Goal: Task Accomplishment & Management: Use online tool/utility

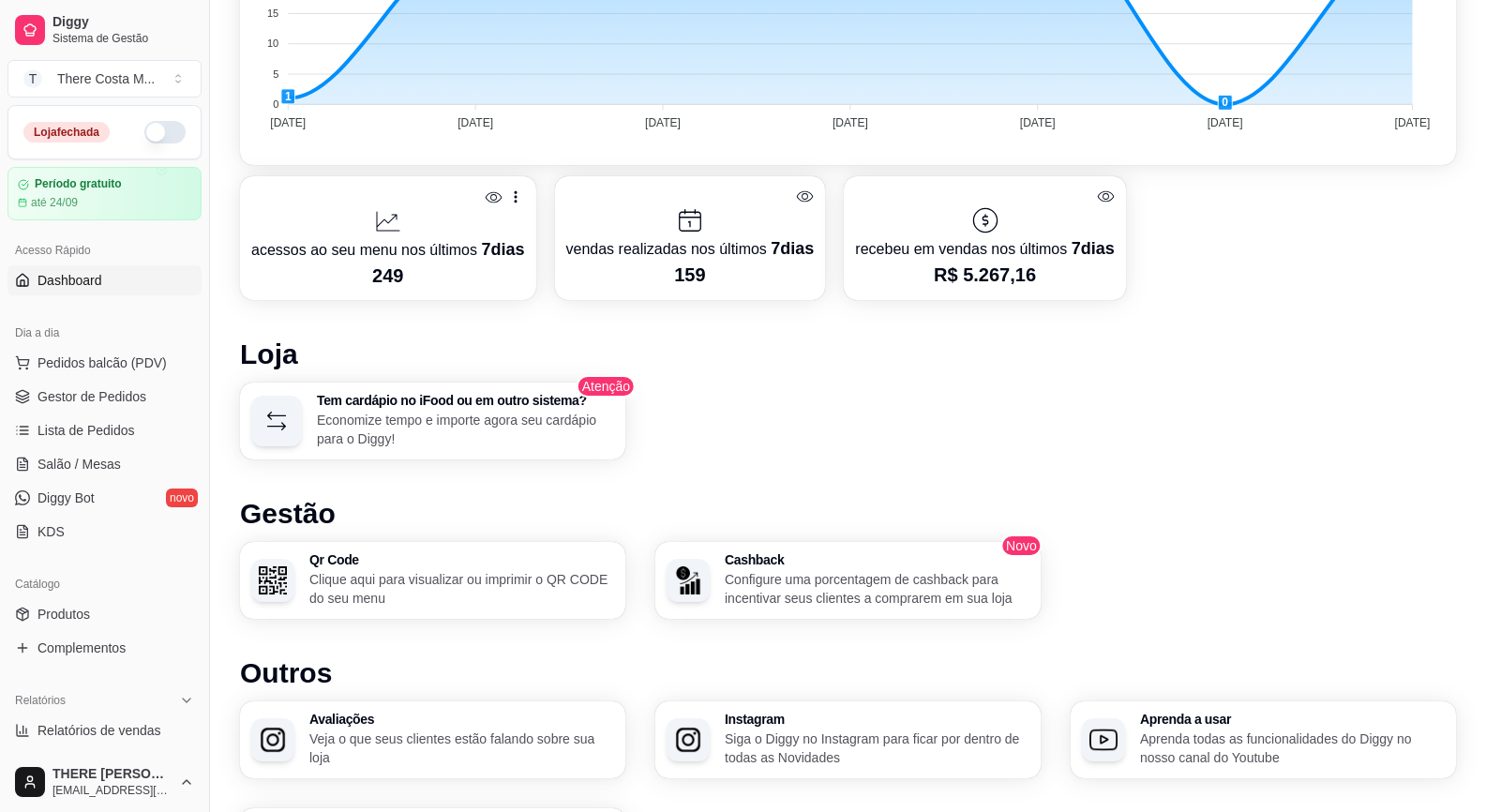
scroll to position [94, 0]
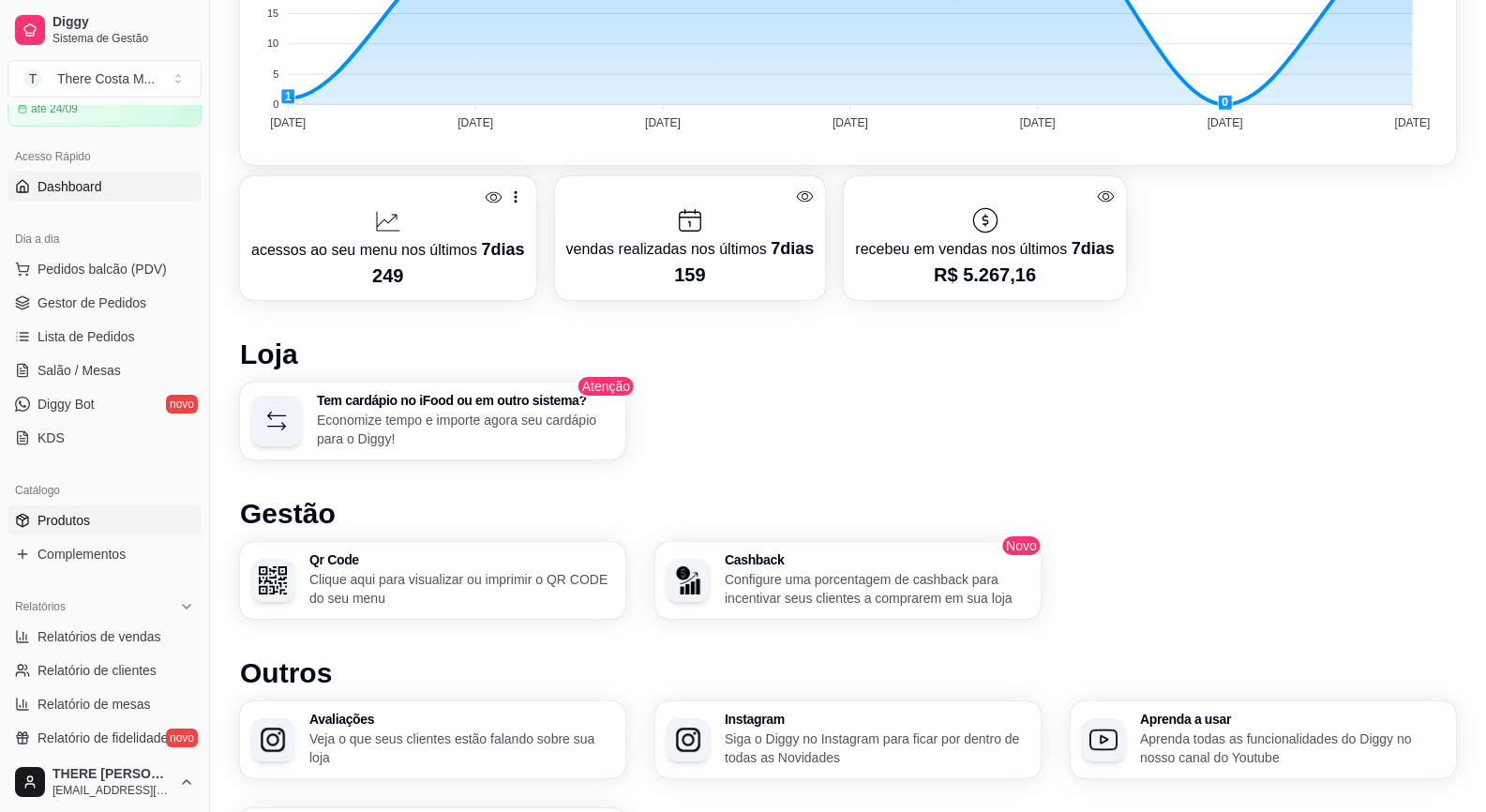
click at [84, 527] on span "Produtos" at bounding box center [64, 519] width 52 height 18
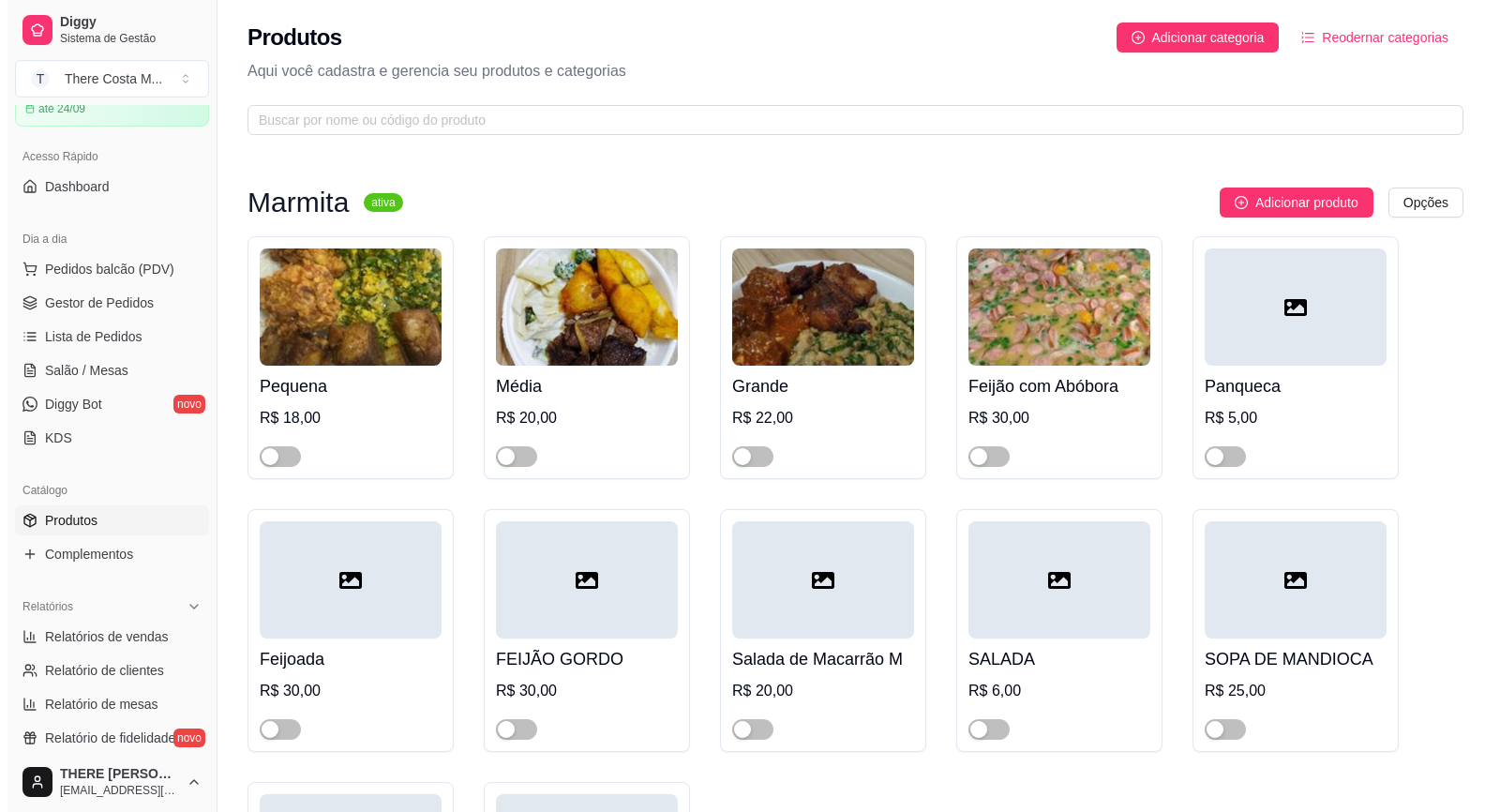
scroll to position [94, 0]
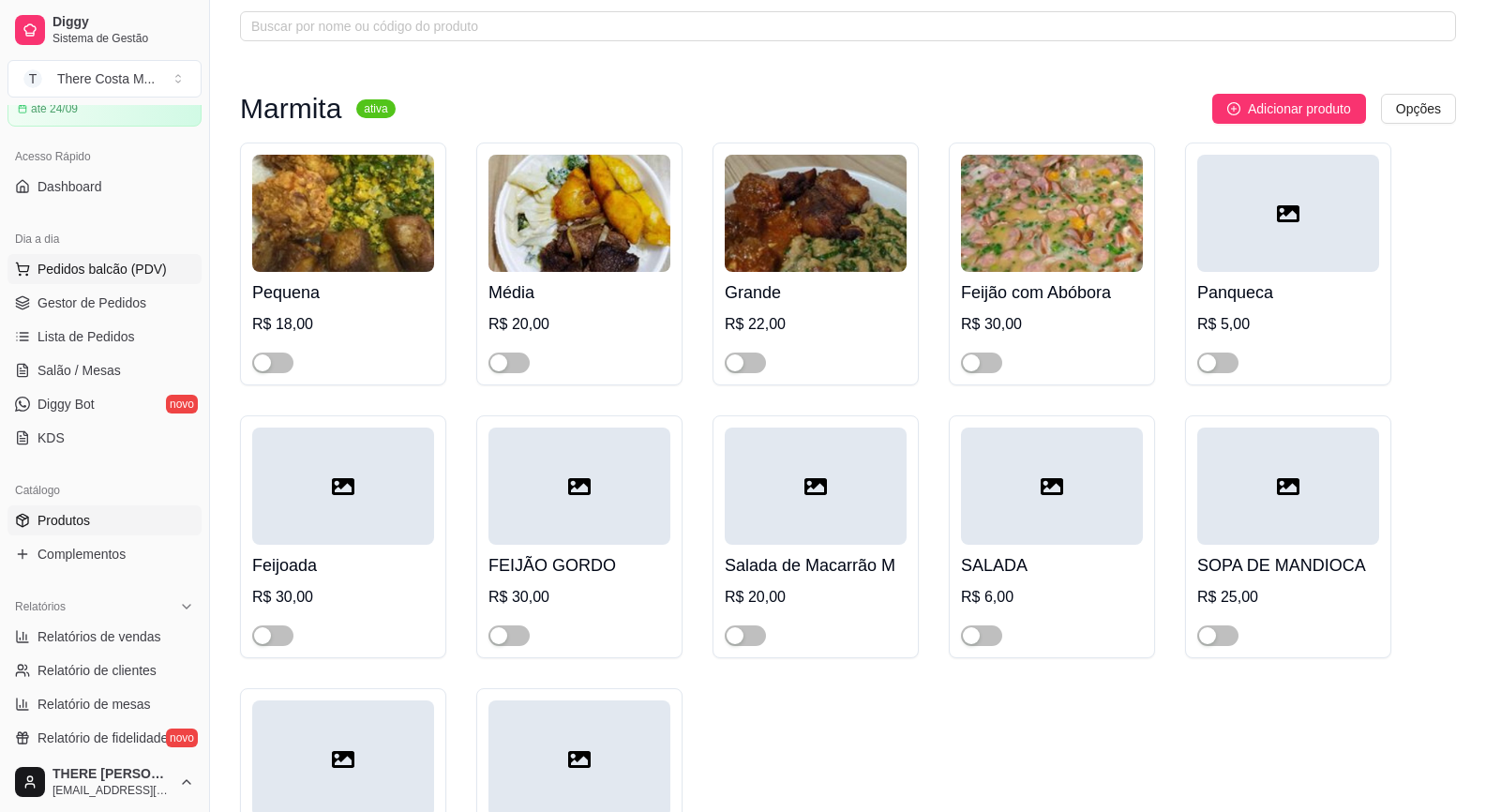
click at [138, 280] on button "Pedidos balcão (PDV)" at bounding box center [105, 268] width 194 height 30
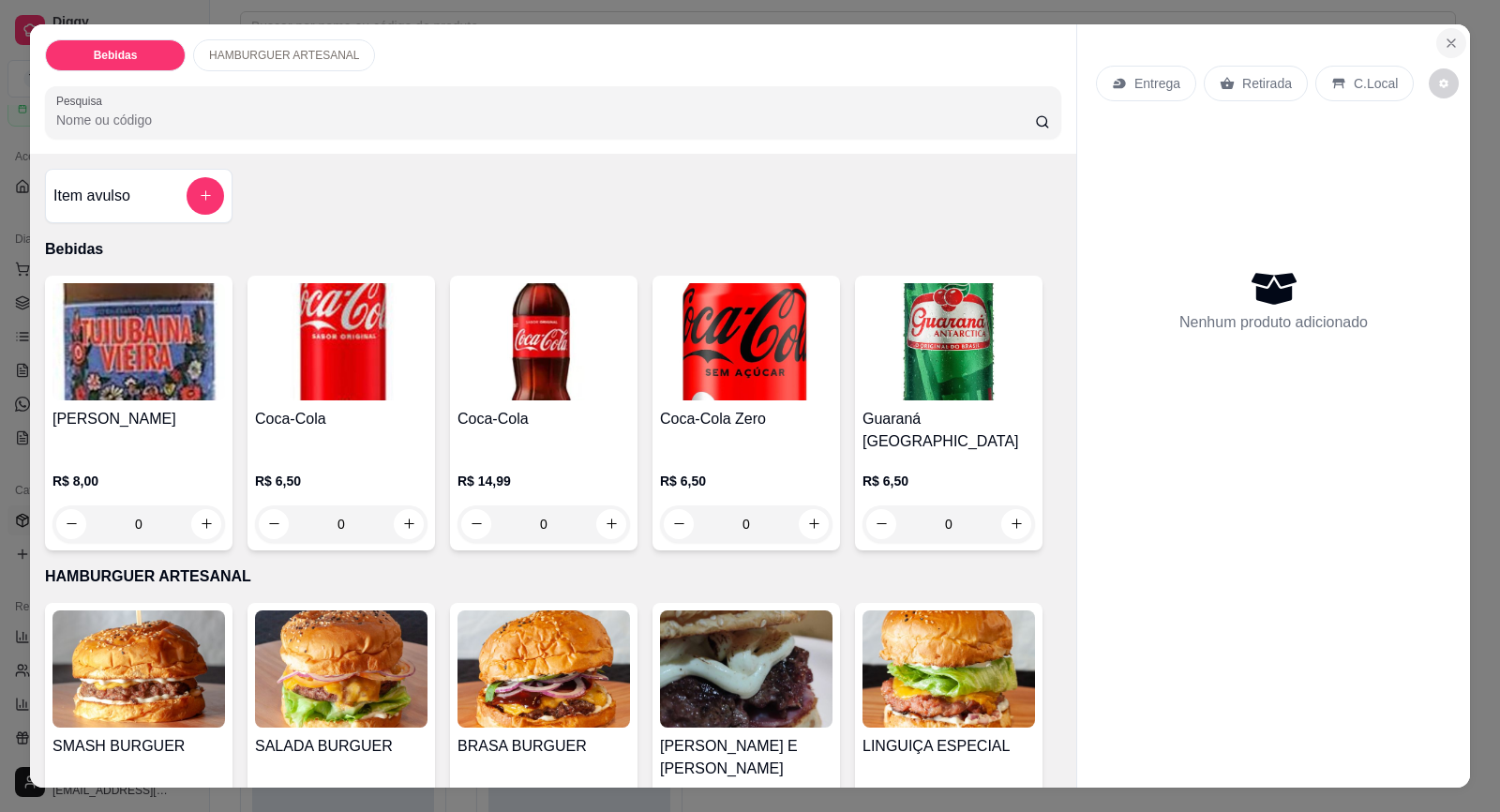
click at [1448, 46] on icon "Close" at bounding box center [1452, 44] width 8 height 8
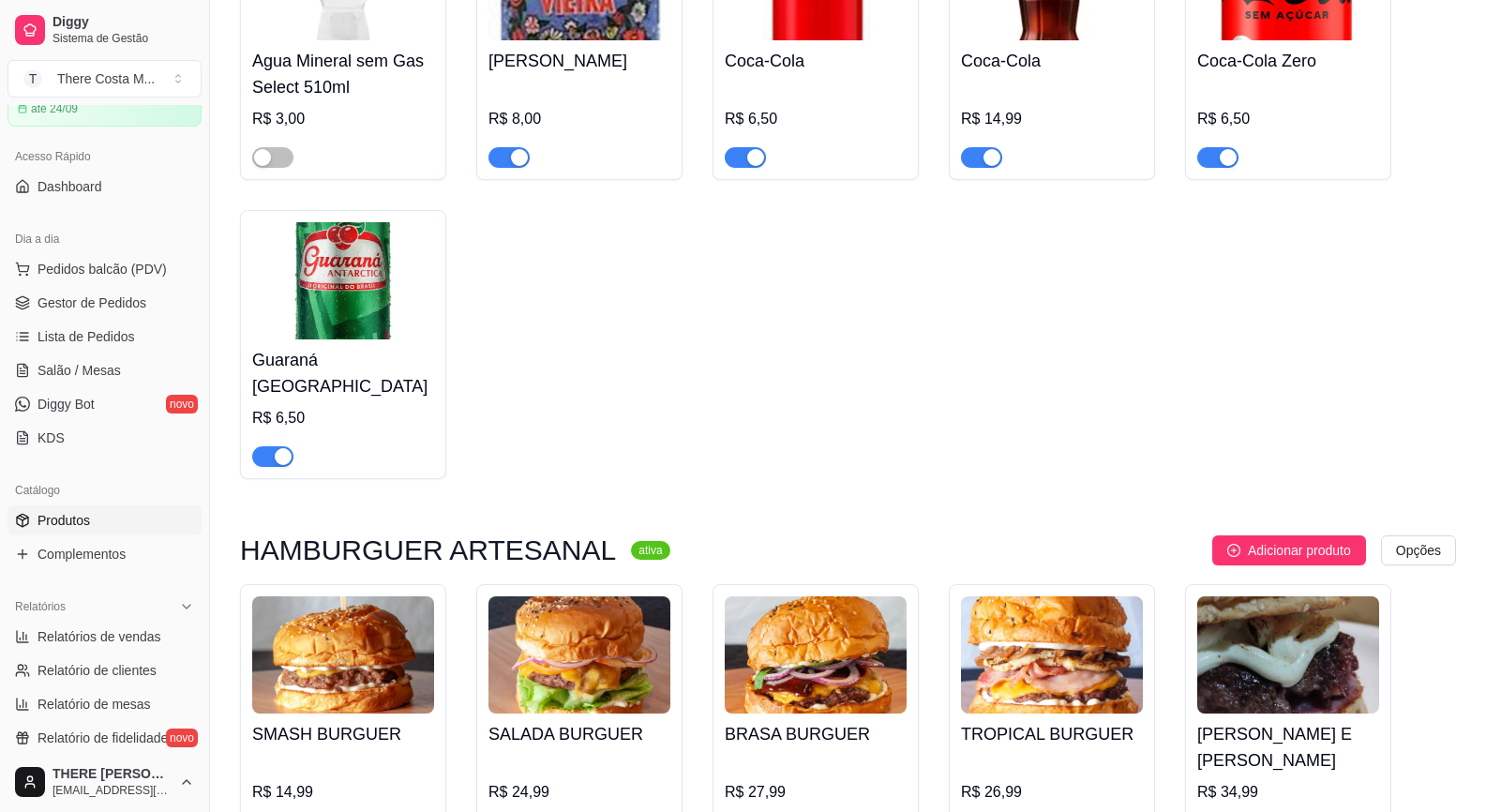
scroll to position [1500, 0]
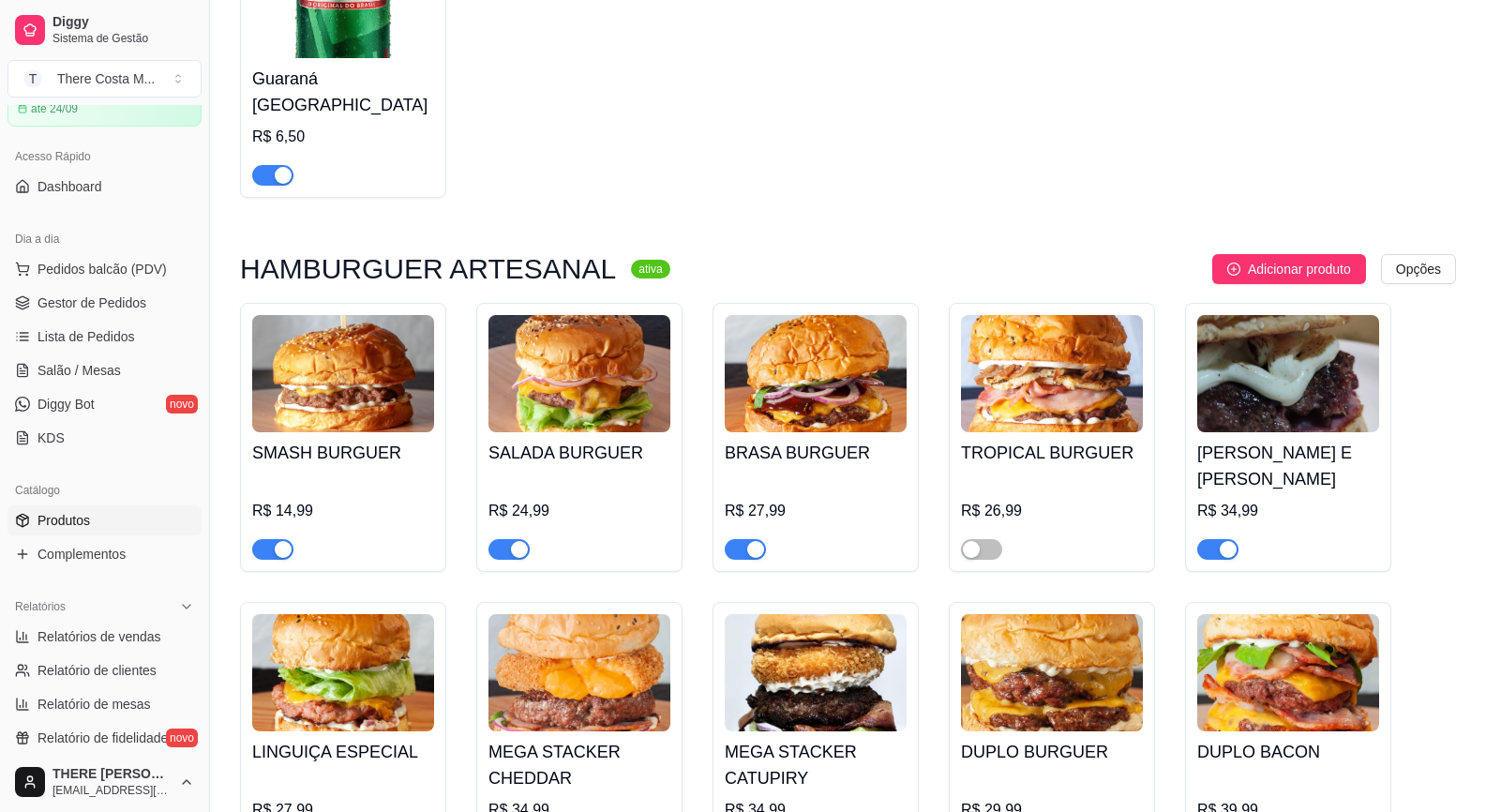
click at [296, 522] on div at bounding box center [343, 541] width 182 height 38
click at [268, 539] on span "button" at bounding box center [272, 548] width 42 height 20
click at [512, 541] on div "button" at bounding box center [519, 548] width 16 height 16
click at [762, 541] on div "button" at bounding box center [755, 548] width 16 height 16
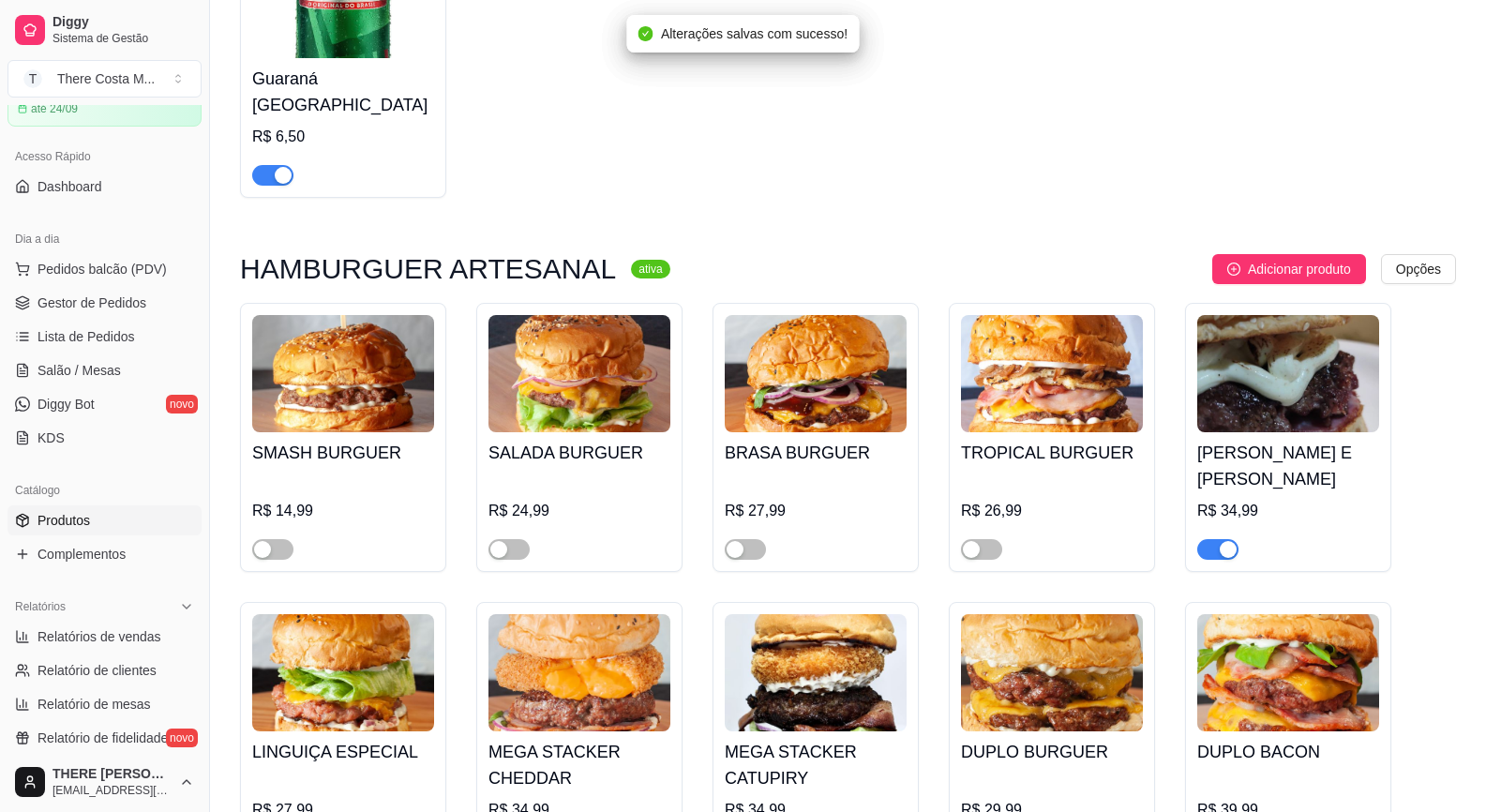
click at [1221, 541] on div "button" at bounding box center [1228, 548] width 16 height 16
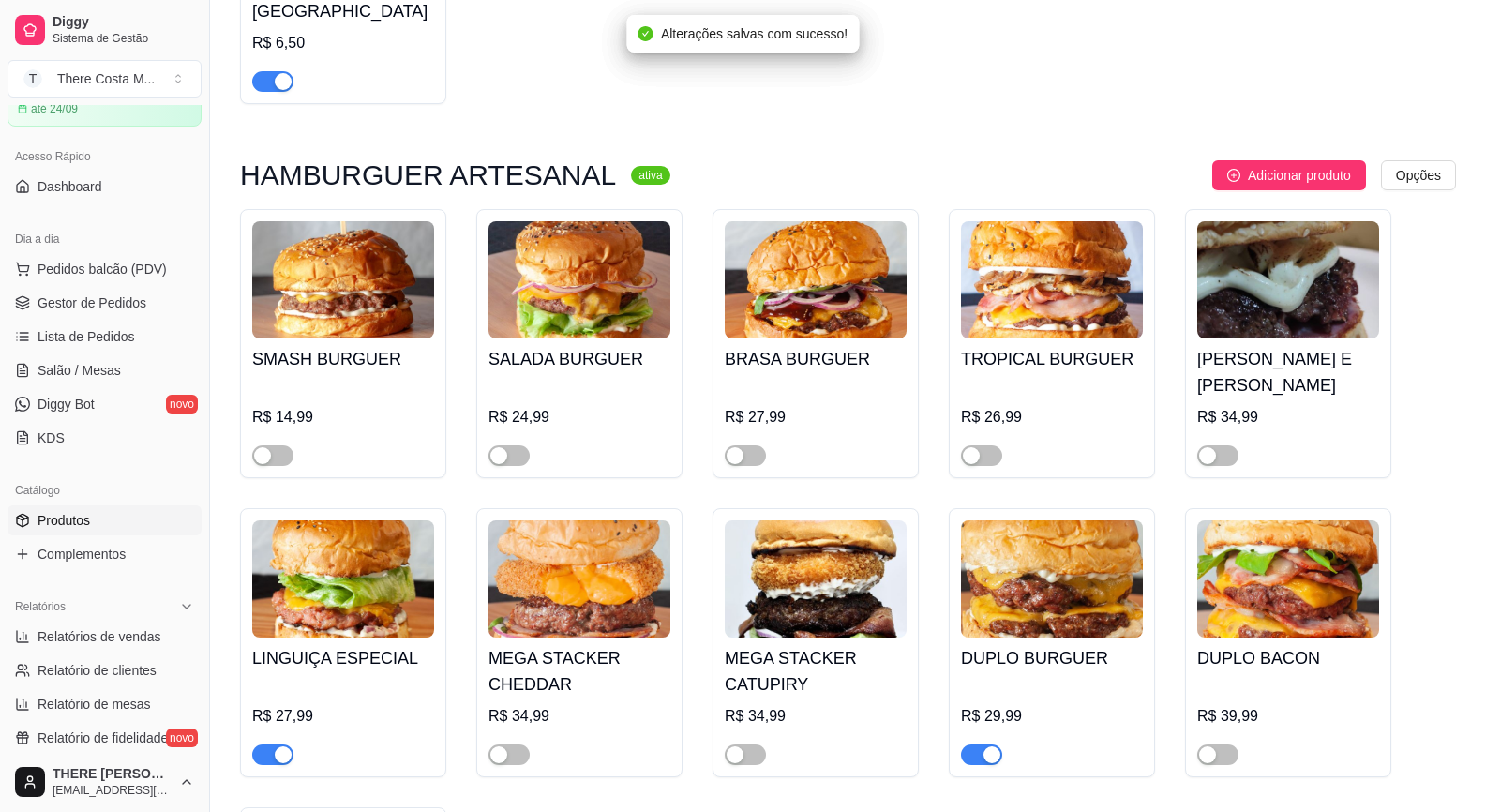
scroll to position [1687, 0]
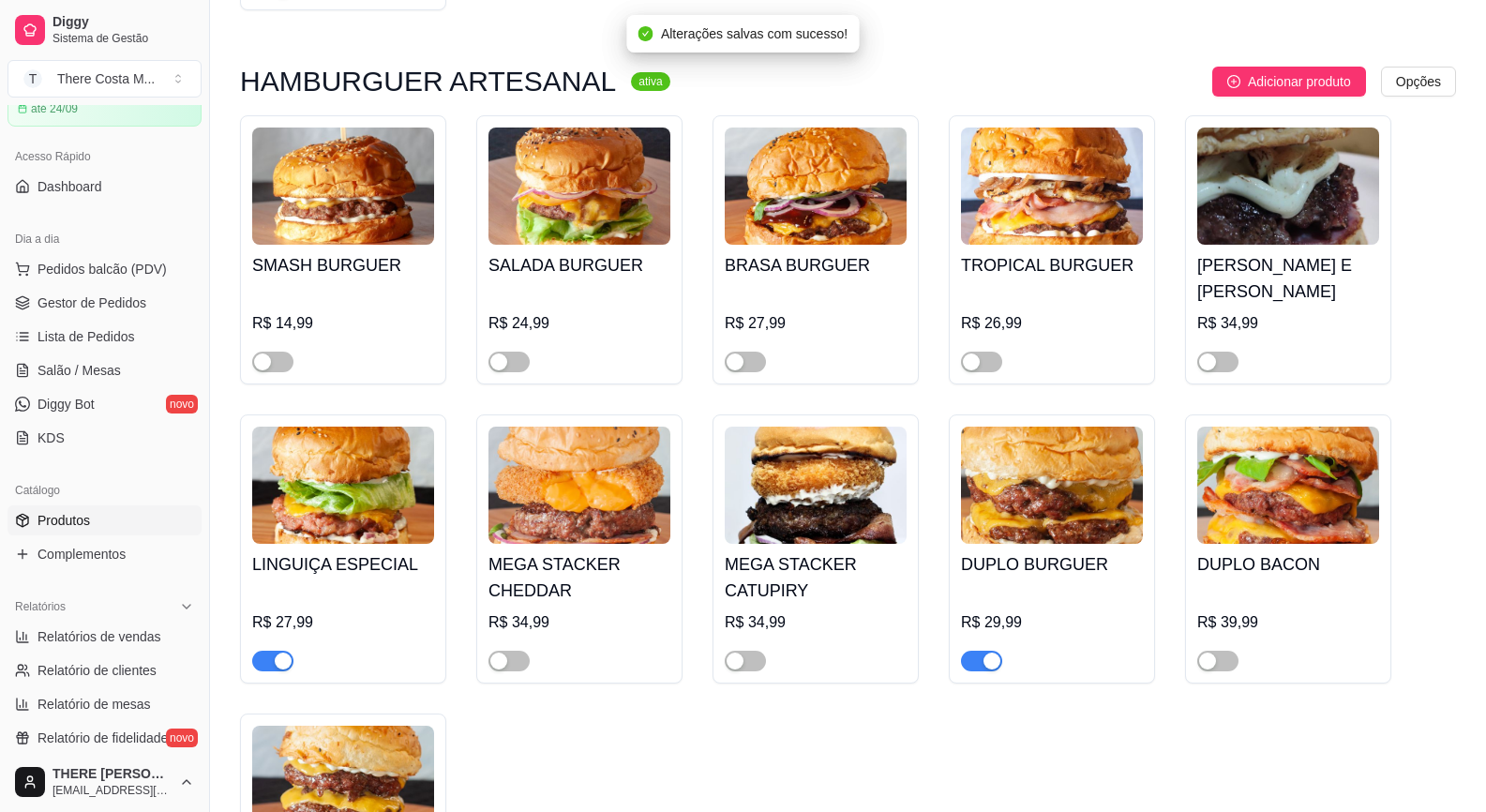
click at [991, 652] on div "button" at bounding box center [992, 660] width 16 height 16
click at [261, 650] on span "button" at bounding box center [272, 660] width 42 height 20
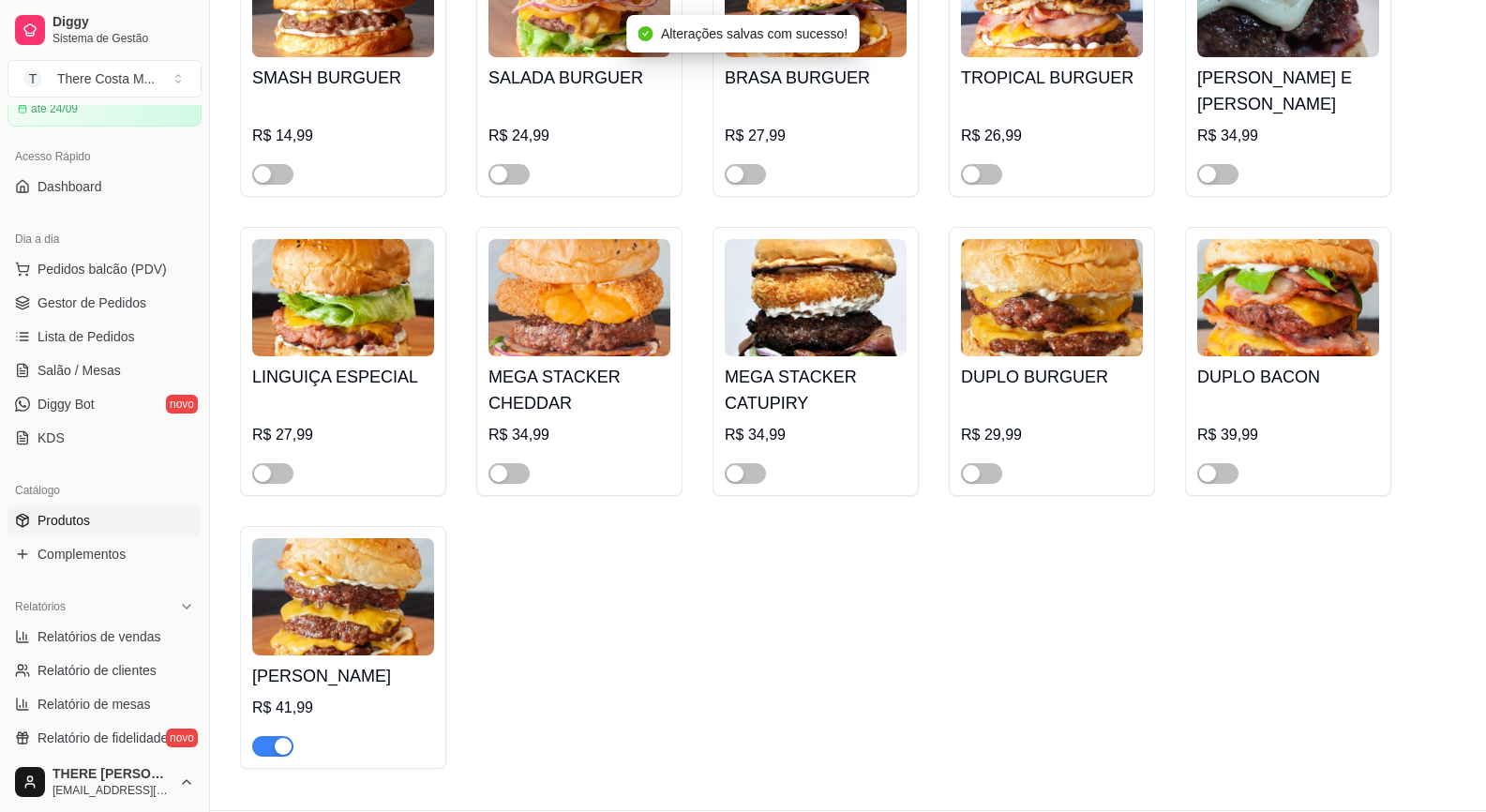
click at [274, 737] on div "button" at bounding box center [282, 745] width 16 height 16
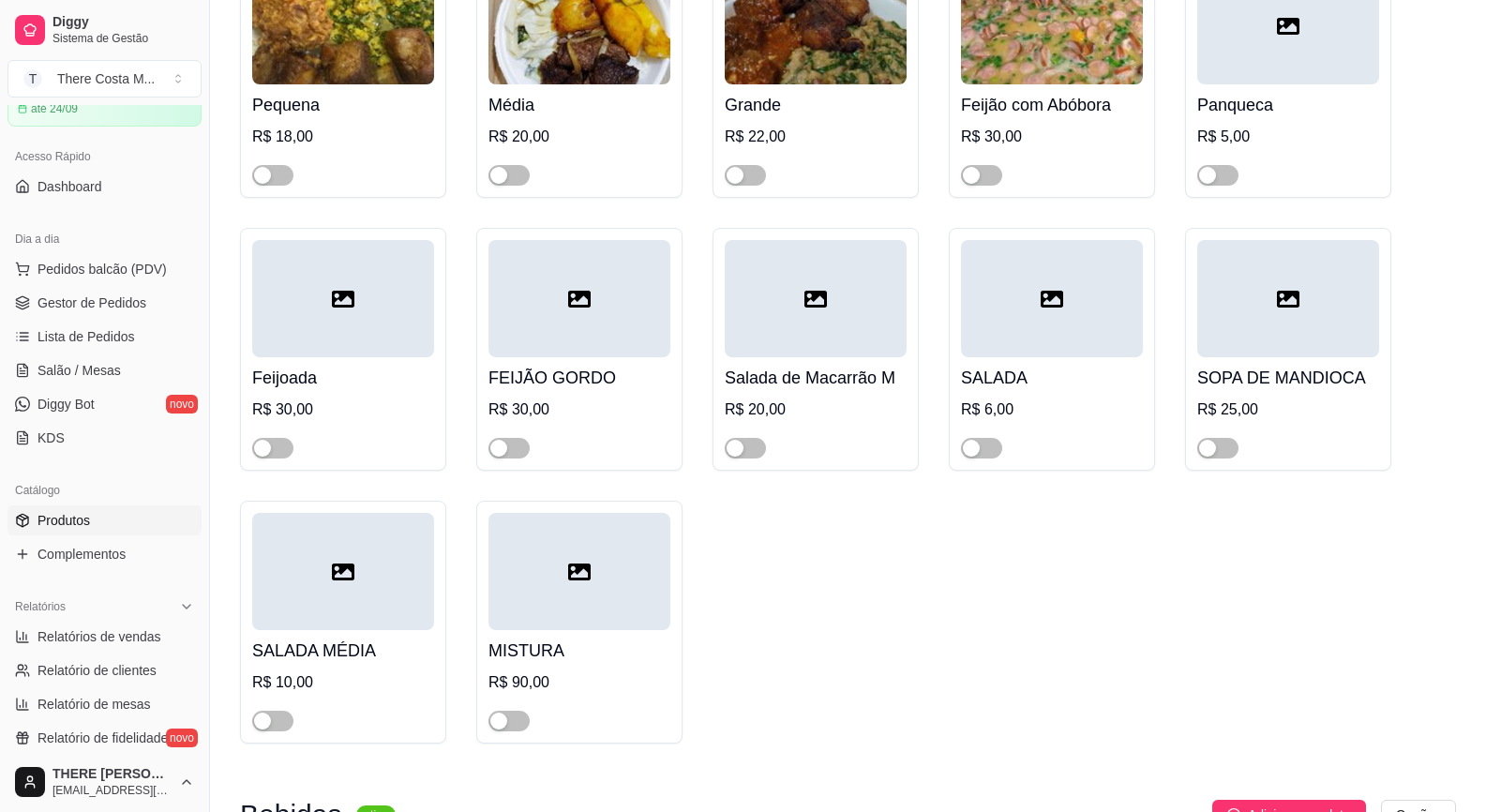
scroll to position [0, 0]
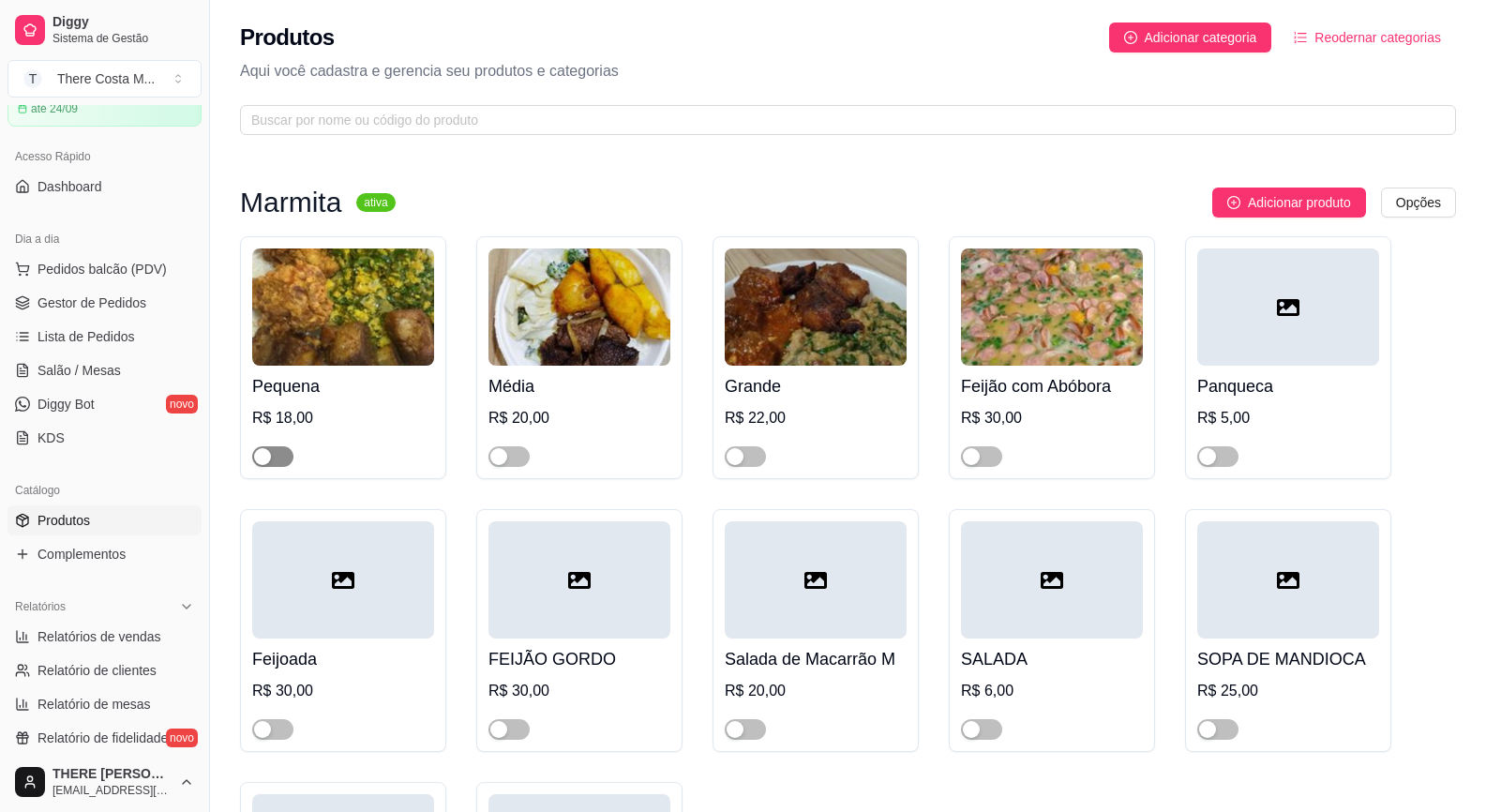
click at [269, 464] on div "button" at bounding box center [262, 455] width 16 height 16
click at [512, 455] on span "button" at bounding box center [509, 456] width 42 height 20
click at [766, 453] on div at bounding box center [816, 448] width 182 height 38
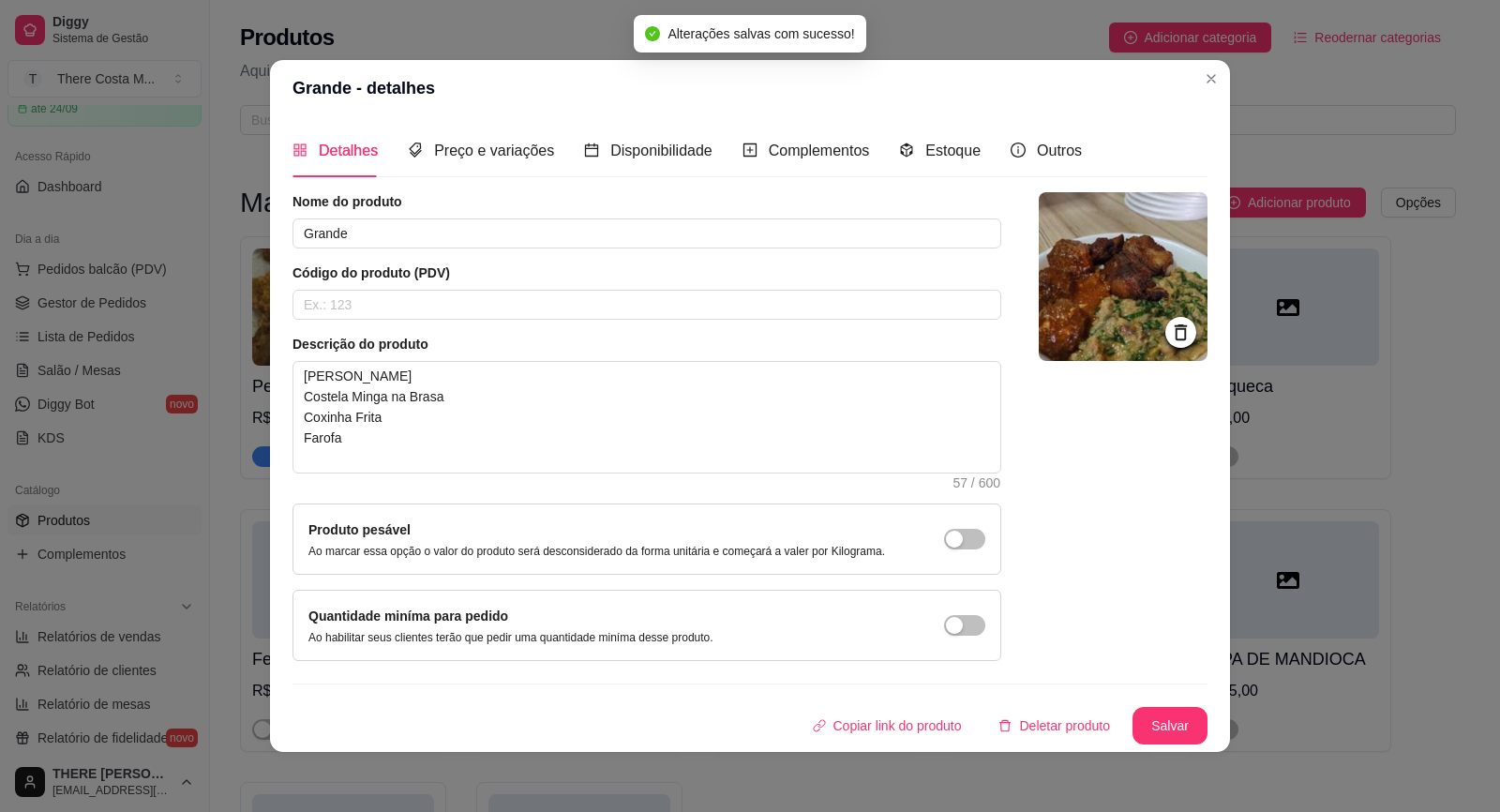
click at [1134, 707] on div "Copiar link do produto Deletar produto Salvar" at bounding box center [750, 725] width 915 height 38
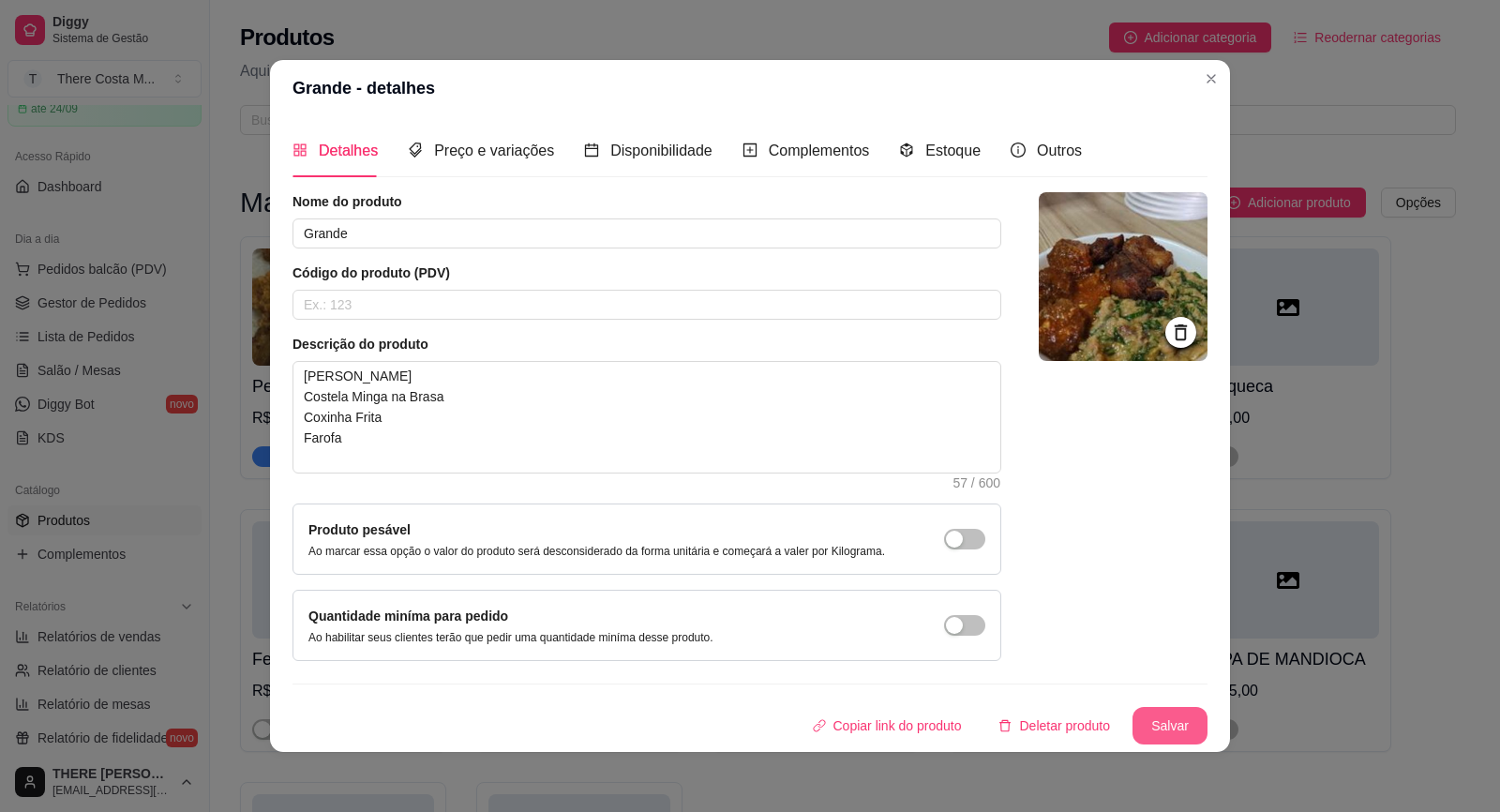
click at [1162, 708] on button "Salvar" at bounding box center [1170, 725] width 75 height 38
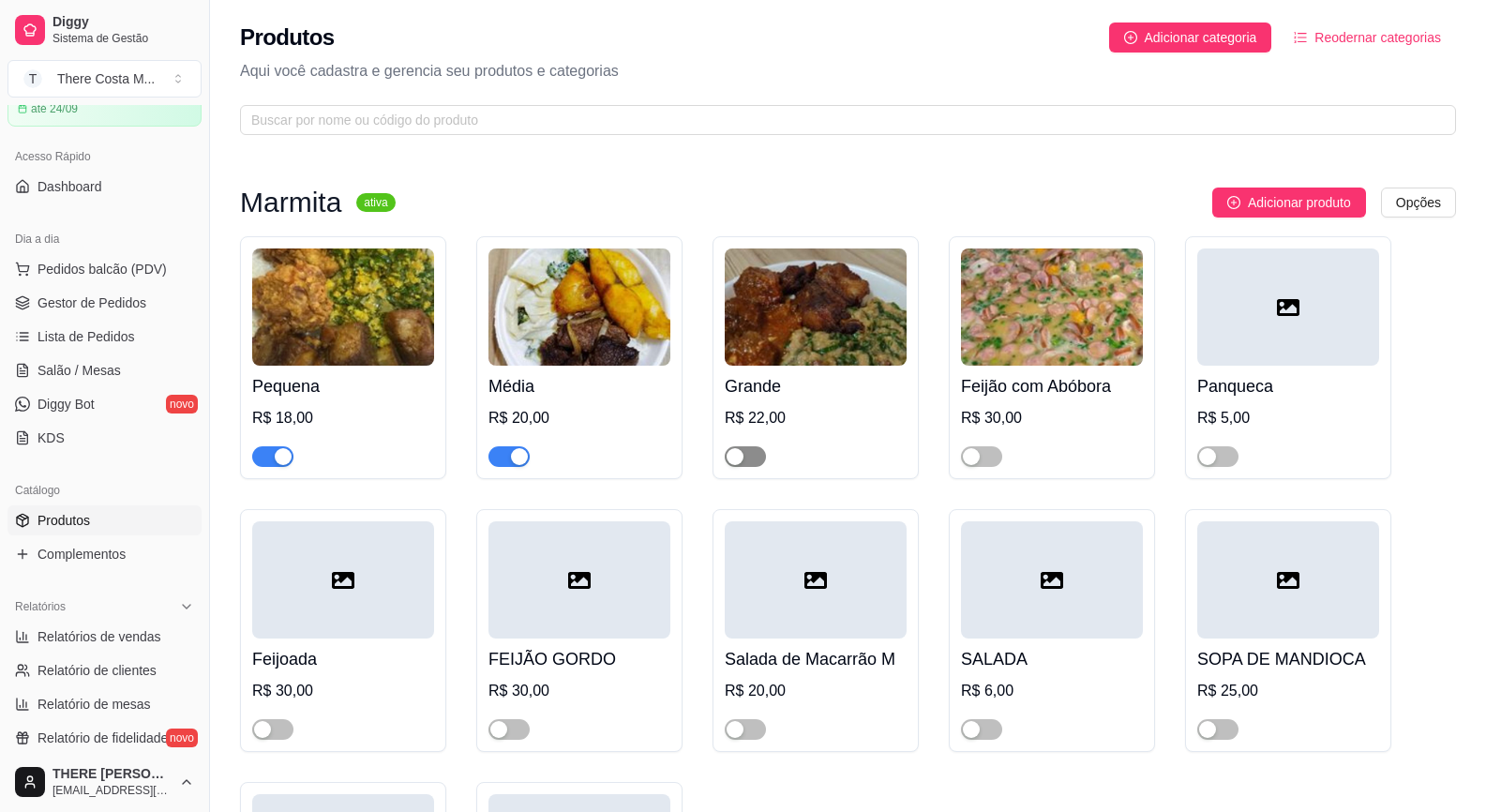
click at [737, 450] on div "button" at bounding box center [735, 455] width 16 height 16
click at [979, 730] on div "button" at bounding box center [971, 729] width 16 height 16
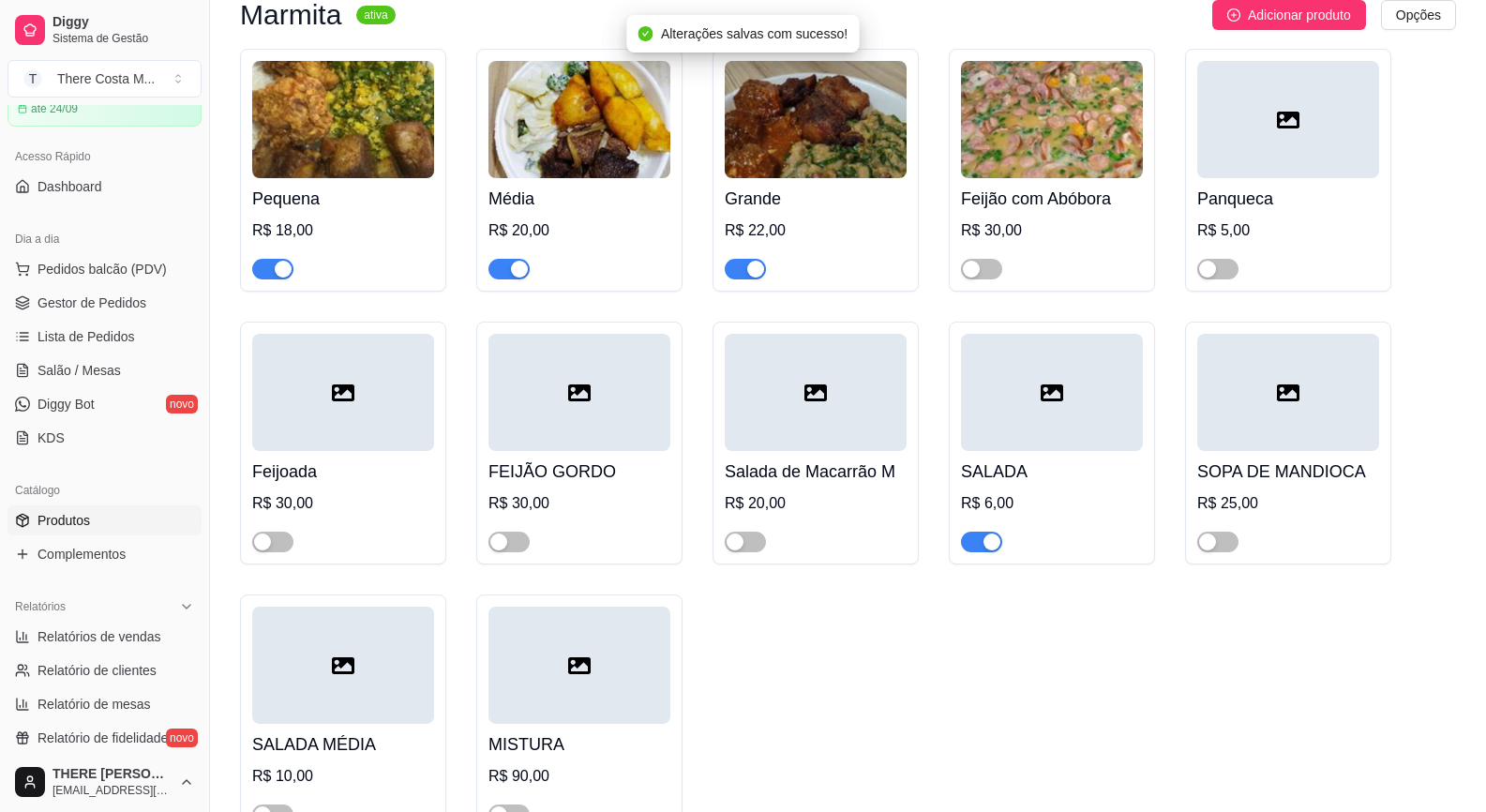
scroll to position [375, 0]
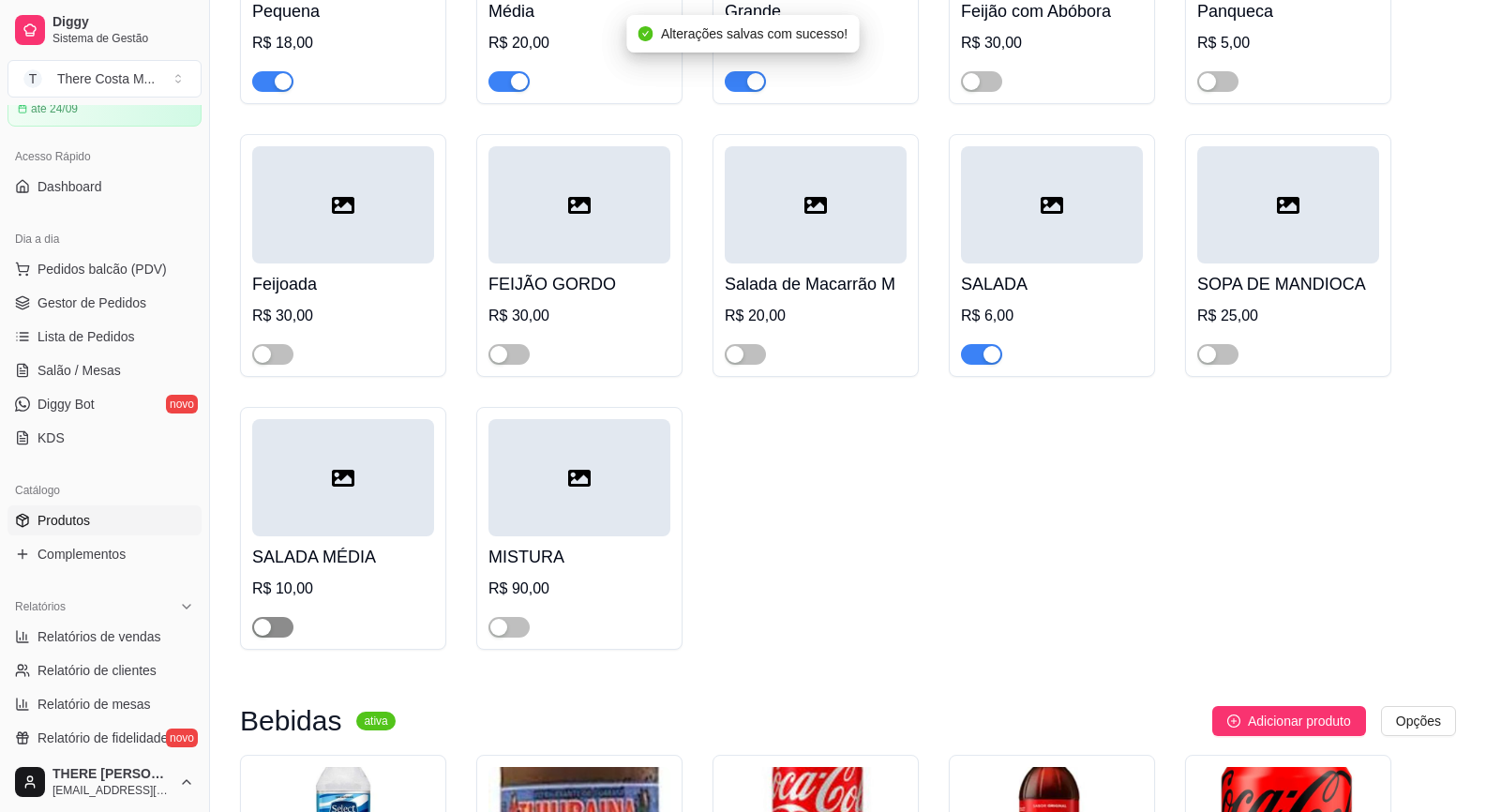
click at [281, 624] on span "button" at bounding box center [272, 627] width 42 height 20
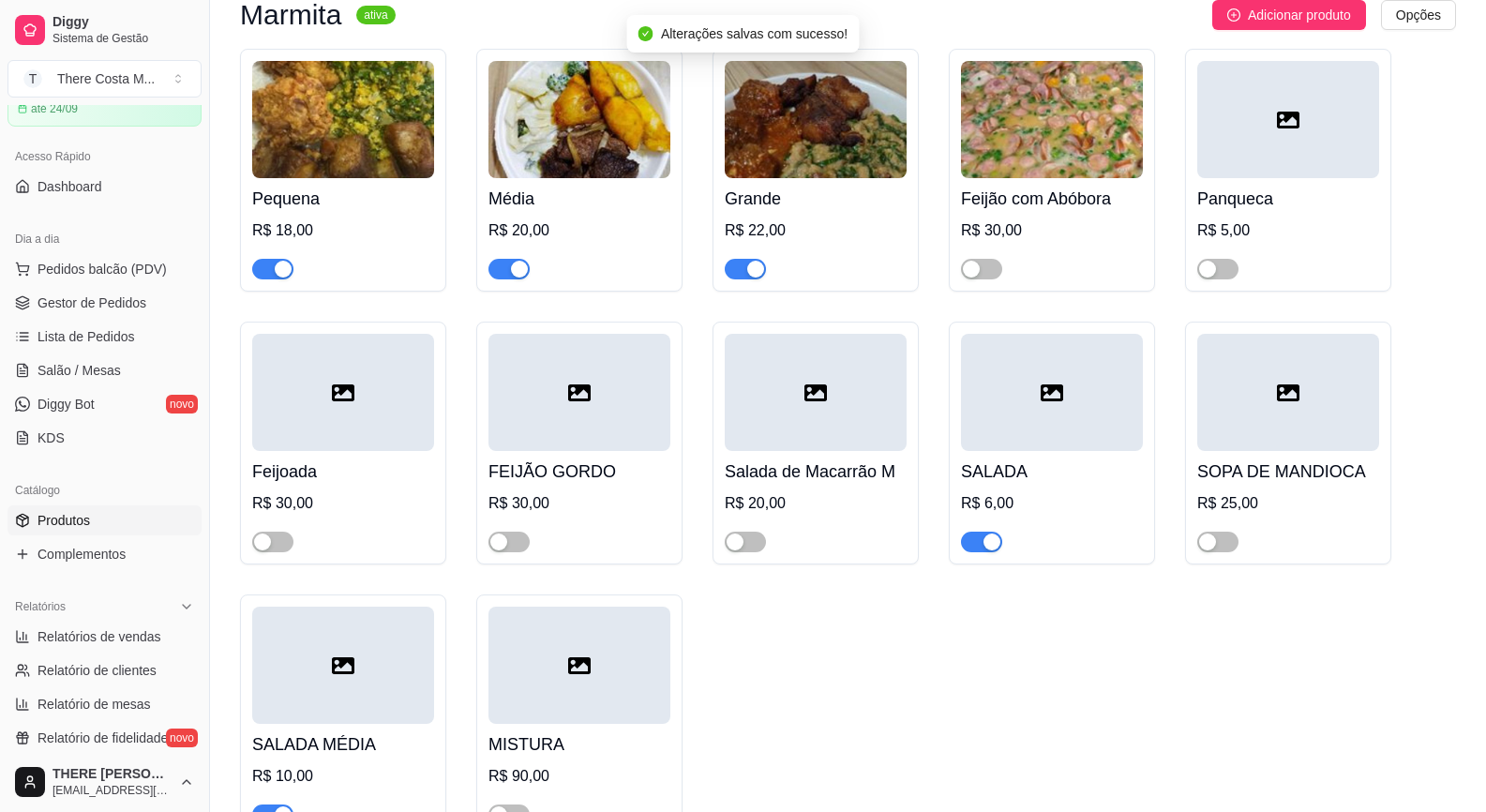
scroll to position [94, 0]
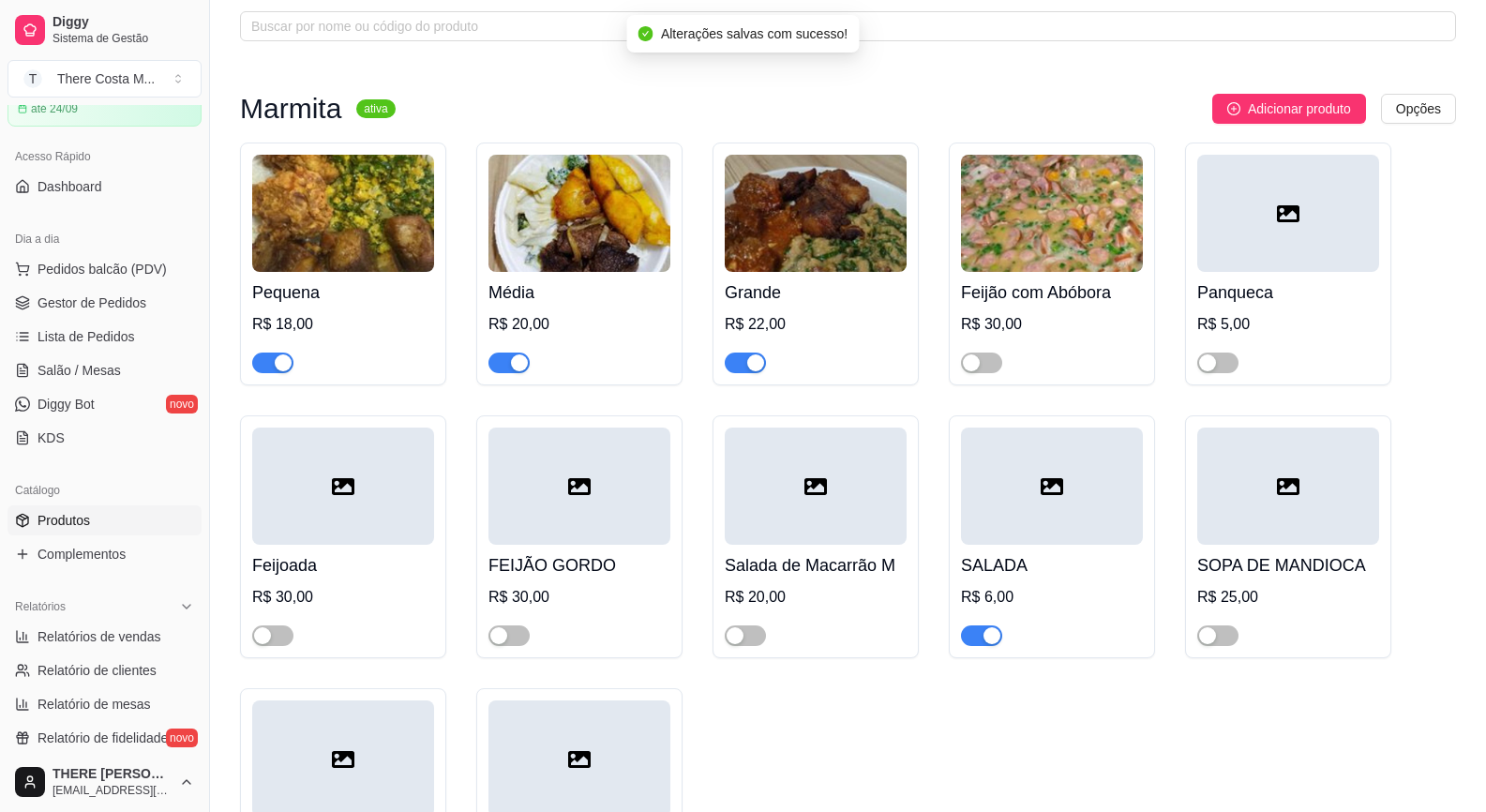
click at [104, 515] on link "Produtos" at bounding box center [105, 519] width 194 height 30
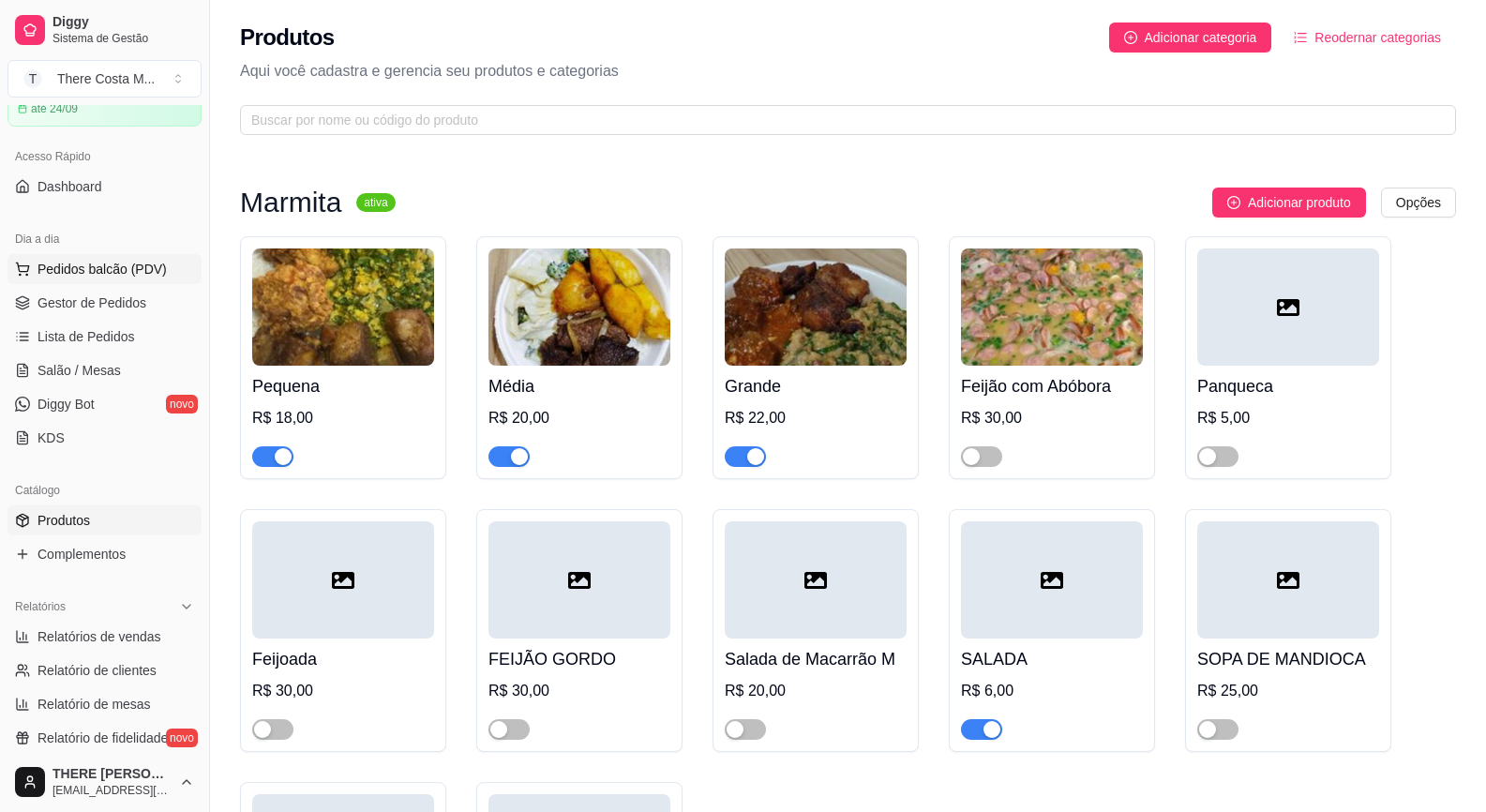
click at [96, 272] on span "Pedidos balcão (PDV)" at bounding box center [103, 268] width 130 height 18
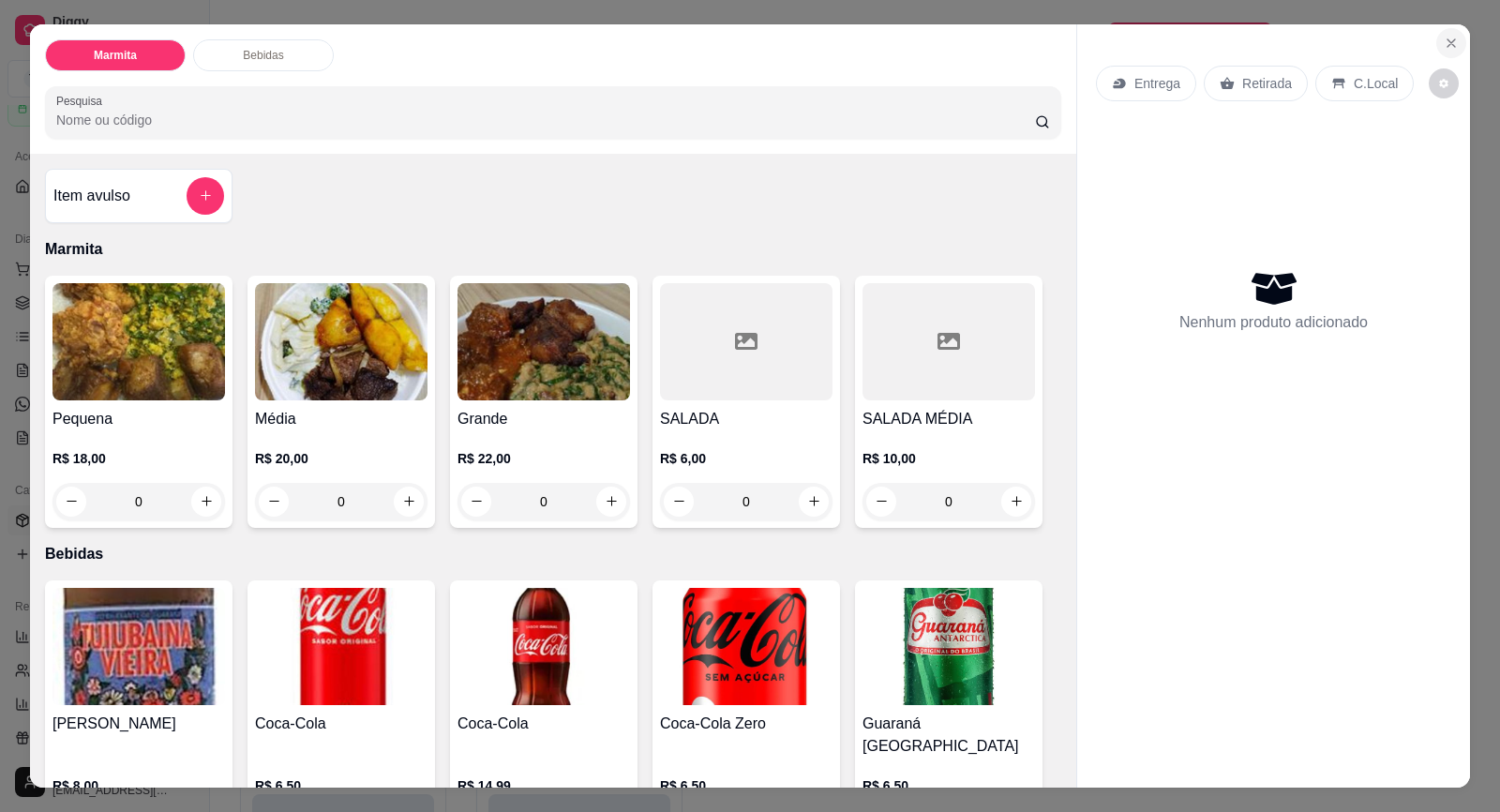
click at [1440, 34] on button "Close" at bounding box center [1451, 43] width 30 height 30
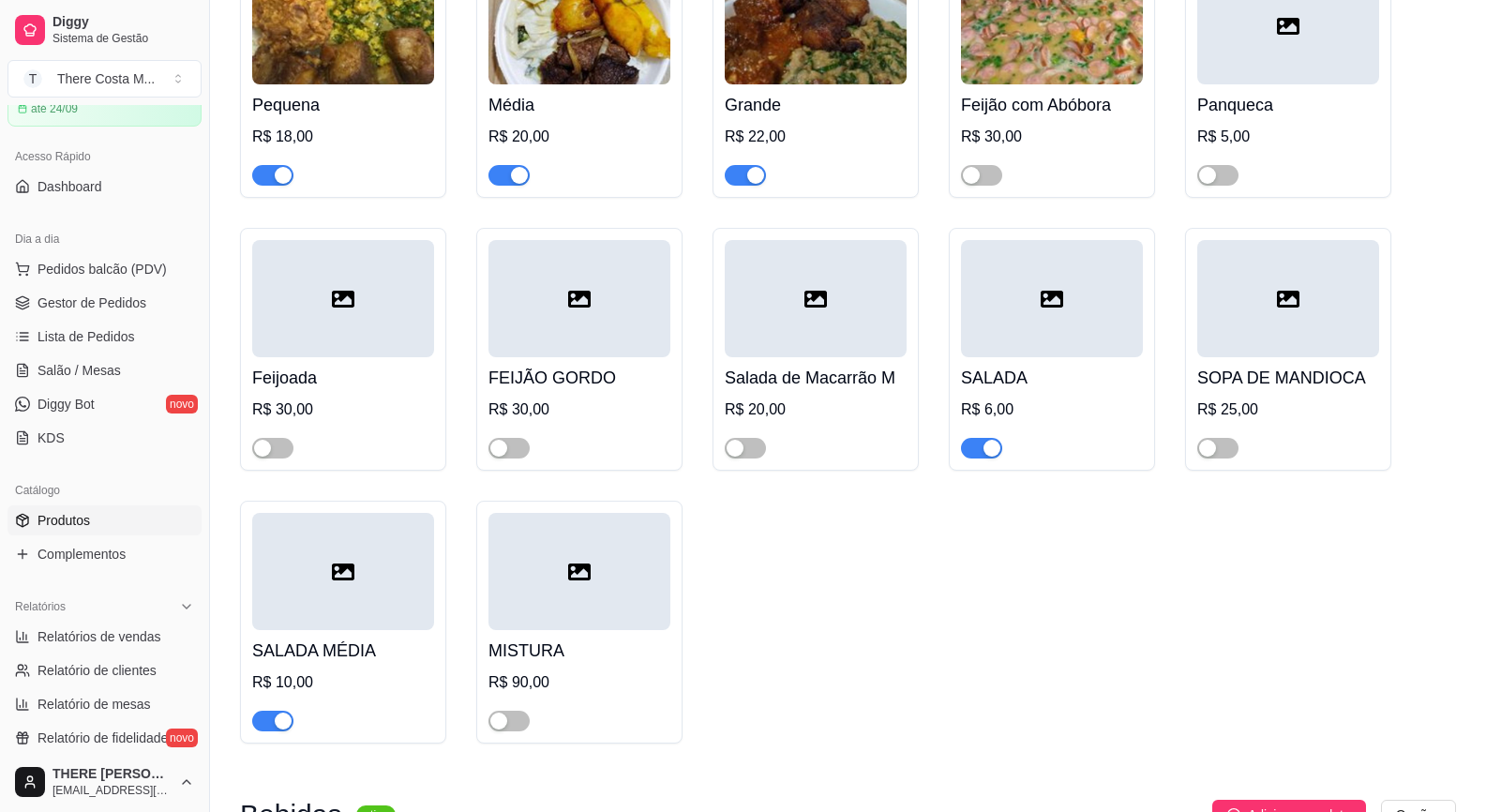
scroll to position [375, 0]
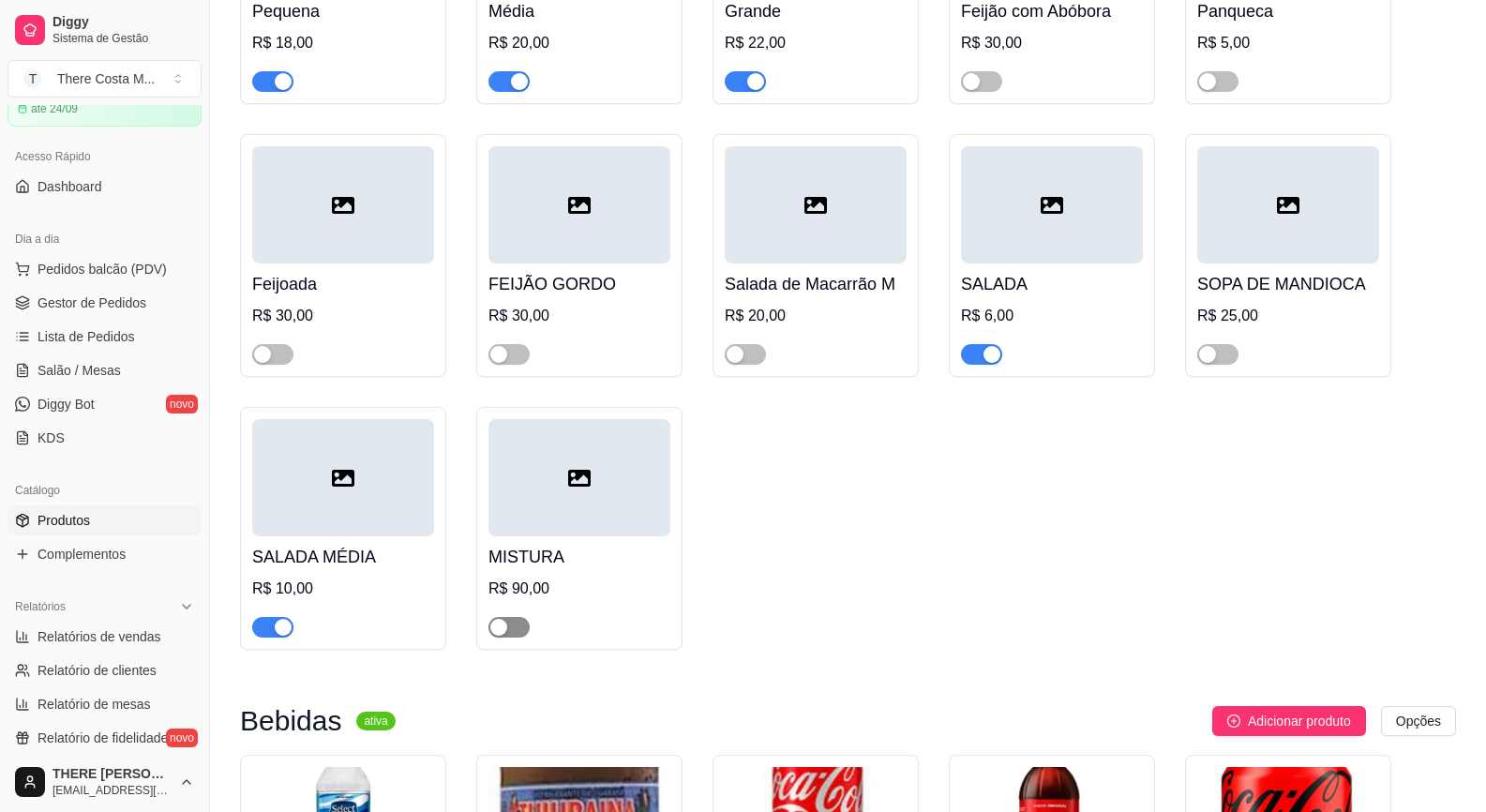
click at [496, 634] on div "button" at bounding box center [498, 627] width 16 height 16
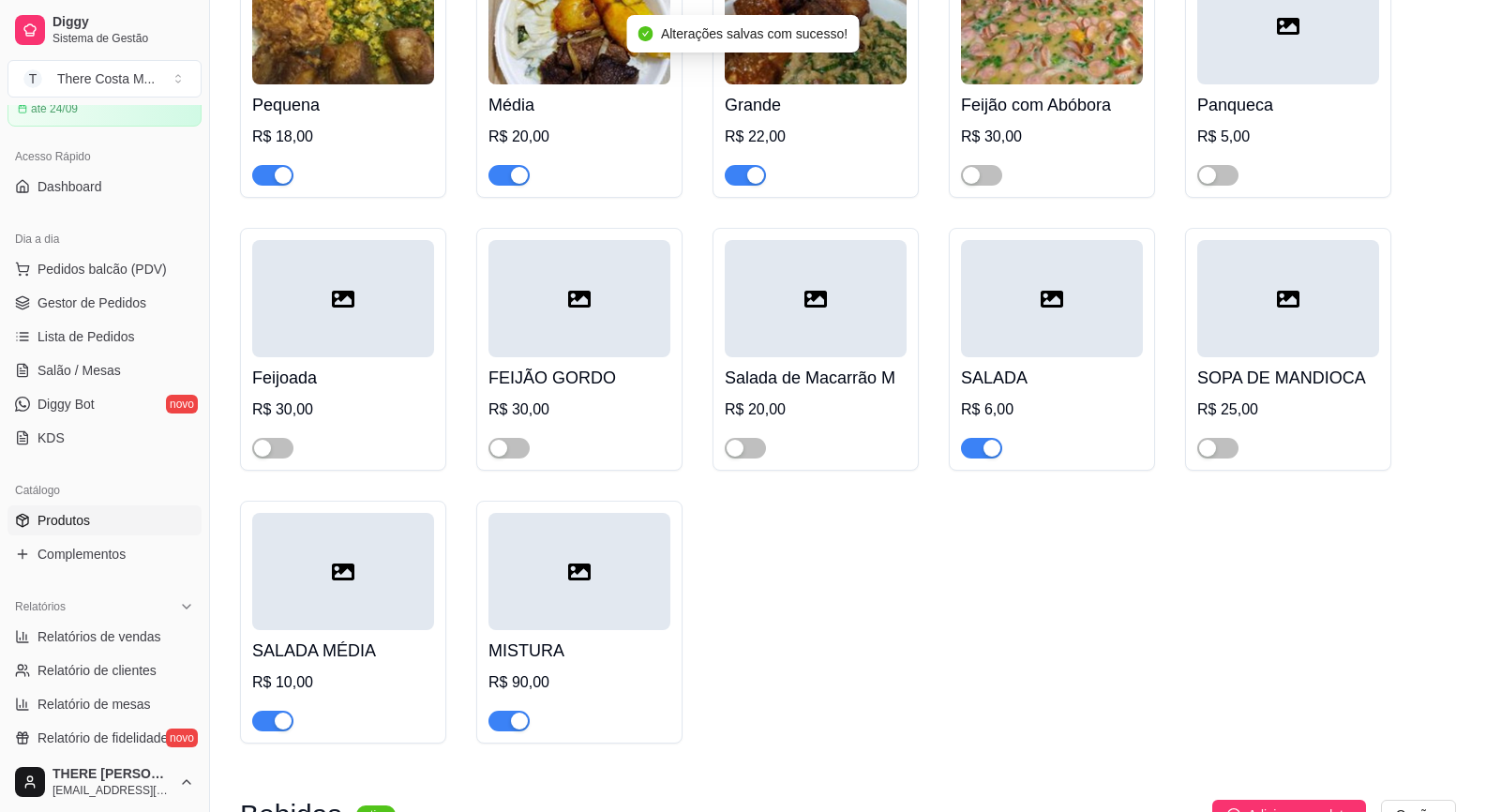
scroll to position [187, 0]
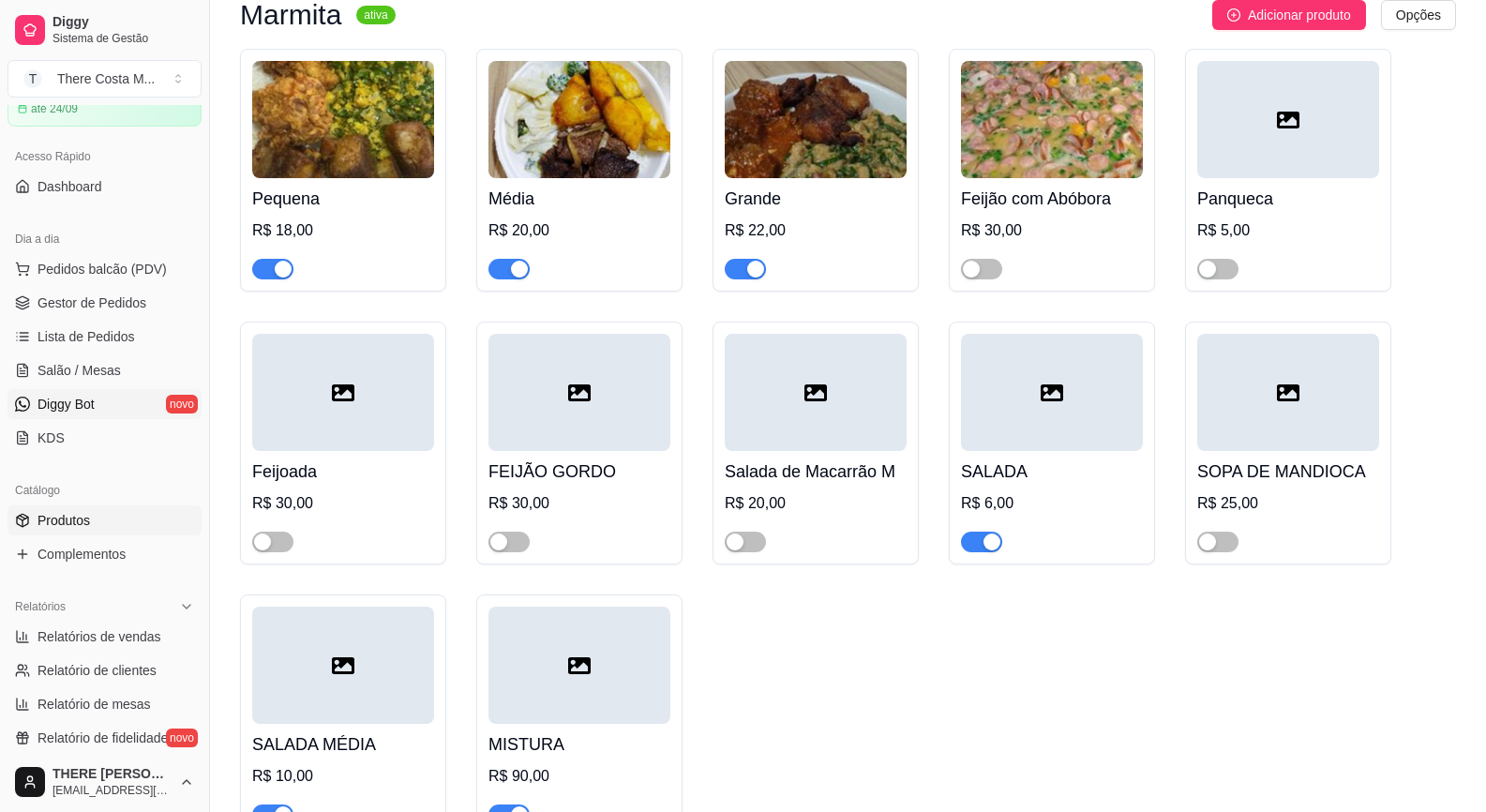
click at [19, 400] on icon at bounding box center [21, 403] width 15 height 15
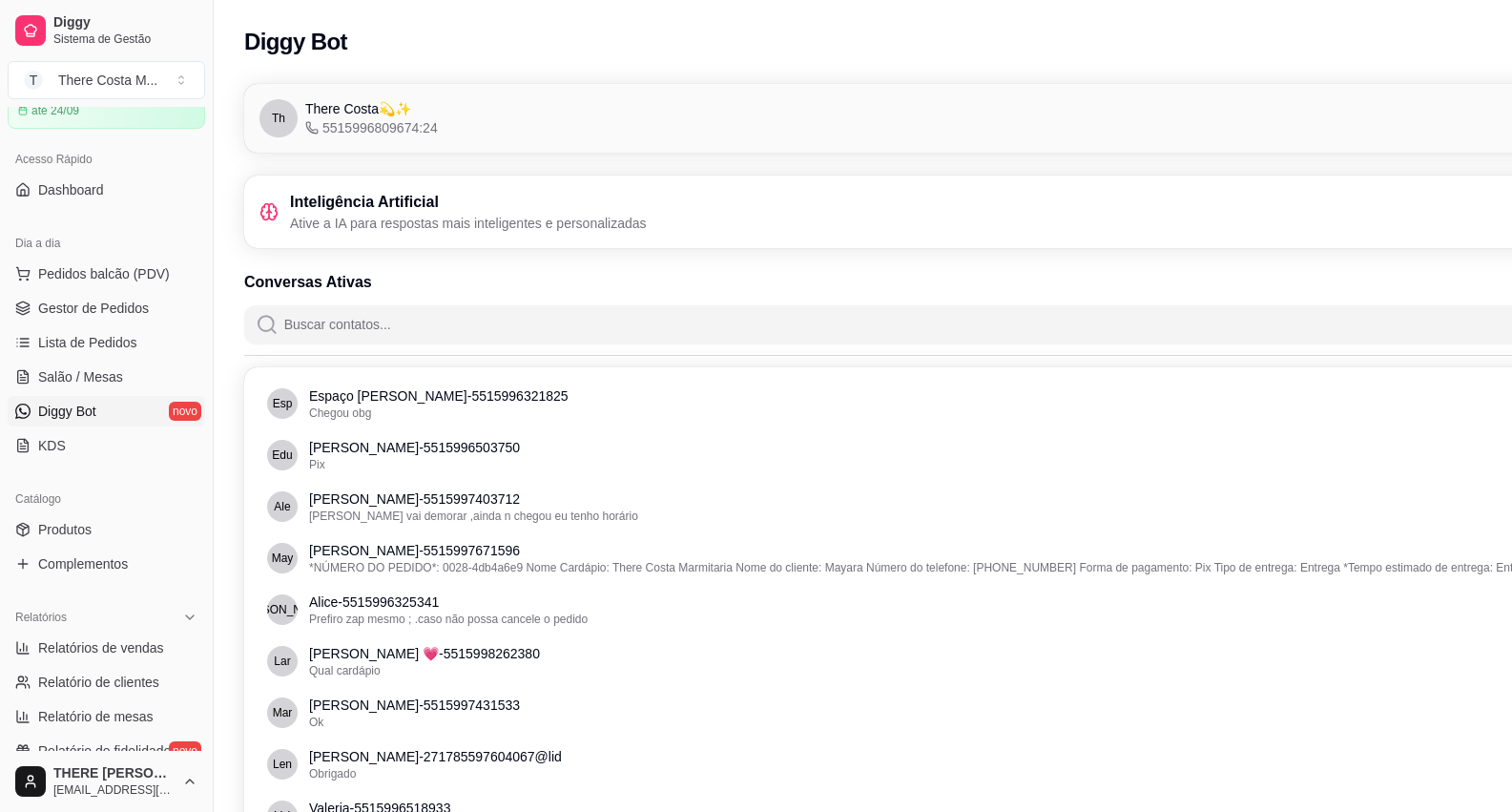
click at [474, 325] on input "Buscar contatos..." at bounding box center [981, 325] width 1405 height 38
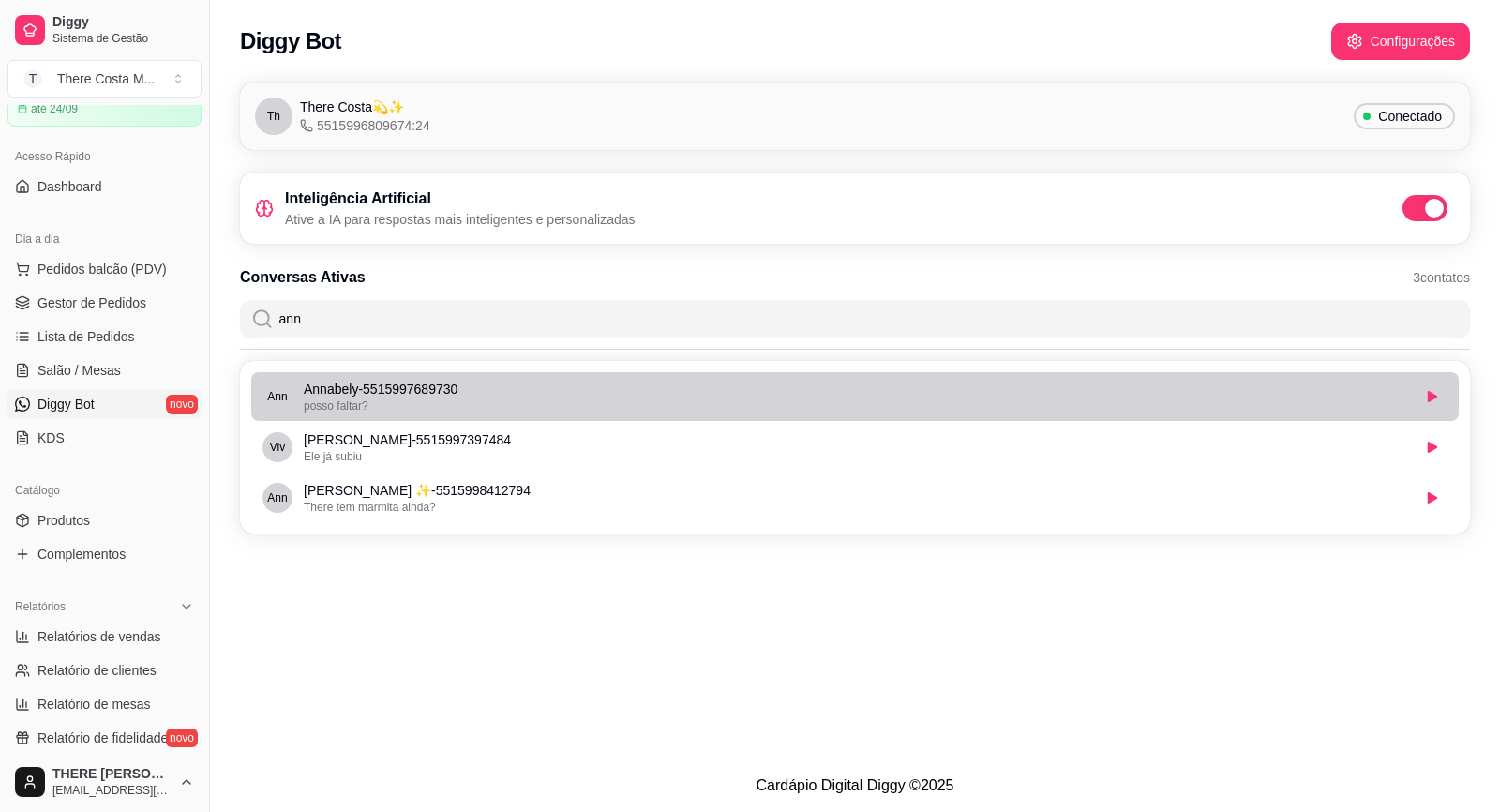
click at [1186, 390] on p "Annabely - 5515997689730" at bounding box center [857, 389] width 1107 height 18
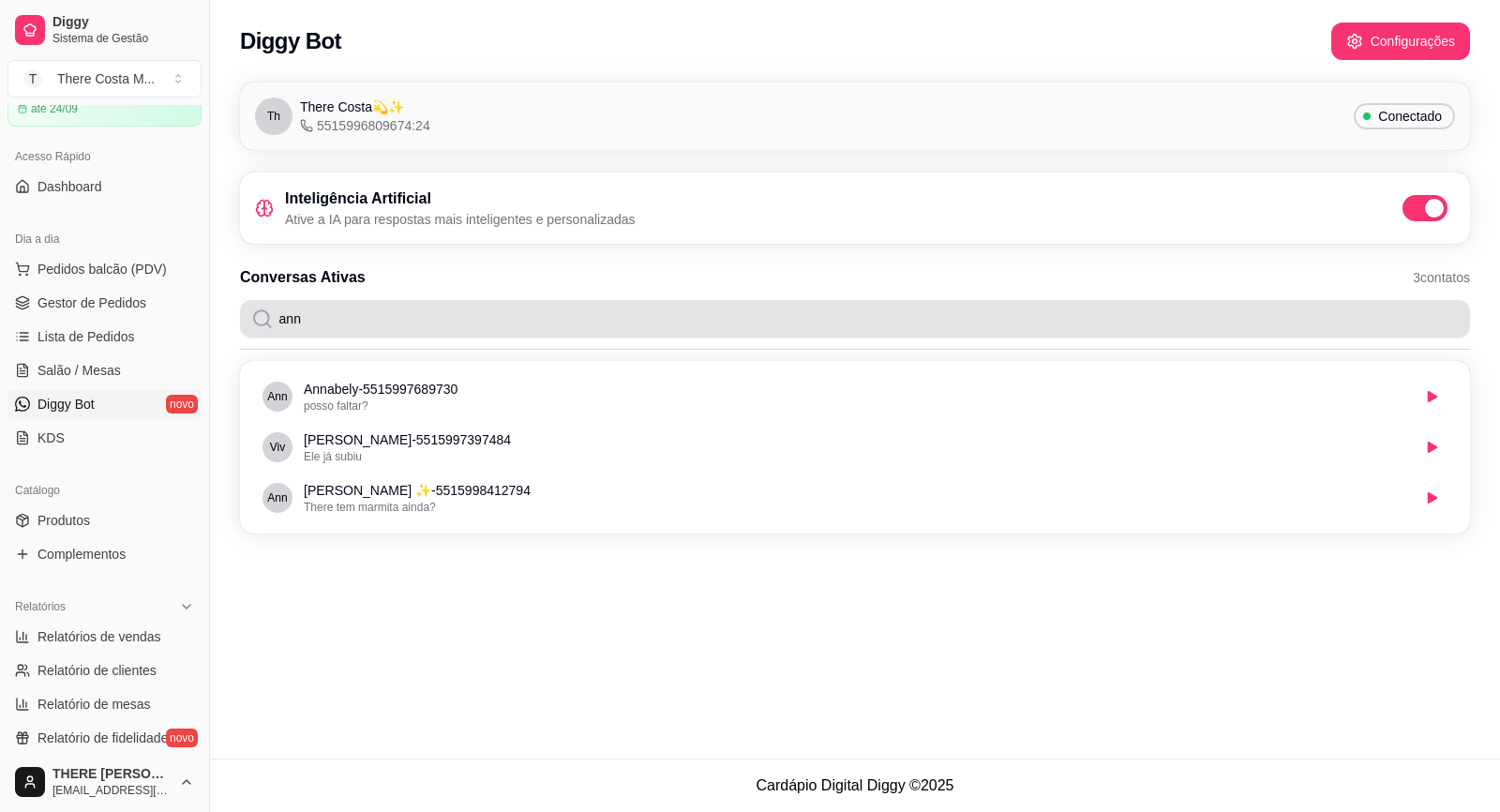
click at [411, 318] on input "ann" at bounding box center [866, 319] width 1185 height 38
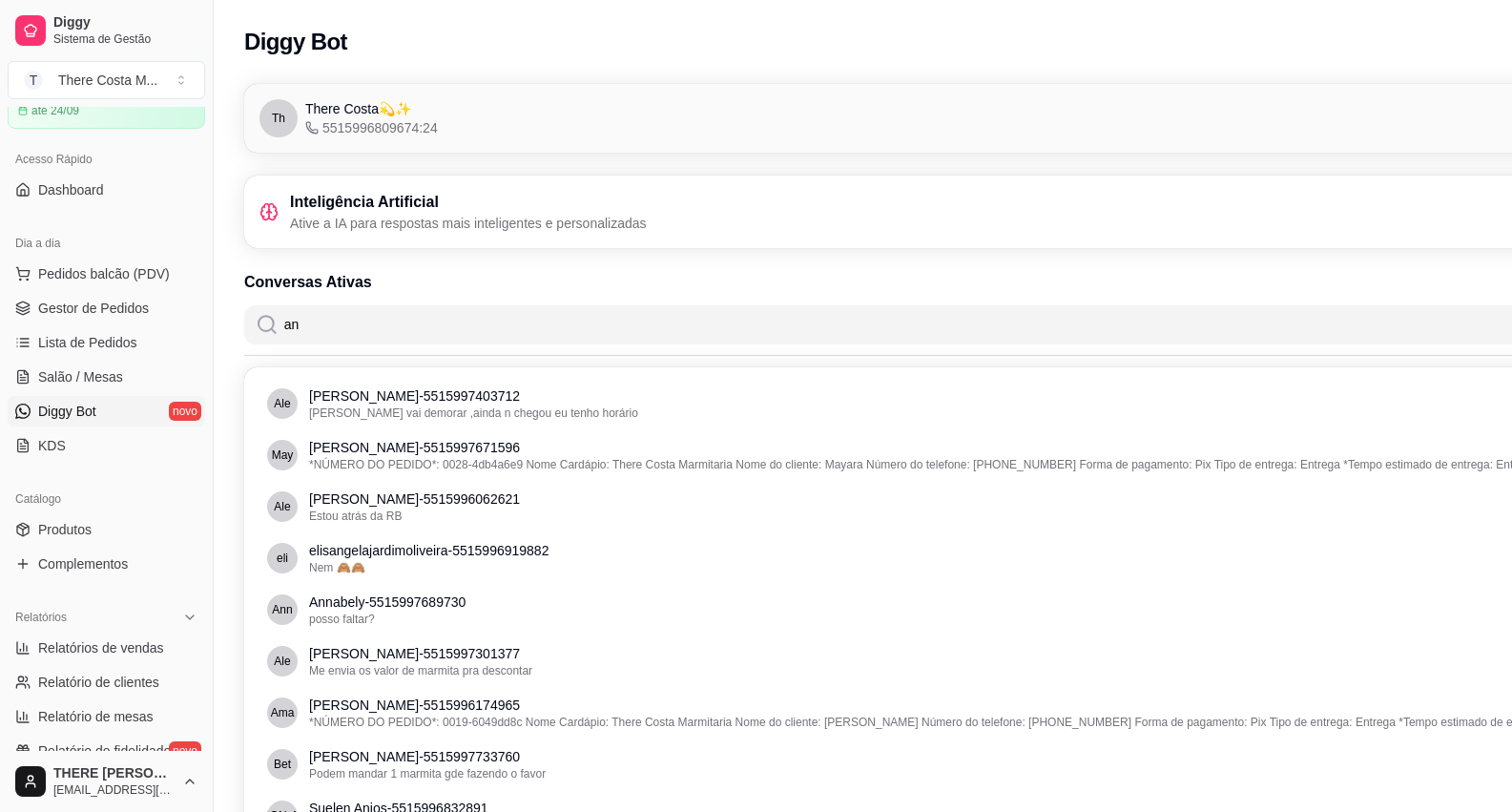
type input "a"
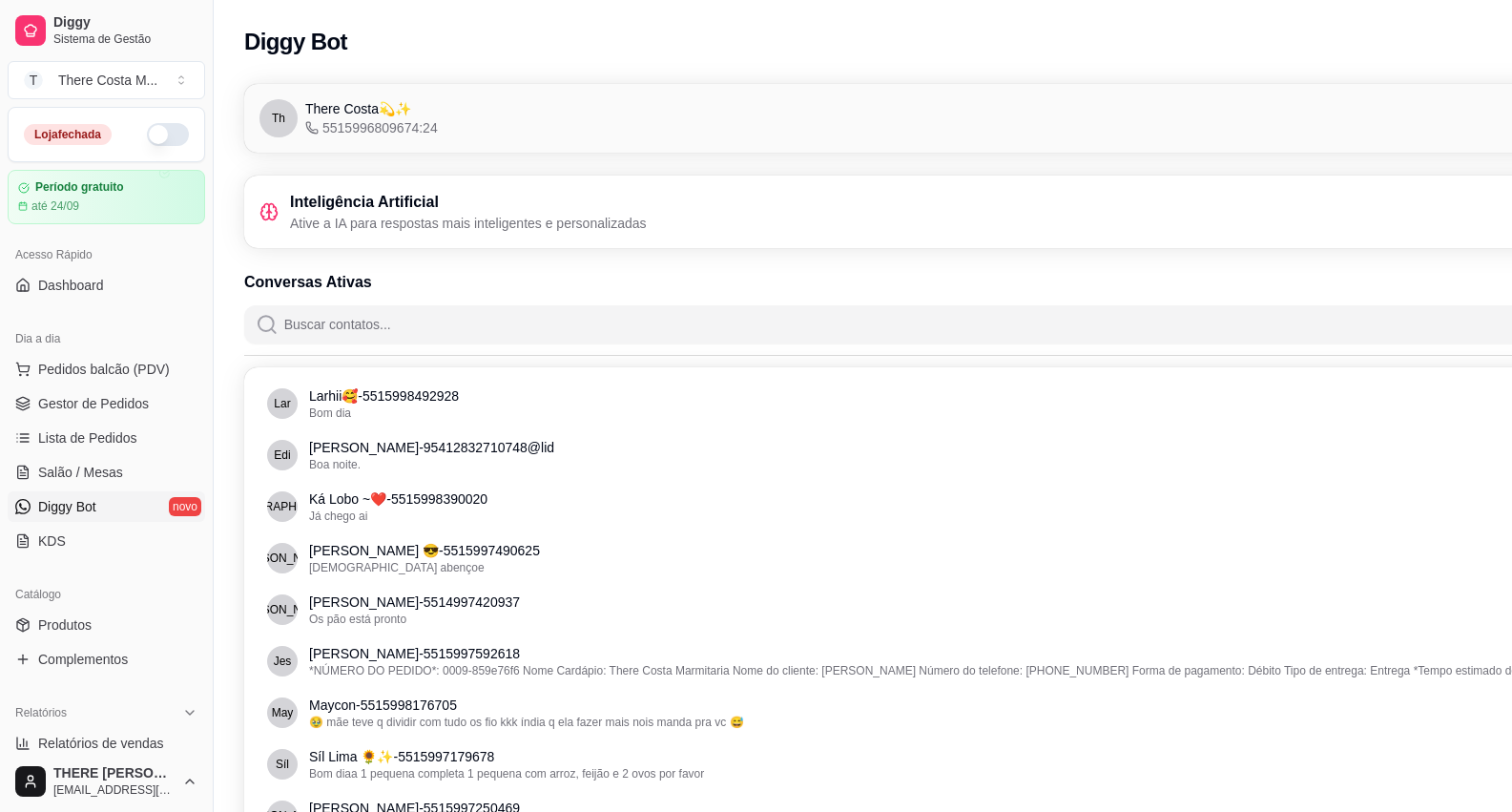
click at [163, 131] on button "button" at bounding box center [168, 134] width 42 height 23
click at [102, 611] on link "Produtos" at bounding box center [107, 625] width 197 height 31
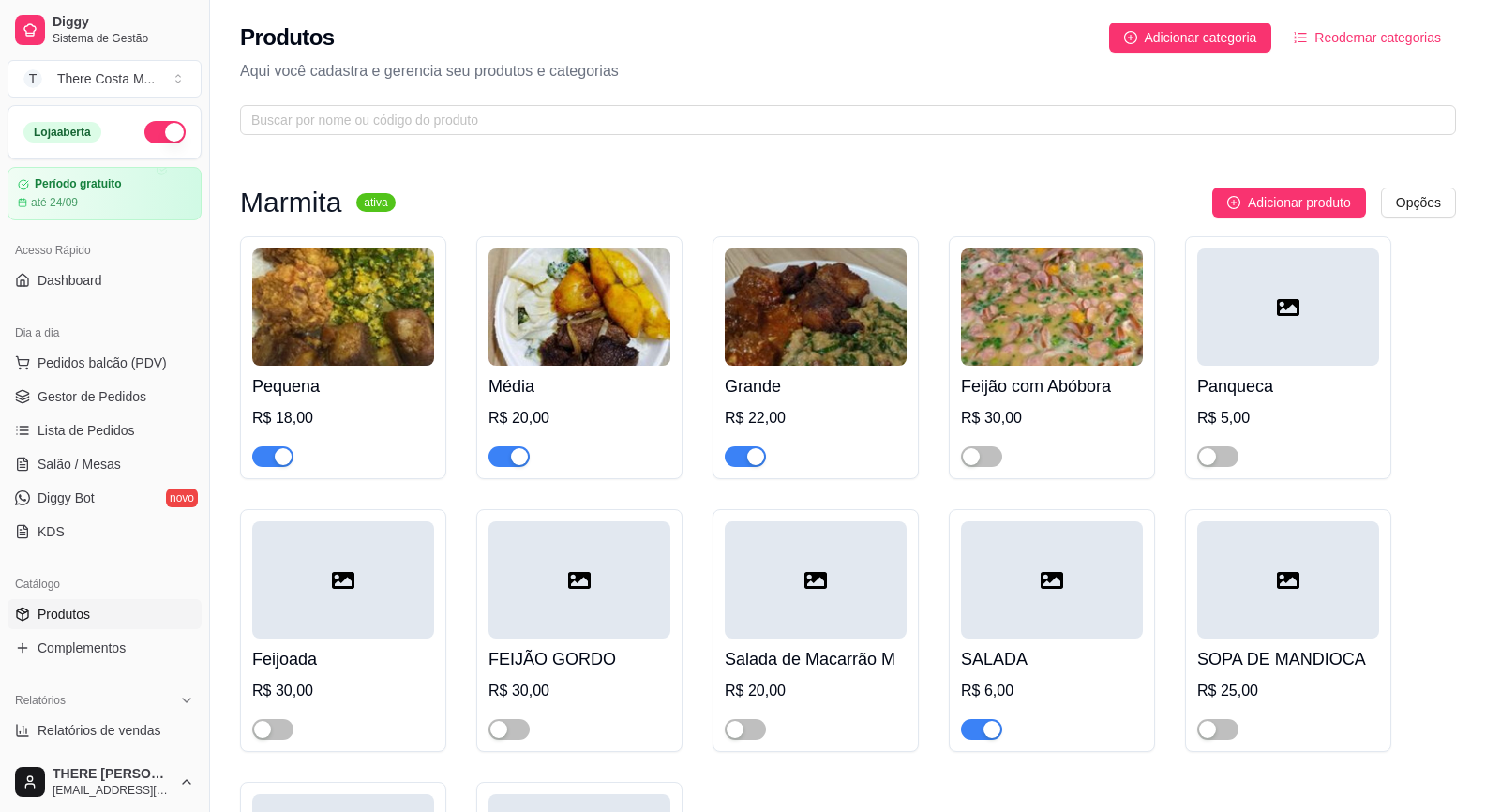
click at [363, 341] on img at bounding box center [343, 306] width 182 height 117
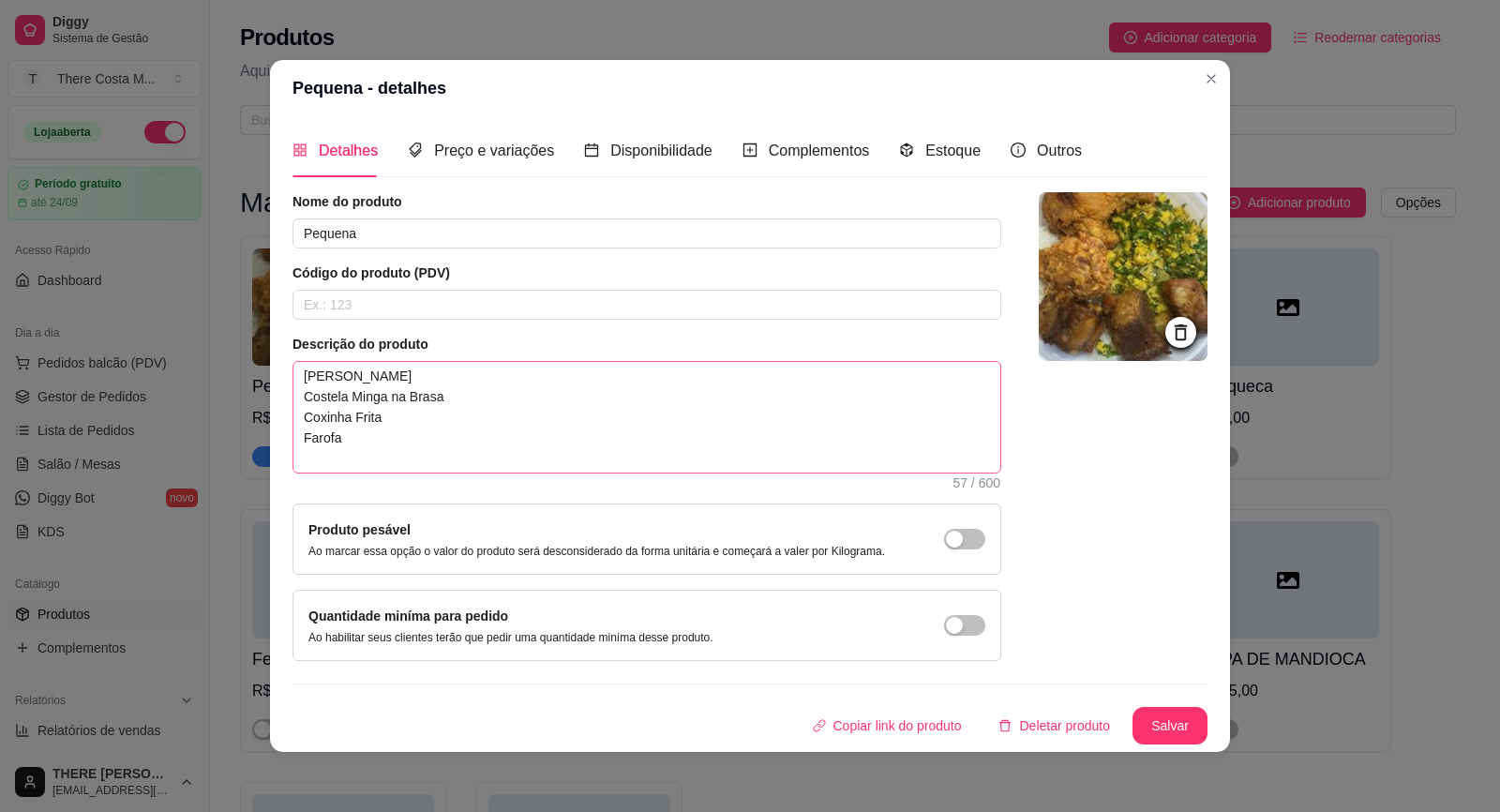
drag, startPoint x: 293, startPoint y: 421, endPoint x: 382, endPoint y: 467, distance: 100.2
click at [382, 467] on span "Arroz Feijão Costela Minga na Brasa Coxinha Frita Farofa 57 / 600" at bounding box center [646, 417] width 708 height 112
drag, startPoint x: 302, startPoint y: 414, endPoint x: 368, endPoint y: 466, distance: 84.0
click at [368, 466] on textarea "[PERSON_NAME] Costela Minga na Brasa Coxinha Frita Farofa" at bounding box center [646, 417] width 706 height 110
type textarea "[PERSON_NAME]"
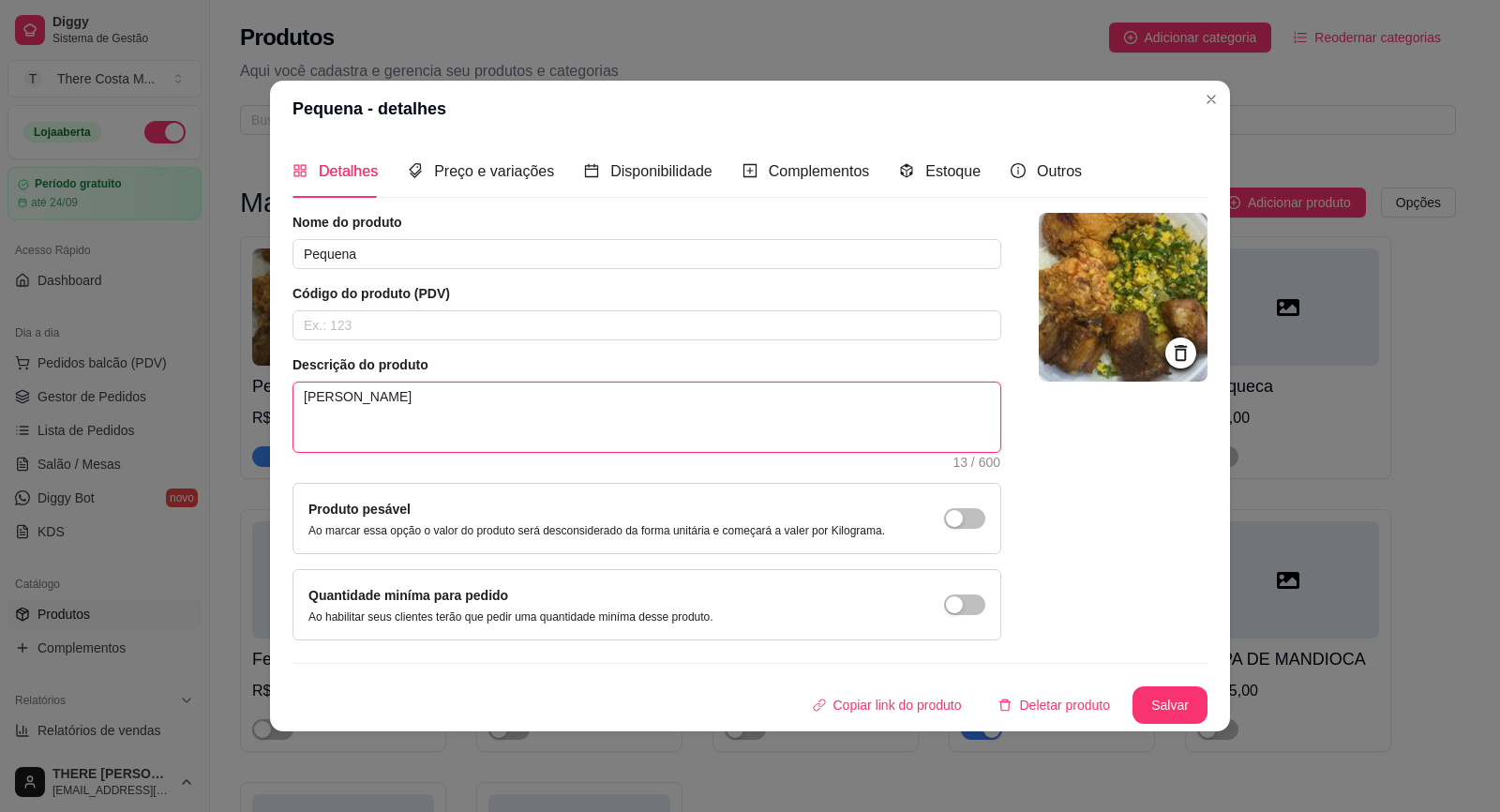
type textarea "[PERSON_NAME]"
click at [1070, 509] on div at bounding box center [1123, 426] width 169 height 427
click at [439, 415] on textarea "[PERSON_NAME]" at bounding box center [646, 418] width 706 height 70
type textarea "[PERSON_NAME]"
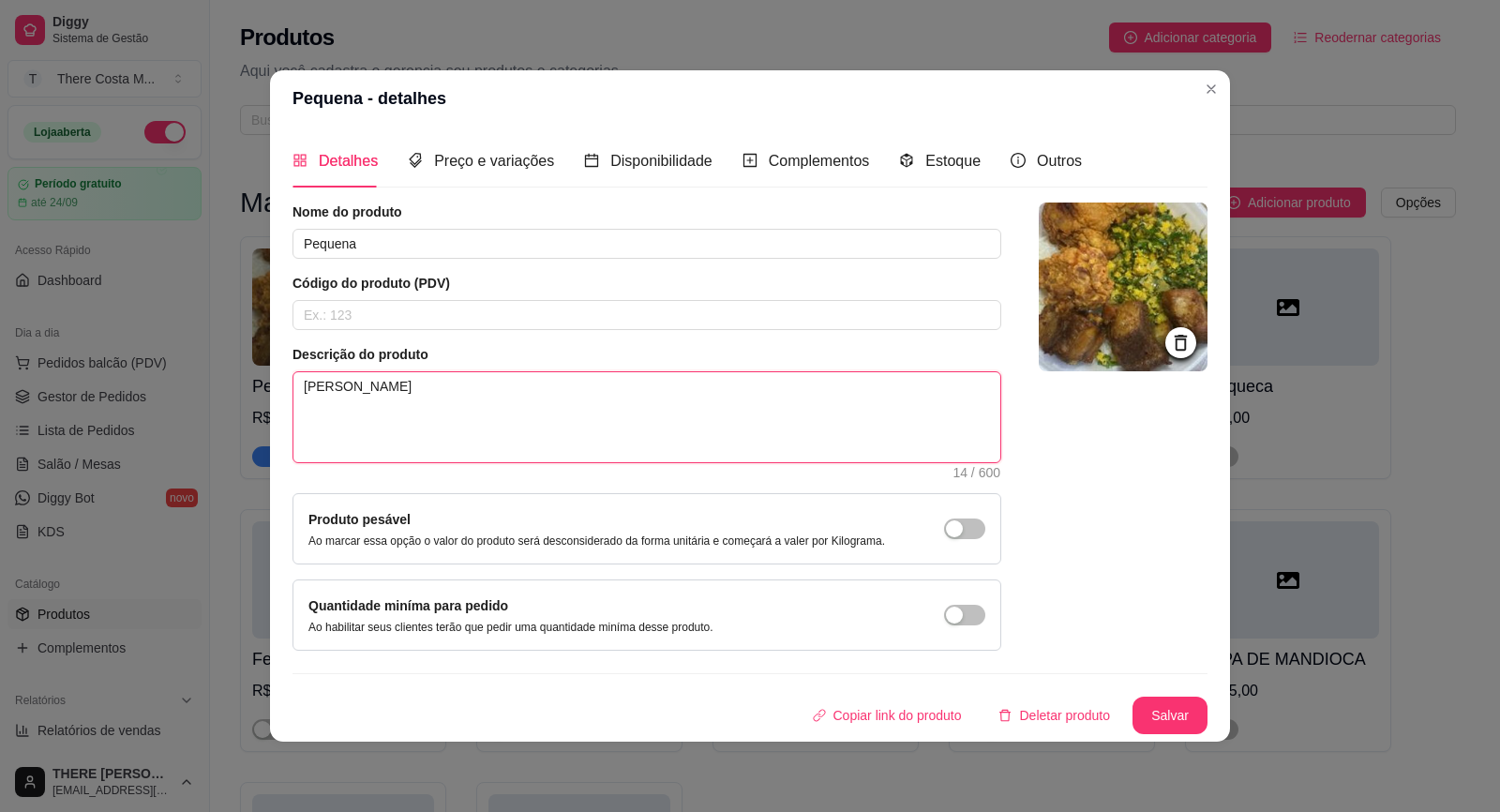
type textarea "[PERSON_NAME] S"
type textarea "Arroz Feijão St"
type textarea "Arroz Feijão Str"
type textarea "[PERSON_NAME] Stro"
type textarea "Arroz Feijão Strog"
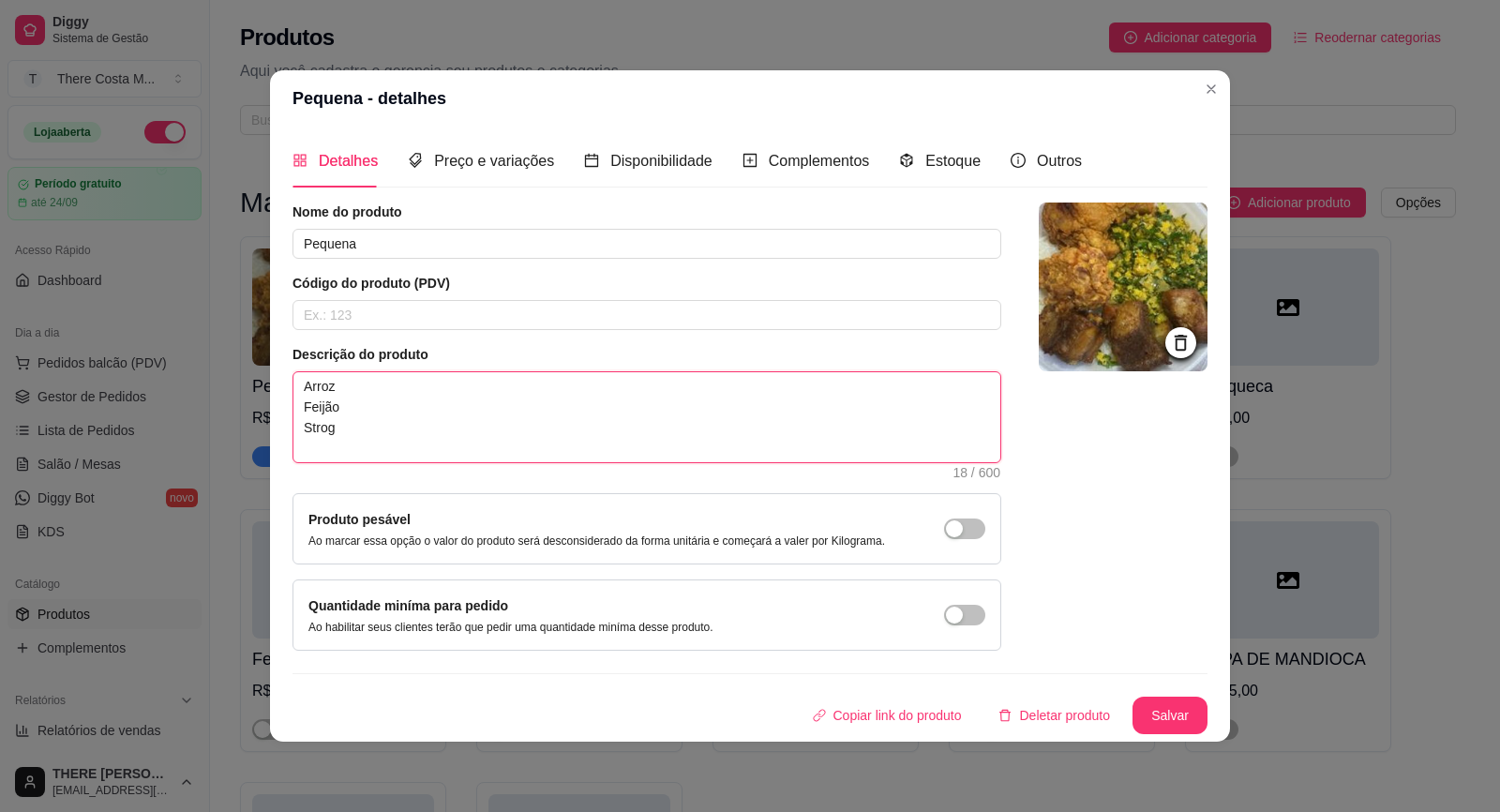
type textarea "Arroz Feijão Strogo"
type textarea "[PERSON_NAME]"
type textarea "Arroz Feijão Strogono"
type textarea "Arroz Feijão Strogonof"
type textarea "Arroz Feijão Strogonoff"
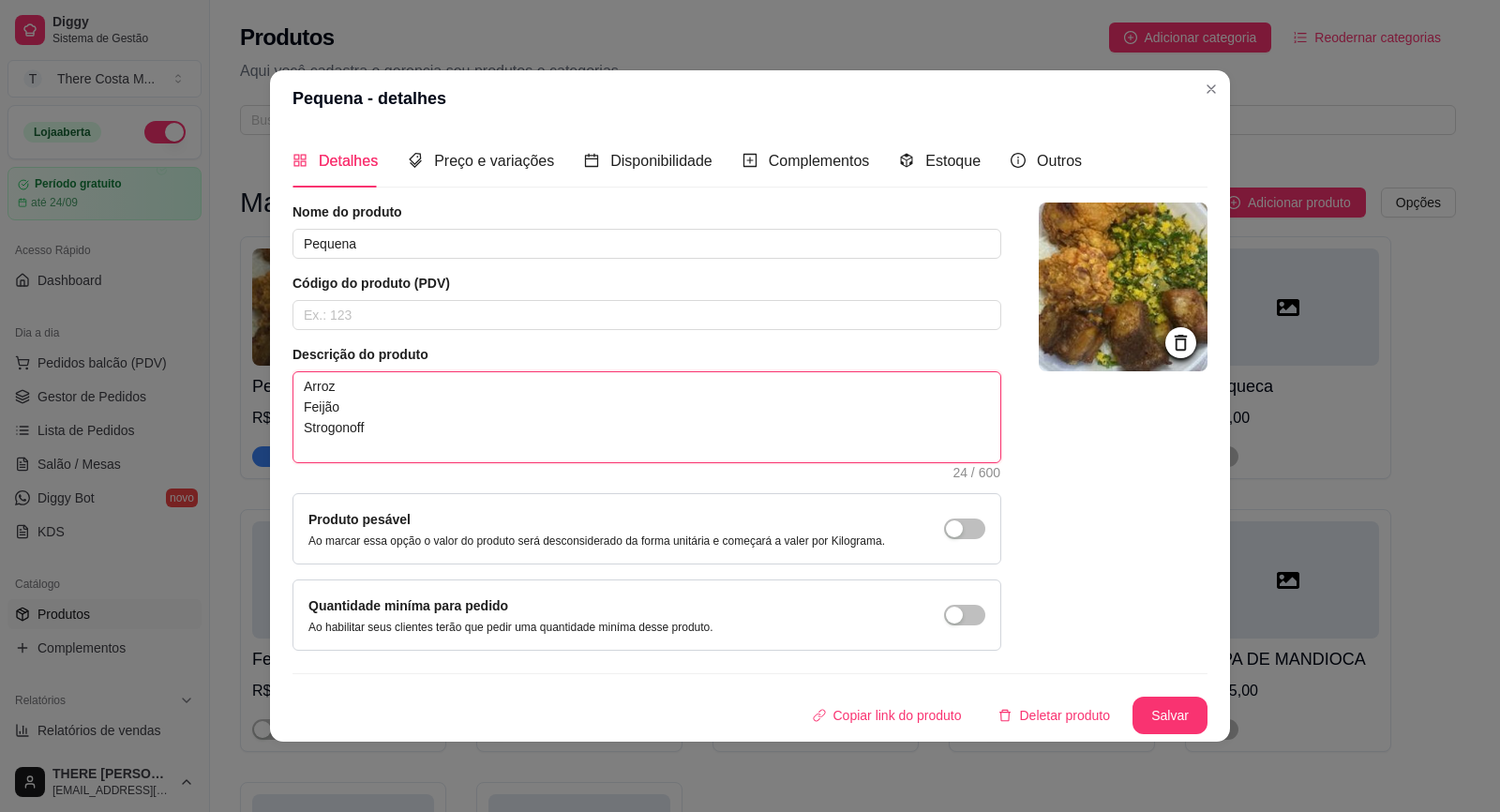
type textarea "Arroz Feijão Strogonoff"
type textarea "Arroz Feijão Strogonoff d"
type textarea "Arroz Feijão Strogonoff de"
type textarea "[PERSON_NAME] Strogonoff de f"
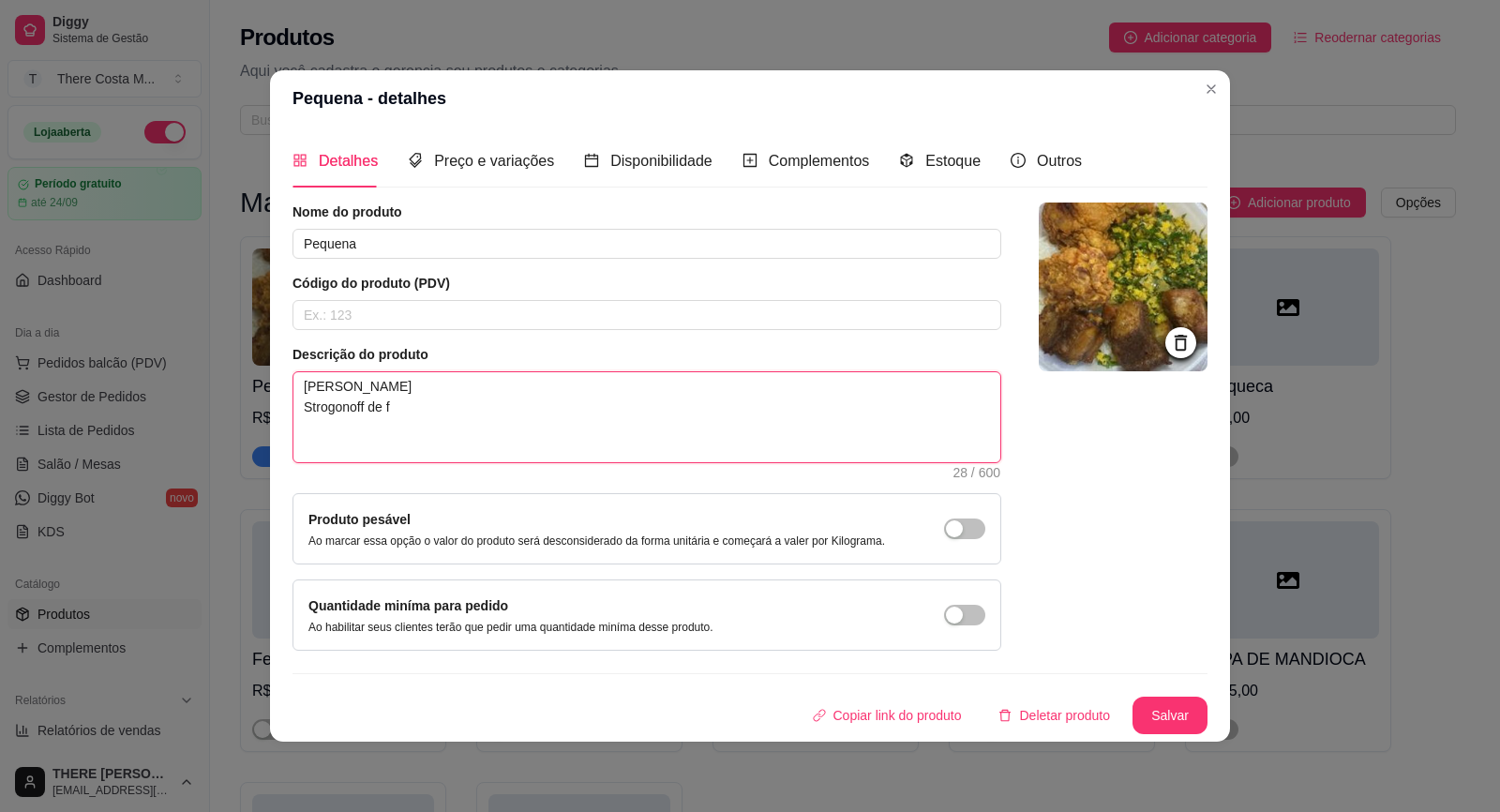
type textarea "[PERSON_NAME] Strogonoff de fr"
type textarea "Arroz Feijão Strogonoff de fra"
type textarea "[PERSON_NAME] Strogonoff de fran"
type textarea "[PERSON_NAME] de frang"
type textarea "[PERSON_NAME] Strogonoff de frango"
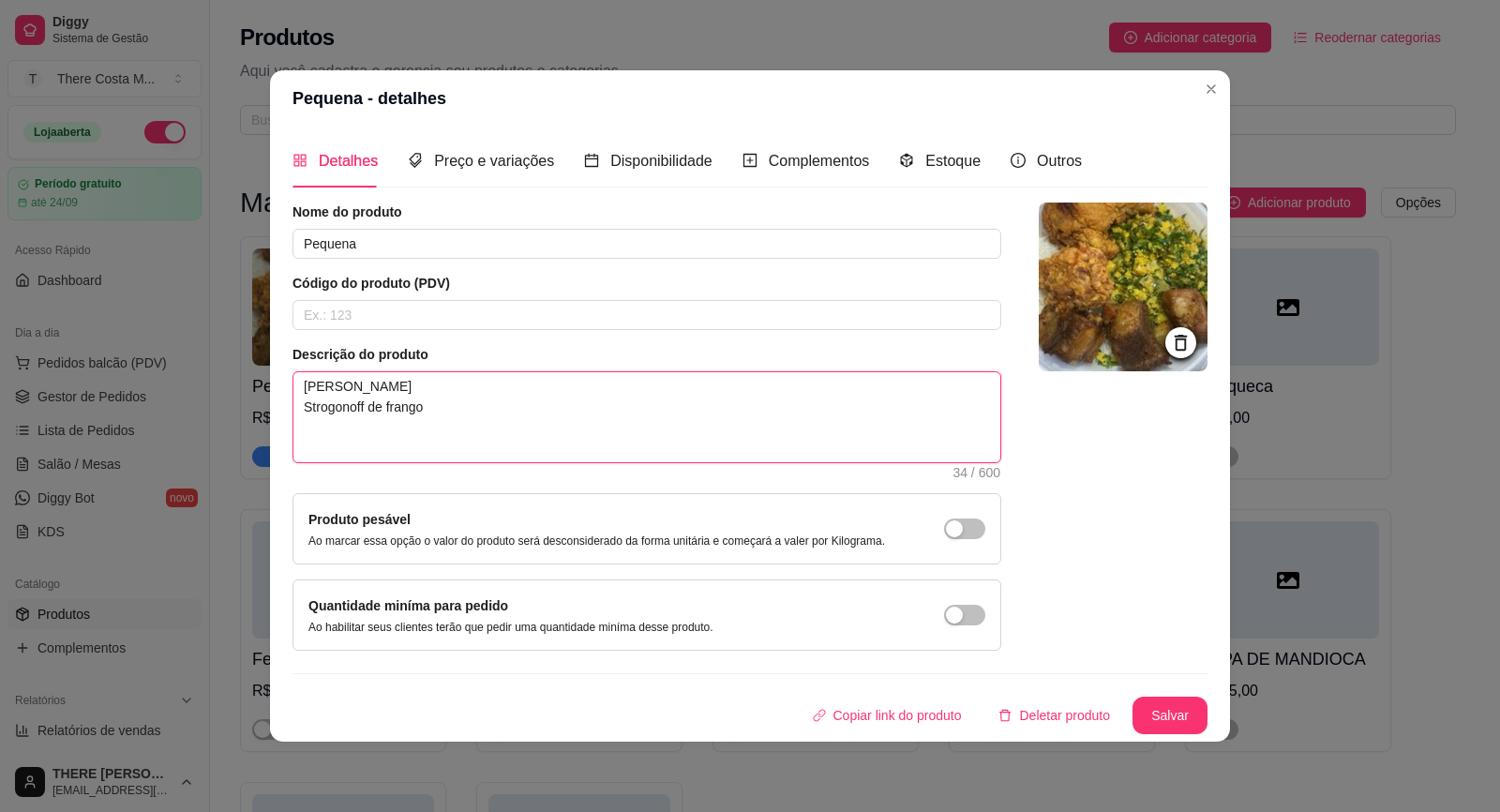
type textarea "[PERSON_NAME] Strogonoff de frango"
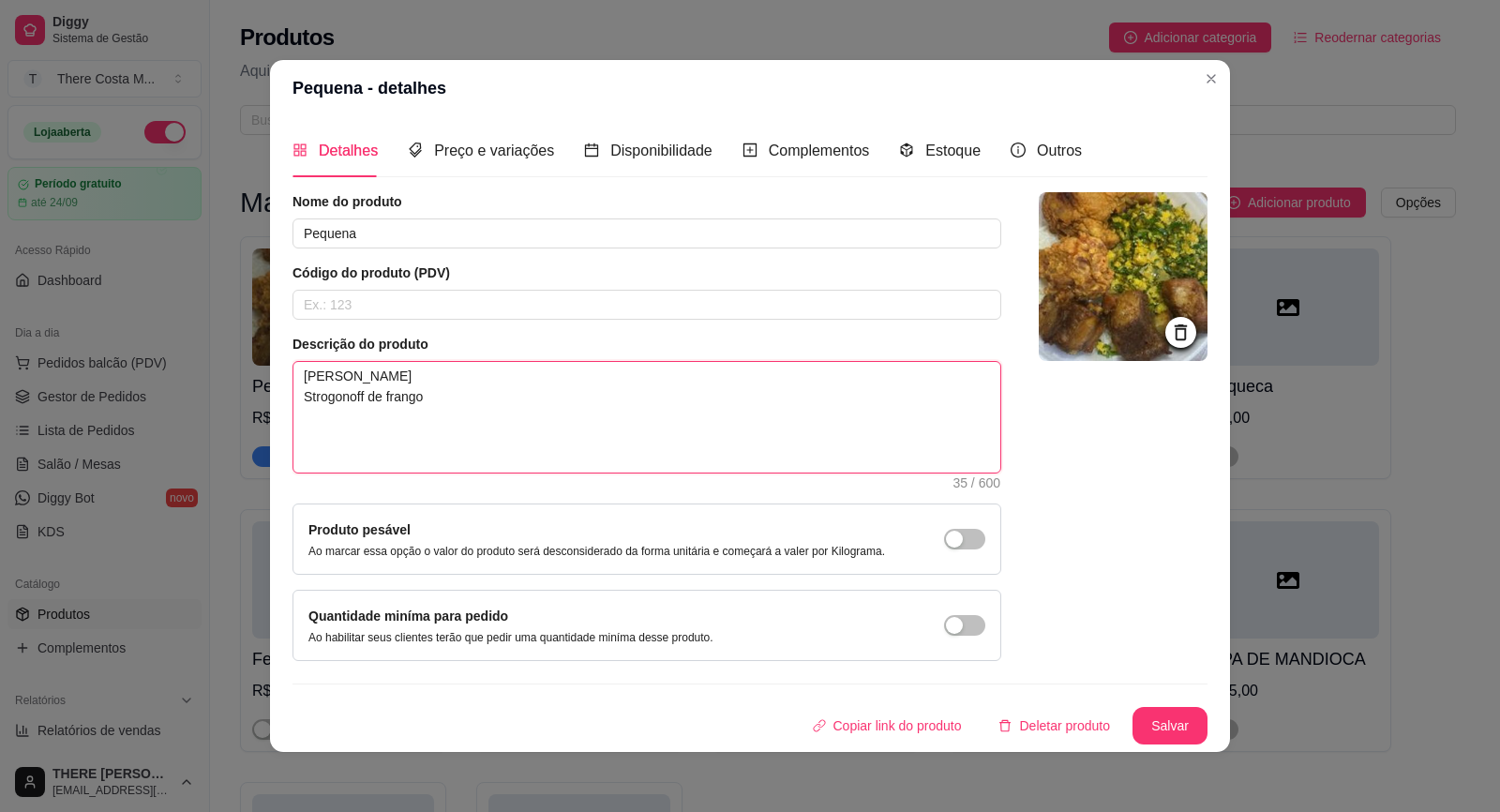
type textarea "[PERSON_NAME] Strogonoff de frango B"
type textarea "[PERSON_NAME] Strogonoff de frango Bi"
type textarea "[PERSON_NAME] Strogonoff de frango Bis"
type textarea "[PERSON_NAME] Strogonoff de [PERSON_NAME]"
type textarea "Arroz Feijão Strogonoff de frango Biste"
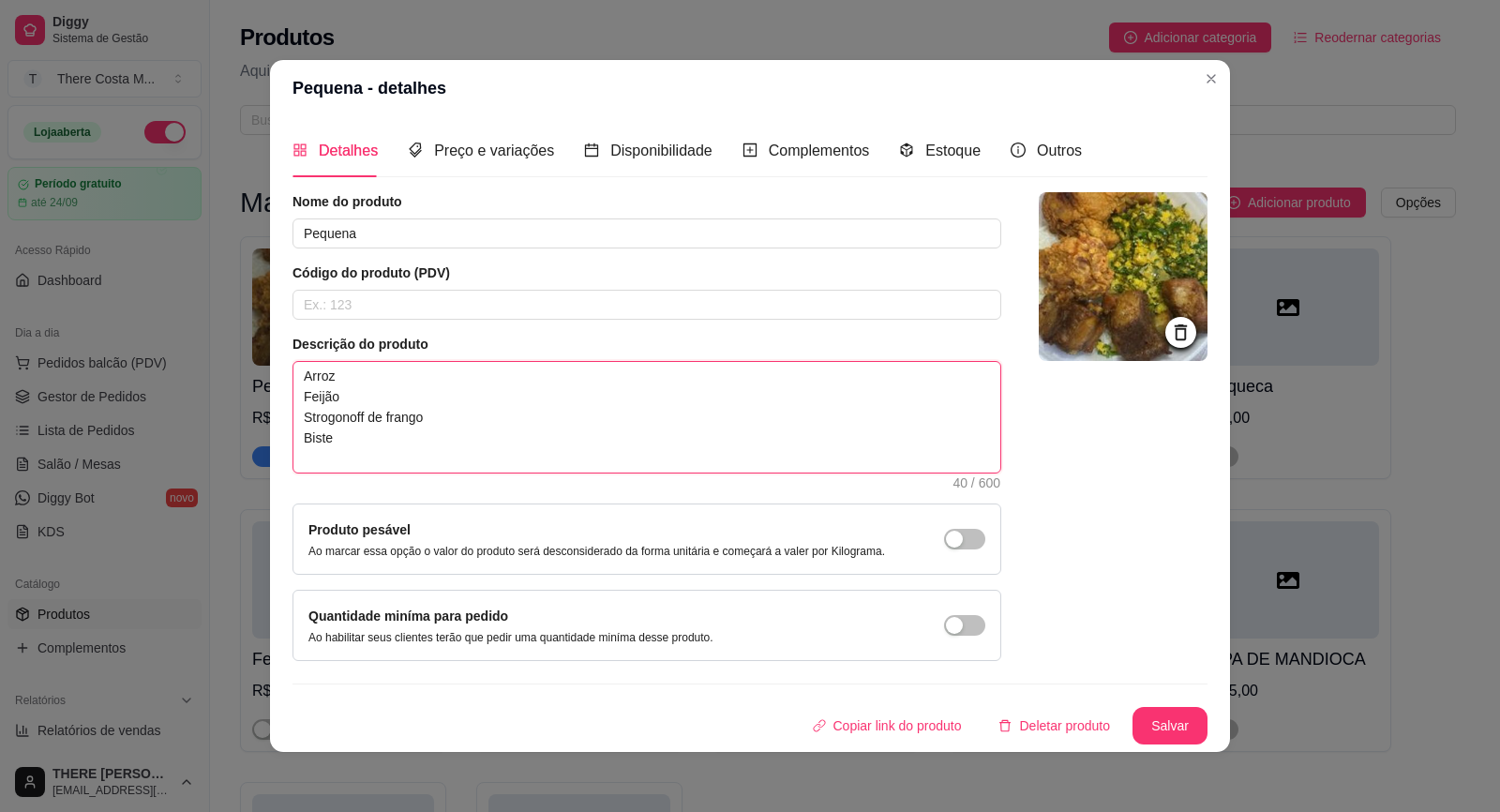
type textarea "Arroz Feijão Strogonoff de frango Bisteq"
type textarea "[PERSON_NAME] Strogonoff de [PERSON_NAME]"
type textarea "Arroz Feijão Strogonoff de [PERSON_NAME]"
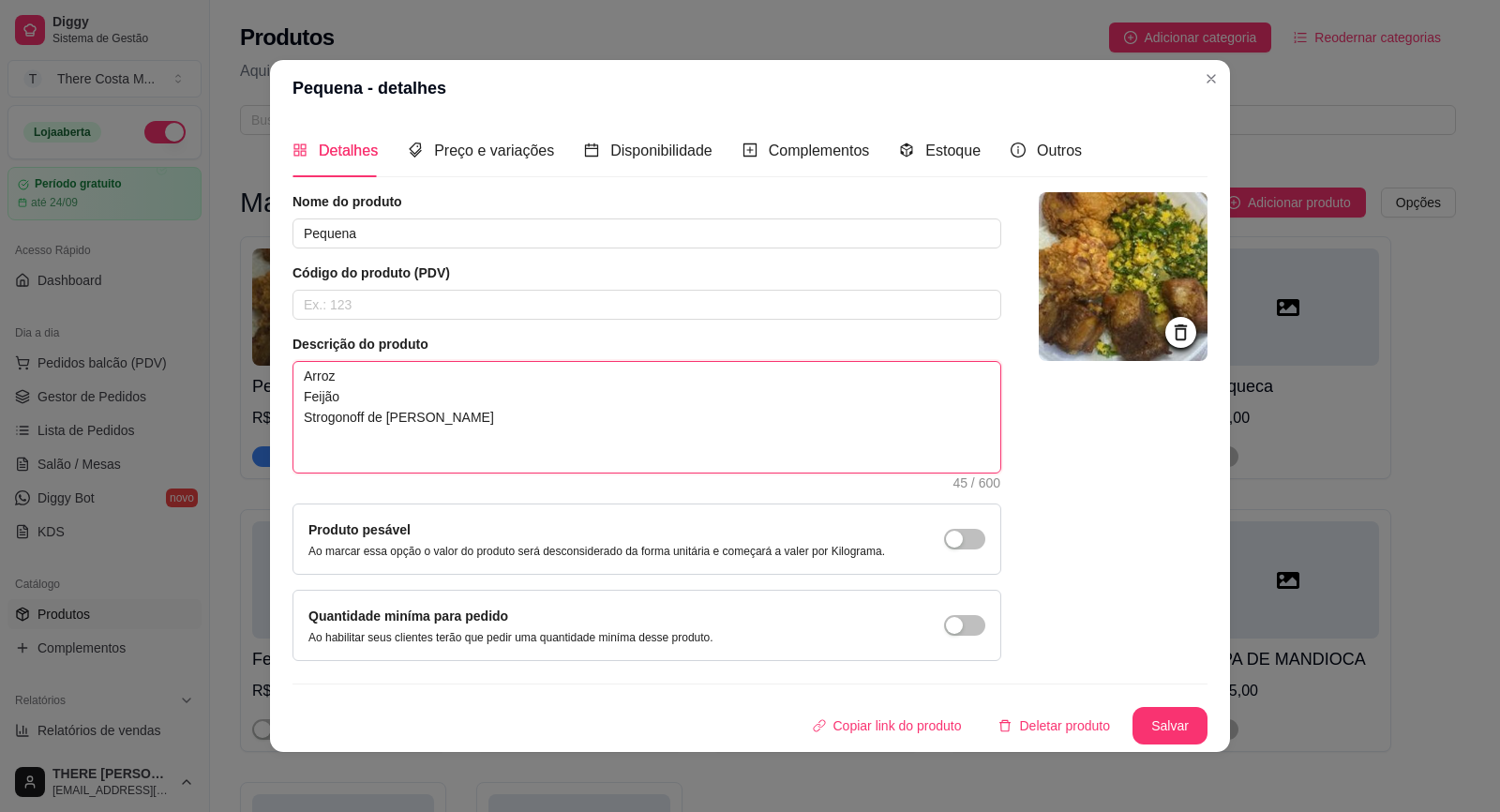
type textarea "Arroz Feijão Strogonoff de [PERSON_NAME]"
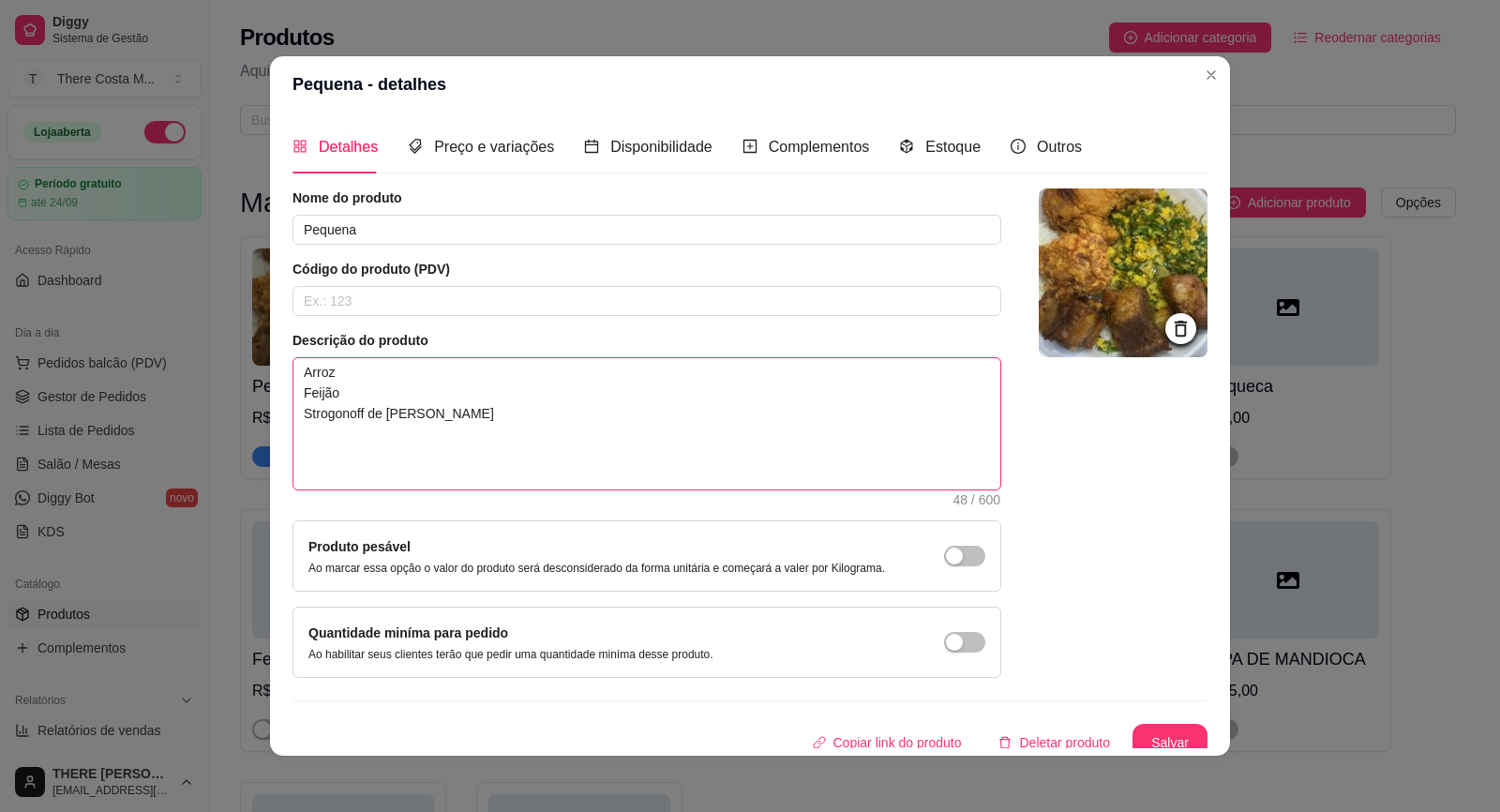
type textarea "Arroz Feijão Strogonoff de frango Bistequinha V"
type textarea "[PERSON_NAME] Strogonoff de frango Bistequinha Vi"
type textarea "Arroz Feijão Strogonoff de frango Bistequinha Vir"
type textarea "Arroz Feijão Strogonoff de frango Bistequinha Vira"
type textarea "Arroz Feijão Strogonoff de frango Bistequinha Virad"
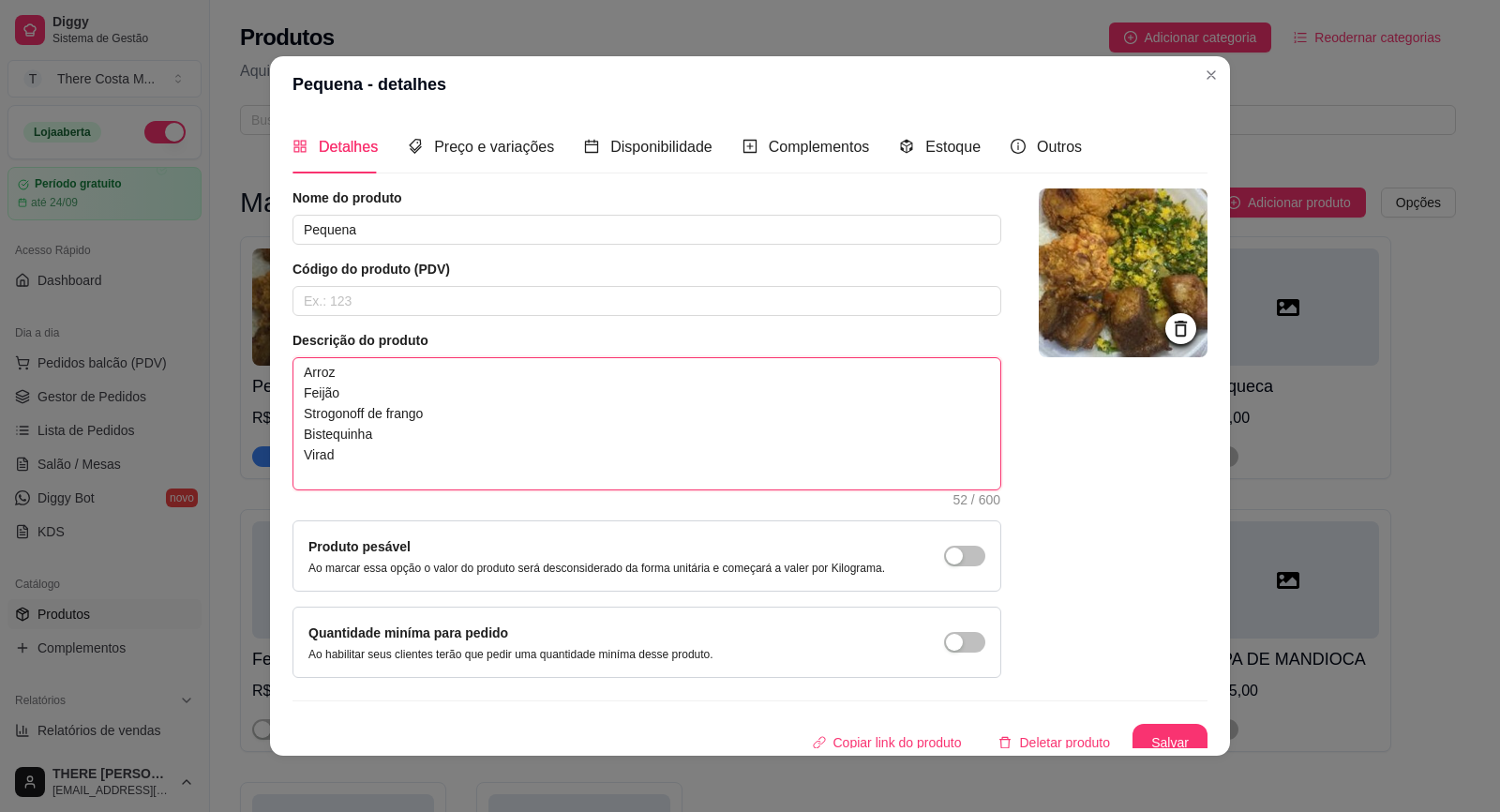
type textarea "Arroz Feijão Strogonoff de frango Bistequinha Virado"
type textarea "Arroz Feijão Strogonoff de frango Bistequinha Virado d"
type textarea "Arroz Feijão Strogonoff de frango Bistequinha Virado de"
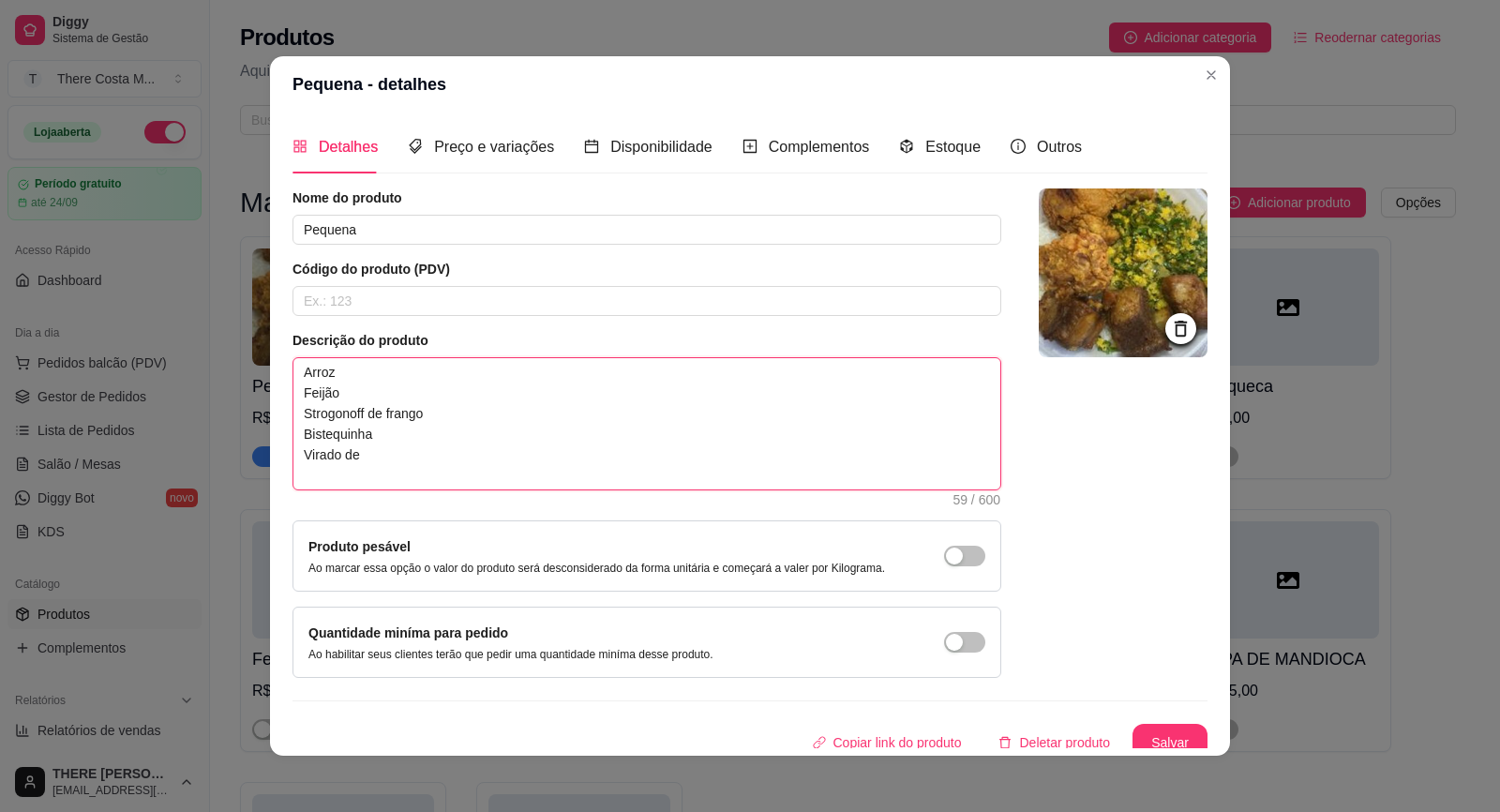
type textarea "Arroz Feijão Strogonoff de frango Bistequinha Virado de r"
type textarea "[PERSON_NAME] Strogonoff de frango Bistequinha Virado de re"
type textarea "[PERSON_NAME] Strogonoff de frango Bistequinha Virado de rep"
type textarea "Arroz Feijão Strogonoff de frango Bistequinha Virado de repo"
type textarea "Arroz Feijão Strogonoff de frango Bistequinha Virado de repol"
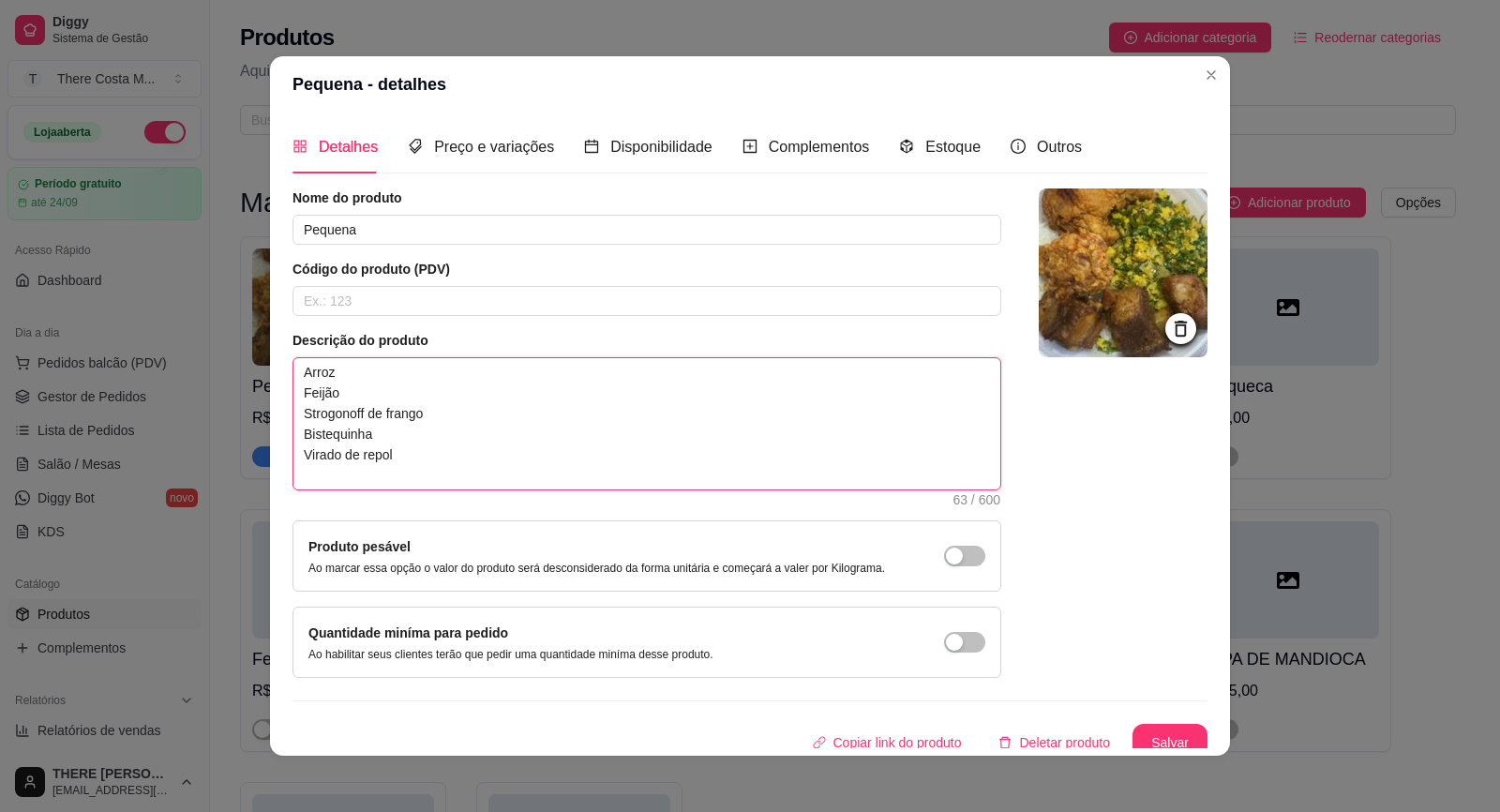
type textarea "Arroz Feijão Strogonoff de frango Bistequinha Virado de repolh"
type textarea "[PERSON_NAME] Strogonoff de frango Bistequinha Virado de repolho"
type textarea "Arroz Feijão Strogonoff de frango Bistequinha Virado de repolho e"
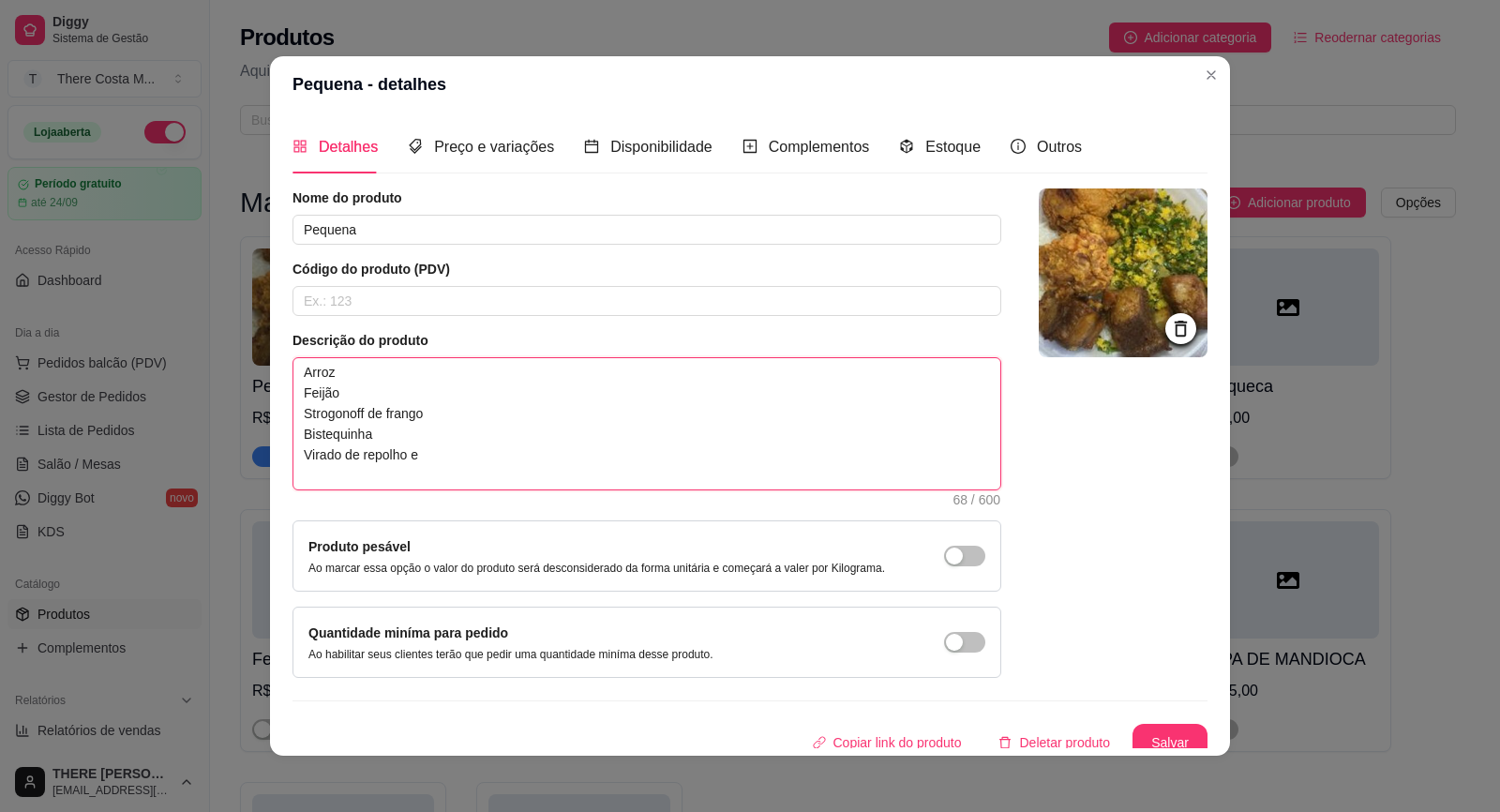
type textarea "Arroz Feijão Strogonoff de frango Bistequinha Virado de repolho e c"
type textarea "[PERSON_NAME] Strogonoff de frango Bistequinha Virado de repolho e ce"
type textarea "[PERSON_NAME] Strogonoff de frango Bistequinha Virado de repolho e cen"
type textarea "[PERSON_NAME] Strogonoff de frango Bistequinha Virado de repolho e ceno"
type textarea "[PERSON_NAME] Strogonoff de frango Bistequinha Virado de repolho e cenou"
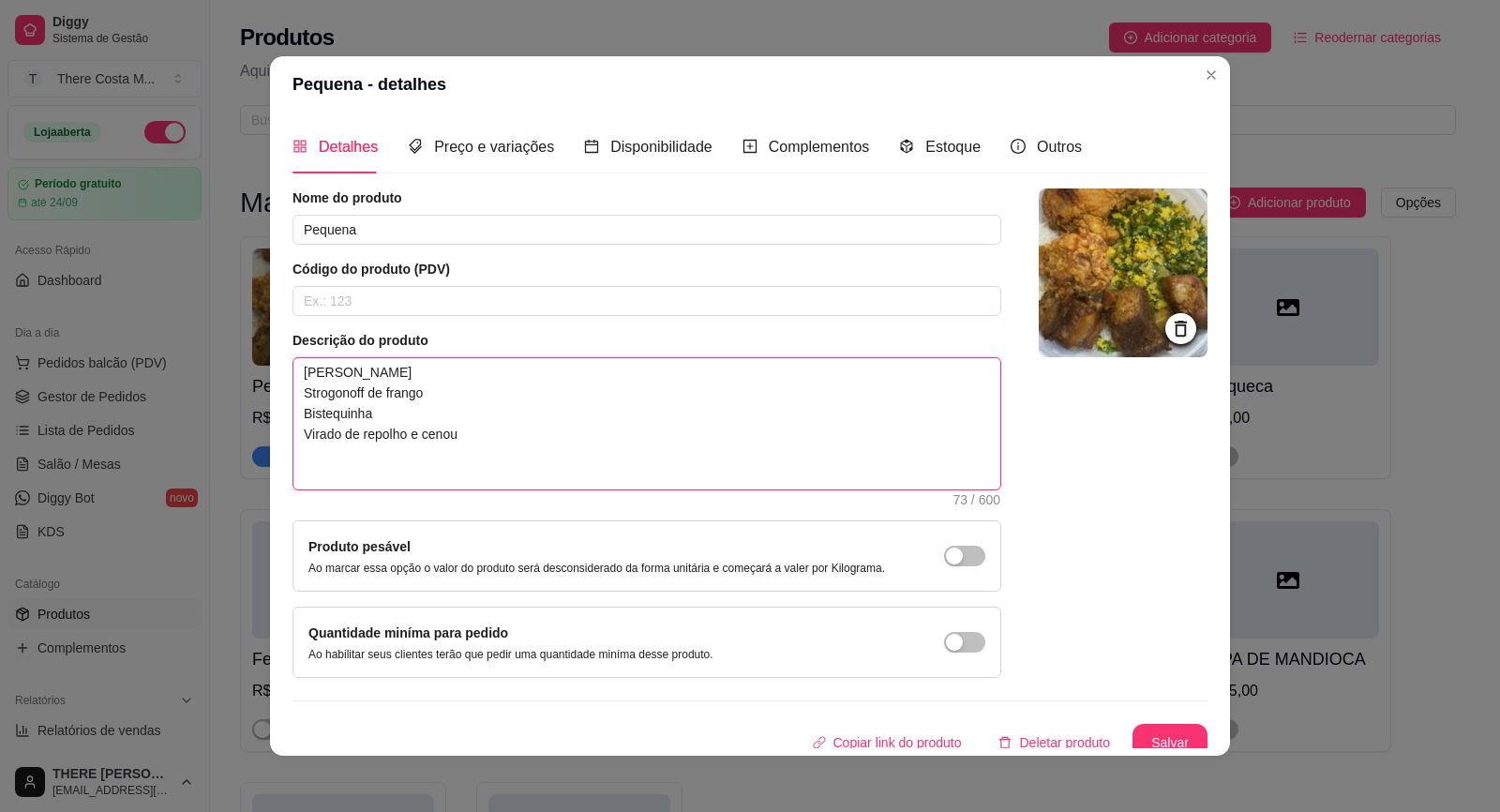
type textarea "[PERSON_NAME] Strogonoff de frango Bistequinha Virado de repolho e cenour"
drag, startPoint x: 290, startPoint y: 418, endPoint x: 471, endPoint y: 483, distance: 192.3
click at [471, 483] on textarea "[PERSON_NAME] Strogonoff de frango Bistequinha Virado de repolho e cenoura" at bounding box center [646, 423] width 706 height 131
type textarea "[PERSON_NAME] Strogonoff de frango Bistequinha Virado de repolho e cenoura"
click at [1156, 732] on button "Salvar" at bounding box center [1170, 743] width 73 height 37
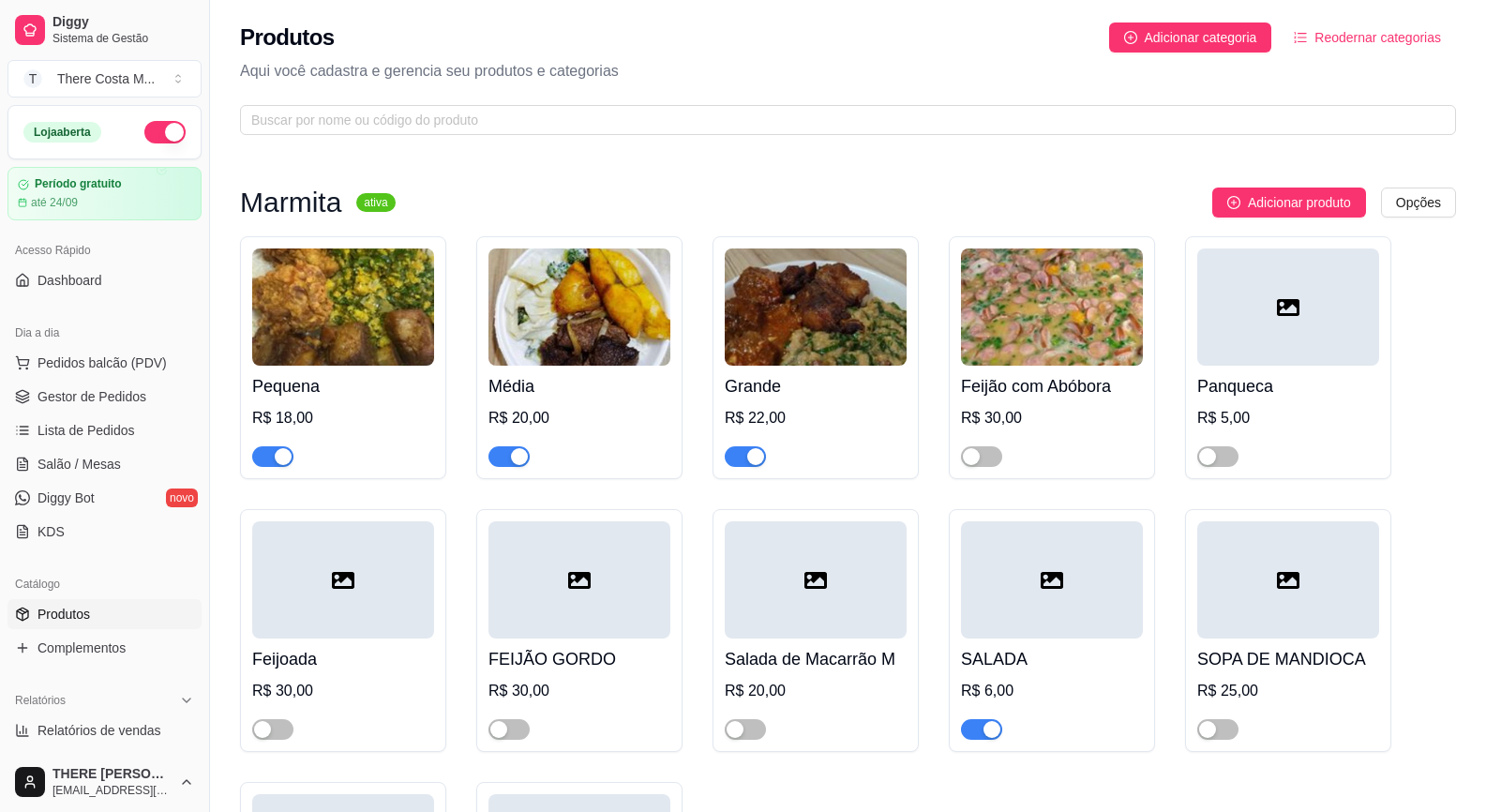
click at [580, 322] on img at bounding box center [580, 306] width 182 height 117
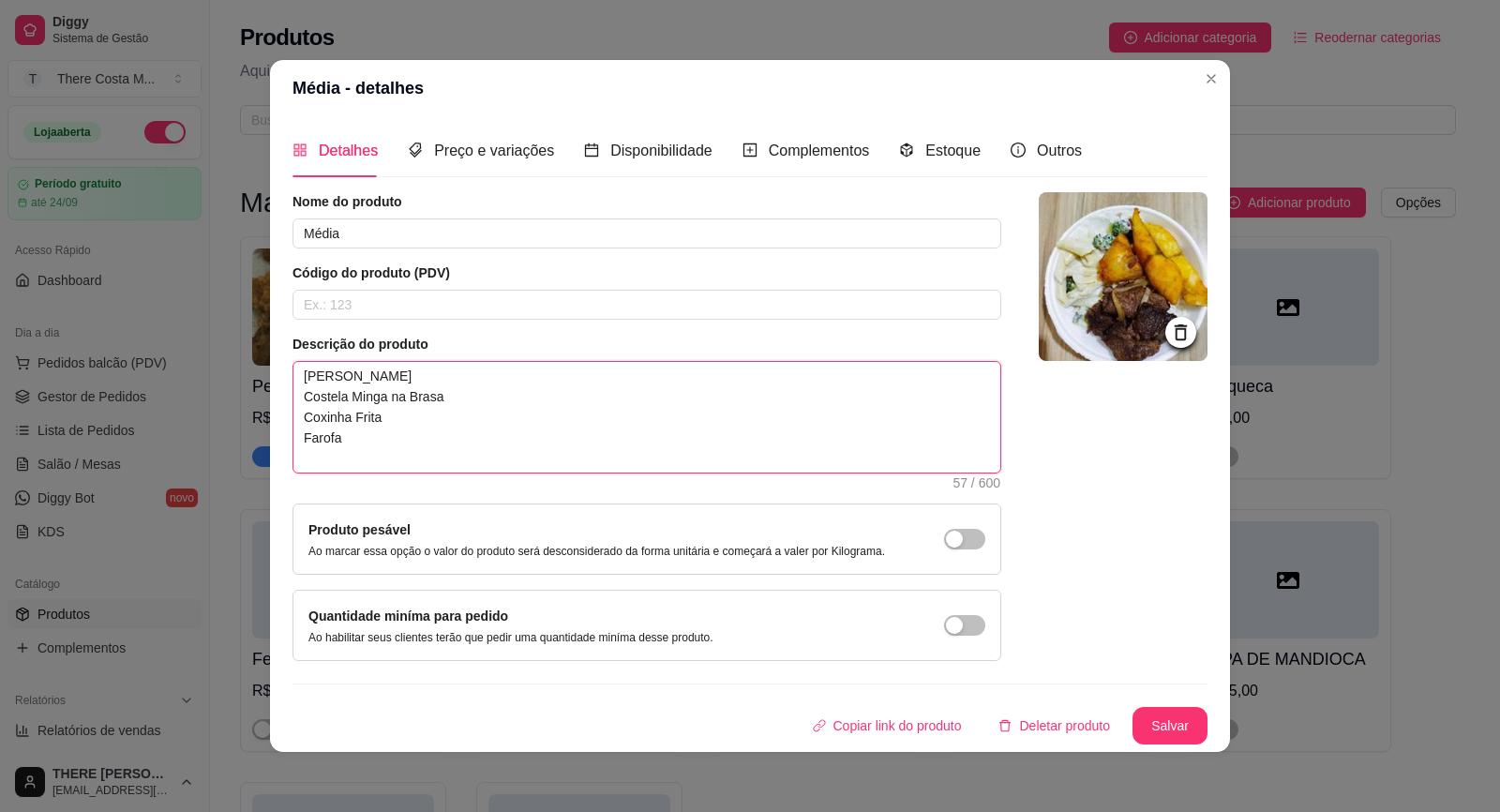
drag, startPoint x: 297, startPoint y: 425, endPoint x: 346, endPoint y: 448, distance: 54.1
click at [354, 464] on textarea "[PERSON_NAME] Costela Minga na Brasa Coxinha Frita Farofa" at bounding box center [646, 417] width 706 height 110
type textarea "[PERSON_NAME]"
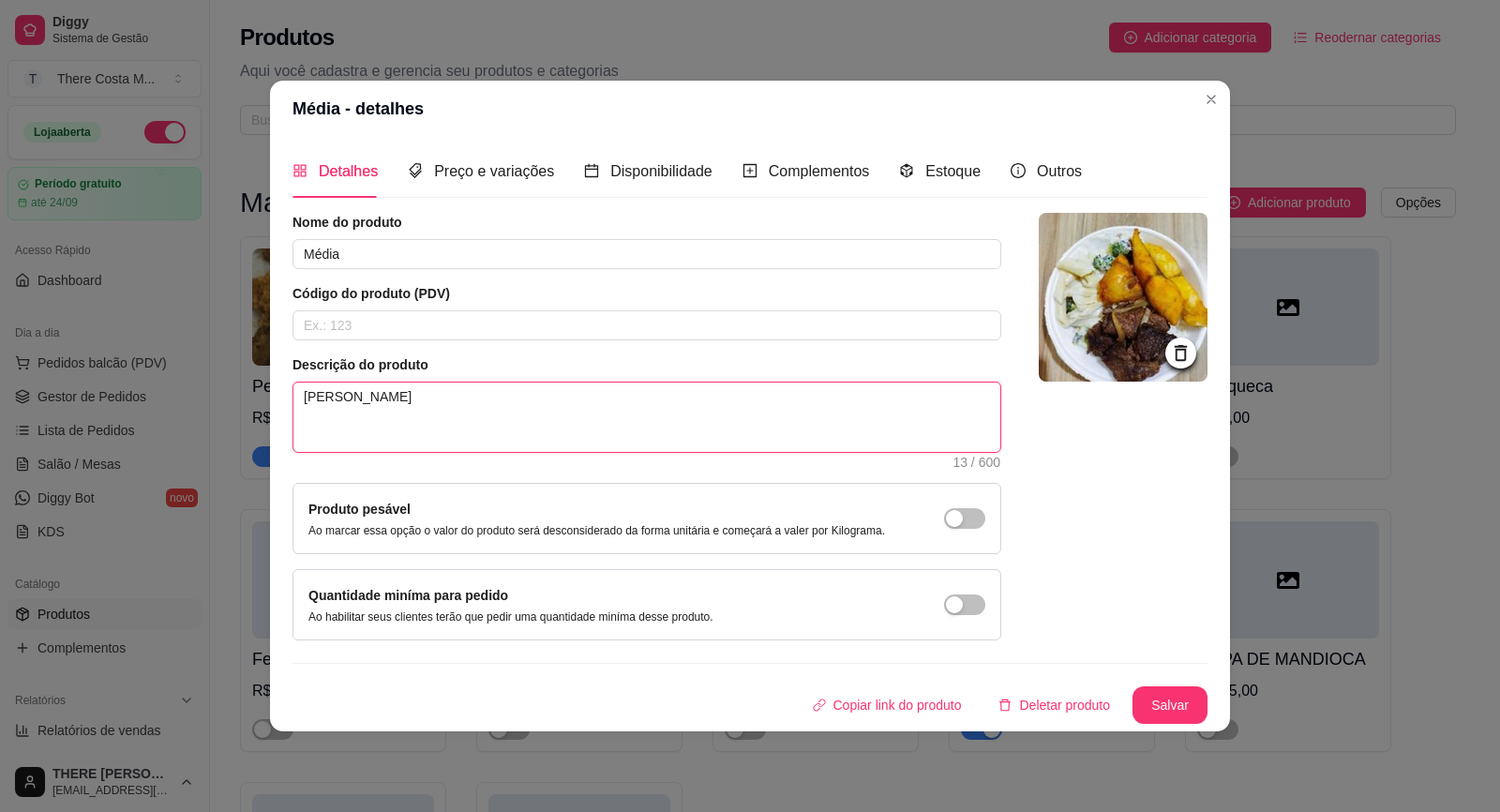
paste textarea "Strogonoff de frango Bistequinha Virado de repolho e cenoura"
type textarea "[PERSON_NAME] Strogonoff de frango Bistequinha Virado de repolho e cenoura"
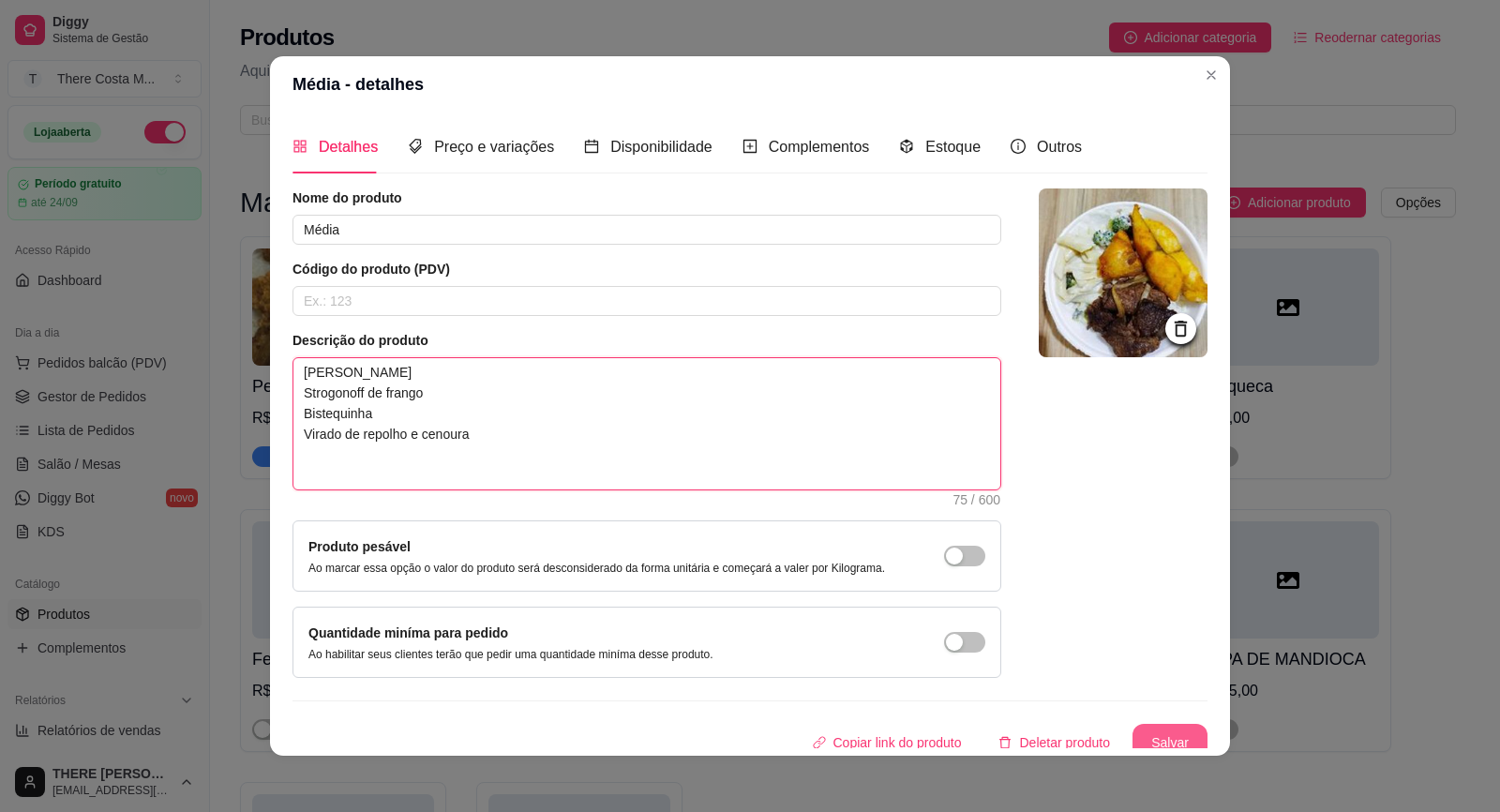
type textarea "[PERSON_NAME] Strogonoff de frango Bistequinha Virado de repolho e cenoura"
click at [1160, 734] on button "Salvar" at bounding box center [1170, 743] width 73 height 37
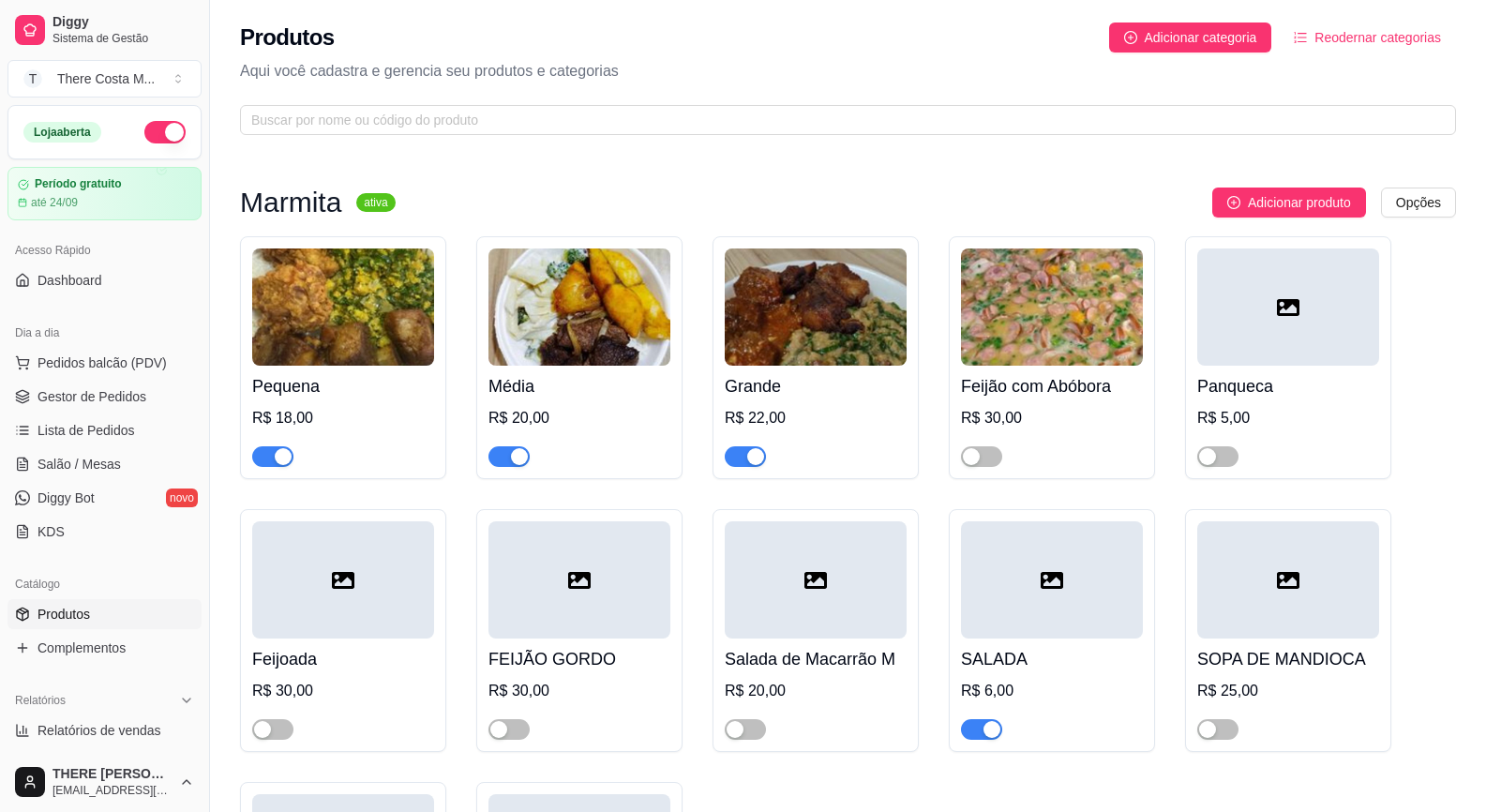
click at [813, 391] on h4 "Grande" at bounding box center [816, 386] width 182 height 26
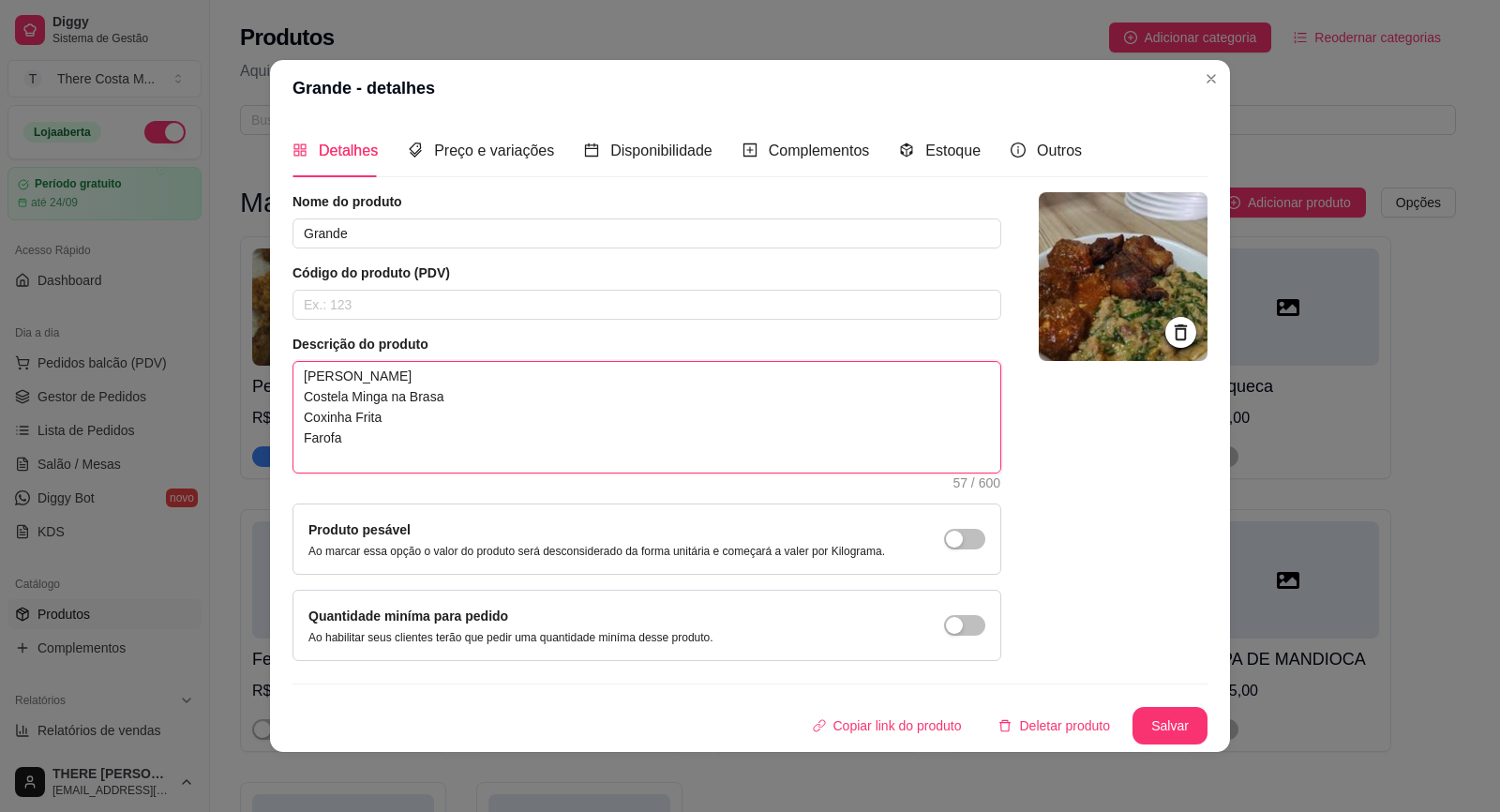
drag, startPoint x: 294, startPoint y: 418, endPoint x: 355, endPoint y: 453, distance: 70.3
click at [355, 453] on textarea "[PERSON_NAME] Costela Minga na Brasa Coxinha Frita Farofa" at bounding box center [646, 417] width 706 height 110
type textarea "[PERSON_NAME]"
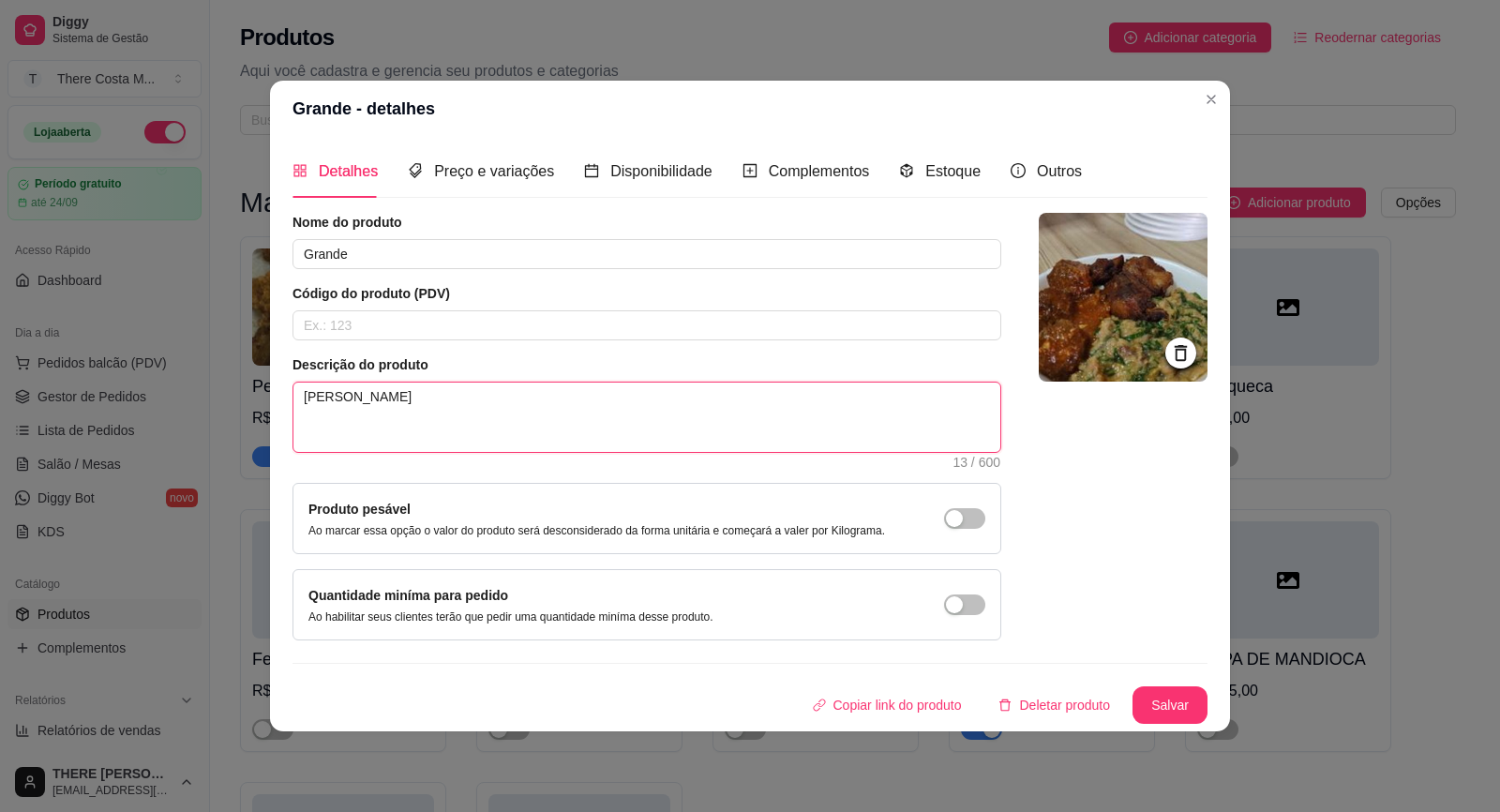
paste textarea "Strogonoff de frango Bistequinha Virado de repolho e cenoura"
type textarea "[PERSON_NAME] Strogonoff de frango Bistequinha Virado de repolho e cenoura"
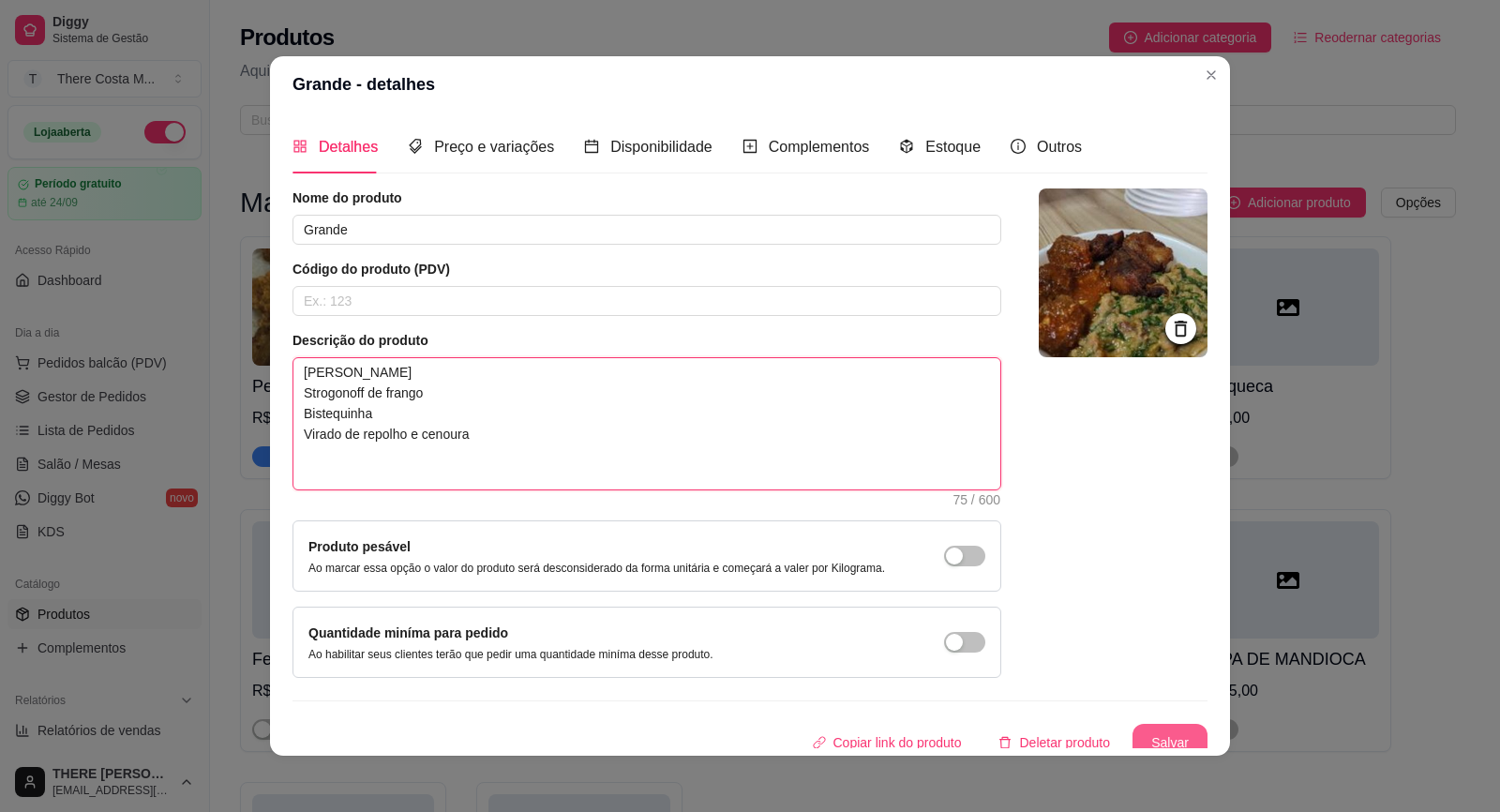
type textarea "[PERSON_NAME] Strogonoff de frango Bistequinha Virado de repolho e cenoura"
click at [1148, 734] on button "Salvar" at bounding box center [1170, 743] width 73 height 37
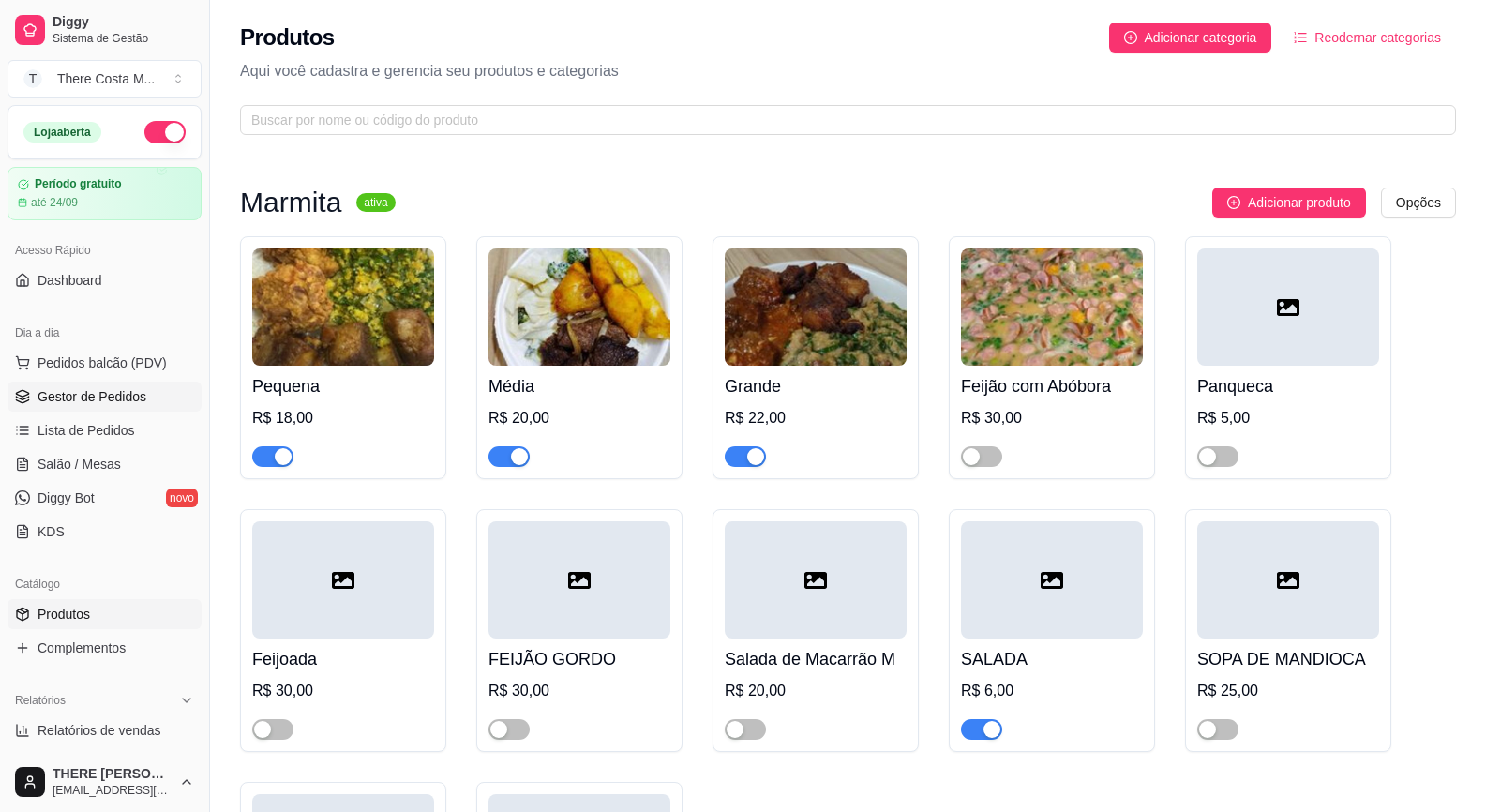
click at [81, 382] on link "Gestor de Pedidos" at bounding box center [105, 396] width 194 height 30
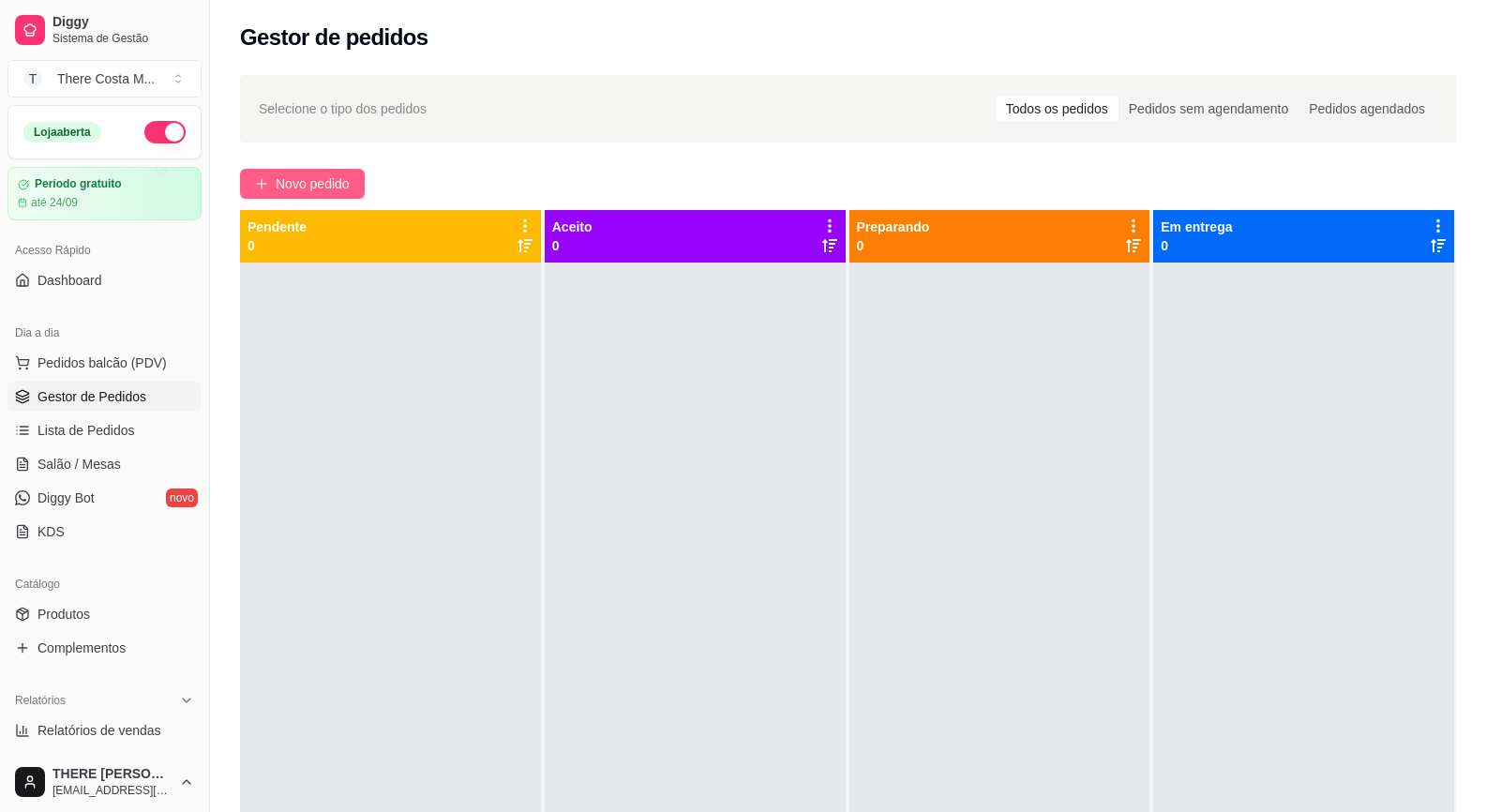
click at [281, 179] on span "Novo pedido" at bounding box center [312, 183] width 74 height 20
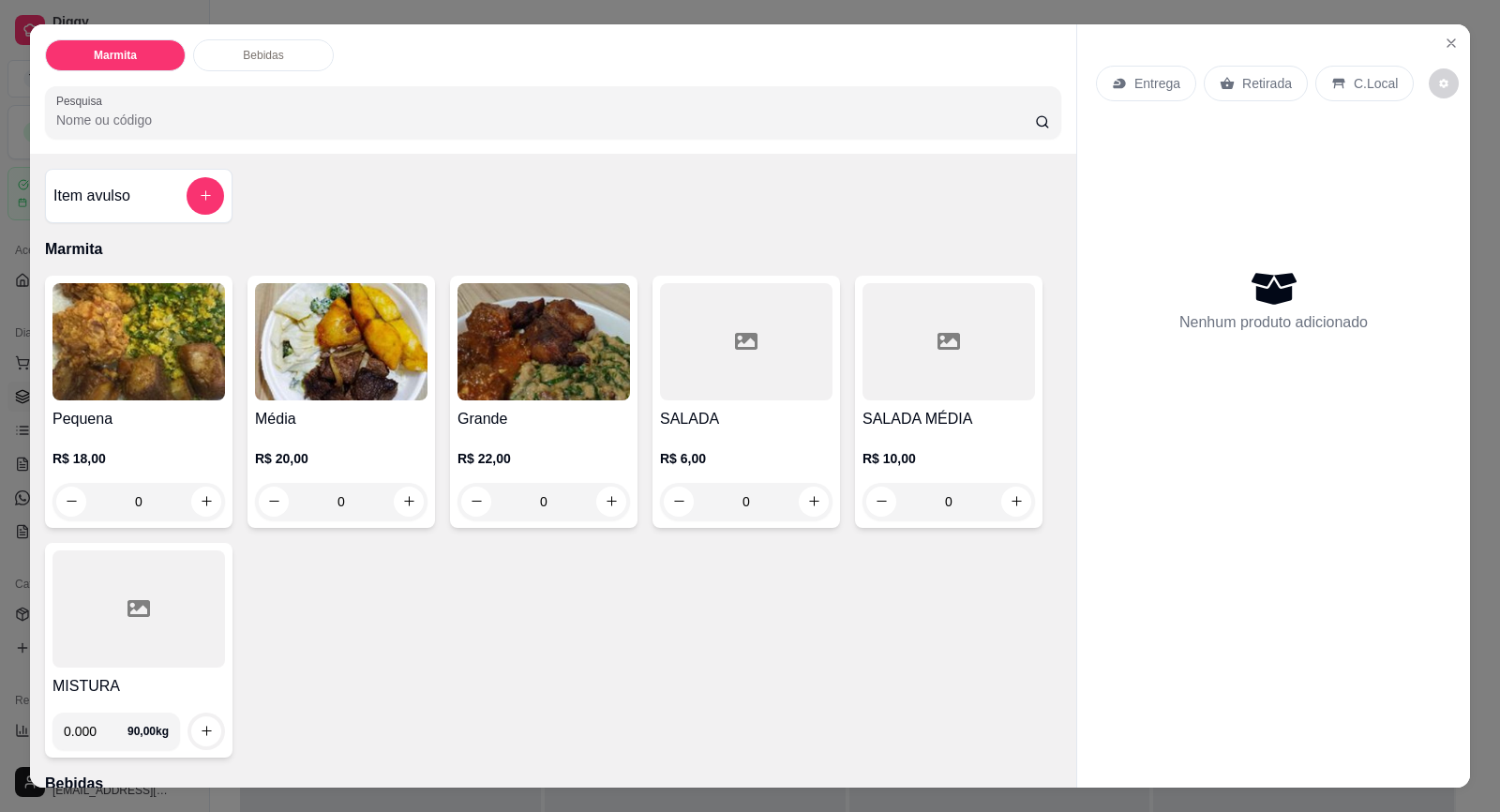
click at [1135, 83] on p "Entrega" at bounding box center [1157, 82] width 46 height 18
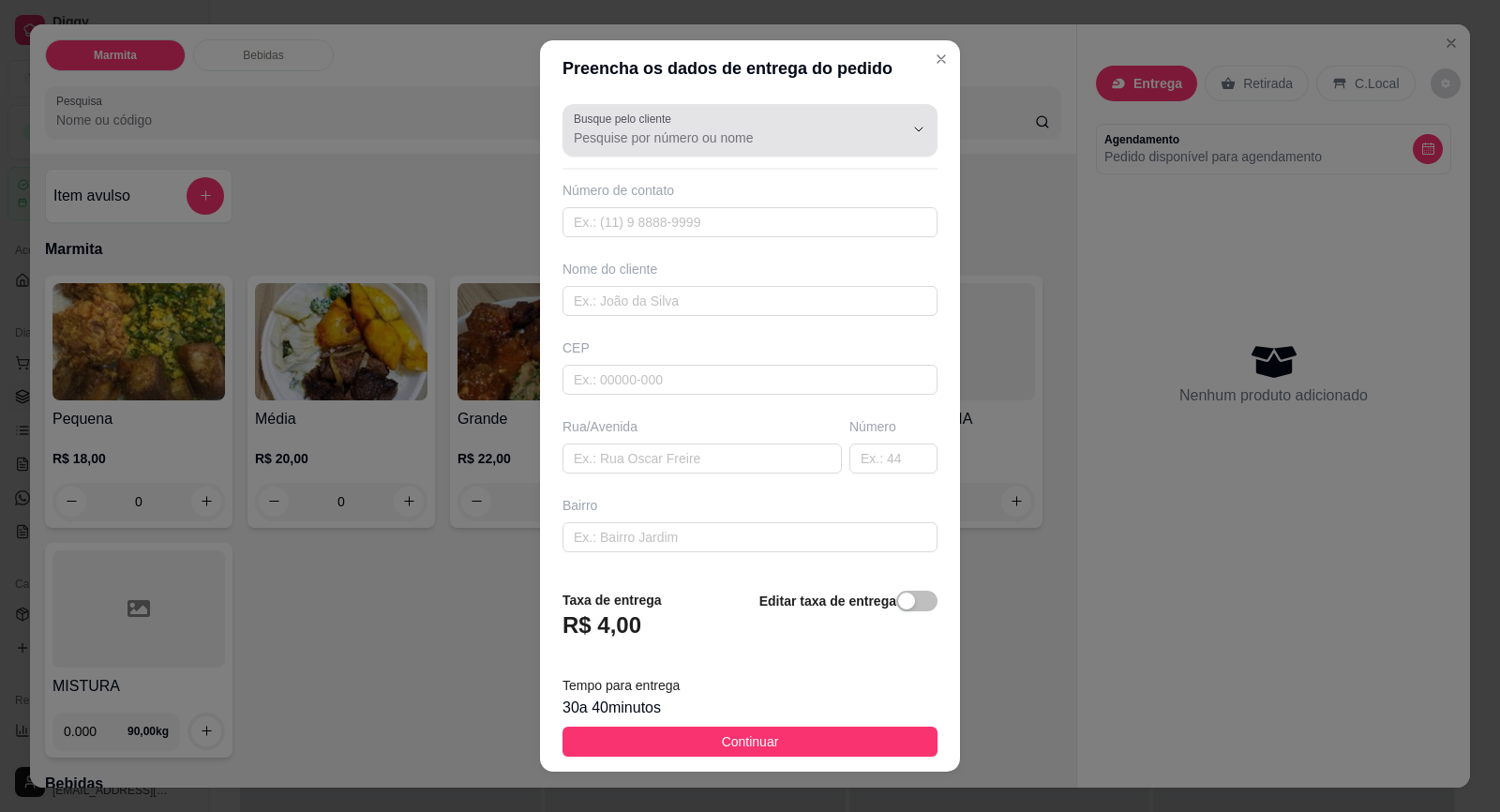
click at [702, 123] on div at bounding box center [750, 130] width 353 height 38
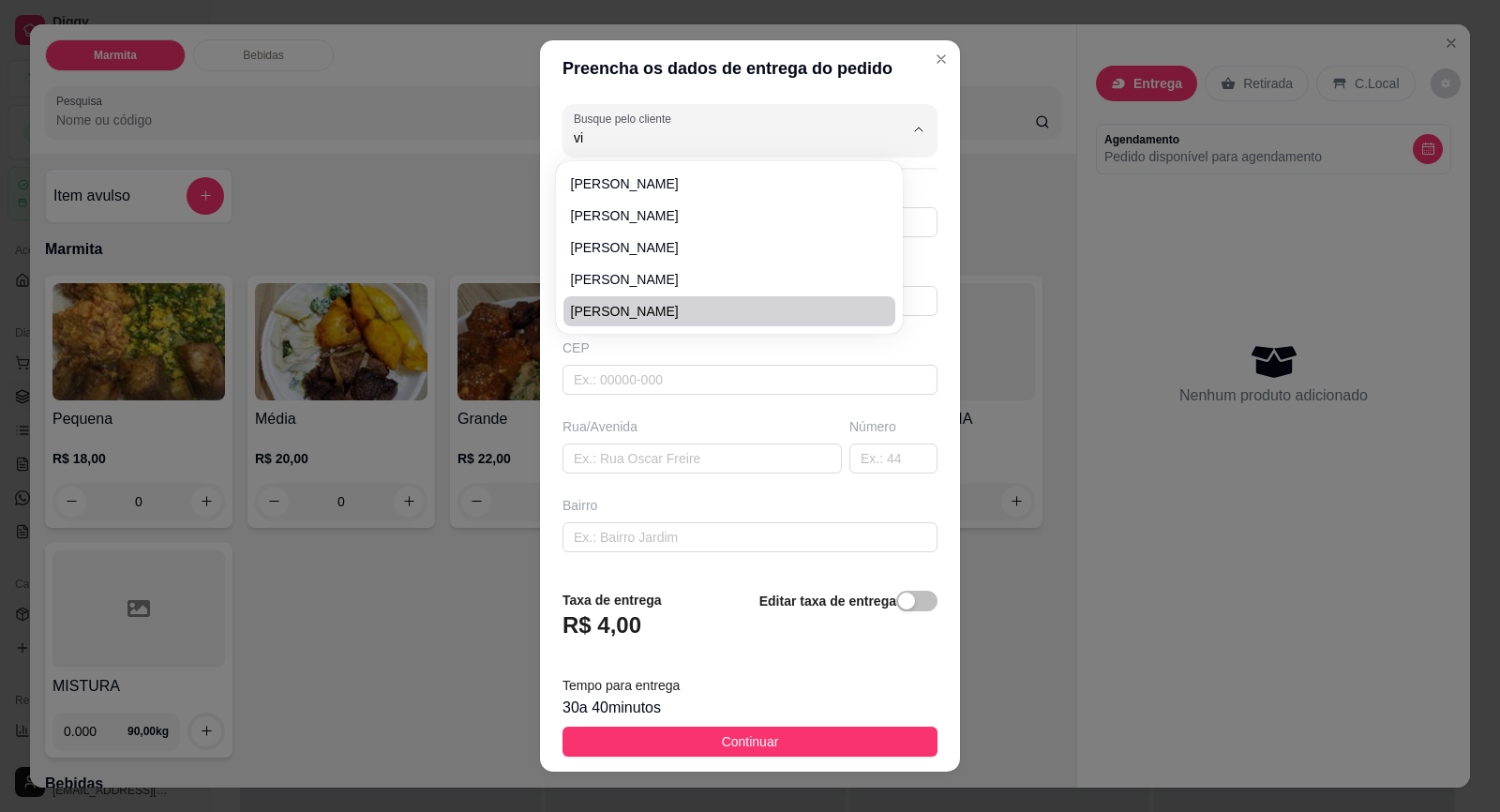
click at [586, 310] on span "[PERSON_NAME]" at bounding box center [720, 311] width 298 height 18
type input "[PERSON_NAME]"
type input "15996314552"
type input "[PERSON_NAME]"
type input "18440000"
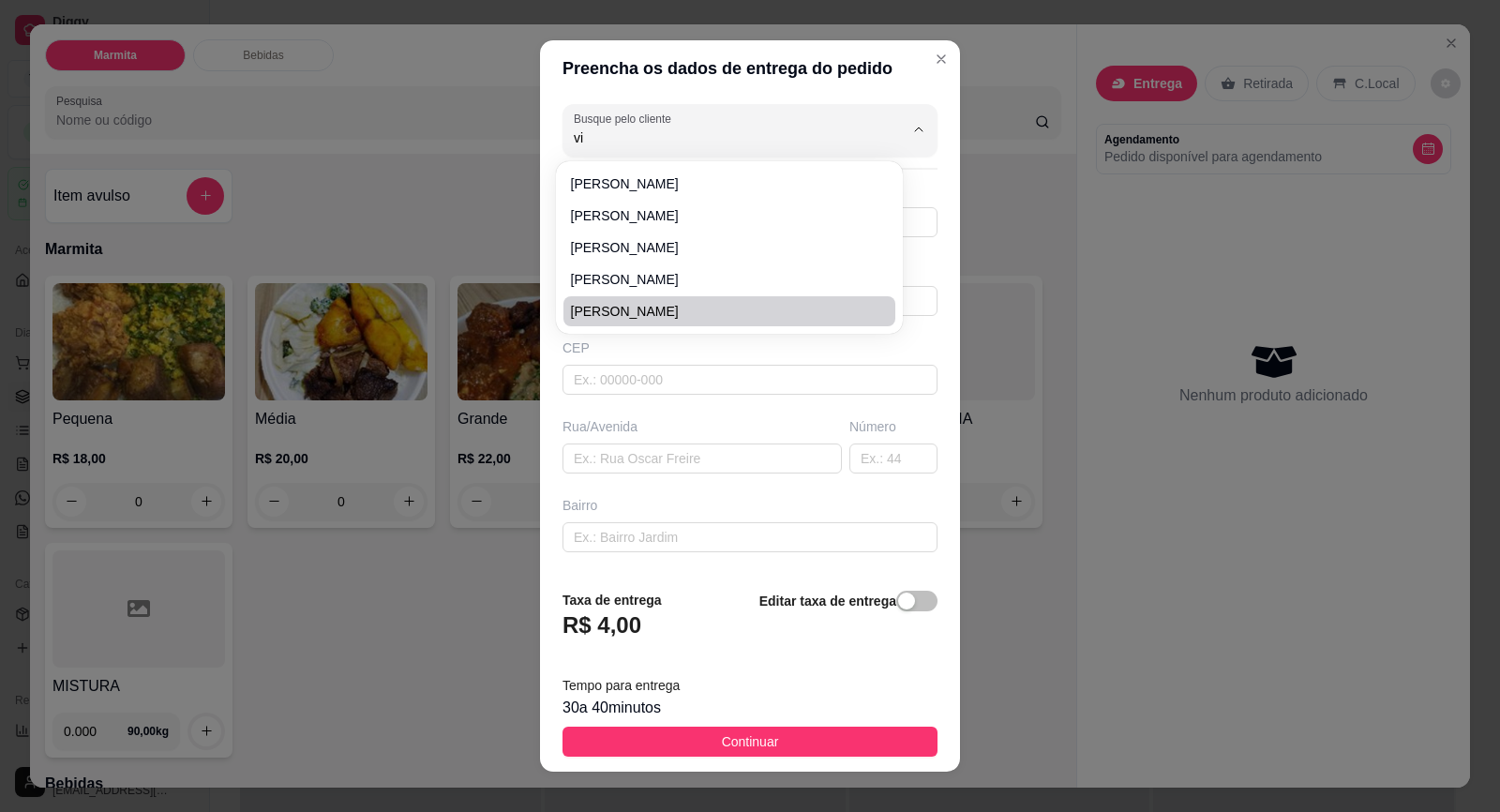
type input "[GEOGRAPHIC_DATA]"
type input "30"
type input "[PERSON_NAME]"
type input "Itaberá"
type input "CASA VERDE"
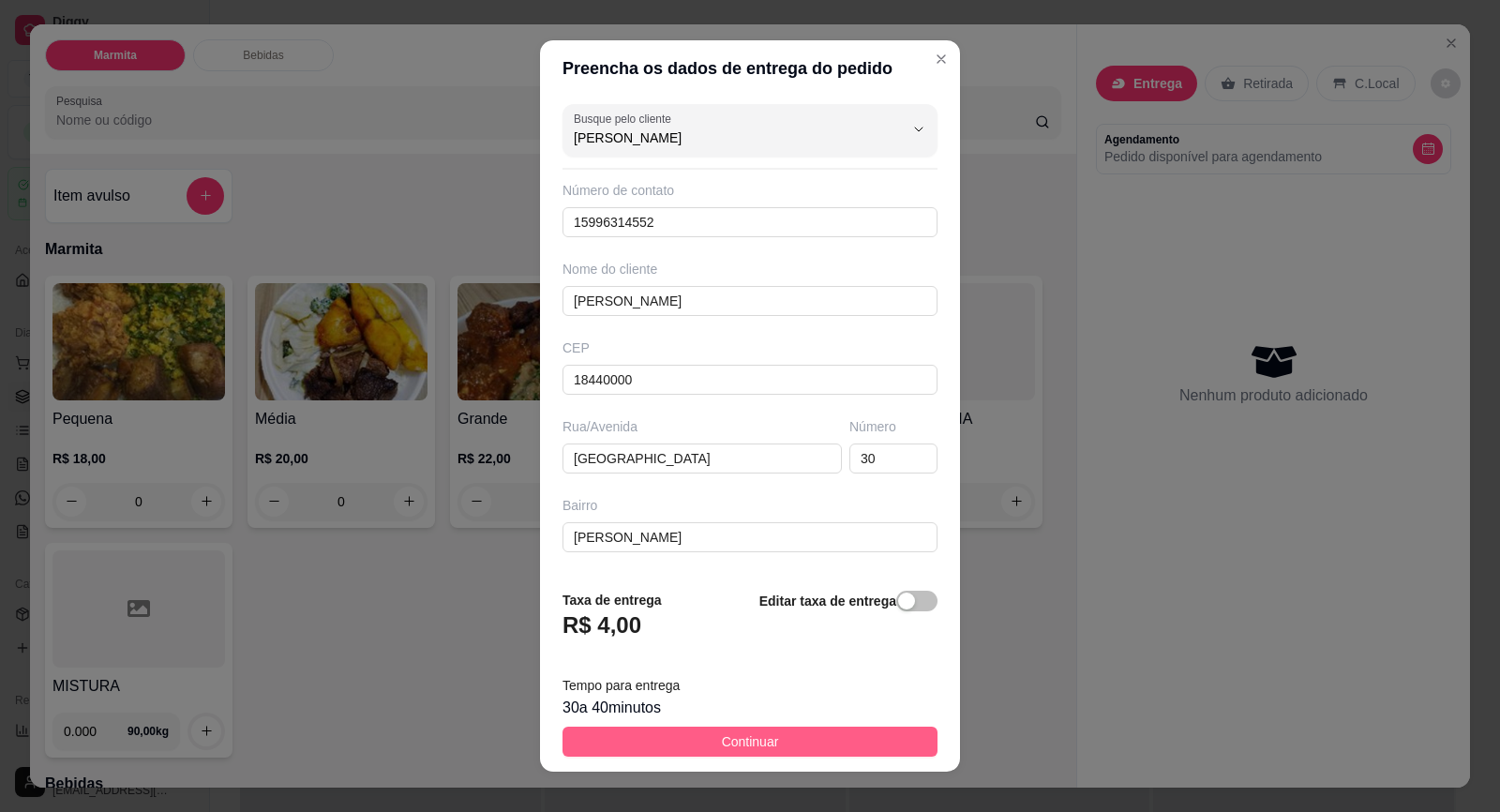
type input "[PERSON_NAME]"
click at [770, 737] on button "Continuar" at bounding box center [749, 741] width 375 height 30
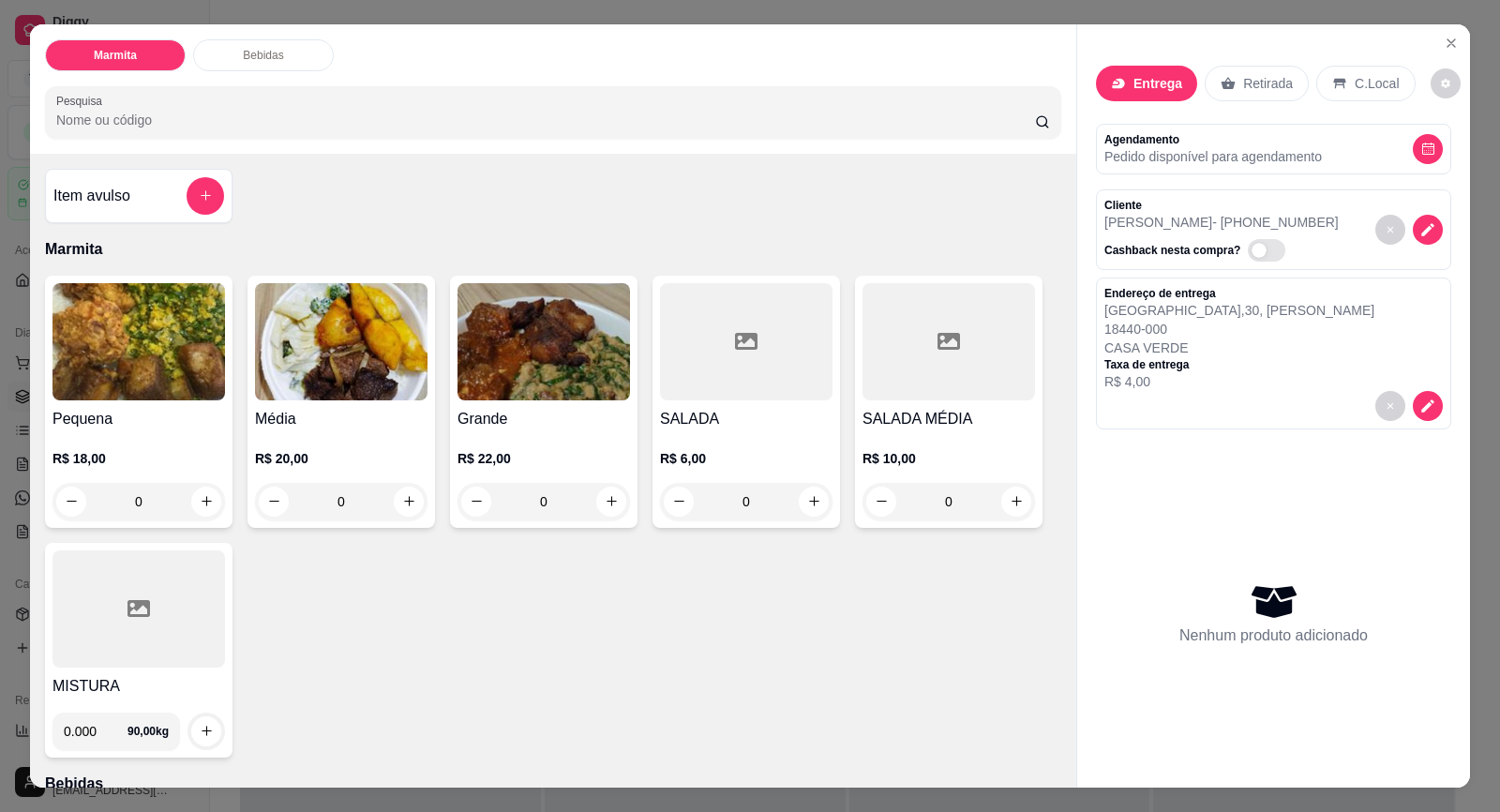
click at [590, 402] on div "Grande R$ 22,00 0" at bounding box center [543, 401] width 187 height 252
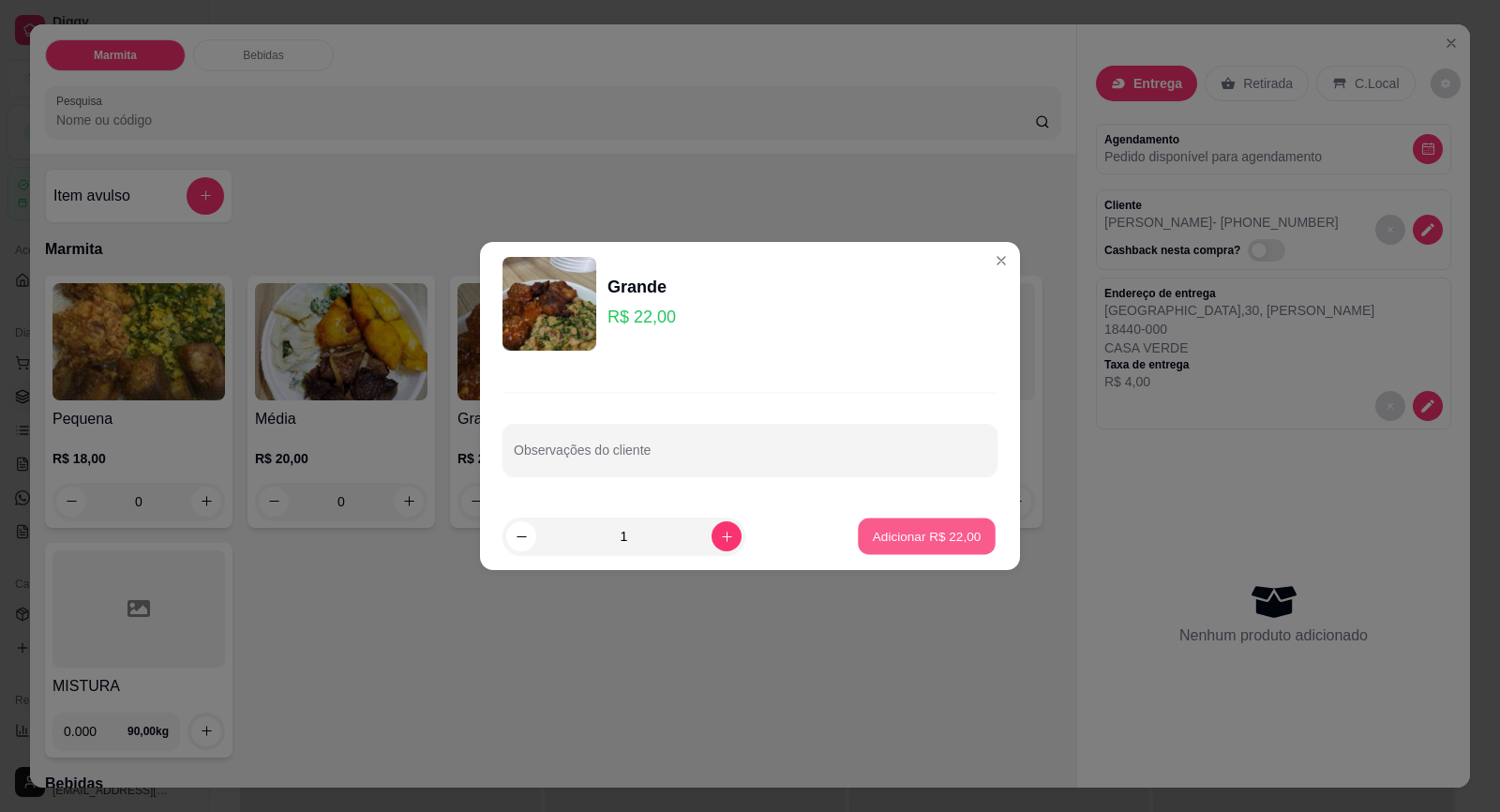
click at [914, 530] on p "Adicionar R$ 22,00" at bounding box center [927, 536] width 109 height 17
type input "1"
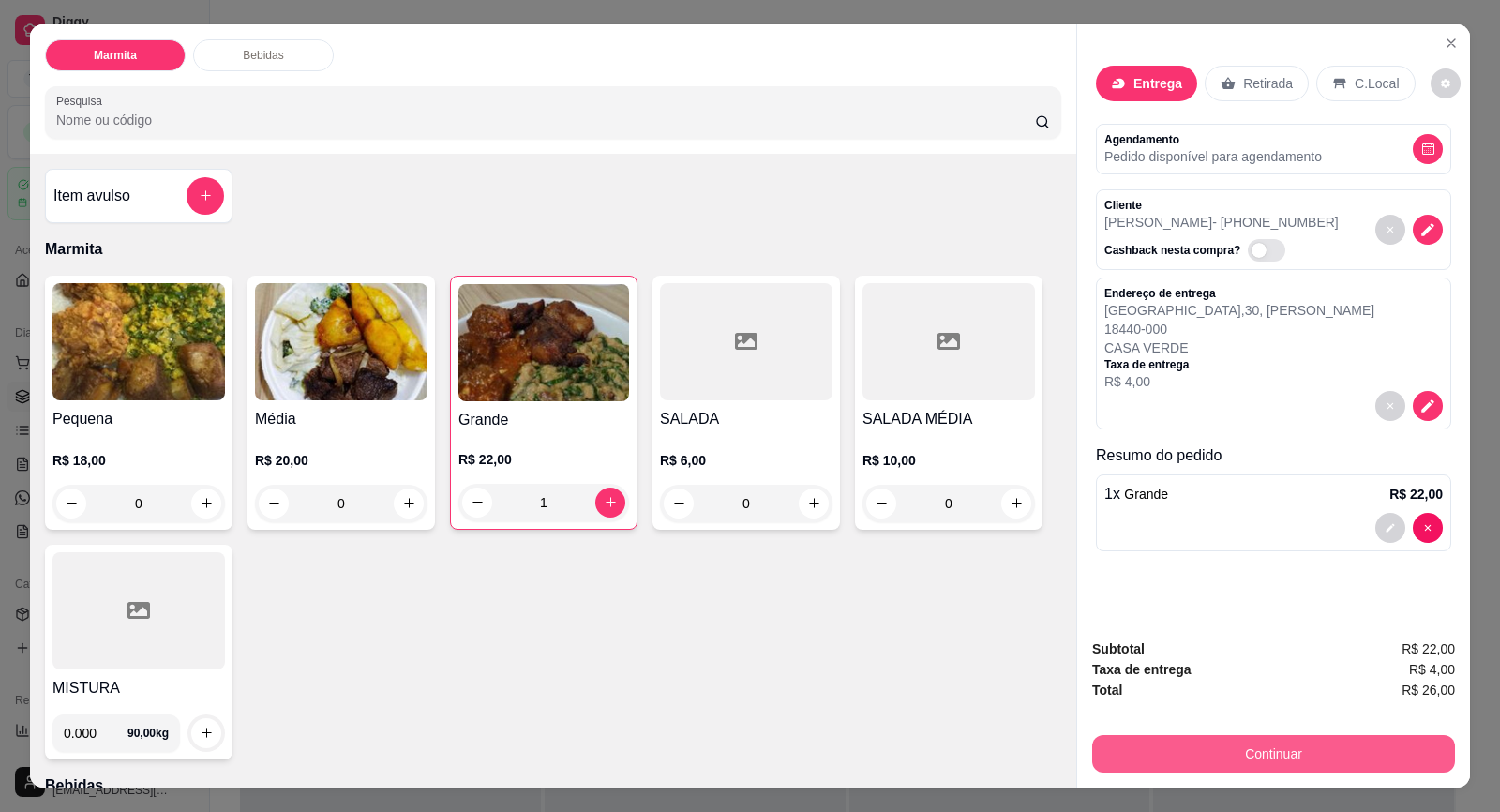
click at [1285, 757] on button "Continuar" at bounding box center [1273, 754] width 362 height 38
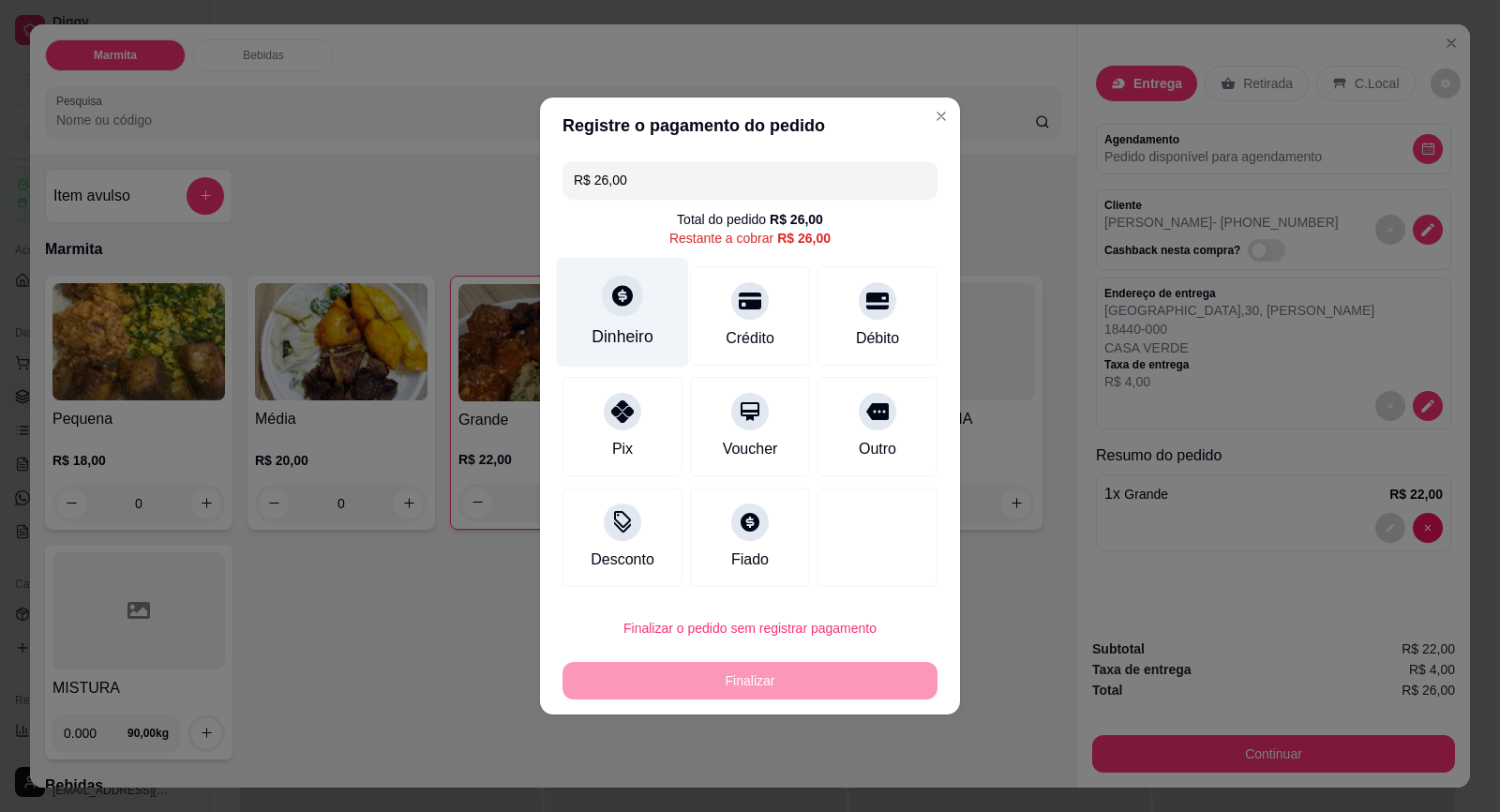
click at [633, 332] on div "Dinheiro" at bounding box center [622, 336] width 62 height 24
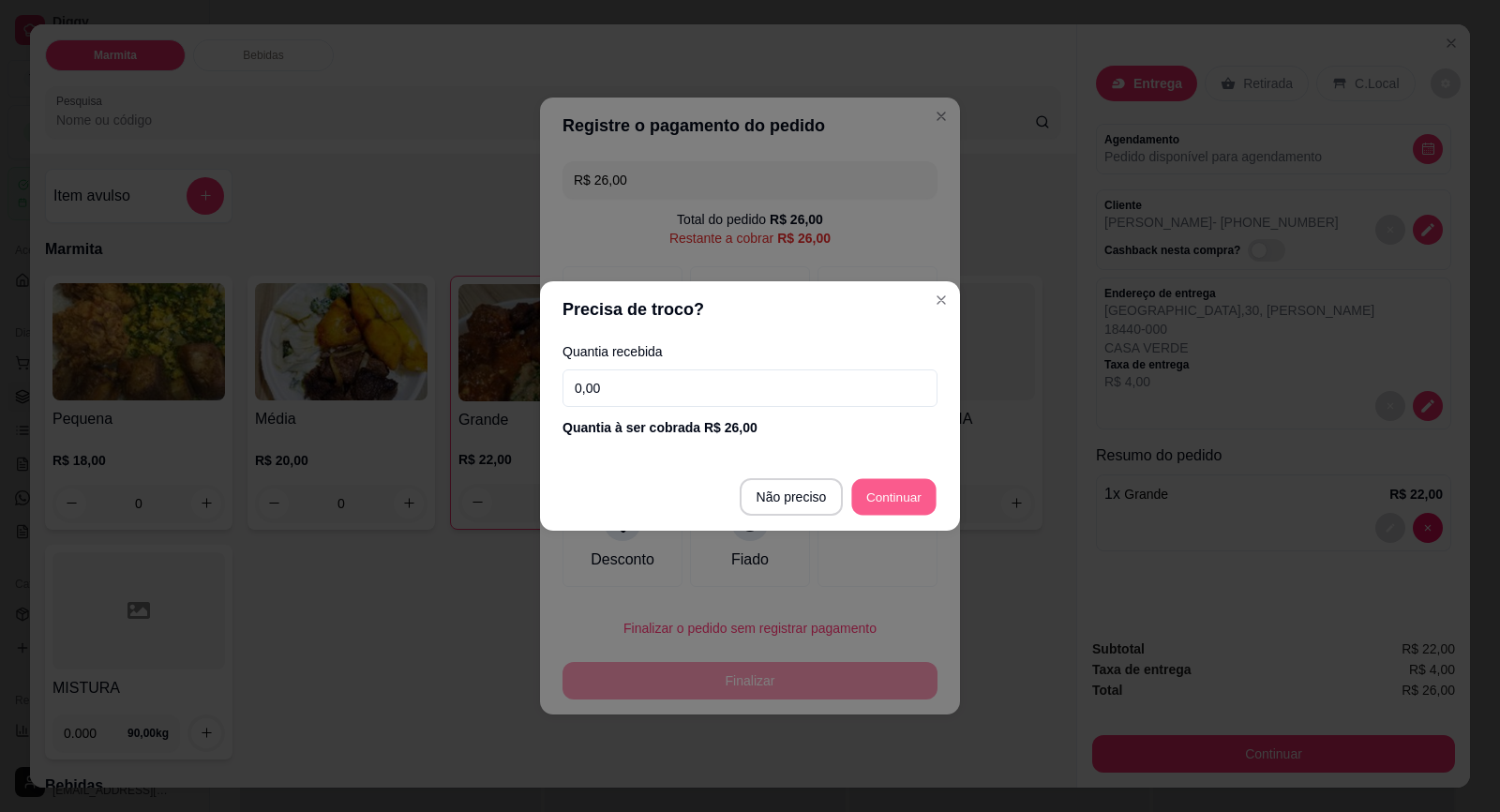
type input "R$ 0,00"
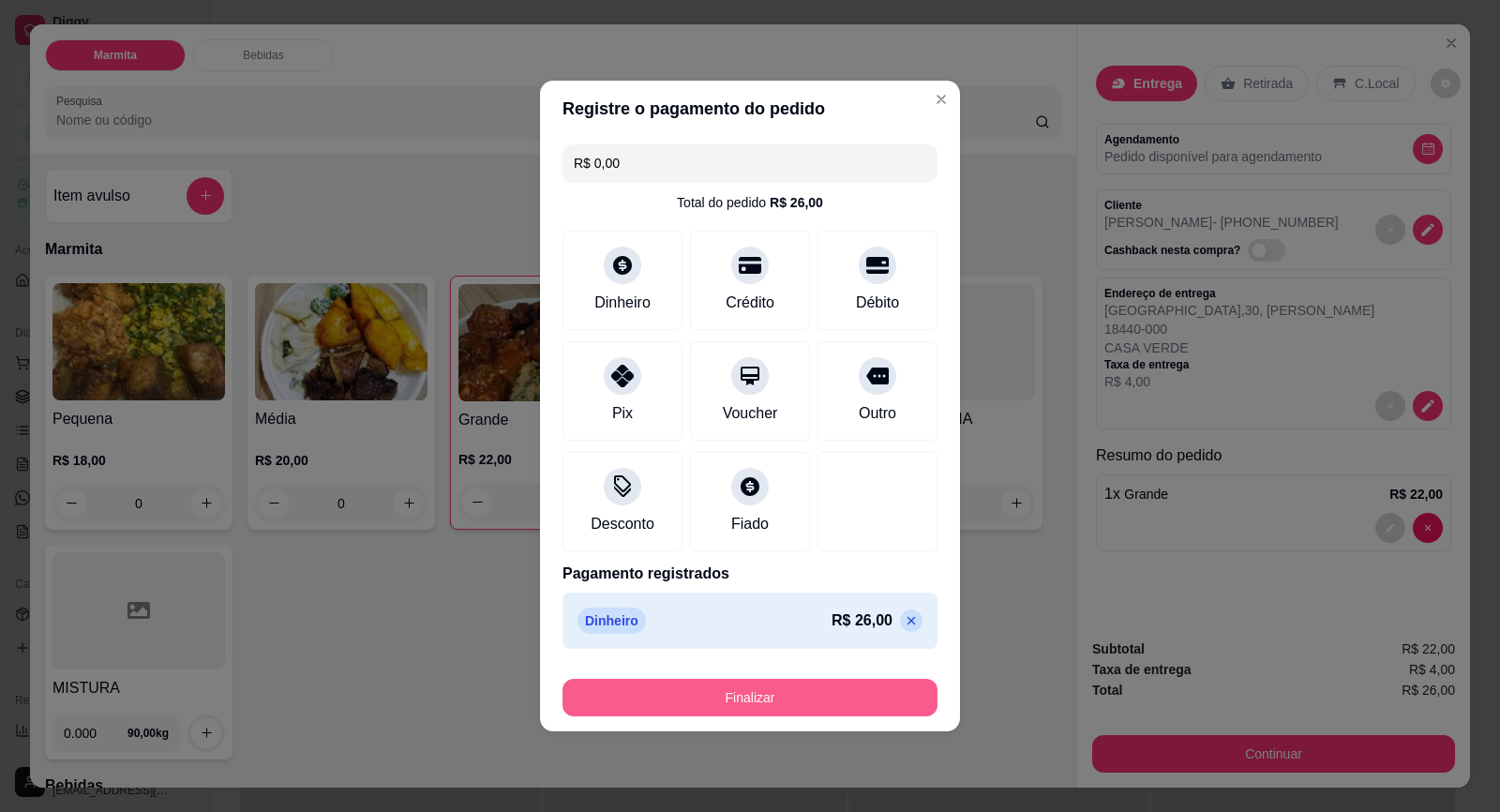
click at [896, 694] on button "Finalizar" at bounding box center [749, 697] width 375 height 38
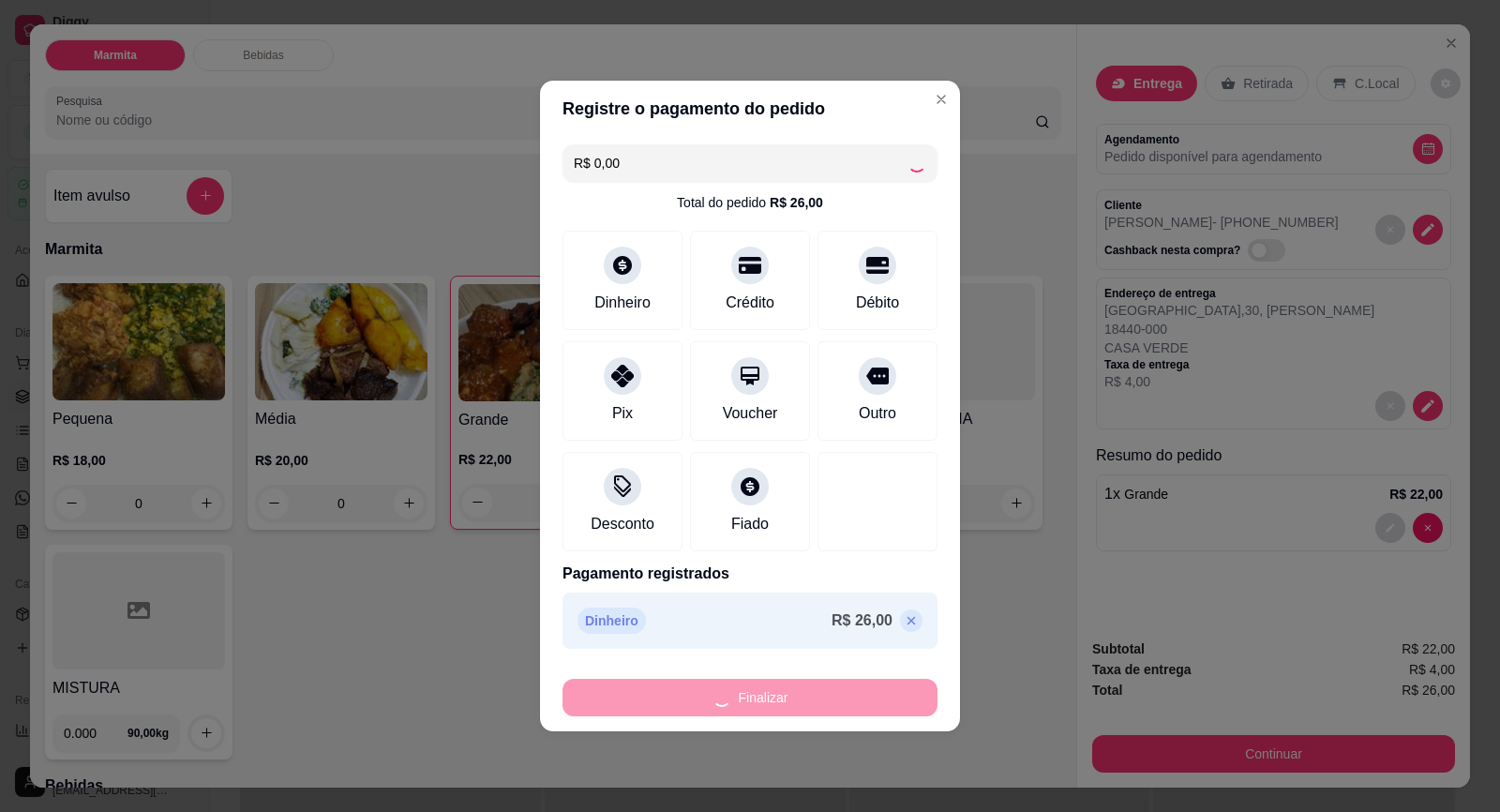
type input "0"
type input "-R$ 26,00"
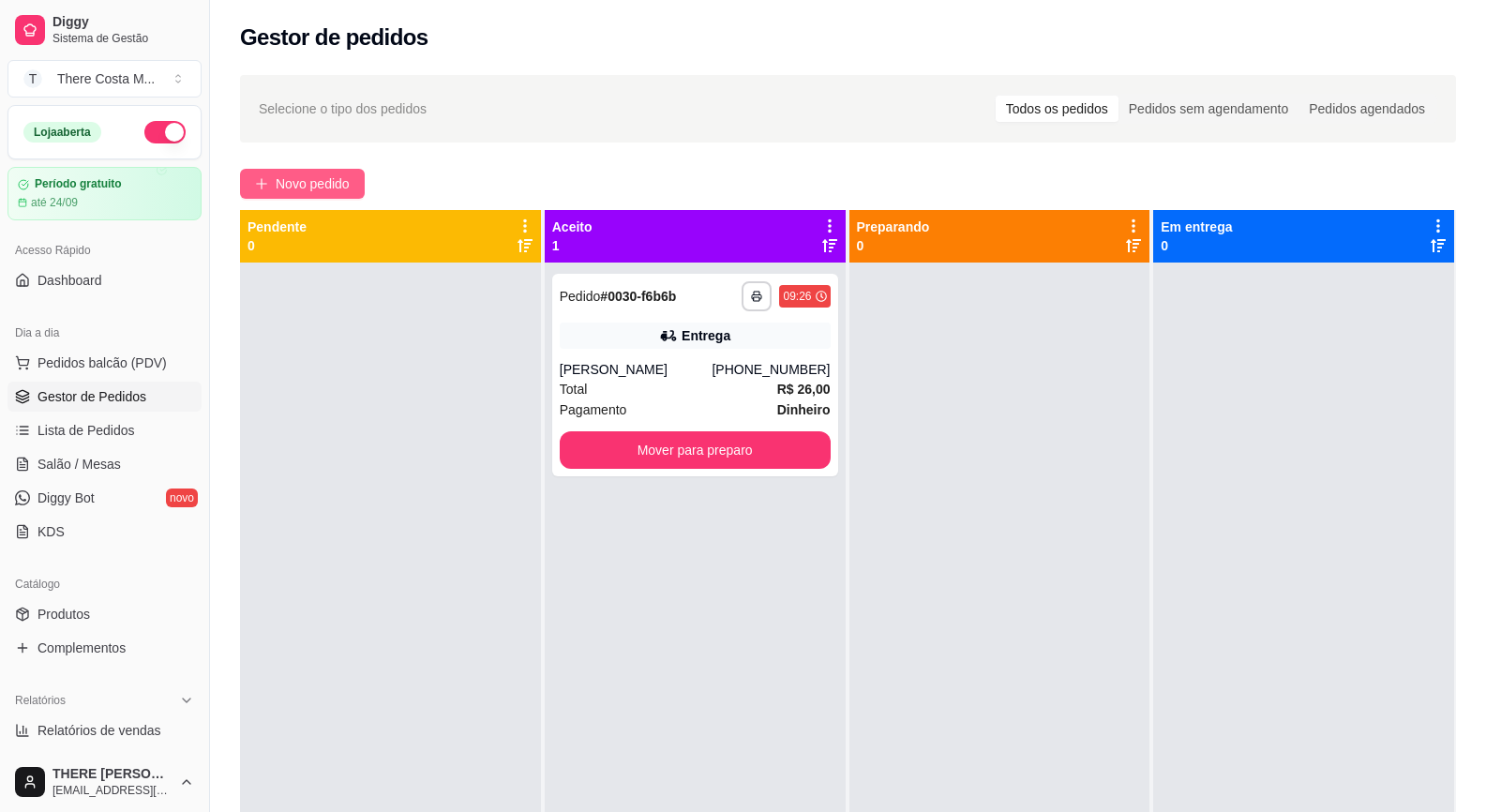
click at [288, 188] on span "Novo pedido" at bounding box center [312, 183] width 74 height 20
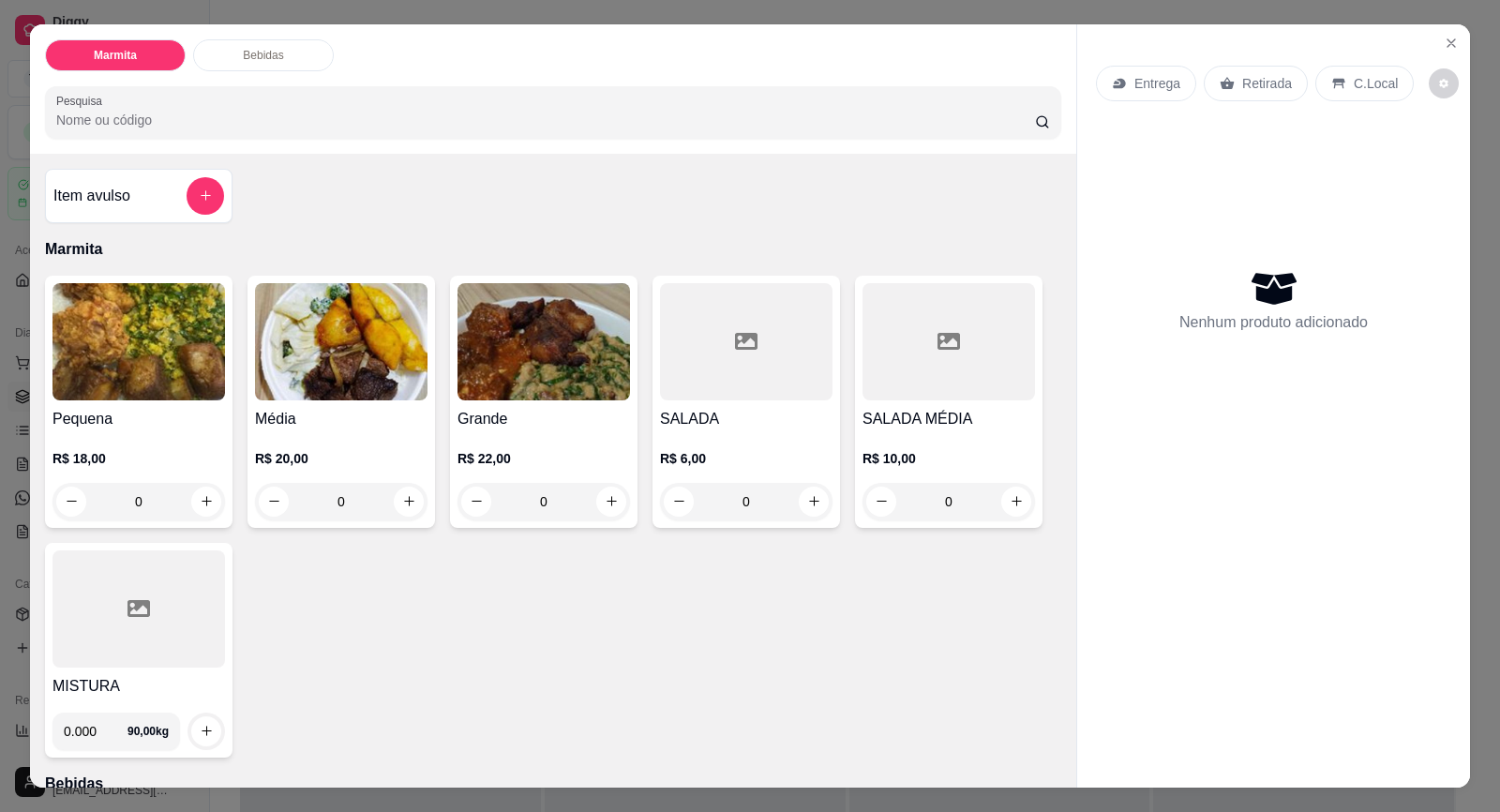
click at [1178, 77] on div "Entrega" at bounding box center [1146, 83] width 101 height 36
click at [1442, 33] on button "Close" at bounding box center [1451, 43] width 30 height 30
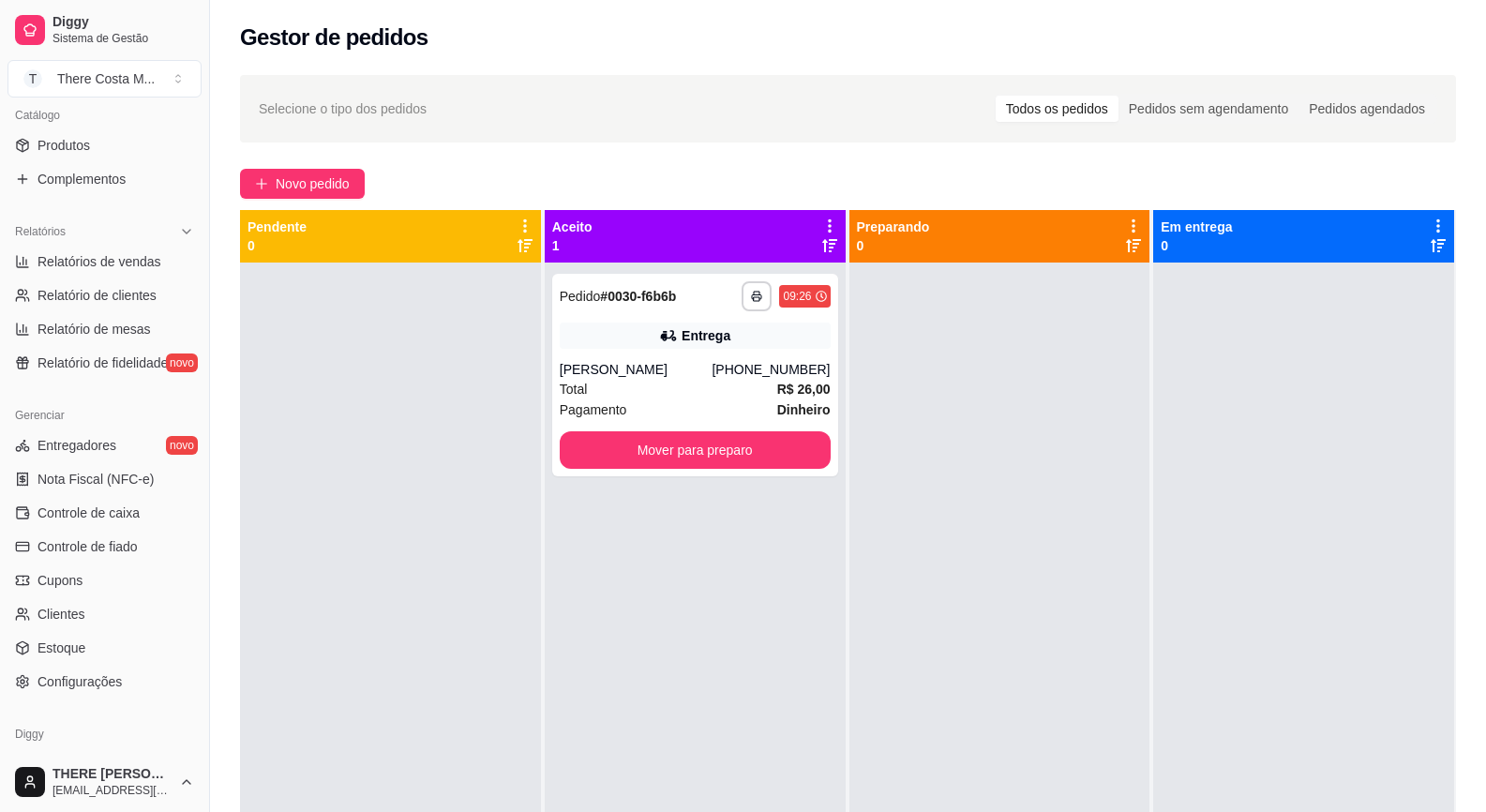
scroll to position [537, 0]
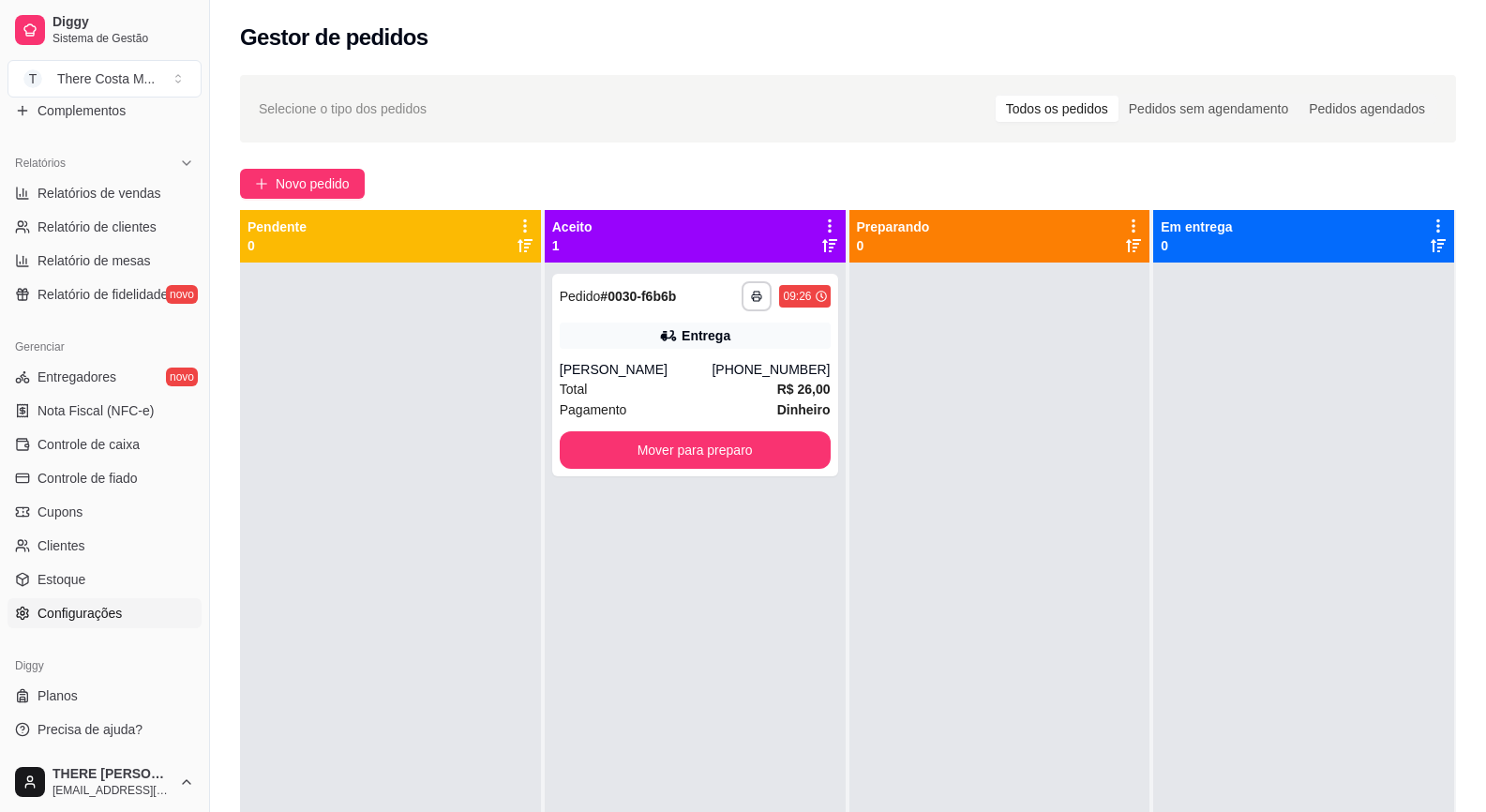
click at [69, 599] on link "Configurações" at bounding box center [105, 612] width 194 height 30
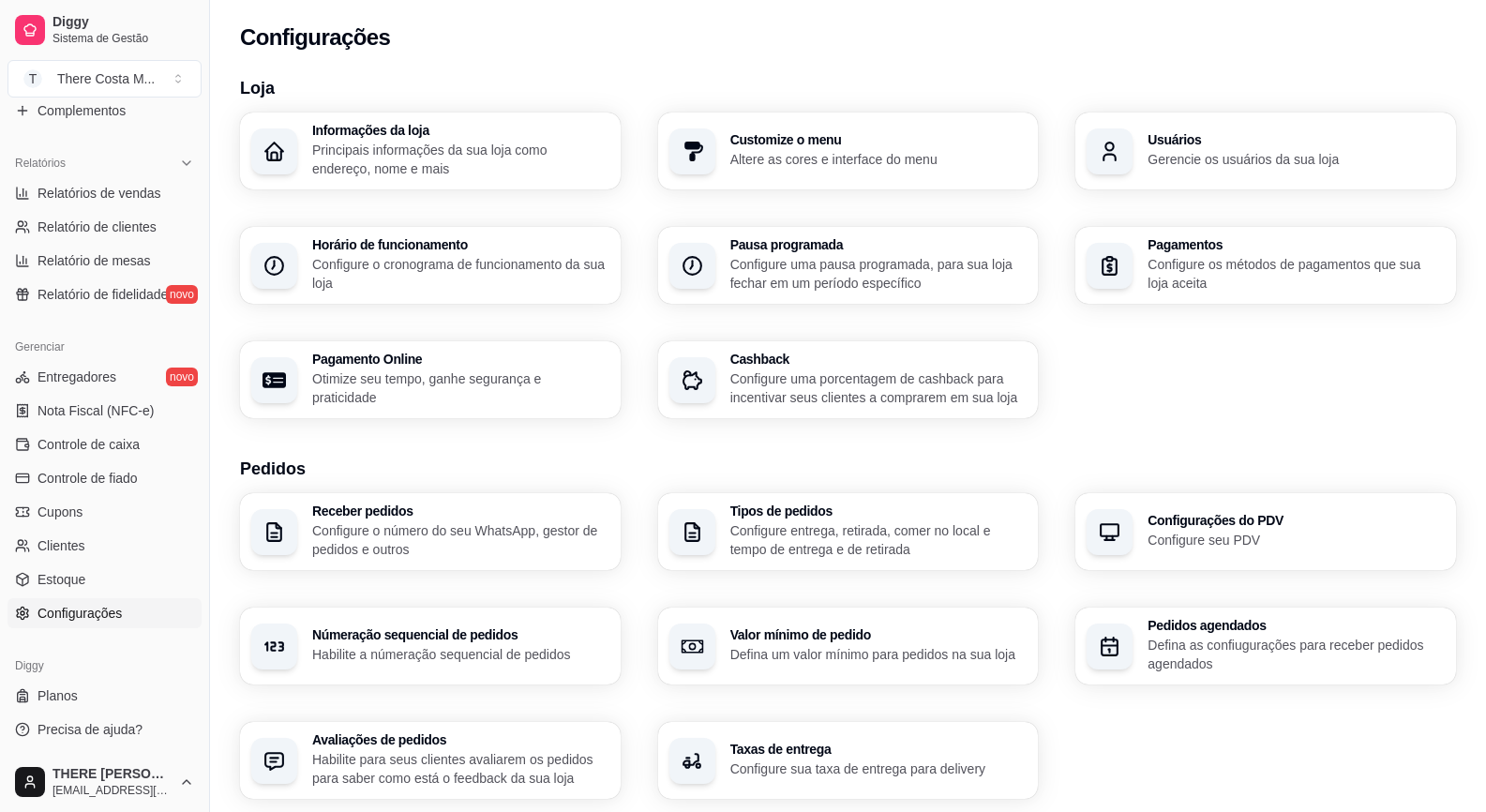
click at [412, 645] on p "Habilite a númeração sequencial de pedidos" at bounding box center [460, 654] width 298 height 18
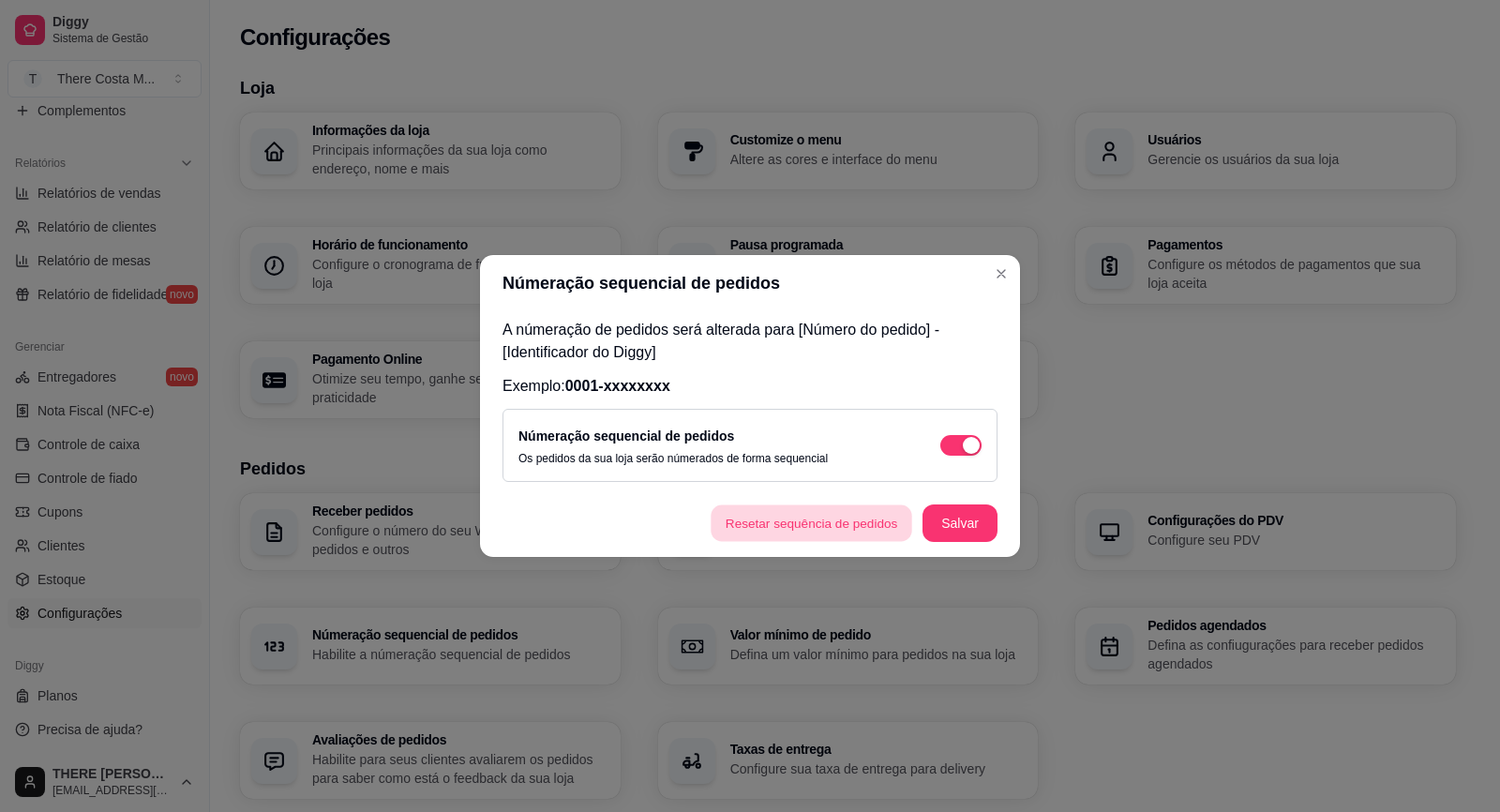
click at [815, 514] on button "Resetar sequência de pedidos" at bounding box center [811, 523] width 202 height 37
click at [970, 524] on button "Salvar" at bounding box center [959, 523] width 73 height 37
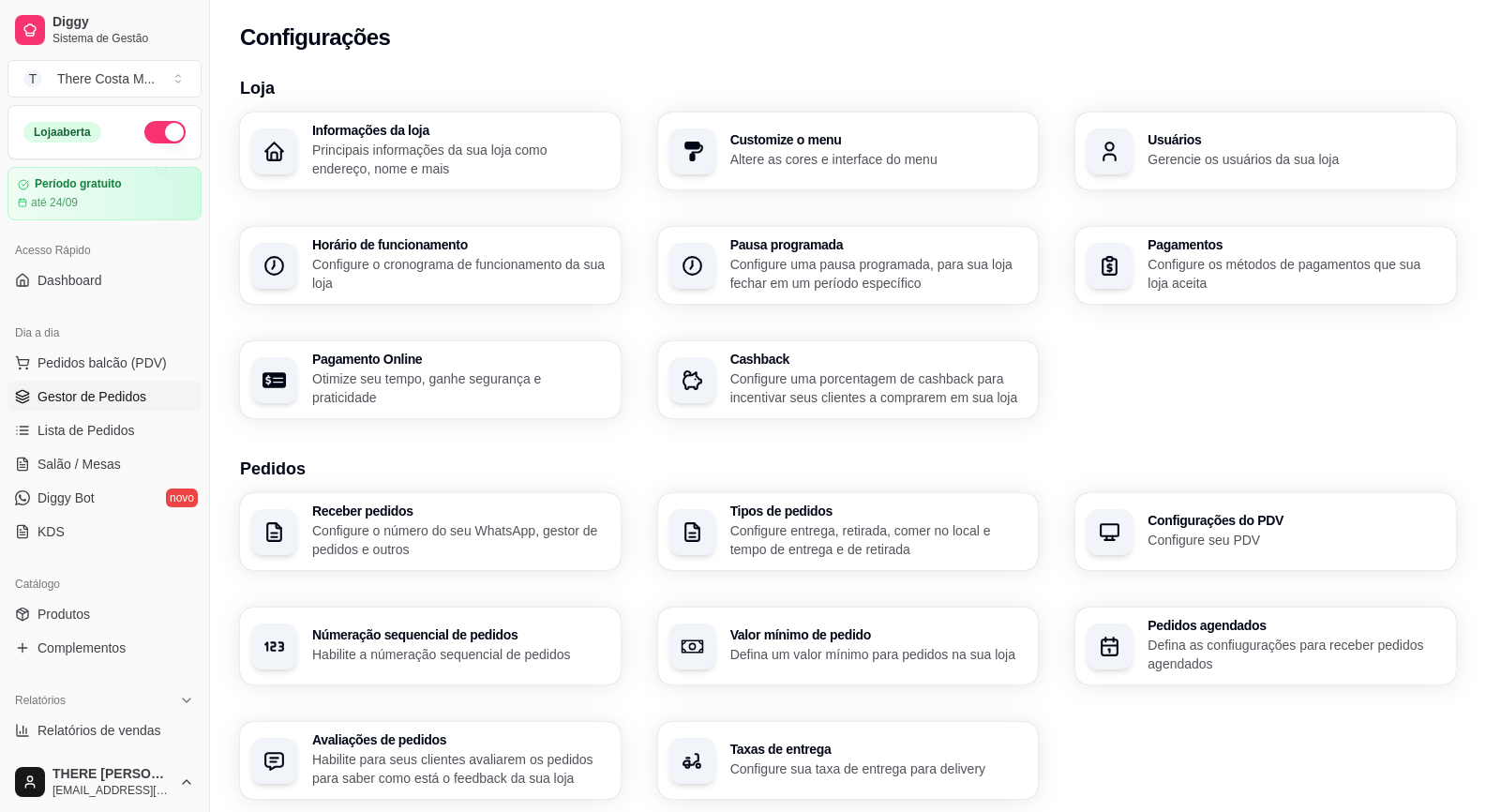
click at [77, 395] on span "Gestor de Pedidos" at bounding box center [92, 396] width 109 height 18
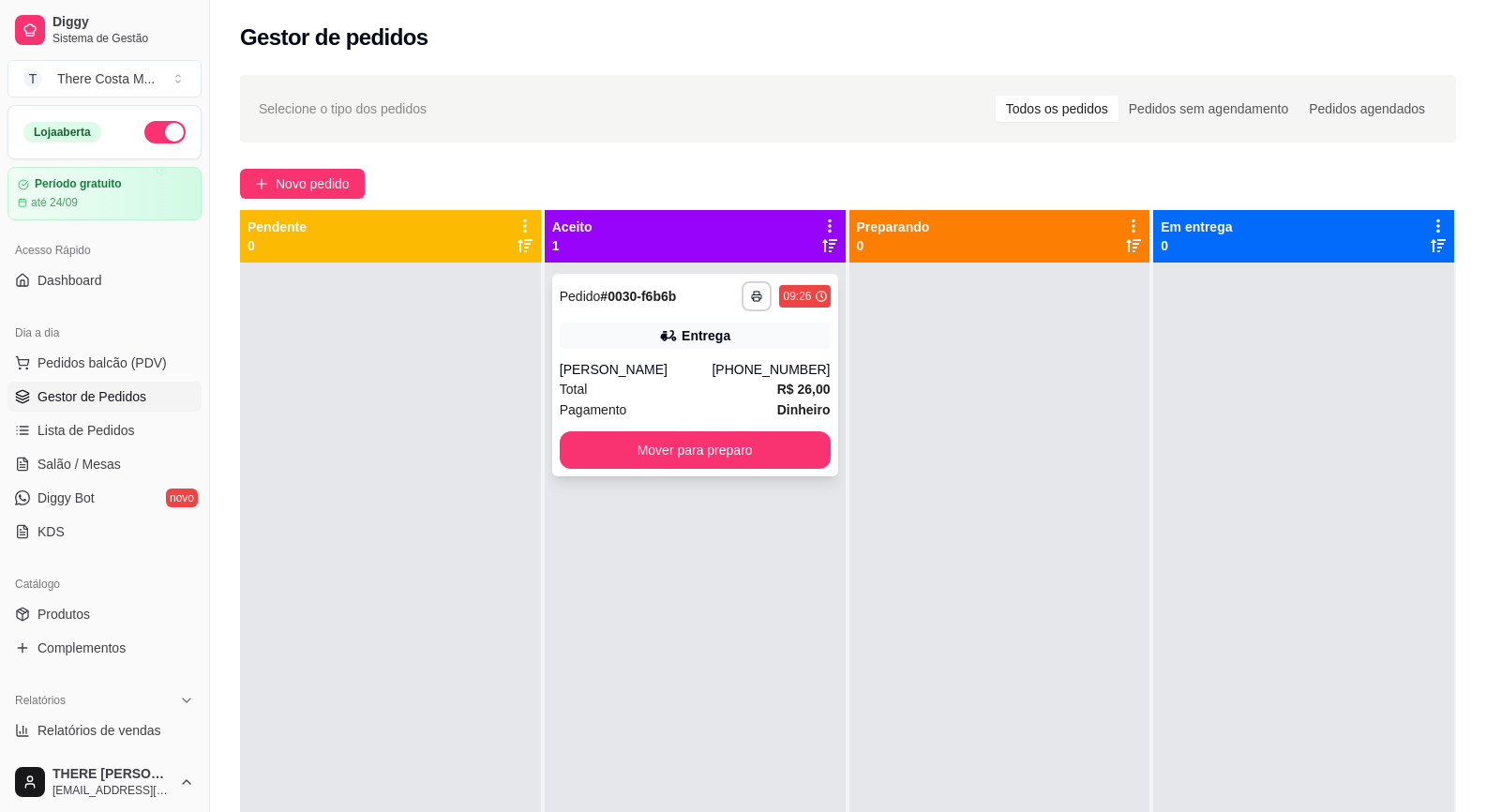
click at [772, 363] on div "[PHONE_NUMBER]" at bounding box center [771, 369] width 118 height 18
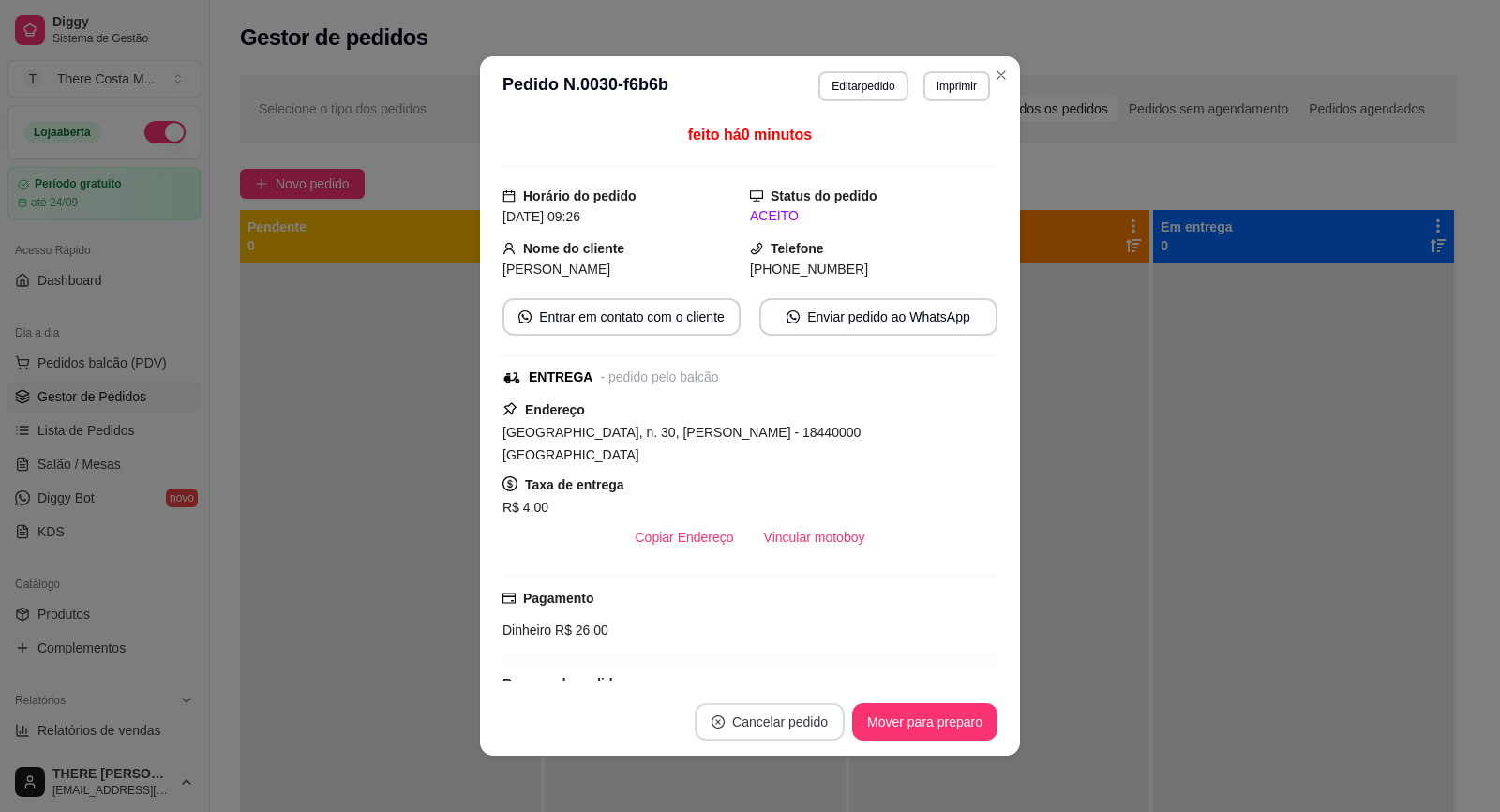
click at [776, 722] on button "Cancelar pedido" at bounding box center [769, 722] width 150 height 38
click at [802, 672] on button "Sim" at bounding box center [814, 675] width 73 height 37
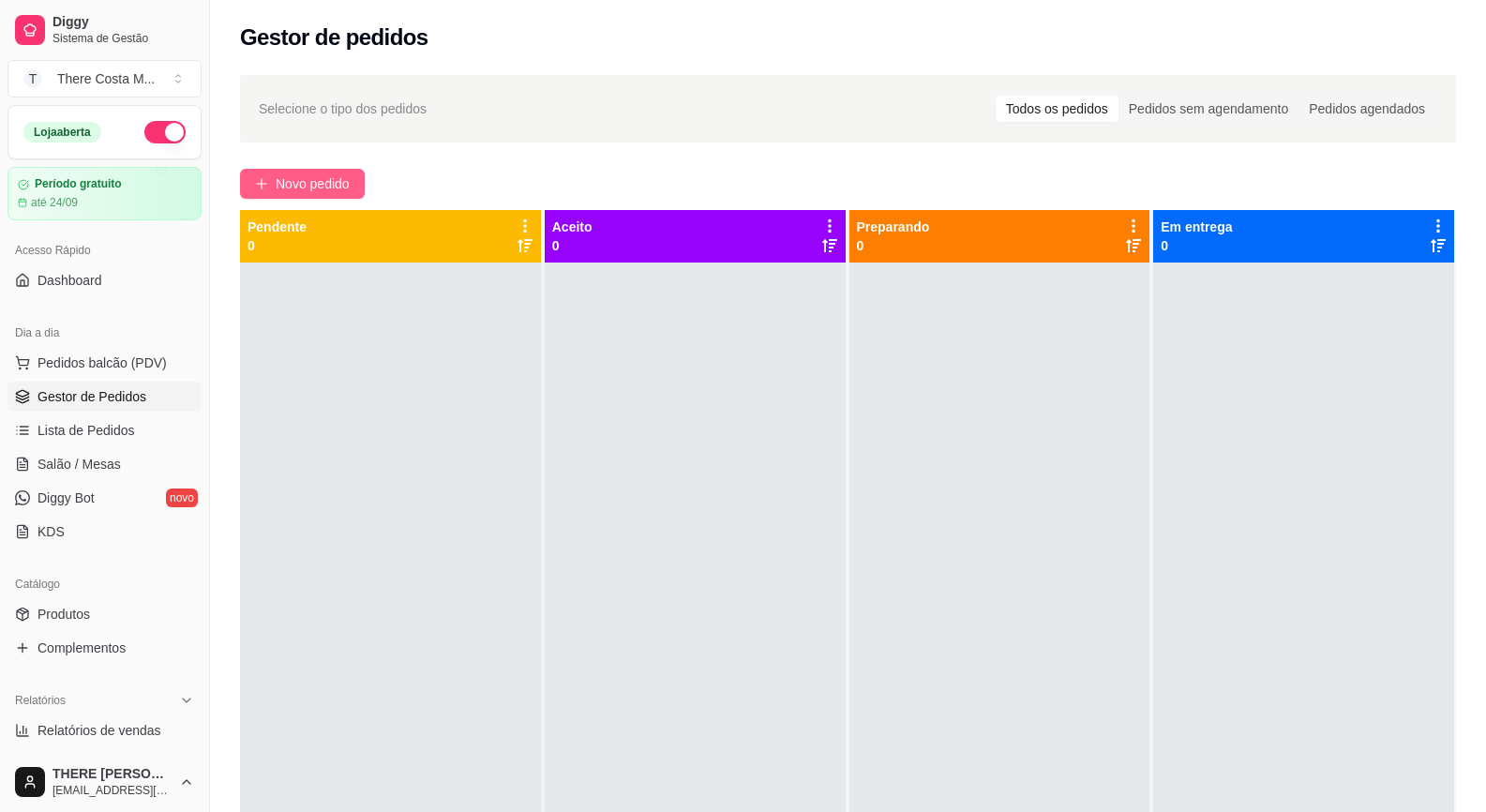
click at [307, 174] on span "Novo pedido" at bounding box center [312, 183] width 74 height 20
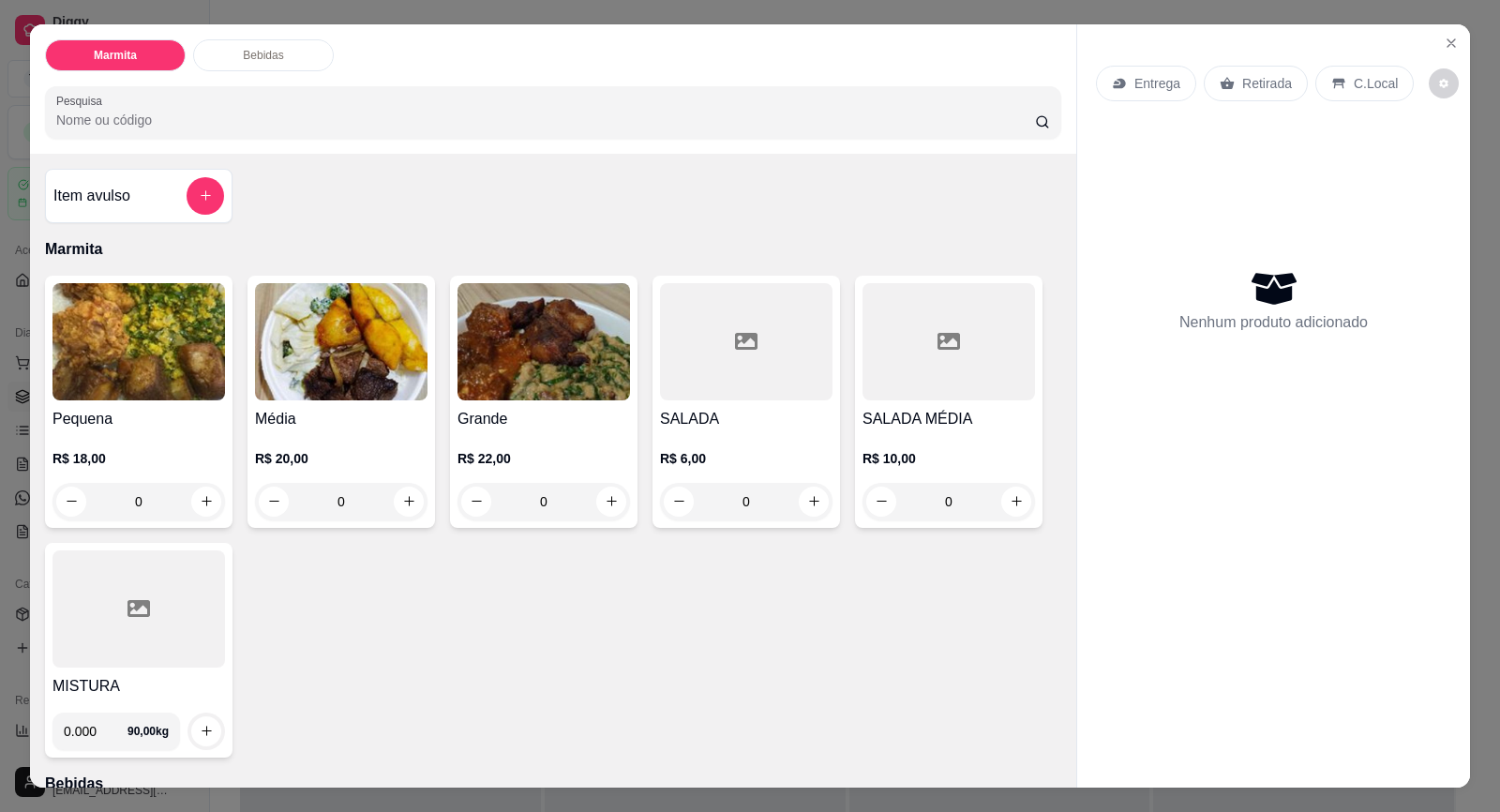
click at [1140, 77] on p "Entrega" at bounding box center [1157, 82] width 46 height 18
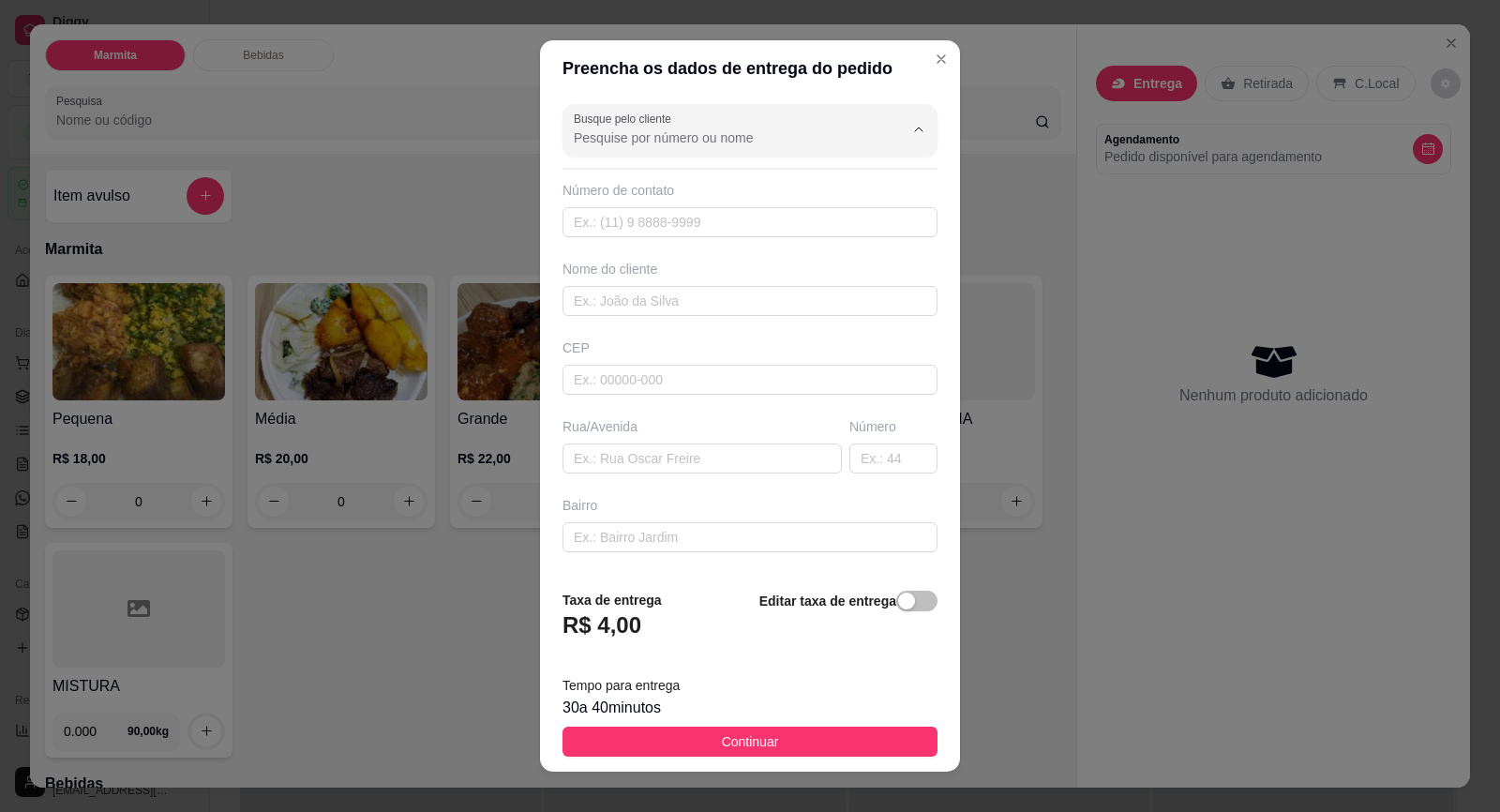
click at [666, 129] on input "Busque pelo cliente" at bounding box center [724, 138] width 300 height 18
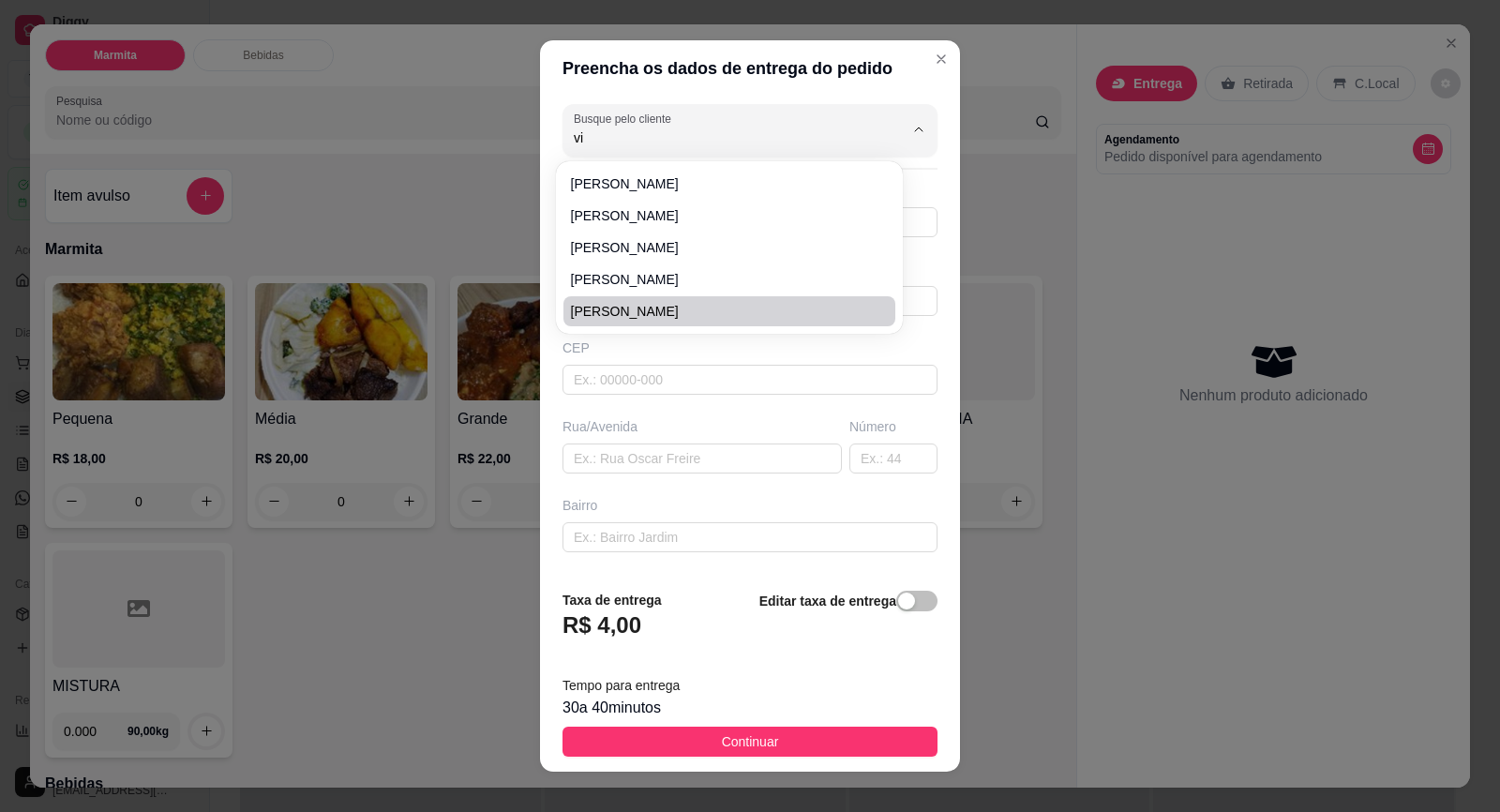
click at [666, 302] on span "[PERSON_NAME]" at bounding box center [720, 311] width 298 height 18
type input "[PERSON_NAME]"
type input "15996314552"
type input "[PERSON_NAME]"
type input "18440000"
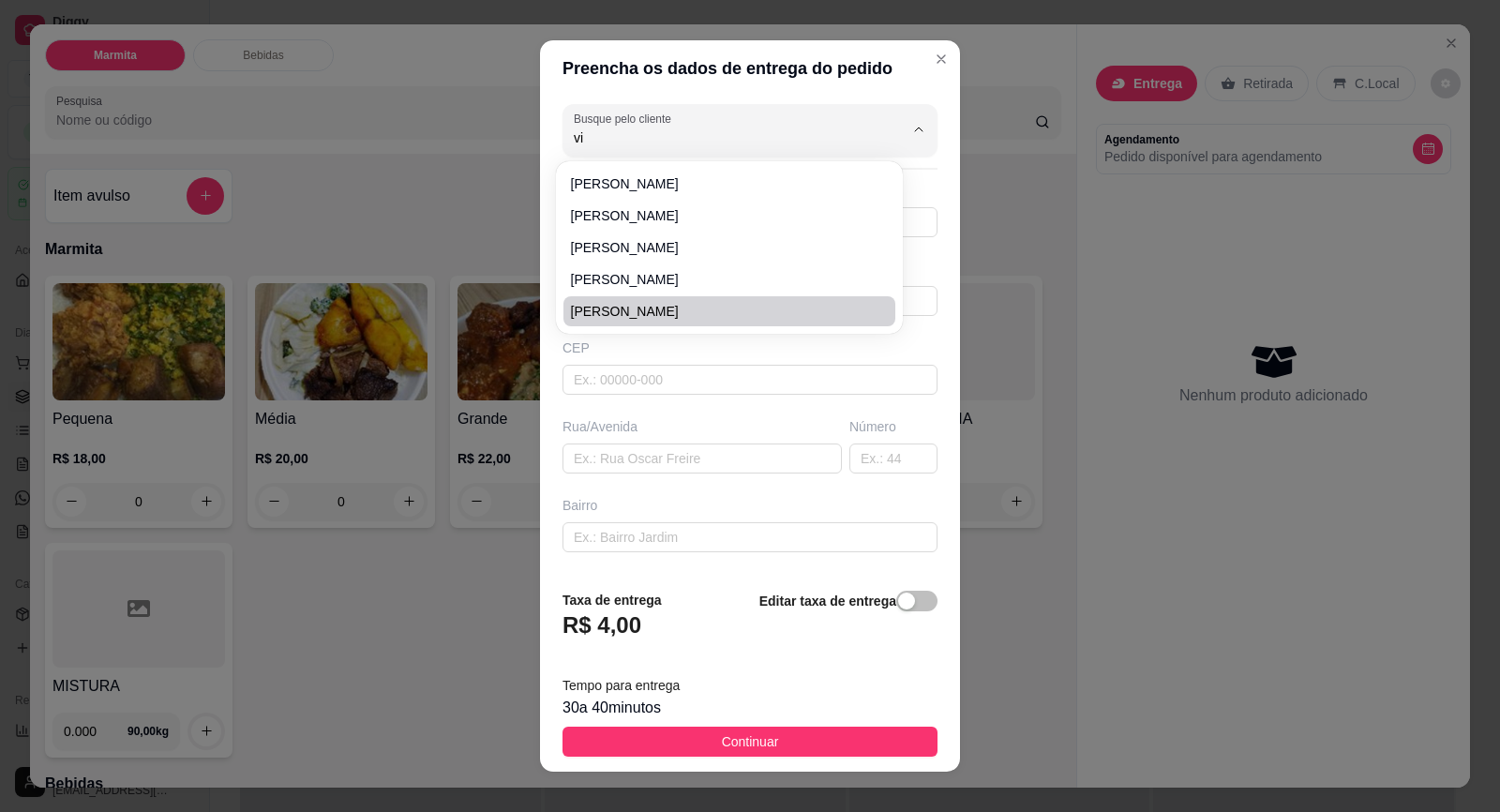
type input "[GEOGRAPHIC_DATA]"
type input "30"
type input "[PERSON_NAME]"
type input "Itaberá"
type input "CASA VERDE"
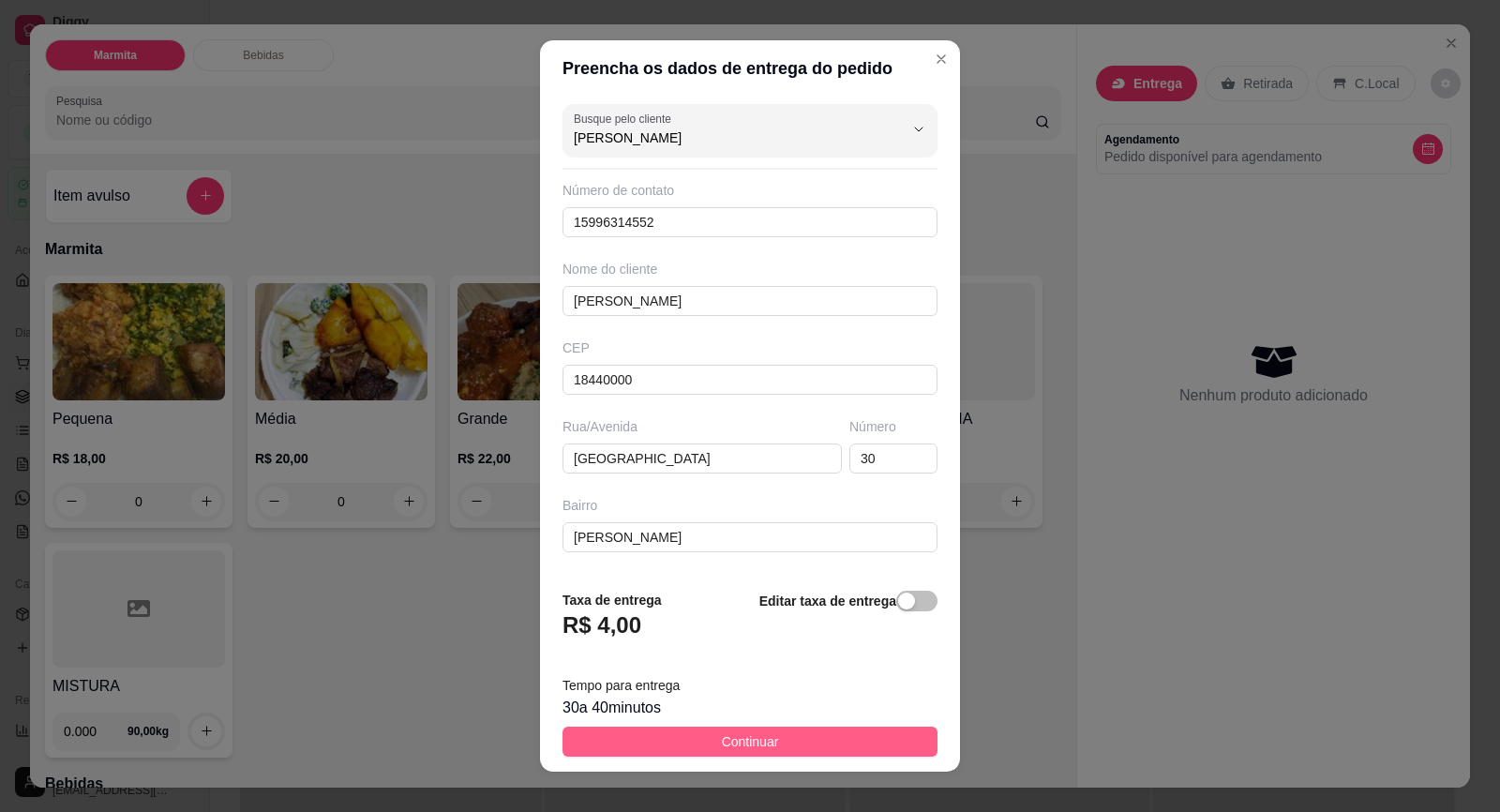
type input "[PERSON_NAME]"
drag, startPoint x: 686, startPoint y: 739, endPoint x: 679, endPoint y: 707, distance: 32.8
click at [689, 727] on button "Continuar" at bounding box center [749, 741] width 375 height 30
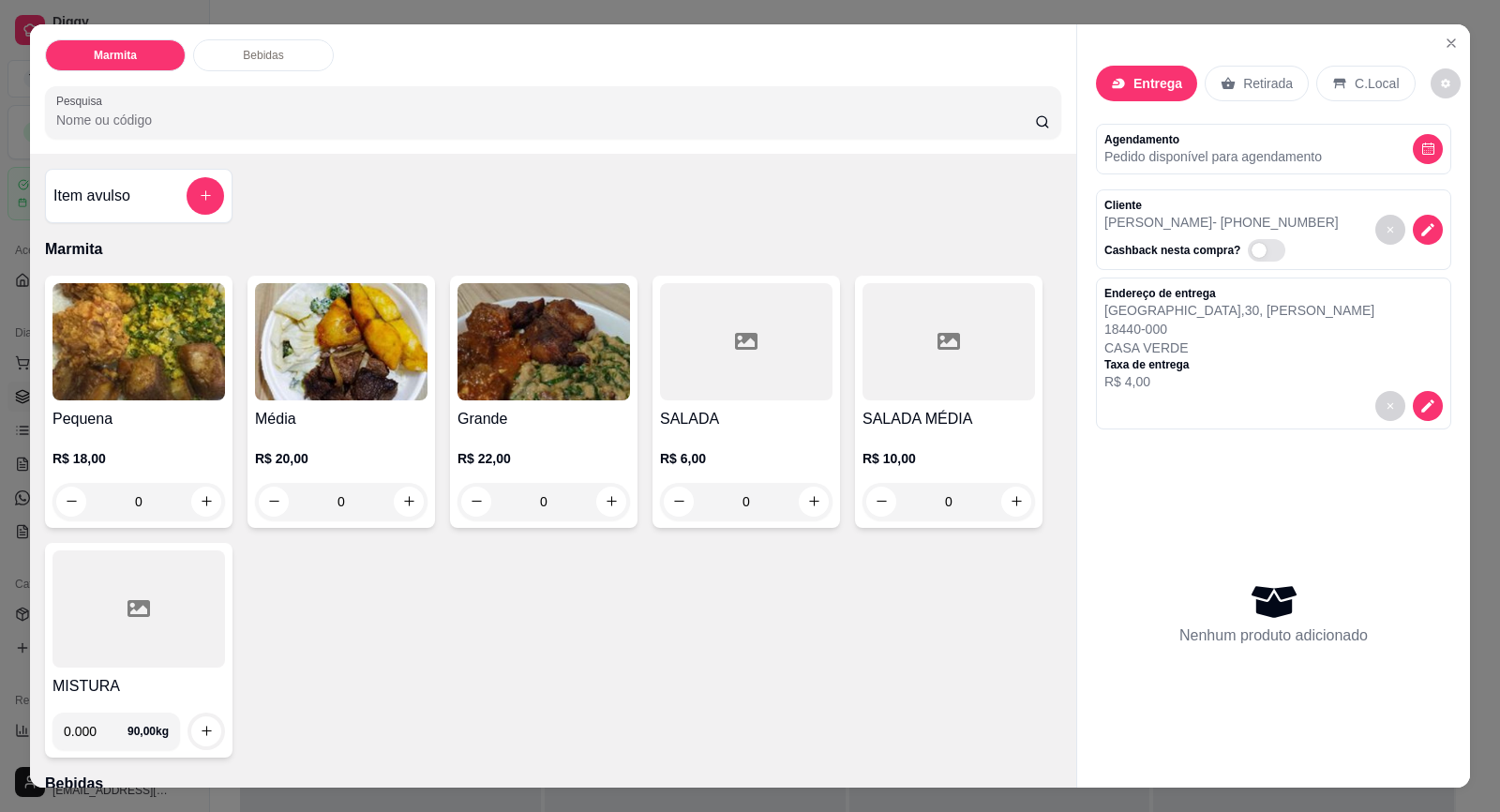
click at [528, 430] on div "R$ 22,00 0" at bounding box center [544, 475] width 172 height 90
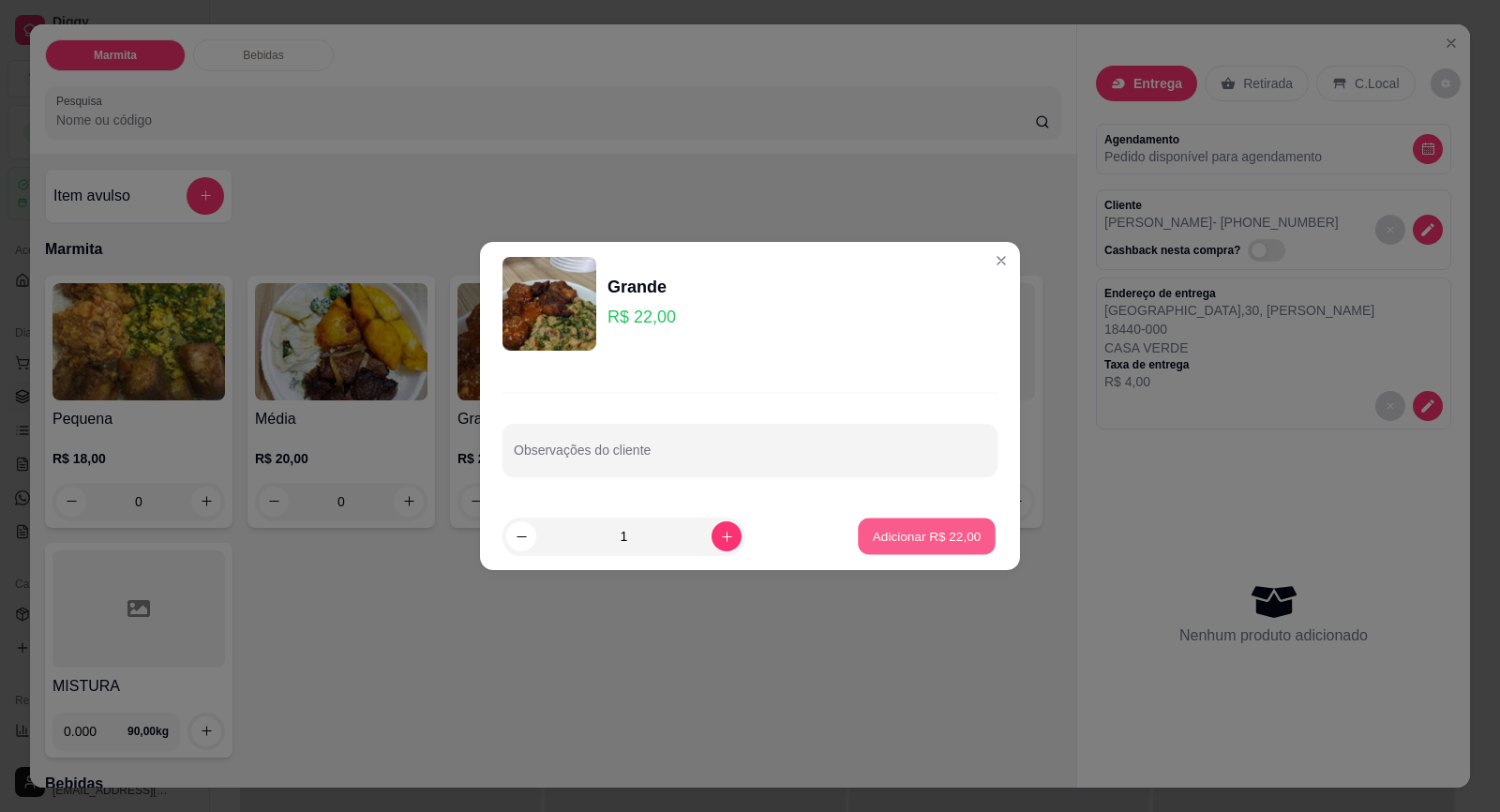
click at [936, 552] on button "Adicionar R$ 22,00" at bounding box center [926, 537] width 138 height 37
type input "1"
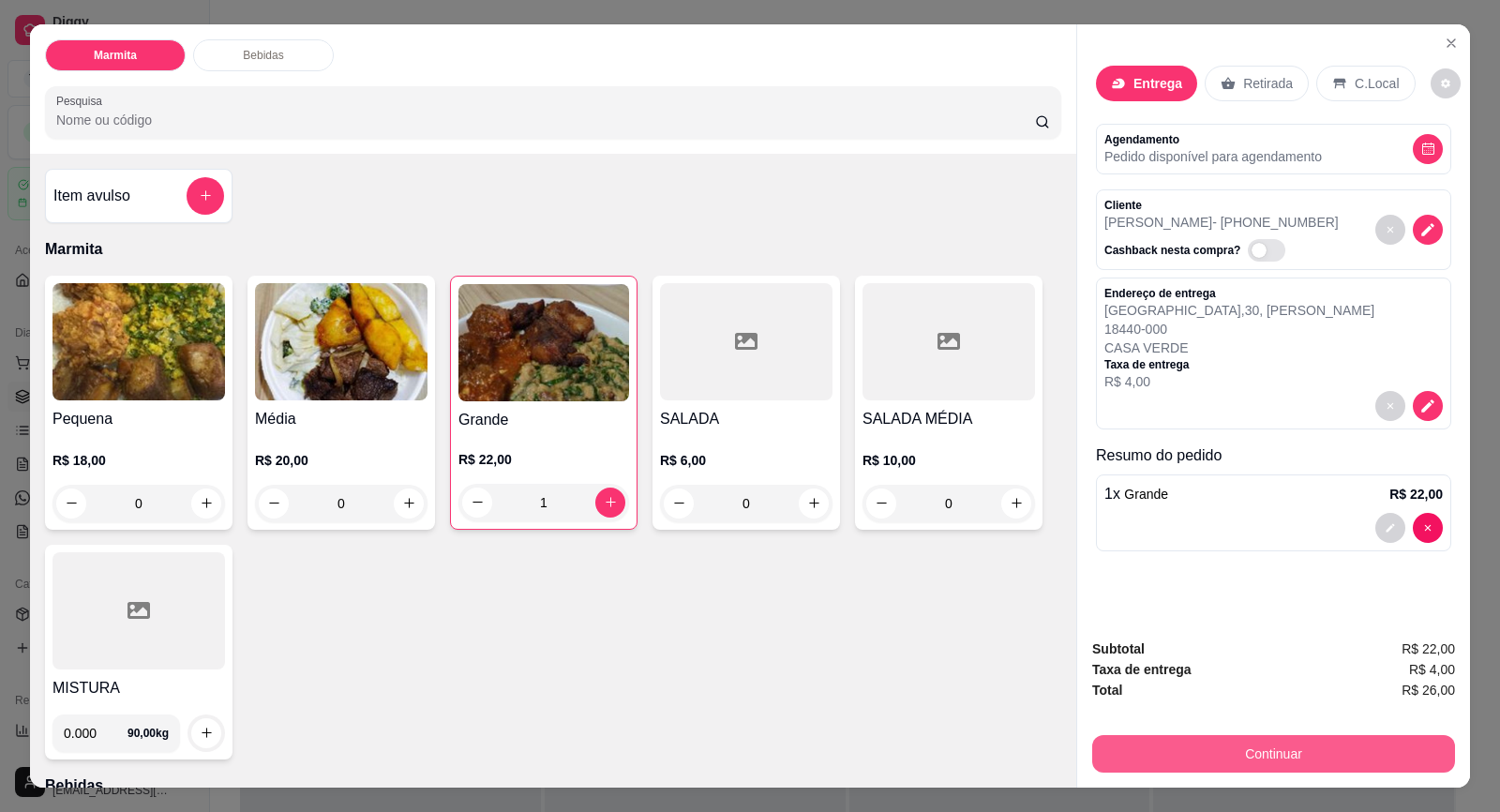
click at [1188, 738] on button "Continuar" at bounding box center [1273, 754] width 362 height 38
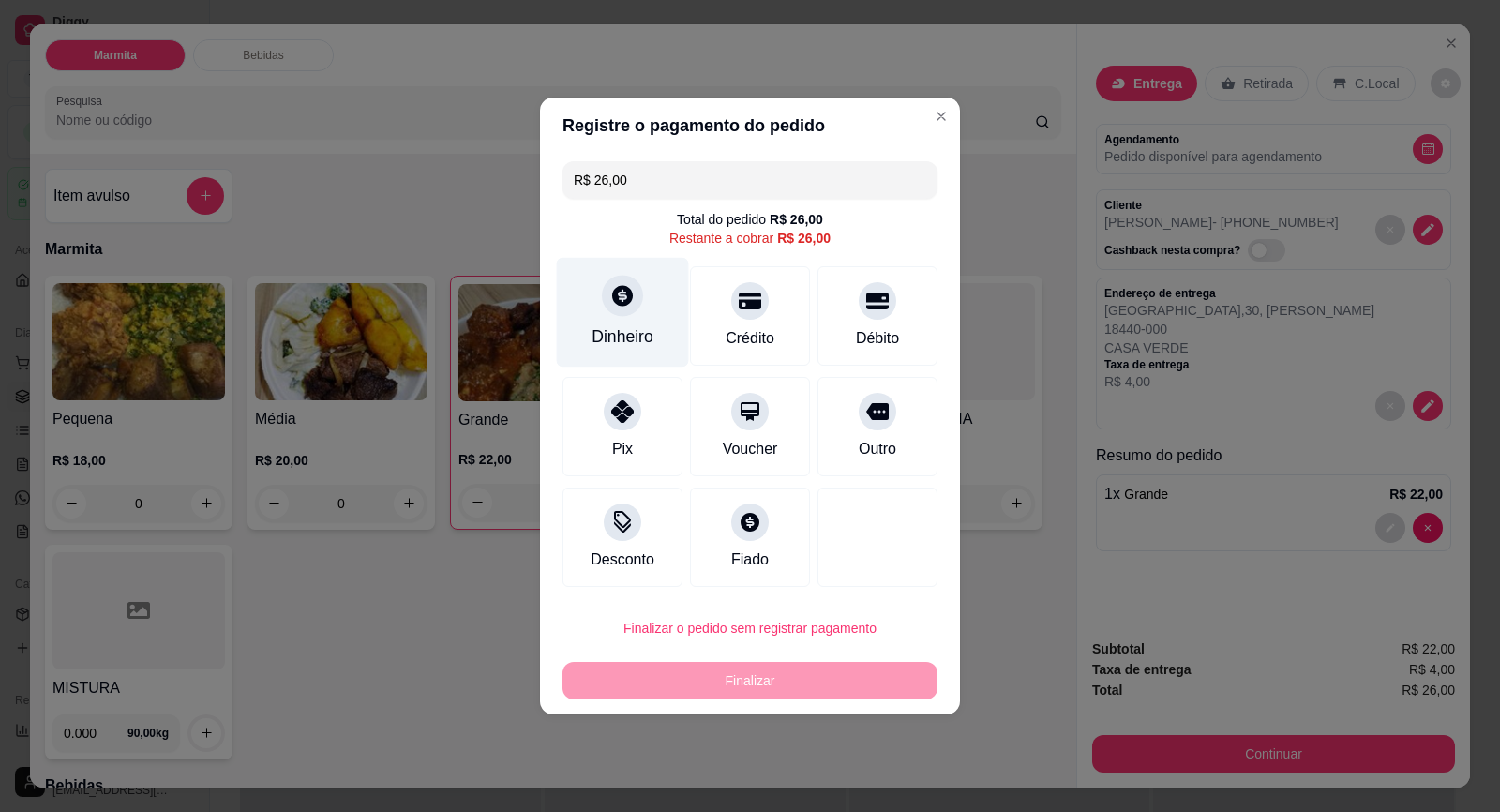
click at [619, 303] on icon at bounding box center [622, 295] width 24 height 24
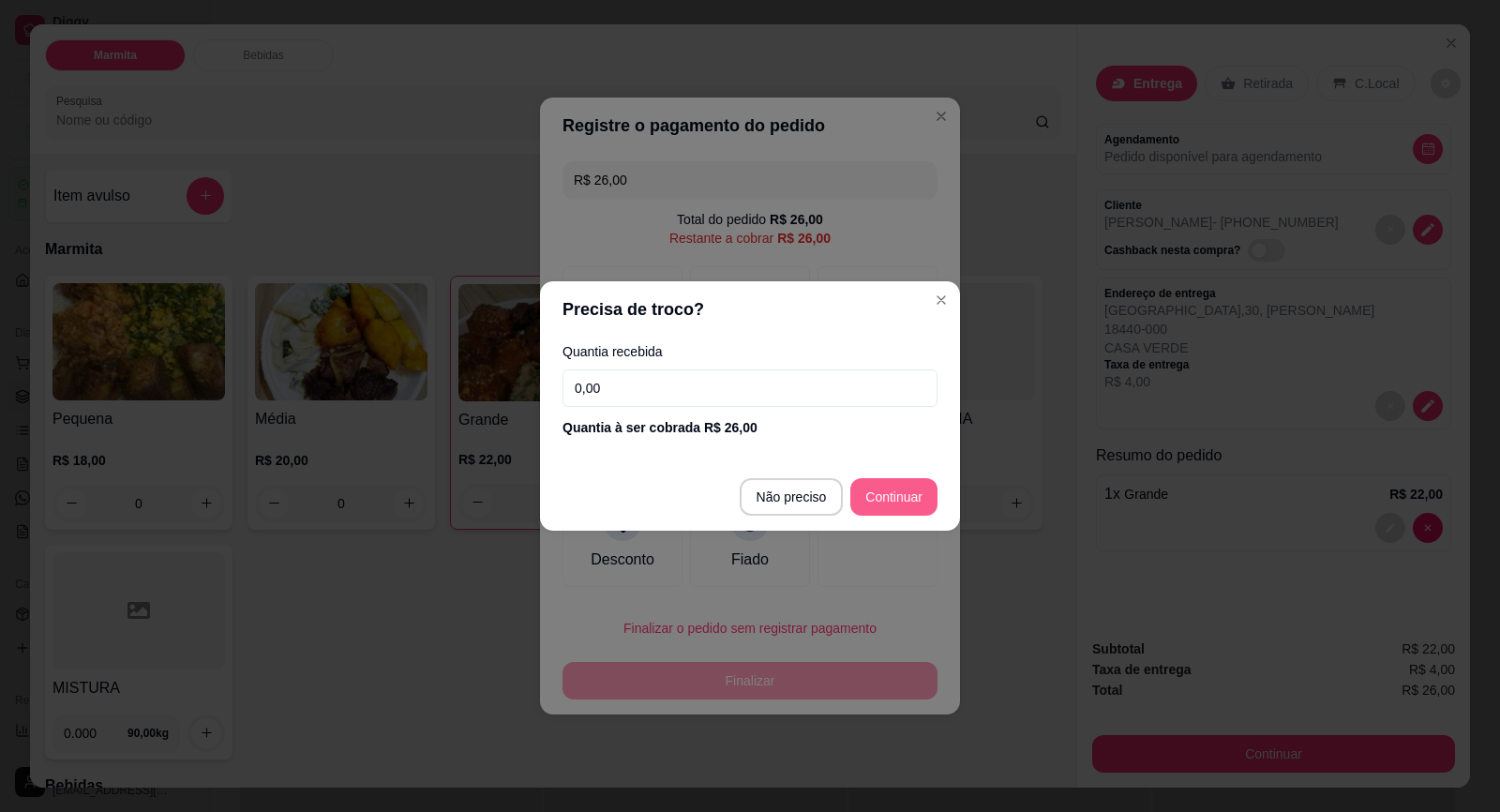
type input "R$ 0,00"
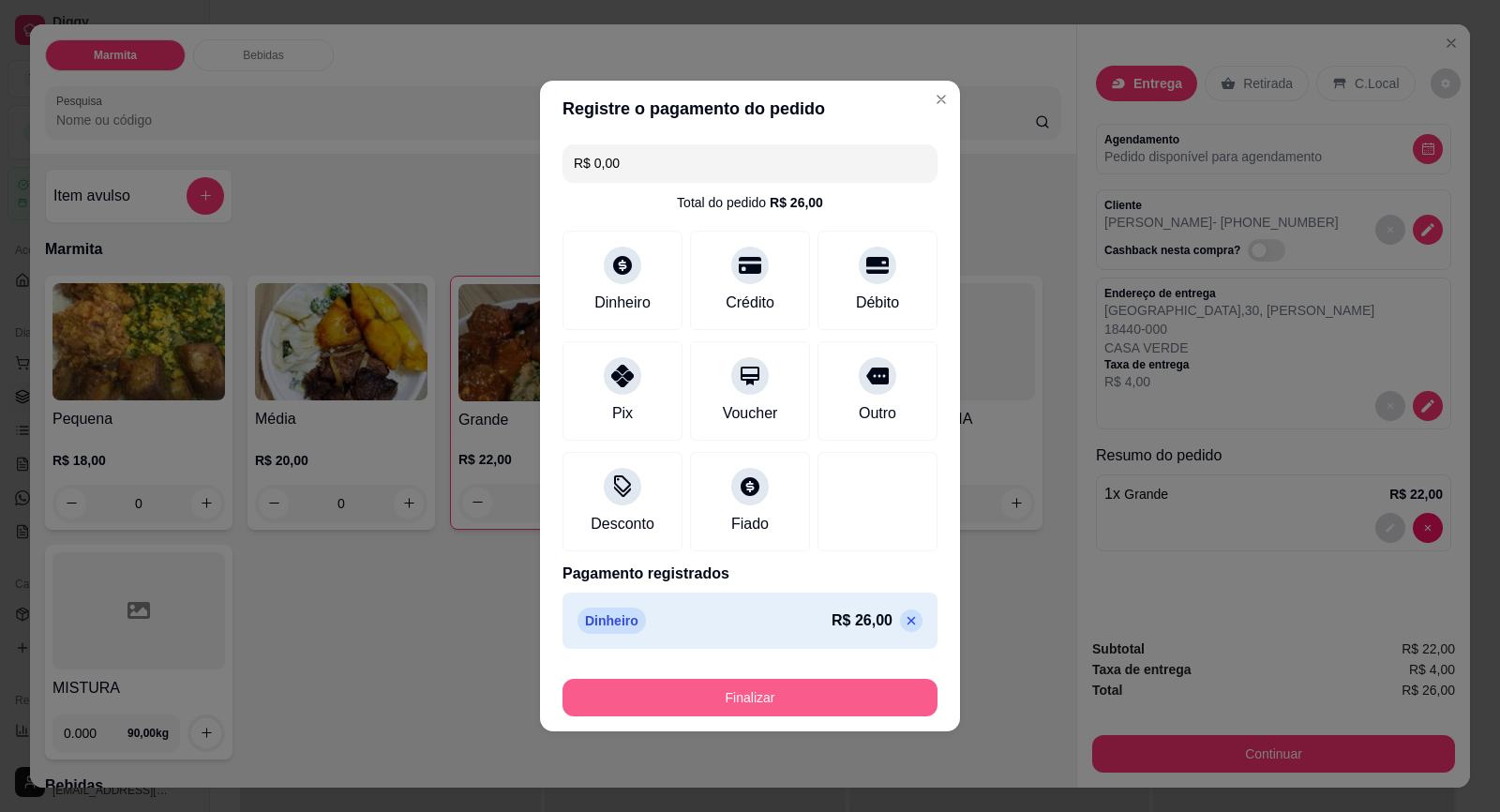
click at [750, 690] on button "Finalizar" at bounding box center [749, 697] width 375 height 38
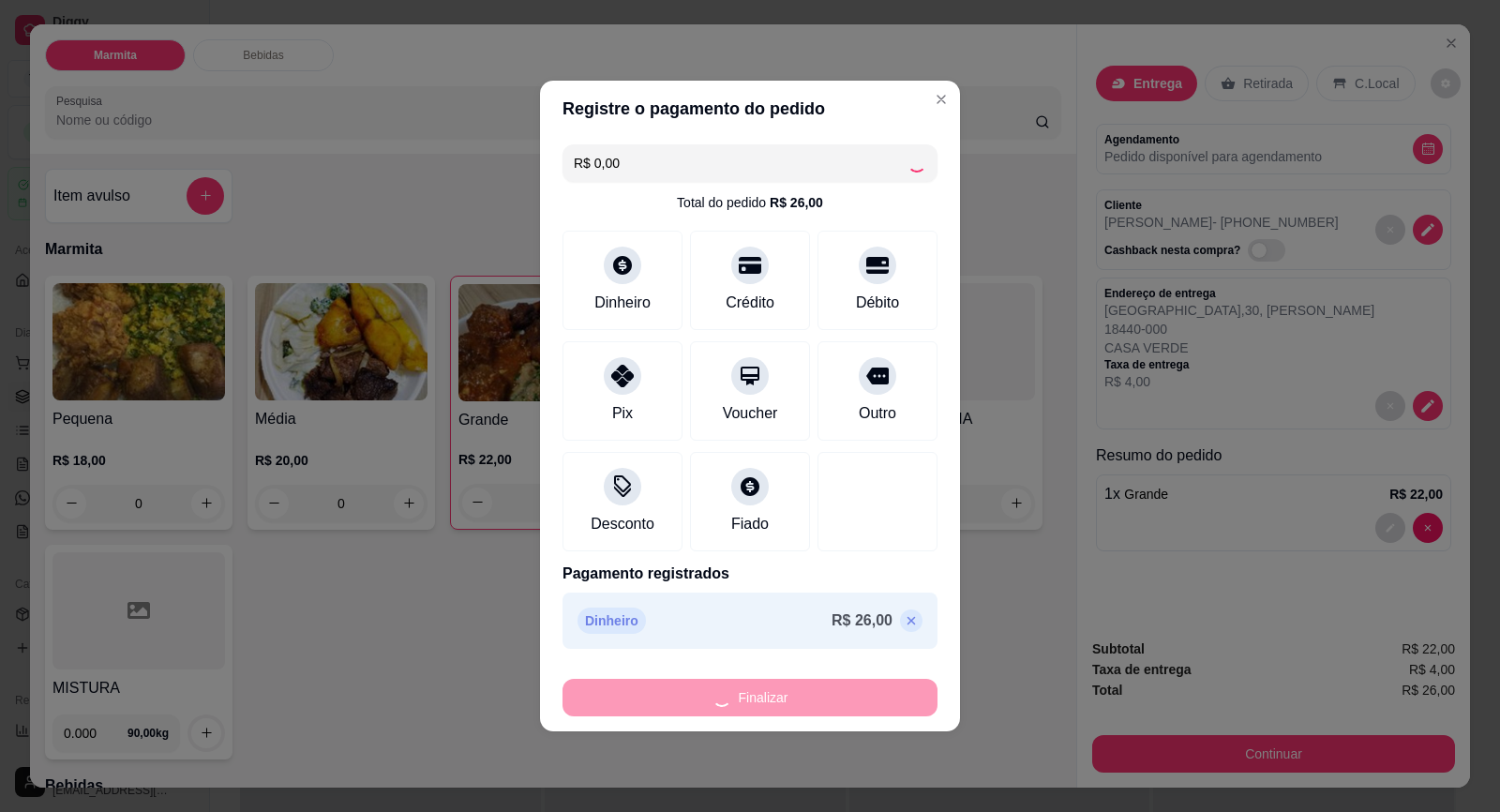
type input "0"
type input "-R$ 26,00"
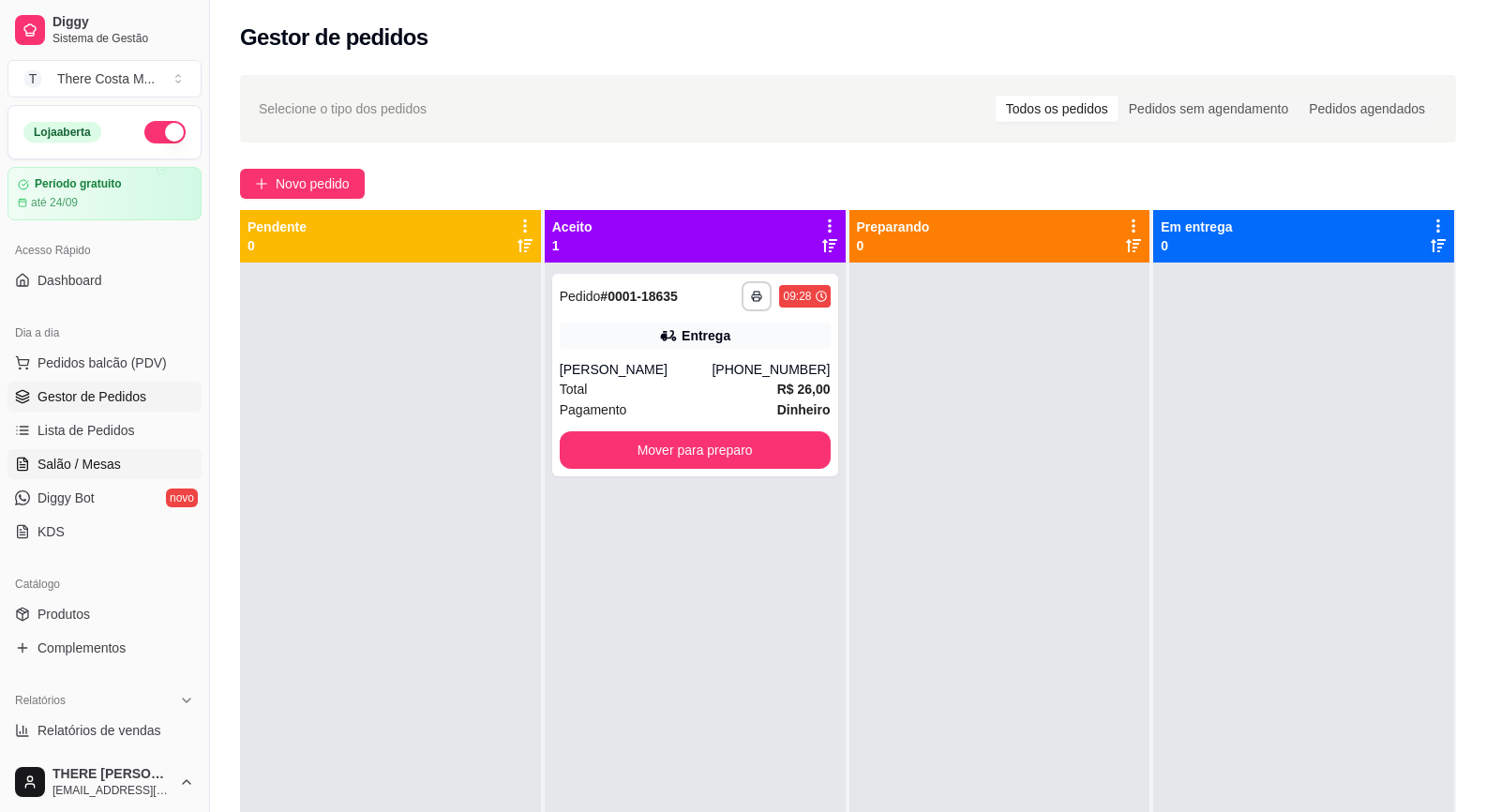
scroll to position [537, 0]
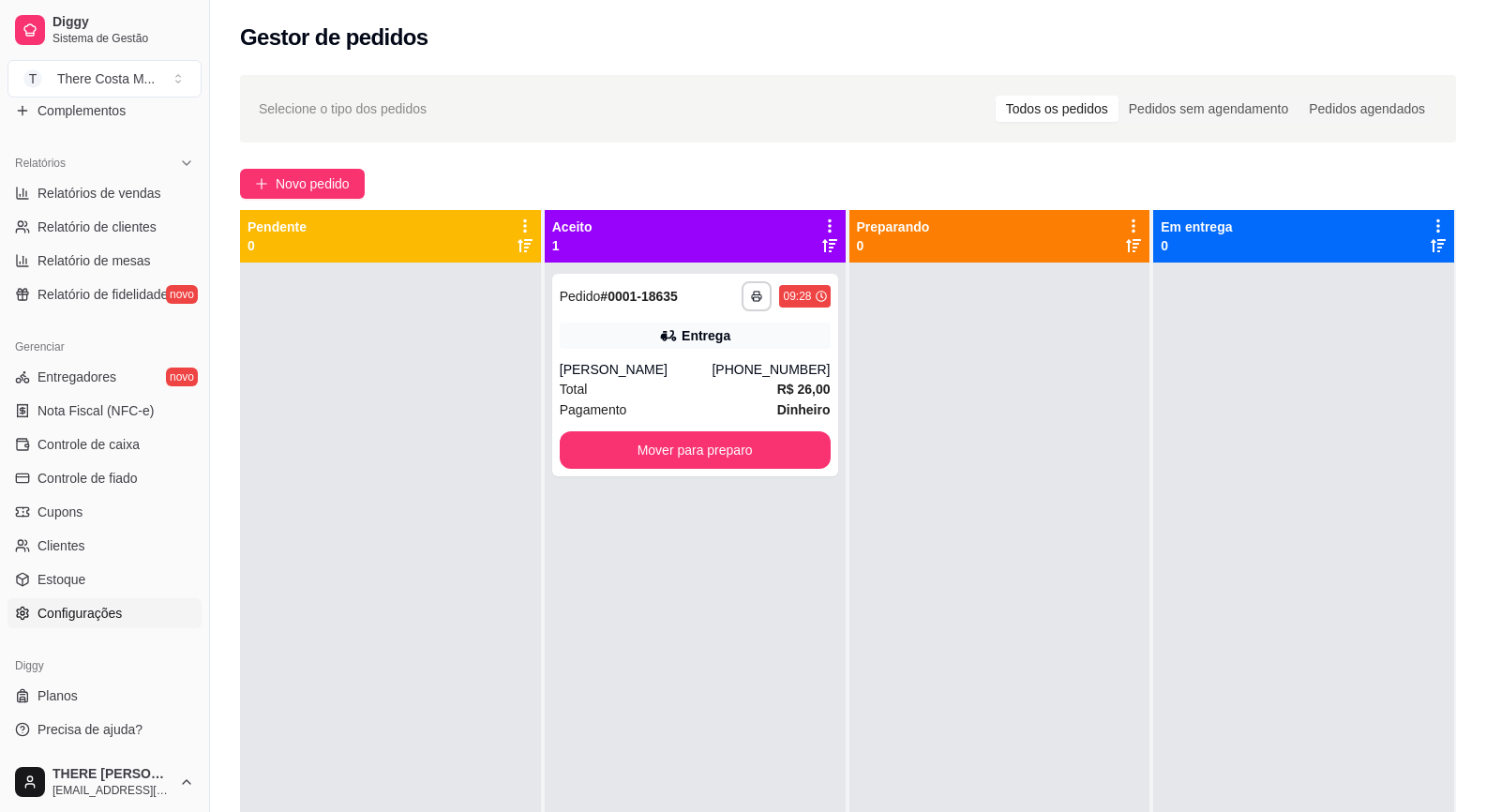
click at [88, 609] on span "Configurações" at bounding box center [79, 612] width 84 height 18
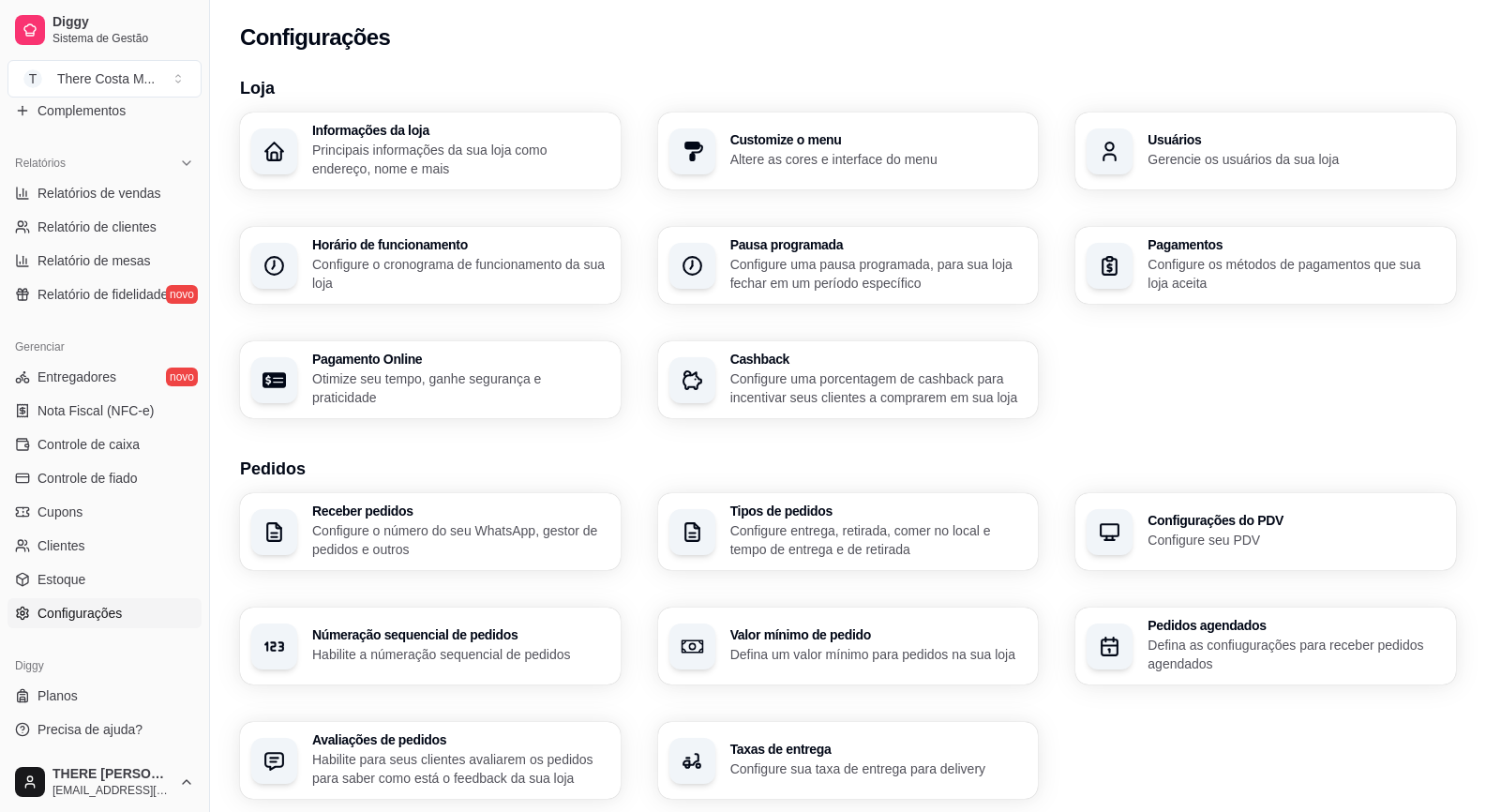
click at [416, 264] on p "Configure o cronograma de funcionamento da sua loja" at bounding box center [460, 273] width 298 height 38
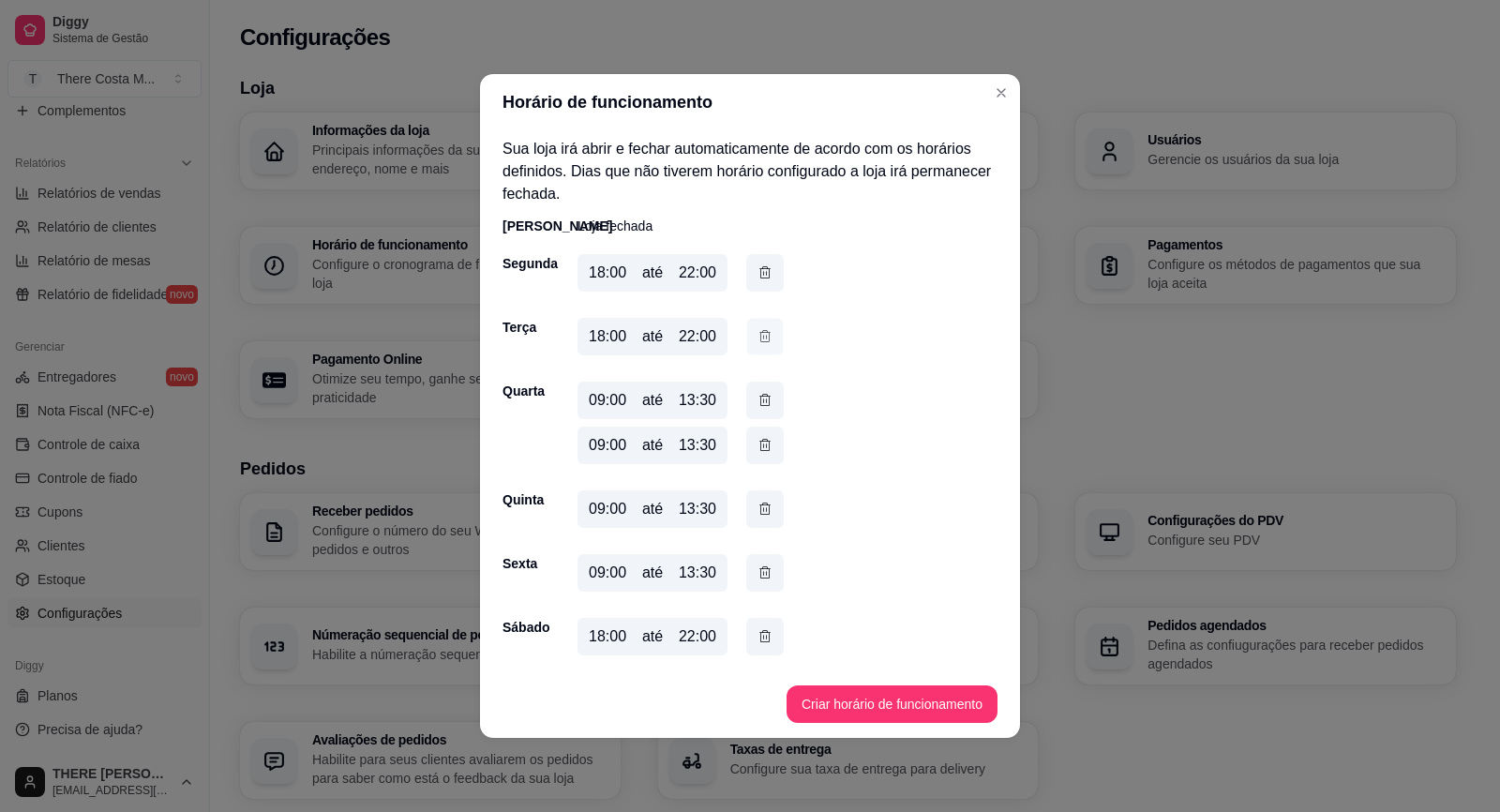
click at [768, 331] on icon "button" at bounding box center [765, 336] width 15 height 19
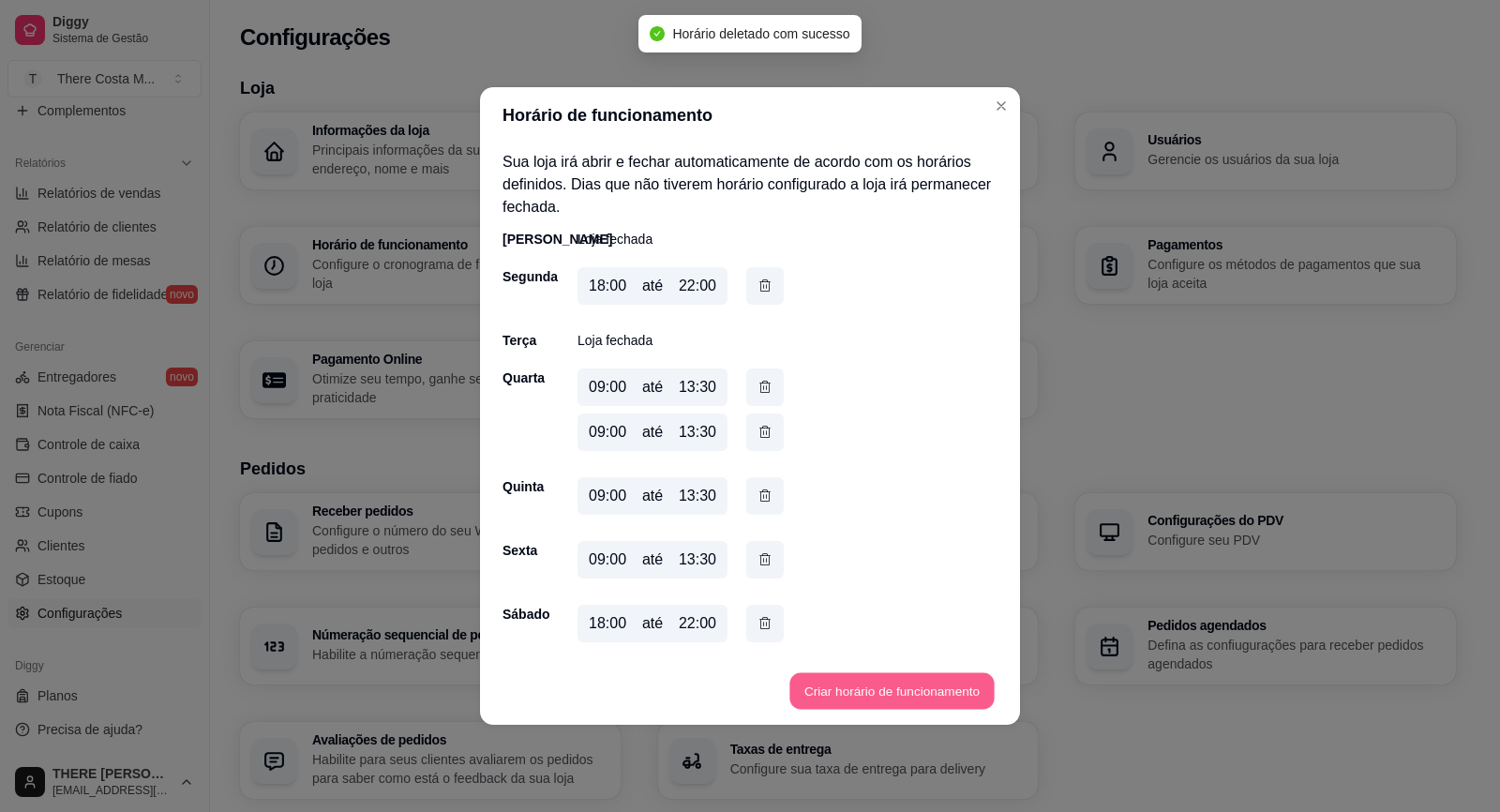
click at [894, 706] on button "Criar horário de funcionamento" at bounding box center [891, 692] width 204 height 37
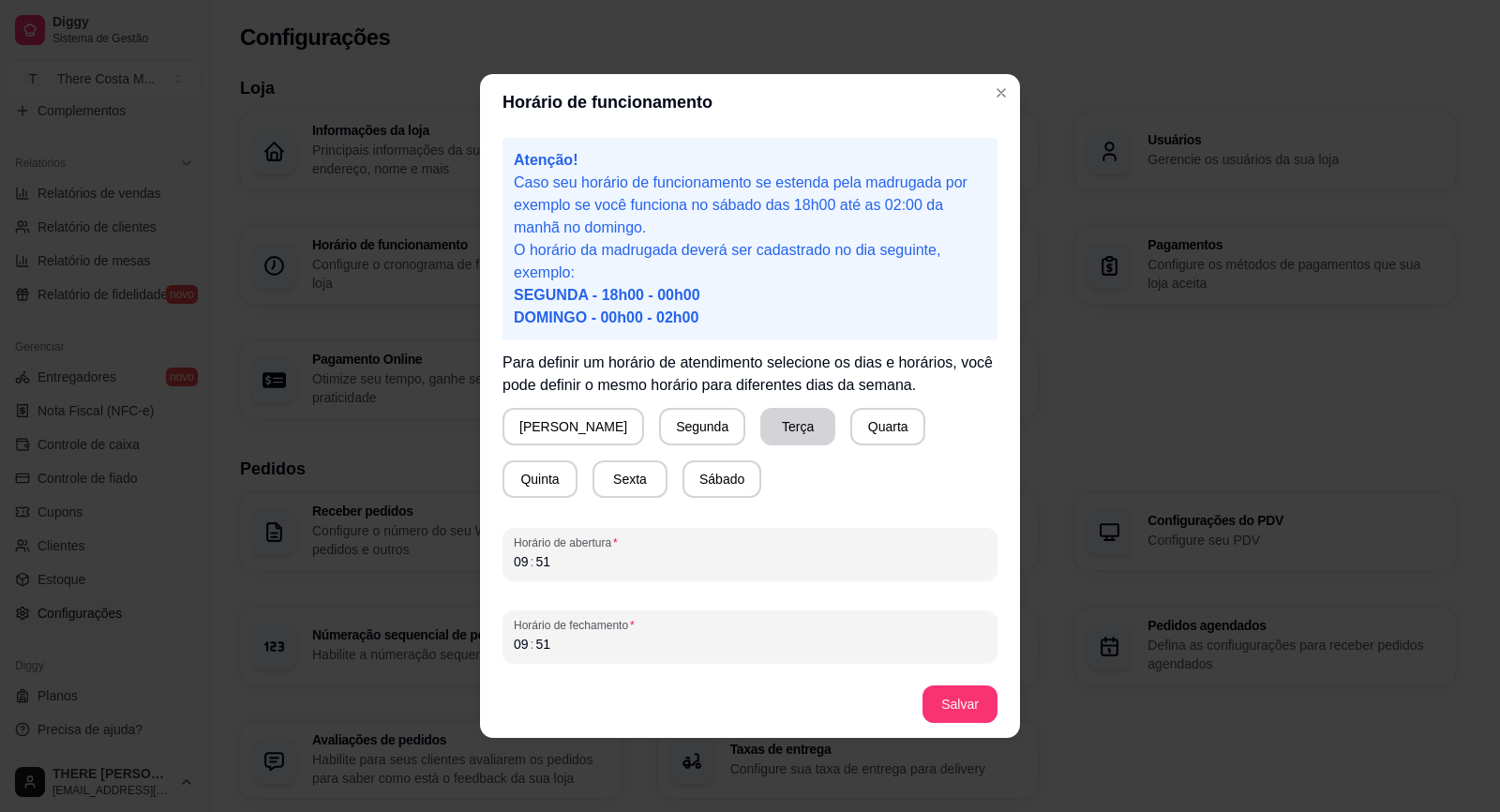
click at [761, 438] on button "Terça" at bounding box center [797, 426] width 75 height 38
click at [539, 560] on div "51" at bounding box center [542, 561] width 18 height 18
click at [521, 651] on div "09" at bounding box center [520, 643] width 18 height 18
click at [549, 647] on div "51" at bounding box center [542, 643] width 18 height 18
click at [943, 696] on button "Salvar" at bounding box center [959, 704] width 73 height 37
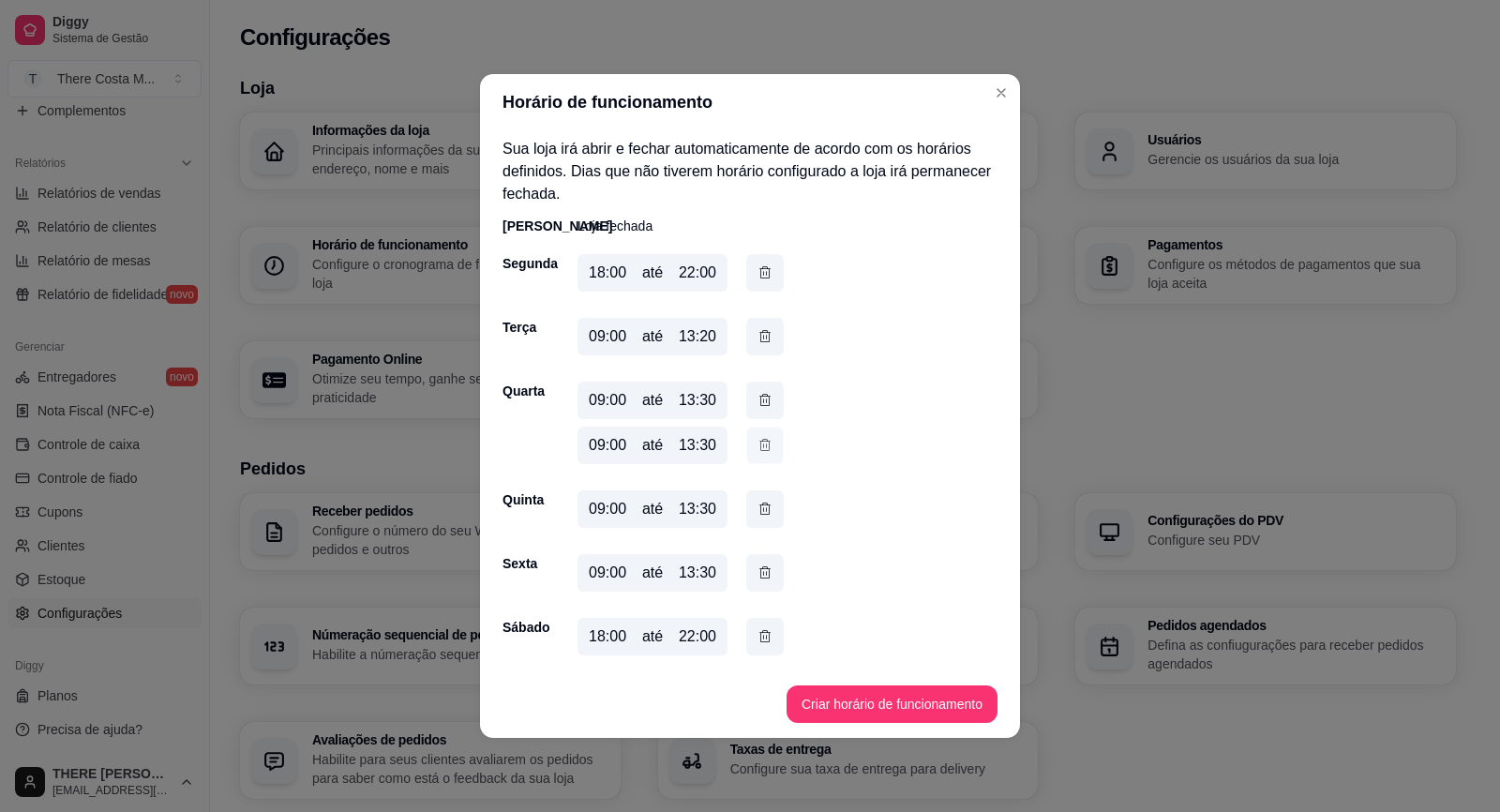
click at [767, 438] on icon "button" at bounding box center [765, 445] width 15 height 19
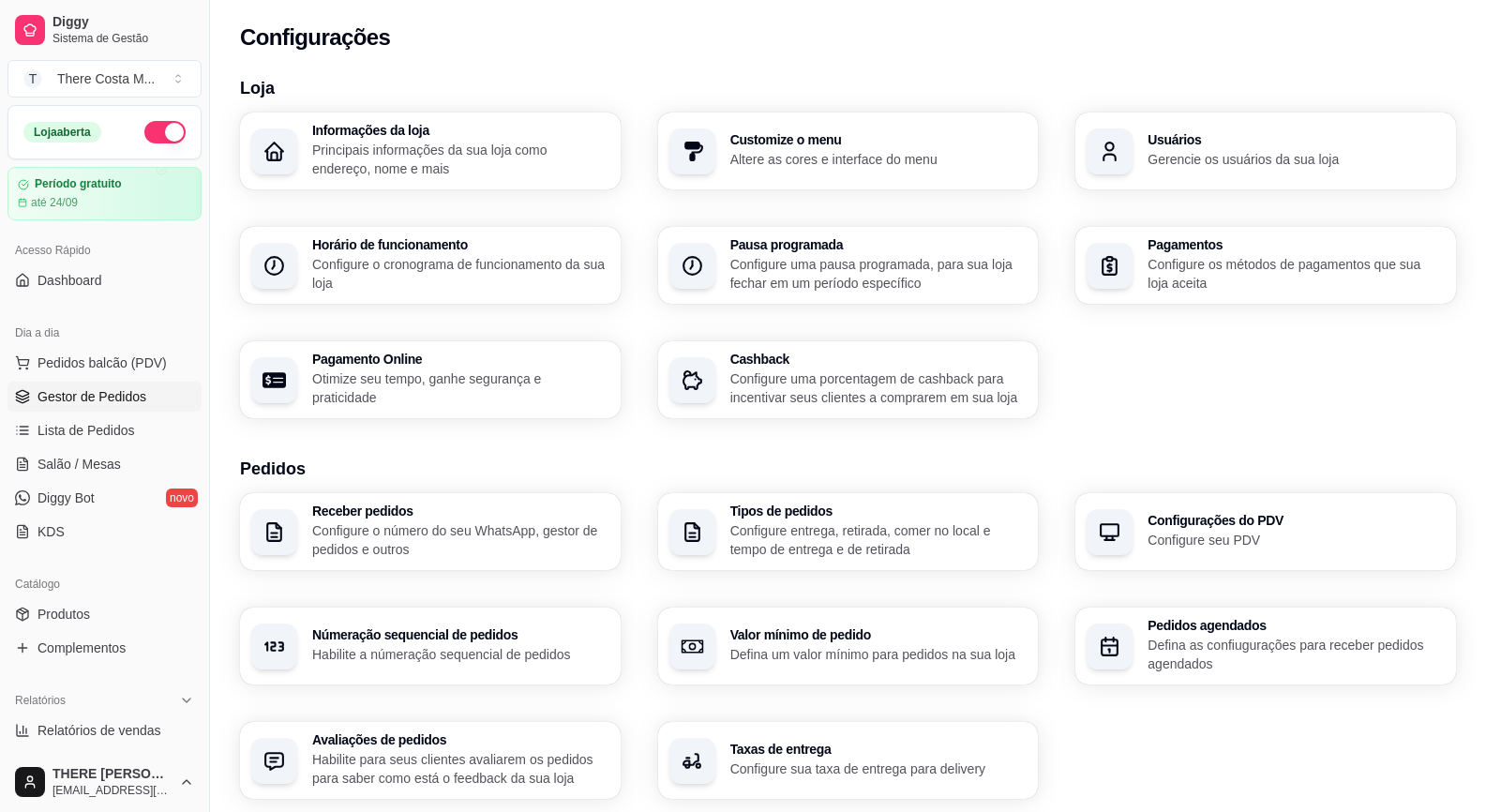
click at [77, 406] on link "Gestor de Pedidos" at bounding box center [105, 396] width 194 height 30
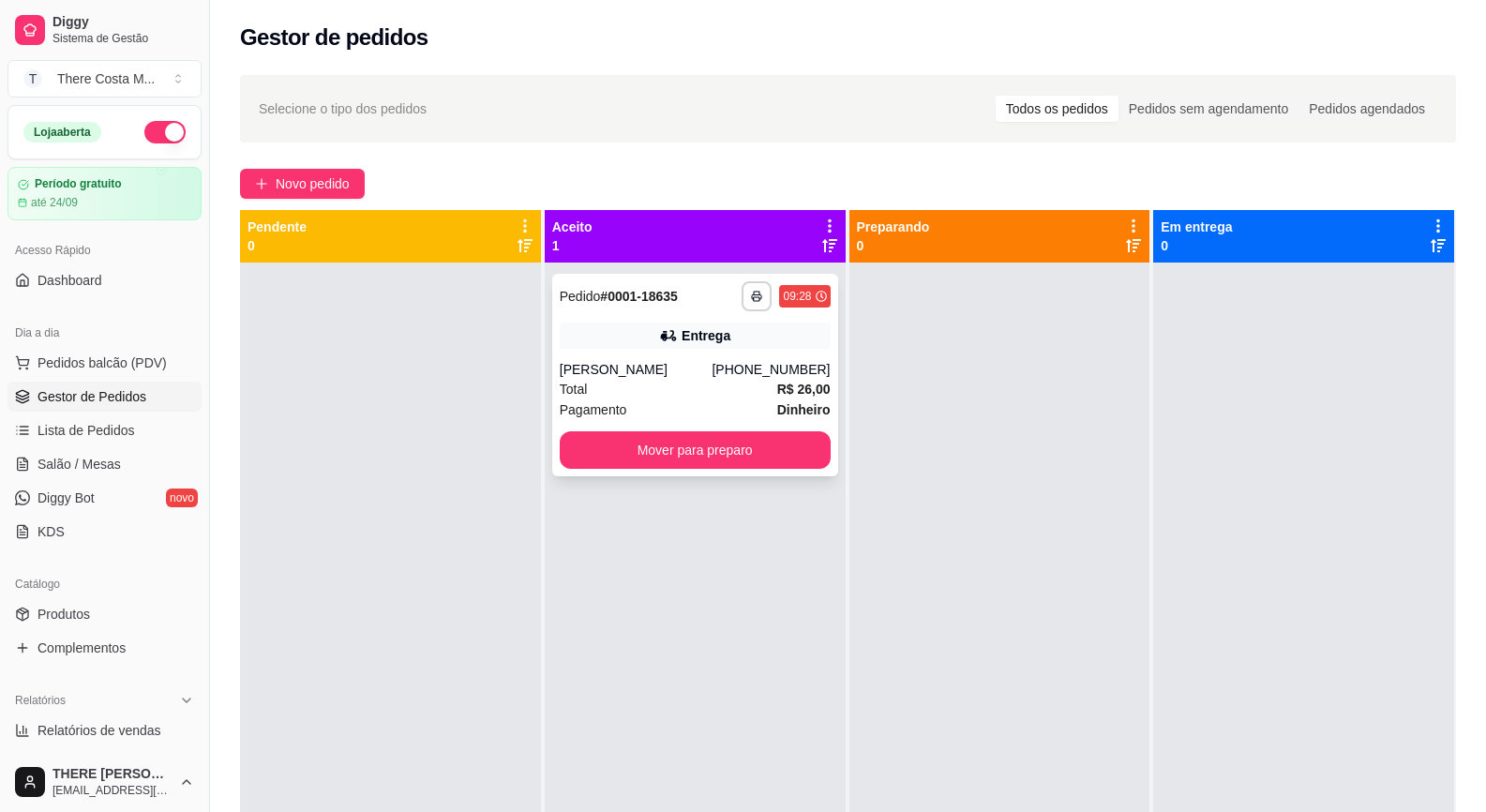
click at [704, 372] on div "[PERSON_NAME]" at bounding box center [637, 369] width 153 height 18
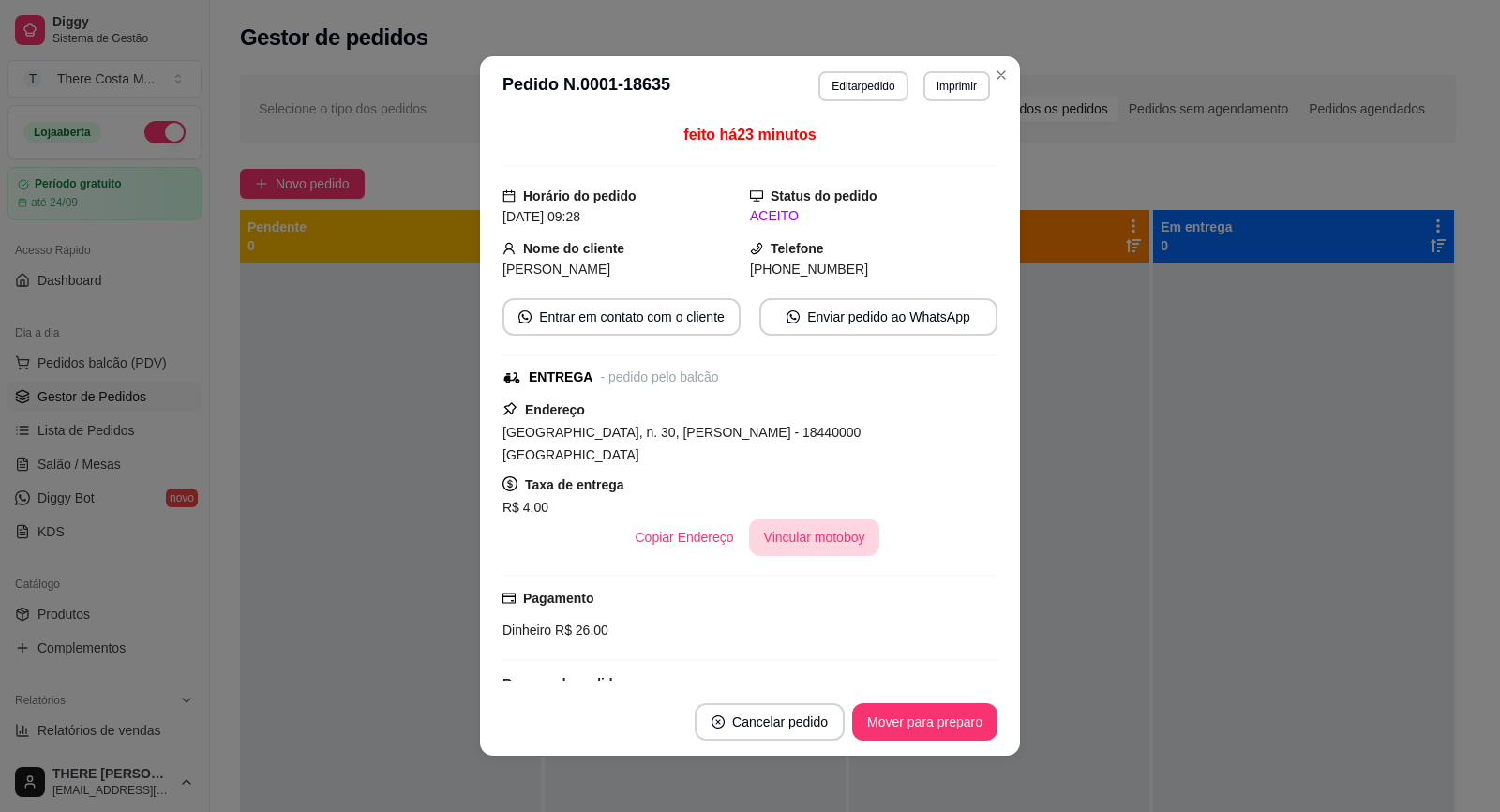
click at [802, 518] on button "Vincular motoboy" at bounding box center [814, 537] width 131 height 38
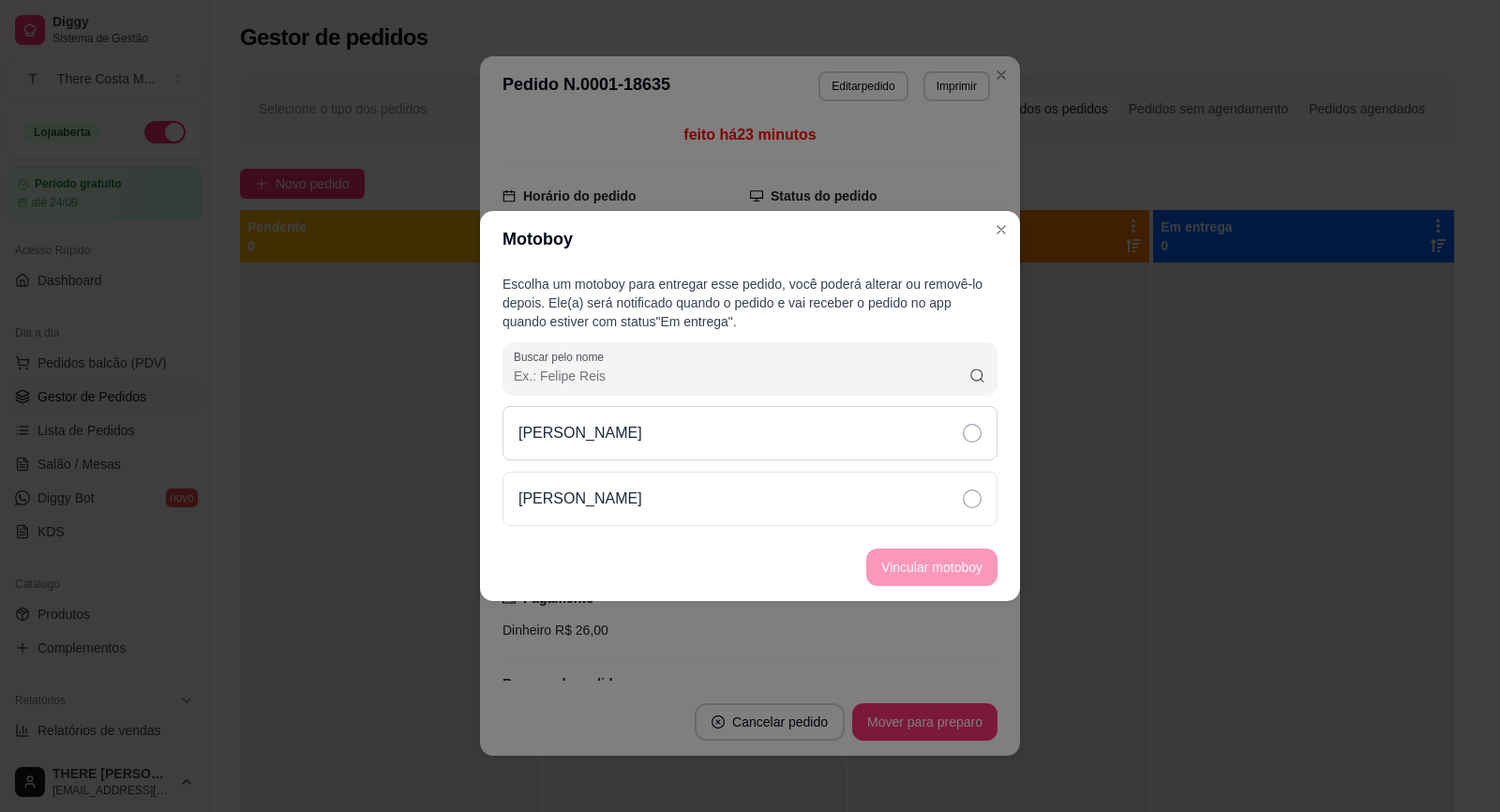
click at [703, 423] on div "[PERSON_NAME]" at bounding box center [750, 433] width 495 height 54
click at [867, 558] on button "Vincular motoboy" at bounding box center [931, 567] width 131 height 38
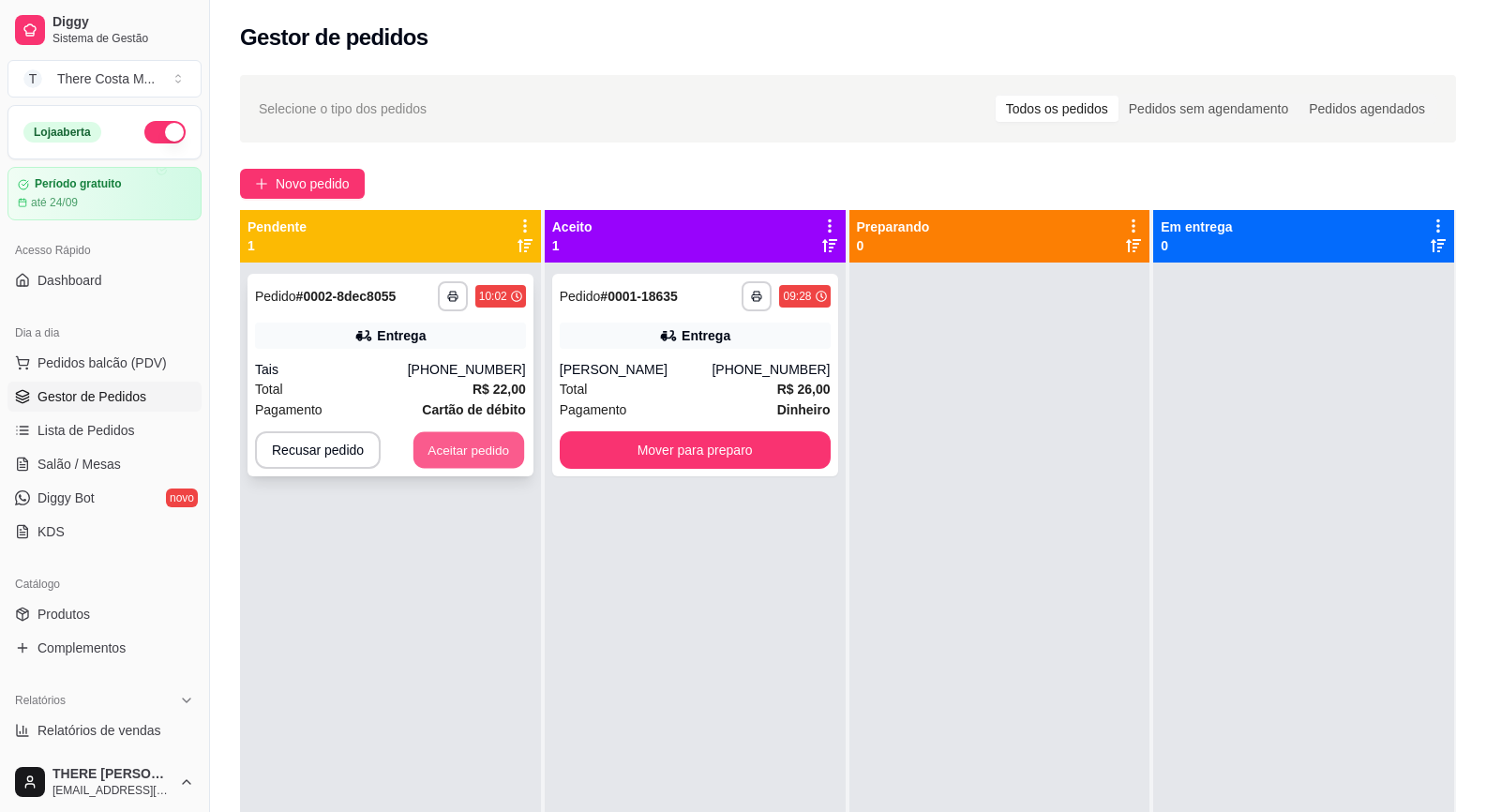
click at [441, 451] on button "Aceitar pedido" at bounding box center [469, 451] width 111 height 37
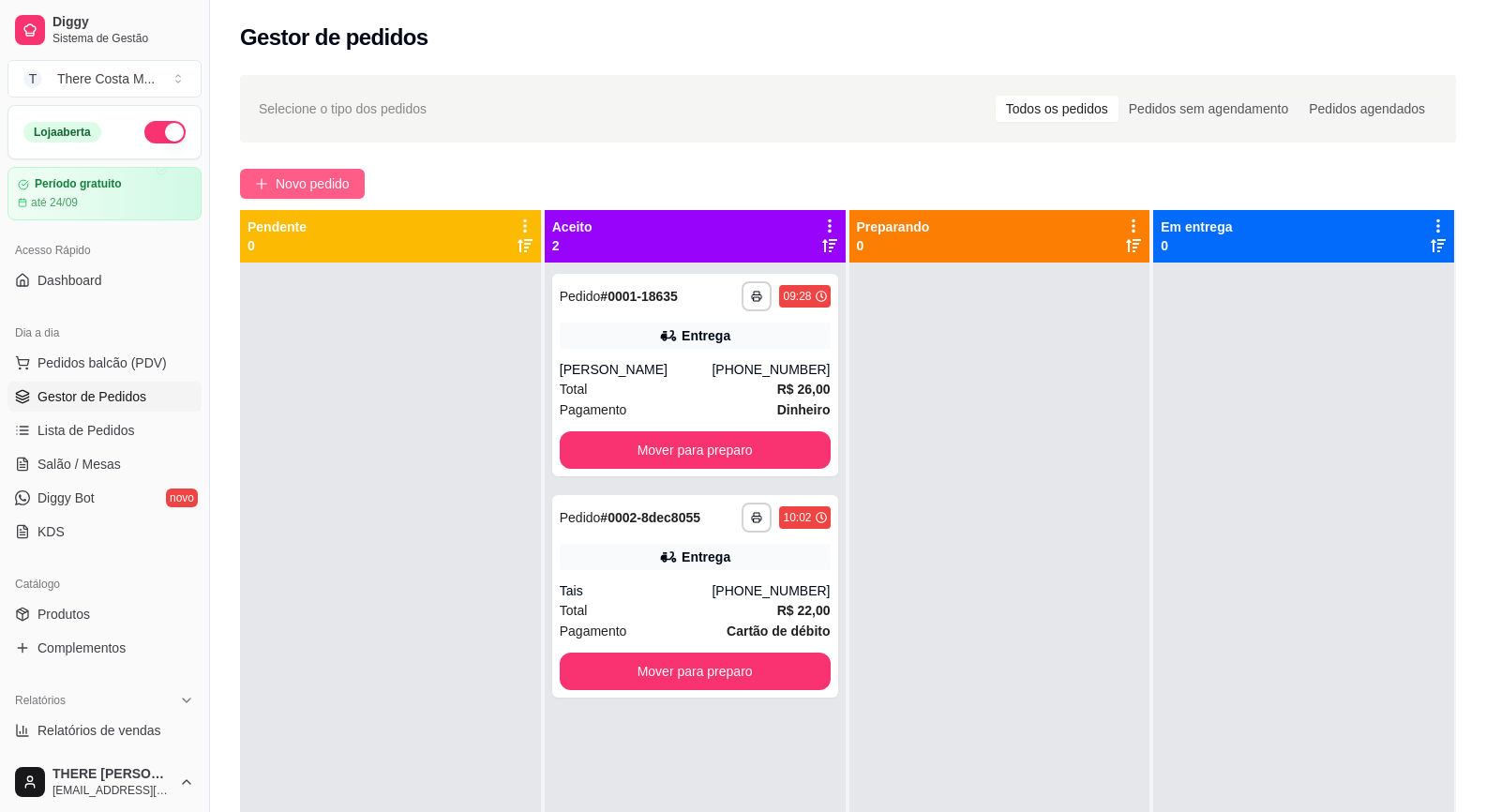
click at [354, 170] on button "Novo pedido" at bounding box center [302, 183] width 125 height 30
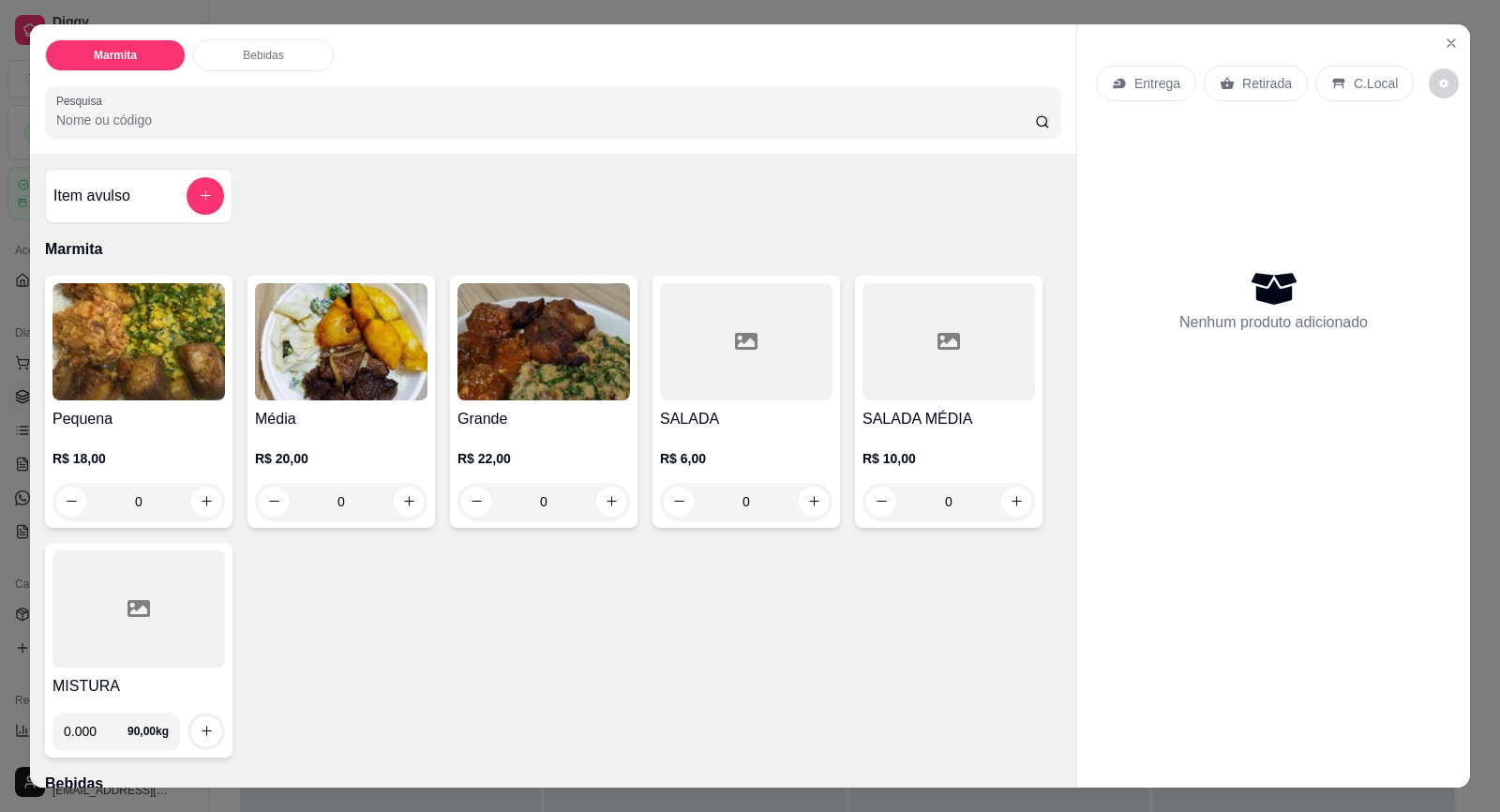
click at [1126, 69] on div "Entrega" at bounding box center [1146, 83] width 101 height 36
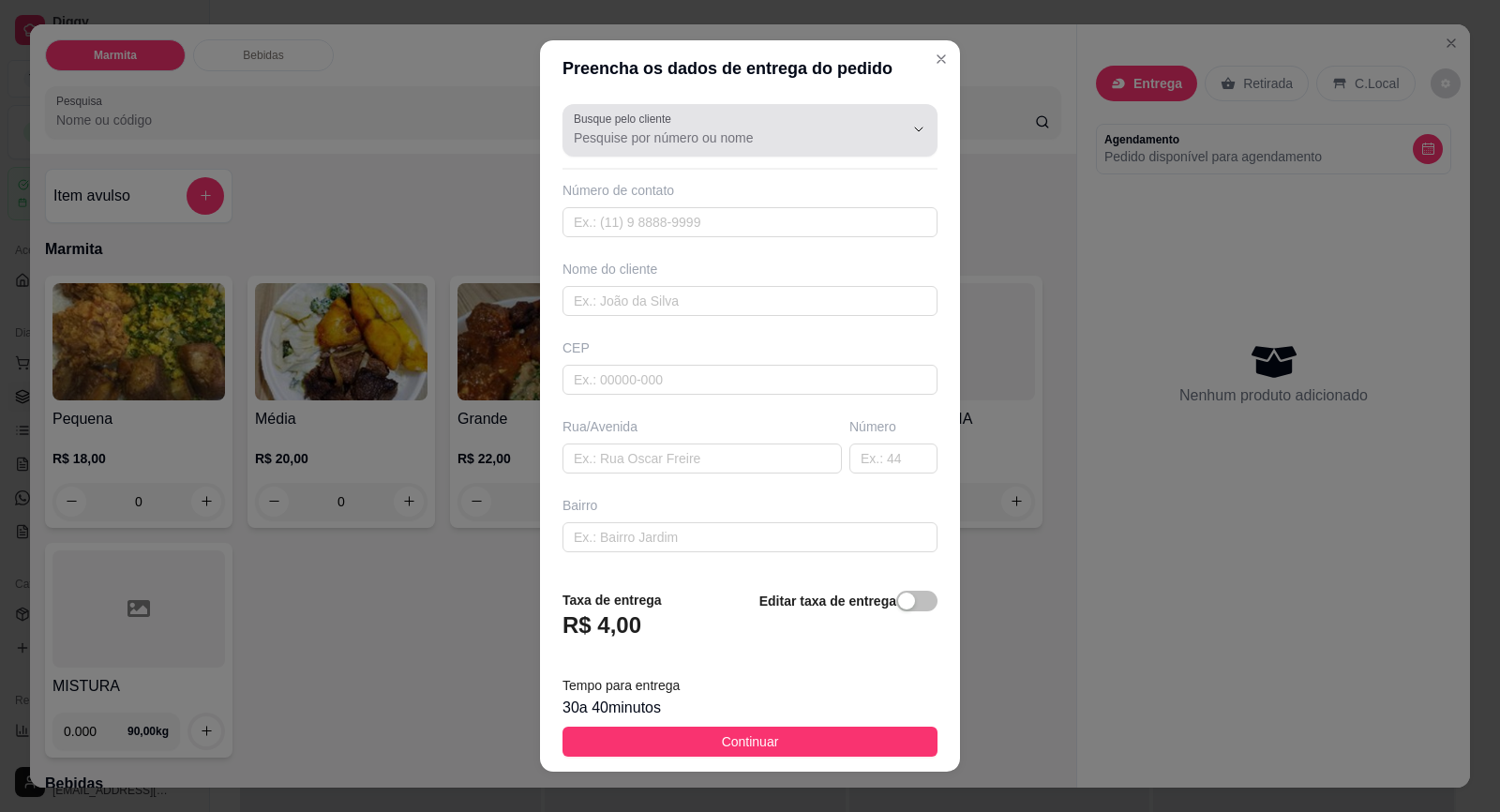
click at [641, 158] on div "Busque pelo cliente Número de contato Nome do cliente CEP Rua/[GEOGRAPHIC_DATA]" at bounding box center [749, 335] width 420 height 477
click at [641, 109] on div "Busque pelo cliente" at bounding box center [749, 130] width 375 height 52
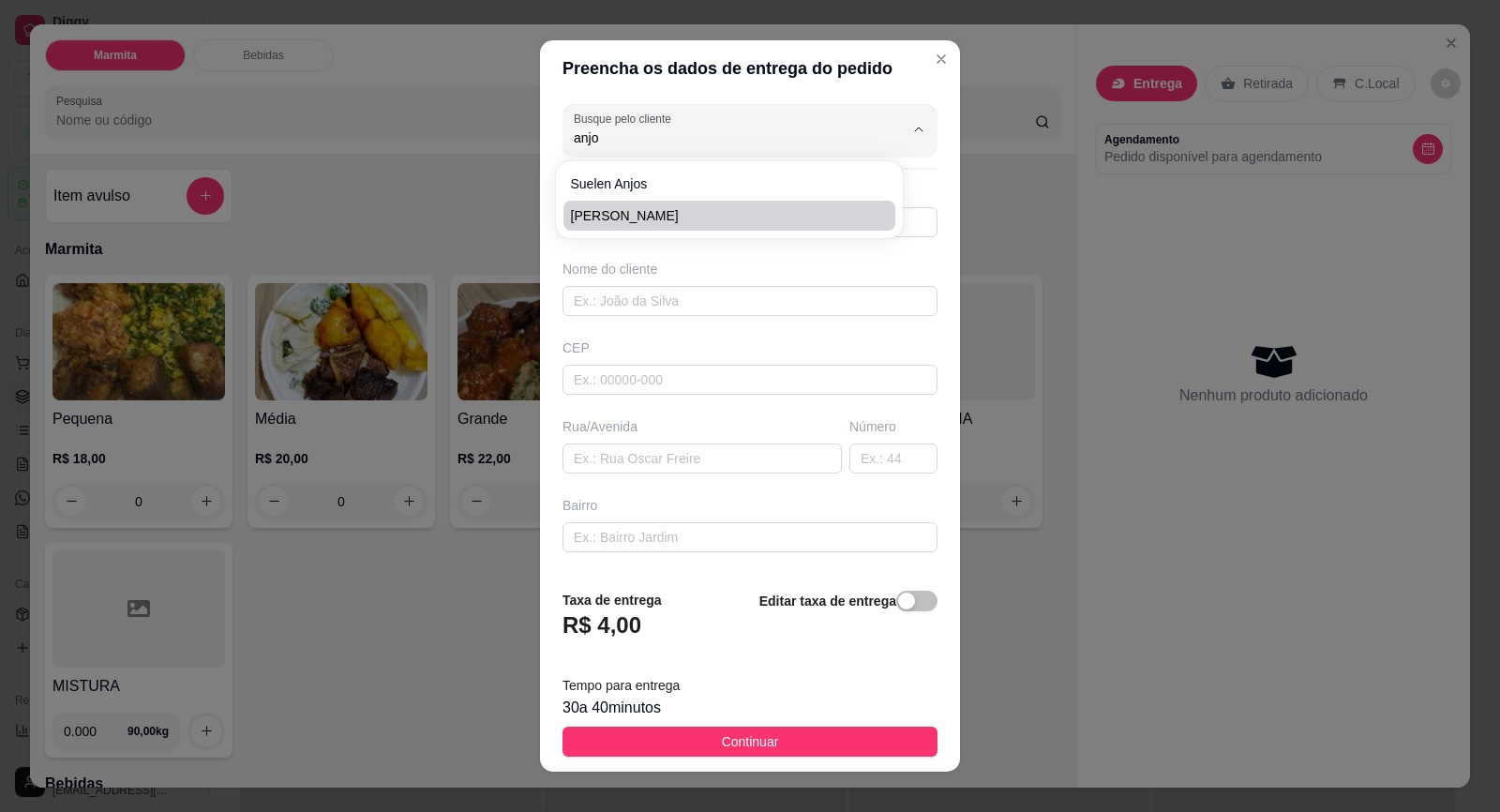
click at [713, 203] on li "[PERSON_NAME]" at bounding box center [729, 215] width 331 height 30
type input "[PERSON_NAME]"
type input "15998528760"
type input "[PERSON_NAME]"
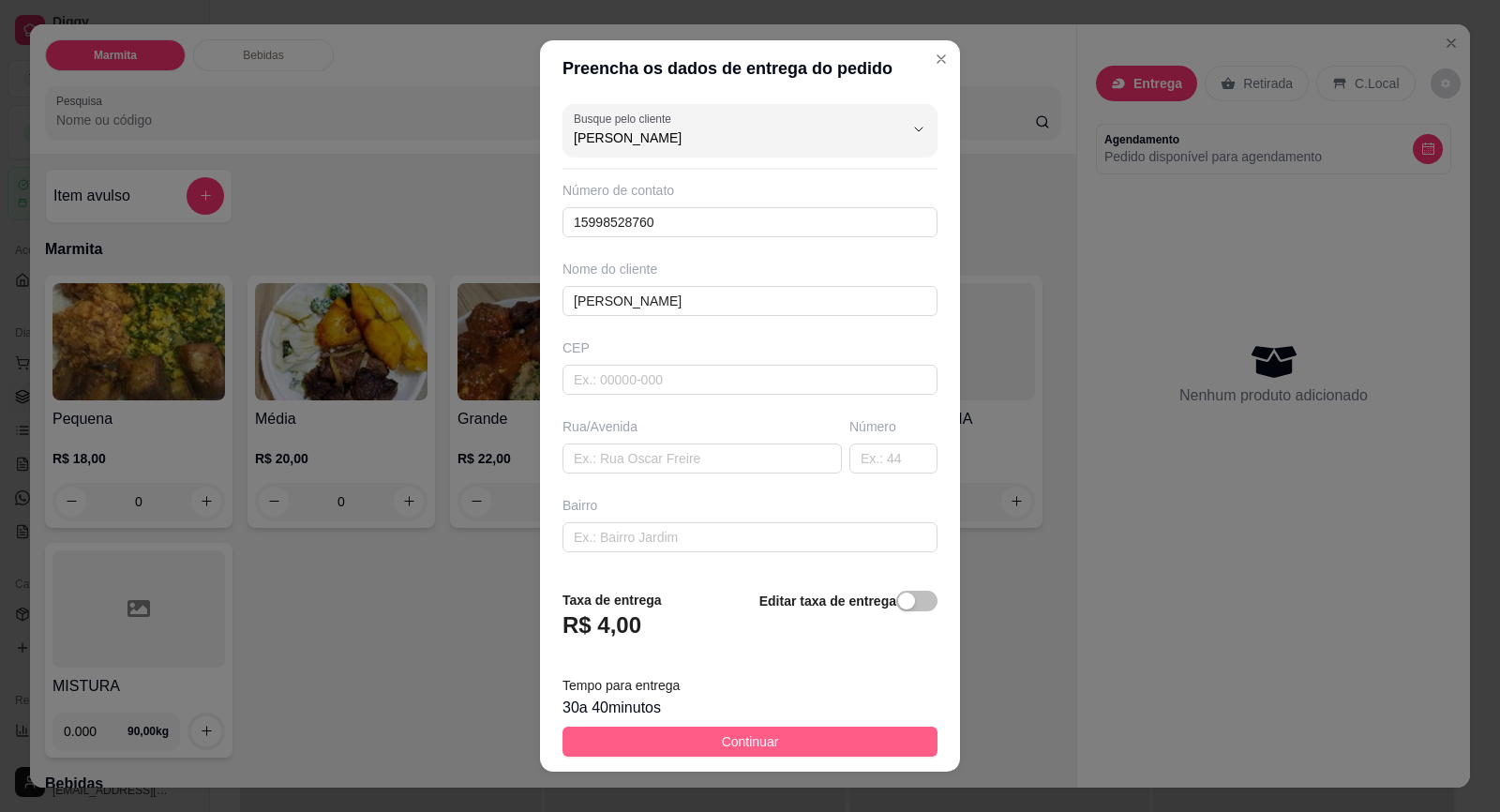
type input "[PERSON_NAME]"
click at [829, 738] on button "Continuar" at bounding box center [749, 741] width 375 height 30
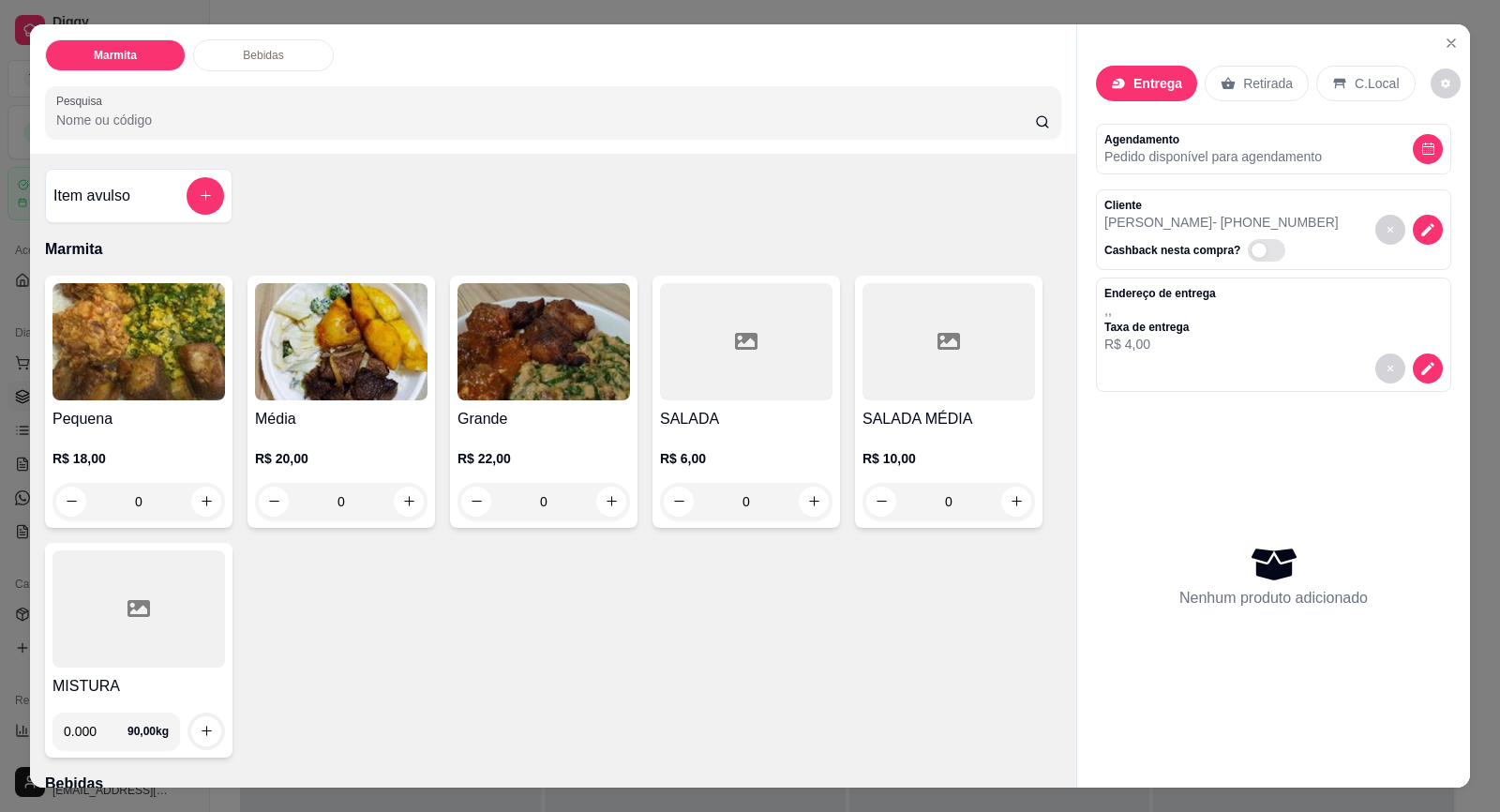
click at [287, 349] on img at bounding box center [341, 341] width 172 height 117
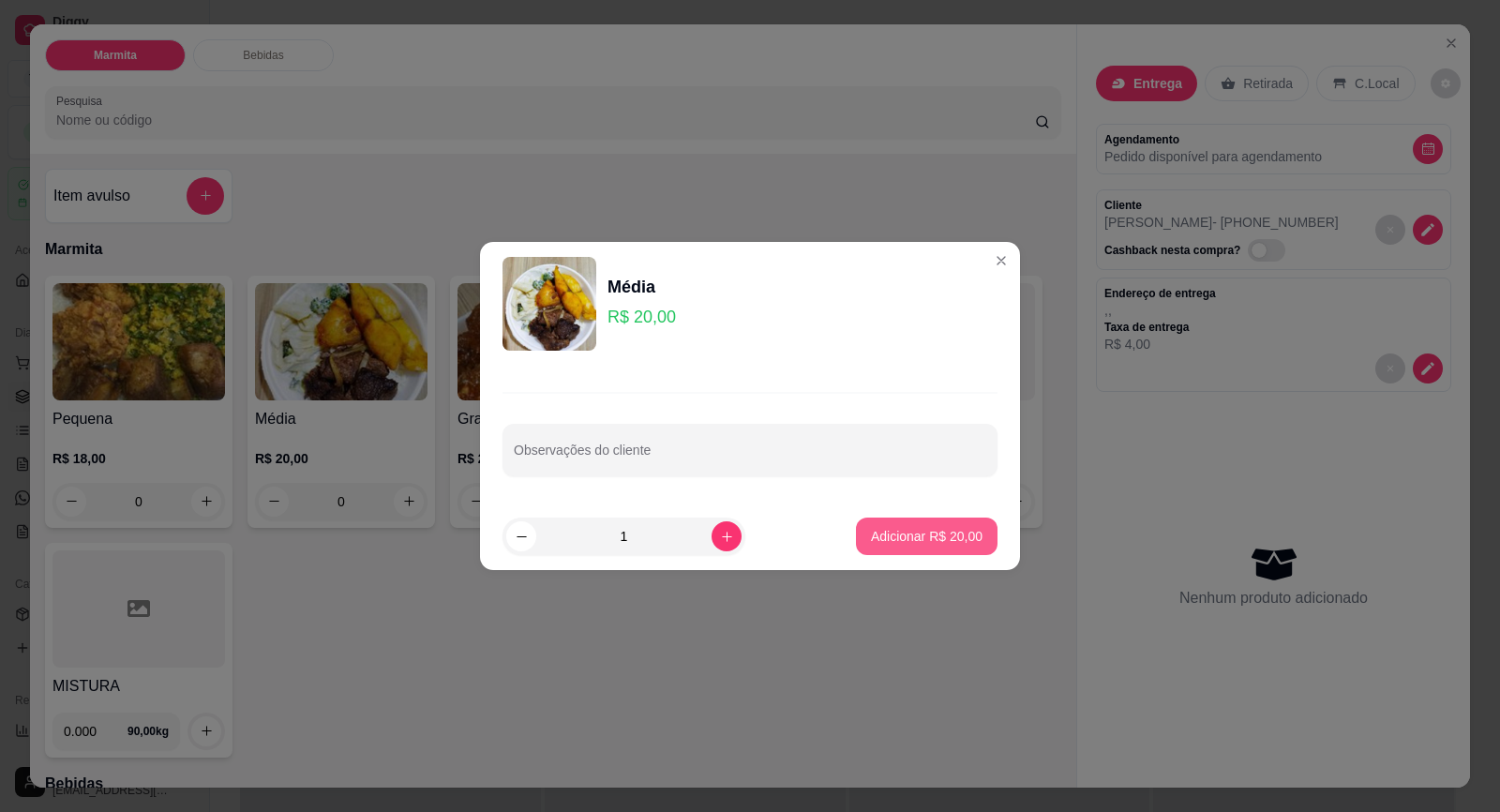
click at [923, 531] on p "Adicionar R$ 20,00" at bounding box center [926, 536] width 111 height 18
type input "1"
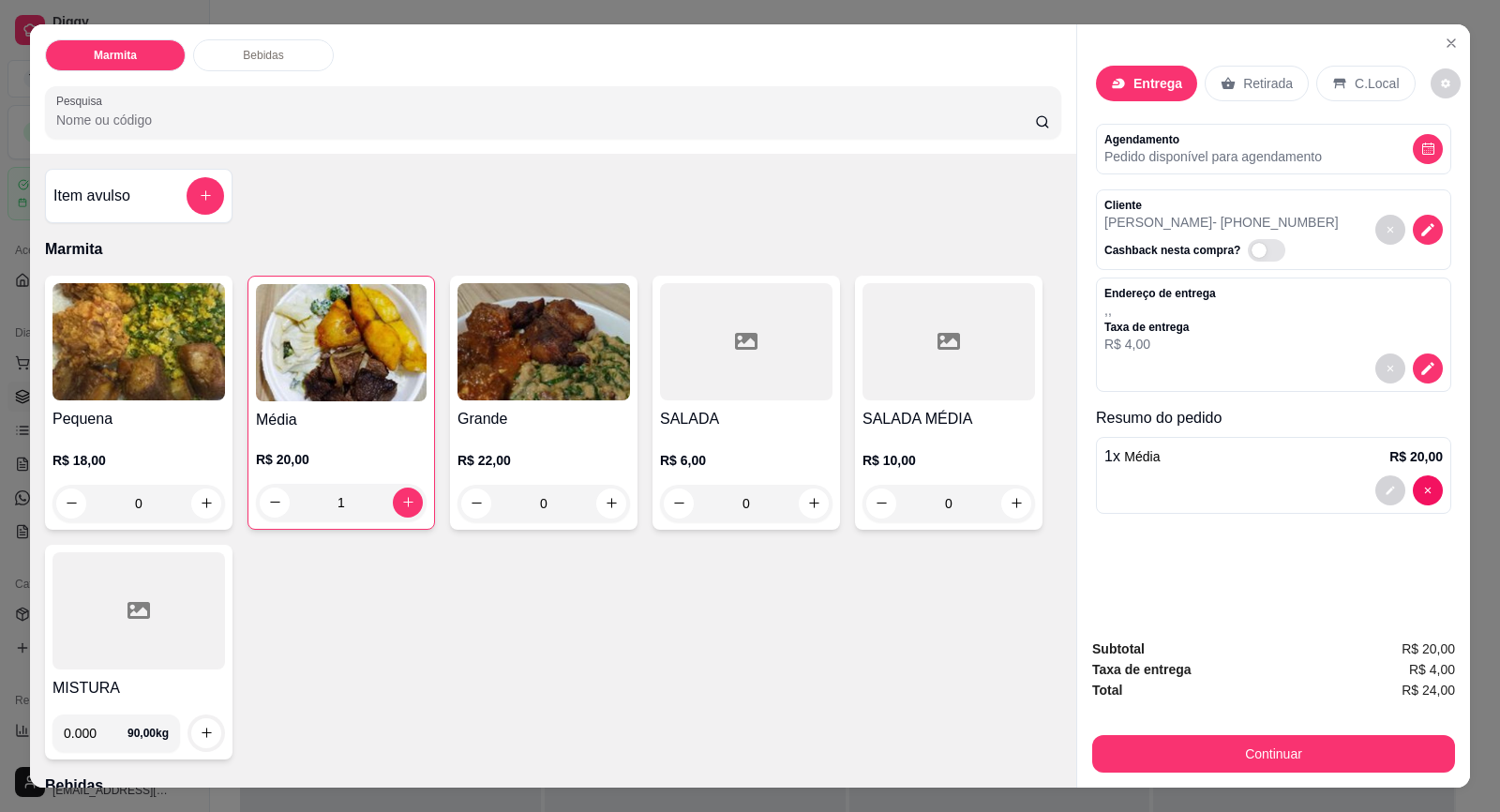
click at [1226, 74] on div "Retirada" at bounding box center [1256, 83] width 104 height 36
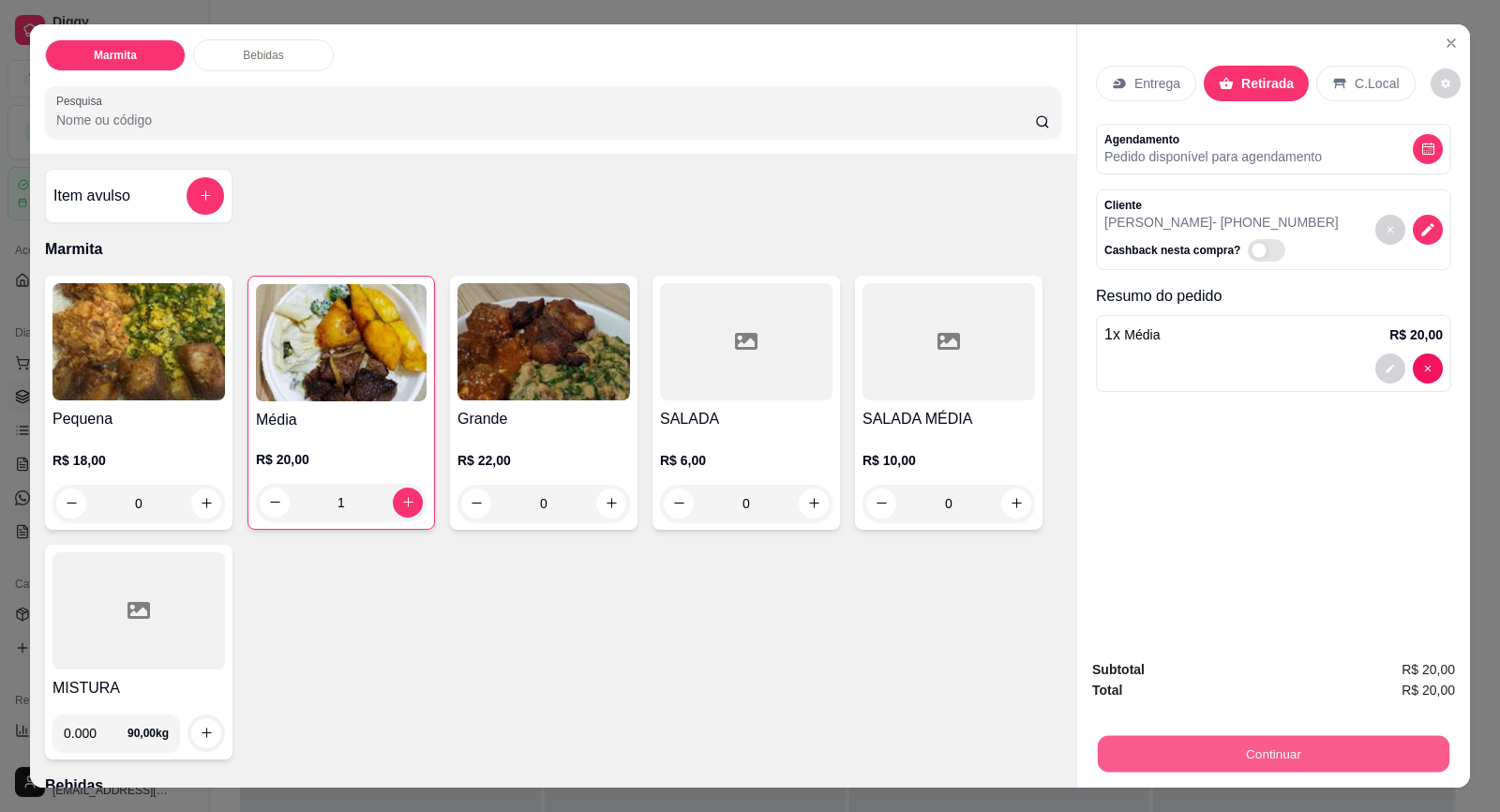
click at [1262, 750] on button "Continuar" at bounding box center [1273, 754] width 352 height 37
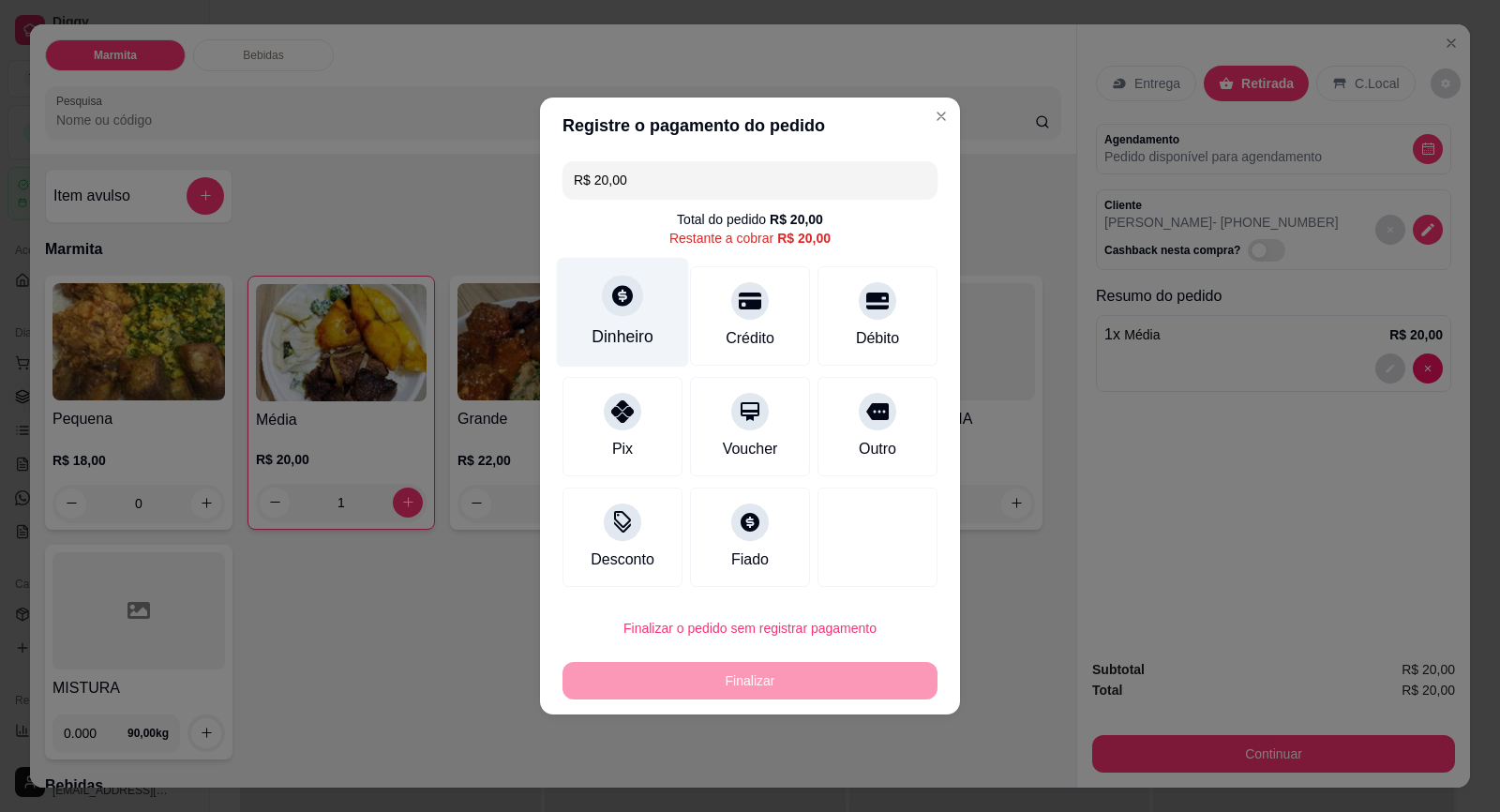
click at [609, 346] on div "Dinheiro" at bounding box center [622, 336] width 62 height 24
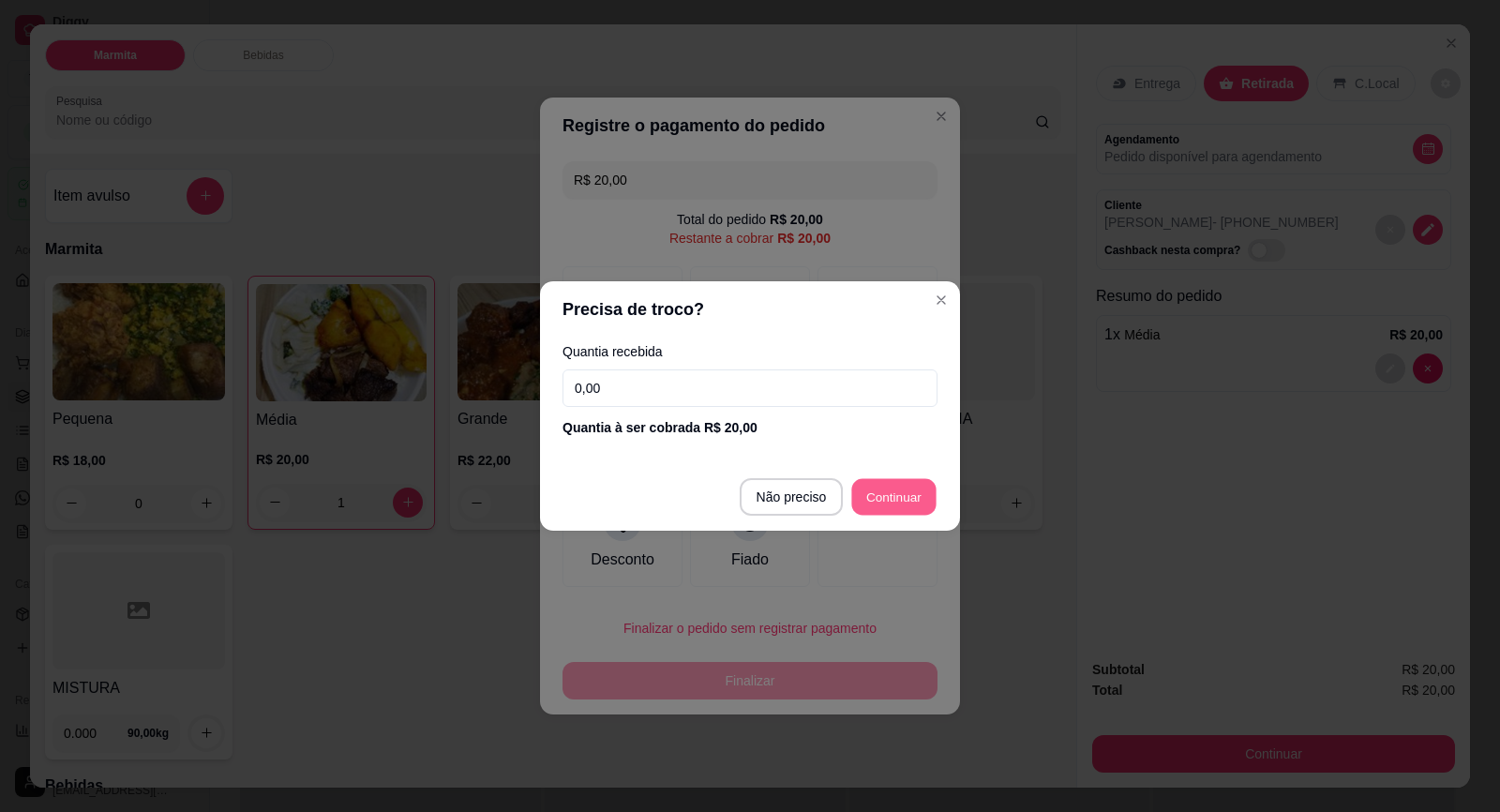
type input "R$ 0,00"
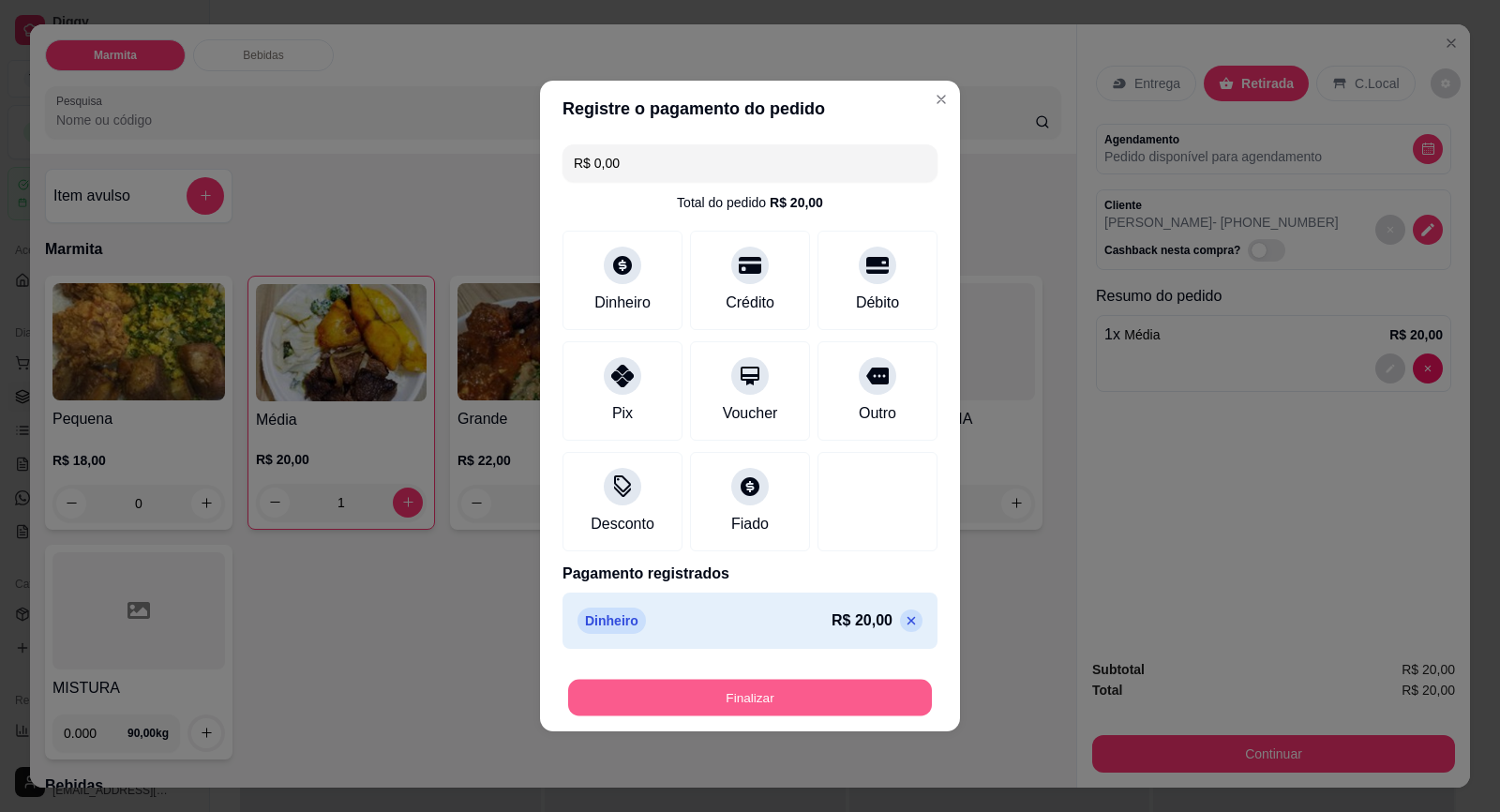
click at [831, 691] on button "Finalizar" at bounding box center [749, 698] width 363 height 37
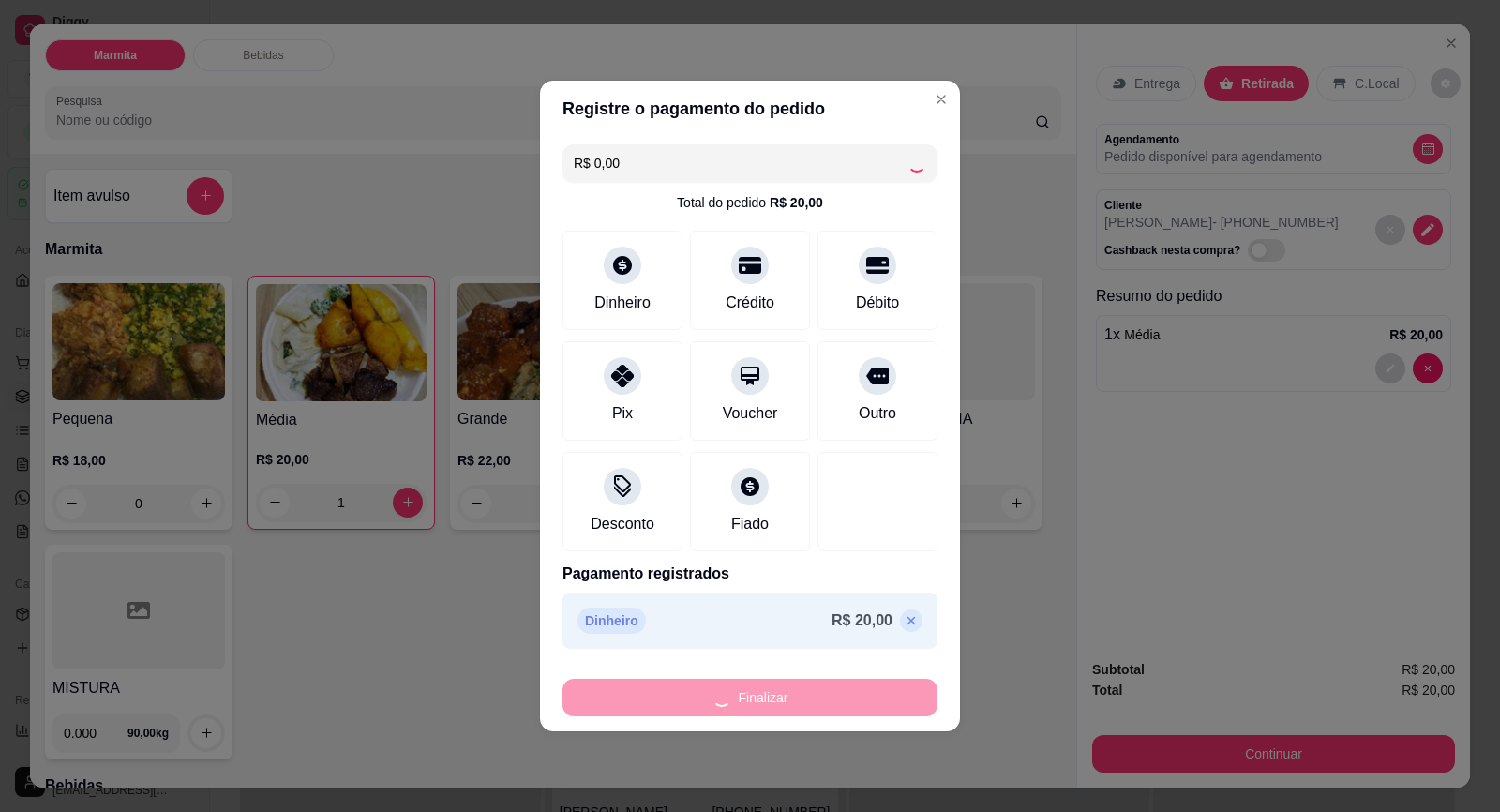
type input "0"
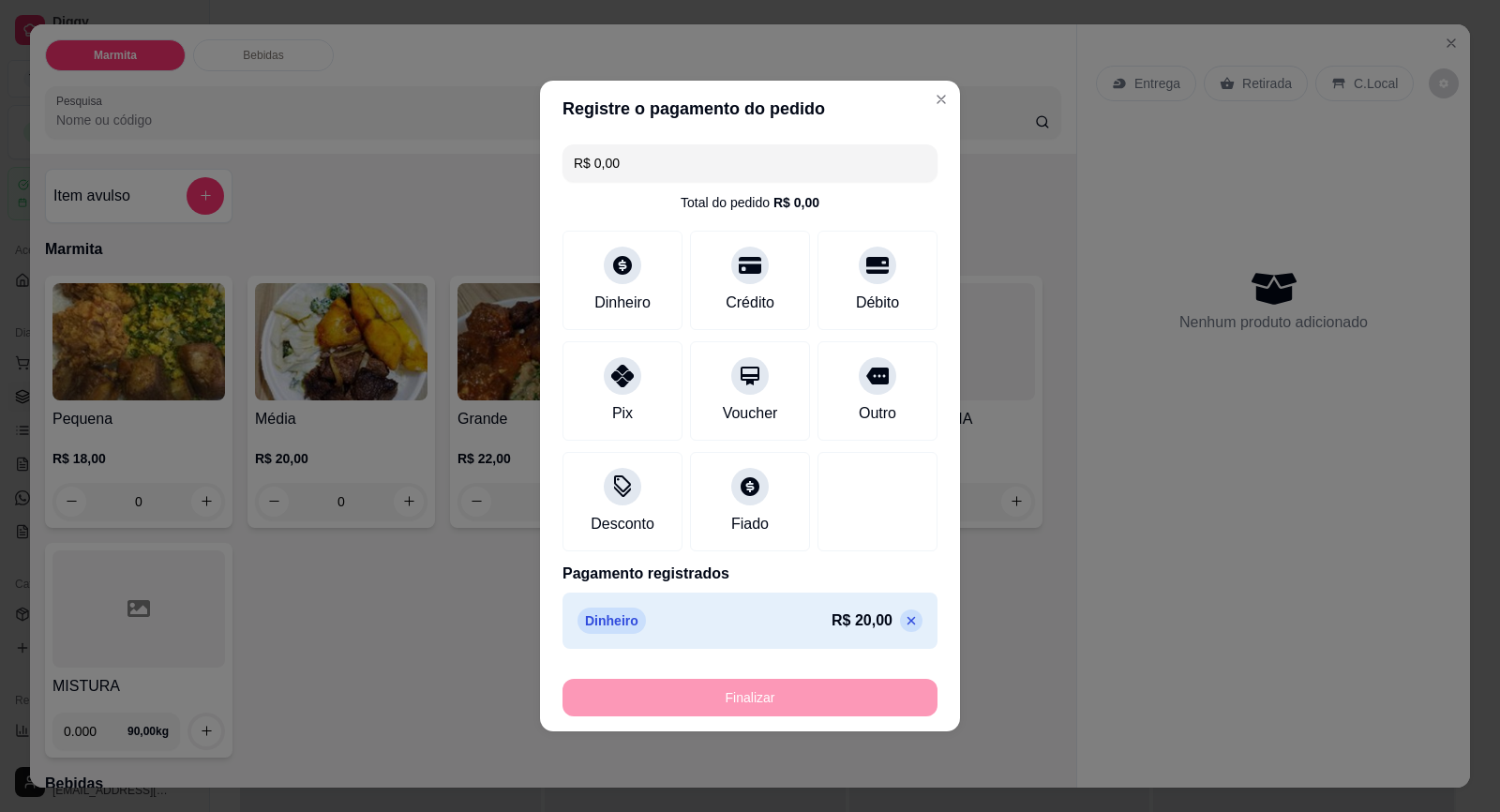
type input "-R$ 20,00"
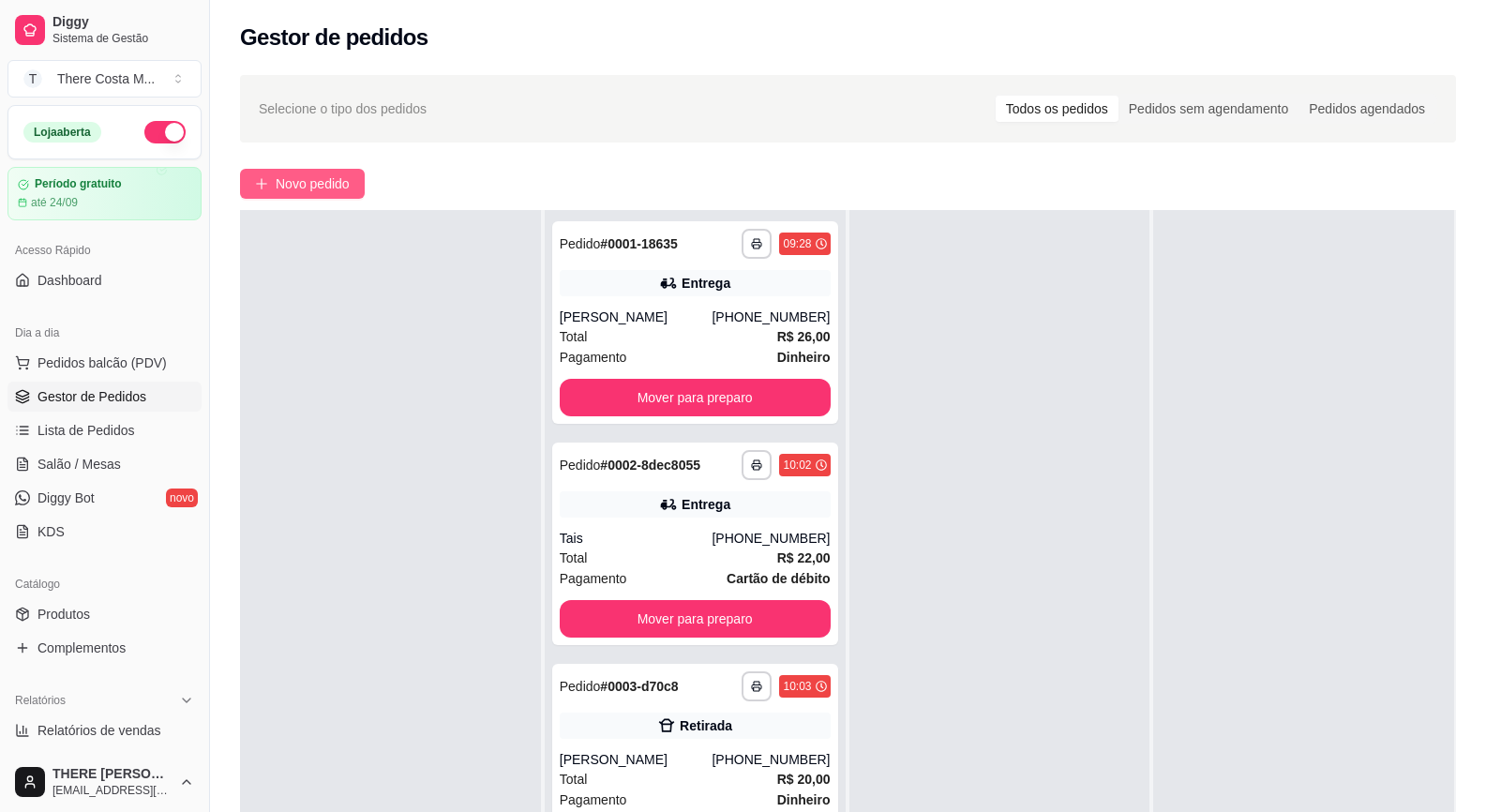
click at [337, 189] on span "Novo pedido" at bounding box center [312, 183] width 74 height 20
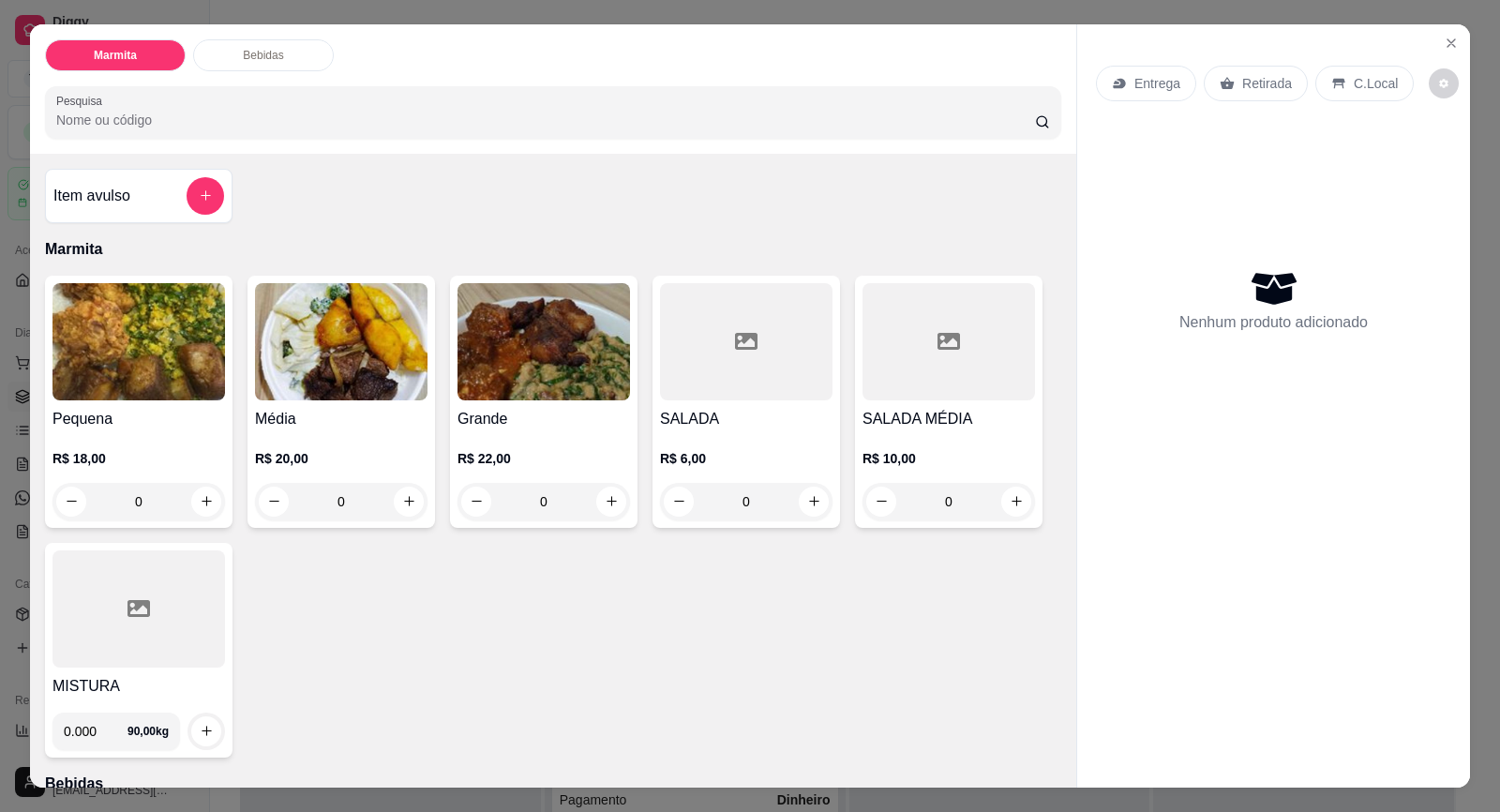
click at [1135, 91] on p "Entrega" at bounding box center [1157, 82] width 46 height 18
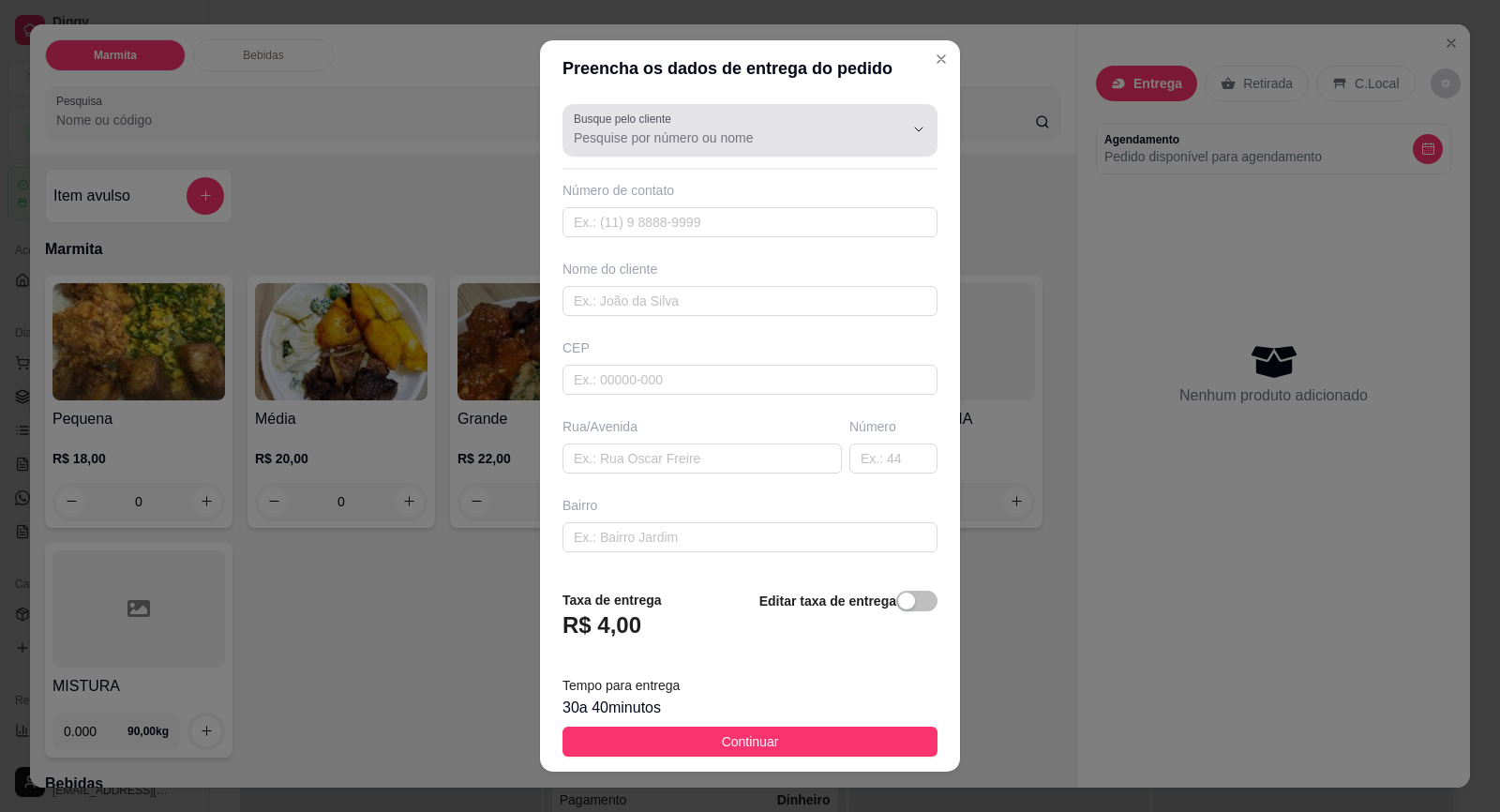
click at [618, 127] on div at bounding box center [750, 130] width 353 height 38
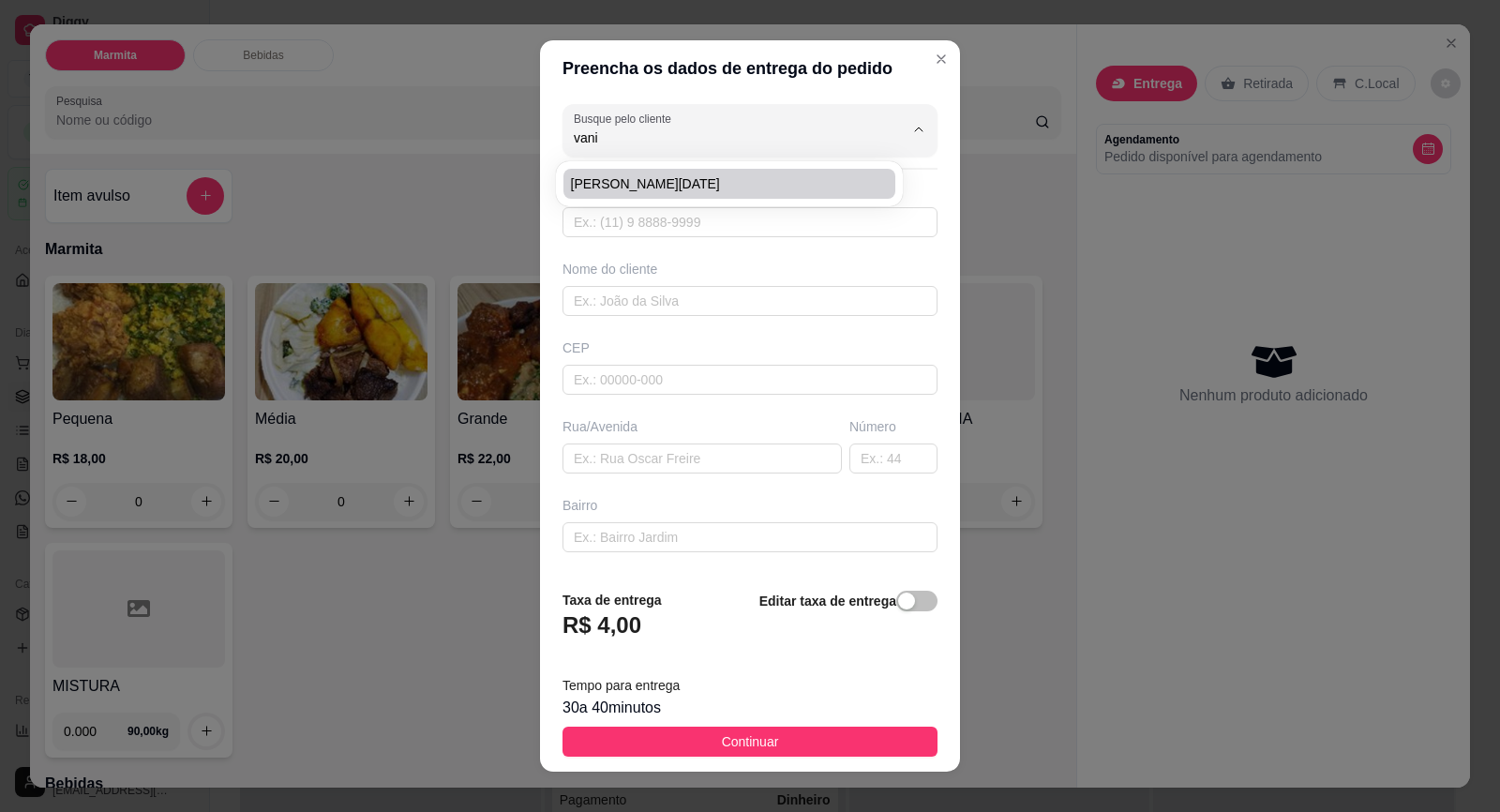
click at [657, 186] on span "[PERSON_NAME][DATE]" at bounding box center [720, 183] width 298 height 18
type input "[PERSON_NAME][DATE]"
type input "15997462218"
type input "[PERSON_NAME][DATE]"
type input "[DATE]"
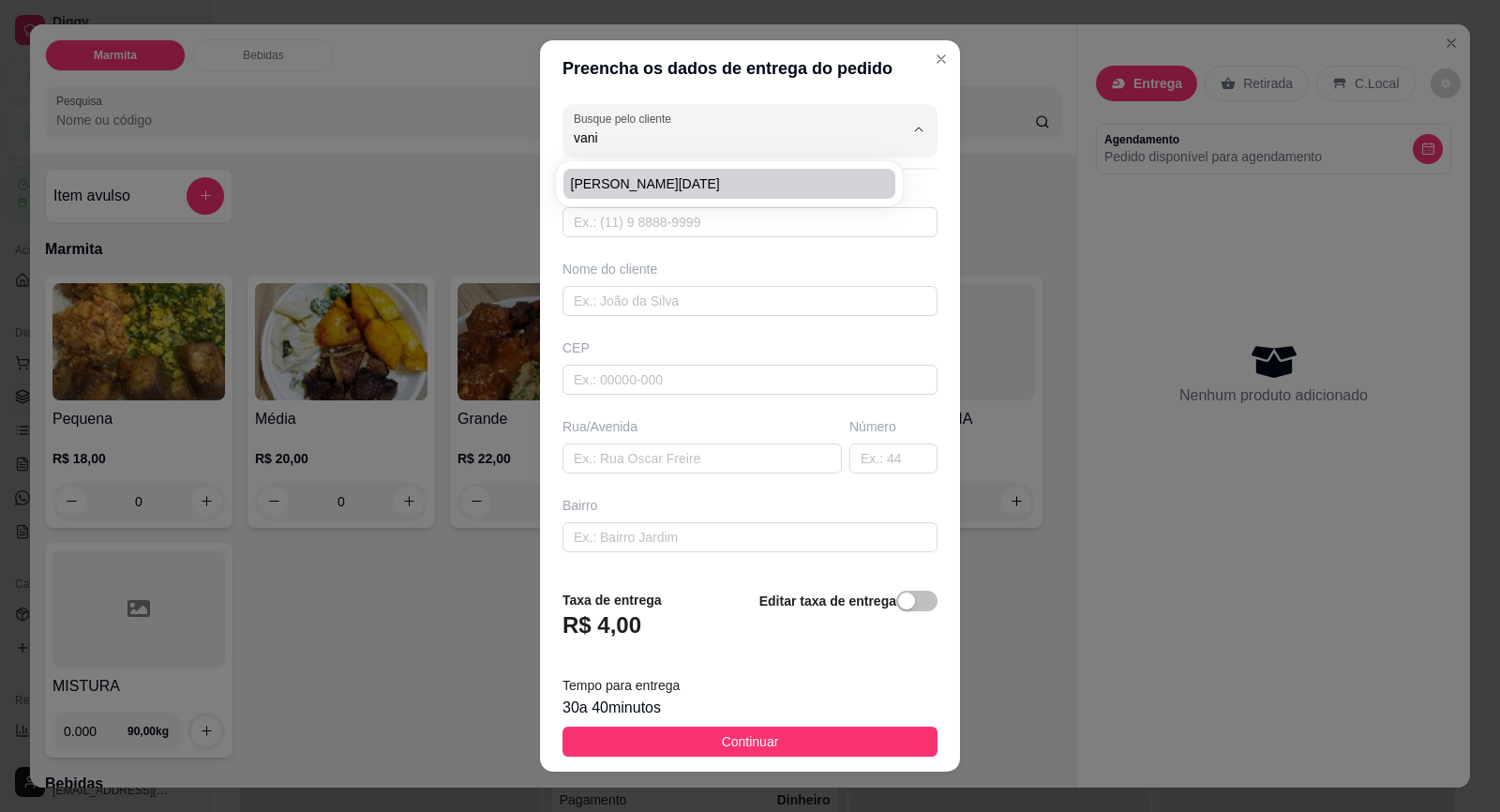
type input "137"
type input "CENTRO"
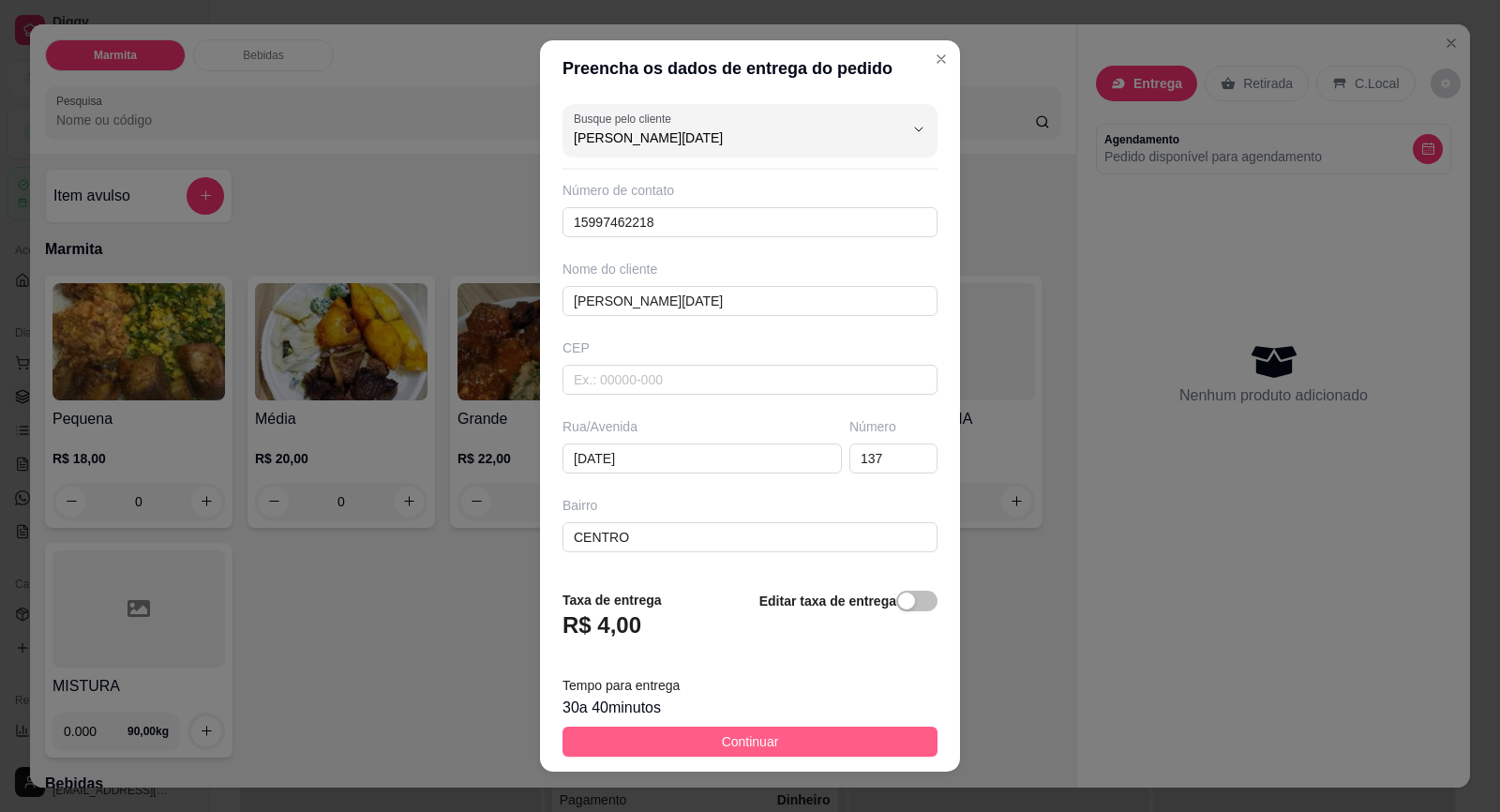
type input "[PERSON_NAME][DATE]"
click at [761, 745] on span "Continuar" at bounding box center [750, 741] width 57 height 20
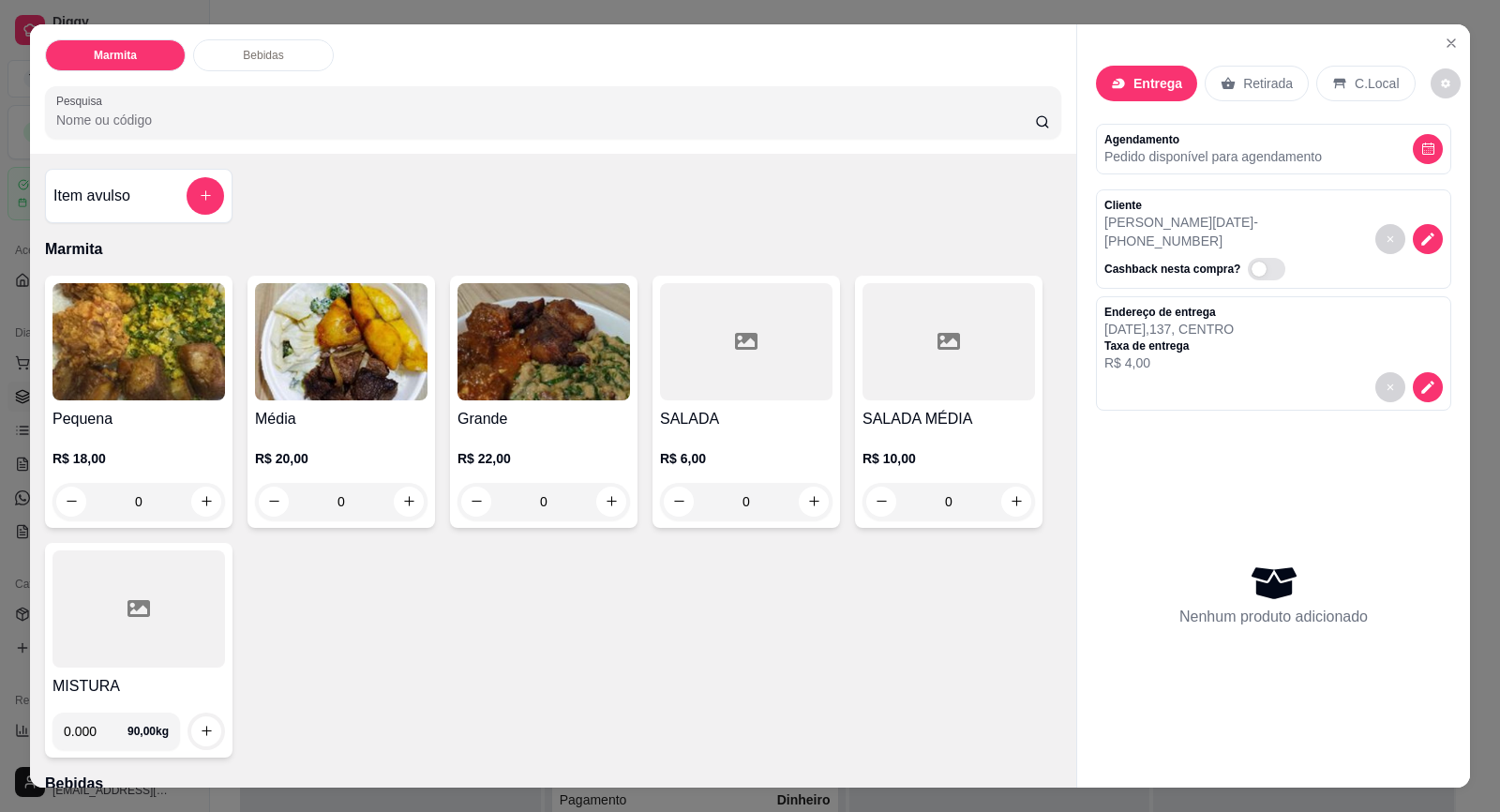
click at [67, 409] on h4 "Pequena" at bounding box center [139, 419] width 172 height 22
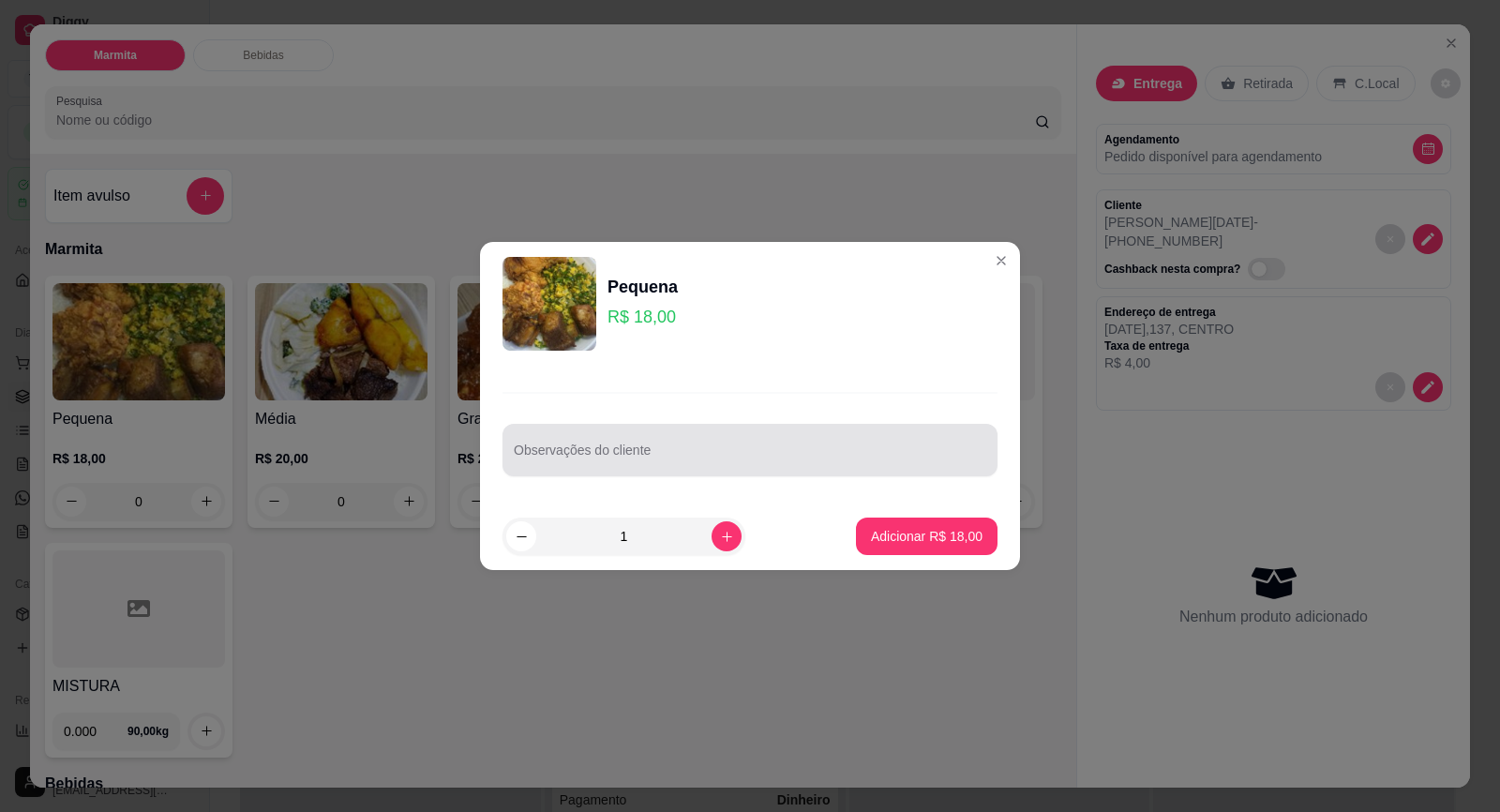
click at [656, 460] on input "Observações do cliente" at bounding box center [750, 456] width 473 height 18
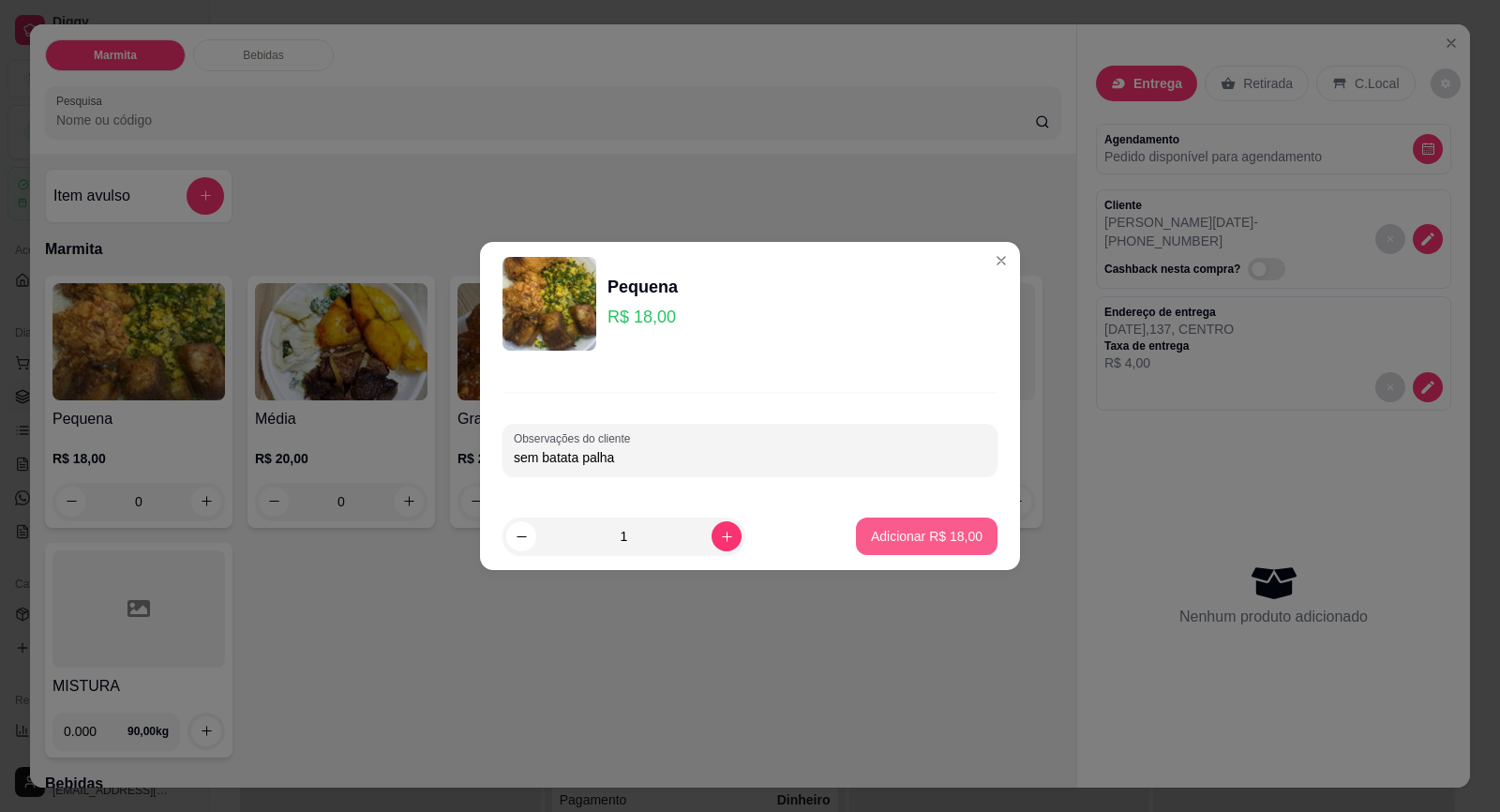
type input "sem batata palha"
click at [947, 519] on button "Adicionar R$ 18,00" at bounding box center [926, 537] width 138 height 37
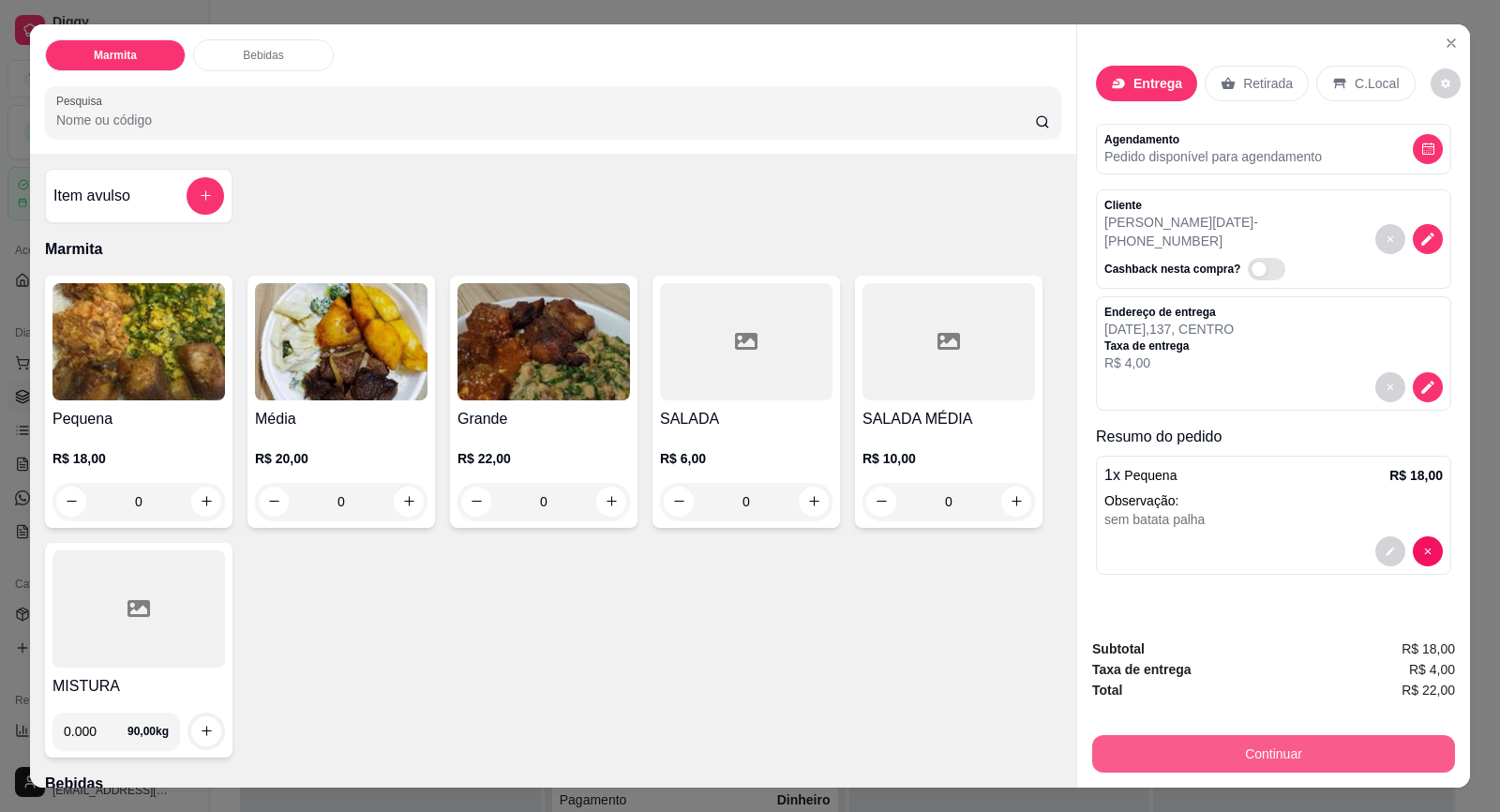
click at [1283, 757] on button "Continuar" at bounding box center [1273, 754] width 362 height 38
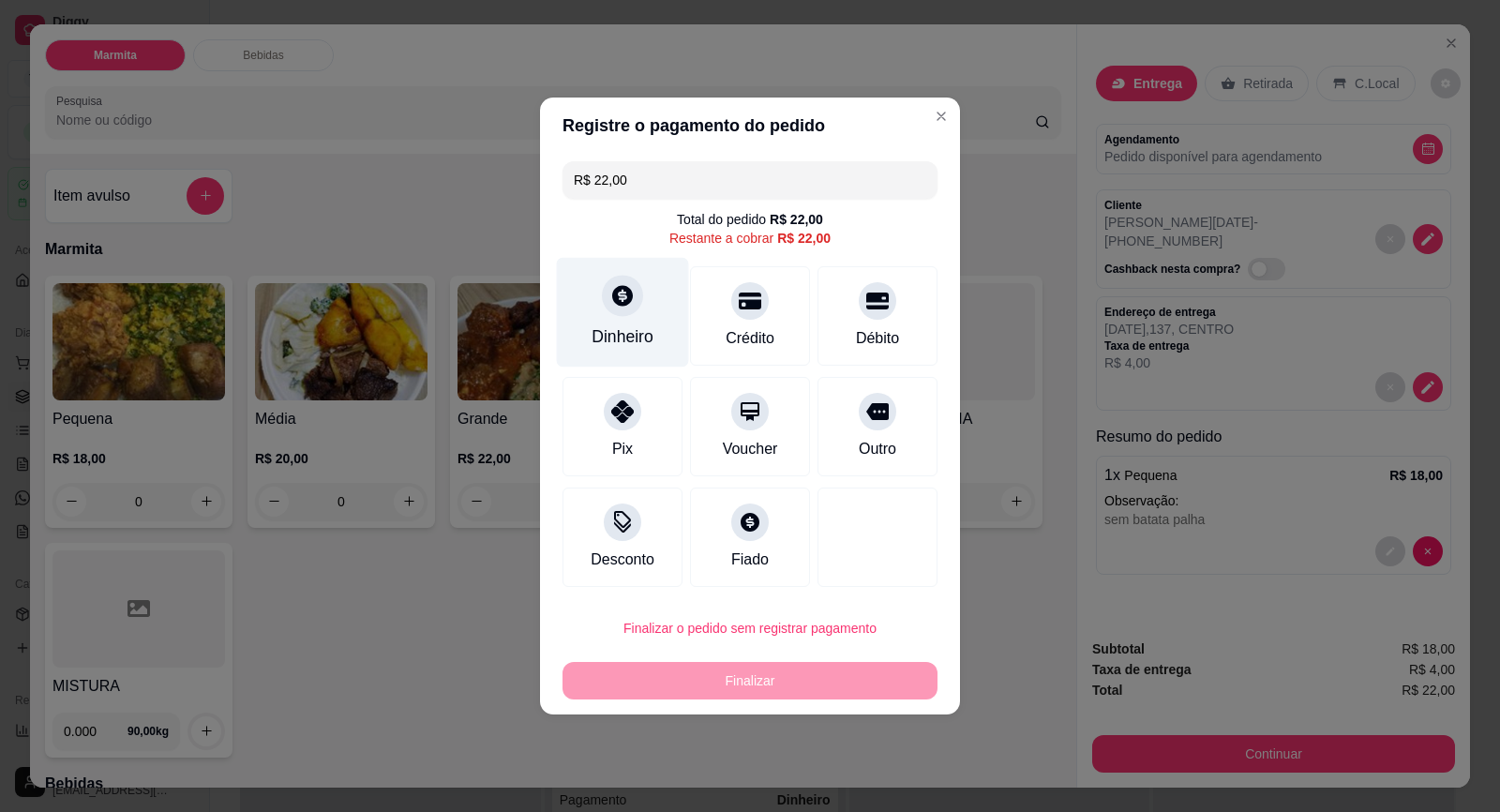
click at [641, 317] on div "Dinheiro" at bounding box center [623, 312] width 132 height 109
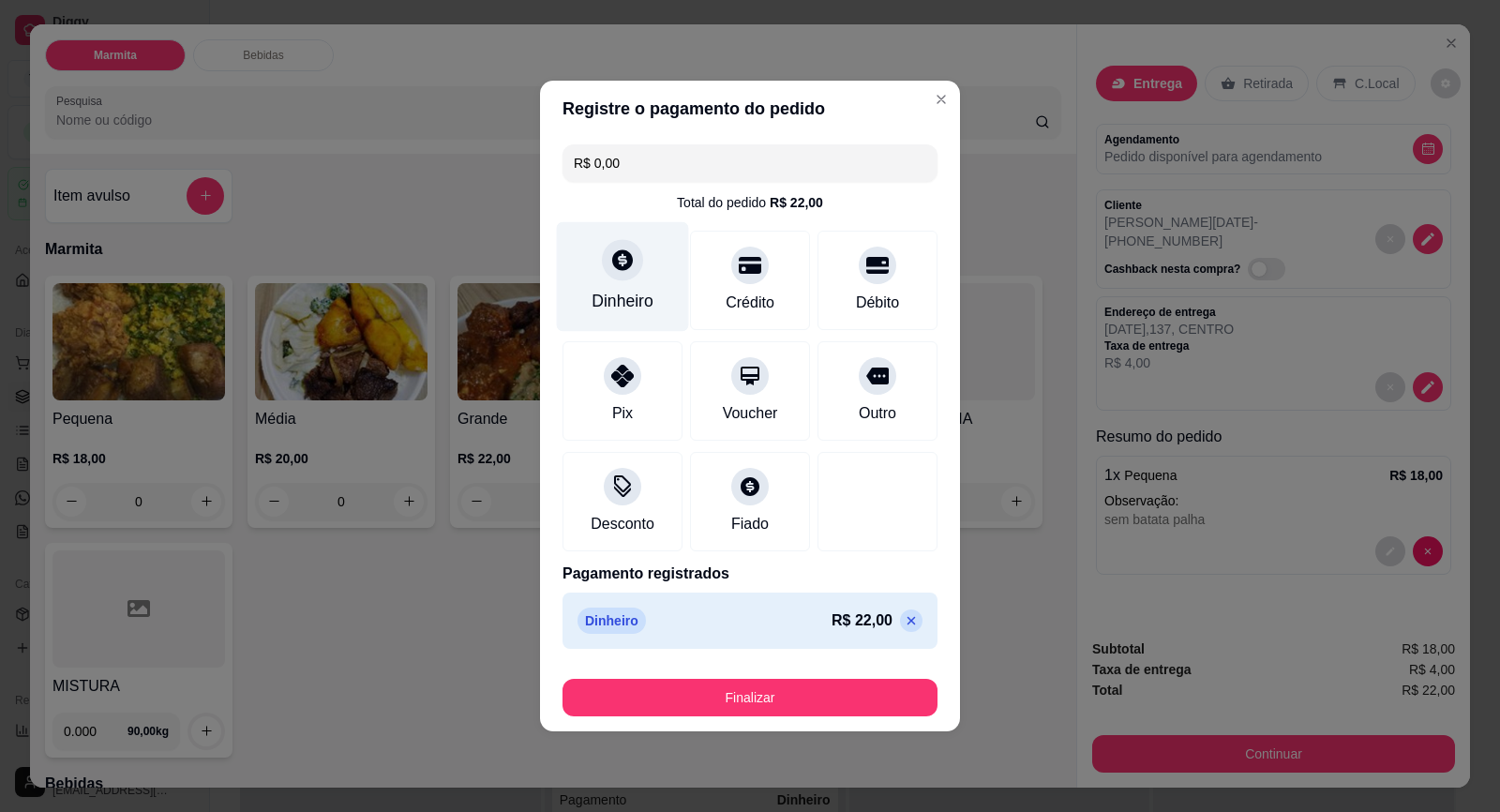
click at [642, 310] on div "Dinheiro" at bounding box center [622, 300] width 62 height 24
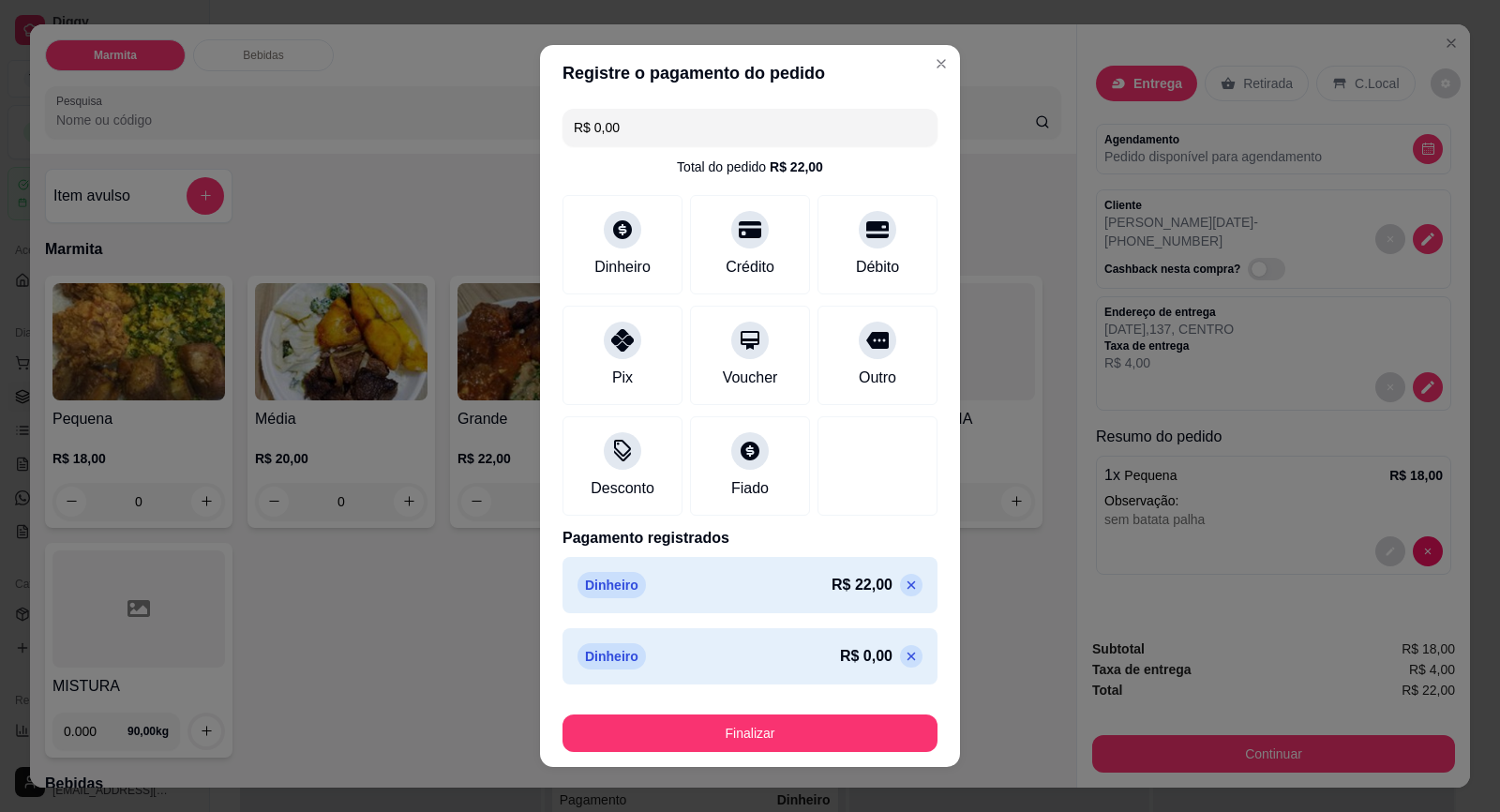
click at [880, 650] on div "R$ 0,00" at bounding box center [881, 656] width 82 height 22
click at [904, 658] on icon at bounding box center [911, 655] width 15 height 15
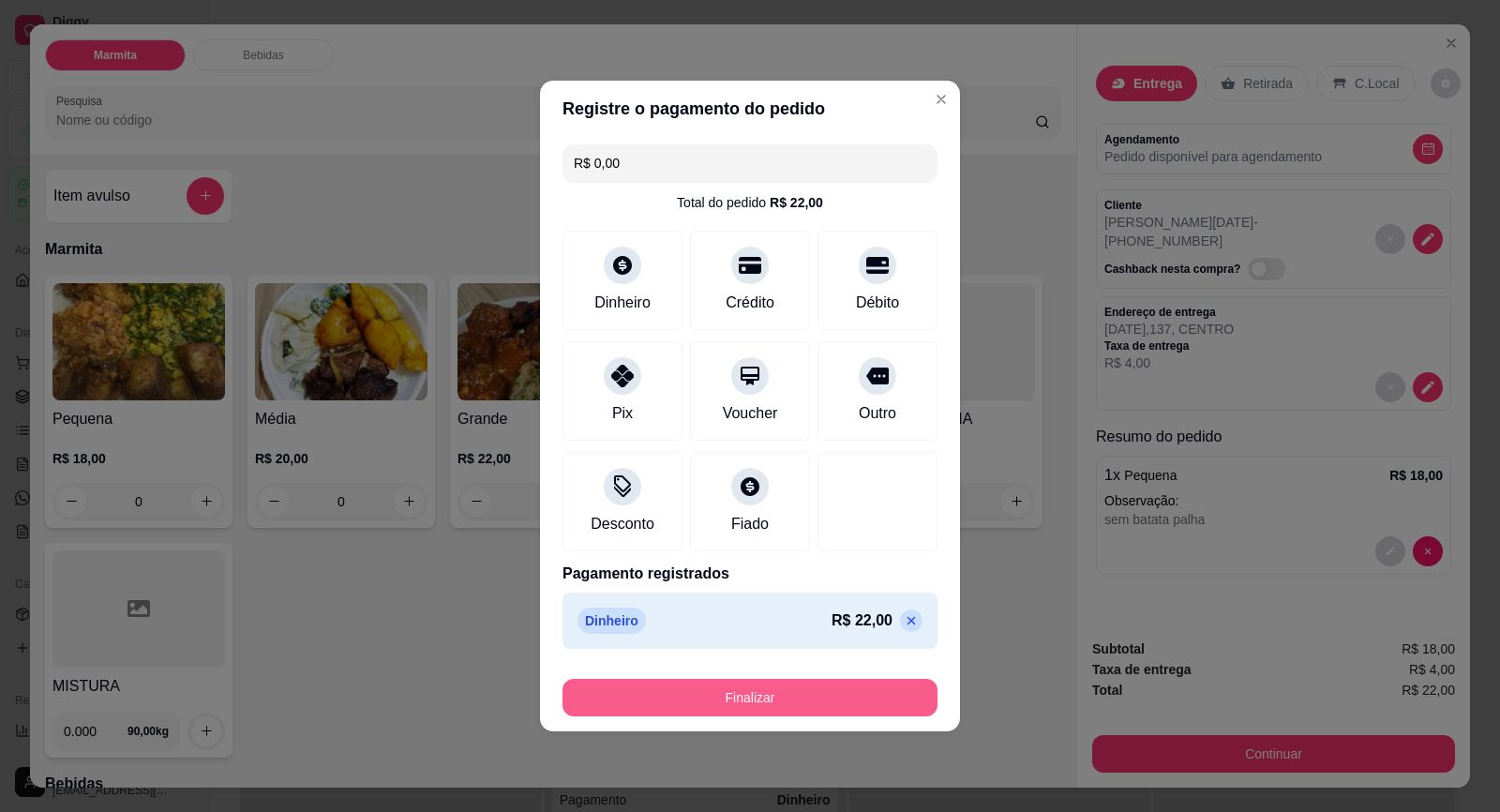
click at [862, 693] on button "Finalizar" at bounding box center [749, 697] width 375 height 38
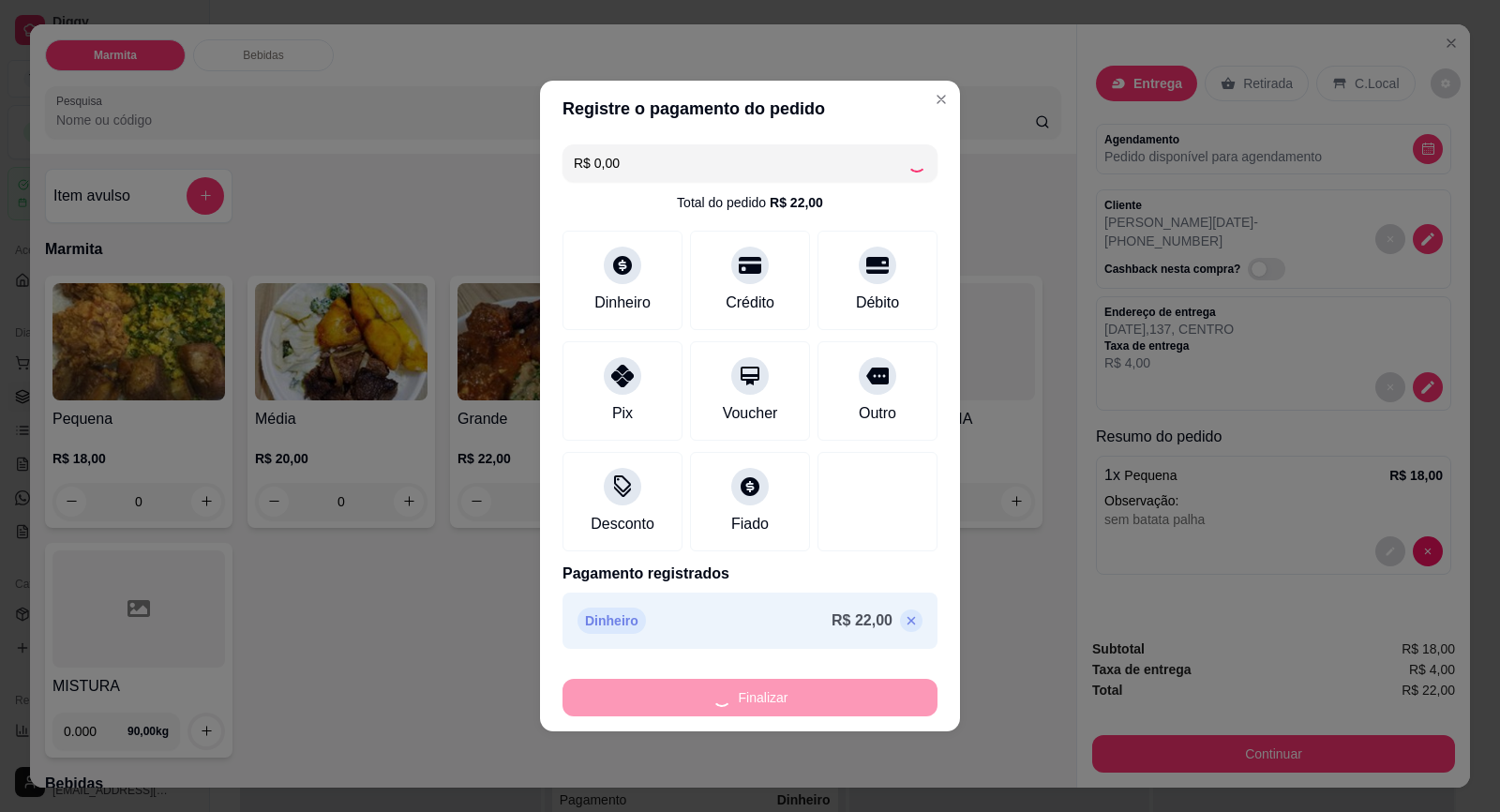
type input "-R$ 22,00"
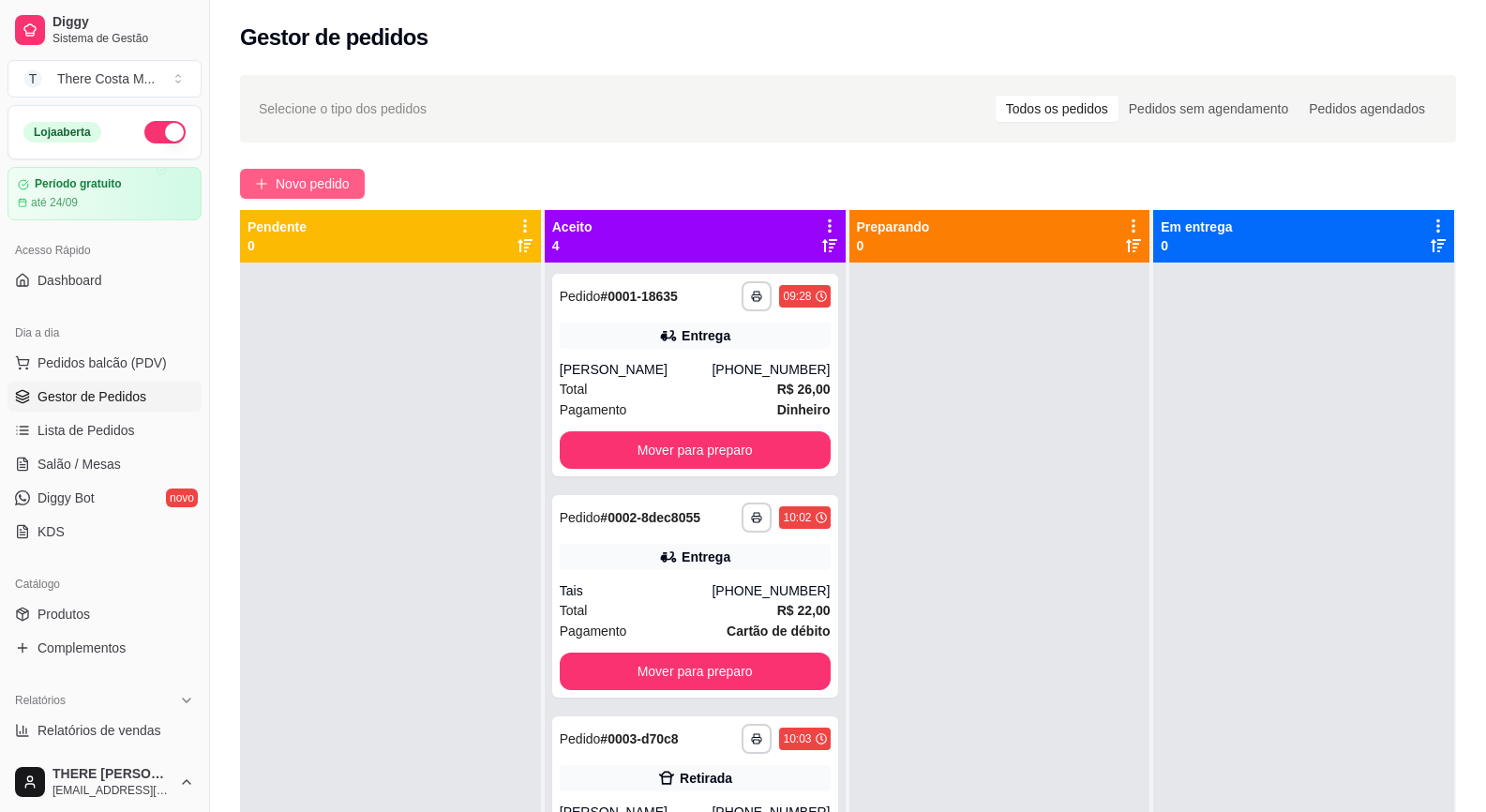
click at [292, 171] on button "Novo pedido" at bounding box center [302, 183] width 125 height 30
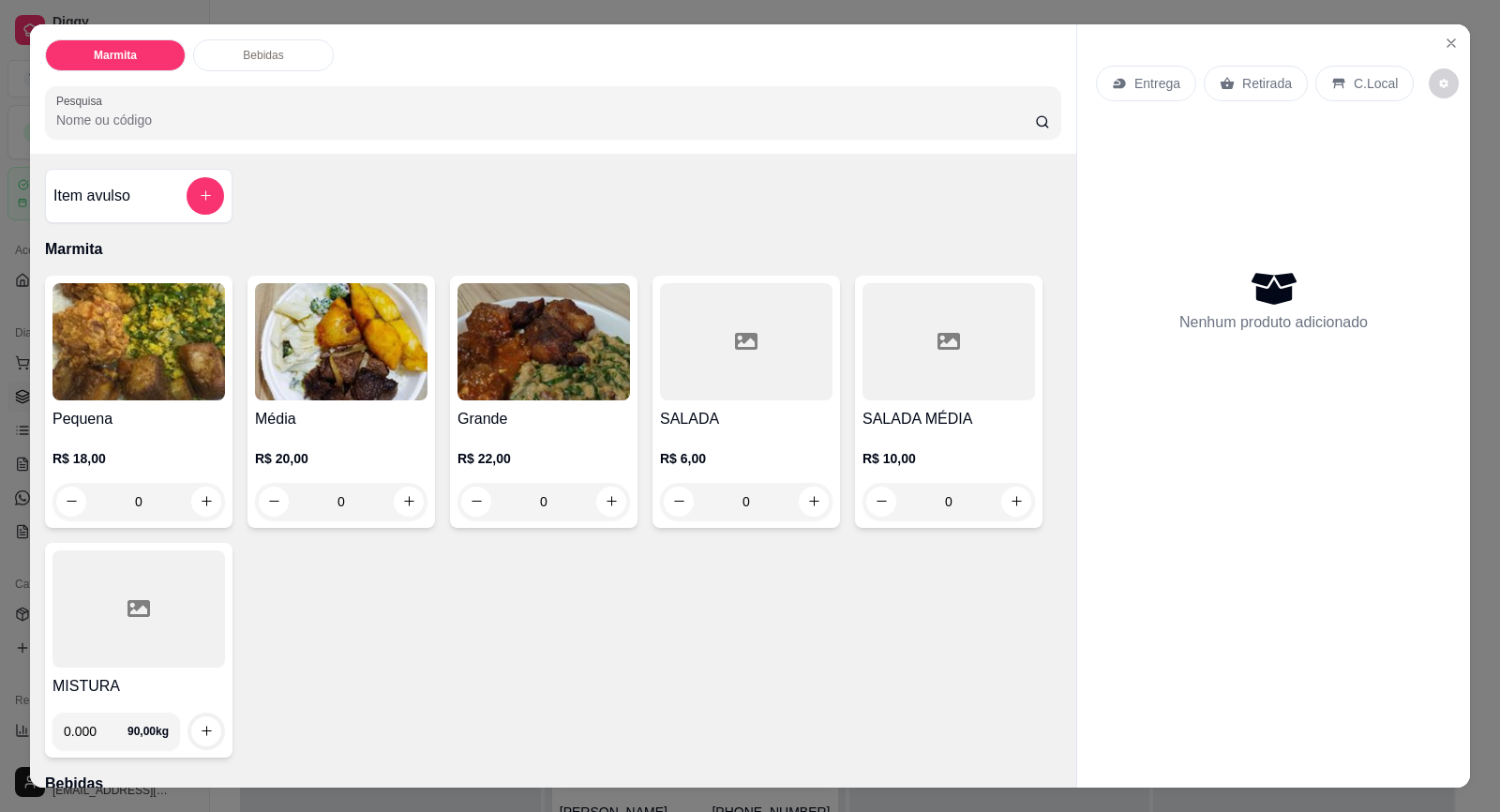
click at [1122, 90] on div "Entrega" at bounding box center [1146, 83] width 101 height 36
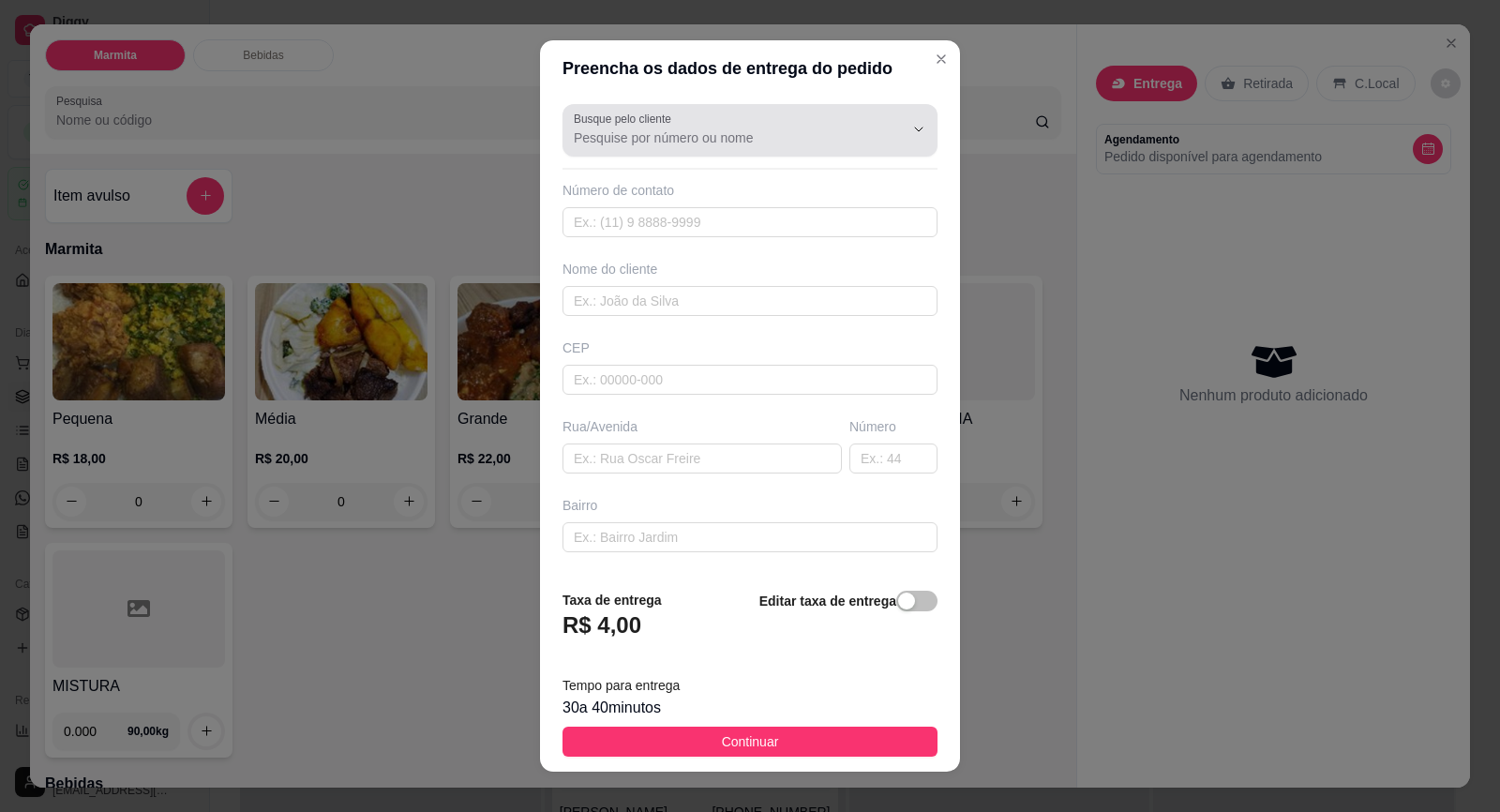
click at [874, 116] on div at bounding box center [904, 129] width 60 height 36
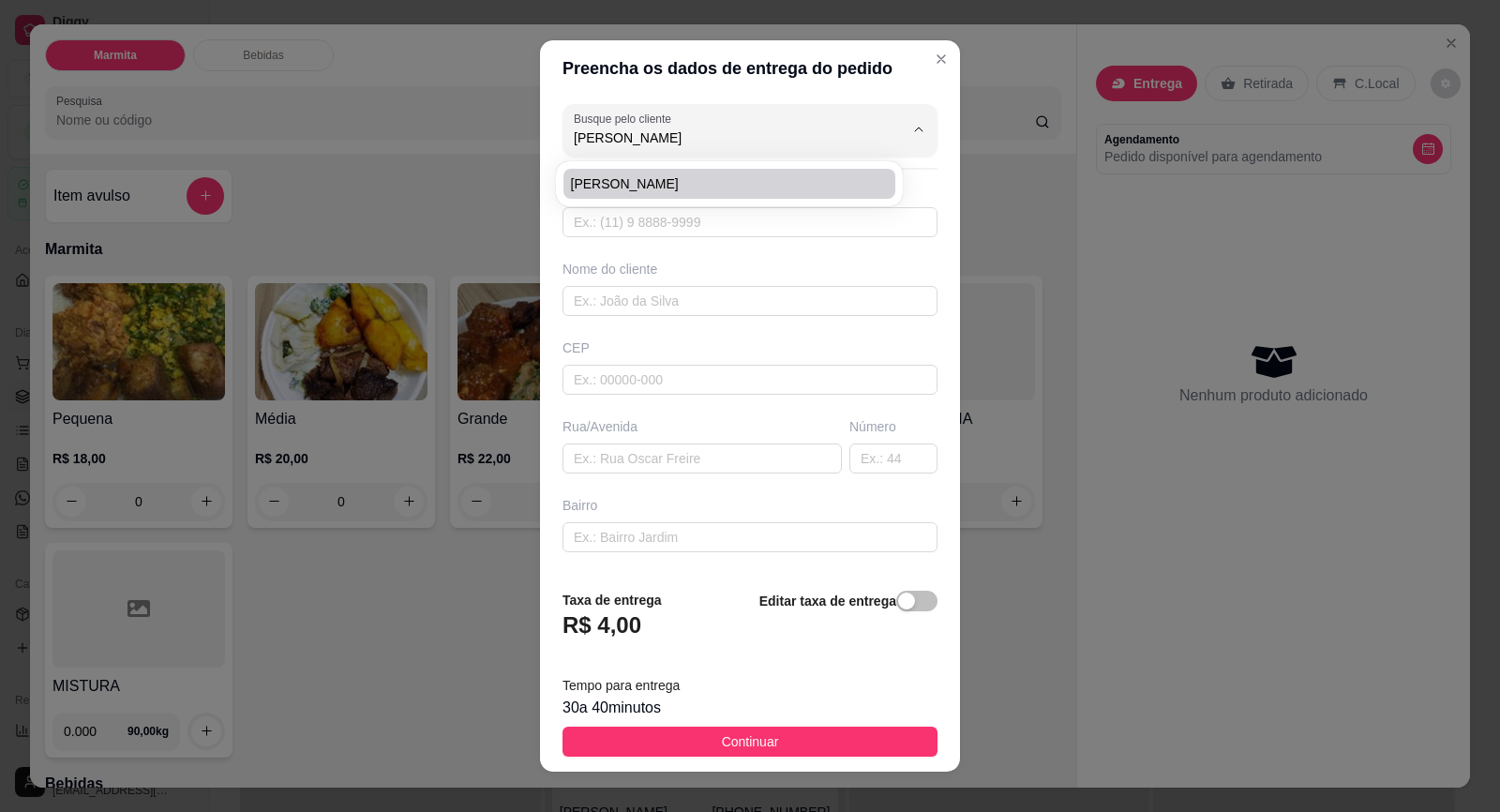
click at [725, 179] on span "[PERSON_NAME]" at bounding box center [720, 183] width 298 height 18
type input "[PERSON_NAME]"
type input "15997506390"
type input "[PERSON_NAME]"
type input "[PERSON_NAME] MARTINS"
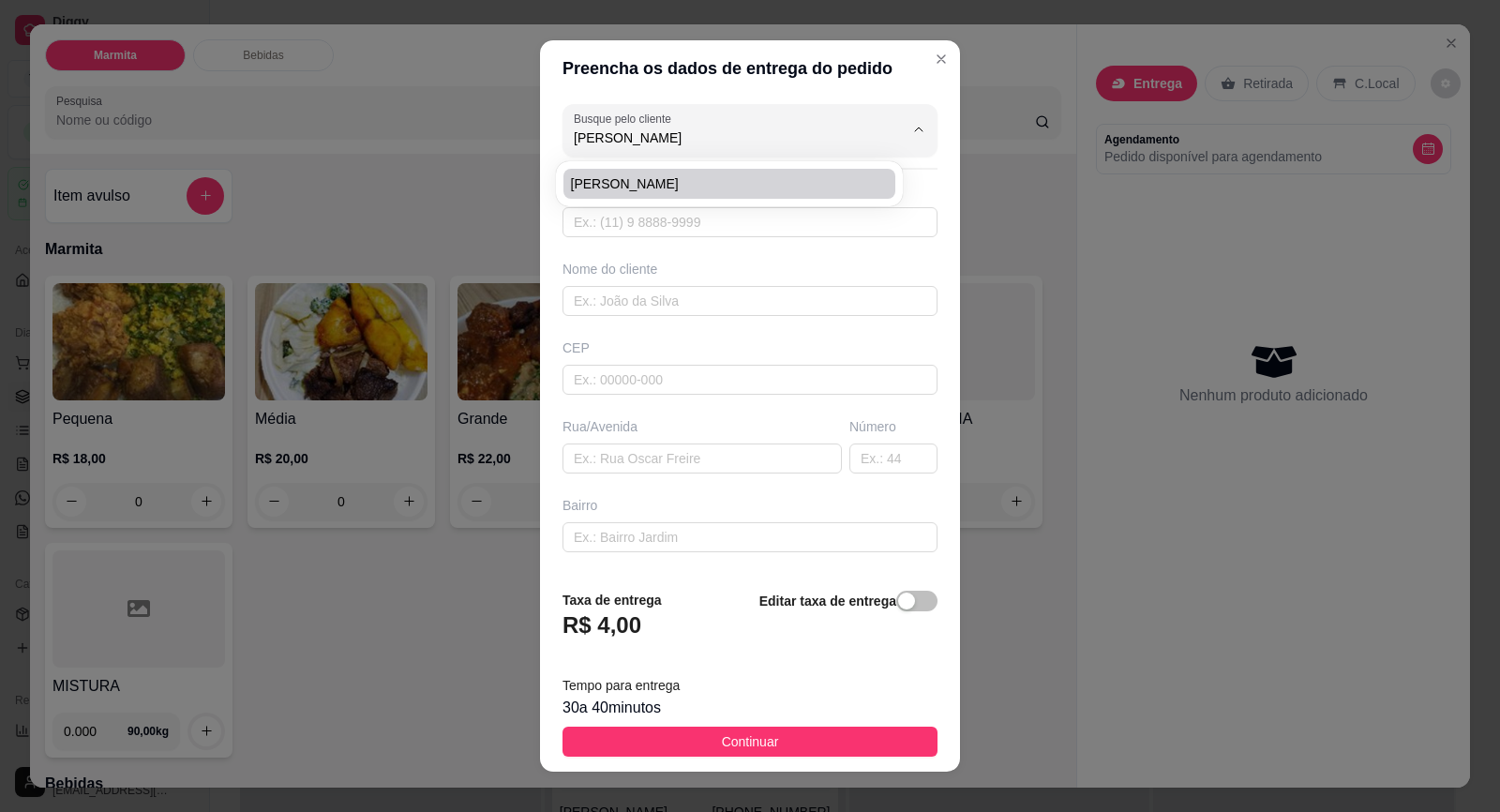
type input "VILA [PERSON_NAME]"
type input "LOJA PONTO E COSTURA"
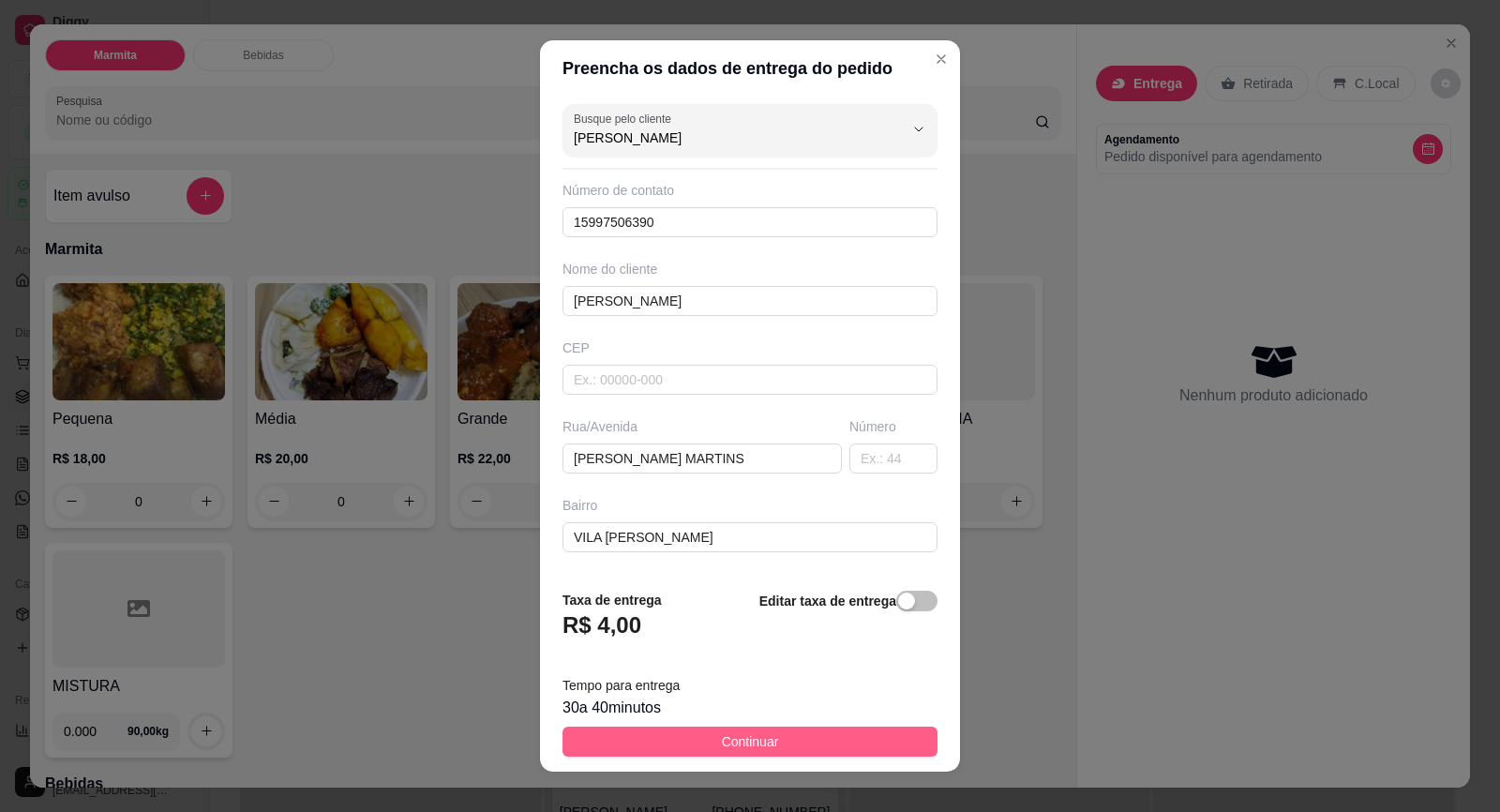
type input "[PERSON_NAME]"
click at [782, 744] on button "Continuar" at bounding box center [749, 741] width 375 height 30
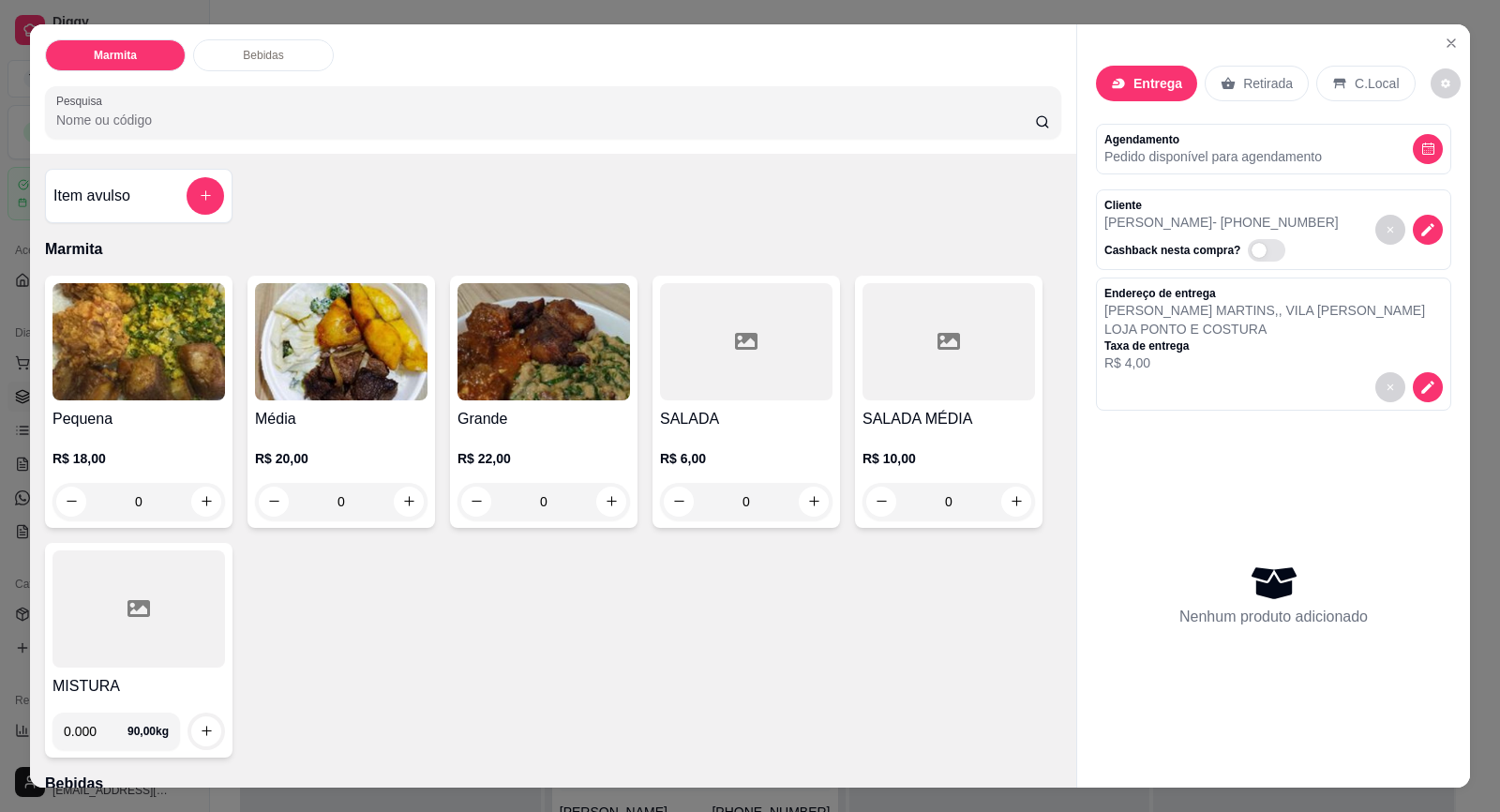
click at [149, 388] on img at bounding box center [139, 341] width 172 height 117
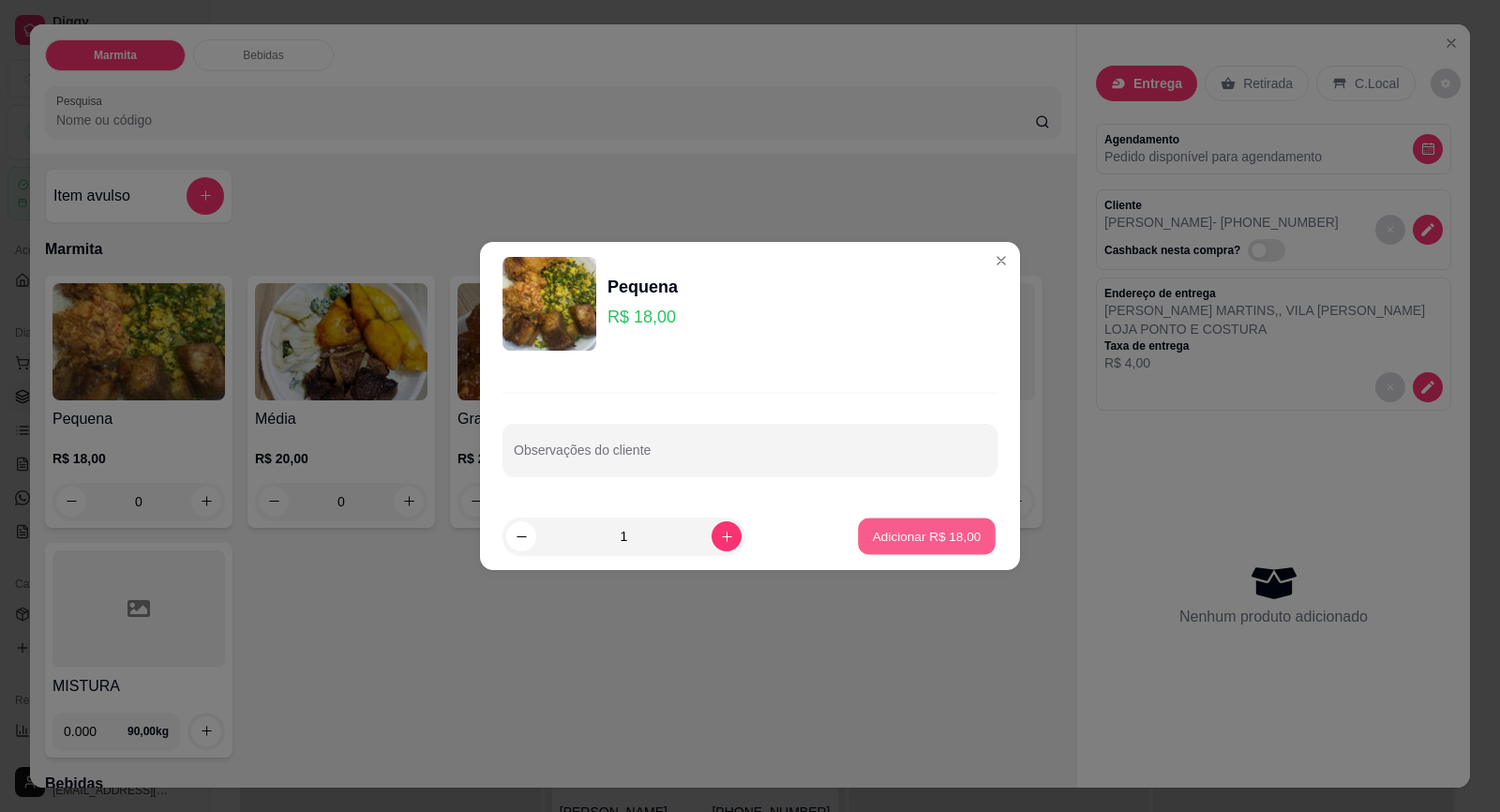
click at [914, 538] on p "Adicionar R$ 18,00" at bounding box center [927, 536] width 109 height 17
type input "1"
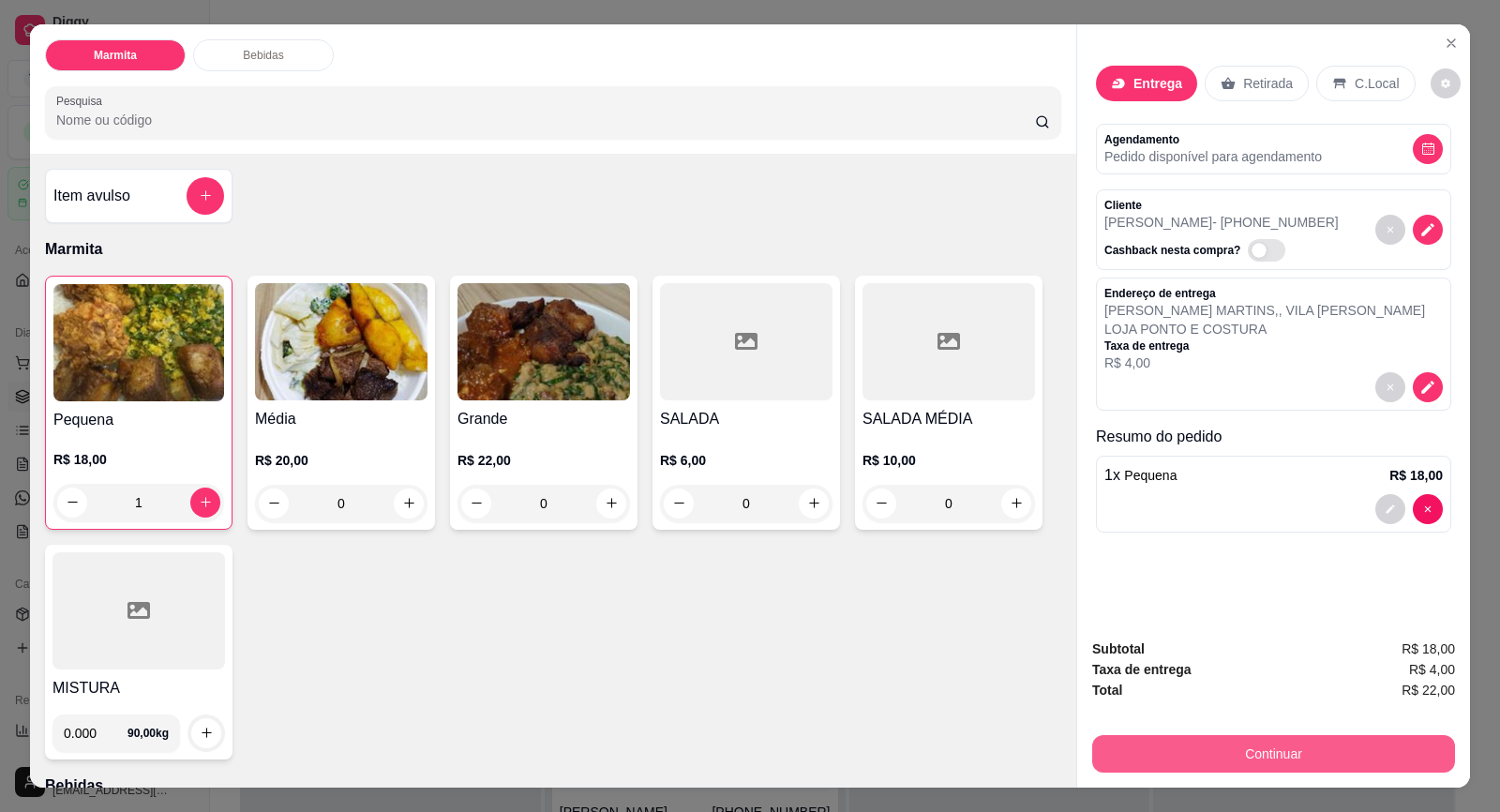
click at [1239, 737] on button "Continuar" at bounding box center [1273, 754] width 362 height 38
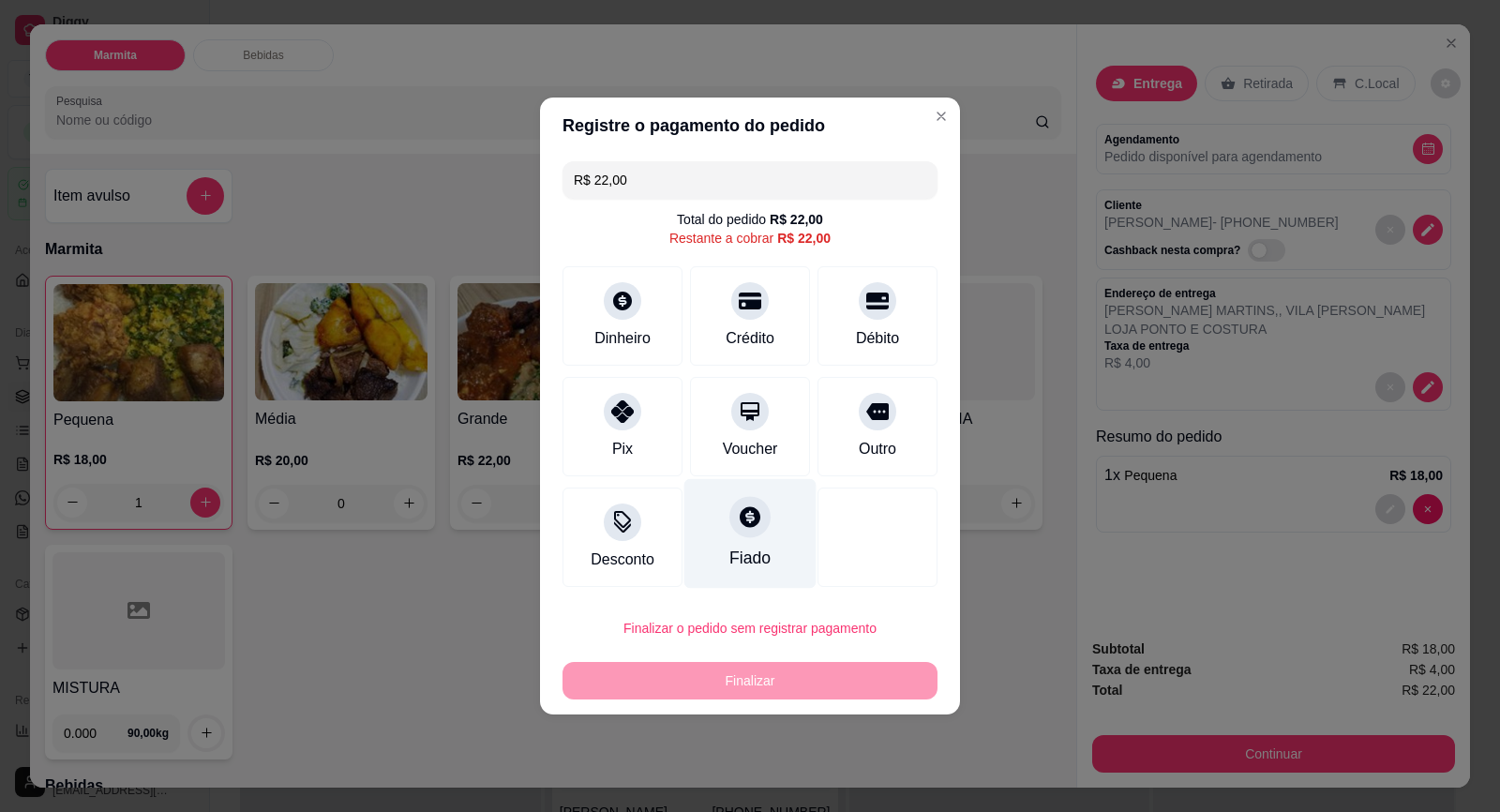
click at [746, 528] on icon at bounding box center [749, 516] width 24 height 24
type input "R$ 0,00"
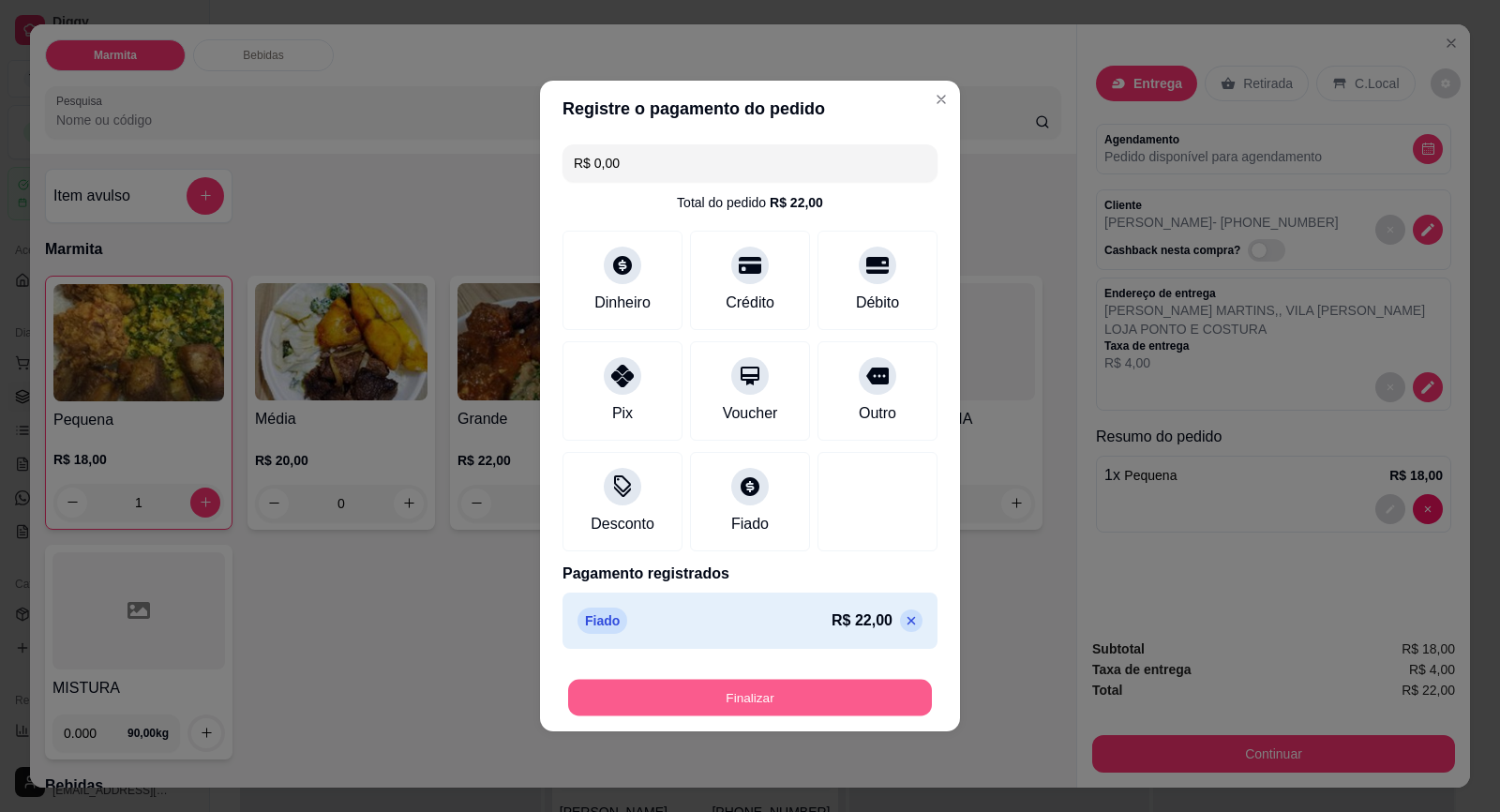
click at [866, 704] on button "Finalizar" at bounding box center [749, 698] width 363 height 37
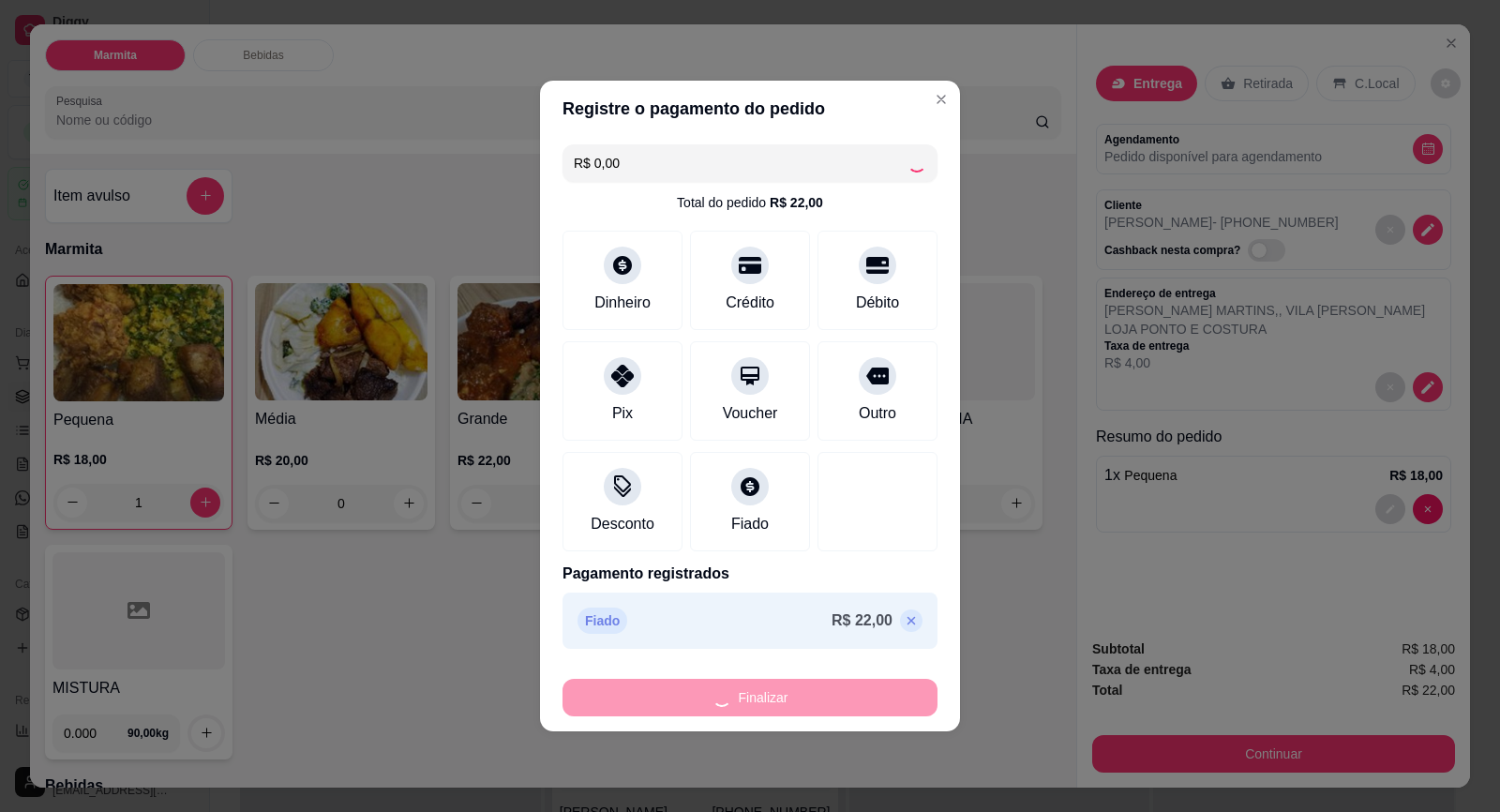
type input "0"
type input "-R$ 22,00"
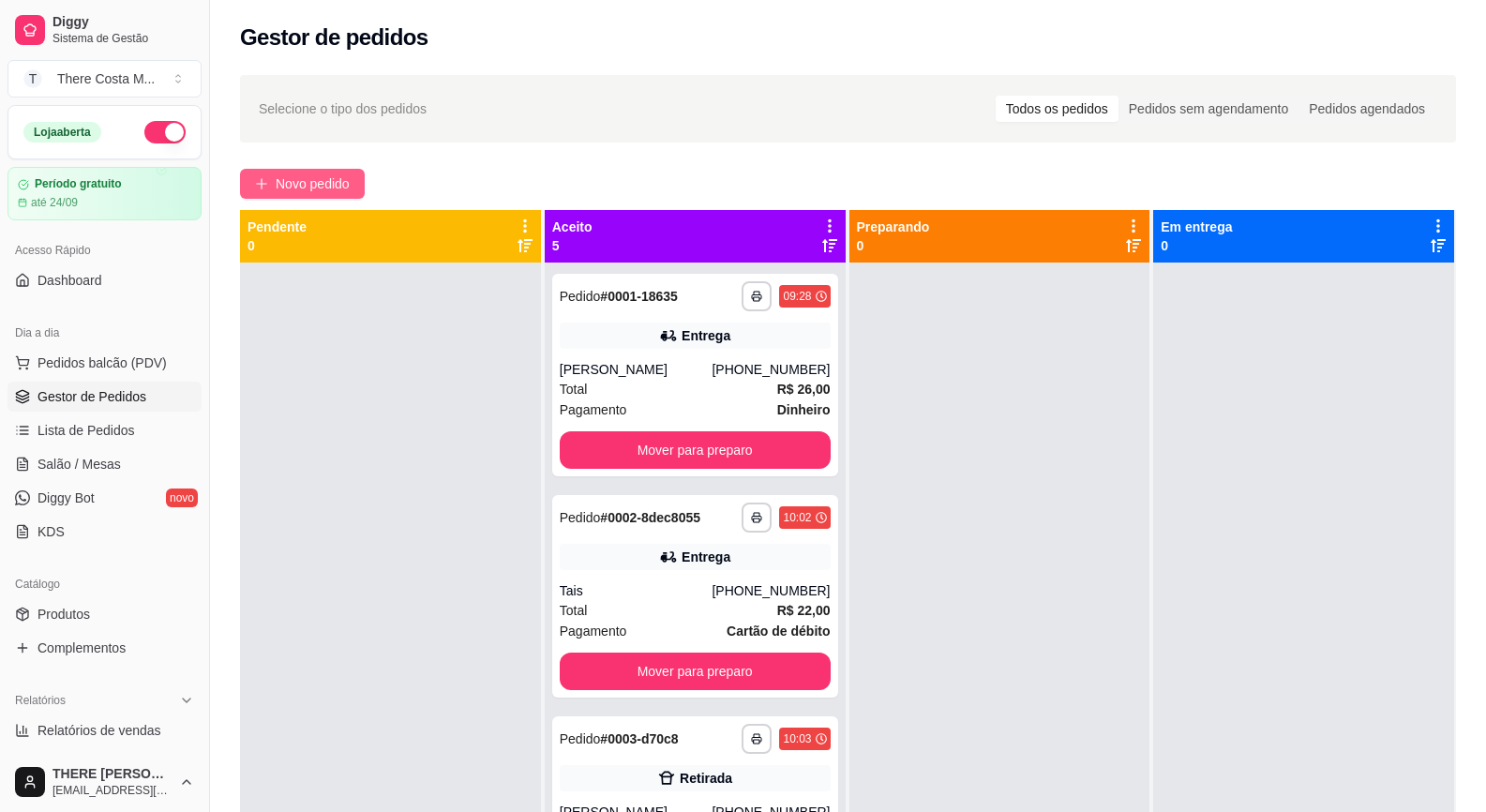
click at [282, 187] on span "Novo pedido" at bounding box center [312, 183] width 74 height 20
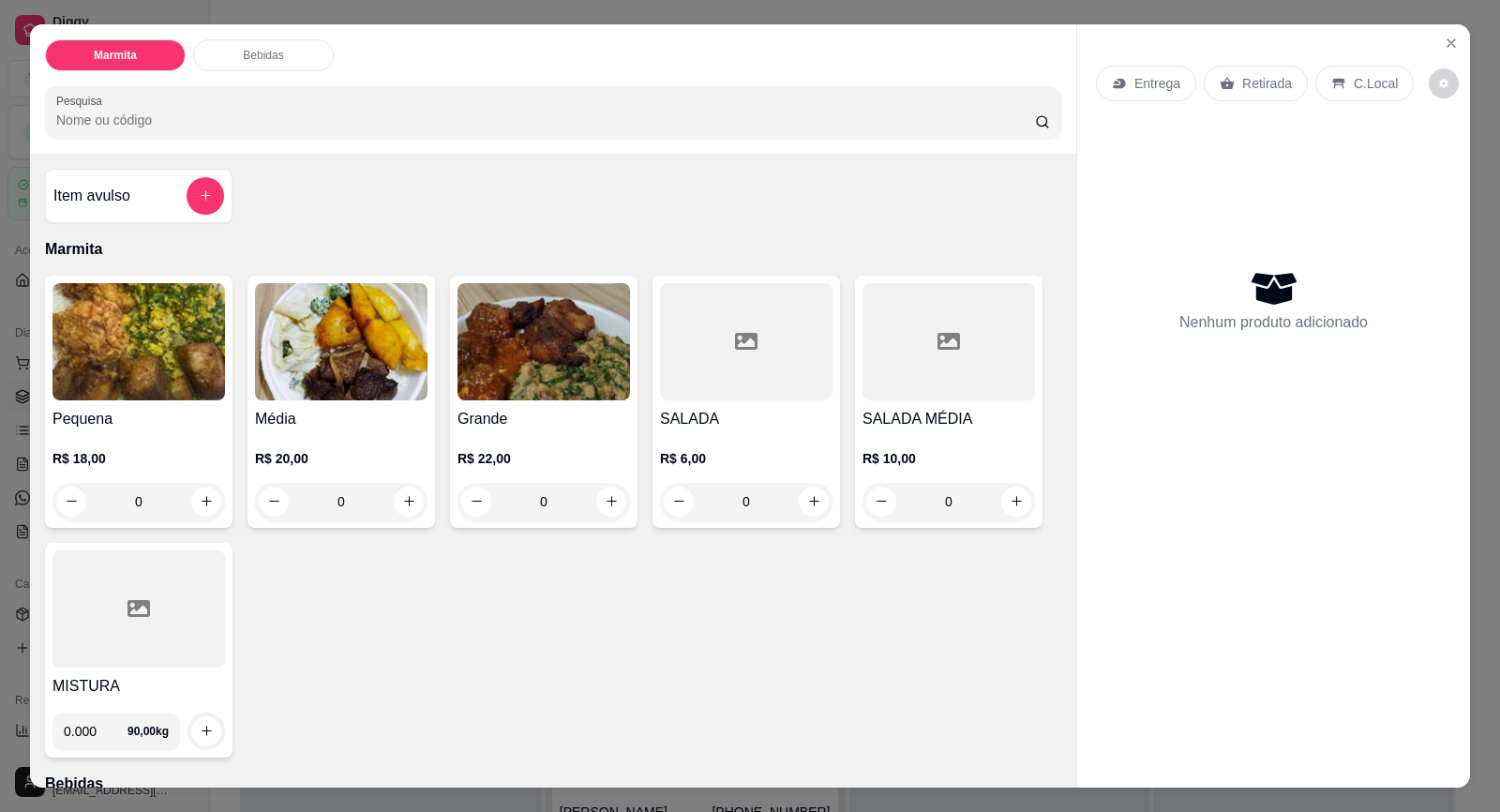
click at [1156, 78] on p "Entrega" at bounding box center [1157, 82] width 46 height 18
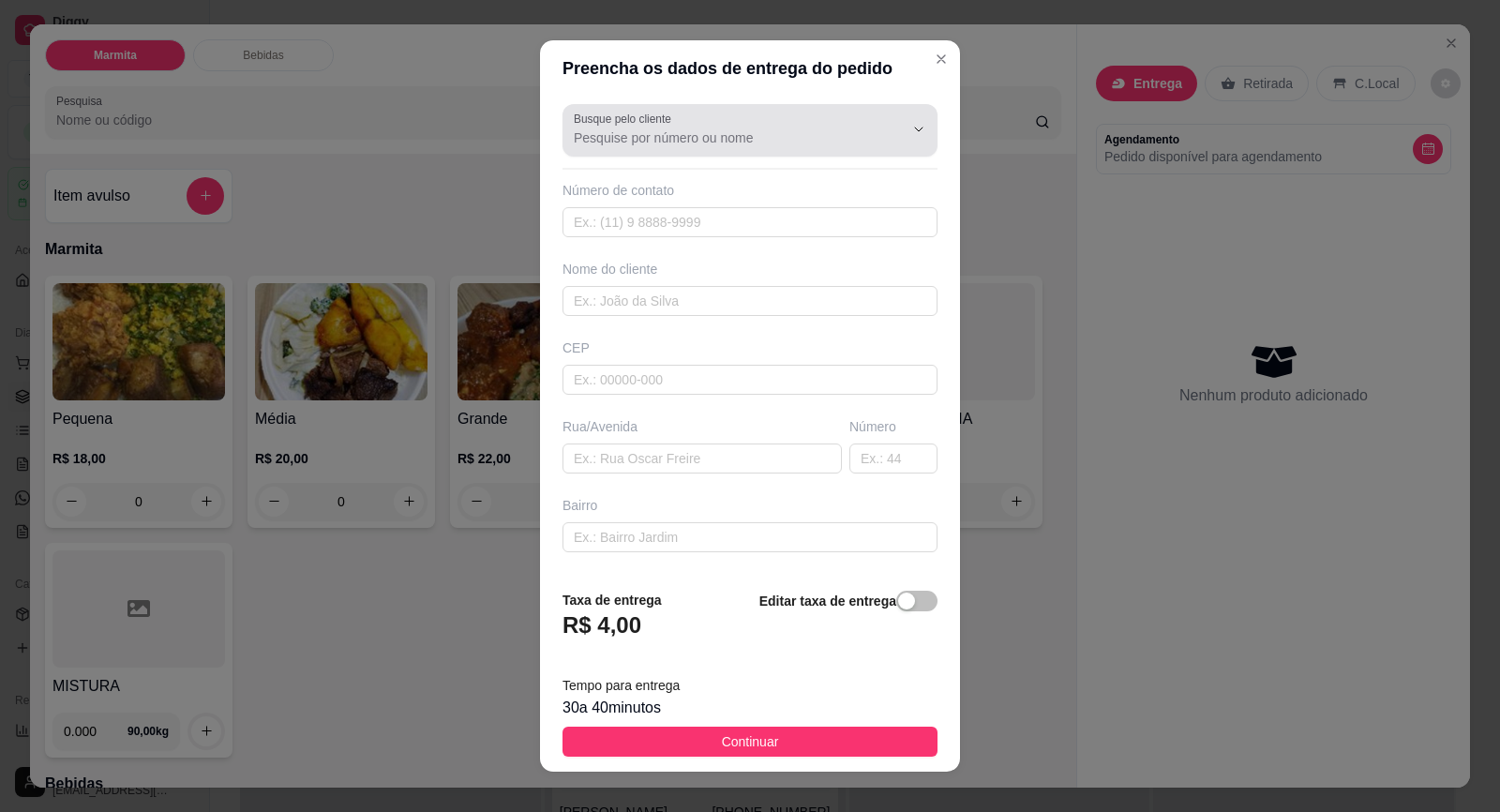
click at [745, 152] on div "Busque pelo cliente" at bounding box center [749, 130] width 375 height 52
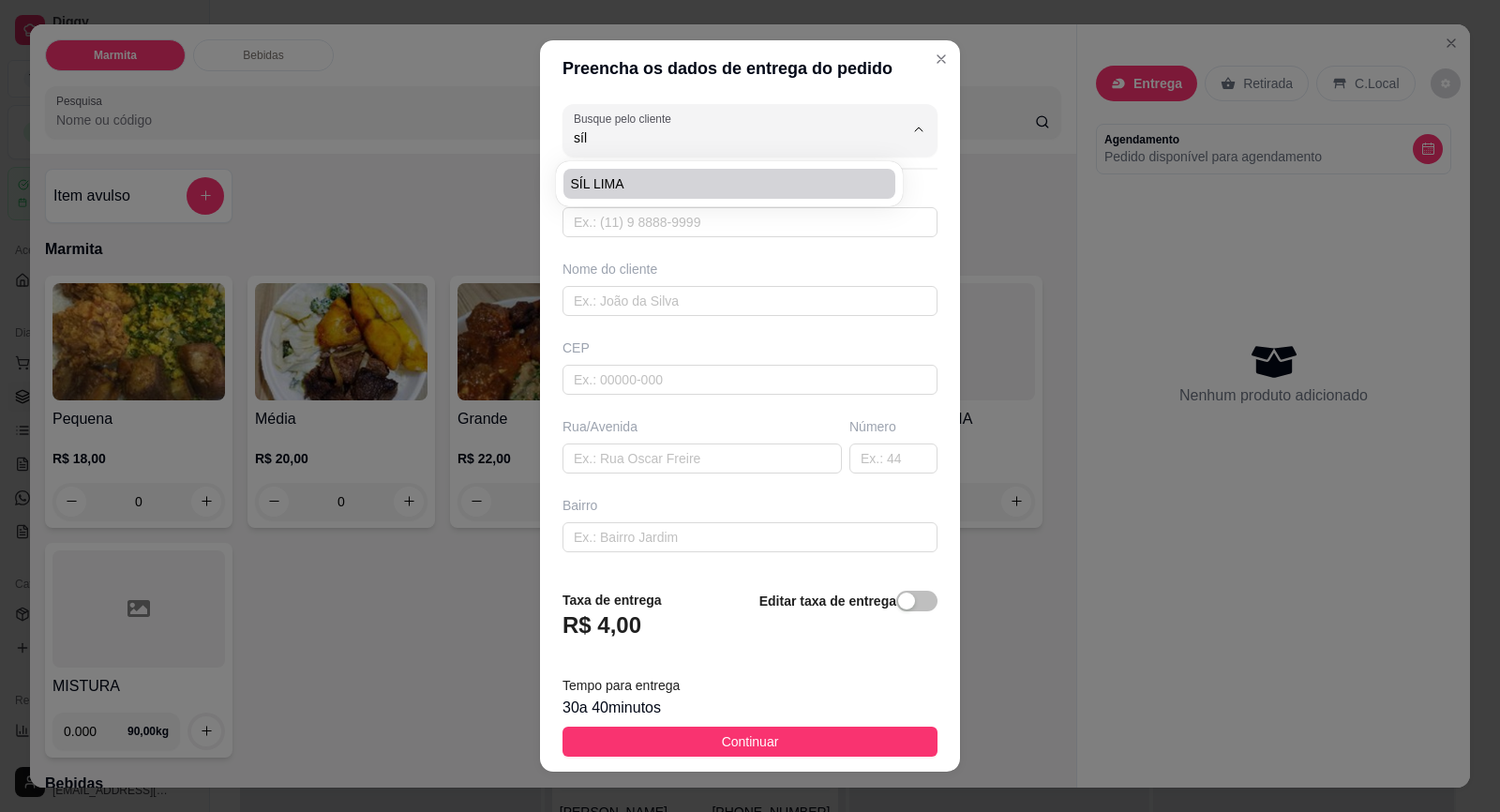
click at [681, 180] on span "SÍL LIMA" at bounding box center [720, 183] width 298 height 18
type input "SÍL LIMA"
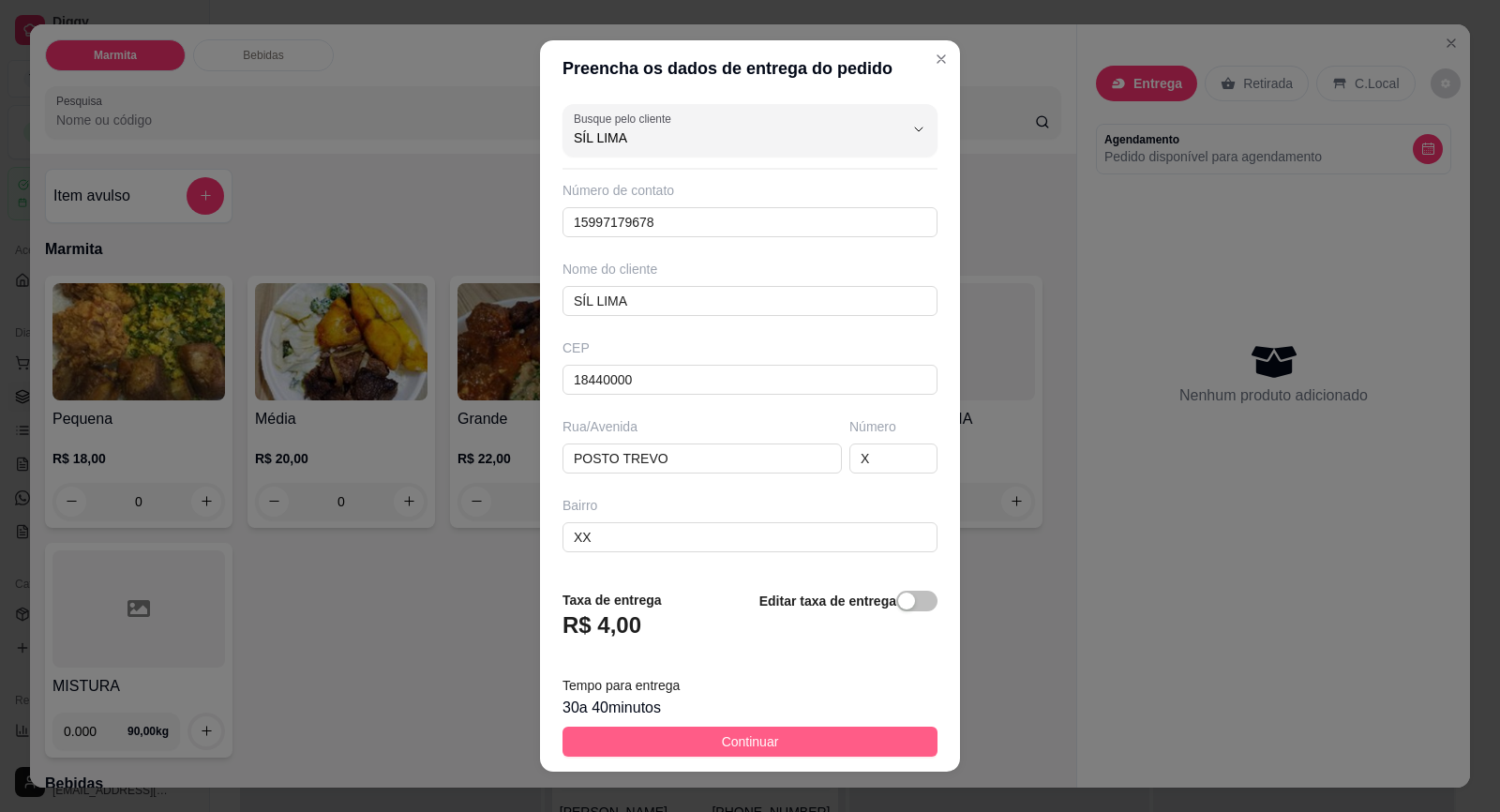
click at [706, 736] on button "Continuar" at bounding box center [749, 741] width 375 height 30
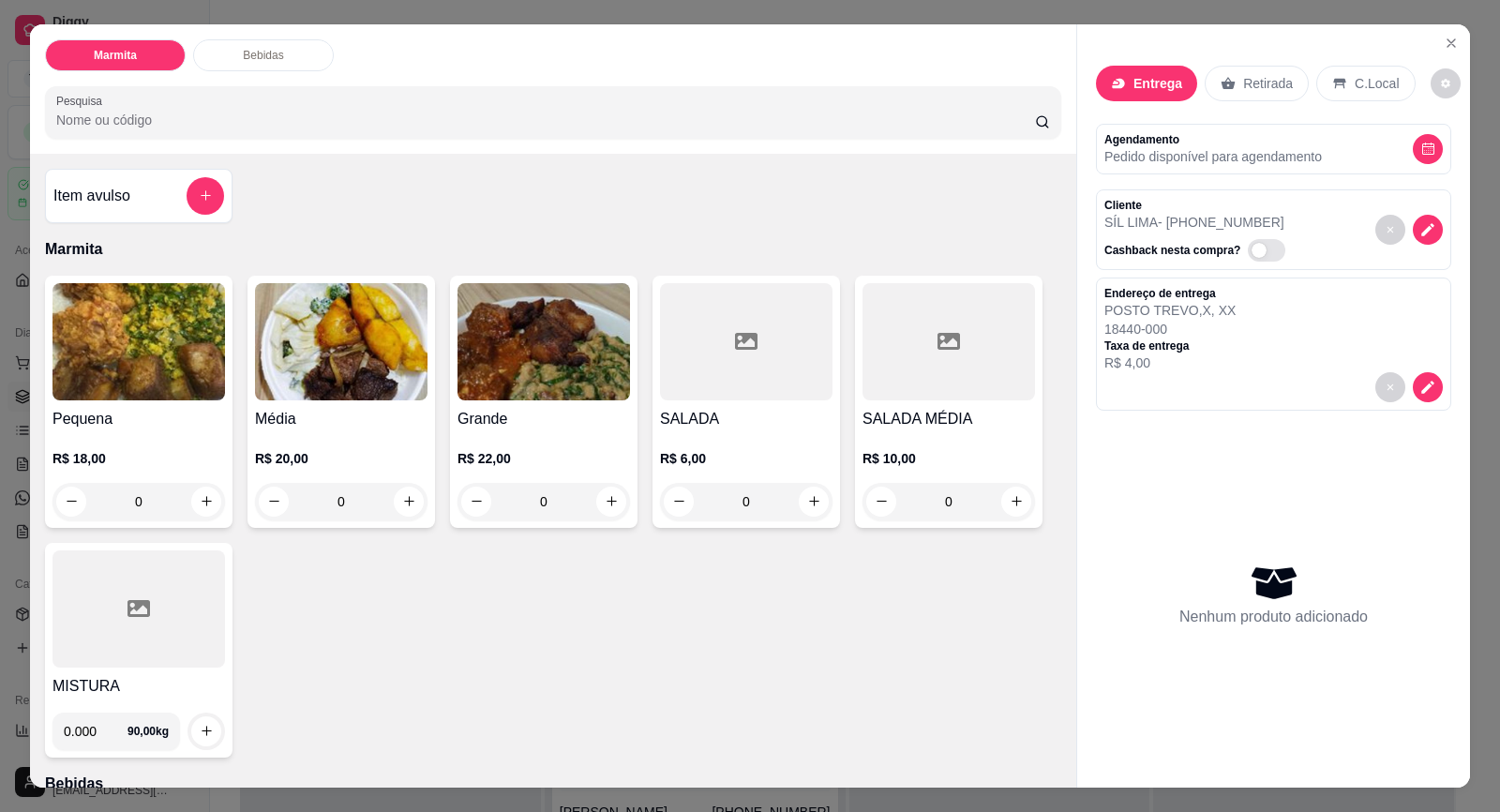
click at [116, 388] on img at bounding box center [139, 341] width 172 height 117
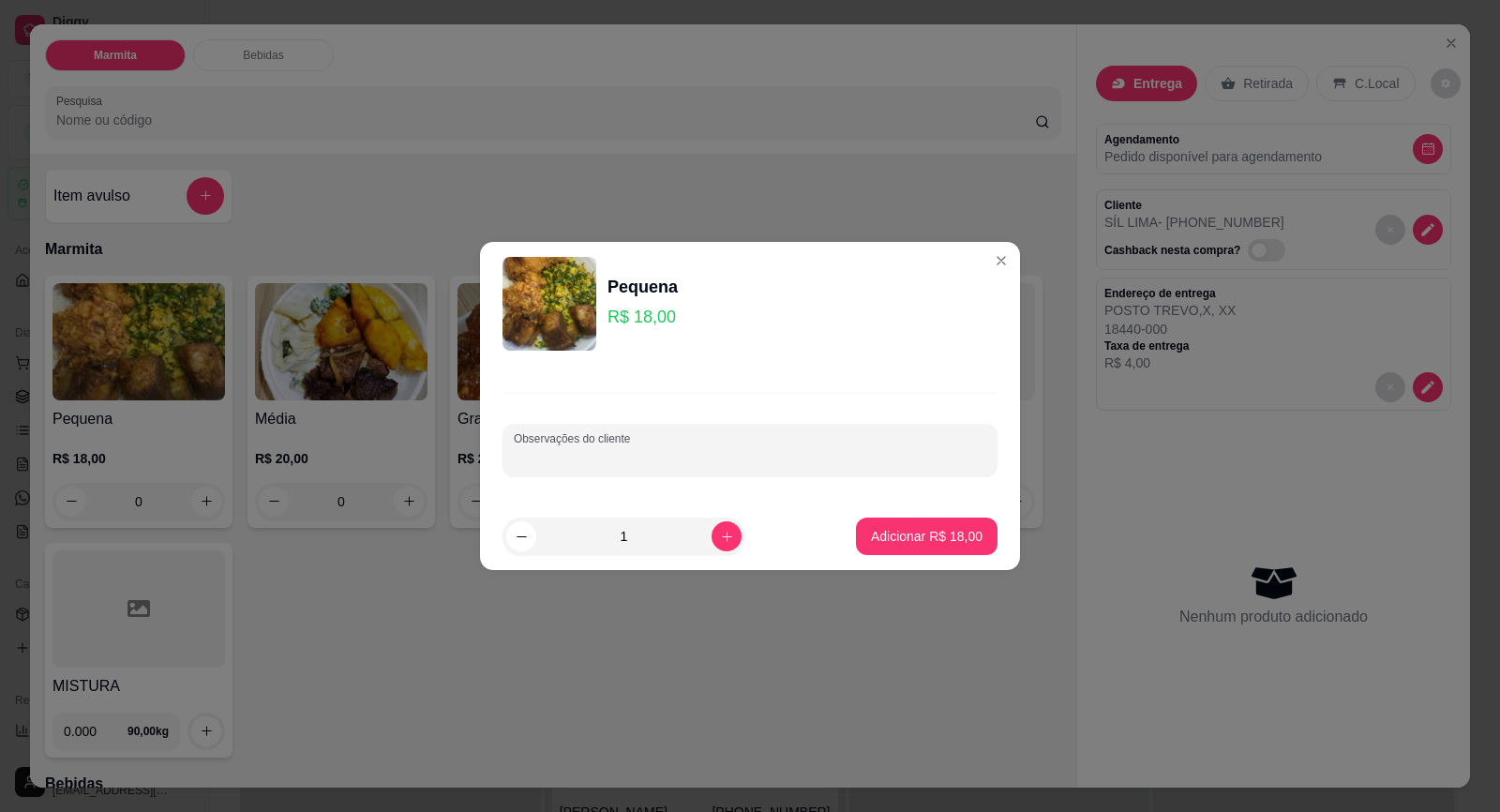
click at [554, 453] on input "Observações do cliente" at bounding box center [750, 456] width 473 height 18
click at [905, 526] on button "Adicionar R$ 18,00" at bounding box center [926, 536] width 141 height 38
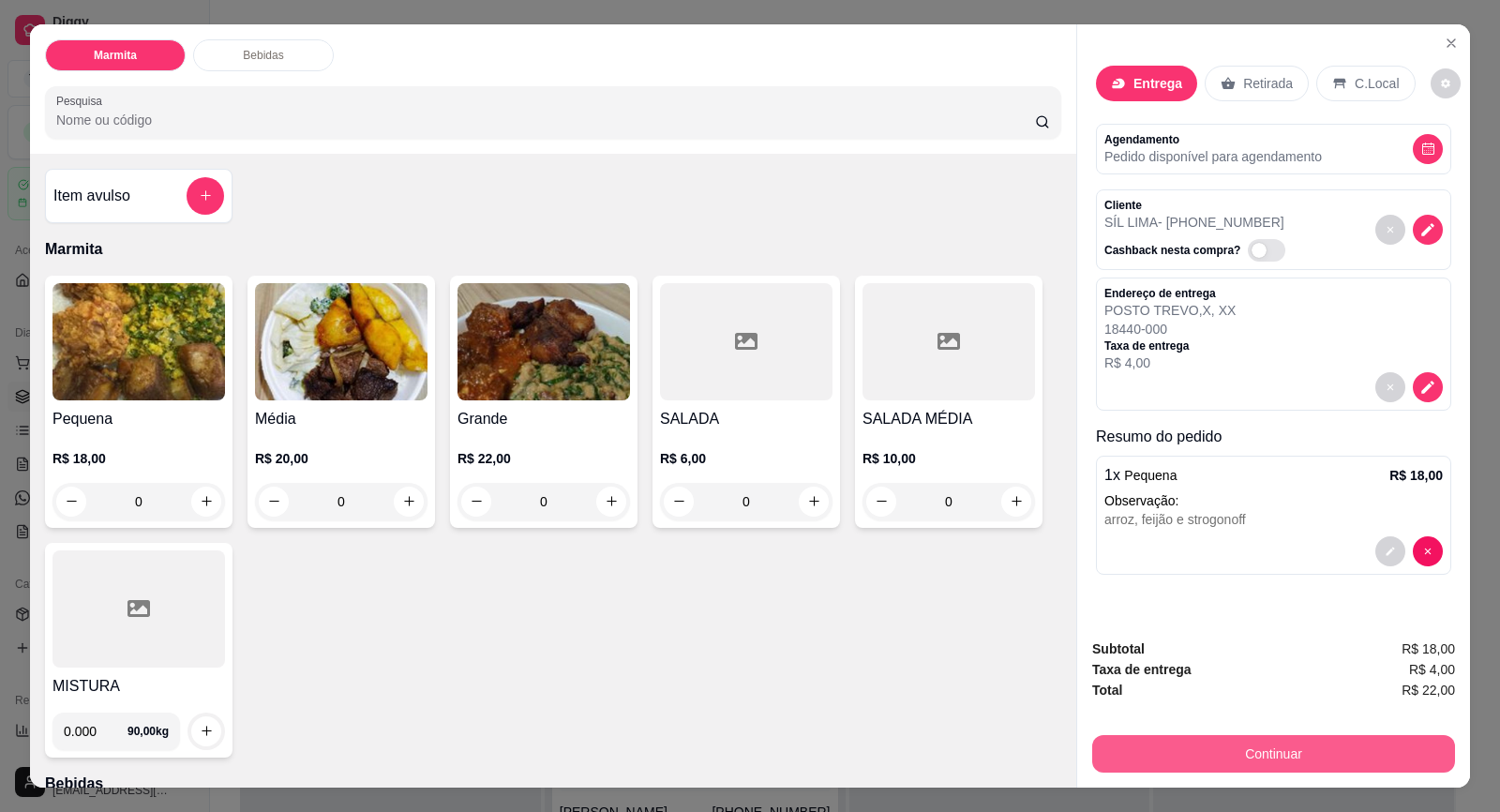
click at [1313, 759] on button "Continuar" at bounding box center [1273, 754] width 362 height 38
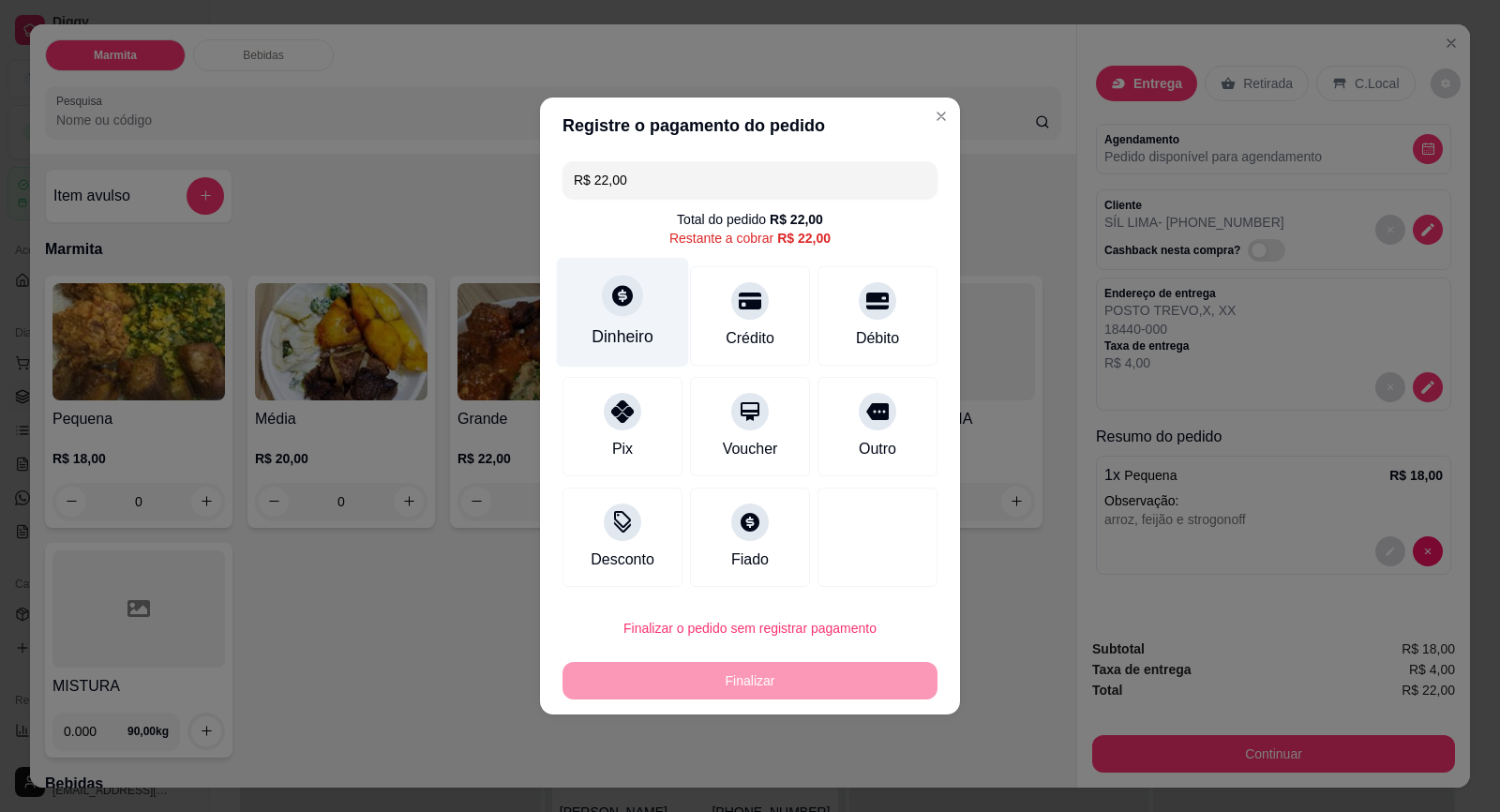
click at [634, 297] on div at bounding box center [622, 295] width 42 height 42
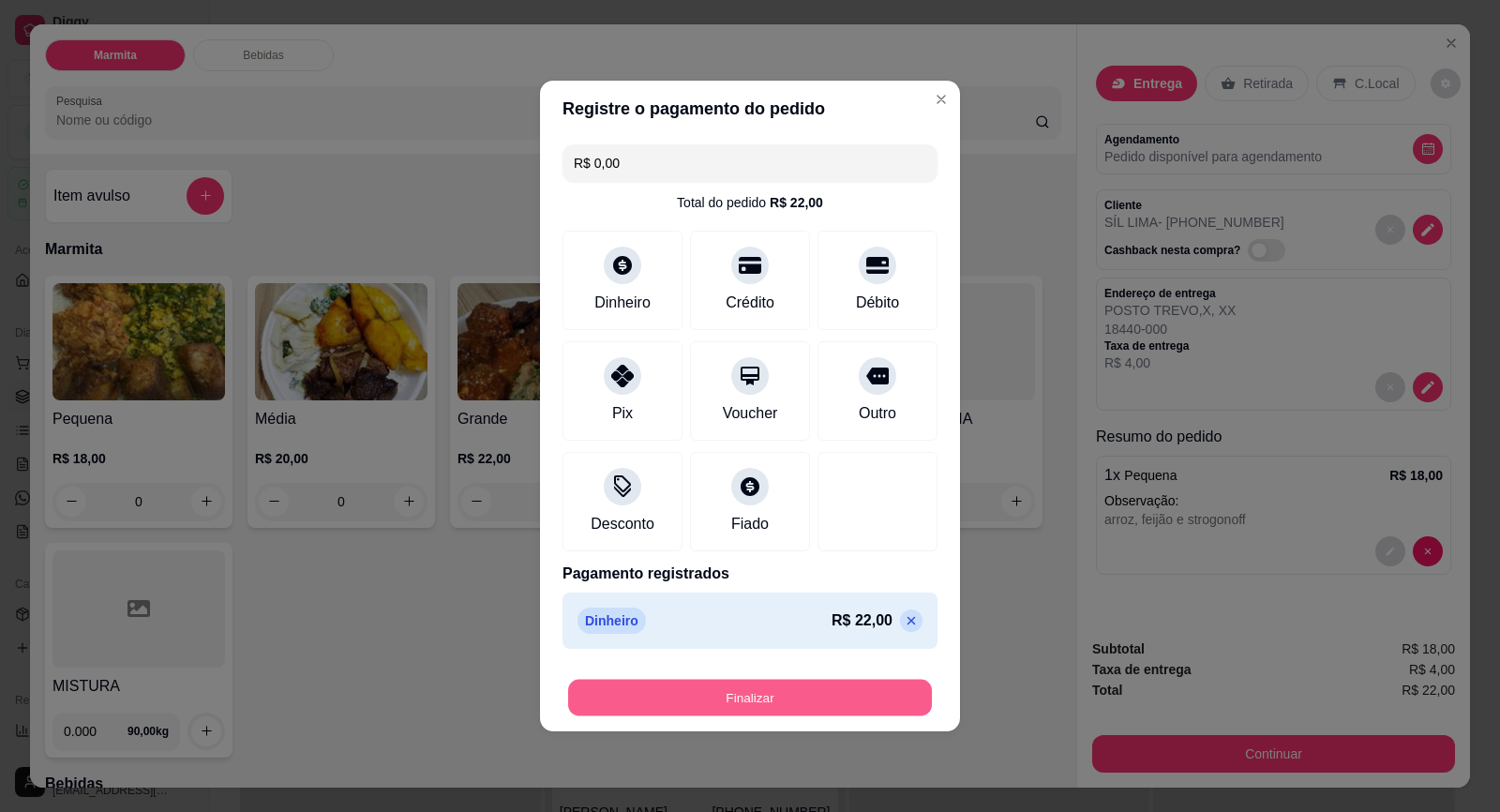
click at [808, 697] on button "Finalizar" at bounding box center [749, 698] width 363 height 37
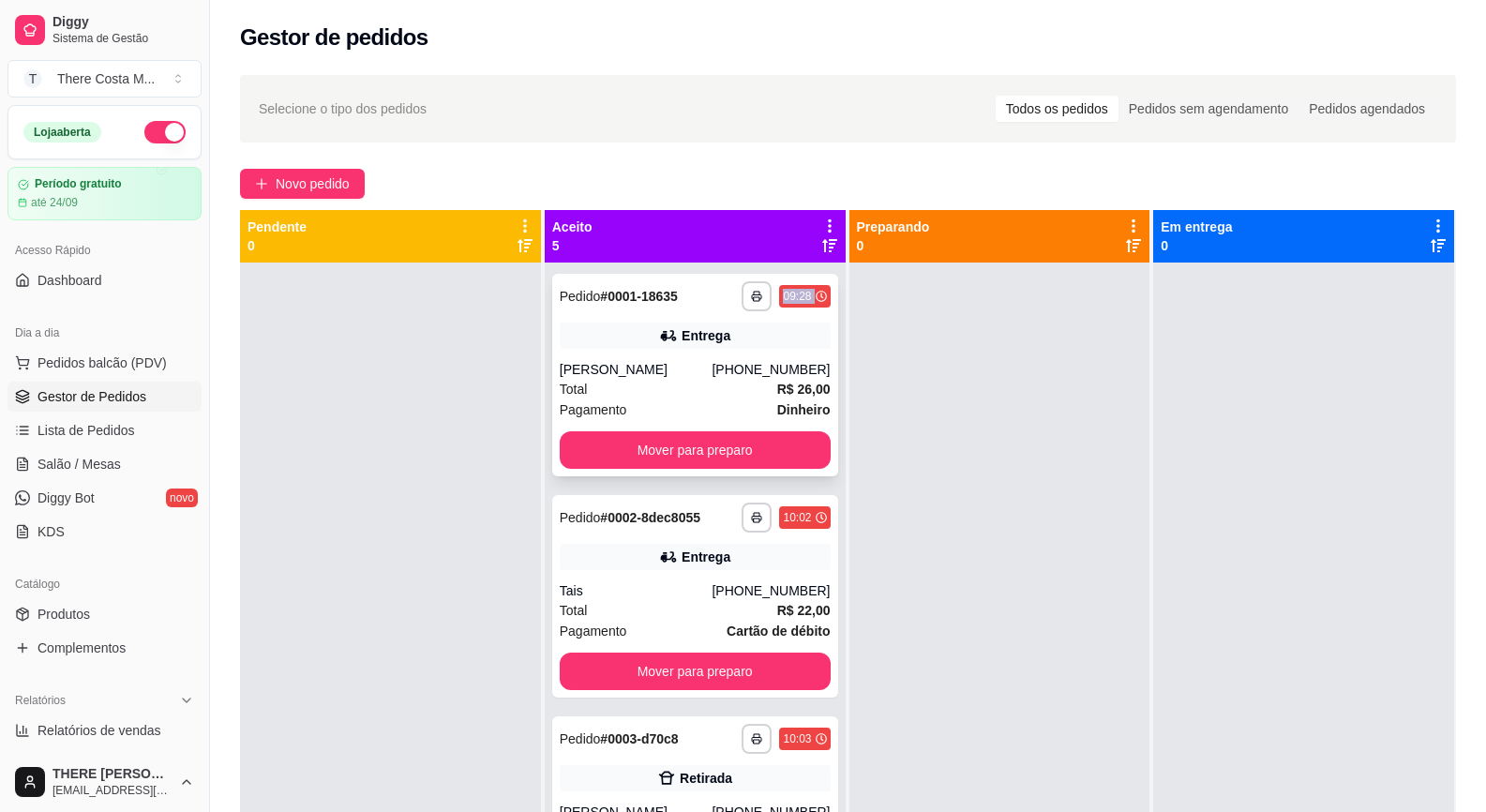
click at [674, 314] on div "**********" at bounding box center [695, 375] width 286 height 203
click at [694, 576] on div "**********" at bounding box center [695, 596] width 286 height 203
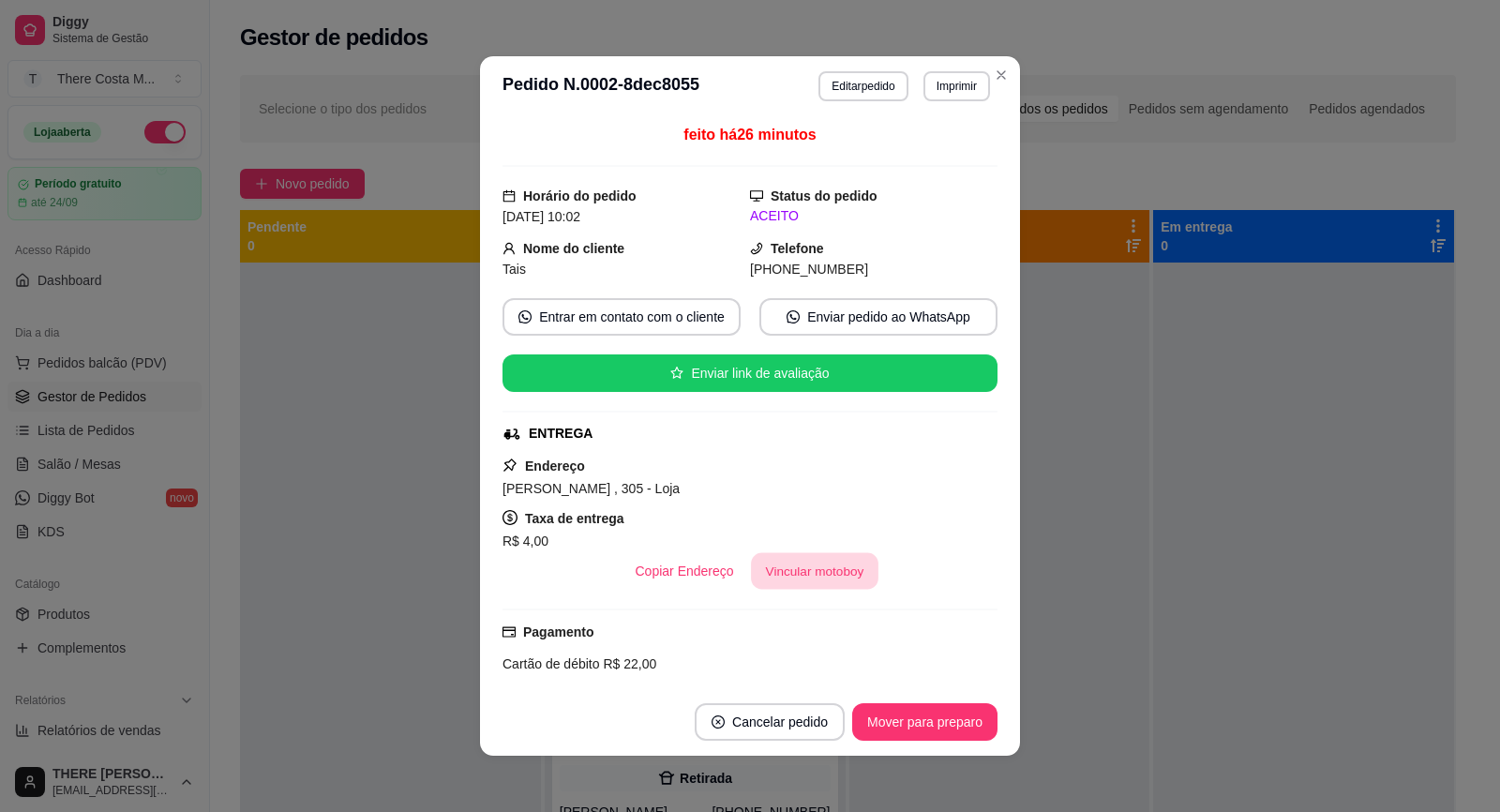
click at [818, 568] on button "Vincular motoboy" at bounding box center [815, 572] width 128 height 37
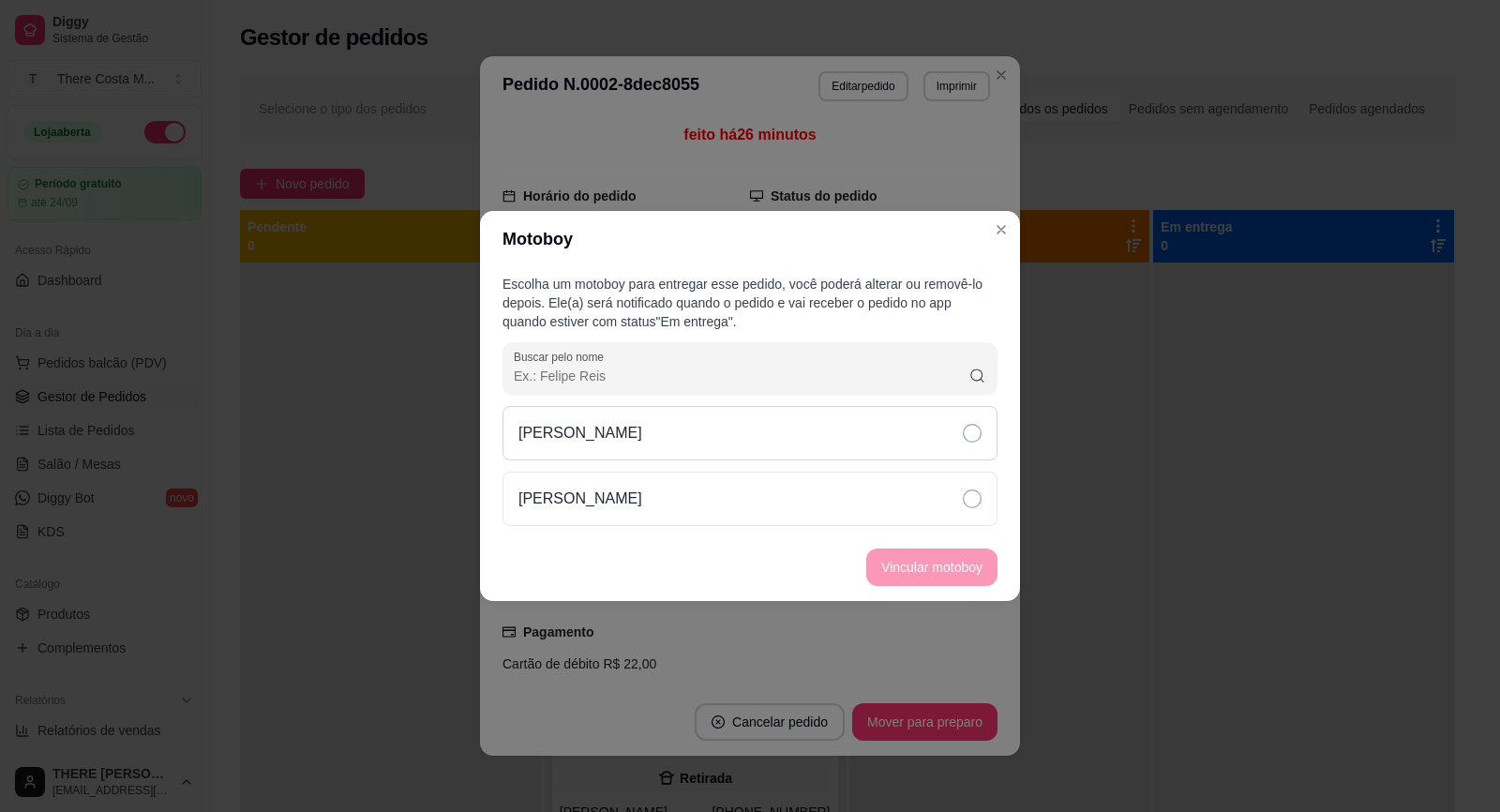
click at [920, 456] on div "[PERSON_NAME]" at bounding box center [750, 433] width 495 height 54
click at [967, 572] on button "Vincular motoboy" at bounding box center [932, 568] width 128 height 37
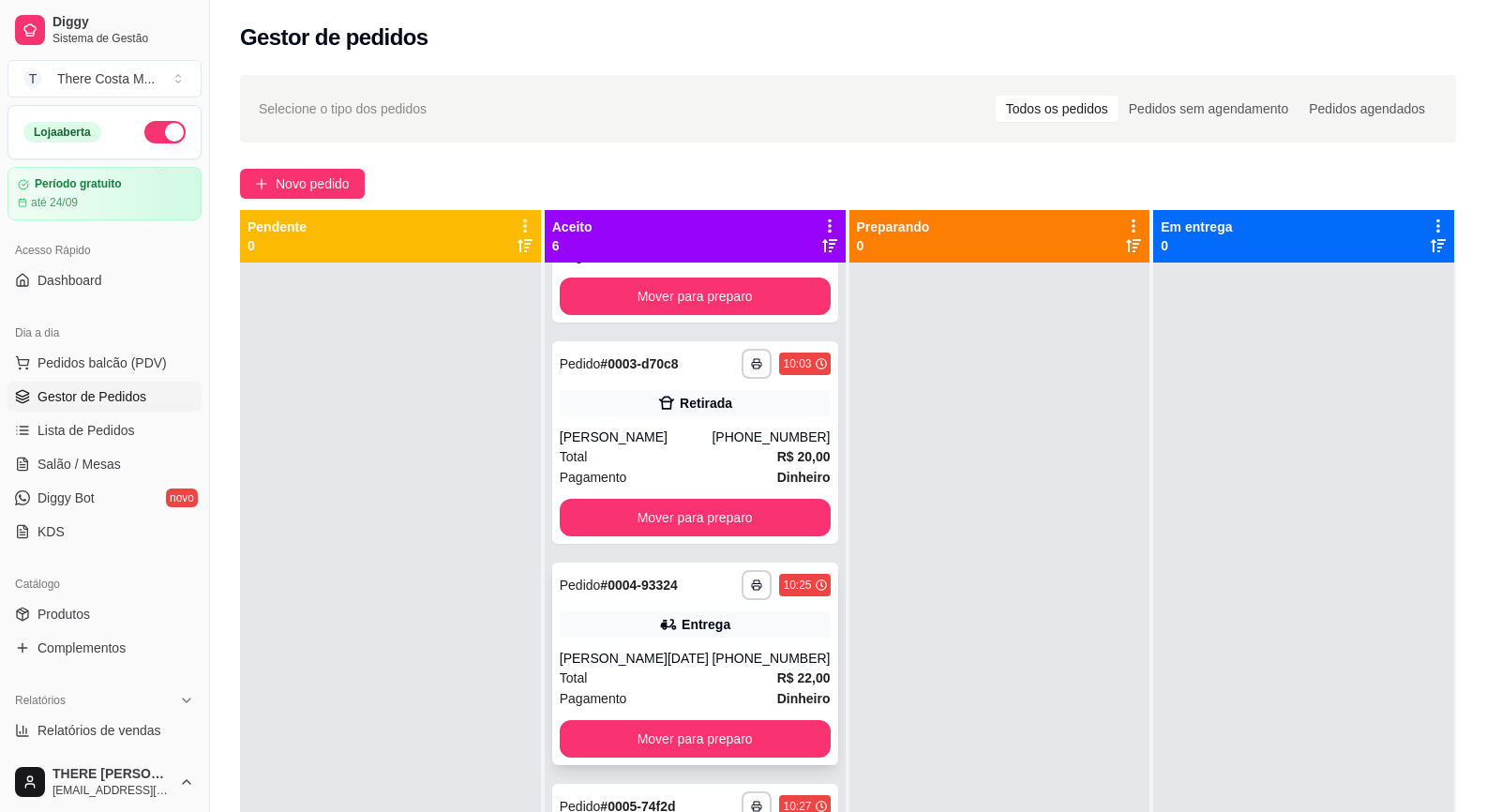
scroll to position [469, 0]
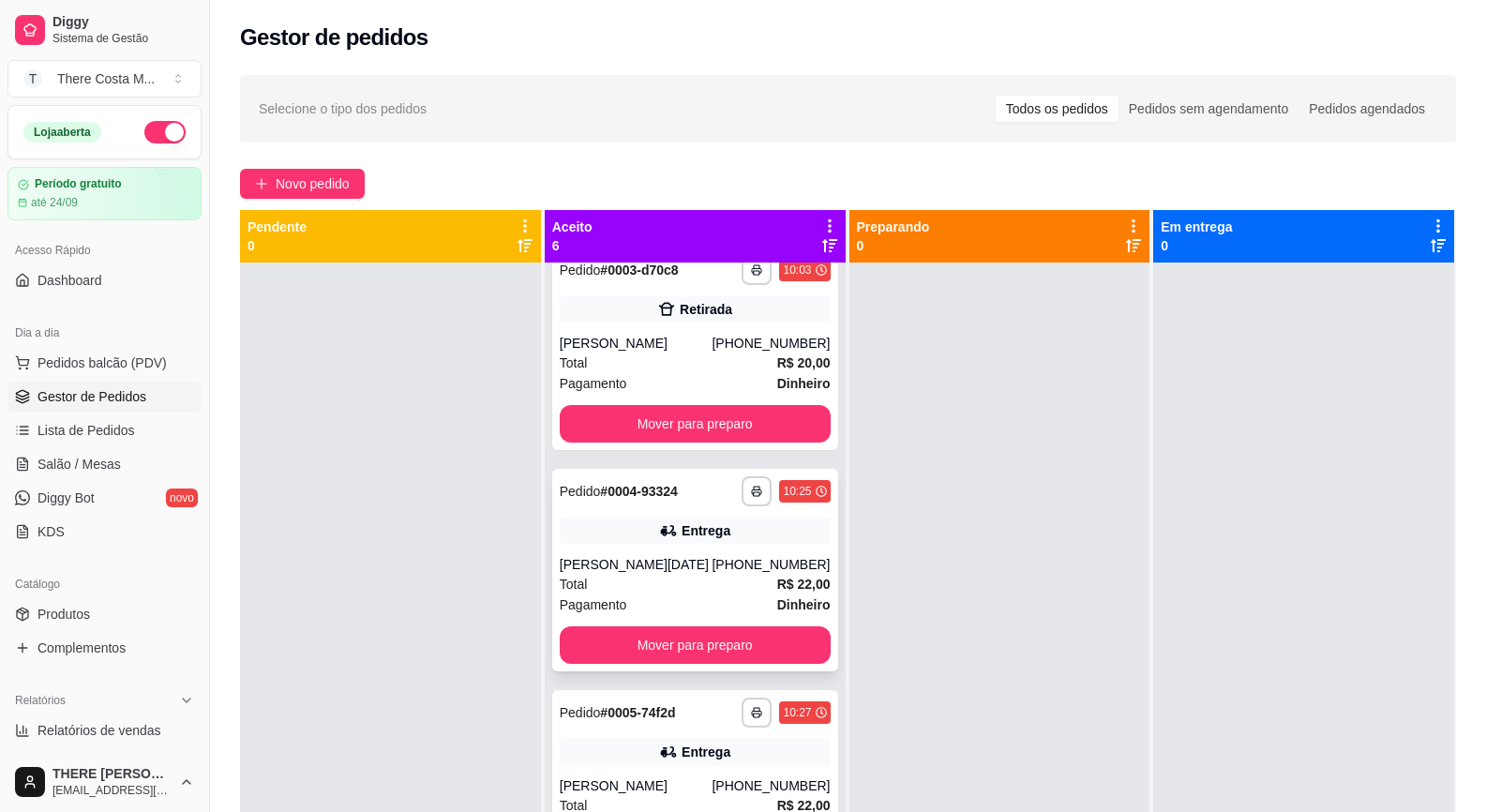
click at [708, 563] on div "[PERSON_NAME][DATE]" at bounding box center [637, 564] width 153 height 18
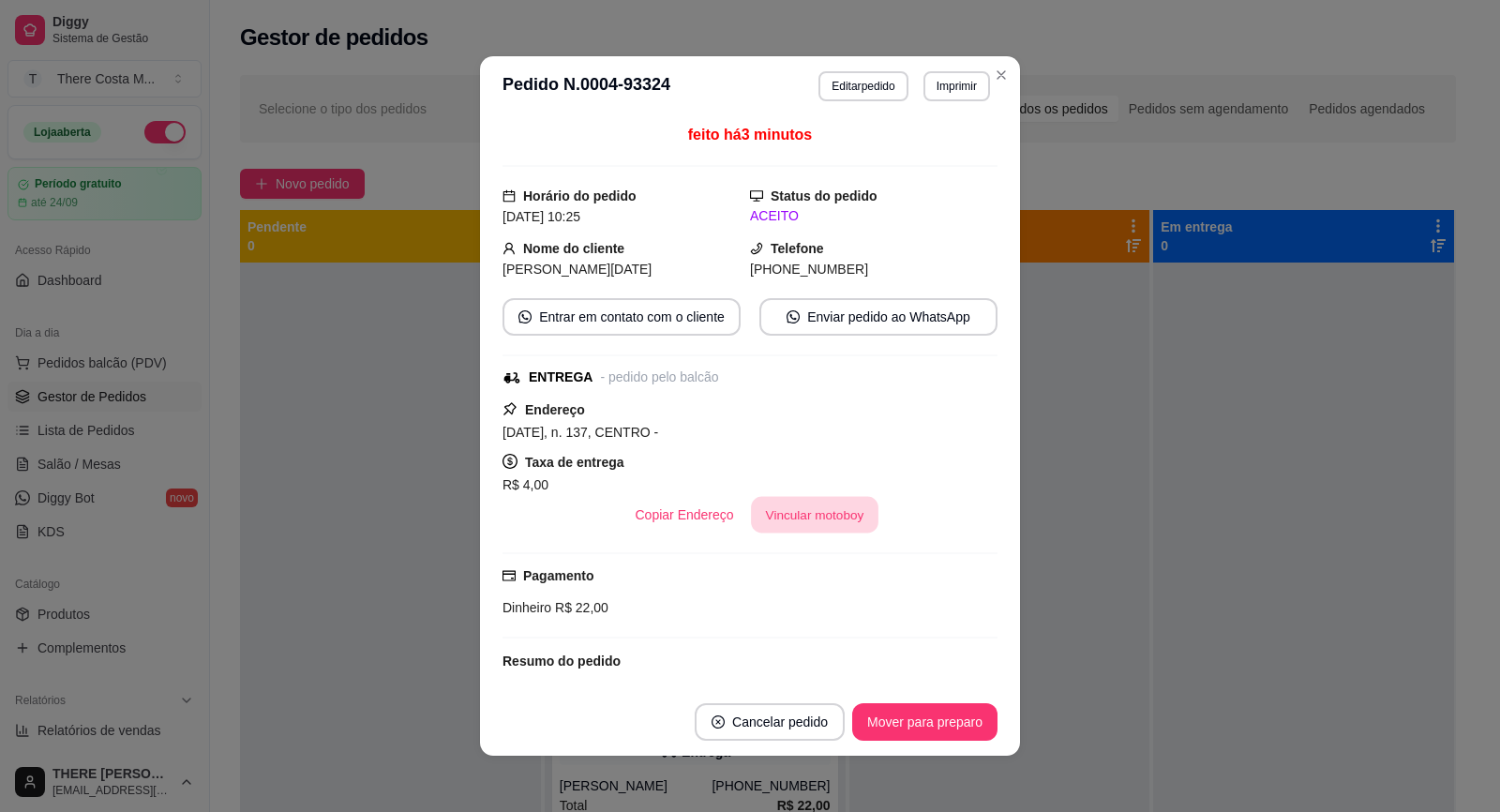
click at [834, 515] on button "Vincular motoboy" at bounding box center [815, 515] width 128 height 37
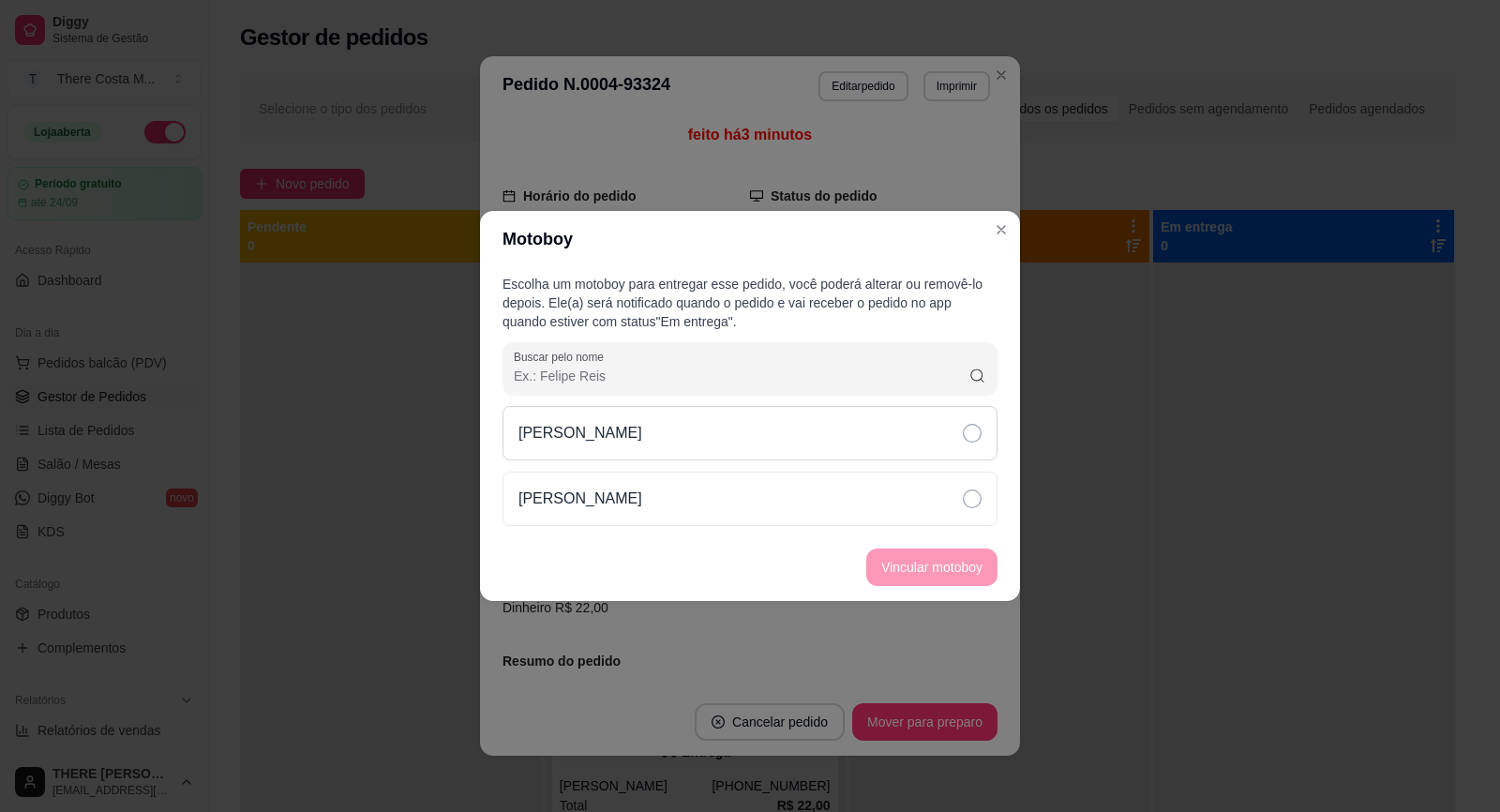
click at [915, 434] on div "[PERSON_NAME]" at bounding box center [750, 433] width 495 height 54
click at [955, 574] on button "Vincular motoboy" at bounding box center [931, 567] width 131 height 38
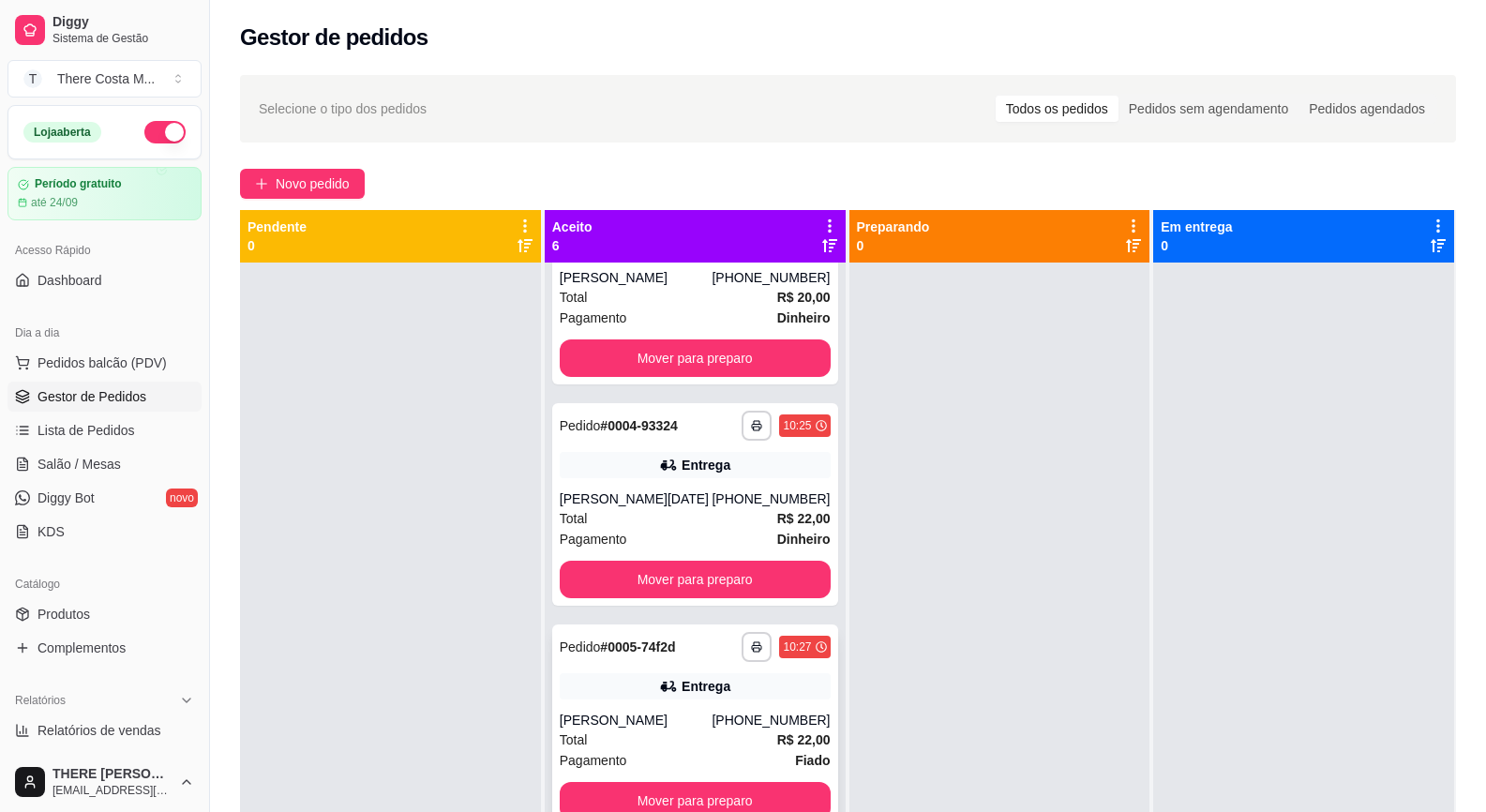
scroll to position [52, 0]
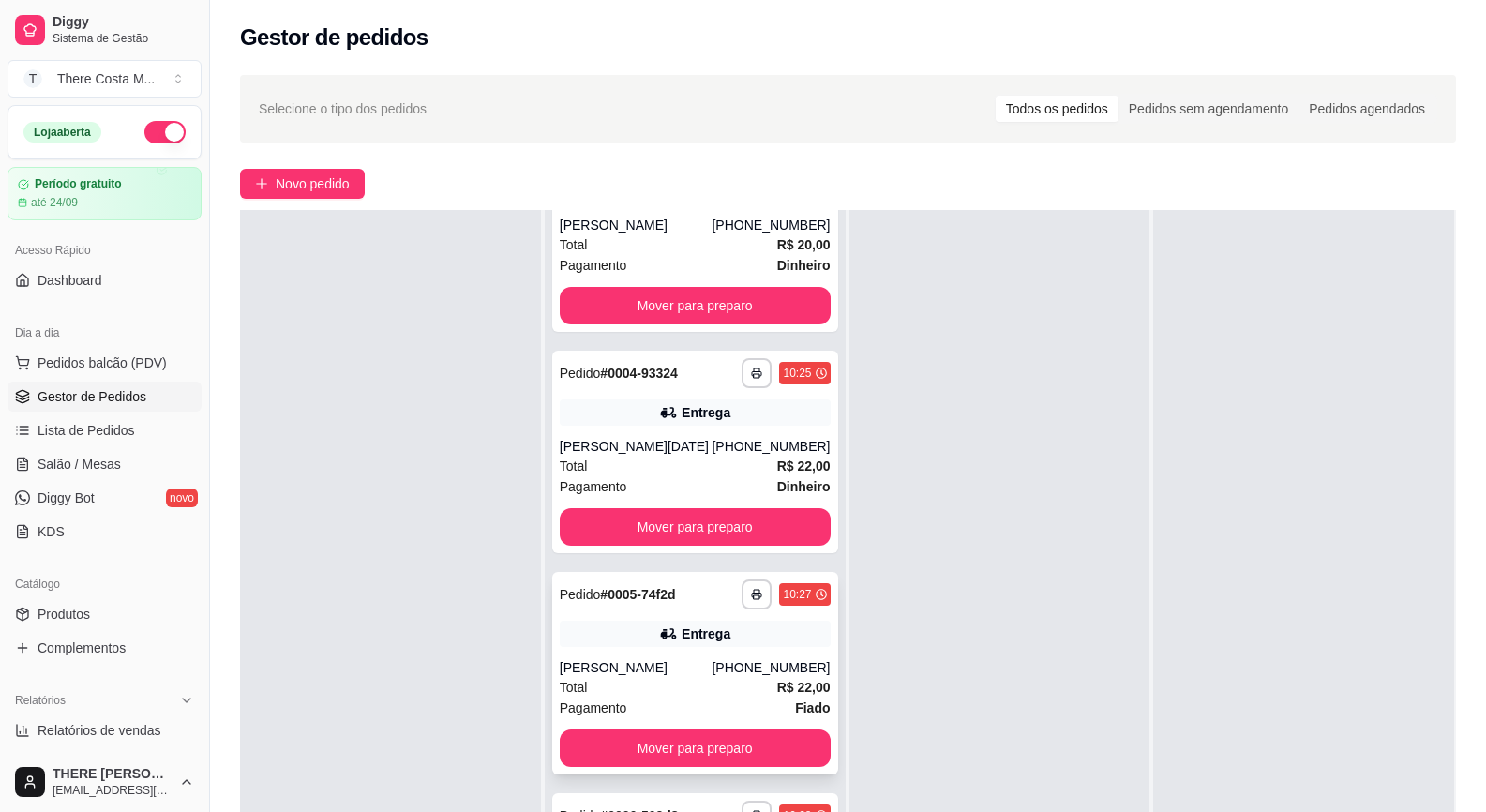
click at [668, 664] on div "[PERSON_NAME]" at bounding box center [637, 667] width 153 height 18
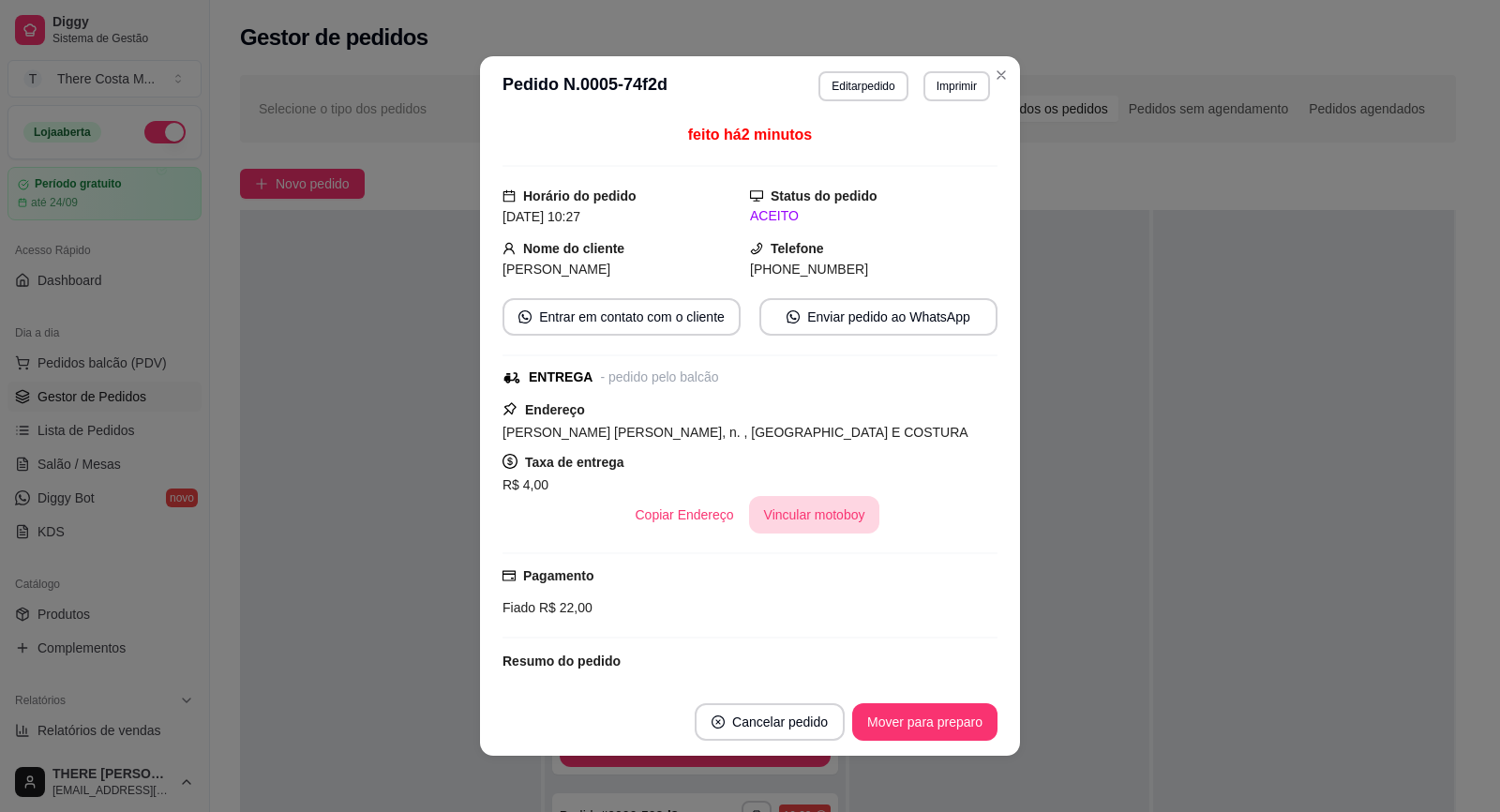
click at [798, 515] on button "Vincular motoboy" at bounding box center [814, 515] width 131 height 38
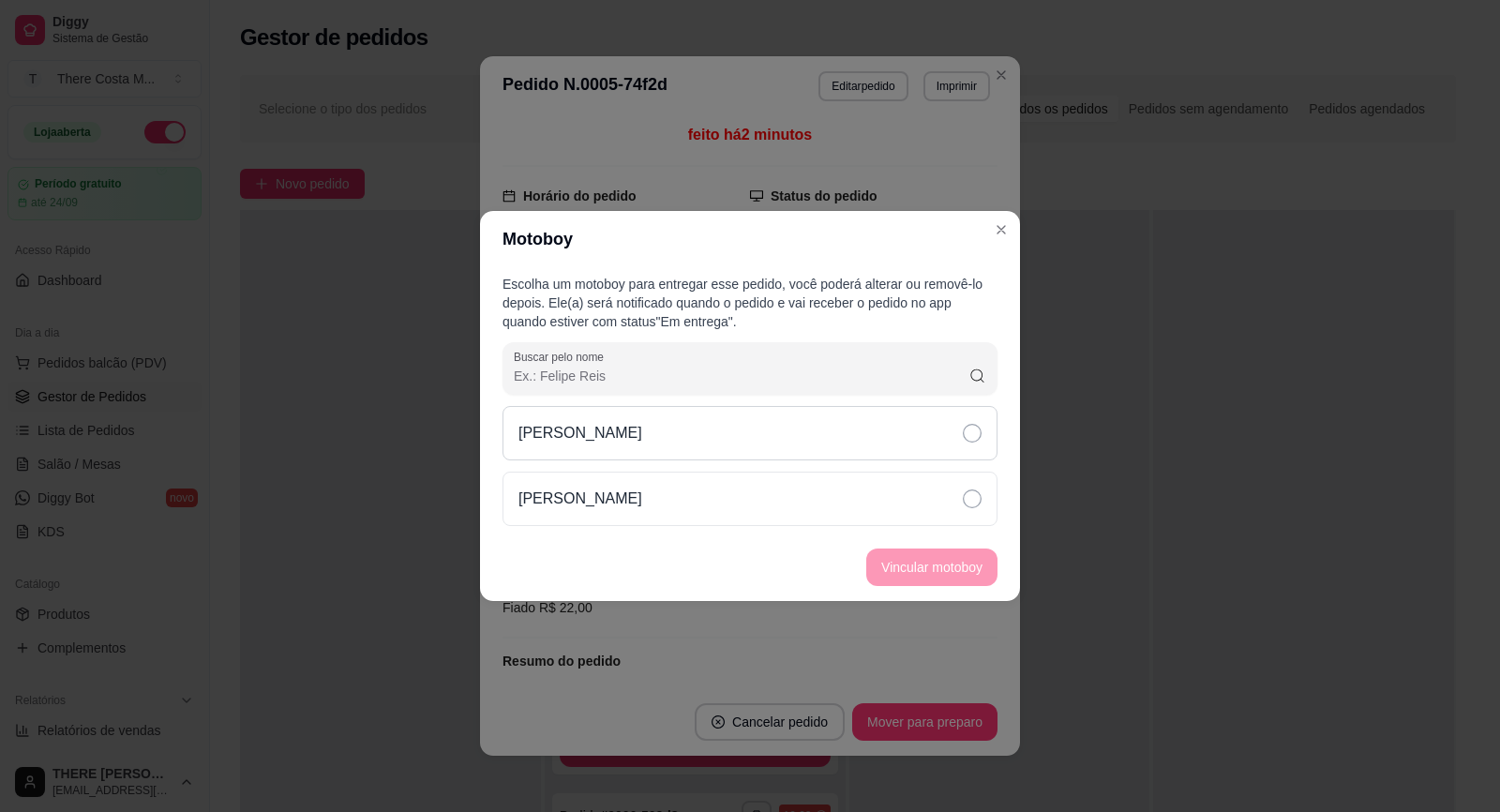
click at [875, 442] on div "[PERSON_NAME]" at bounding box center [750, 433] width 495 height 54
click at [894, 557] on button "Vincular motoboy" at bounding box center [931, 567] width 131 height 38
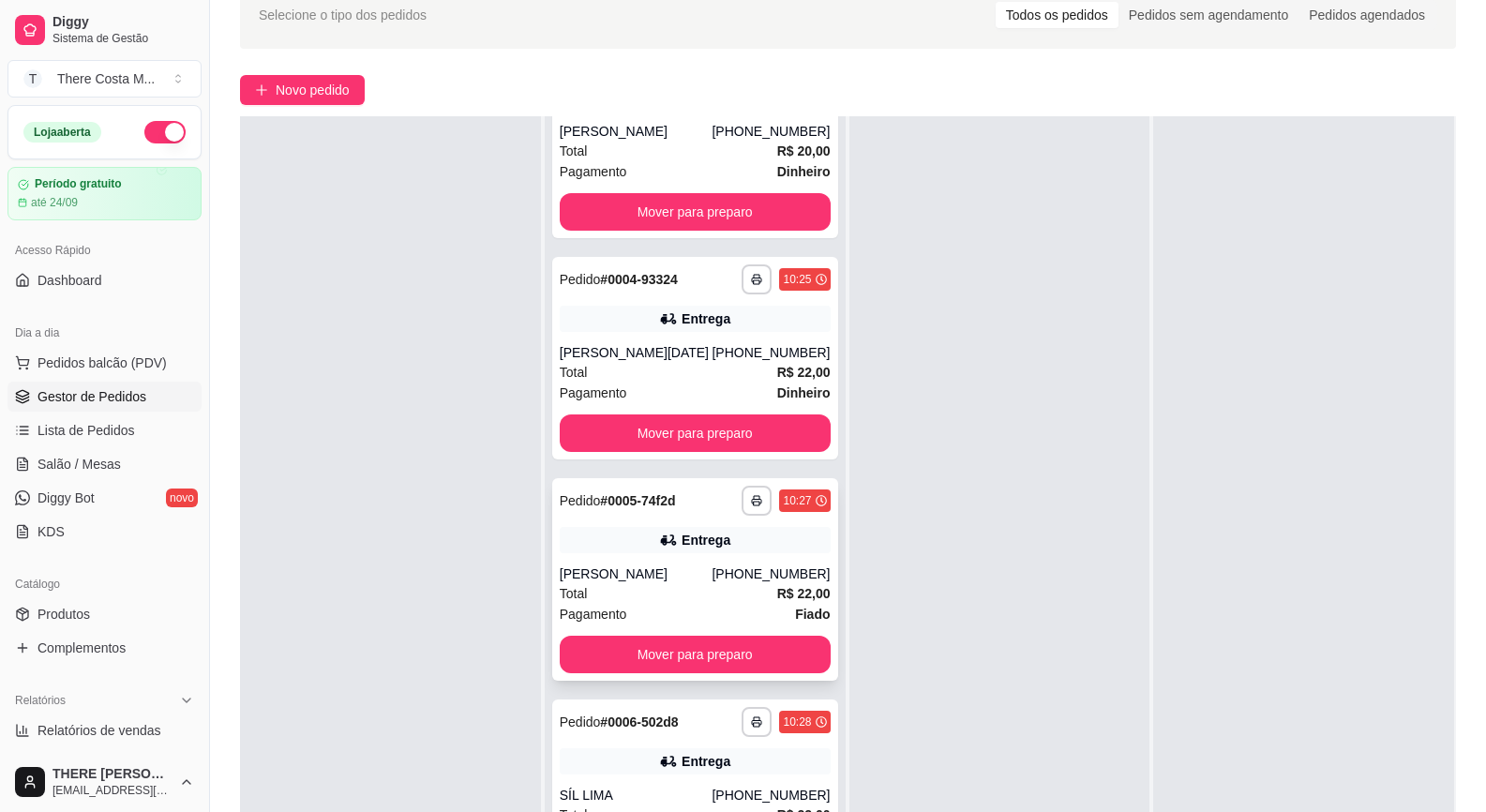
scroll to position [281, 0]
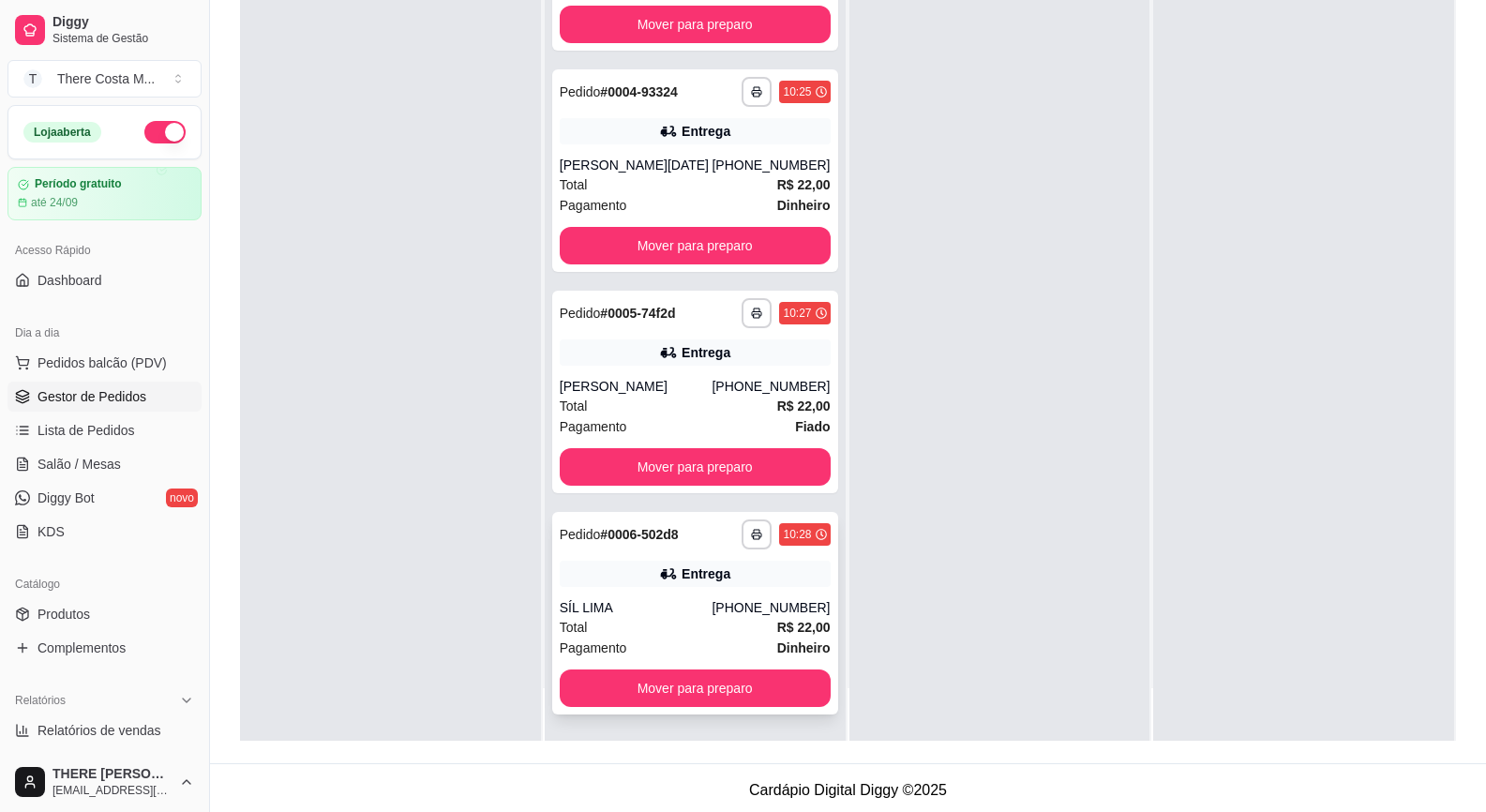
click at [659, 572] on icon at bounding box center [668, 573] width 18 height 18
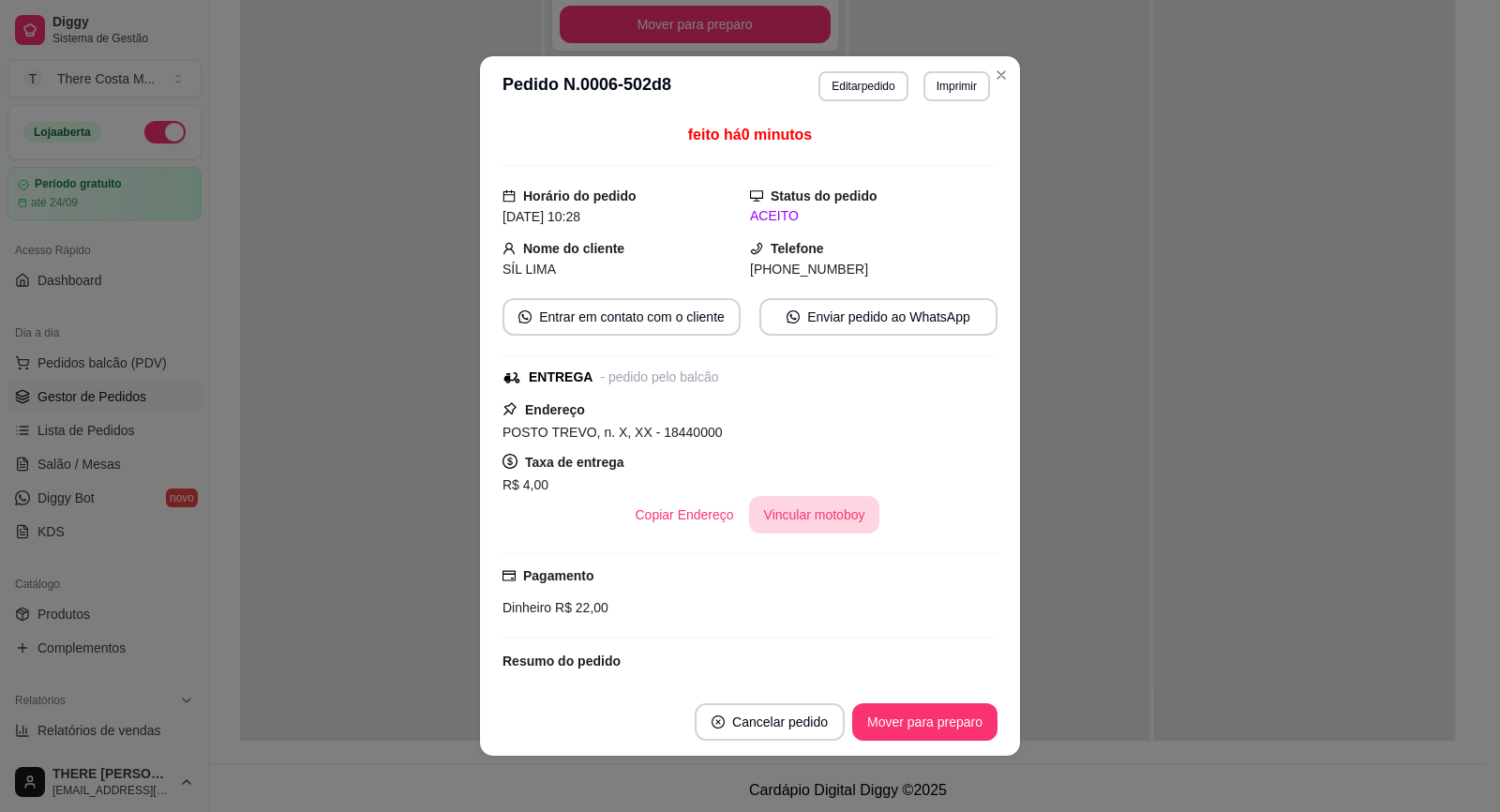
click at [836, 521] on button "Vincular motoboy" at bounding box center [814, 515] width 131 height 38
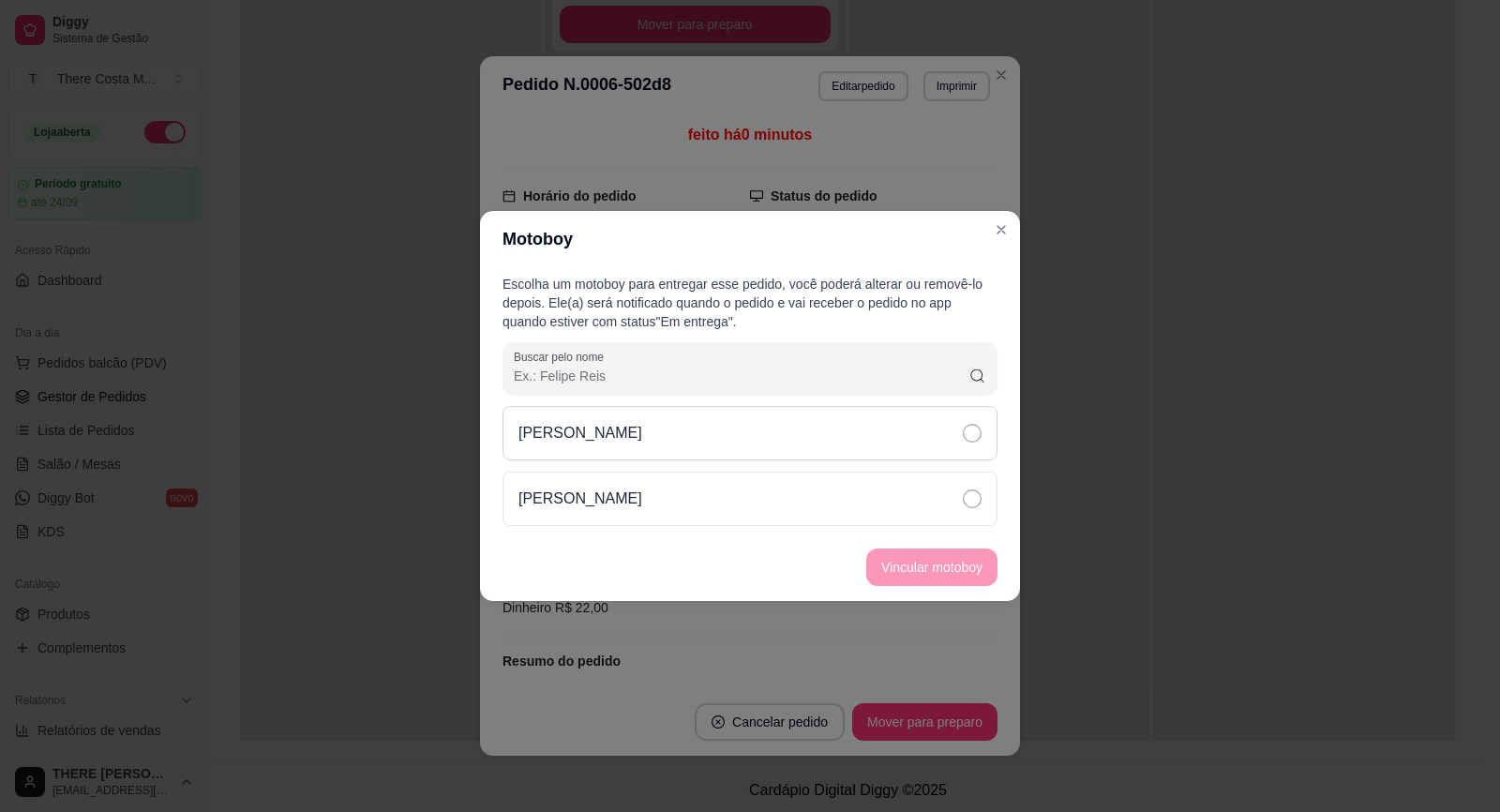
click at [864, 444] on div "[PERSON_NAME]" at bounding box center [750, 433] width 495 height 54
click at [884, 562] on button "Vincular motoboy" at bounding box center [931, 567] width 131 height 38
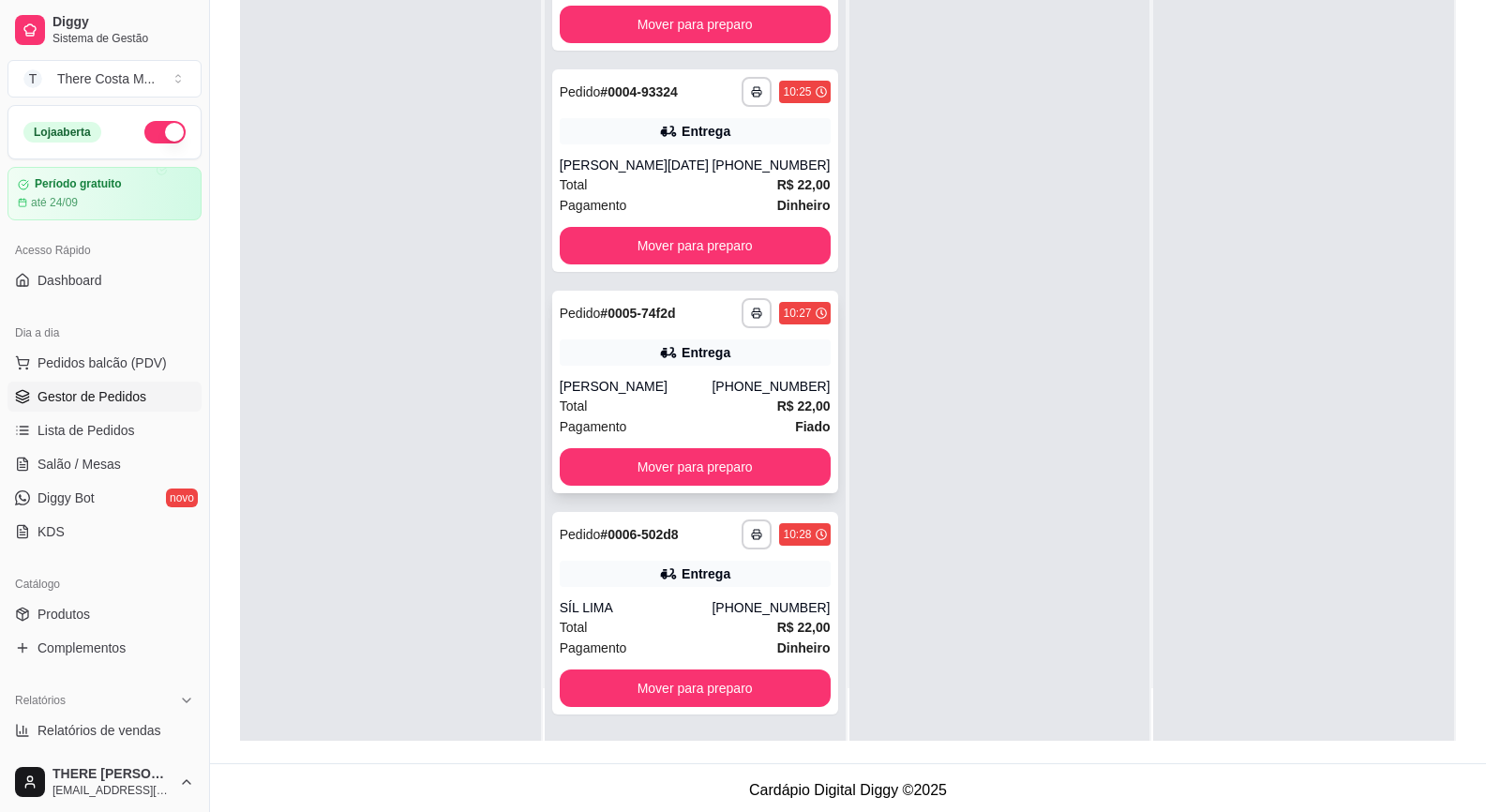
click at [616, 330] on div "**********" at bounding box center [695, 391] width 286 height 203
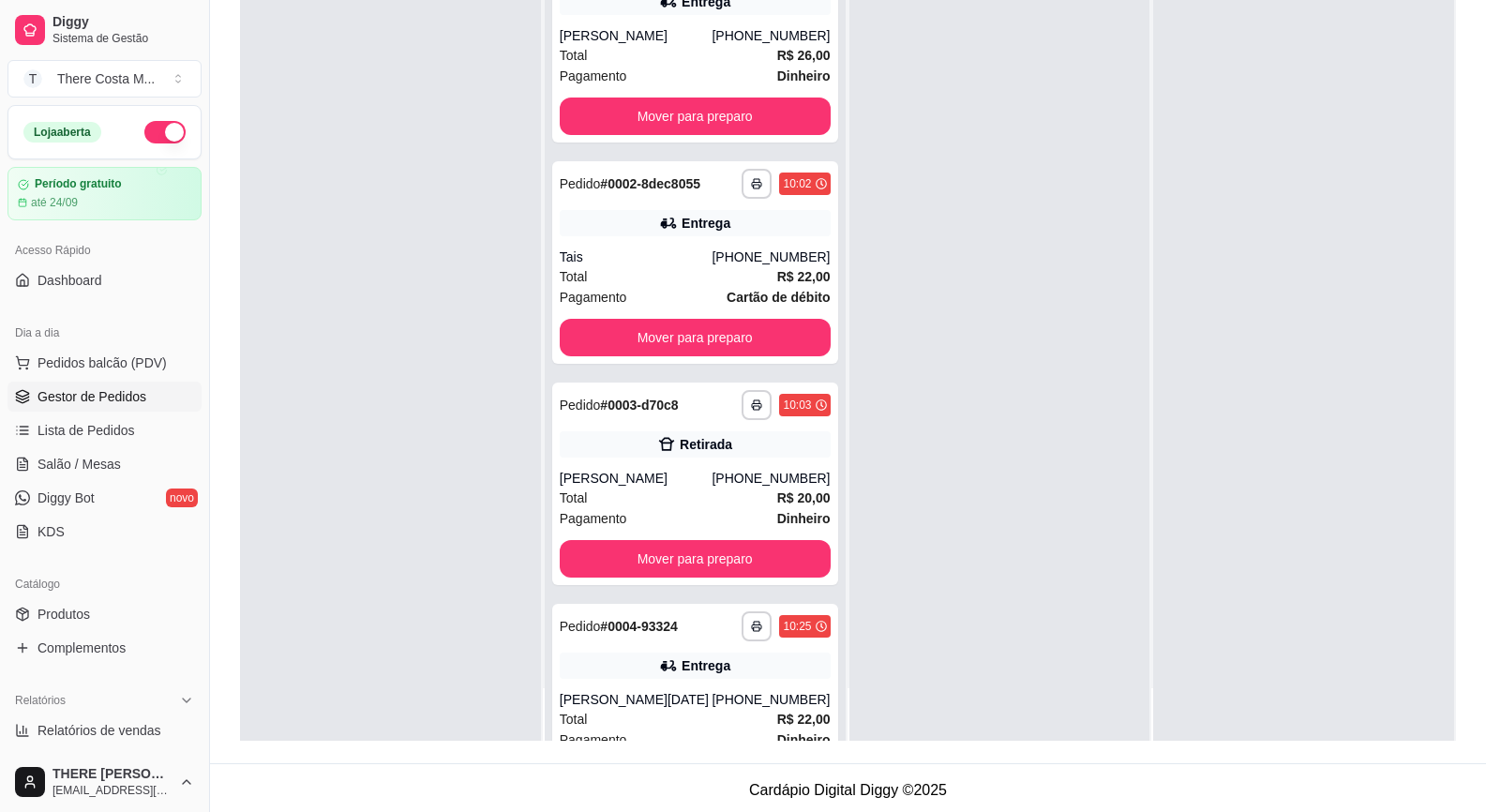
scroll to position [0, 0]
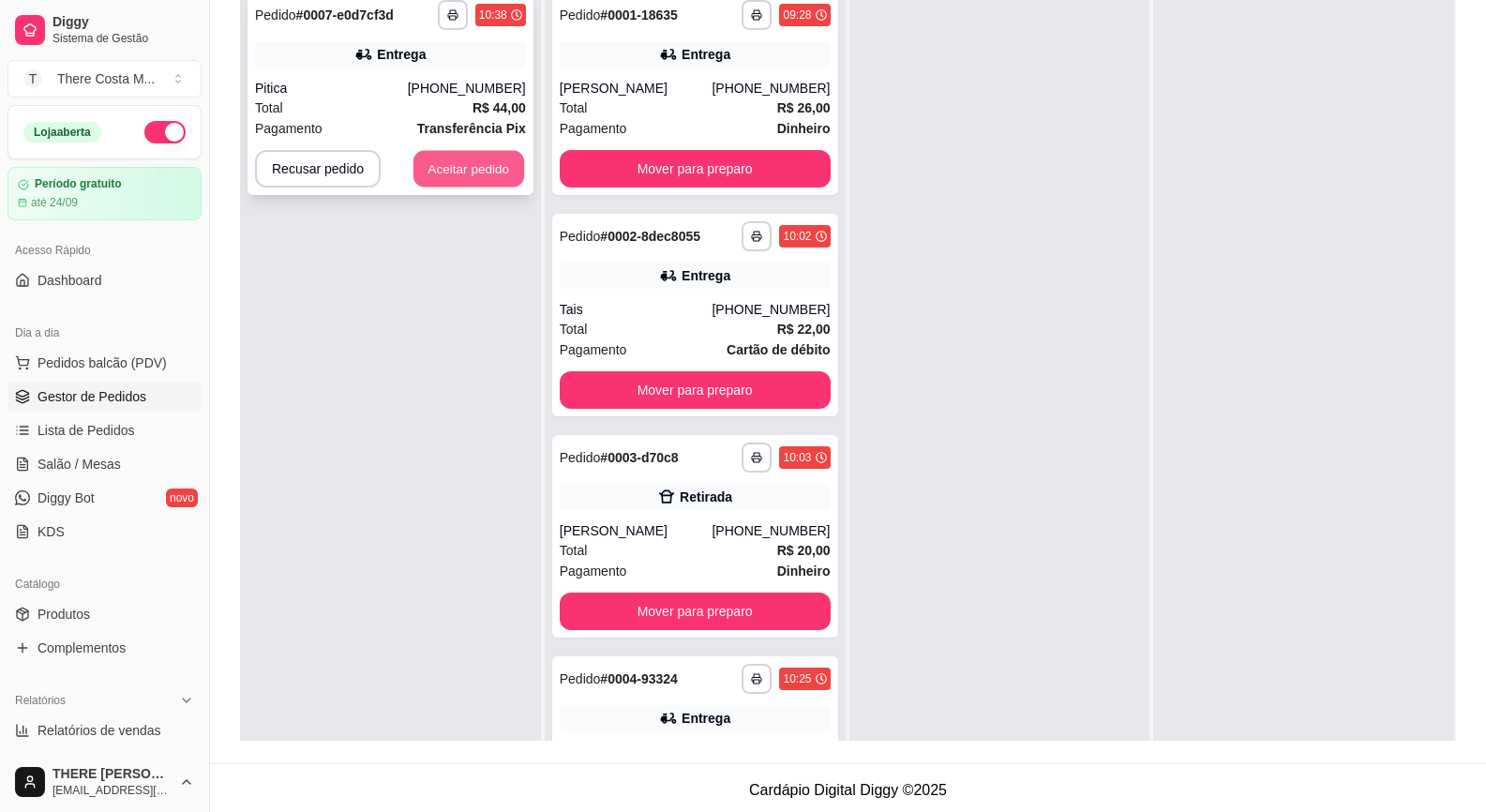
click at [435, 160] on button "Aceitar pedido" at bounding box center [469, 170] width 111 height 37
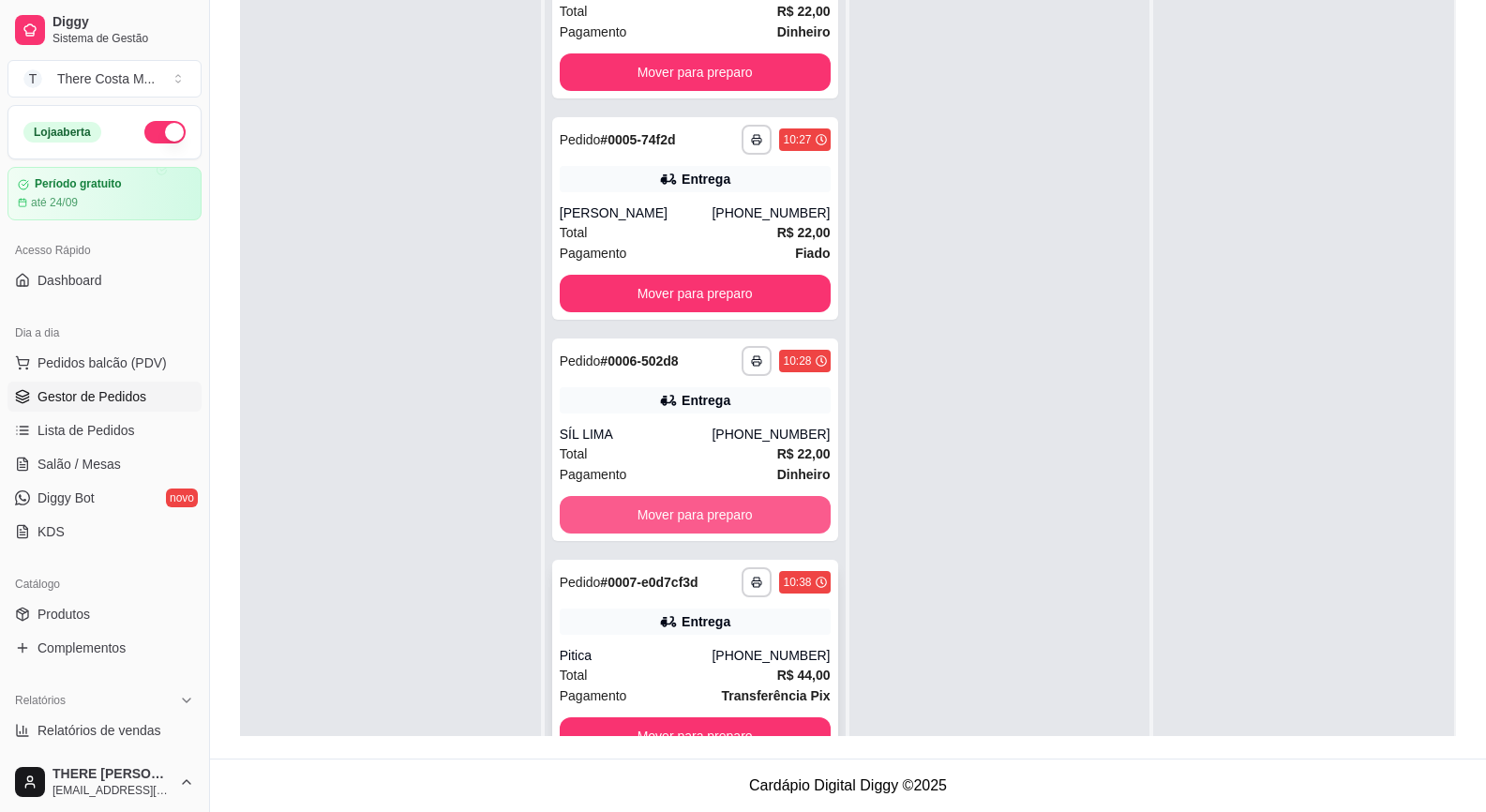
scroll to position [52, 0]
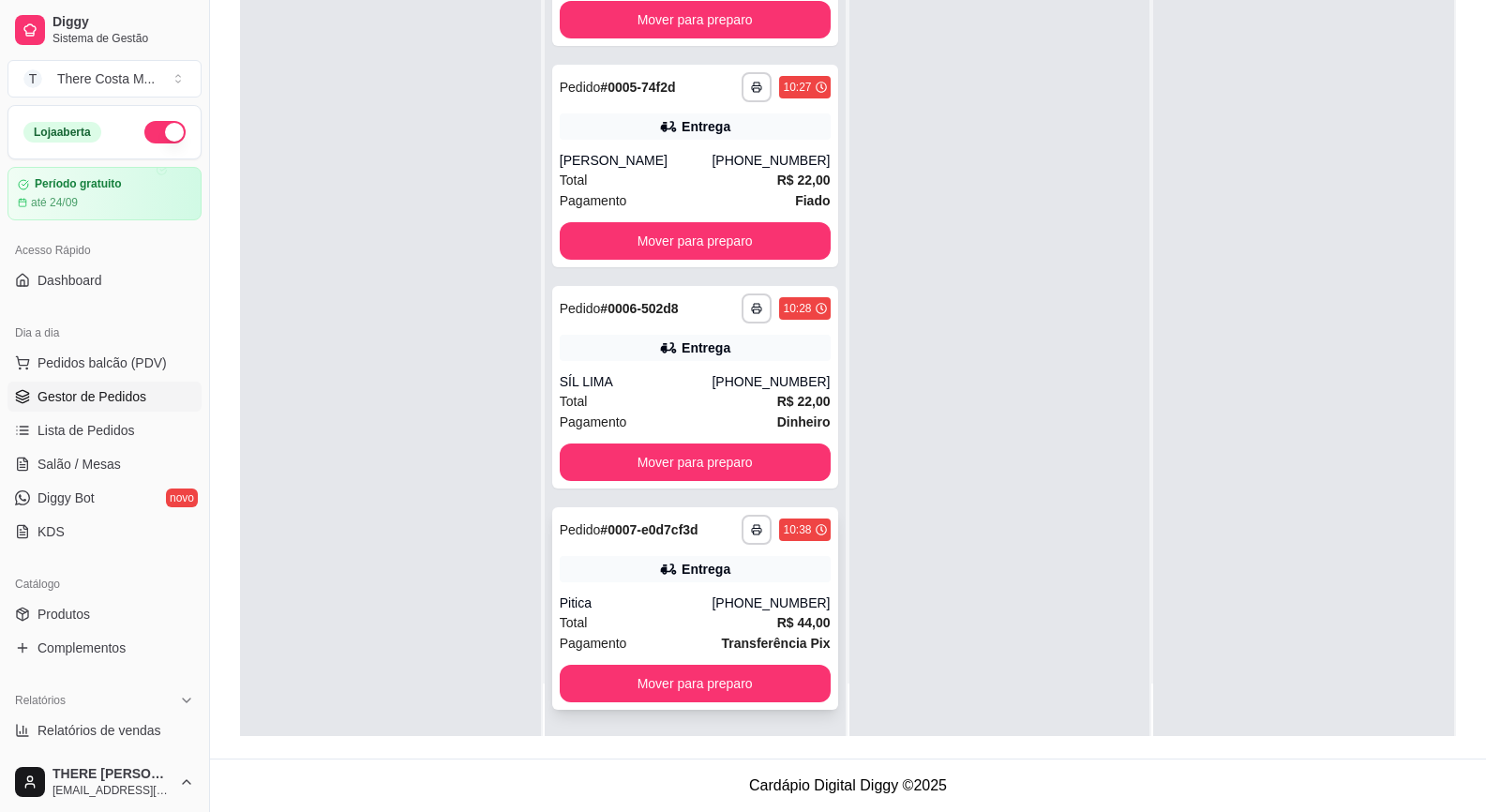
click at [672, 609] on div "Pitica" at bounding box center [637, 602] width 153 height 18
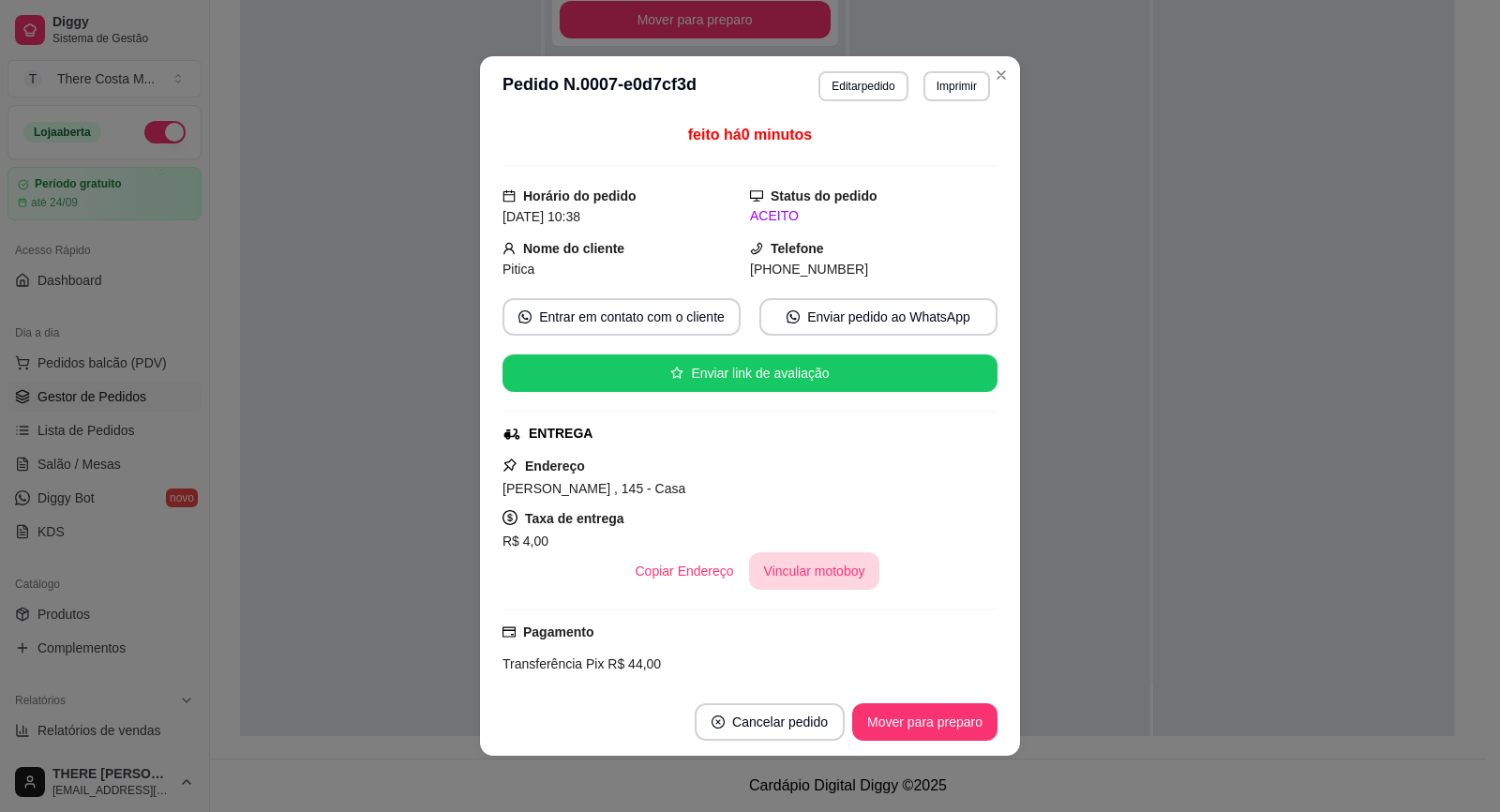
click at [816, 582] on button "Vincular motoboy" at bounding box center [814, 571] width 131 height 38
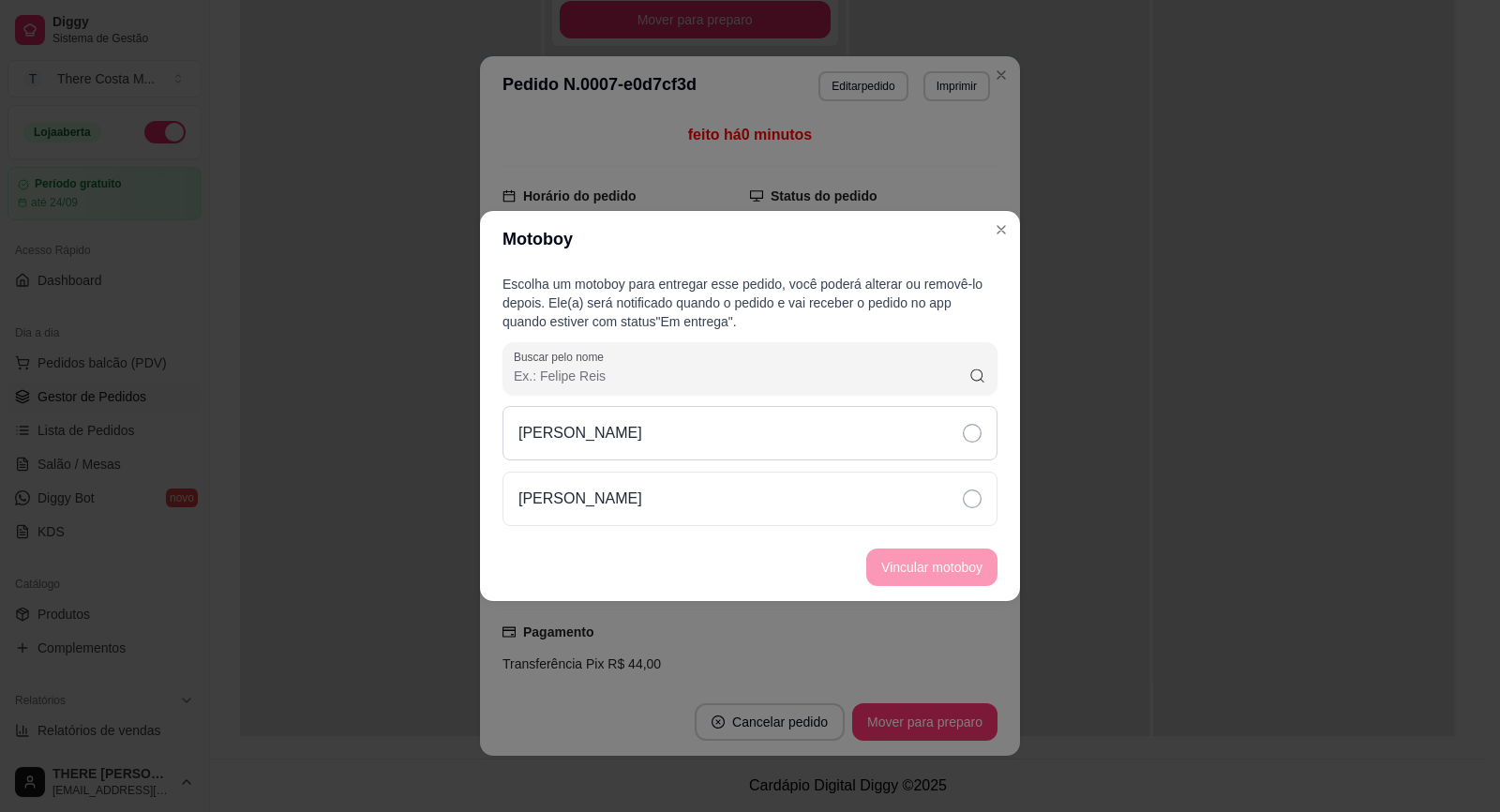
click at [935, 438] on div "[PERSON_NAME]" at bounding box center [750, 433] width 495 height 54
click at [937, 574] on button "Vincular motoboy" at bounding box center [931, 567] width 131 height 38
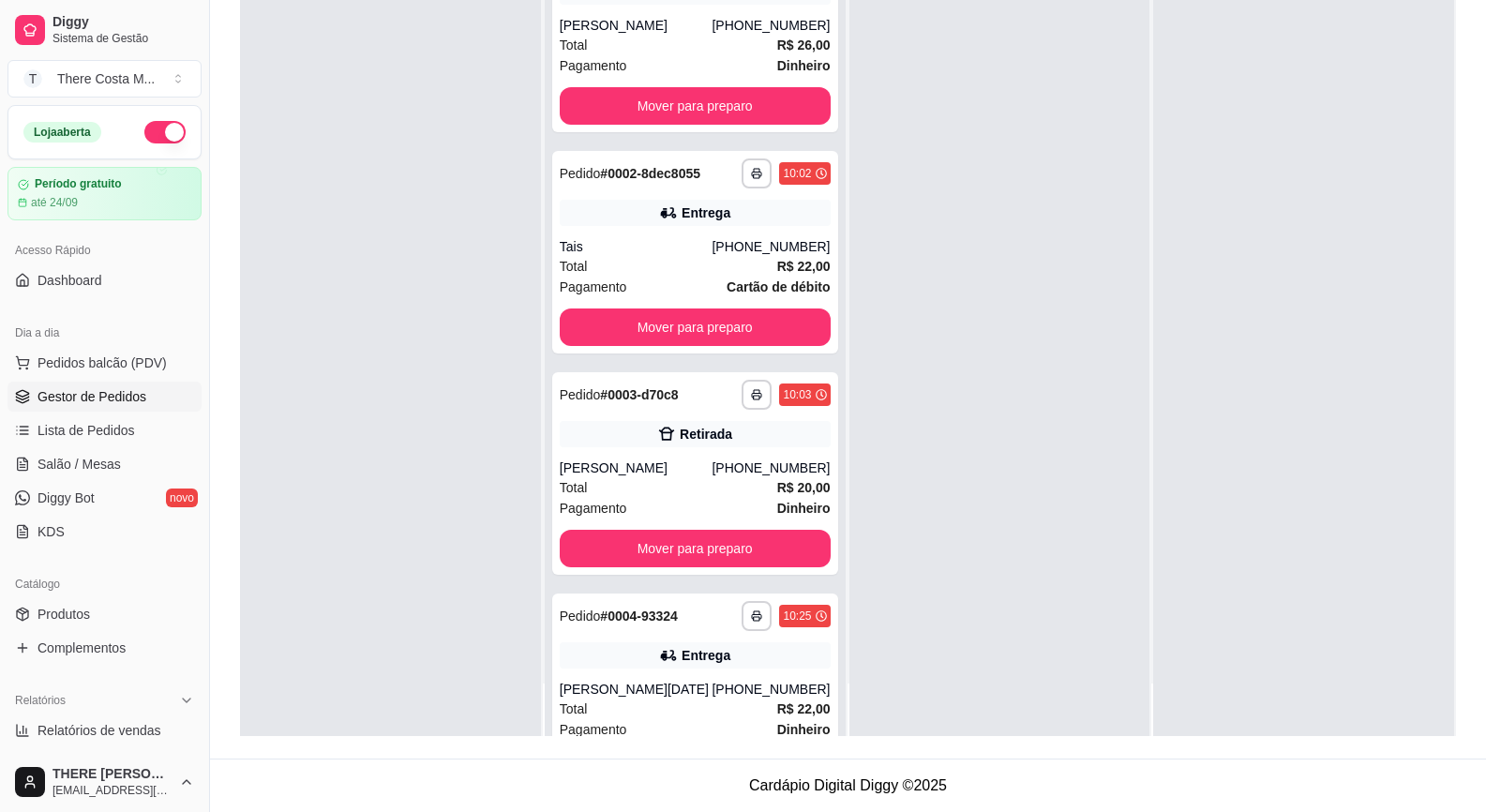
scroll to position [0, 0]
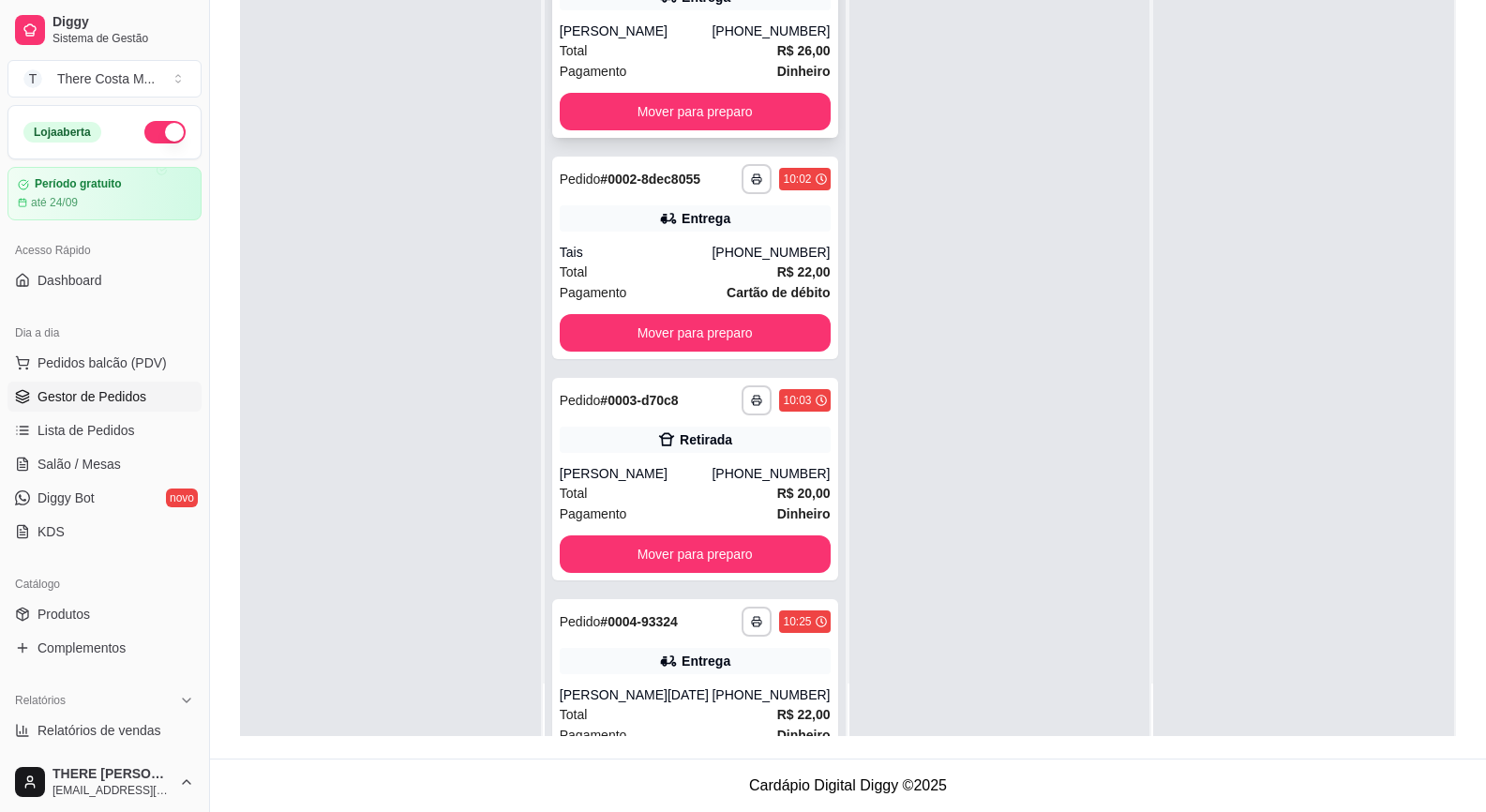
click at [682, 93] on div "**********" at bounding box center [695, 36] width 286 height 203
click at [712, 125] on button "Mover para preparo" at bounding box center [696, 111] width 271 height 38
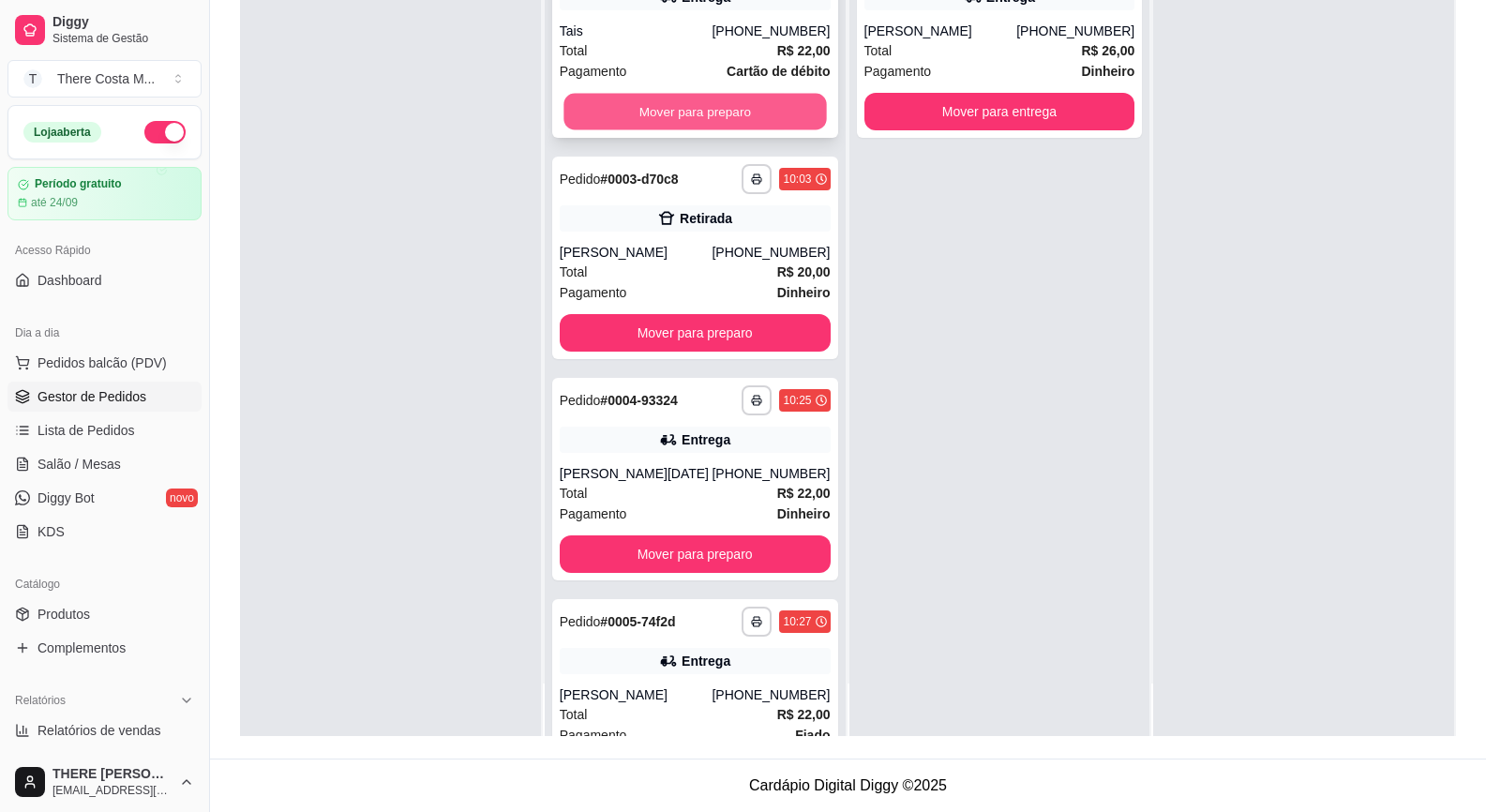
click at [725, 110] on button "Mover para preparo" at bounding box center [694, 112] width 263 height 37
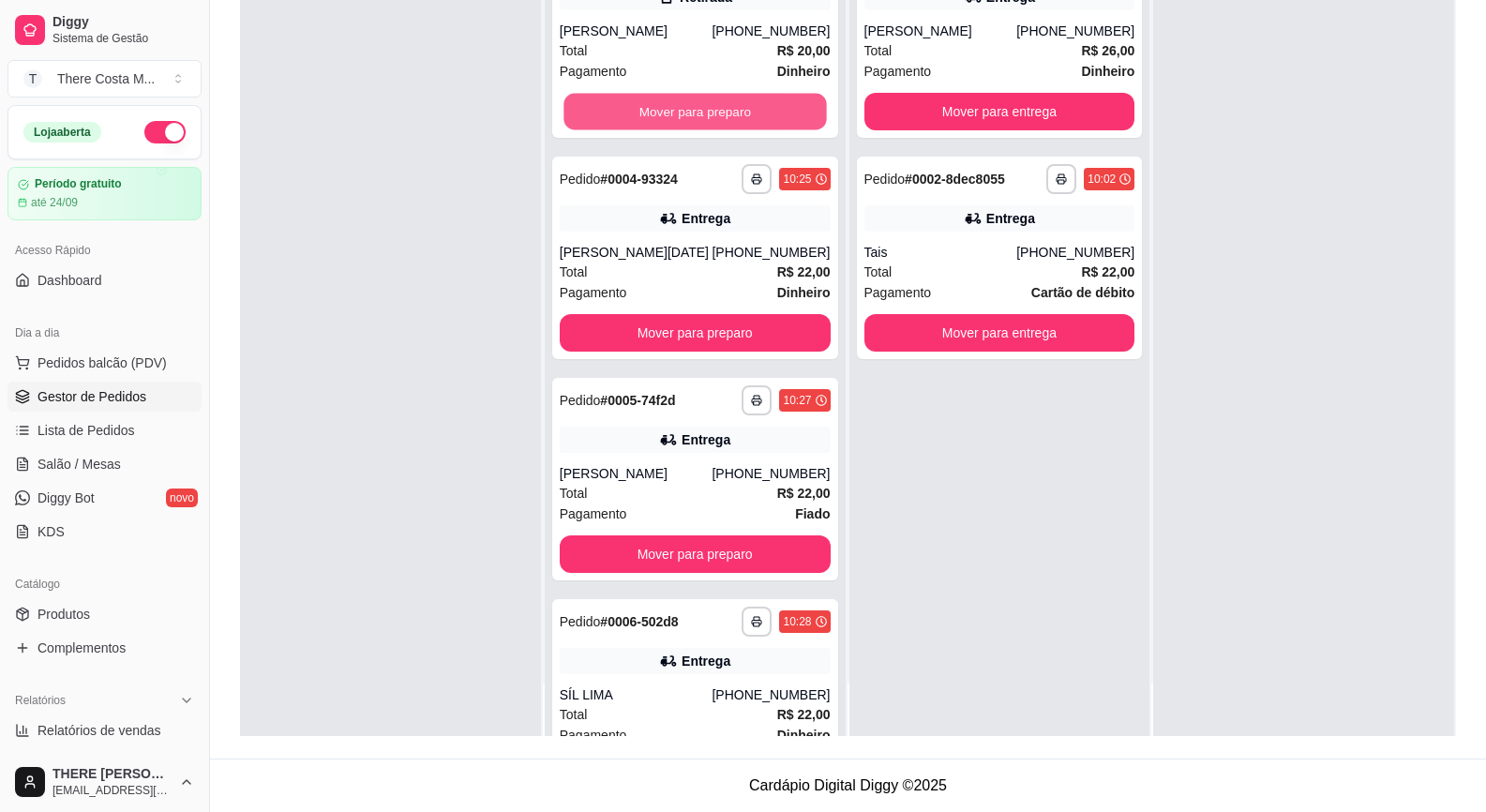
click at [727, 109] on button "Mover para preparo" at bounding box center [694, 112] width 263 height 37
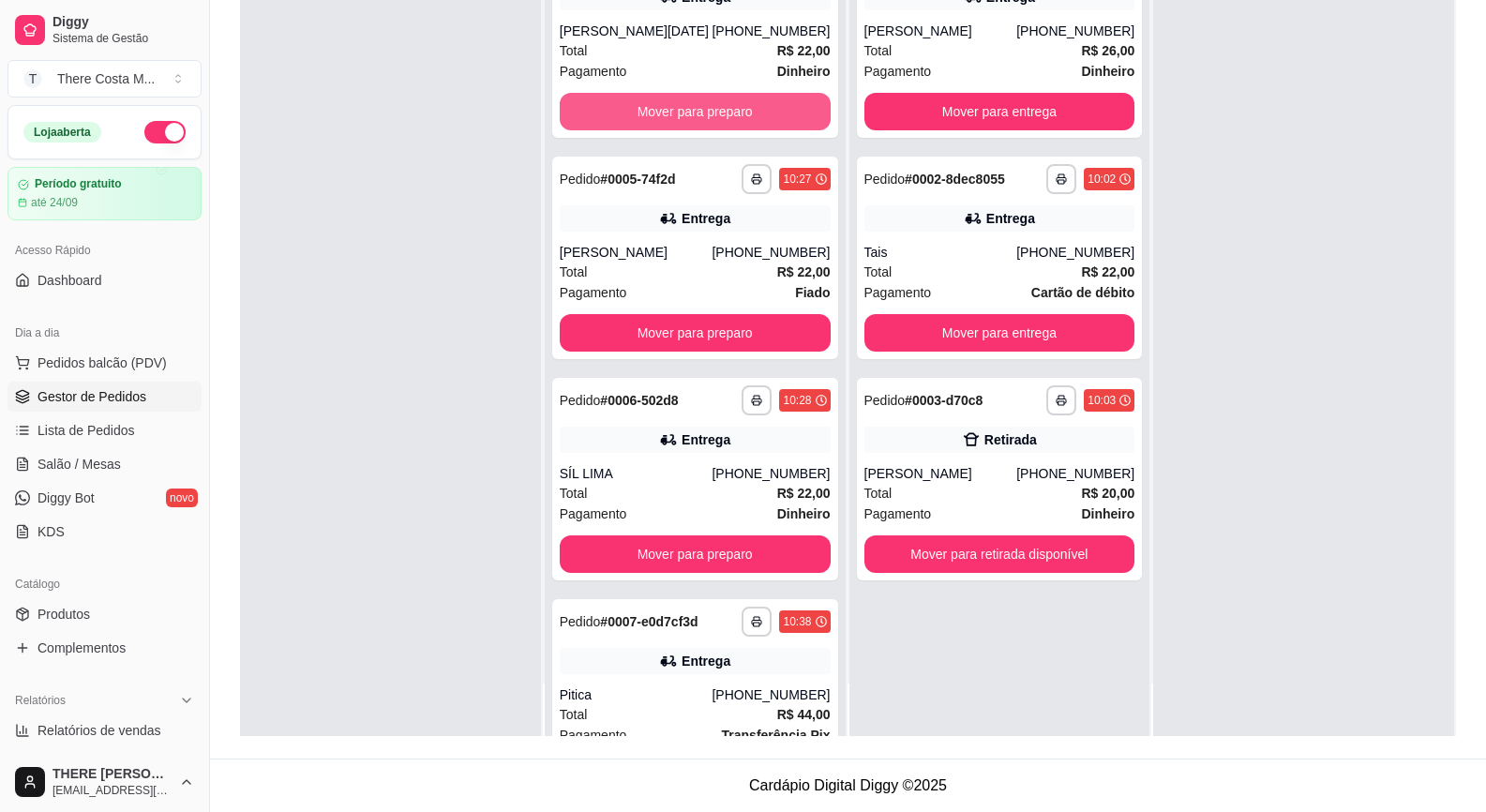
click at [679, 110] on button "Mover para preparo" at bounding box center [696, 111] width 271 height 38
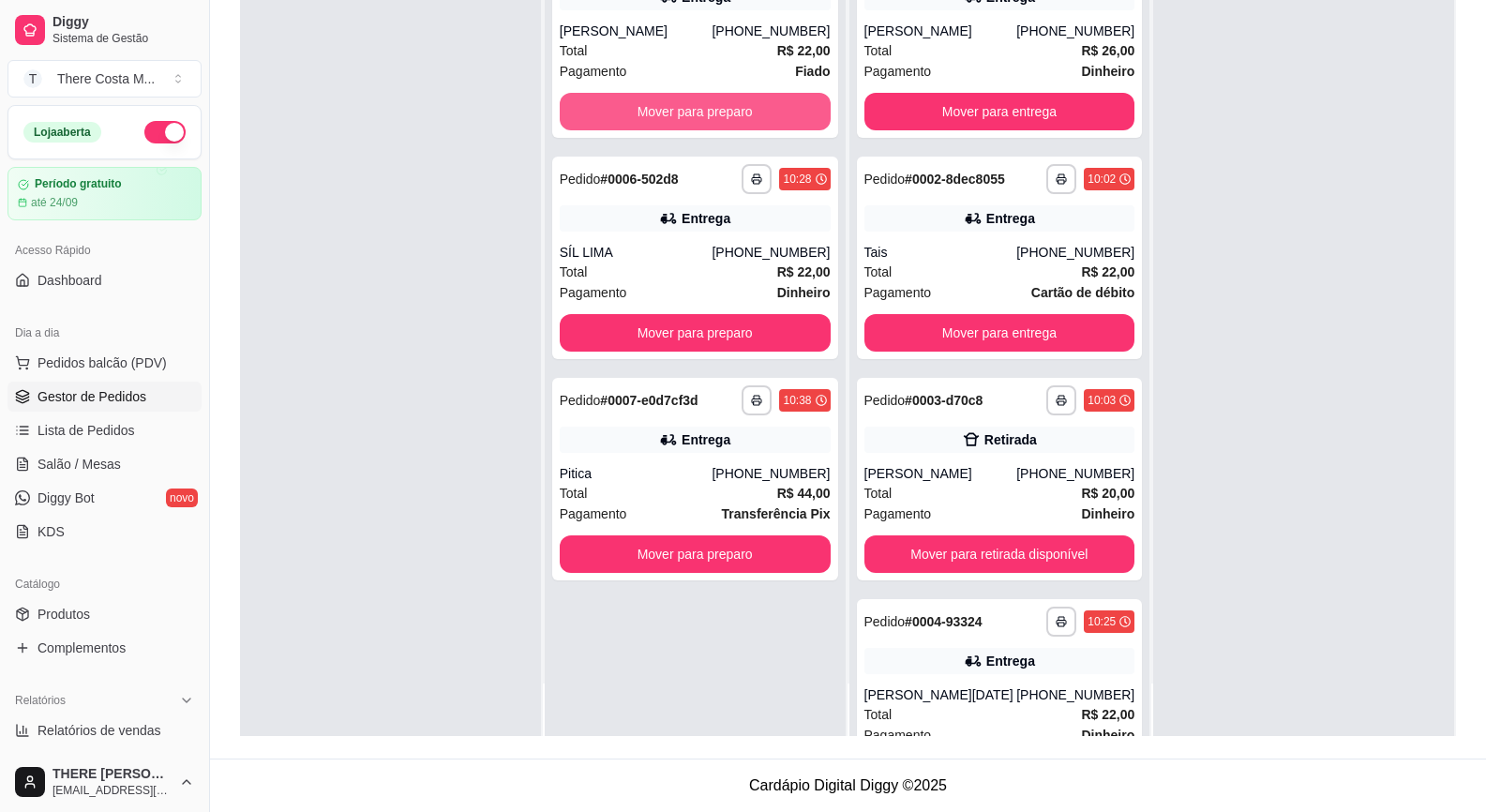
click at [679, 110] on button "Mover para preparo" at bounding box center [696, 111] width 271 height 38
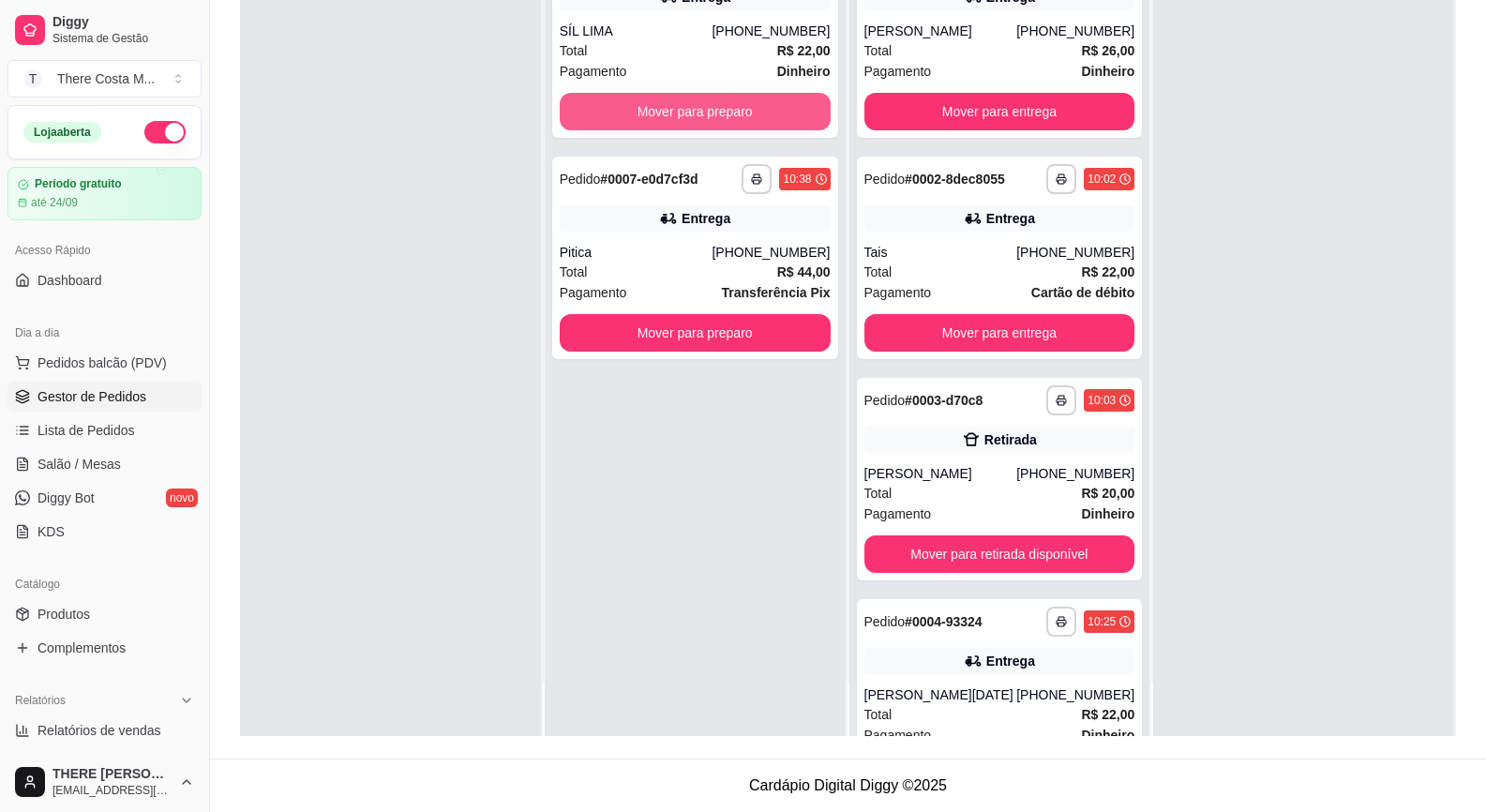
click at [679, 110] on button "Mover para preparo" at bounding box center [696, 111] width 271 height 38
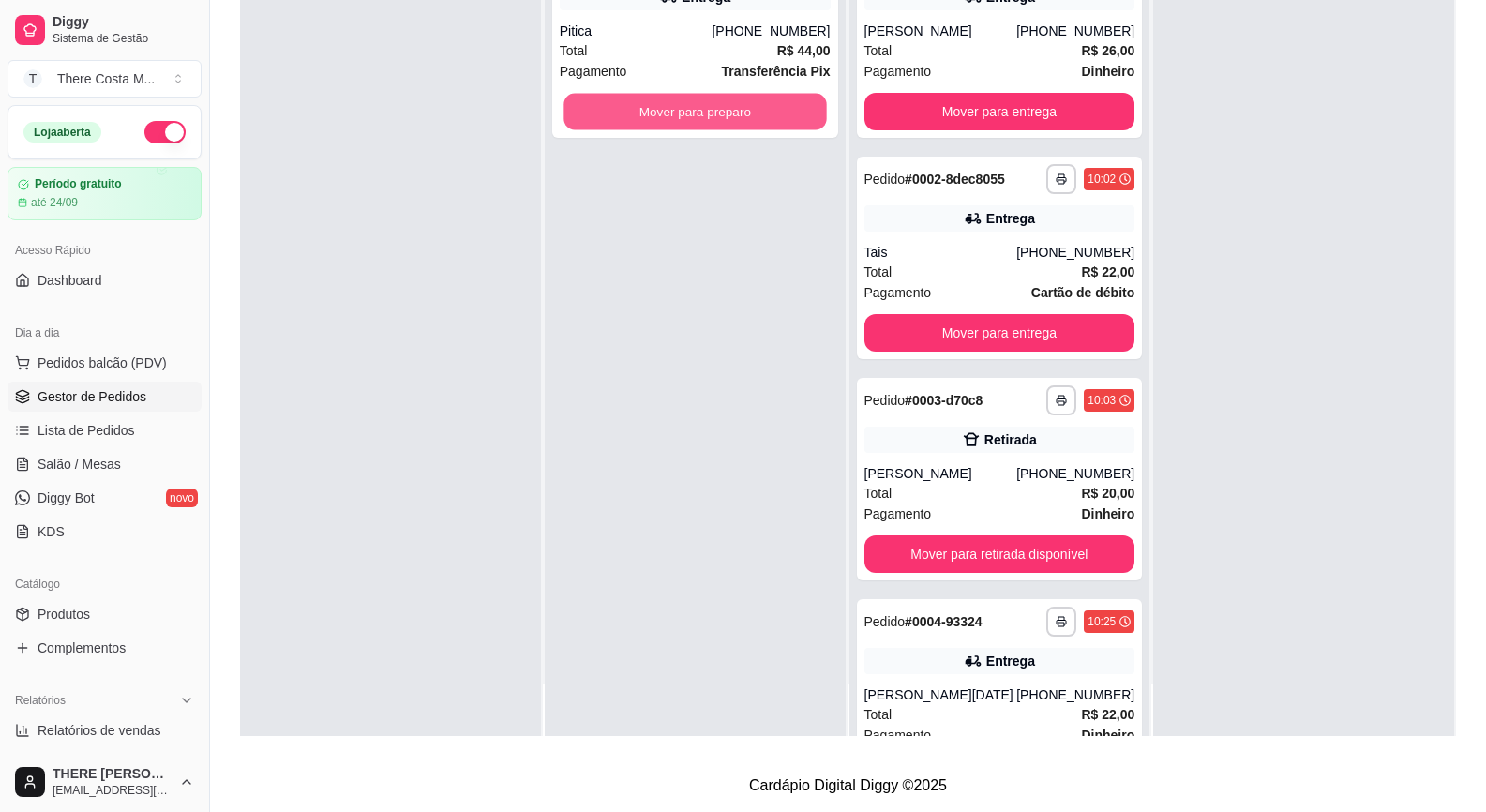
click at [679, 110] on button "Mover para preparo" at bounding box center [694, 112] width 263 height 37
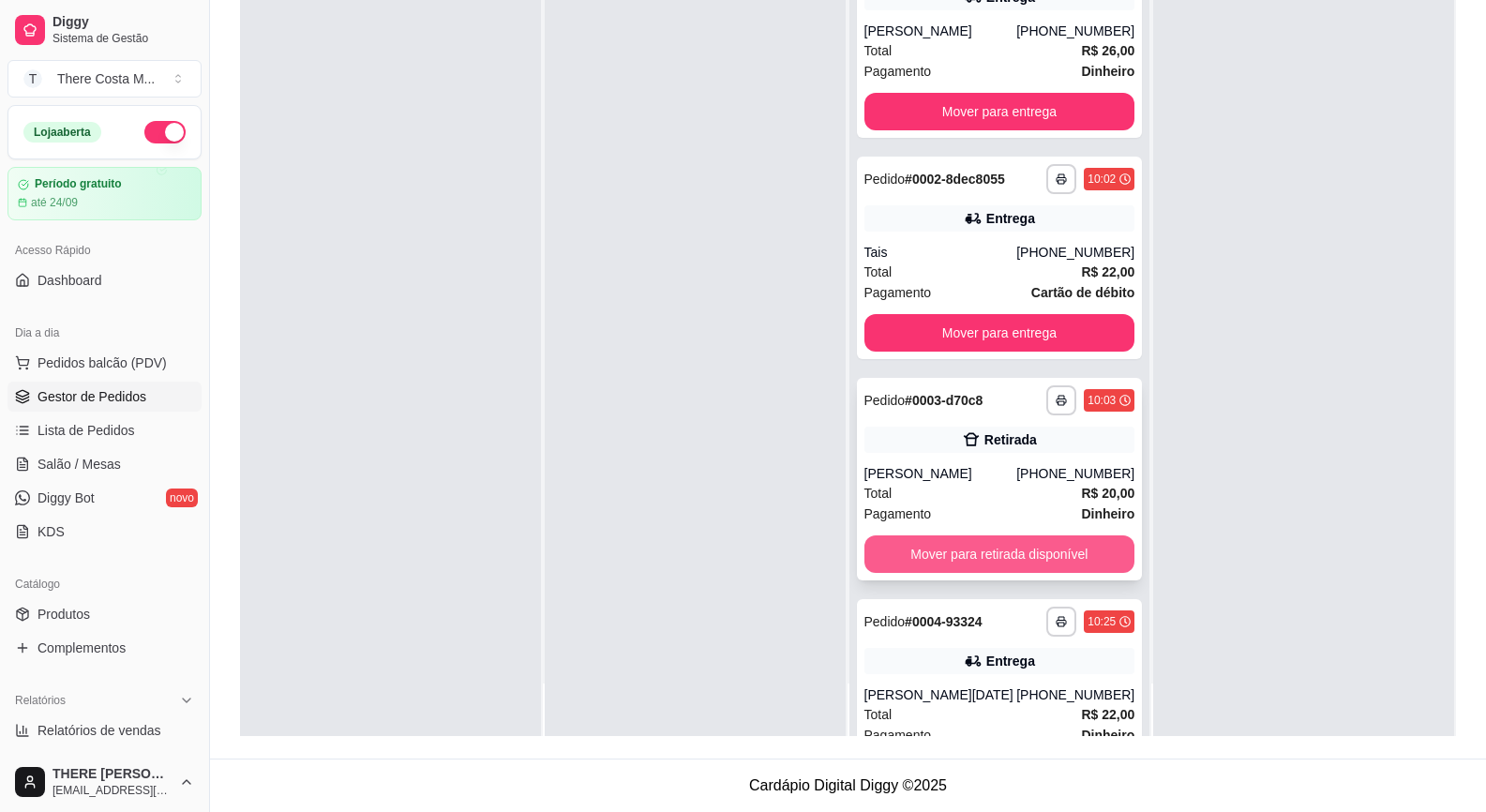
click at [1011, 555] on button "Mover para retirada disponível" at bounding box center [1000, 553] width 271 height 38
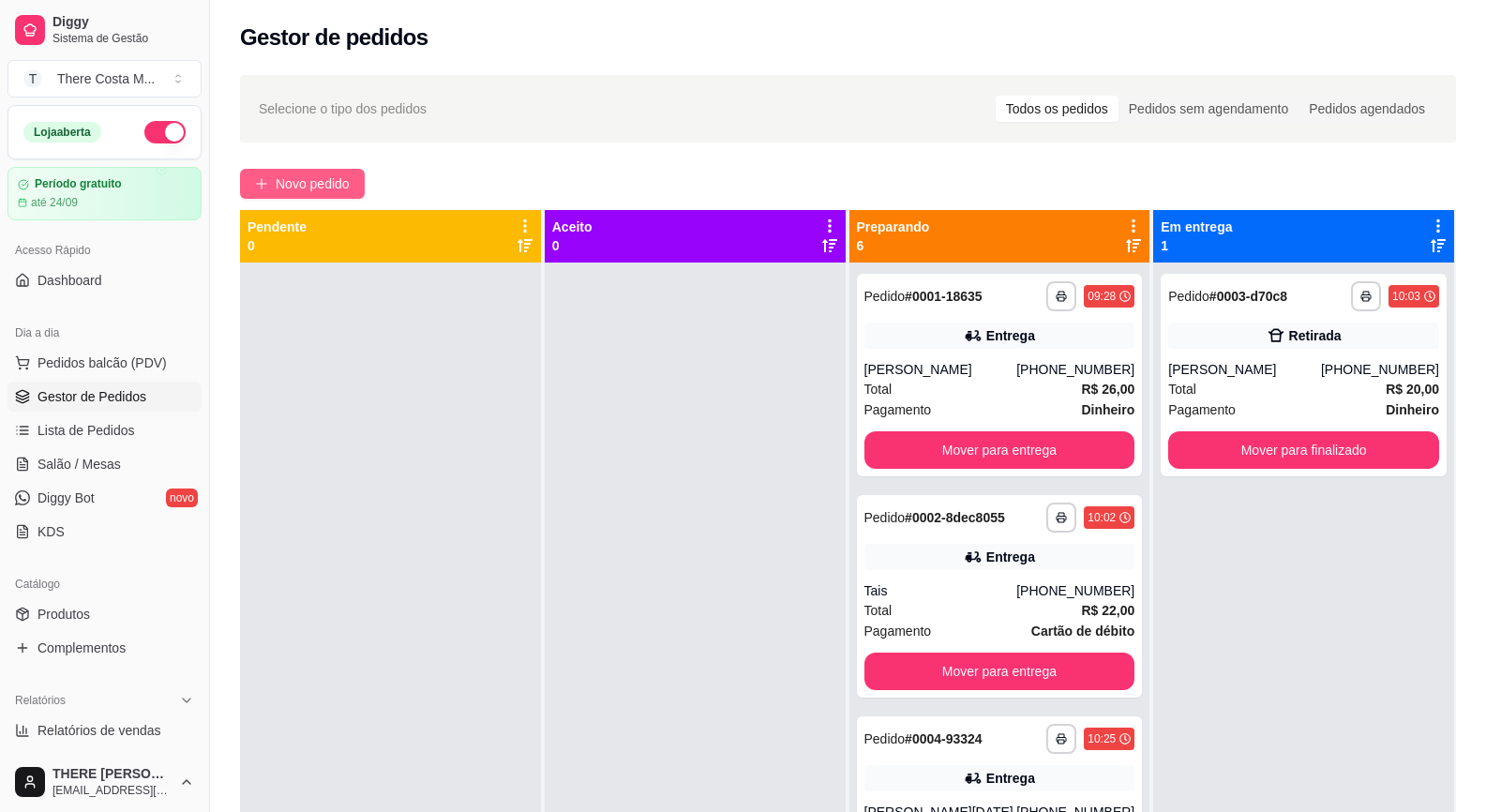
click at [280, 184] on span "Novo pedido" at bounding box center [312, 183] width 74 height 20
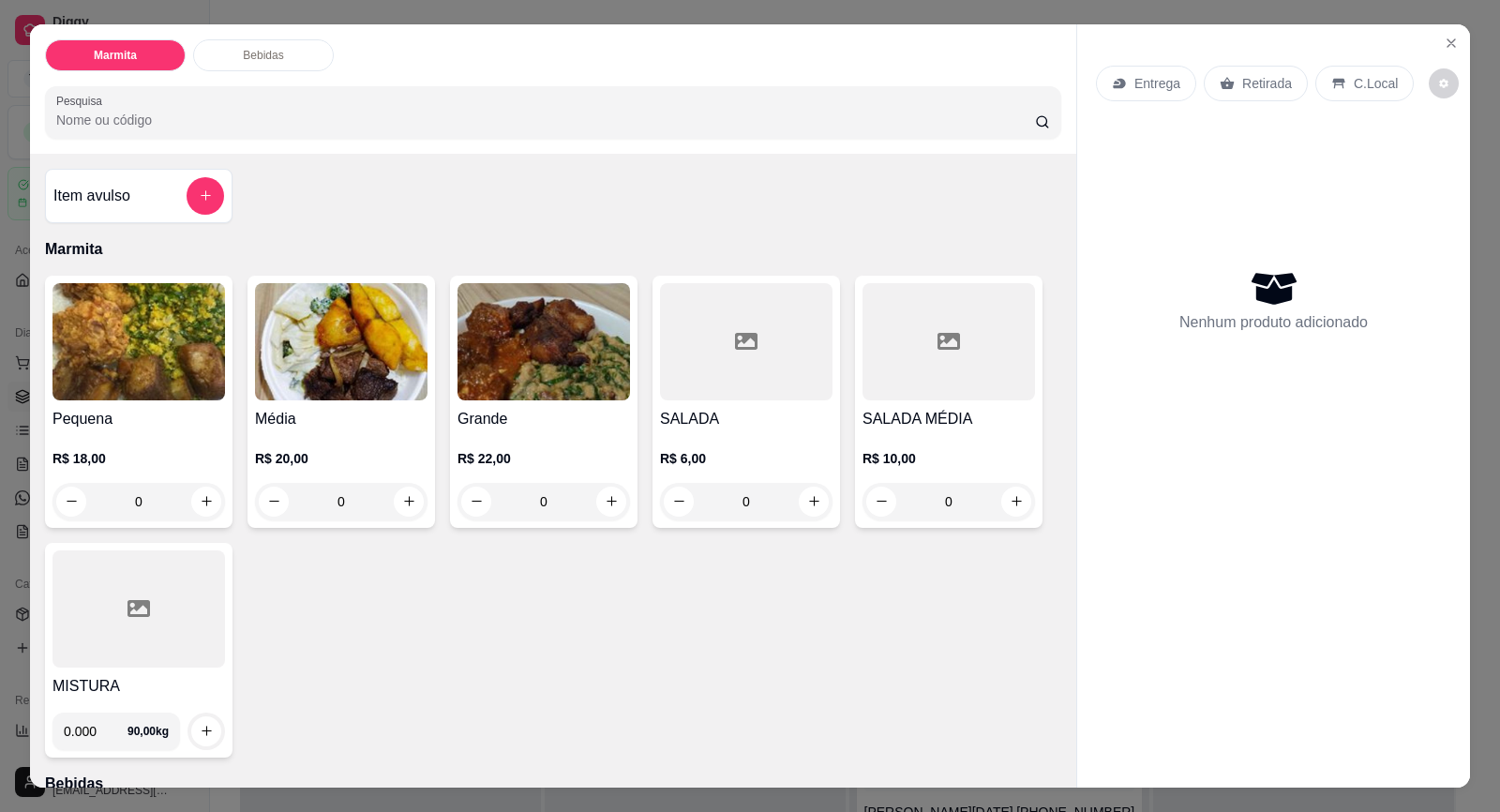
drag, startPoint x: 1075, startPoint y: 96, endPoint x: 1099, endPoint y: 77, distance: 30.6
click at [1084, 87] on div "Entrega Retirada C.Local Nenhum produto adicionado" at bounding box center [1273, 390] width 392 height 734
click at [1099, 77] on div "Entrega" at bounding box center [1146, 83] width 101 height 36
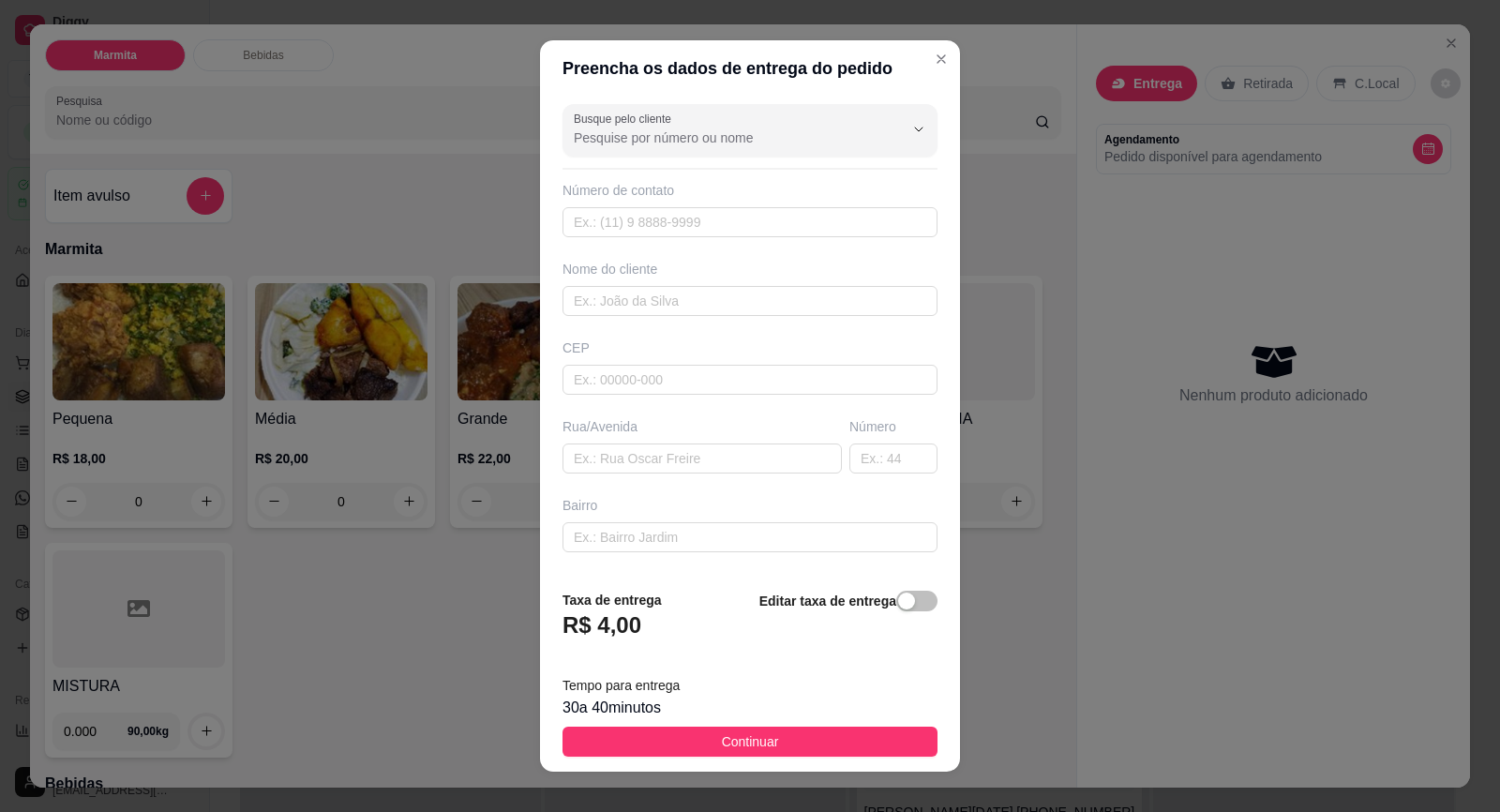
click at [722, 139] on input "Busque pelo cliente" at bounding box center [724, 138] width 300 height 18
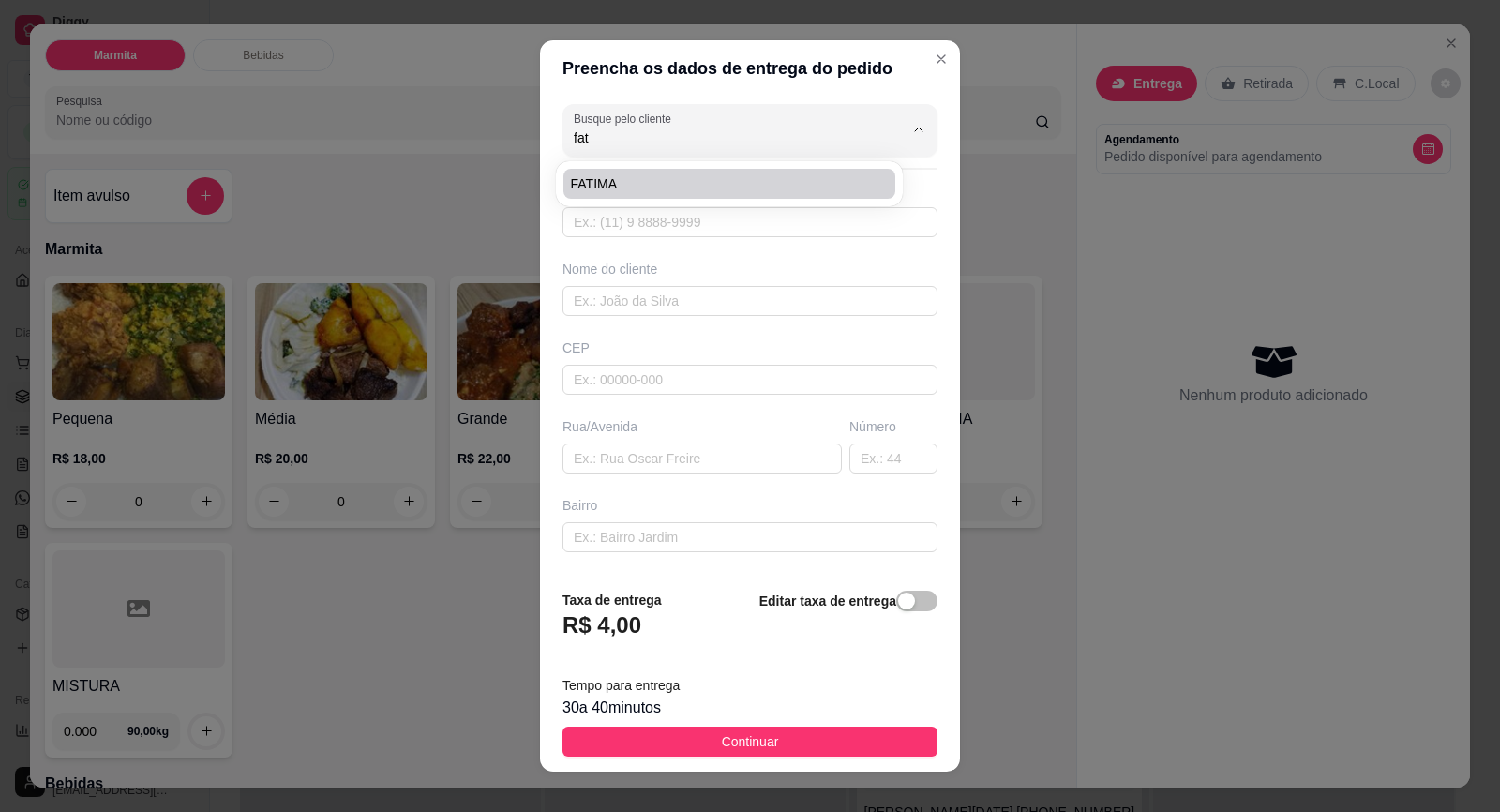
click at [826, 172] on li "FATIMA" at bounding box center [729, 183] width 331 height 30
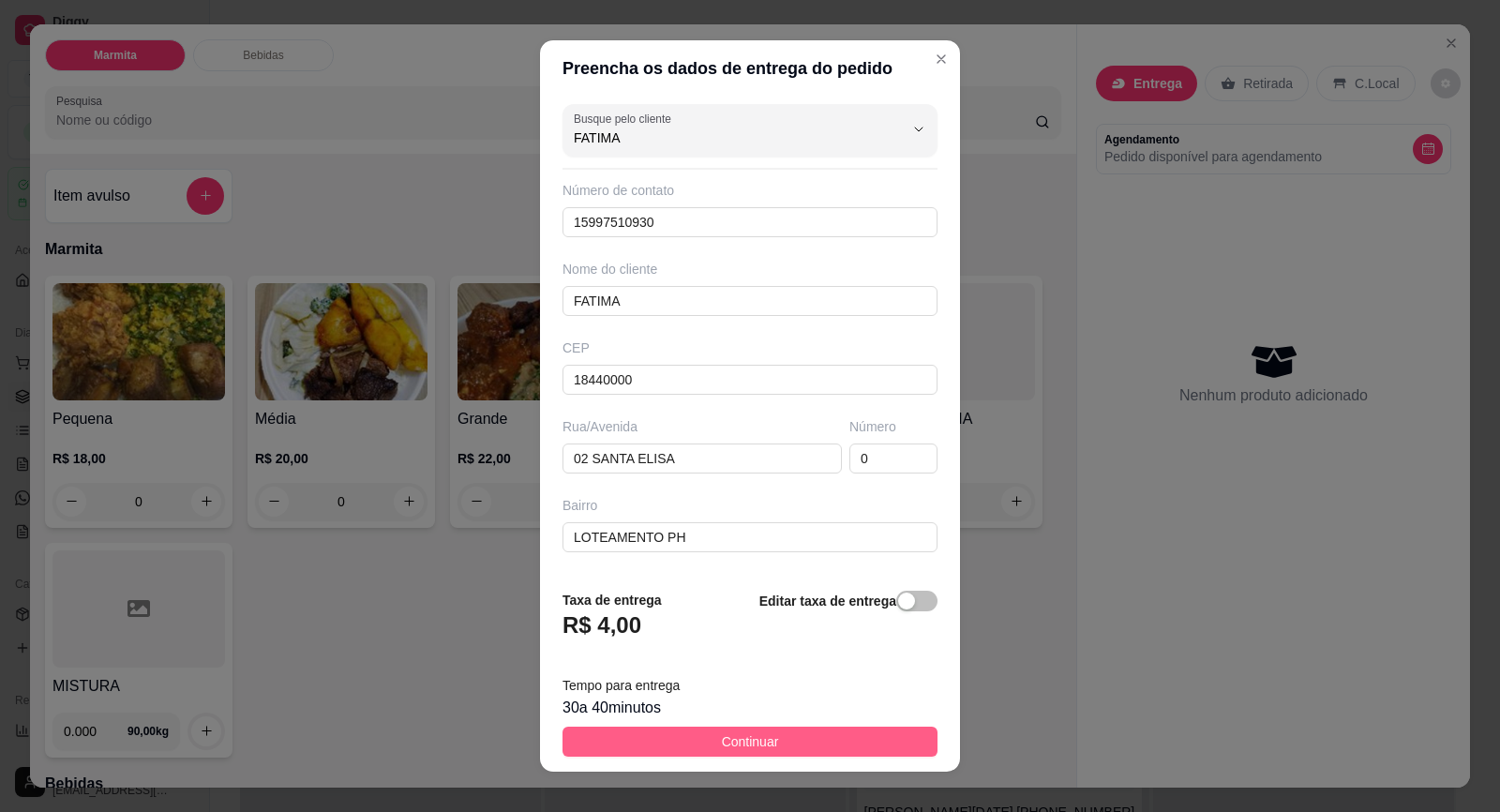
click at [745, 739] on span "Continuar" at bounding box center [750, 741] width 57 height 20
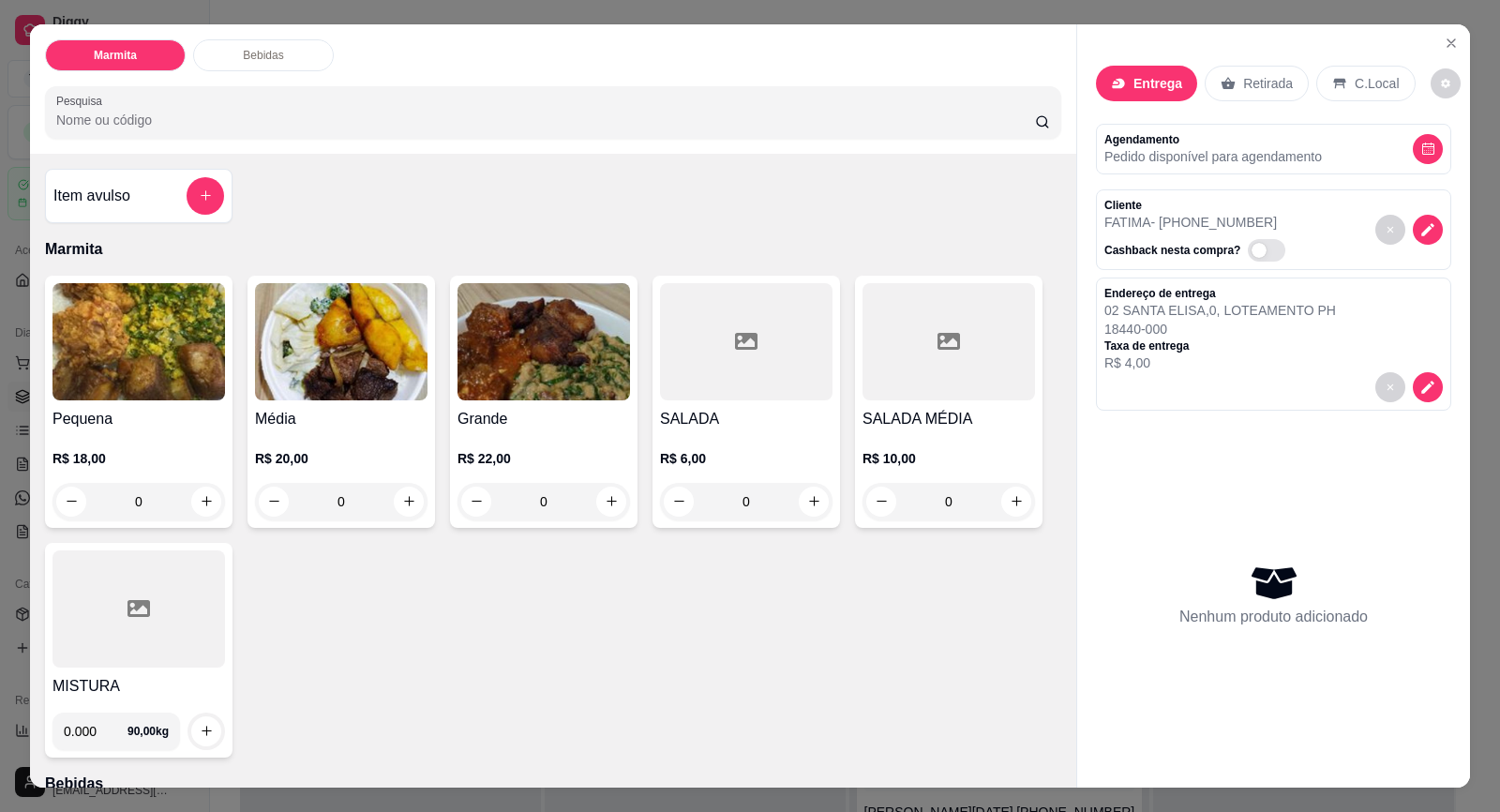
click at [428, 491] on div "Pequena R$ 18,00 0 Média R$ 20,00 0 Grande R$ 22,00 0 SALADA R$ 6,00 0 SALADA M…" at bounding box center [552, 515] width 1016 height 482
click at [364, 383] on img at bounding box center [341, 341] width 172 height 117
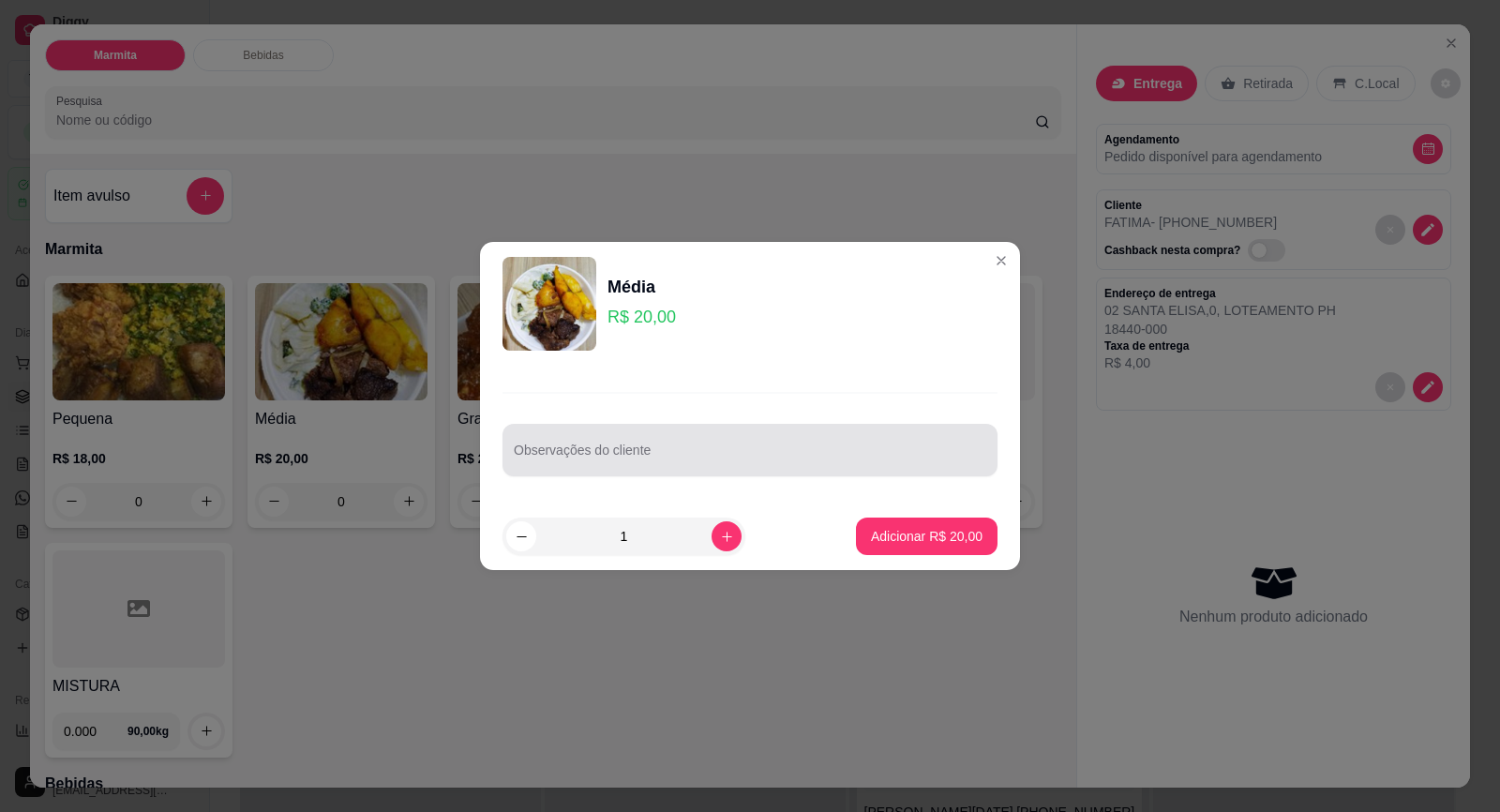
click at [538, 461] on input "Observações do cliente" at bounding box center [750, 456] width 473 height 18
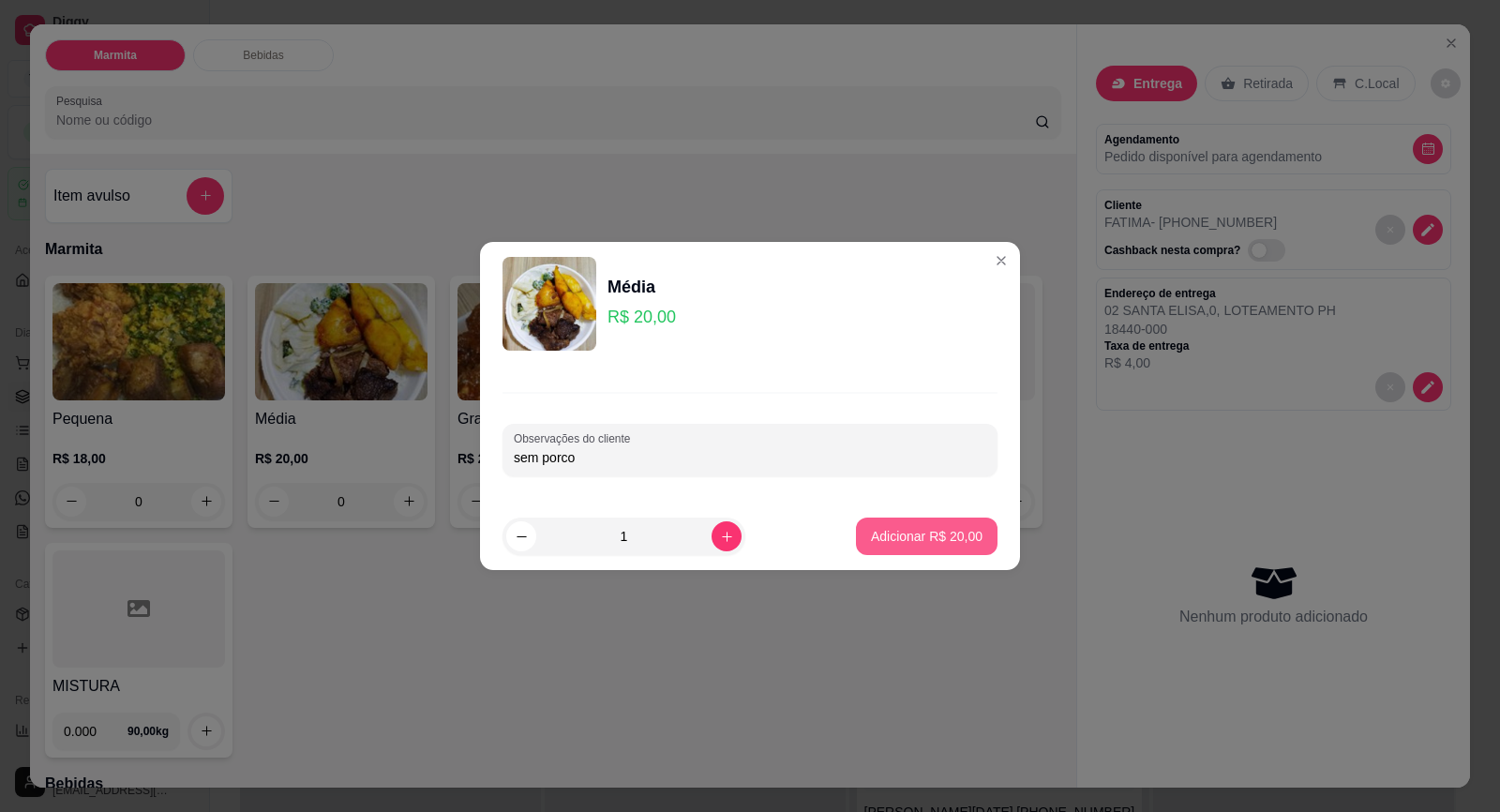
click at [937, 527] on p "Adicionar R$ 20,00" at bounding box center [926, 536] width 111 height 18
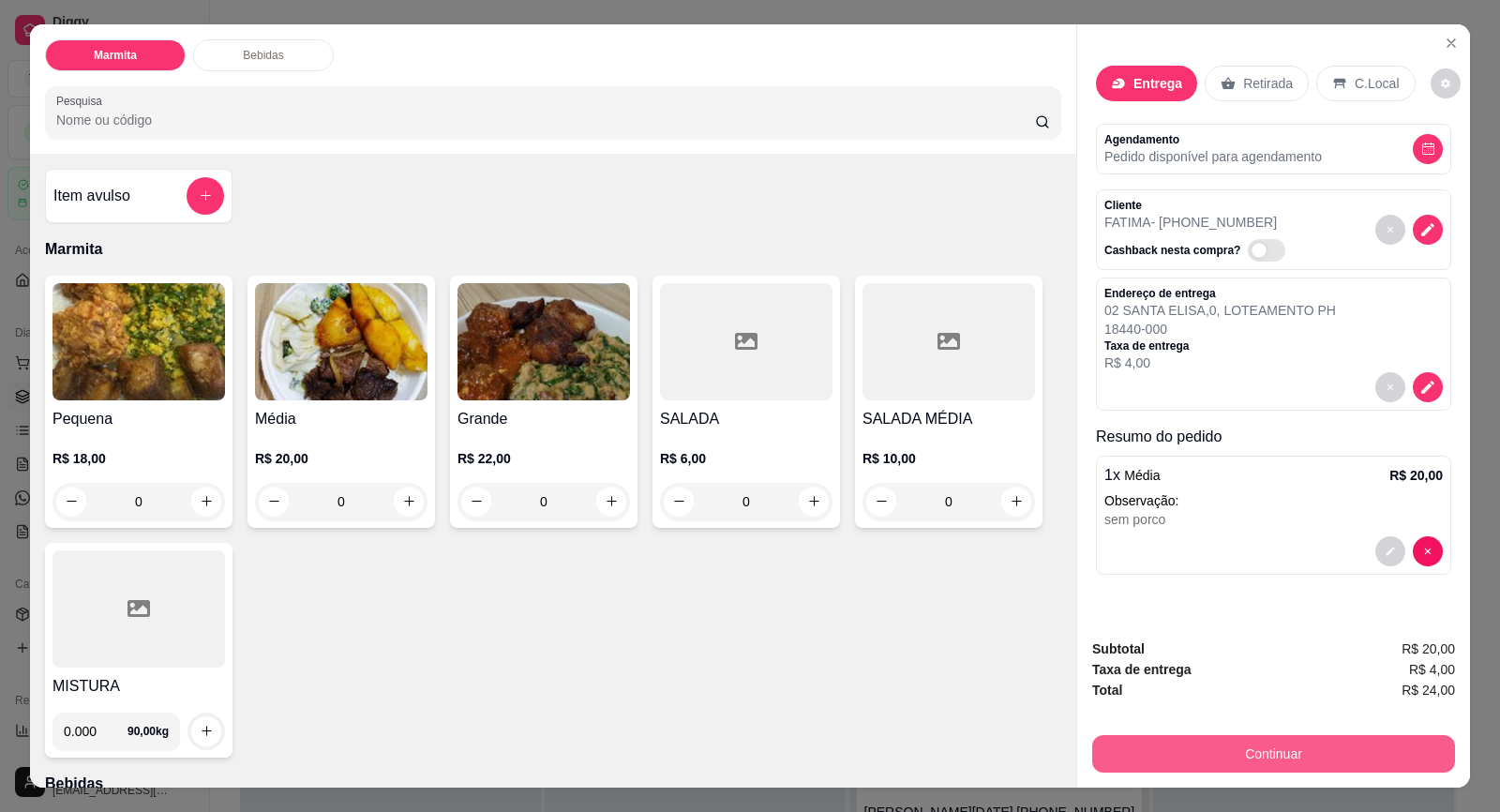
click at [1254, 748] on button "Continuar" at bounding box center [1273, 754] width 362 height 38
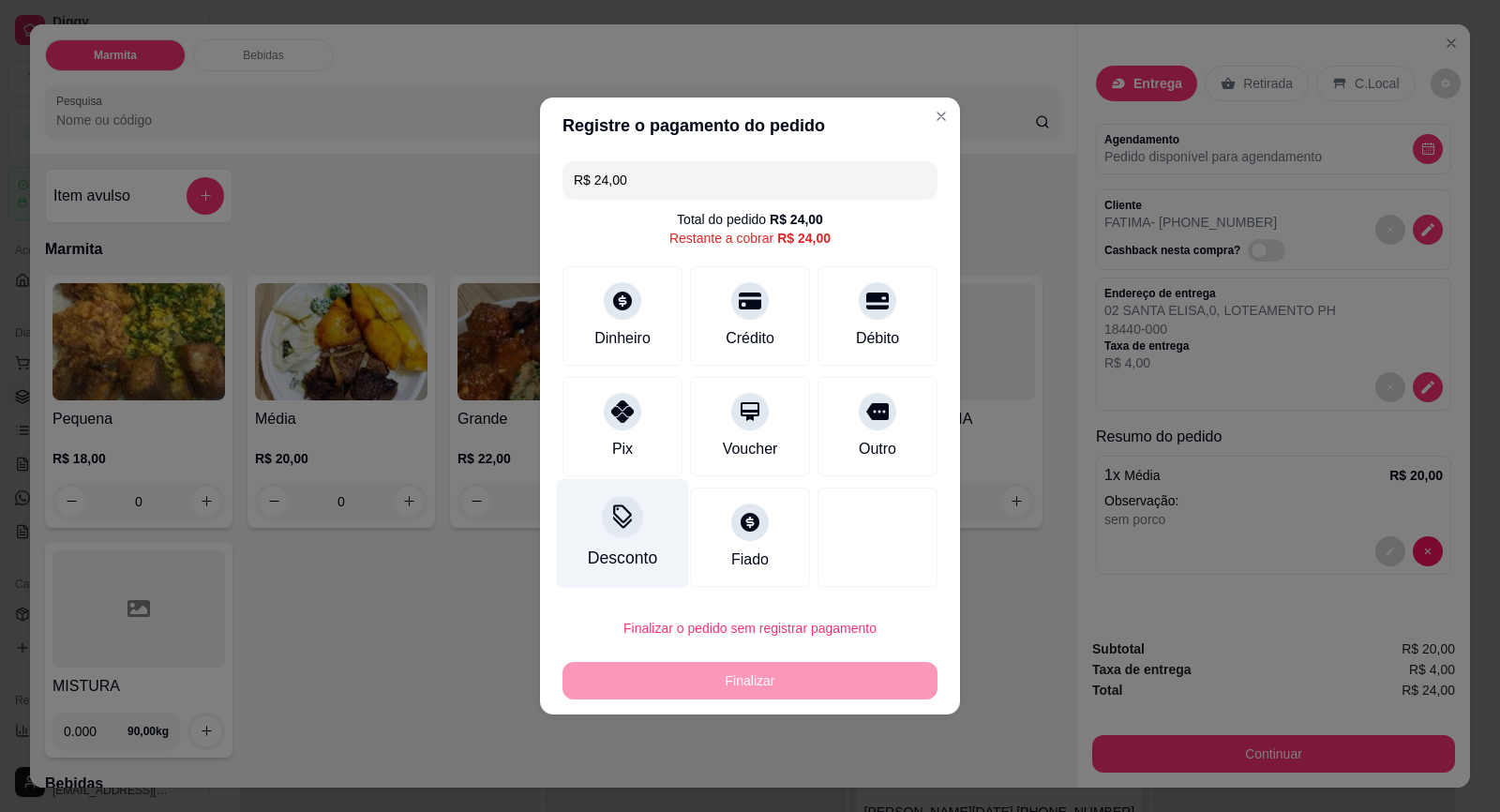
click at [619, 525] on icon at bounding box center [622, 522] width 18 height 13
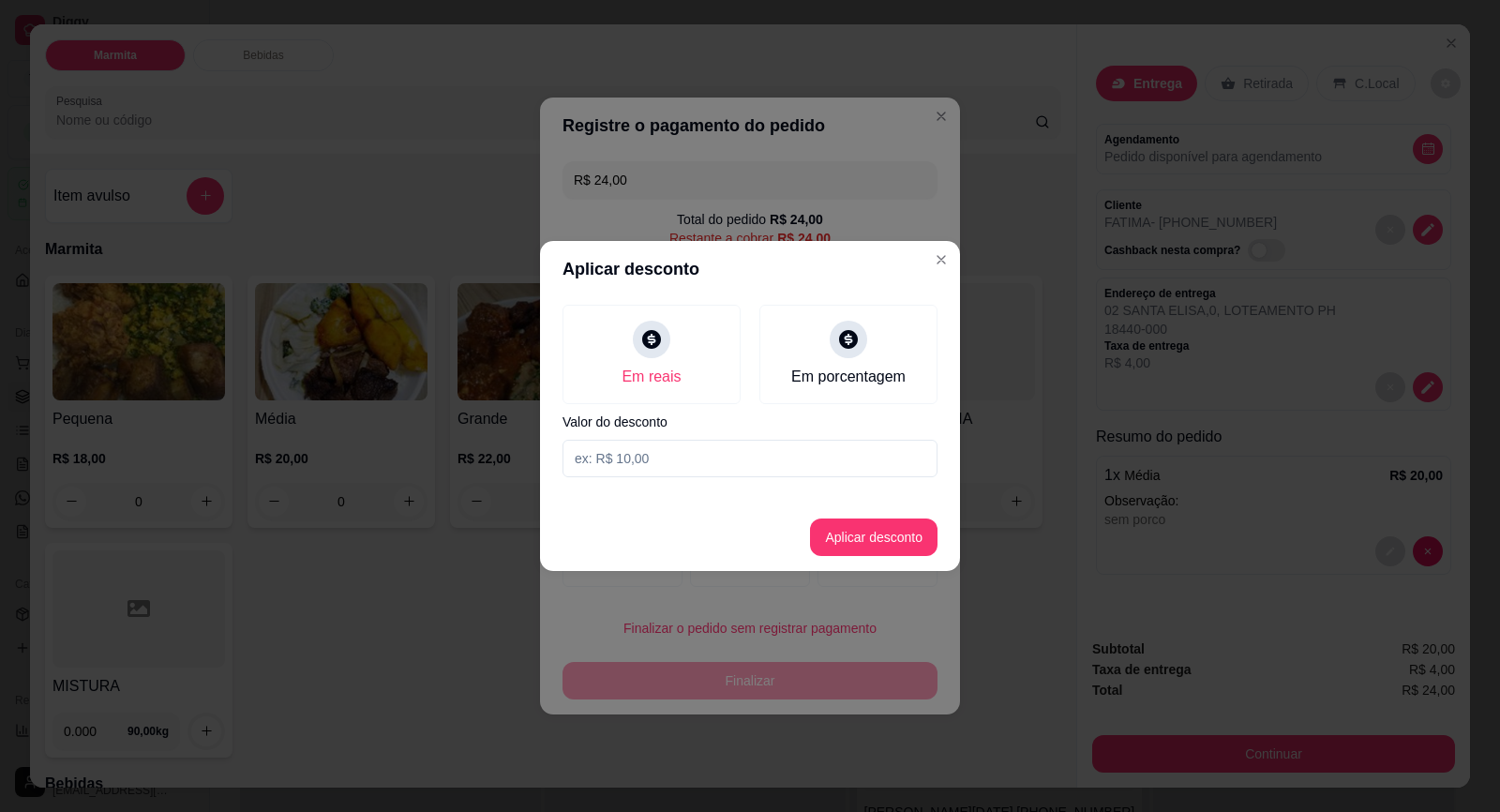
click at [644, 465] on input at bounding box center [749, 458] width 375 height 38
click at [851, 526] on button "Aplicar desconto" at bounding box center [874, 538] width 123 height 37
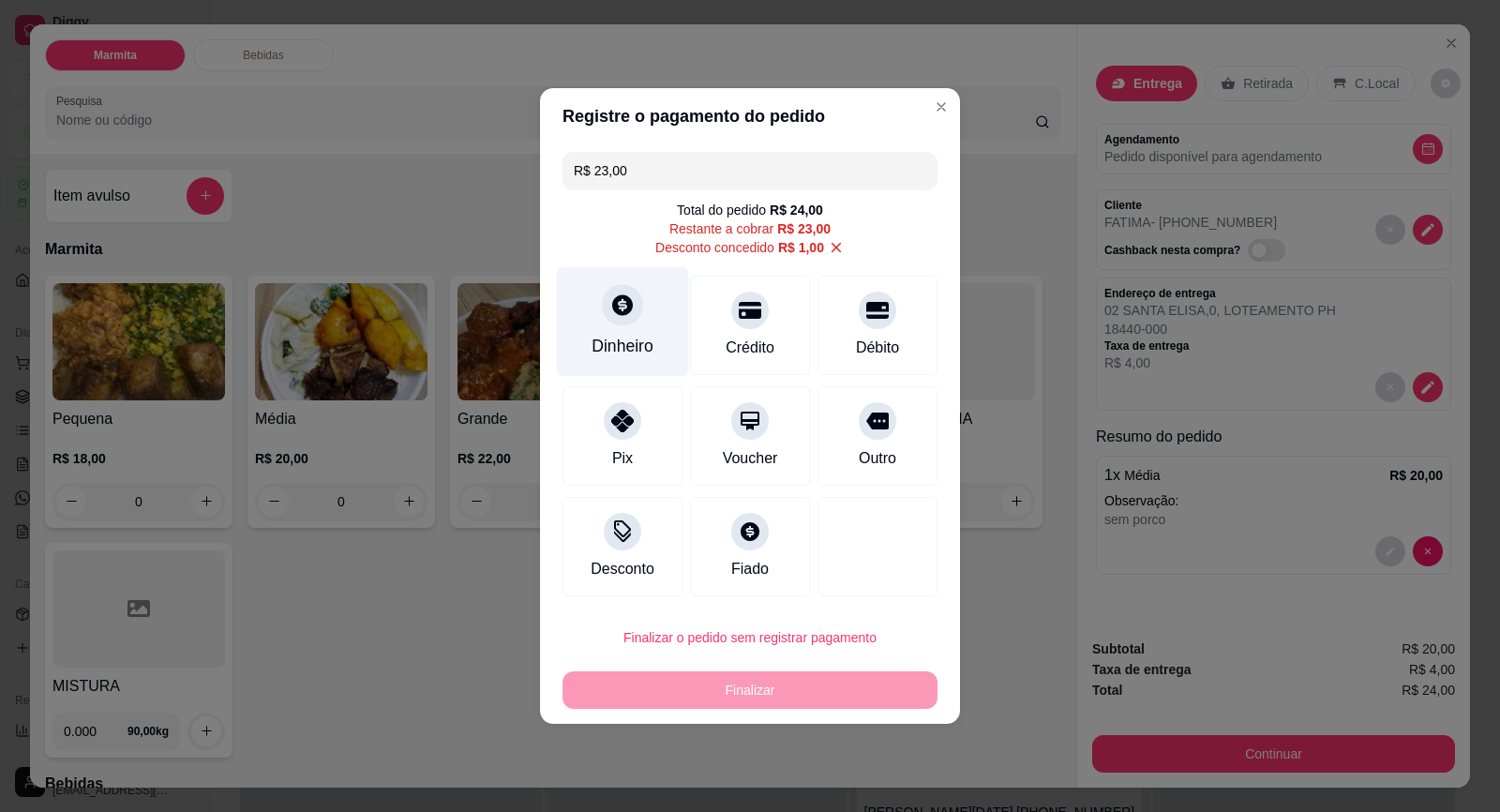
click at [626, 321] on div at bounding box center [622, 304] width 42 height 42
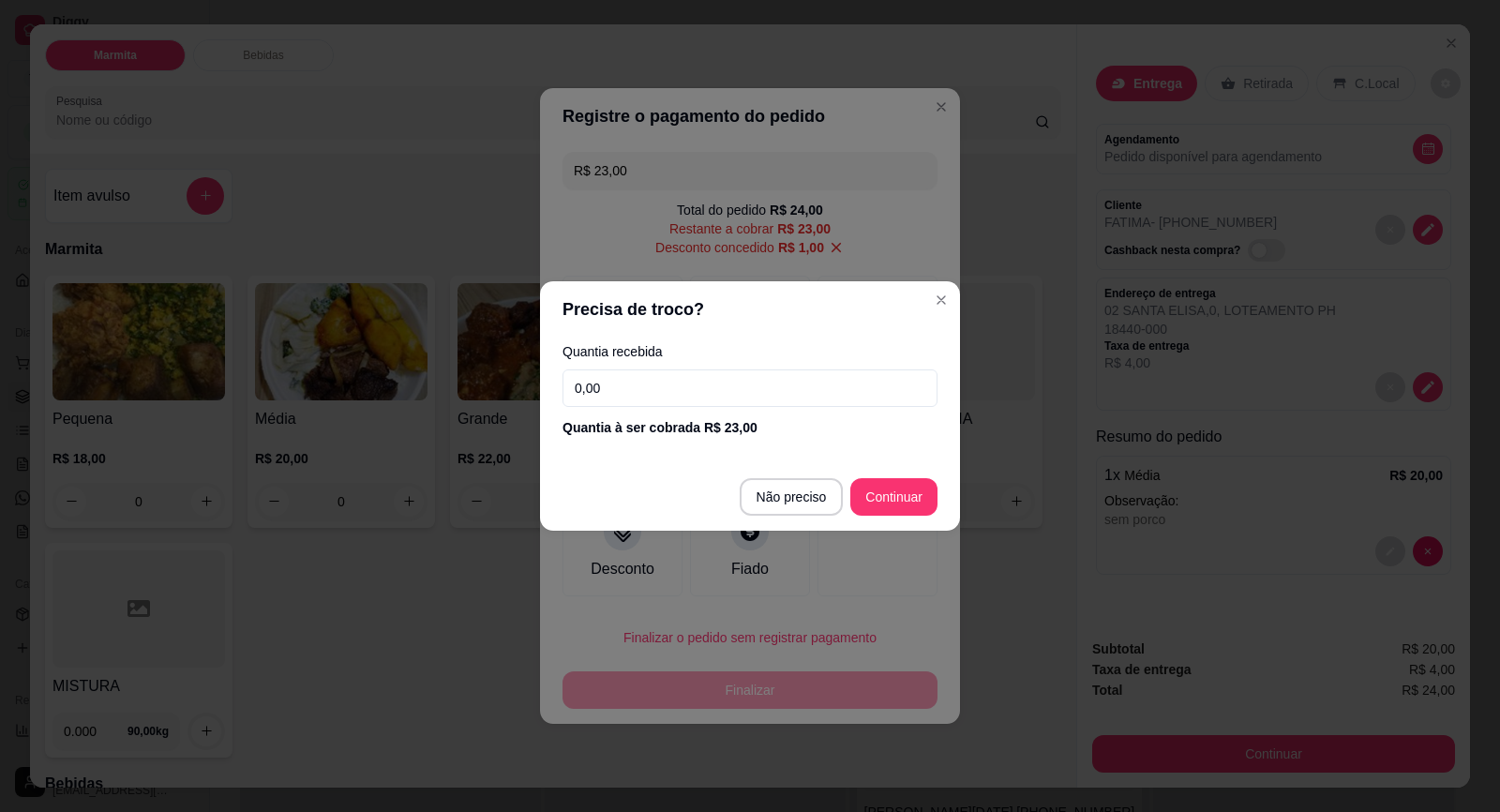
click at [888, 516] on footer "Não preciso Continuar" at bounding box center [749, 497] width 420 height 68
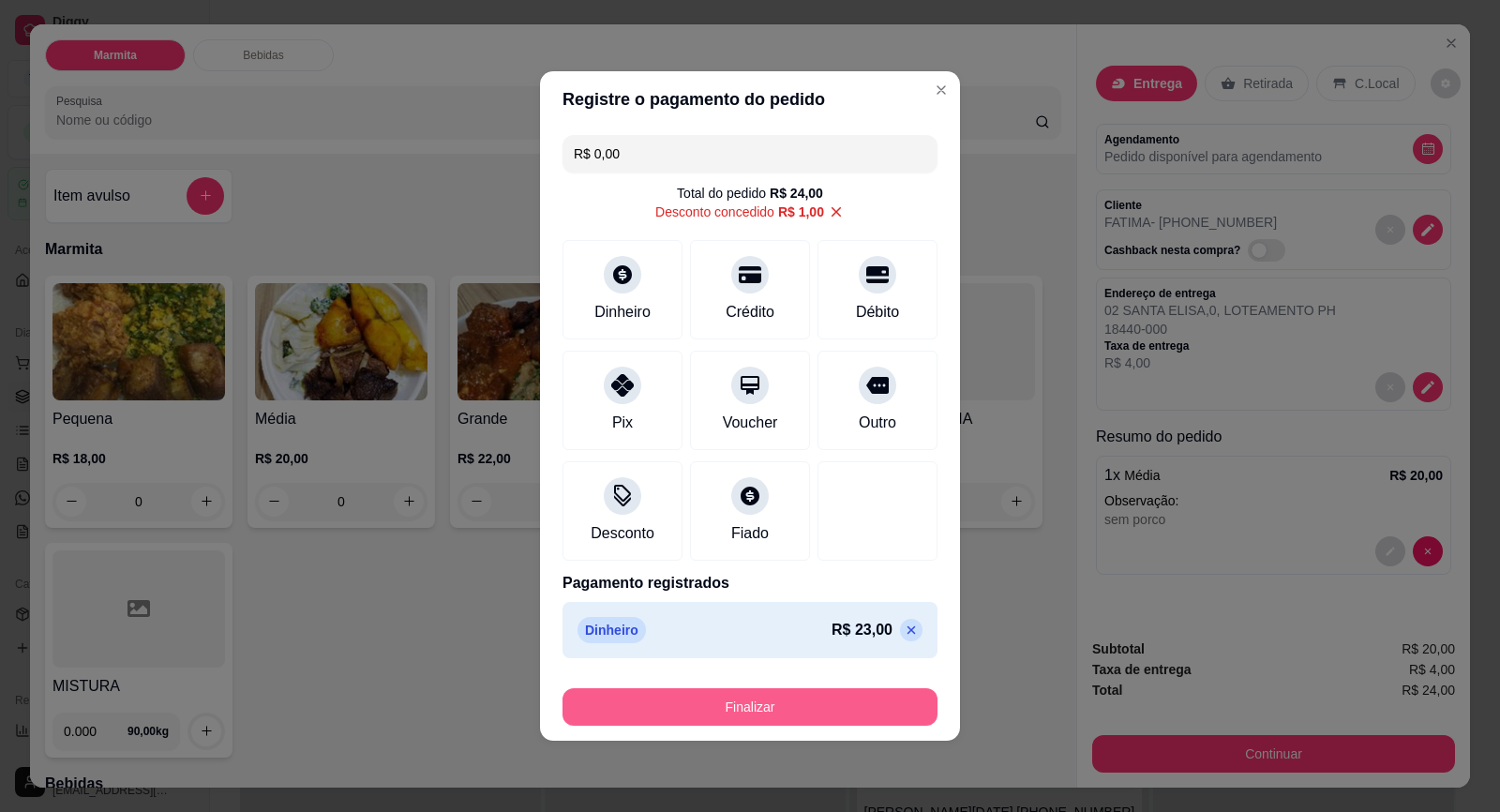
click at [763, 716] on button "Finalizar" at bounding box center [749, 706] width 375 height 38
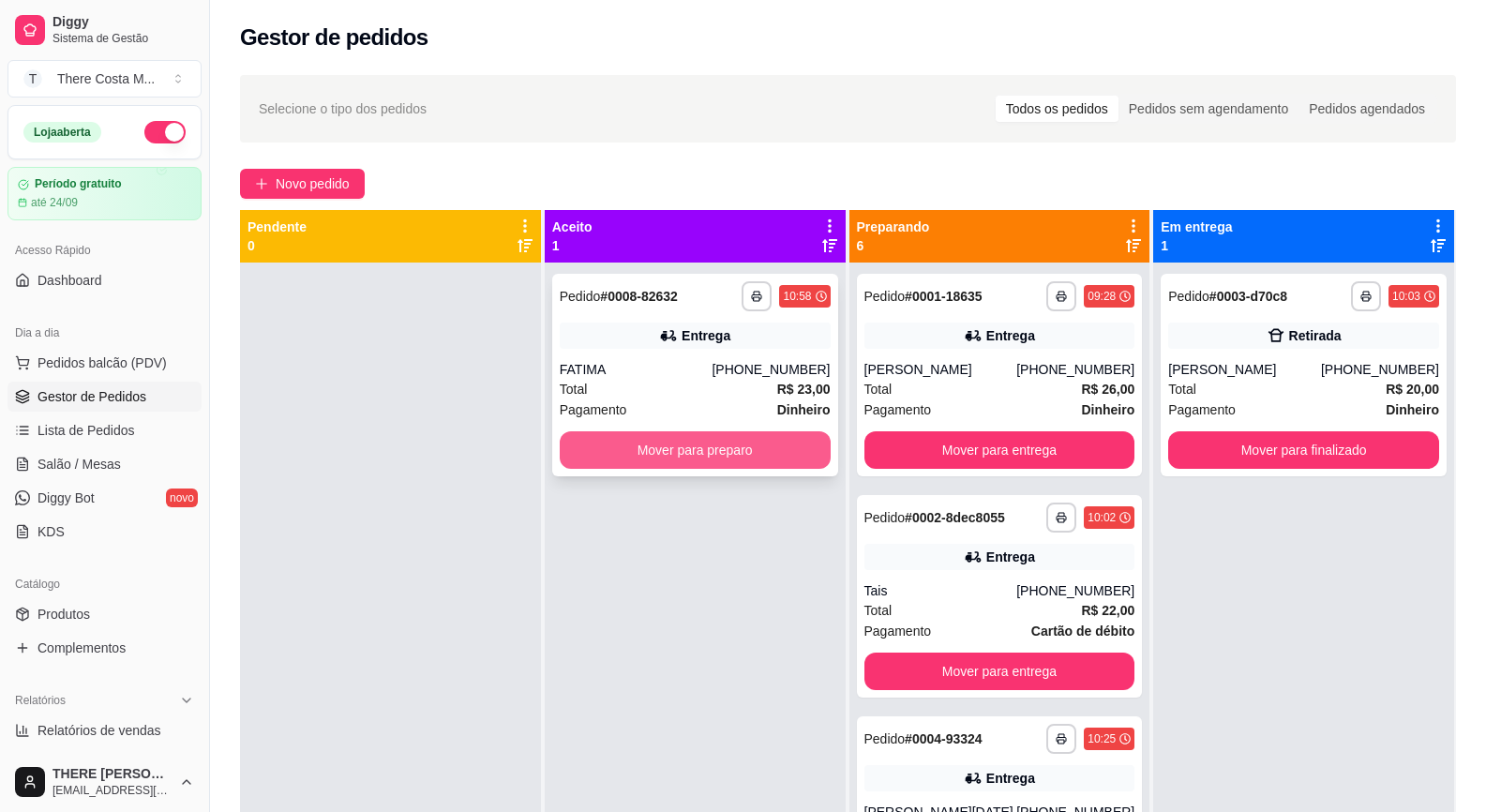
click at [737, 444] on button "Mover para preparo" at bounding box center [696, 450] width 271 height 38
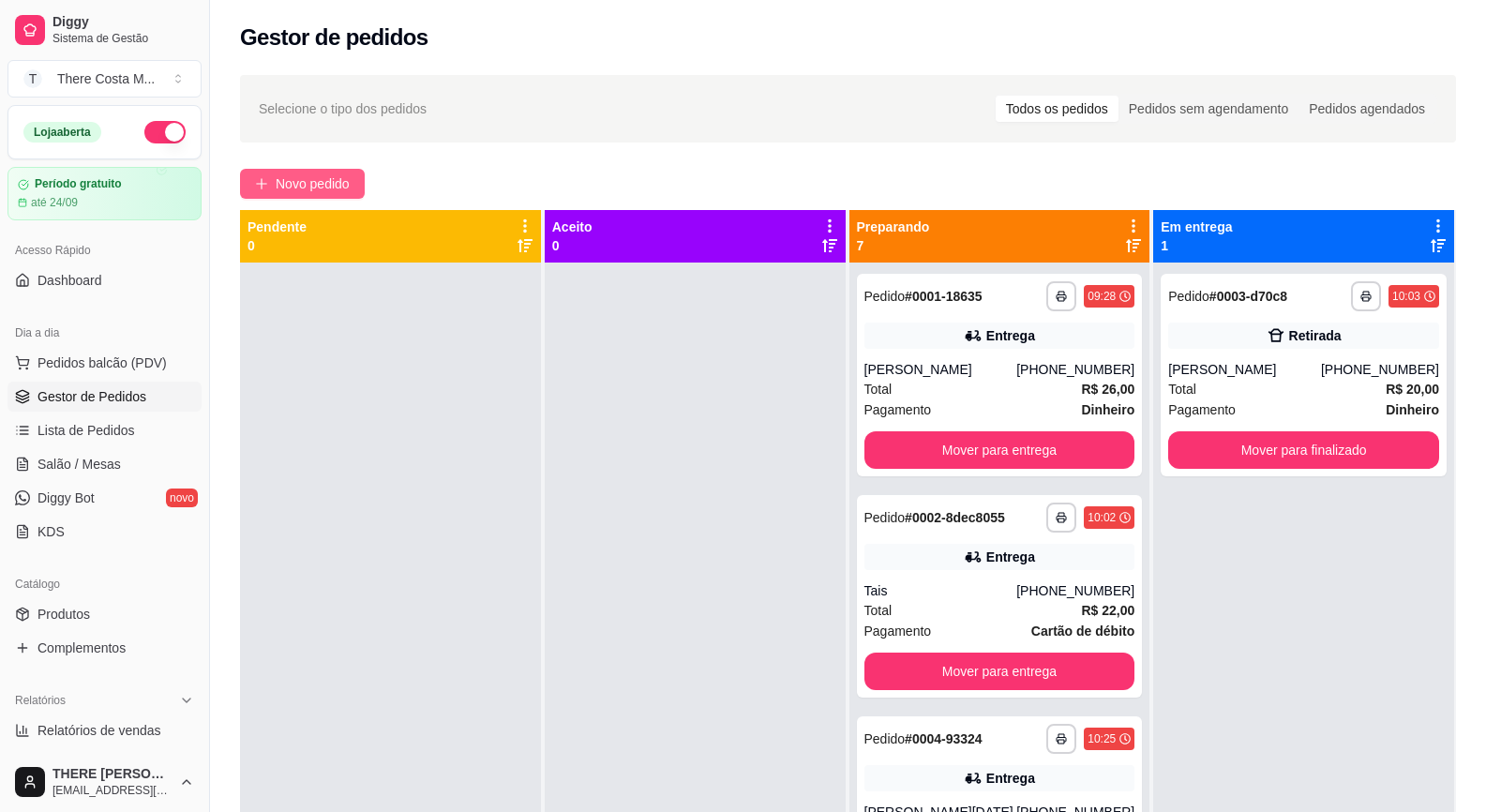
click at [274, 187] on button "Novo pedido" at bounding box center [302, 183] width 125 height 30
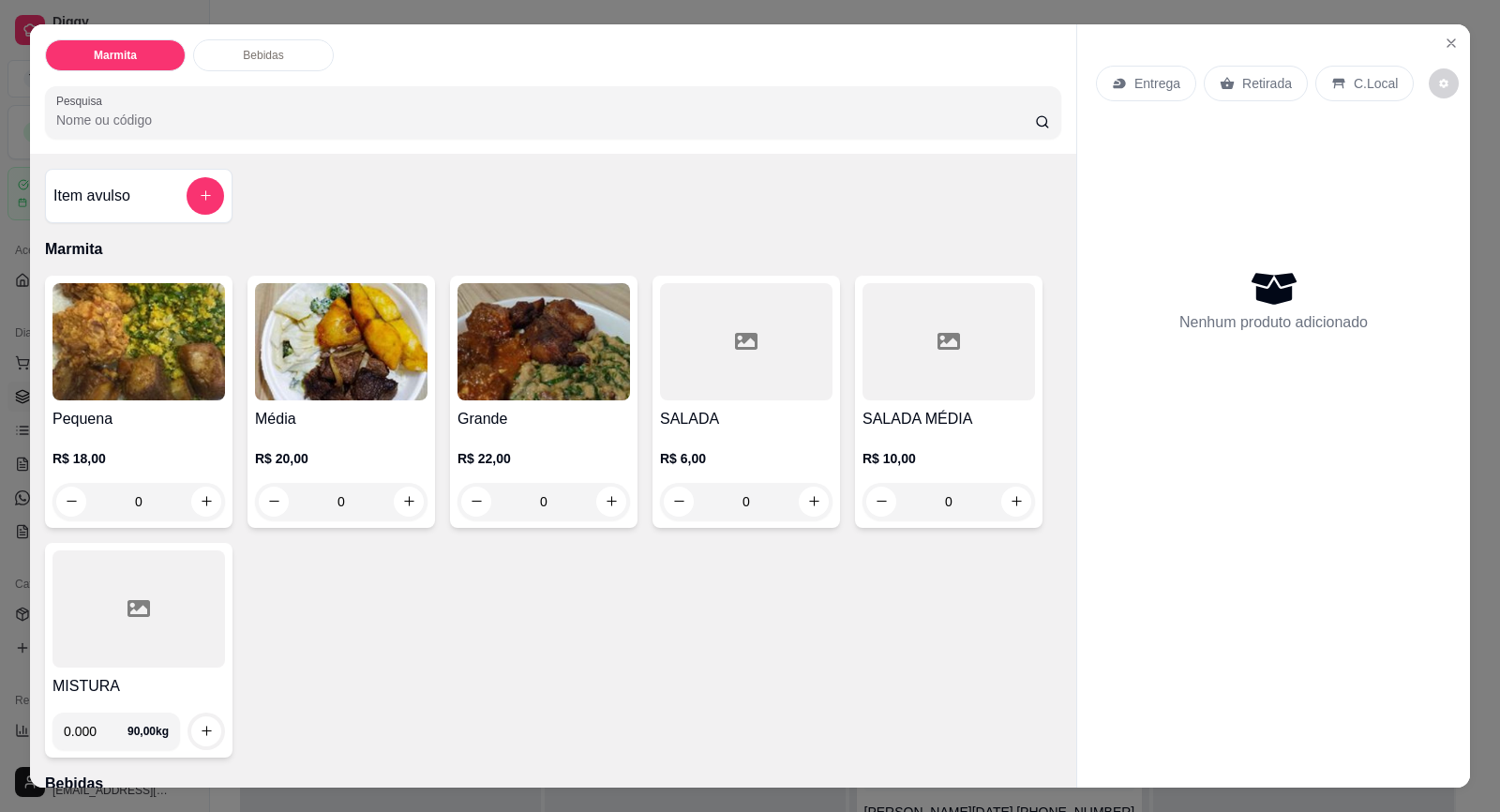
click at [1166, 90] on p "Entrega" at bounding box center [1157, 82] width 46 height 18
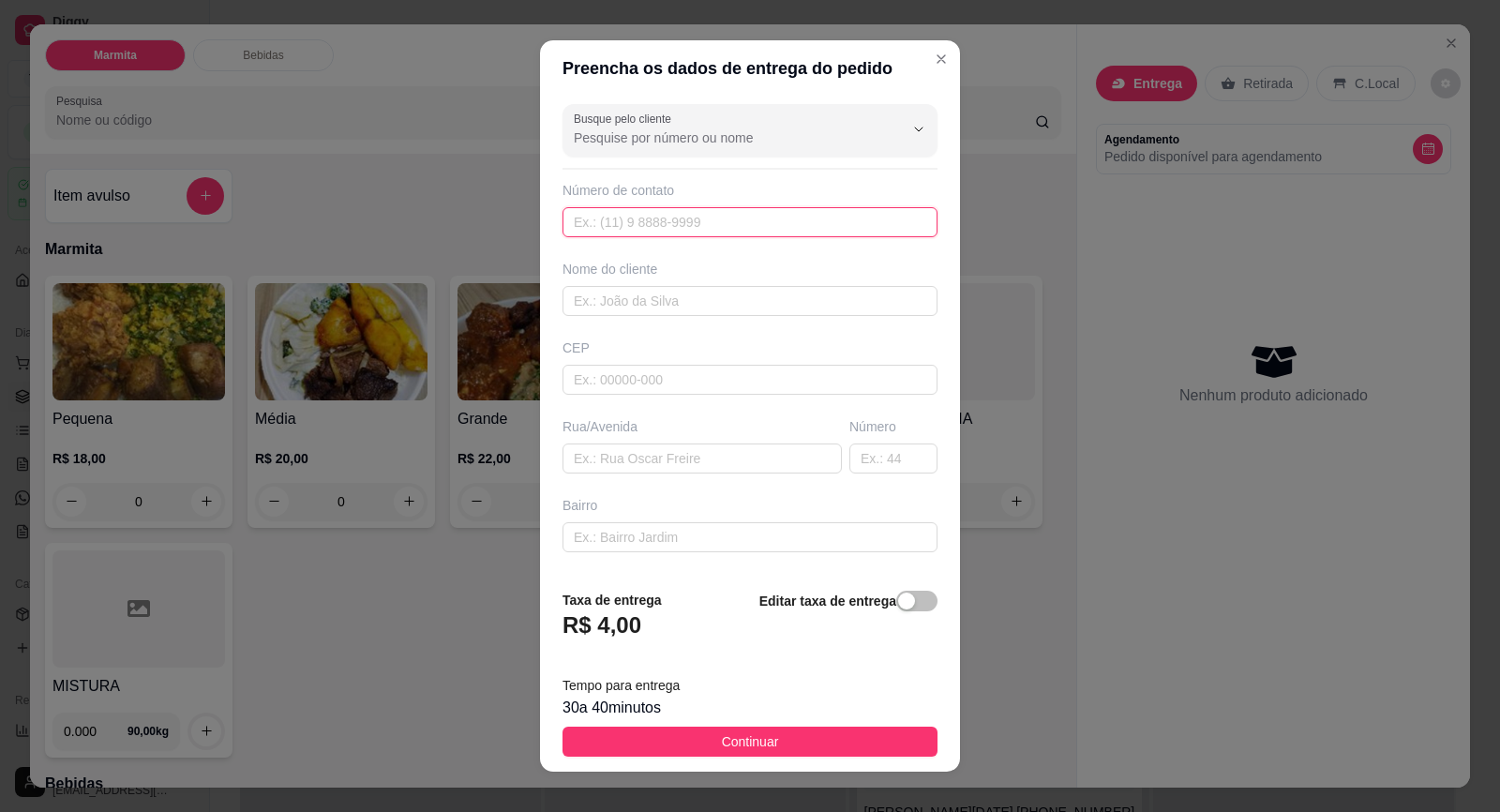
click at [685, 213] on input "text" at bounding box center [749, 222] width 375 height 30
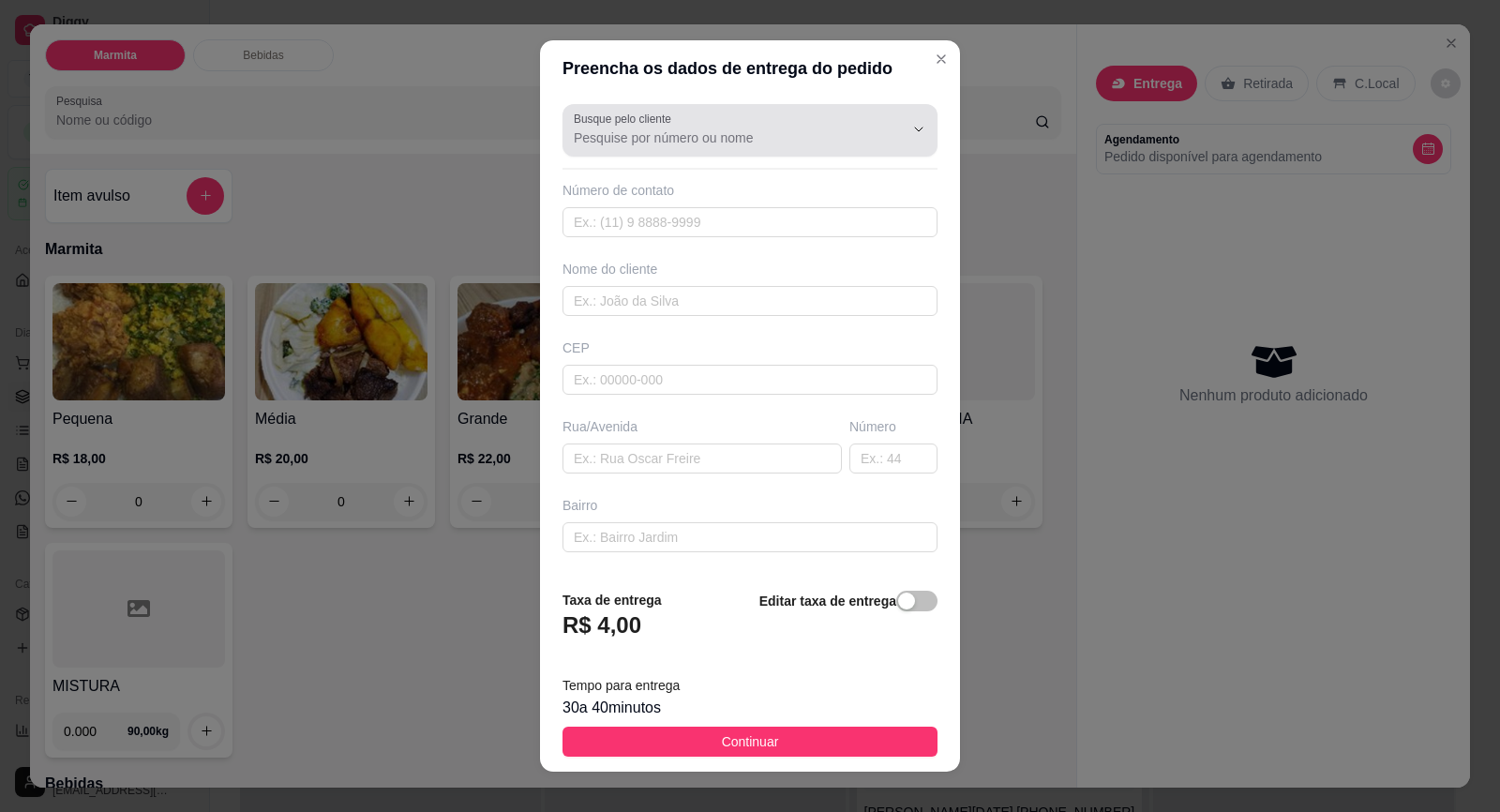
click at [688, 127] on div at bounding box center [750, 130] width 353 height 38
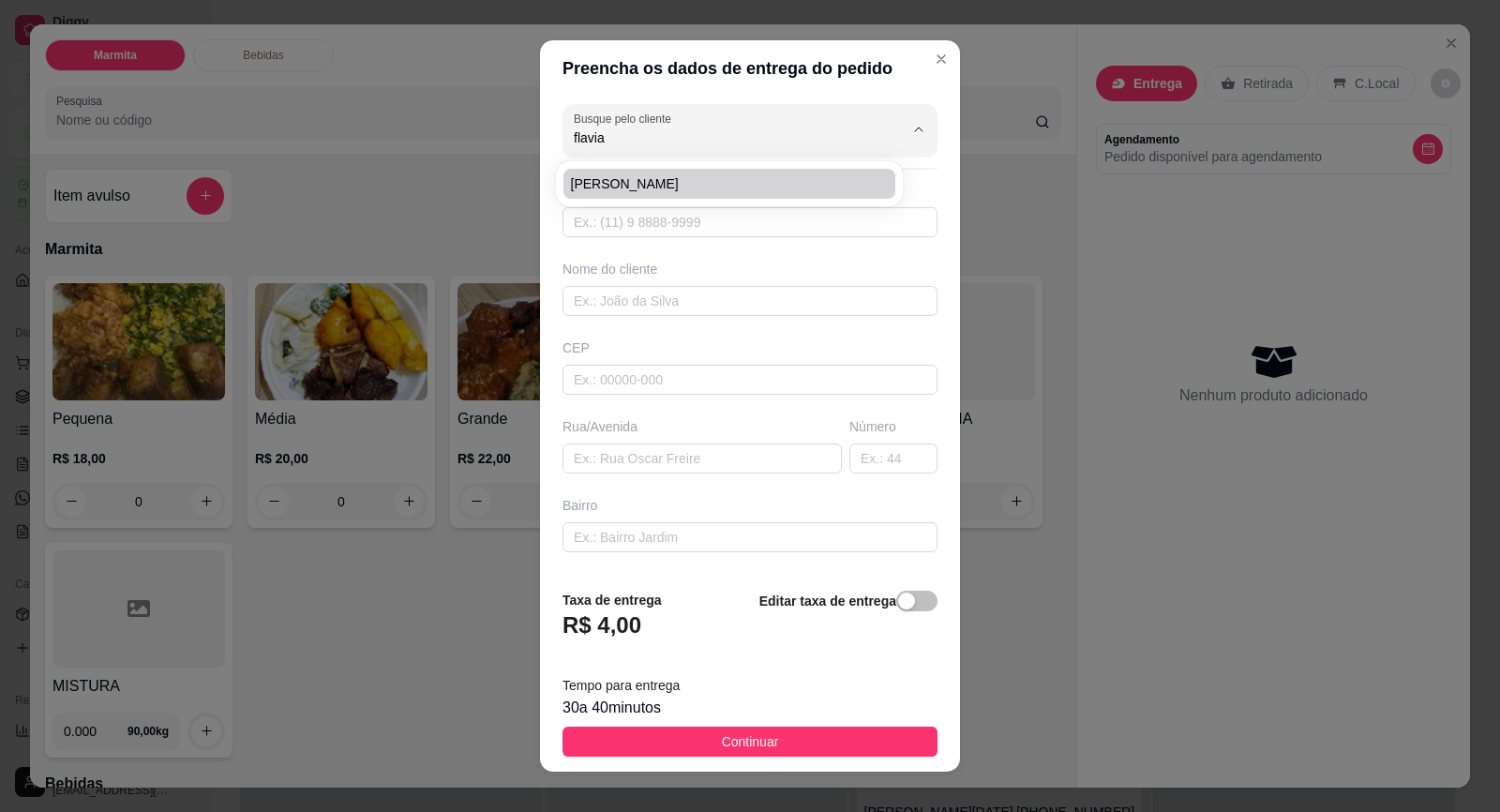
click at [650, 172] on li "[PERSON_NAME]" at bounding box center [729, 183] width 331 height 30
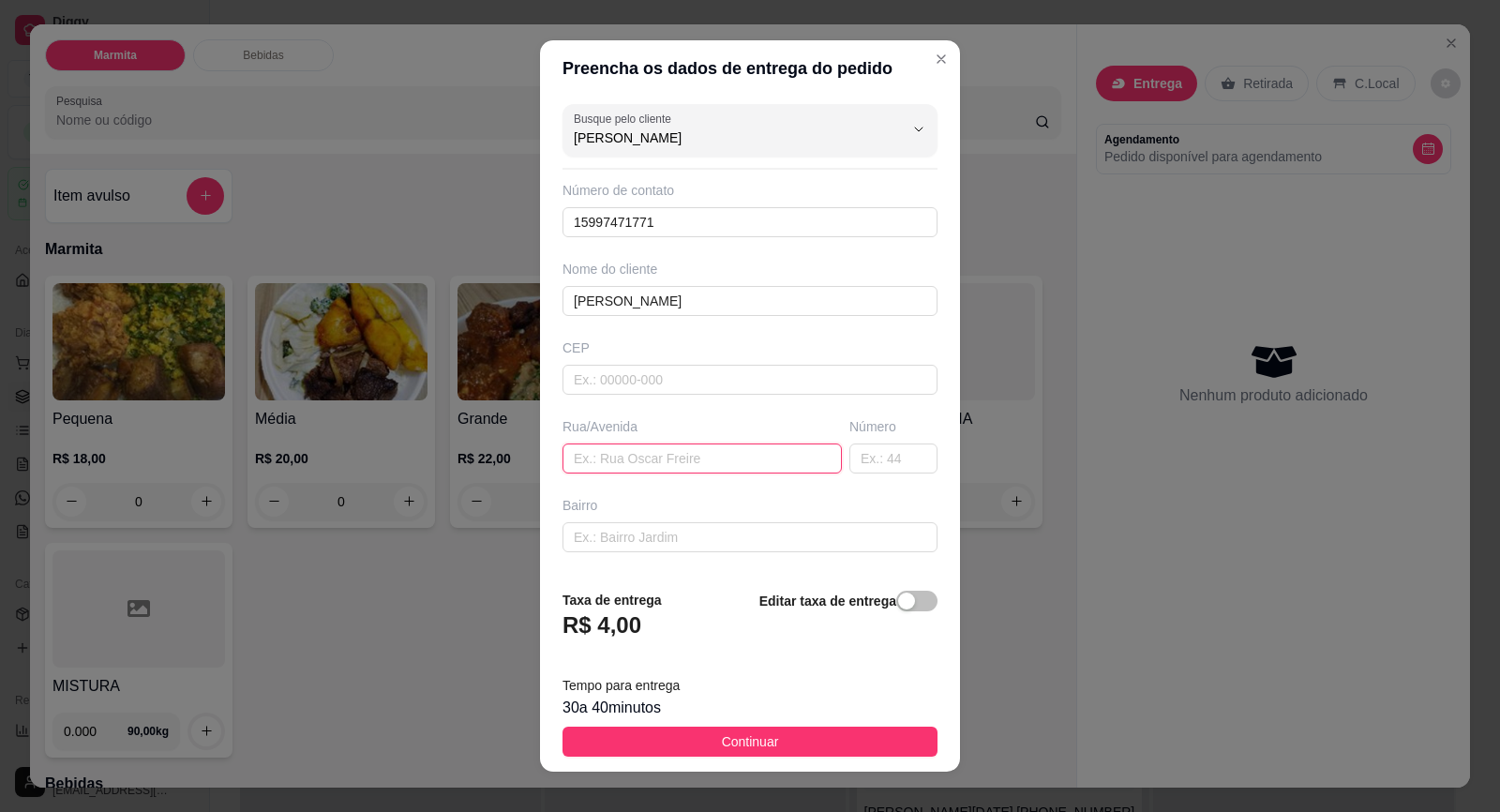
click at [652, 468] on input "text" at bounding box center [702, 458] width 279 height 30
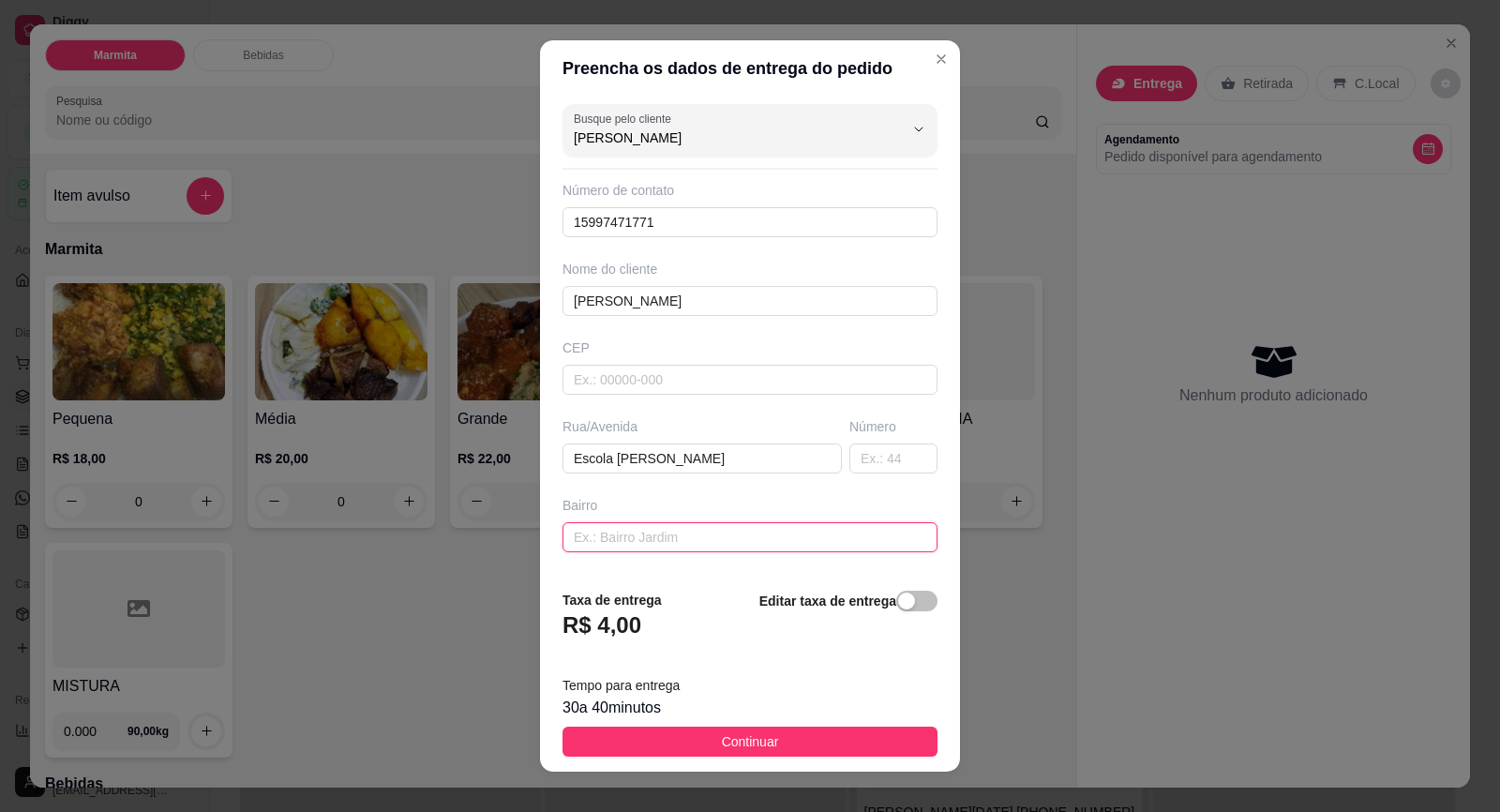
click at [823, 526] on input "text" at bounding box center [749, 537] width 375 height 30
click at [850, 462] on input "text" at bounding box center [893, 458] width 88 height 30
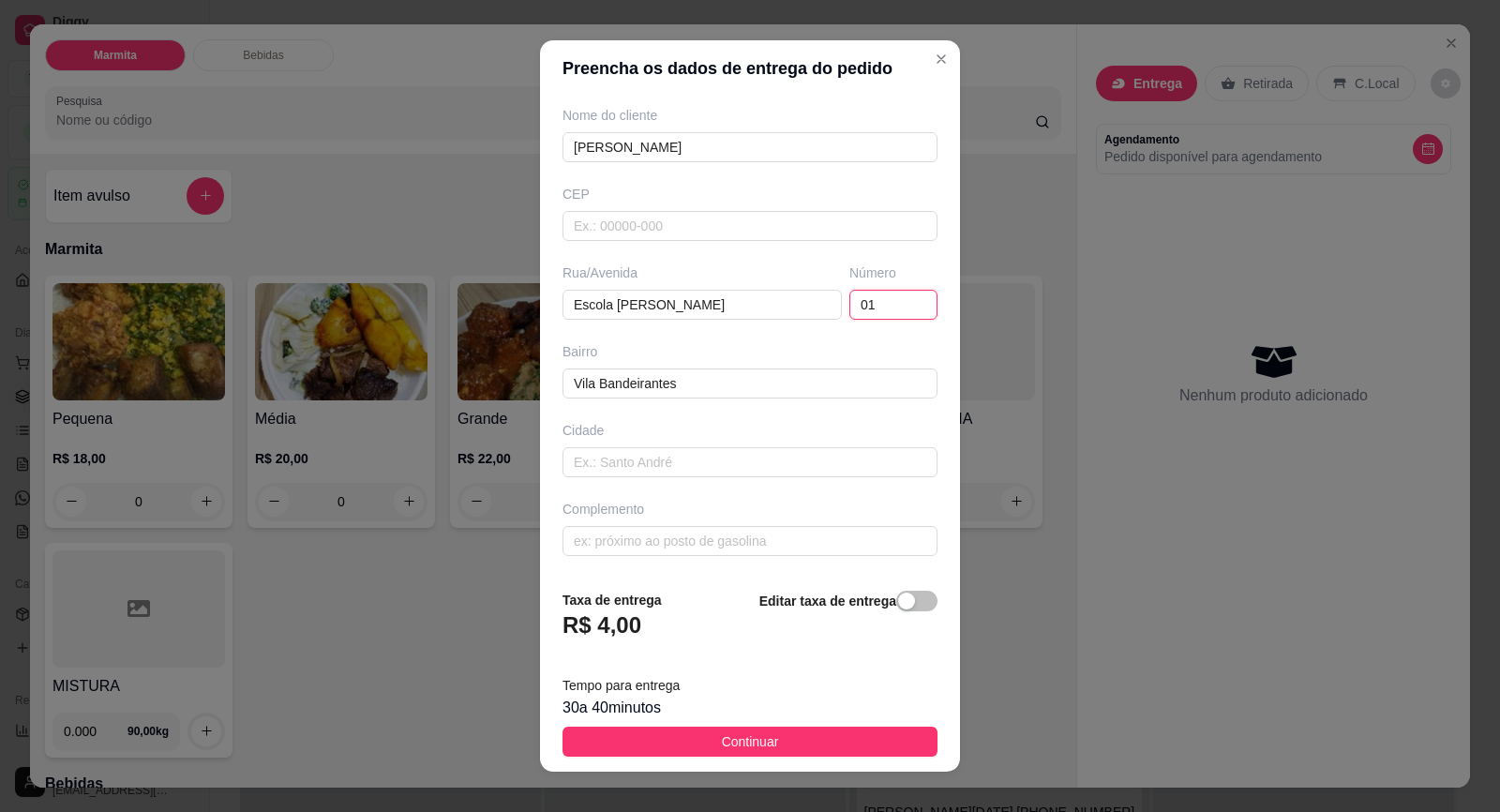
scroll to position [19, 0]
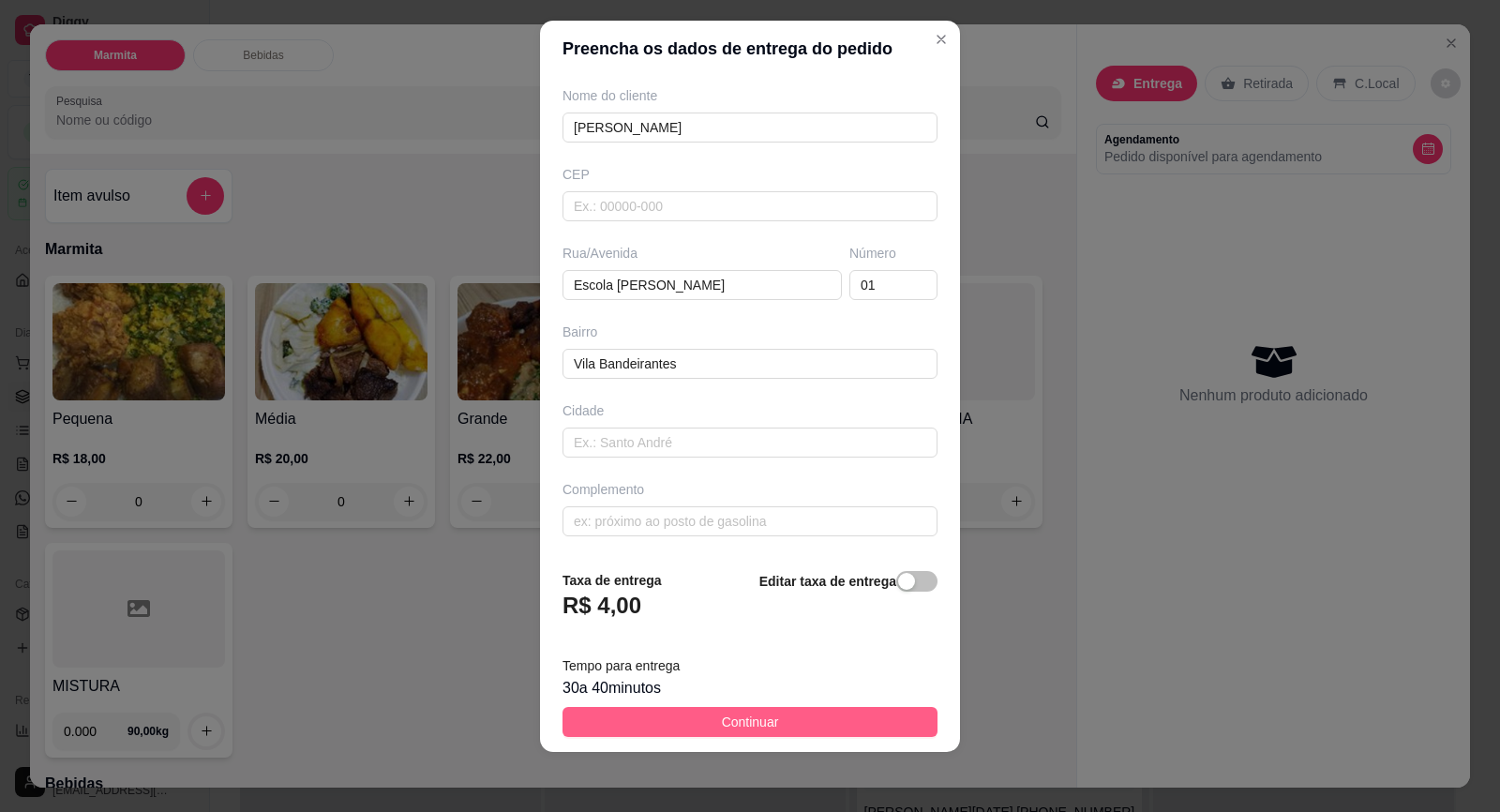
click at [722, 717] on span "Continuar" at bounding box center [750, 721] width 57 height 20
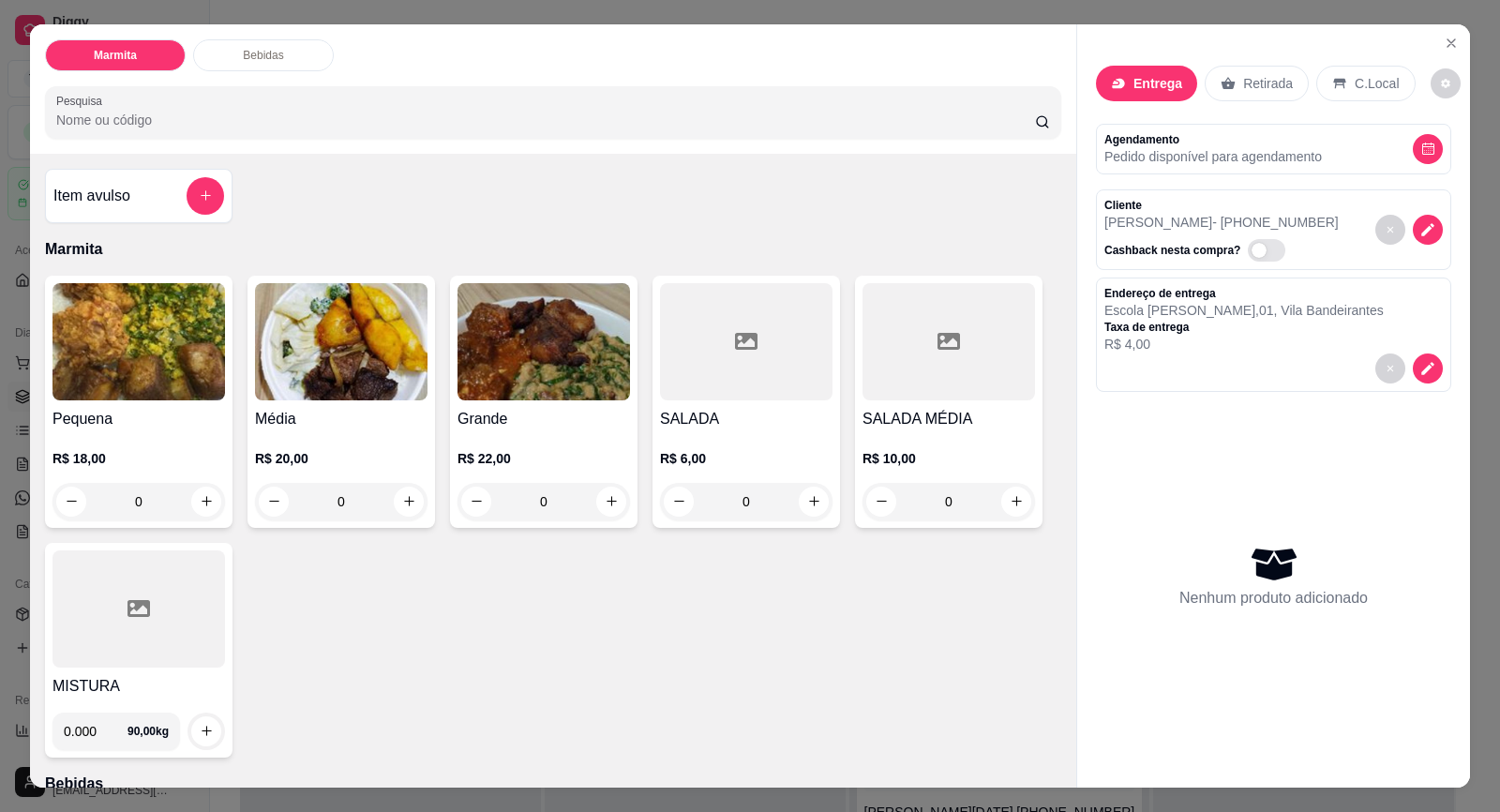
click at [159, 351] on img at bounding box center [139, 341] width 172 height 117
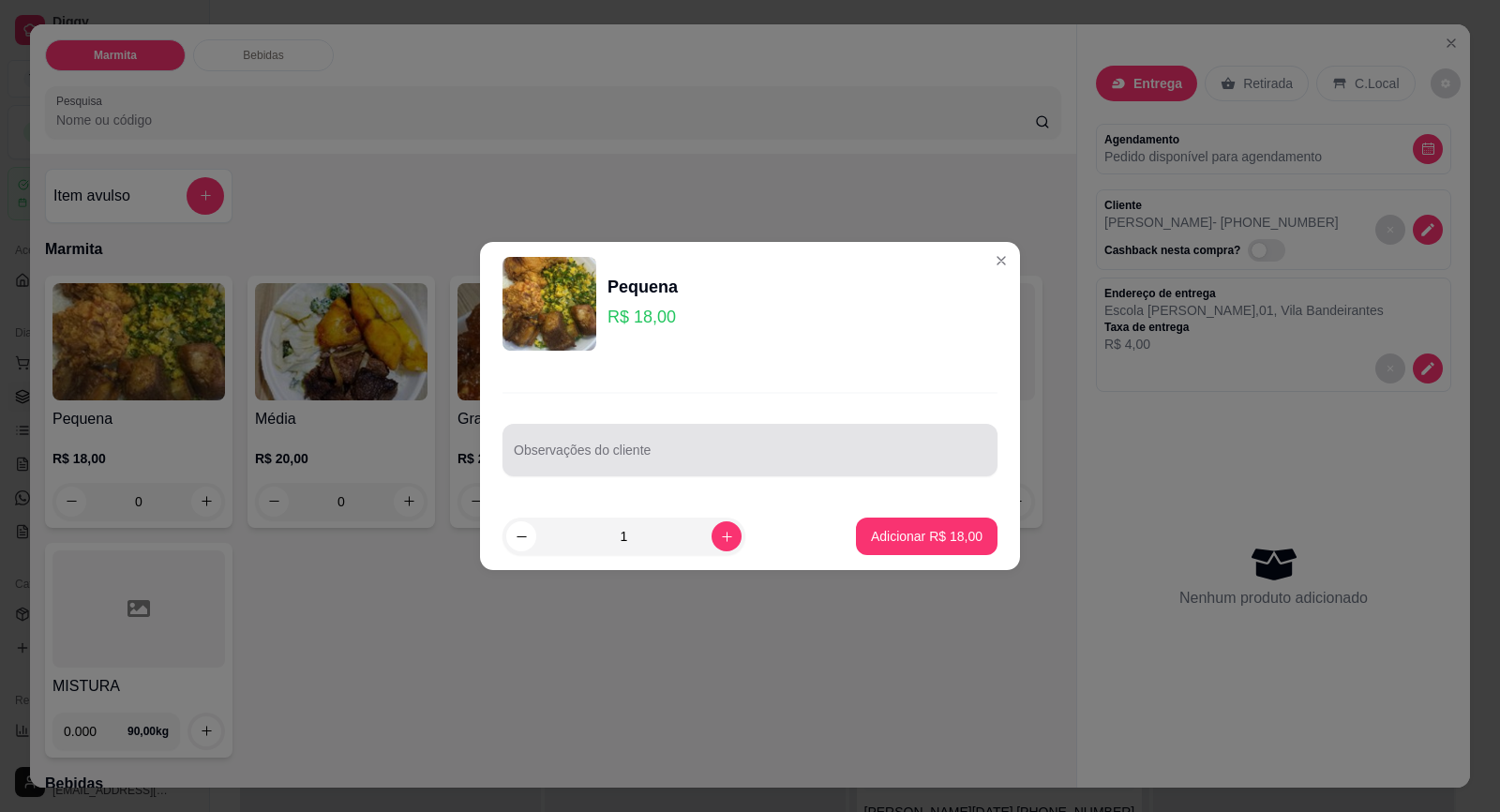
click at [607, 441] on div at bounding box center [750, 450] width 473 height 38
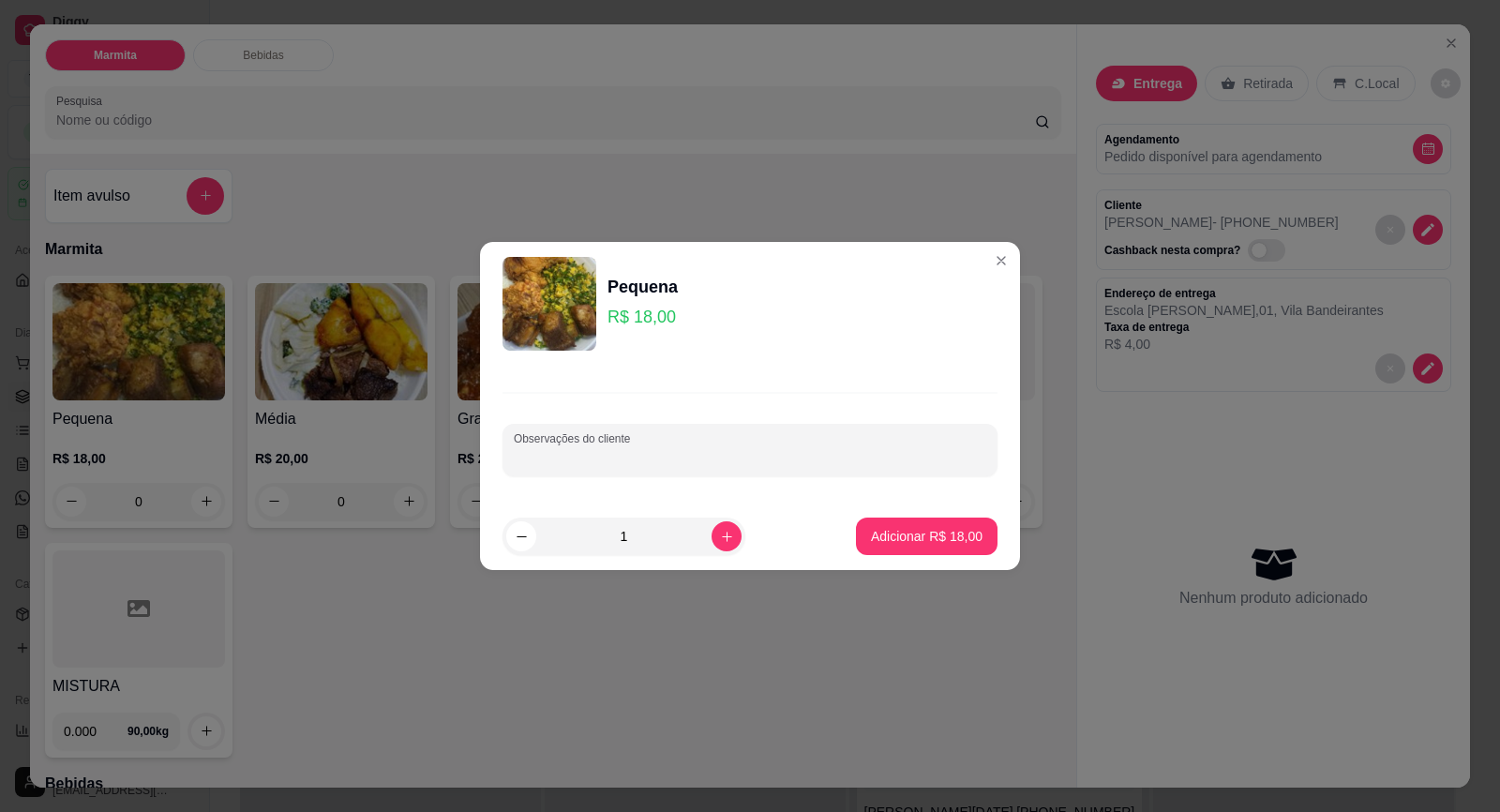
paste input "arroz-bem pouquinho feijão-bisteca de porco"
click at [545, 455] on input "arroz-bem pouquinho feijão-bisteca de porco" at bounding box center [750, 456] width 473 height 18
click at [546, 457] on input "arroz-bem pouquinho feijão-bisteca de porco" at bounding box center [750, 456] width 473 height 18
click at [546, 459] on input "arroz-bem pouquinho feijão-bisteca de porco" at bounding box center [750, 456] width 473 height 18
click at [648, 451] on input "arroz, bem pouquinho feijão-bisteca de porco" at bounding box center [750, 456] width 473 height 18
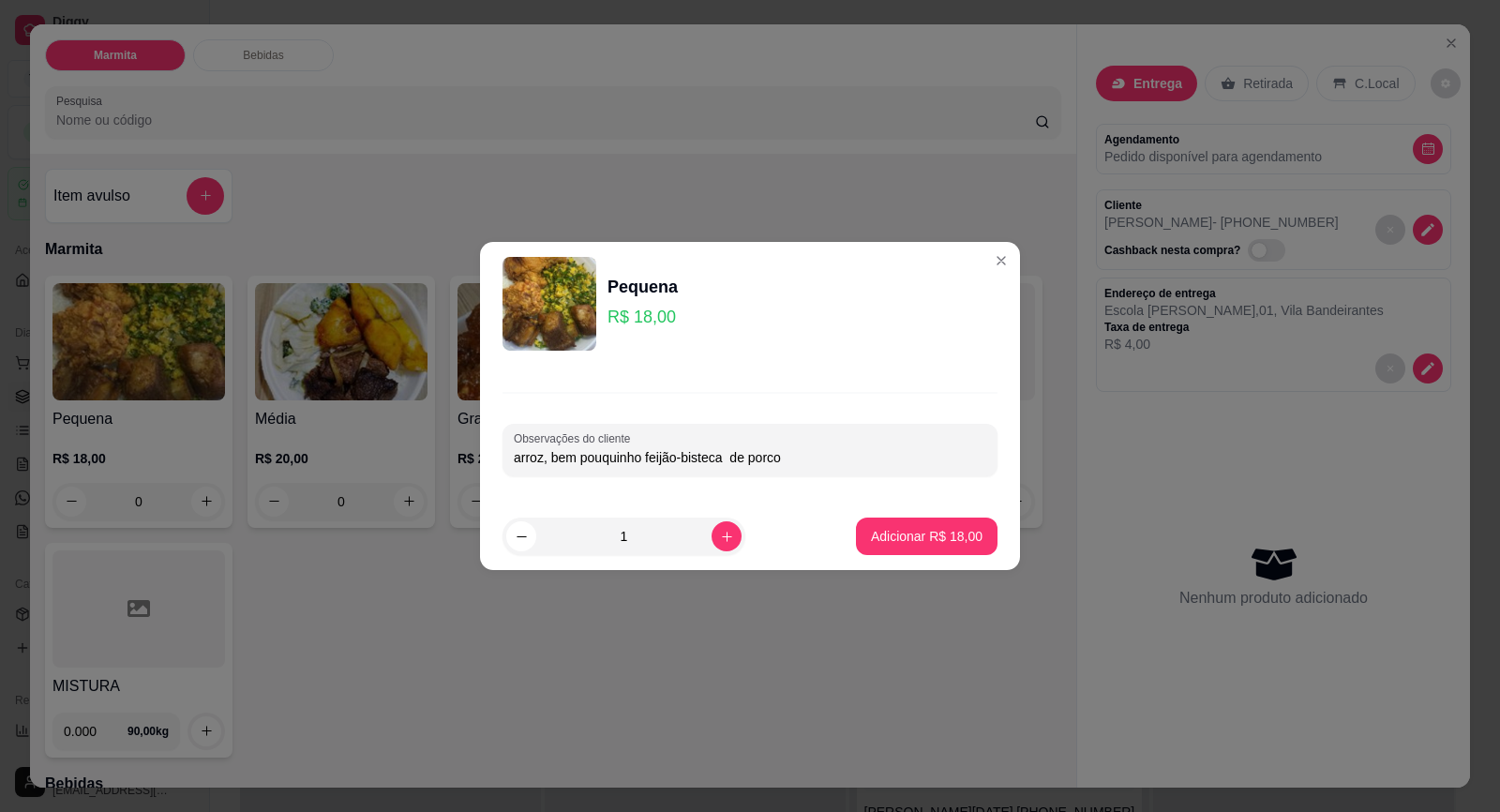
click at [685, 456] on input "arroz, bem pouquinho feijão-bisteca de porco" at bounding box center [750, 456] width 473 height 18
click at [736, 463] on input "arroz, bem pouquinho feijão e bisteca de porco" at bounding box center [750, 456] width 473 height 18
click at [874, 524] on button "Adicionar R$ 18,00" at bounding box center [926, 537] width 138 height 37
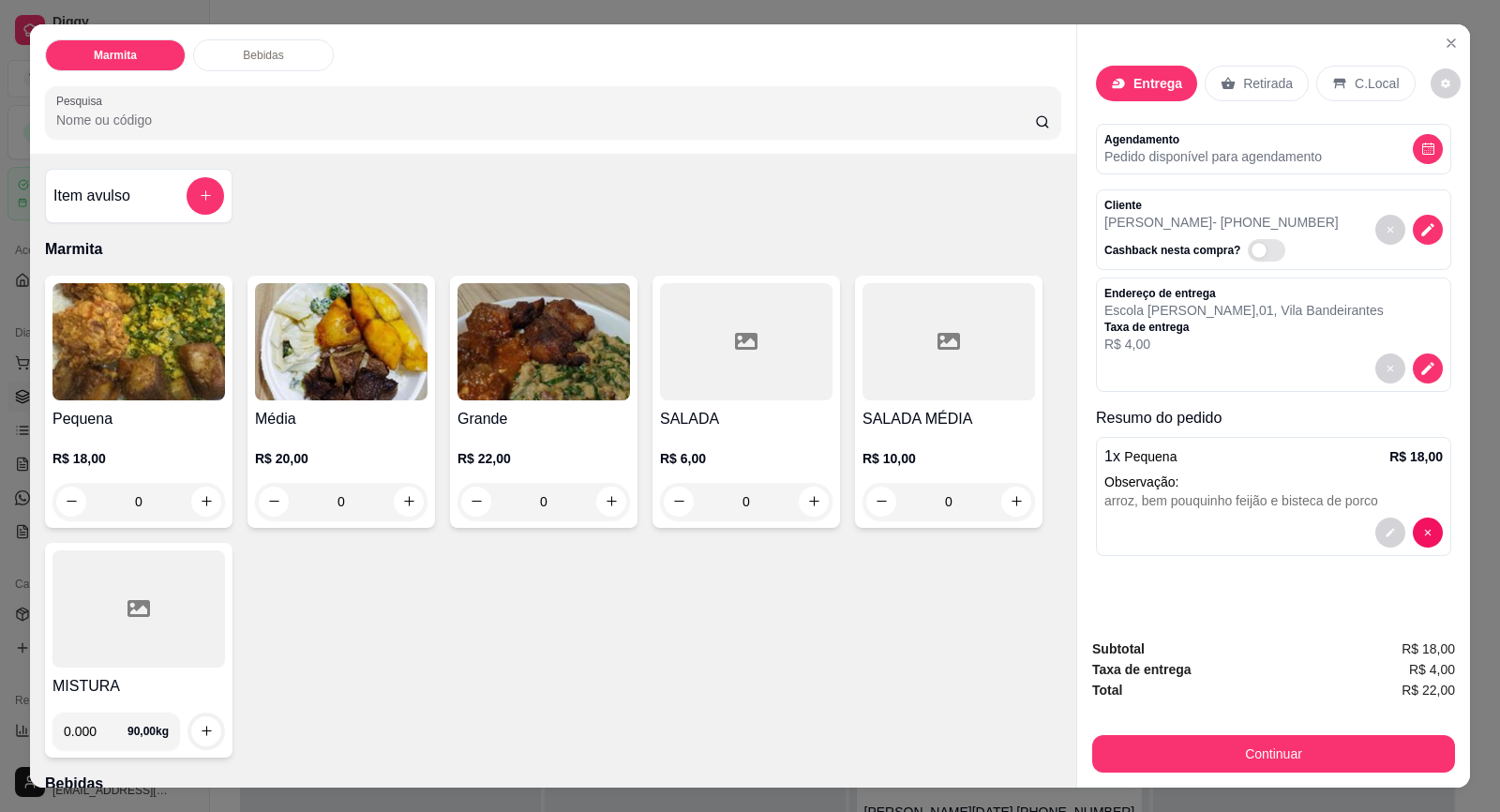
click at [107, 662] on div at bounding box center [139, 609] width 172 height 117
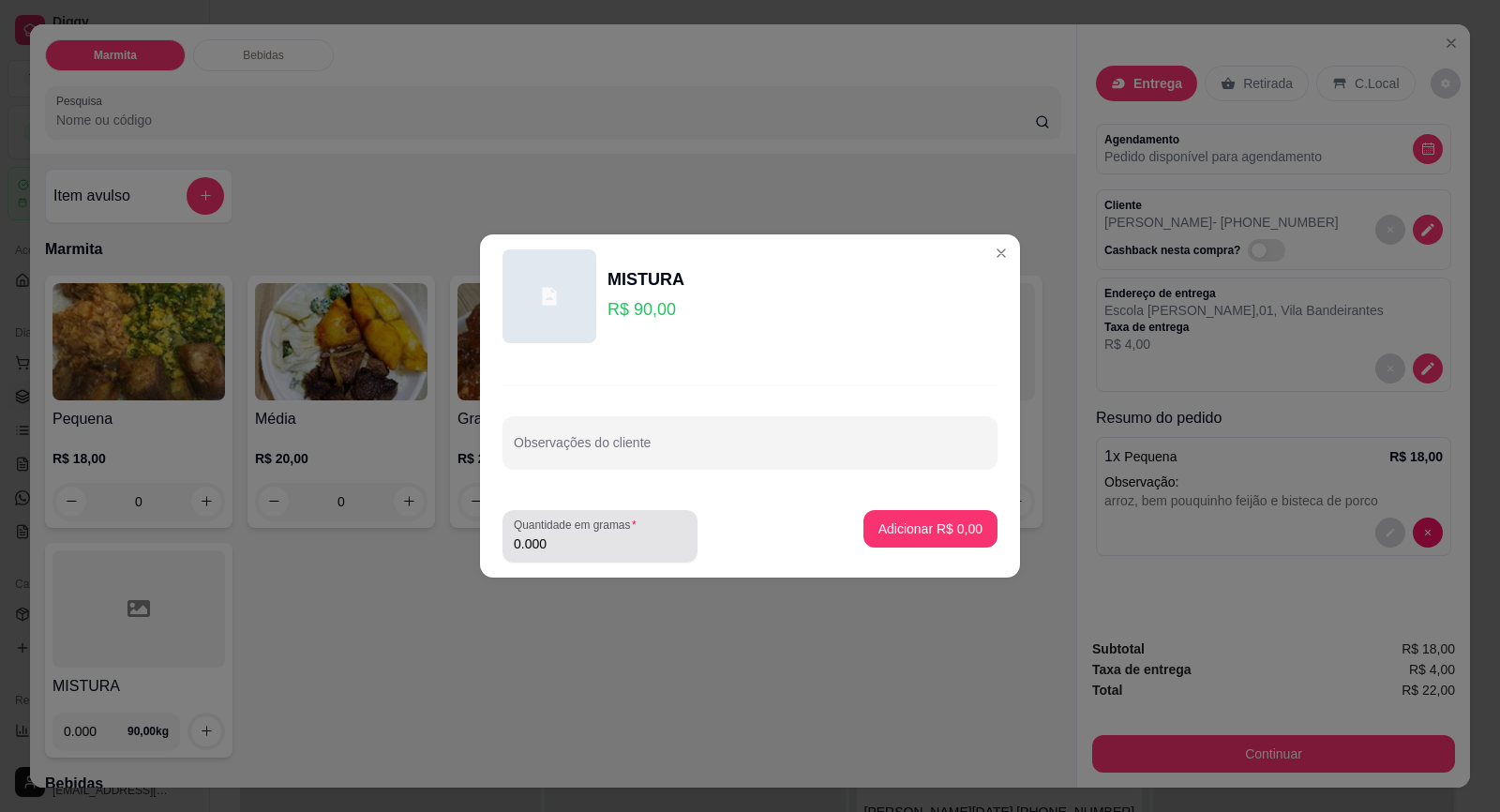
click at [578, 556] on div "Quantidade em gramas 0.000" at bounding box center [600, 536] width 195 height 52
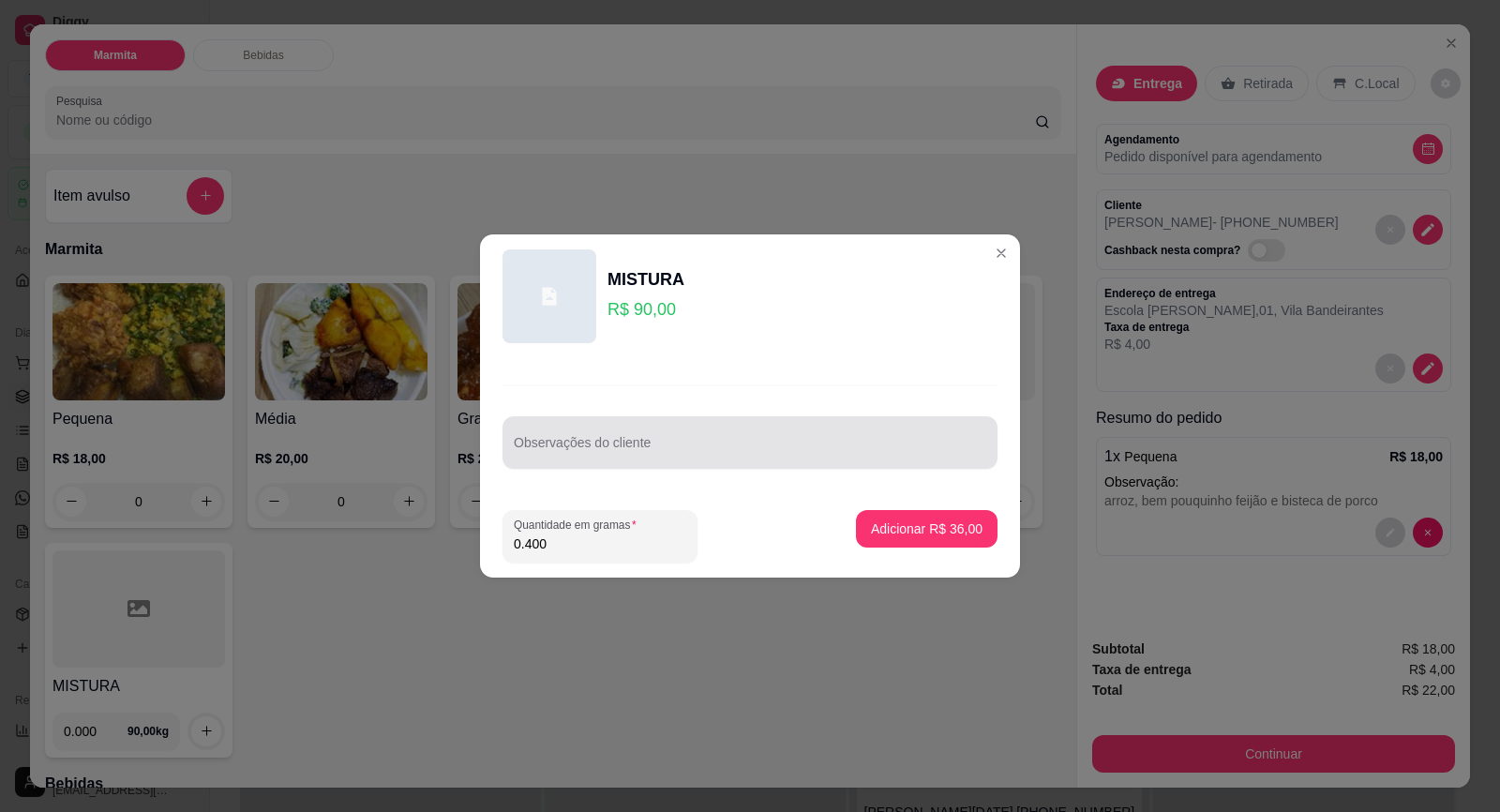
click at [540, 429] on div at bounding box center [750, 442] width 473 height 38
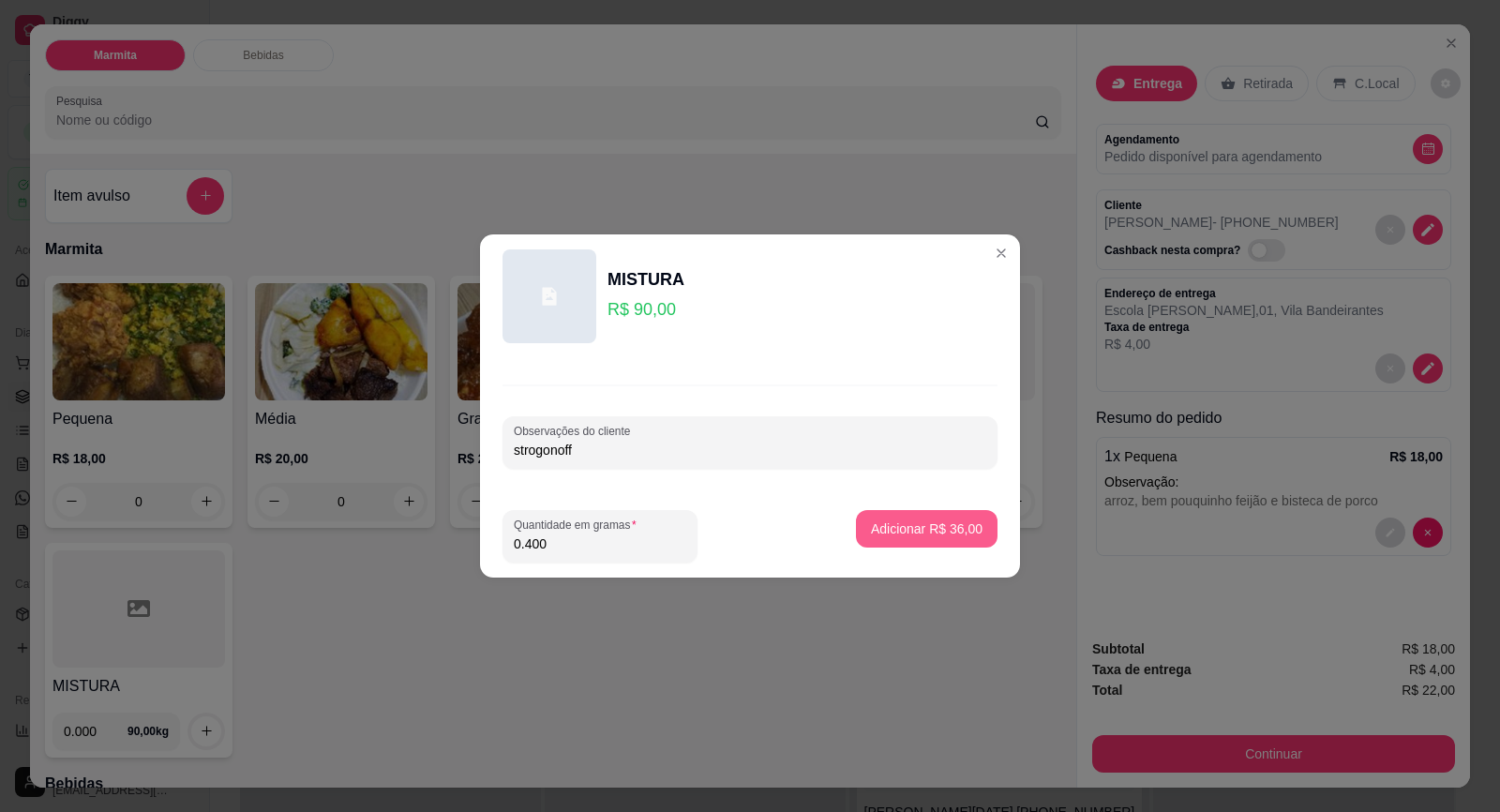
click at [894, 539] on button "Adicionar R$ 36,00" at bounding box center [926, 528] width 141 height 38
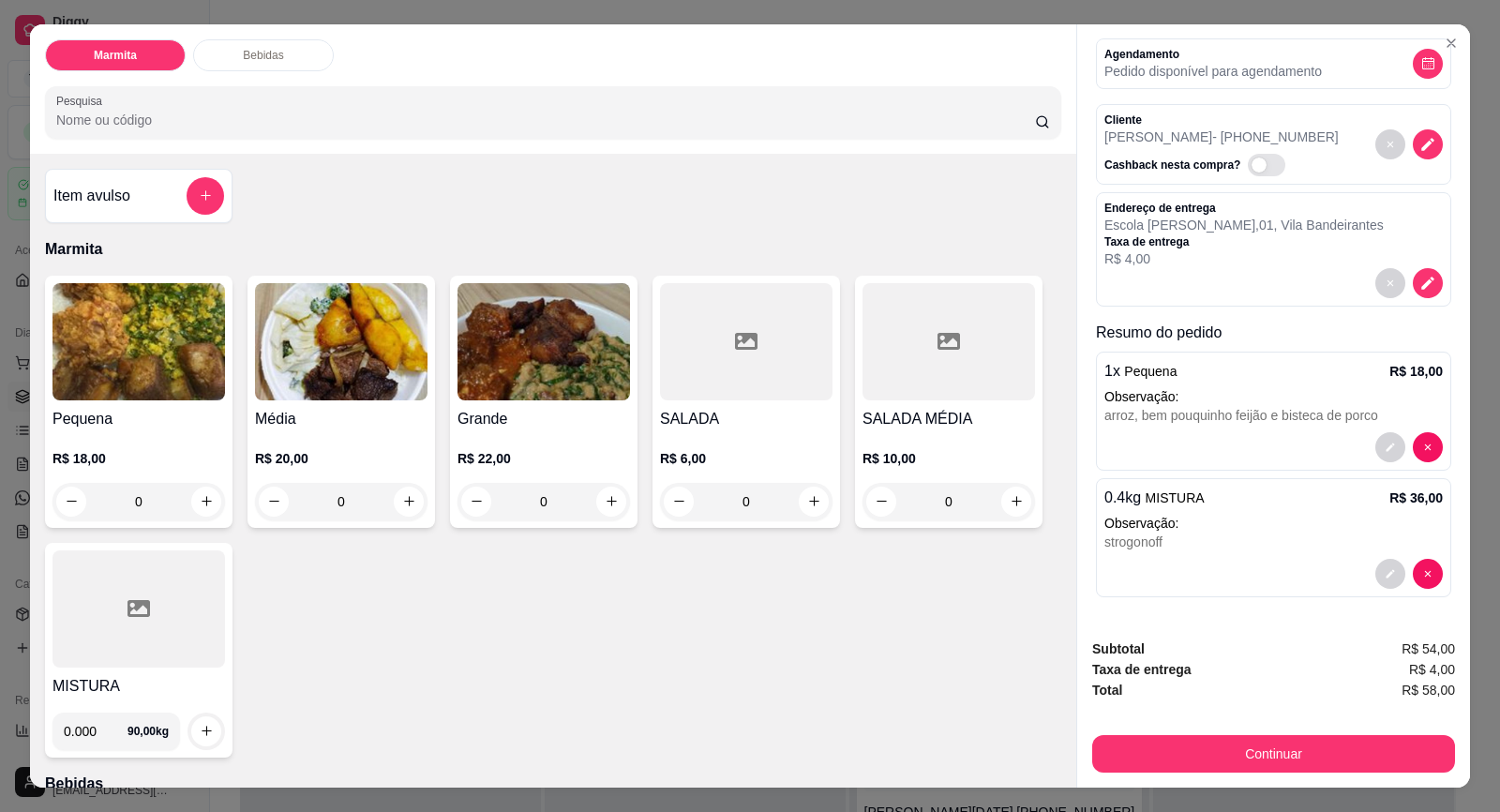
scroll to position [36, 0]
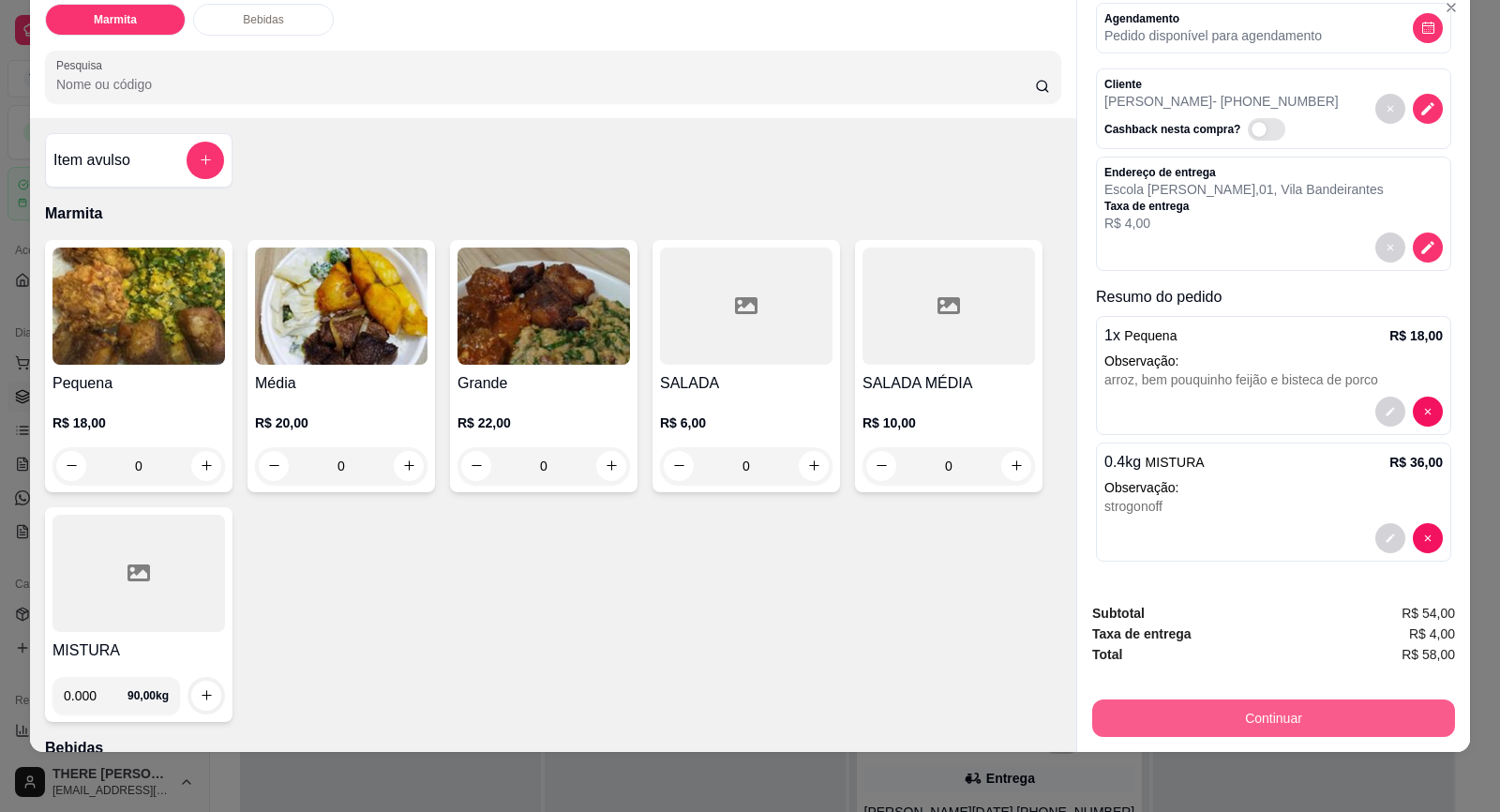
click at [1197, 713] on button "Continuar" at bounding box center [1273, 718] width 362 height 38
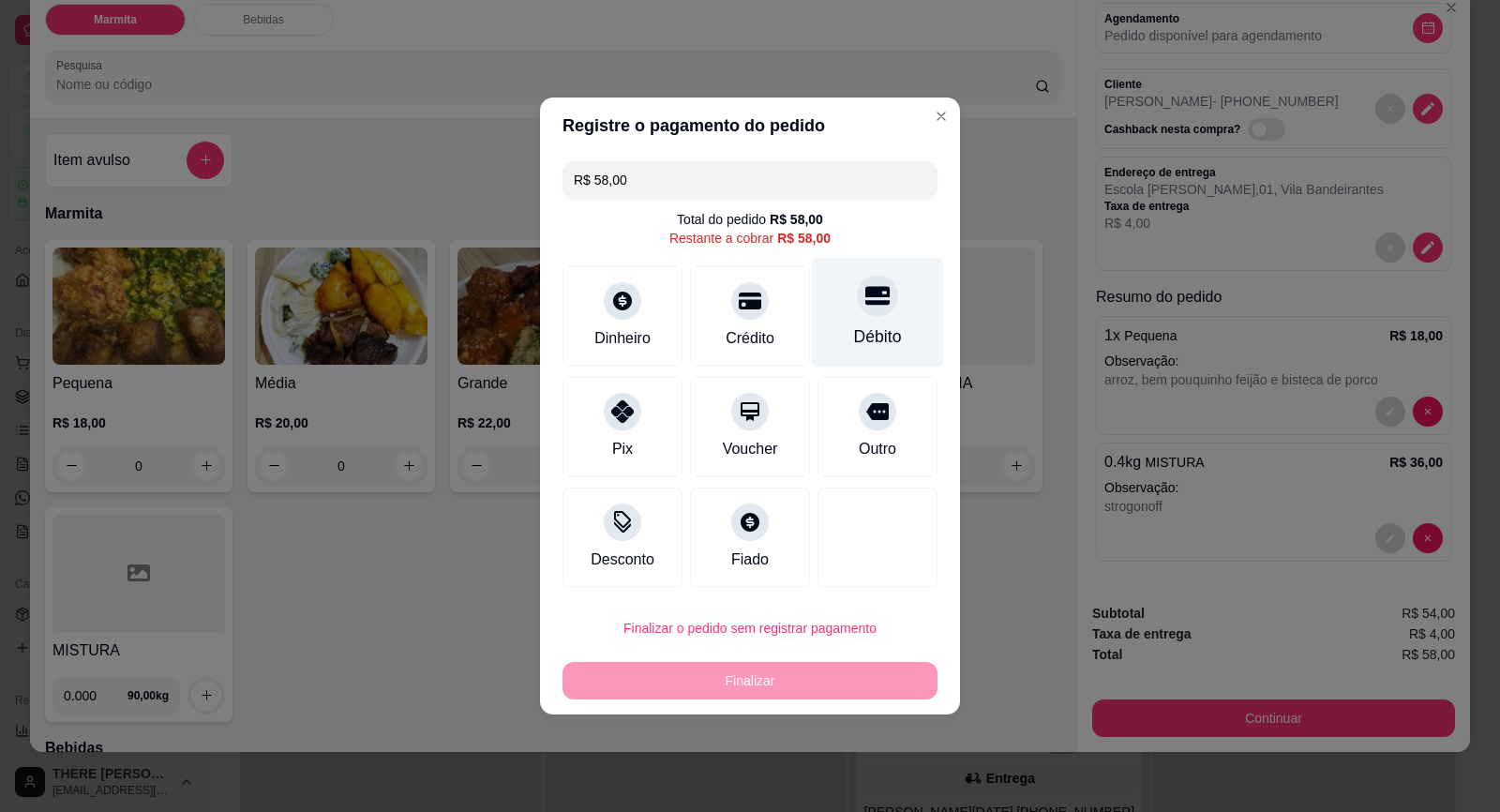
click at [904, 333] on div "Débito" at bounding box center [878, 312] width 132 height 109
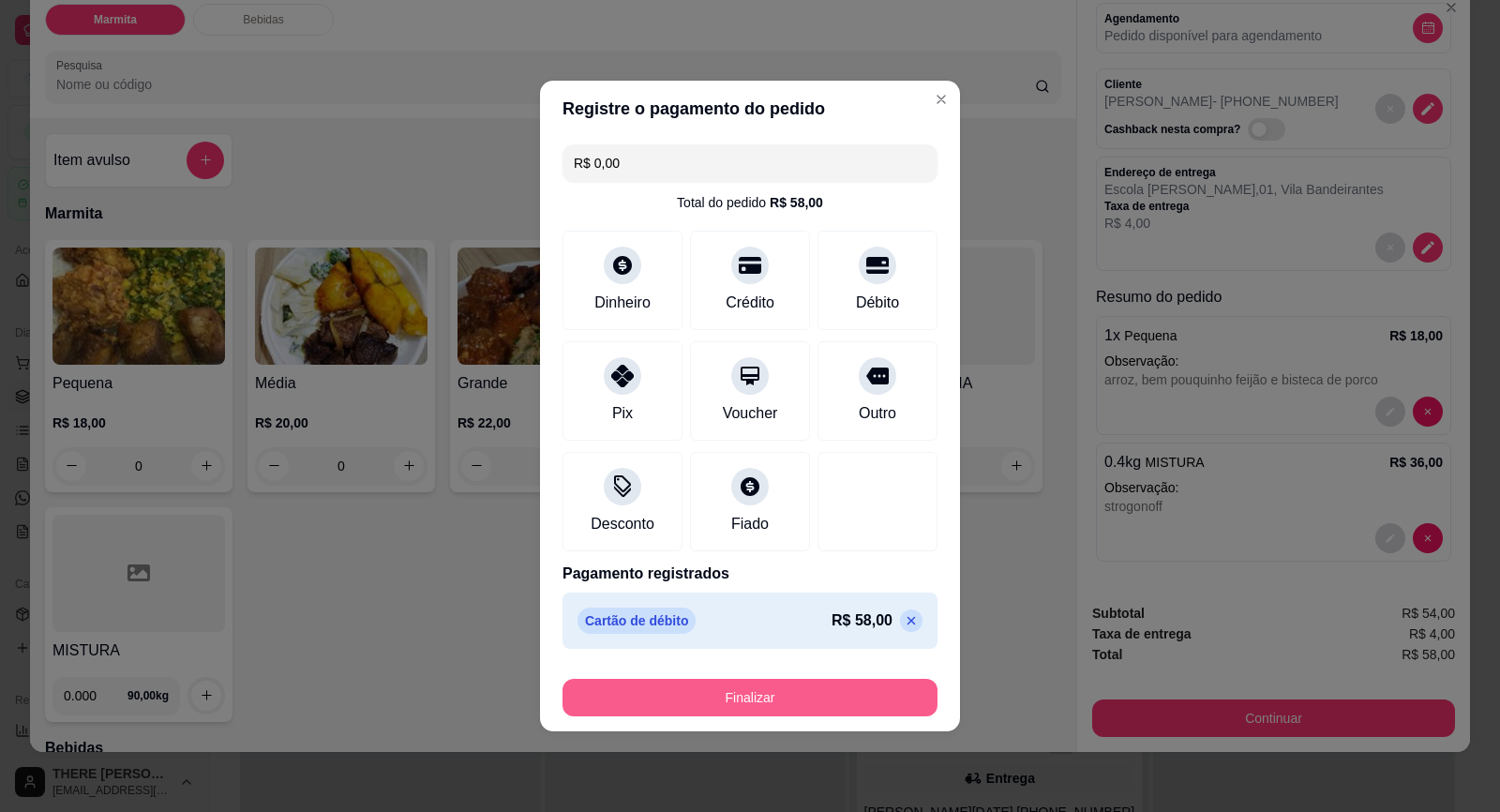
click at [805, 703] on button "Finalizar" at bounding box center [749, 697] width 375 height 38
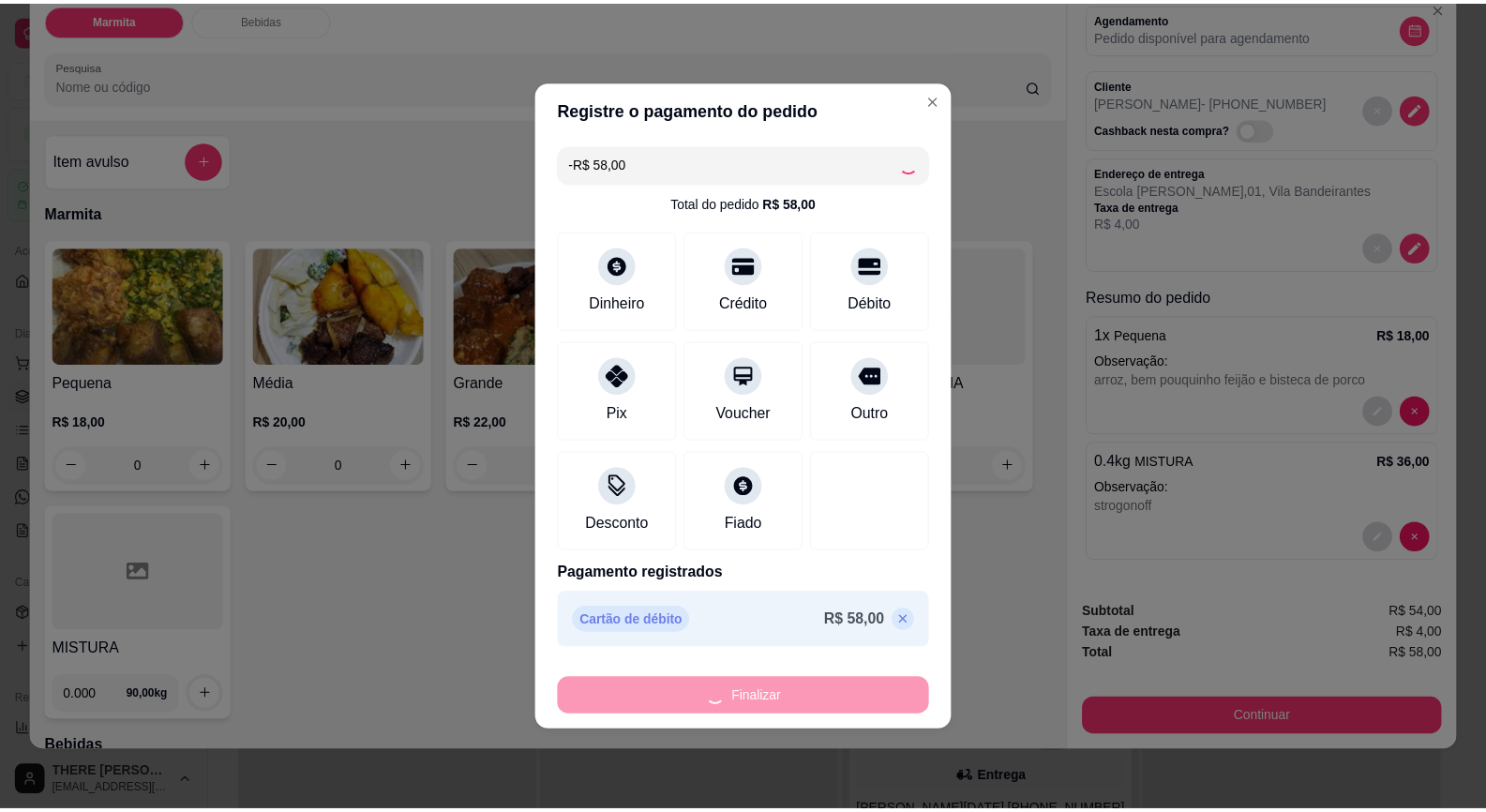
scroll to position [0, 0]
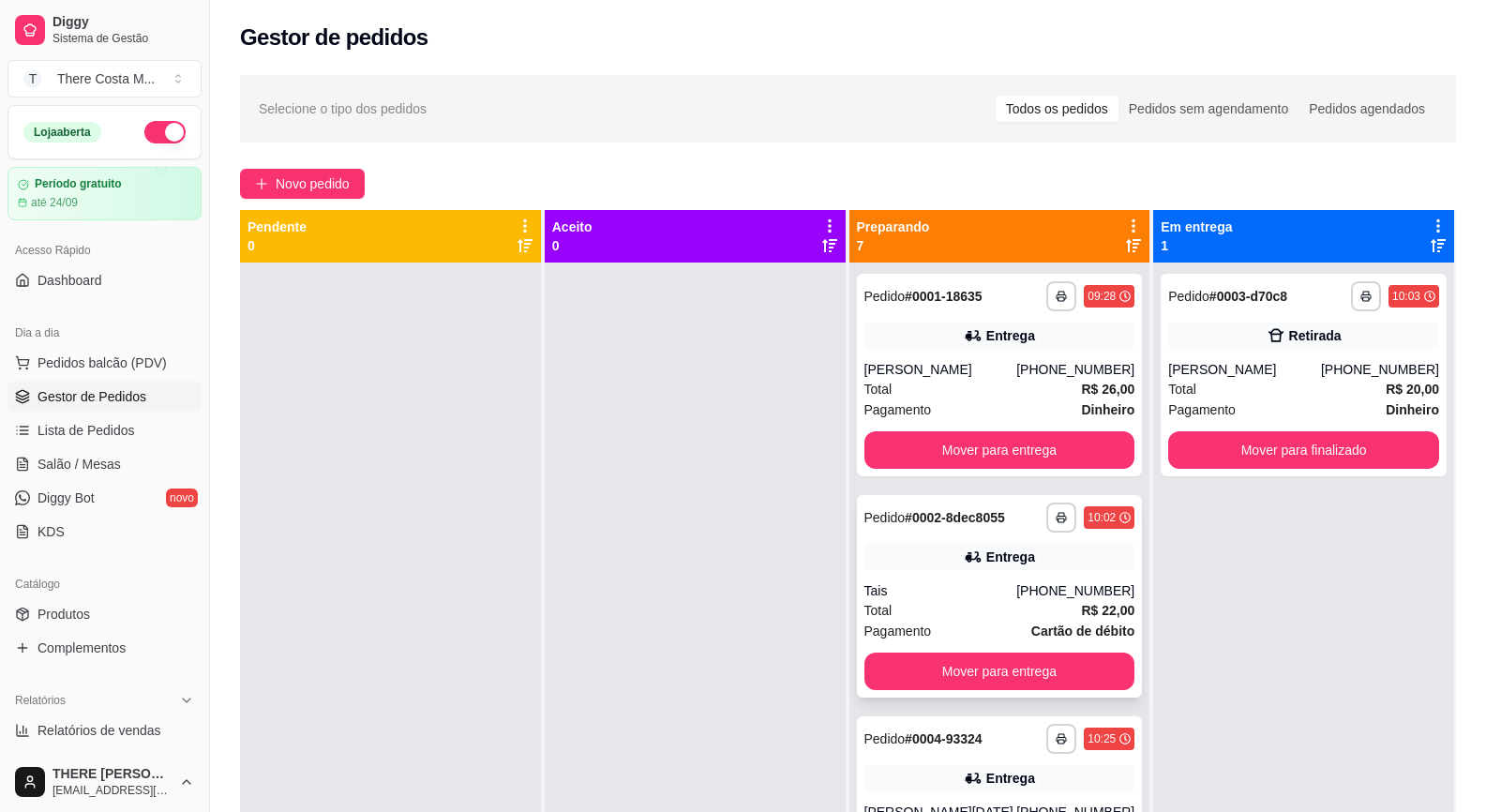
scroll to position [187, 0]
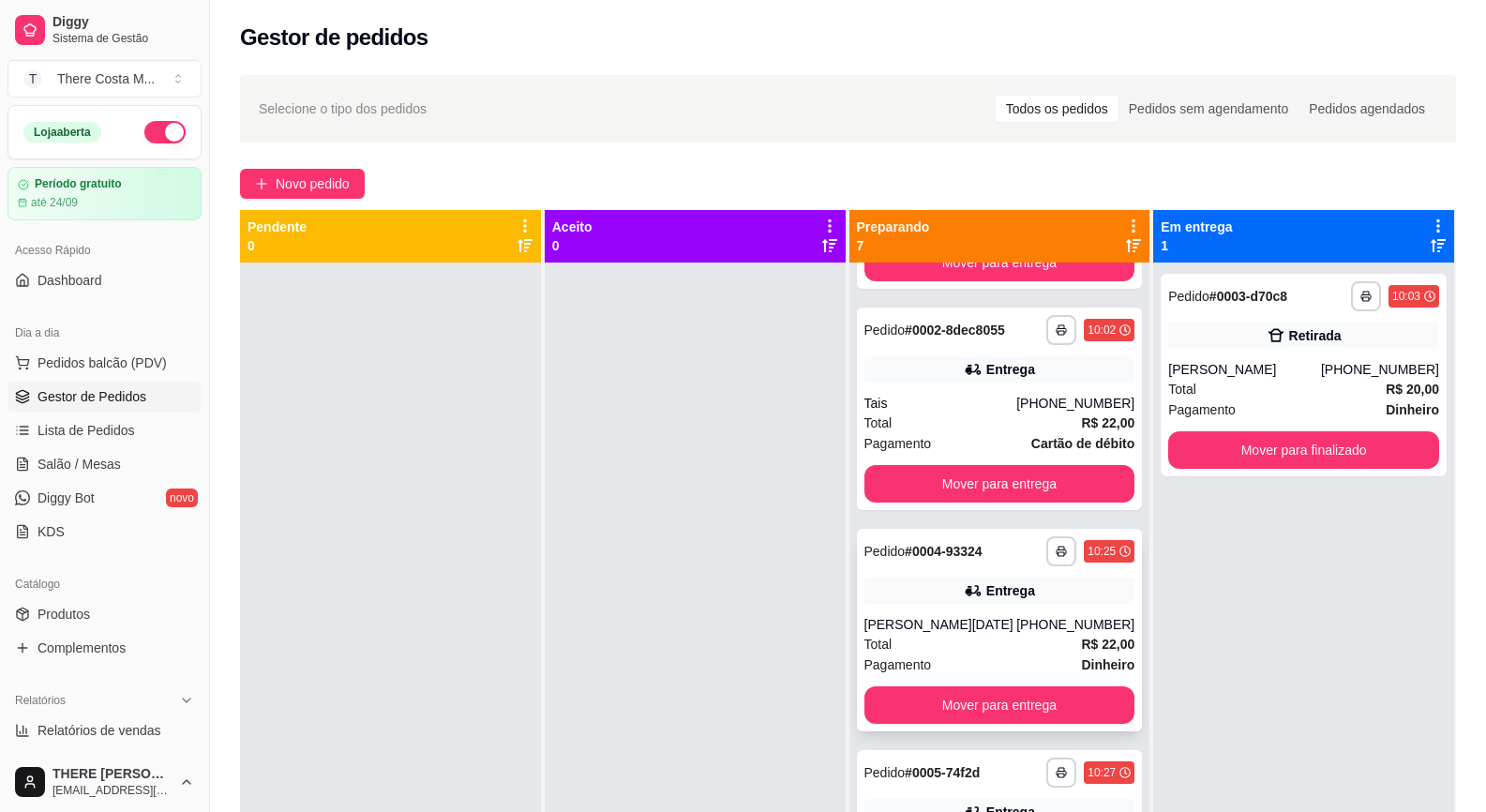
click at [971, 632] on div "[PERSON_NAME][DATE]" at bounding box center [941, 624] width 153 height 18
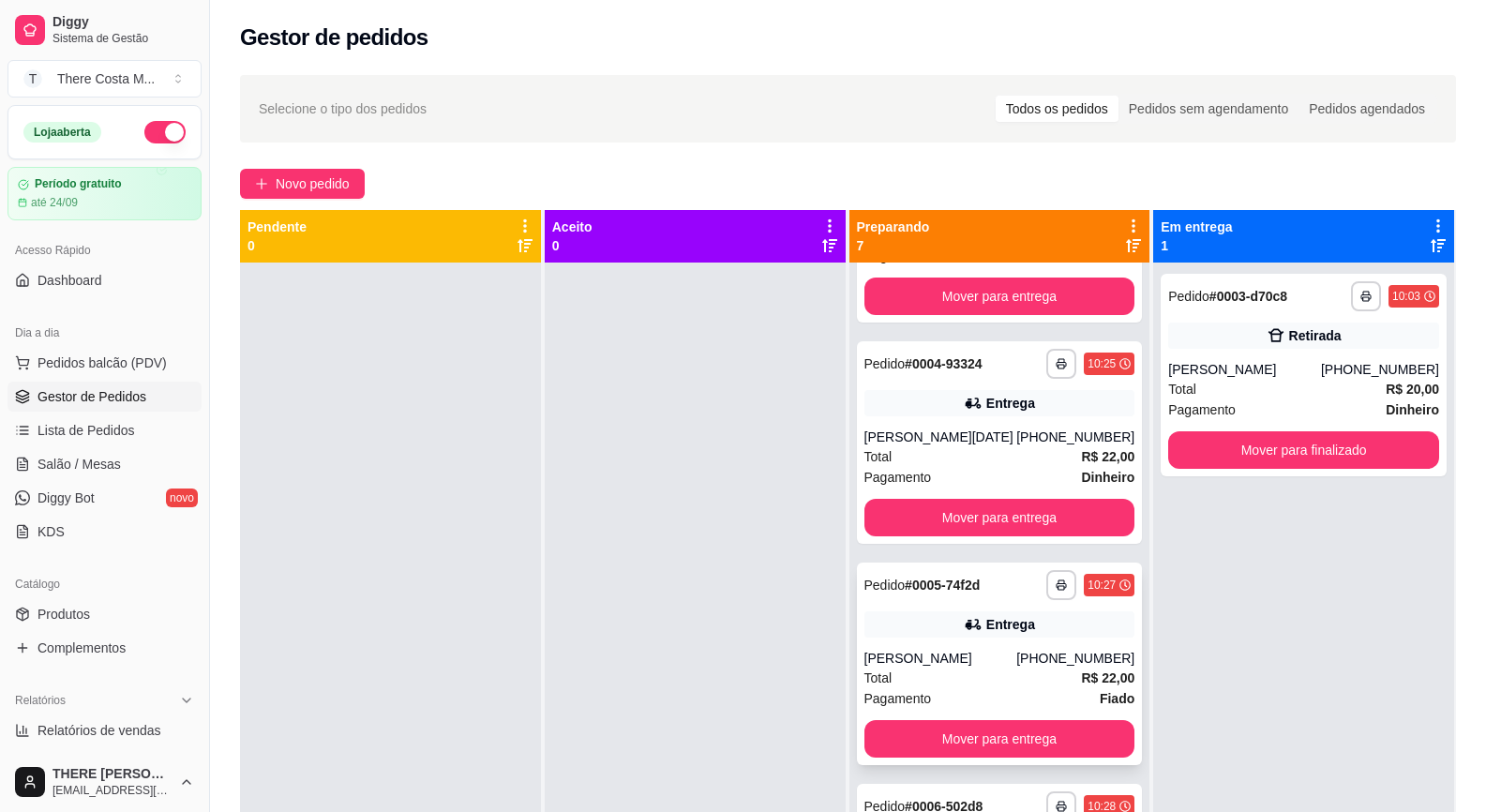
click at [975, 639] on div "**********" at bounding box center [999, 663] width 286 height 203
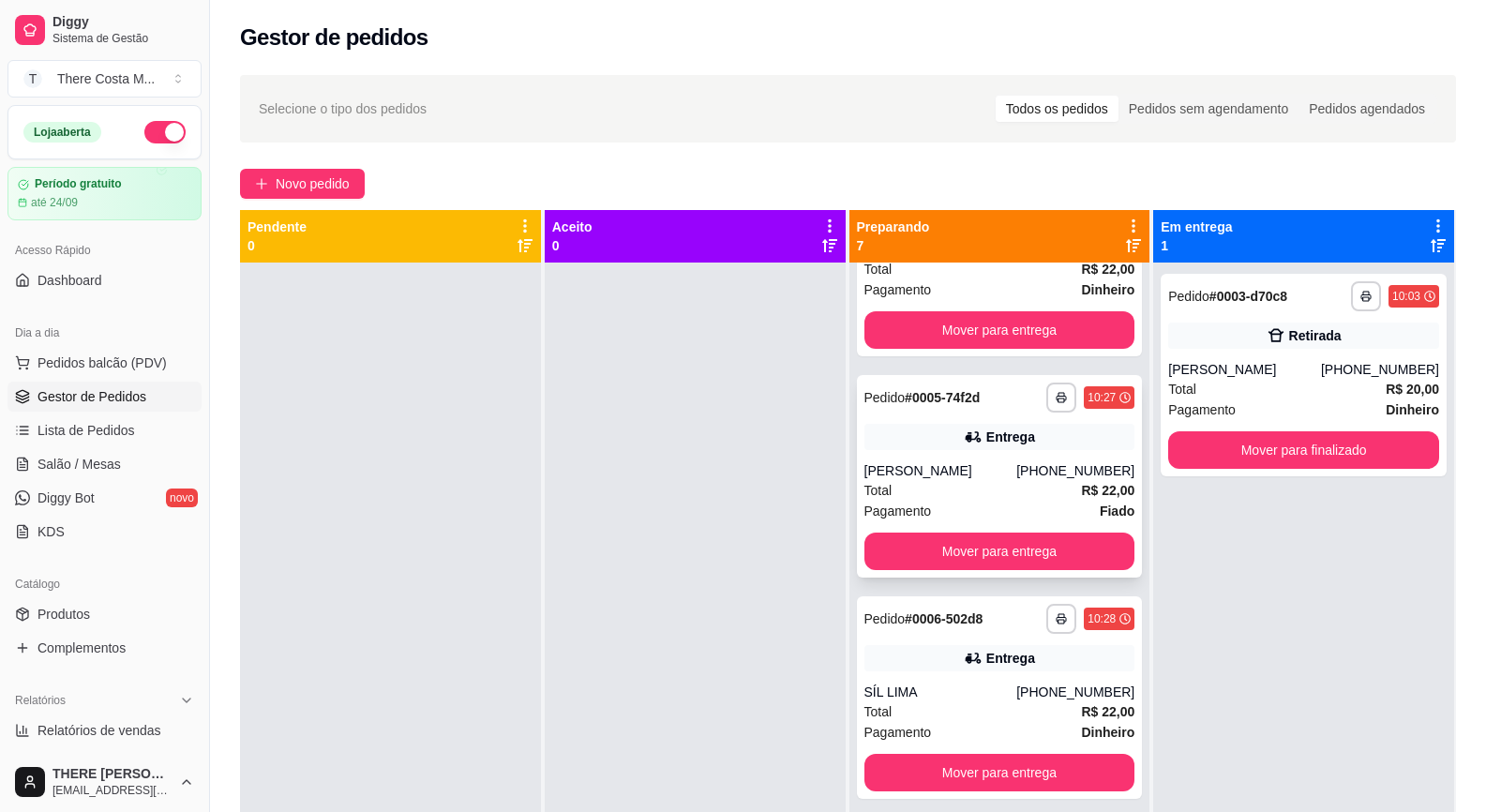
scroll to position [750, 0]
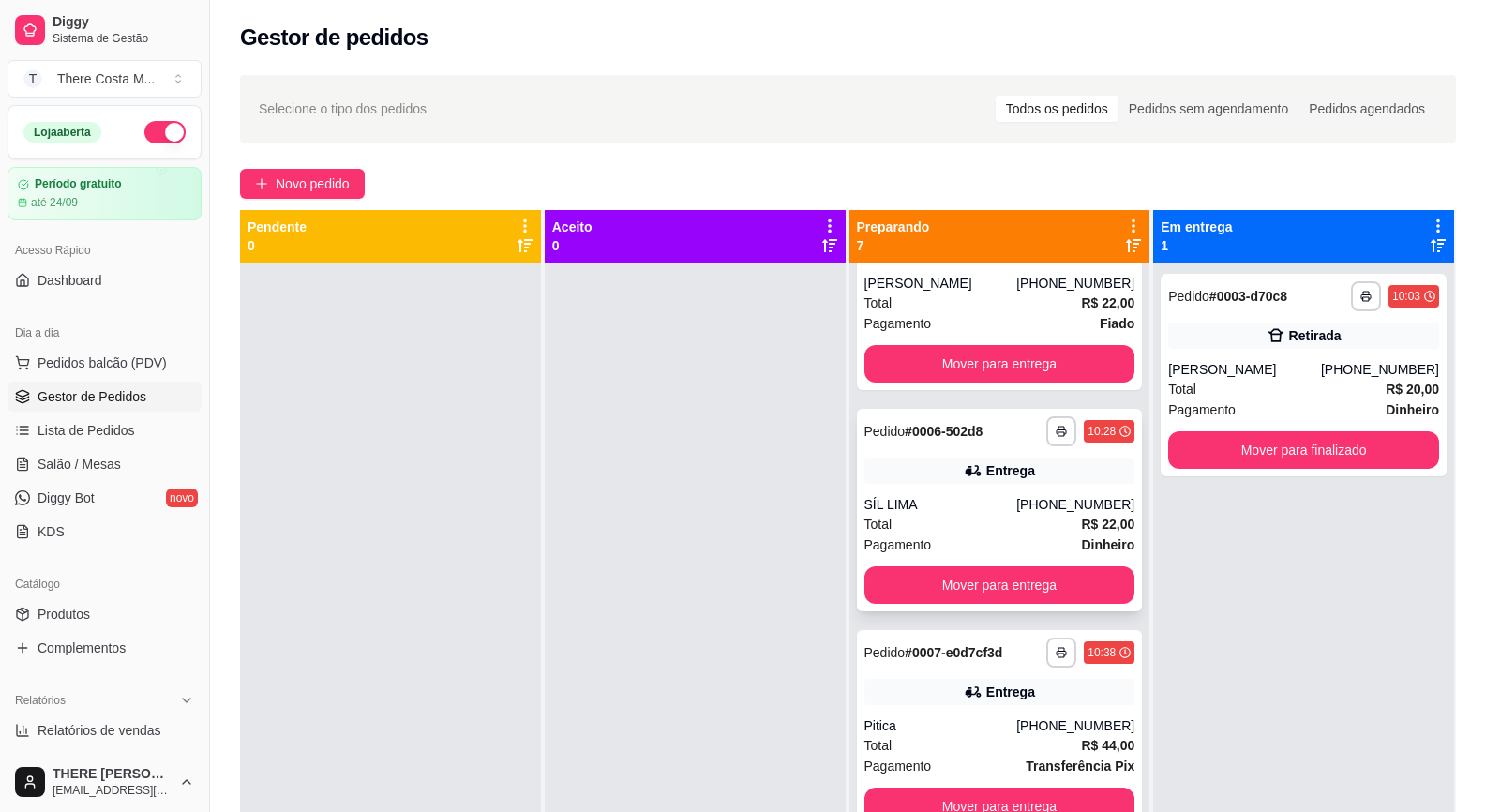
click at [937, 509] on div "SÍL LIMA" at bounding box center [941, 504] width 153 height 18
click at [950, 704] on div "**********" at bounding box center [999, 731] width 286 height 203
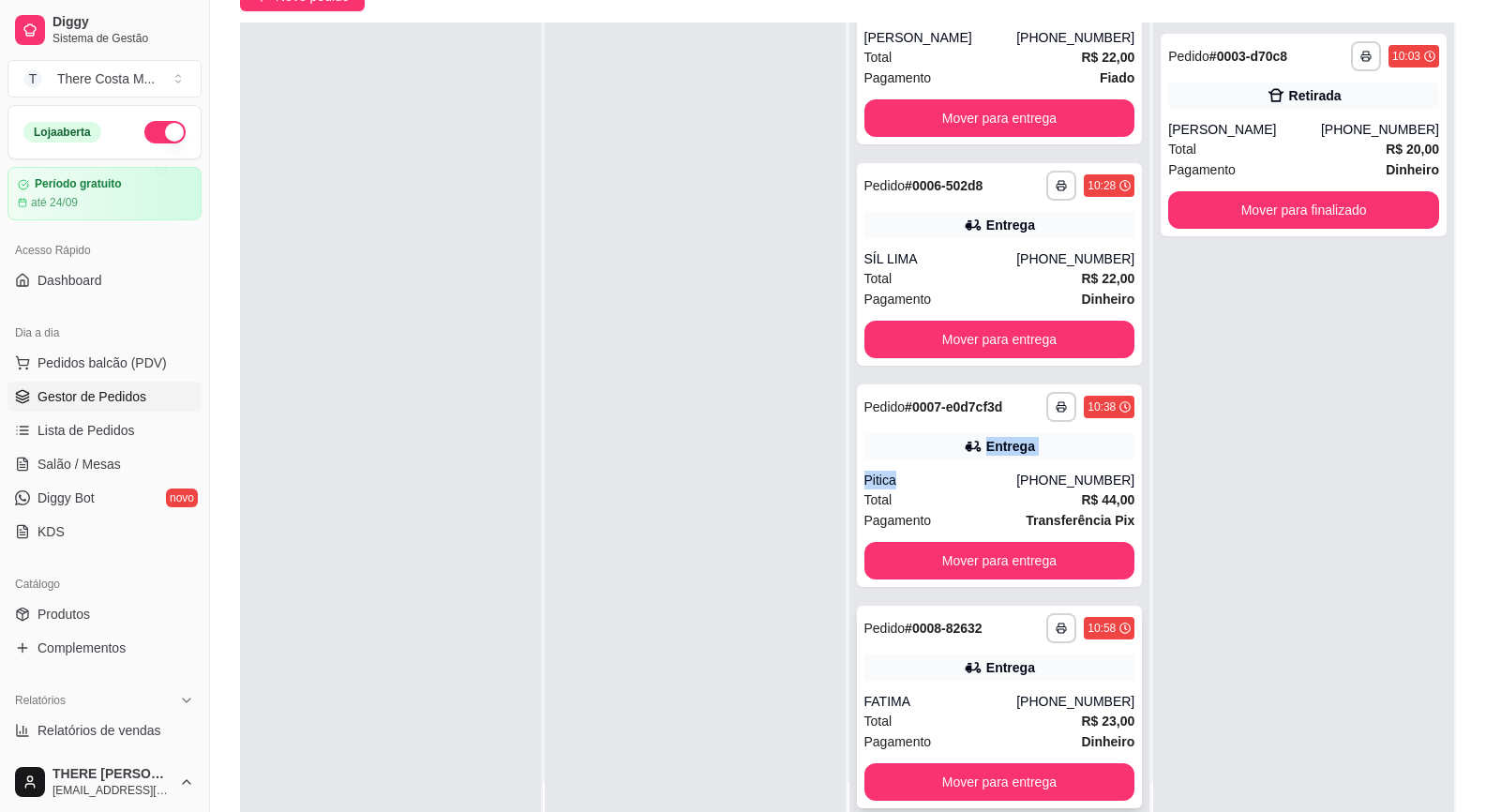
scroll to position [286, 0]
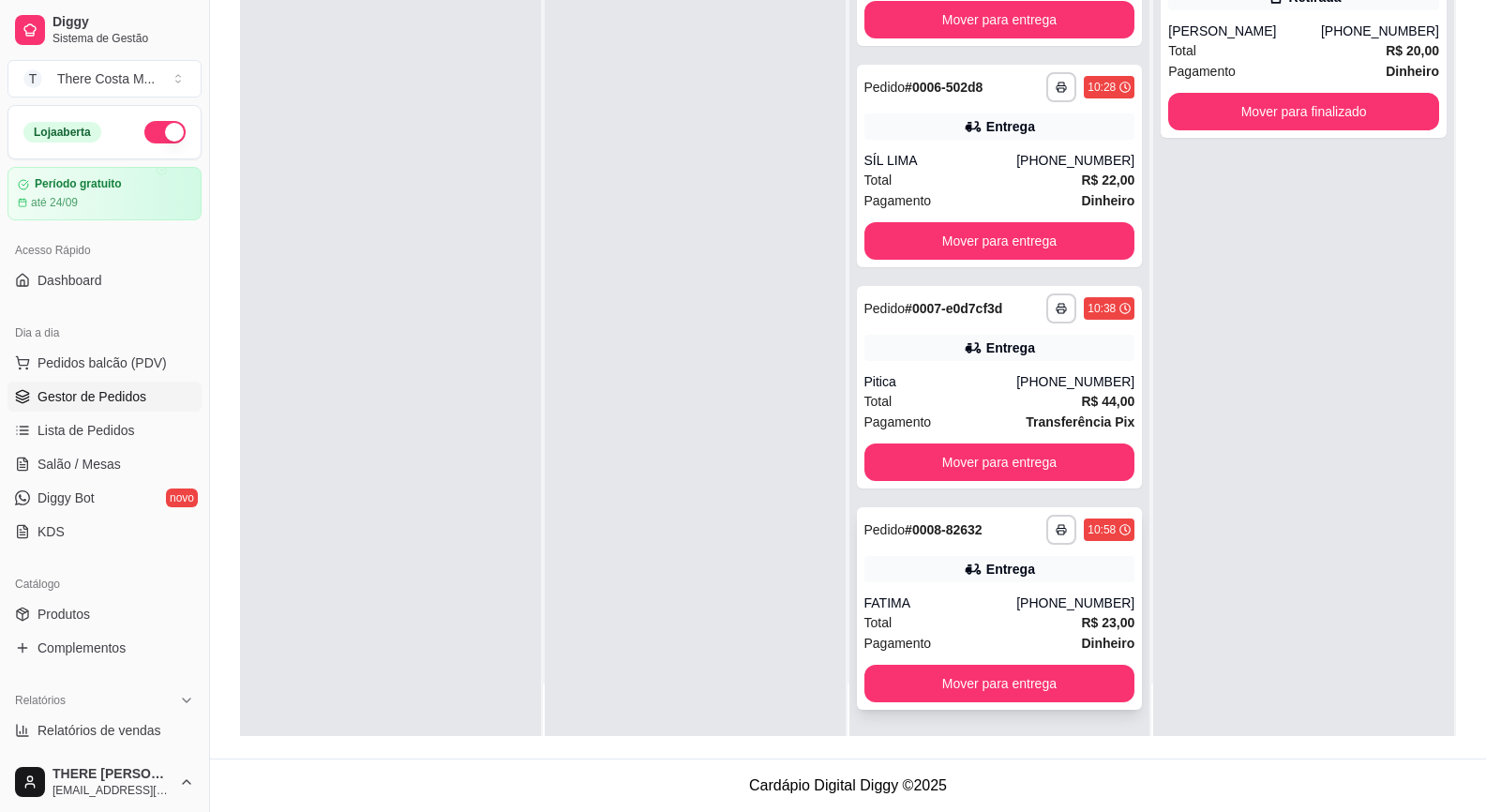
click at [968, 637] on div "Pagamento Dinheiro" at bounding box center [1000, 642] width 271 height 20
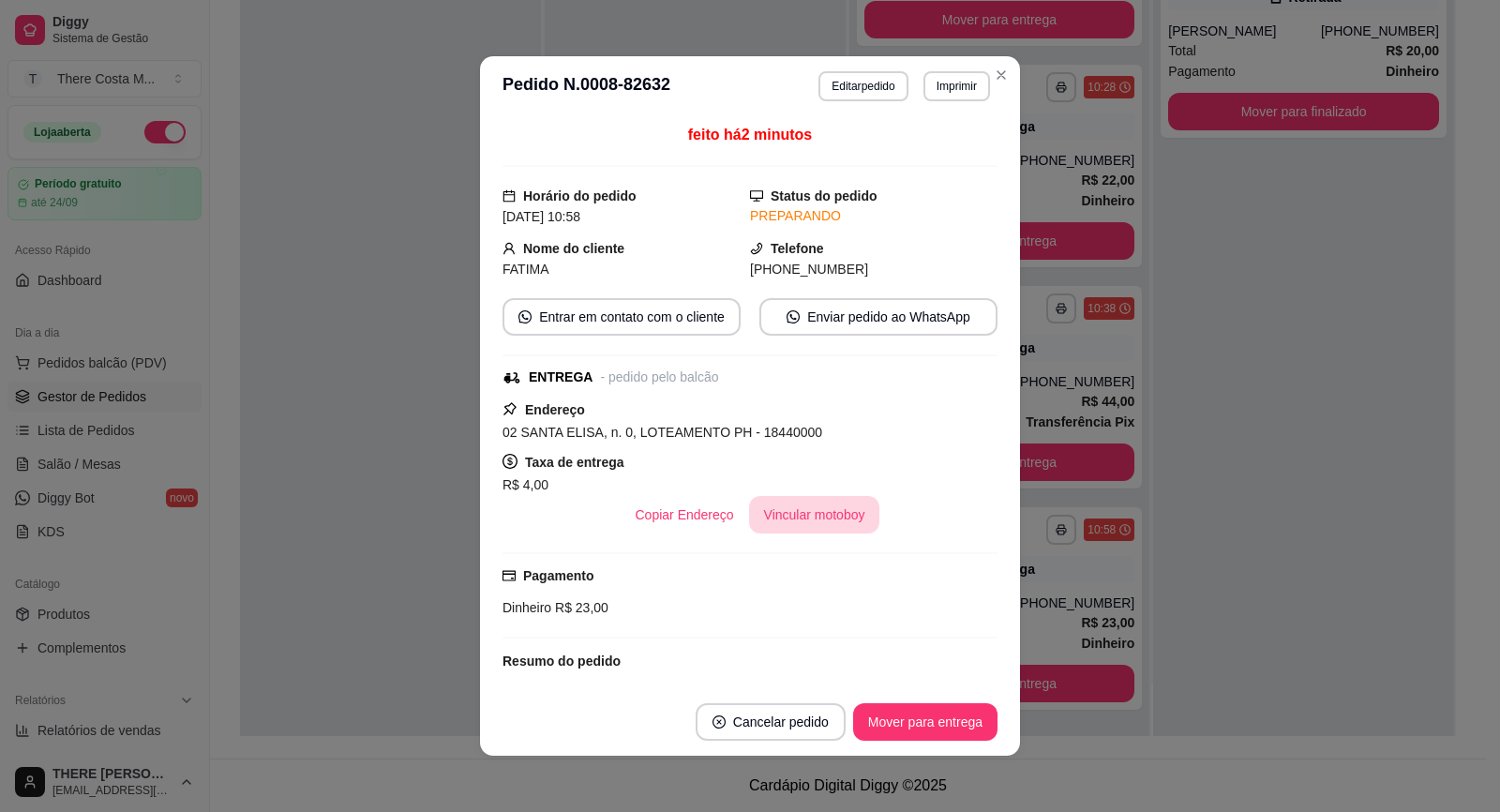
click at [797, 509] on button "Vincular motoboy" at bounding box center [814, 515] width 131 height 38
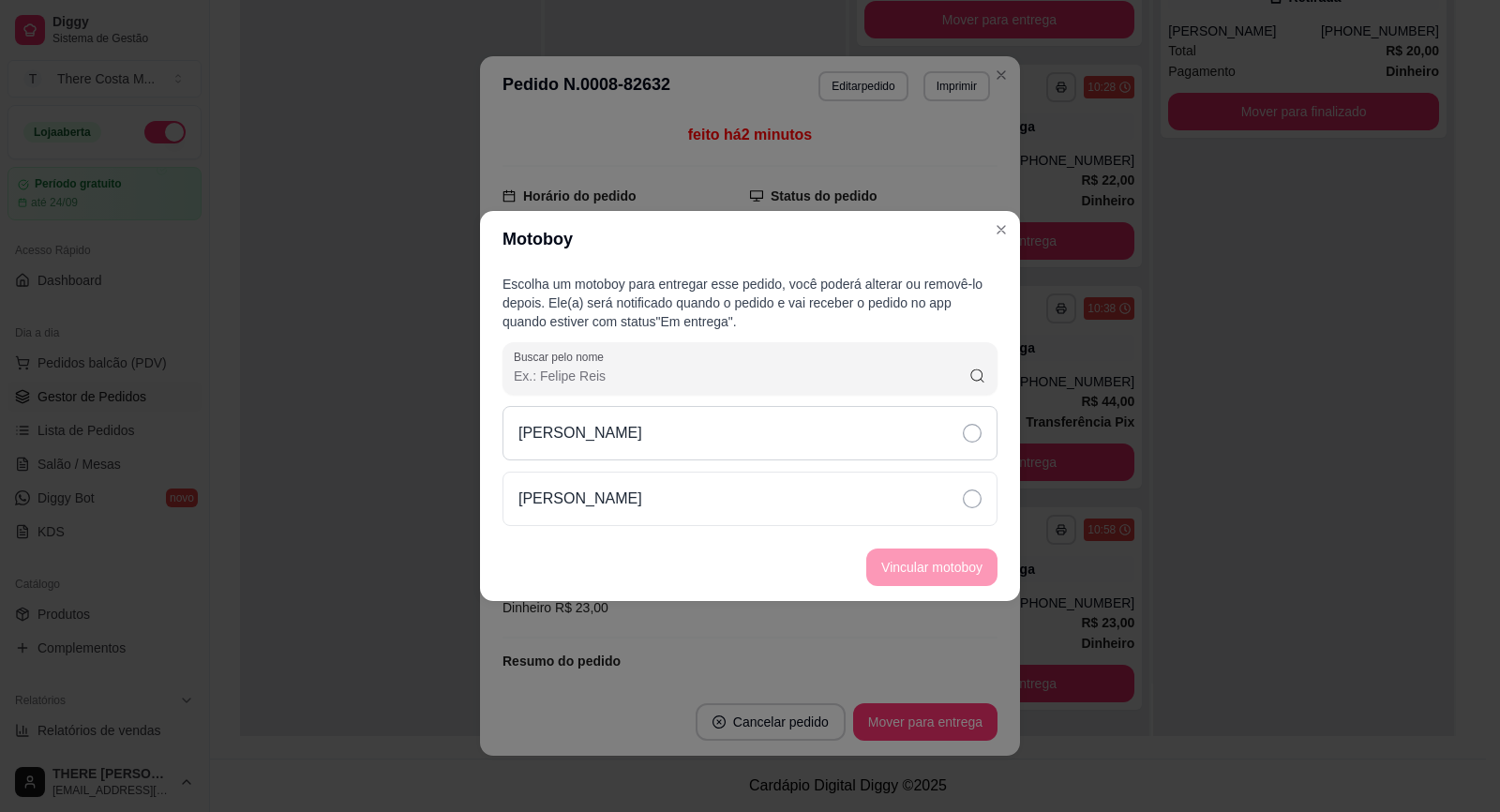
click at [922, 450] on div "[PERSON_NAME]" at bounding box center [750, 433] width 495 height 54
click at [945, 564] on button "Vincular motoboy" at bounding box center [932, 568] width 128 height 37
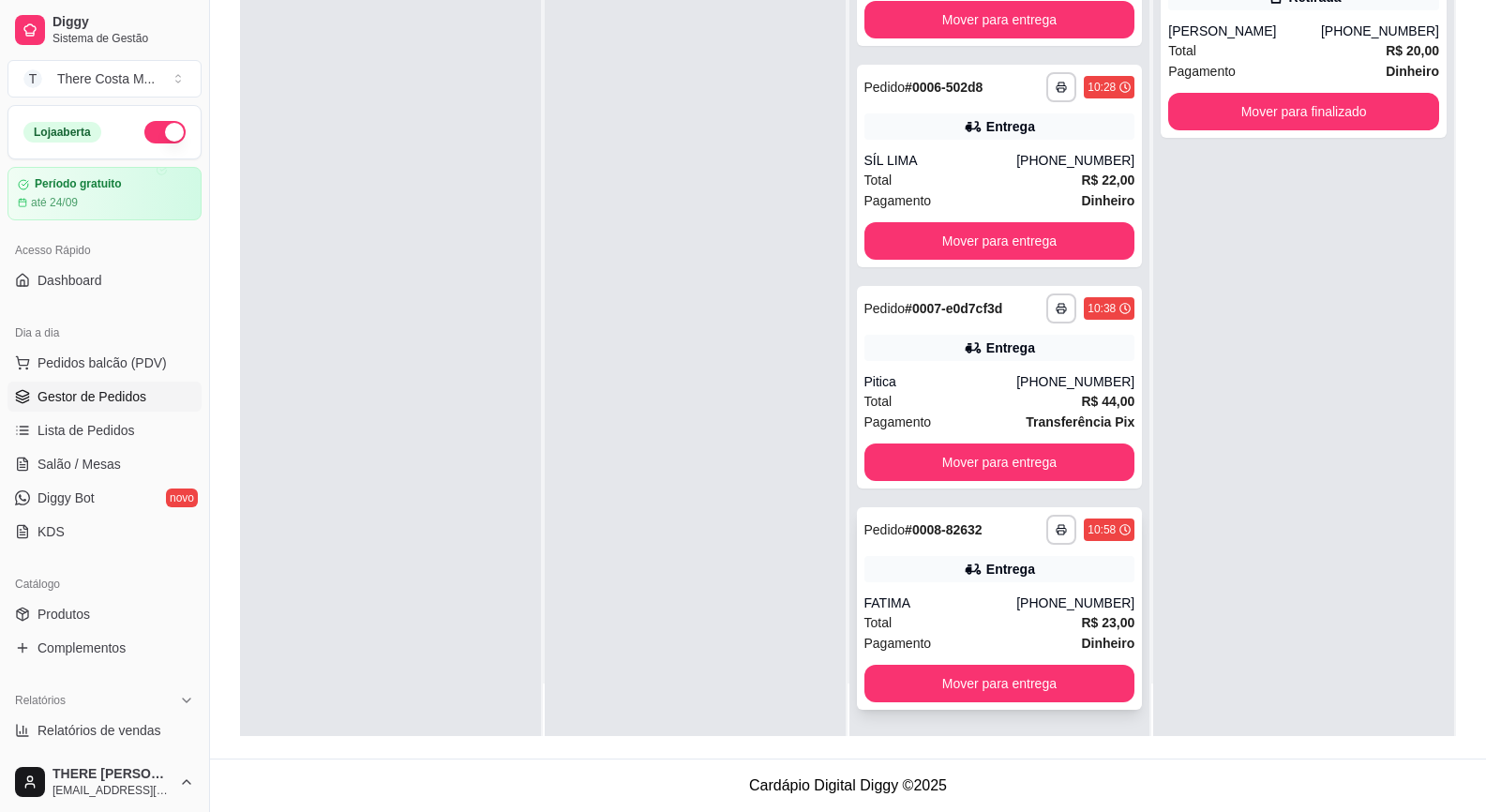
click at [1052, 624] on div "Total R$ 23,00" at bounding box center [1000, 622] width 271 height 20
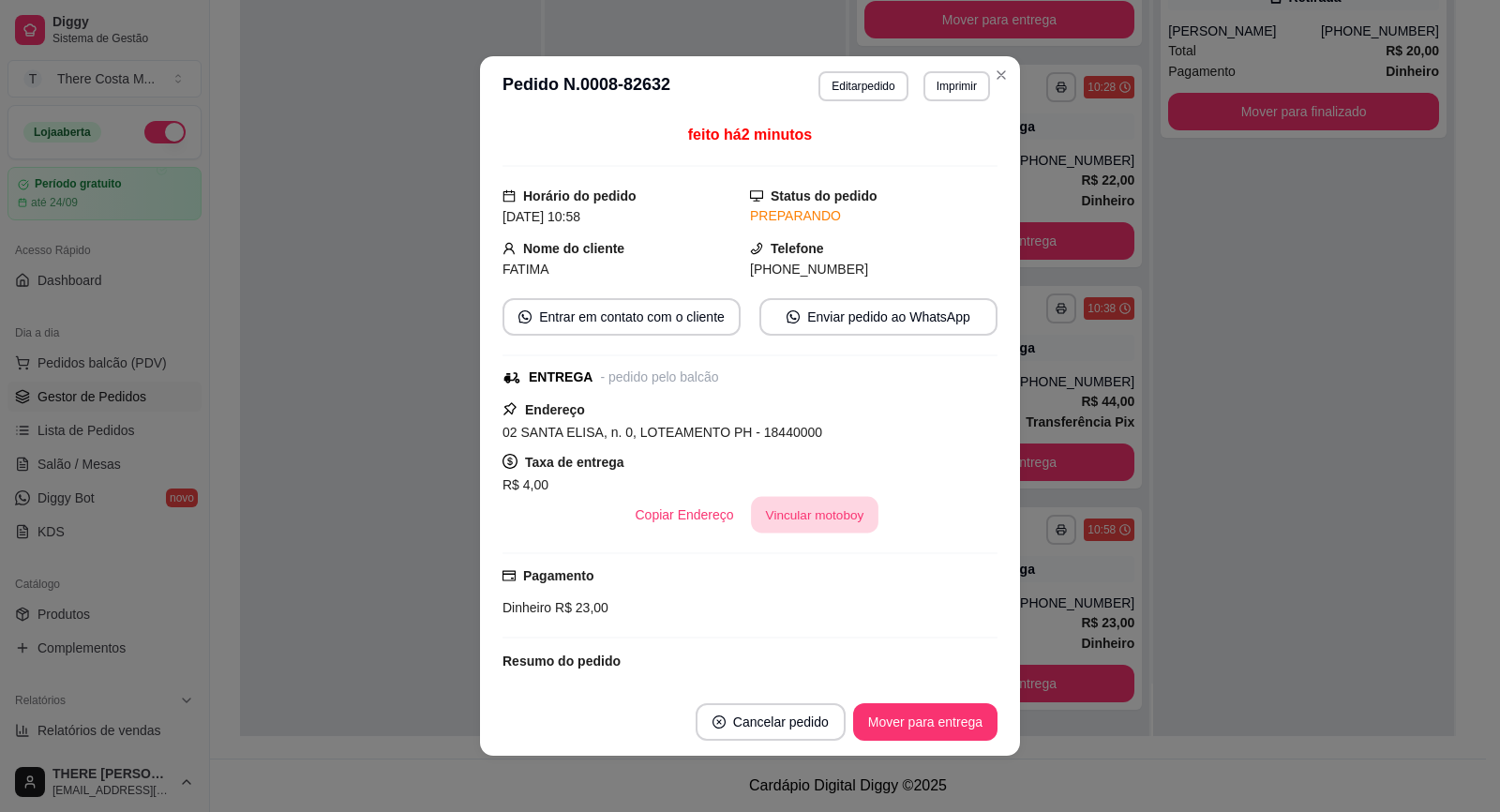
click at [780, 497] on button "Vincular motoboy" at bounding box center [815, 515] width 128 height 37
click at [827, 515] on button "Vincular motoboy" at bounding box center [815, 515] width 128 height 37
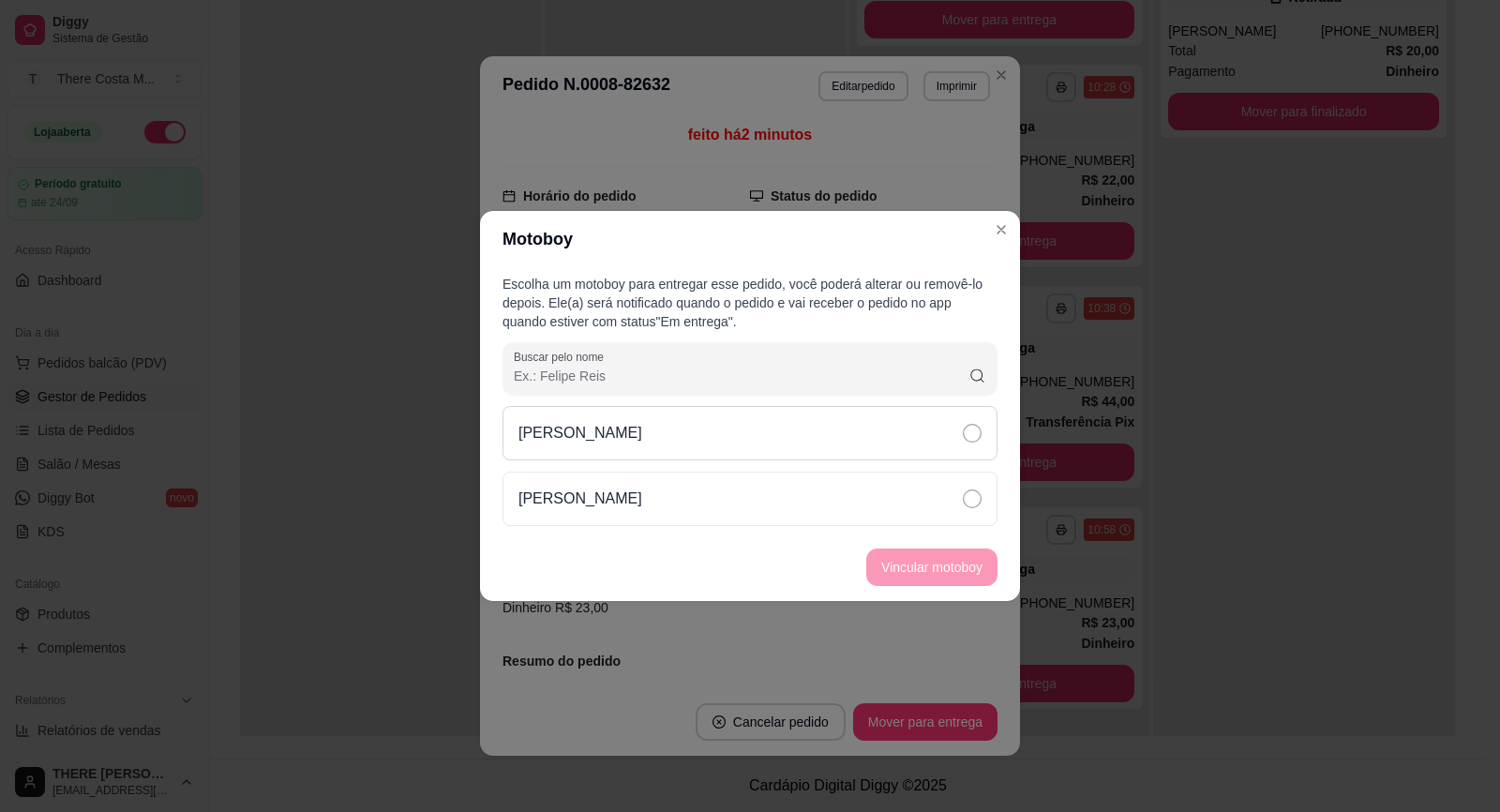
click at [931, 437] on div "[PERSON_NAME]" at bounding box center [750, 433] width 495 height 54
click at [960, 555] on button "Vincular motoboy" at bounding box center [932, 568] width 128 height 37
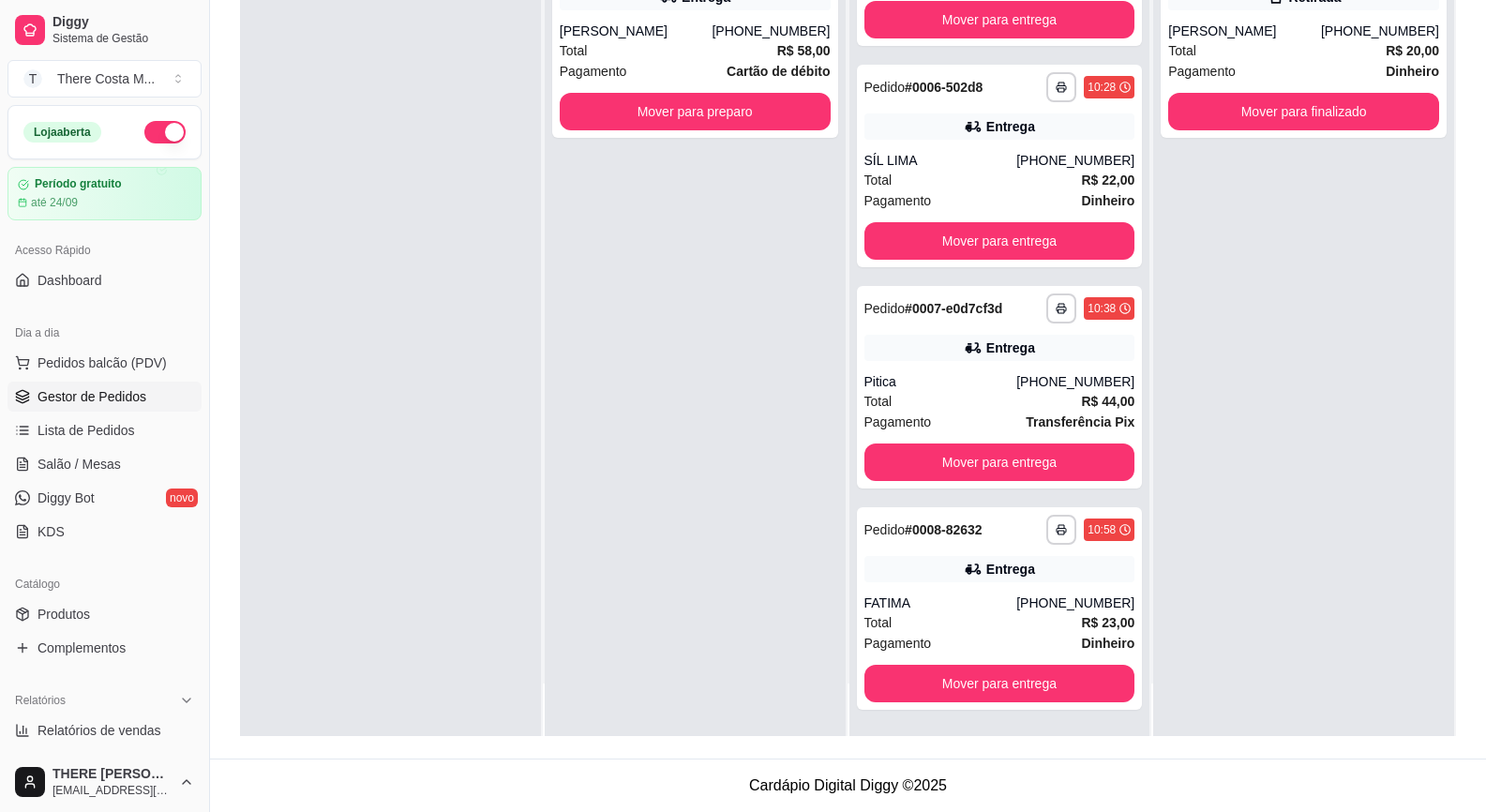
scroll to position [0, 0]
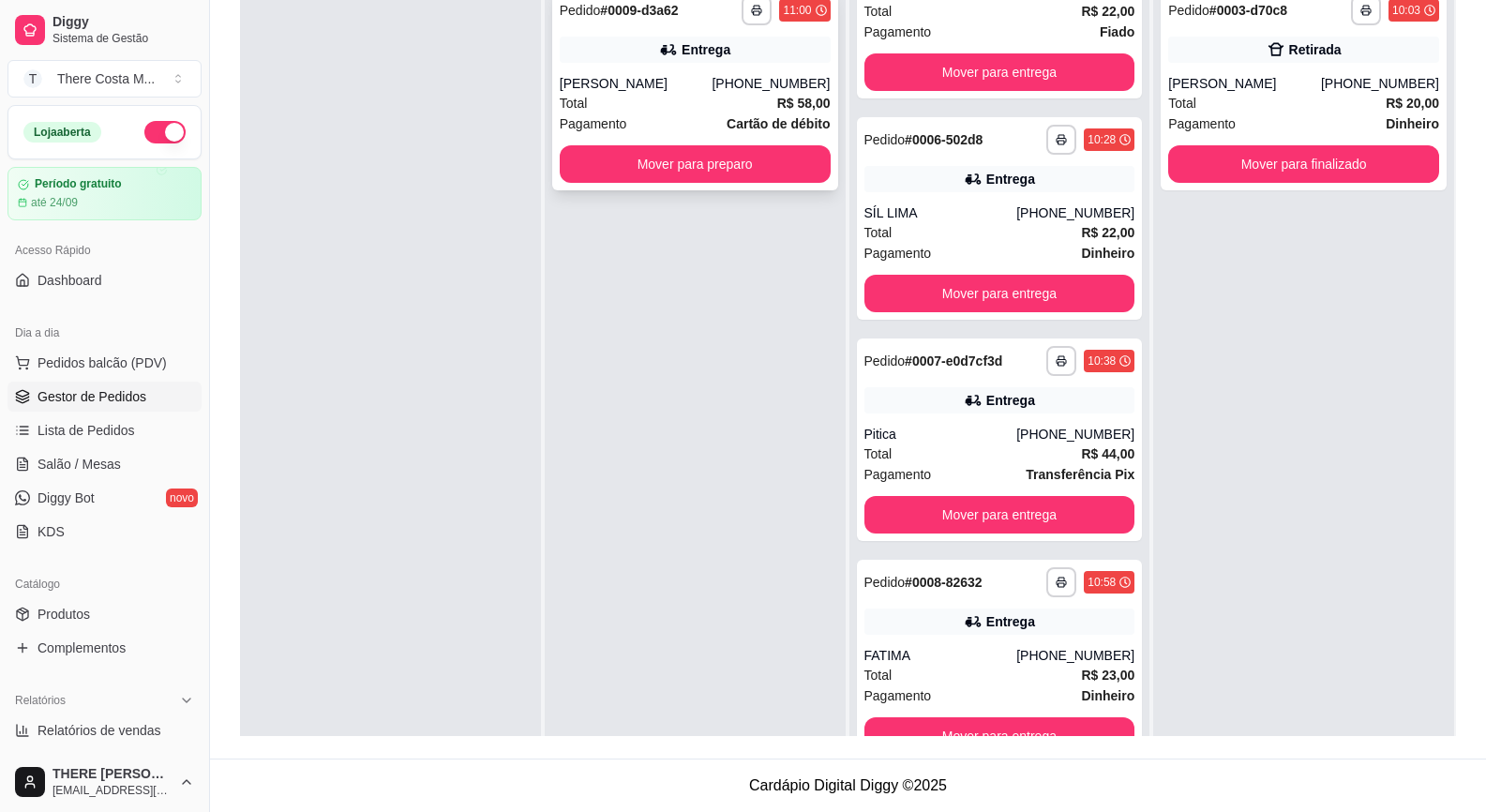
click at [695, 92] on div "[PERSON_NAME]" at bounding box center [637, 82] width 153 height 18
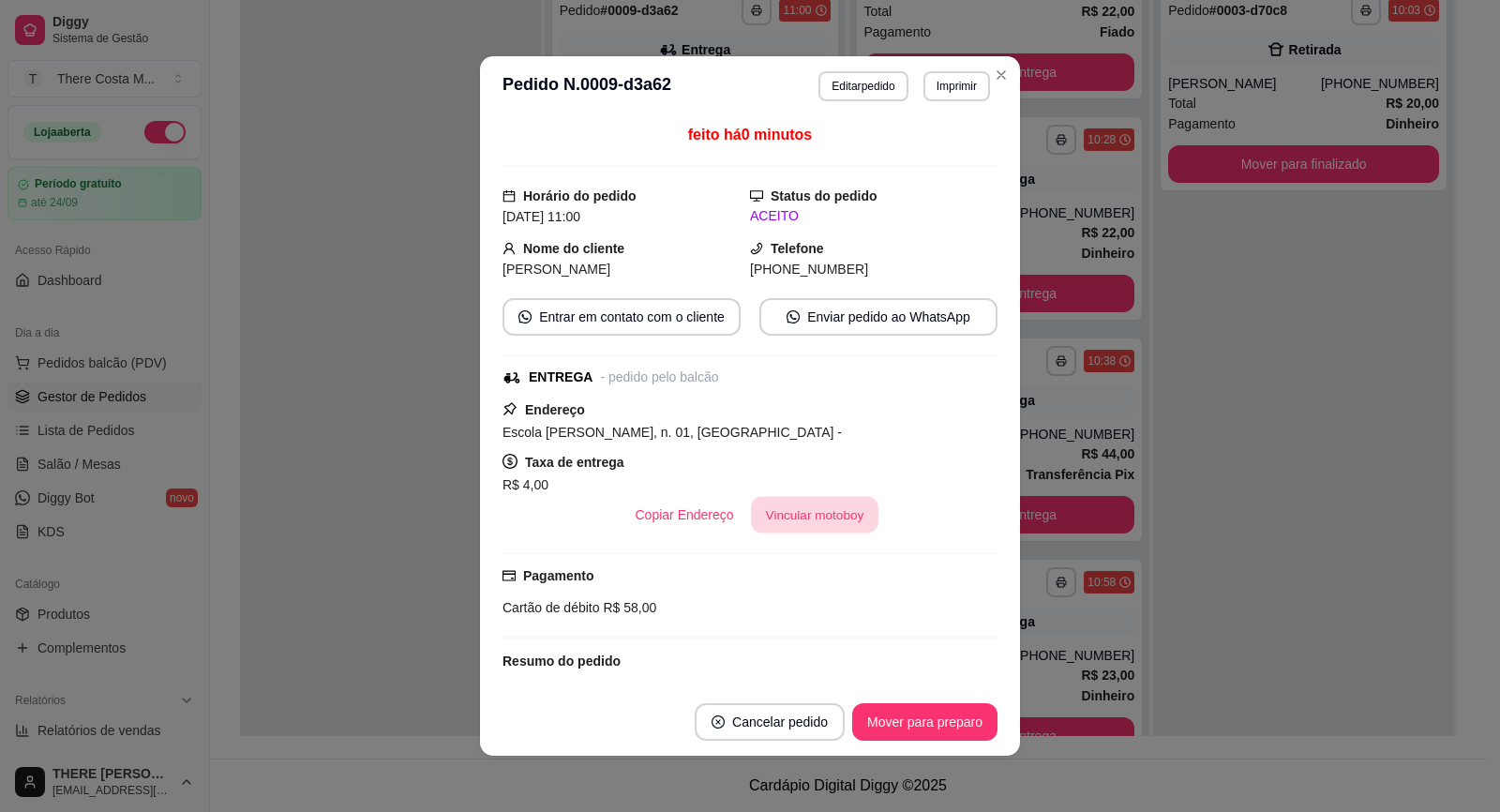
click at [799, 518] on button "Vincular motoboy" at bounding box center [815, 515] width 128 height 37
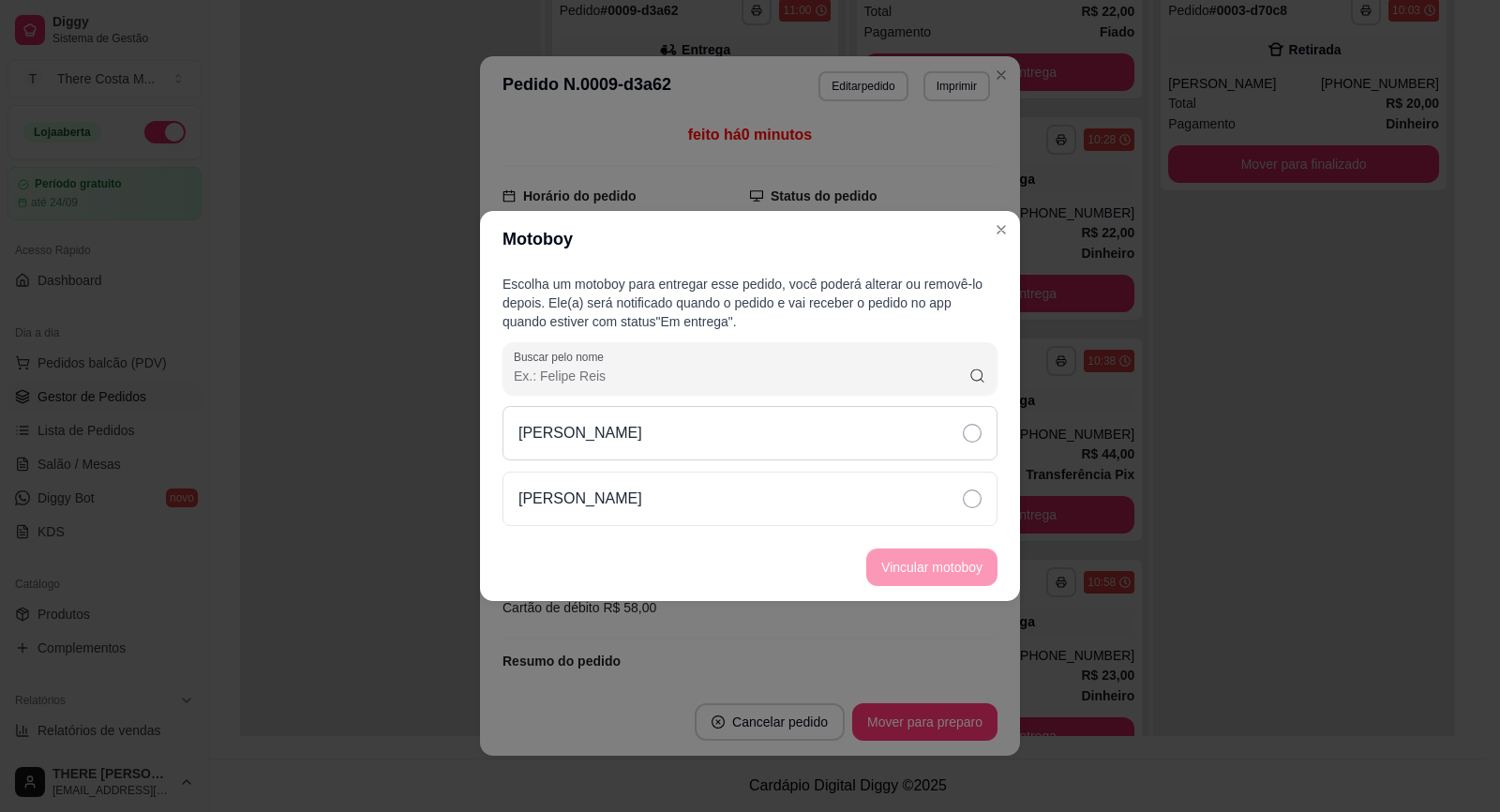
click at [810, 444] on div "[PERSON_NAME]" at bounding box center [750, 433] width 495 height 54
click at [953, 578] on button "Vincular motoboy" at bounding box center [931, 567] width 131 height 38
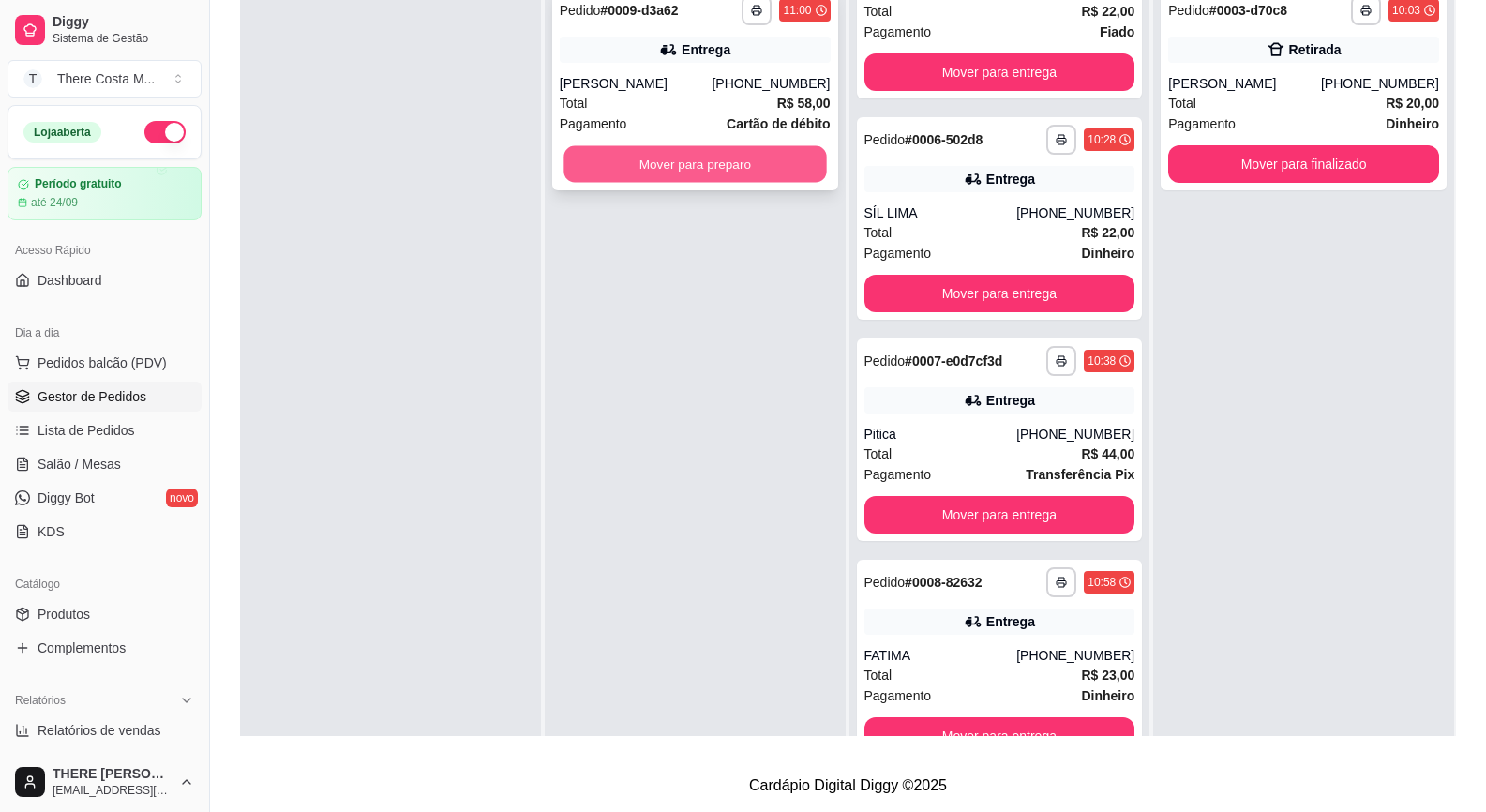
click at [616, 158] on button "Mover para preparo" at bounding box center [694, 165] width 263 height 37
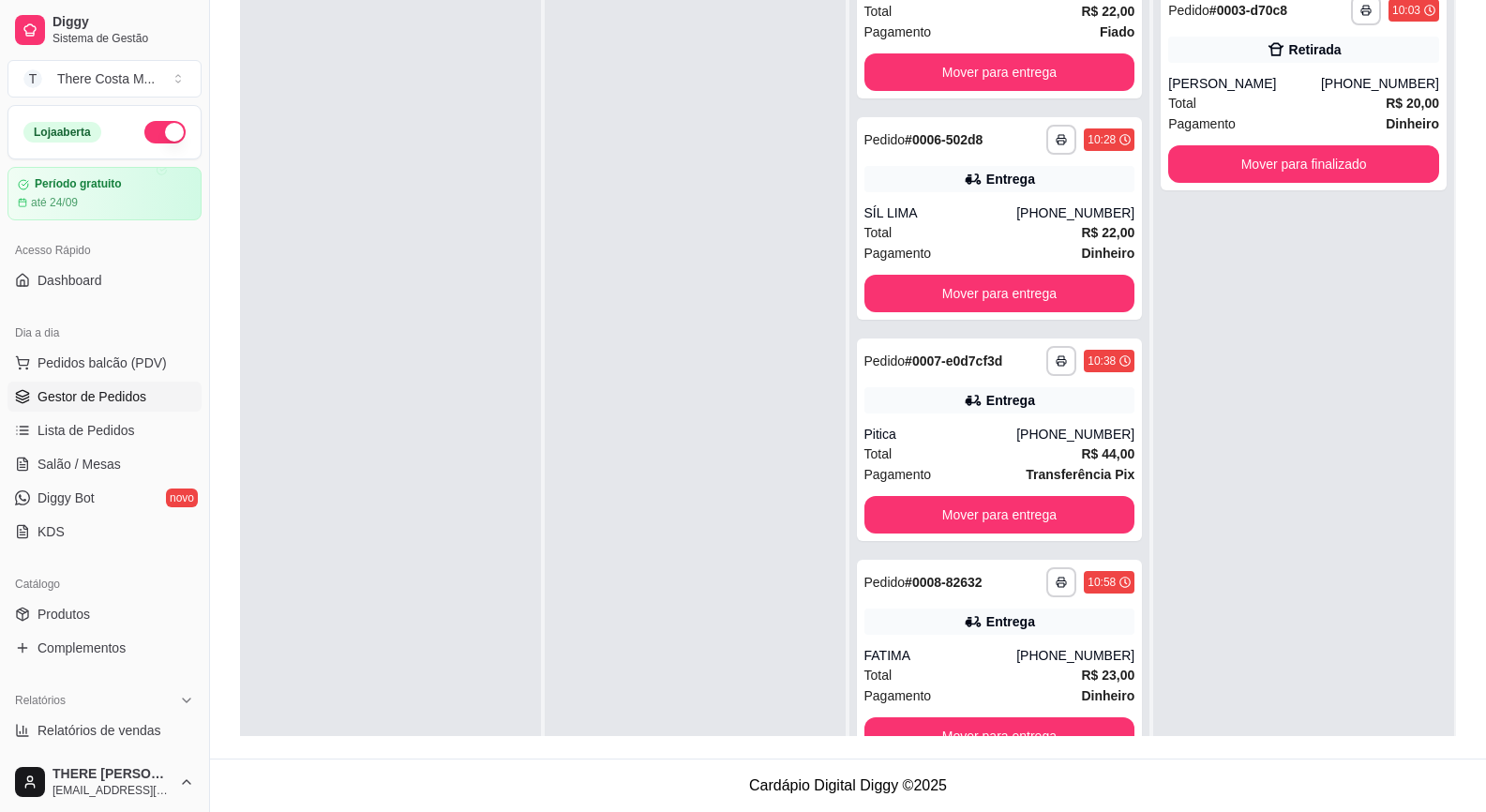
scroll to position [5, 0]
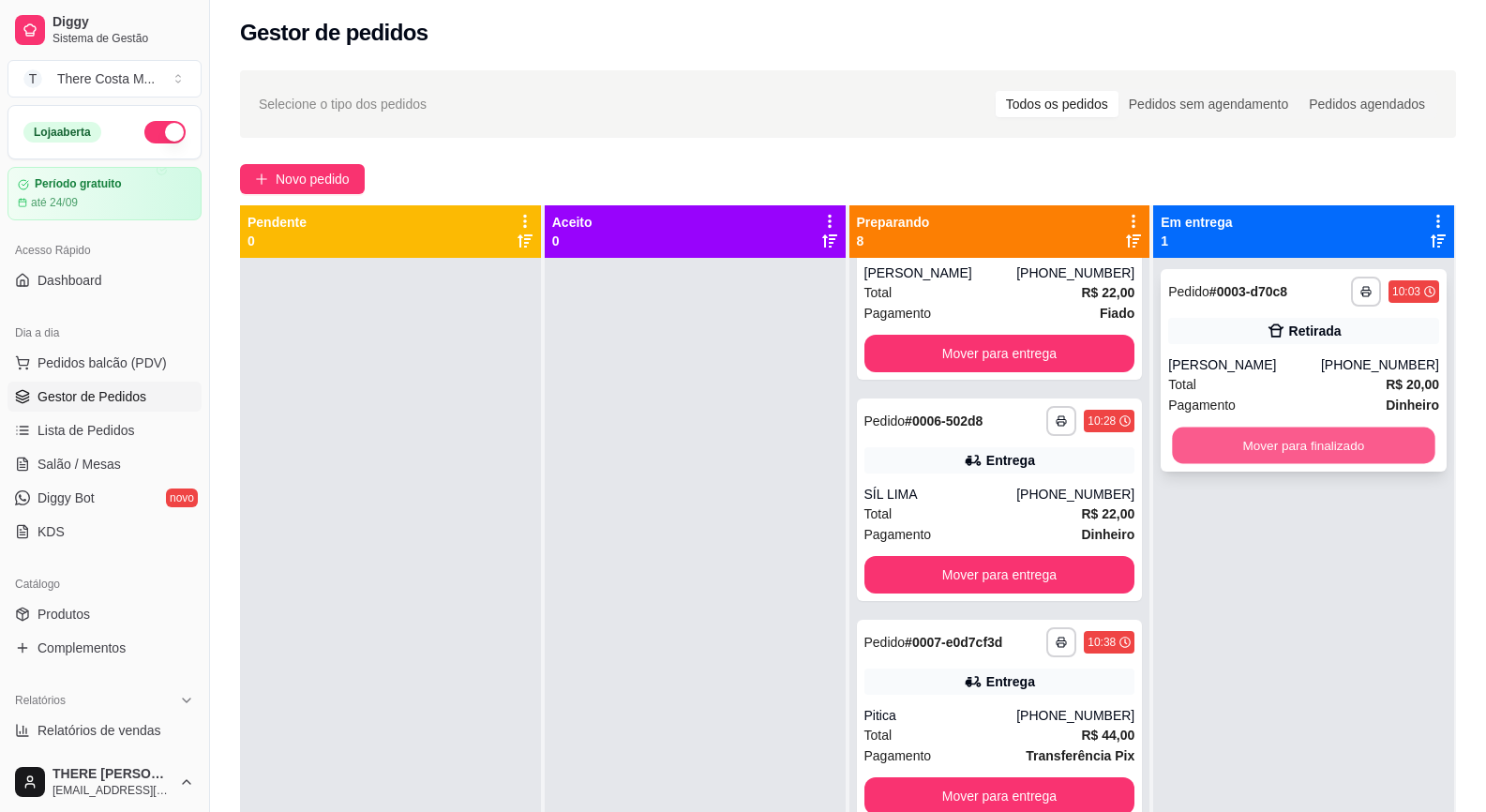
click at [1257, 432] on button "Mover para finalizado" at bounding box center [1304, 446] width 263 height 37
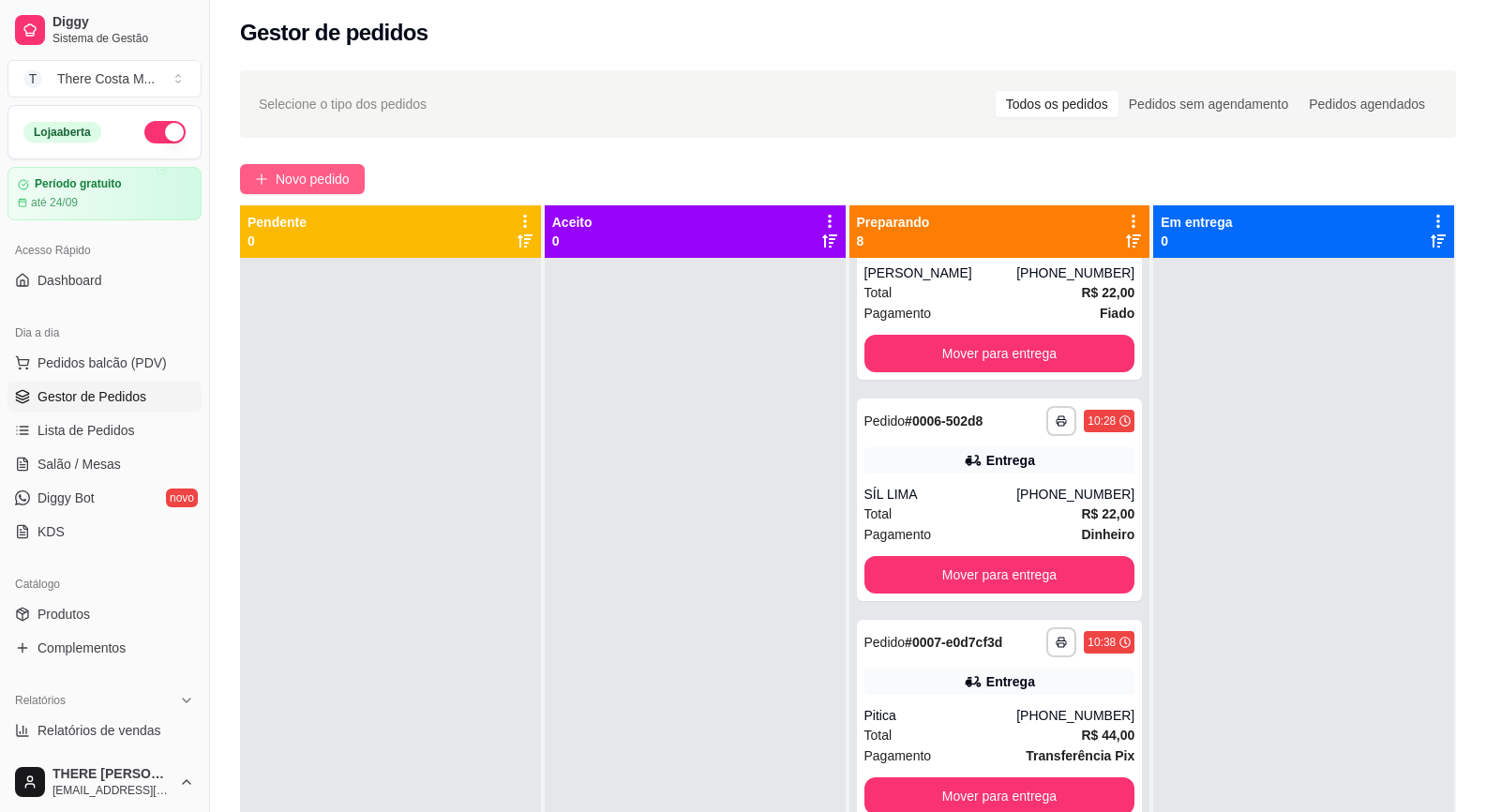
click at [295, 182] on span "Novo pedido" at bounding box center [312, 178] width 74 height 20
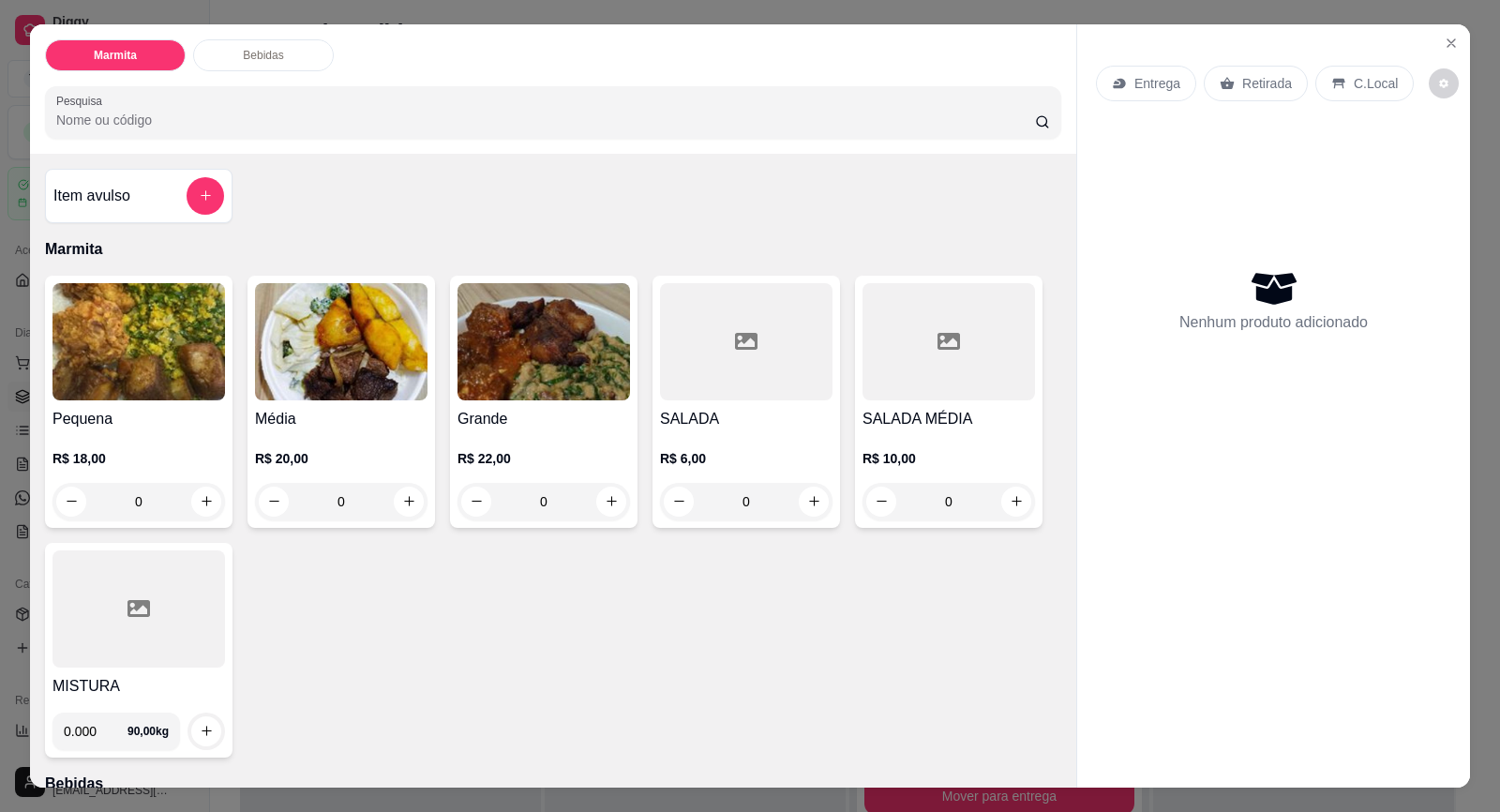
click at [1220, 85] on icon at bounding box center [1227, 82] width 15 height 15
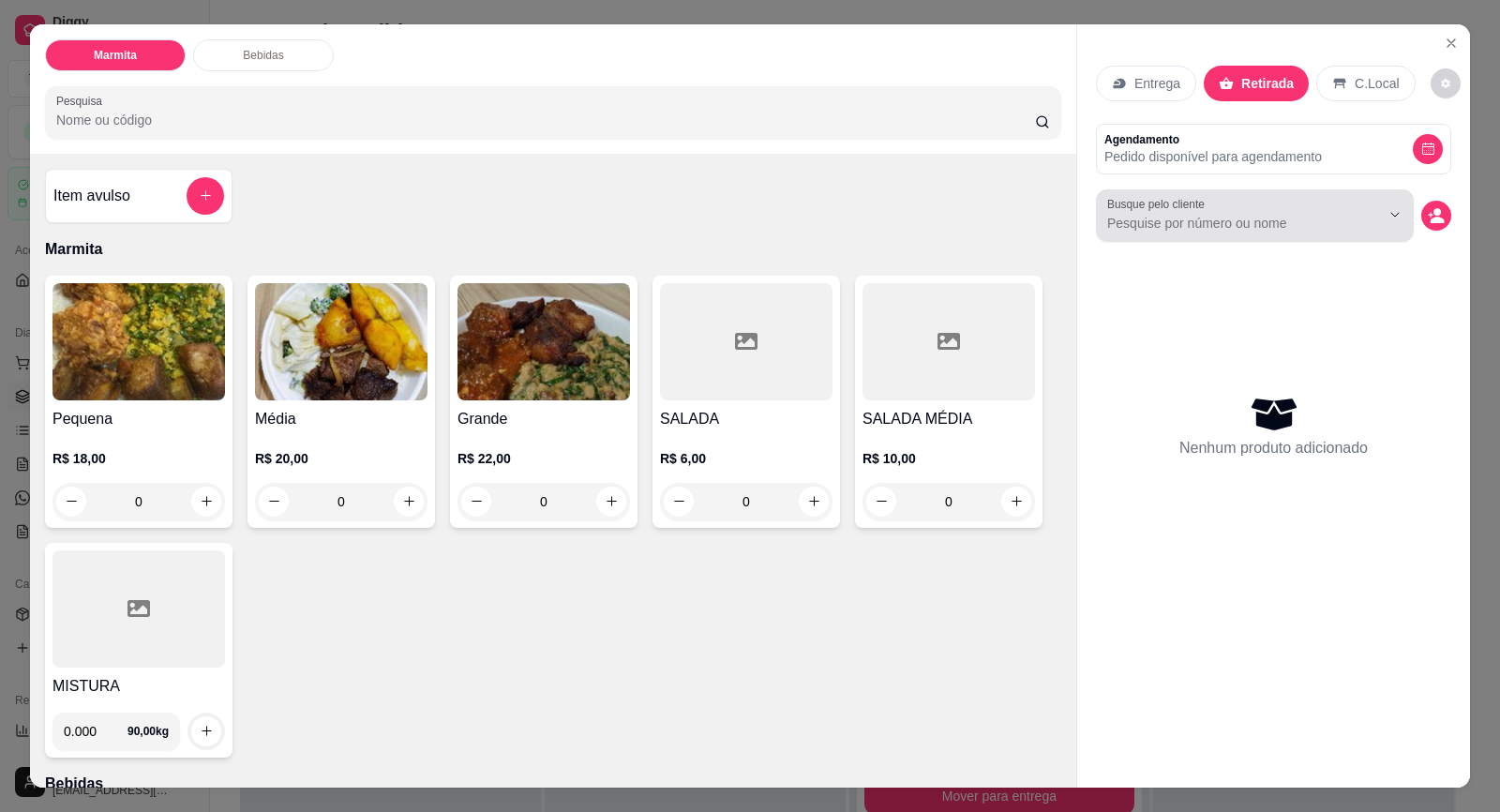
click at [1239, 234] on div "Busque pelo cliente" at bounding box center [1255, 215] width 318 height 52
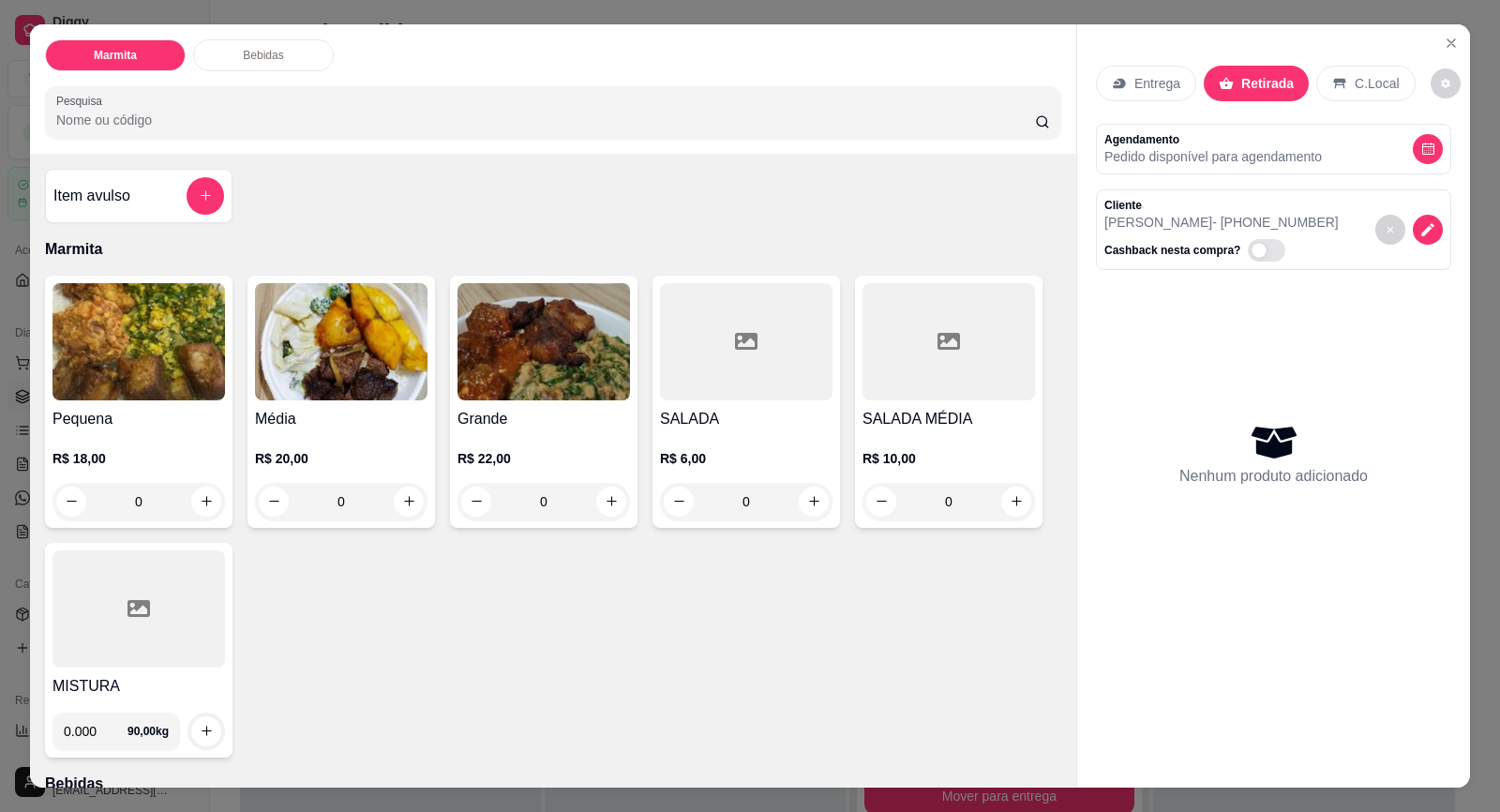
click at [72, 390] on img at bounding box center [139, 341] width 172 height 117
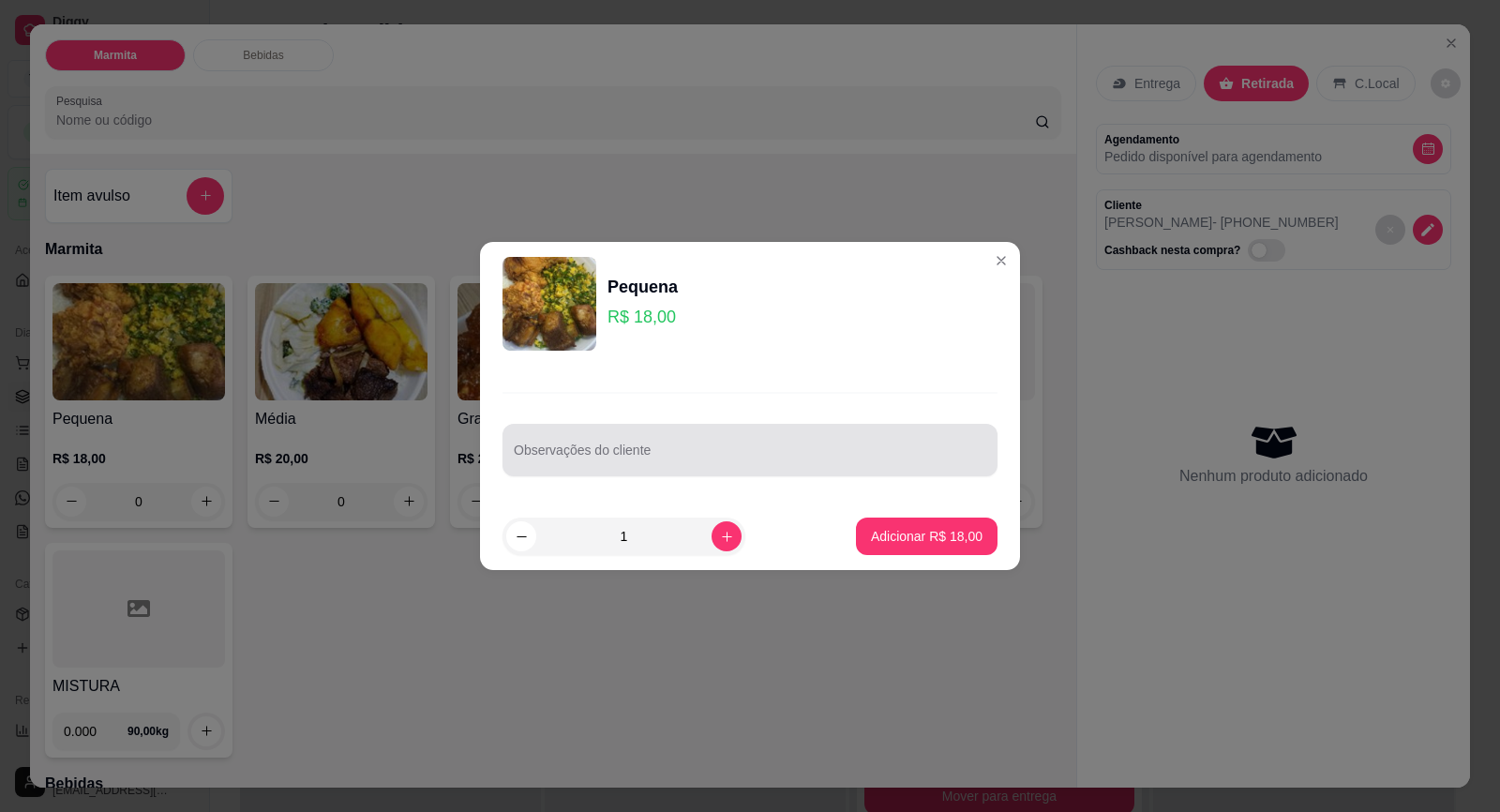
click at [629, 443] on div at bounding box center [750, 450] width 473 height 38
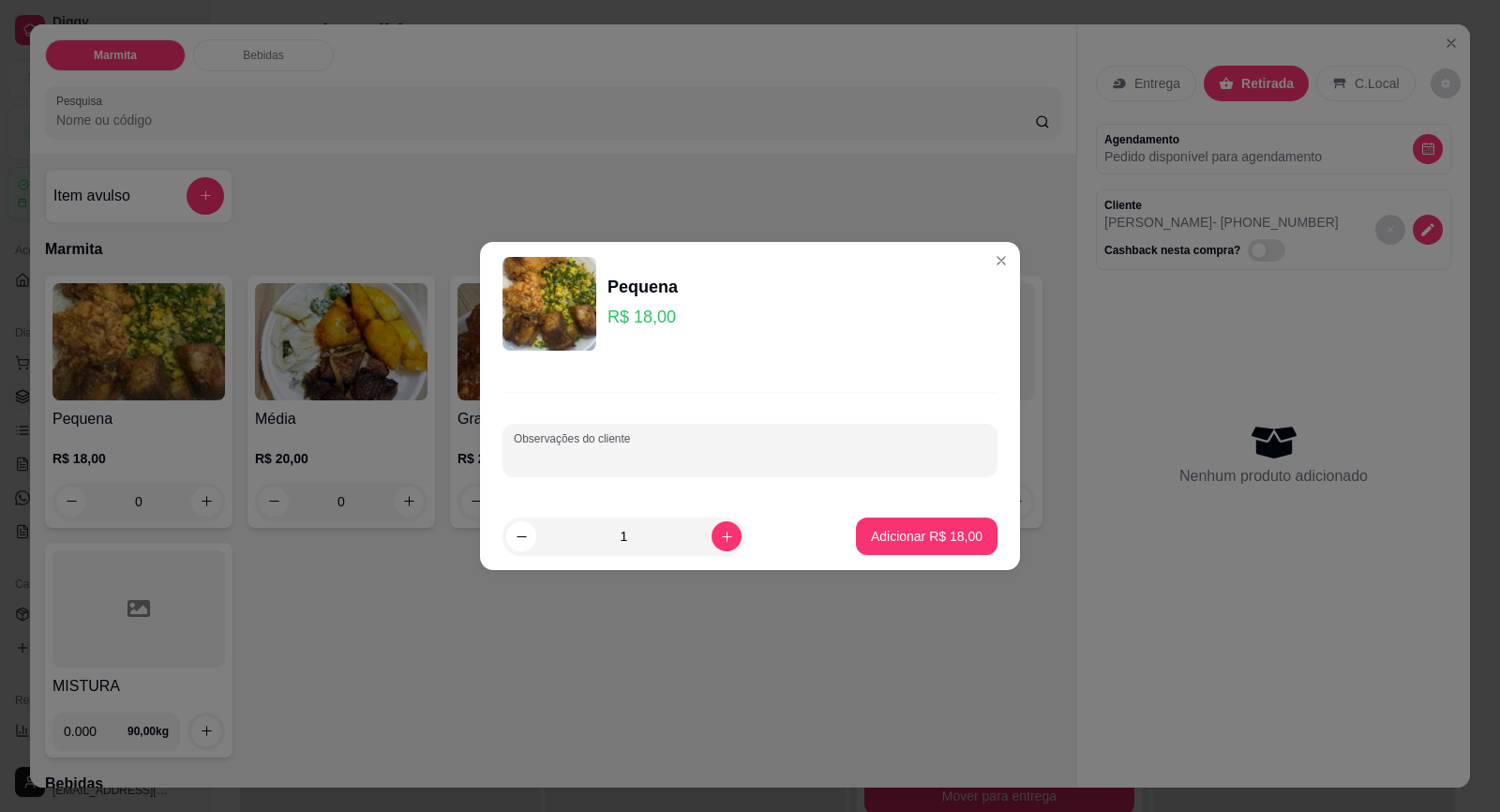
paste input "arroz, strogonoff e bistequinha"
click at [958, 537] on p "Adicionar R$ 18,00" at bounding box center [927, 536] width 109 height 17
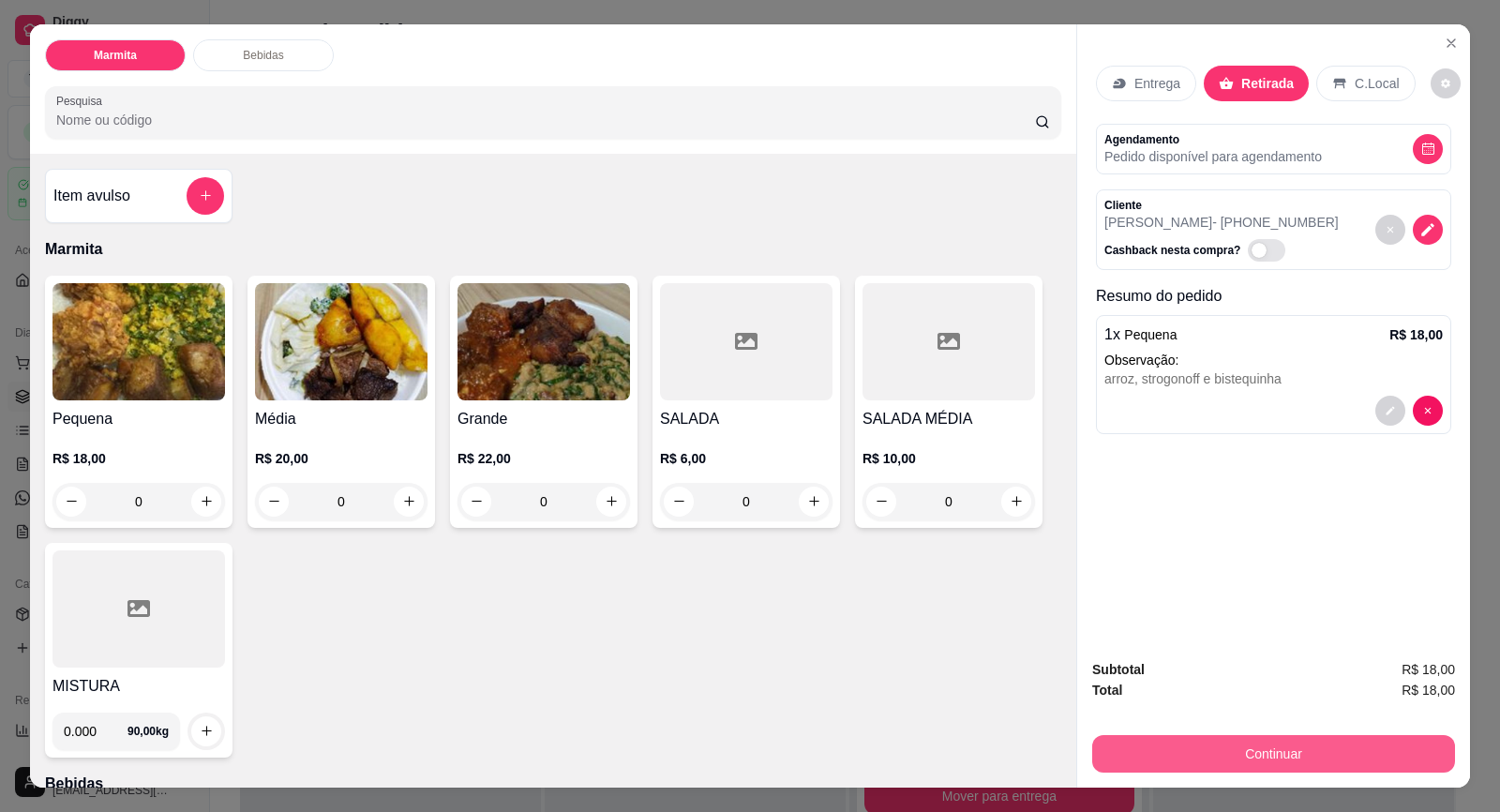
click at [1150, 739] on button "Continuar" at bounding box center [1273, 754] width 362 height 38
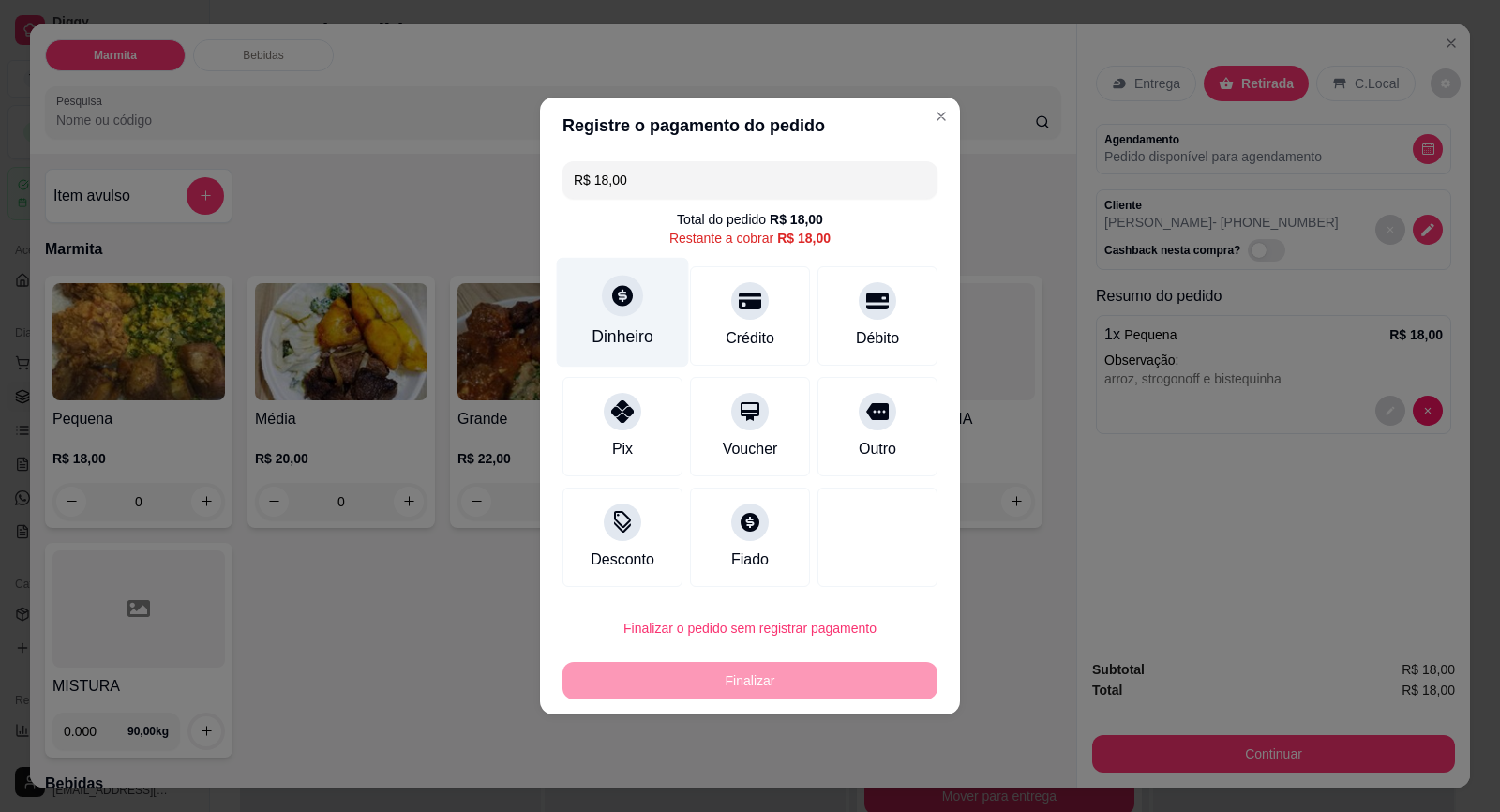
click at [617, 319] on div "Dinheiro" at bounding box center [623, 312] width 132 height 109
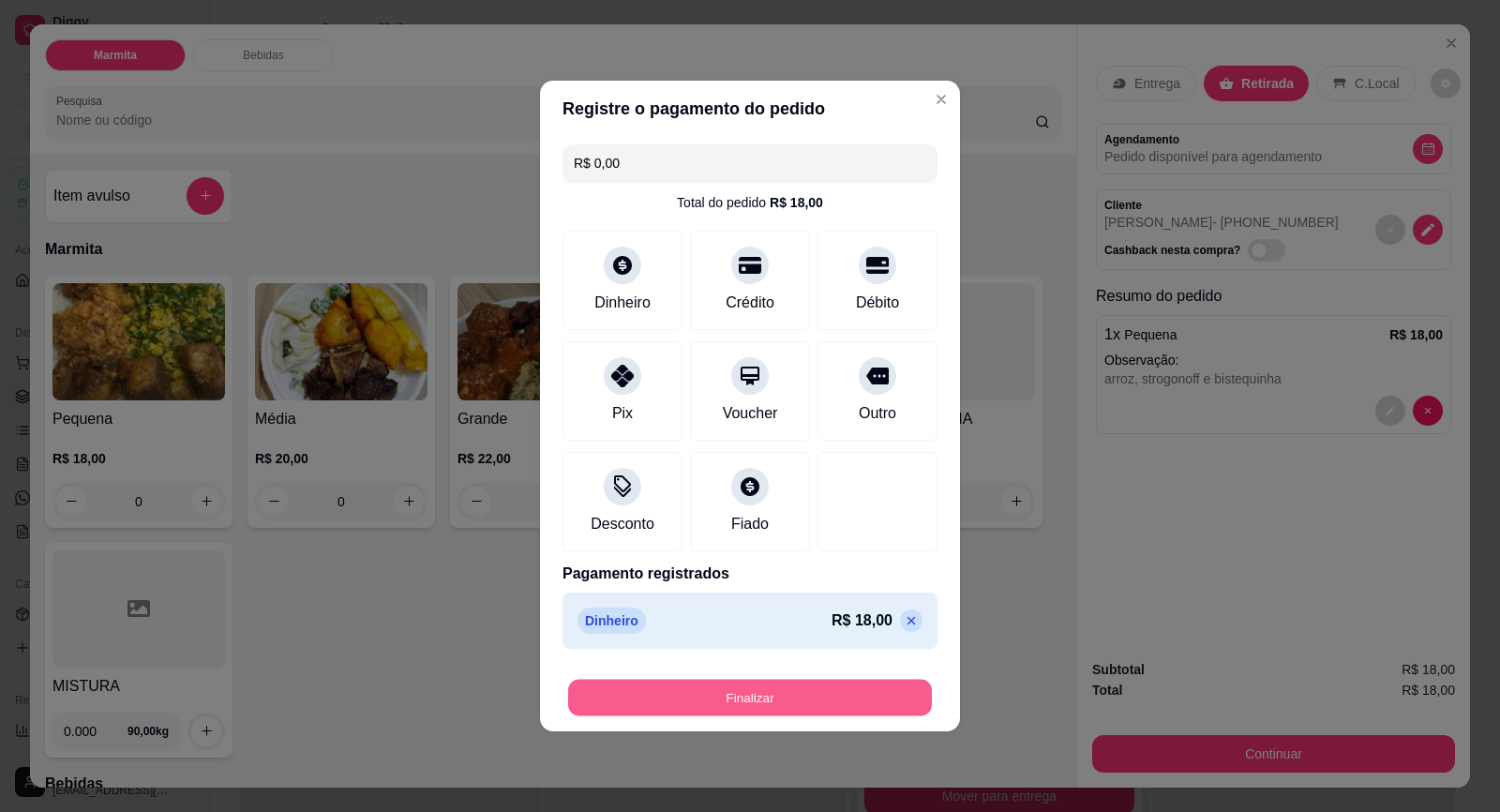
click at [802, 695] on button "Finalizar" at bounding box center [749, 698] width 363 height 37
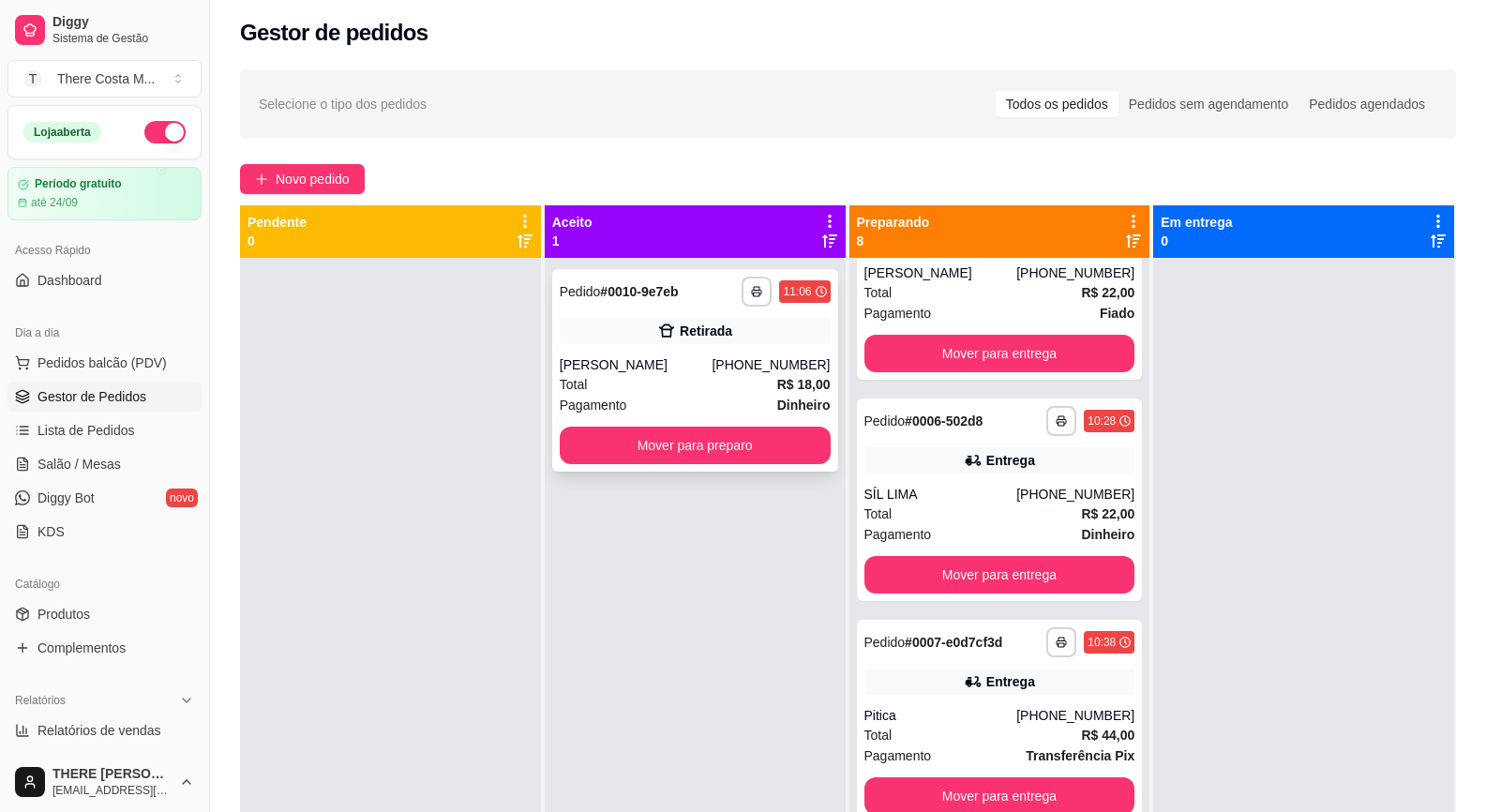
click at [707, 295] on div "**********" at bounding box center [696, 291] width 271 height 30
click at [744, 445] on button "Mover para preparo" at bounding box center [696, 445] width 271 height 38
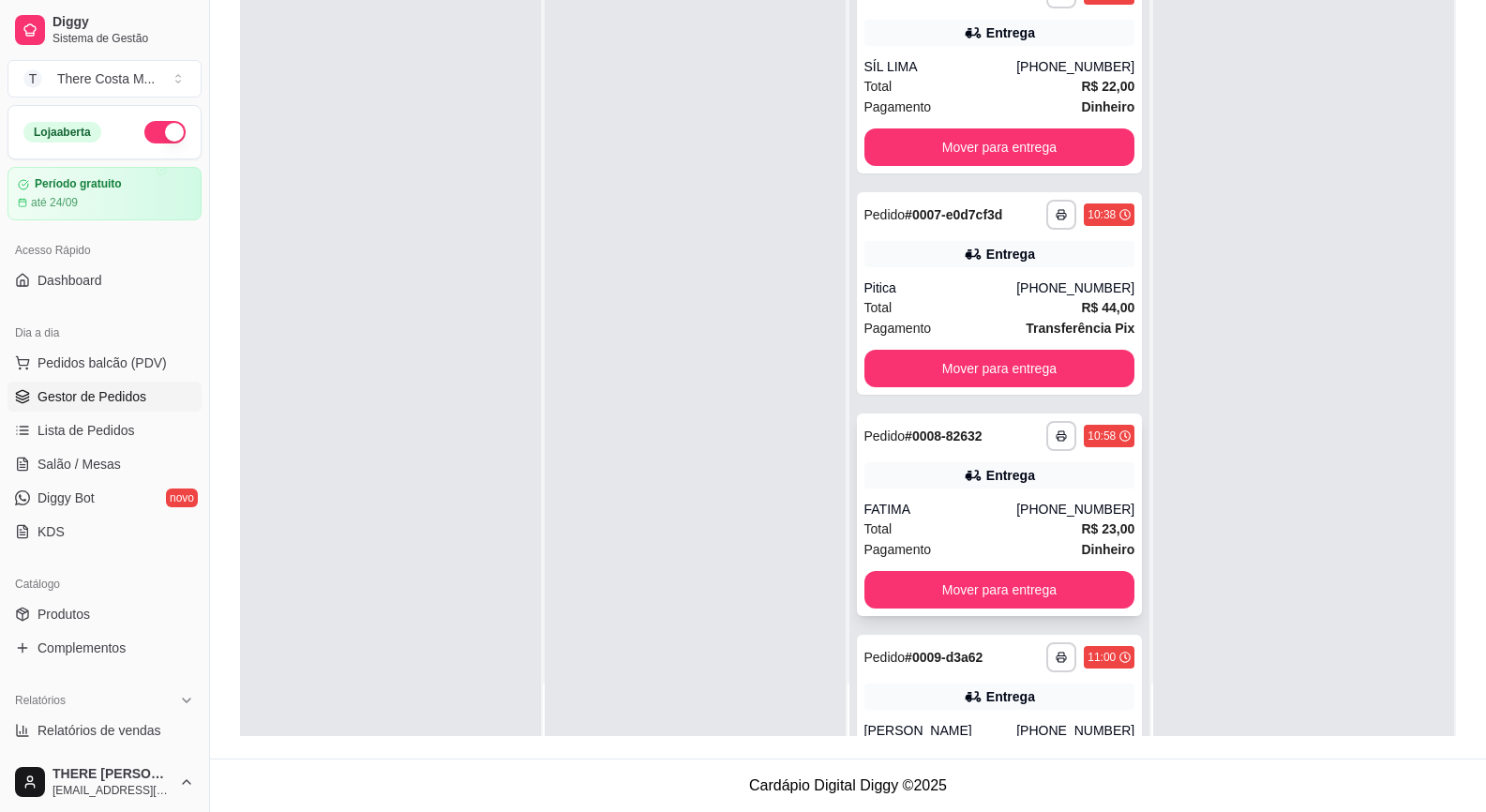
scroll to position [1198, 0]
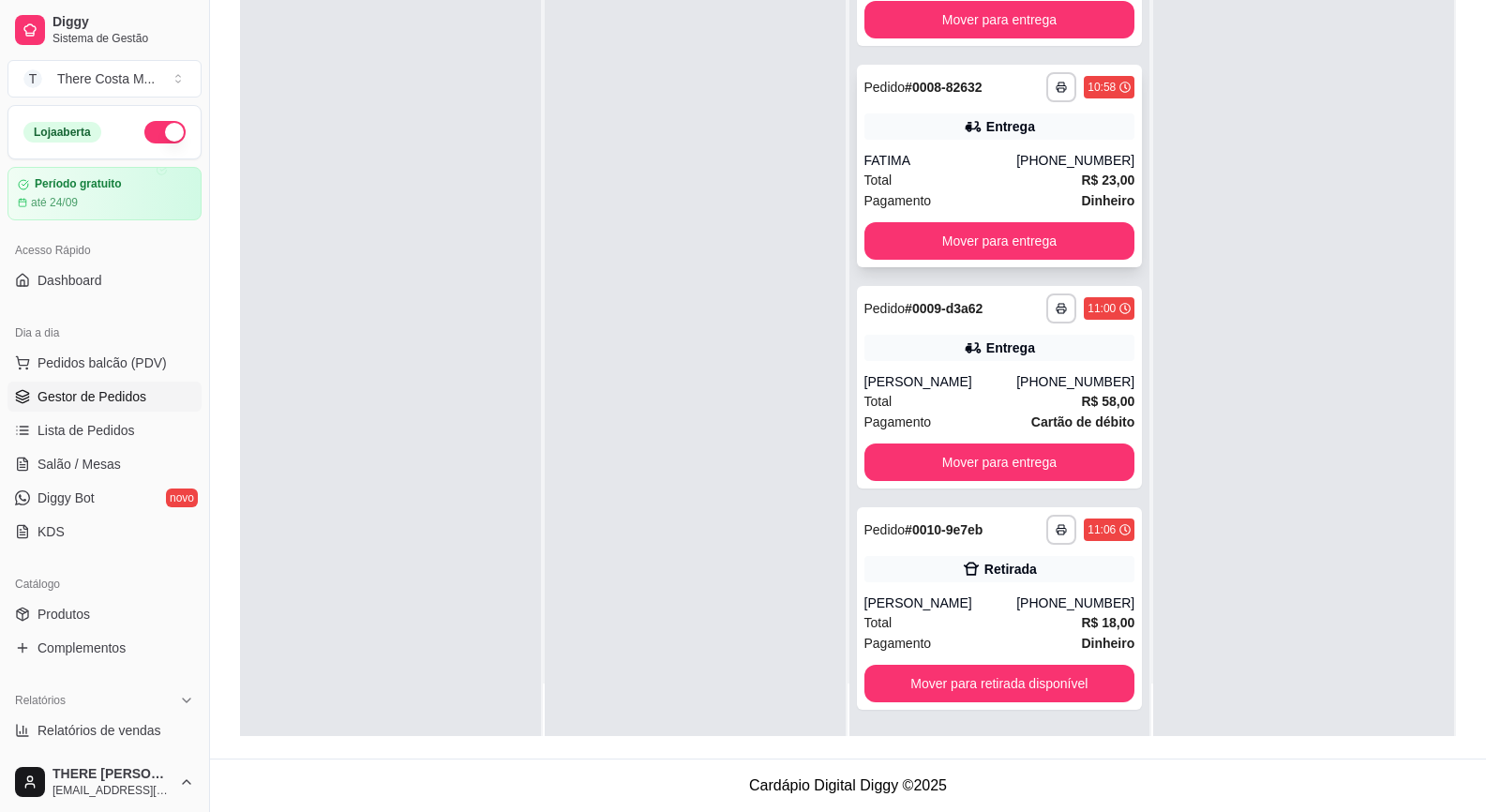
click at [939, 565] on div "Retirada" at bounding box center [1000, 569] width 271 height 26
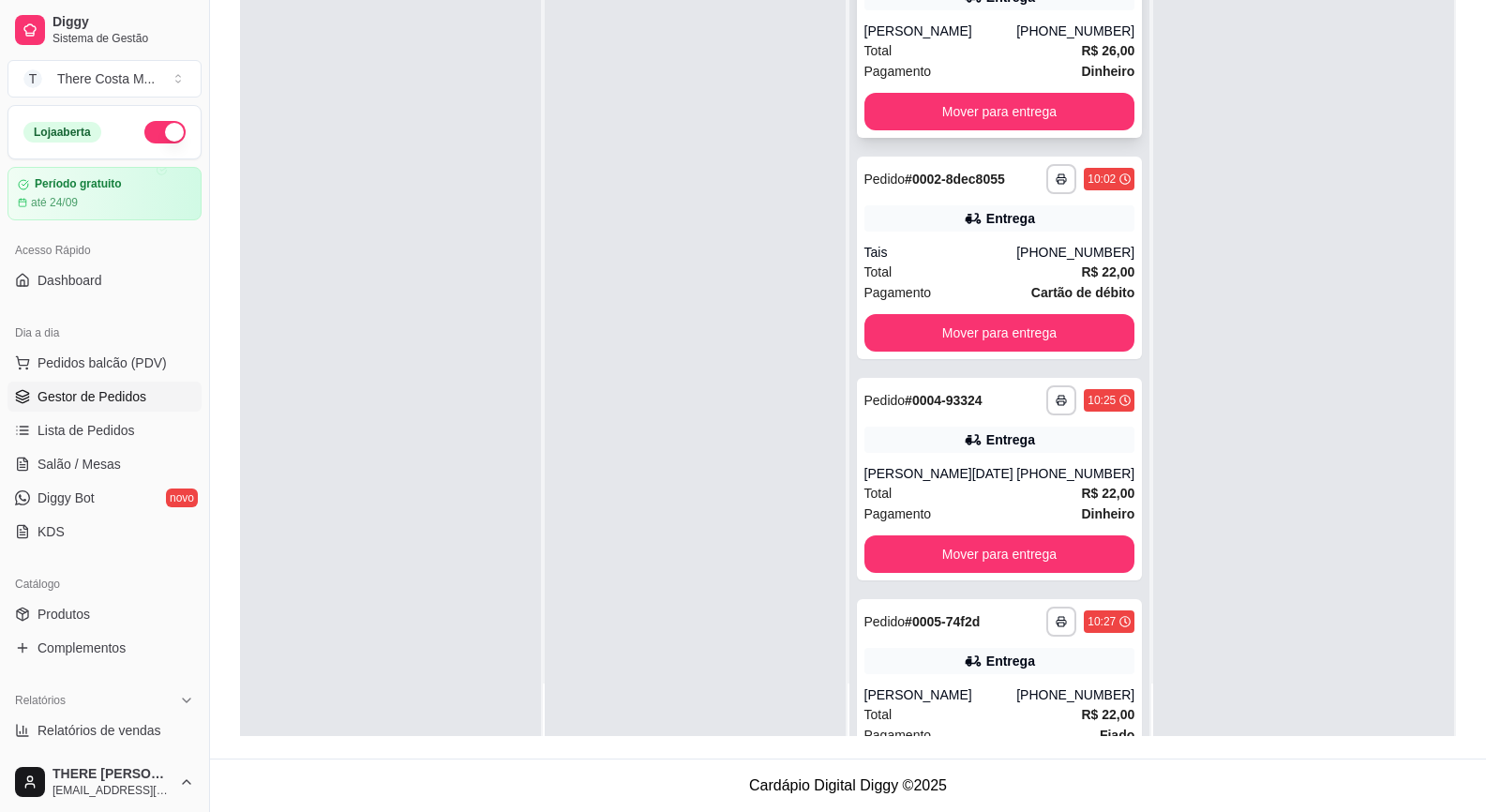
scroll to position [99, 0]
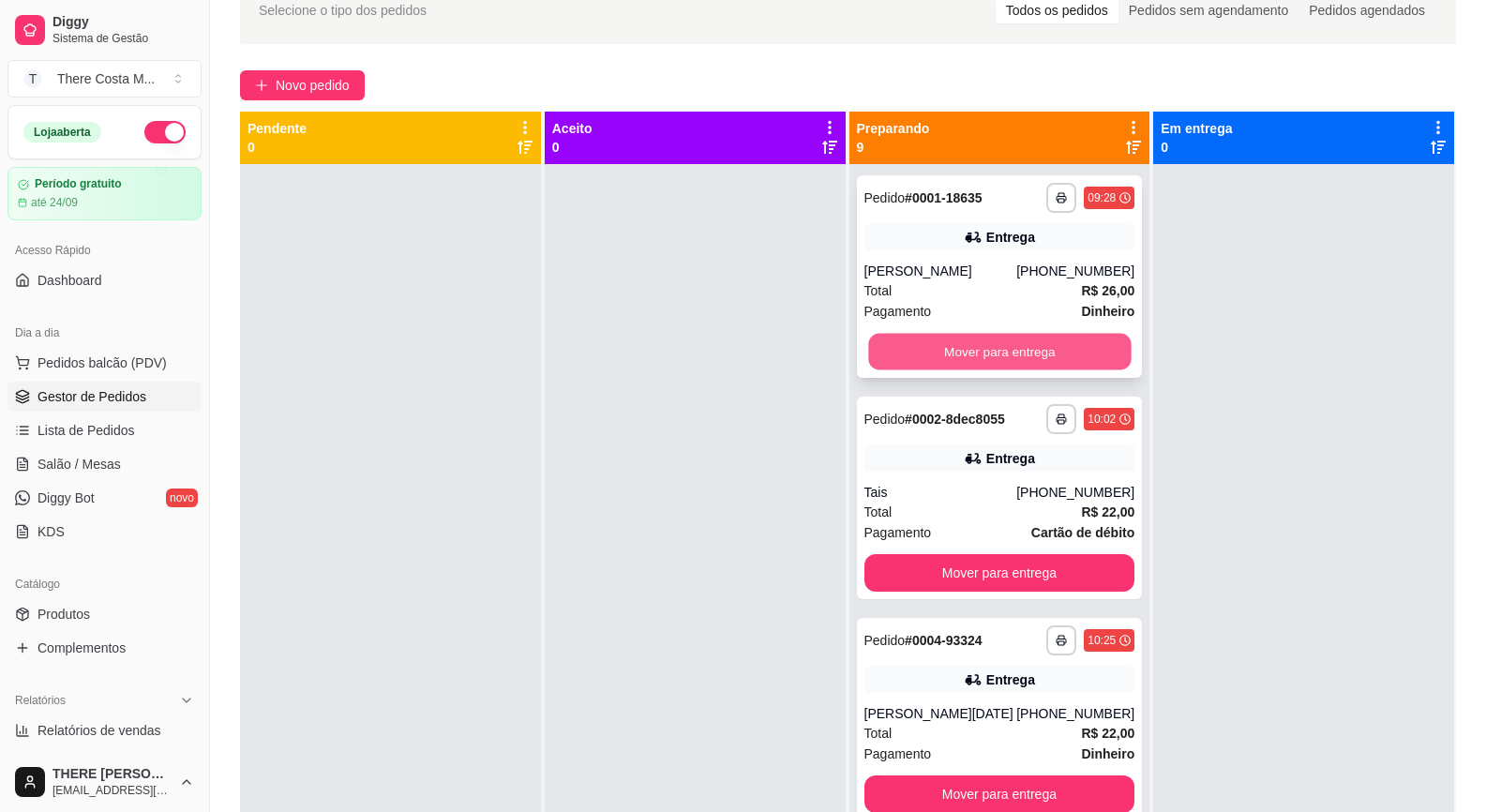
click at [933, 347] on button "Mover para entrega" at bounding box center [999, 352] width 263 height 37
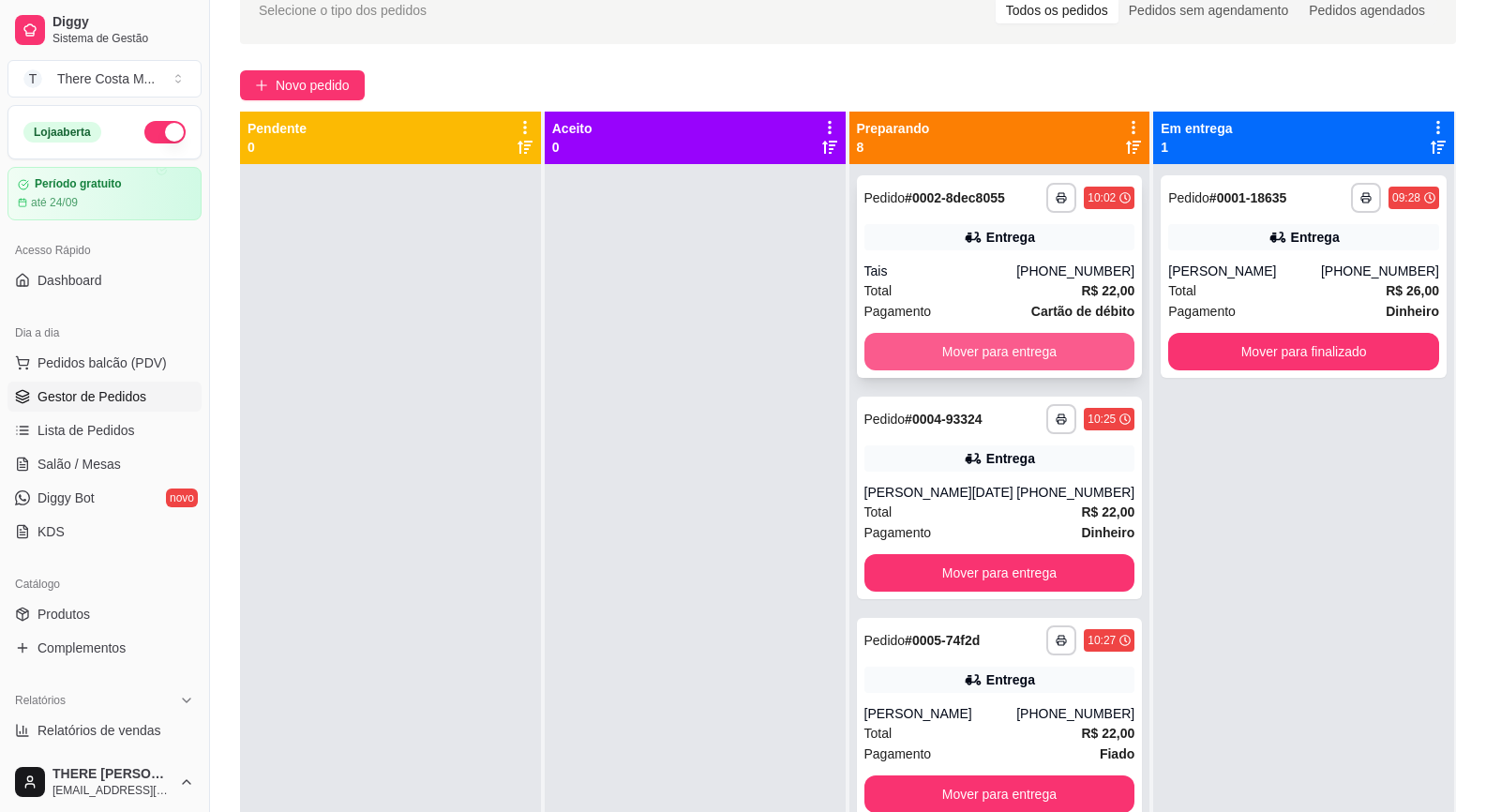
click at [942, 352] on button "Mover para entrega" at bounding box center [1000, 351] width 271 height 38
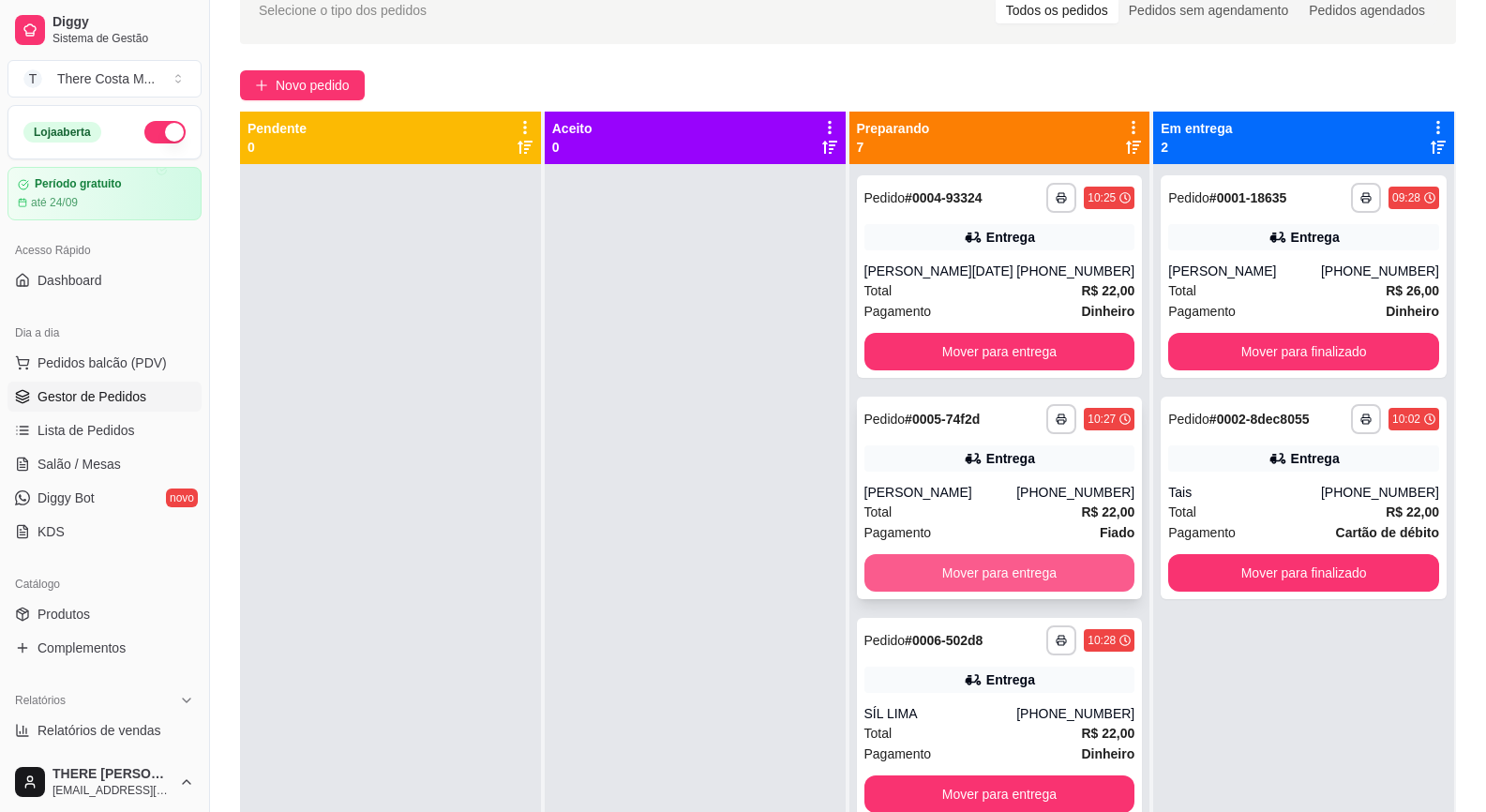
click at [979, 571] on button "Mover para entrega" at bounding box center [1000, 573] width 271 height 38
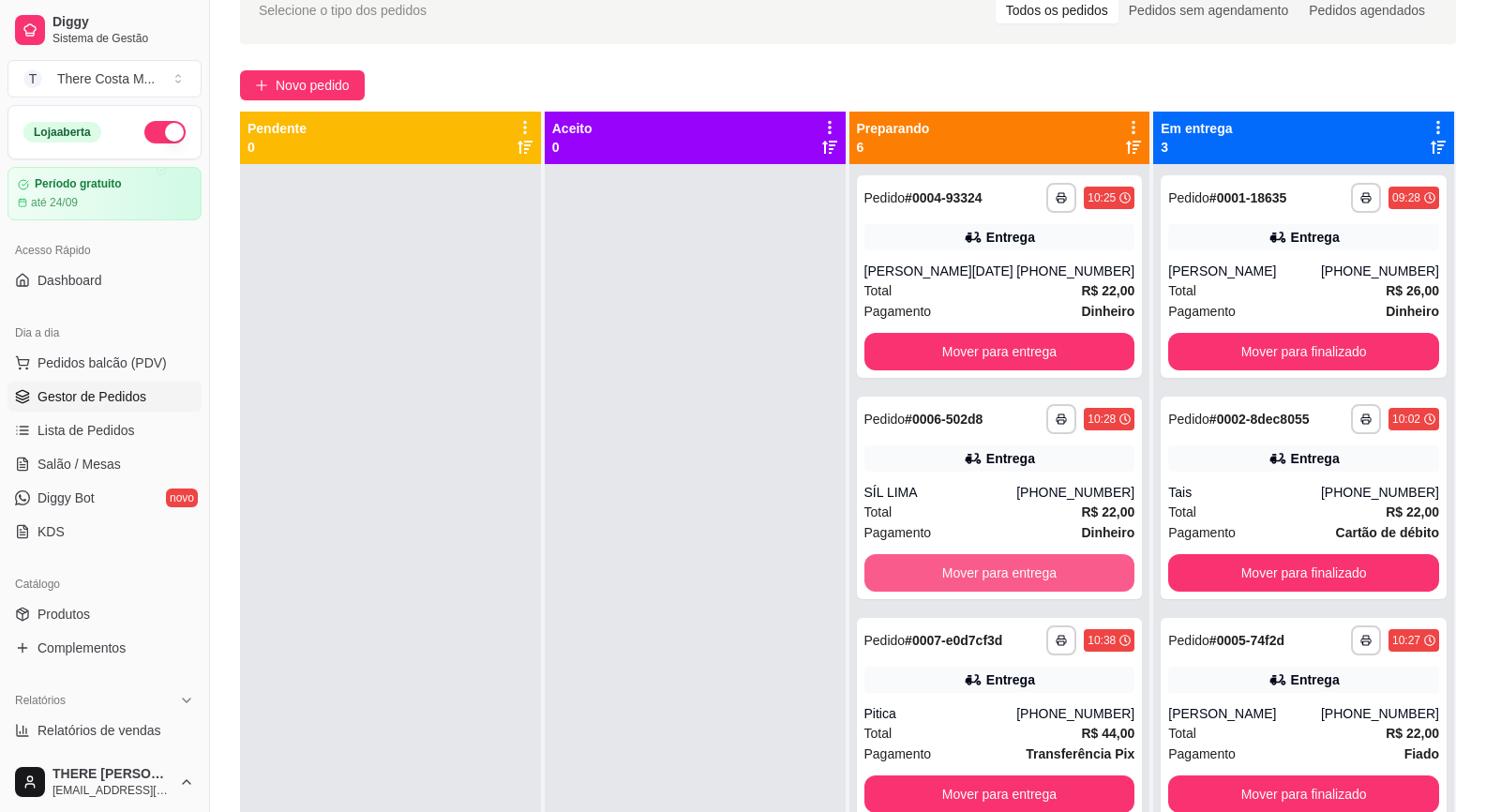
click at [979, 571] on button "Mover para entrega" at bounding box center [1000, 573] width 271 height 38
click at [979, 571] on button "Mover para entrega" at bounding box center [999, 574] width 263 height 37
click at [978, 568] on button "Mover para entrega" at bounding box center [1000, 573] width 271 height 38
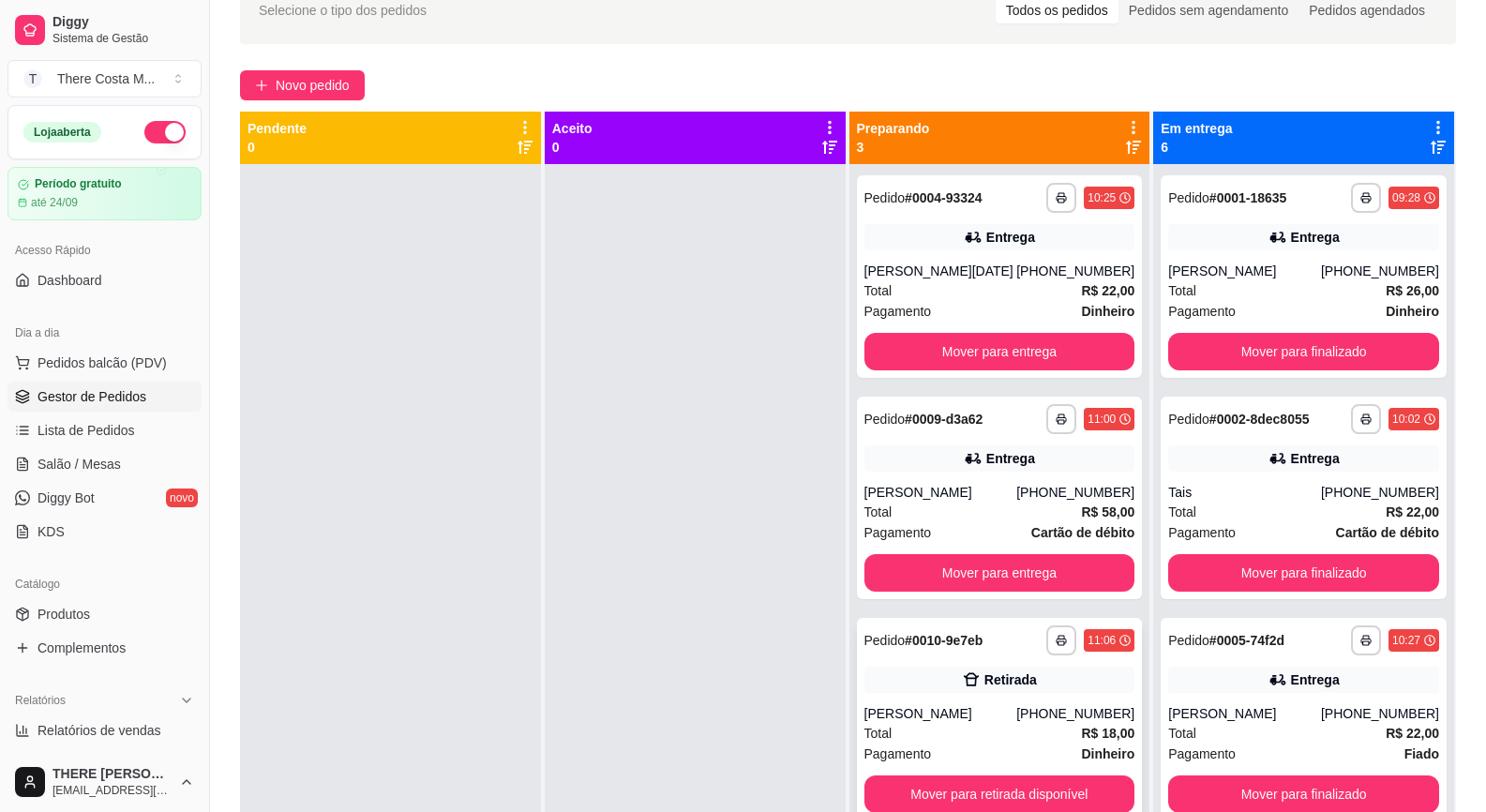
scroll to position [52, 0]
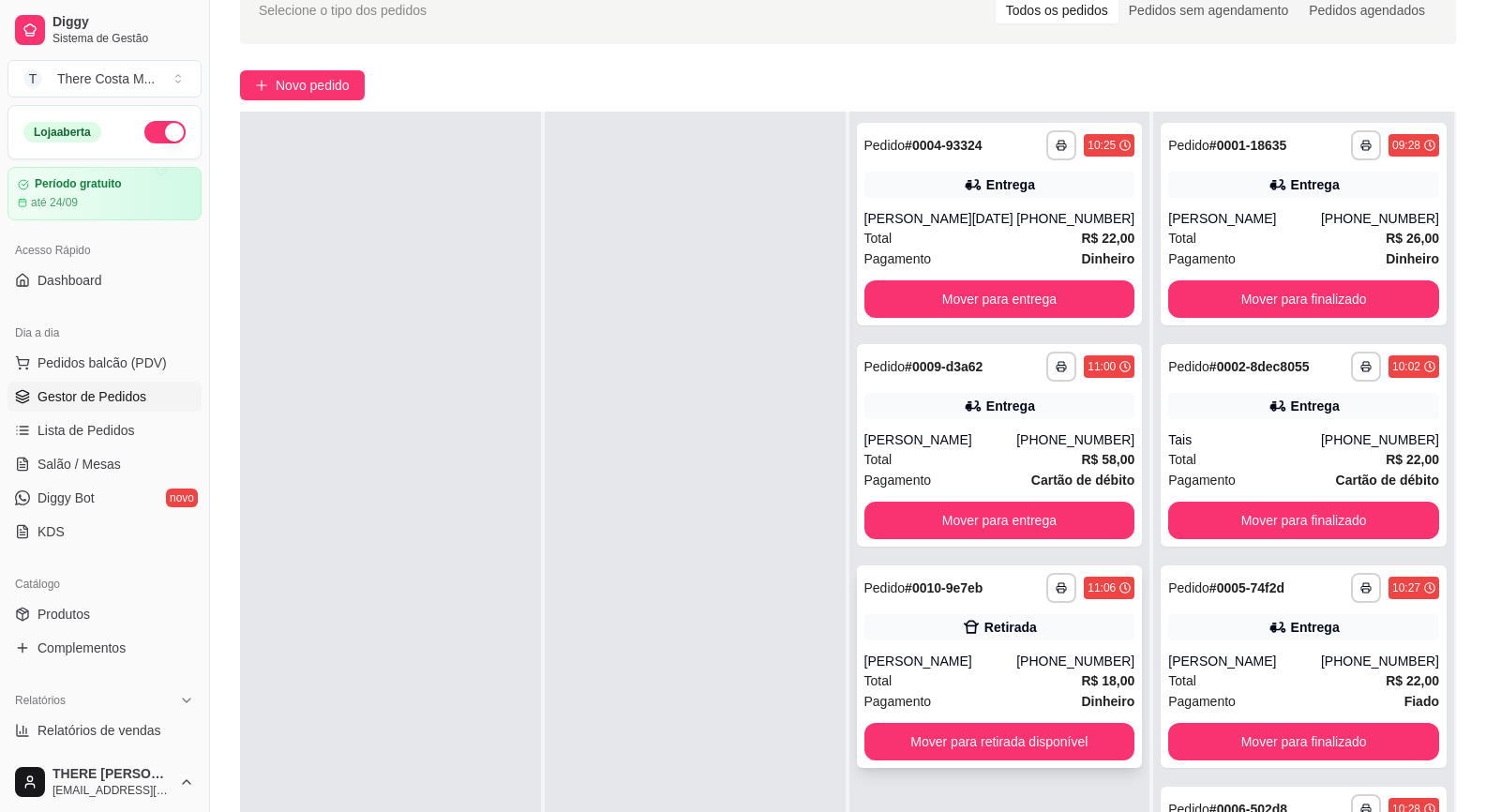
click at [971, 614] on div "Retirada" at bounding box center [1000, 627] width 271 height 26
click at [933, 753] on button "Mover para retirada disponível" at bounding box center [999, 742] width 263 height 37
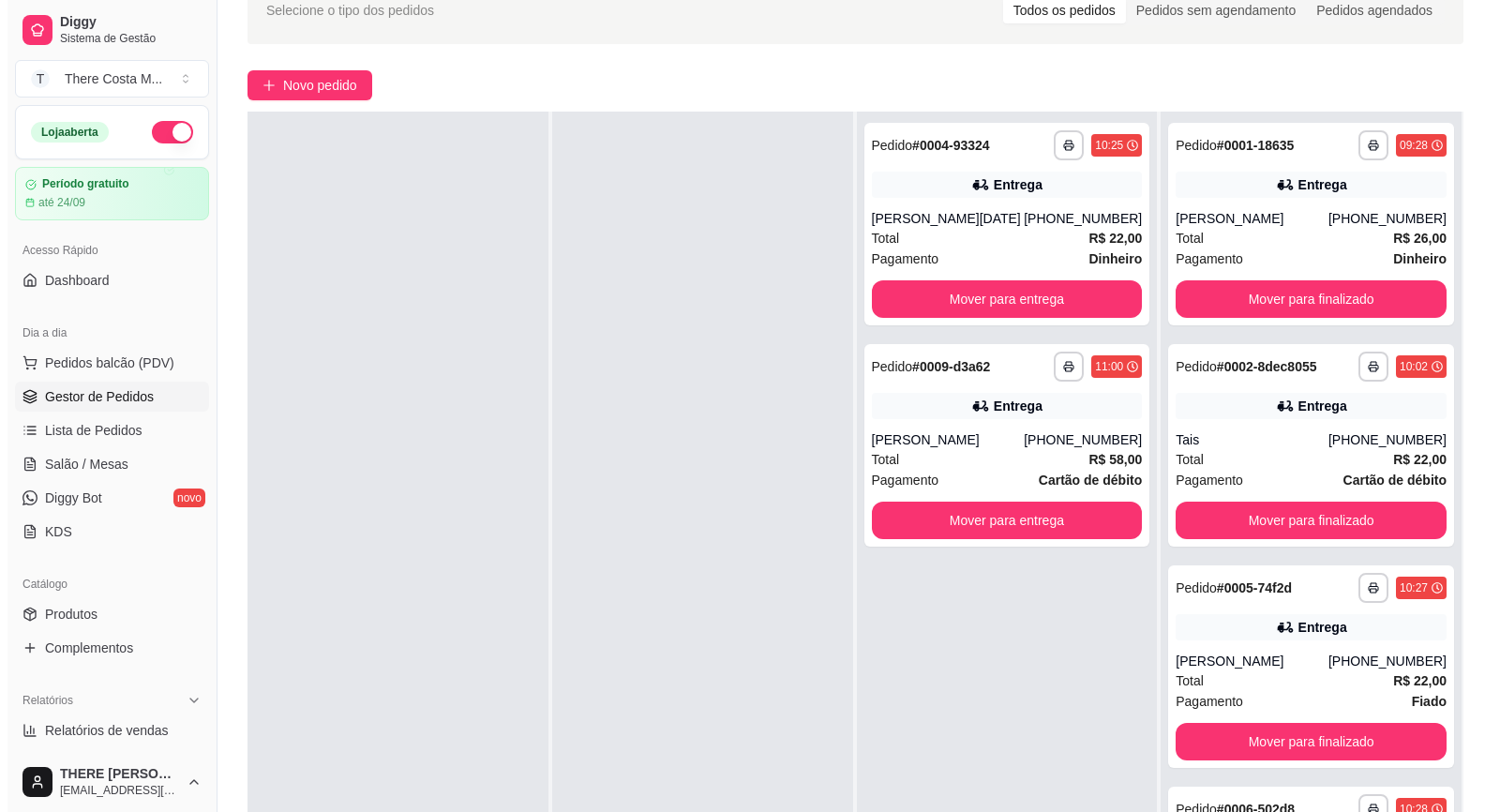
scroll to position [0, 0]
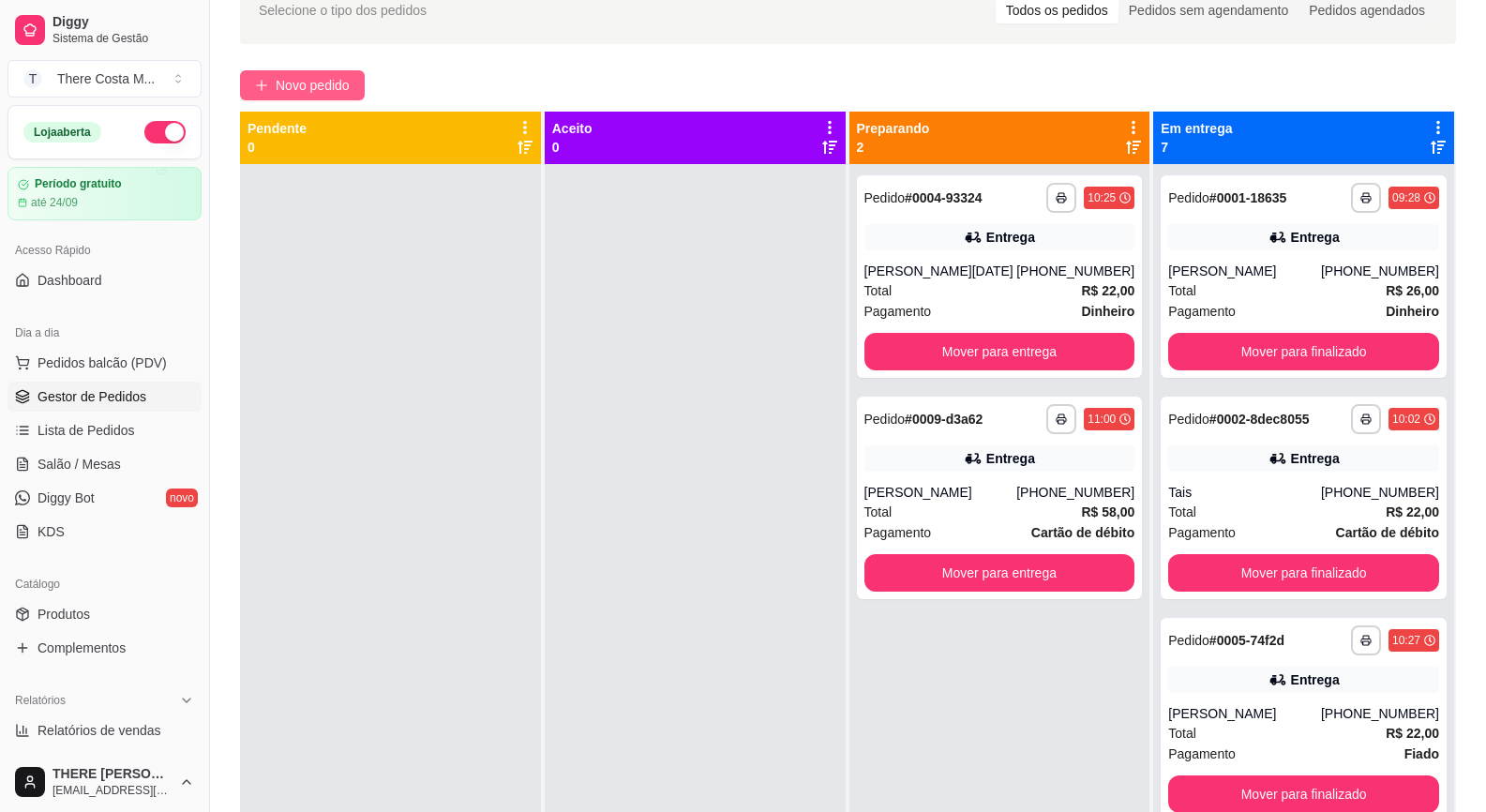
click at [301, 90] on span "Novo pedido" at bounding box center [312, 84] width 74 height 20
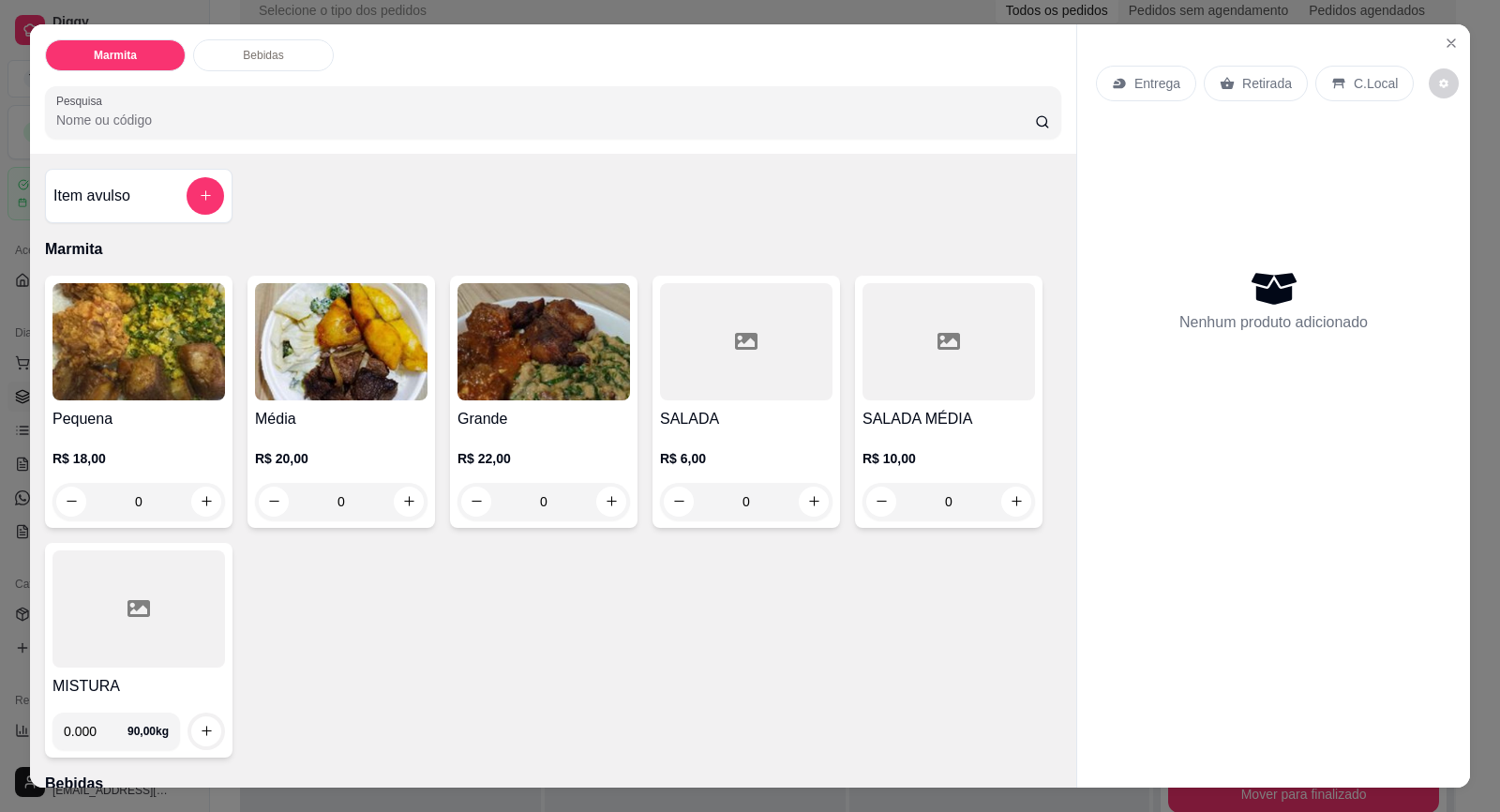
click at [1141, 101] on div "Entrega Retirada C.Local" at bounding box center [1273, 83] width 356 height 66
click at [1147, 93] on div "Entrega" at bounding box center [1146, 83] width 101 height 36
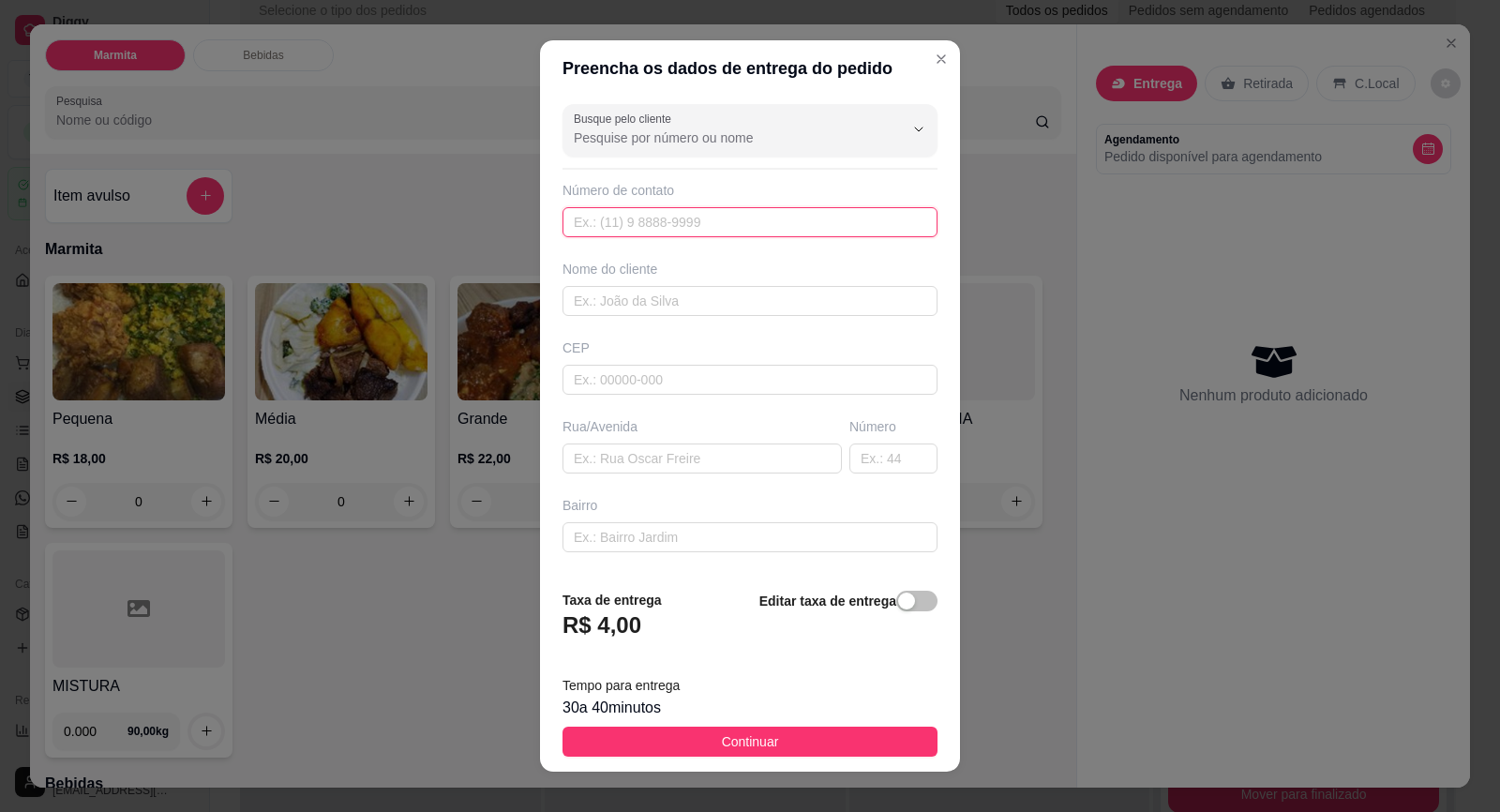
click at [746, 223] on input "text" at bounding box center [749, 222] width 375 height 30
paste input "[PHONE_NUMBER]"
click at [759, 298] on input "text" at bounding box center [749, 300] width 375 height 30
click at [744, 442] on div "Rua/Avenida" at bounding box center [703, 446] width 287 height 56
click at [748, 449] on input "text" at bounding box center [702, 458] width 279 height 30
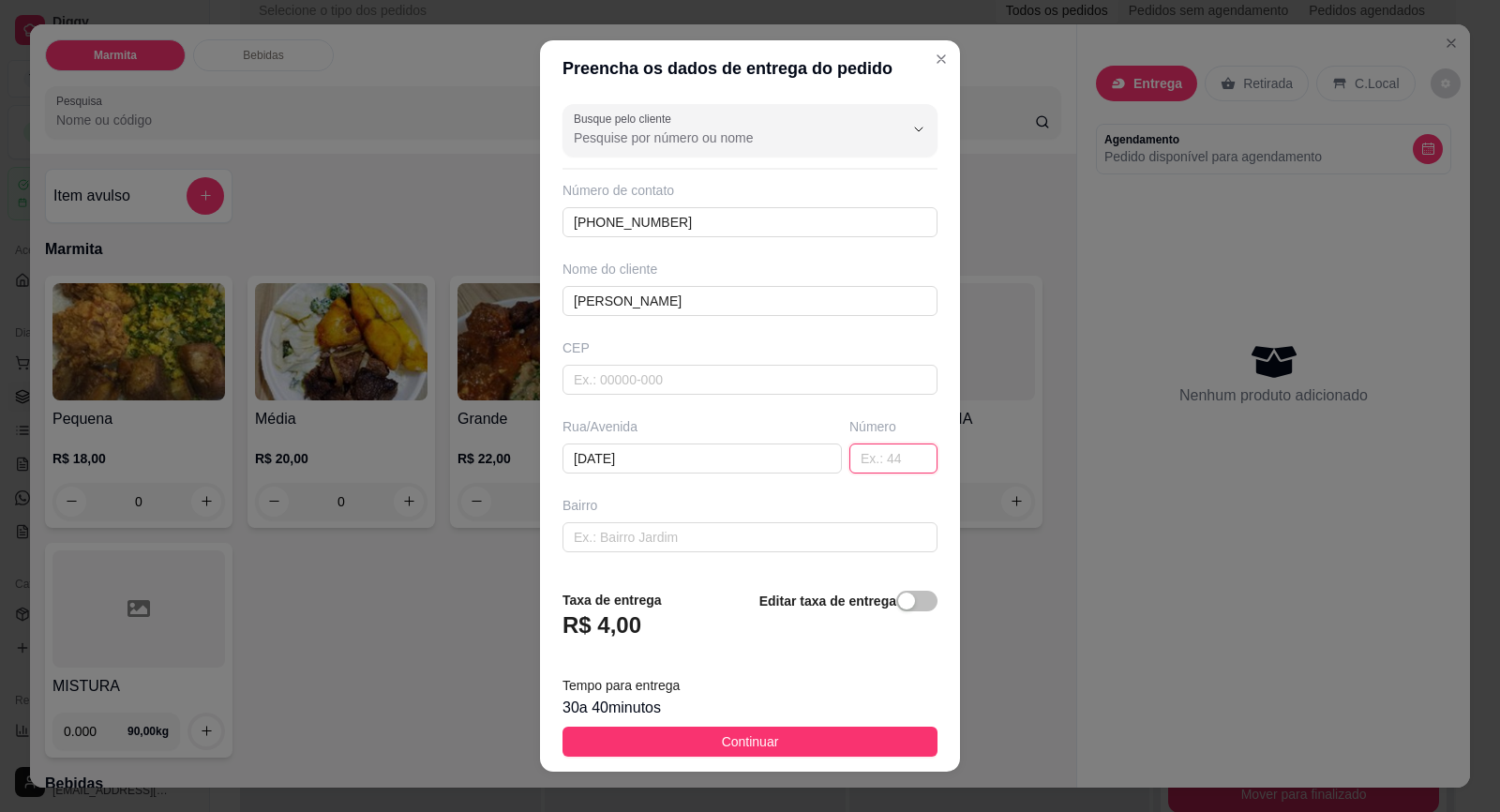
click at [871, 455] on input "text" at bounding box center [893, 458] width 88 height 30
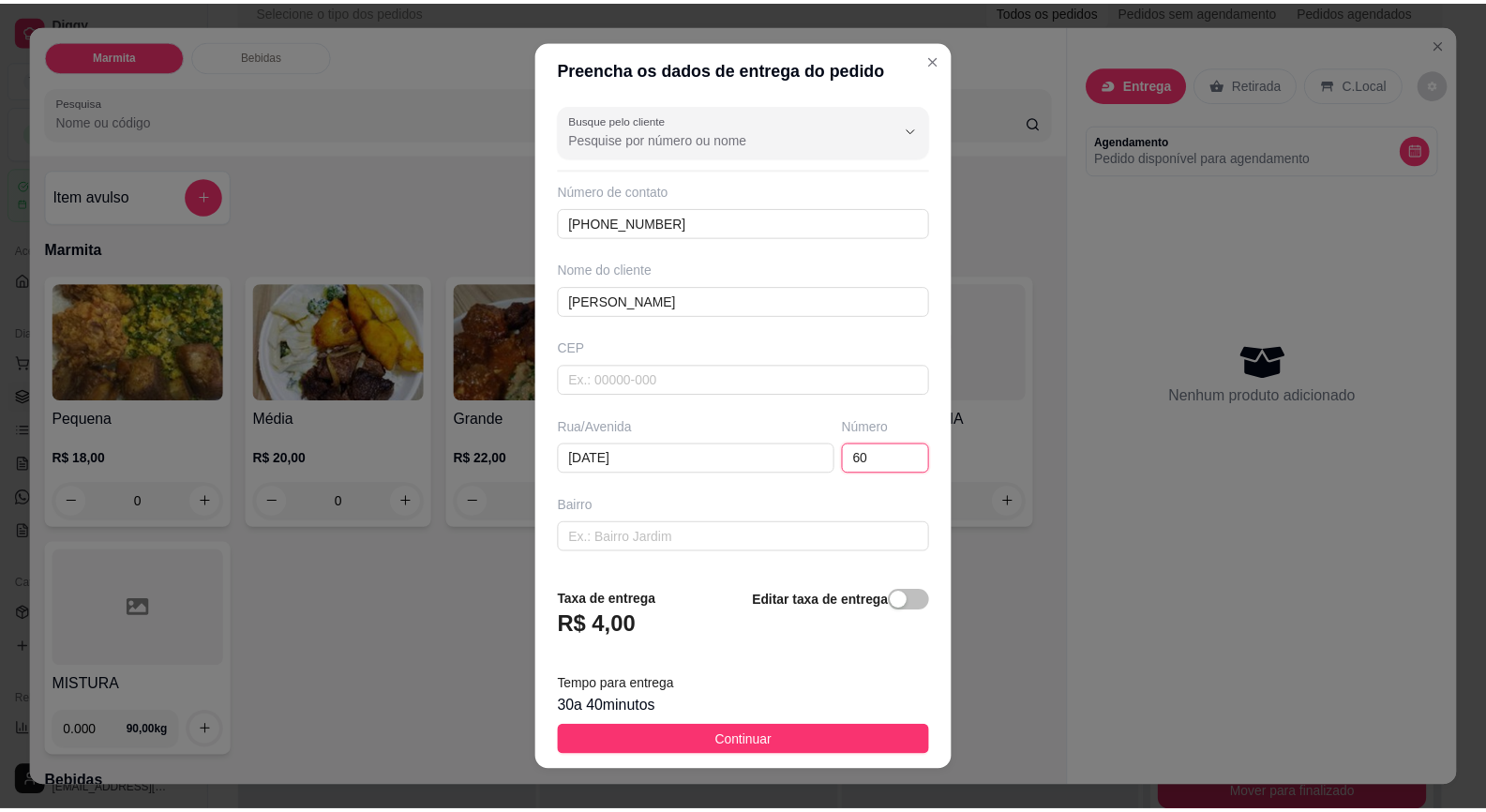
scroll to position [154, 0]
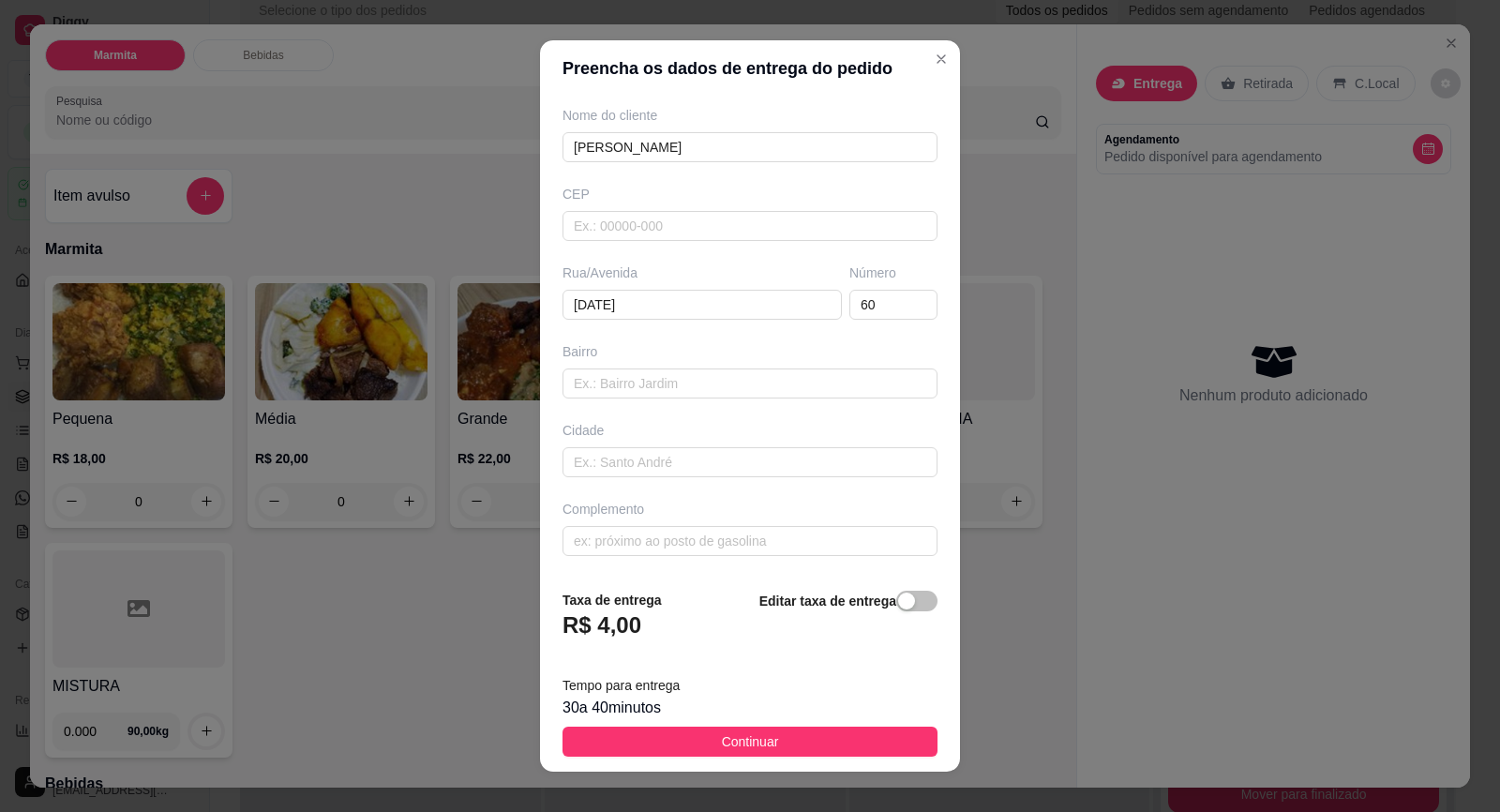
click at [639, 401] on div "Busque pelo cliente Número de contato [PHONE_NUMBER] Nome do cliente [PERSON_NA…" at bounding box center [749, 335] width 420 height 477
click at [643, 395] on input "text" at bounding box center [749, 383] width 375 height 30
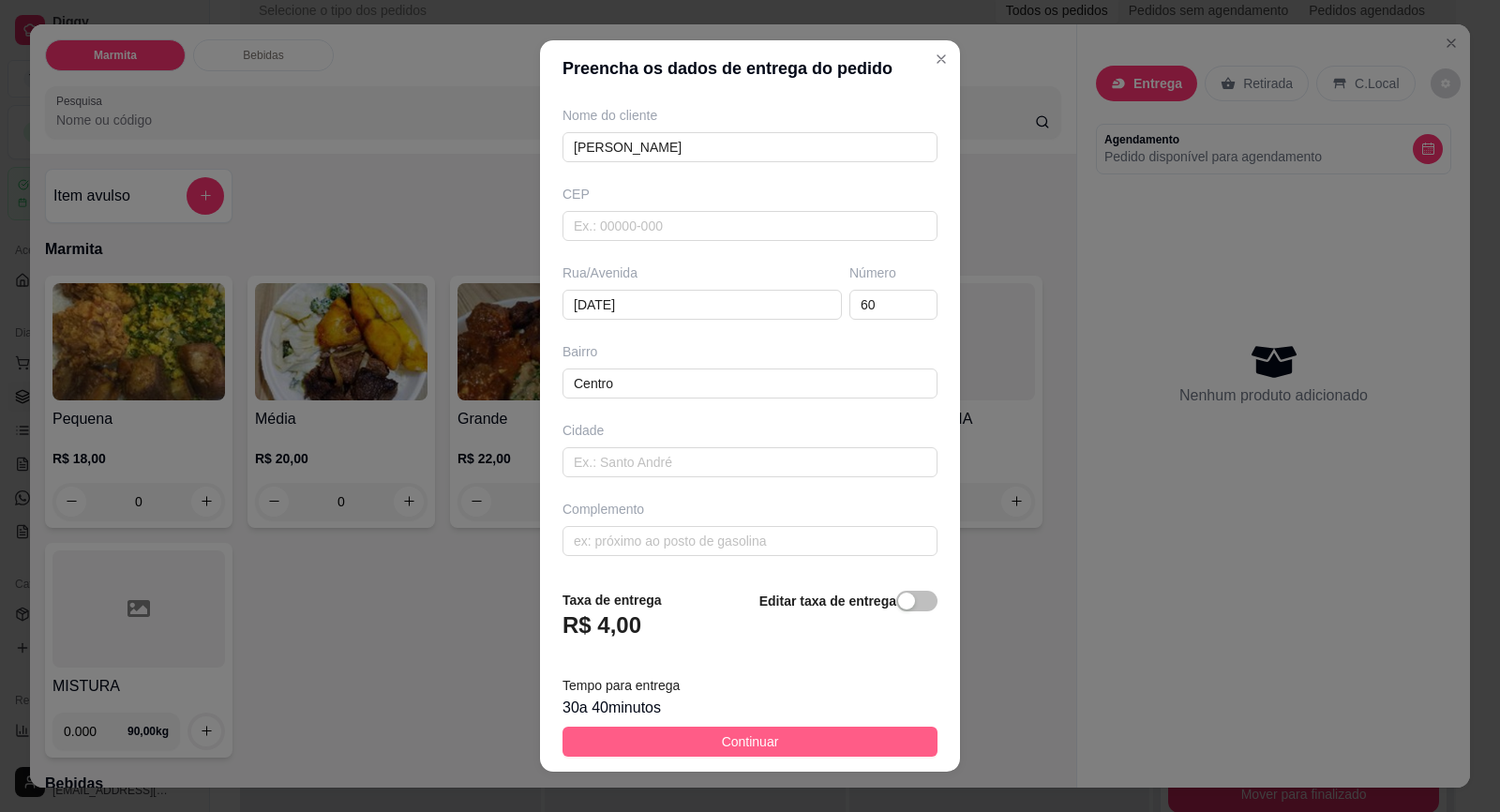
click at [851, 735] on button "Continuar" at bounding box center [749, 741] width 375 height 30
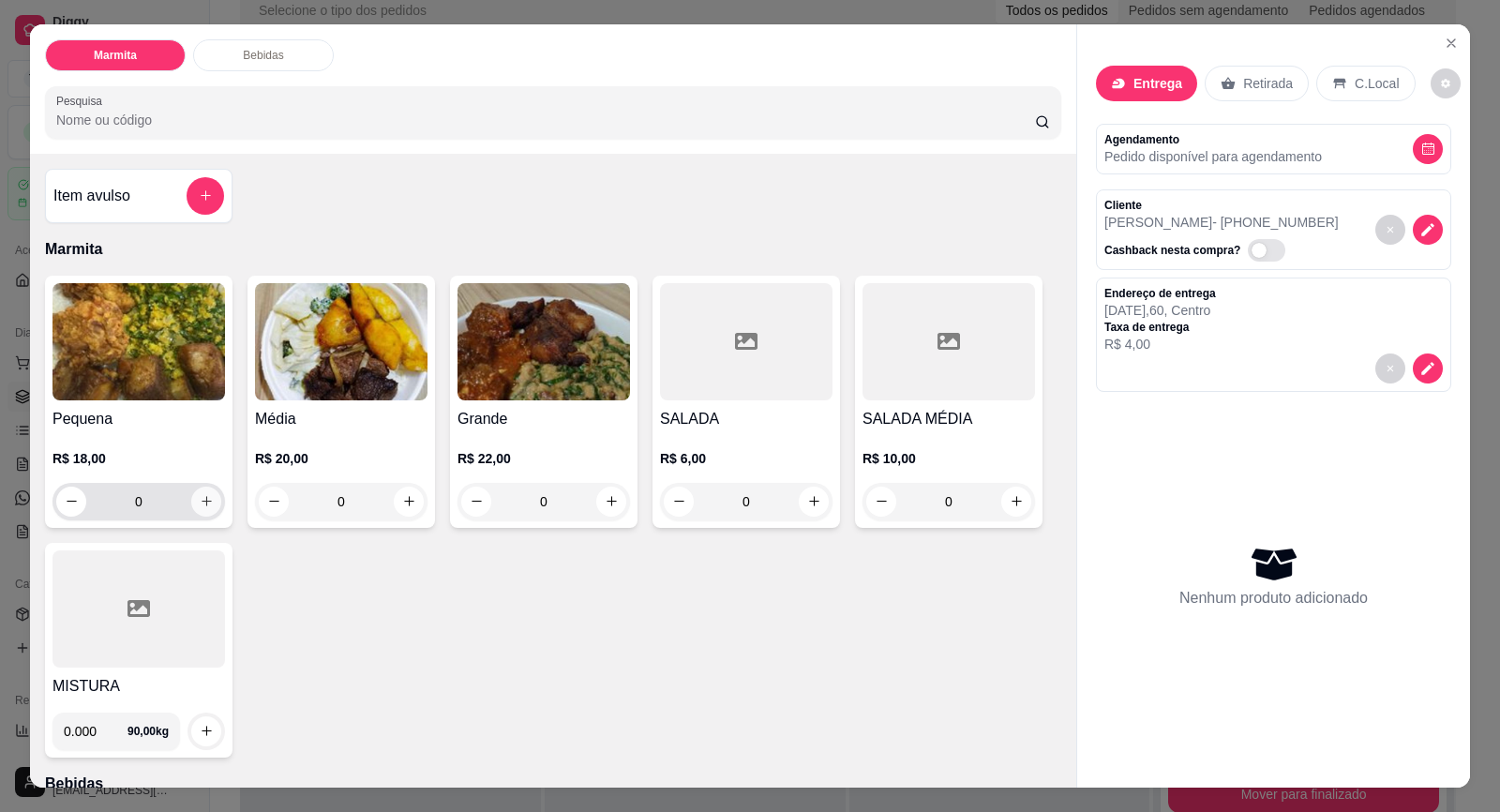
click at [200, 505] on icon "increase-product-quantity" at bounding box center [206, 501] width 15 height 15
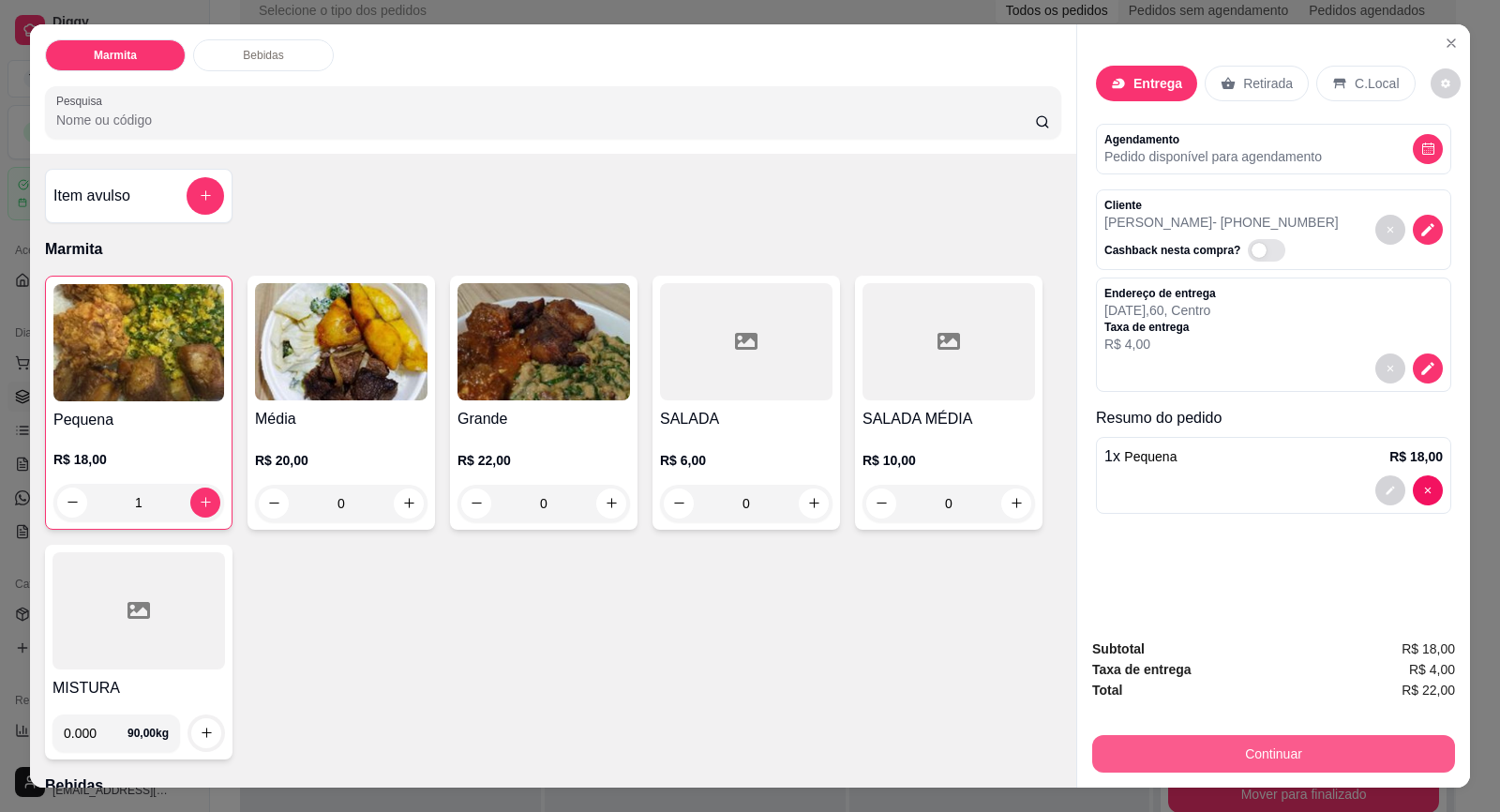
click at [1237, 758] on button "Continuar" at bounding box center [1273, 754] width 362 height 38
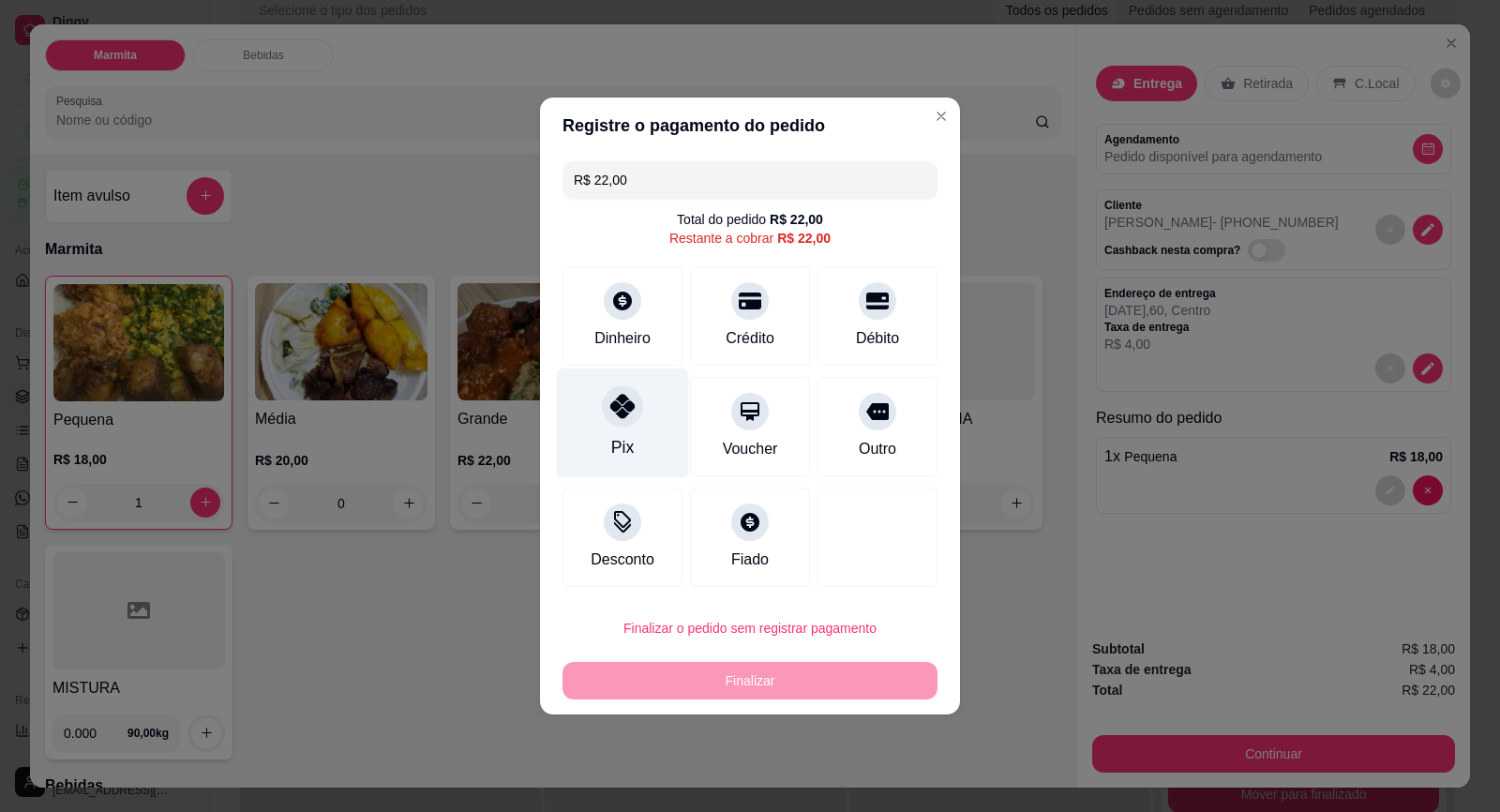
click at [616, 433] on div "Pix" at bounding box center [623, 422] width 132 height 109
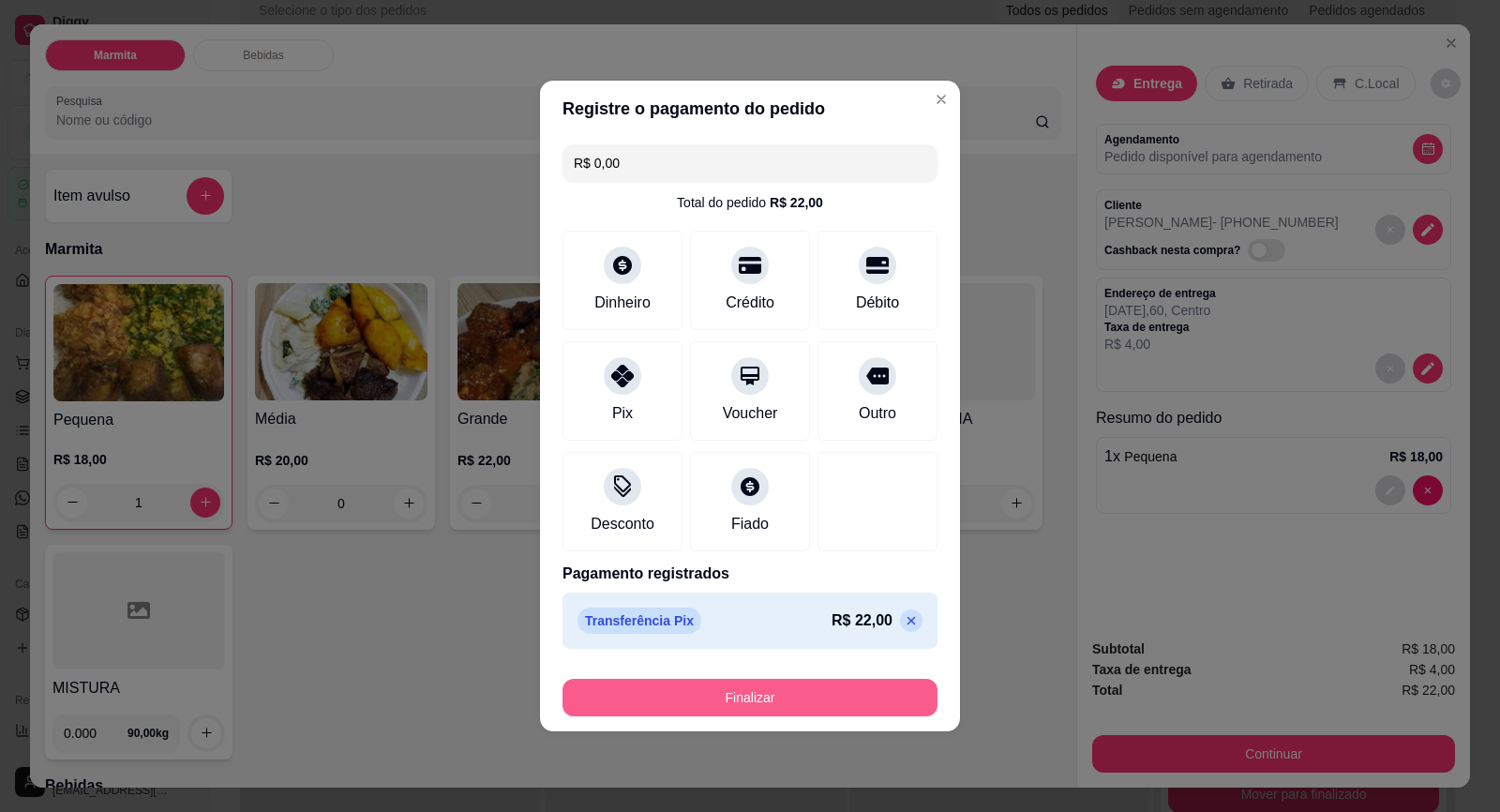
click at [801, 703] on button "Finalizar" at bounding box center [749, 697] width 375 height 38
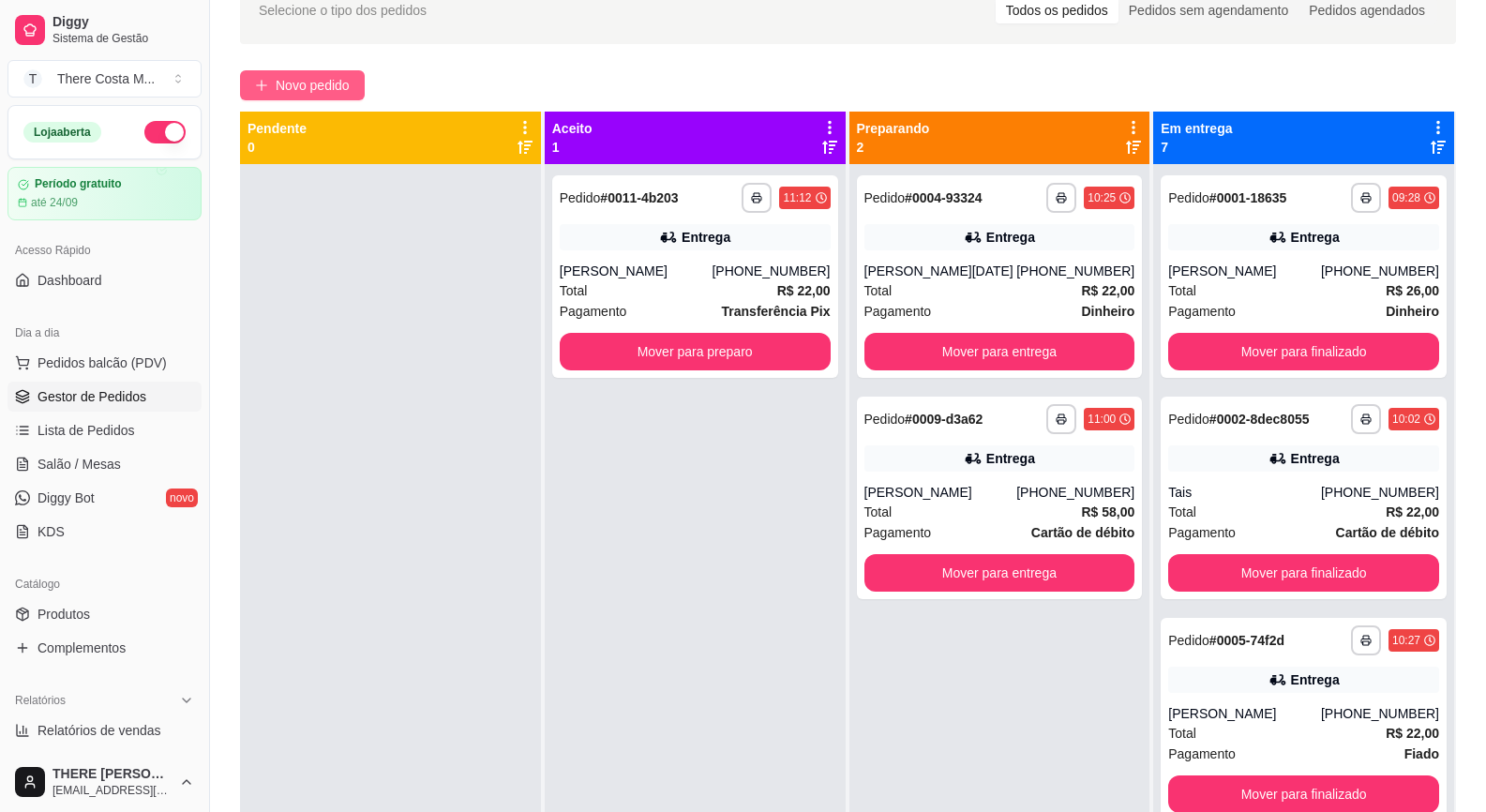
click at [296, 100] on button "Novo pedido" at bounding box center [302, 85] width 125 height 30
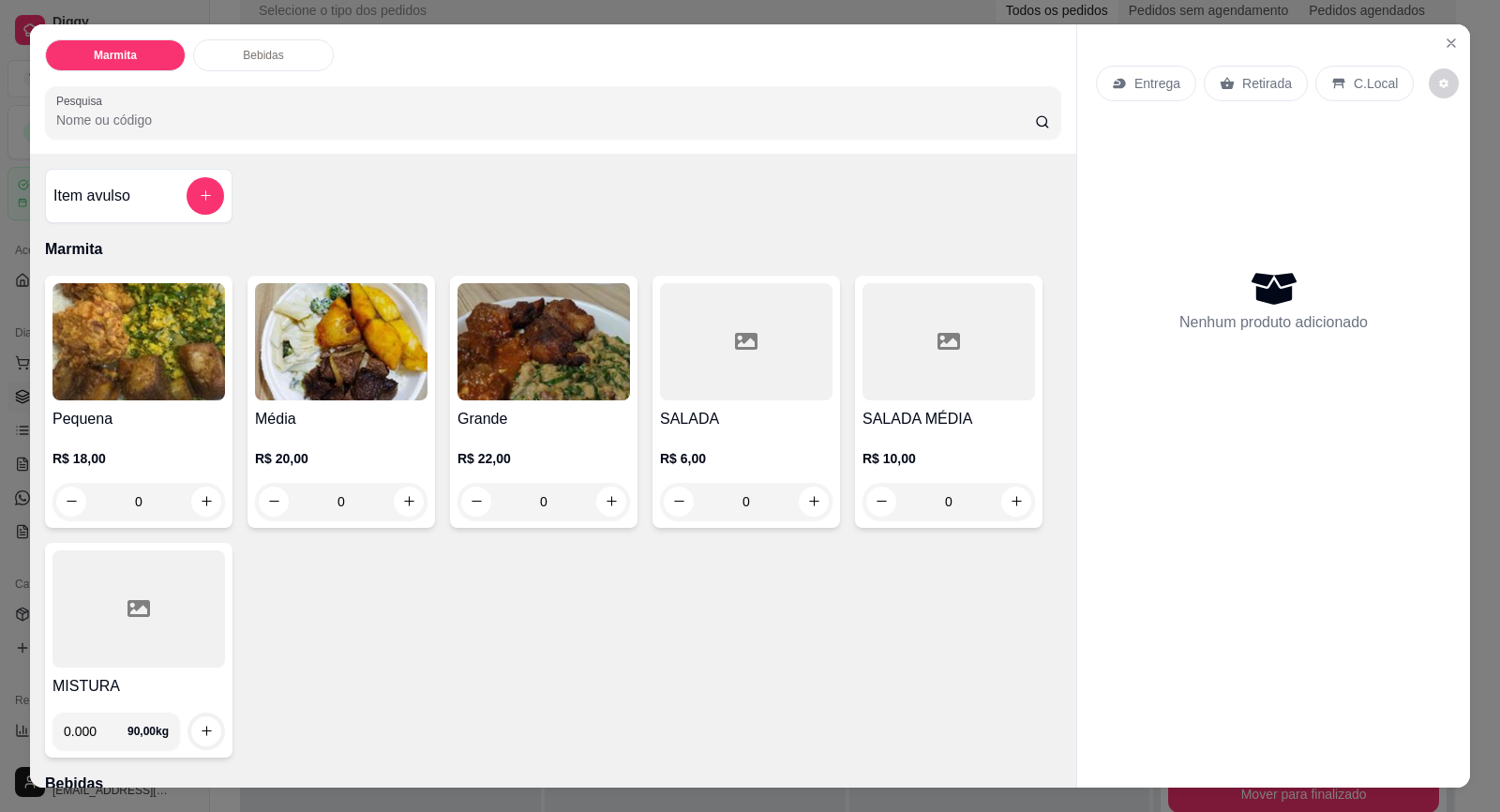
click at [1277, 75] on p "Retirada" at bounding box center [1266, 82] width 49 height 18
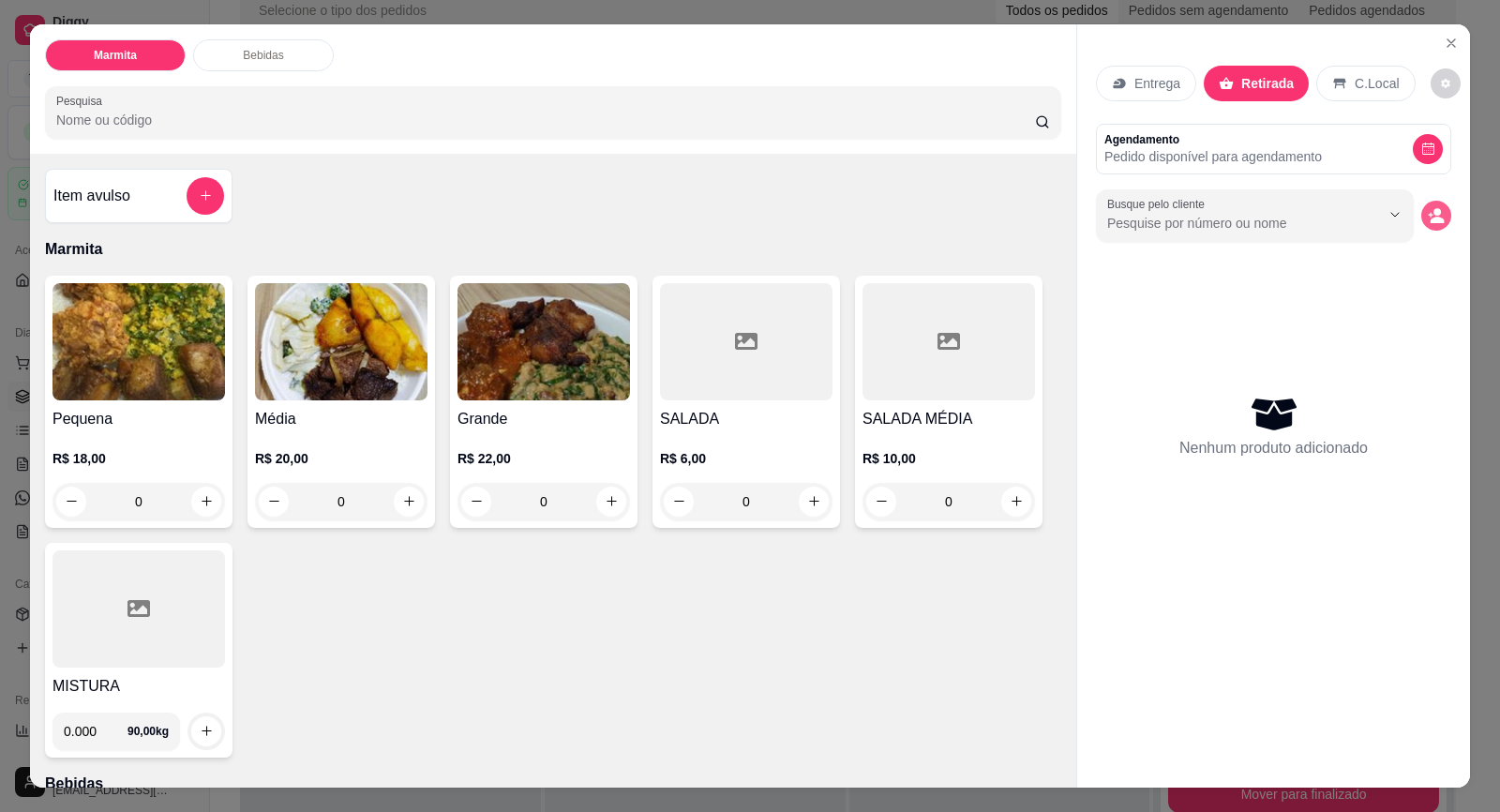
click at [1427, 212] on icon "decrease-product-quantity" at bounding box center [1435, 215] width 16 height 16
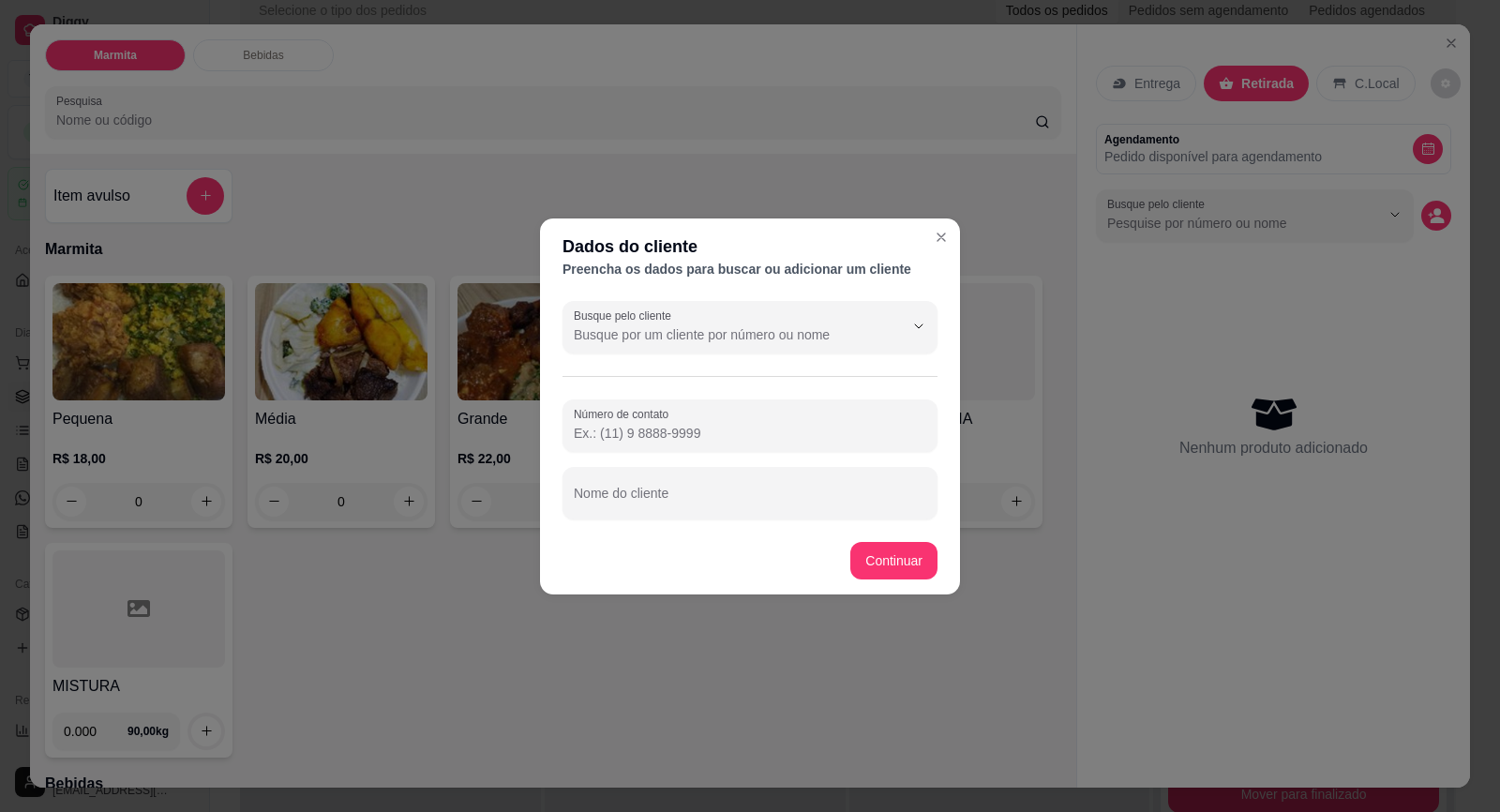
click at [674, 429] on input "Número de contato" at bounding box center [750, 432] width 353 height 18
paste input "[PHONE_NUMBER]"
click at [666, 502] on input "Nome do cliente" at bounding box center [750, 500] width 353 height 18
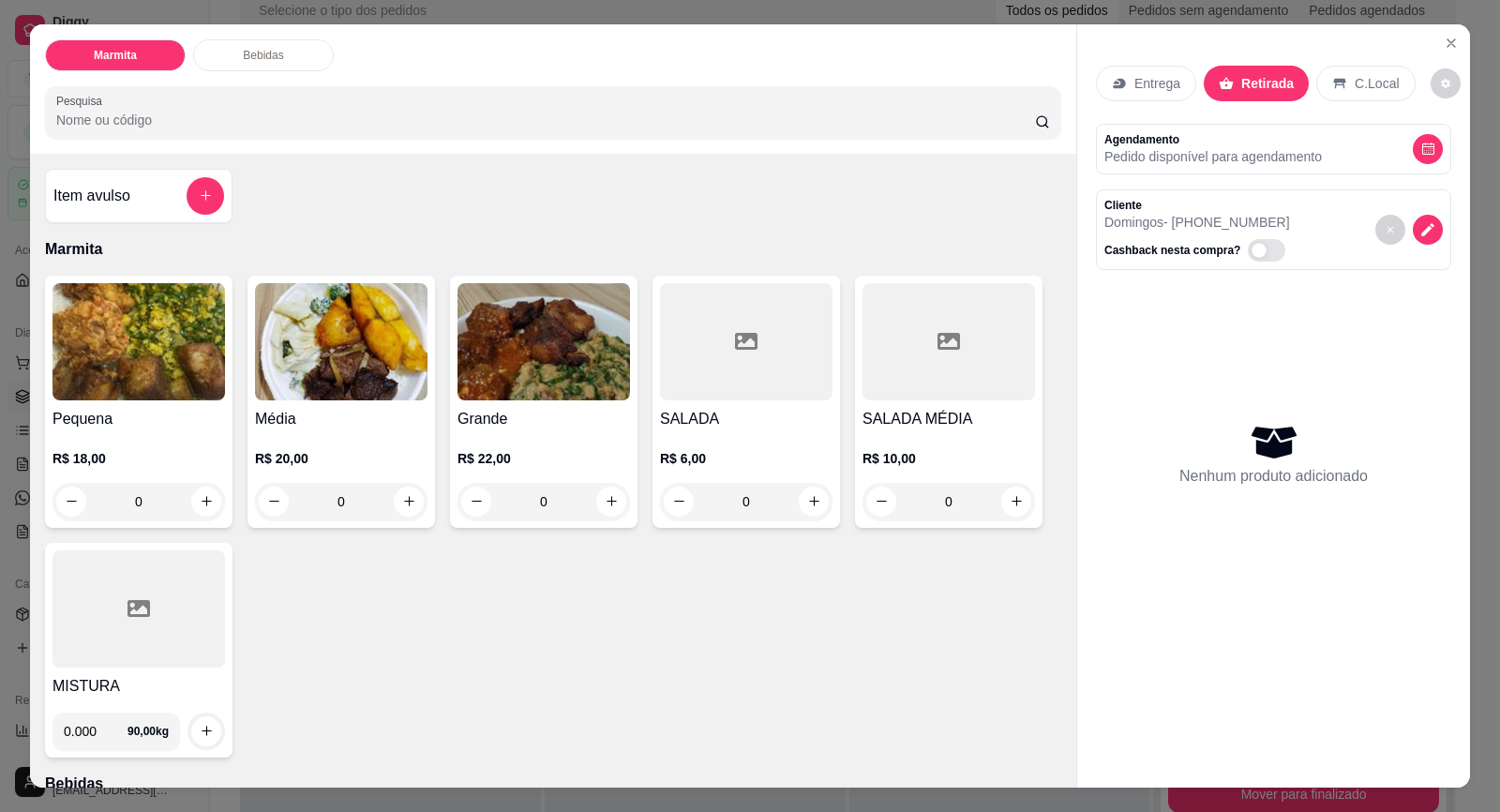
click at [586, 432] on div "R$ 22,00 0" at bounding box center [544, 475] width 172 height 90
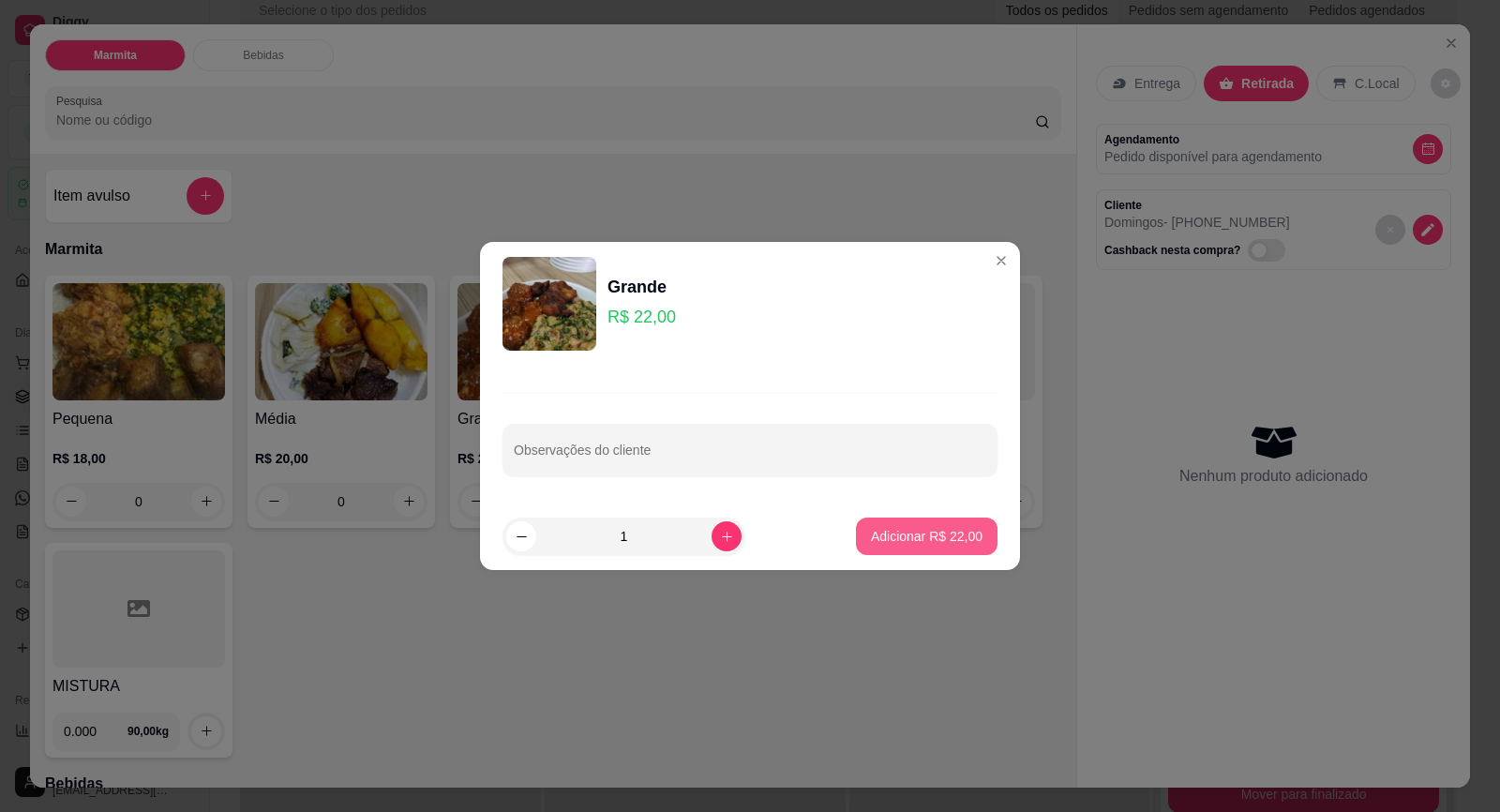
click at [911, 532] on p "Adicionar R$ 22,00" at bounding box center [926, 536] width 111 height 18
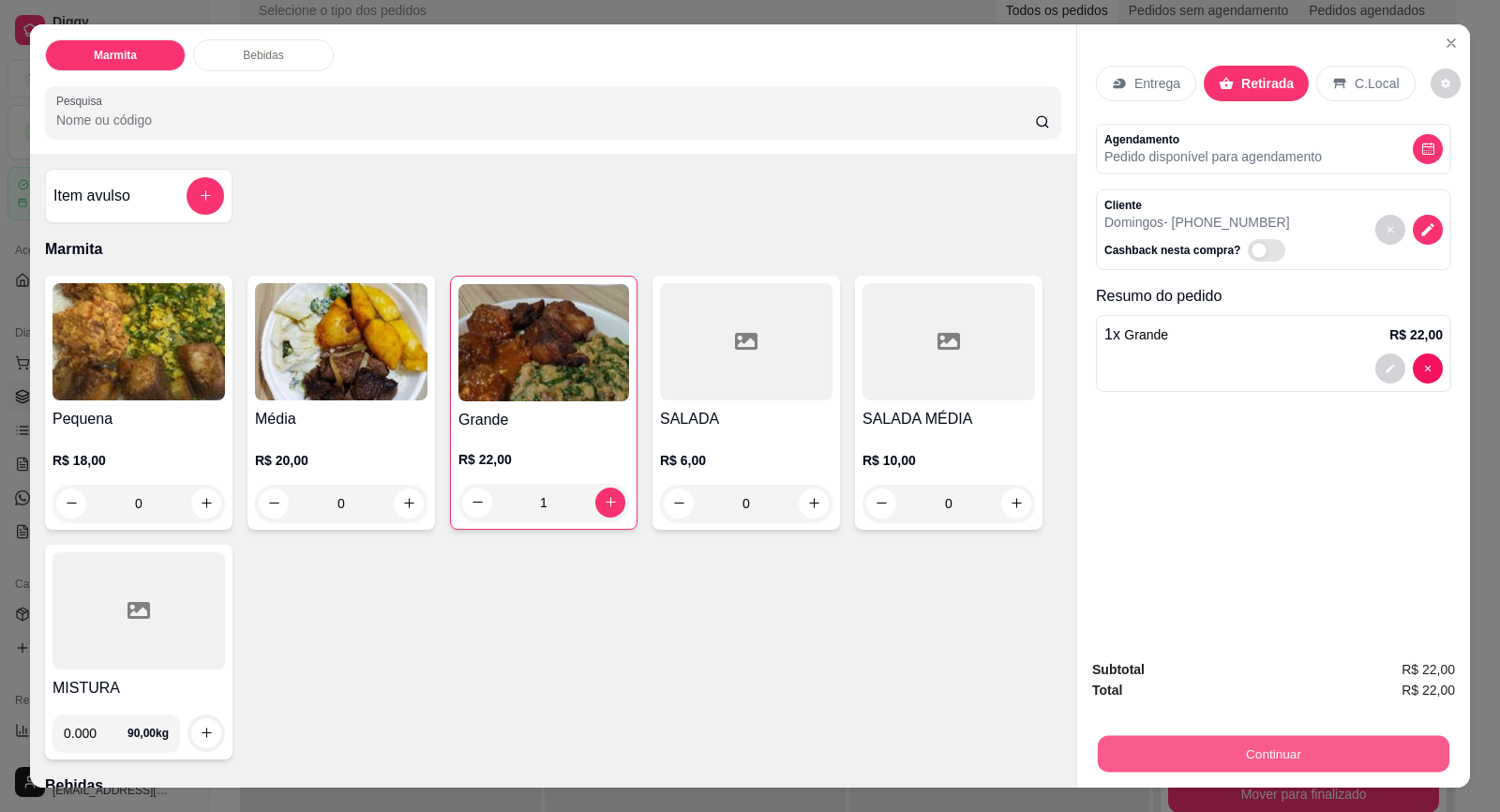
click at [1282, 759] on button "Continuar" at bounding box center [1273, 754] width 352 height 37
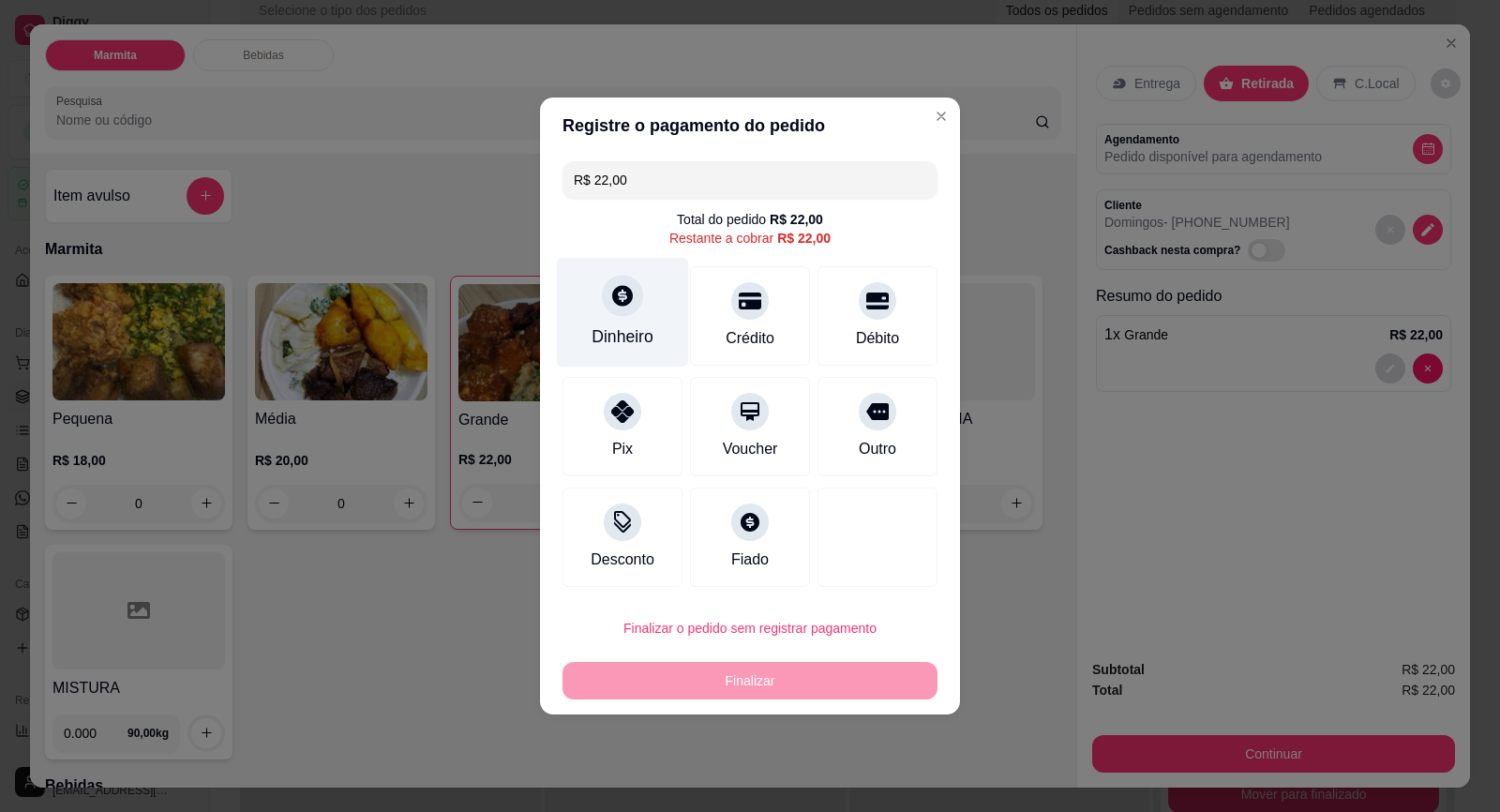
click at [591, 295] on div "Dinheiro" at bounding box center [623, 312] width 132 height 109
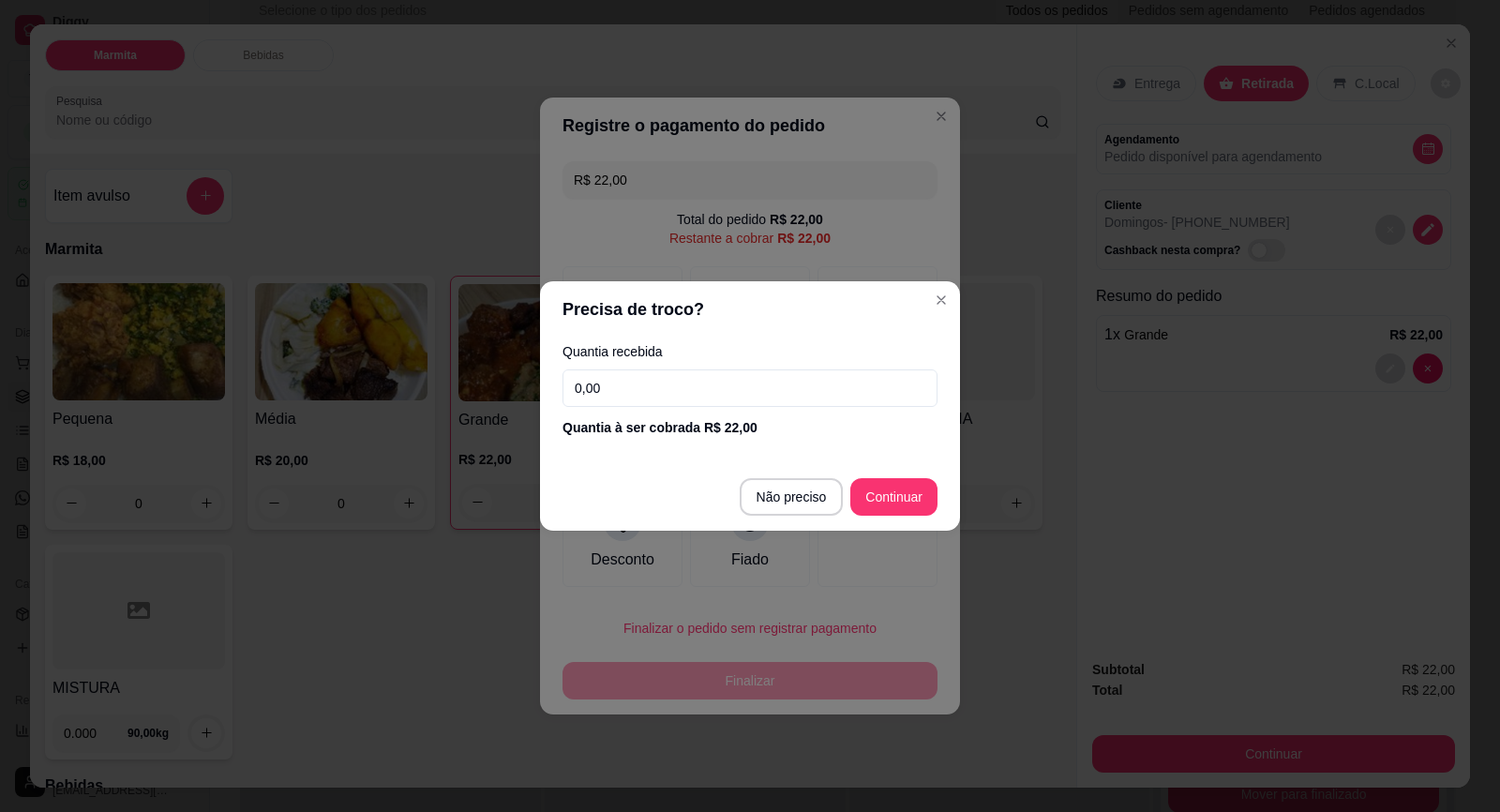
click at [893, 516] on footer "Não preciso Continuar" at bounding box center [749, 497] width 420 height 68
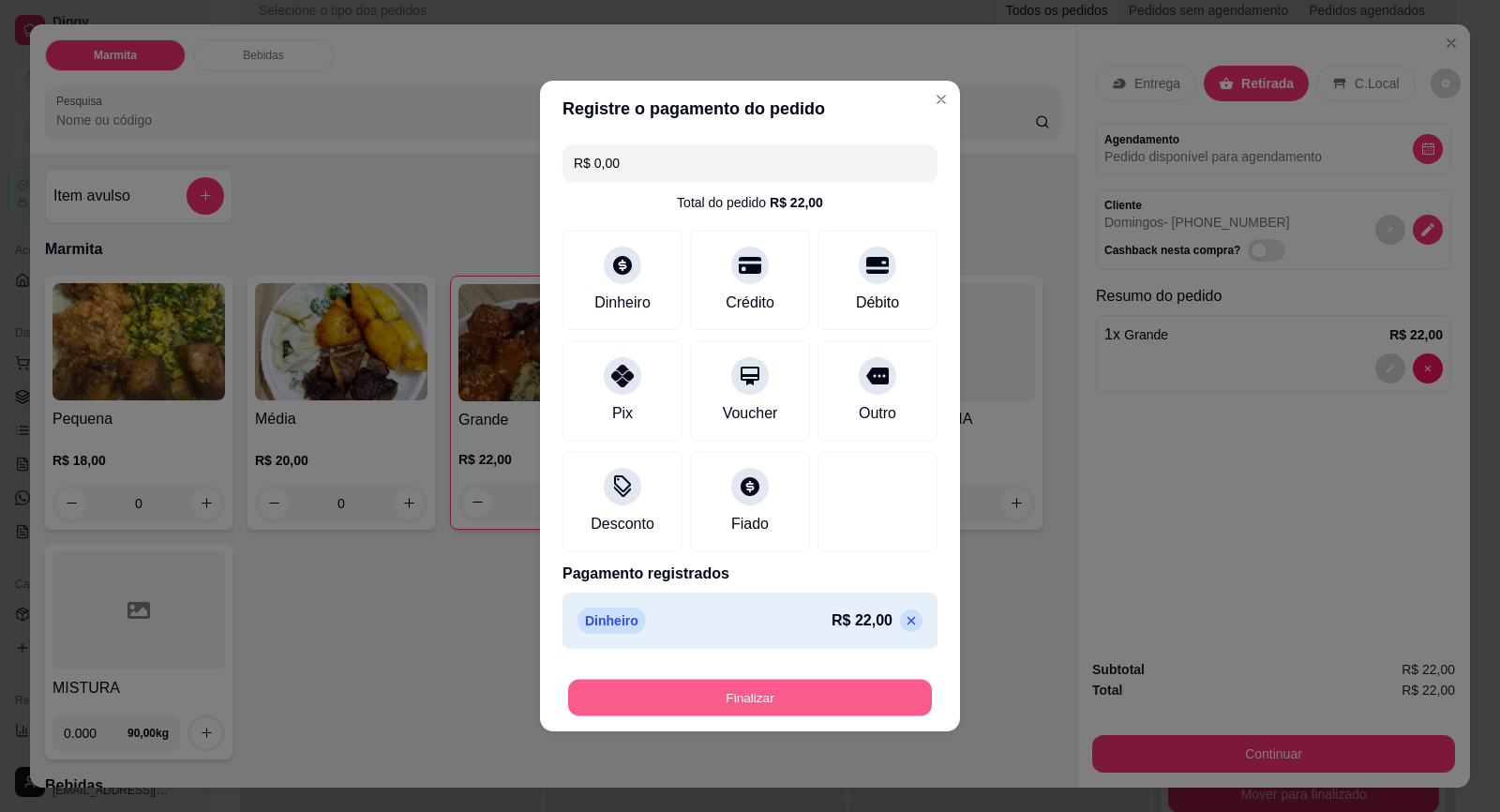
click at [851, 688] on button "Finalizar" at bounding box center [749, 698] width 363 height 37
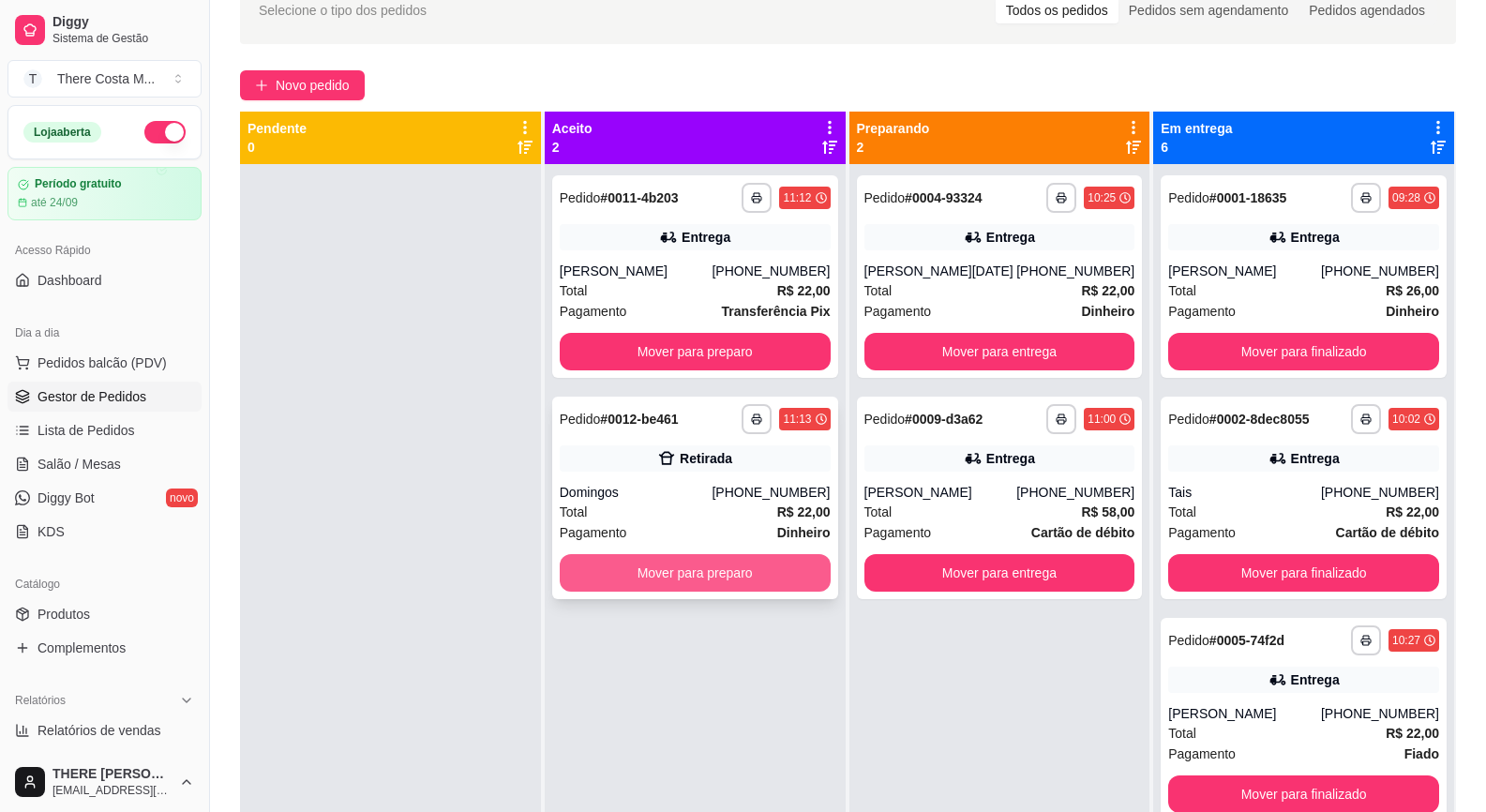
click at [689, 577] on button "Mover para preparo" at bounding box center [696, 573] width 271 height 38
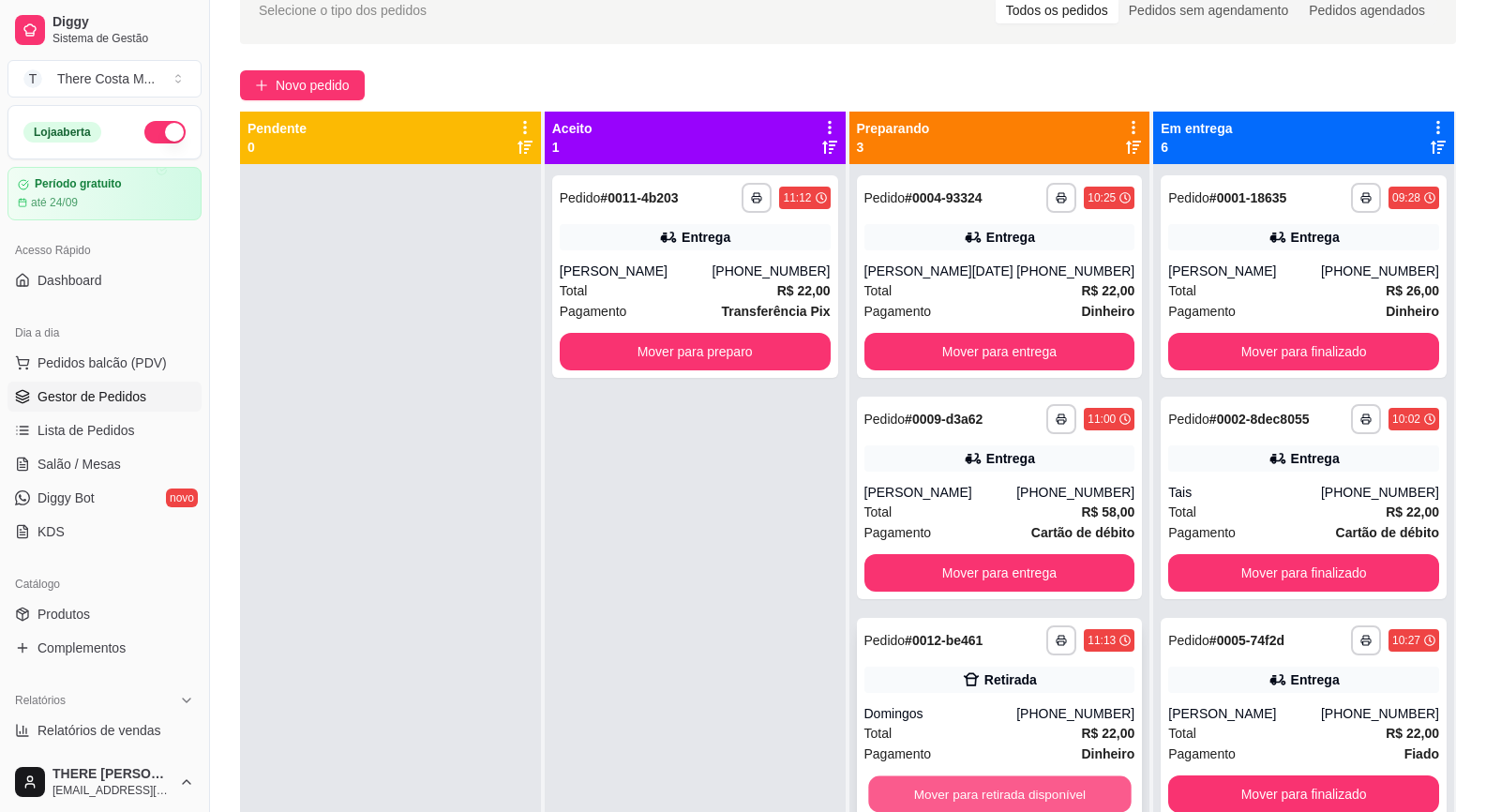
click at [1066, 791] on button "Mover para retirada disponível" at bounding box center [999, 795] width 263 height 37
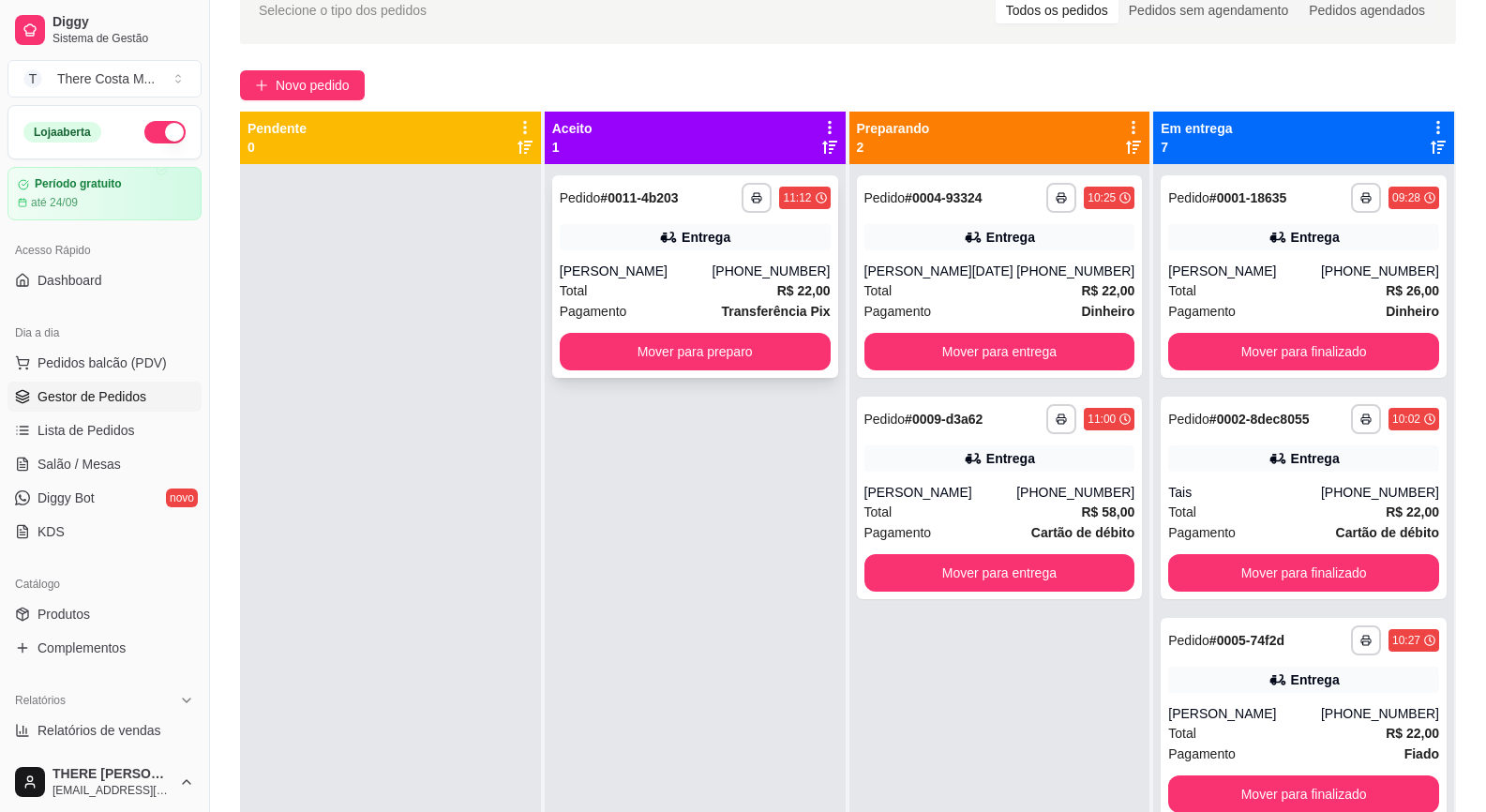
click at [636, 274] on div "[PERSON_NAME]" at bounding box center [637, 270] width 153 height 18
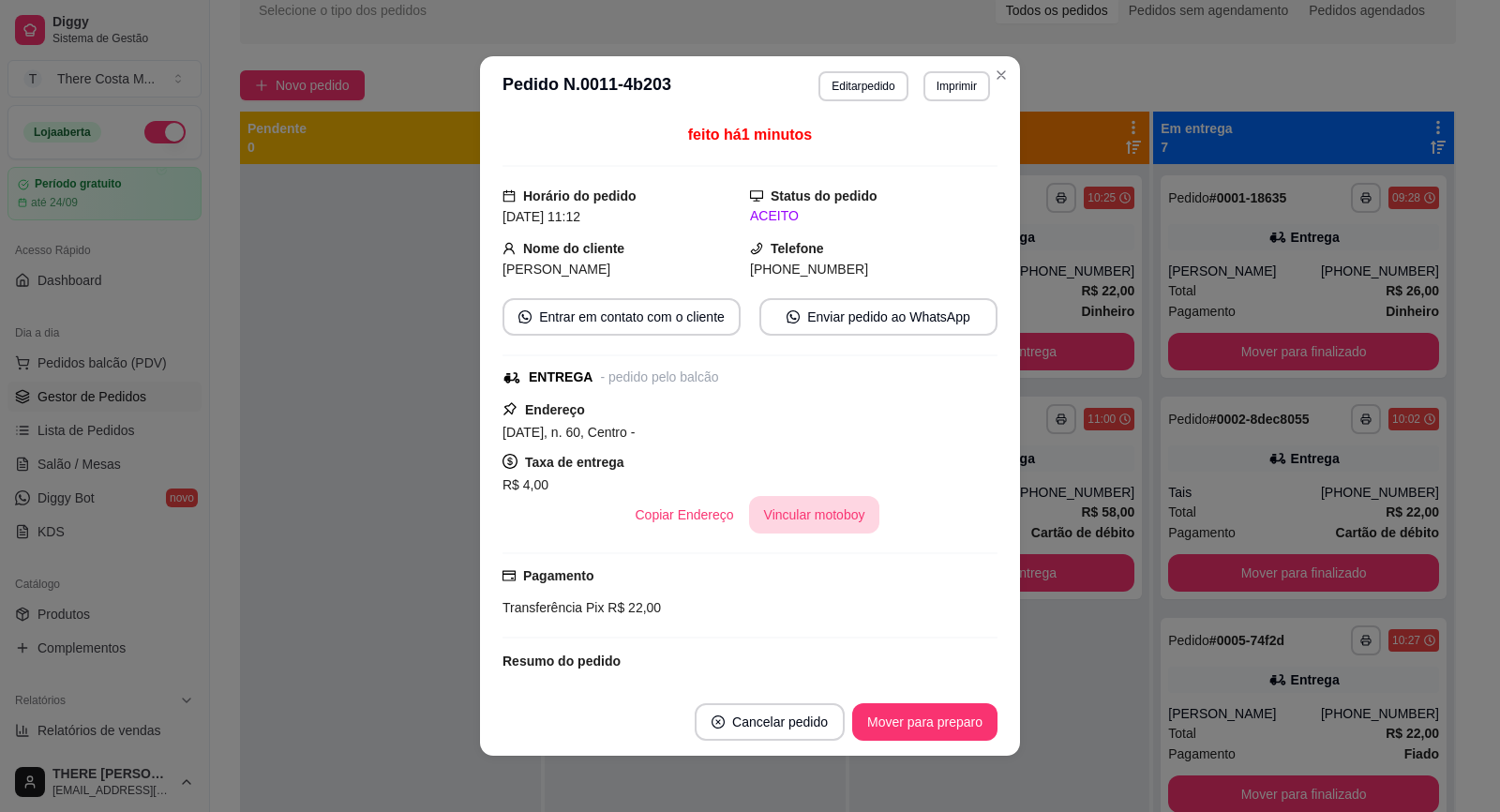
click at [805, 499] on button "Vincular motoboy" at bounding box center [814, 515] width 131 height 38
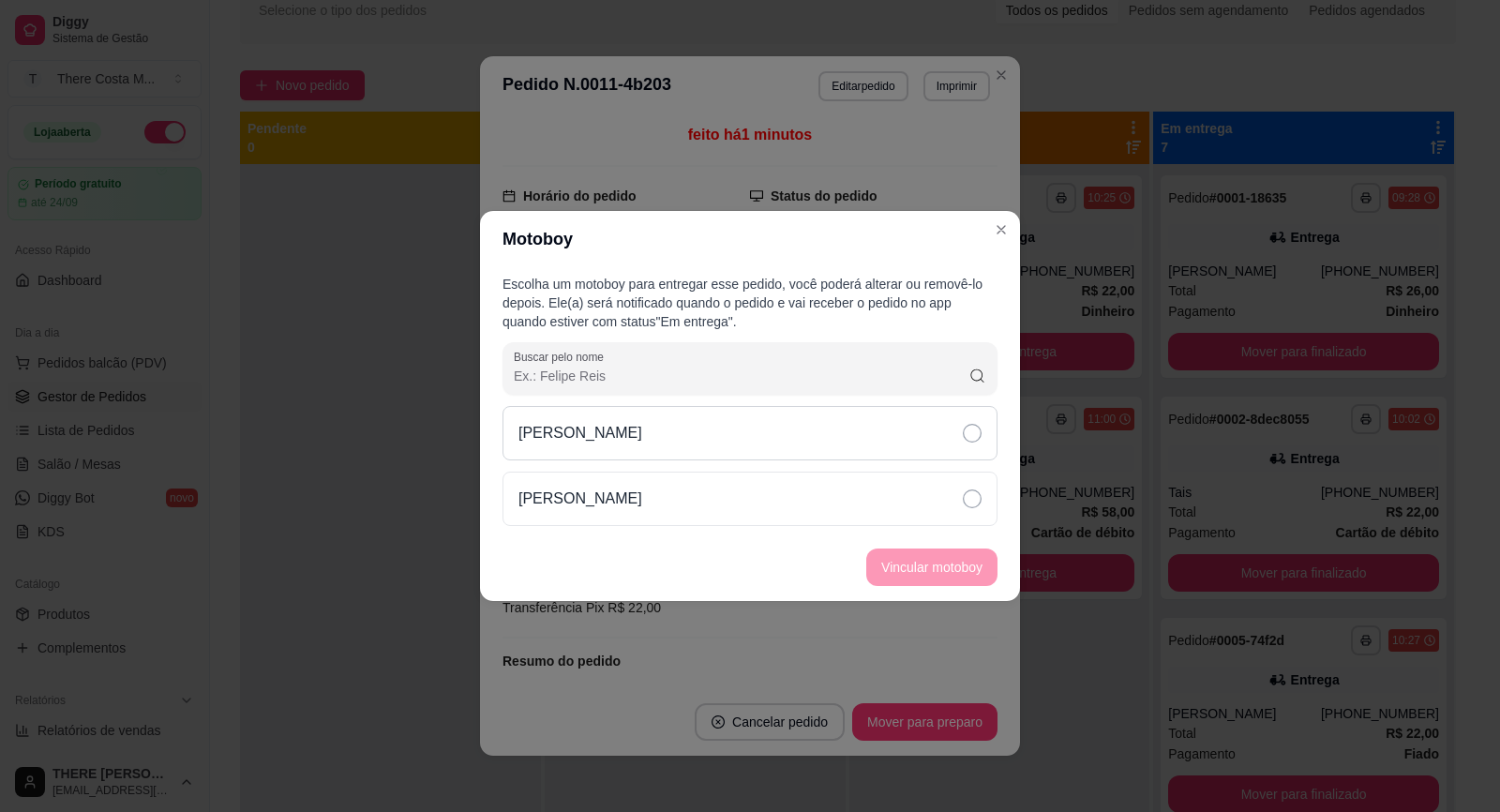
click at [944, 444] on div "[PERSON_NAME]" at bounding box center [750, 433] width 495 height 54
click at [944, 569] on button "Vincular motoboy" at bounding box center [932, 568] width 128 height 37
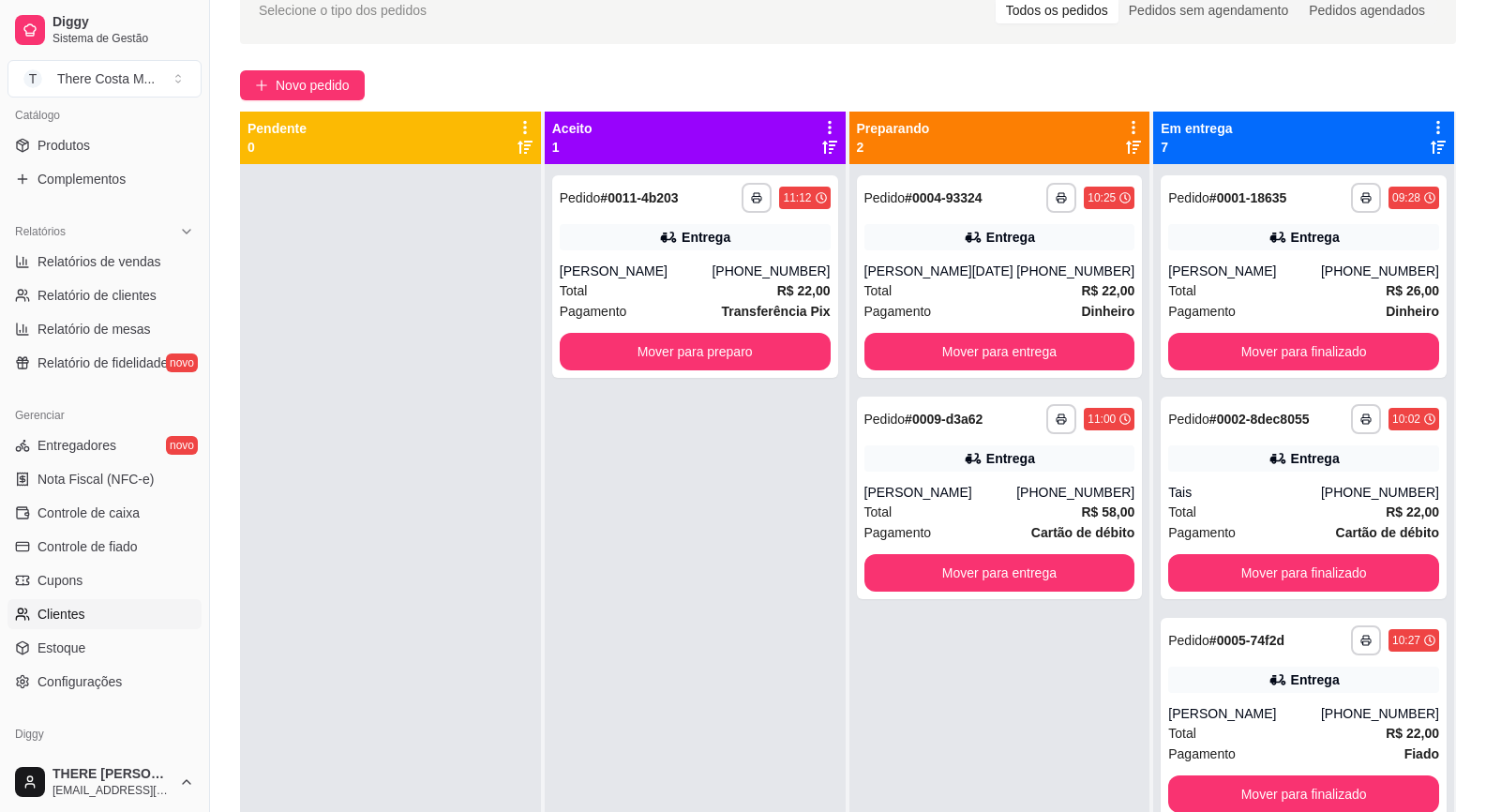
scroll to position [537, 0]
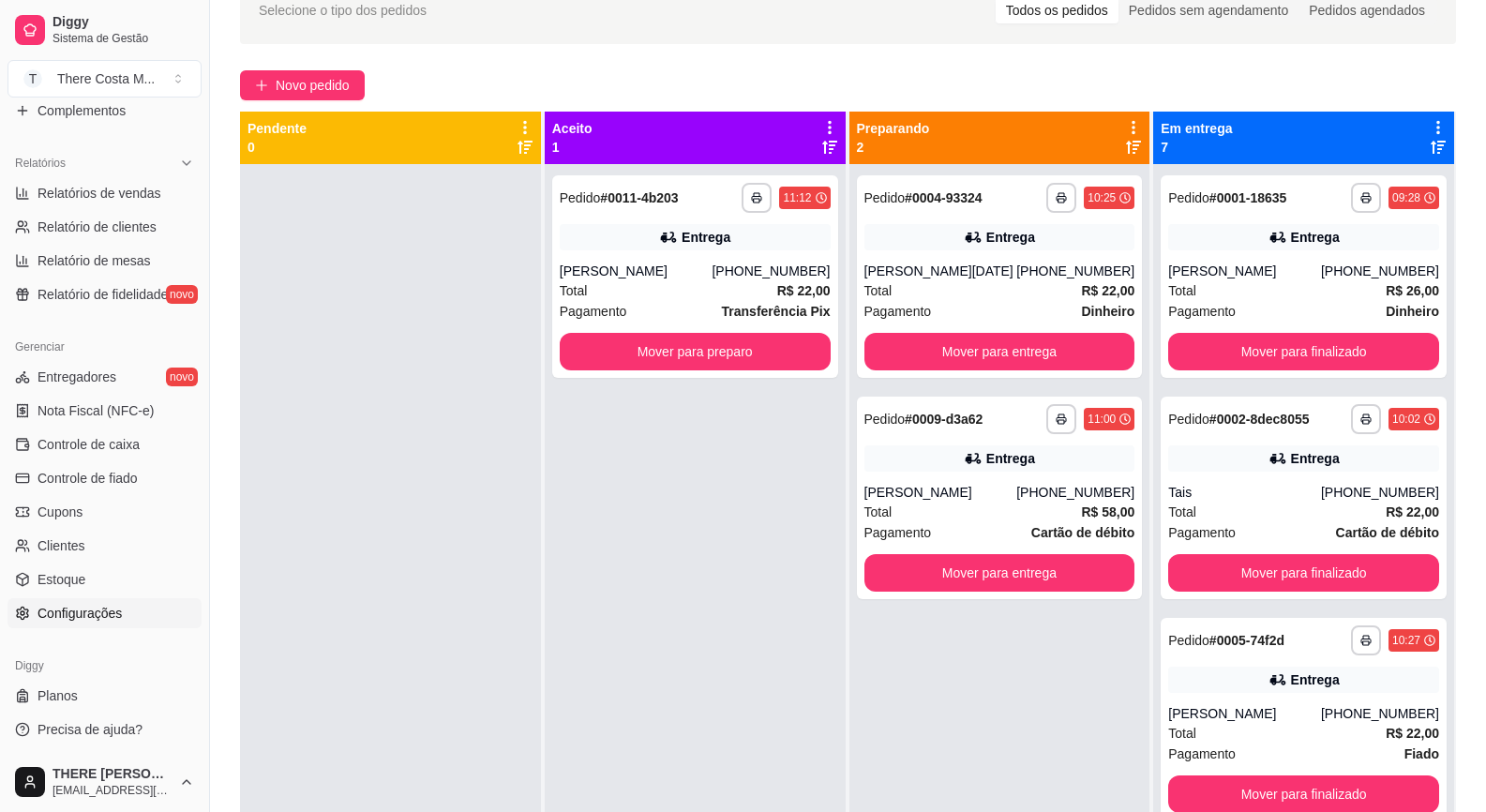
click at [120, 609] on span "Configurações" at bounding box center [79, 612] width 84 height 18
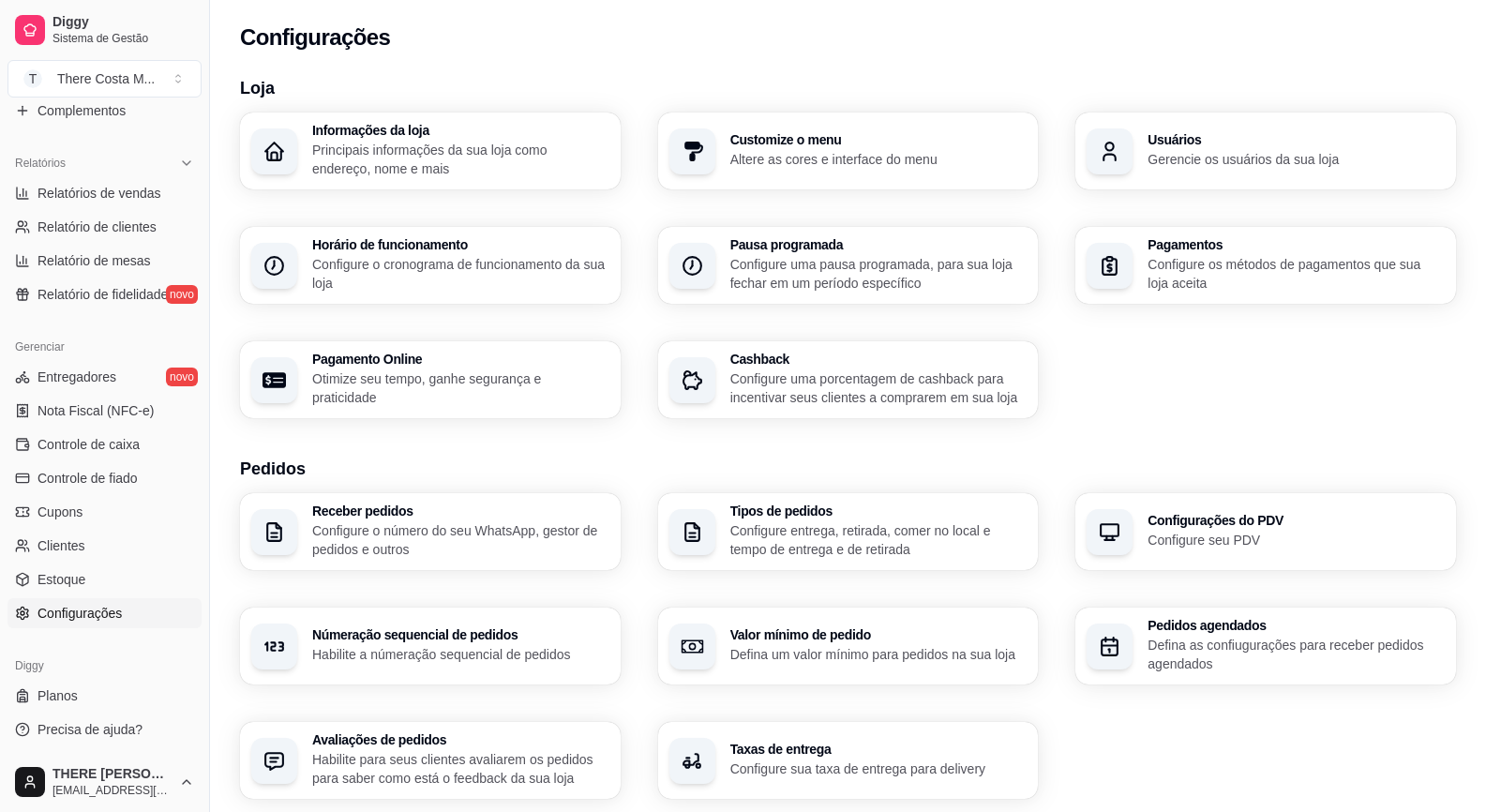
click at [503, 158] on p "Principais informações da sua loja como endereço, nome e mais" at bounding box center [460, 159] width 298 height 38
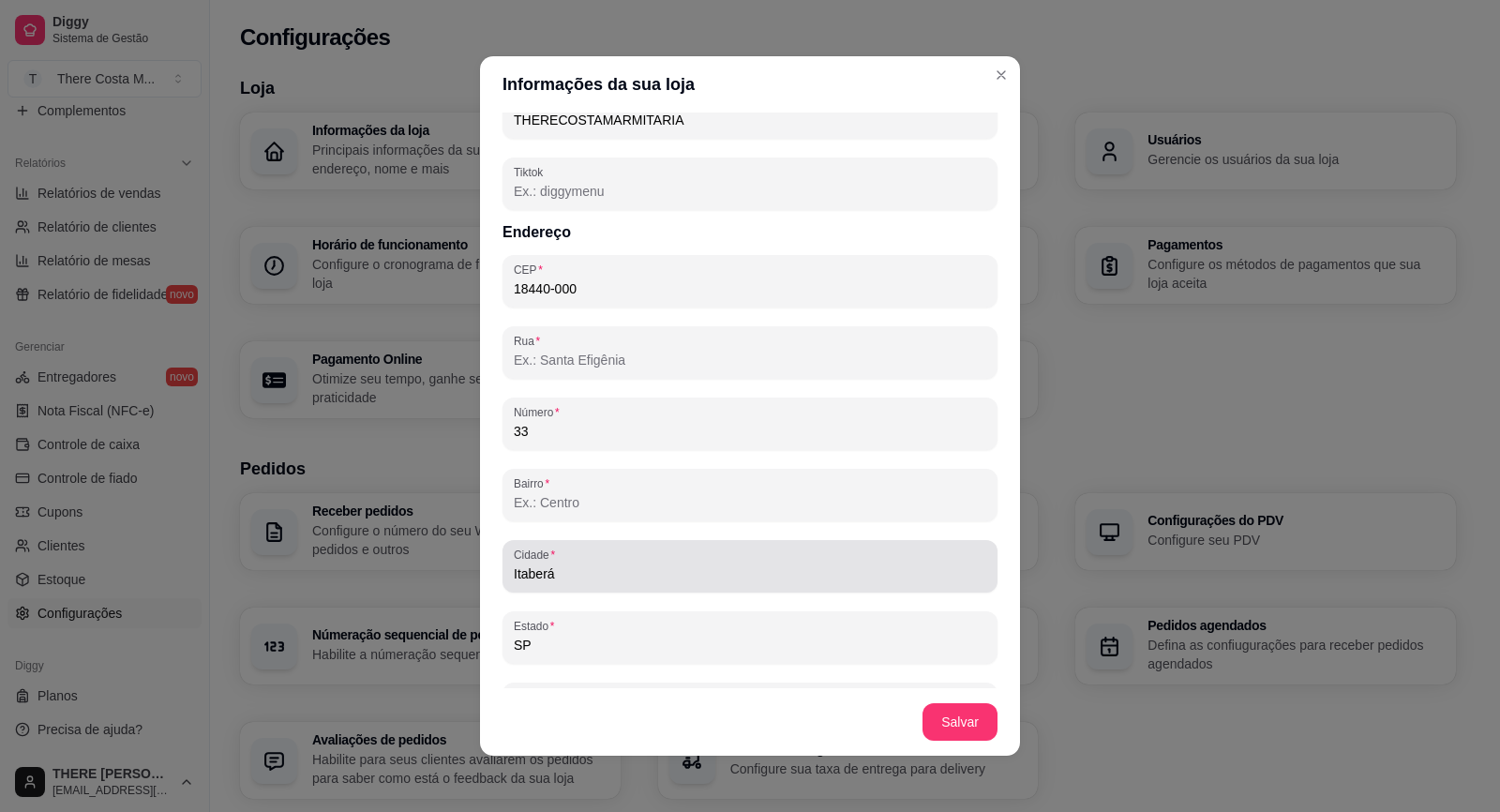
scroll to position [992, 0]
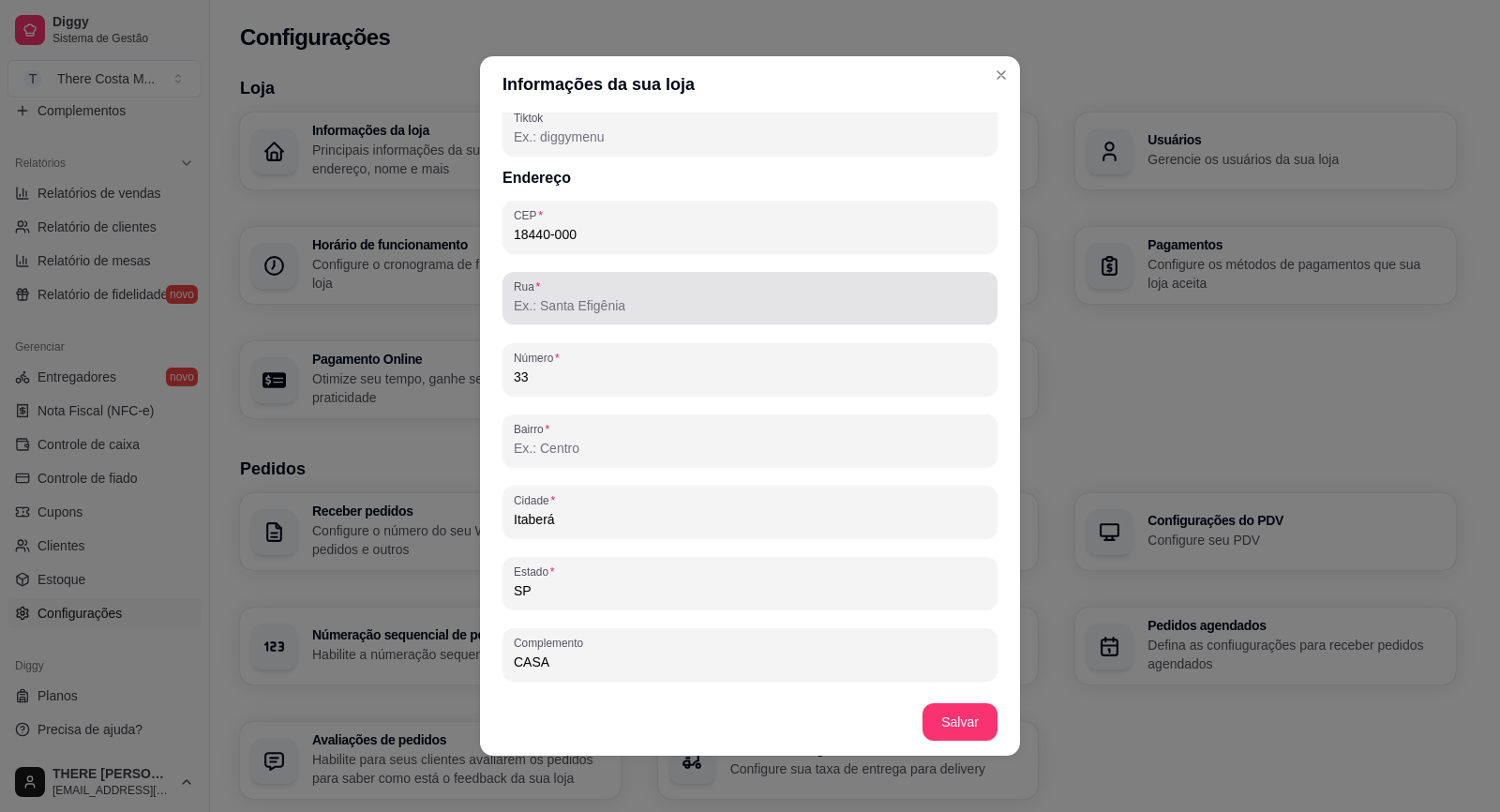
click at [624, 302] on input "Rua" at bounding box center [750, 305] width 473 height 18
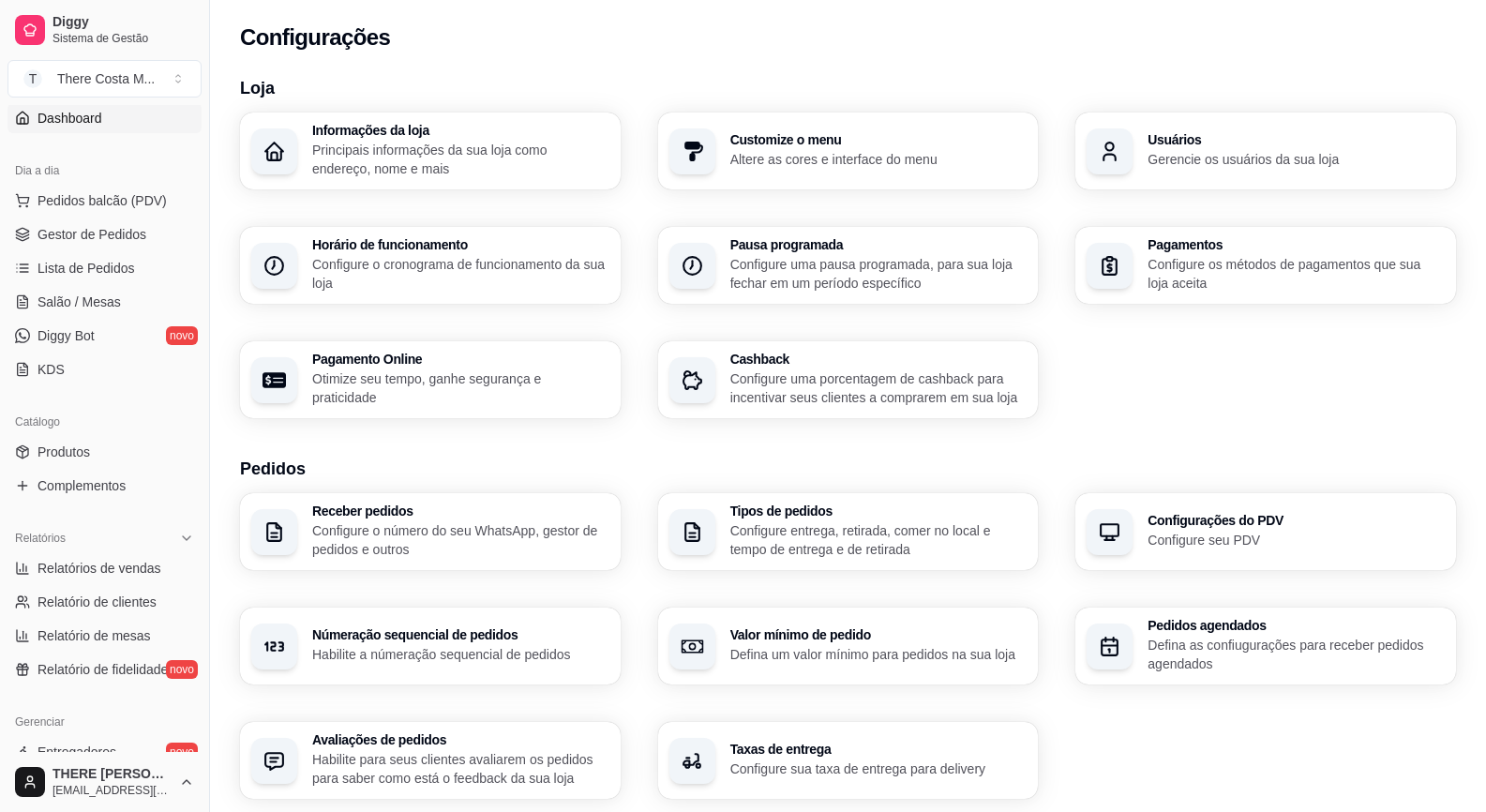
scroll to position [0, 0]
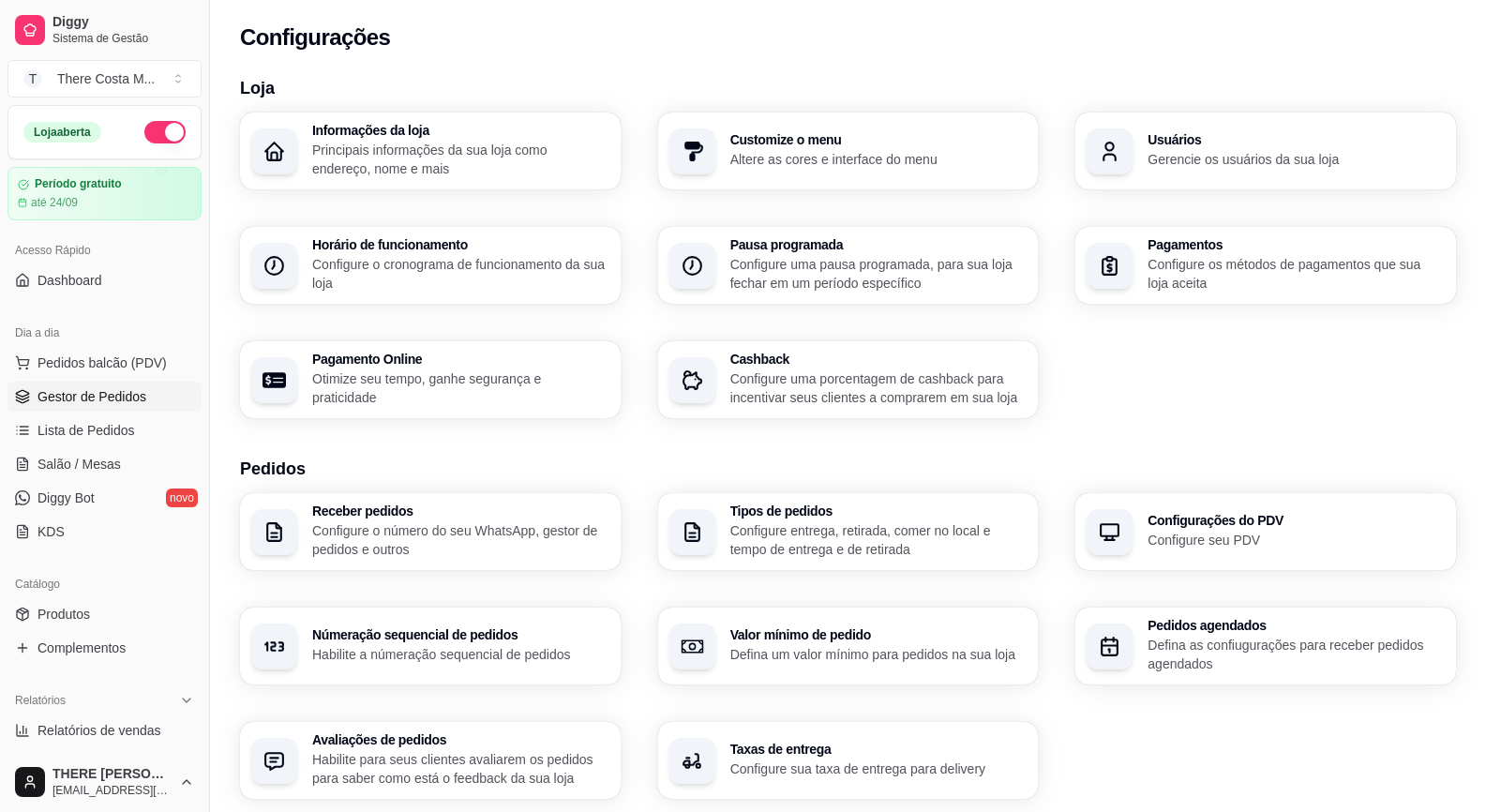
click at [139, 386] on link "Gestor de Pedidos" at bounding box center [105, 396] width 194 height 30
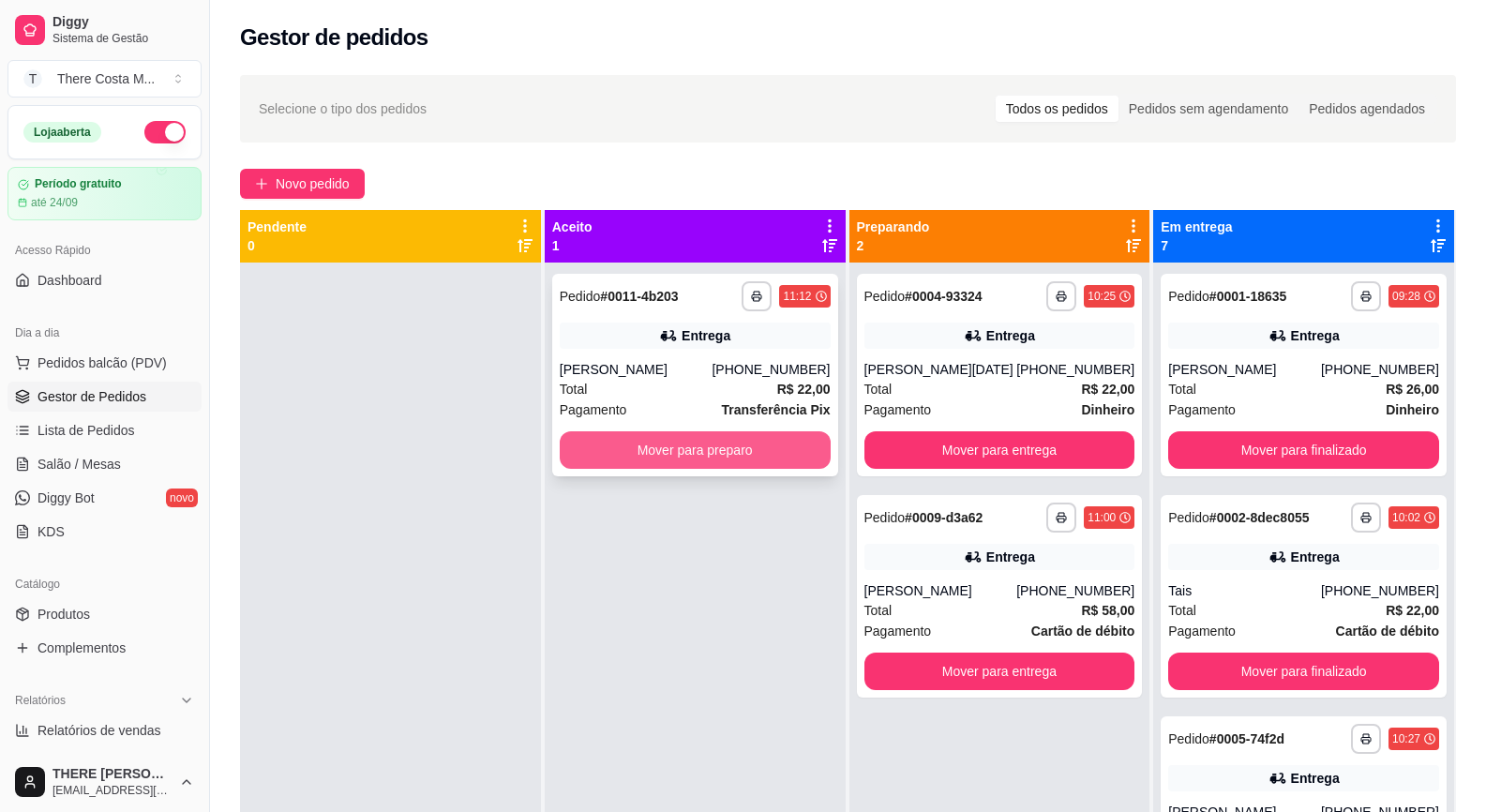
click at [681, 453] on button "Mover para preparo" at bounding box center [696, 450] width 271 height 38
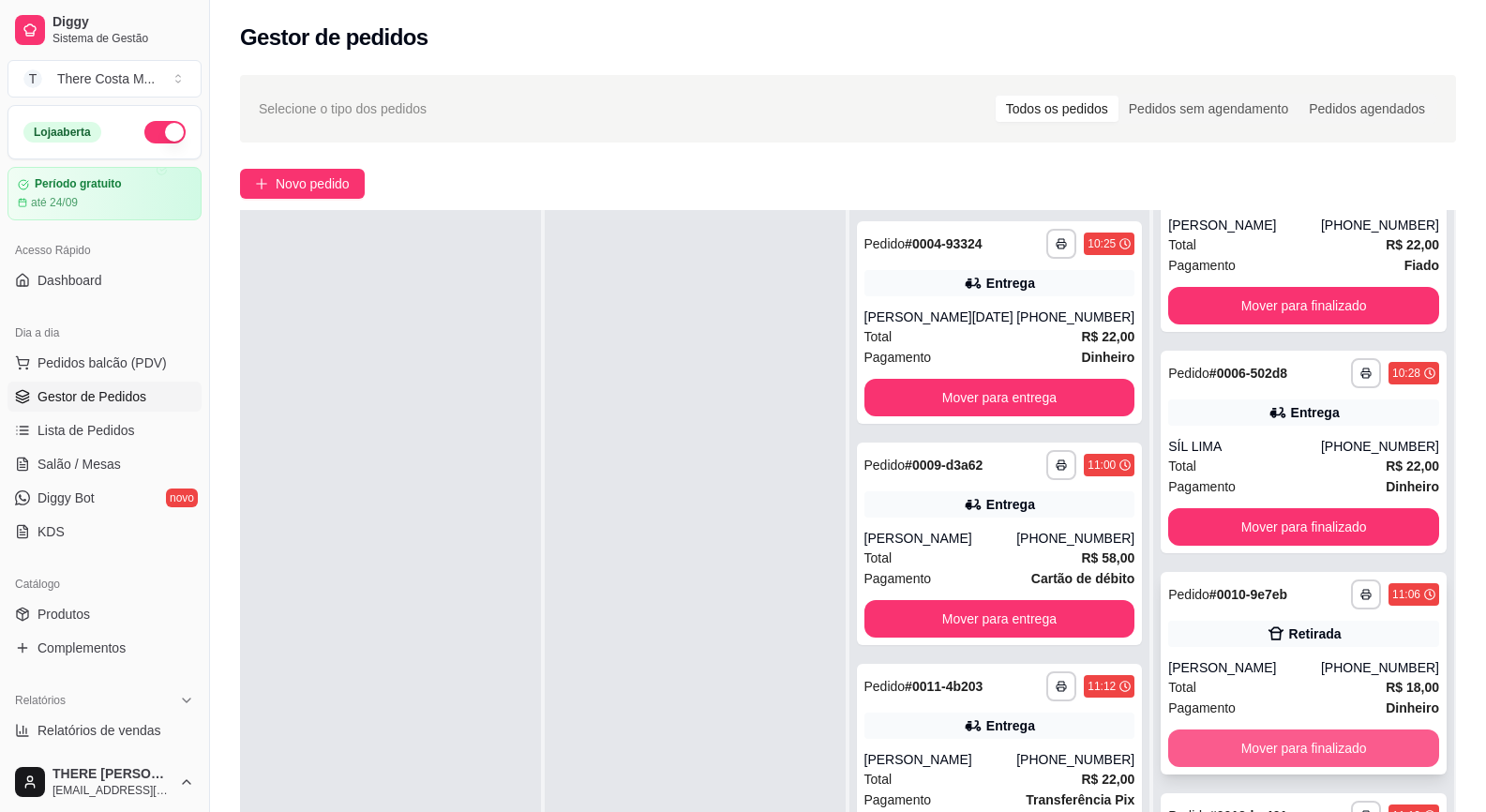
scroll to position [94, 0]
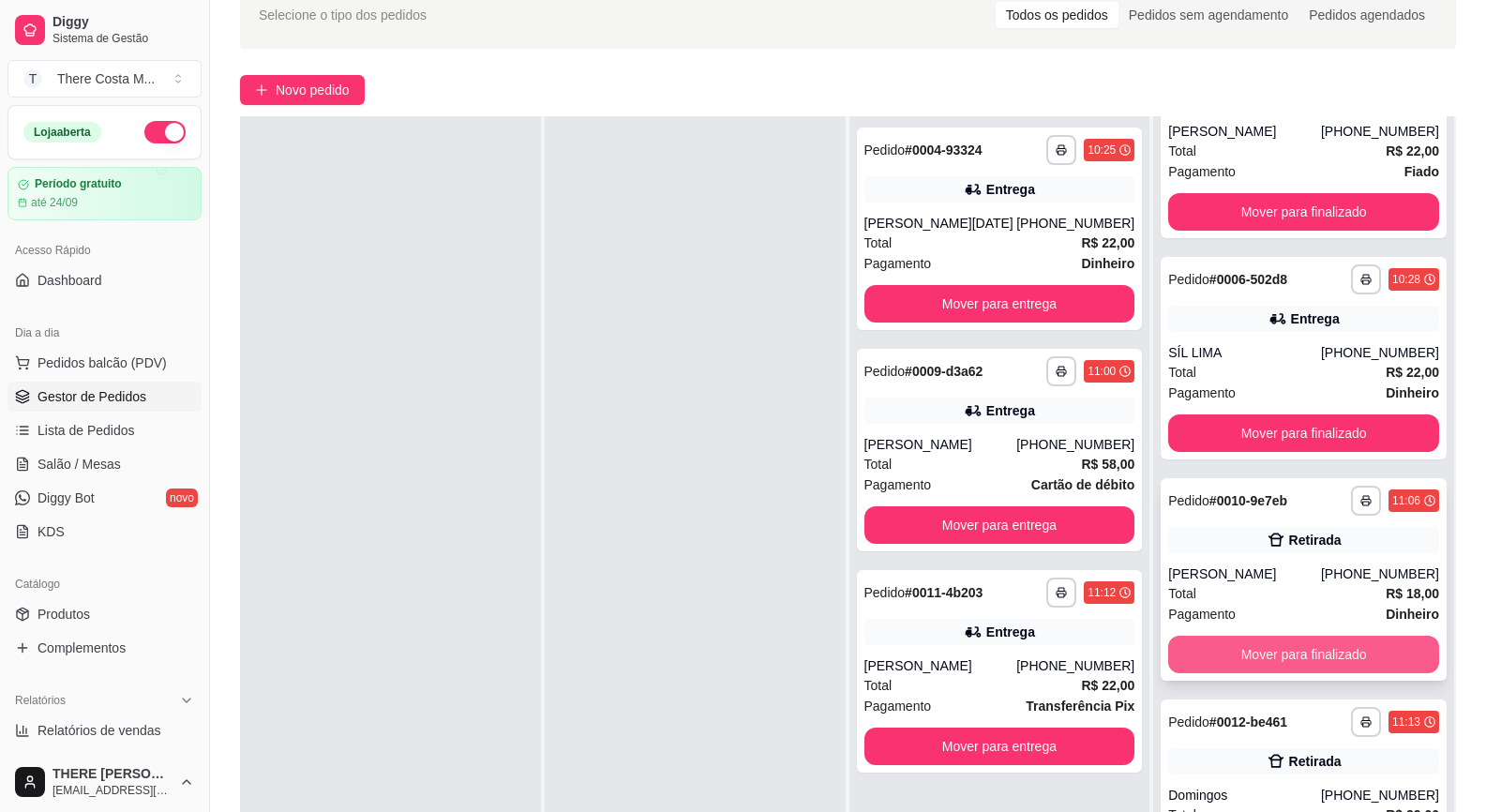
click at [1341, 636] on button "Mover para finalizado" at bounding box center [1304, 654] width 271 height 38
click at [1213, 644] on button "Mover para finalizado" at bounding box center [1304, 654] width 271 height 38
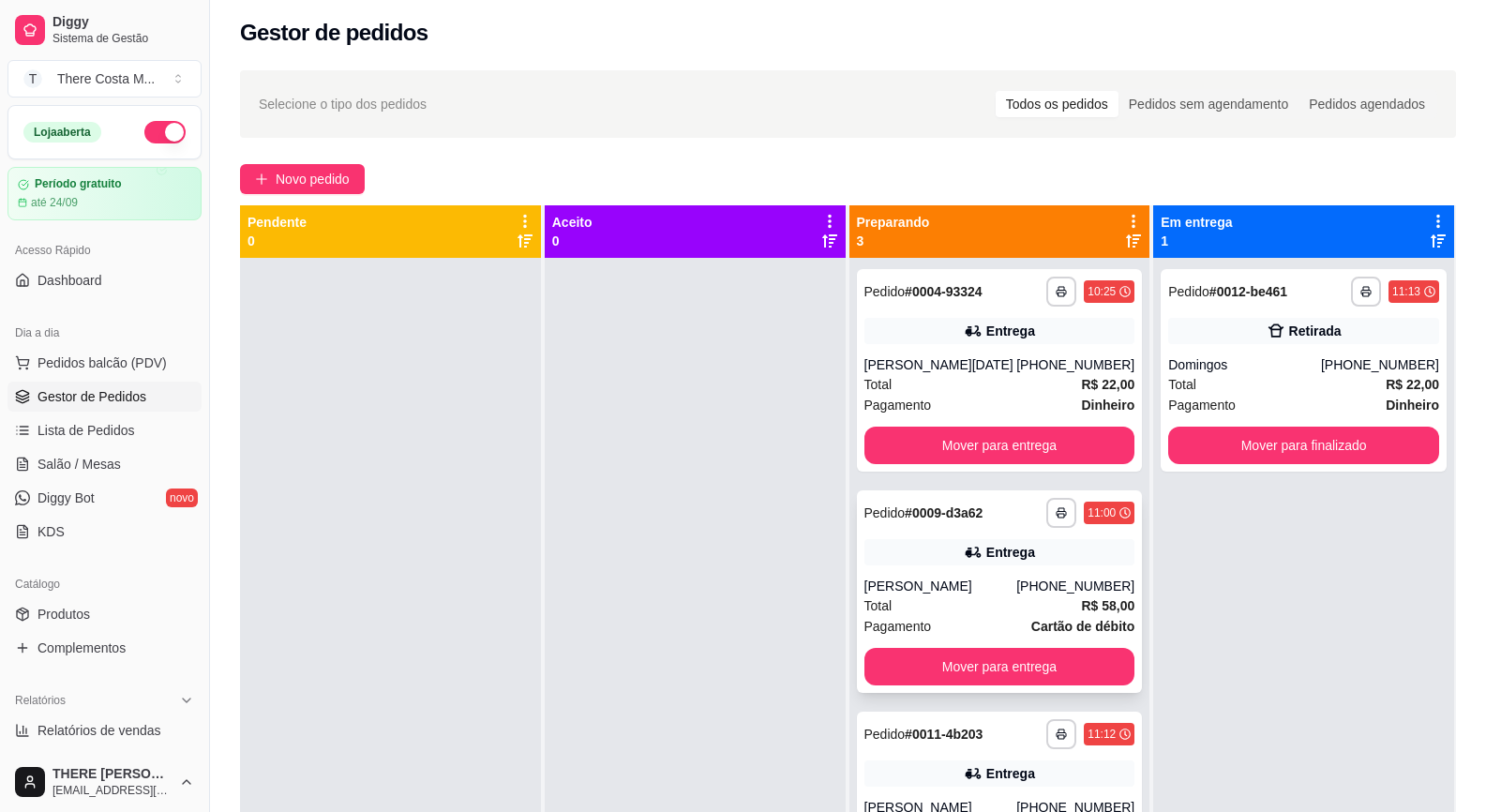
scroll to position [0, 0]
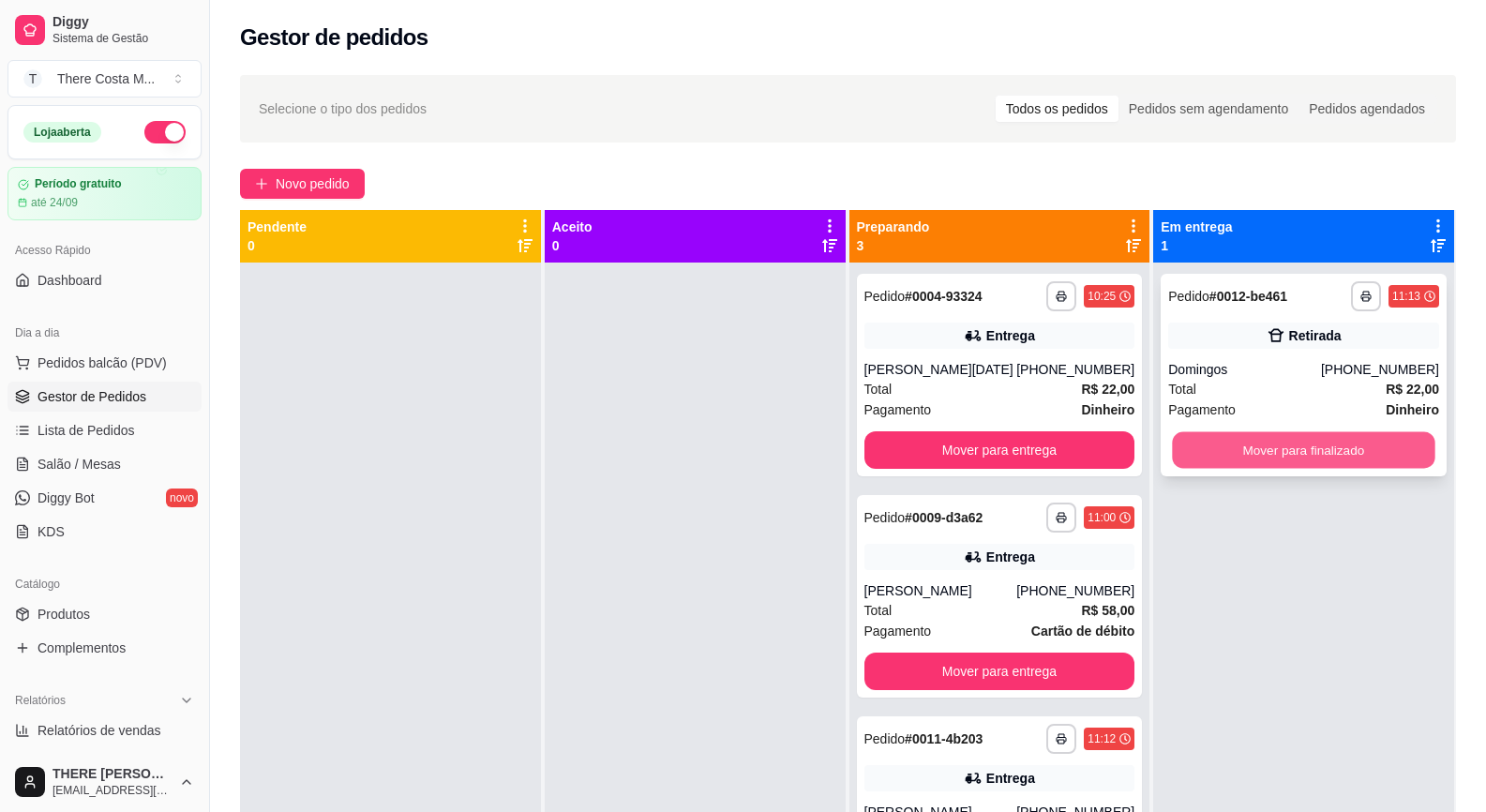
click at [1270, 463] on button "Mover para finalizado" at bounding box center [1304, 451] width 263 height 37
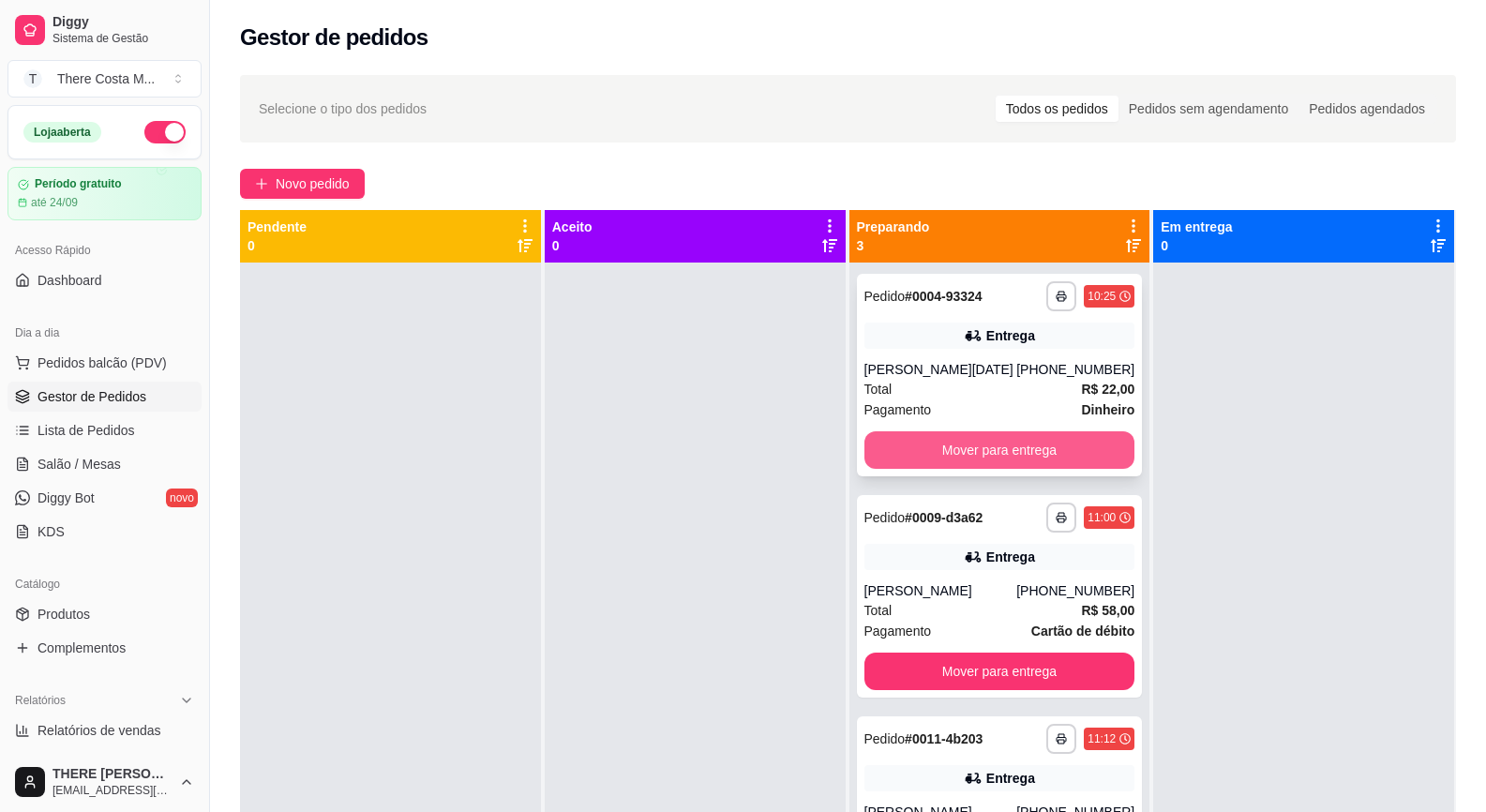
click at [1002, 444] on button "Mover para entrega" at bounding box center [1000, 450] width 271 height 38
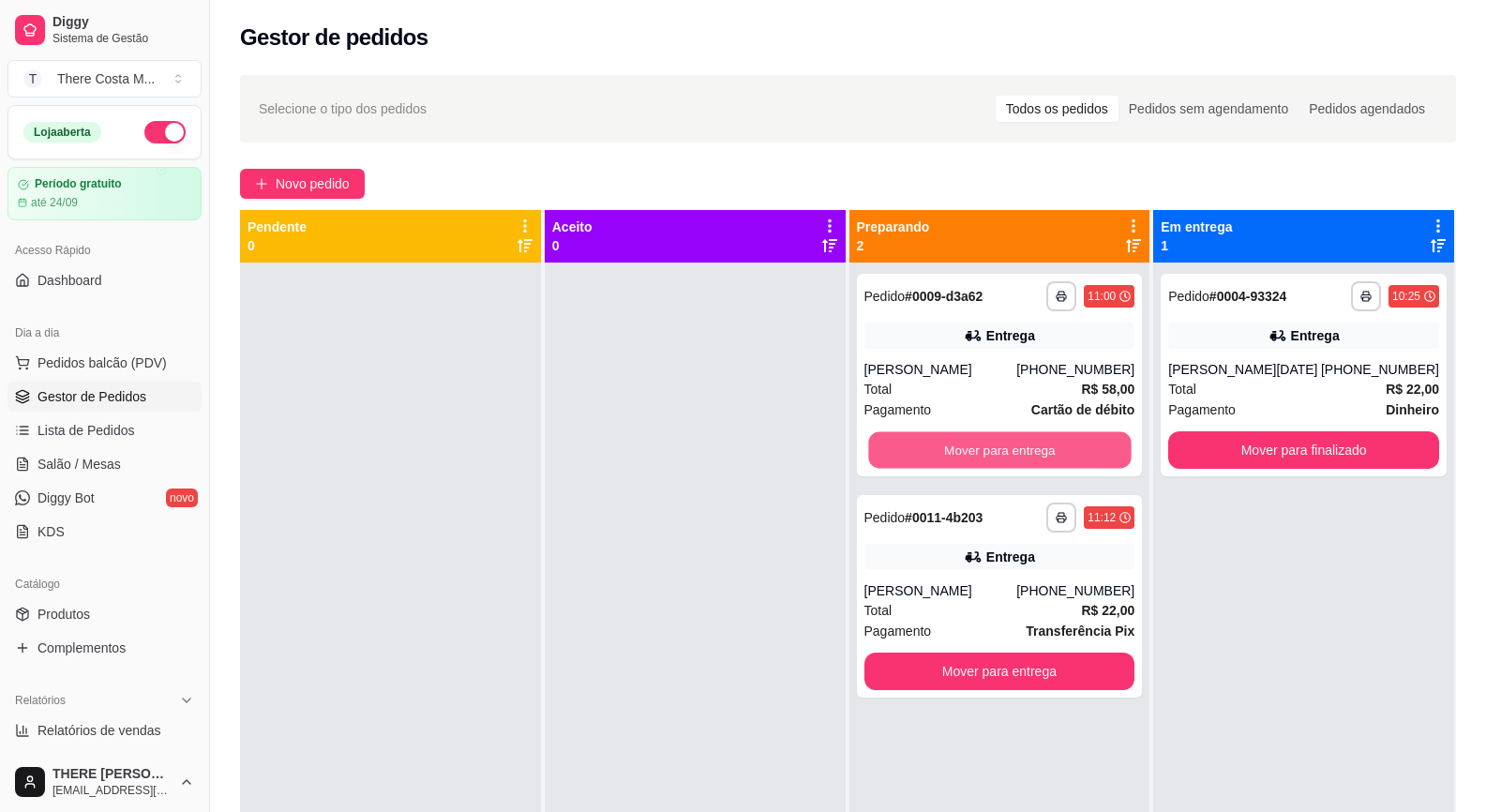
click at [1002, 444] on button "Mover para entrega" at bounding box center [999, 451] width 263 height 37
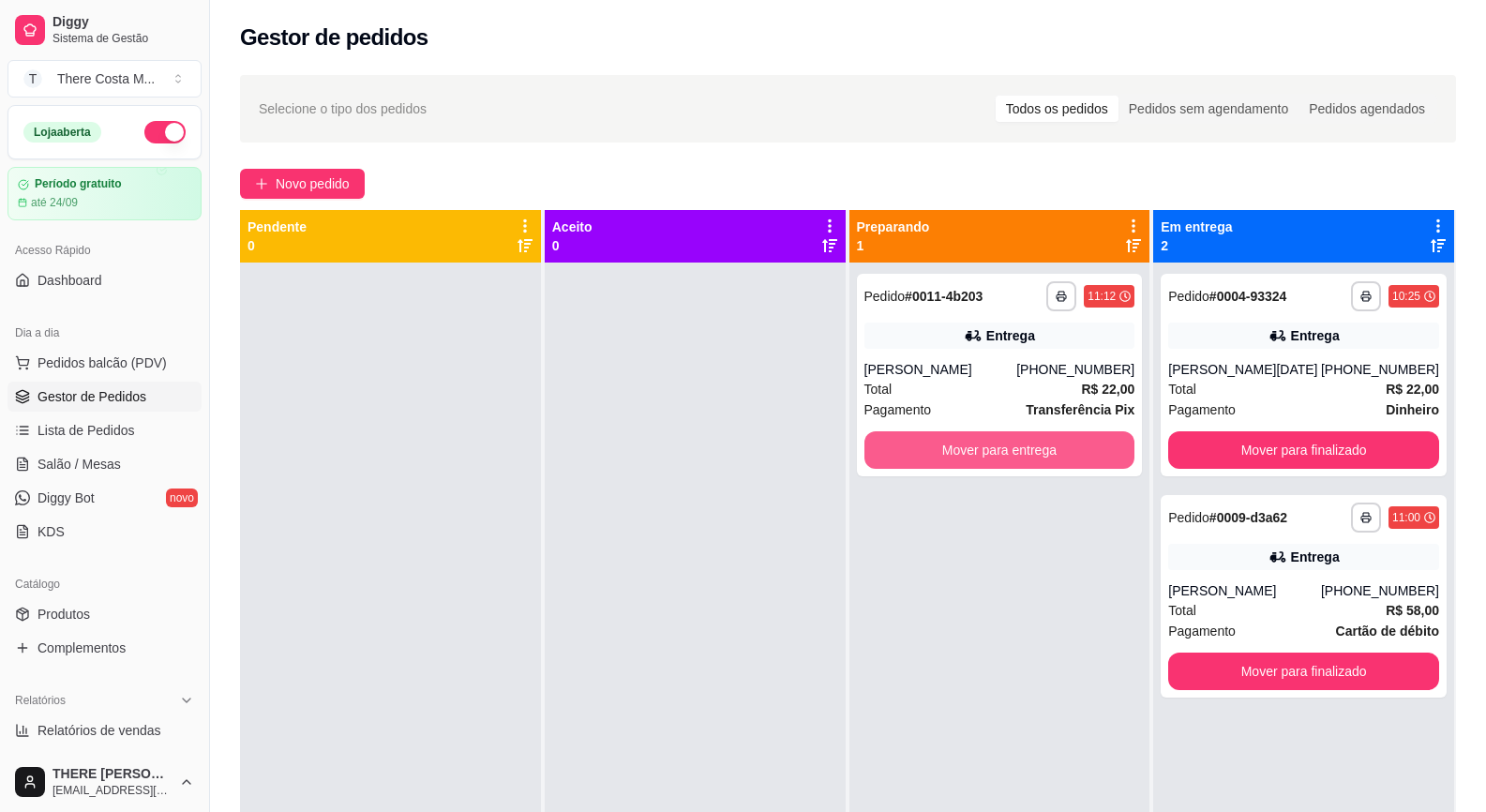
click at [1002, 444] on button "Mover para entrega" at bounding box center [1000, 450] width 271 height 38
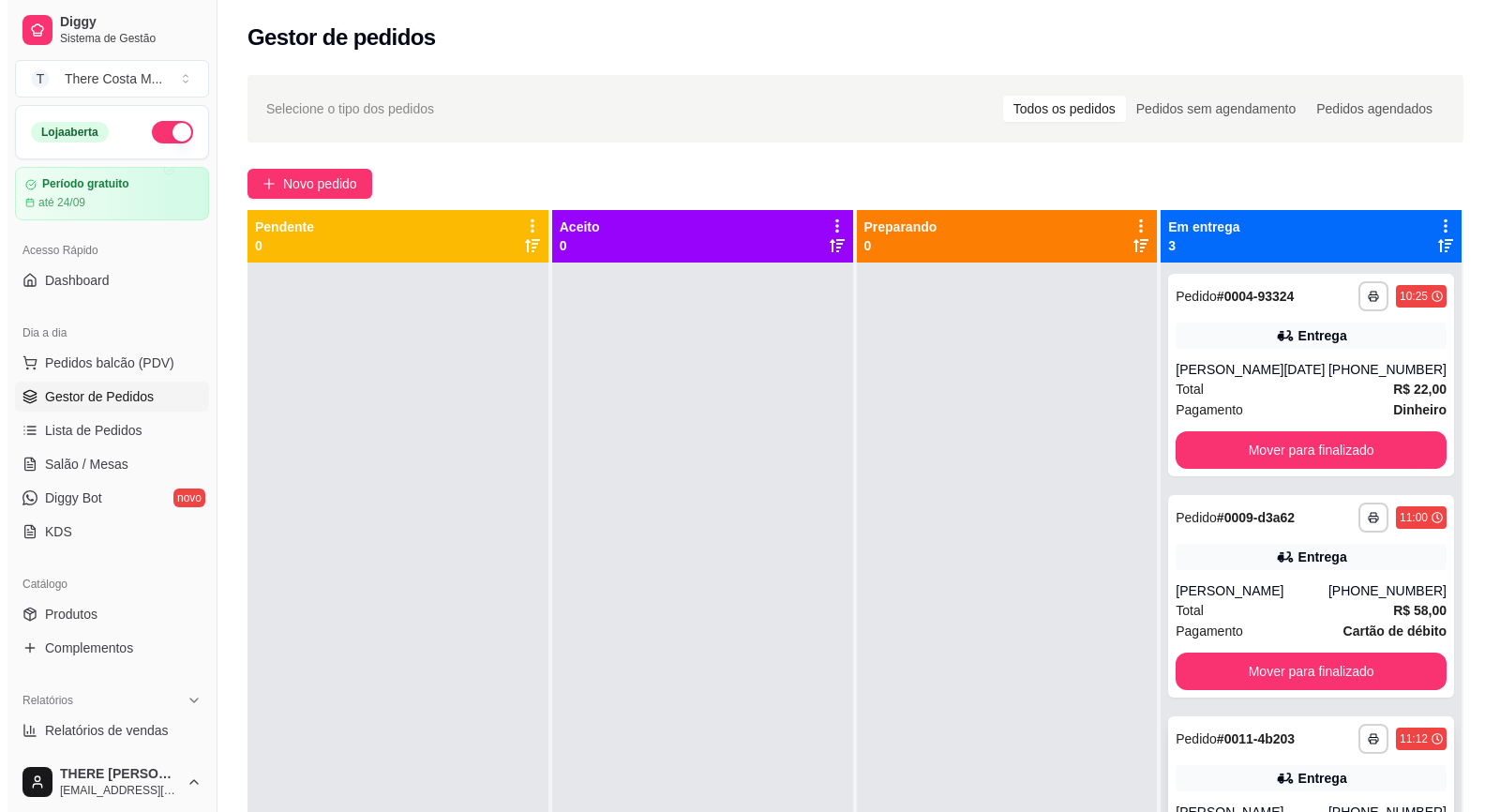
scroll to position [52, 0]
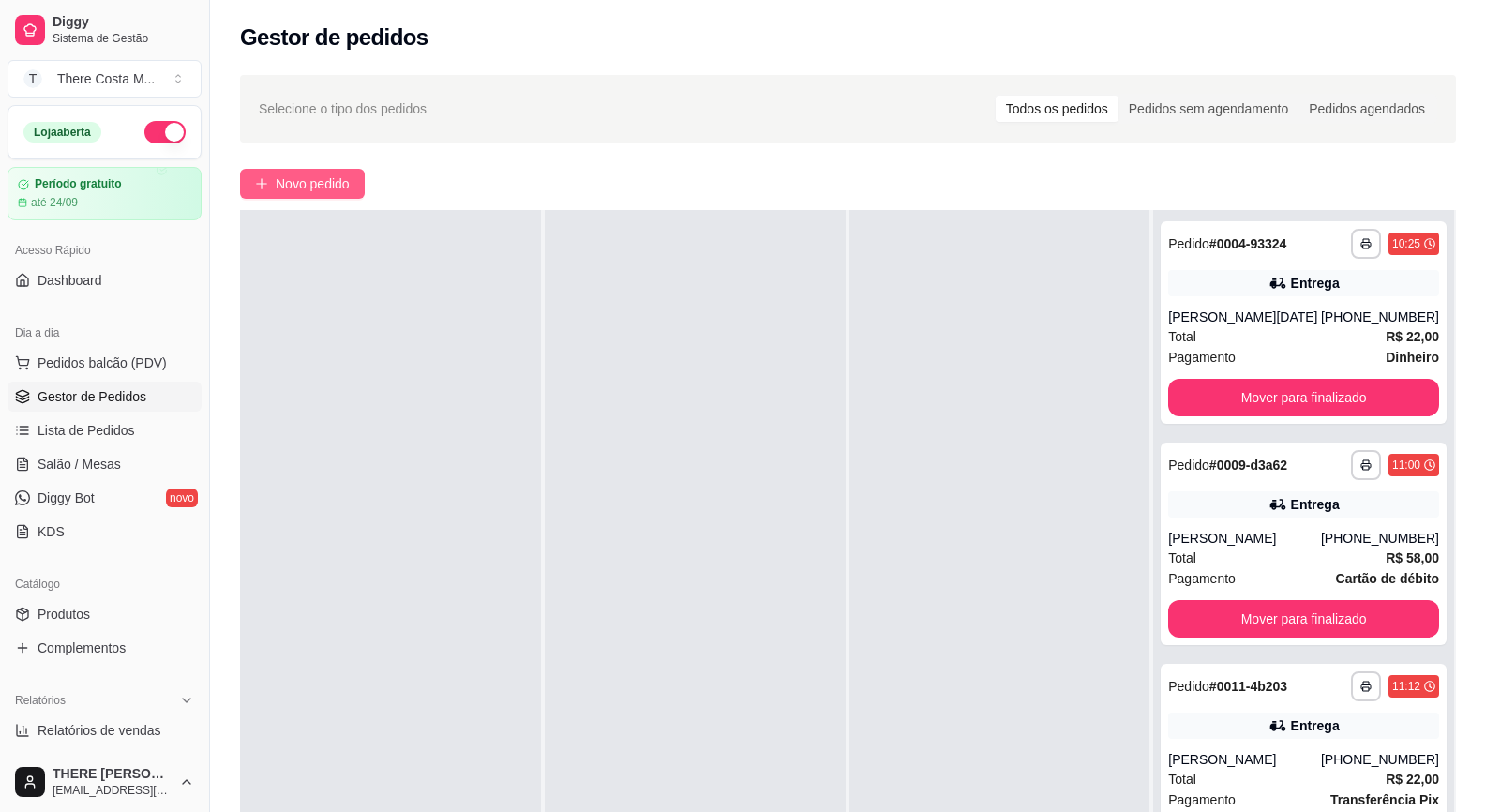
click at [335, 190] on span "Novo pedido" at bounding box center [312, 183] width 74 height 20
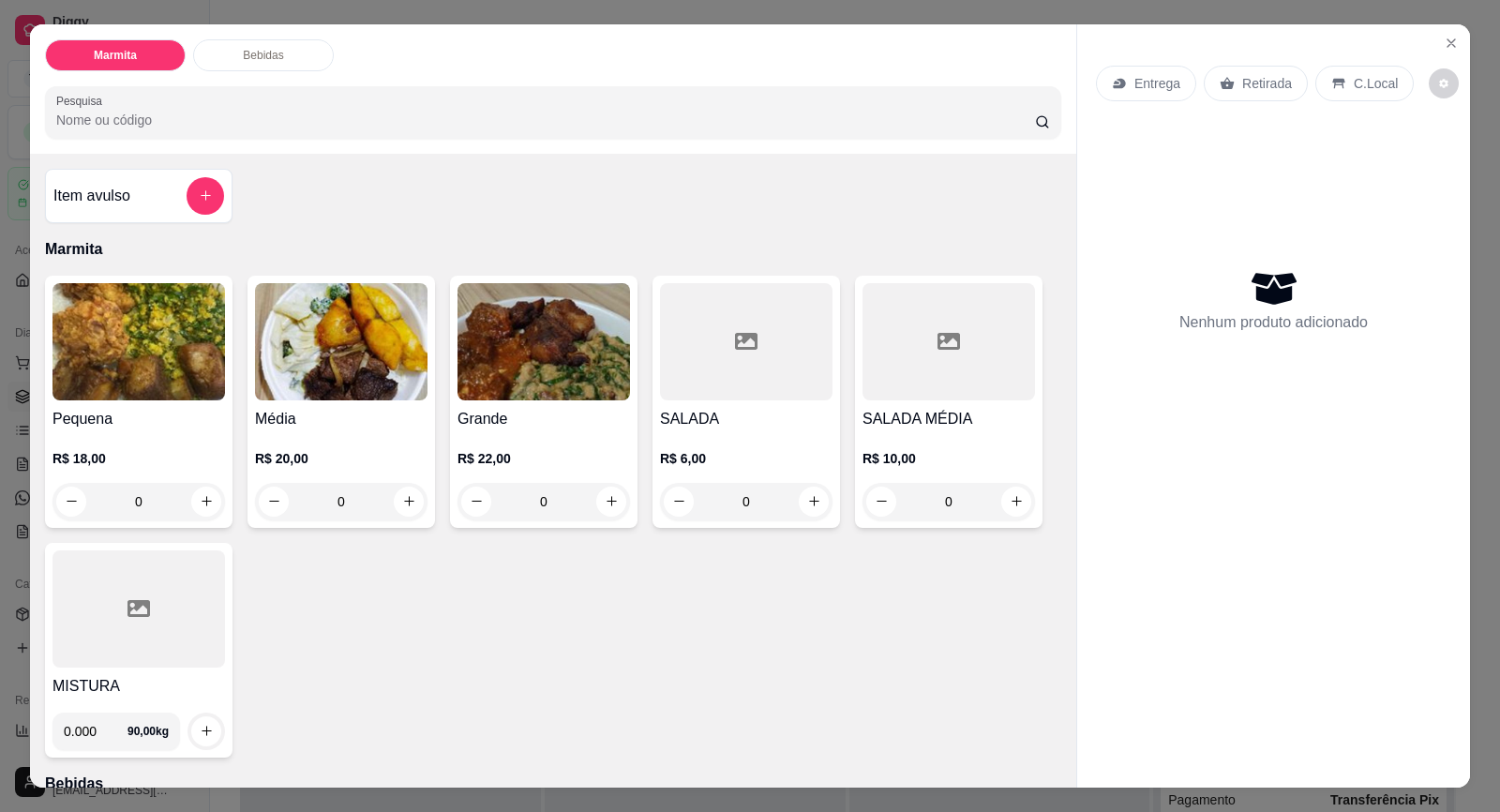
click at [138, 486] on input "0" at bounding box center [139, 501] width 105 height 38
click at [203, 422] on h4 "Pequena" at bounding box center [139, 419] width 172 height 22
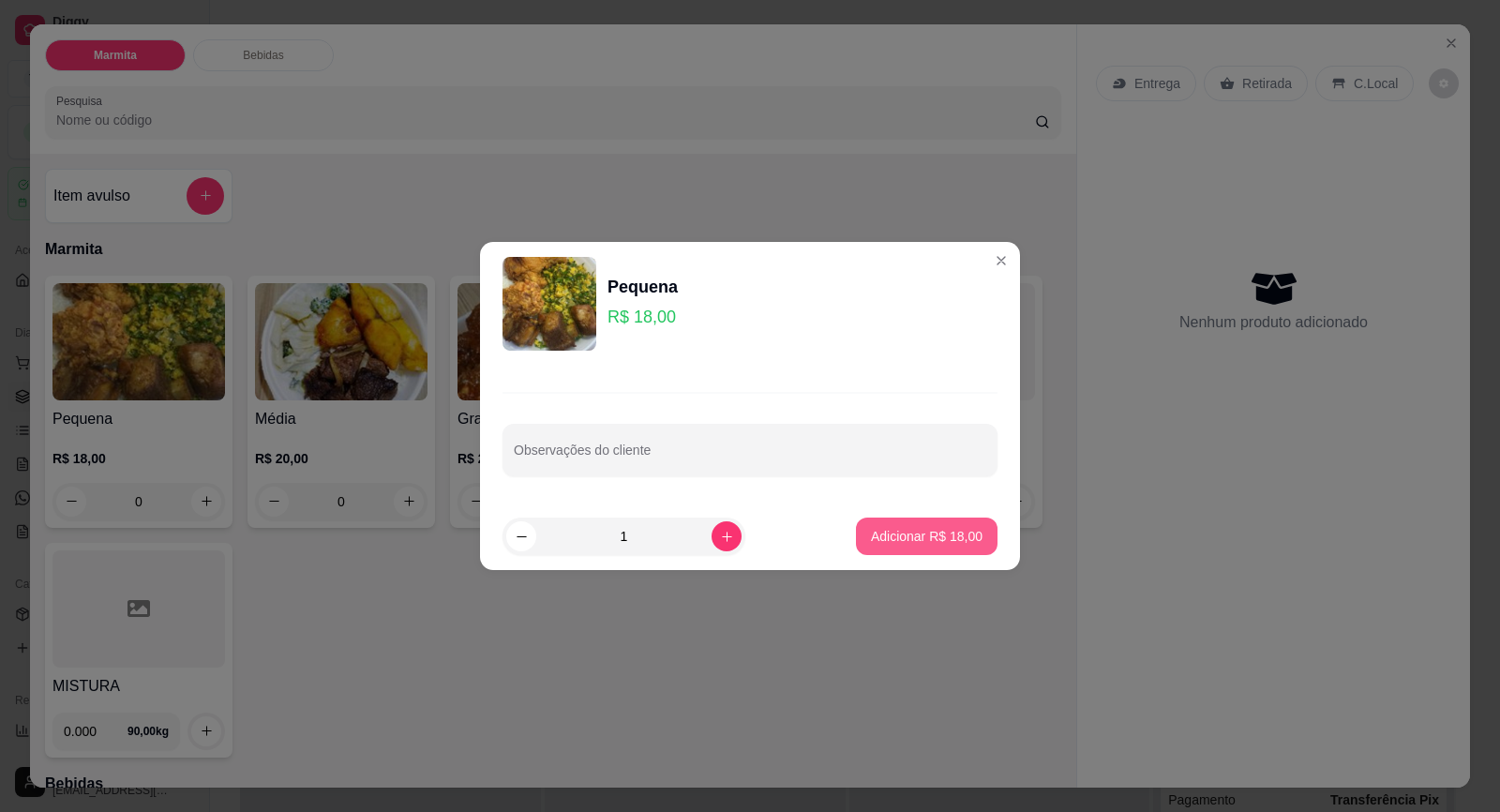
click at [946, 552] on button "Adicionar R$ 18,00" at bounding box center [926, 536] width 141 height 38
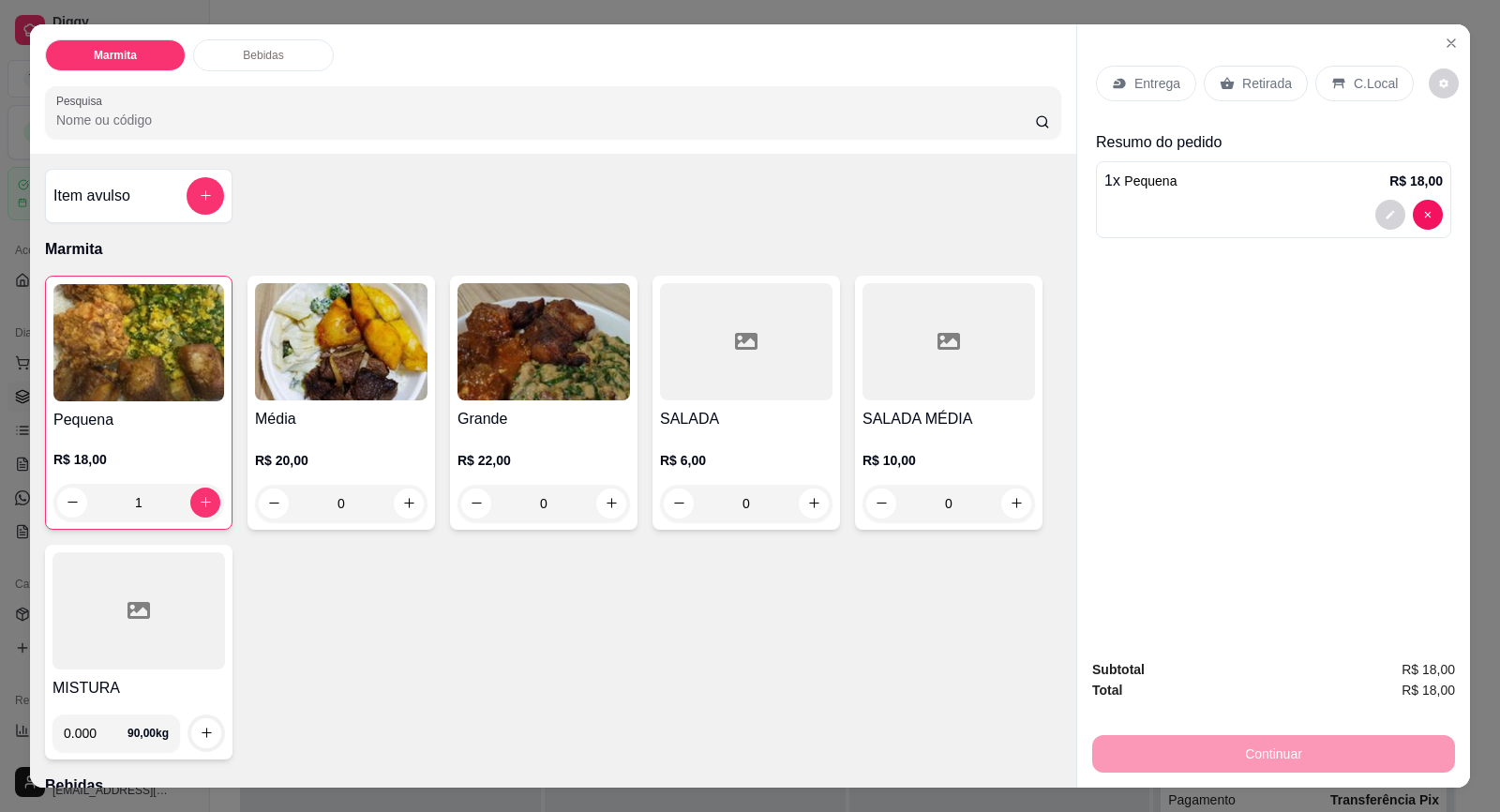
click at [547, 425] on h4 "Grande" at bounding box center [544, 419] width 172 height 22
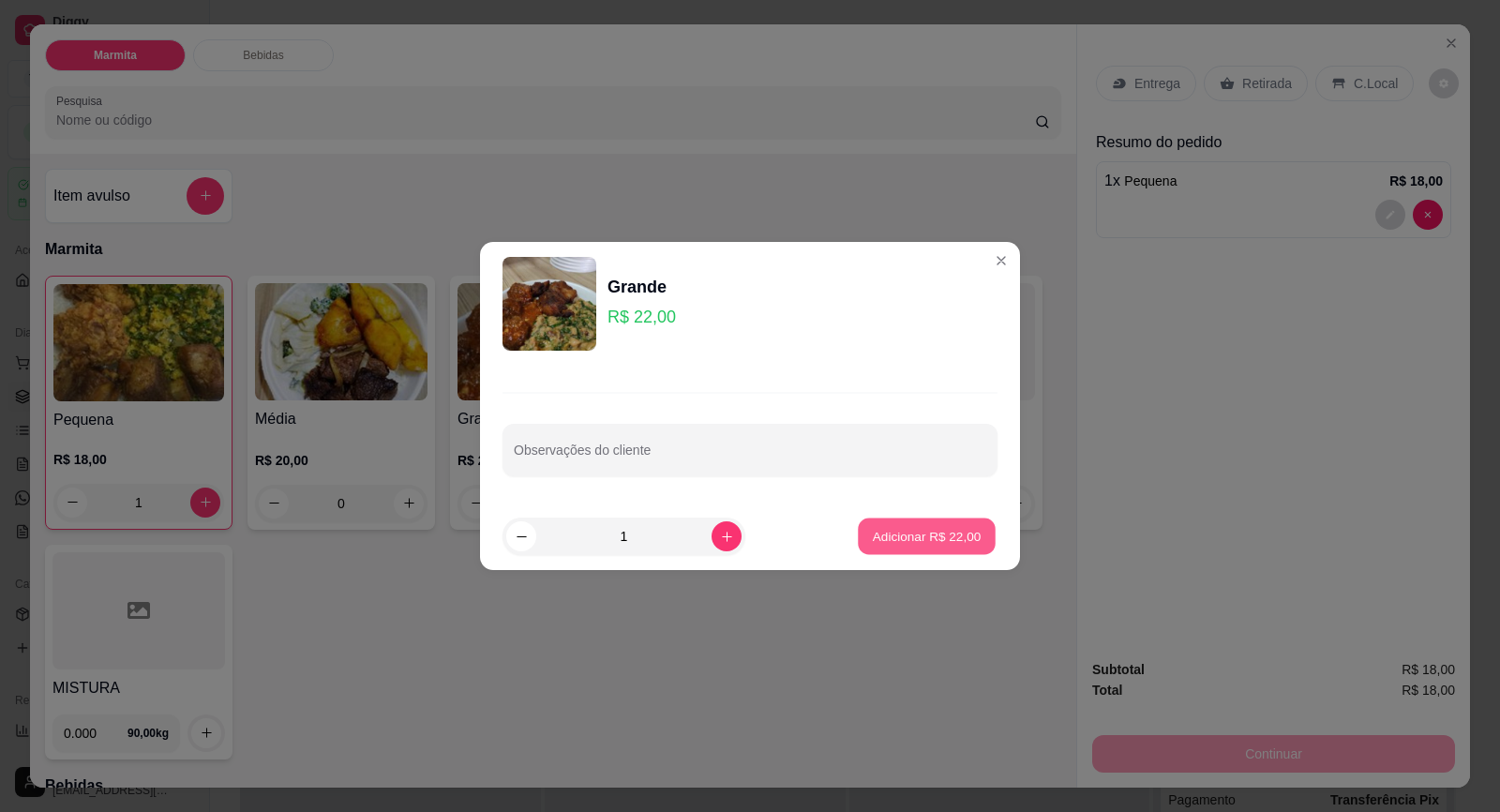
click at [962, 544] on p "Adicionar R$ 22,00" at bounding box center [927, 536] width 109 height 17
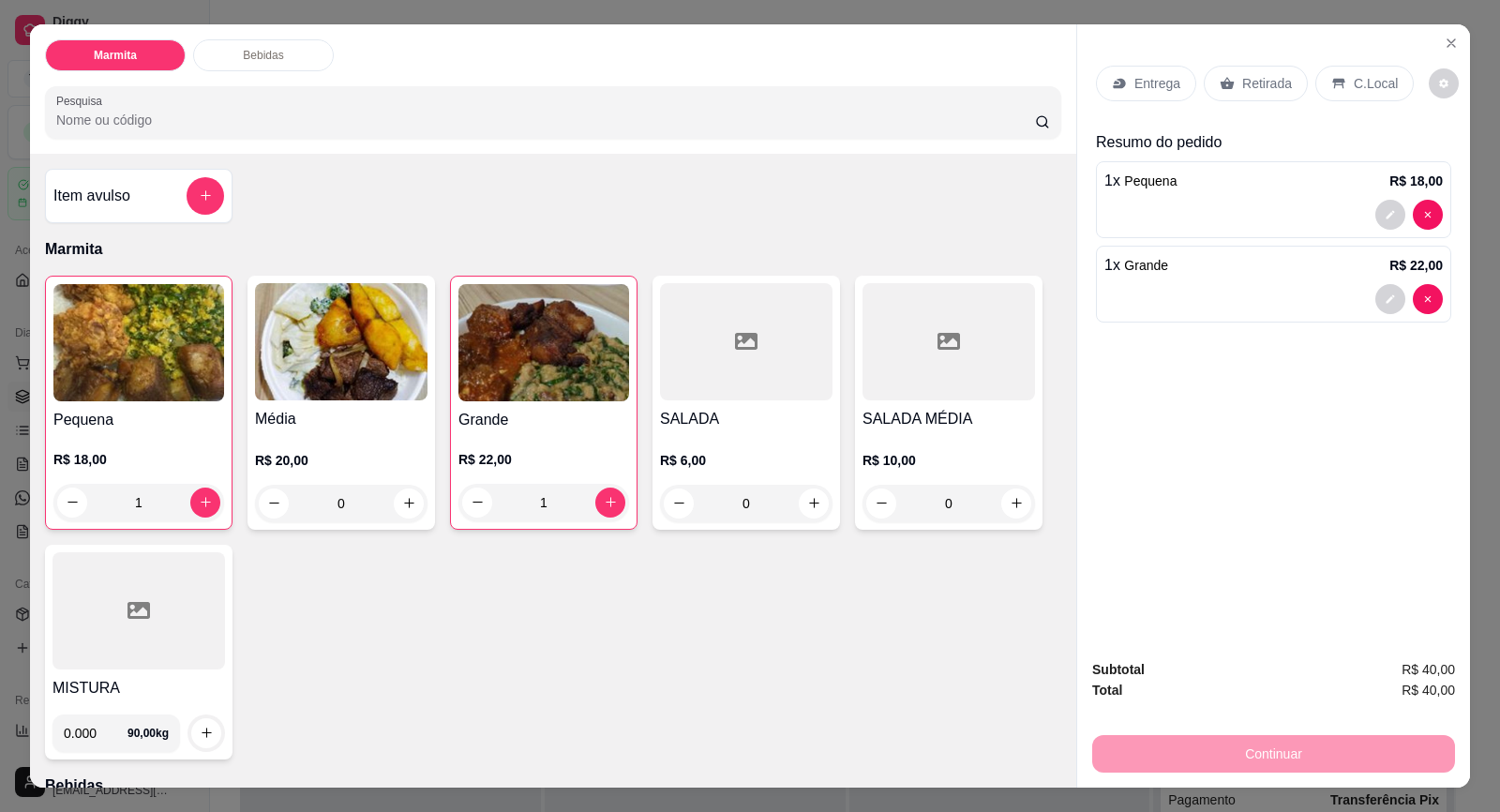
click at [1122, 90] on div "Entrega" at bounding box center [1146, 83] width 101 height 36
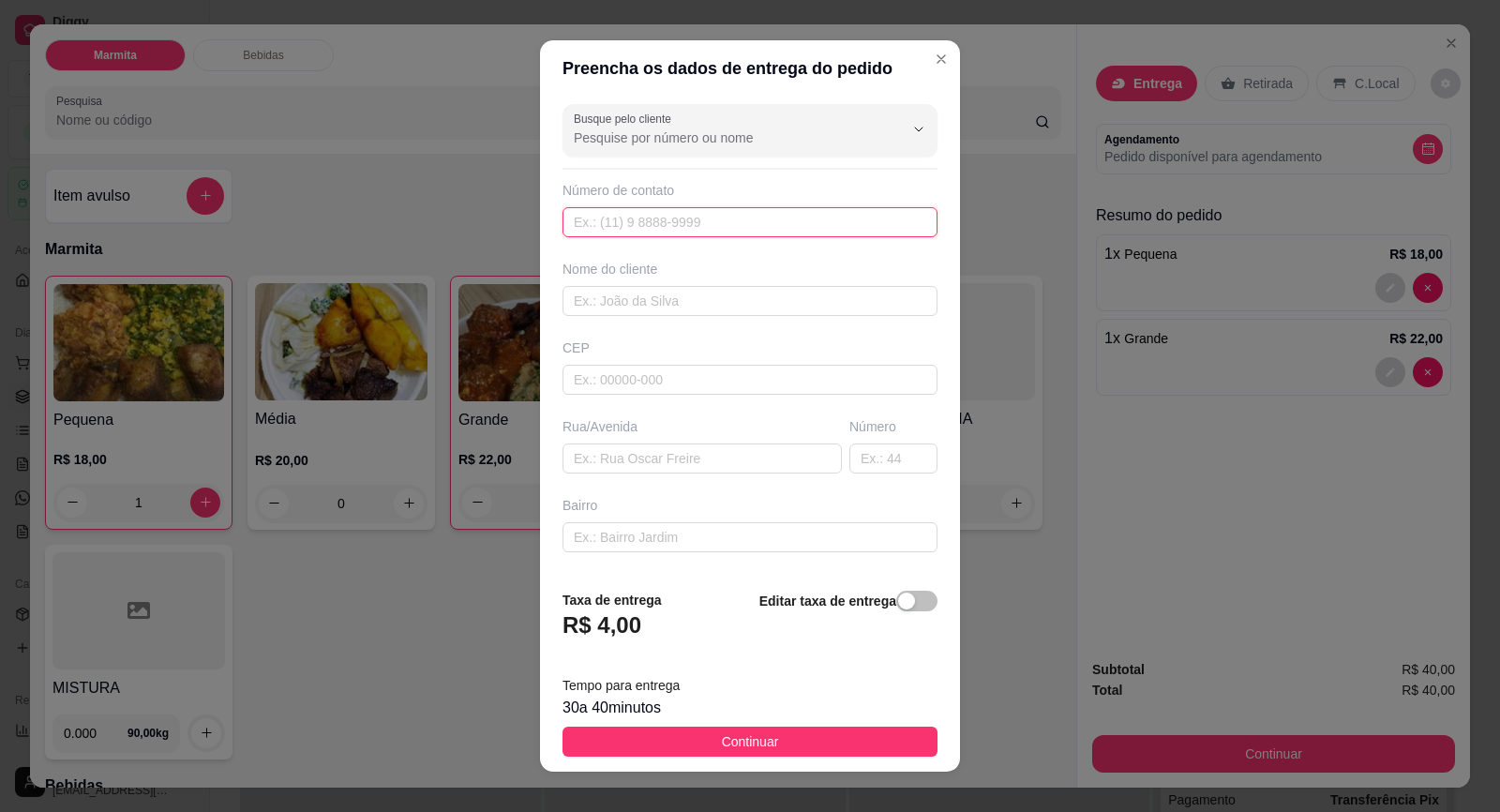
click at [657, 221] on input "text" at bounding box center [749, 222] width 375 height 30
paste input "[PHONE_NUMBER]"
click at [675, 296] on input "text" at bounding box center [749, 300] width 375 height 30
click at [623, 452] on input "text" at bounding box center [702, 458] width 279 height 30
paste input "Rua [PERSON_NAME]"
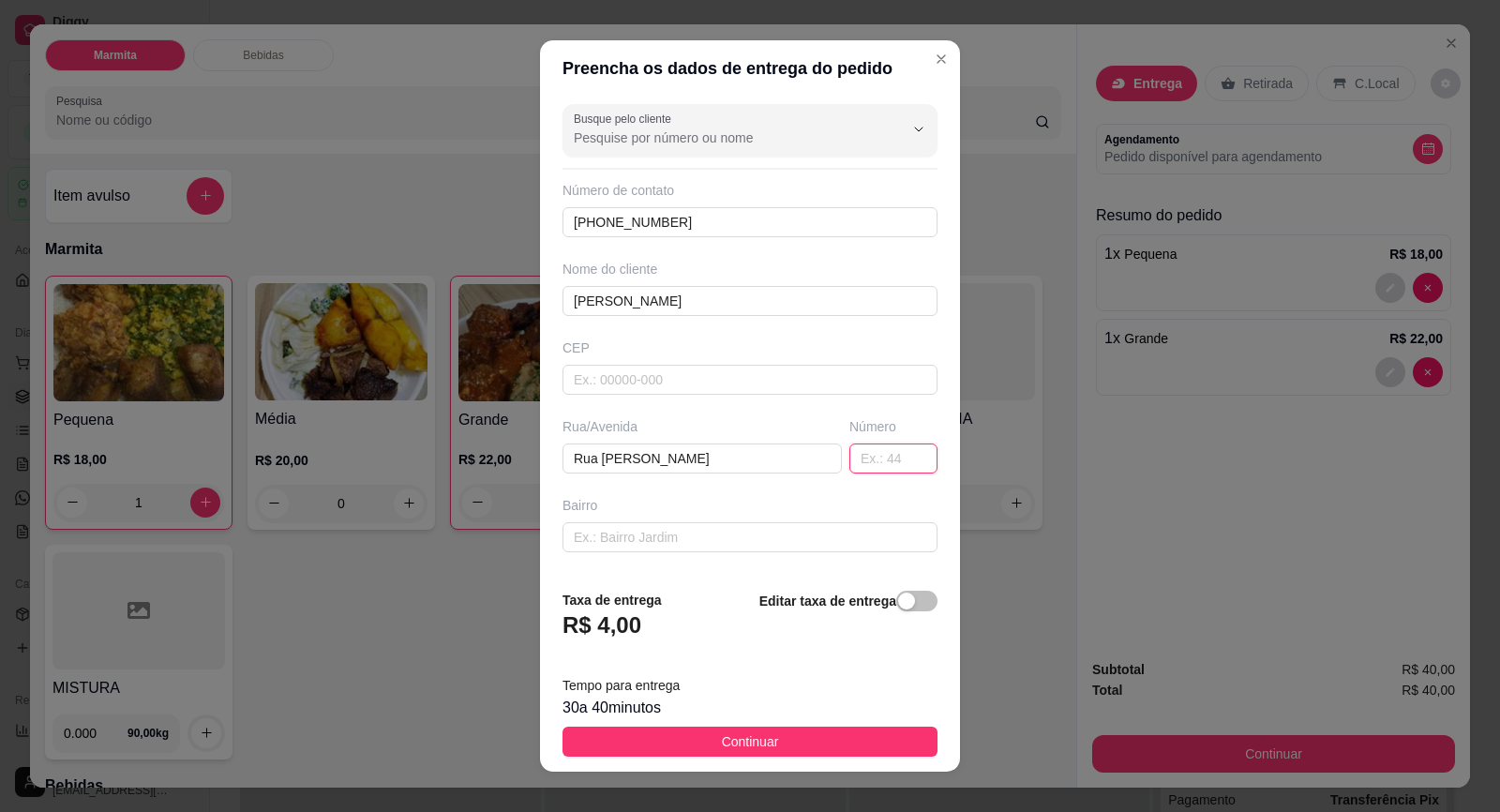
click at [850, 449] on input "text" at bounding box center [893, 458] width 88 height 30
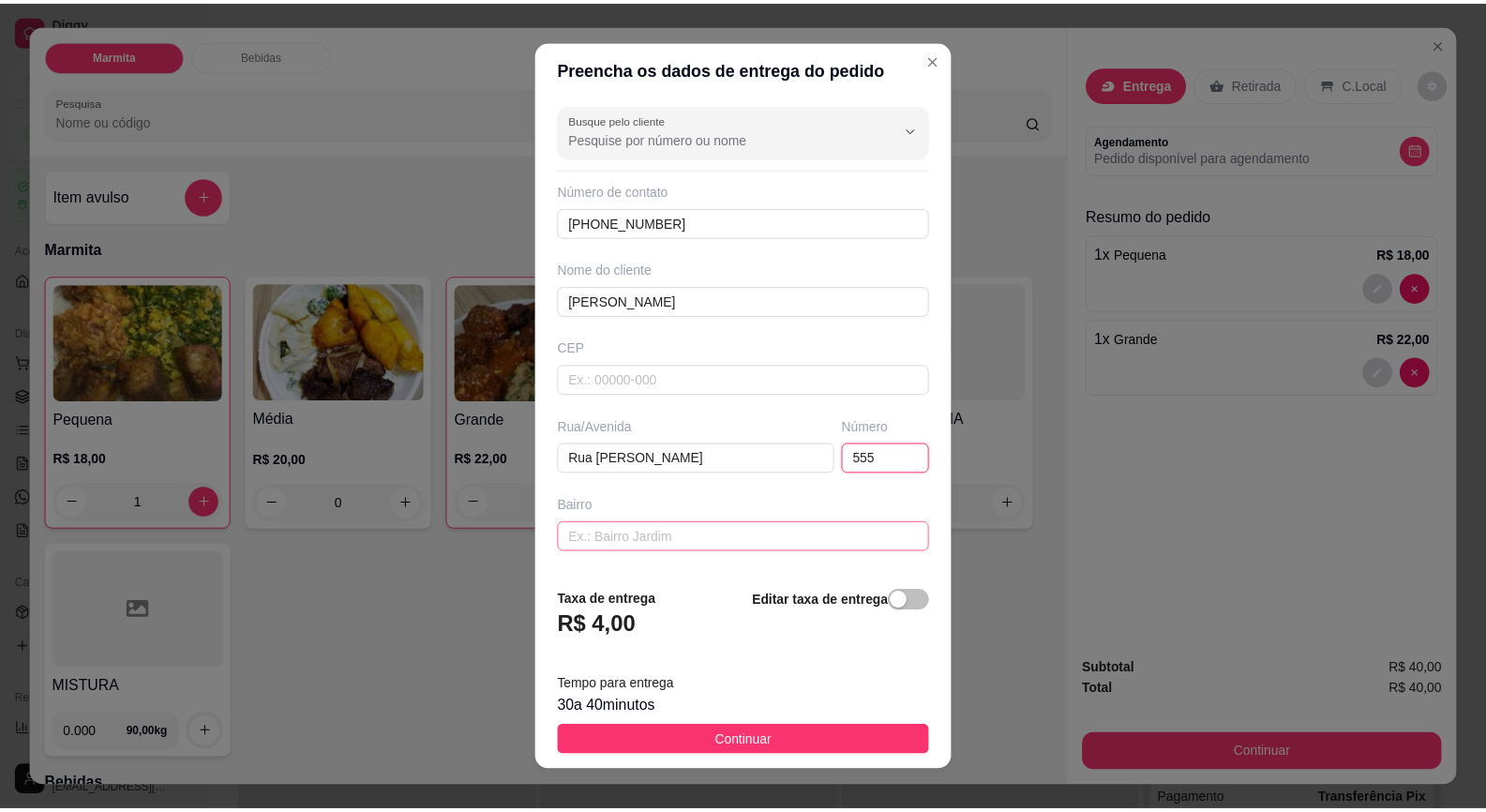
scroll to position [154, 0]
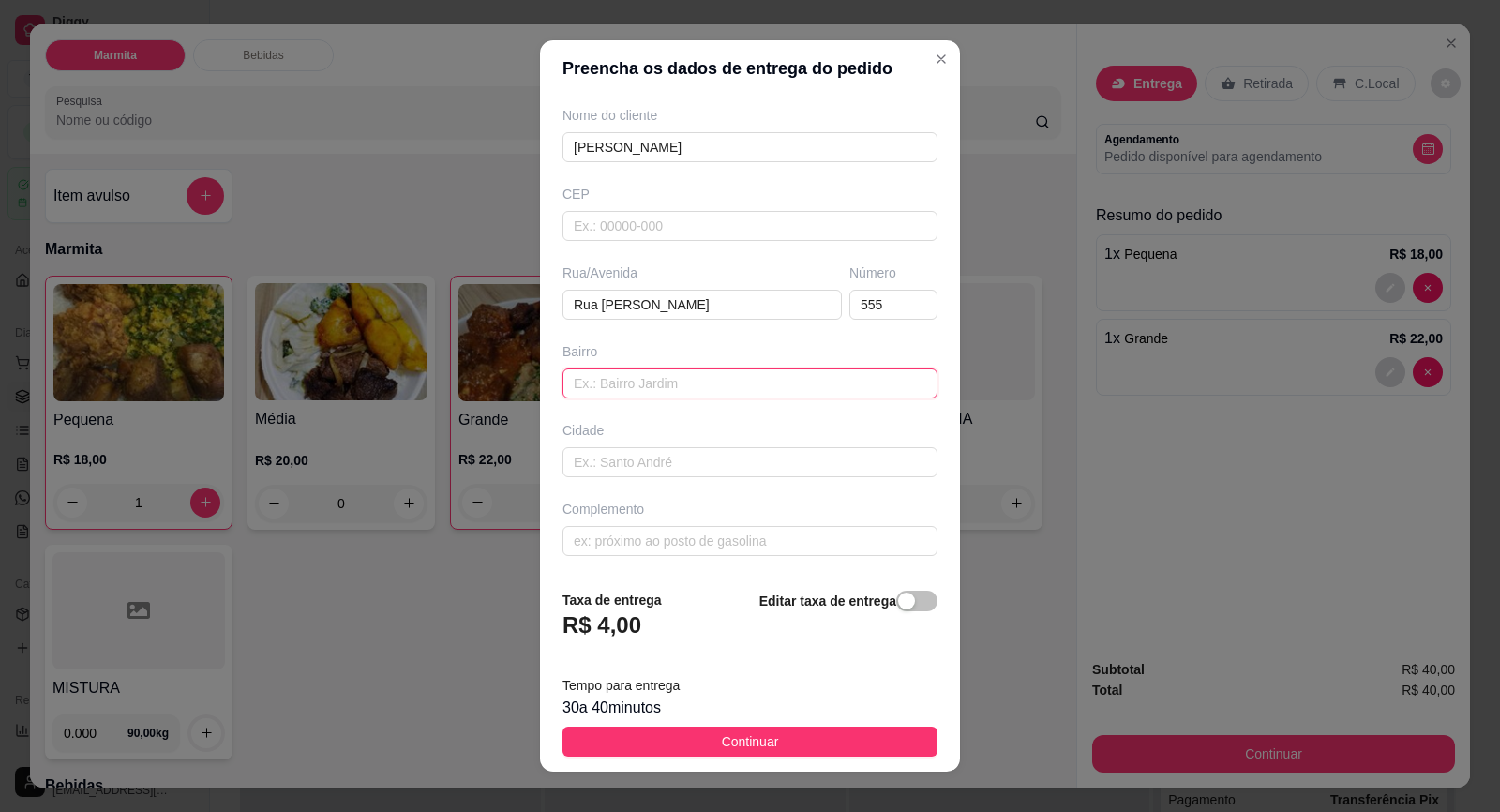
click at [789, 379] on input "text" at bounding box center [749, 383] width 375 height 30
click at [783, 734] on button "Continuar" at bounding box center [749, 741] width 375 height 30
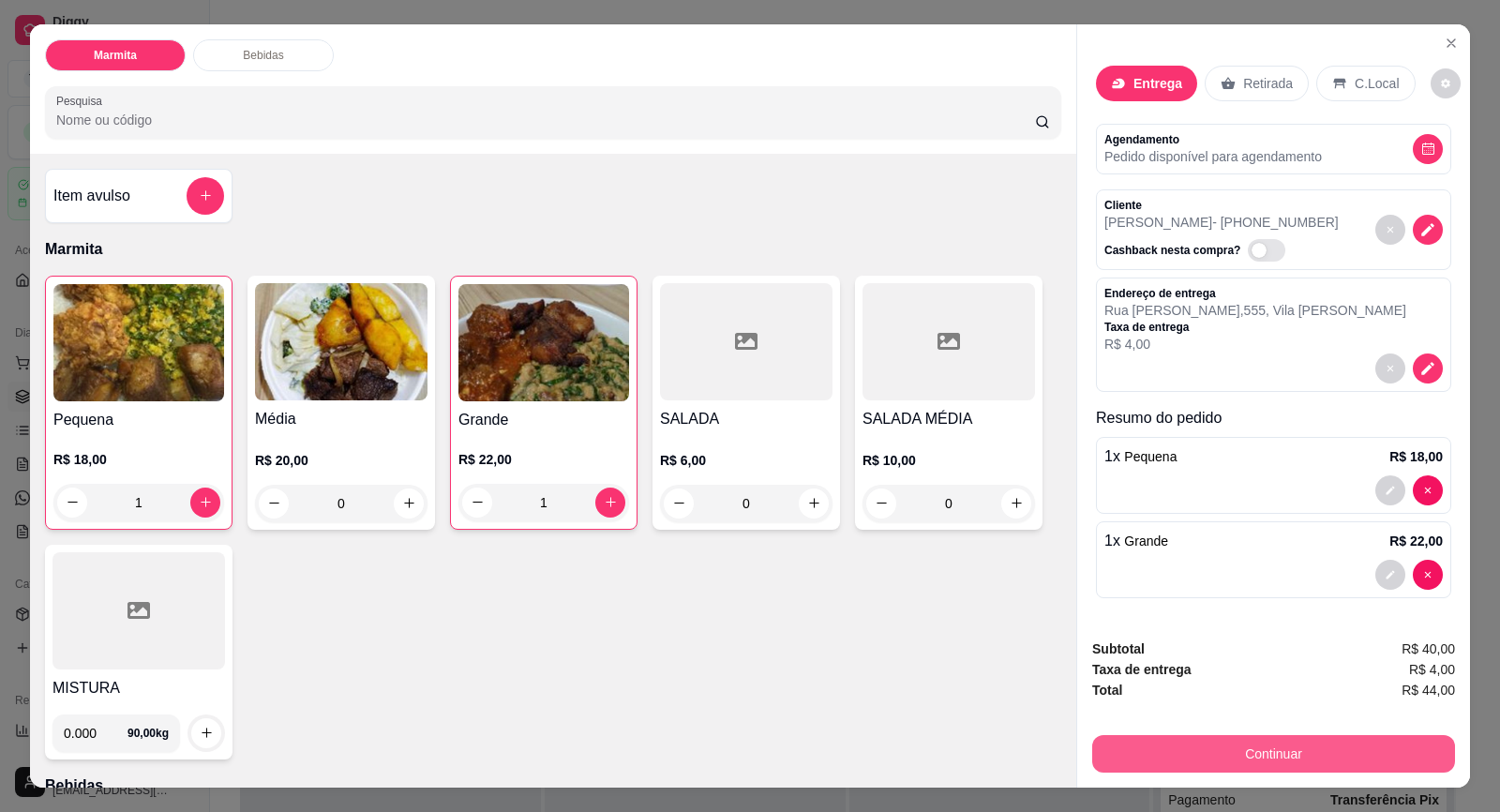
click at [1249, 755] on button "Continuar" at bounding box center [1273, 754] width 362 height 38
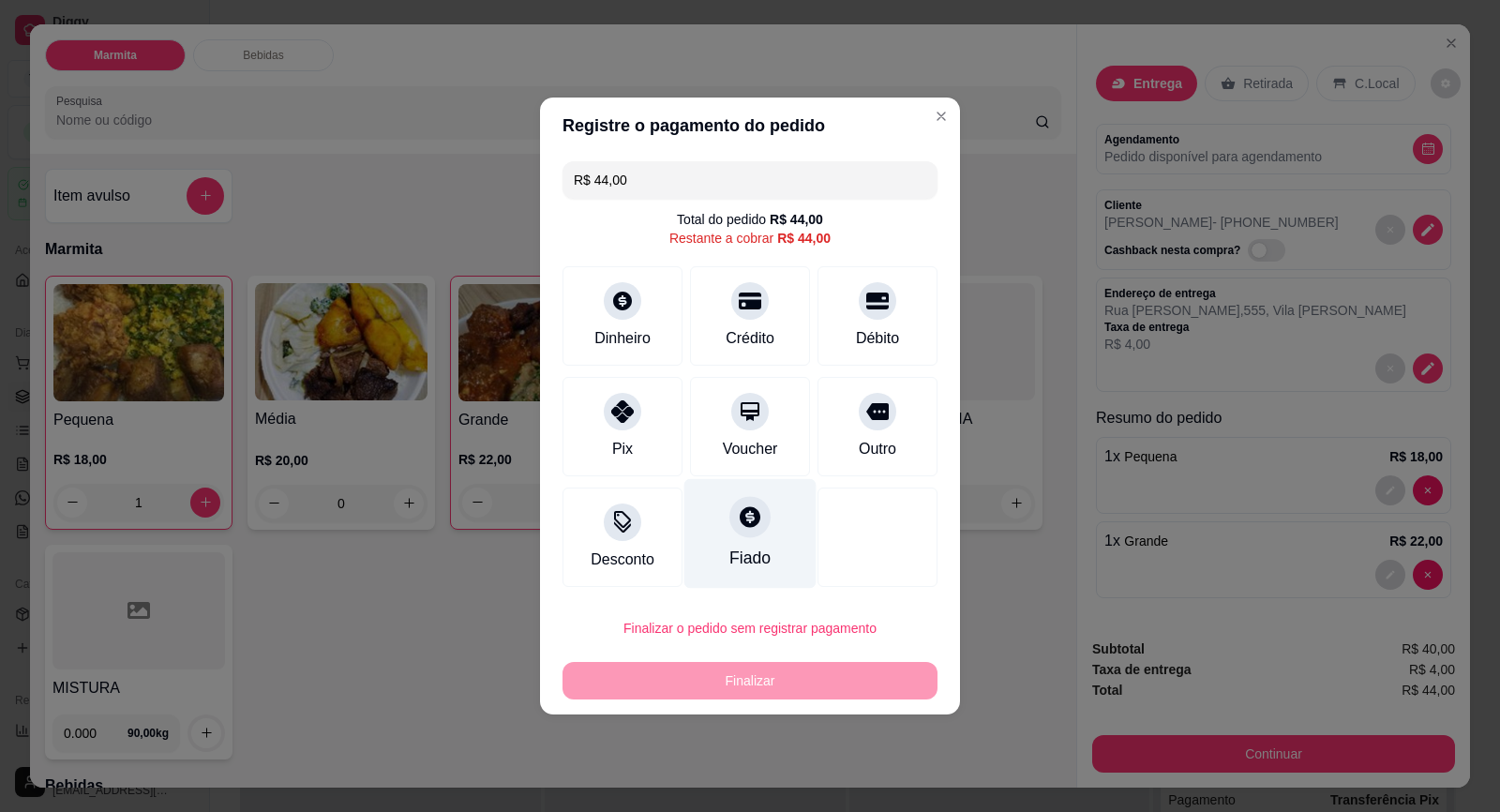
click at [742, 538] on div "Fiado" at bounding box center [750, 533] width 132 height 109
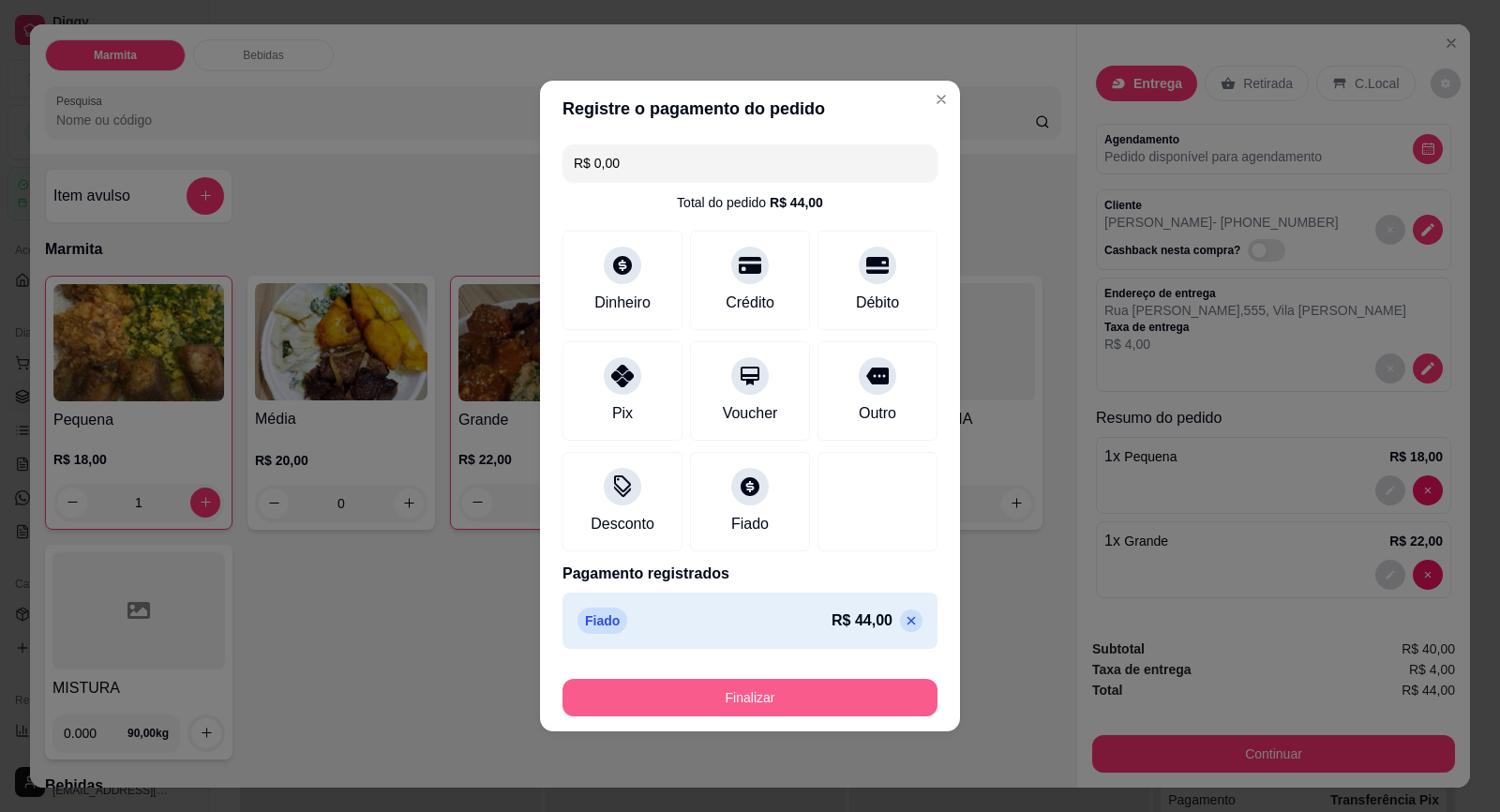
click at [782, 696] on button "Finalizar" at bounding box center [749, 697] width 375 height 38
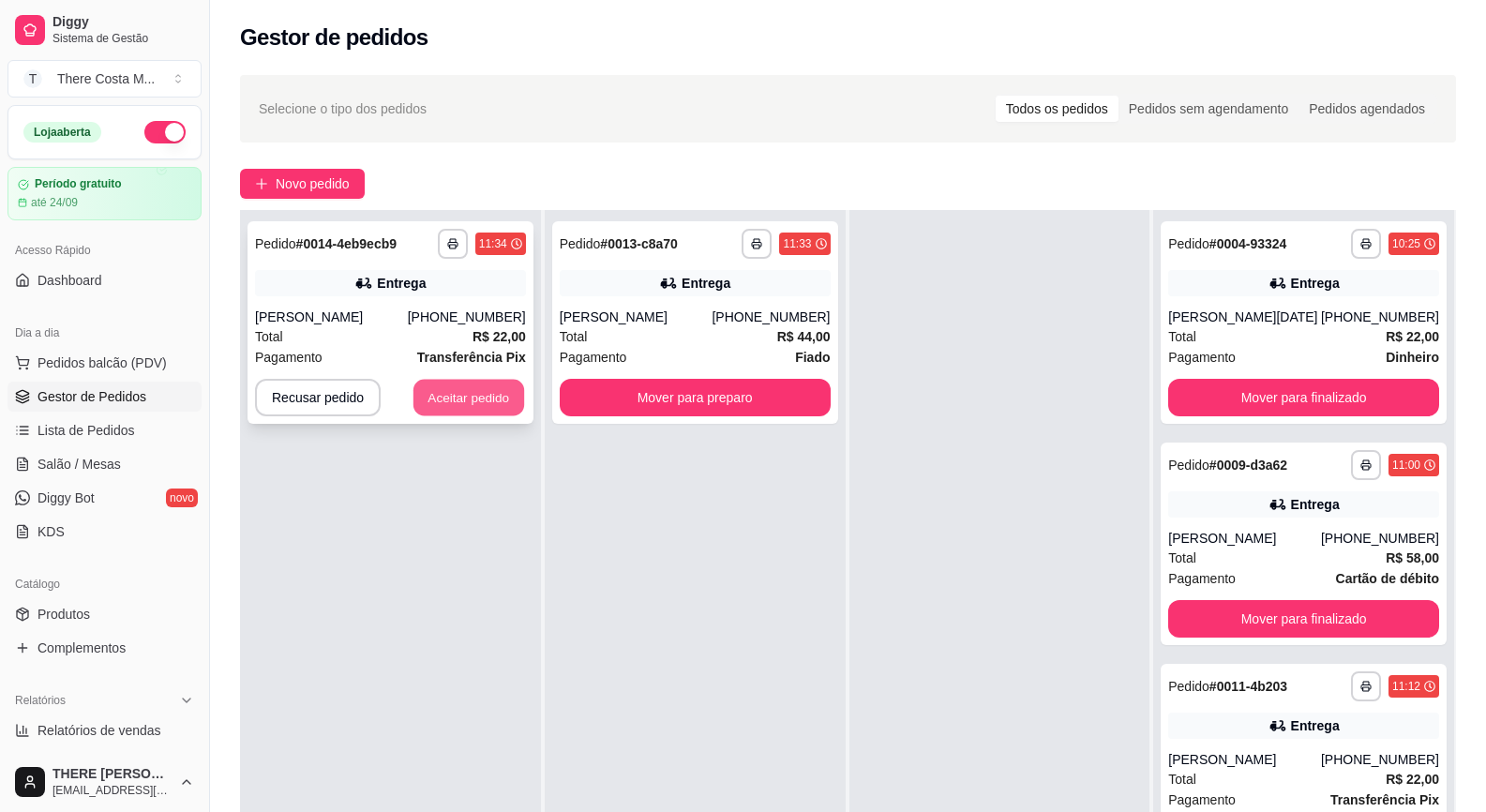
click at [490, 400] on button "Aceitar pedido" at bounding box center [469, 398] width 111 height 37
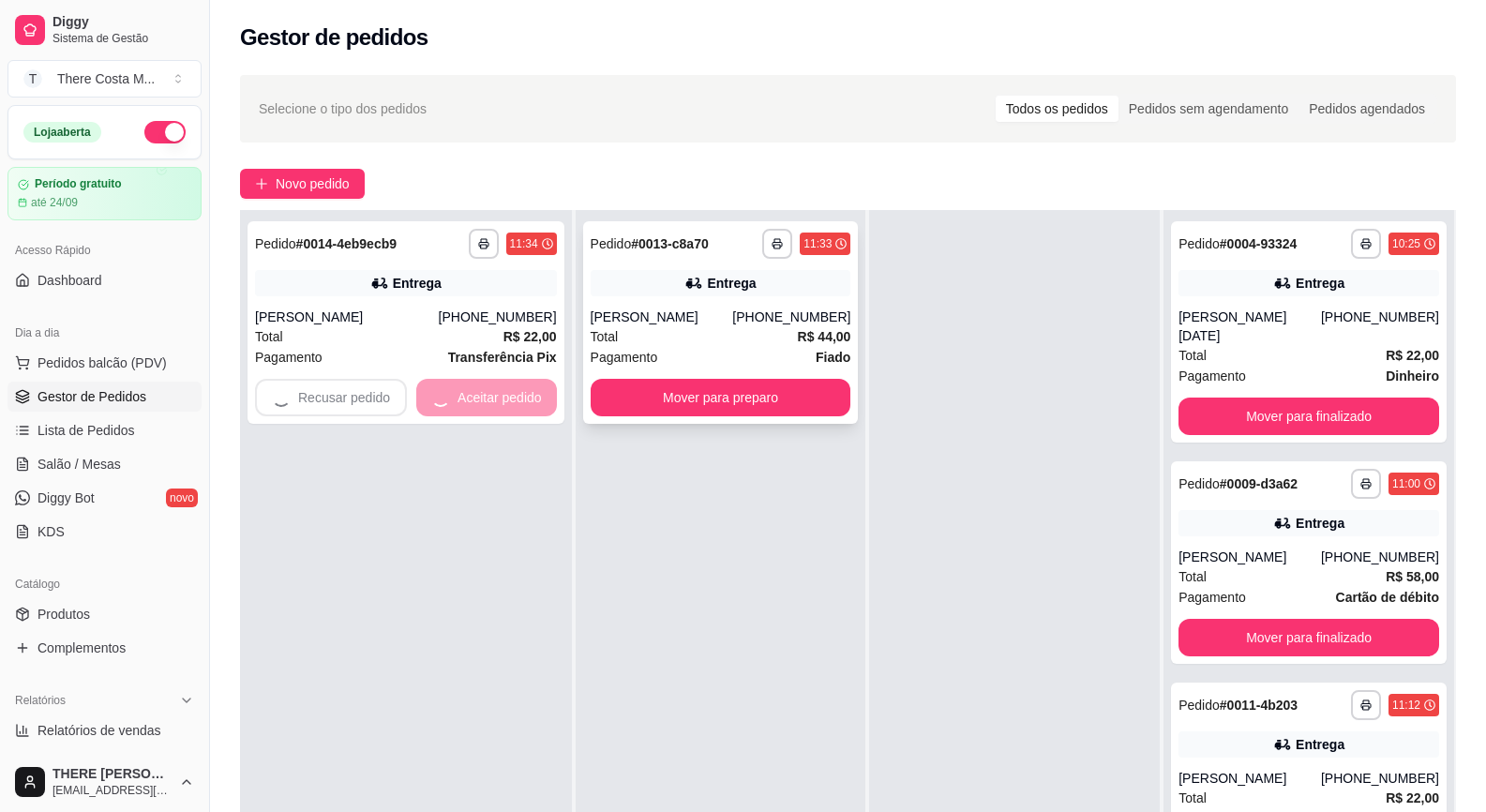
click at [693, 285] on icon at bounding box center [693, 283] width 14 height 12
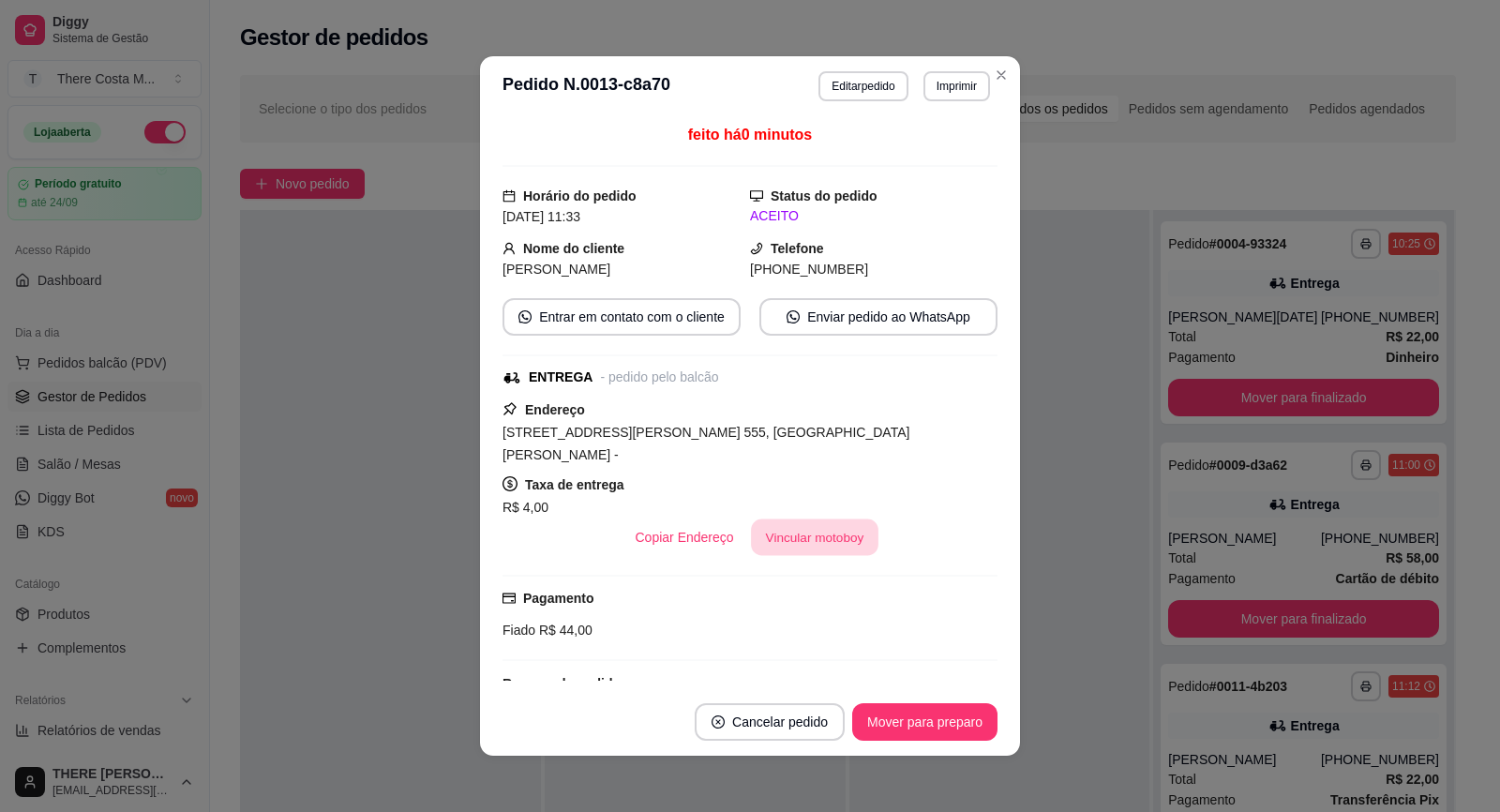
click at [815, 519] on button "Vincular motoboy" at bounding box center [815, 538] width 128 height 37
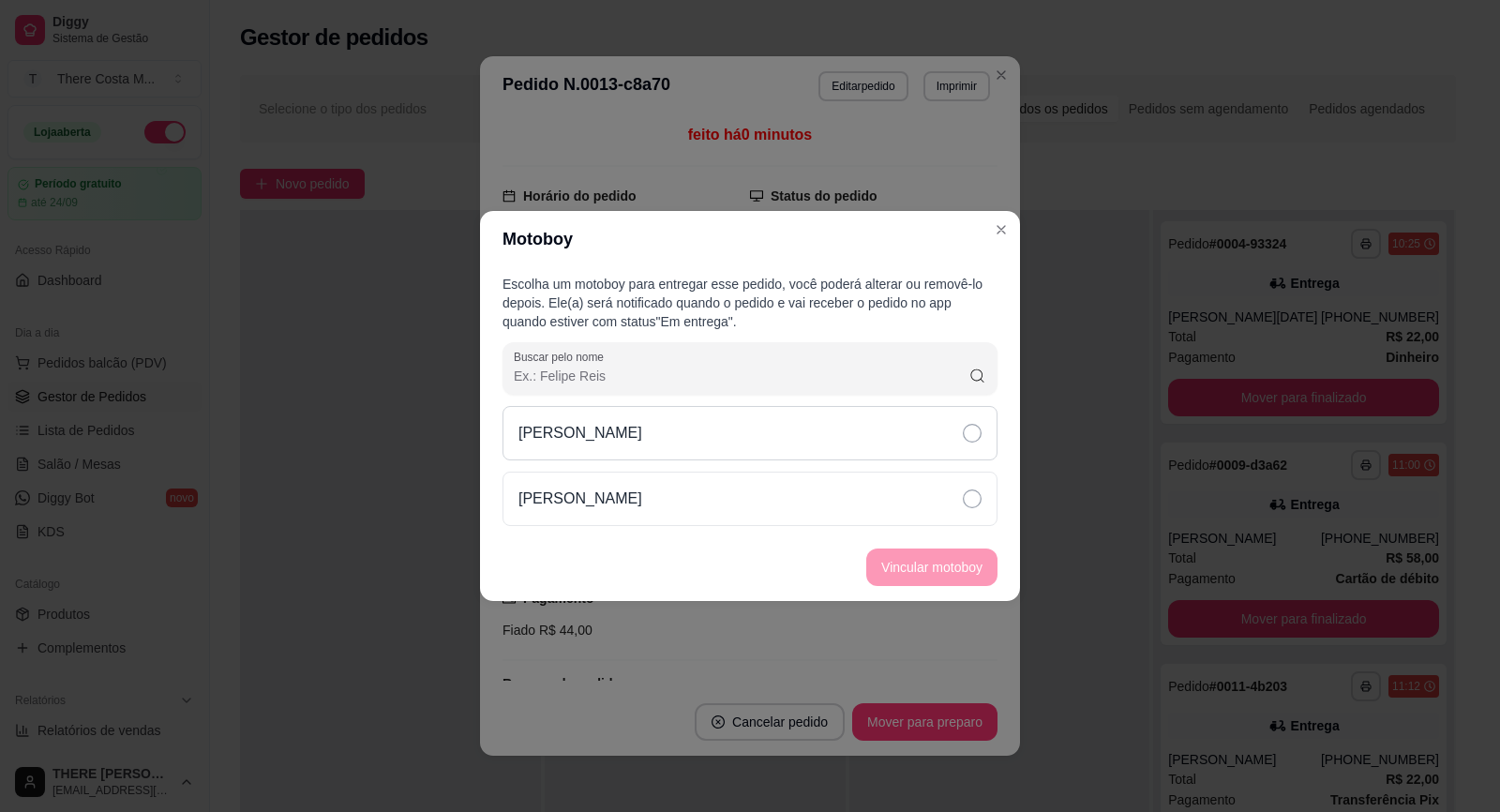
click at [958, 434] on div "[PERSON_NAME]" at bounding box center [750, 433] width 495 height 54
click at [934, 563] on button "Vincular motoboy" at bounding box center [931, 567] width 131 height 38
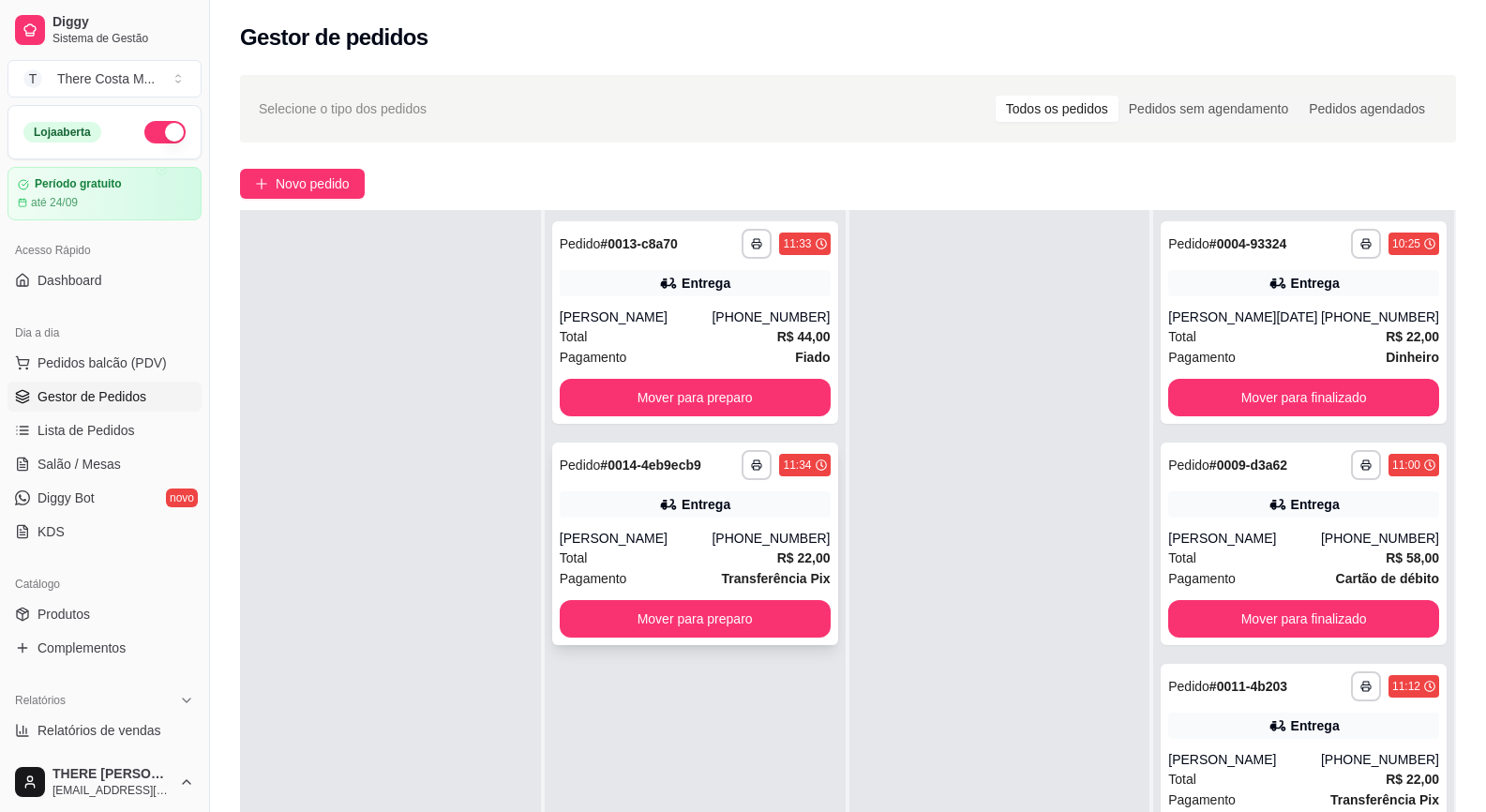
click at [728, 573] on strong "Transferência Pix" at bounding box center [776, 578] width 109 height 15
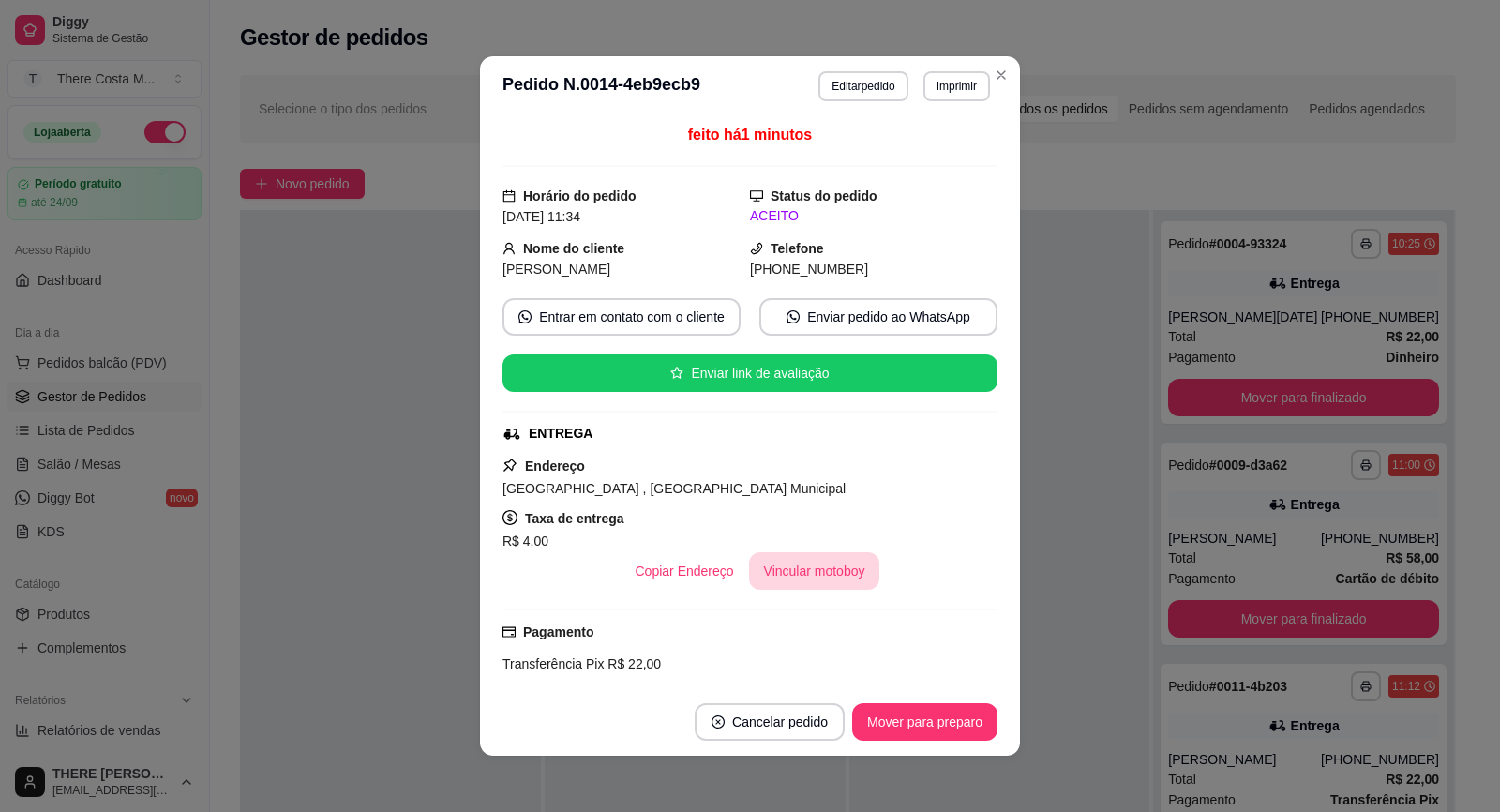
click at [800, 562] on button "Vincular motoboy" at bounding box center [814, 571] width 131 height 38
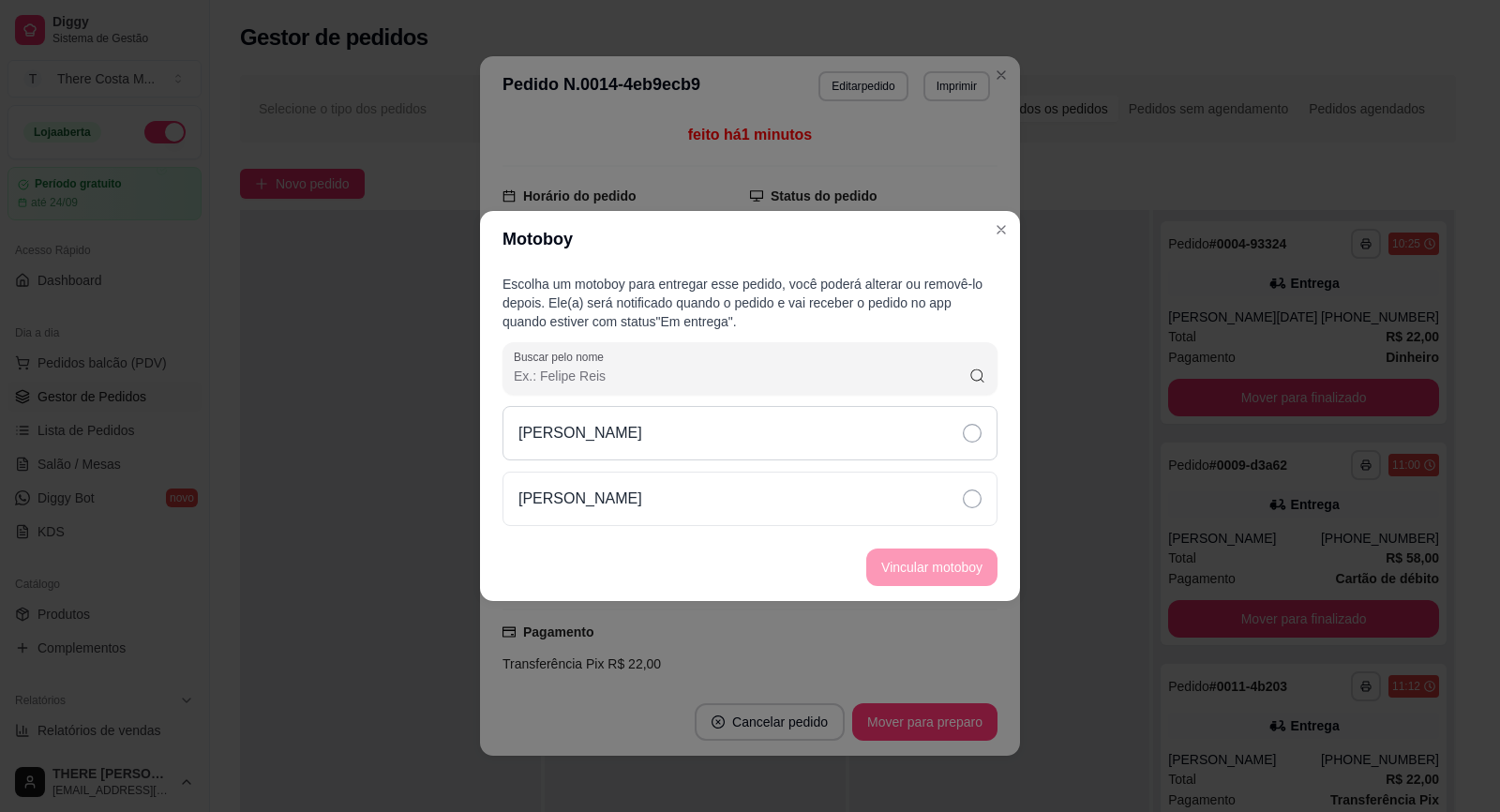
click at [962, 435] on div "[PERSON_NAME]" at bounding box center [750, 433] width 495 height 54
click at [948, 571] on button "Vincular motoboy" at bounding box center [932, 568] width 128 height 37
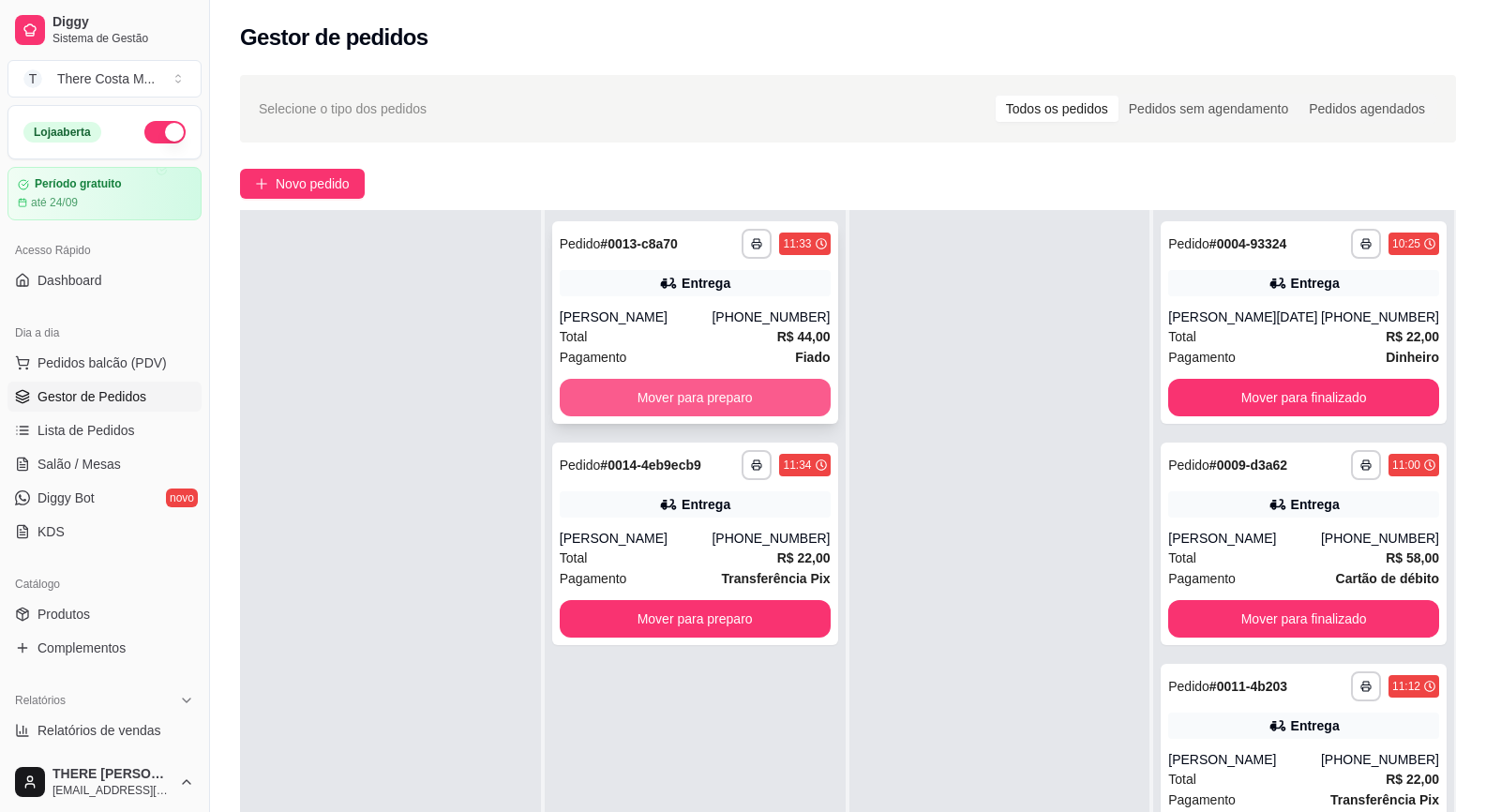
click at [763, 401] on button "Mover para preparo" at bounding box center [696, 397] width 271 height 38
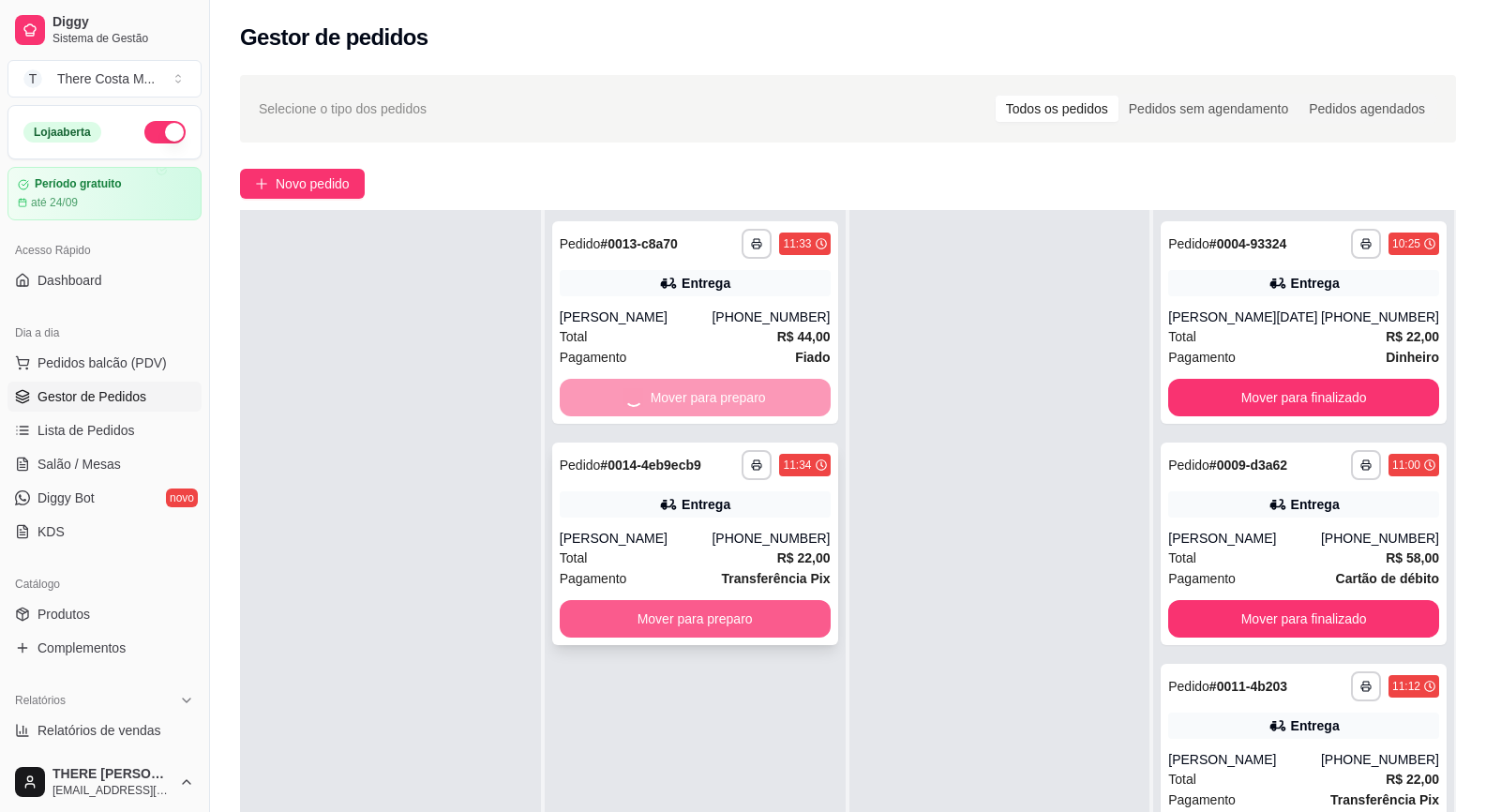
click at [713, 620] on div "**********" at bounding box center [695, 616] width 301 height 812
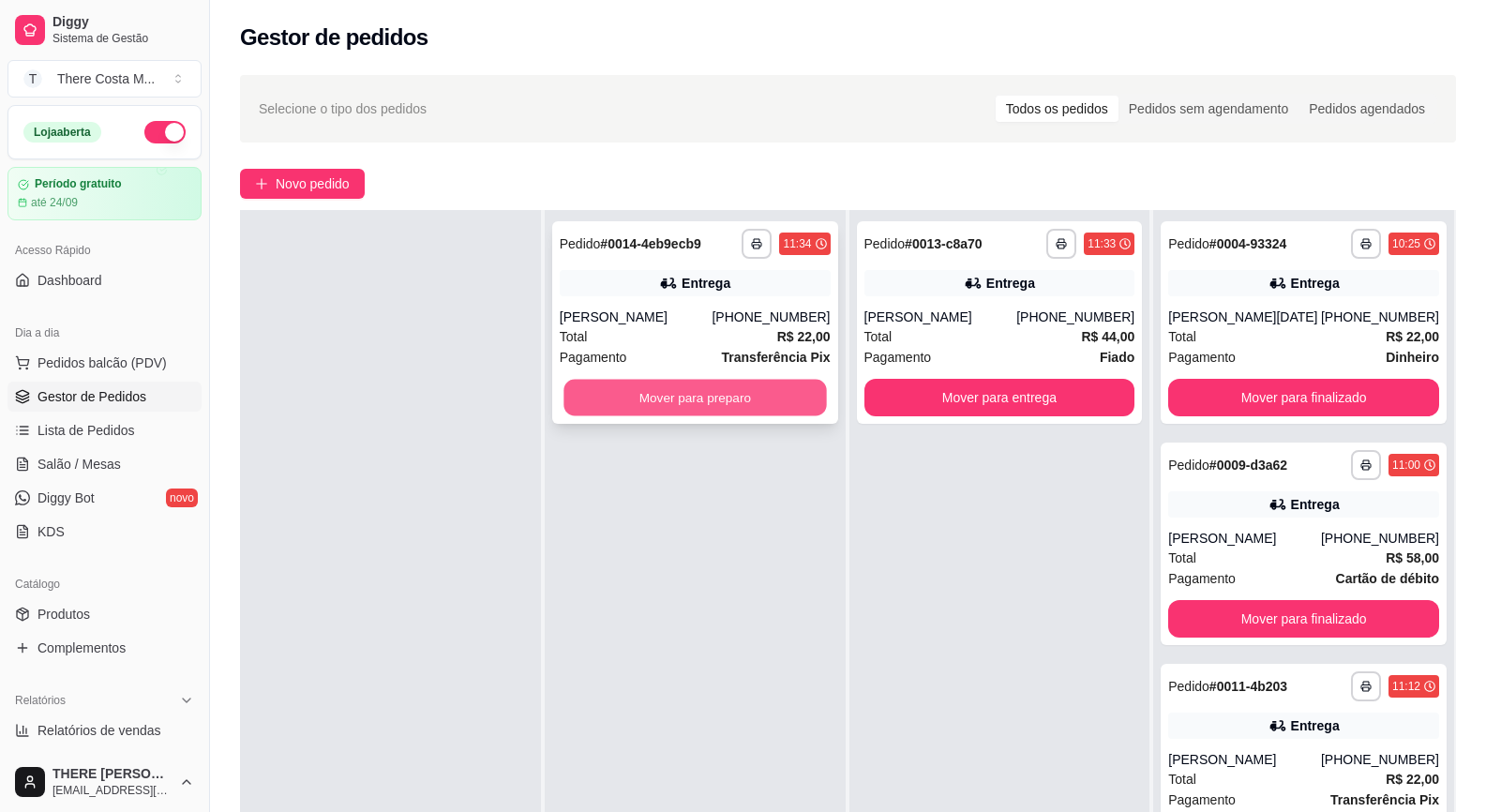
click at [758, 402] on button "Mover para preparo" at bounding box center [694, 398] width 263 height 37
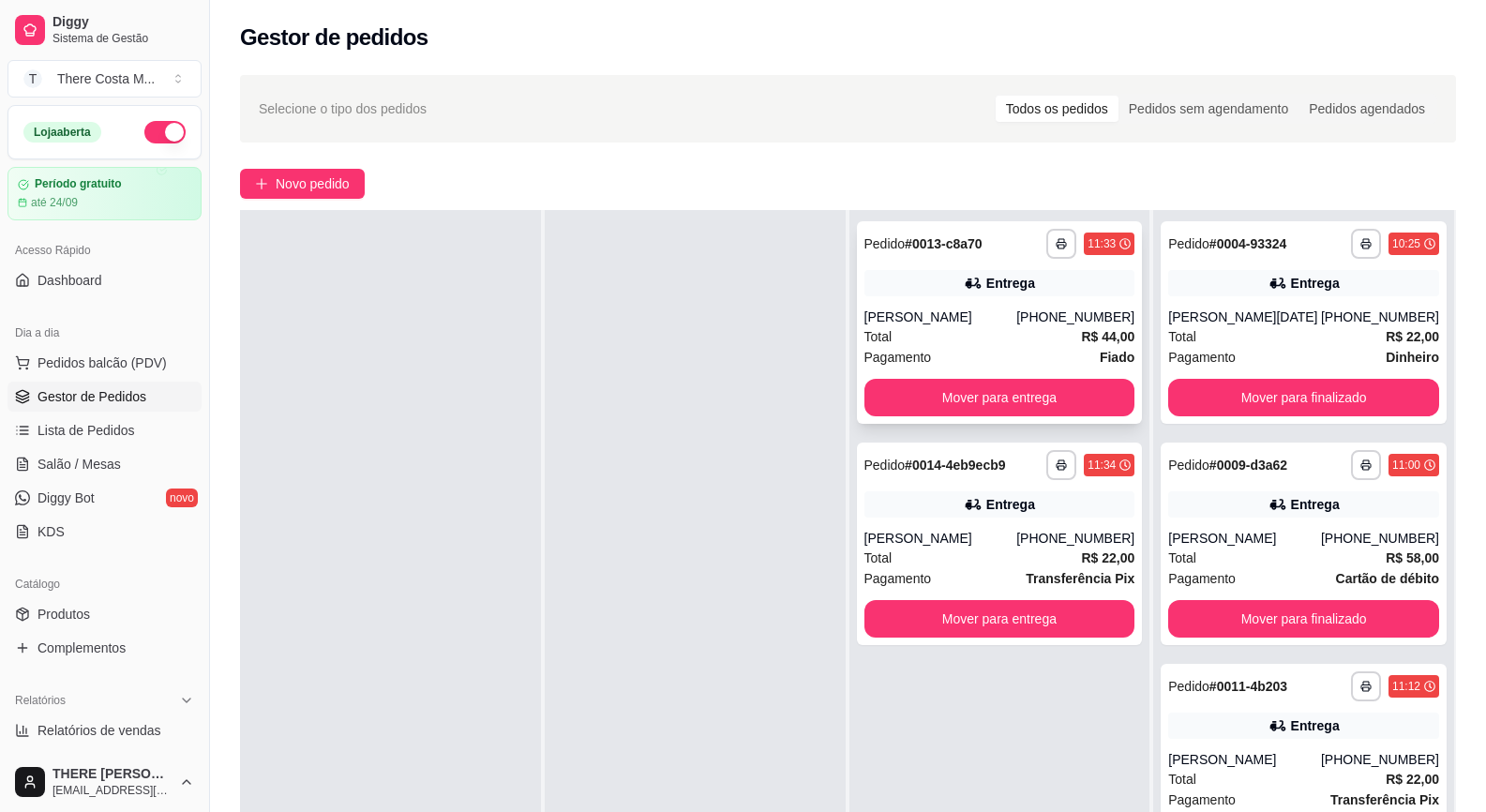
click at [897, 274] on div "Entrega" at bounding box center [1000, 283] width 271 height 26
click at [1079, 533] on div "[PHONE_NUMBER]" at bounding box center [1076, 538] width 118 height 18
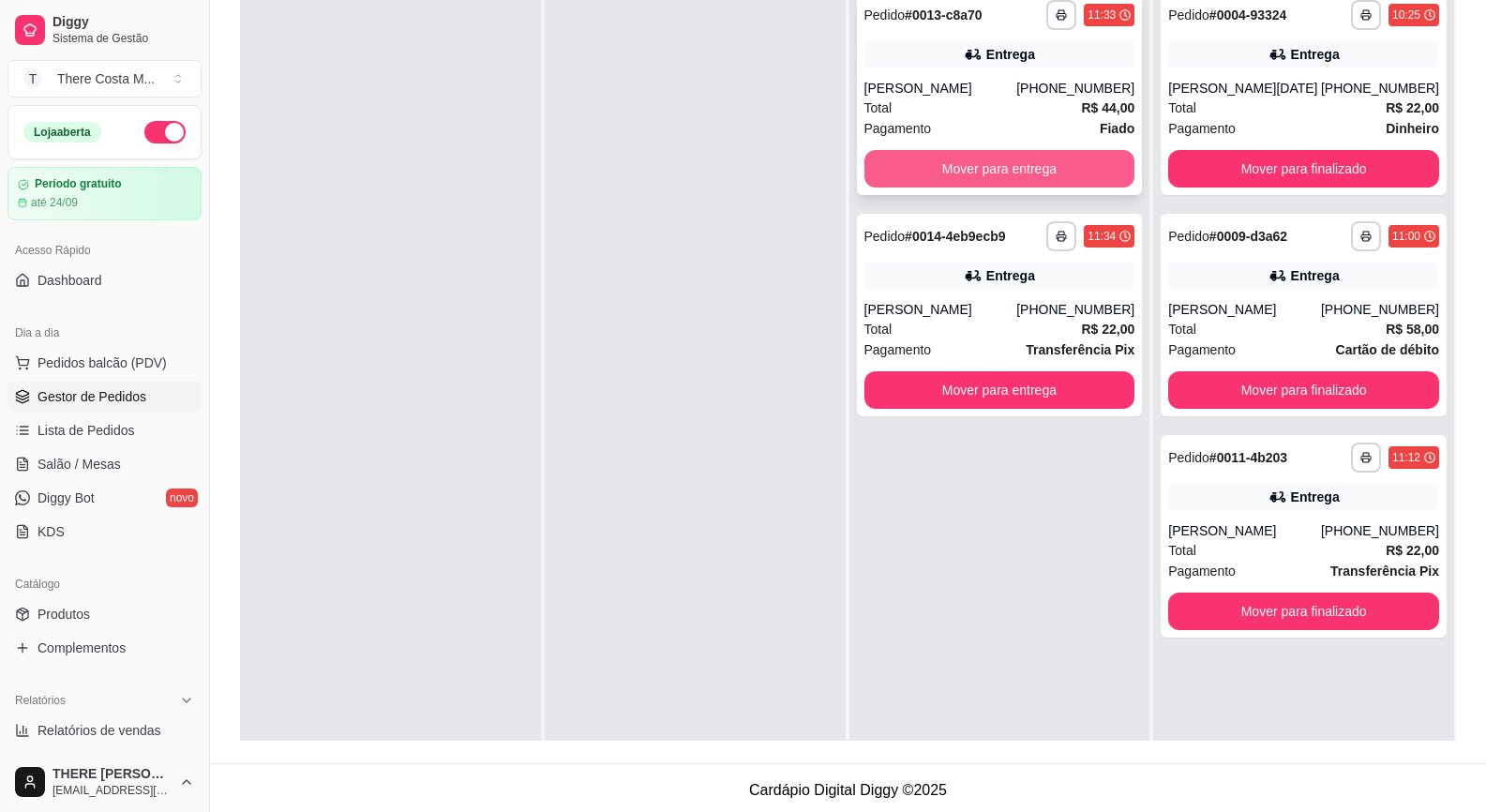
scroll to position [94, 0]
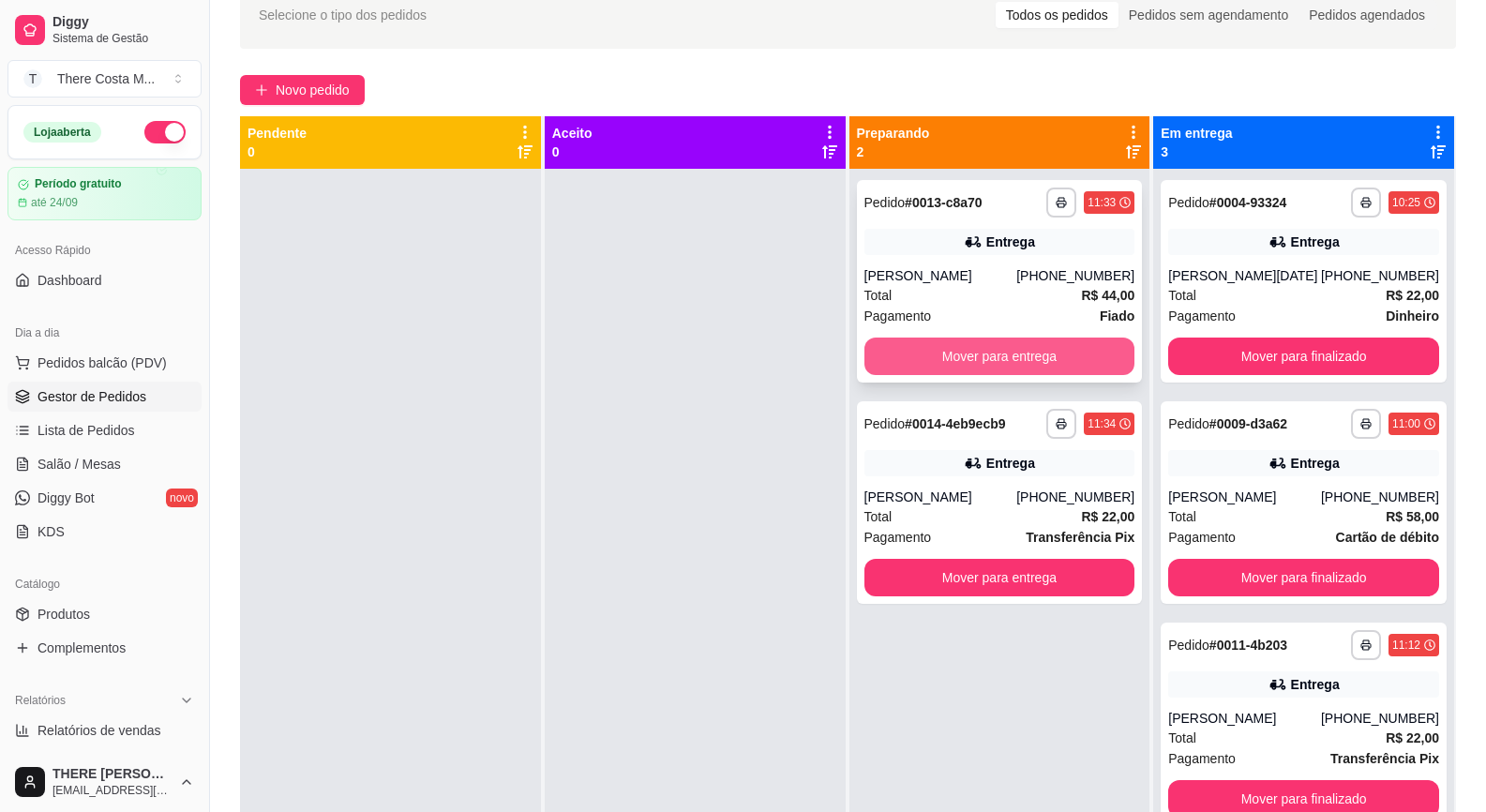
click at [1010, 359] on button "Mover para entrega" at bounding box center [1000, 356] width 271 height 38
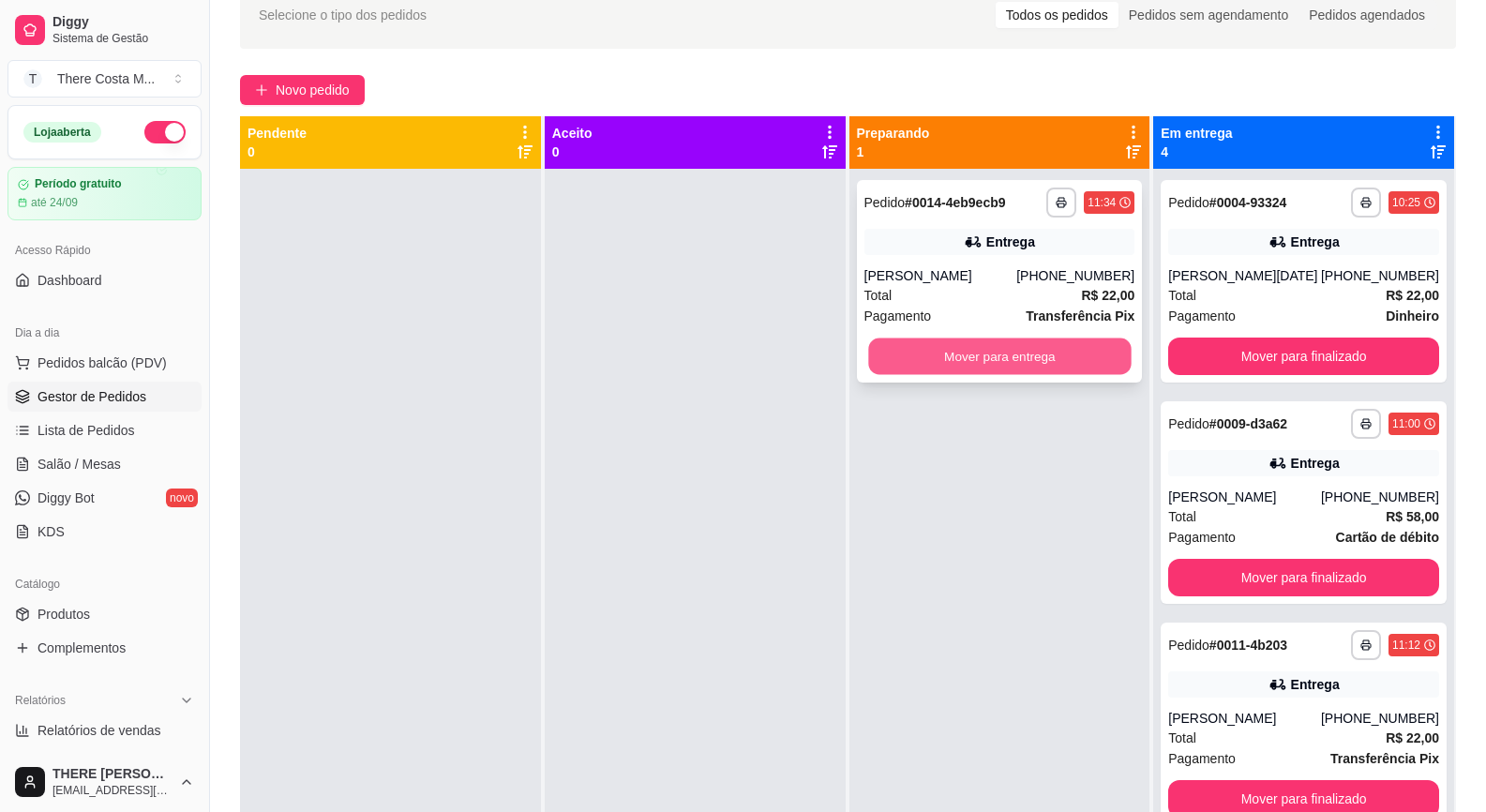
click at [998, 360] on button "Mover para entrega" at bounding box center [999, 357] width 263 height 37
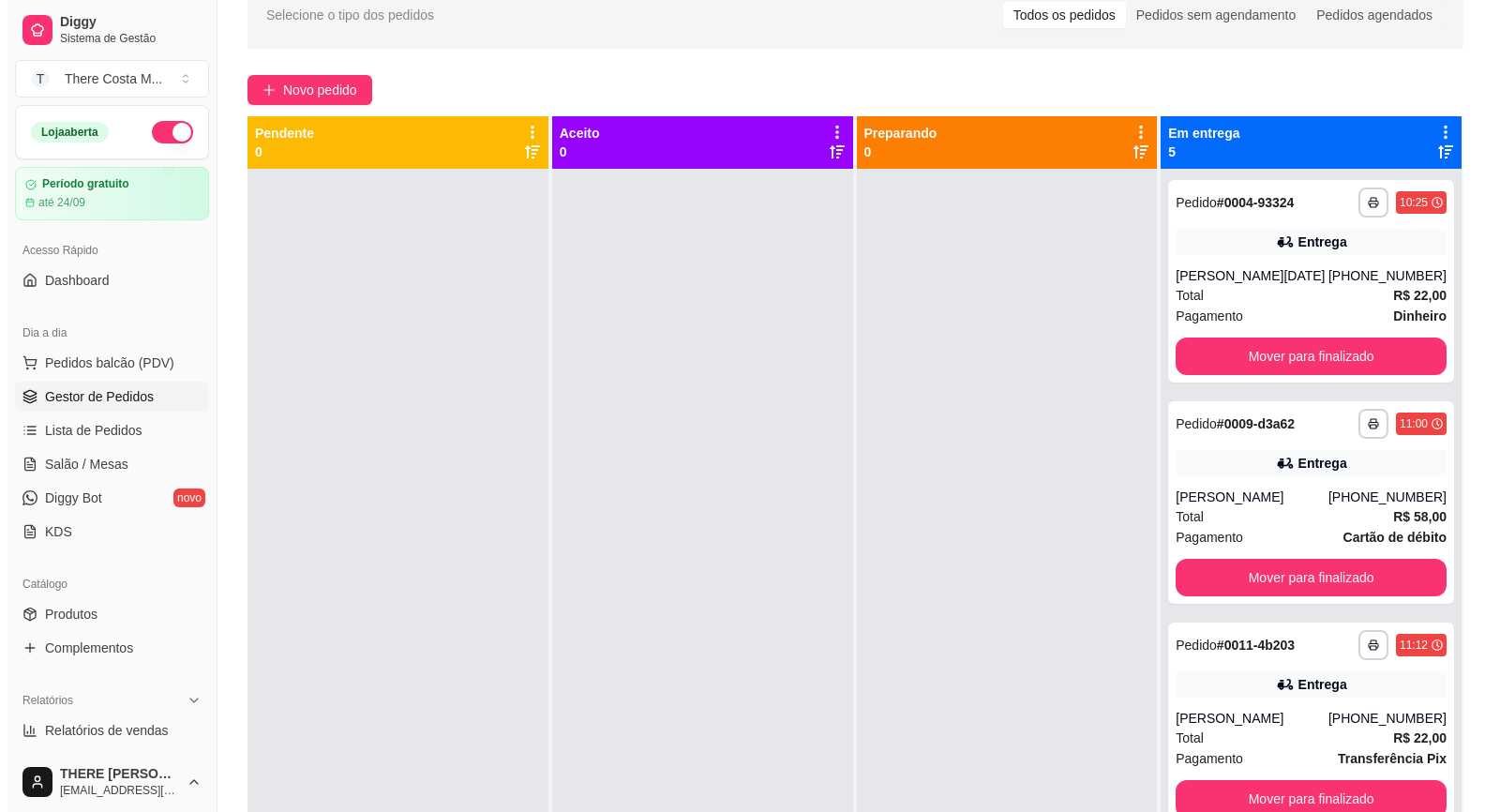
scroll to position [0, 0]
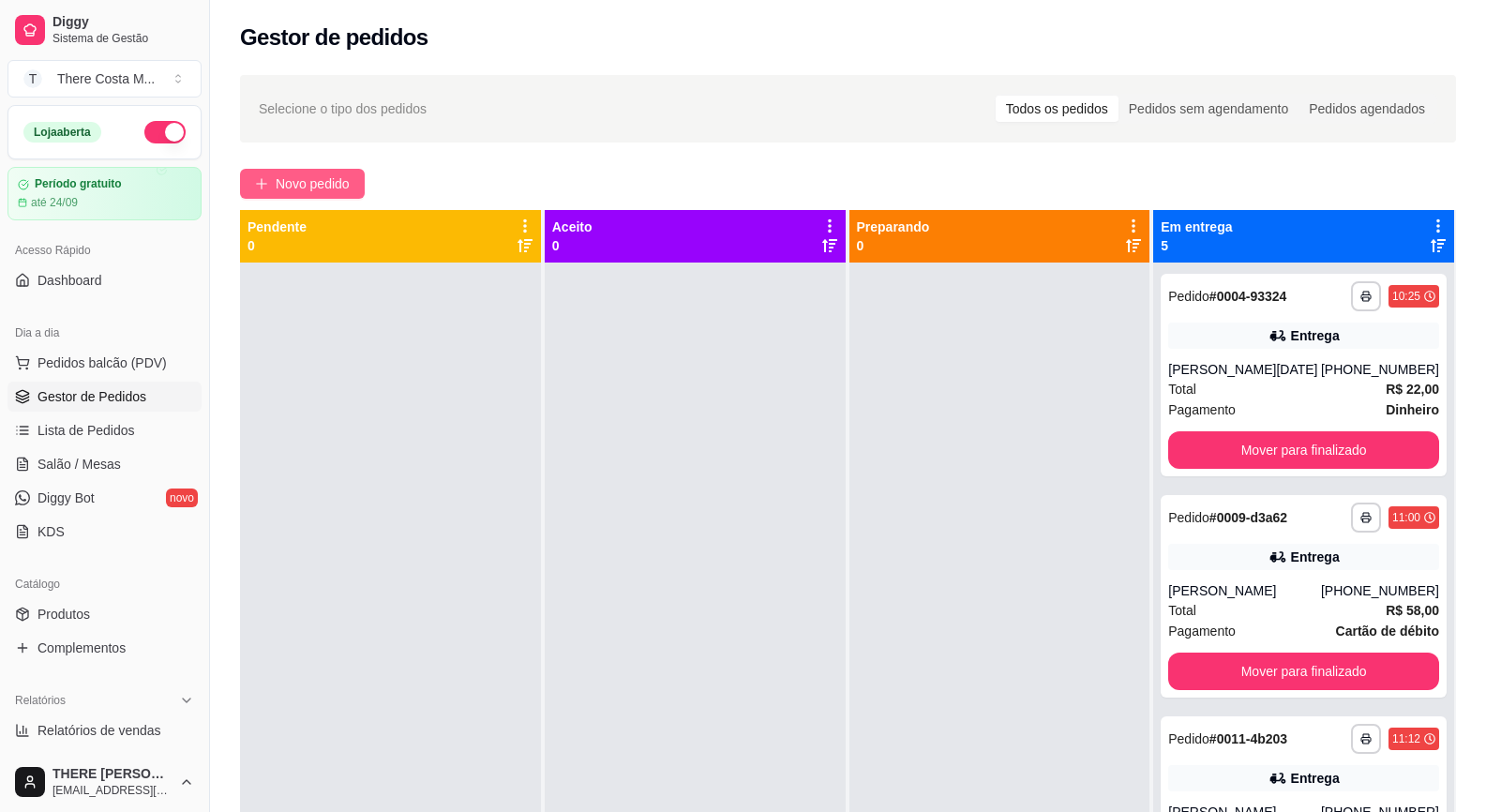
click at [284, 171] on button "Novo pedido" at bounding box center [302, 183] width 125 height 30
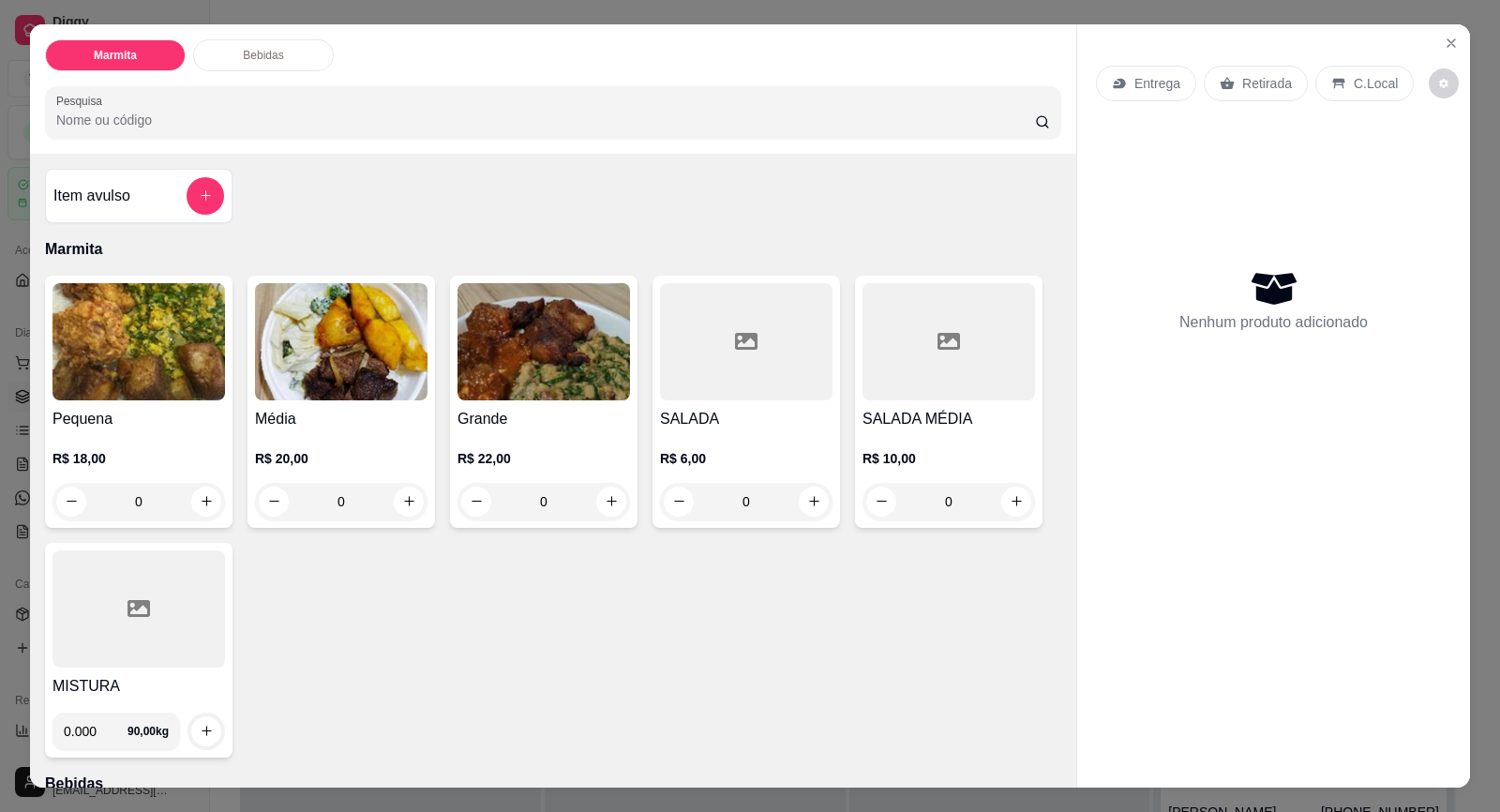
click at [1172, 73] on div "Entrega" at bounding box center [1146, 83] width 101 height 36
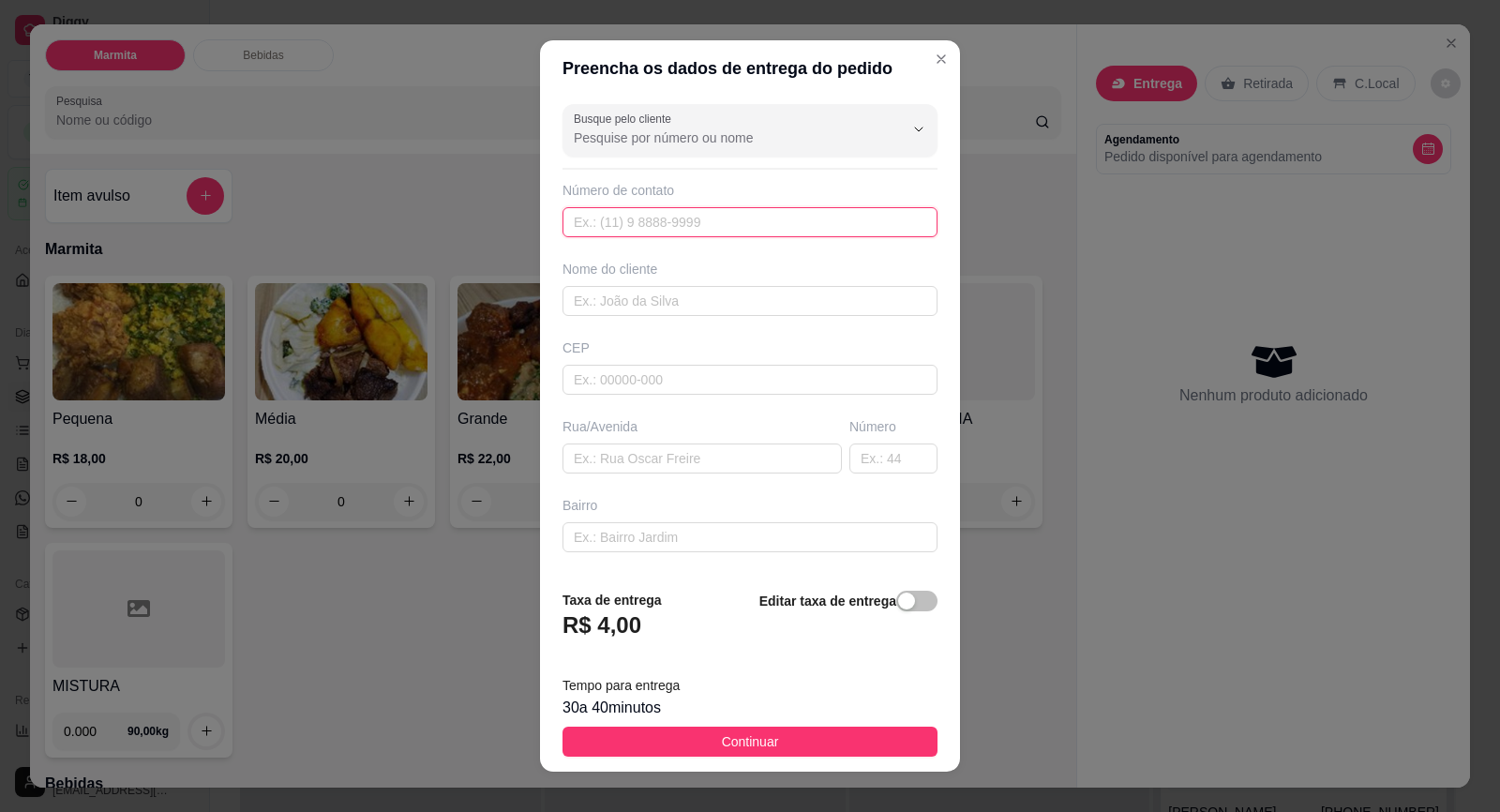
click at [625, 225] on input "text" at bounding box center [749, 222] width 375 height 30
paste input "[PHONE_NUMBER]"
drag, startPoint x: 668, startPoint y: 268, endPoint x: 685, endPoint y: 300, distance: 36.2
click at [685, 300] on div "Nome do cliente" at bounding box center [750, 288] width 383 height 56
click at [685, 300] on input "text" at bounding box center [749, 300] width 375 height 30
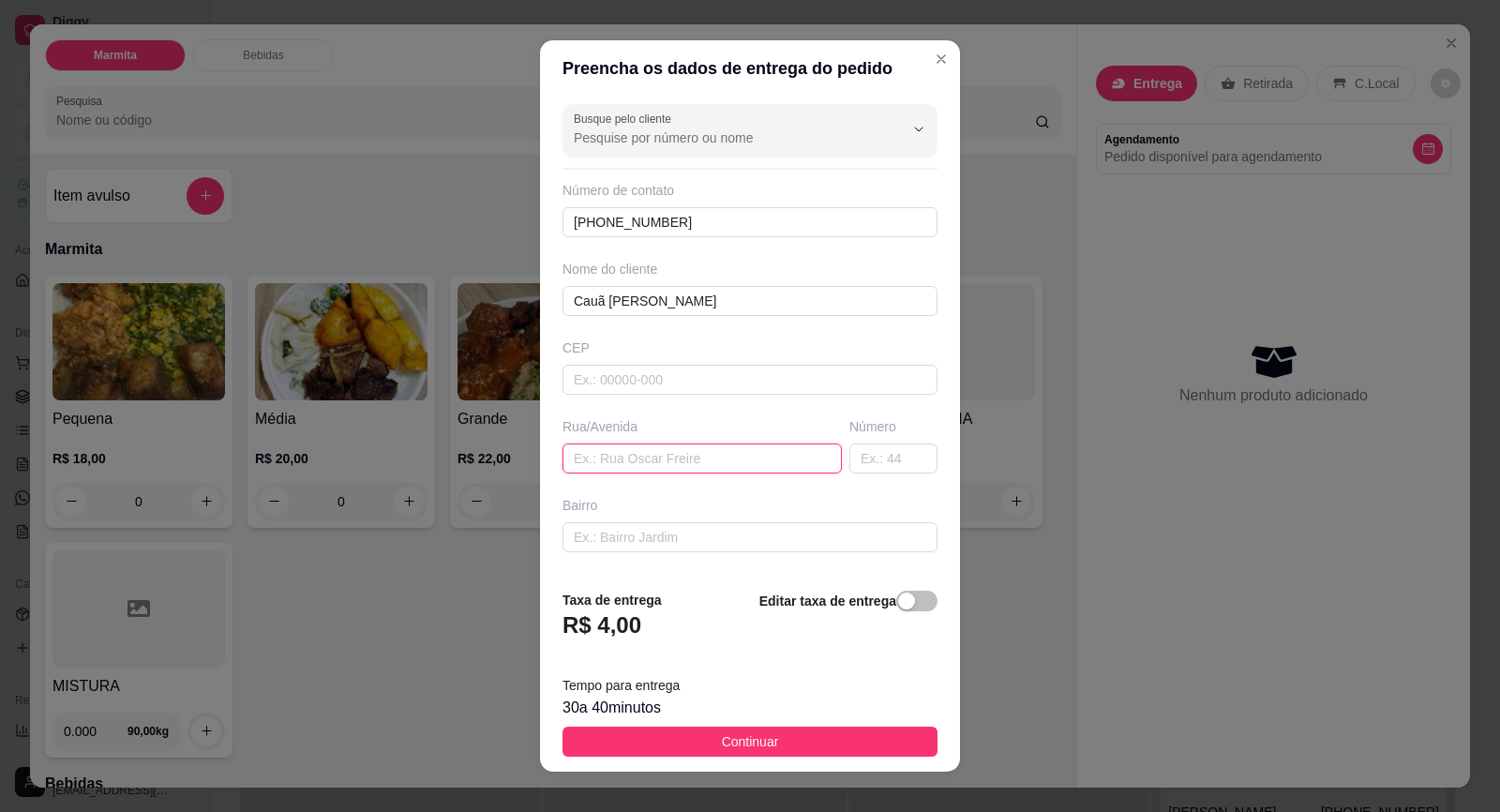
click at [662, 452] on input "text" at bounding box center [702, 458] width 279 height 30
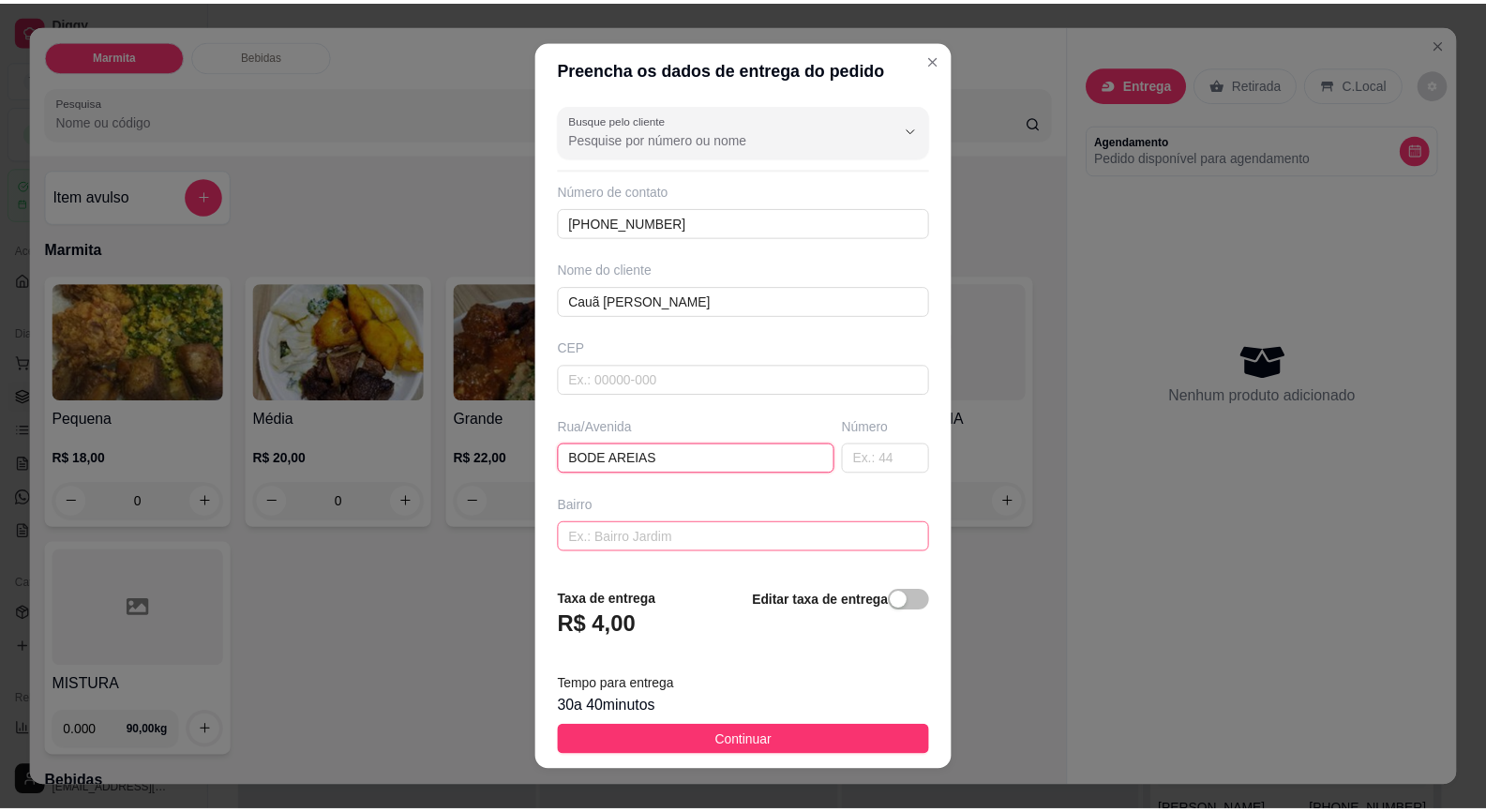
scroll to position [154, 0]
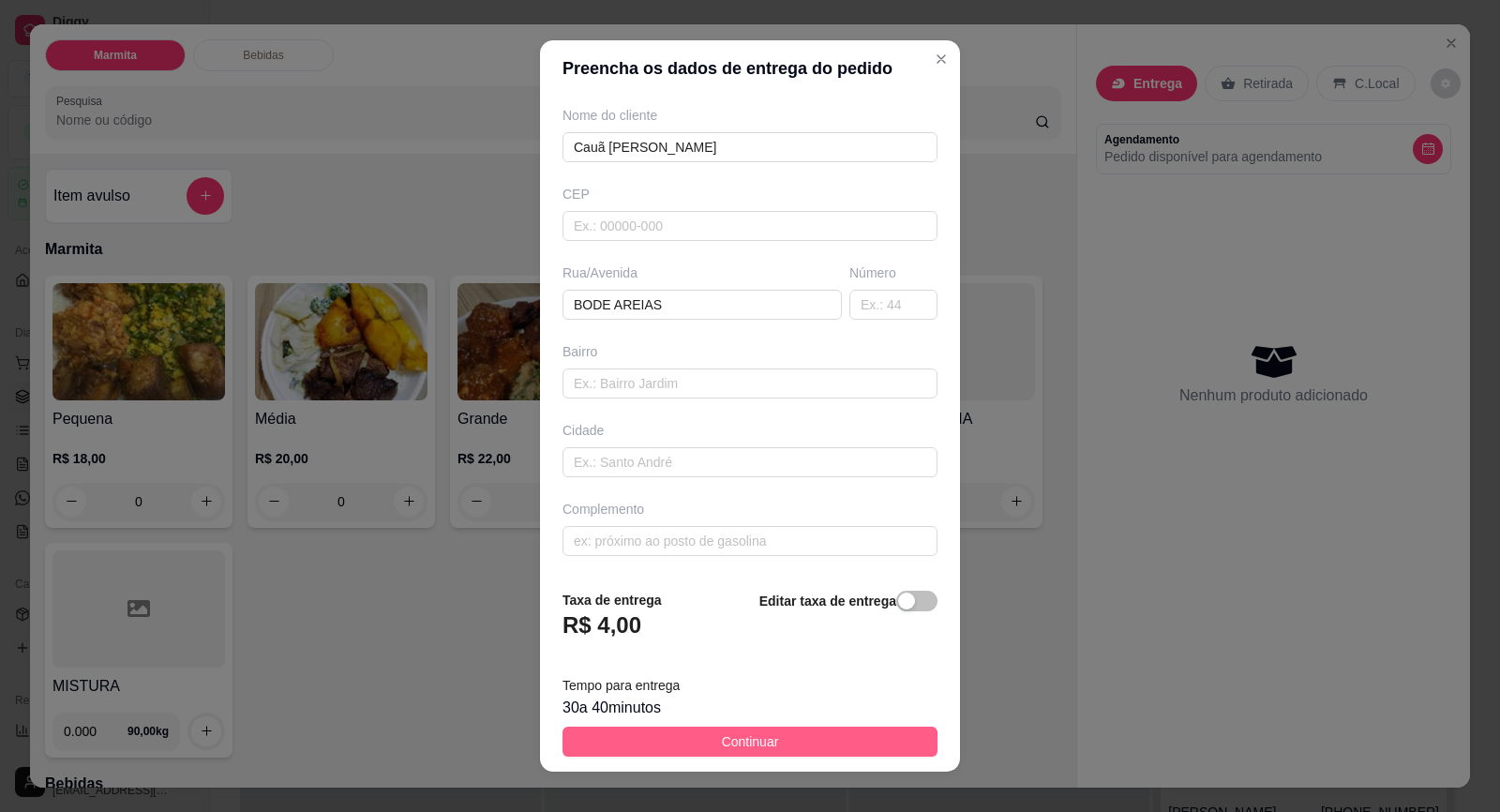
click at [693, 738] on button "Continuar" at bounding box center [749, 741] width 375 height 30
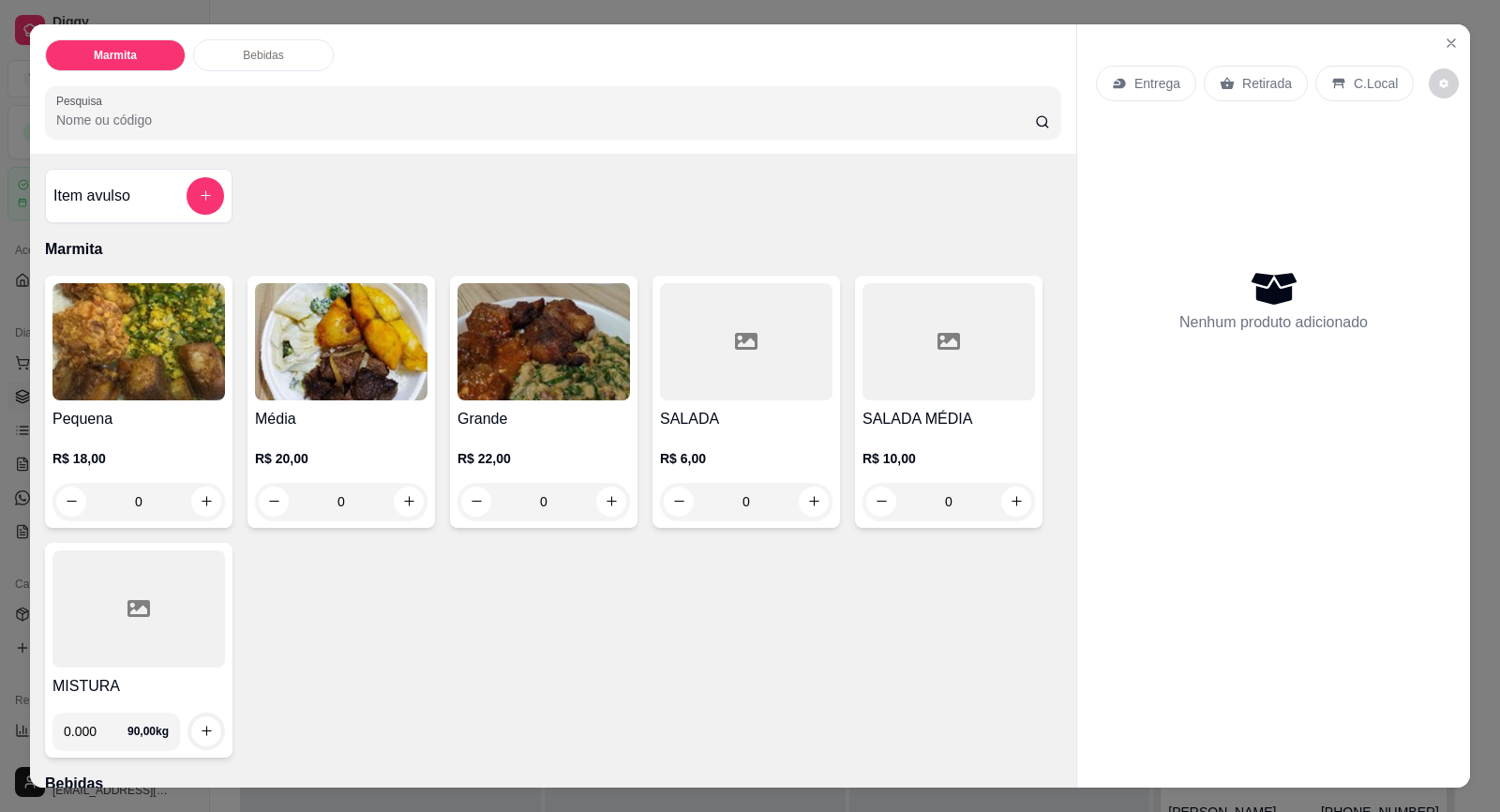
click at [1165, 74] on p "Entrega" at bounding box center [1157, 82] width 46 height 18
click at [1242, 89] on p "Retirada" at bounding box center [1266, 82] width 49 height 18
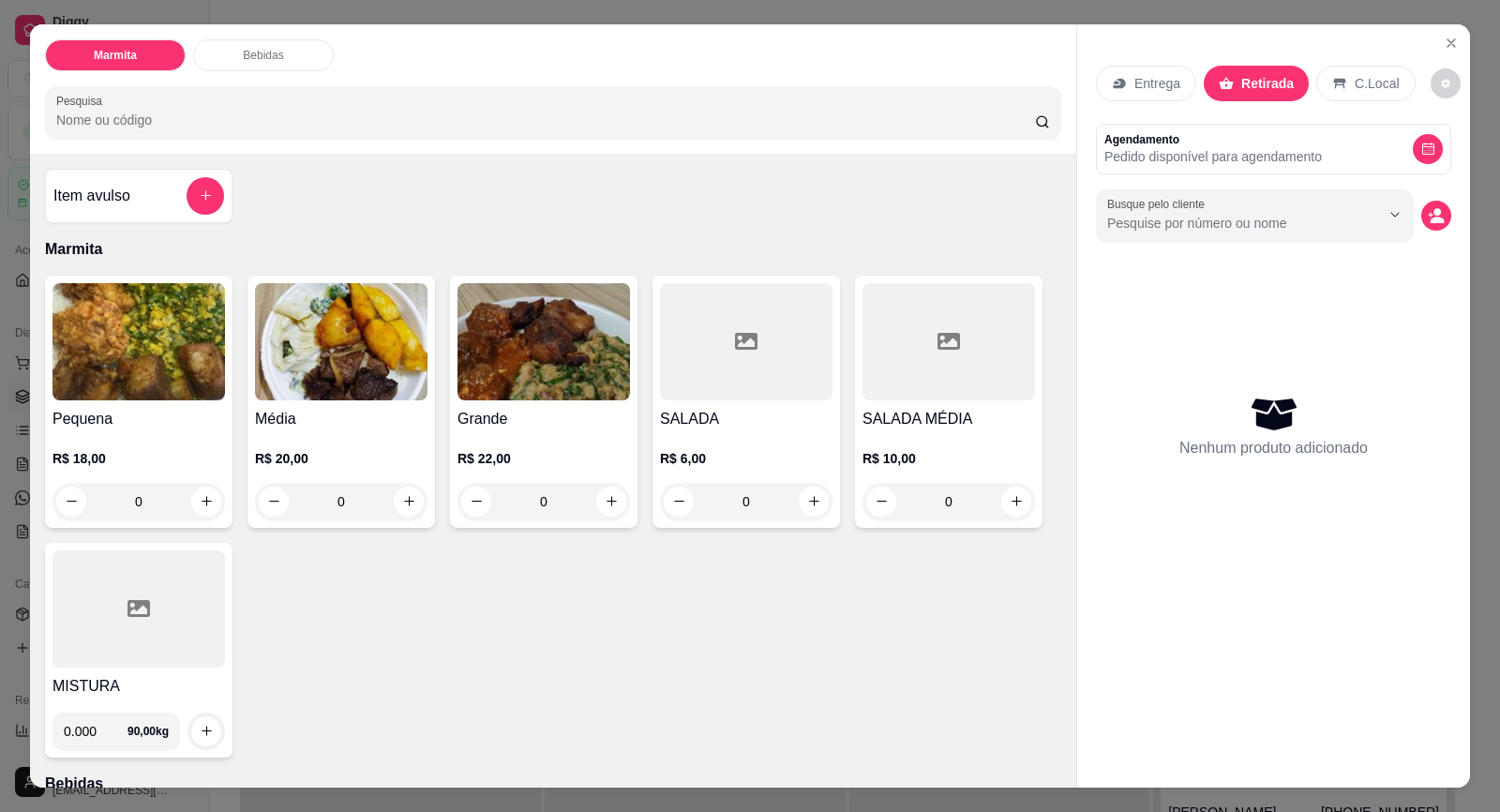
click at [1247, 246] on div "Nenhum produto adicionado" at bounding box center [1273, 425] width 356 height 367
click at [1243, 226] on input "Busque pelo cliente" at bounding box center [1229, 223] width 243 height 18
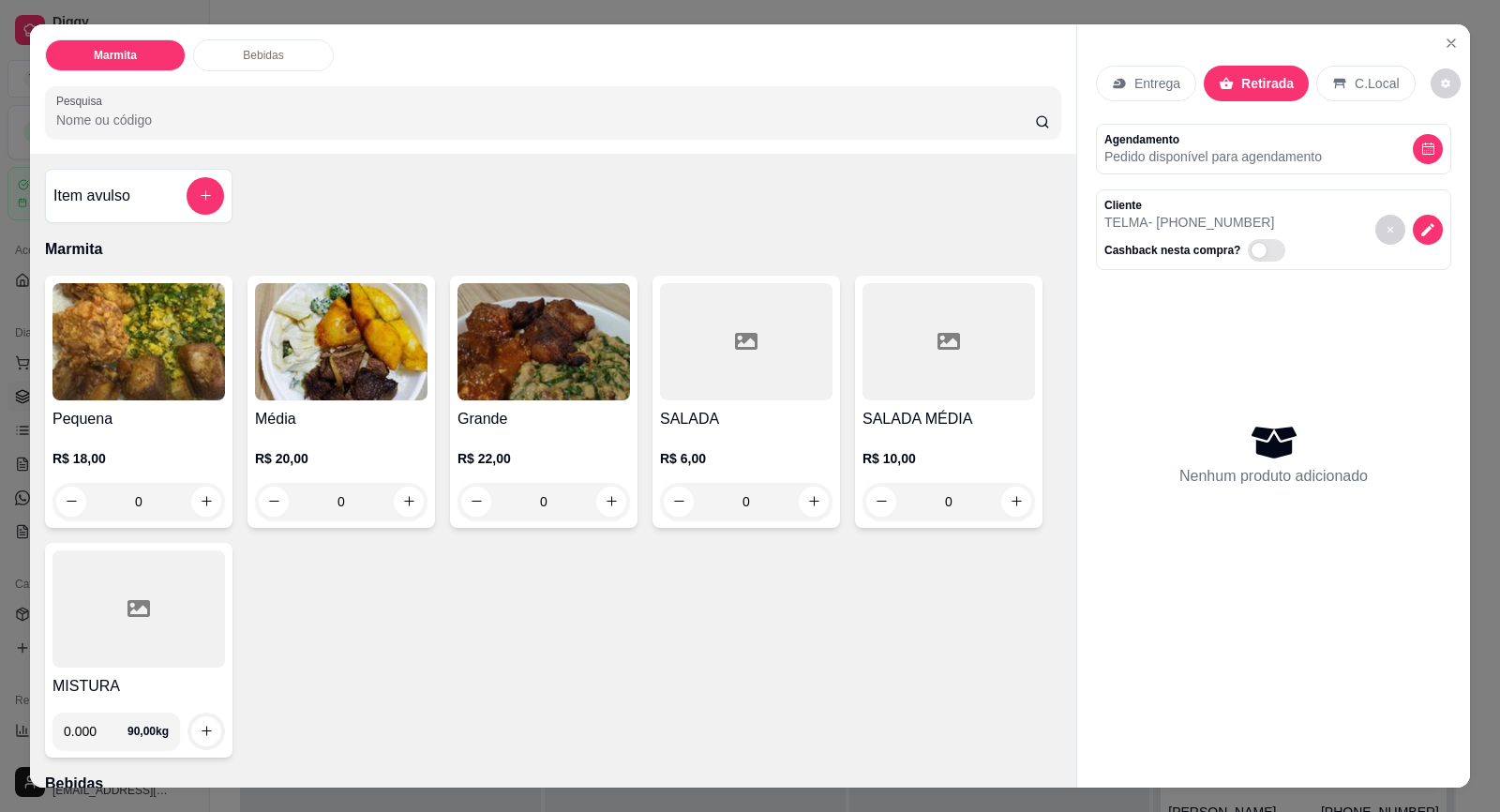
click at [337, 389] on img at bounding box center [341, 341] width 172 height 117
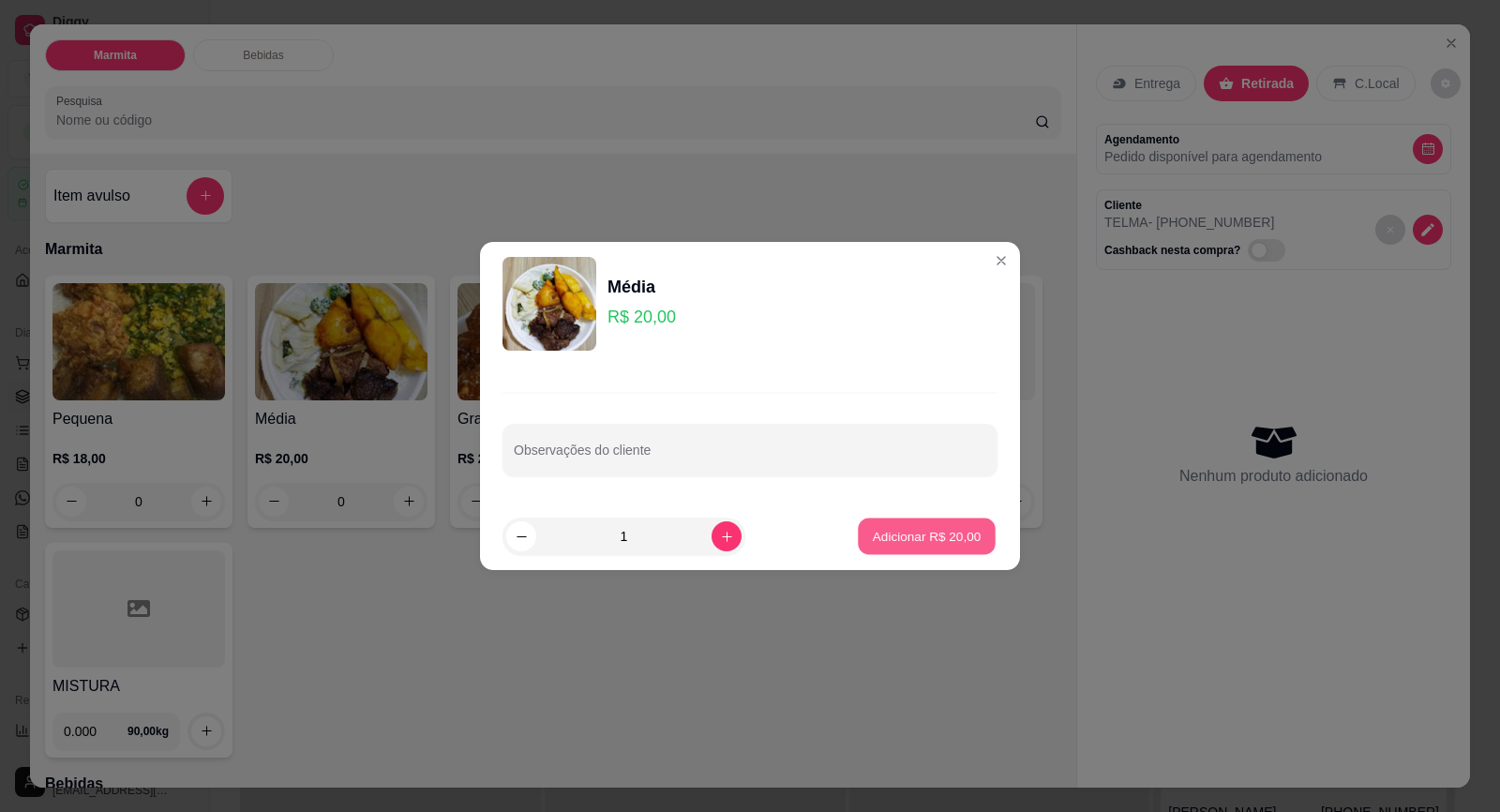
click at [873, 531] on p "Adicionar R$ 20,00" at bounding box center [927, 536] width 109 height 17
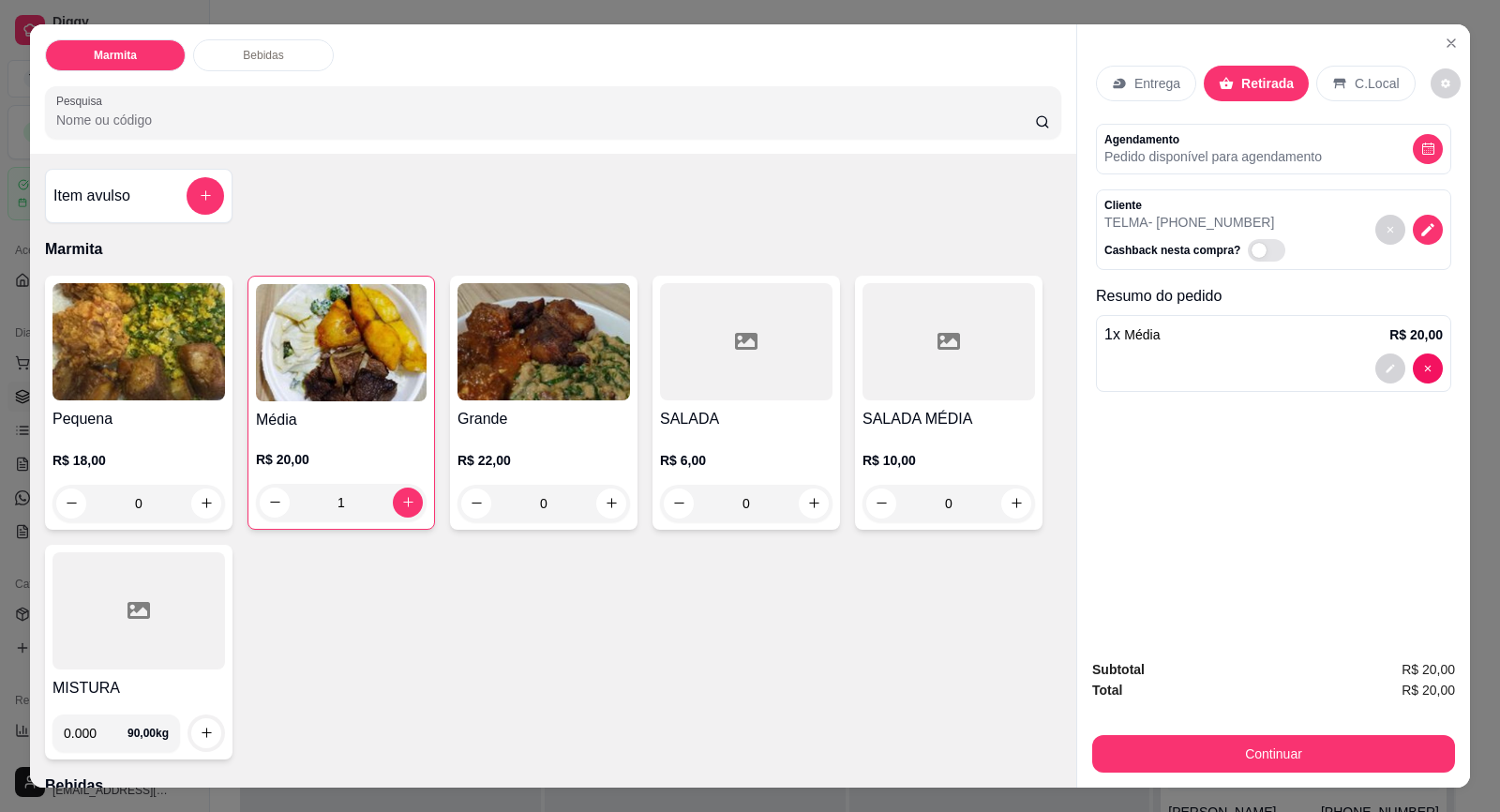
click at [724, 369] on div at bounding box center [746, 341] width 172 height 117
click at [998, 408] on h4 "SALADA MÉDIA" at bounding box center [949, 419] width 172 height 22
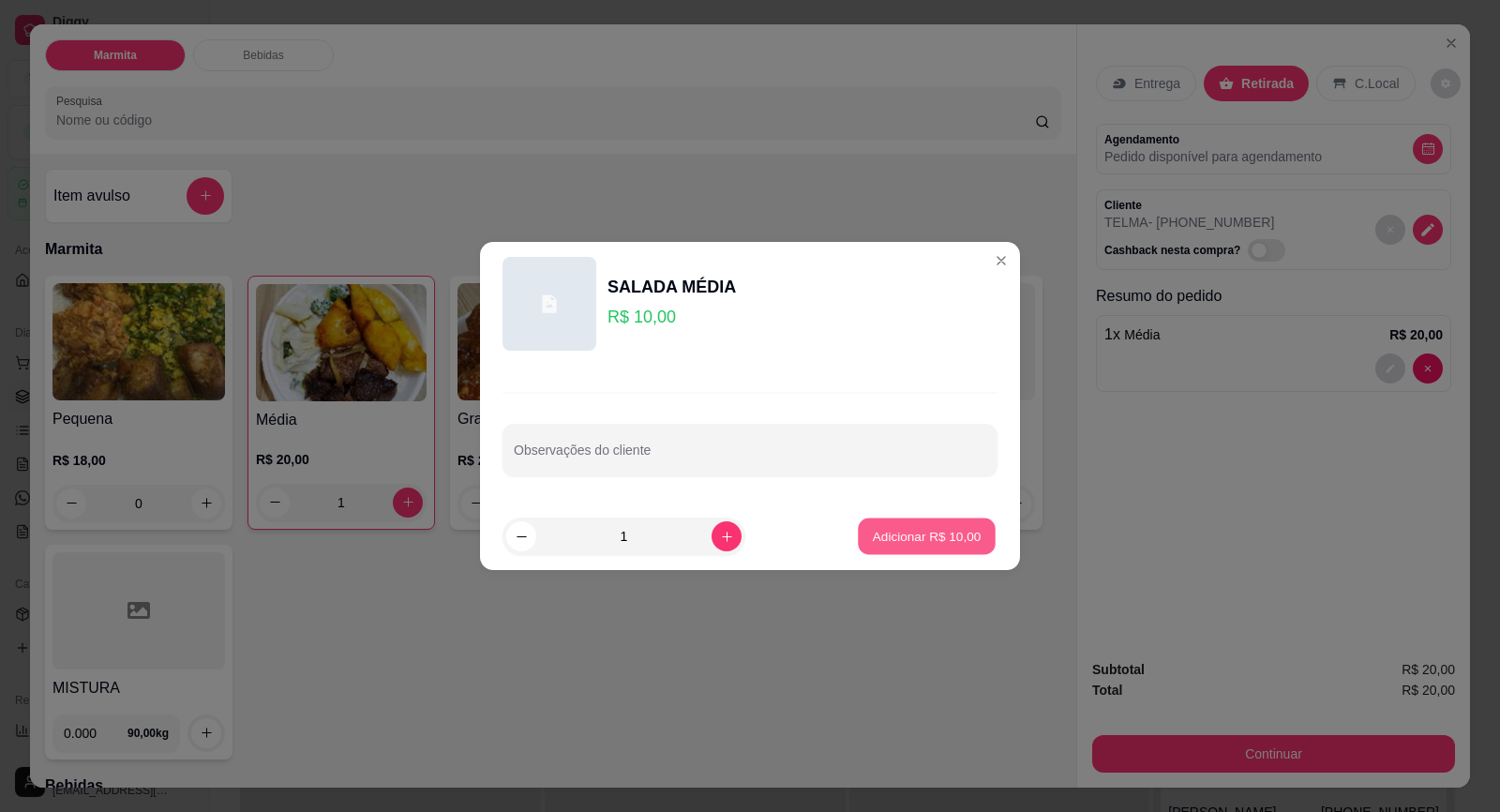
click at [929, 545] on p "Adicionar R$ 10,00" at bounding box center [927, 536] width 109 height 17
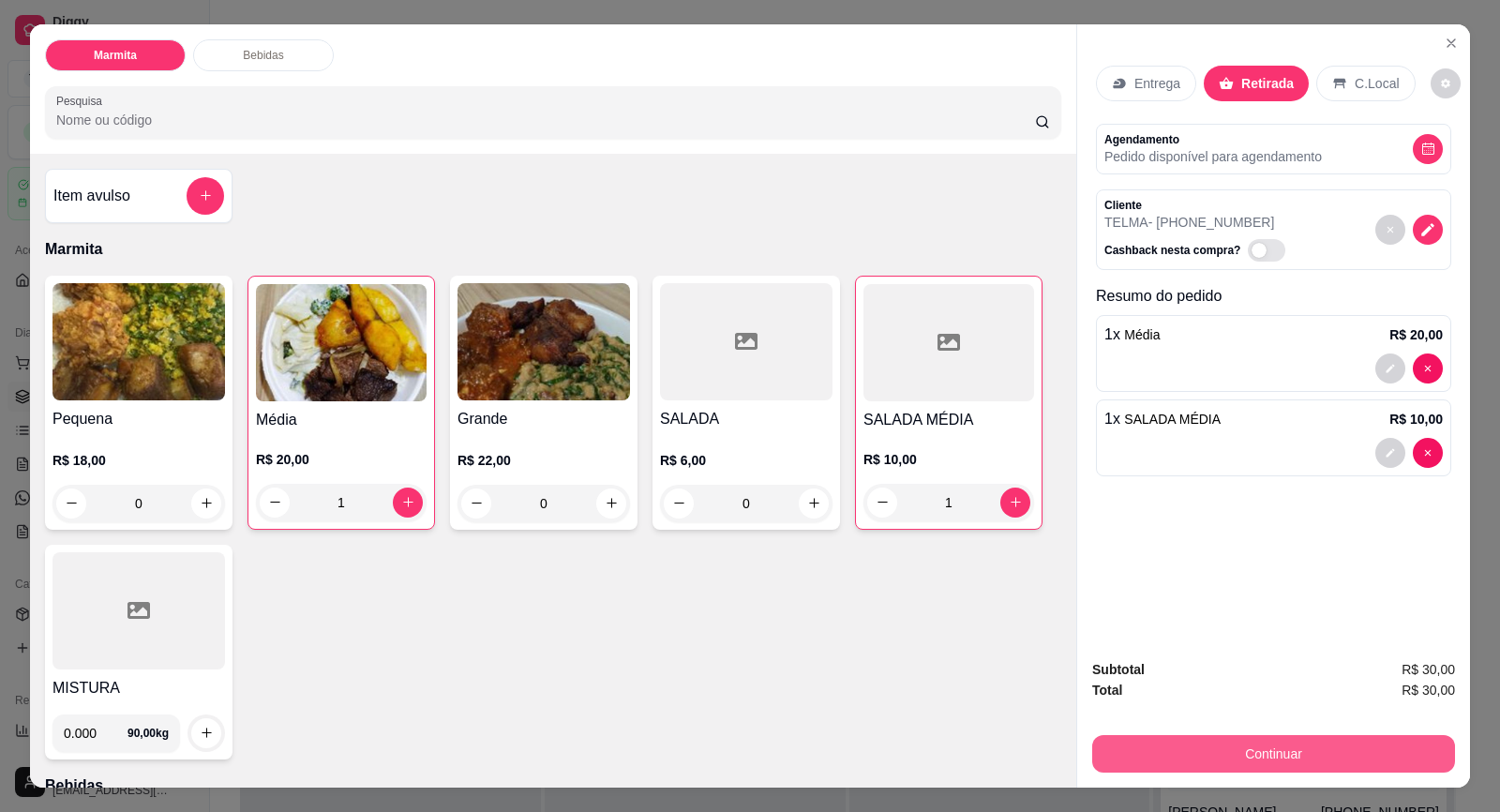
click at [1369, 746] on button "Continuar" at bounding box center [1273, 754] width 362 height 38
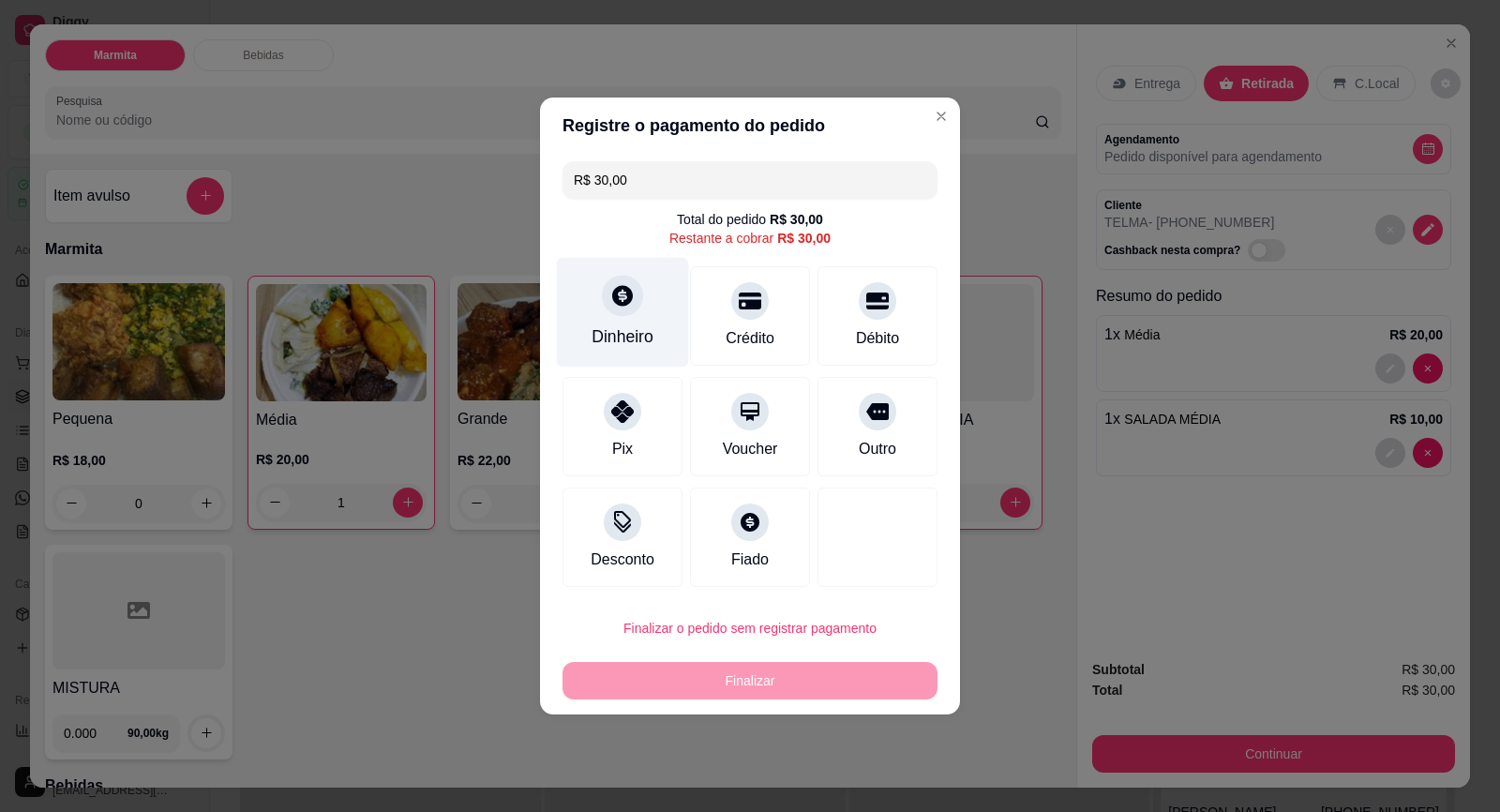
click at [631, 333] on div "Dinheiro" at bounding box center [622, 336] width 62 height 24
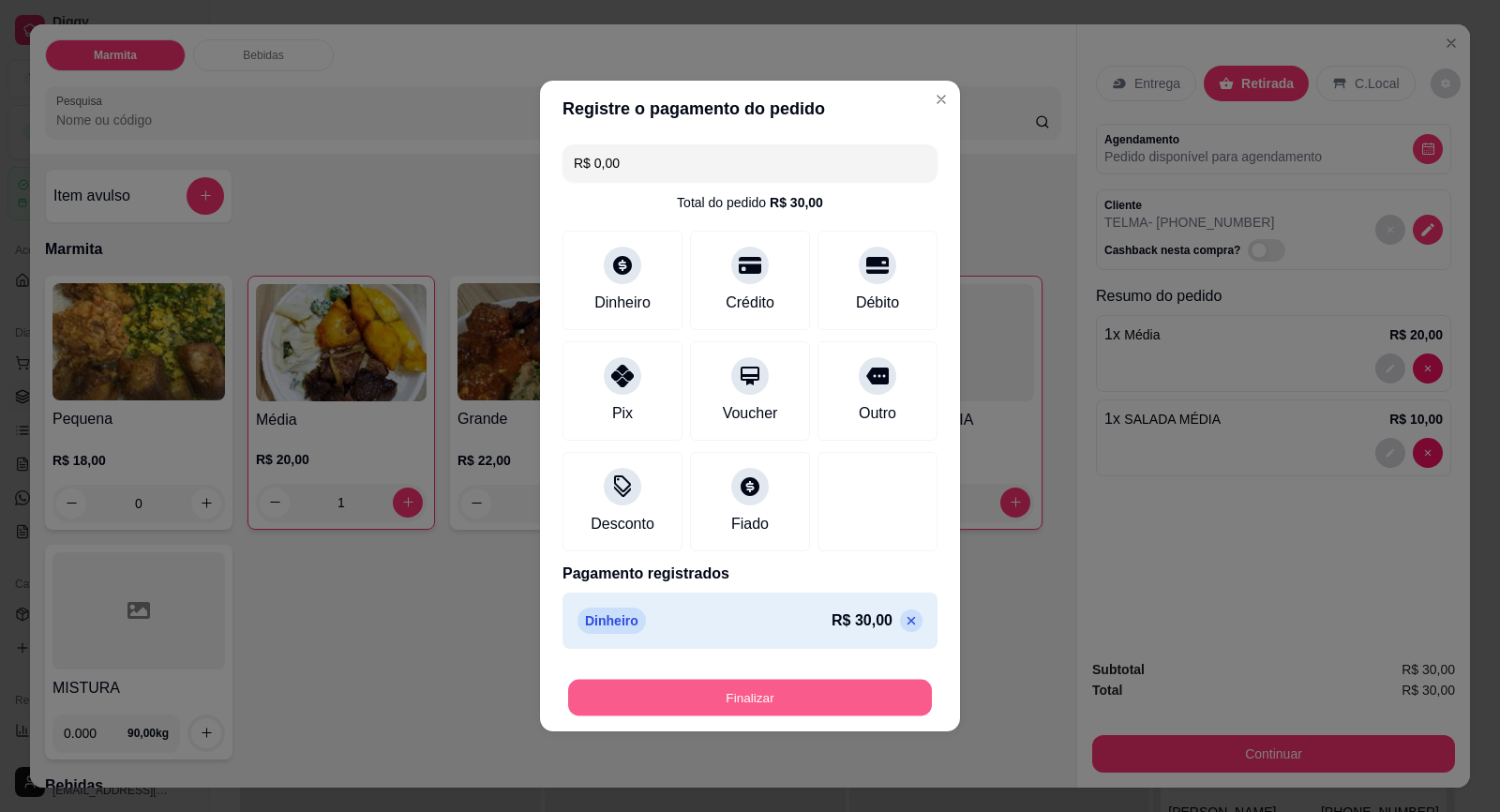
click at [838, 689] on button "Finalizar" at bounding box center [749, 698] width 363 height 37
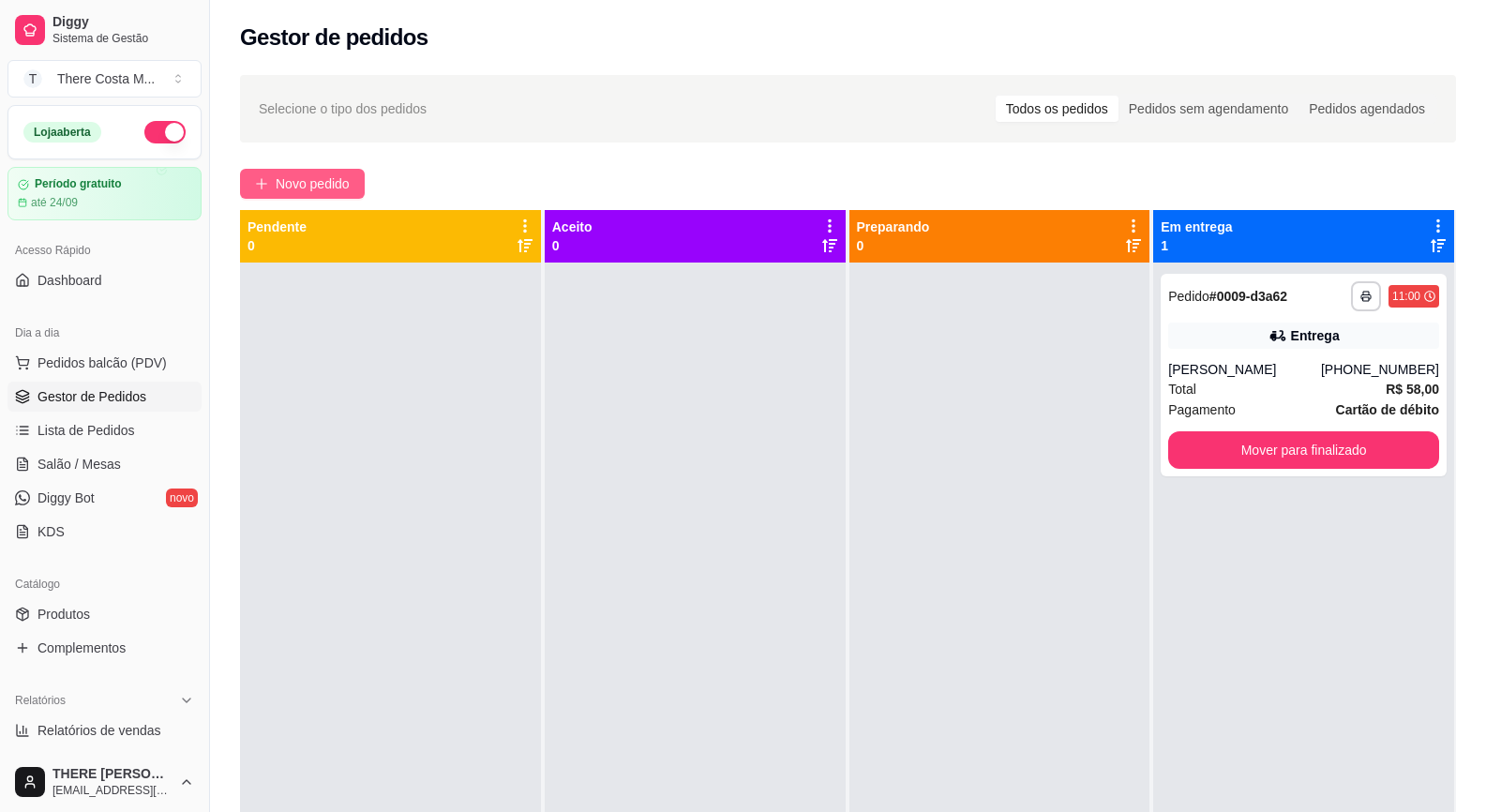
click at [303, 189] on span "Novo pedido" at bounding box center [312, 183] width 74 height 20
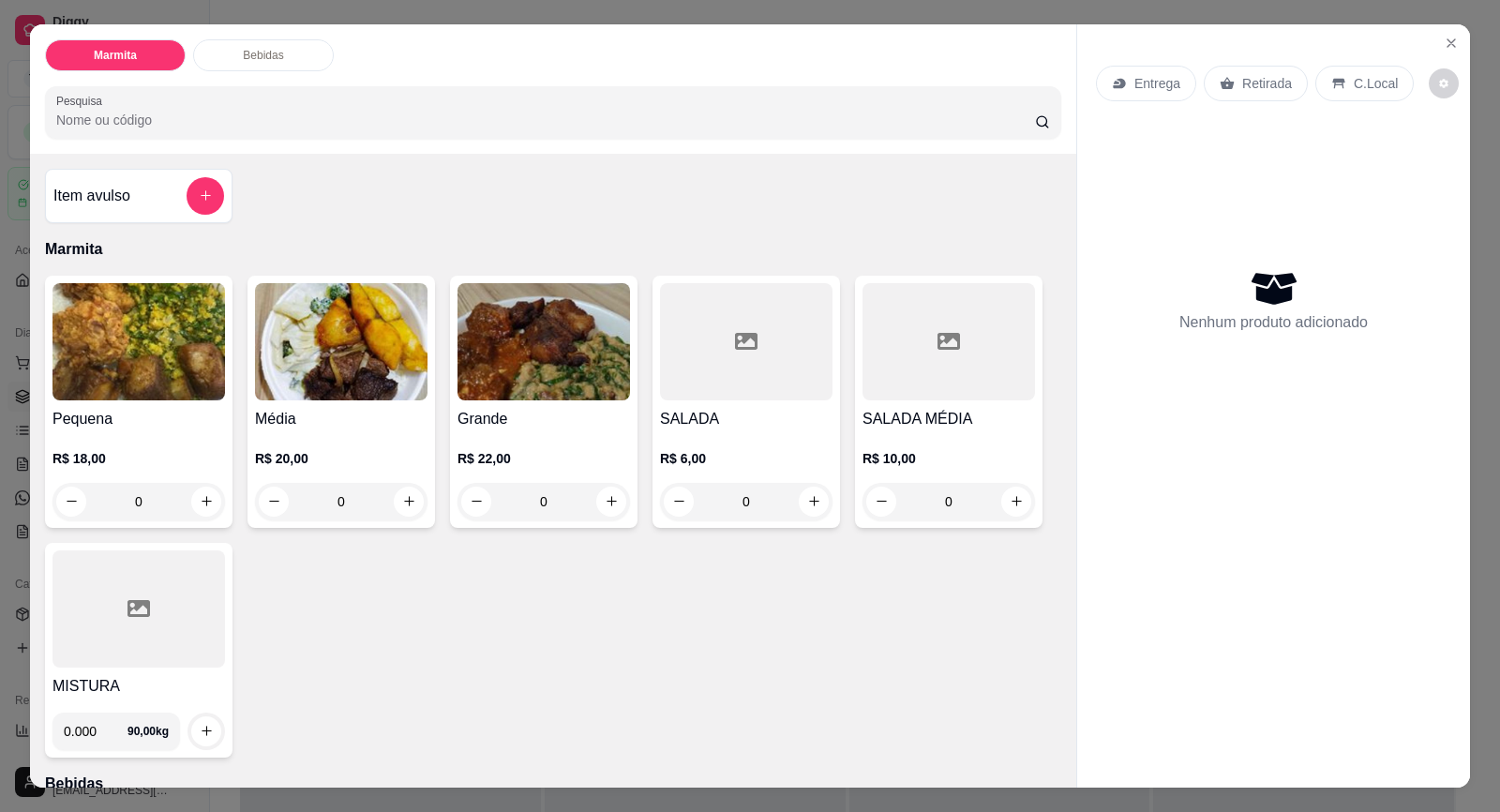
click at [1153, 83] on p "Entrega" at bounding box center [1157, 82] width 46 height 18
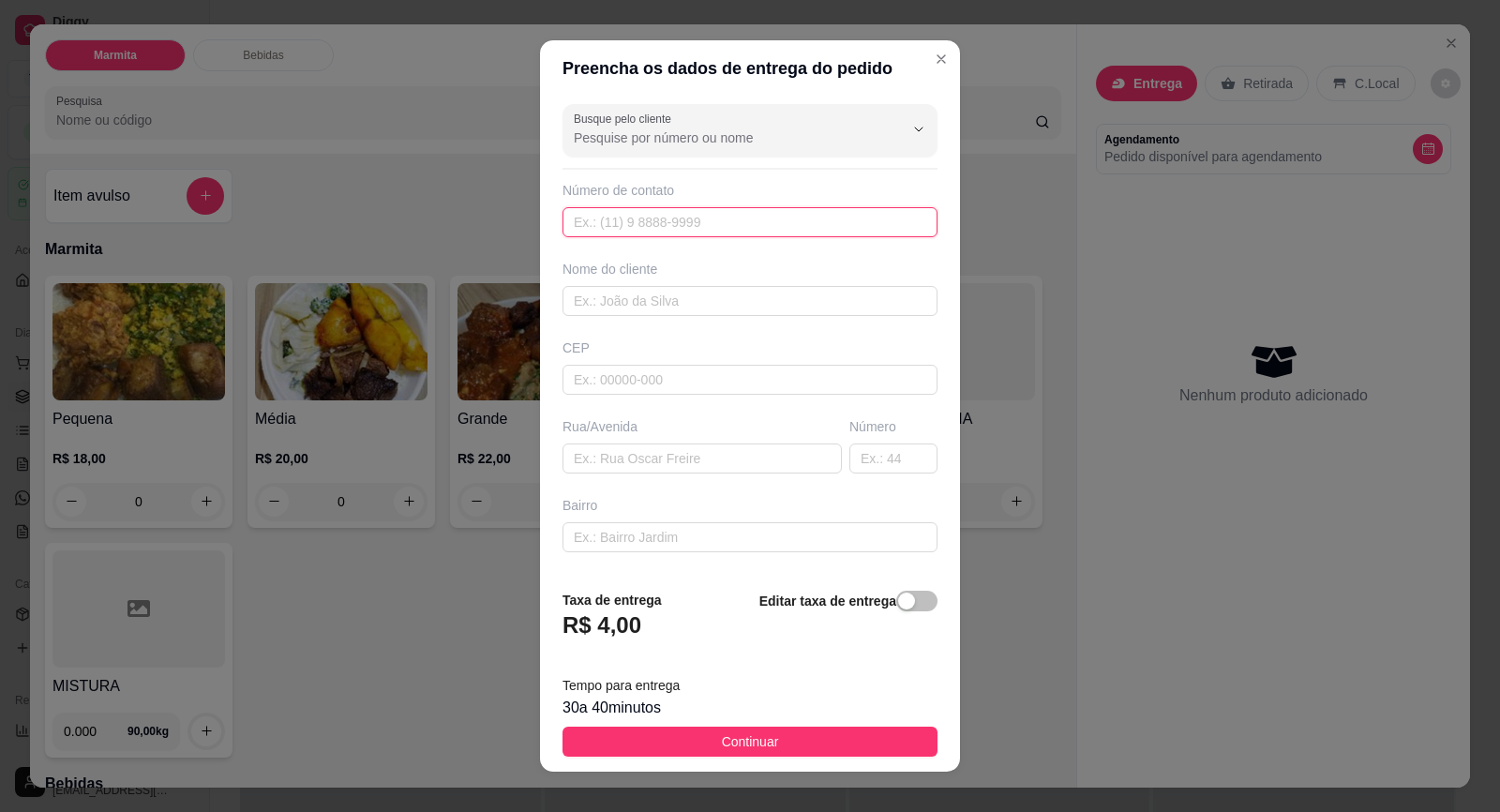
click at [739, 217] on input "text" at bounding box center [749, 222] width 375 height 30
paste input "[PHONE_NUMBER]"
click at [714, 310] on input "text" at bounding box center [749, 300] width 375 height 30
click at [741, 470] on input "text" at bounding box center [702, 458] width 279 height 30
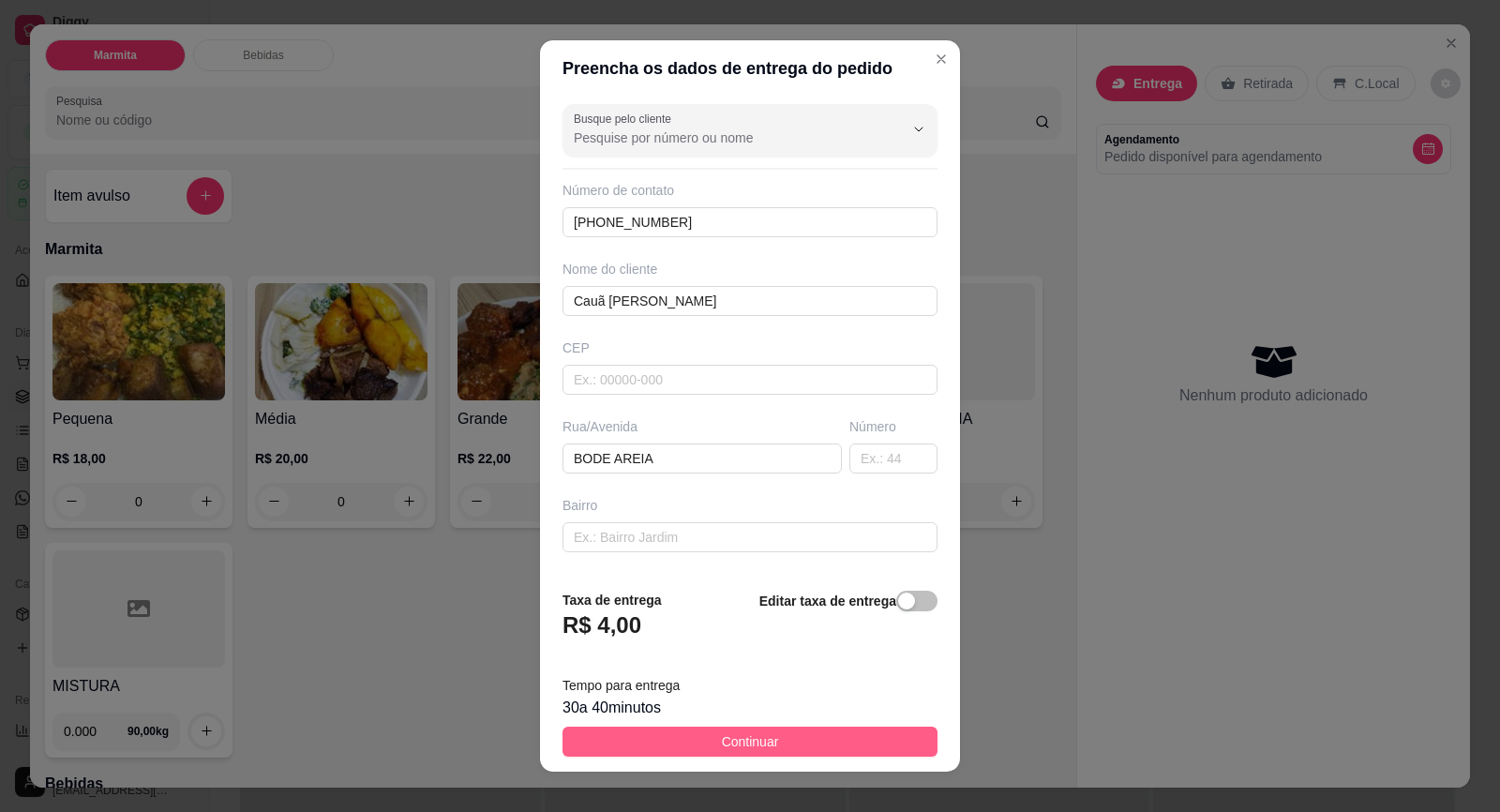
click at [667, 734] on button "Continuar" at bounding box center [749, 741] width 375 height 30
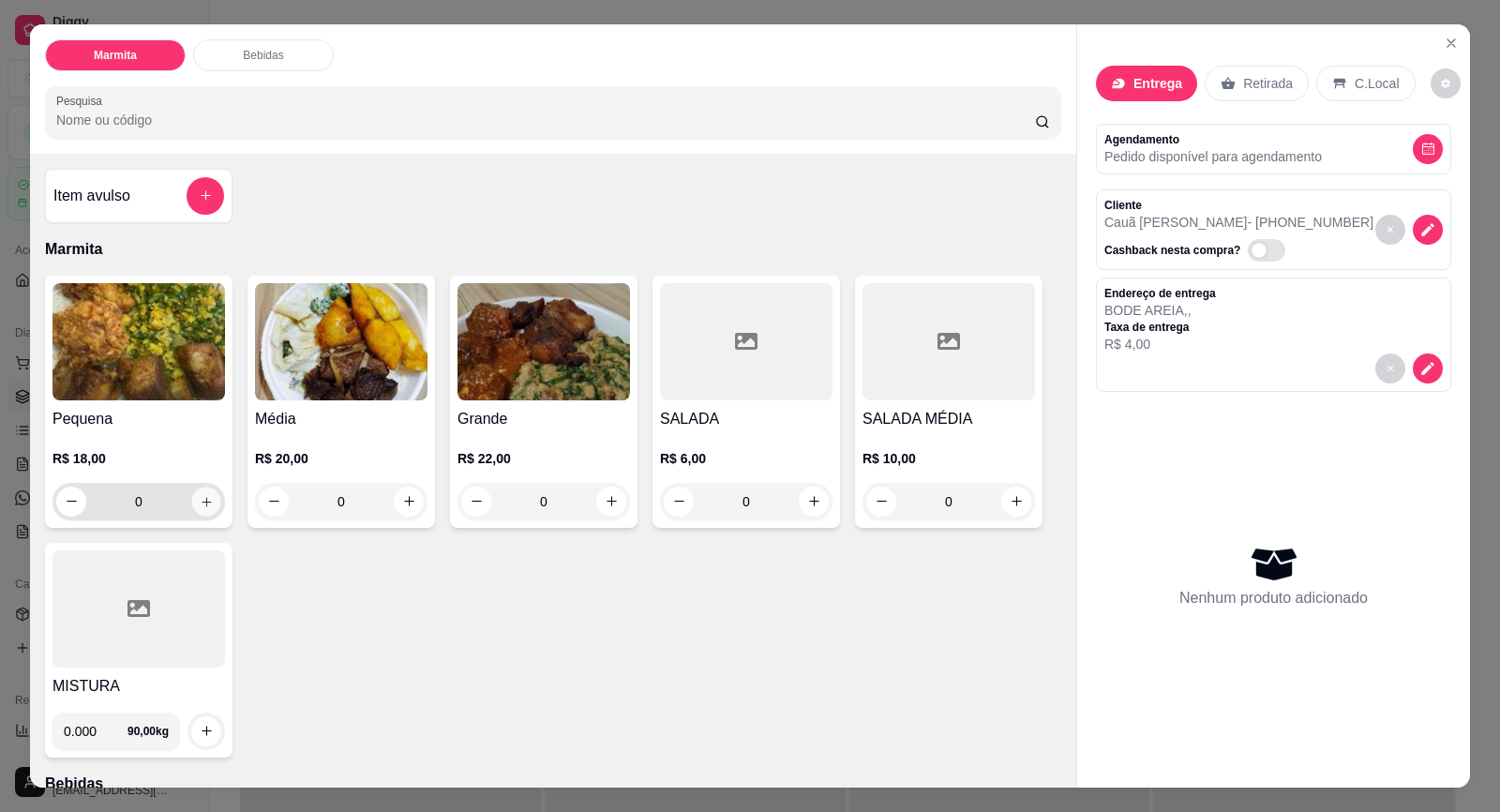
click at [206, 504] on button "increase-product-quantity" at bounding box center [205, 501] width 29 height 29
click at [205, 505] on button "increase-product-quantity" at bounding box center [205, 501] width 29 height 29
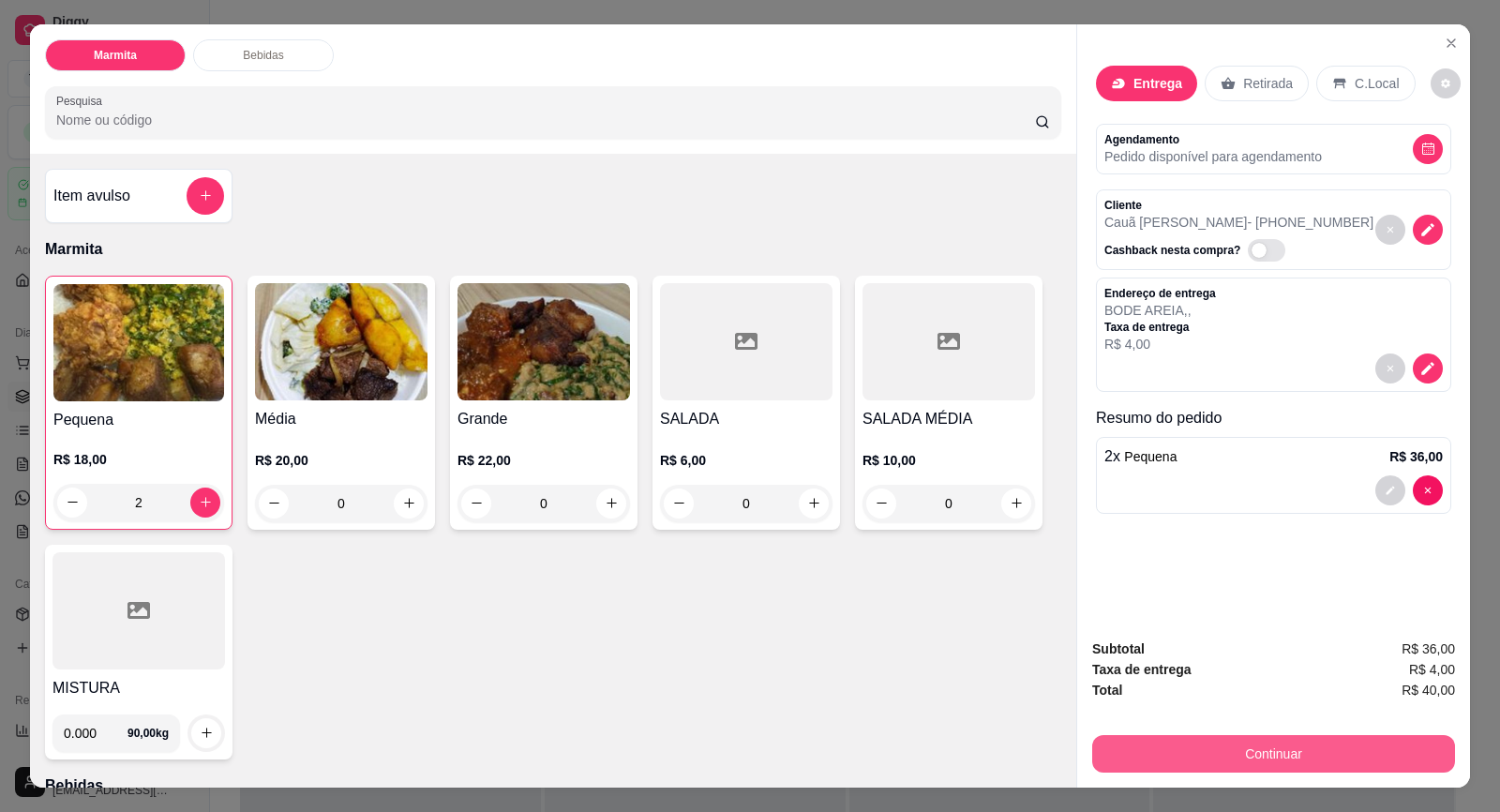
click at [1261, 757] on button "Continuar" at bounding box center [1273, 754] width 362 height 38
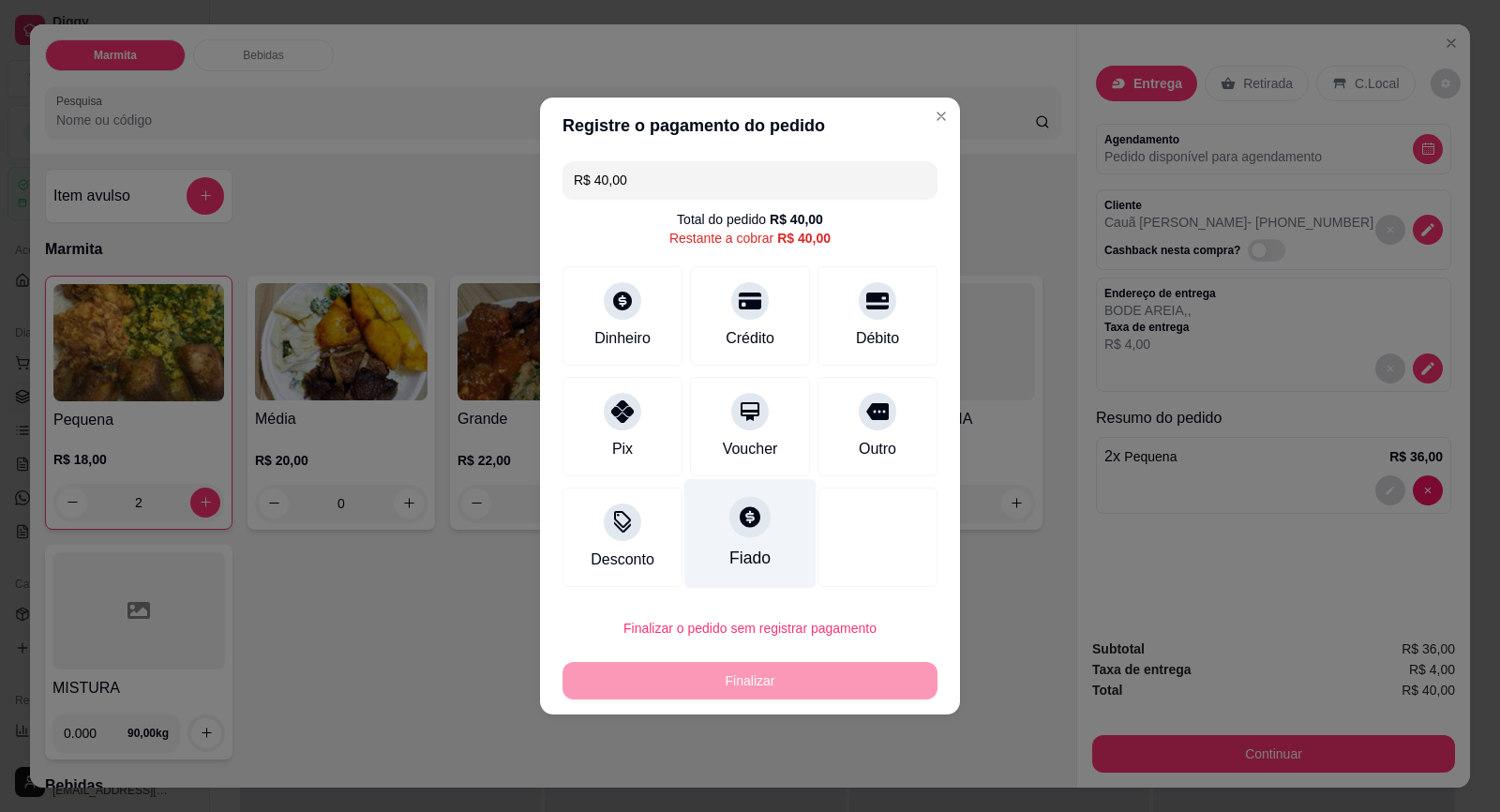
click at [750, 547] on div "Fiado" at bounding box center [750, 557] width 42 height 24
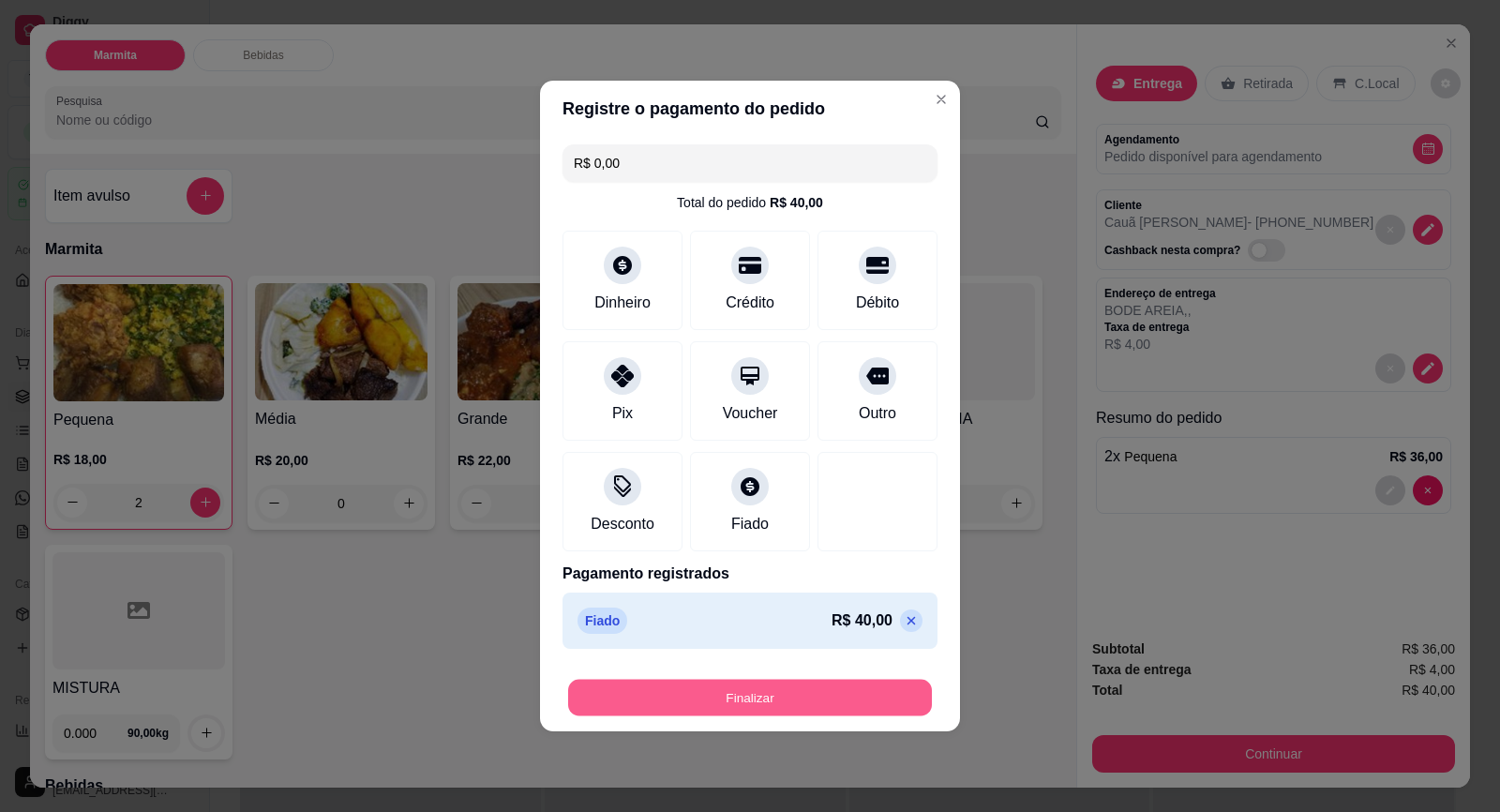
click at [831, 693] on button "Finalizar" at bounding box center [749, 698] width 363 height 37
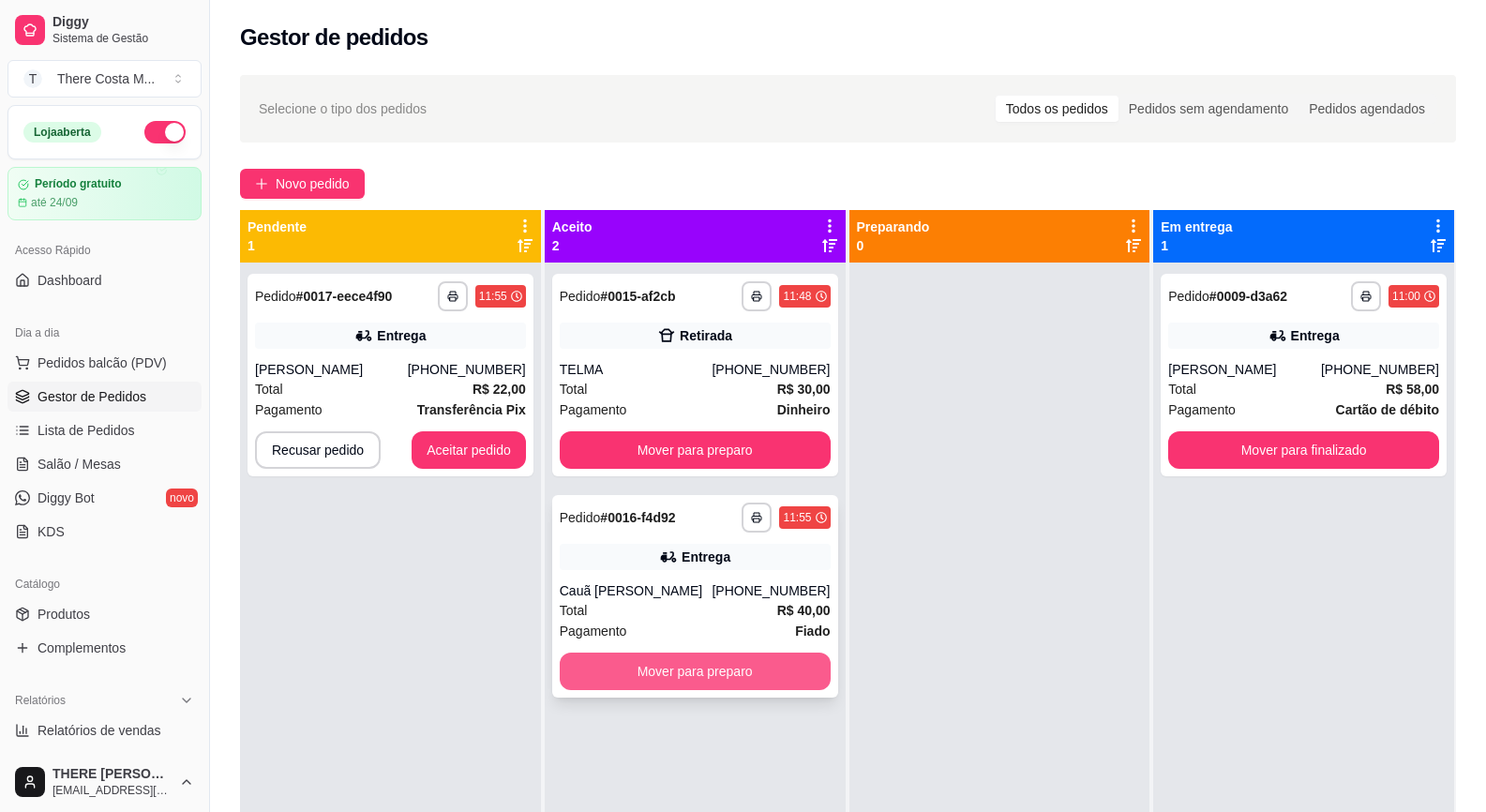
click at [726, 676] on button "Mover para preparo" at bounding box center [696, 671] width 271 height 38
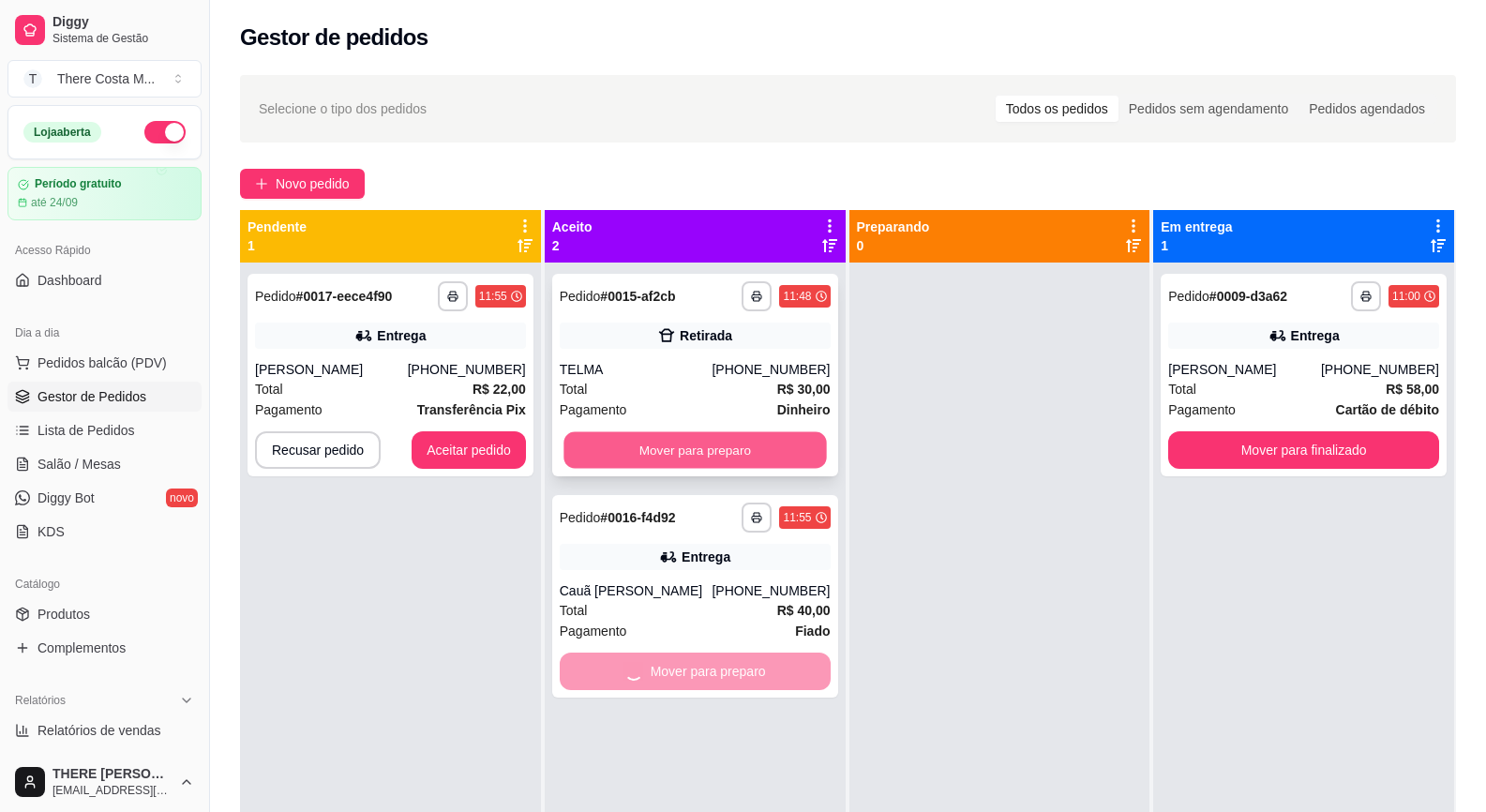
click at [707, 447] on button "Mover para preparo" at bounding box center [694, 451] width 263 height 37
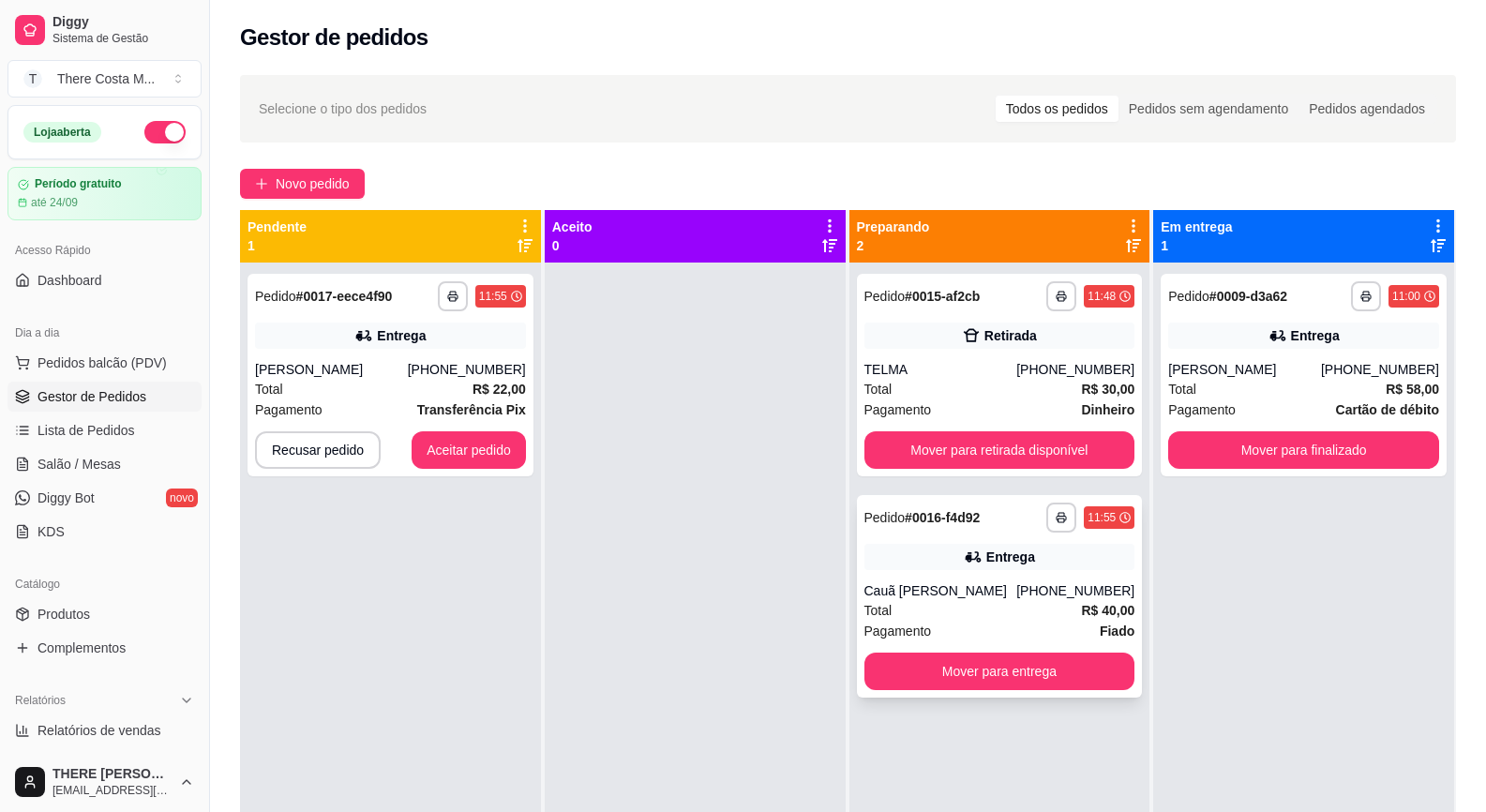
click at [950, 576] on div "**********" at bounding box center [999, 596] width 286 height 203
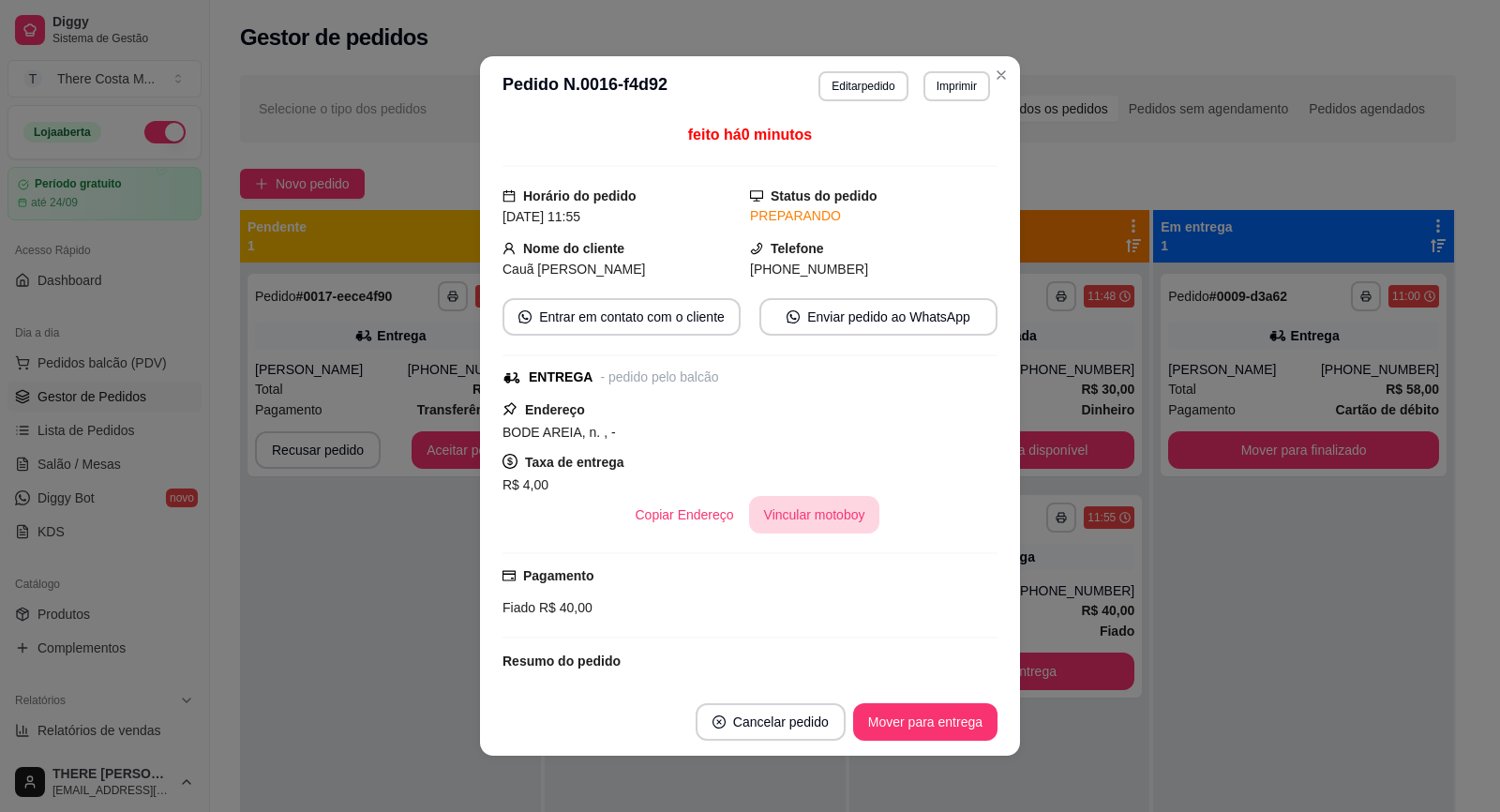
click at [792, 509] on button "Vincular motoboy" at bounding box center [814, 515] width 131 height 38
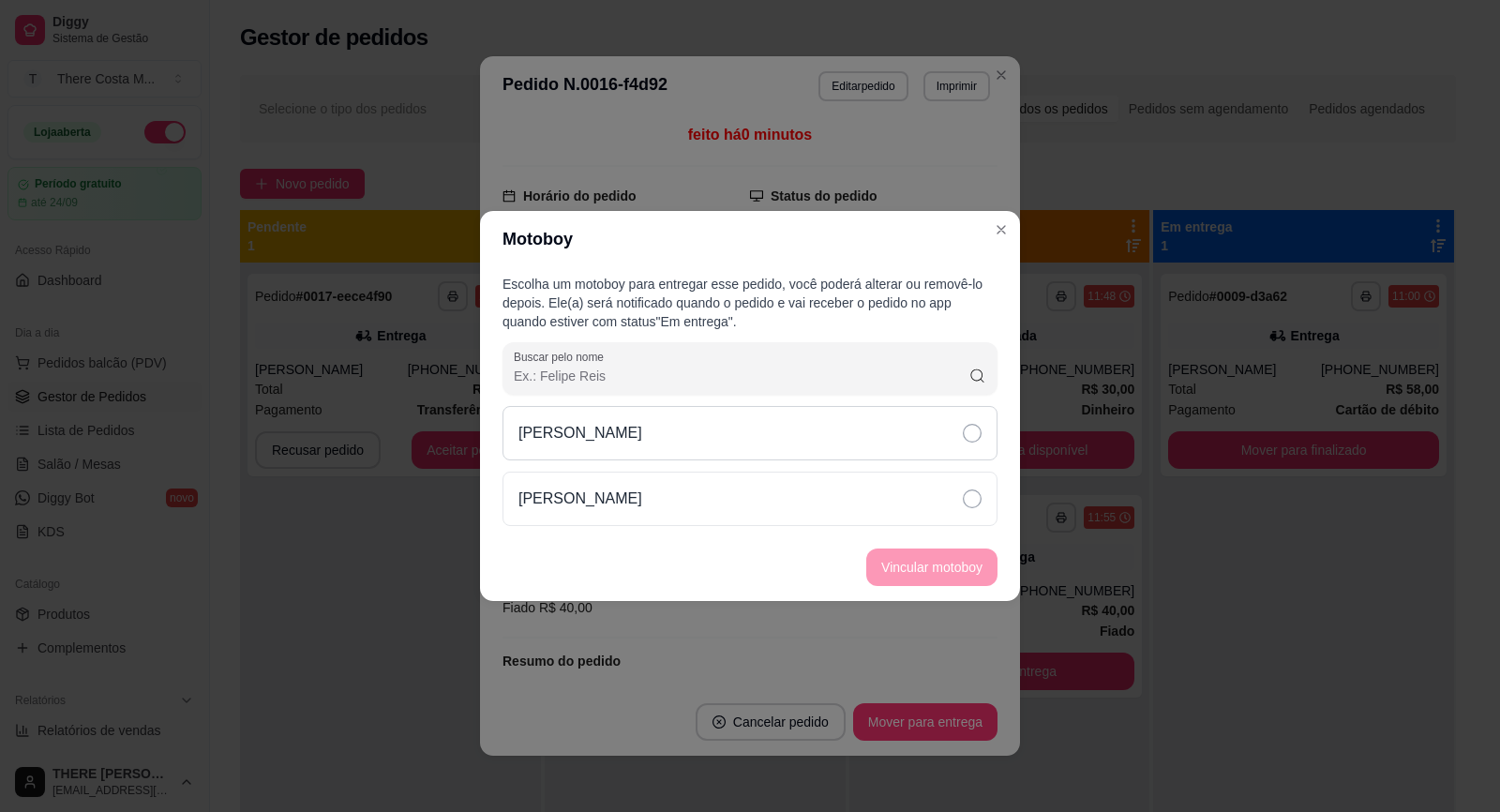
click at [794, 443] on div "[PERSON_NAME]" at bounding box center [750, 433] width 495 height 54
click at [966, 562] on button "Vincular motoboy" at bounding box center [931, 567] width 131 height 38
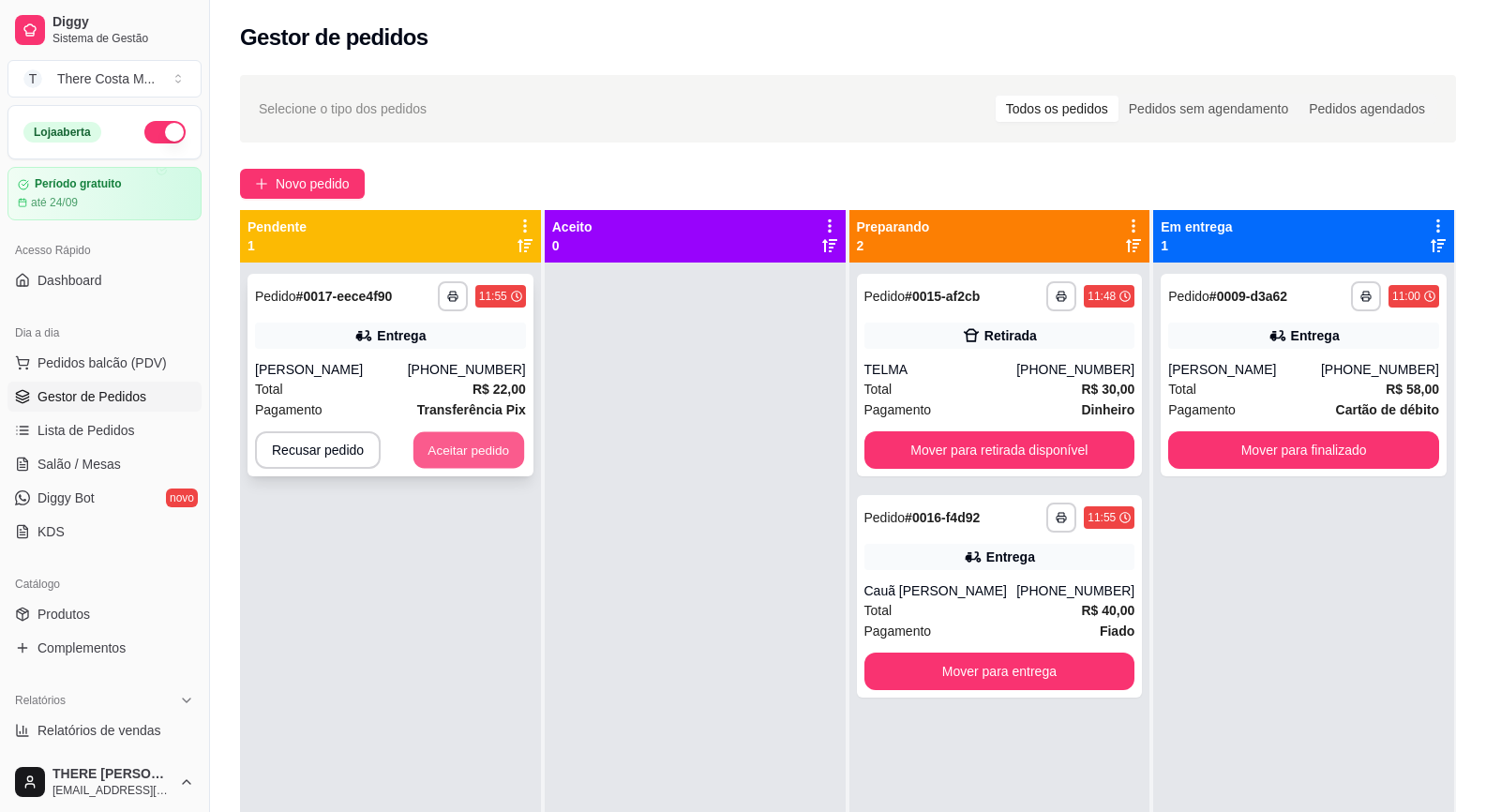
click at [452, 463] on button "Aceitar pedido" at bounding box center [469, 451] width 111 height 37
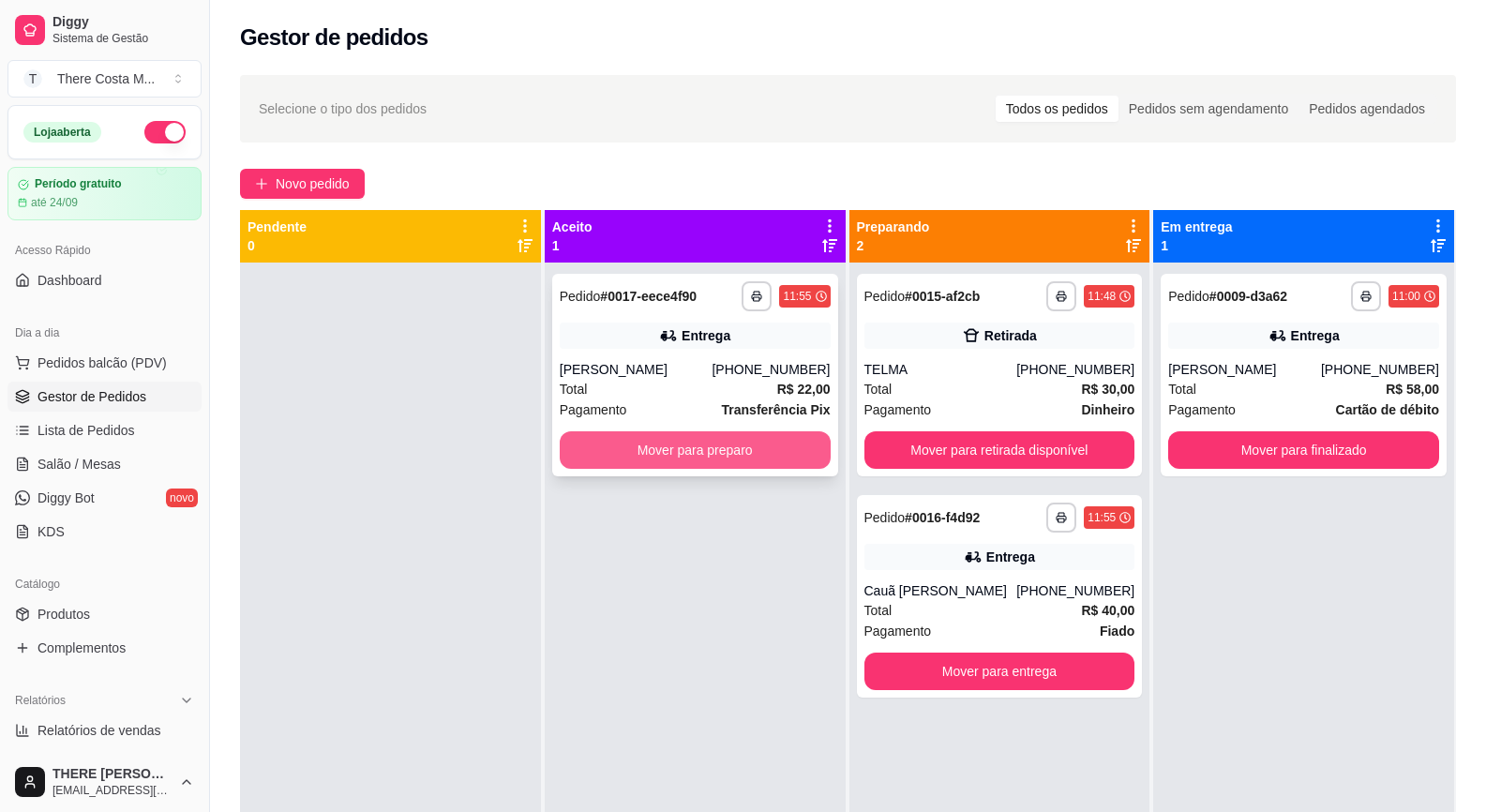
click at [694, 450] on button "Mover para preparo" at bounding box center [696, 450] width 271 height 38
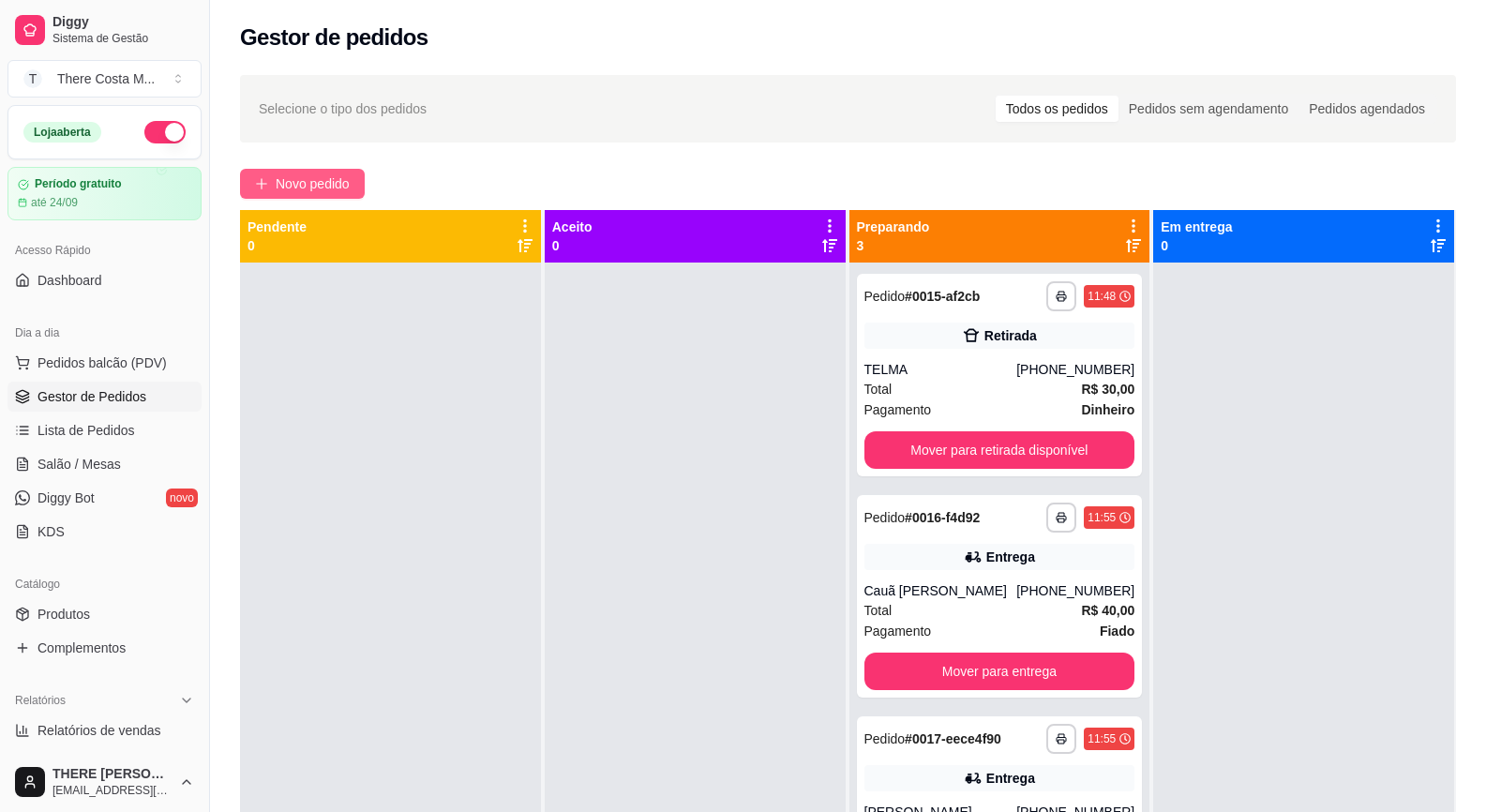
click at [350, 174] on span "Novo pedido" at bounding box center [312, 183] width 74 height 20
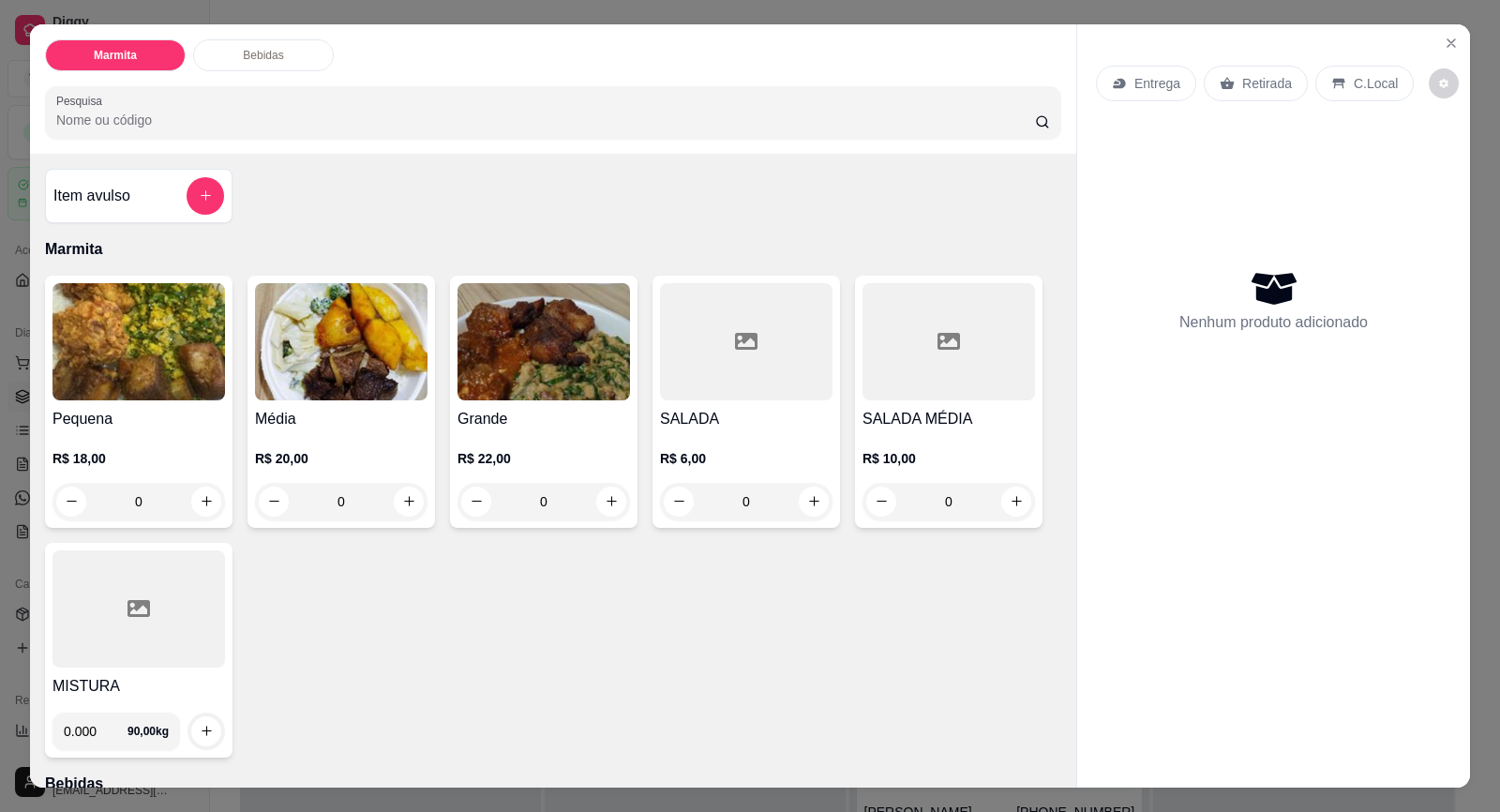
click at [1270, 84] on p "Retirada" at bounding box center [1266, 82] width 49 height 18
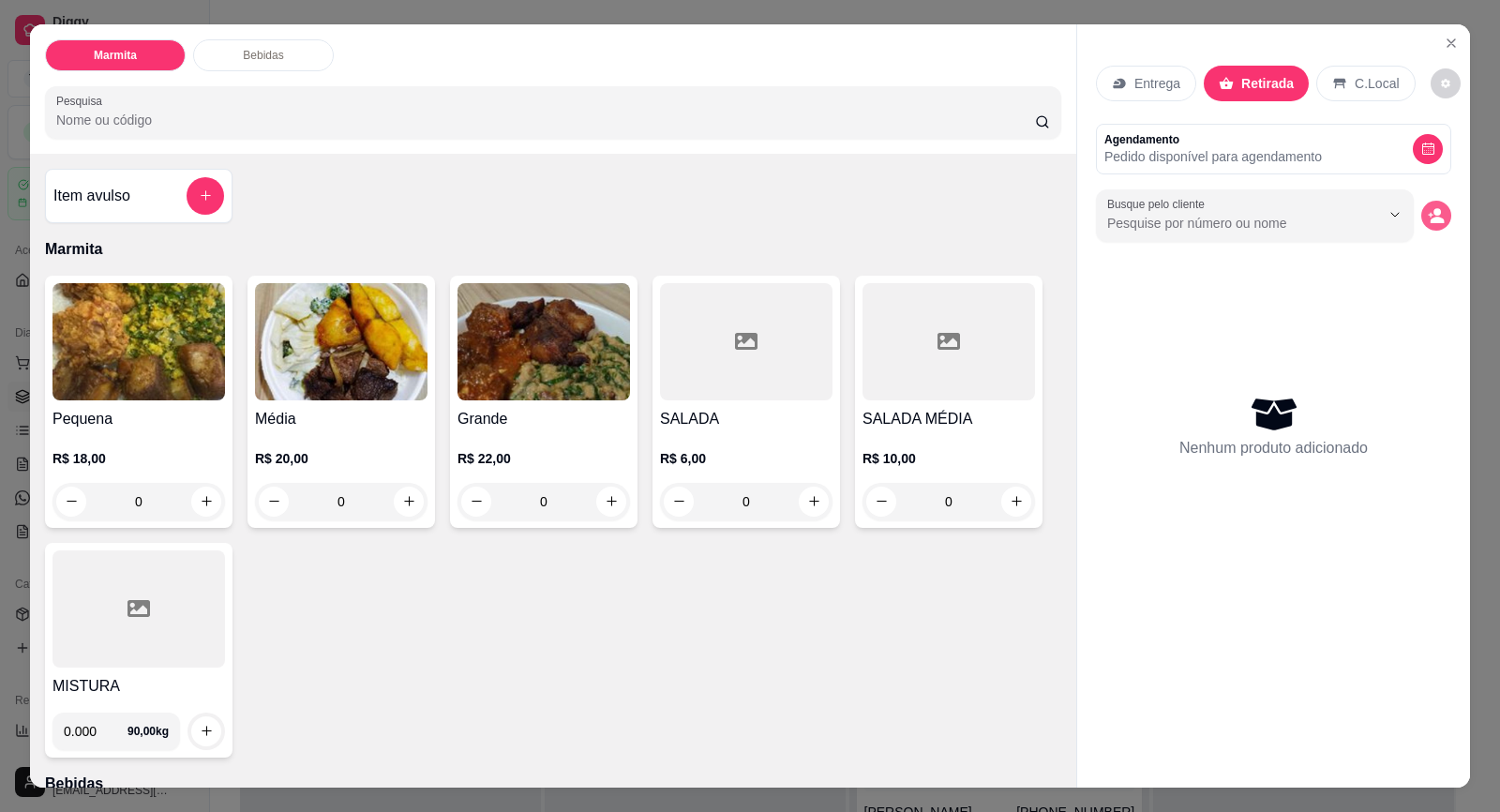
click at [1429, 205] on button "decrease-product-quantity" at bounding box center [1436, 215] width 30 height 30
click at [1154, 218] on input "Busque pelo cliente" at bounding box center [1229, 223] width 243 height 18
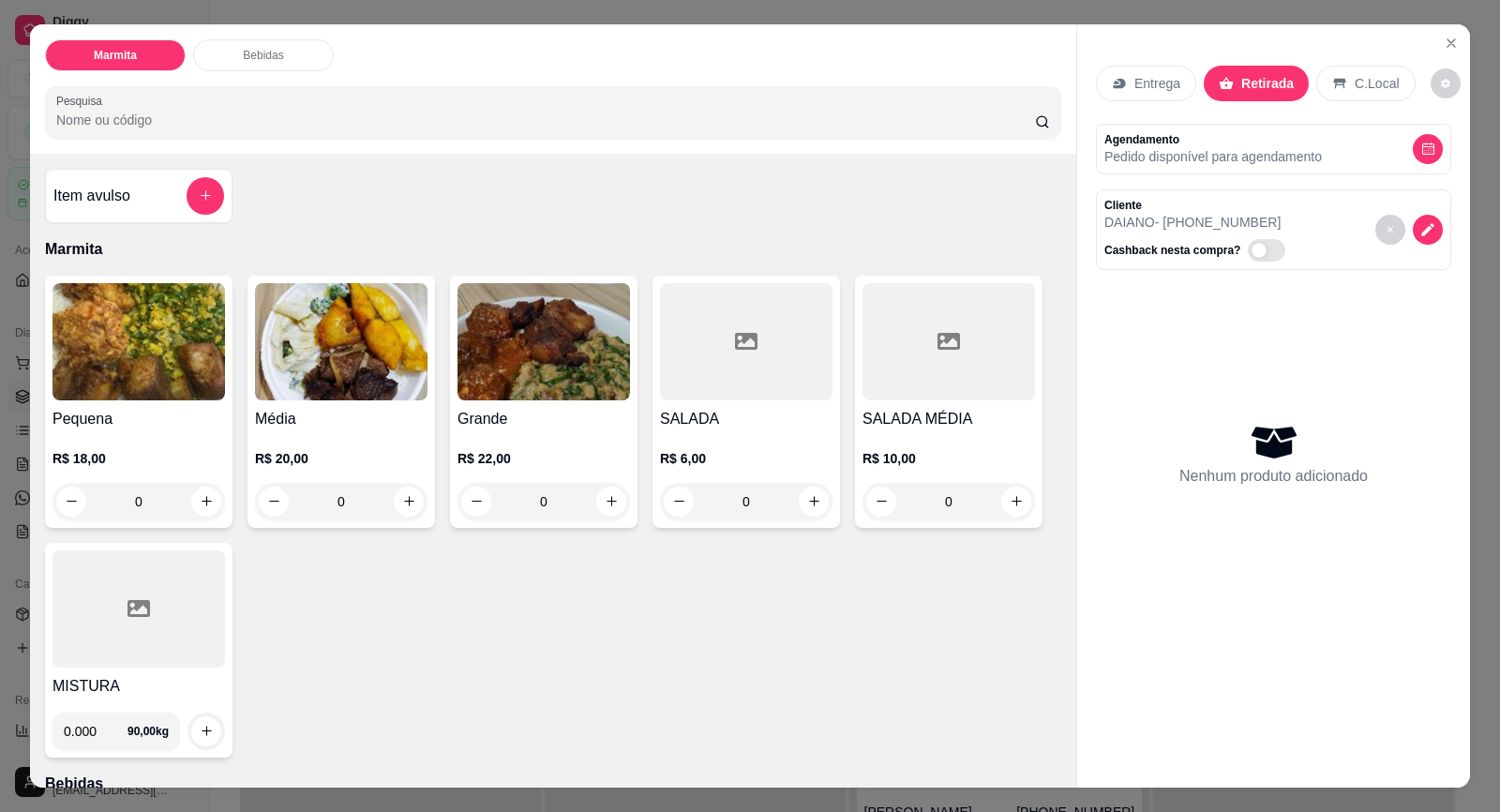
click at [172, 379] on img at bounding box center [139, 341] width 172 height 117
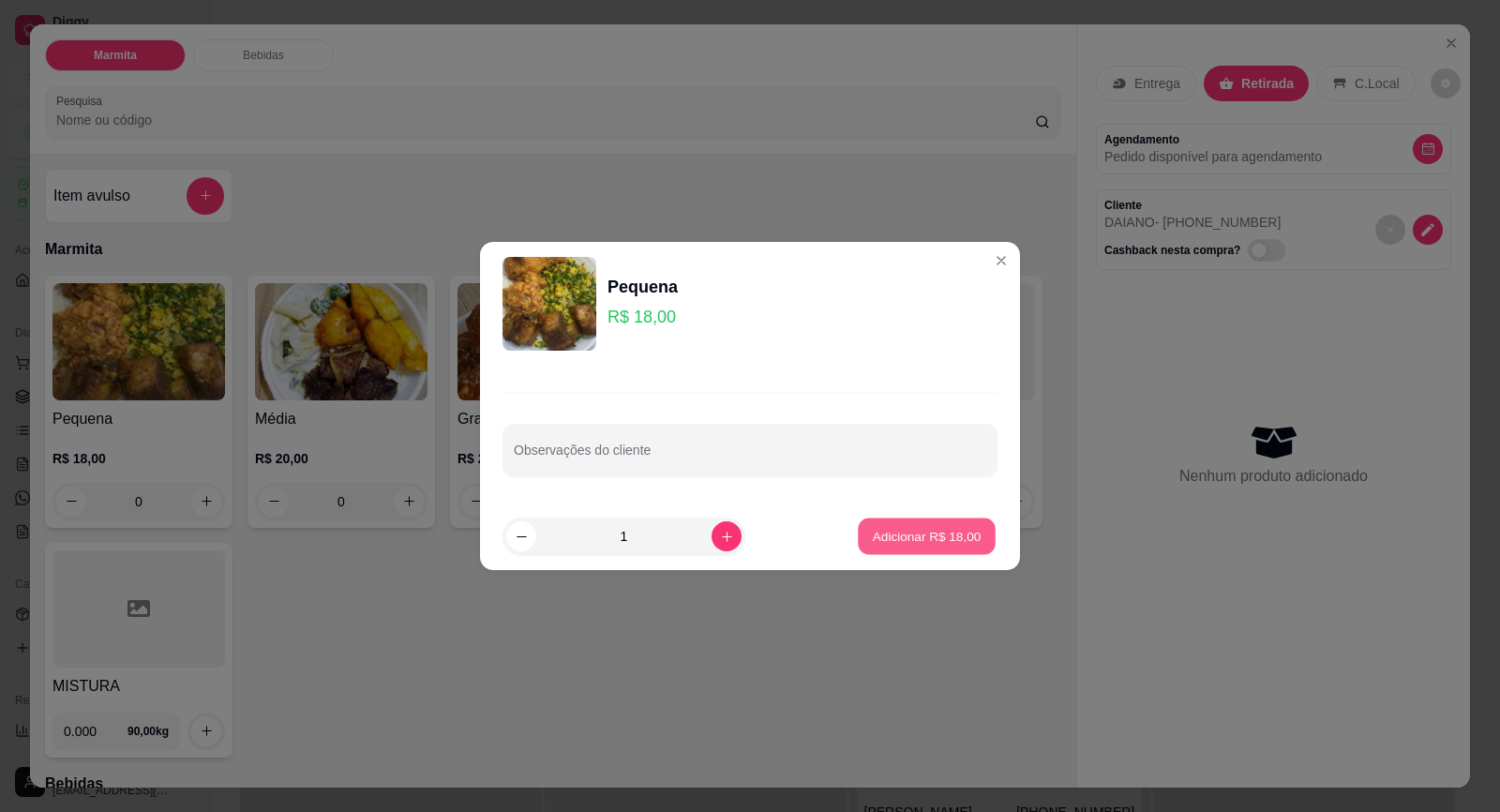
click at [885, 543] on p "Adicionar R$ 18,00" at bounding box center [927, 536] width 109 height 17
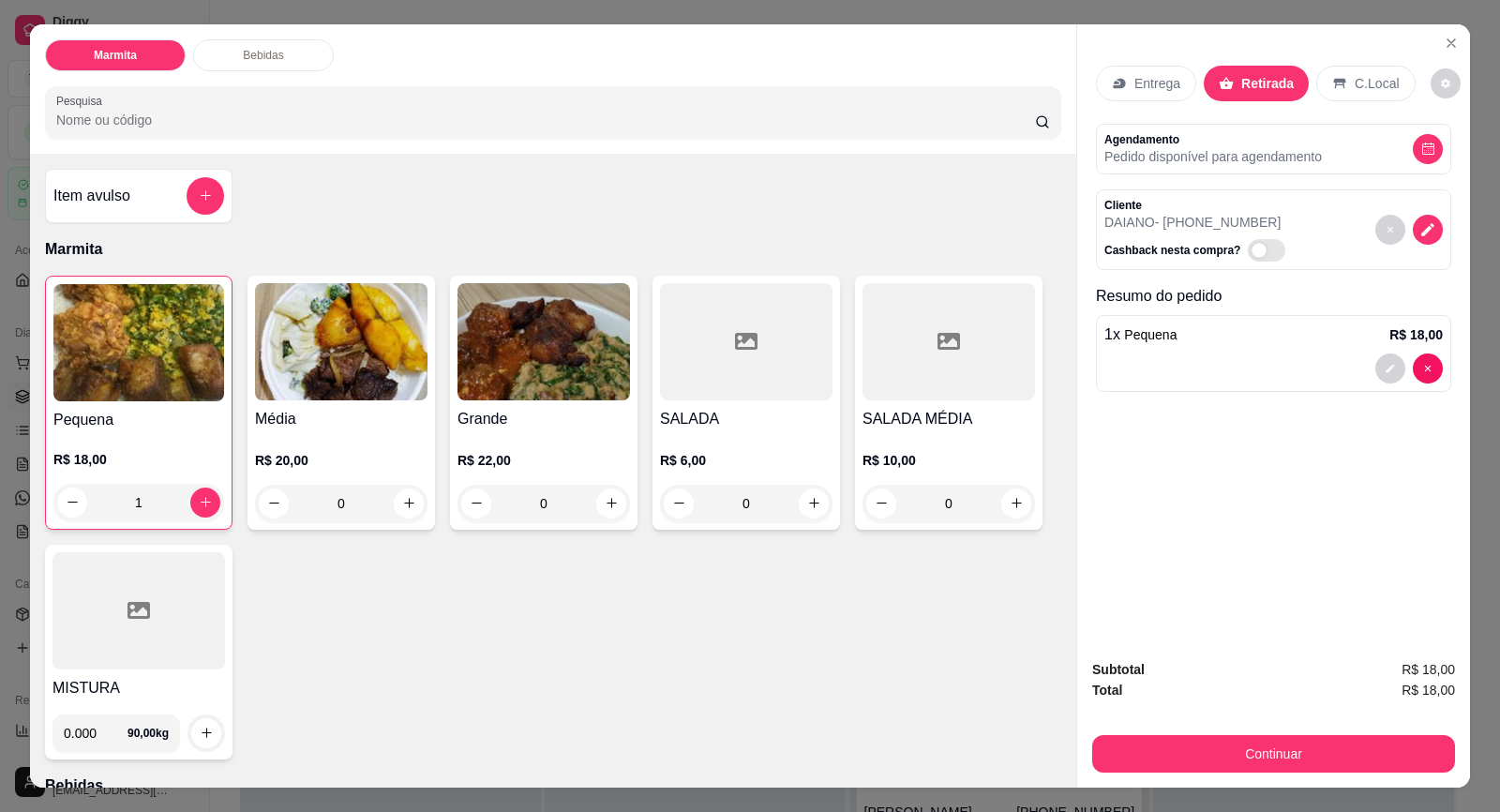
click at [109, 636] on div at bounding box center [139, 610] width 172 height 117
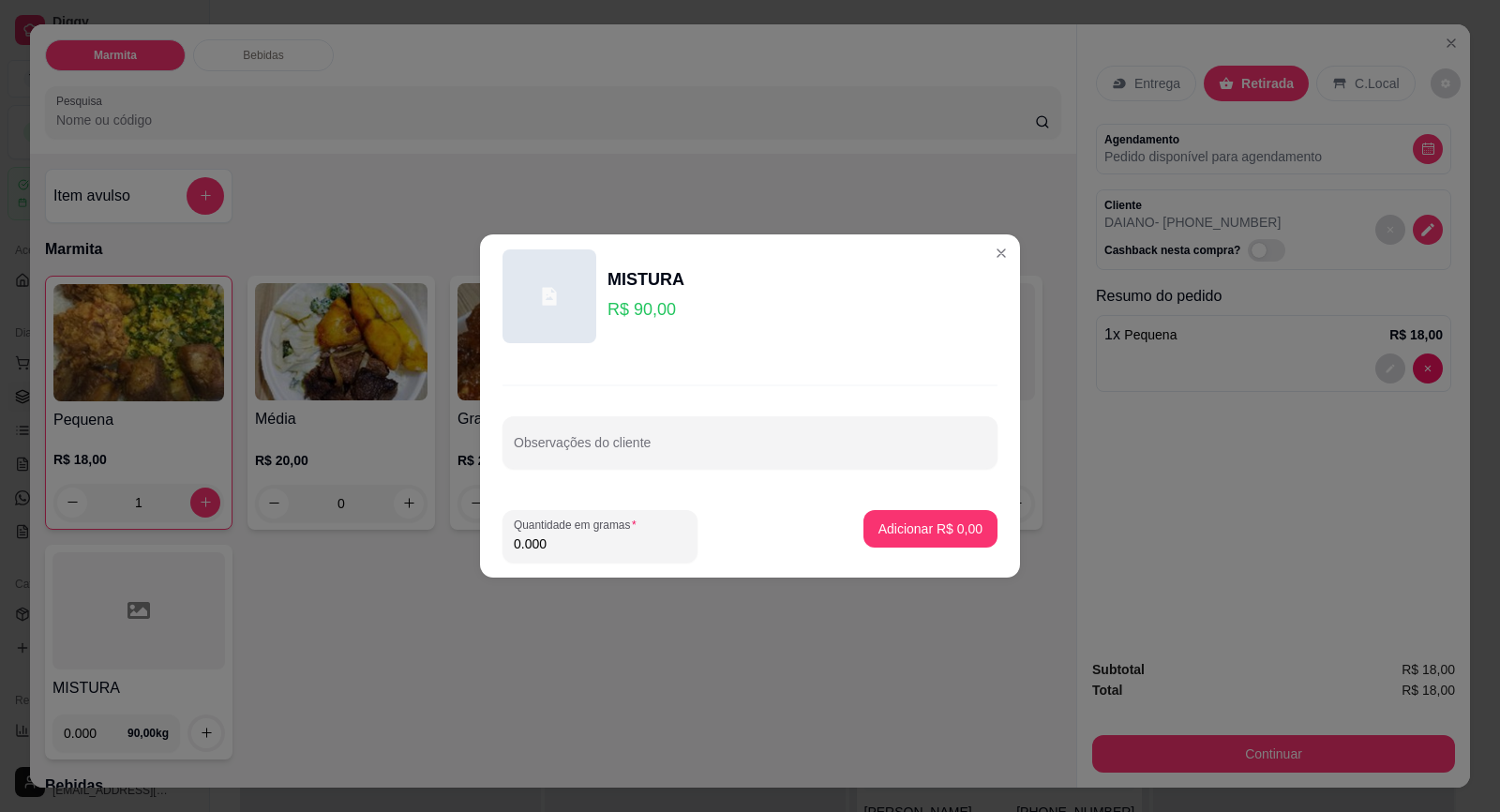
click at [635, 545] on input "0.000" at bounding box center [600, 543] width 172 height 18
click at [930, 520] on p "Adicionar R$ 25,20" at bounding box center [927, 528] width 109 height 17
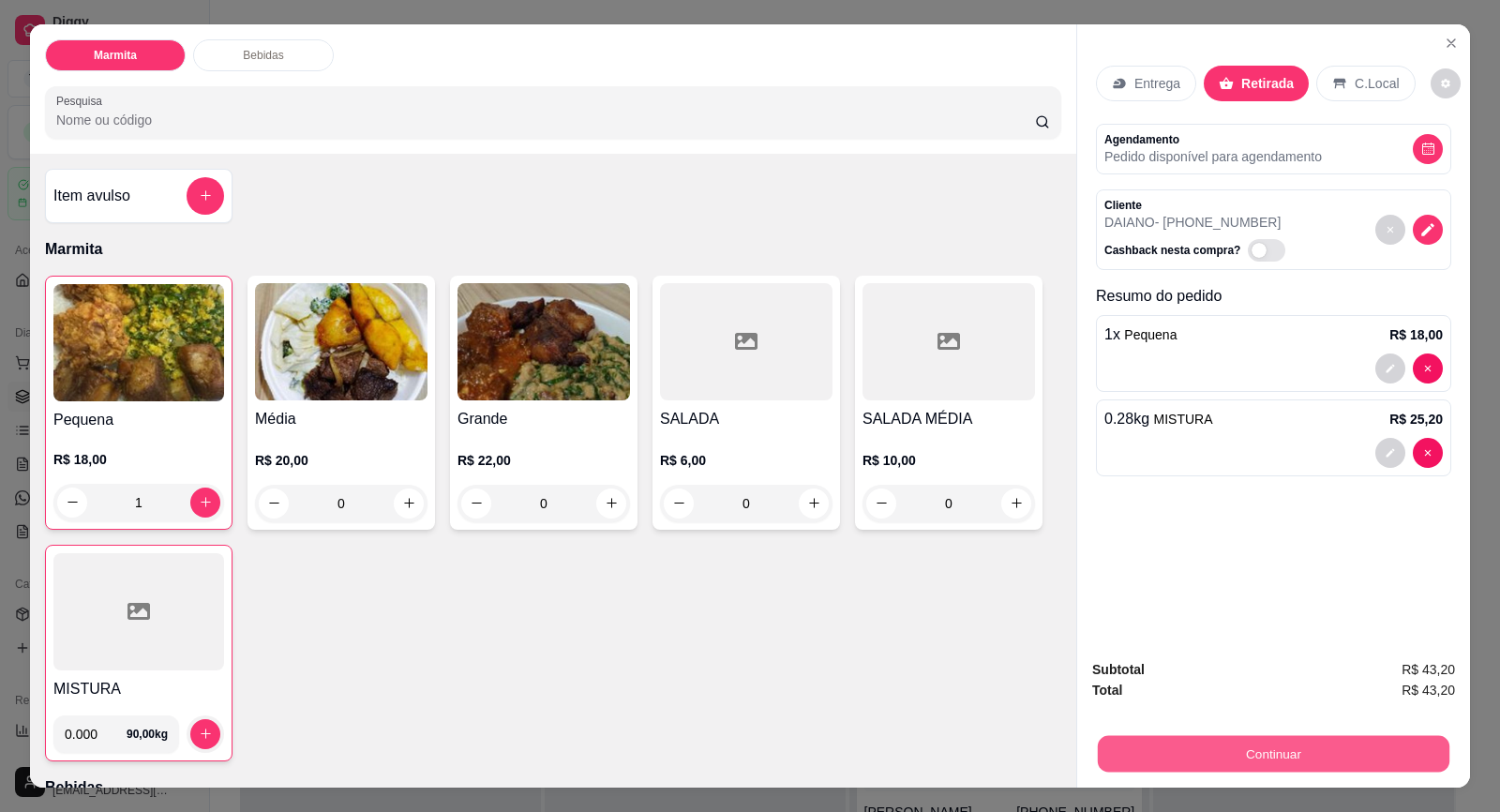
click at [1310, 742] on button "Continuar" at bounding box center [1273, 754] width 352 height 37
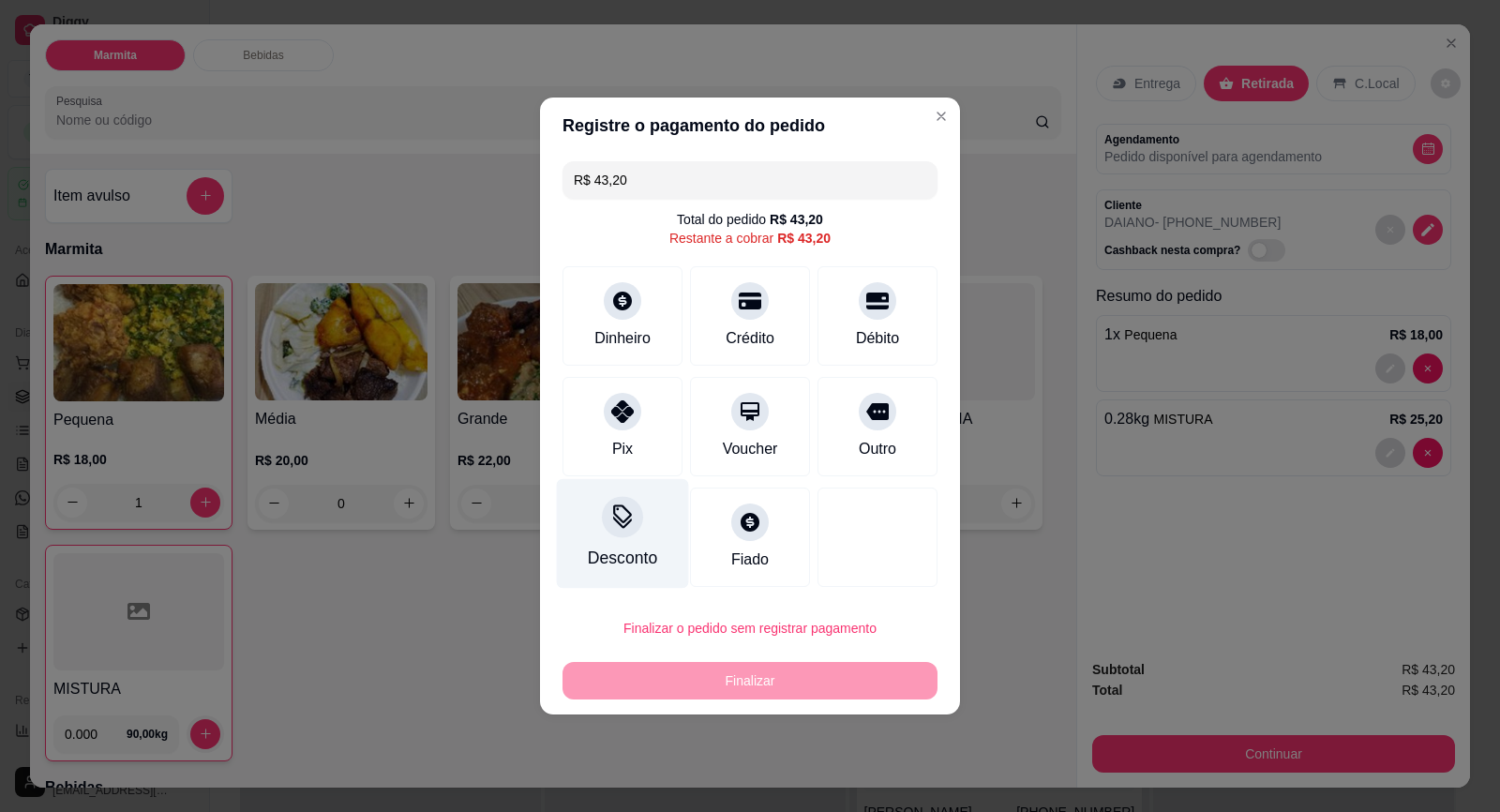
click at [626, 548] on div "Desconto" at bounding box center [623, 557] width 70 height 24
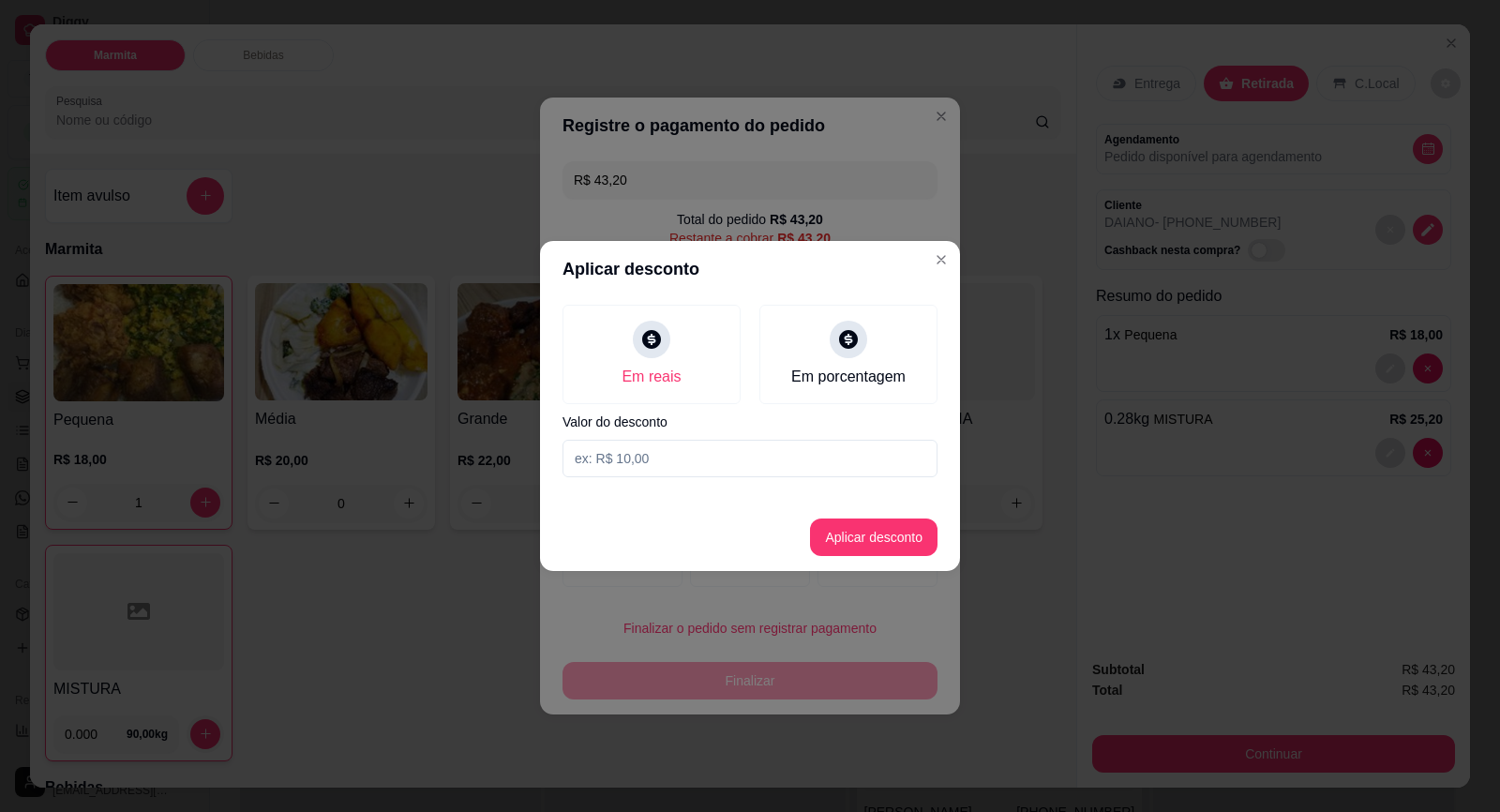
click at [764, 469] on input at bounding box center [749, 458] width 375 height 38
click at [893, 555] on footer "Aplicar desconto" at bounding box center [749, 538] width 420 height 68
click at [893, 549] on button "Aplicar desconto" at bounding box center [874, 538] width 123 height 37
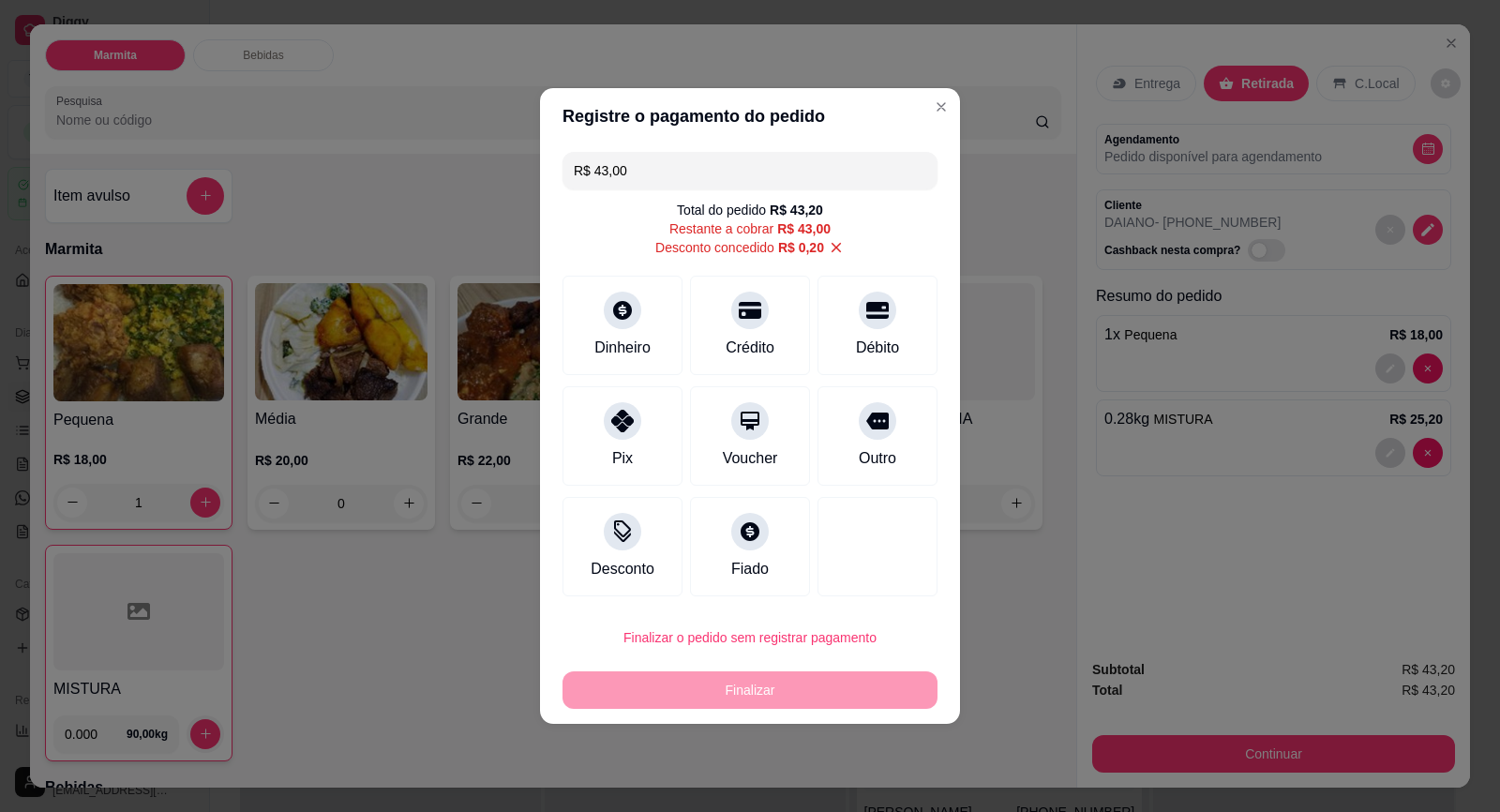
click at [863, 686] on div "Finalizar" at bounding box center [749, 690] width 375 height 38
click at [619, 284] on div "Dinheiro" at bounding box center [623, 322] width 132 height 109
click at [622, 422] on icon at bounding box center [622, 415] width 24 height 24
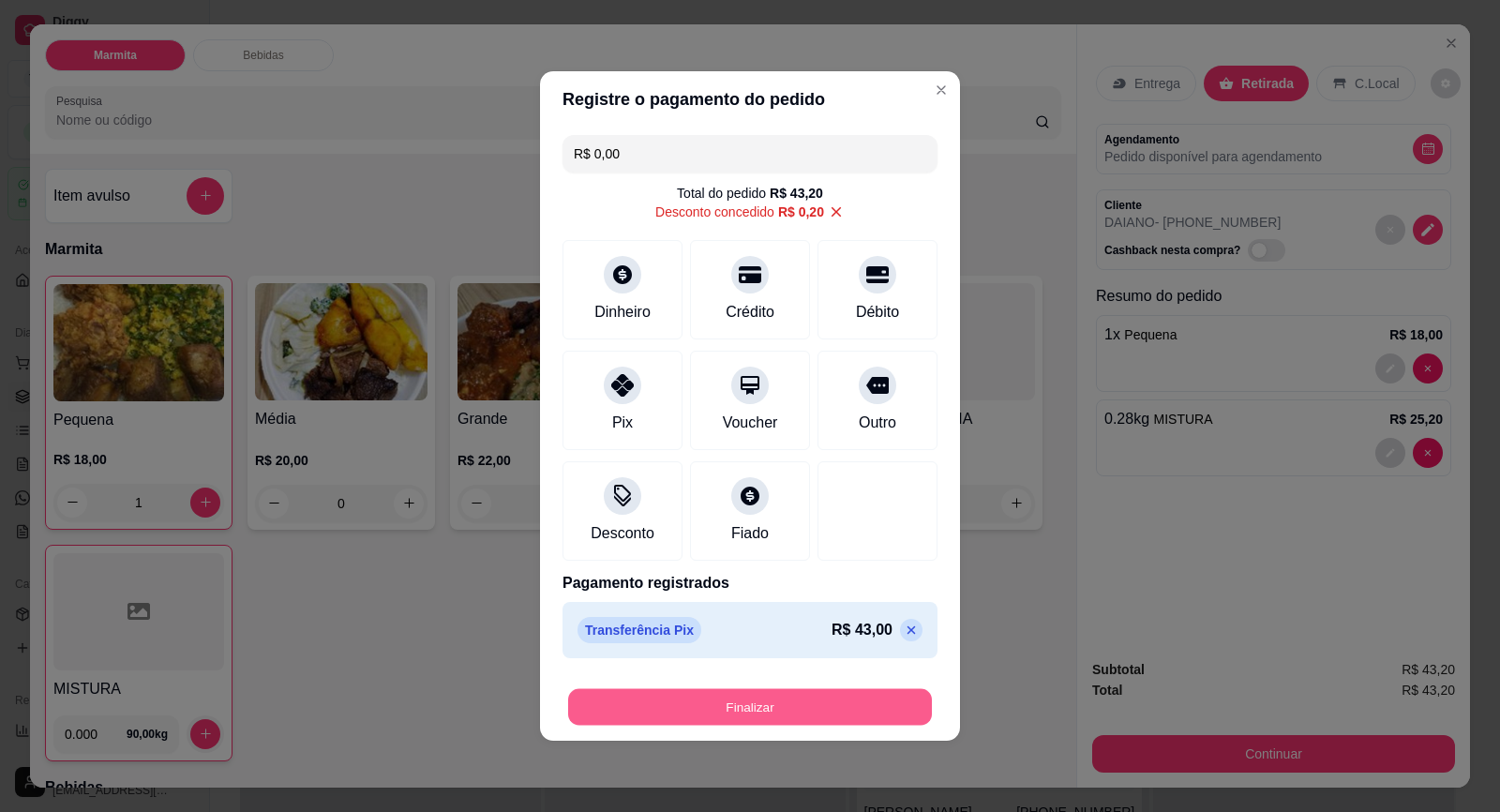
click at [868, 692] on button "Finalizar" at bounding box center [749, 707] width 363 height 37
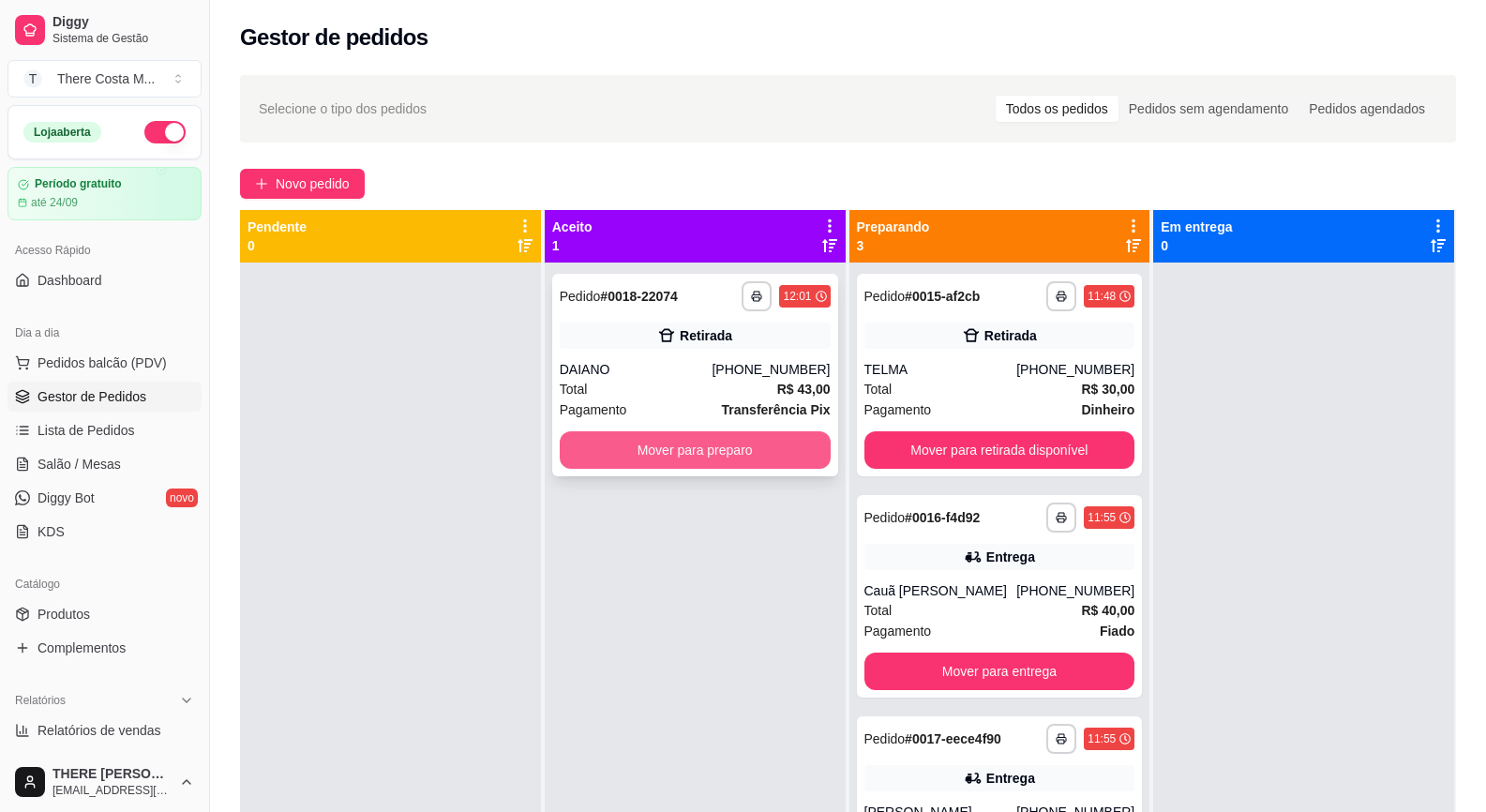
click at [693, 445] on button "Mover para preparo" at bounding box center [696, 450] width 271 height 38
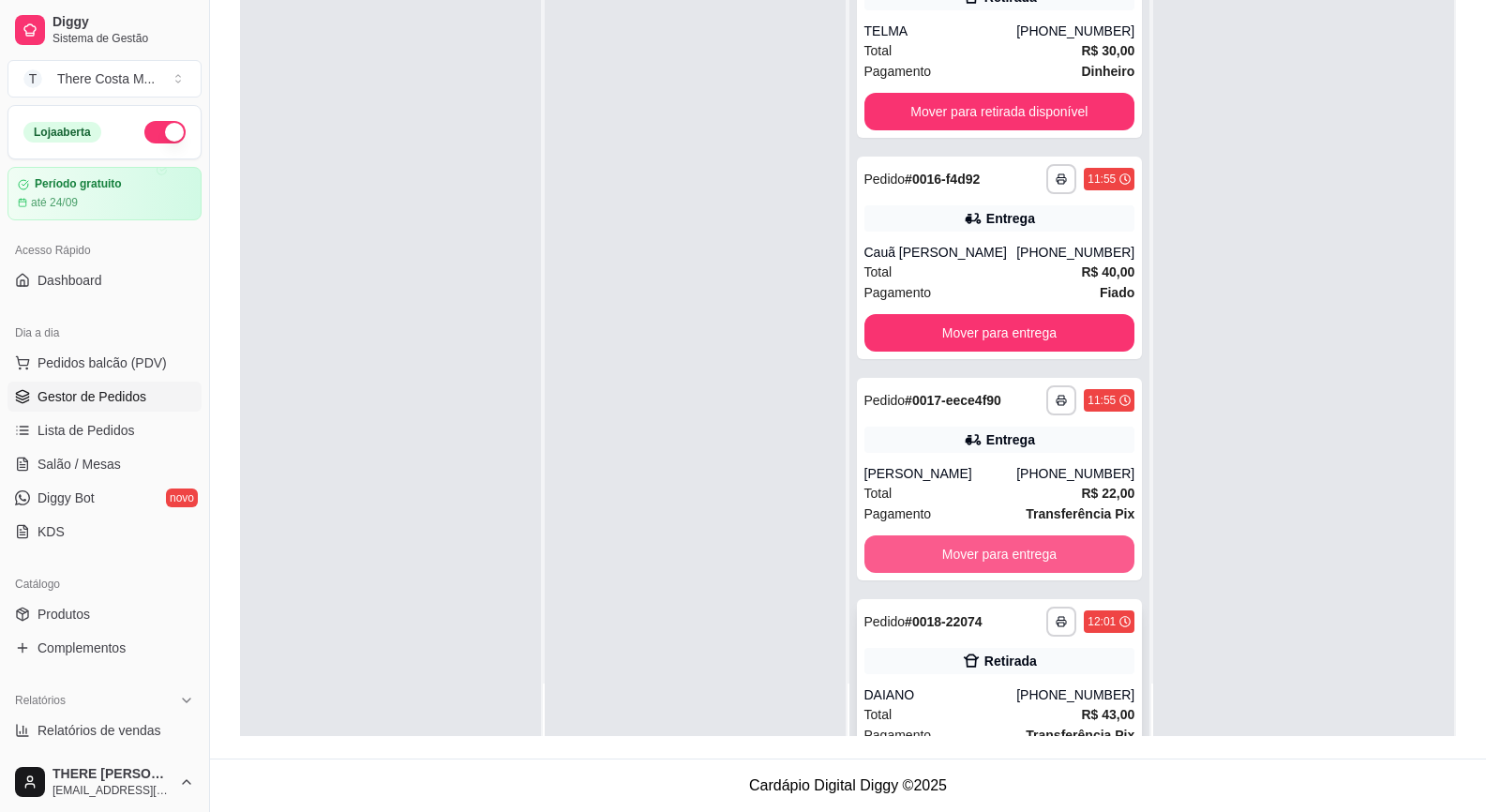
scroll to position [92, 0]
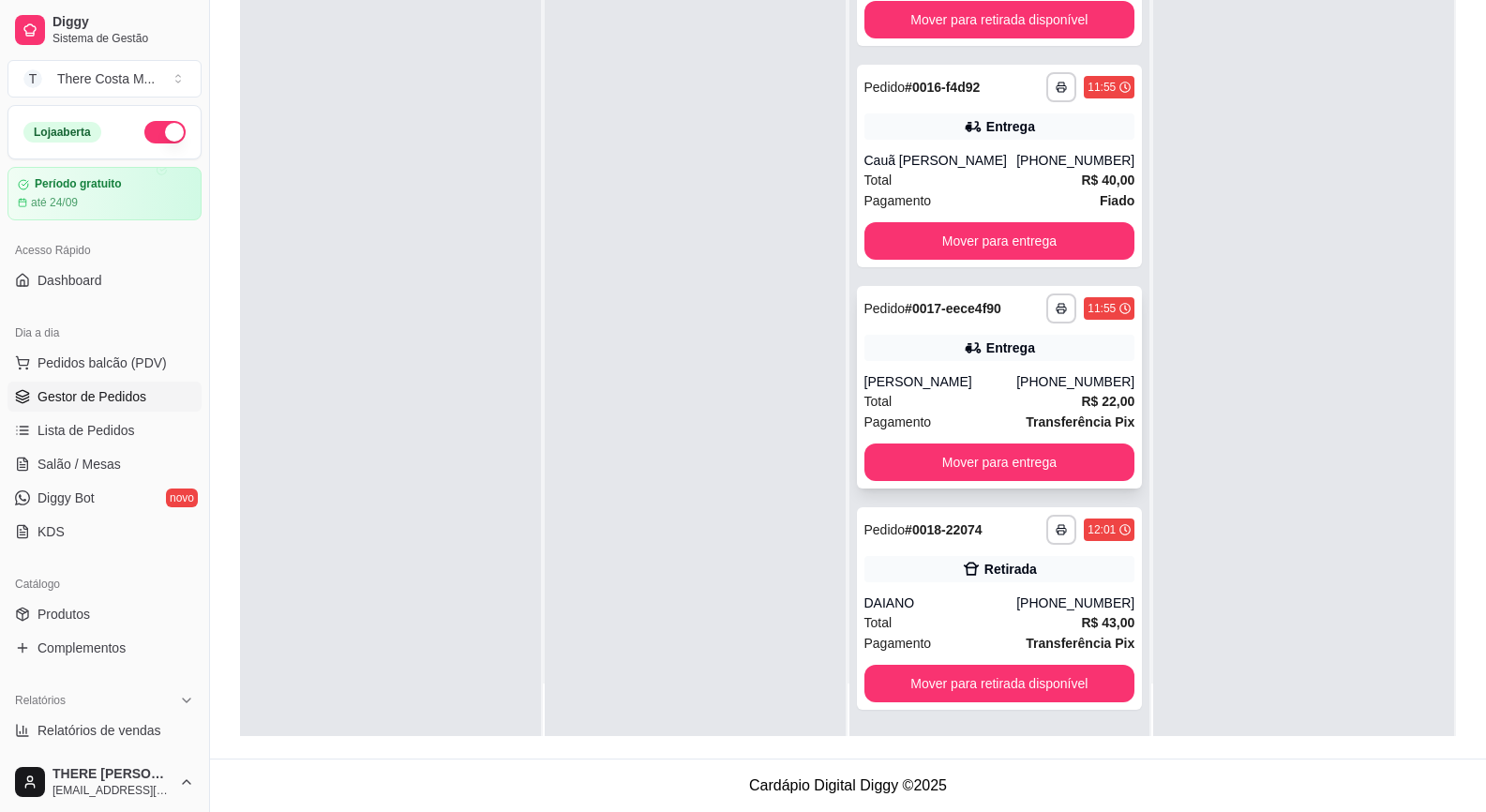
click at [961, 359] on div "Entrega" at bounding box center [1000, 347] width 271 height 26
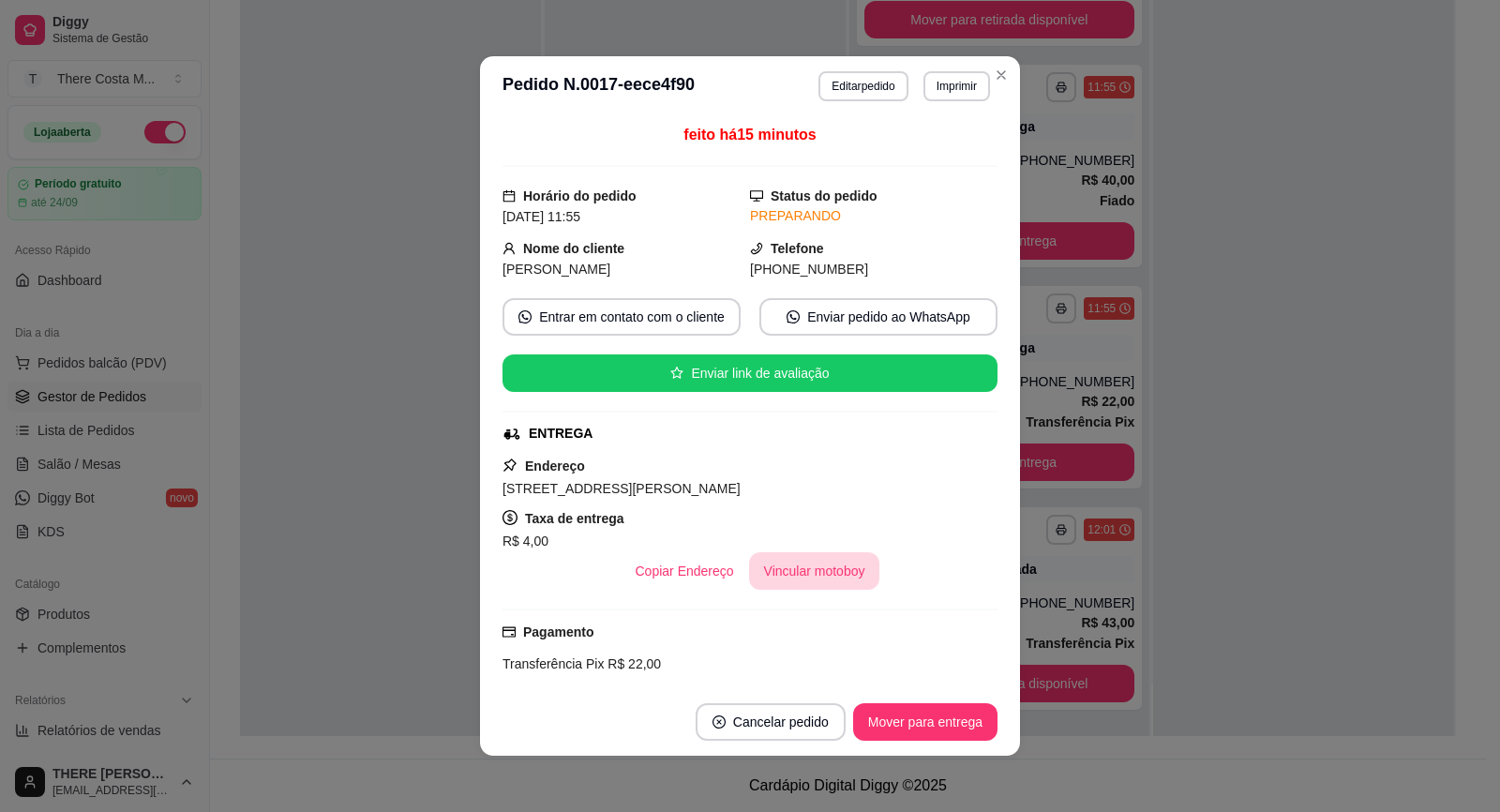
click at [808, 562] on button "Vincular motoboy" at bounding box center [814, 571] width 131 height 38
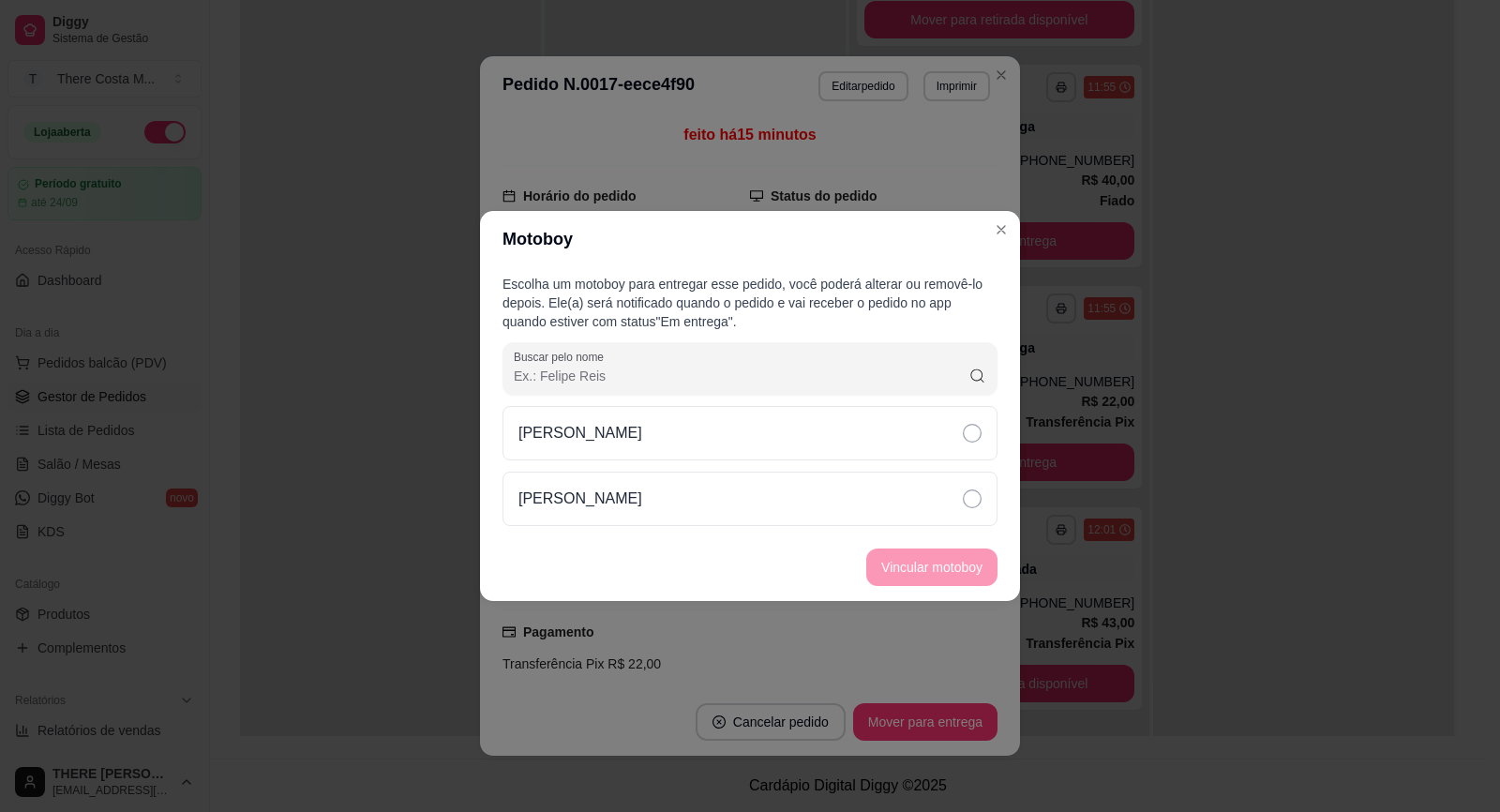
drag, startPoint x: 782, startPoint y: 452, endPoint x: 1023, endPoint y: 660, distance: 318.3
click at [781, 450] on div "[PERSON_NAME]" at bounding box center [750, 433] width 495 height 54
click at [947, 565] on button "Vincular motoboy" at bounding box center [932, 568] width 128 height 37
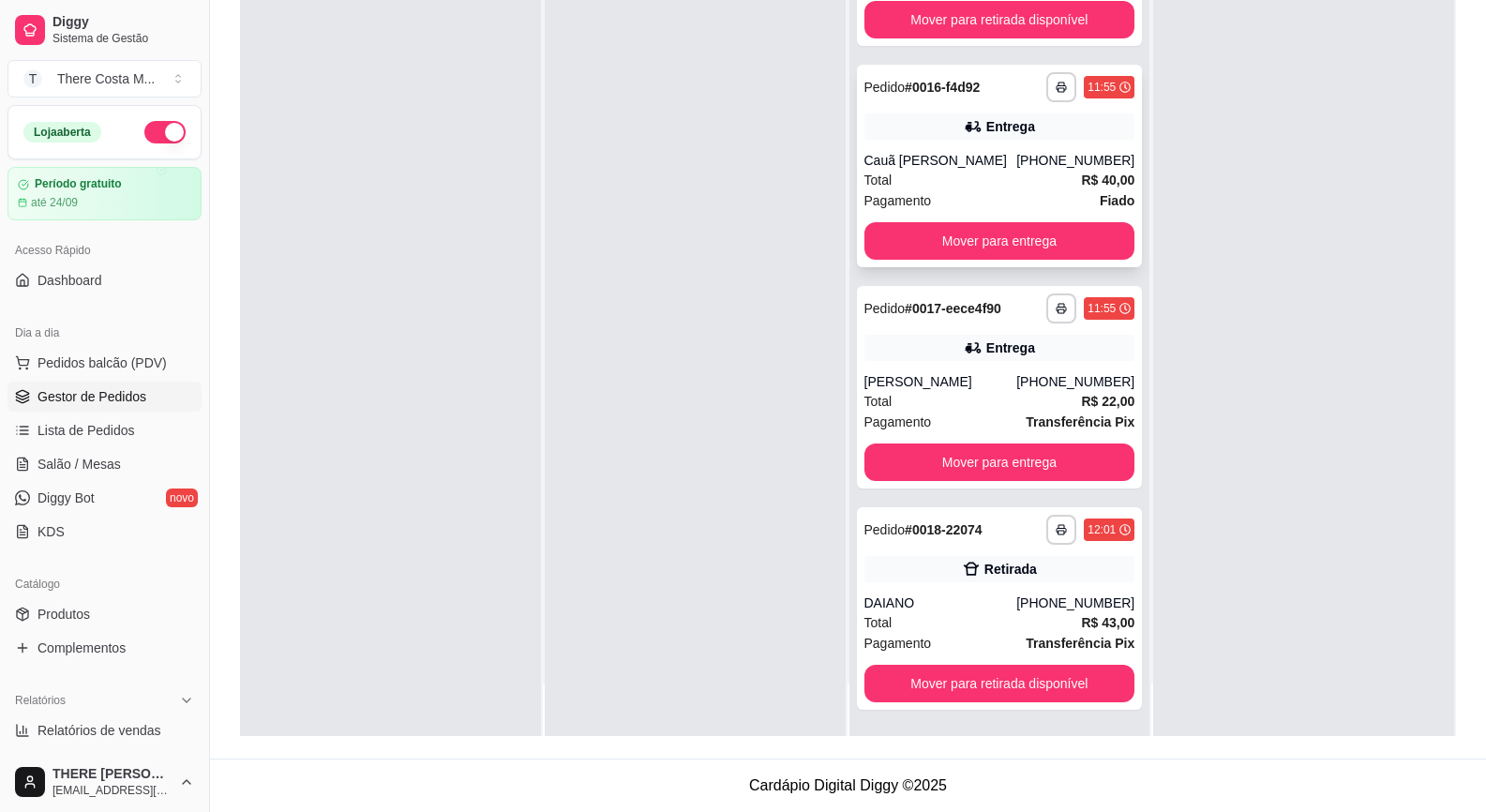
click at [987, 126] on div "Entrega" at bounding box center [1011, 126] width 48 height 18
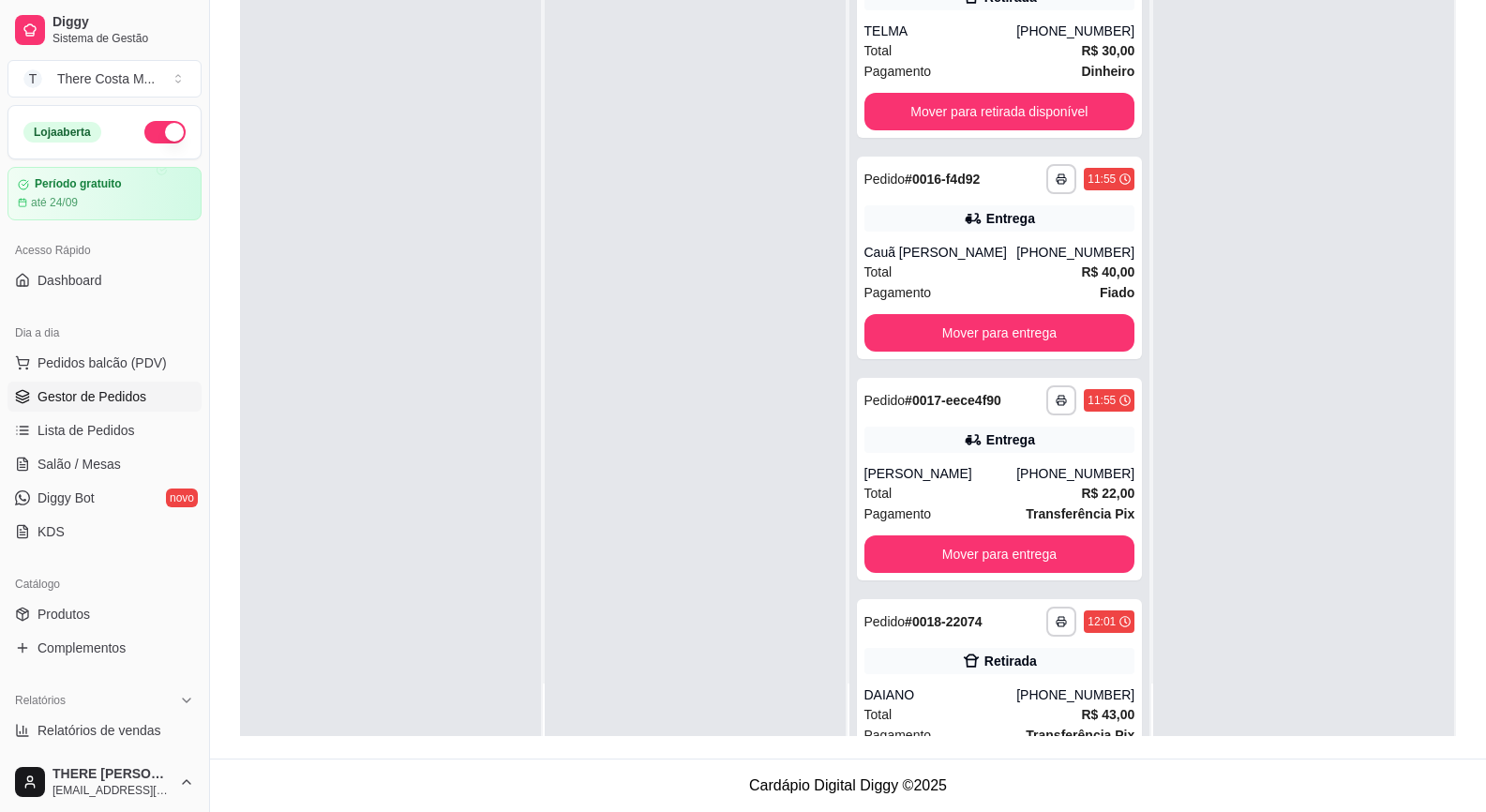
scroll to position [0, 0]
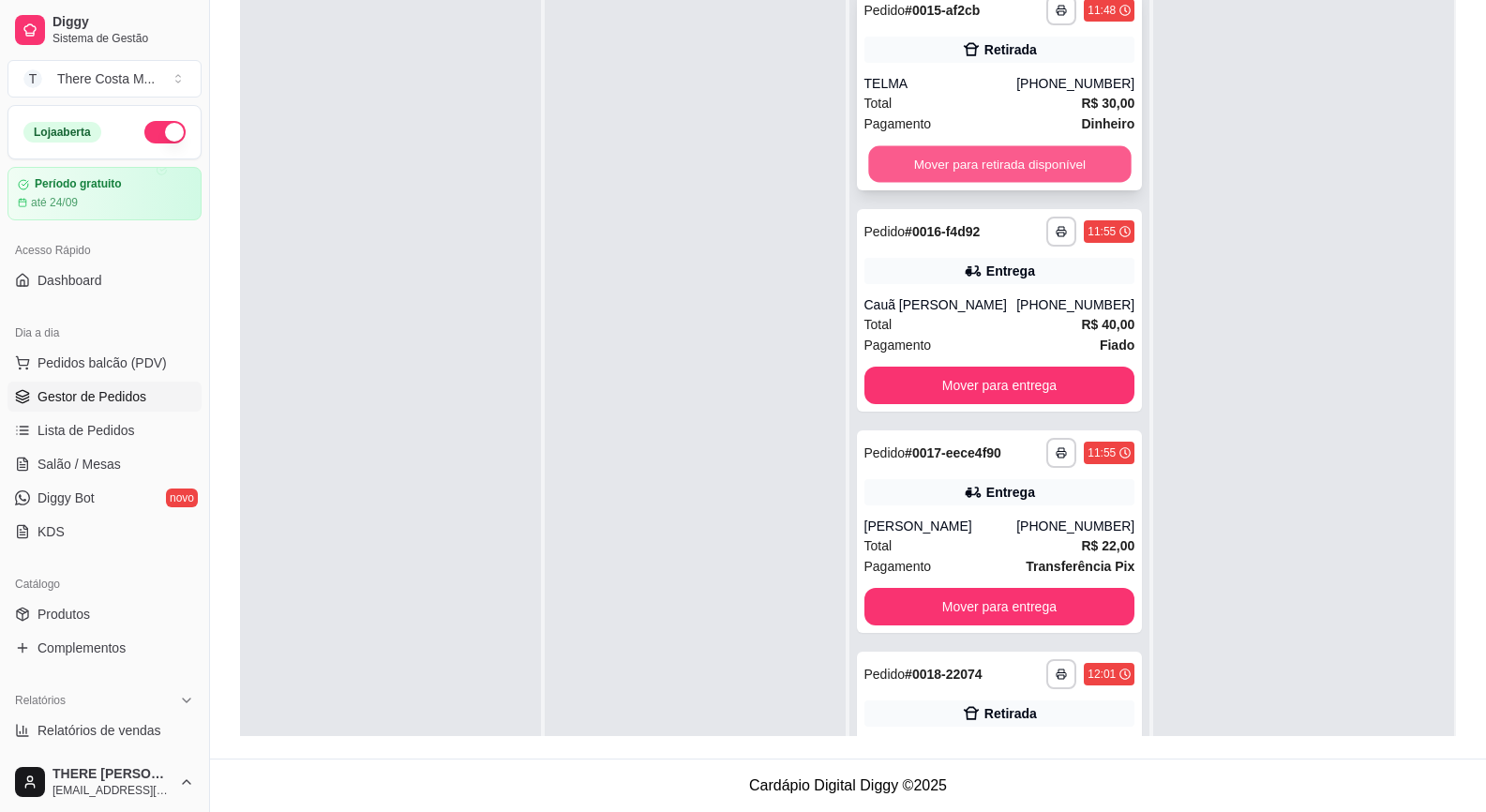
click at [1036, 152] on button "Mover para retirada disponível" at bounding box center [999, 165] width 263 height 37
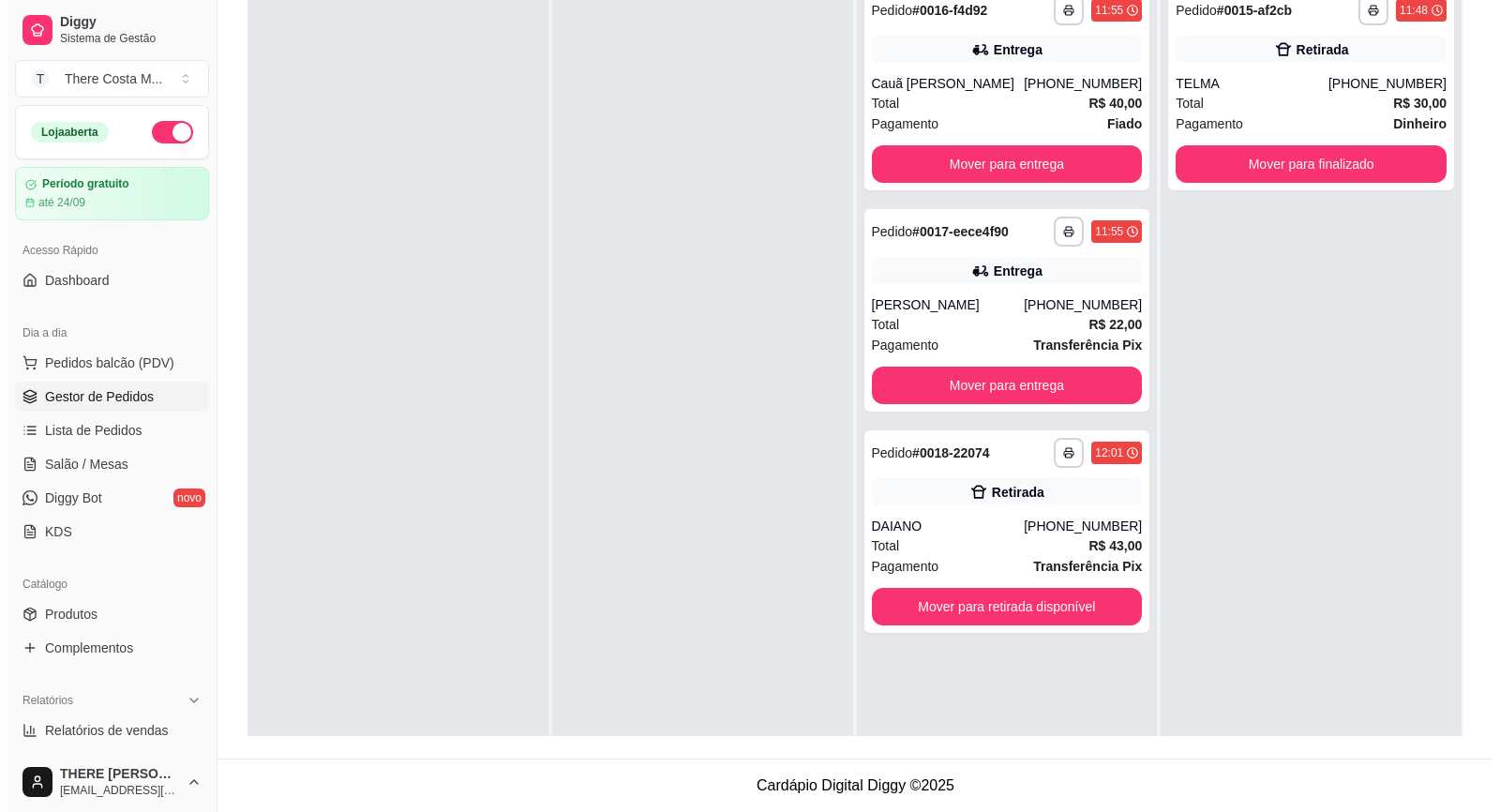
scroll to position [5, 0]
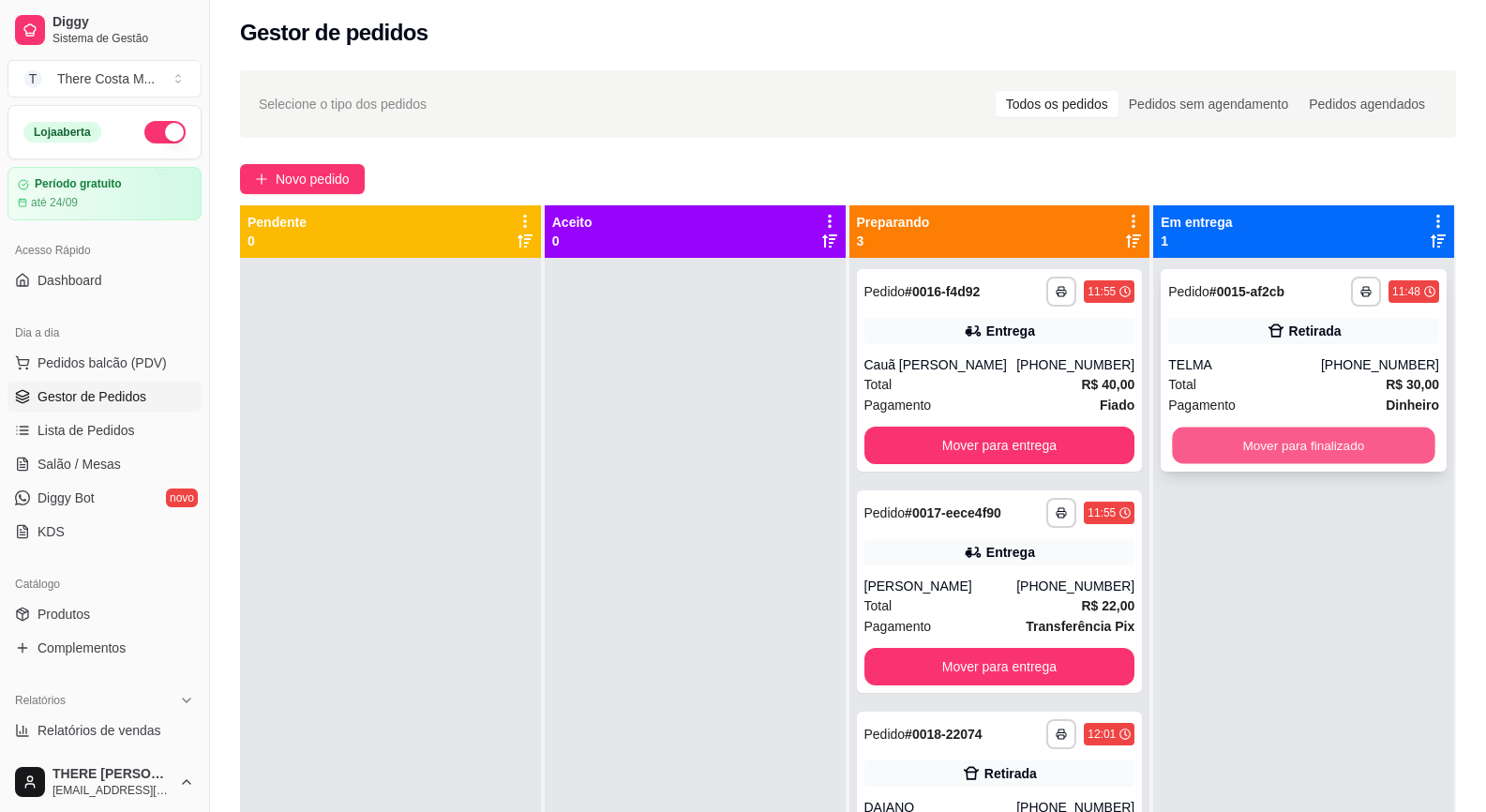
click at [1314, 442] on button "Mover para finalizado" at bounding box center [1304, 446] width 263 height 37
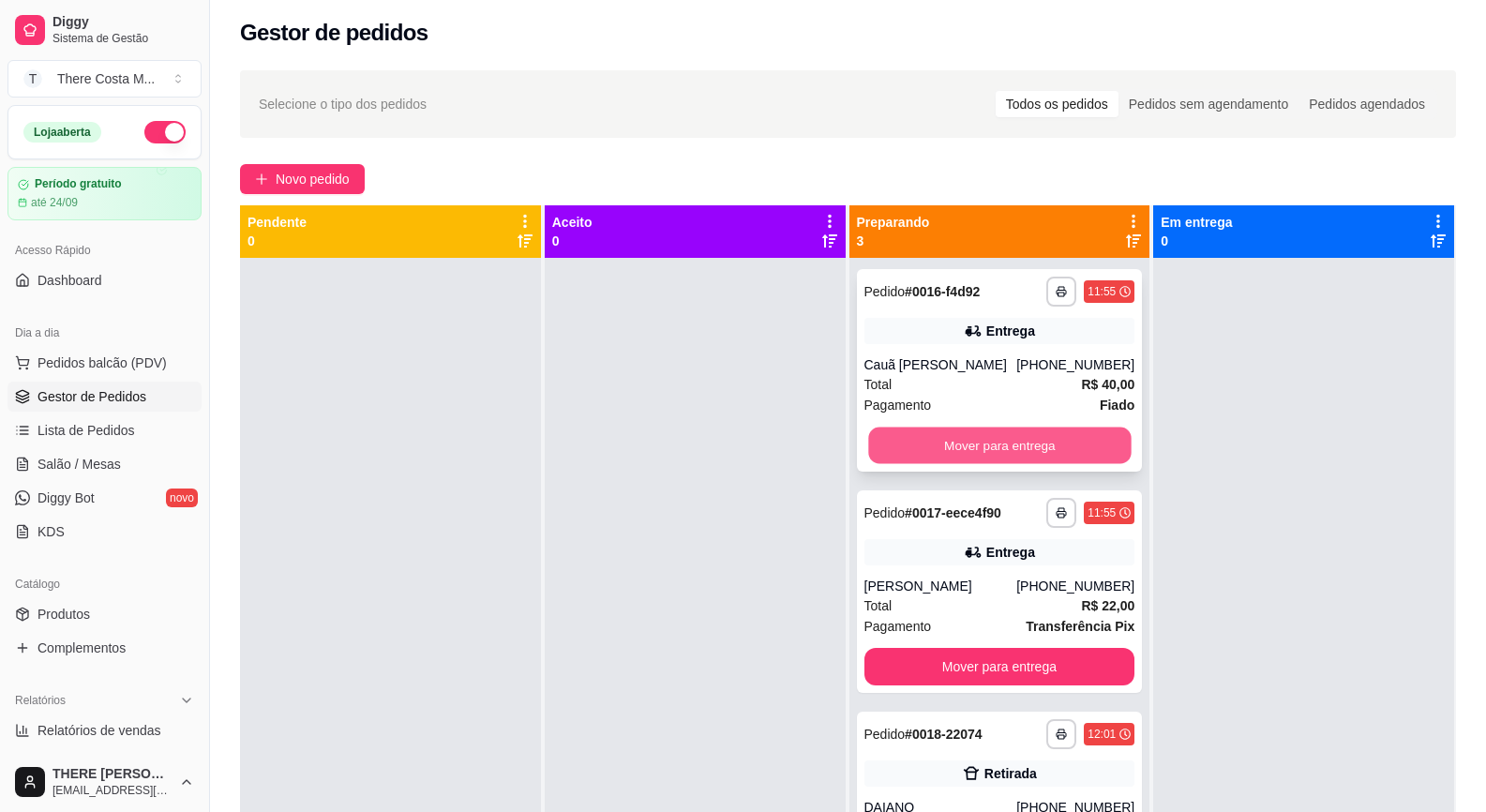
click at [1022, 463] on button "Mover para entrega" at bounding box center [999, 446] width 263 height 37
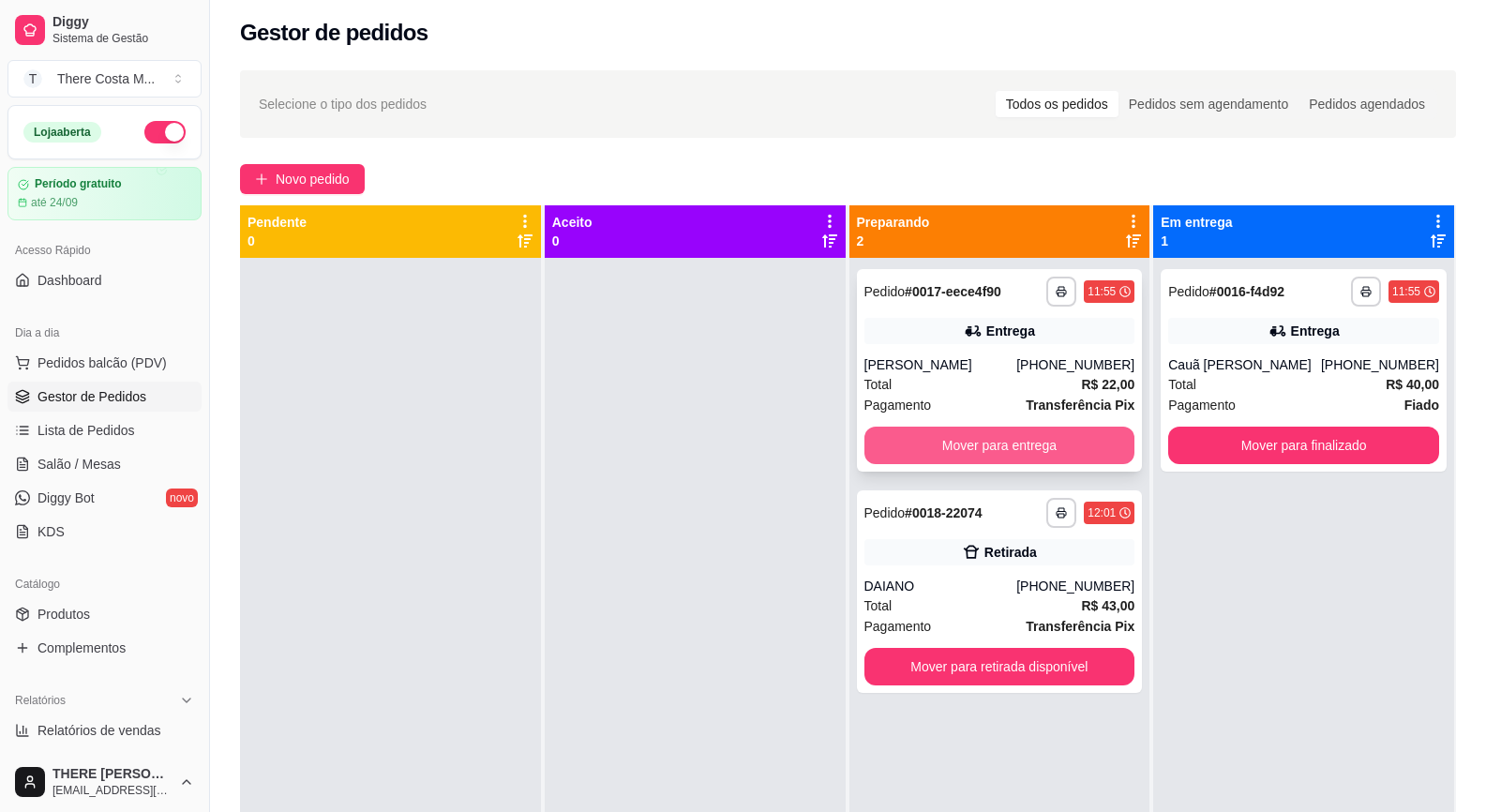
click at [1012, 451] on button "Mover para entrega" at bounding box center [1000, 445] width 271 height 38
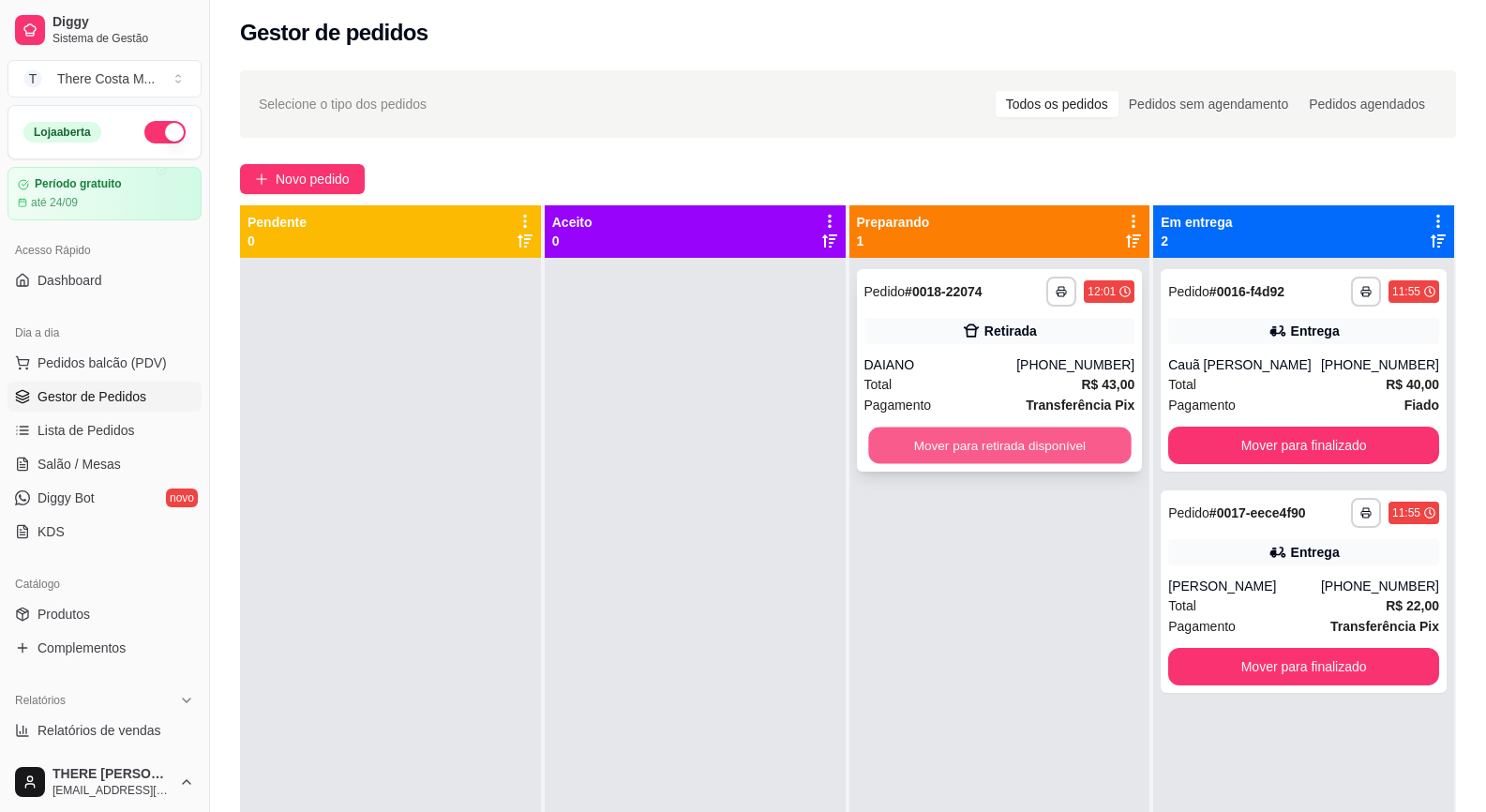
click at [1011, 439] on button "Mover para retirada disponível" at bounding box center [999, 446] width 263 height 37
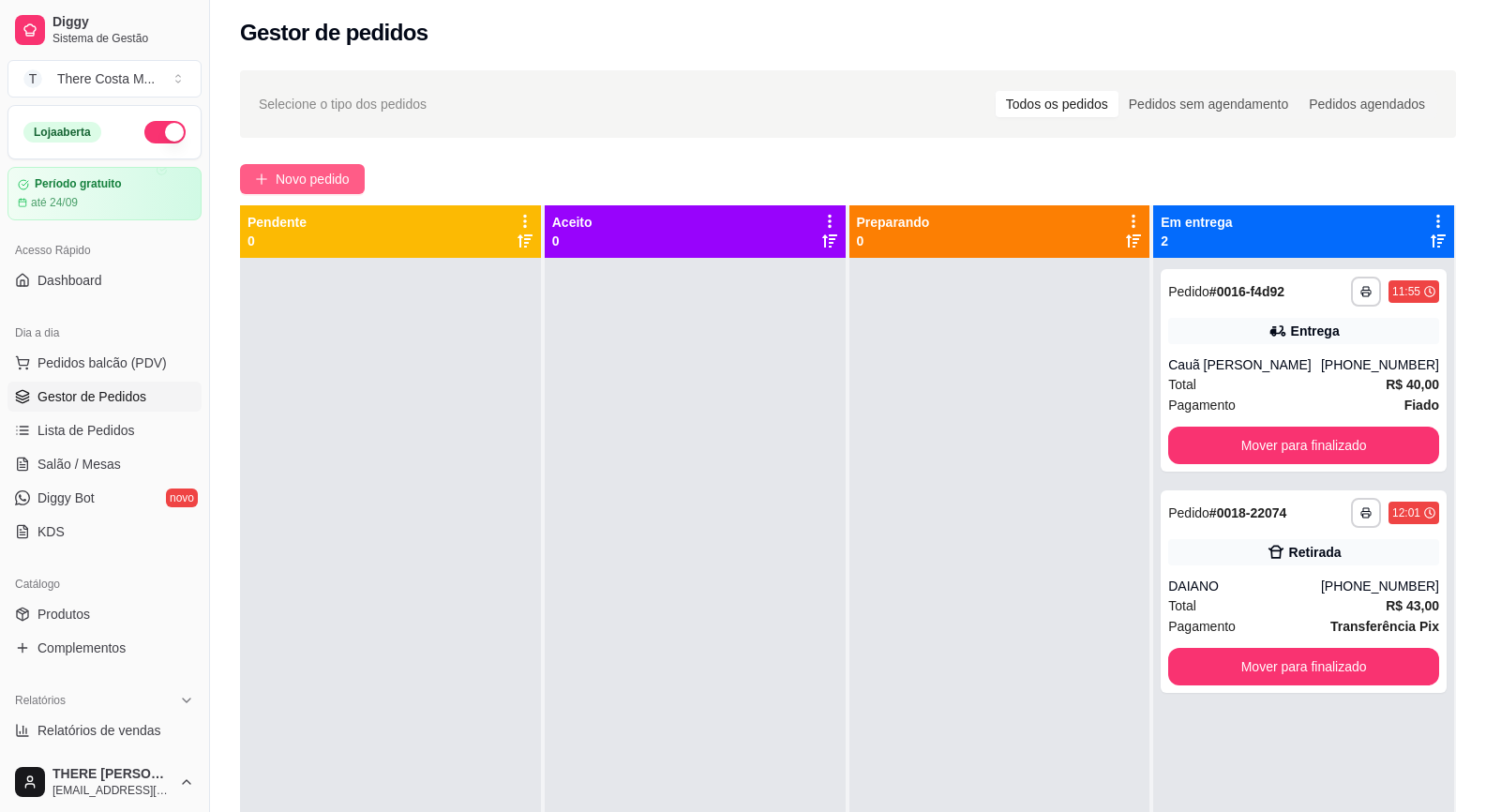
click at [323, 179] on span "Novo pedido" at bounding box center [312, 178] width 74 height 20
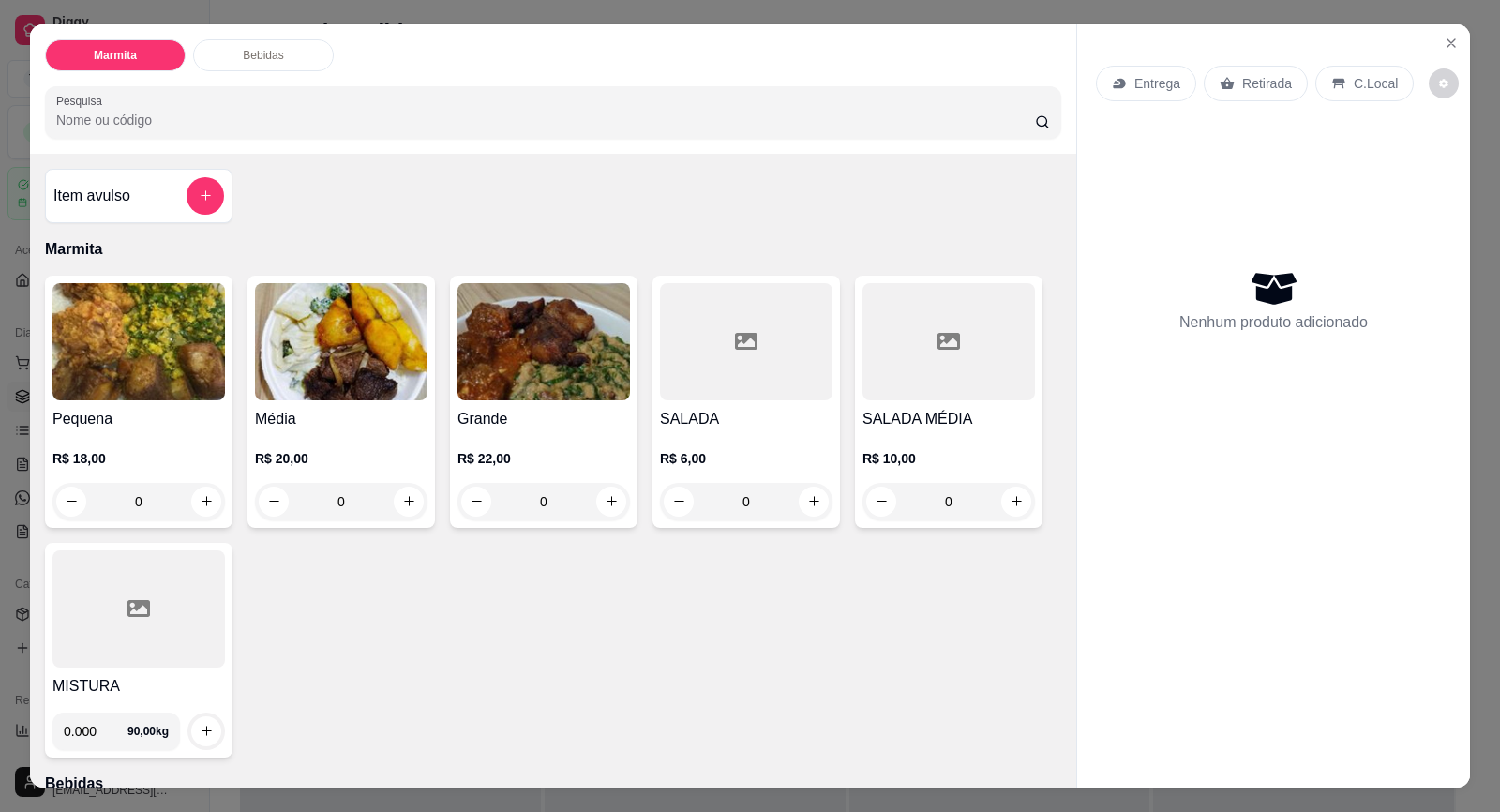
click at [1139, 80] on p "Entrega" at bounding box center [1157, 82] width 46 height 18
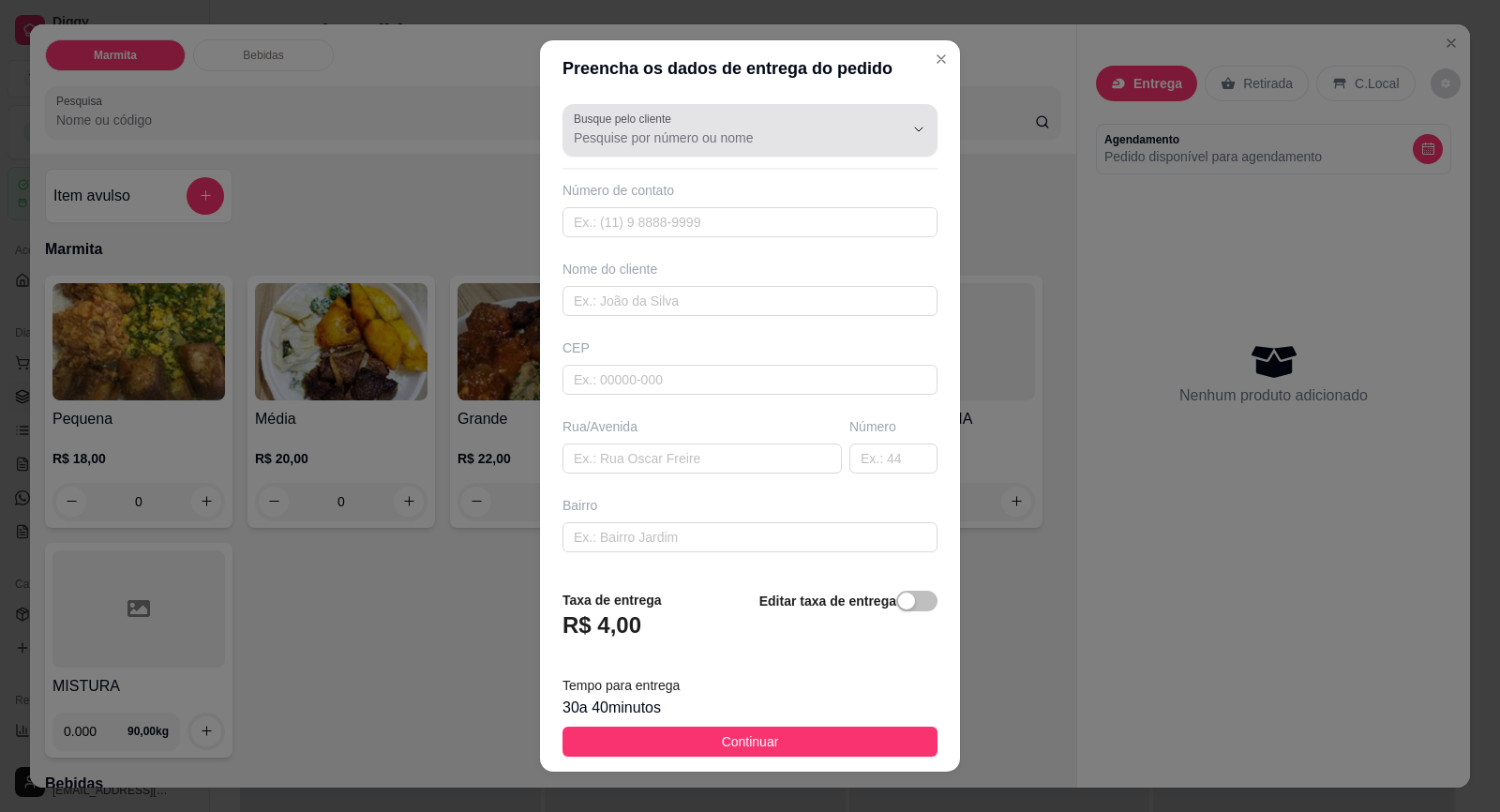
click at [746, 142] on input "Busque pelo cliente" at bounding box center [724, 138] width 300 height 18
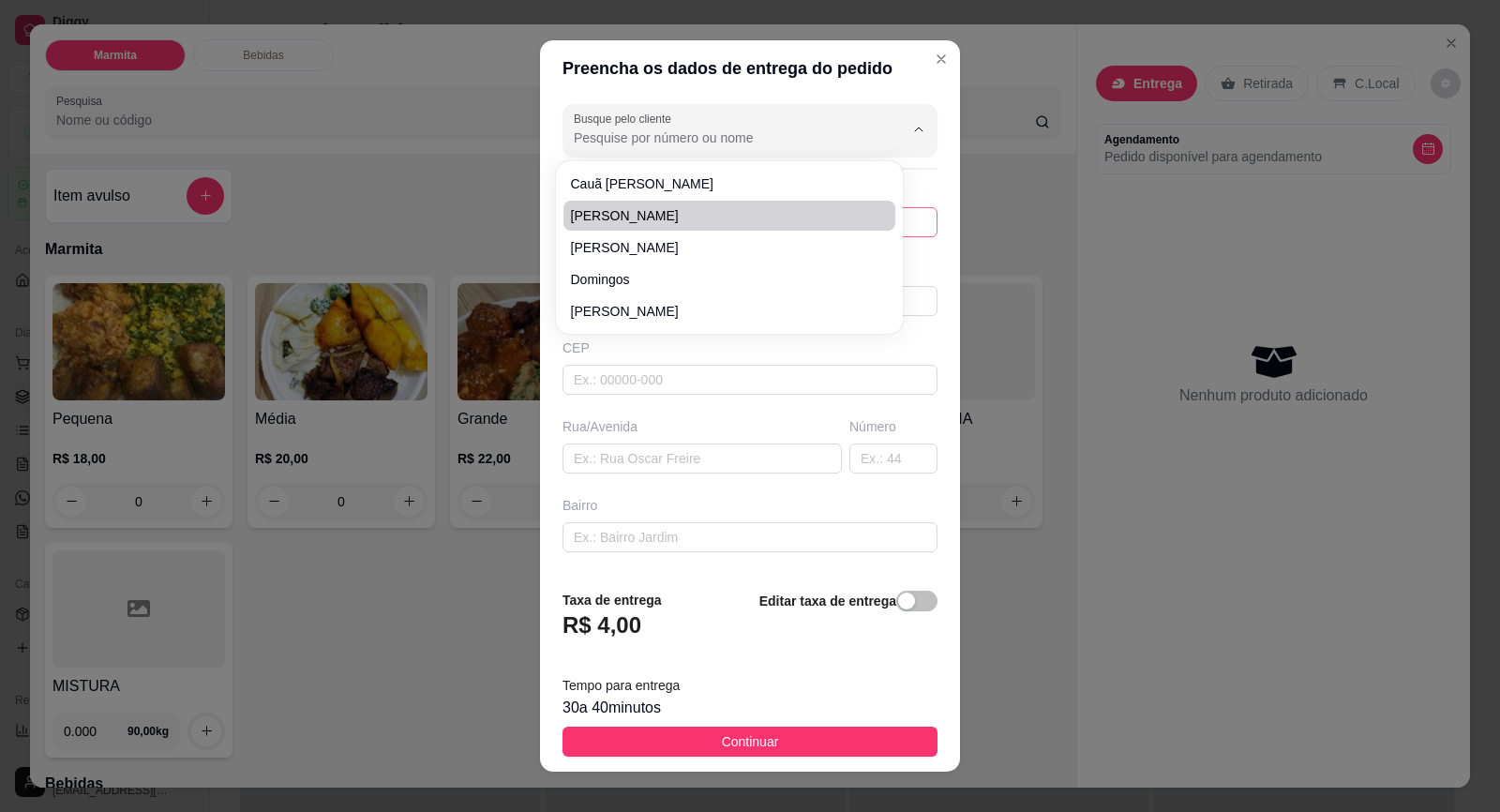
click at [680, 225] on li "[PERSON_NAME]" at bounding box center [729, 215] width 331 height 30
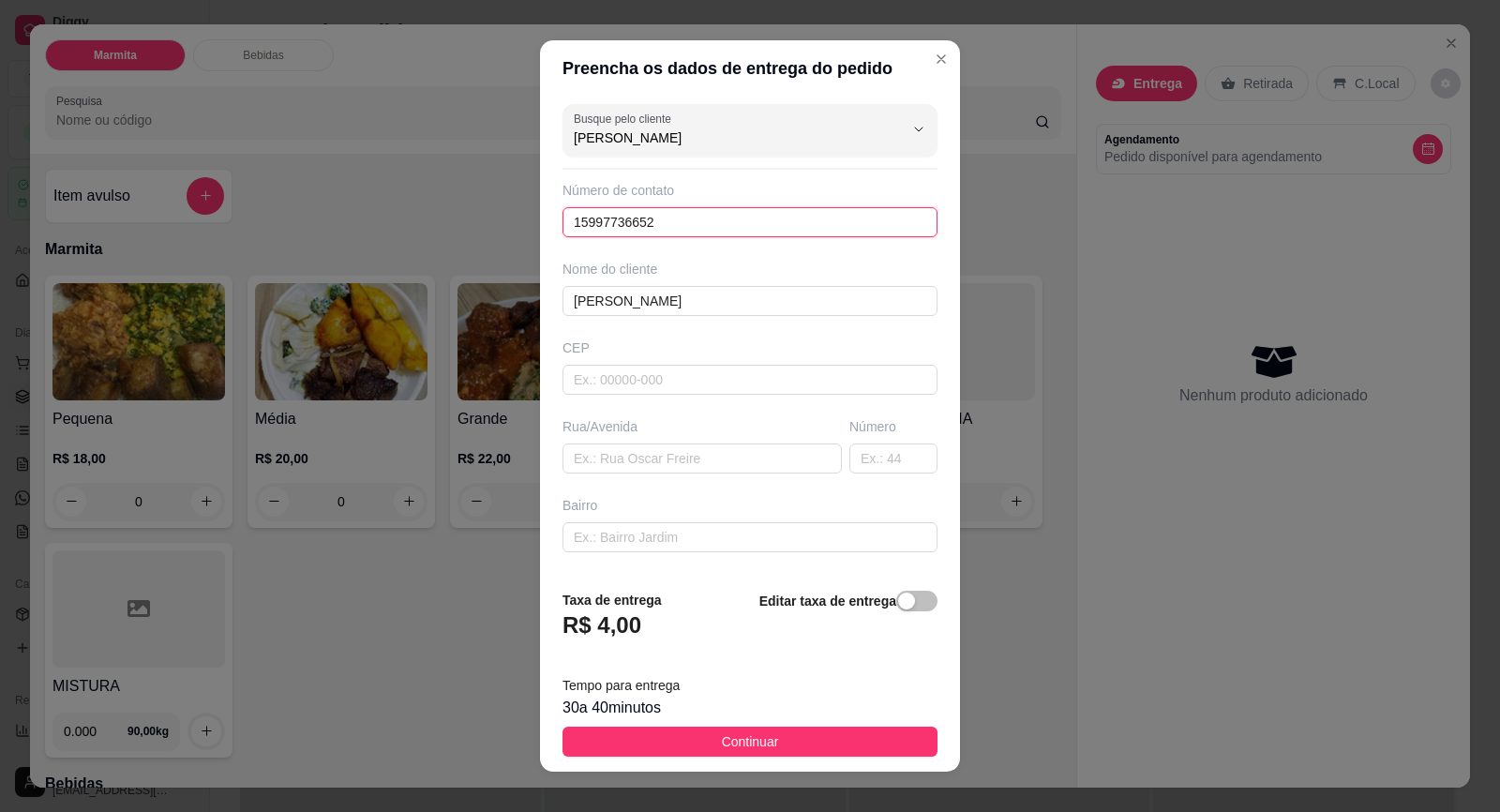
click at [700, 227] on input "15997736652" at bounding box center [749, 222] width 375 height 30
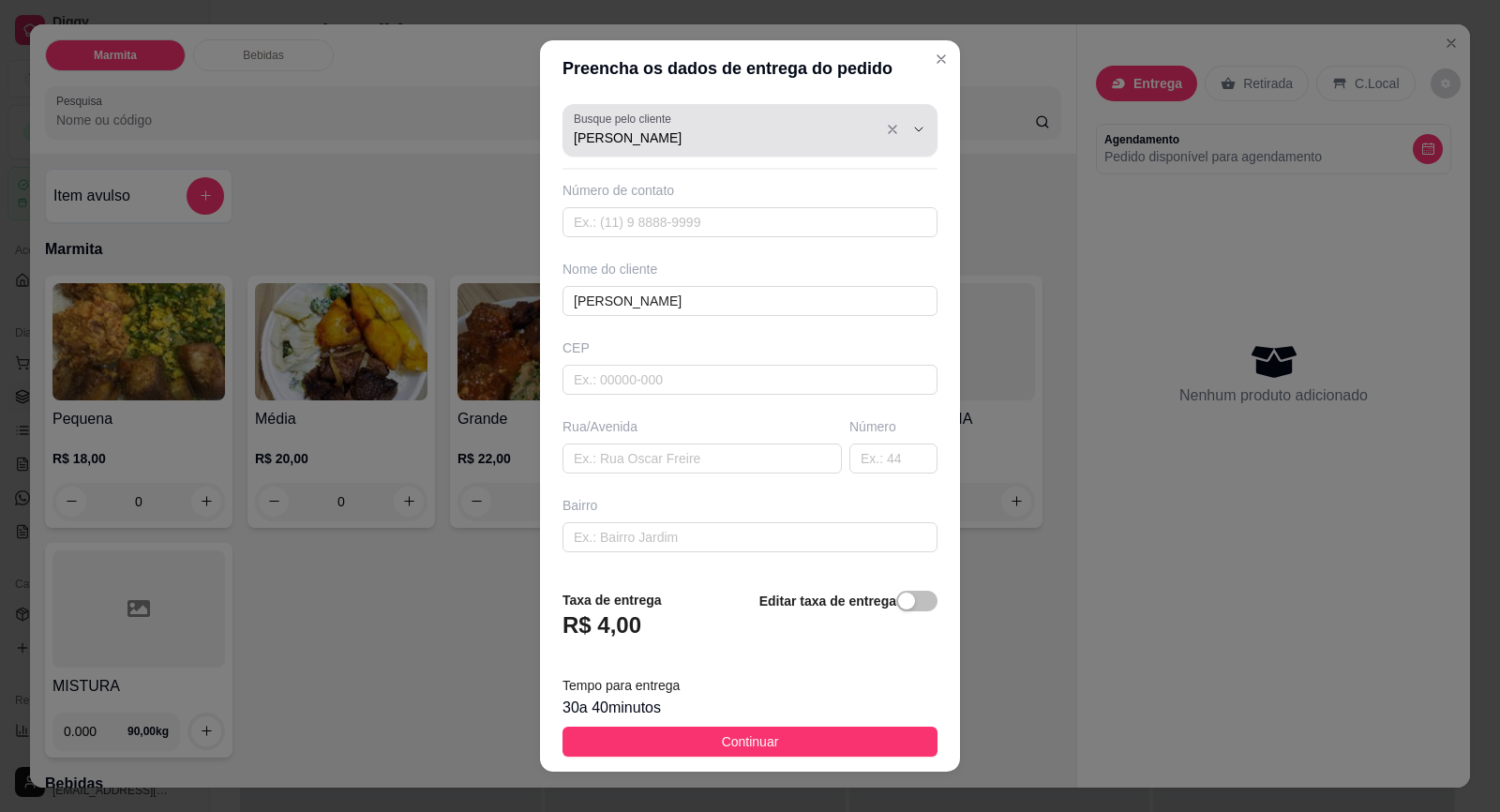
click at [712, 151] on div "Busque pelo cliente [PERSON_NAME]" at bounding box center [749, 130] width 375 height 52
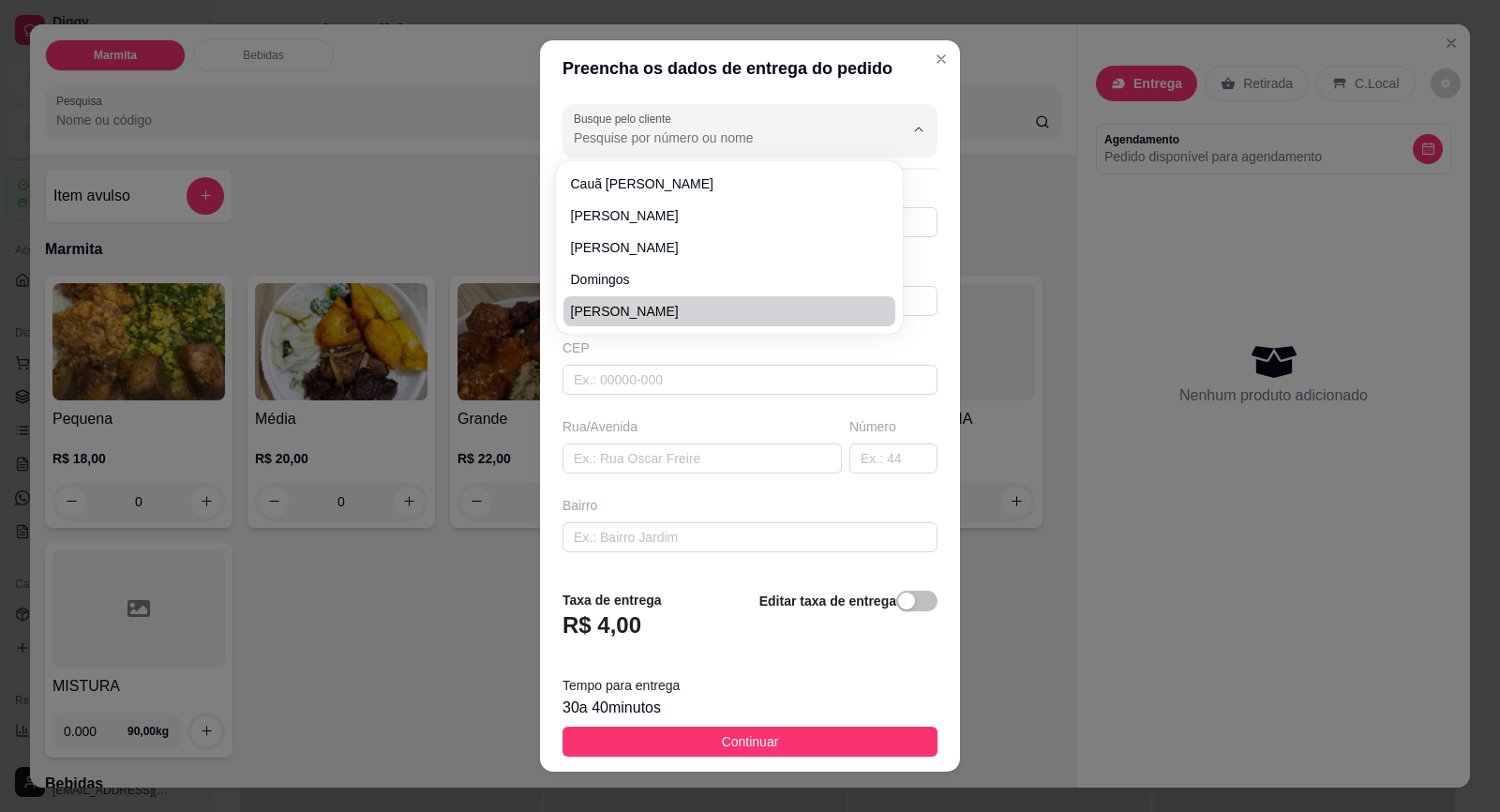
click at [592, 361] on div "CEP" at bounding box center [750, 366] width 387 height 56
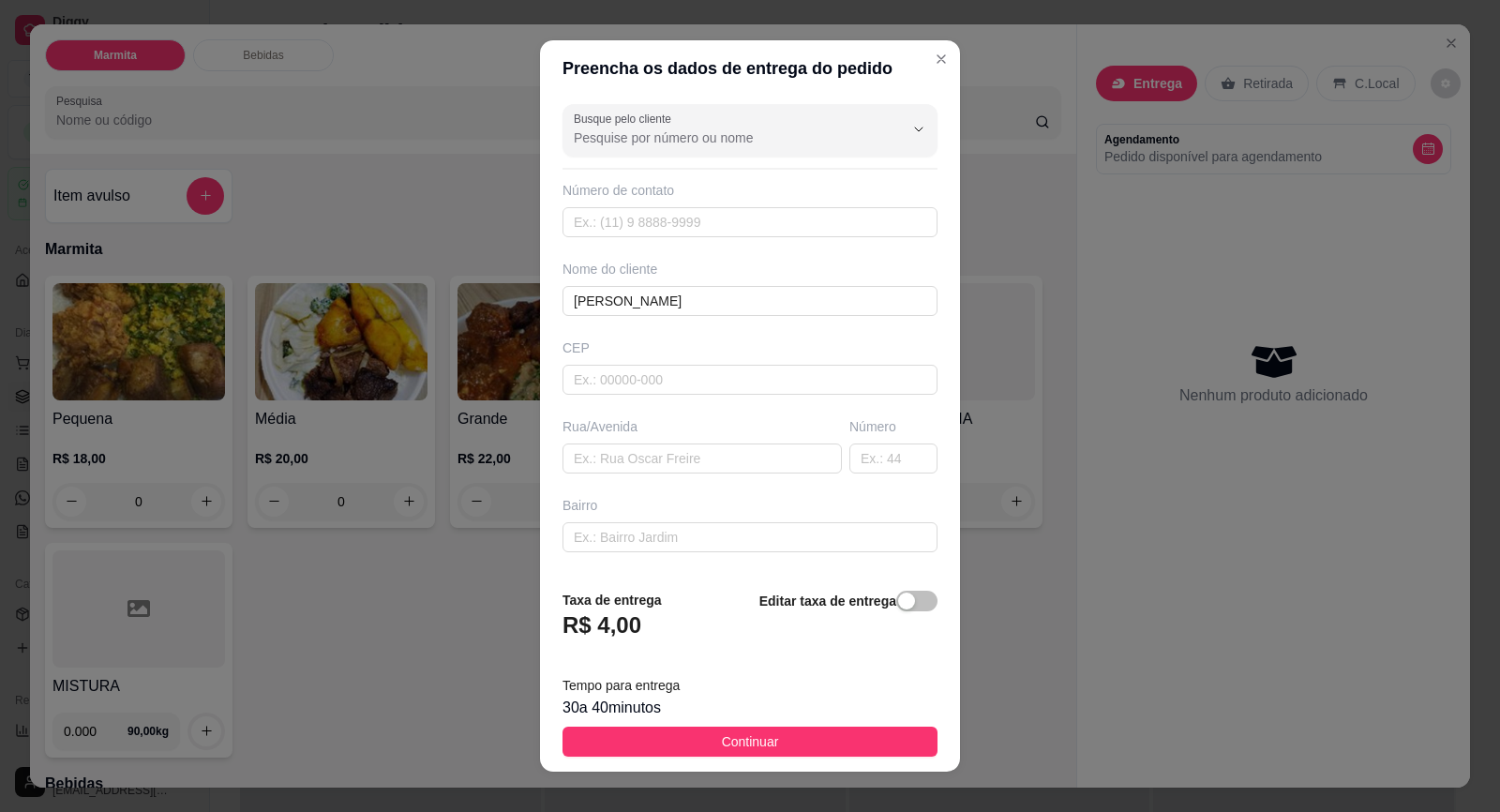
click at [668, 204] on div "Número de contato" at bounding box center [749, 209] width 375 height 56
click at [669, 216] on input "text" at bounding box center [749, 222] width 375 height 30
paste input "[PHONE_NUMBER]"
click at [721, 287] on input "[PERSON_NAME]" at bounding box center [749, 300] width 375 height 30
click at [752, 454] on input "text" at bounding box center [702, 458] width 279 height 30
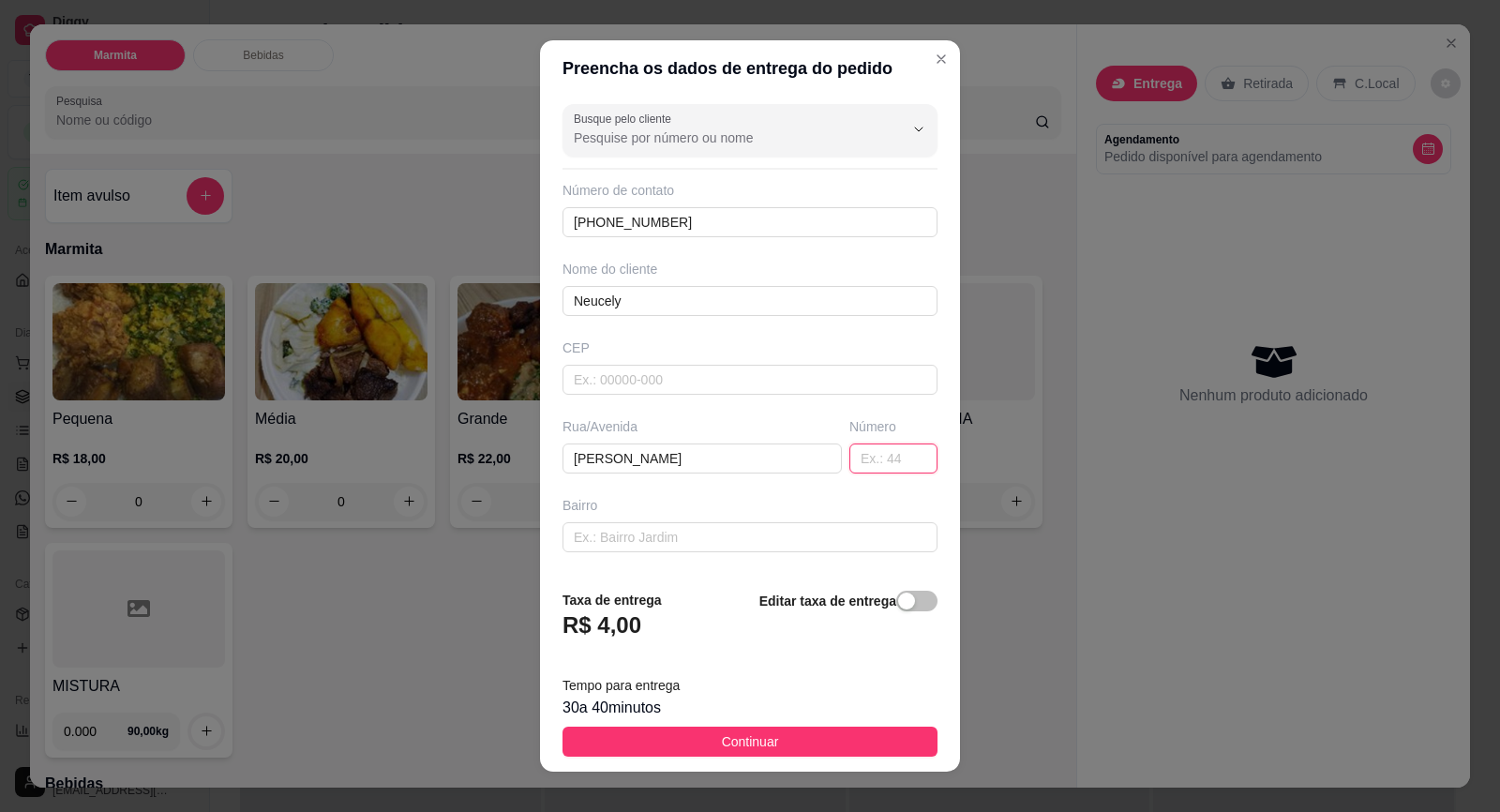
click at [850, 457] on input "text" at bounding box center [893, 458] width 88 height 30
click at [773, 533] on input "text" at bounding box center [749, 537] width 375 height 30
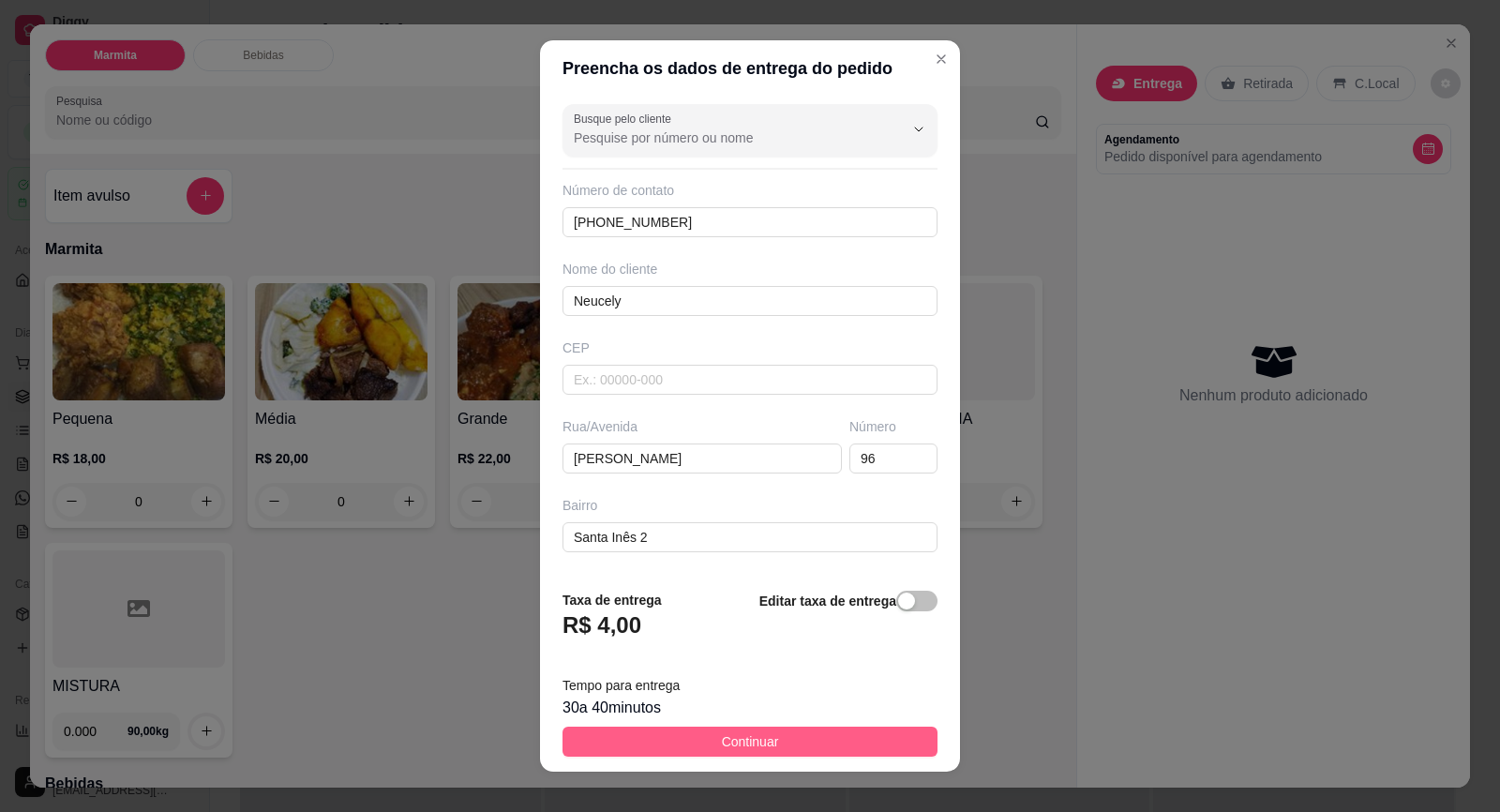
click at [773, 735] on button "Continuar" at bounding box center [749, 741] width 375 height 30
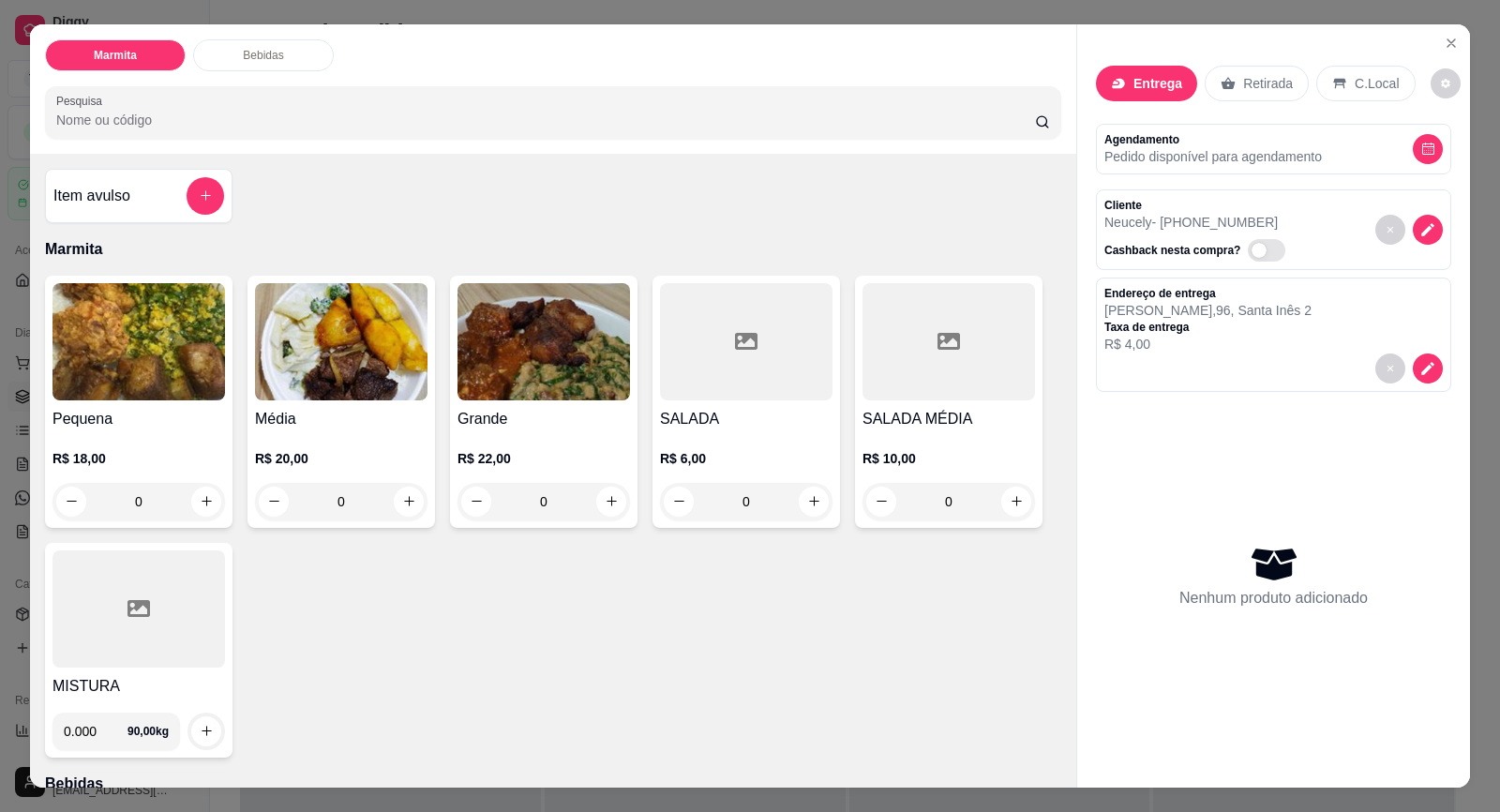
click at [340, 480] on div "R$ 20,00 0" at bounding box center [341, 484] width 172 height 72
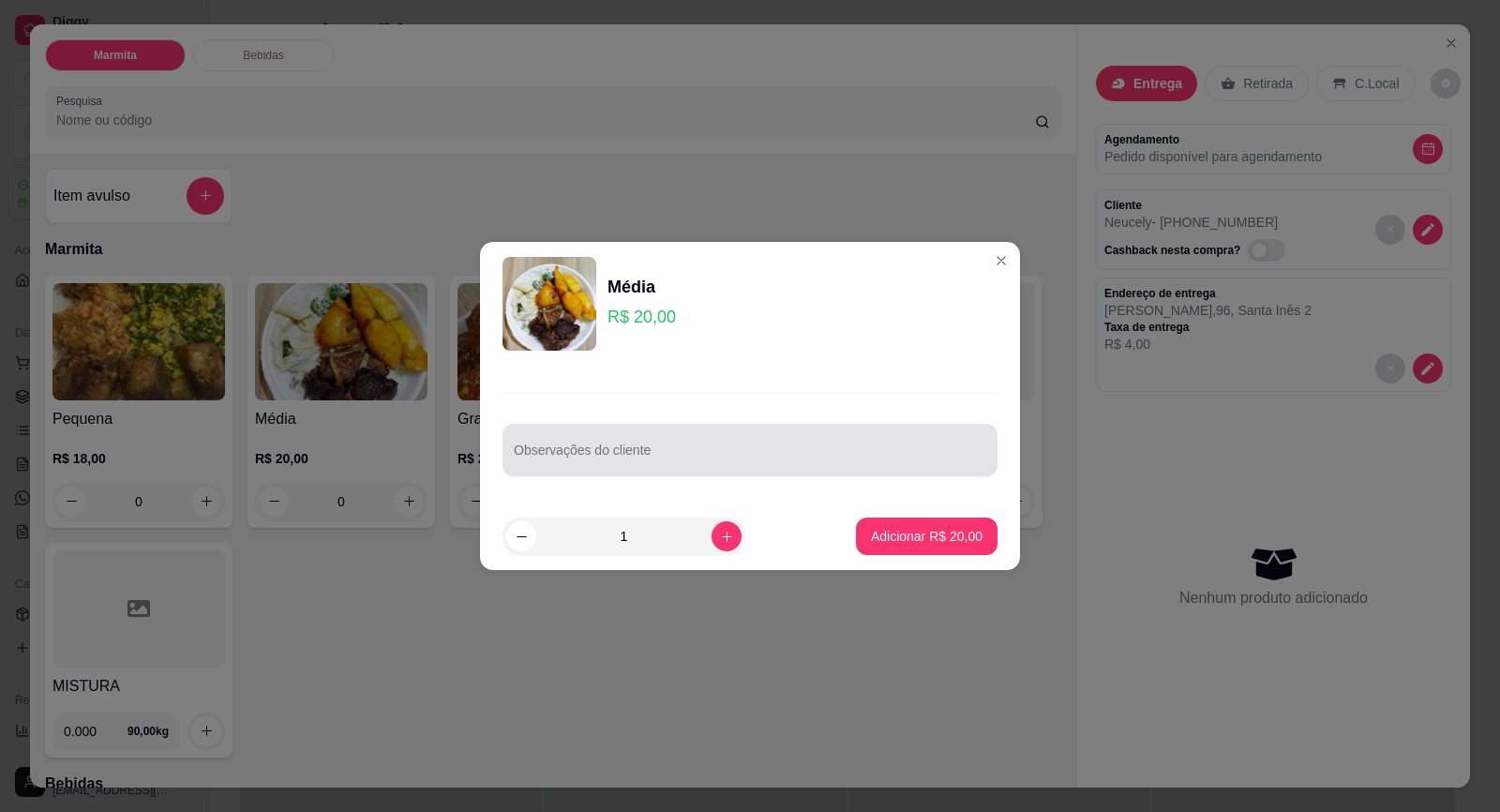
click at [591, 471] on div "Observações do cliente" at bounding box center [750, 450] width 495 height 52
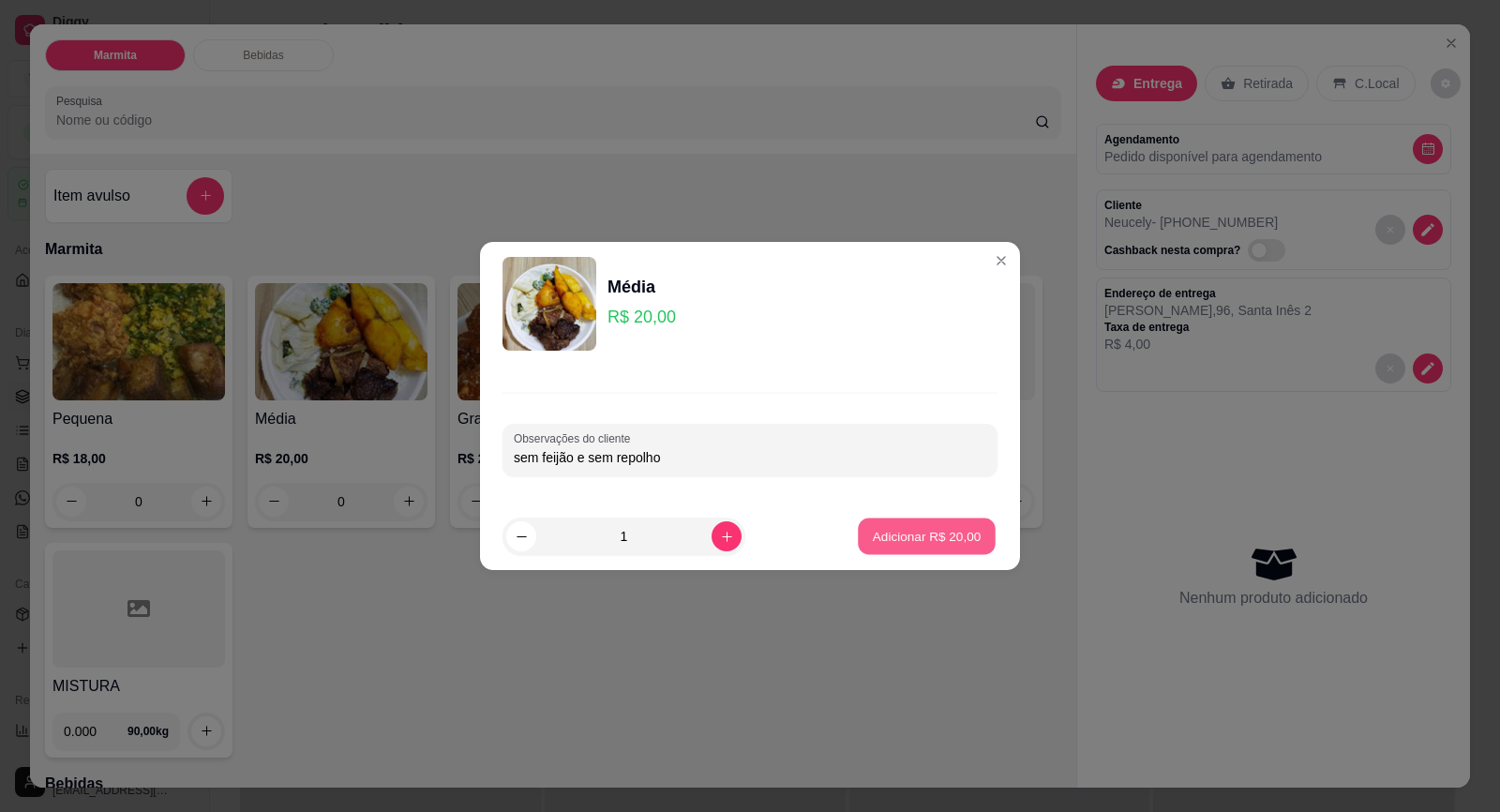
click at [920, 533] on p "Adicionar R$ 20,00" at bounding box center [927, 536] width 109 height 17
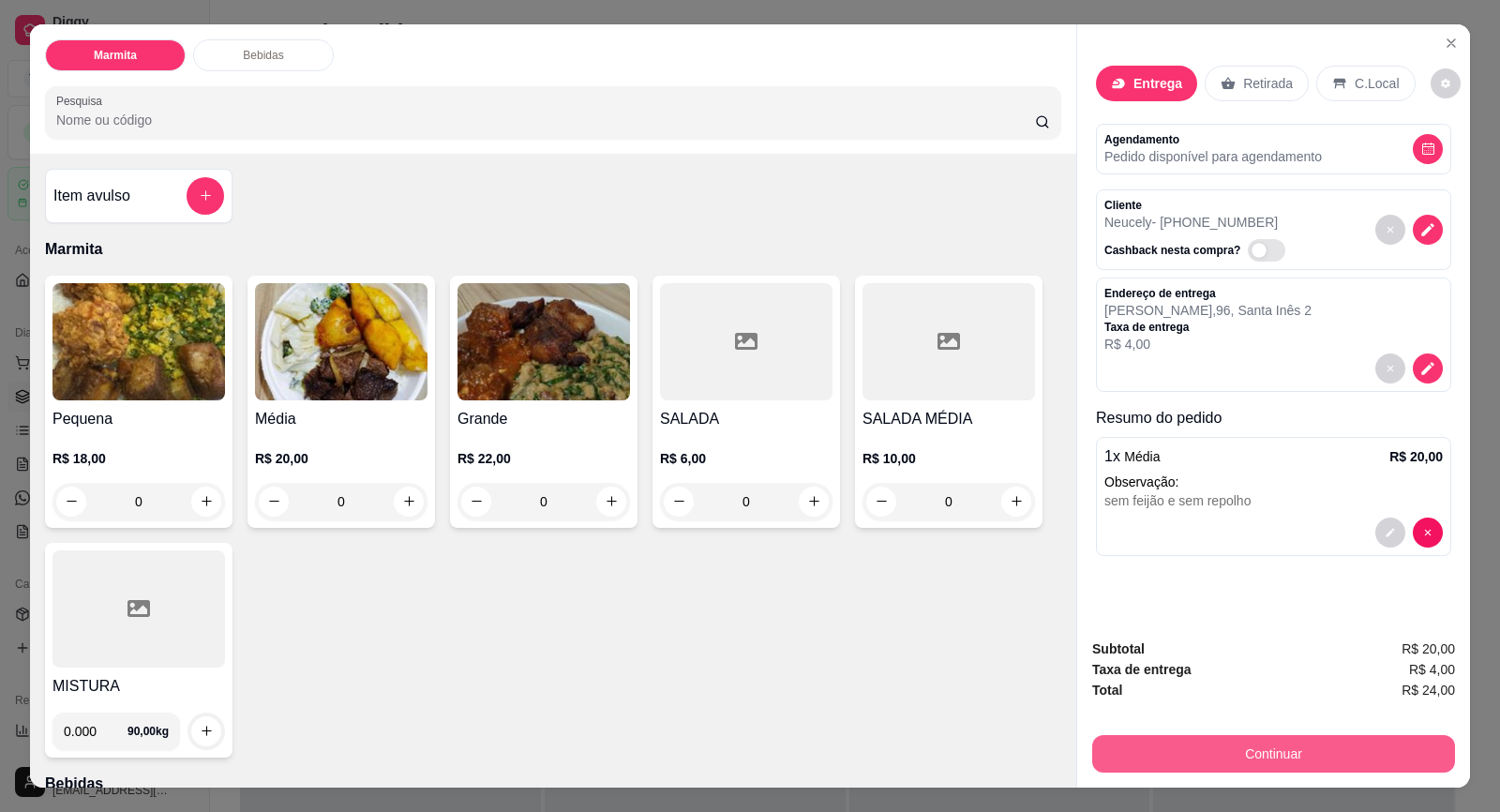
click at [1254, 760] on button "Continuar" at bounding box center [1273, 754] width 362 height 38
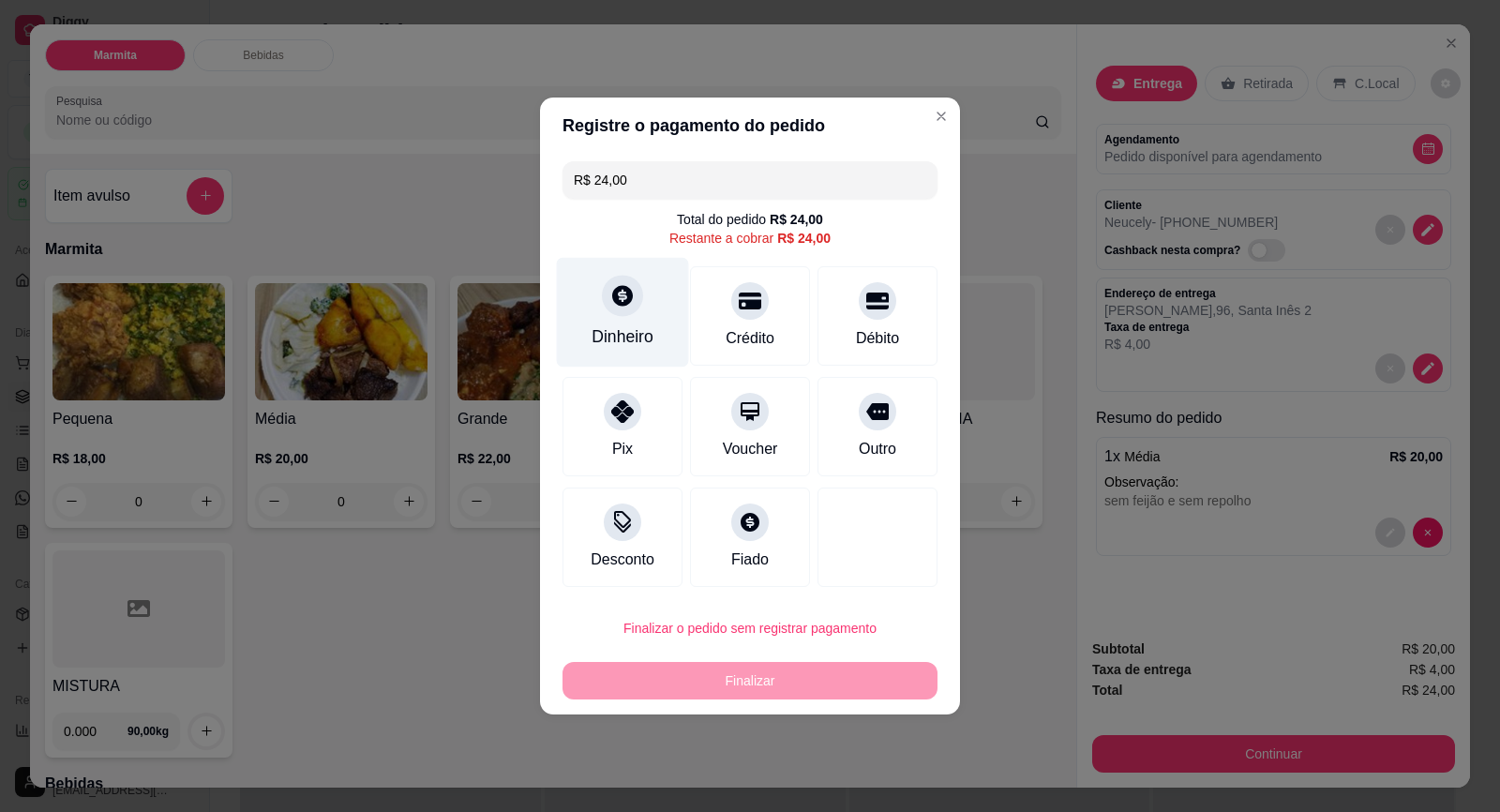
click at [636, 339] on div "Dinheiro" at bounding box center [622, 336] width 62 height 24
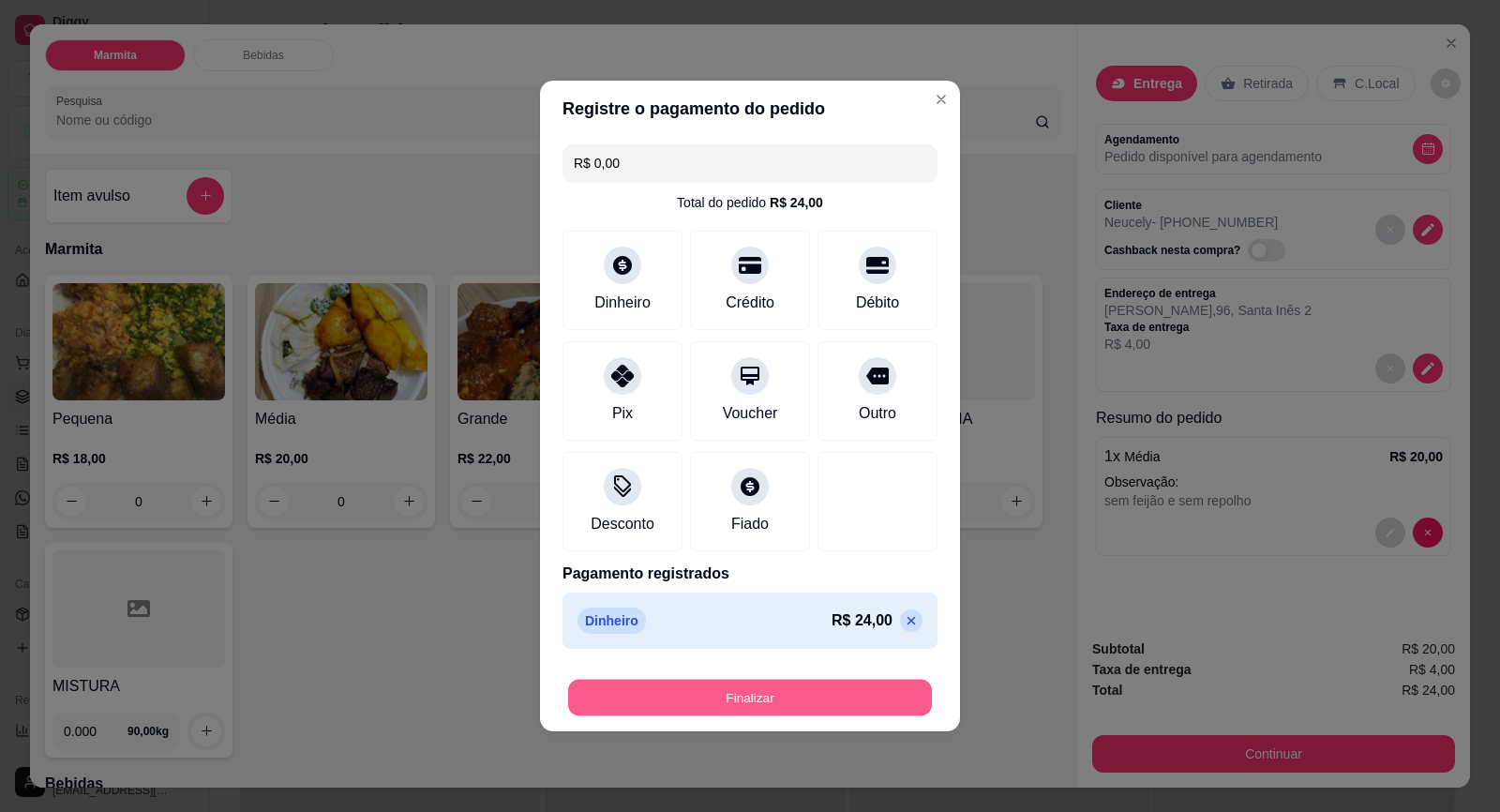
click at [844, 697] on button "Finalizar" at bounding box center [749, 698] width 363 height 37
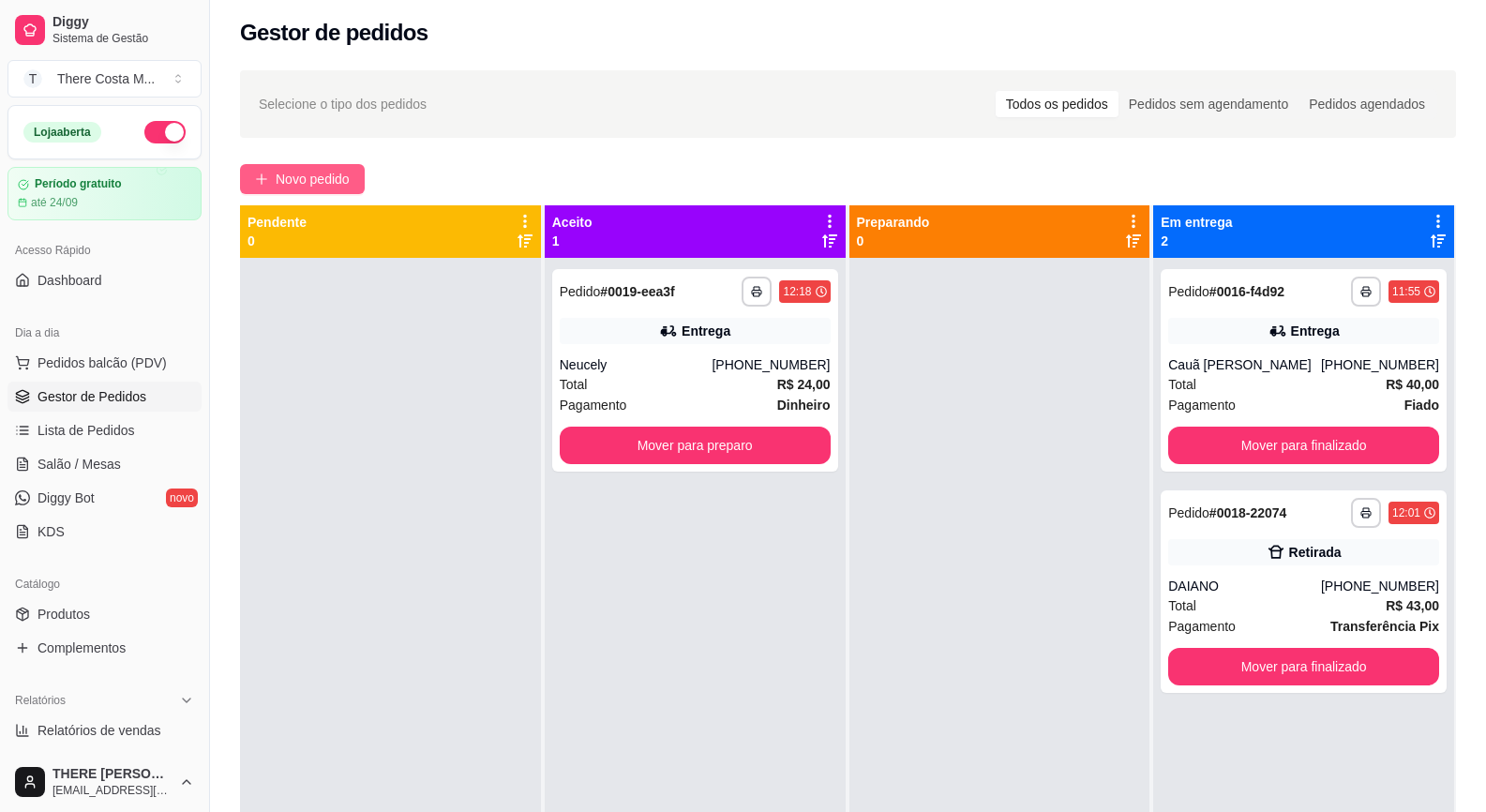
click at [337, 180] on span "Novo pedido" at bounding box center [312, 178] width 74 height 20
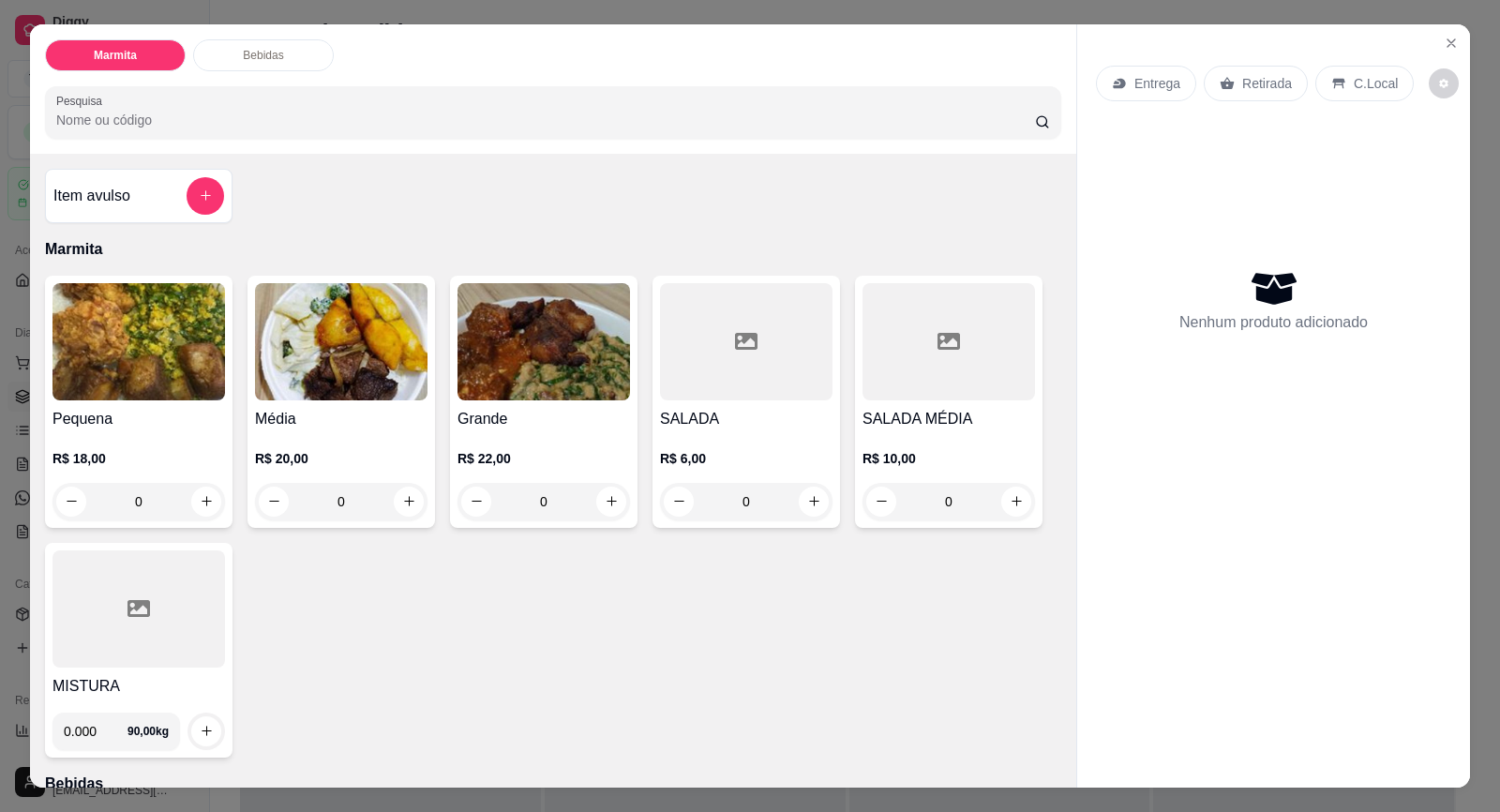
click at [1167, 87] on p "Entrega" at bounding box center [1157, 82] width 46 height 18
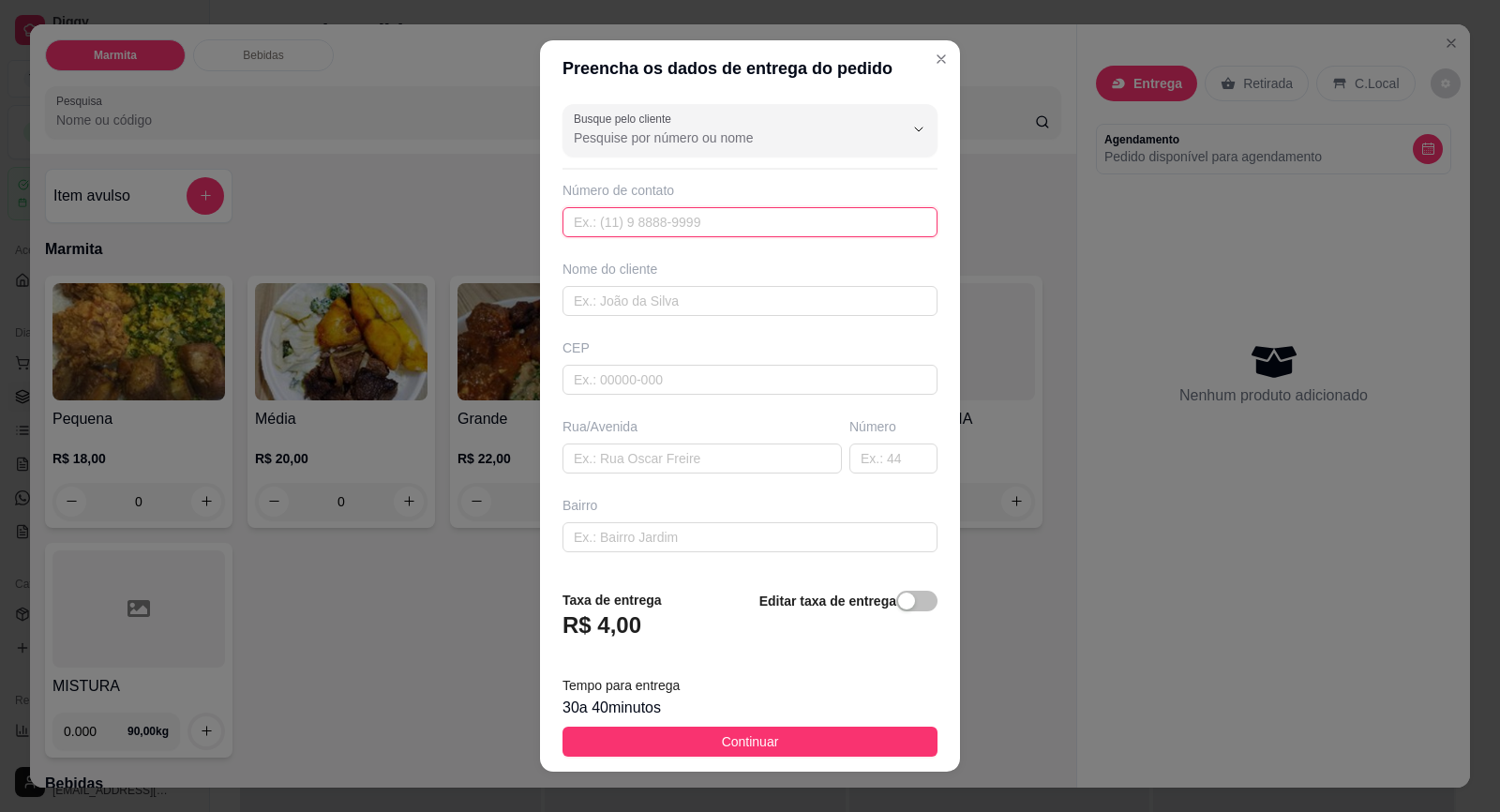
click at [710, 227] on input "text" at bounding box center [749, 222] width 375 height 30
paste input "[PHONE_NUMBER]"
click at [748, 297] on input "text" at bounding box center [749, 300] width 375 height 30
click at [767, 457] on input "text" at bounding box center [702, 458] width 279 height 30
click at [864, 455] on input "text" at bounding box center [893, 458] width 88 height 30
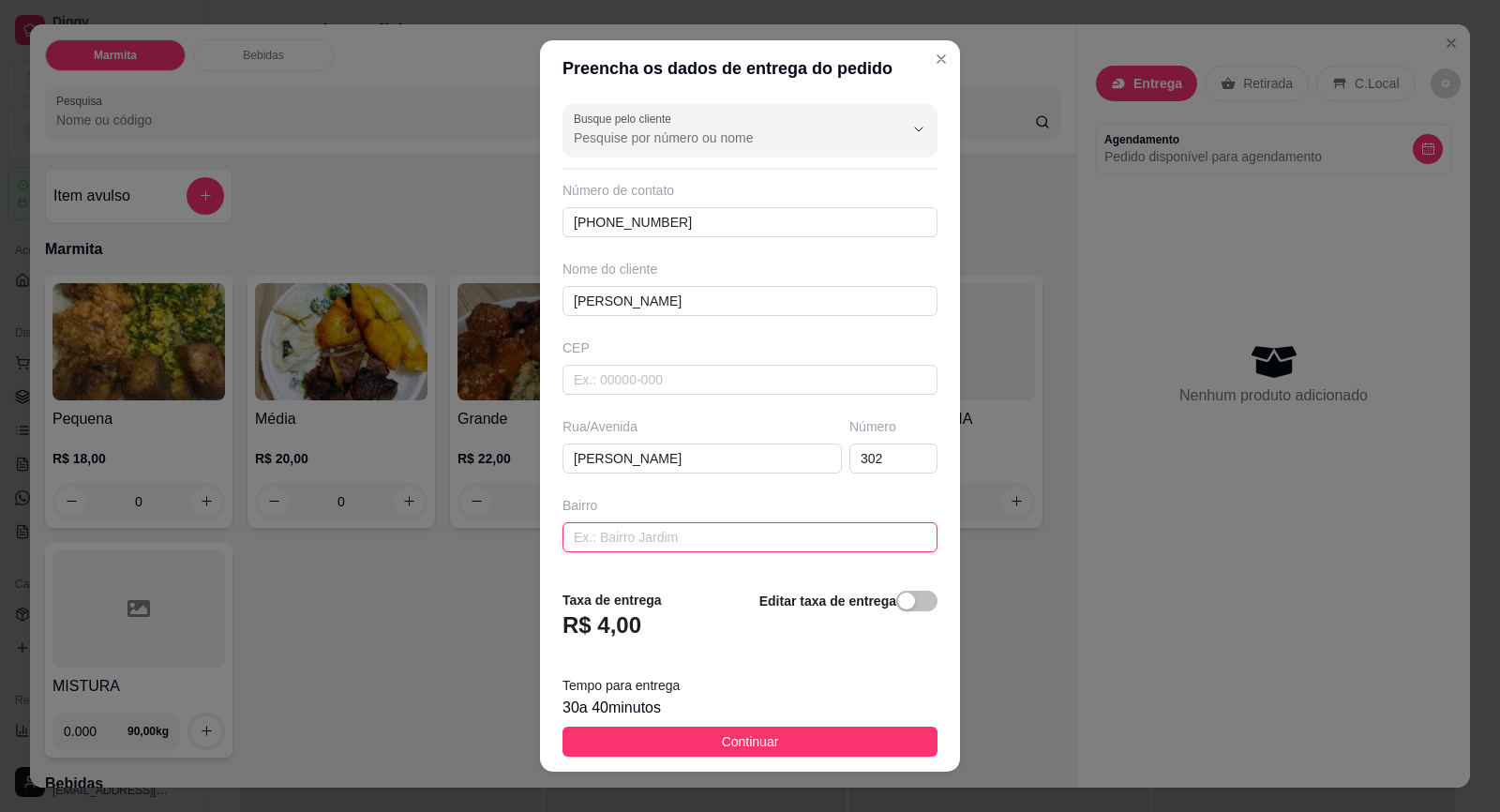
click at [820, 545] on input "text" at bounding box center [749, 537] width 375 height 30
drag, startPoint x: 761, startPoint y: 751, endPoint x: 752, endPoint y: 762, distance: 14.2
click at [761, 758] on footer "Taxa de entrega R$ 4,00 Editar taxa de entrega Tempo para entrega 30 a 40 minut…" at bounding box center [749, 672] width 420 height 197
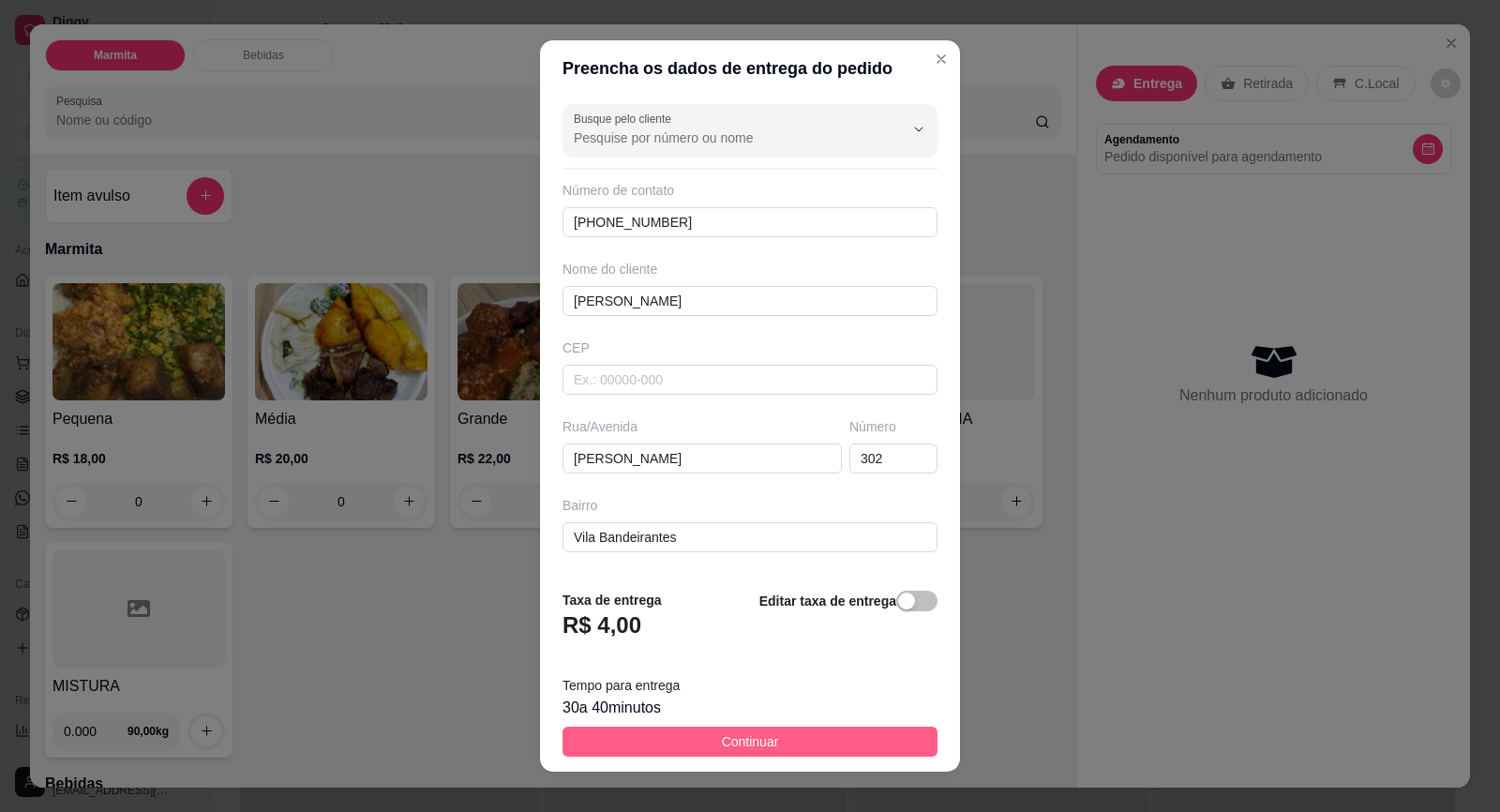
click at [752, 746] on span "Continuar" at bounding box center [750, 741] width 57 height 20
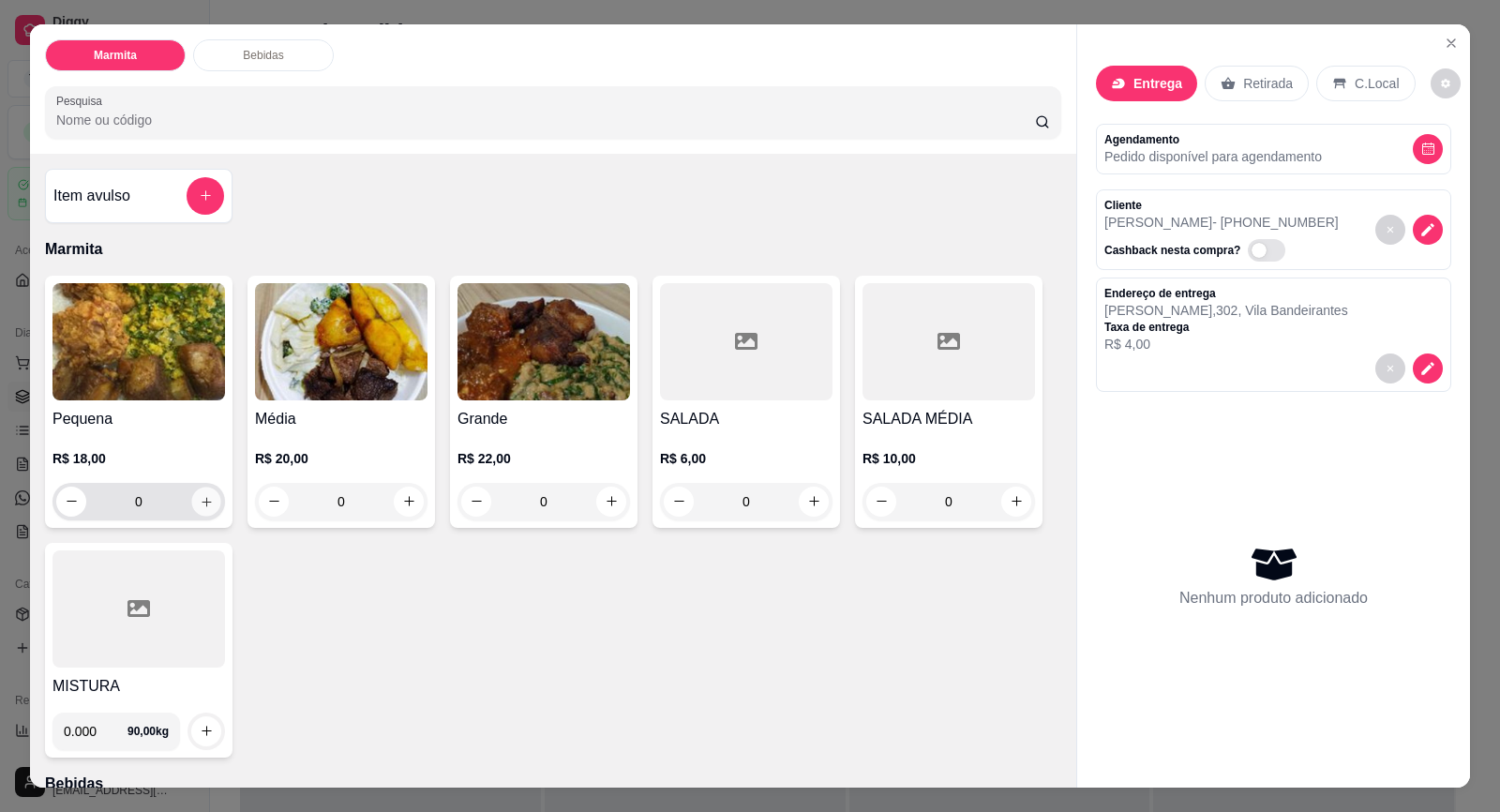
click at [203, 502] on icon "increase-product-quantity" at bounding box center [206, 502] width 10 height 10
click at [203, 502] on icon "increase-product-quantity" at bounding box center [206, 502] width 15 height 15
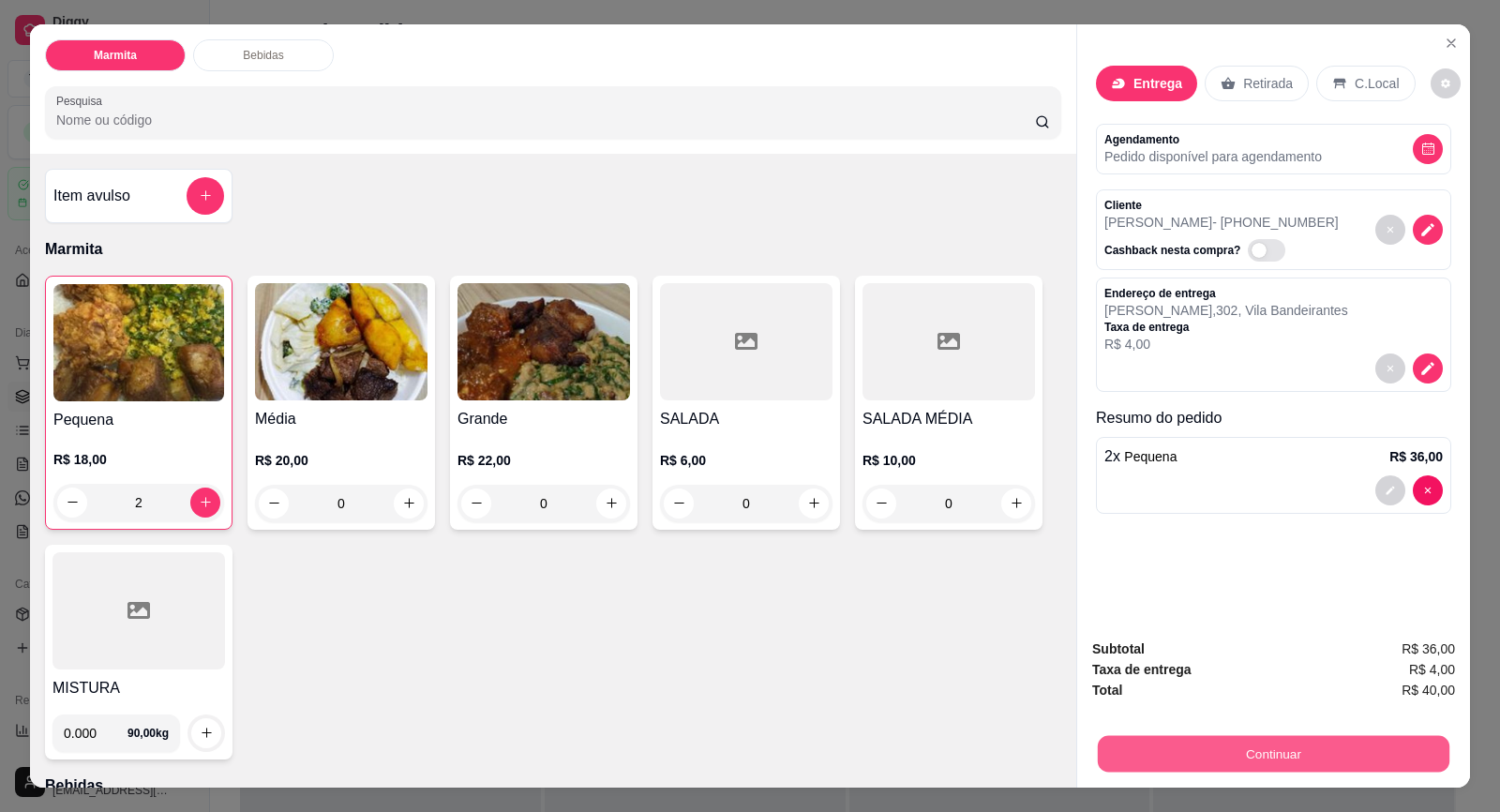
click at [1206, 751] on button "Continuar" at bounding box center [1273, 754] width 352 height 37
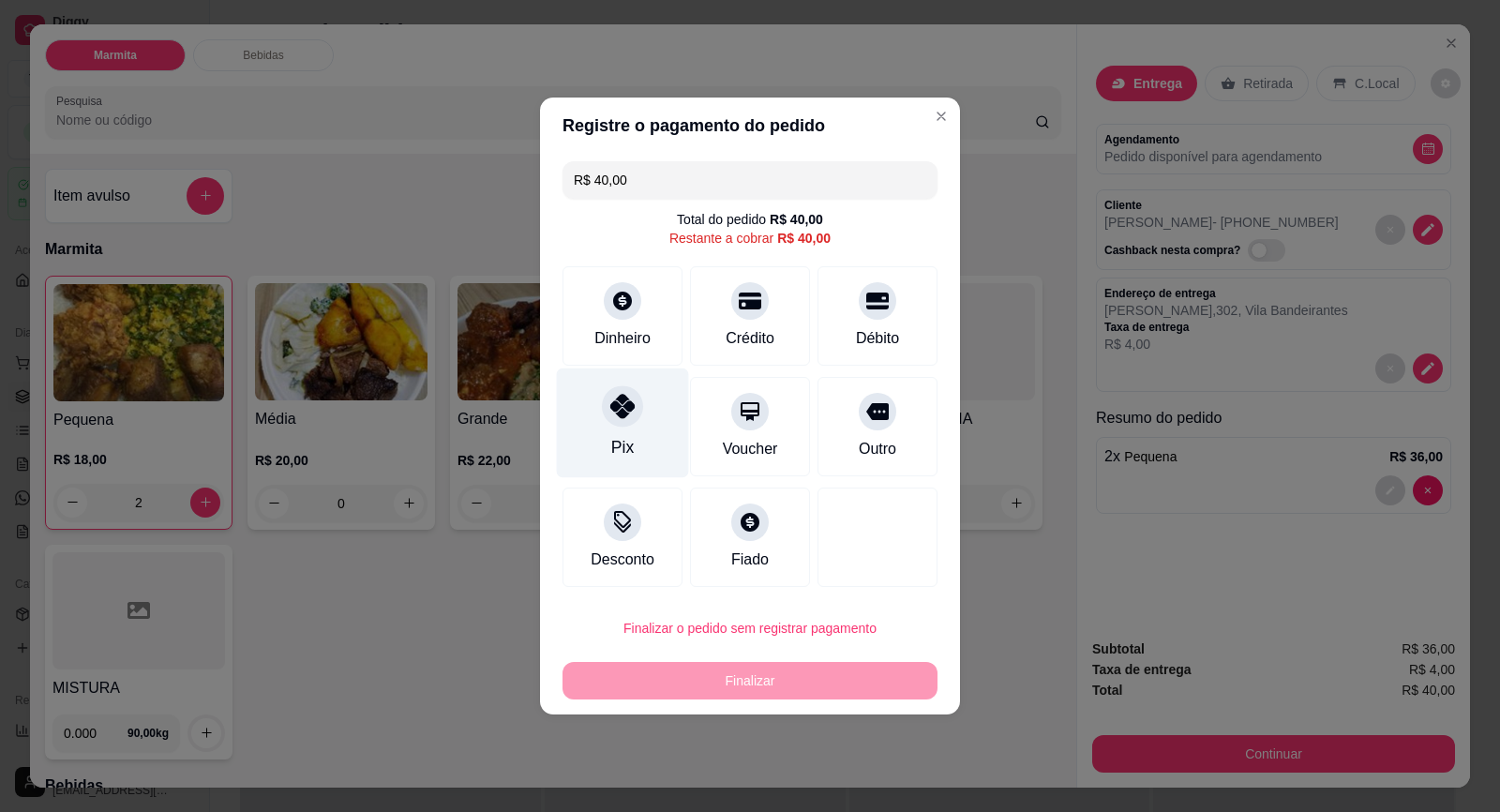
click at [607, 407] on div at bounding box center [622, 406] width 42 height 42
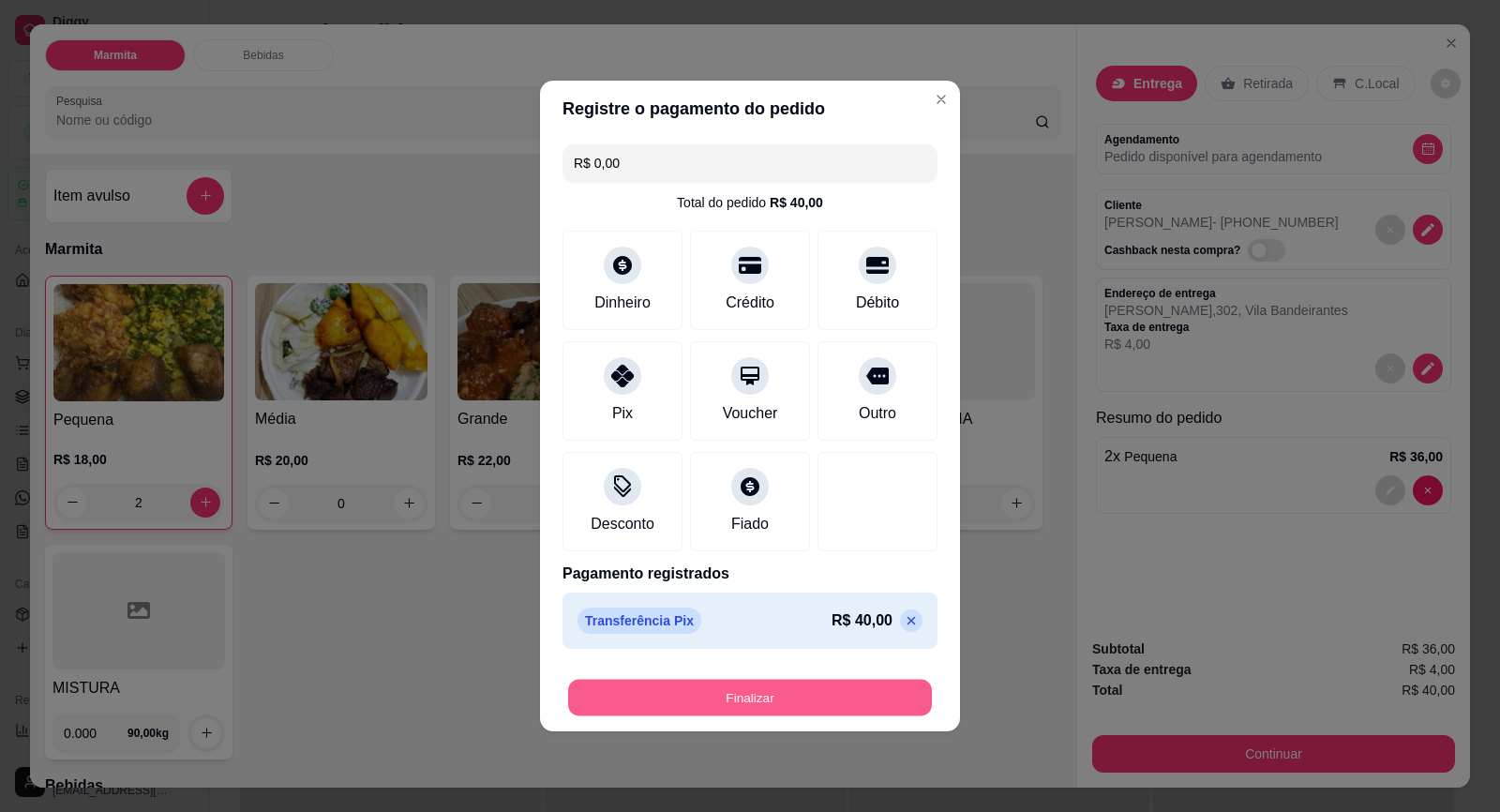
click at [842, 702] on button "Finalizar" at bounding box center [749, 698] width 363 height 37
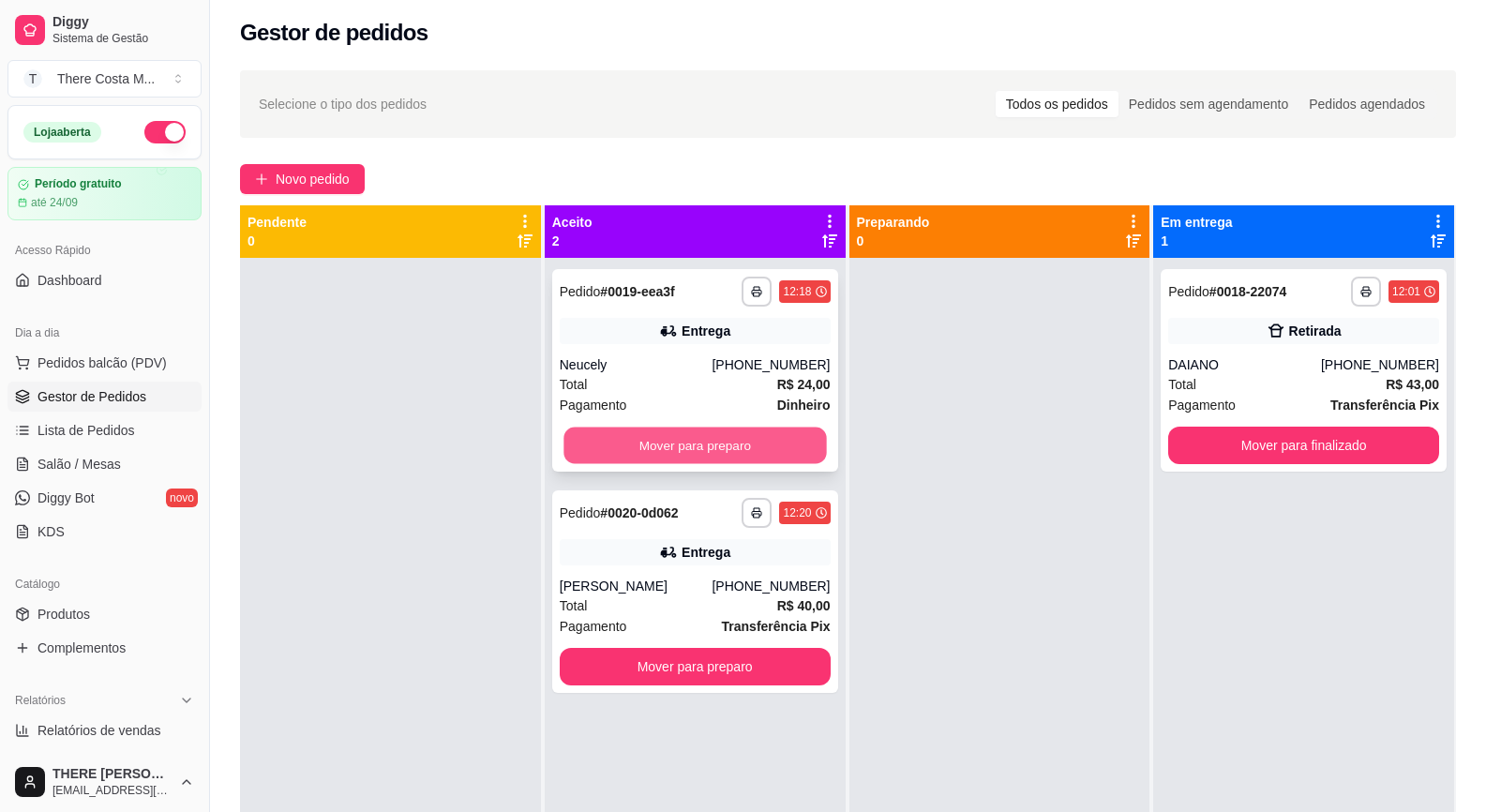
click at [717, 437] on button "Mover para preparo" at bounding box center [694, 446] width 263 height 37
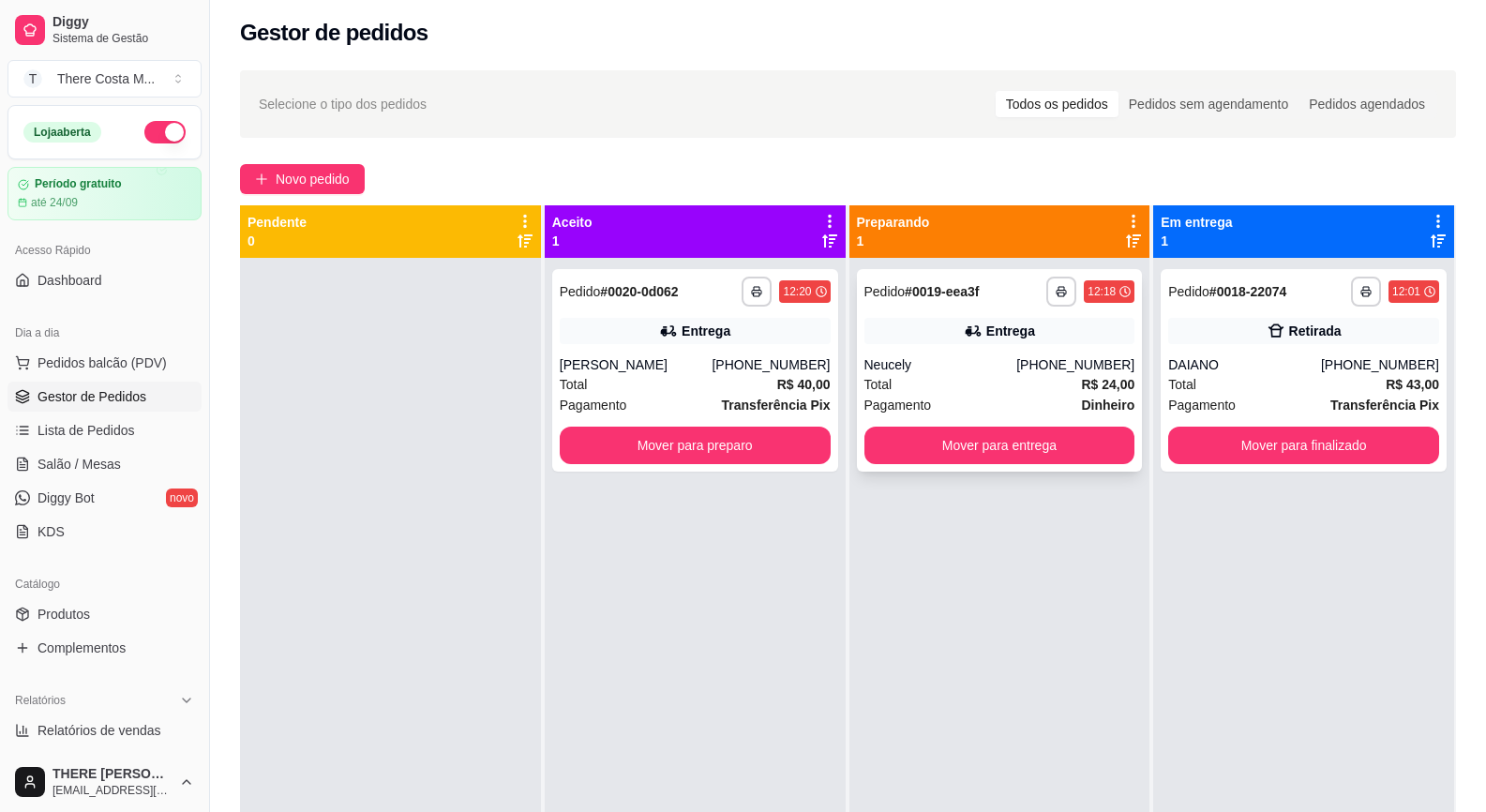
click at [928, 337] on div "Entrega" at bounding box center [1000, 330] width 271 height 26
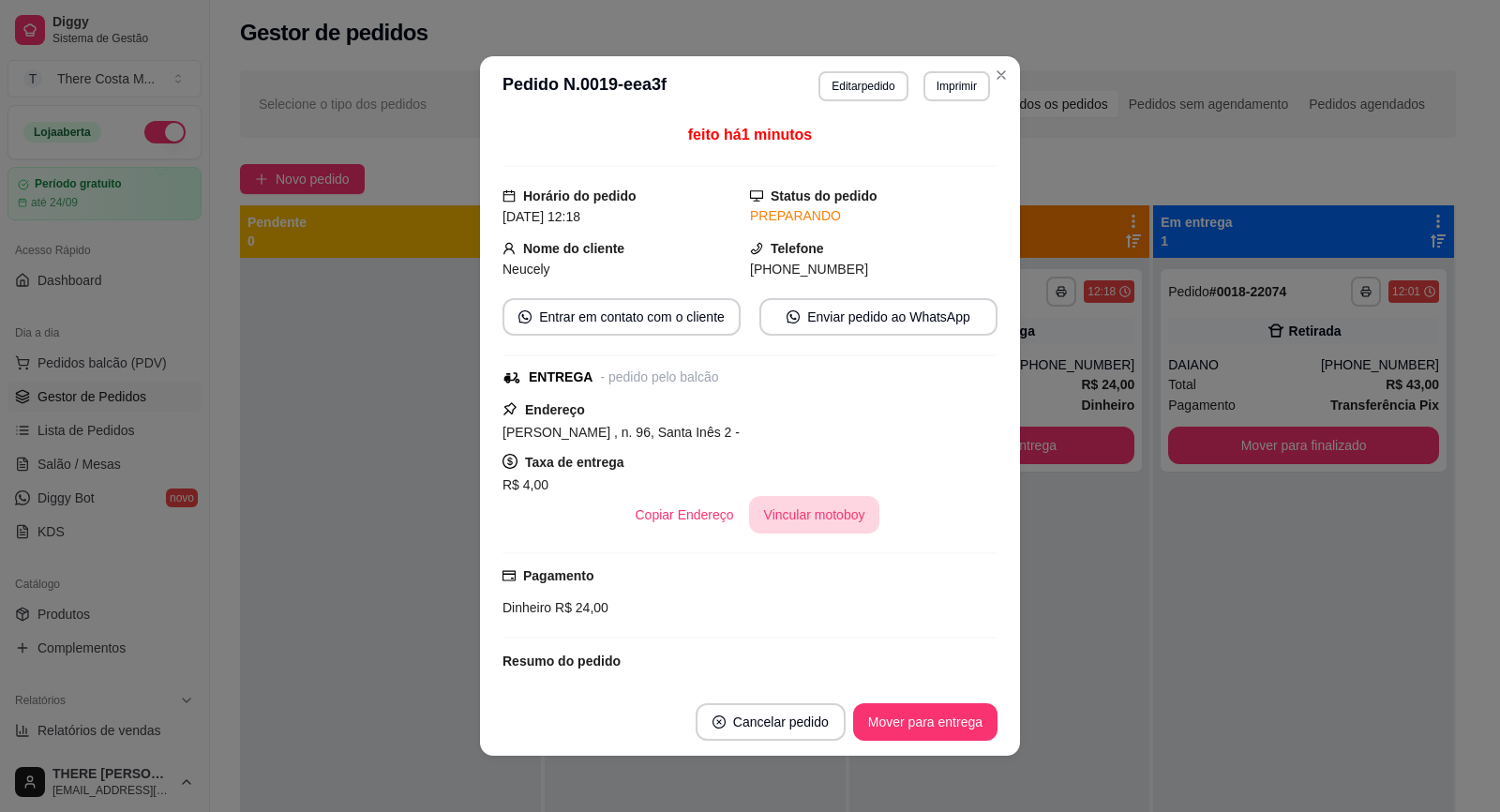
click at [814, 509] on button "Vincular motoboy" at bounding box center [814, 515] width 131 height 38
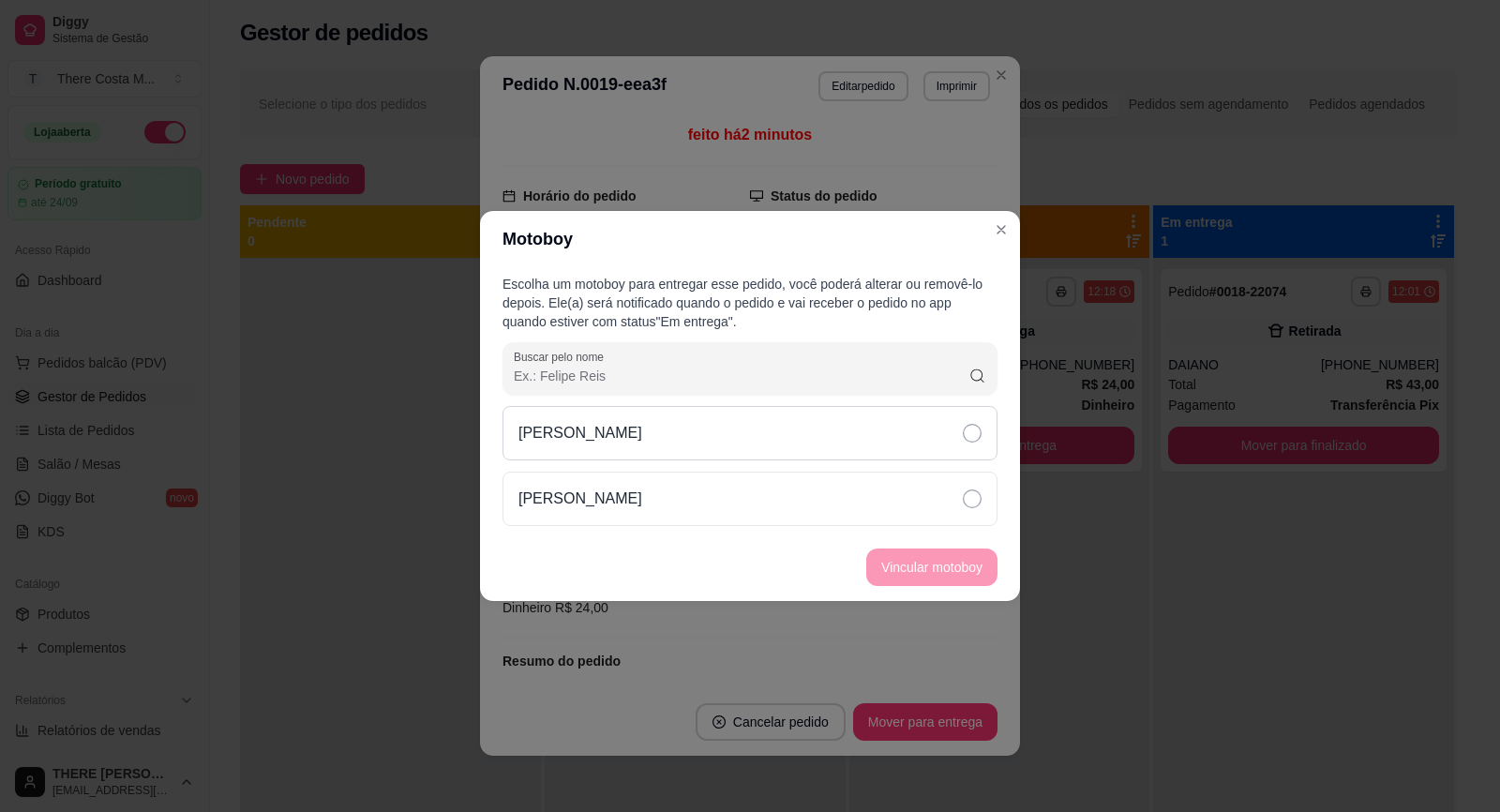
click at [888, 418] on div "[PERSON_NAME]" at bounding box center [750, 433] width 495 height 54
click at [886, 581] on button "Vincular motoboy" at bounding box center [931, 567] width 131 height 38
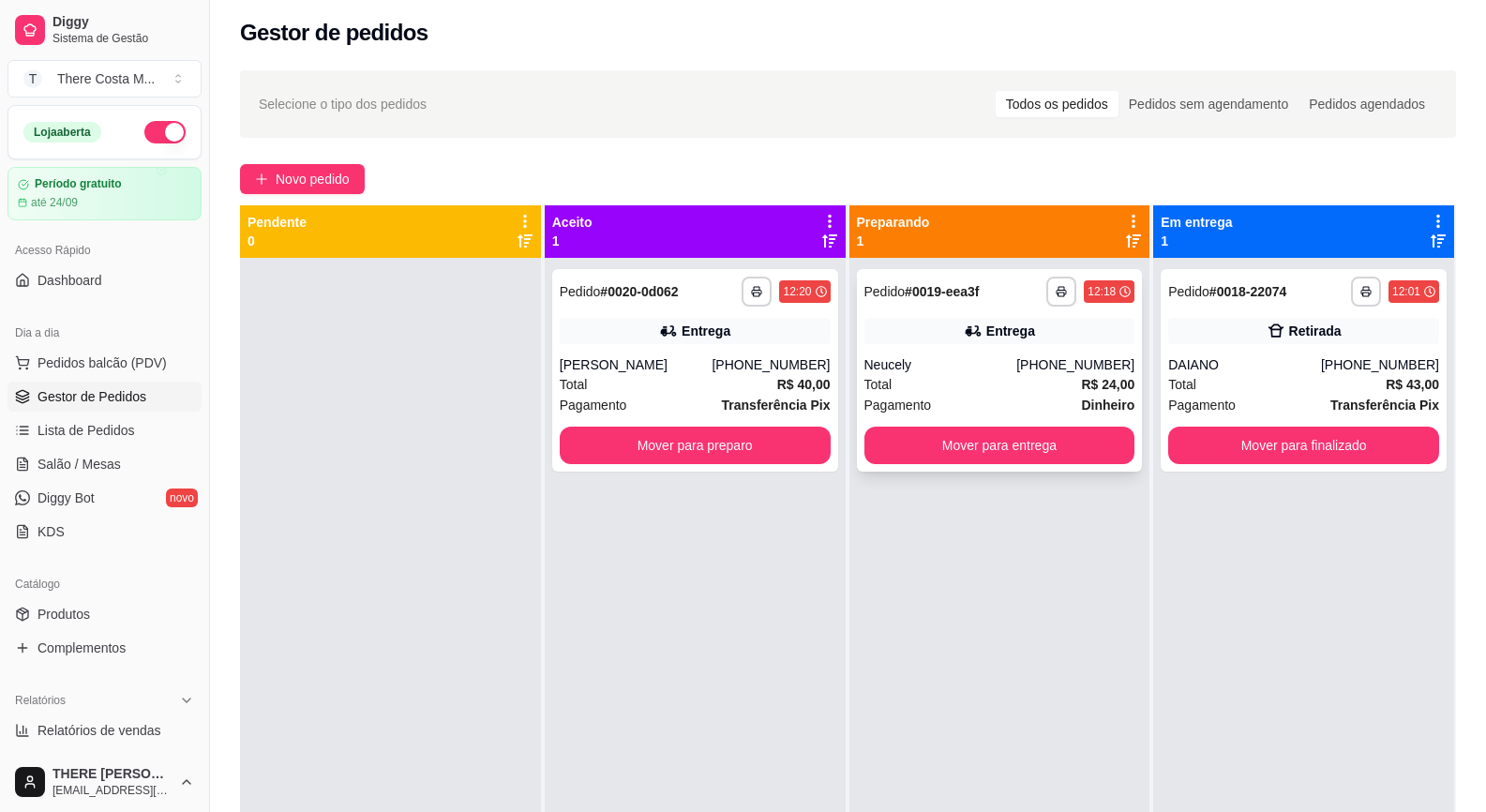
click at [1000, 312] on div "**********" at bounding box center [999, 370] width 286 height 203
click at [668, 357] on div "[PERSON_NAME]" at bounding box center [637, 364] width 153 height 18
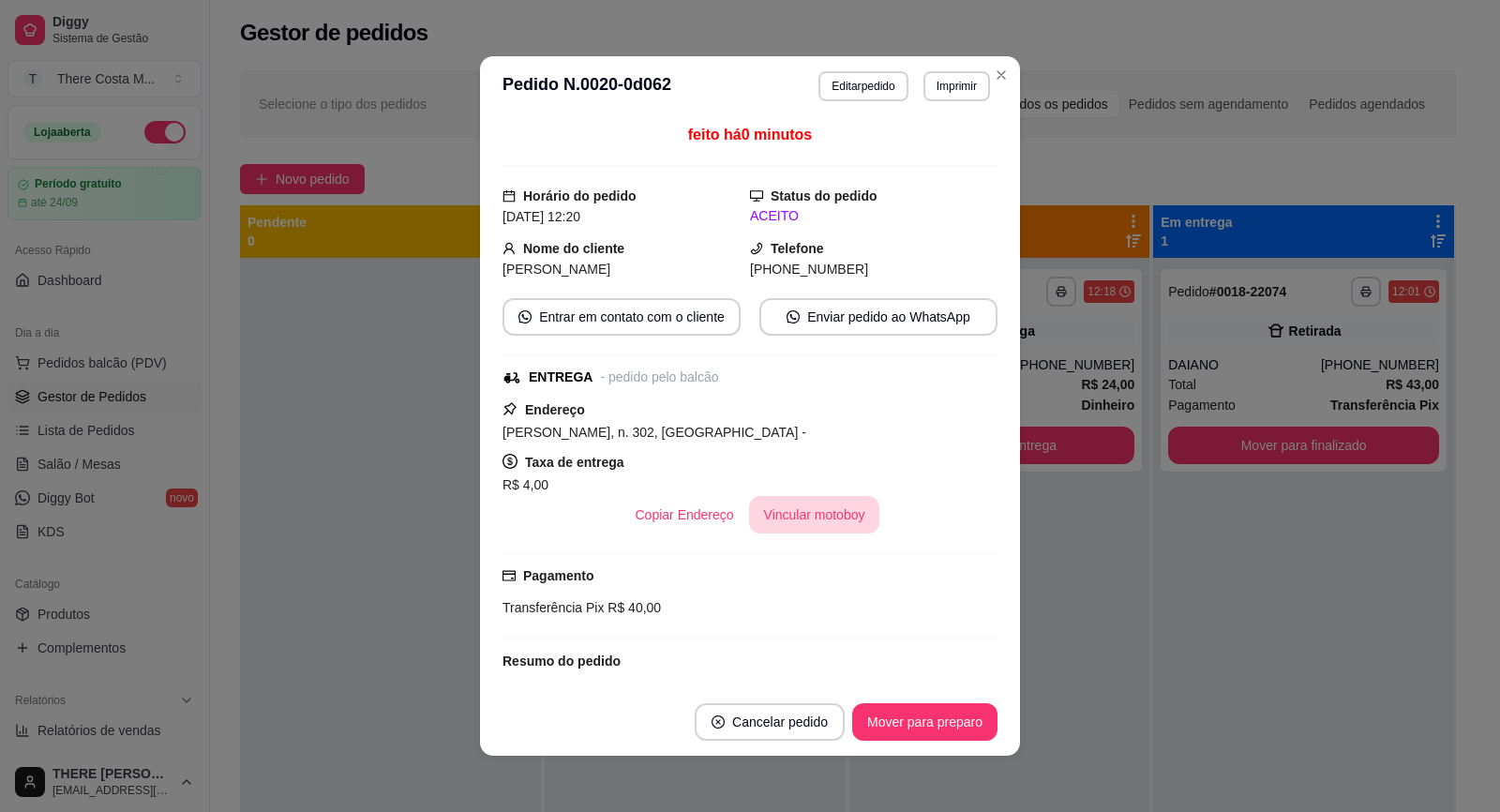
click at [817, 521] on button "Vincular motoboy" at bounding box center [814, 515] width 131 height 38
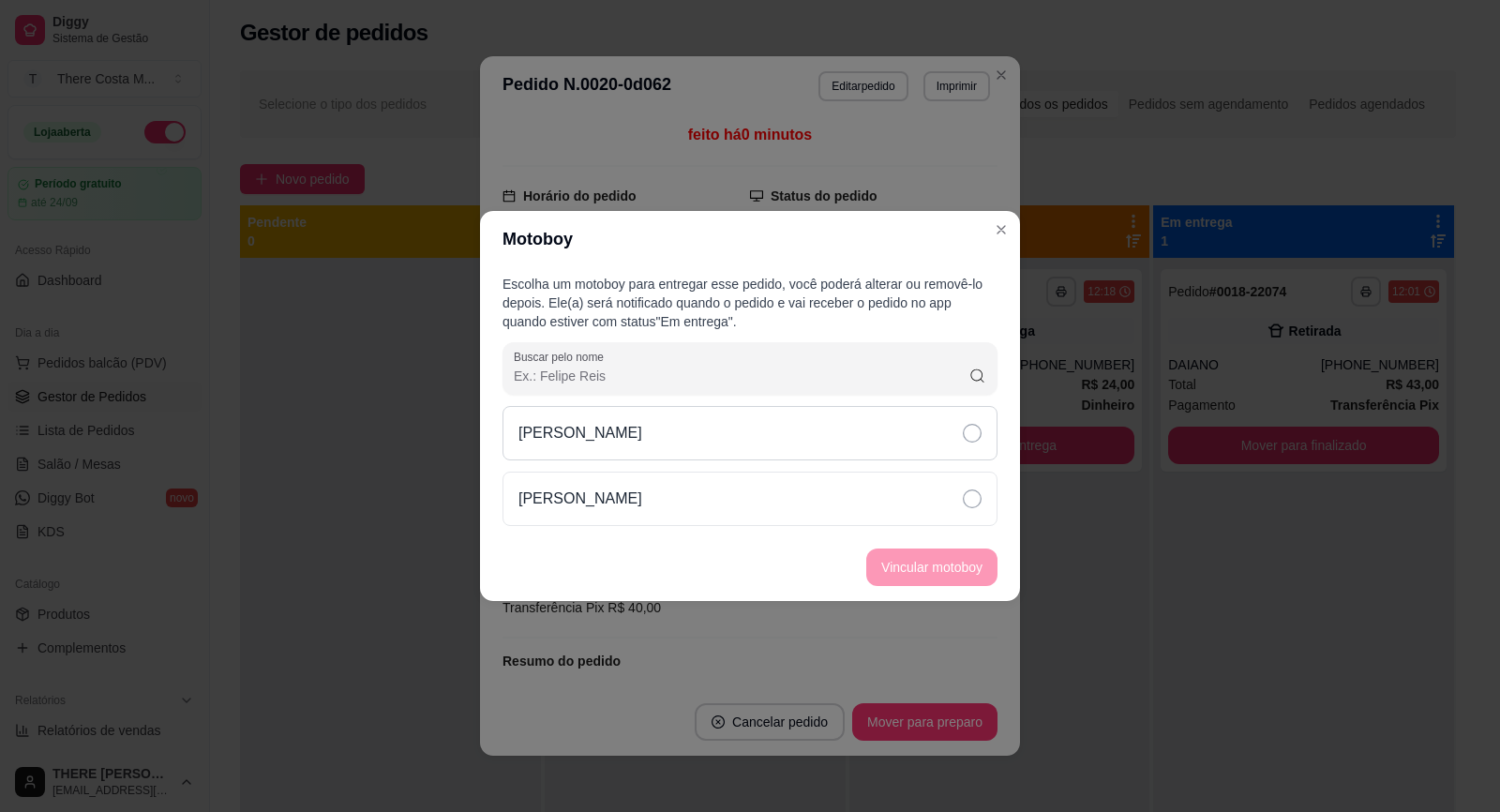
click at [842, 433] on div "[PERSON_NAME]" at bounding box center [750, 433] width 495 height 54
click at [947, 554] on button "Vincular motoboy" at bounding box center [932, 568] width 128 height 37
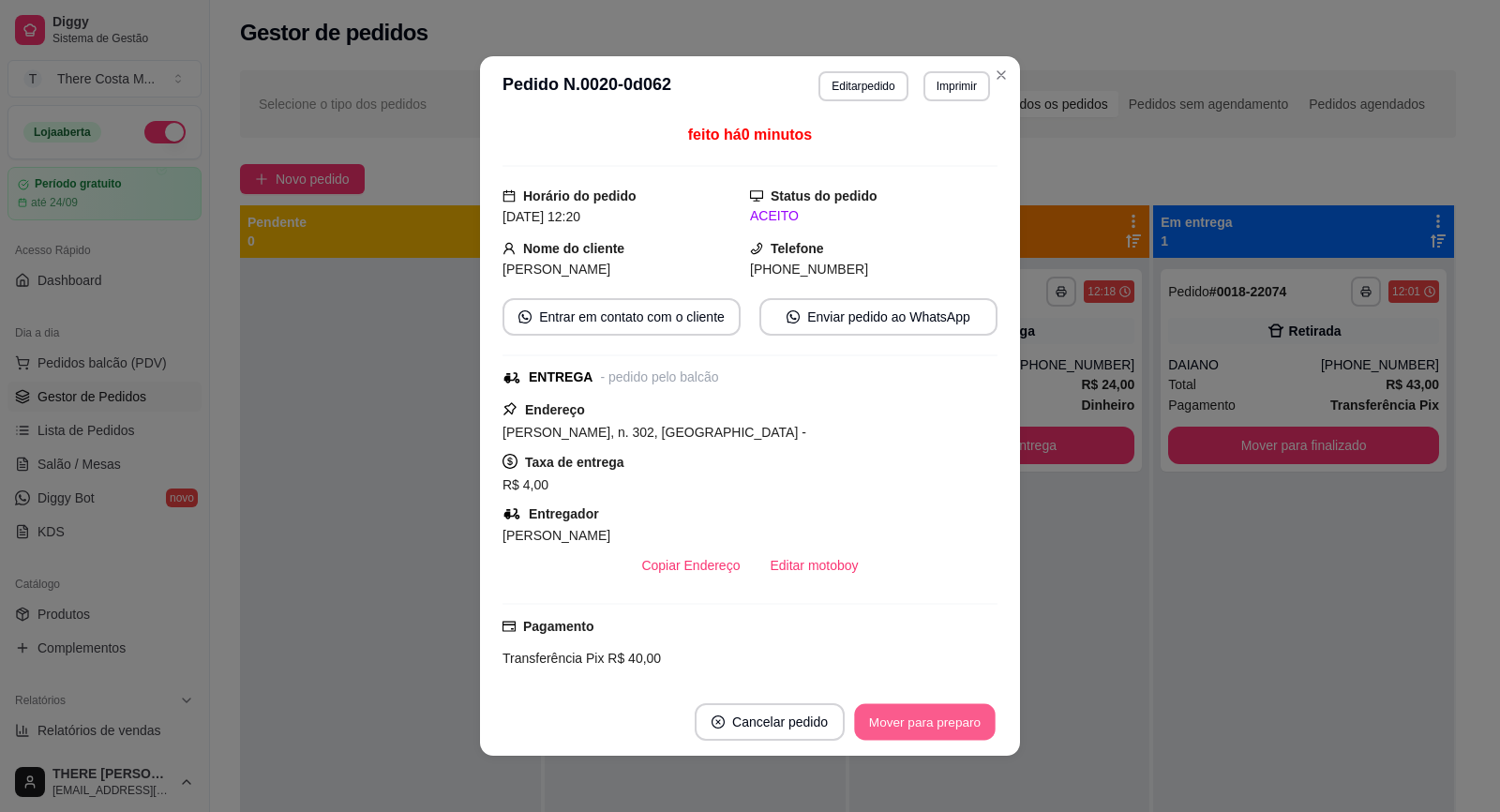
click at [943, 734] on button "Mover para preparo" at bounding box center [923, 723] width 141 height 37
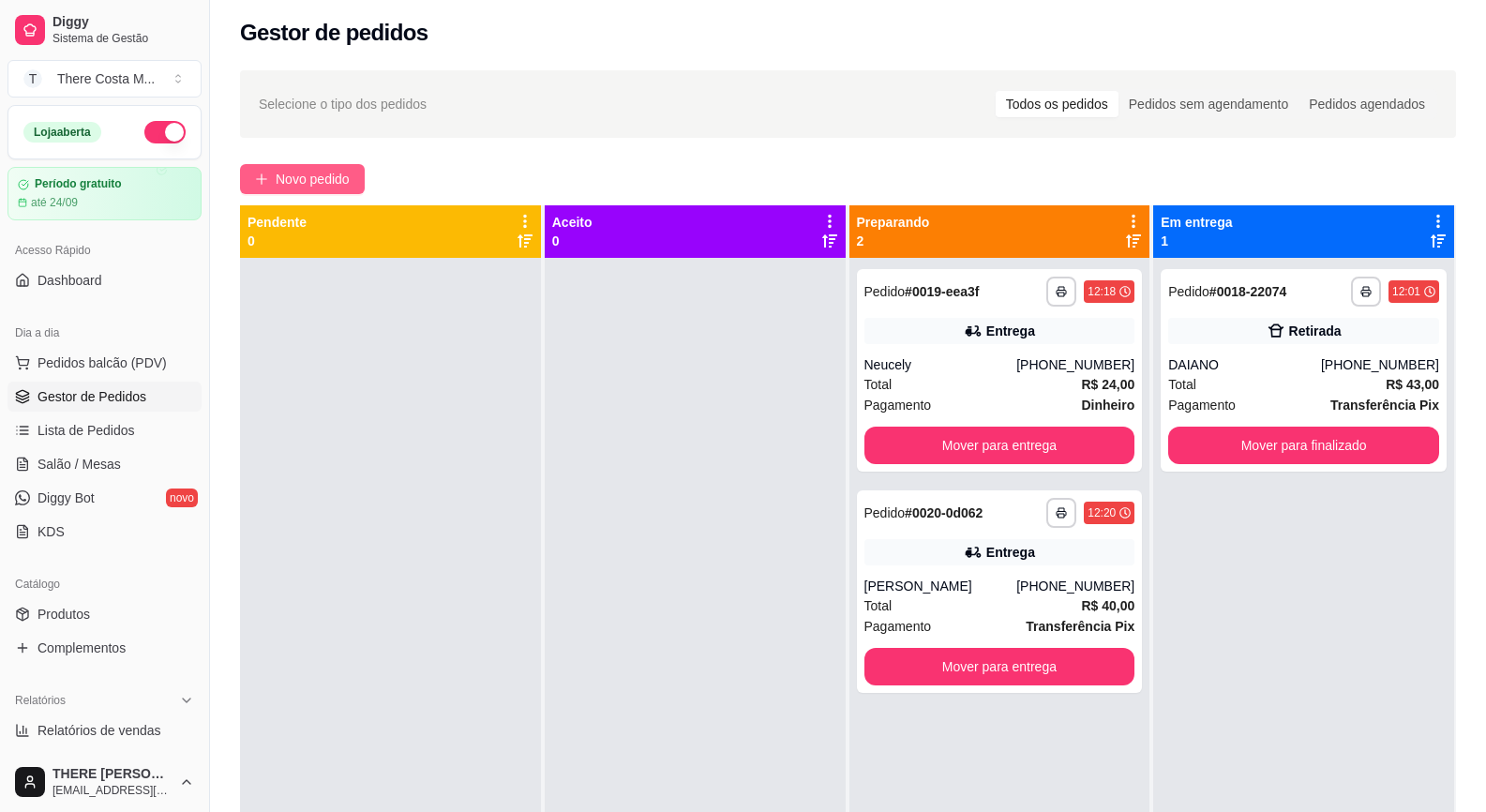
click at [339, 185] on span "Novo pedido" at bounding box center [312, 178] width 74 height 20
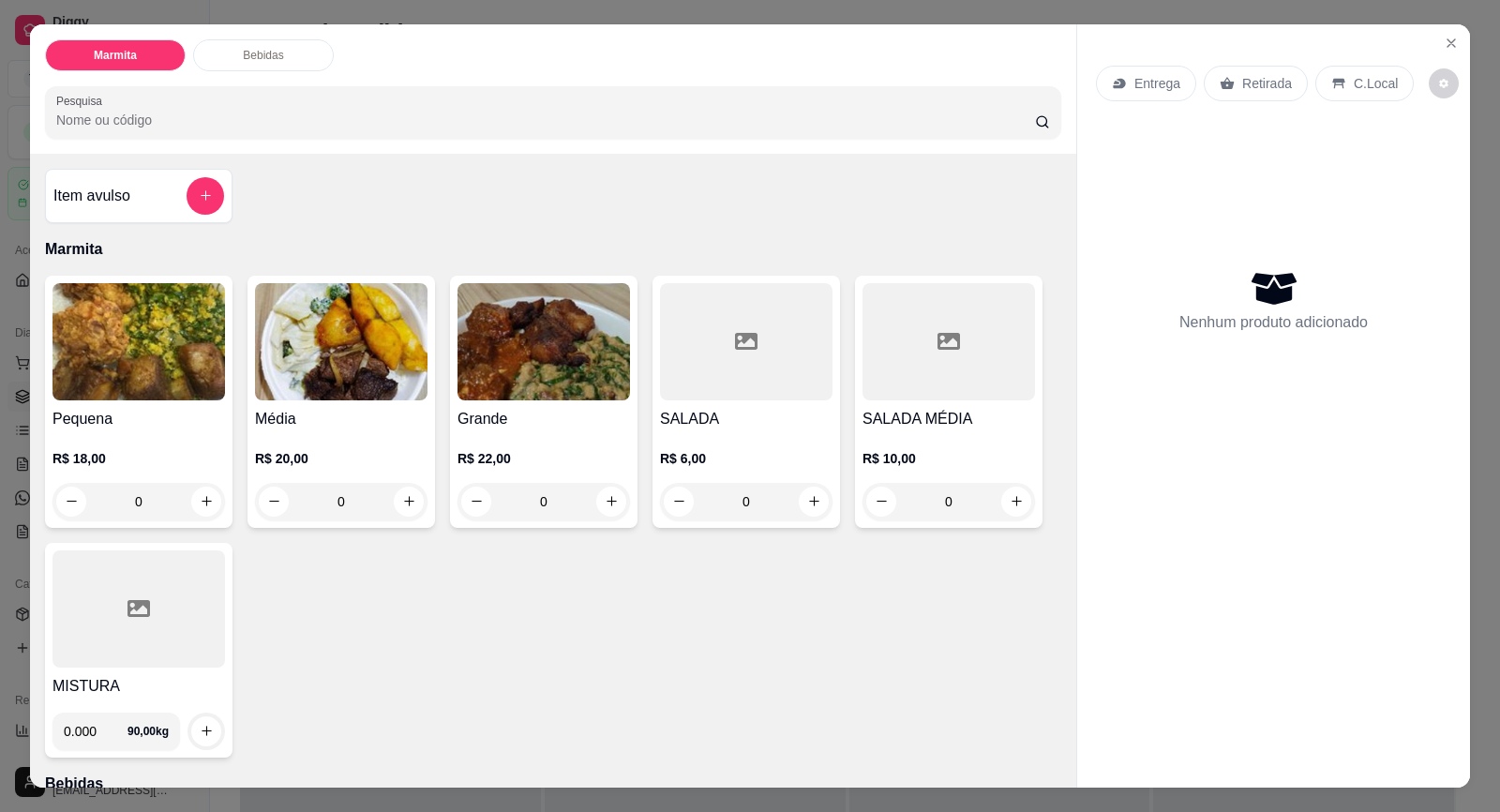
click at [341, 350] on img at bounding box center [341, 341] width 172 height 117
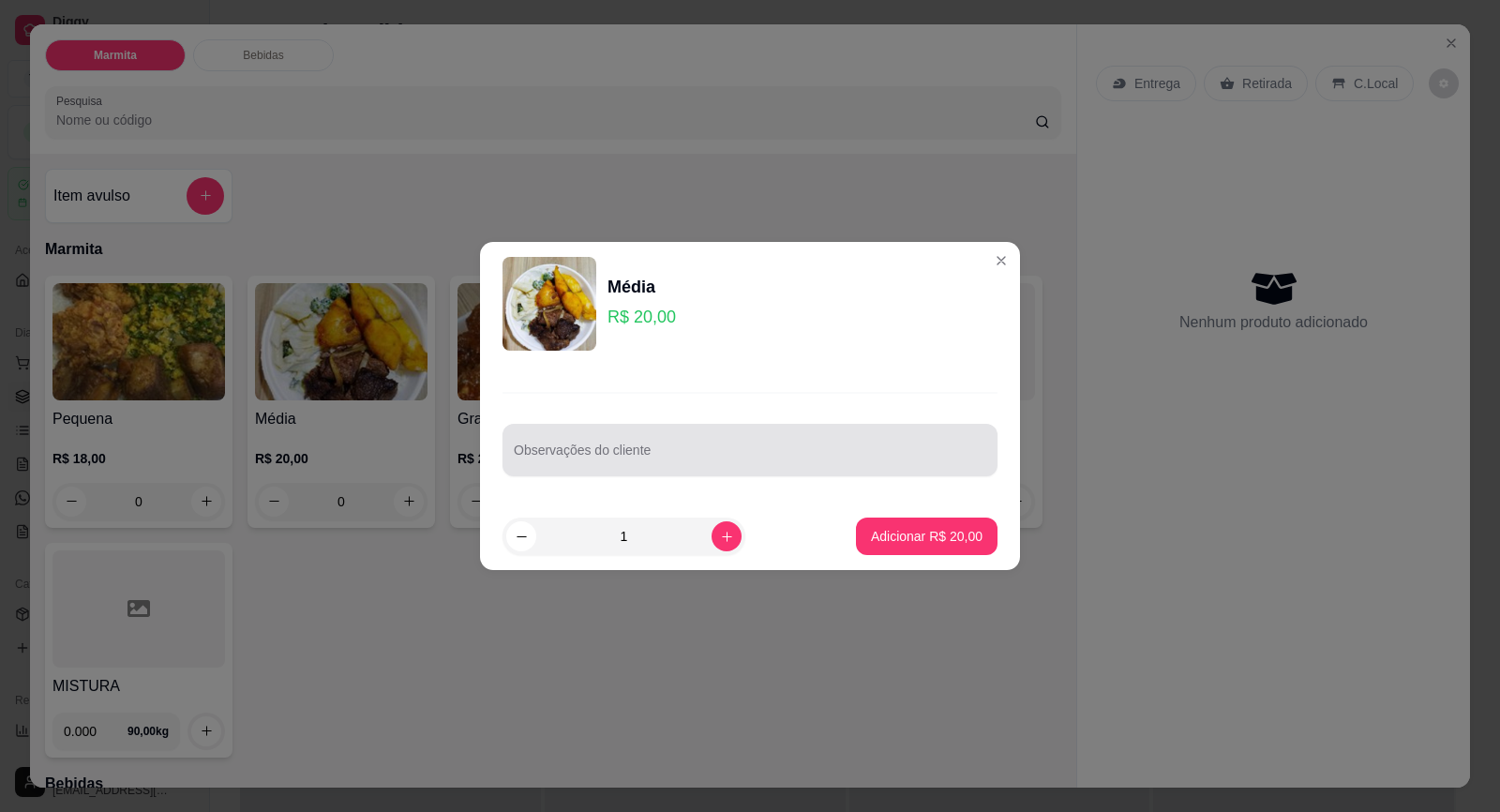
click at [674, 447] on div at bounding box center [750, 450] width 473 height 38
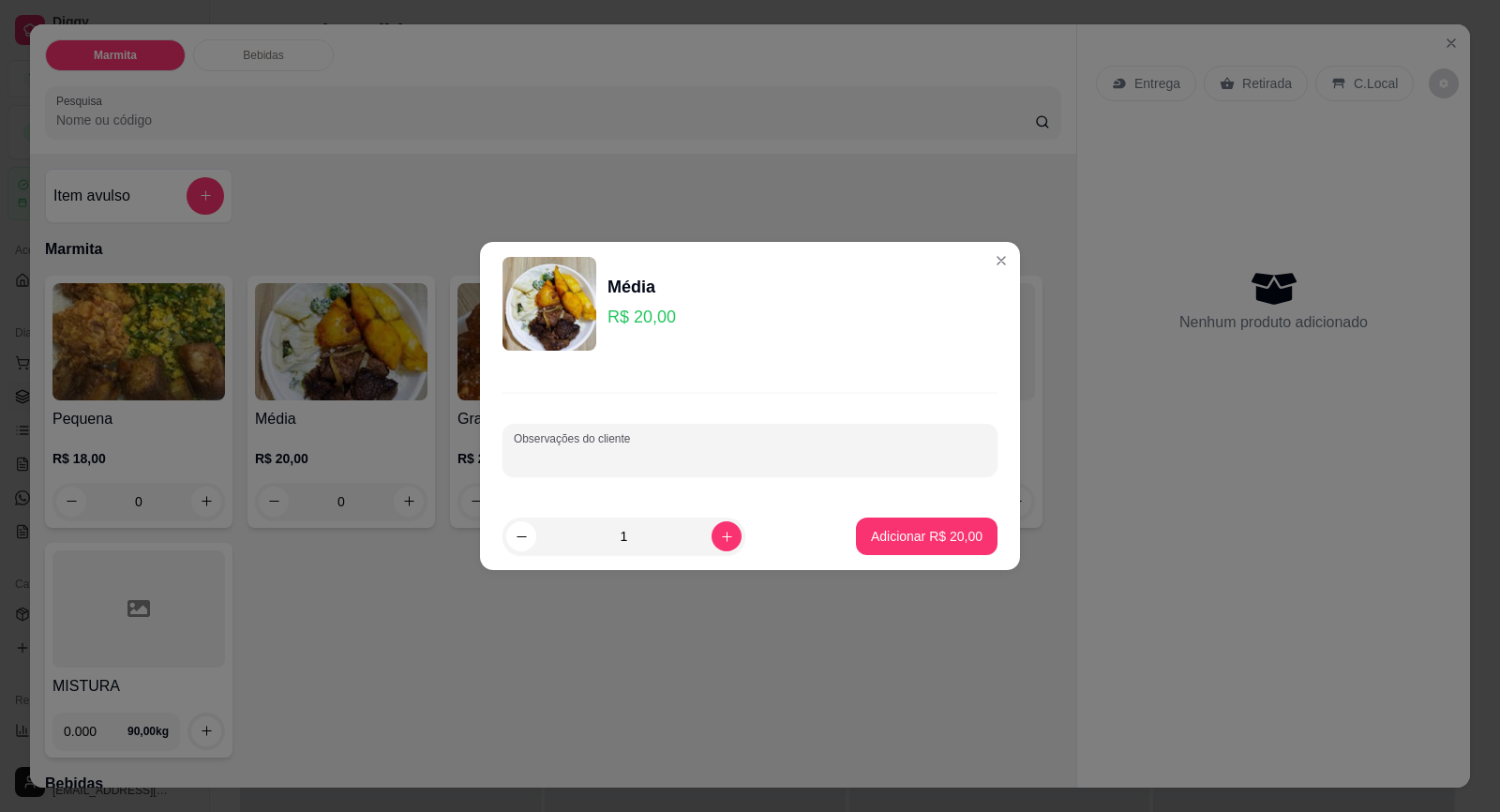
paste input "15 99604-3736"
click at [910, 533] on p "Adicionar R$ 20,00" at bounding box center [927, 536] width 109 height 17
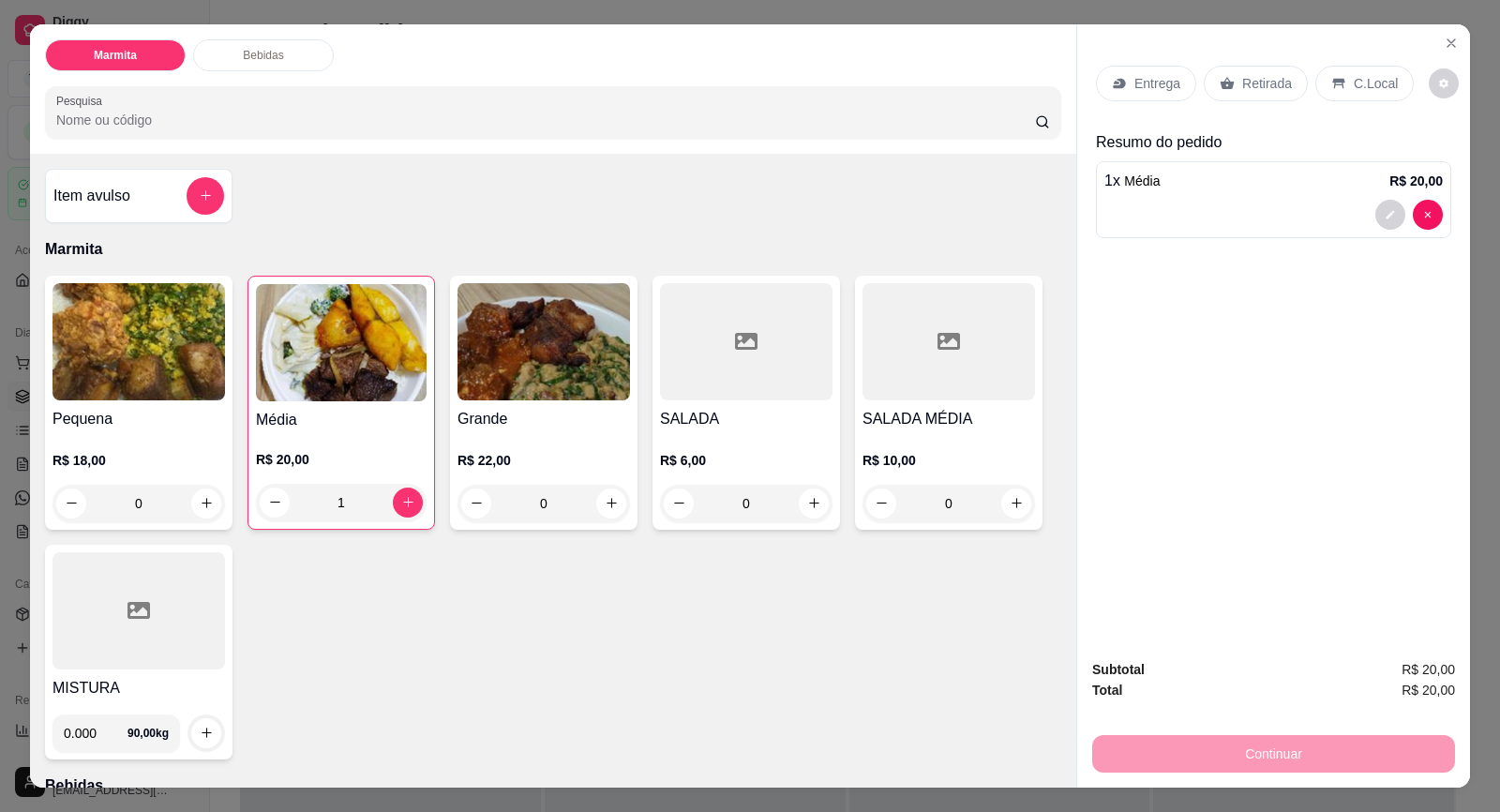
click at [1242, 90] on p "Retirada" at bounding box center [1266, 82] width 49 height 18
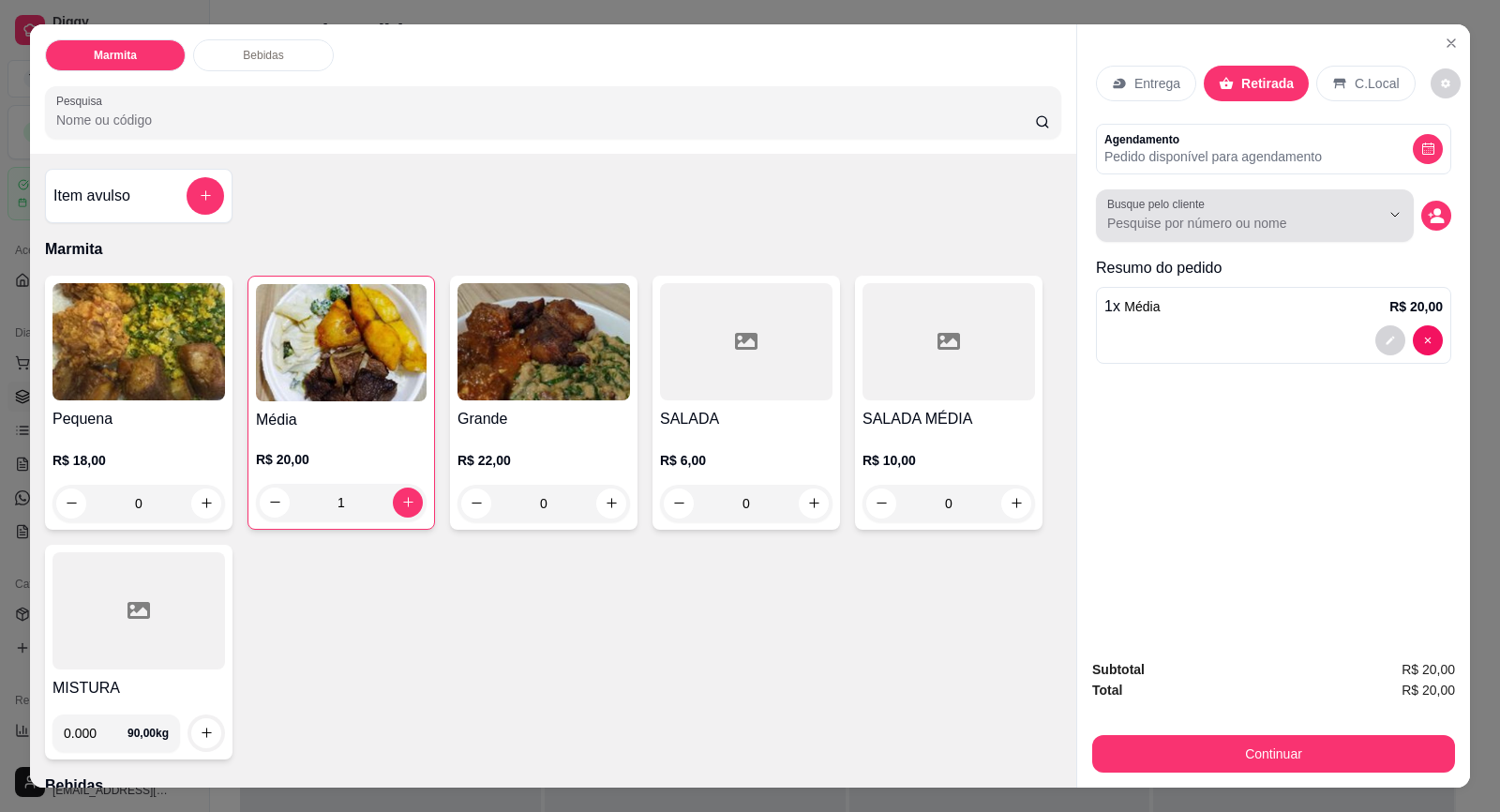
click at [1263, 211] on div at bounding box center [1255, 215] width 296 height 38
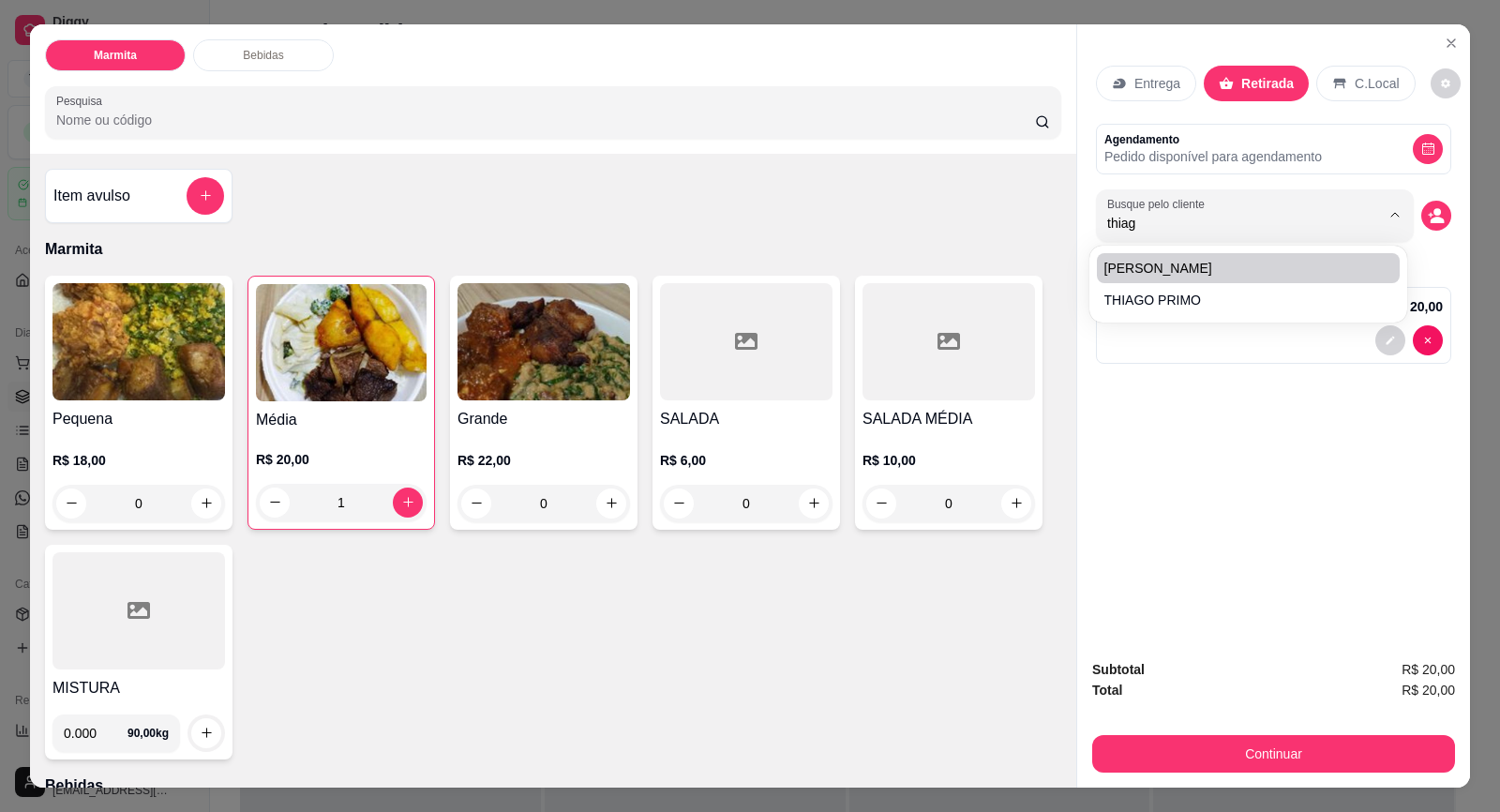
click at [1255, 250] on div "[PERSON_NAME]" at bounding box center [1248, 284] width 310 height 70
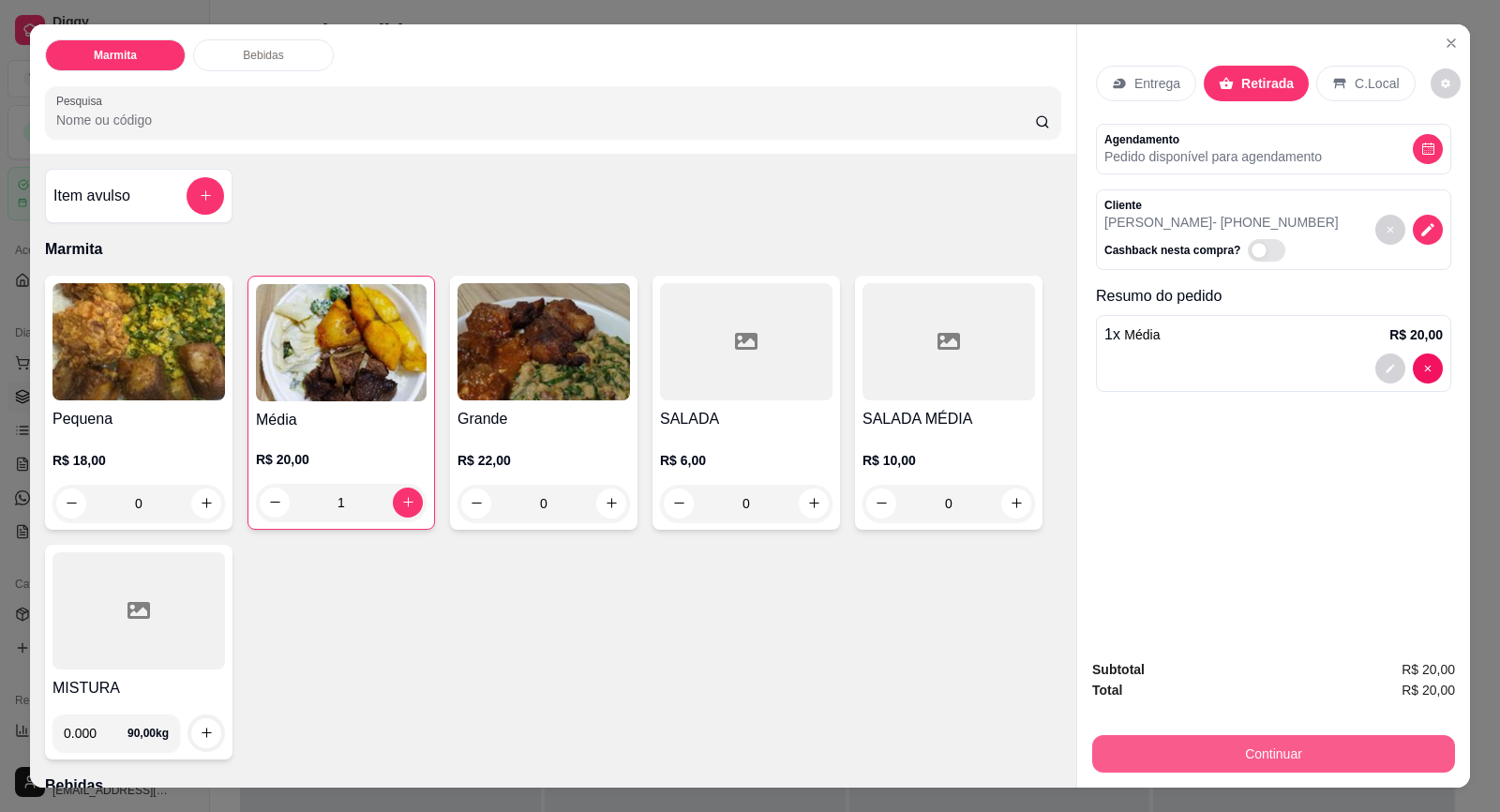
click at [1260, 762] on button "Continuar" at bounding box center [1273, 754] width 362 height 38
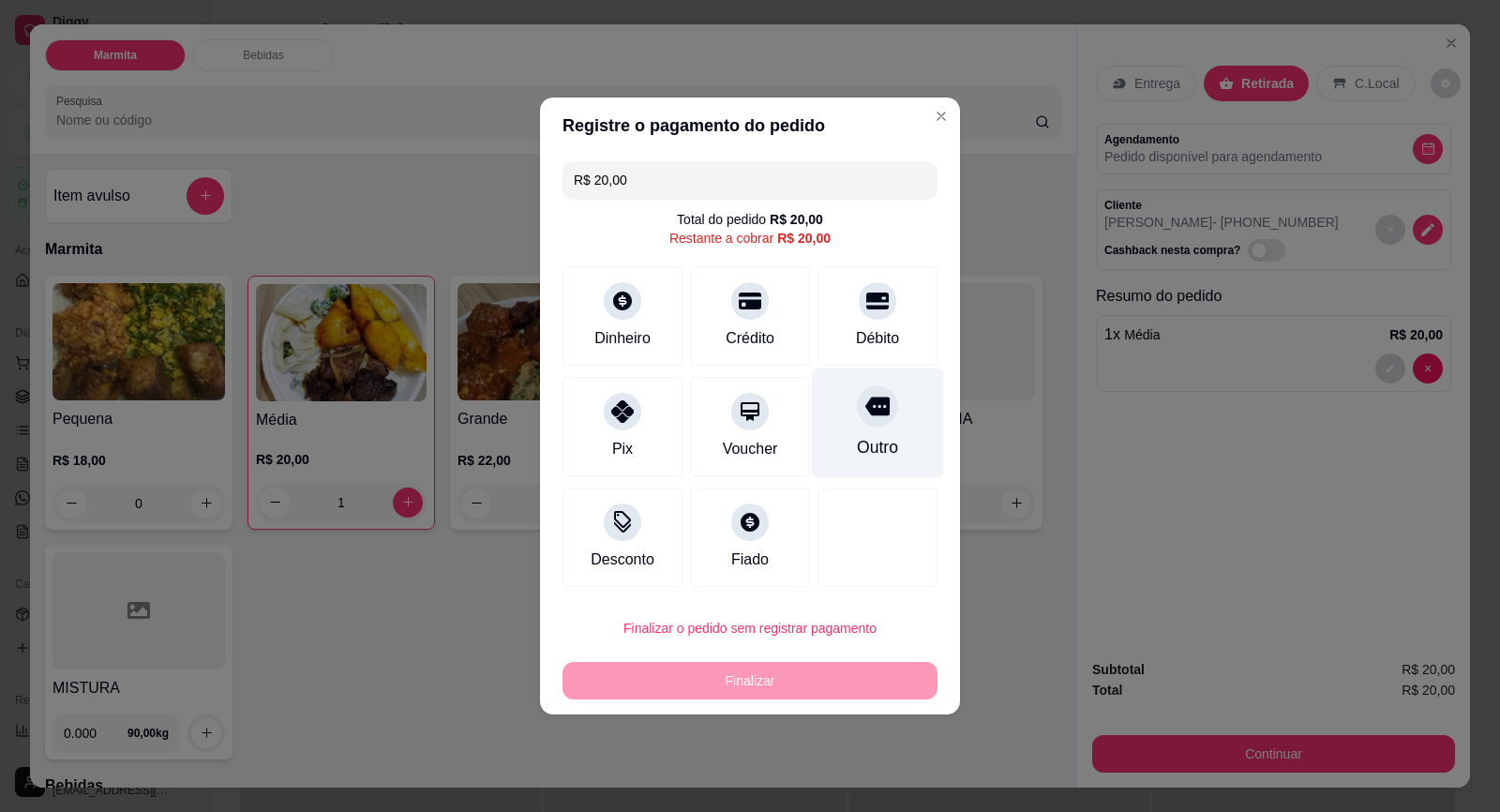
click at [857, 442] on div "Outro" at bounding box center [877, 447] width 42 height 24
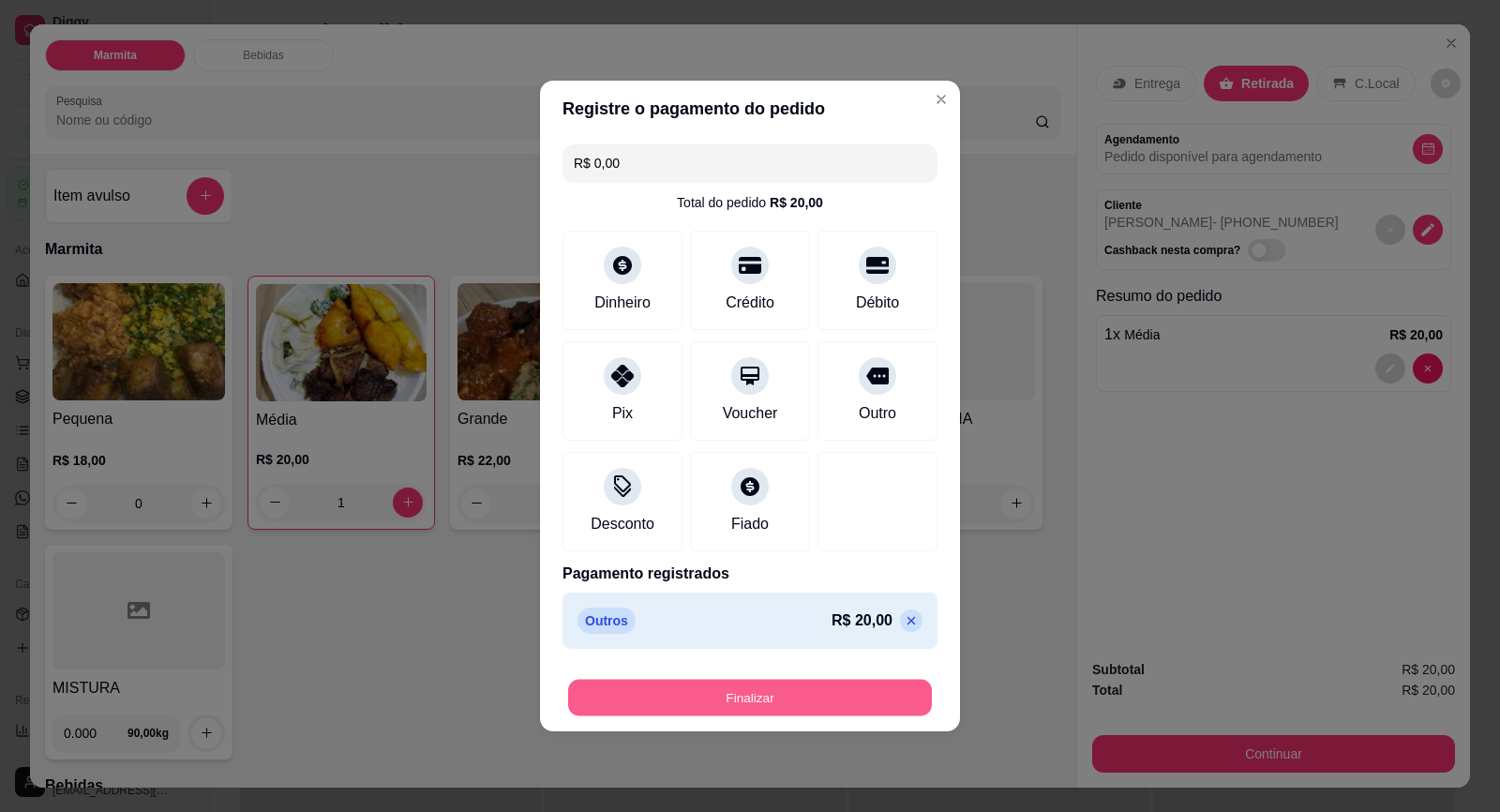
click at [734, 698] on button "Finalizar" at bounding box center [749, 698] width 363 height 37
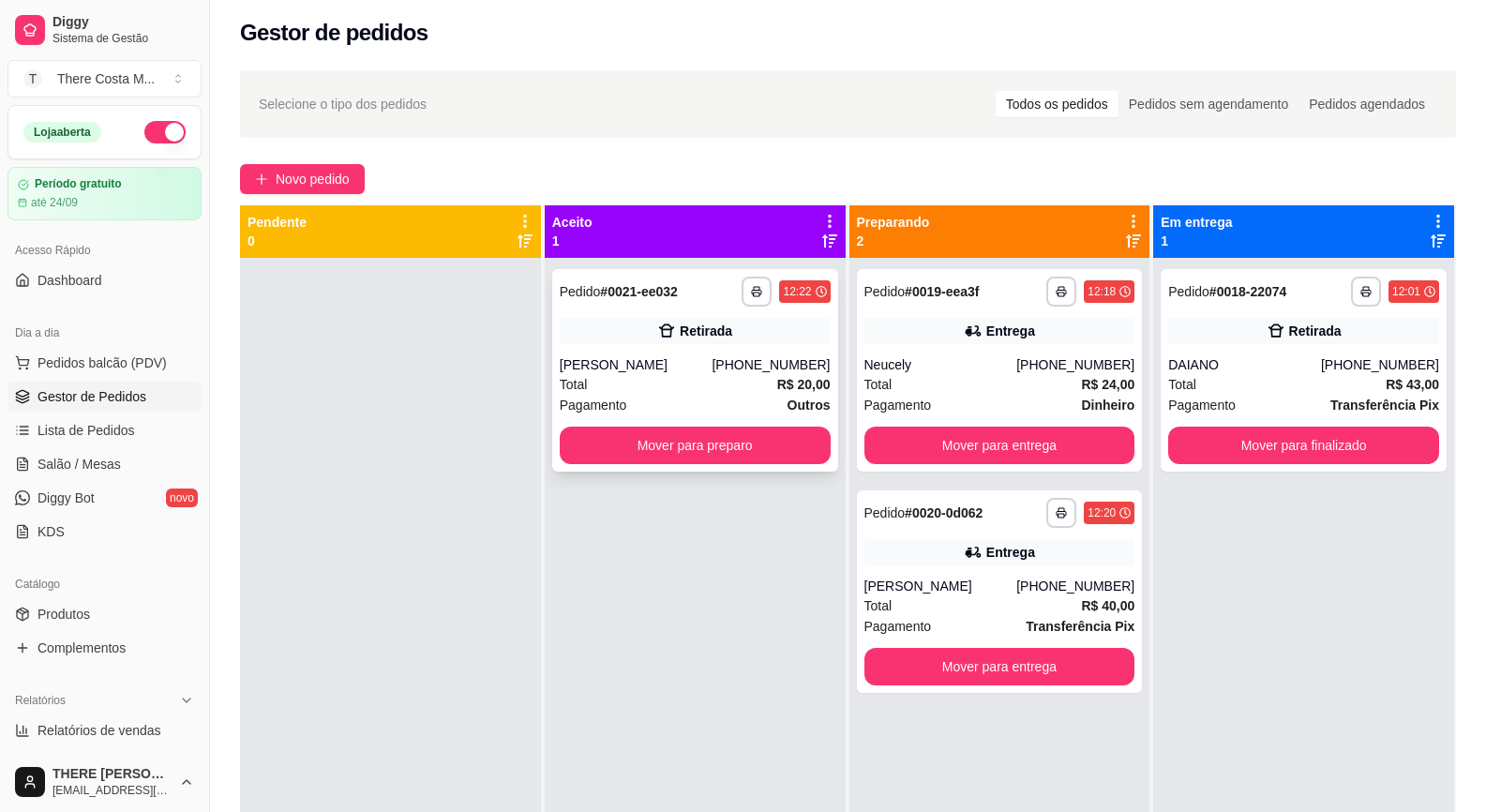
click at [693, 390] on div "Total R$ 20,00" at bounding box center [696, 384] width 271 height 20
click at [921, 346] on div "**********" at bounding box center [999, 370] width 286 height 203
click at [952, 597] on div "Total R$ 40,00" at bounding box center [1000, 605] width 271 height 20
click at [642, 280] on div "Pedido # 0021-ee032" at bounding box center [619, 291] width 118 height 22
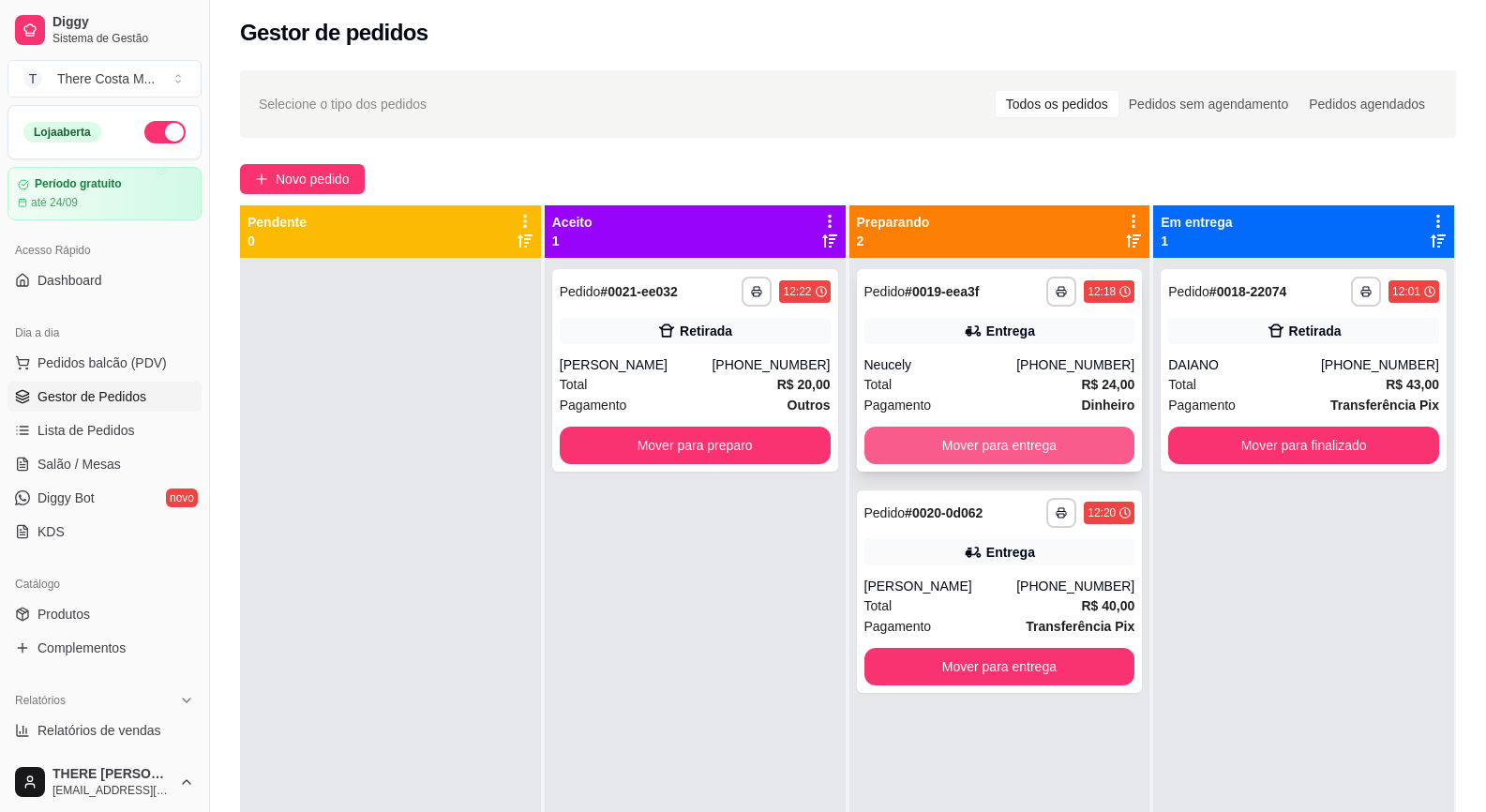
click at [1008, 433] on button "Mover para entrega" at bounding box center [1000, 445] width 271 height 38
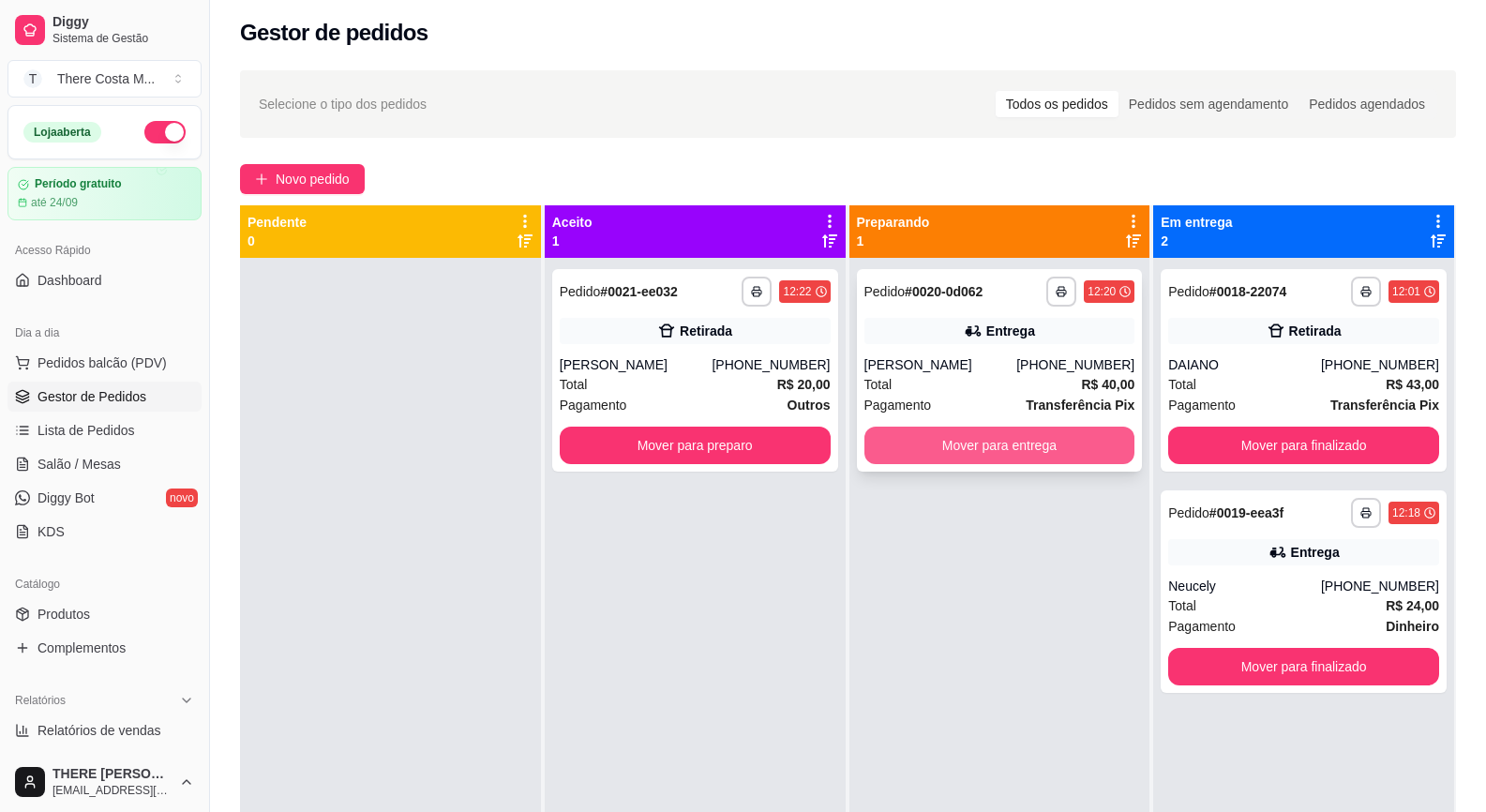
click at [1046, 436] on button "Mover para entrega" at bounding box center [1000, 445] width 271 height 38
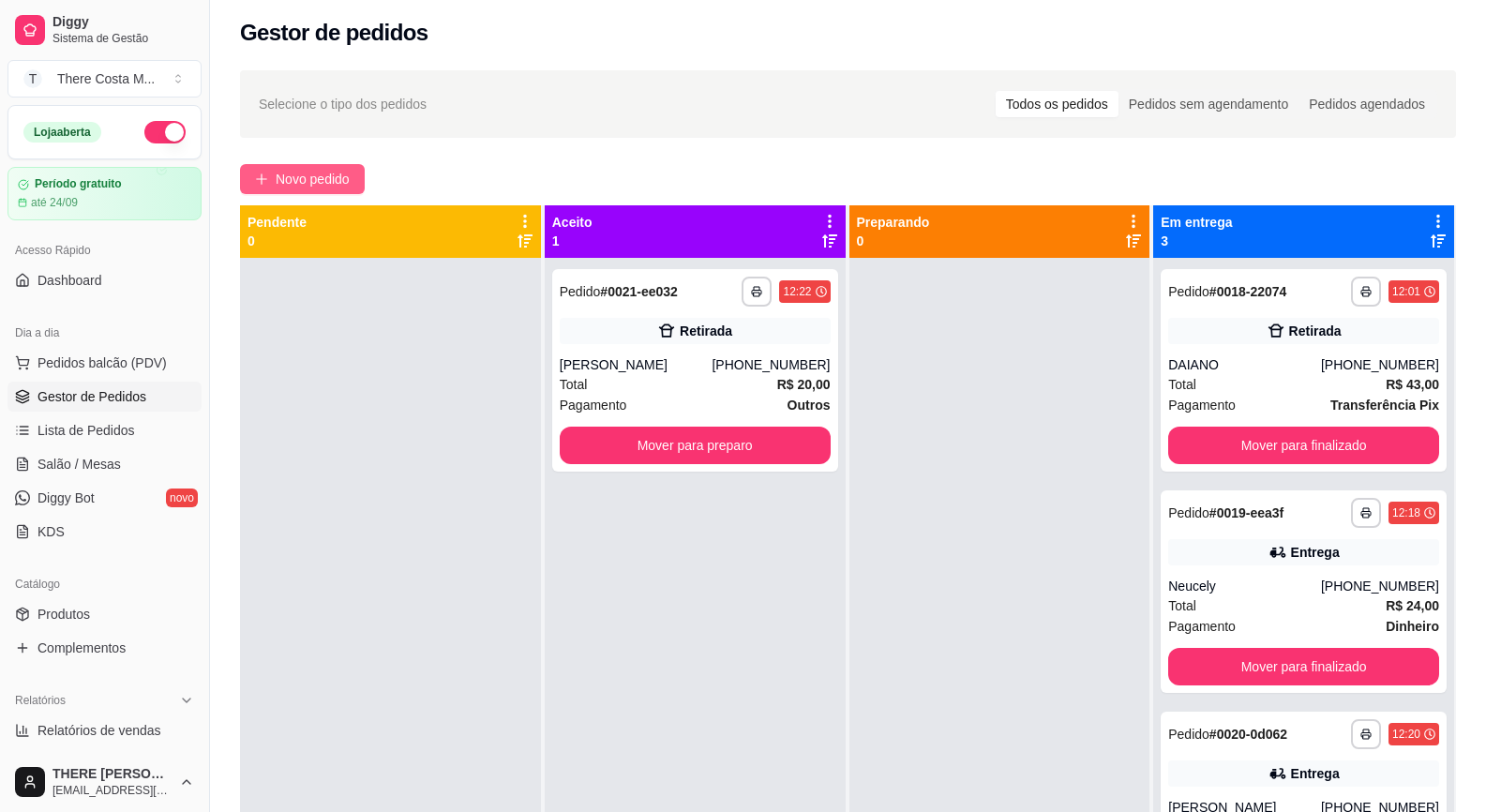
click at [312, 180] on span "Novo pedido" at bounding box center [312, 178] width 74 height 20
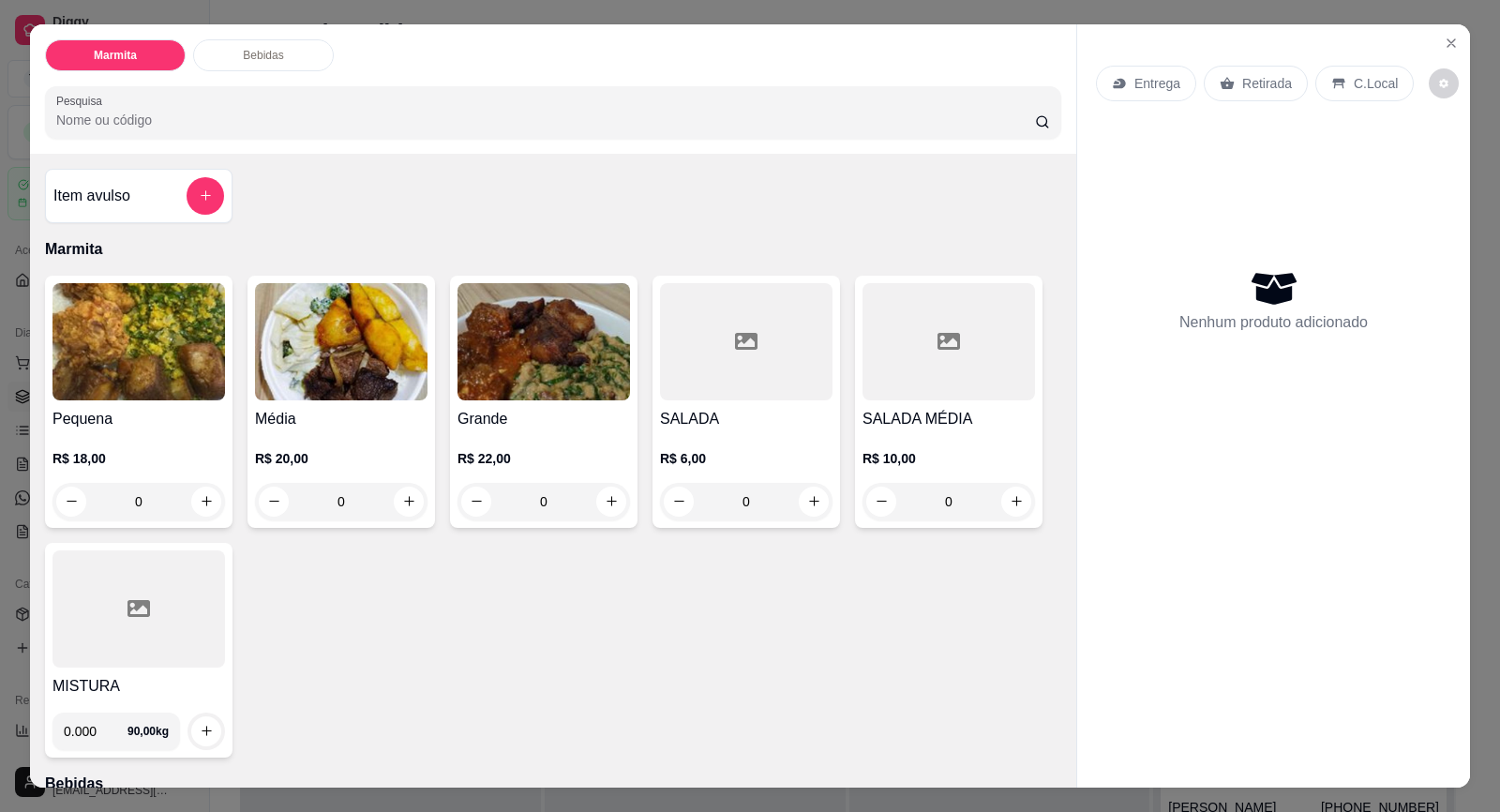
click at [1136, 90] on p "Entrega" at bounding box center [1157, 82] width 46 height 18
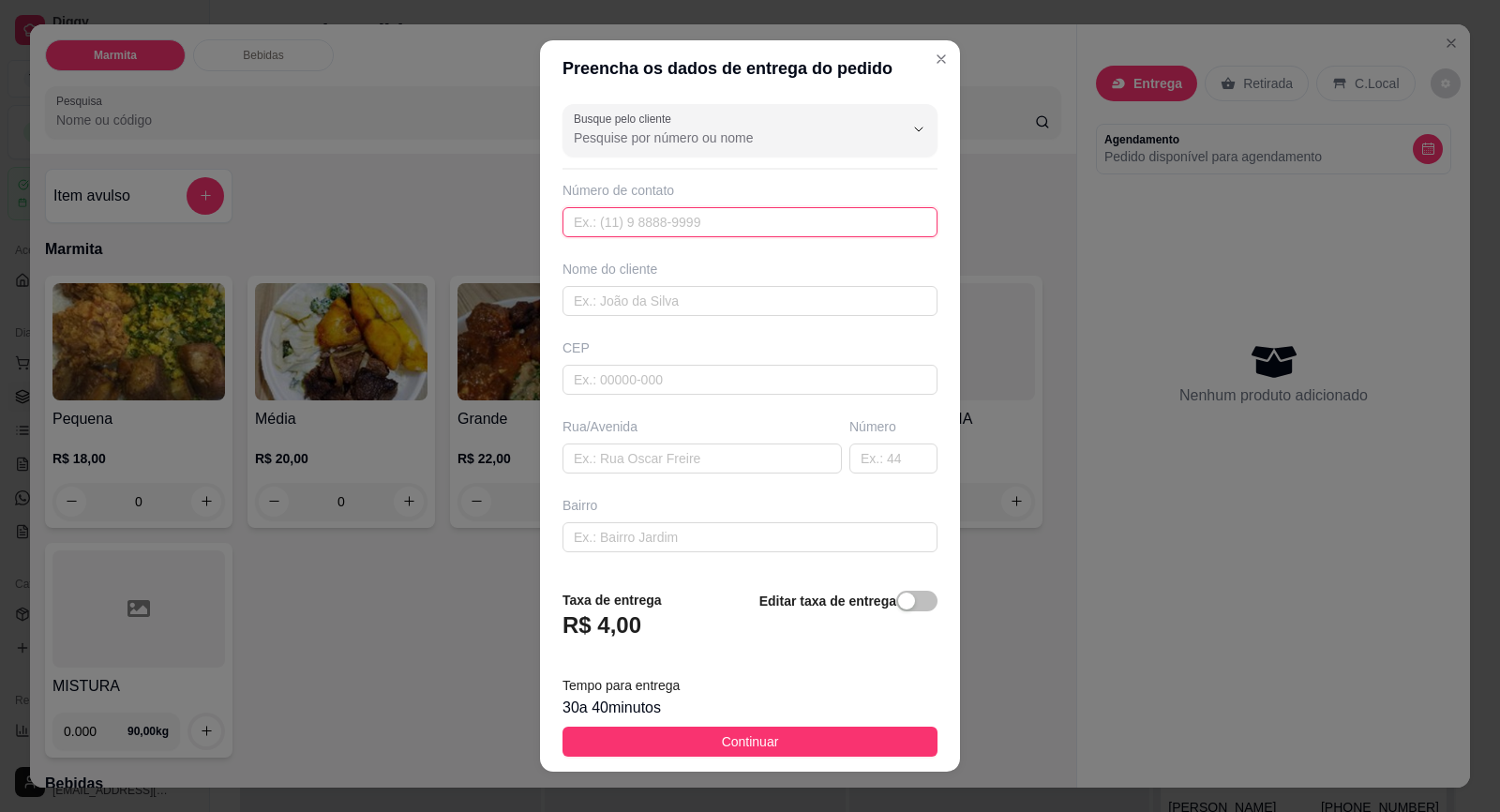
click at [647, 222] on input "text" at bounding box center [749, 222] width 375 height 30
paste input "[PHONE_NUMBER]"
click at [681, 302] on input "text" at bounding box center [749, 300] width 375 height 30
drag, startPoint x: 662, startPoint y: 453, endPoint x: 672, endPoint y: 482, distance: 30.7
click at [672, 482] on div "Busque pelo cliente Número de contato [PHONE_NUMBER] Nome do cliente [PERSON_NA…" at bounding box center [749, 335] width 420 height 477
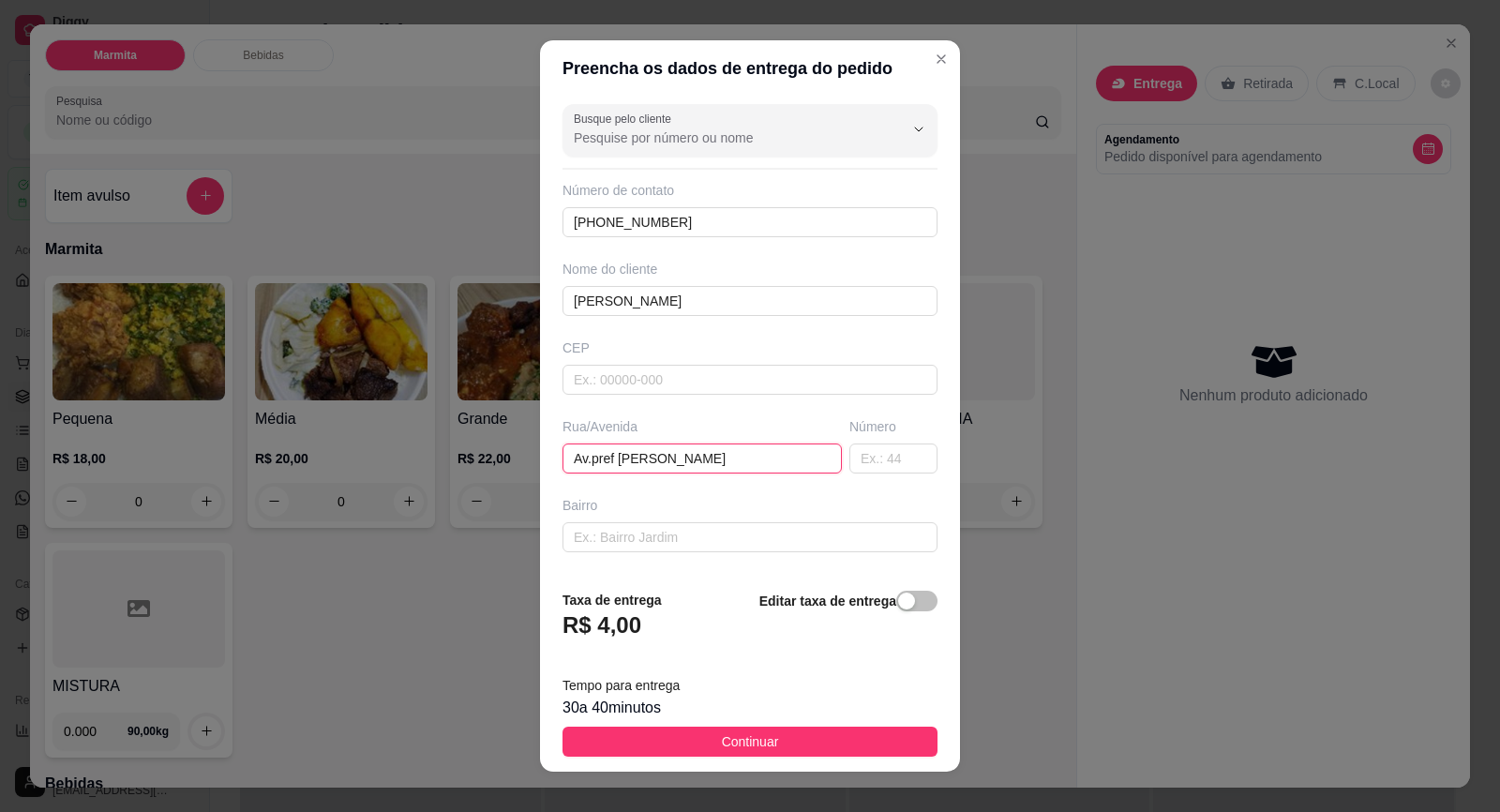
click at [655, 460] on input "Av.pref [PERSON_NAME]" at bounding box center [702, 458] width 279 height 30
click at [763, 452] on input "Av.pref [PERSON_NAME]" at bounding box center [702, 458] width 279 height 30
click at [877, 470] on input "text" at bounding box center [893, 458] width 88 height 30
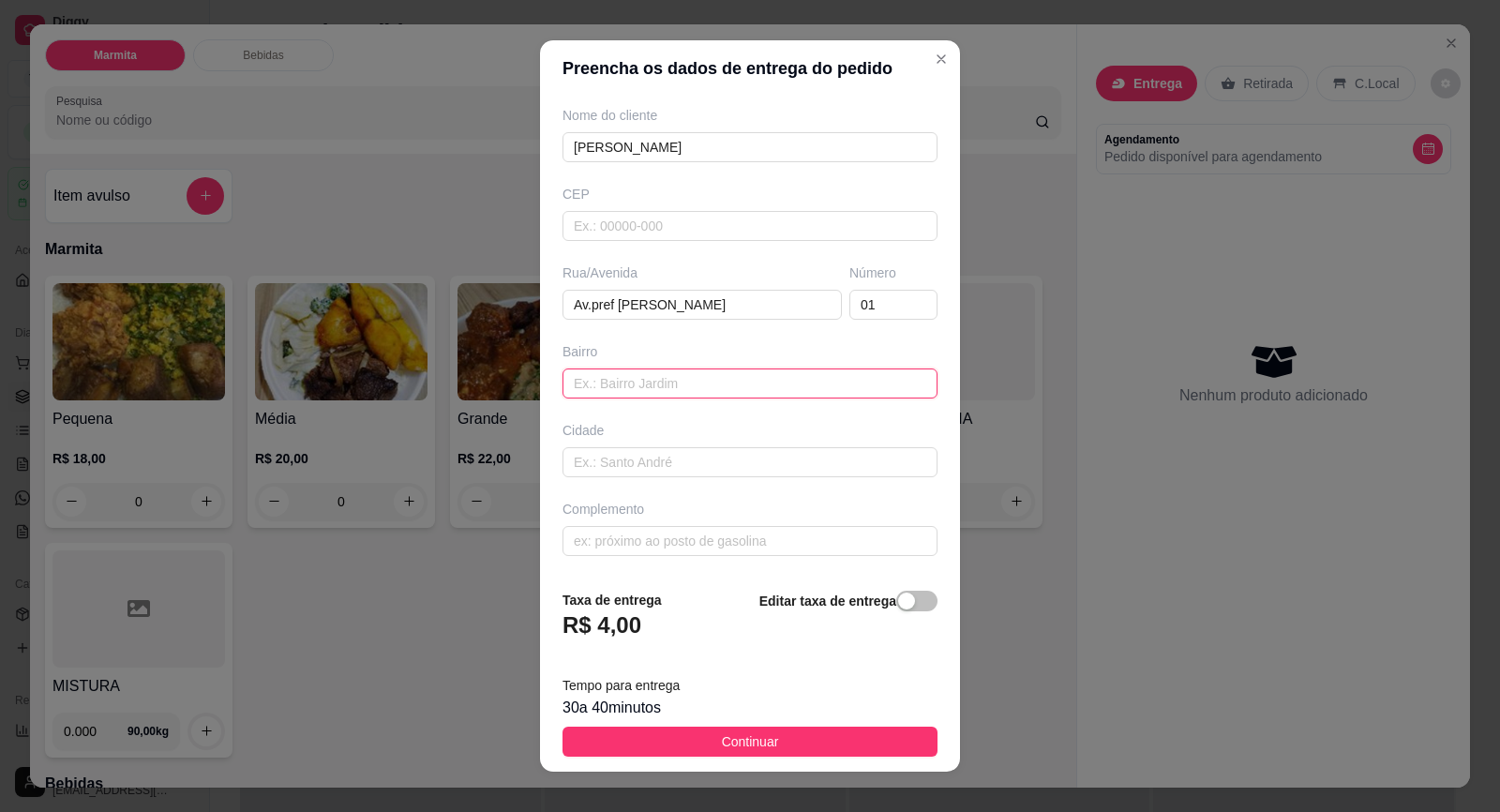
click at [716, 386] on input "text" at bounding box center [749, 383] width 375 height 30
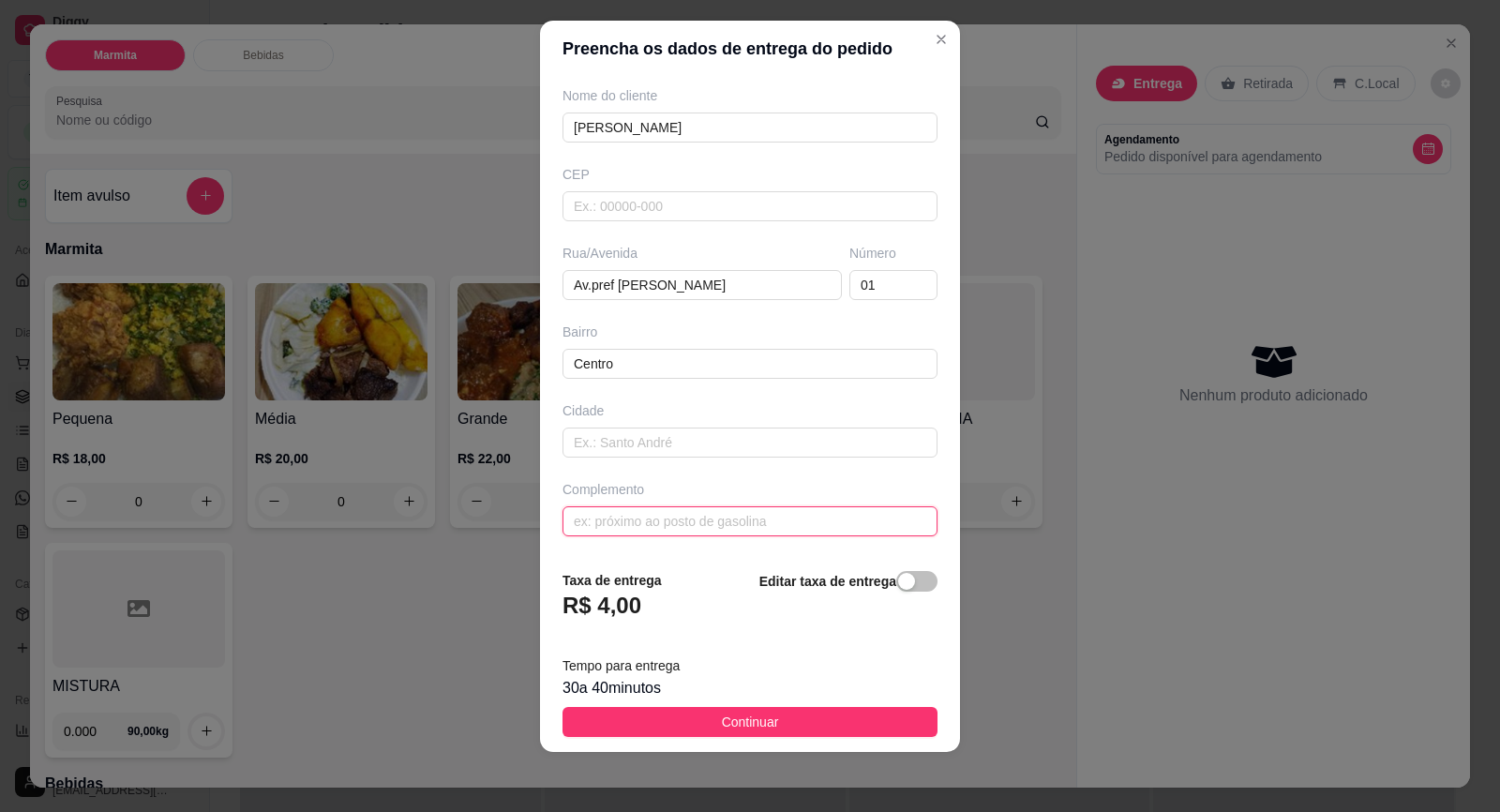
click at [692, 513] on input "text" at bounding box center [749, 520] width 375 height 30
click at [734, 510] on input "Loja de calçados, ao lado da la Luna" at bounding box center [749, 520] width 375 height 30
click at [736, 523] on input "Loja de calçados, ao lado da la Luna" at bounding box center [749, 520] width 375 height 30
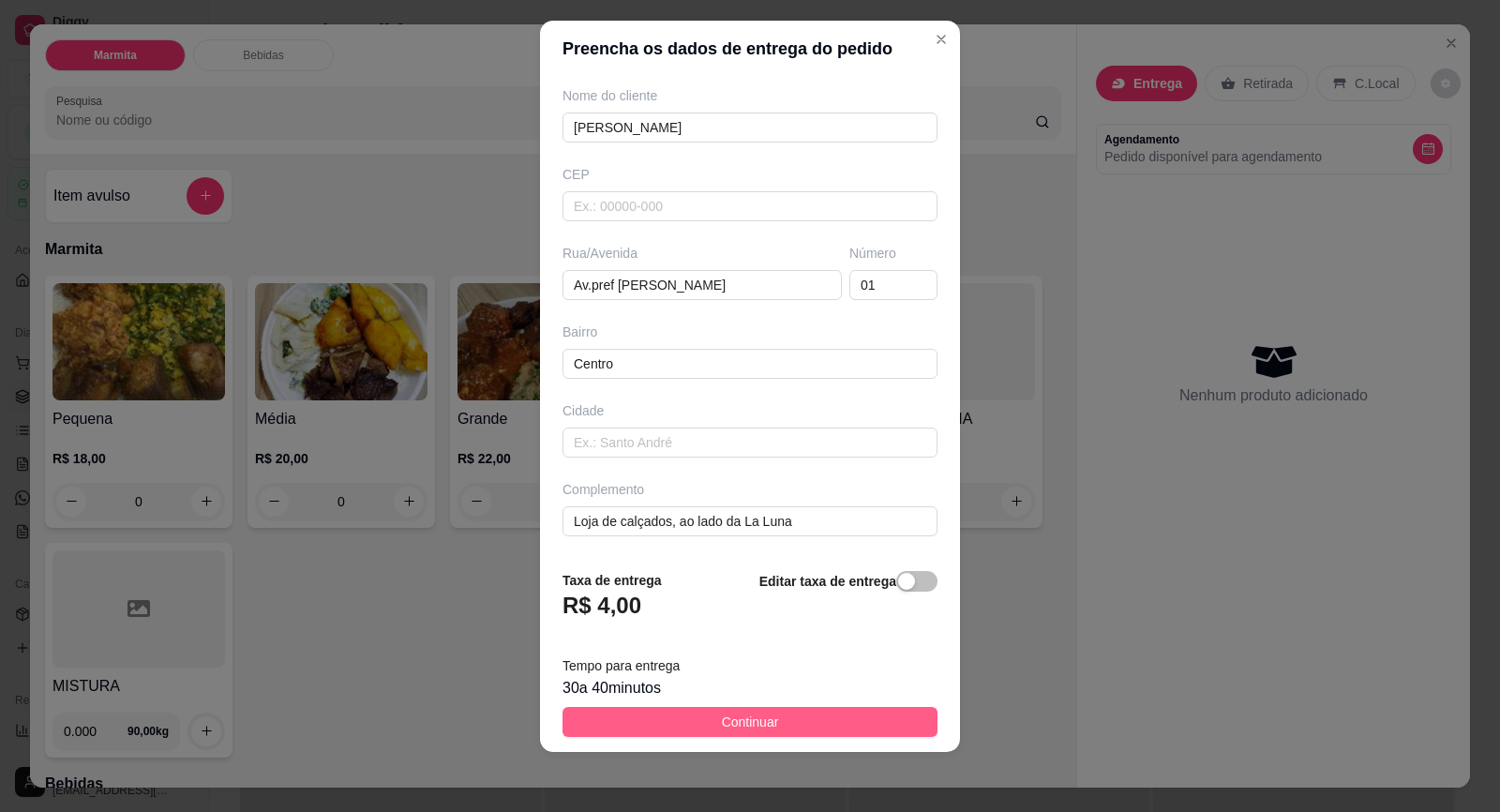
click at [747, 727] on span "Continuar" at bounding box center [750, 721] width 57 height 20
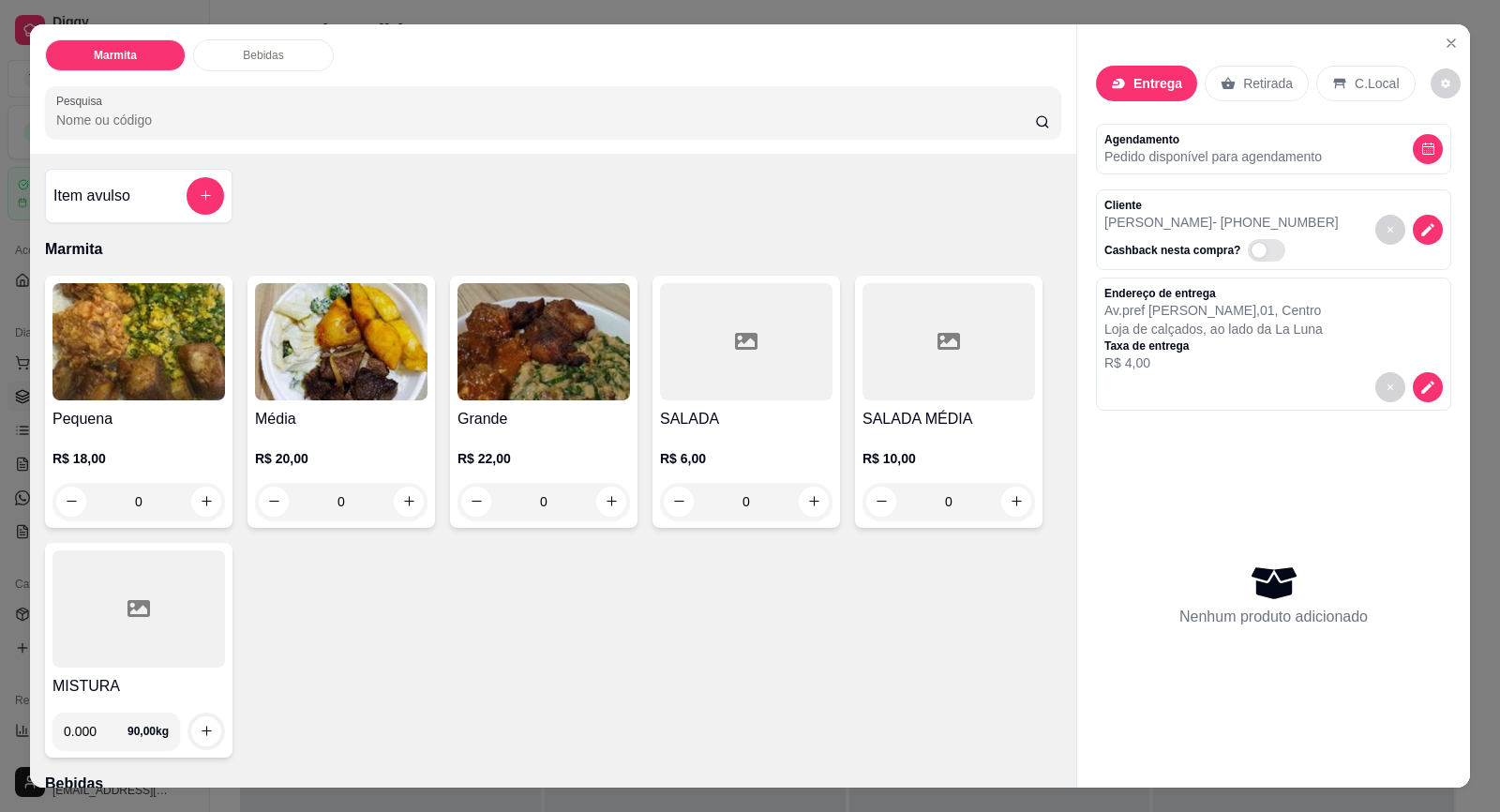
click at [359, 441] on div "R$ 20,00 0" at bounding box center [341, 475] width 172 height 90
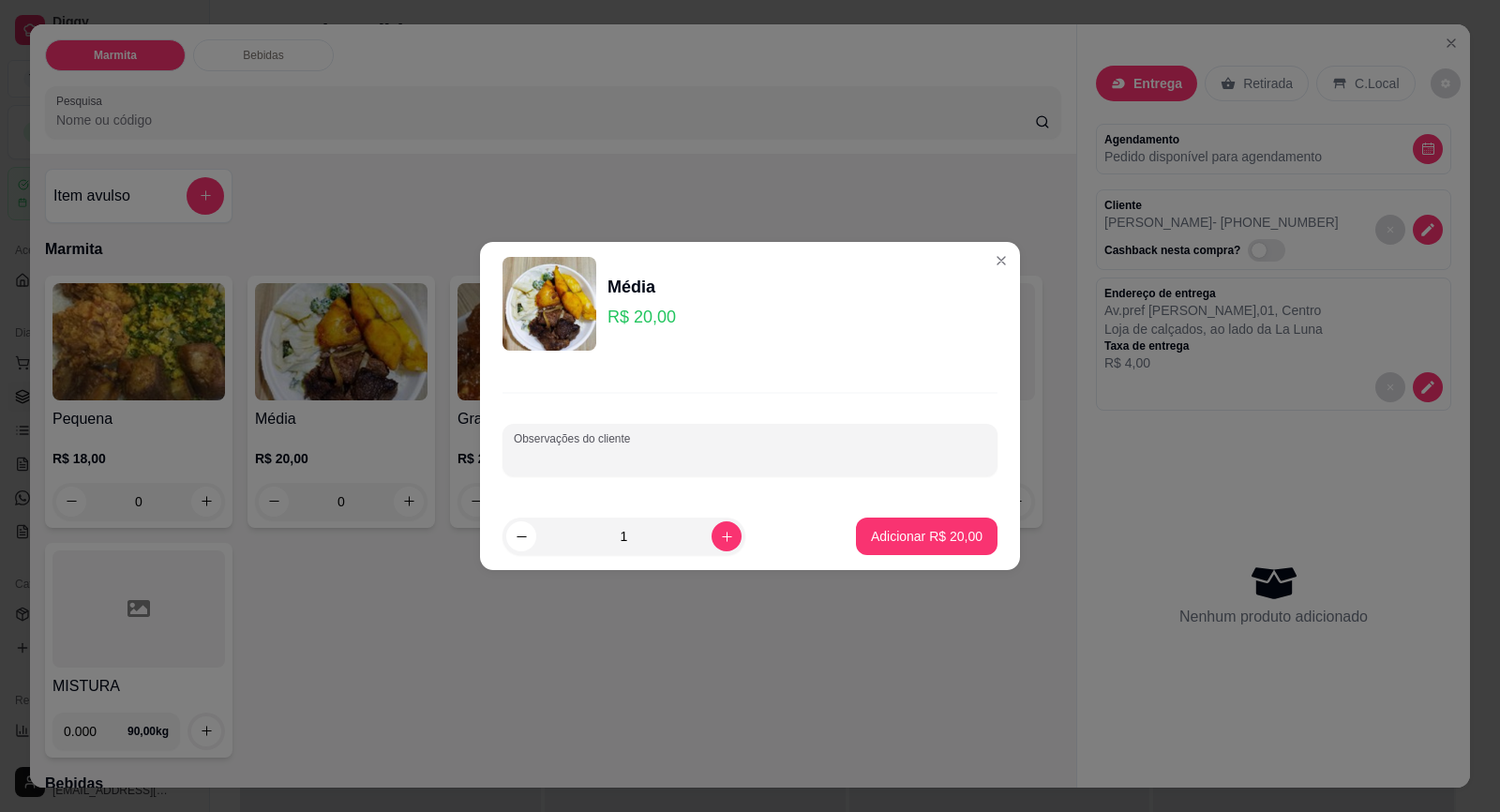
click at [533, 451] on input "Observações do cliente" at bounding box center [750, 456] width 473 height 18
paste input "arroz e Strogonoff e batata"
click at [559, 462] on input "arroz e Strogonoff e batata" at bounding box center [750, 456] width 473 height 18
click at [560, 462] on input "arroz e Strogonoff e batata" at bounding box center [750, 456] width 473 height 18
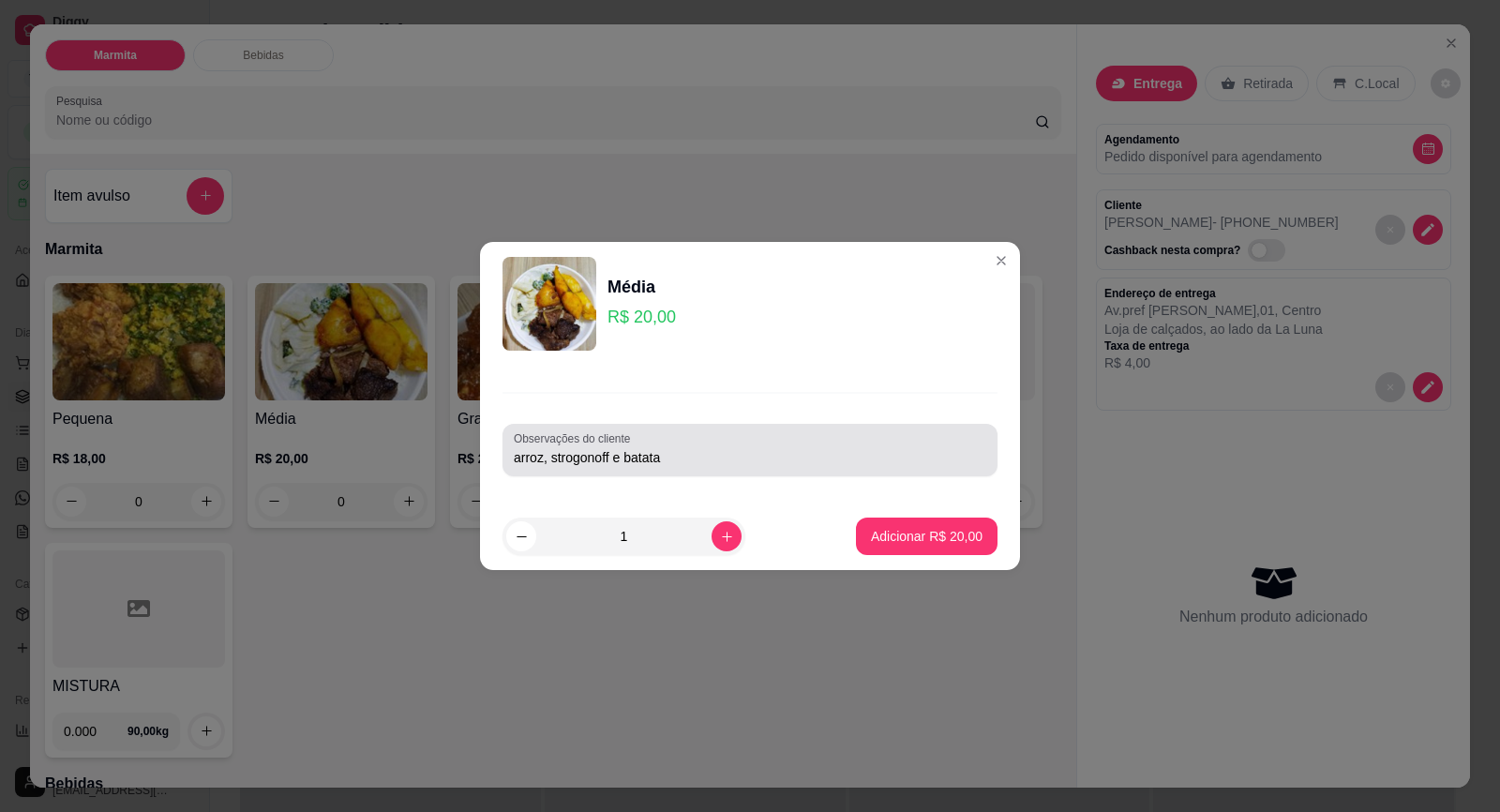
click at [720, 446] on div "arroz, strogonoff e batata" at bounding box center [750, 450] width 473 height 38
click at [719, 445] on div "arroz, strogonoff e batata" at bounding box center [750, 450] width 473 height 38
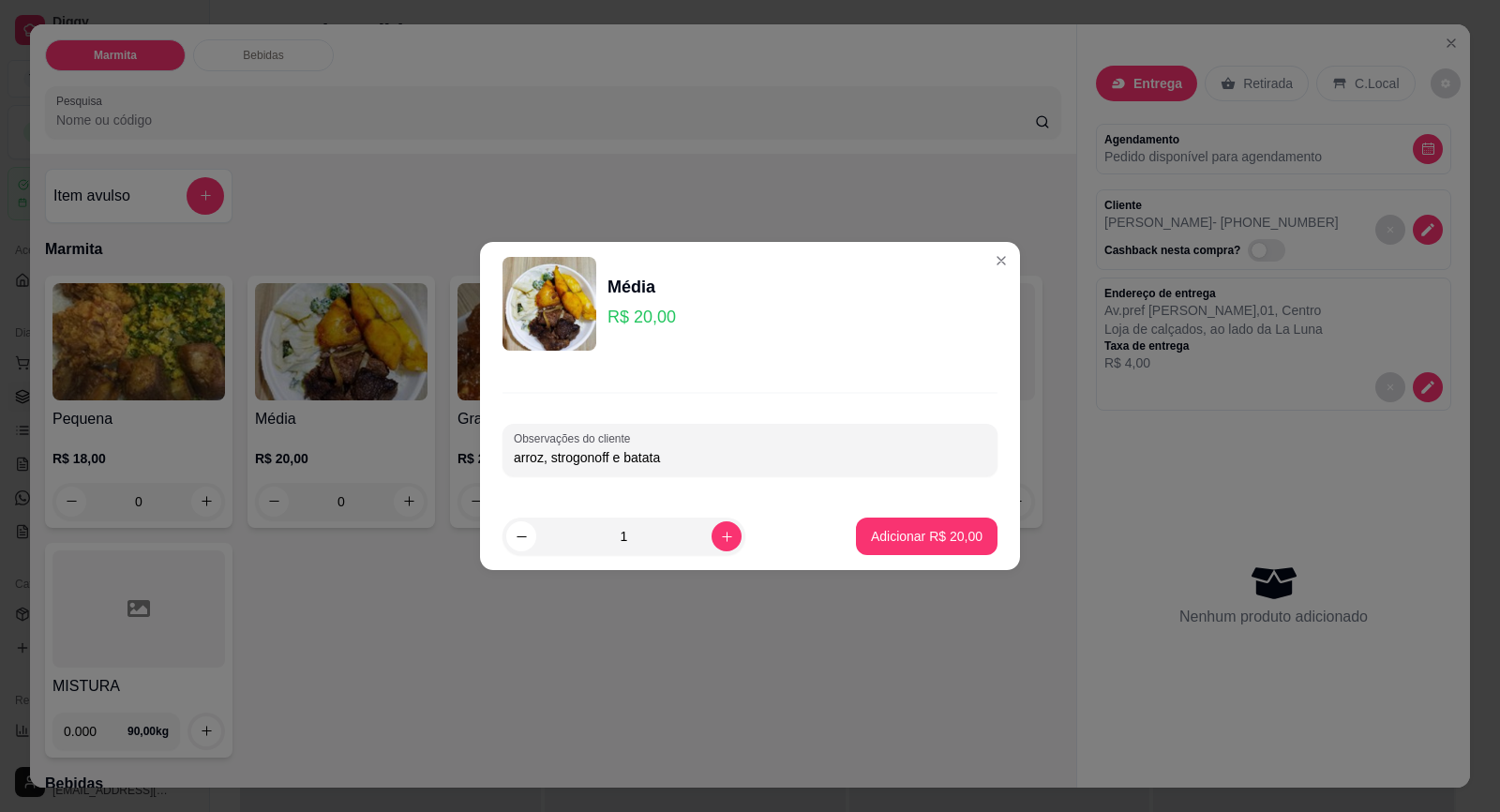
click at [717, 441] on div "arroz, strogonoff e batata" at bounding box center [750, 450] width 473 height 38
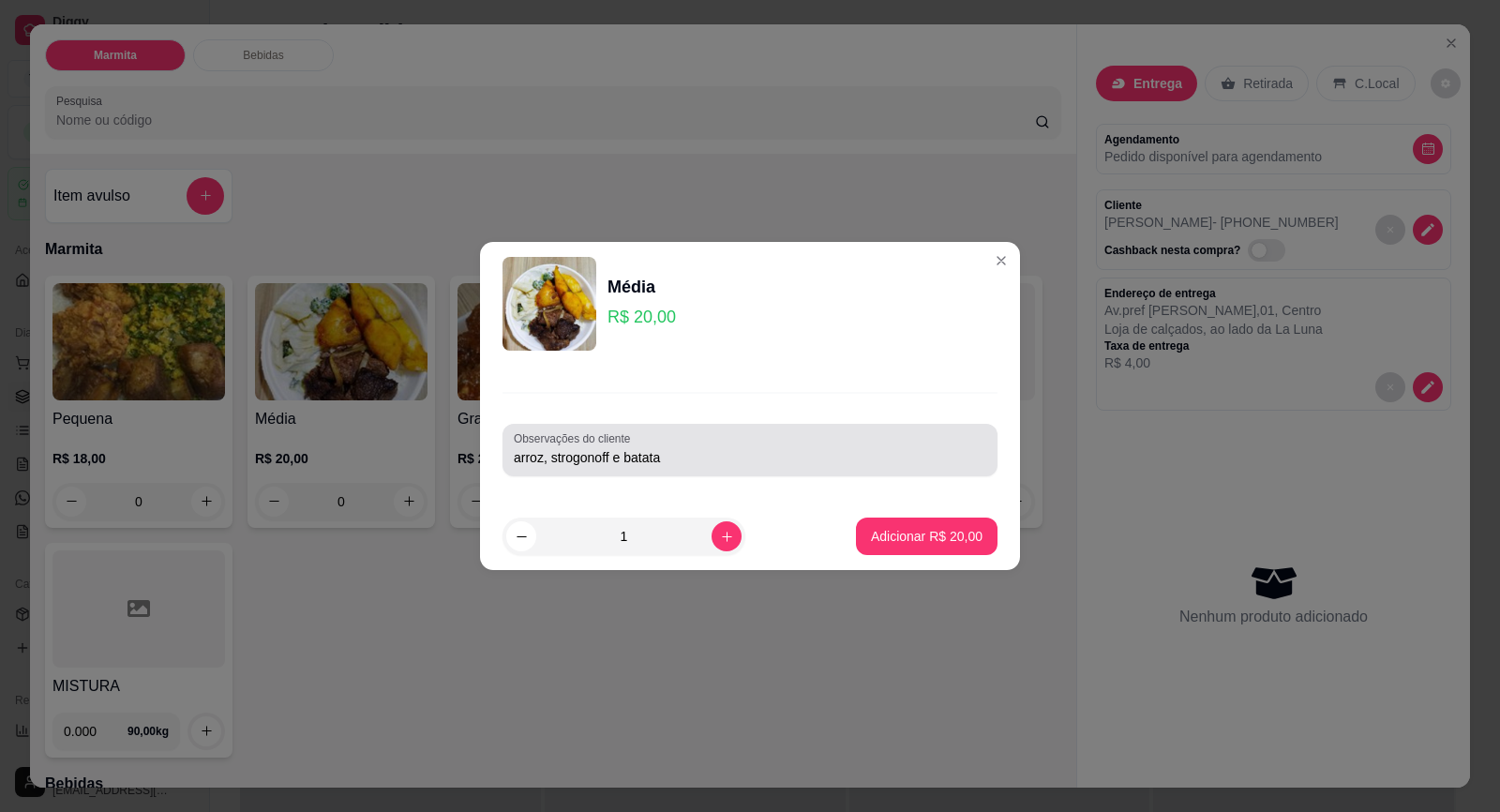
click at [702, 467] on div "arroz, strogonoff e batata" at bounding box center [750, 450] width 473 height 38
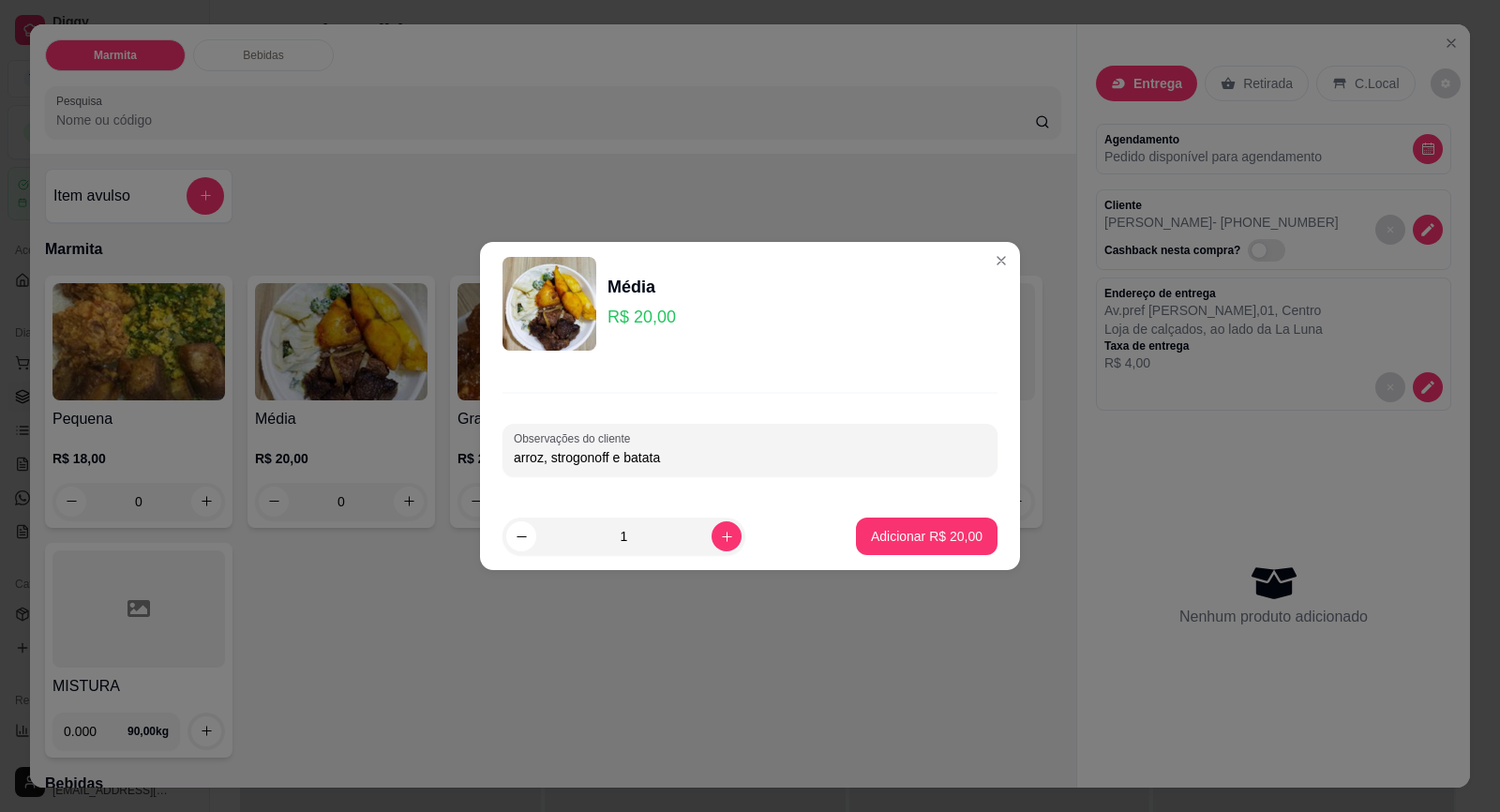
click at [677, 459] on input "arroz, strogonoff e batata" at bounding box center [750, 456] width 473 height 18
click at [887, 533] on p "Adicionar R$ 20,00" at bounding box center [927, 536] width 109 height 17
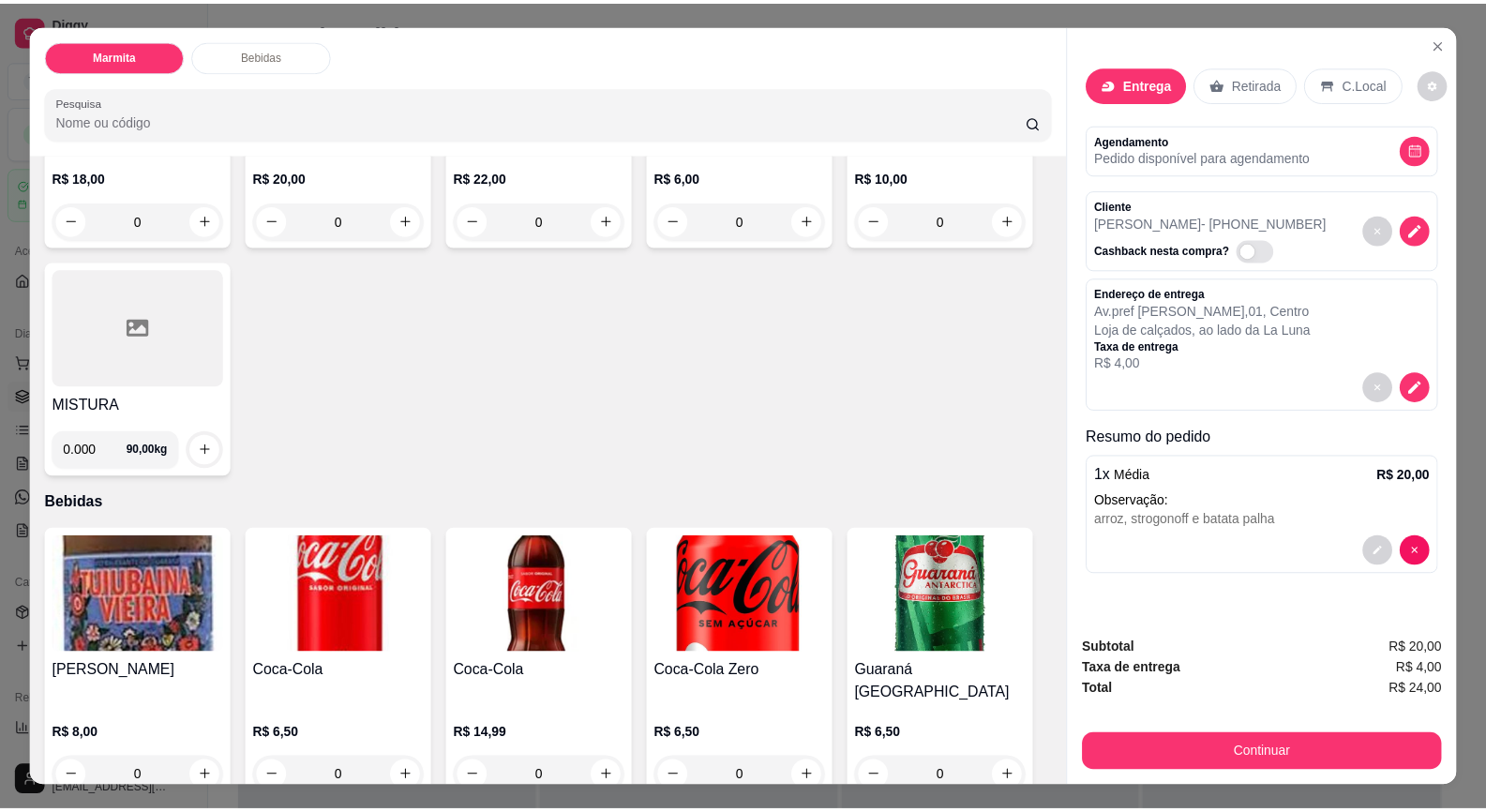
scroll to position [290, 0]
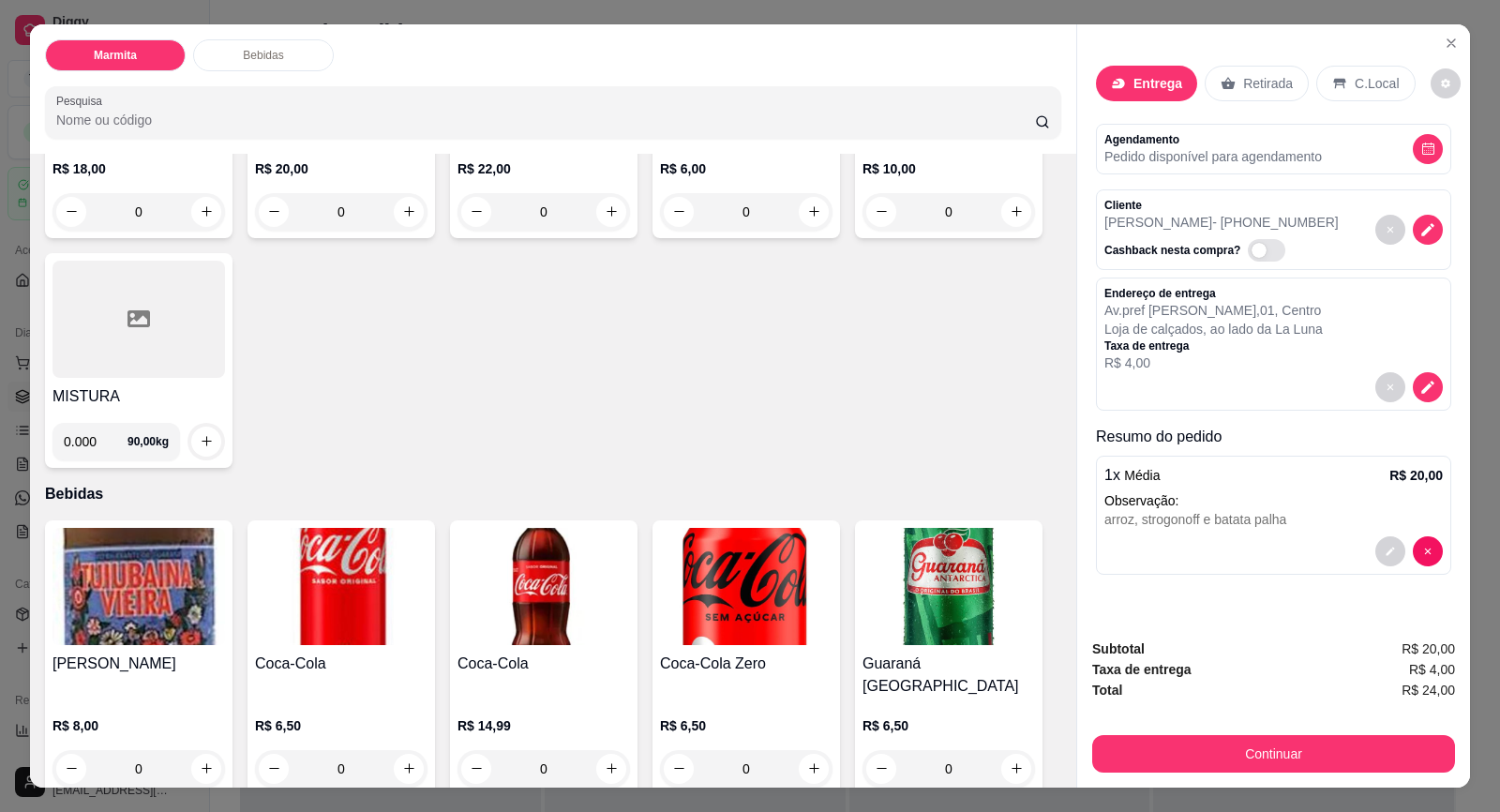
click at [184, 654] on h4 "[PERSON_NAME]" at bounding box center [139, 663] width 172 height 22
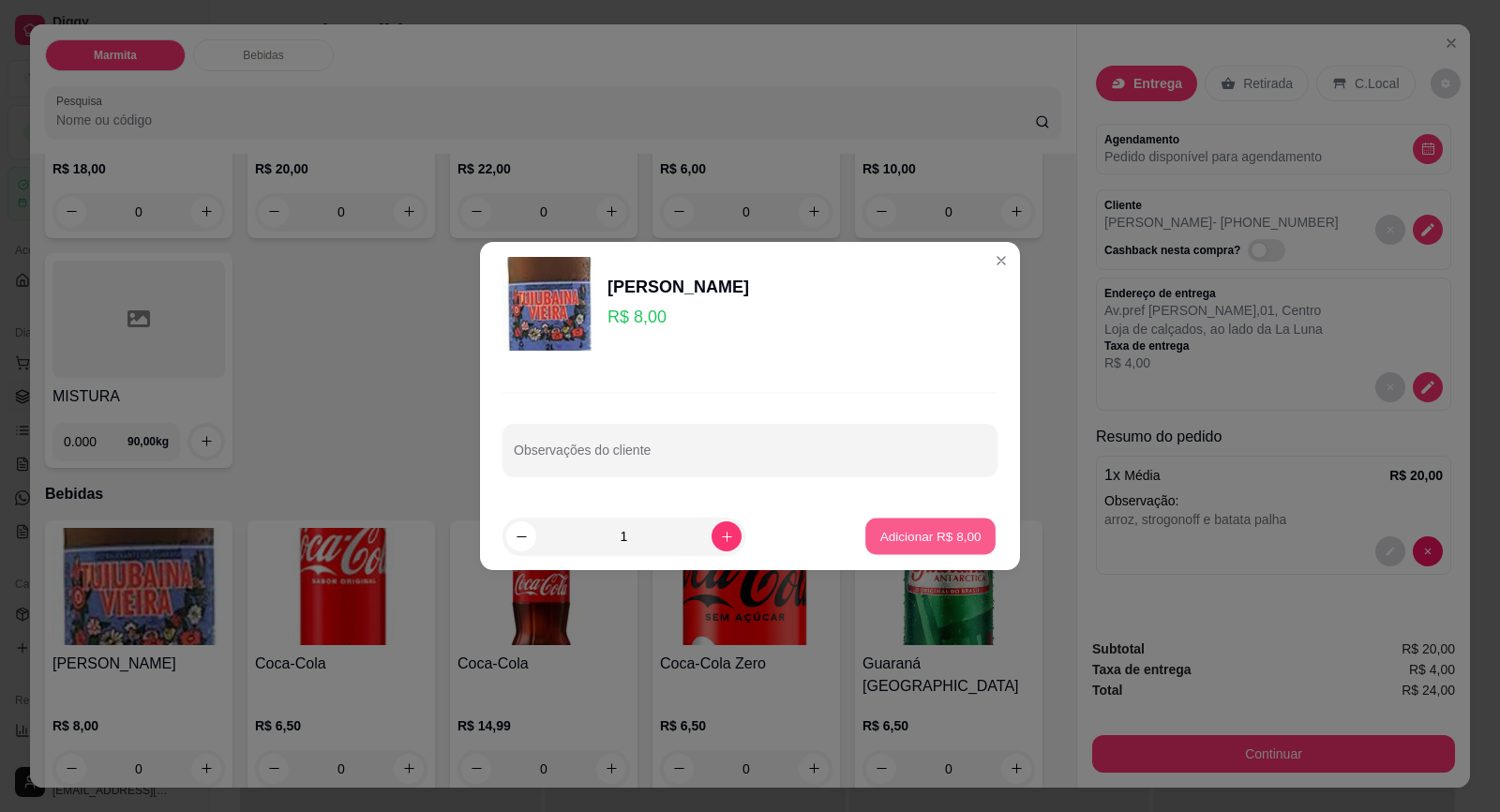
click at [925, 533] on p "Adicionar R$ 8,00" at bounding box center [929, 536] width 101 height 17
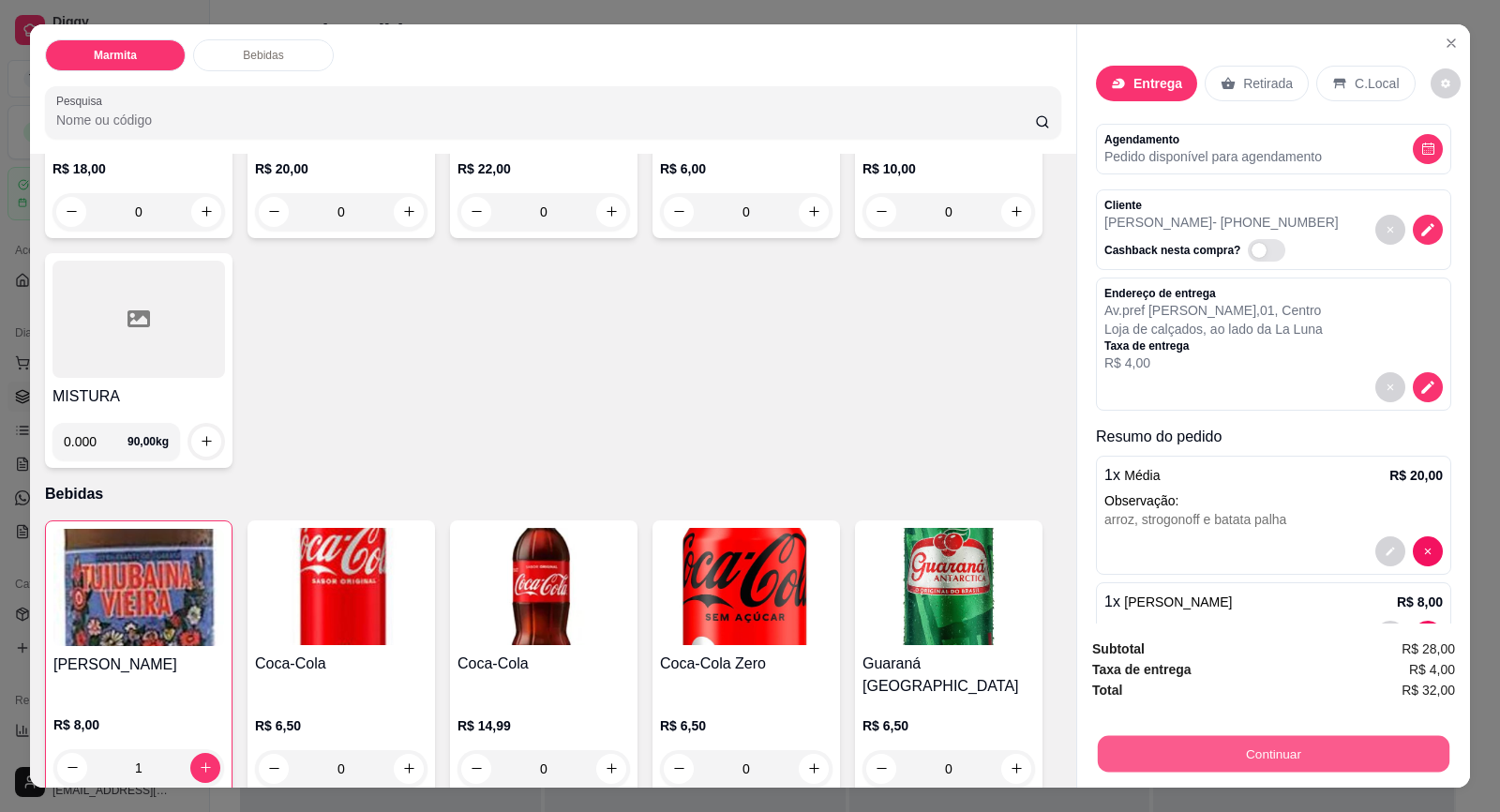
click at [1332, 765] on button "Continuar" at bounding box center [1273, 754] width 352 height 37
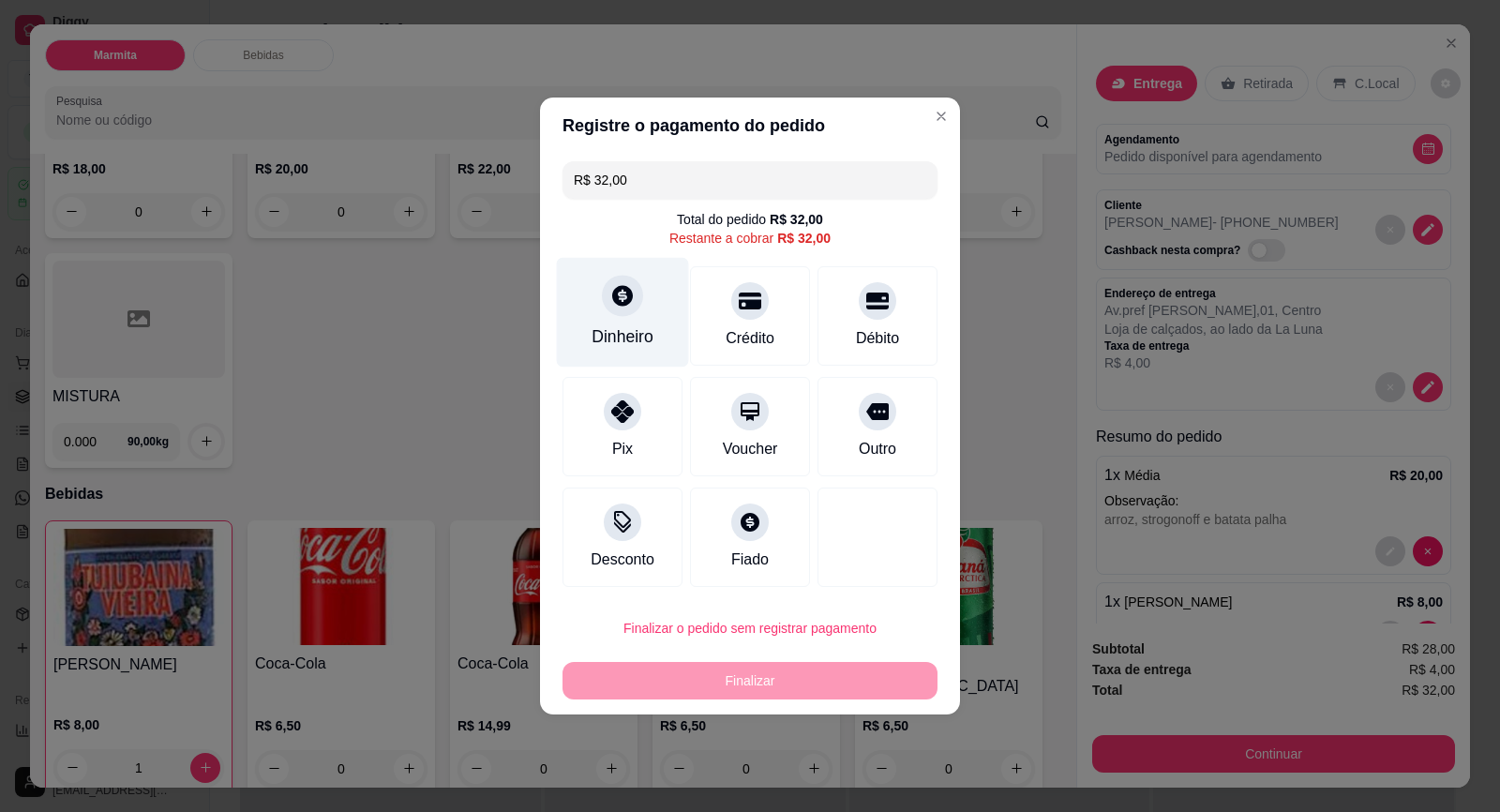
click at [605, 335] on div "Dinheiro" at bounding box center [622, 336] width 62 height 24
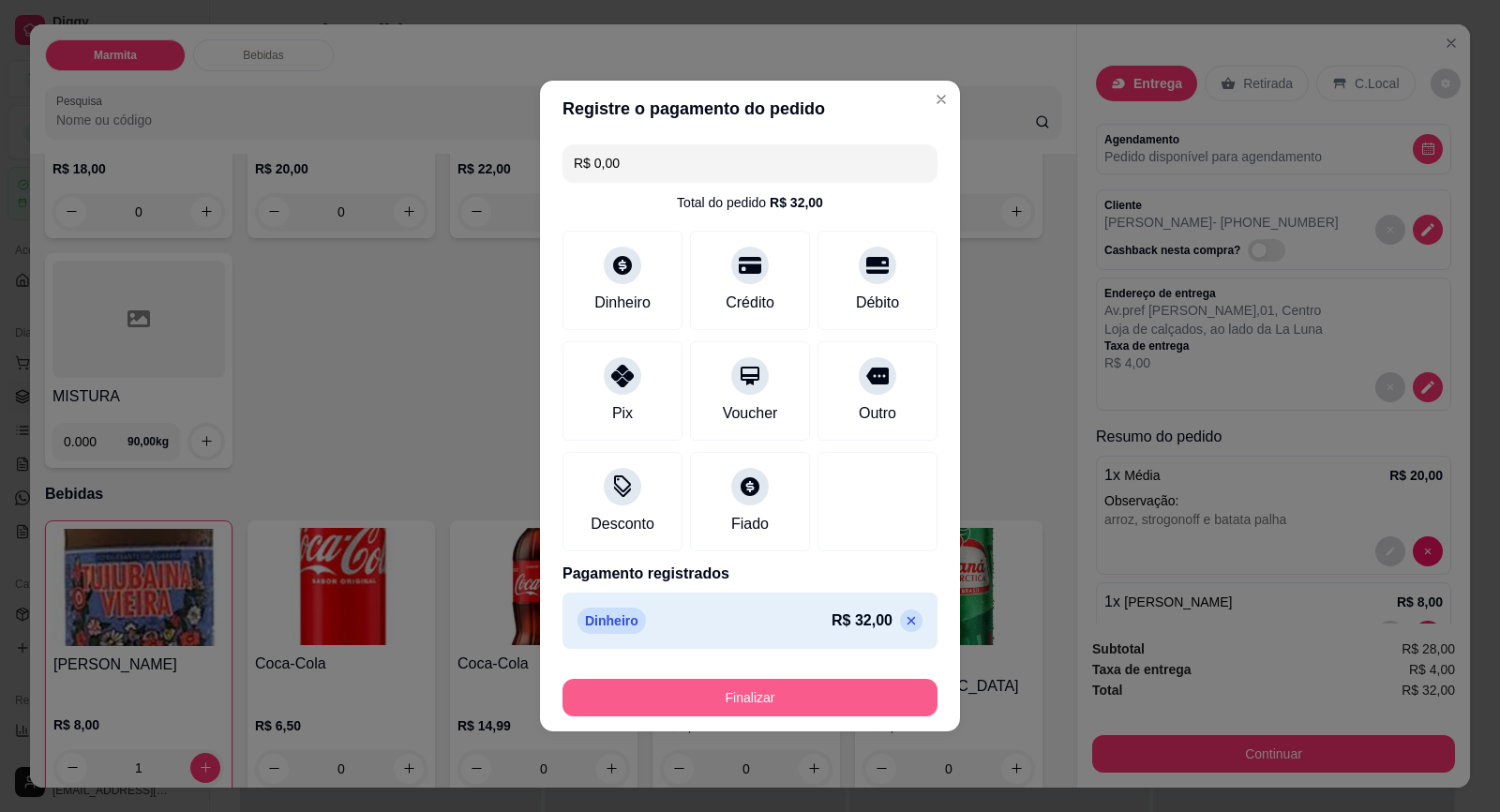
click at [841, 692] on button "Finalizar" at bounding box center [749, 697] width 375 height 38
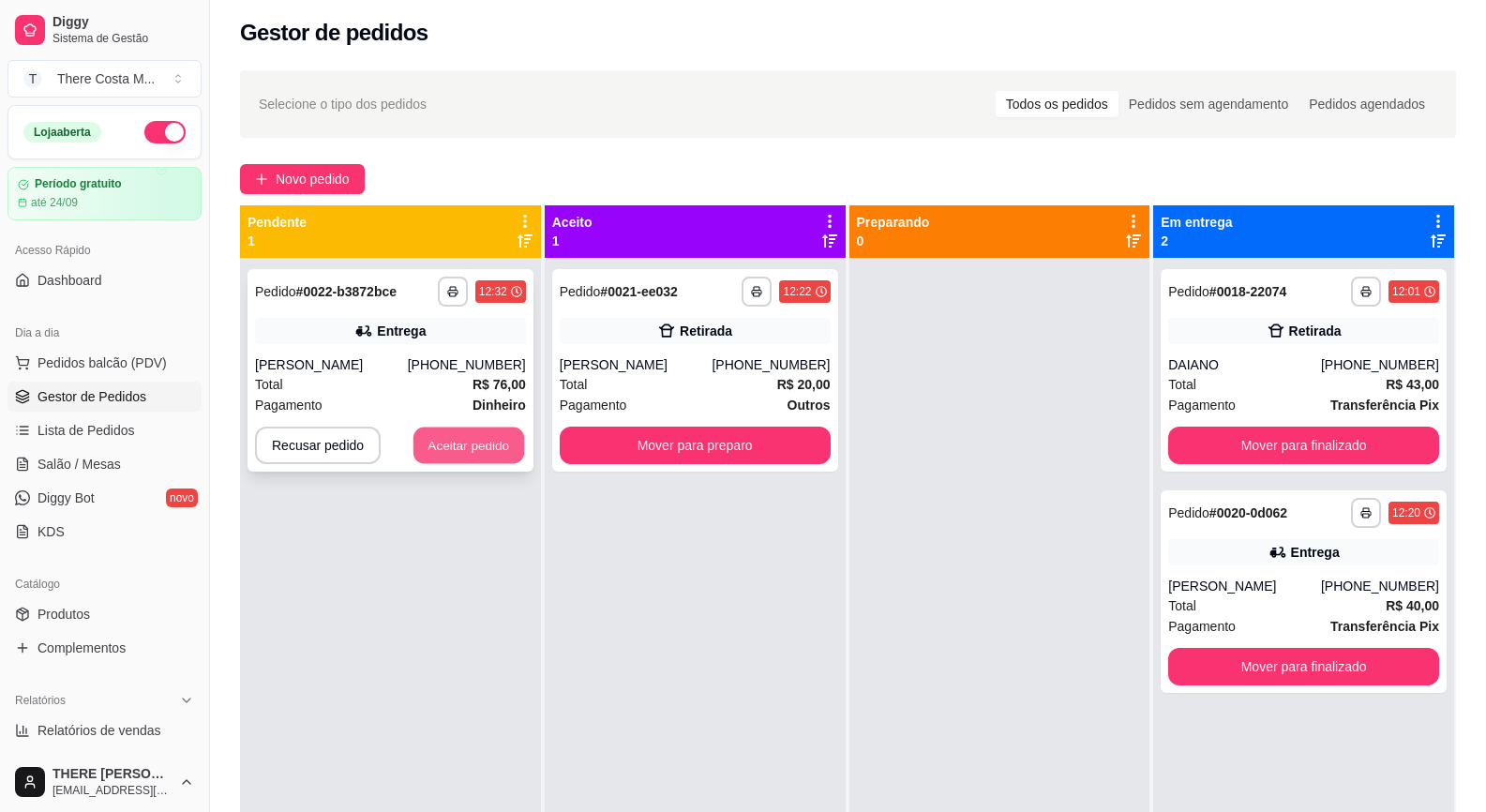
click at [460, 460] on button "Aceitar pedido" at bounding box center [469, 446] width 111 height 37
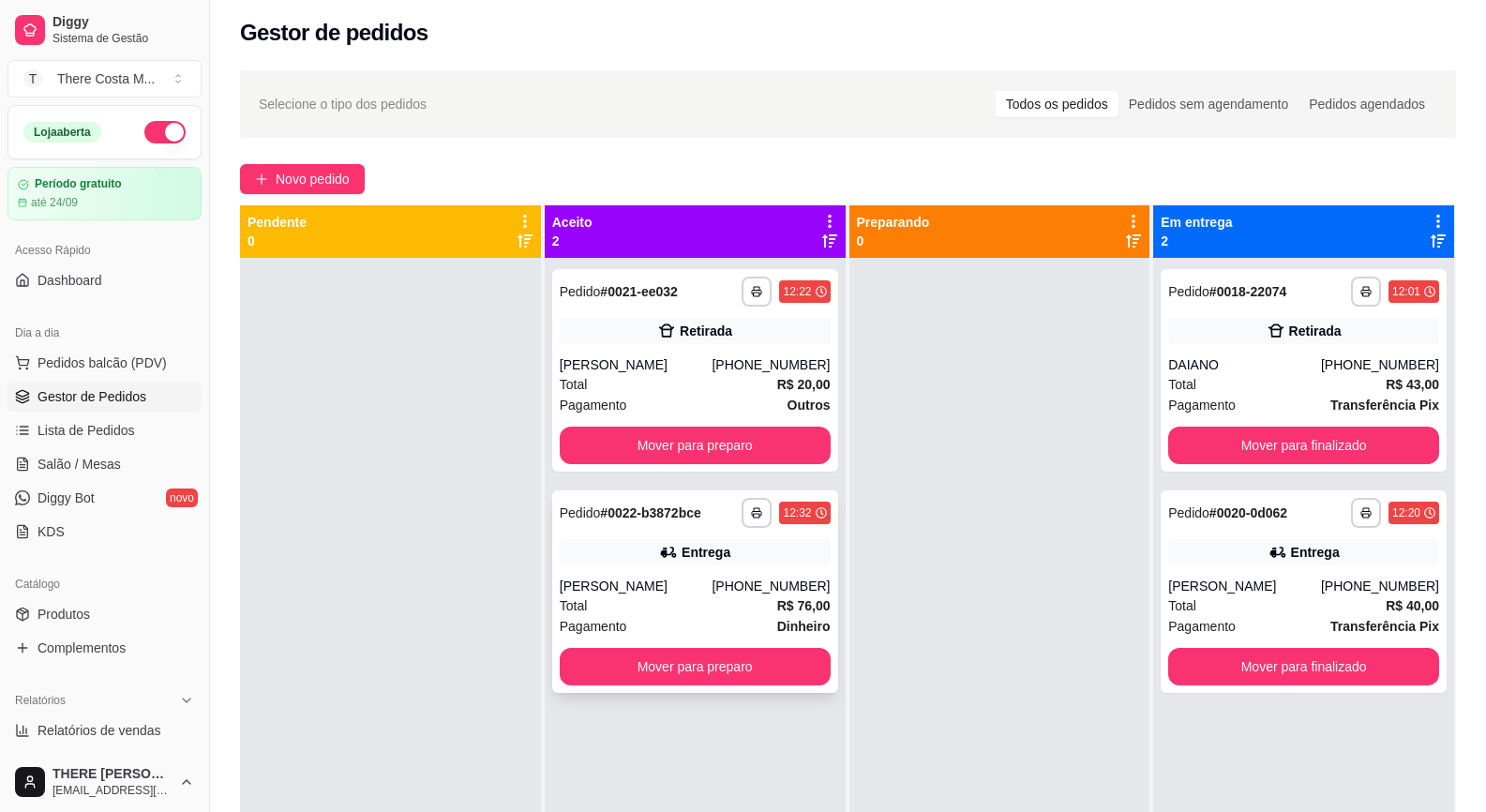
click at [710, 552] on div "Entrega" at bounding box center [706, 551] width 48 height 18
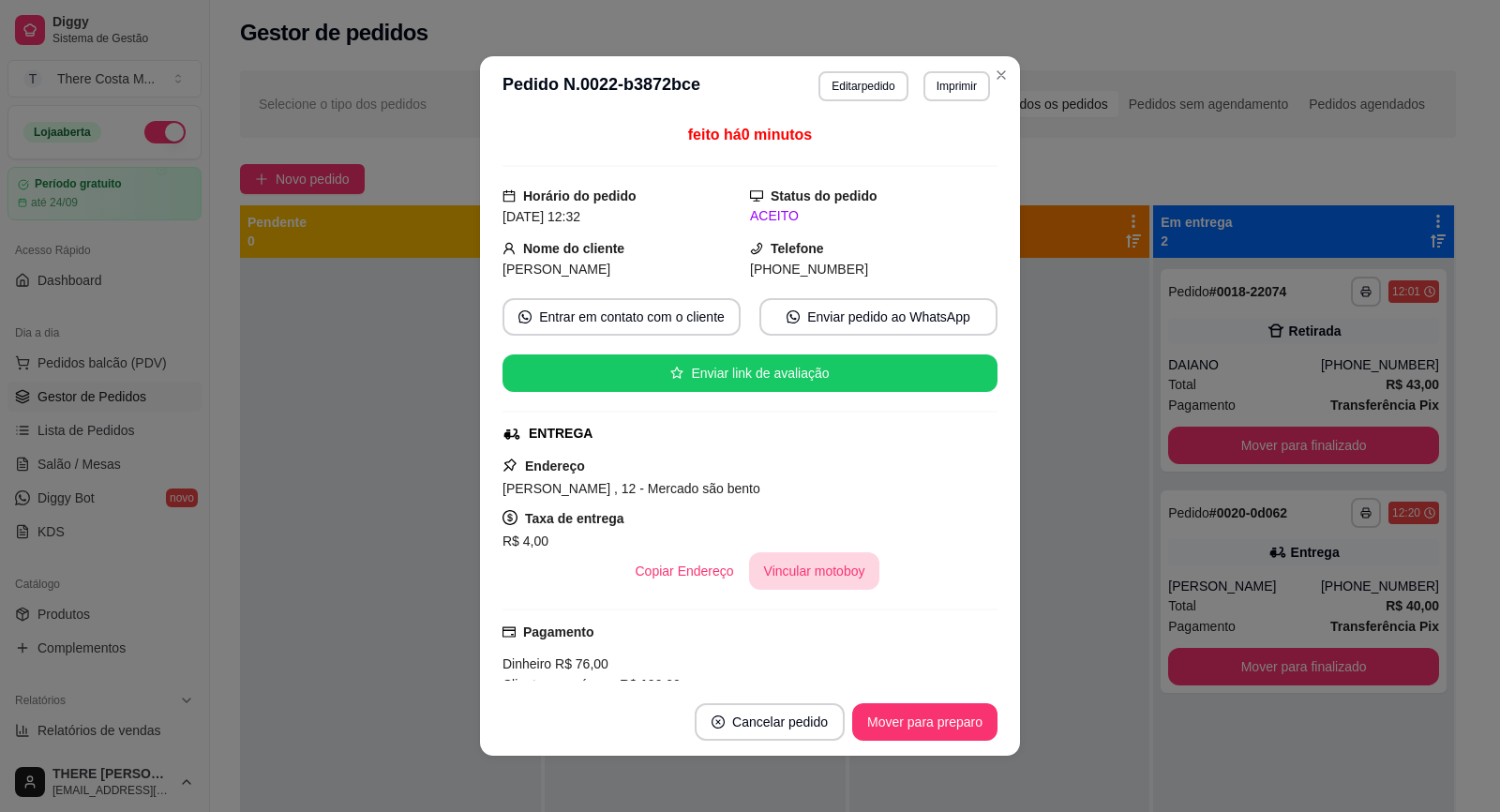
click at [798, 579] on button "Vincular motoboy" at bounding box center [814, 571] width 131 height 38
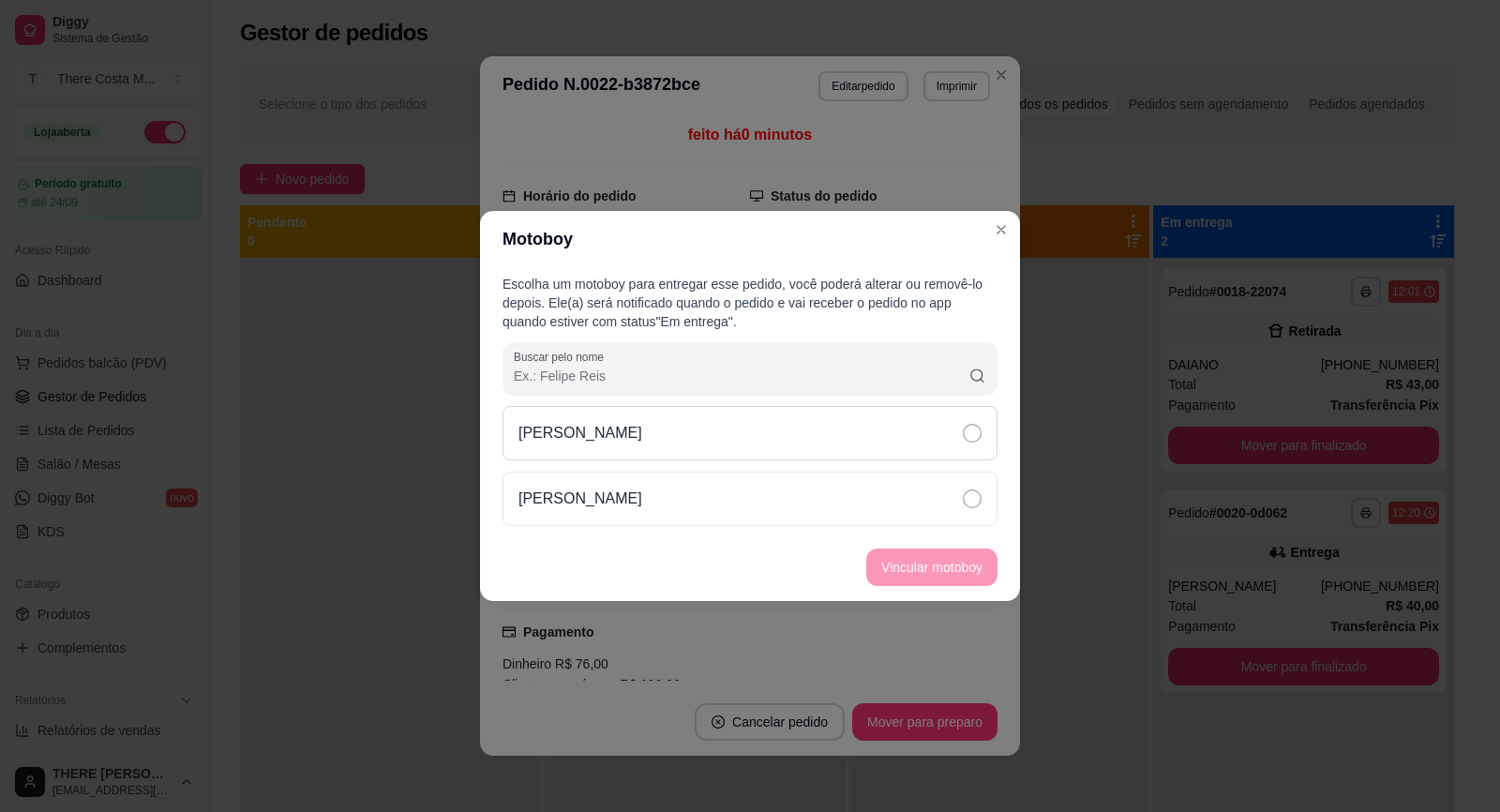
click at [939, 432] on div "[PERSON_NAME]" at bounding box center [750, 433] width 495 height 54
click at [928, 552] on button "Vincular motoboy" at bounding box center [932, 568] width 128 height 37
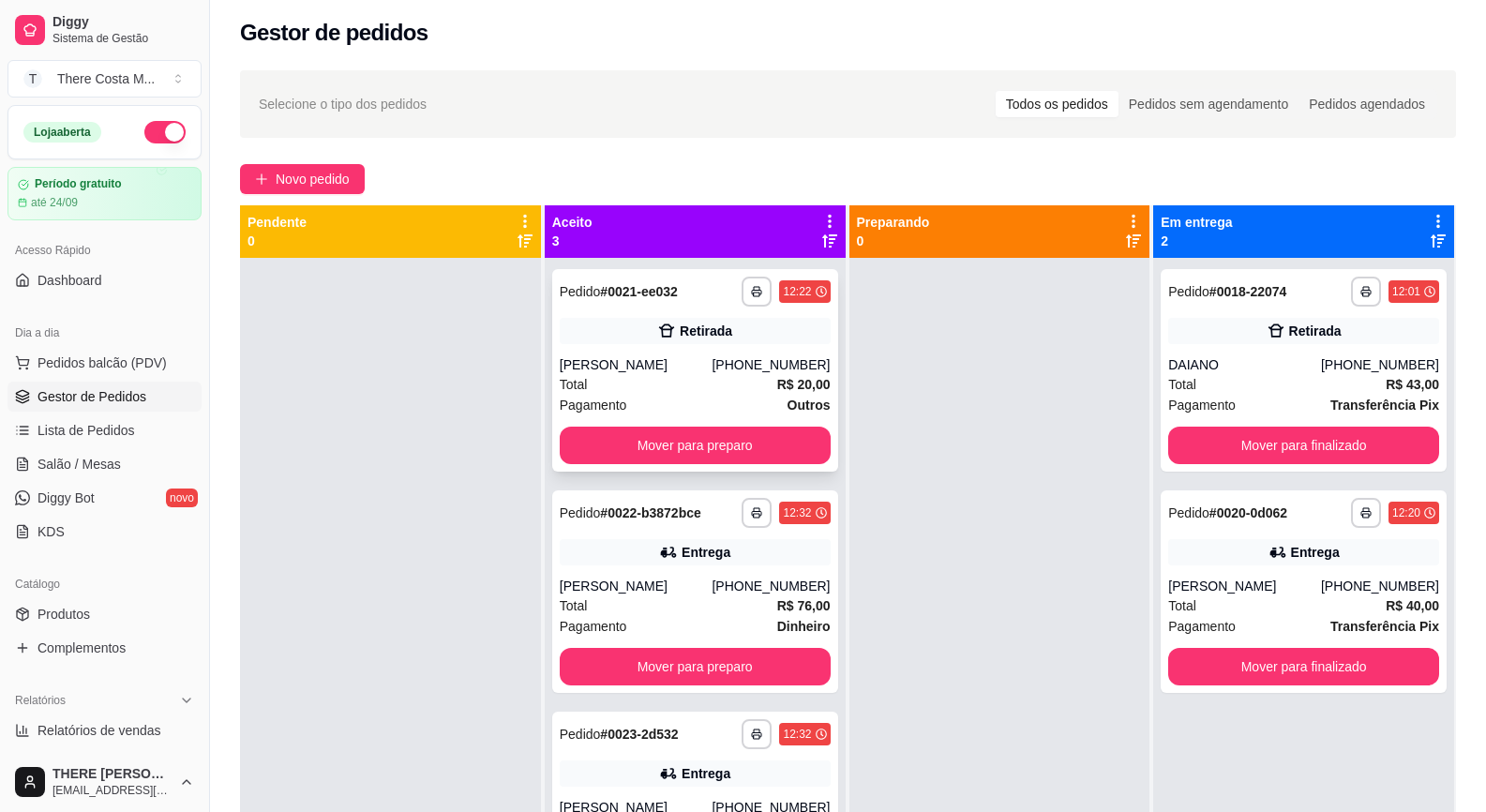
click at [687, 342] on div "Retirada" at bounding box center [696, 330] width 271 height 26
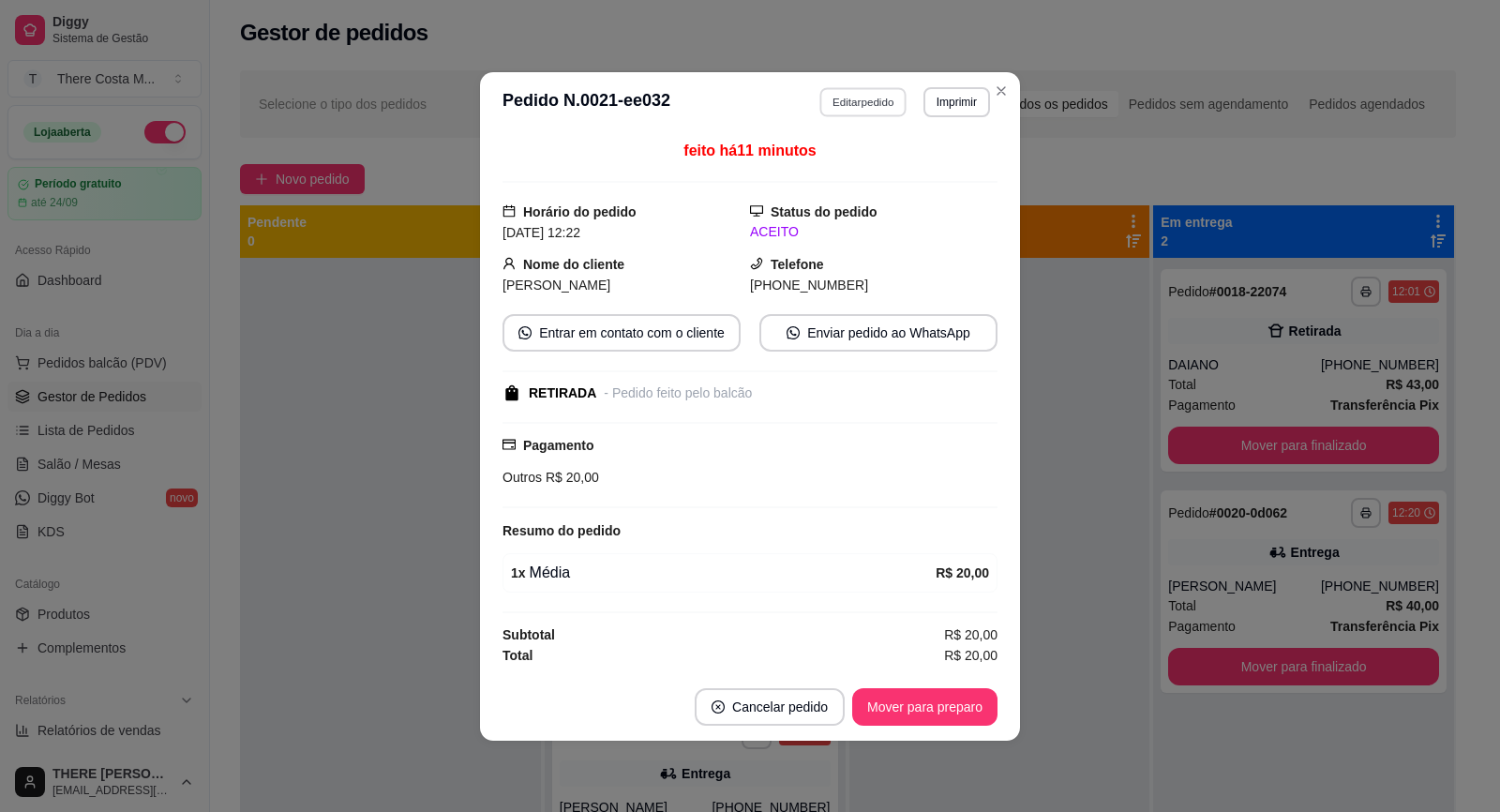
click at [861, 99] on button "Editar pedido" at bounding box center [864, 102] width 87 height 29
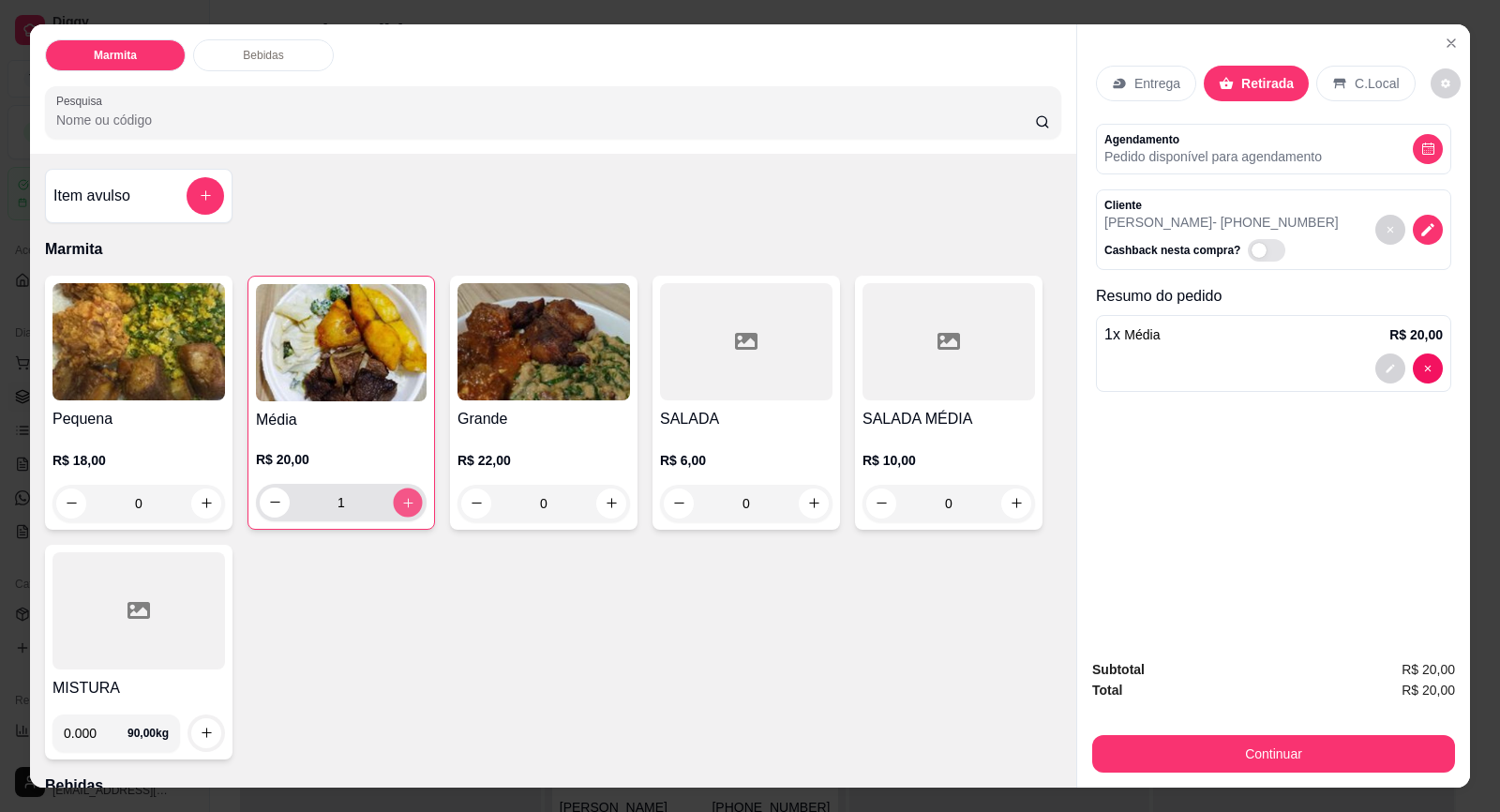
click at [392, 506] on button "increase-product-quantity" at bounding box center [407, 502] width 29 height 29
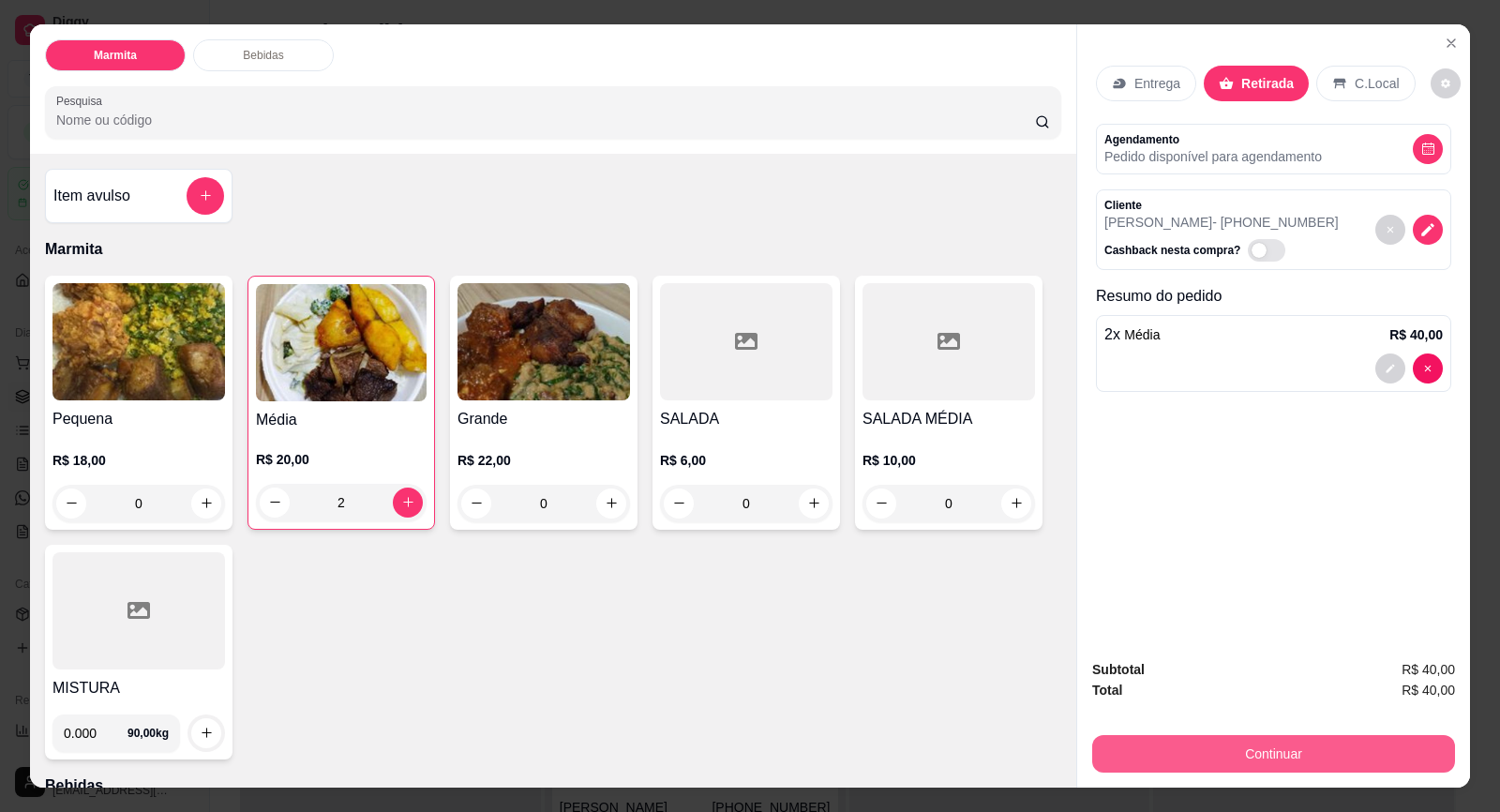
click at [1399, 754] on button "Continuar" at bounding box center [1273, 754] width 362 height 38
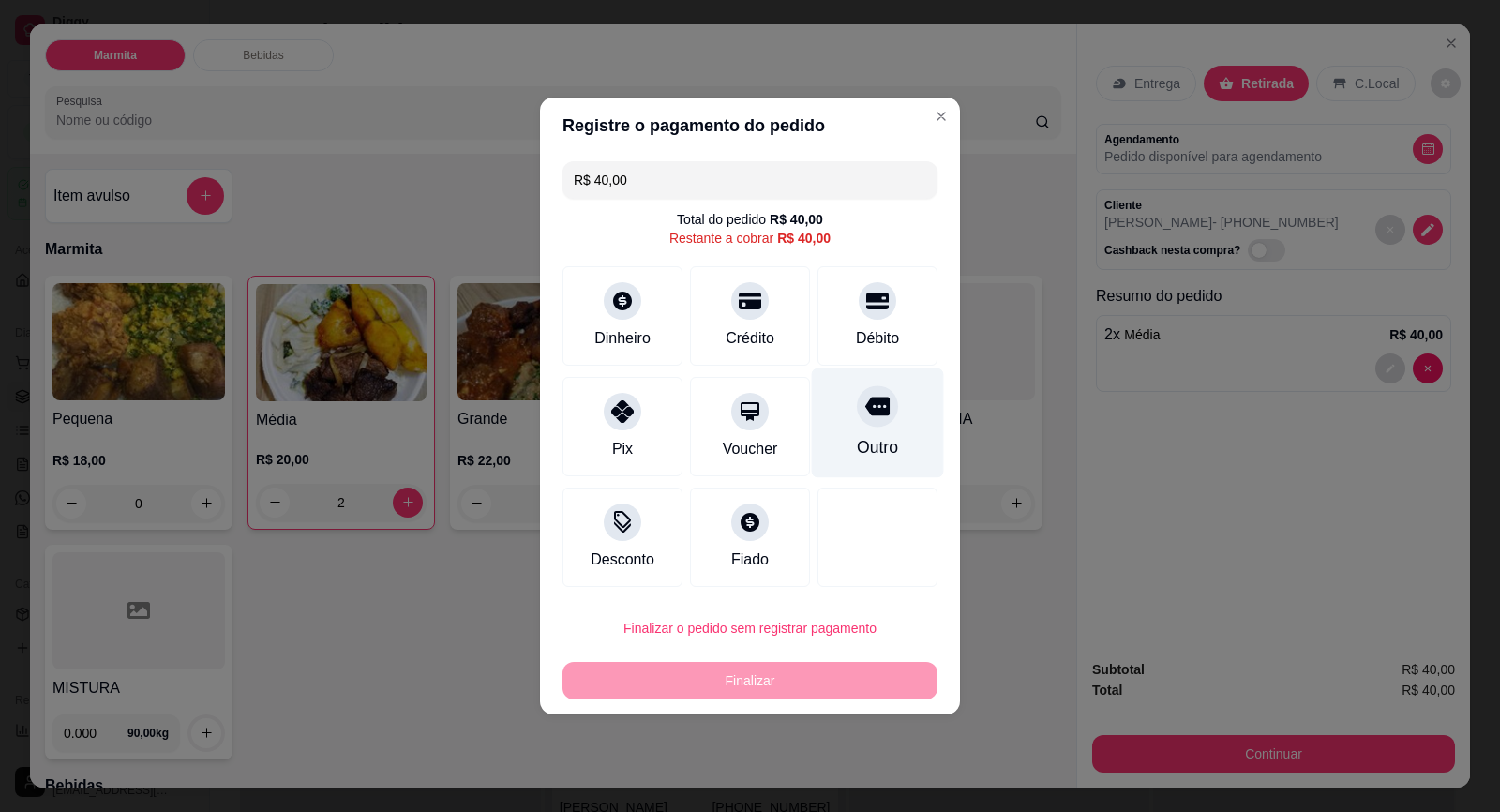
click at [862, 445] on div "Outro" at bounding box center [877, 447] width 42 height 24
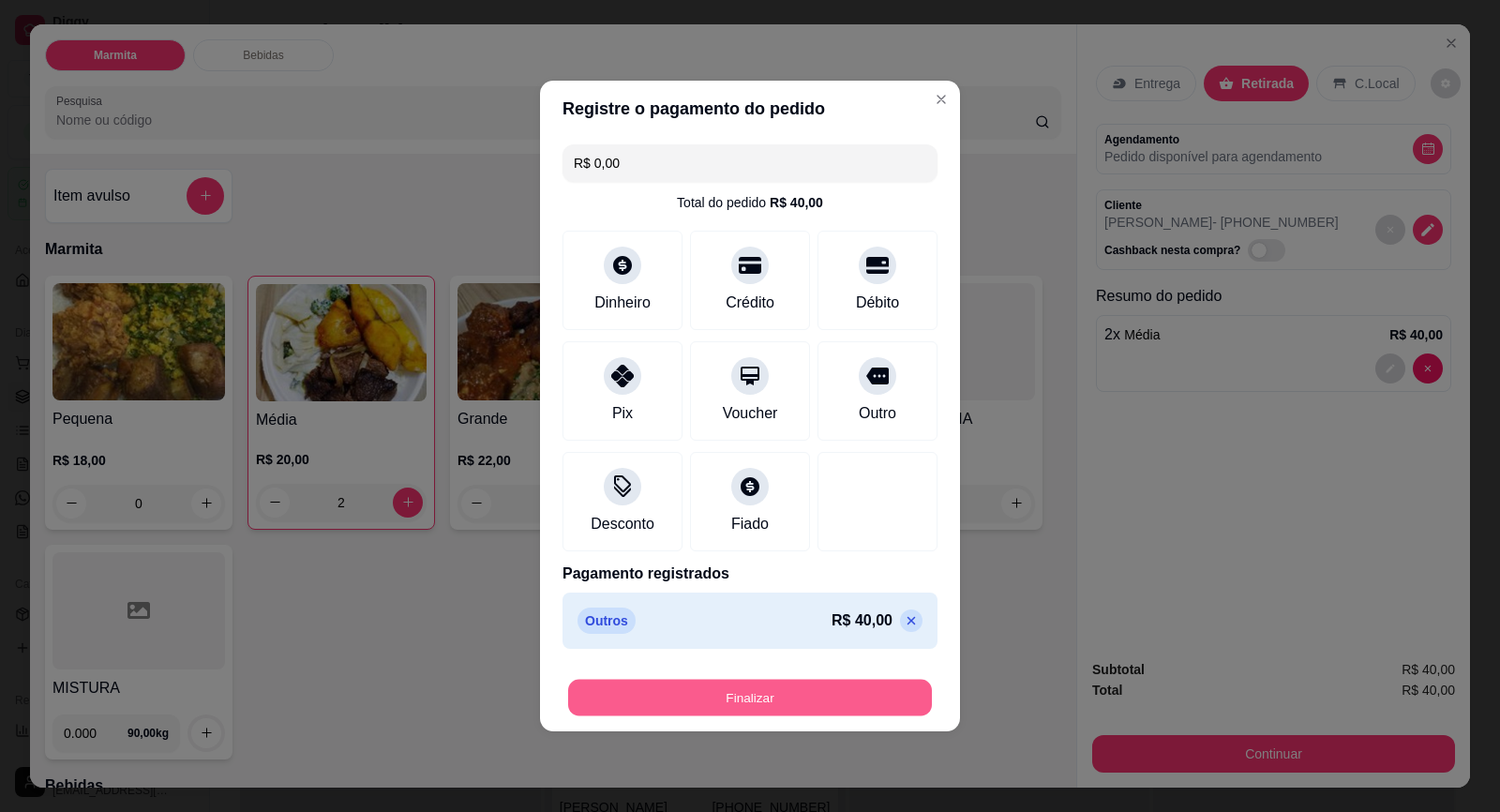
click at [833, 696] on button "Finalizar" at bounding box center [749, 698] width 363 height 37
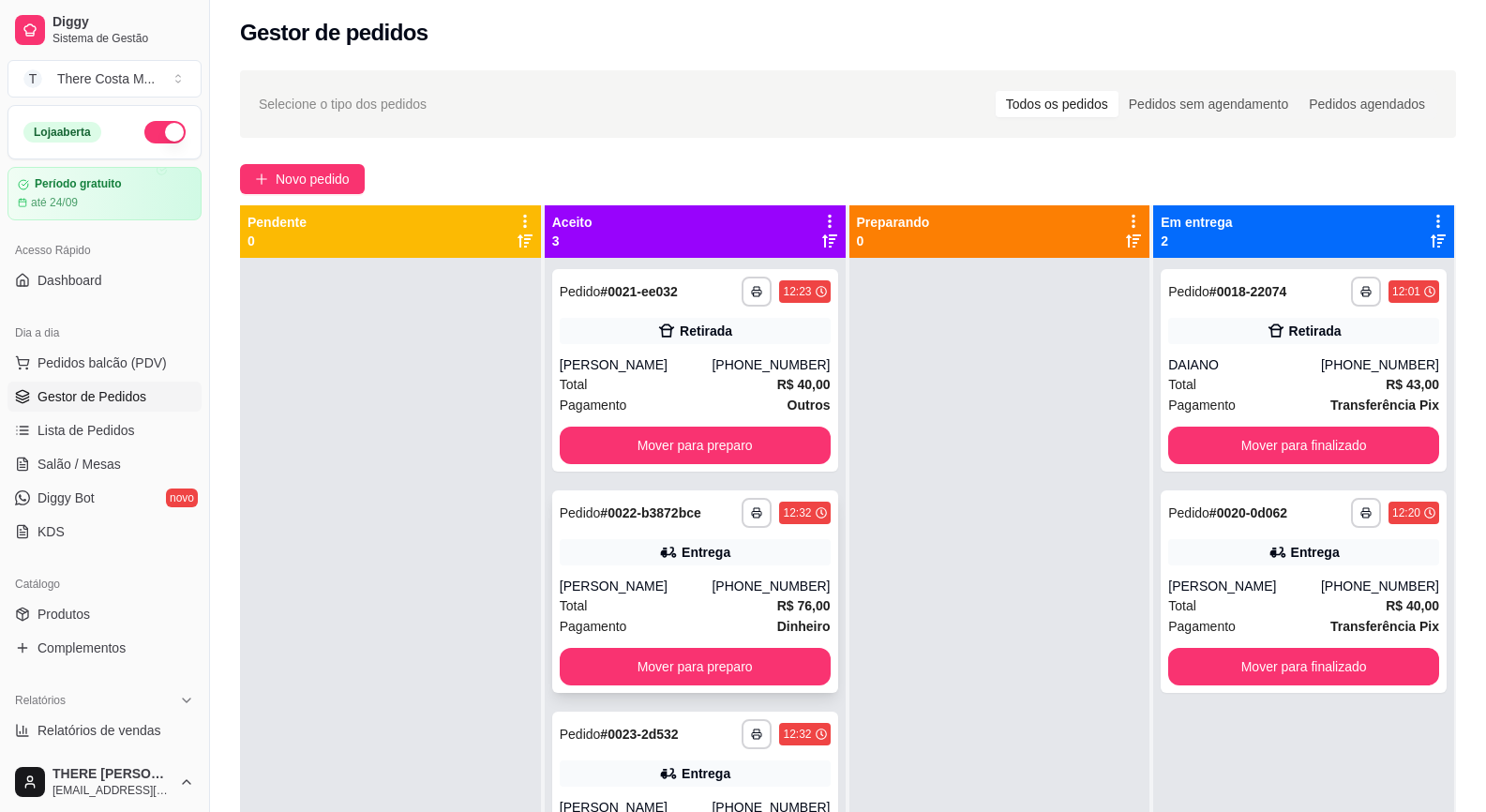
click at [721, 600] on div "Total R$ 76,00" at bounding box center [696, 605] width 271 height 20
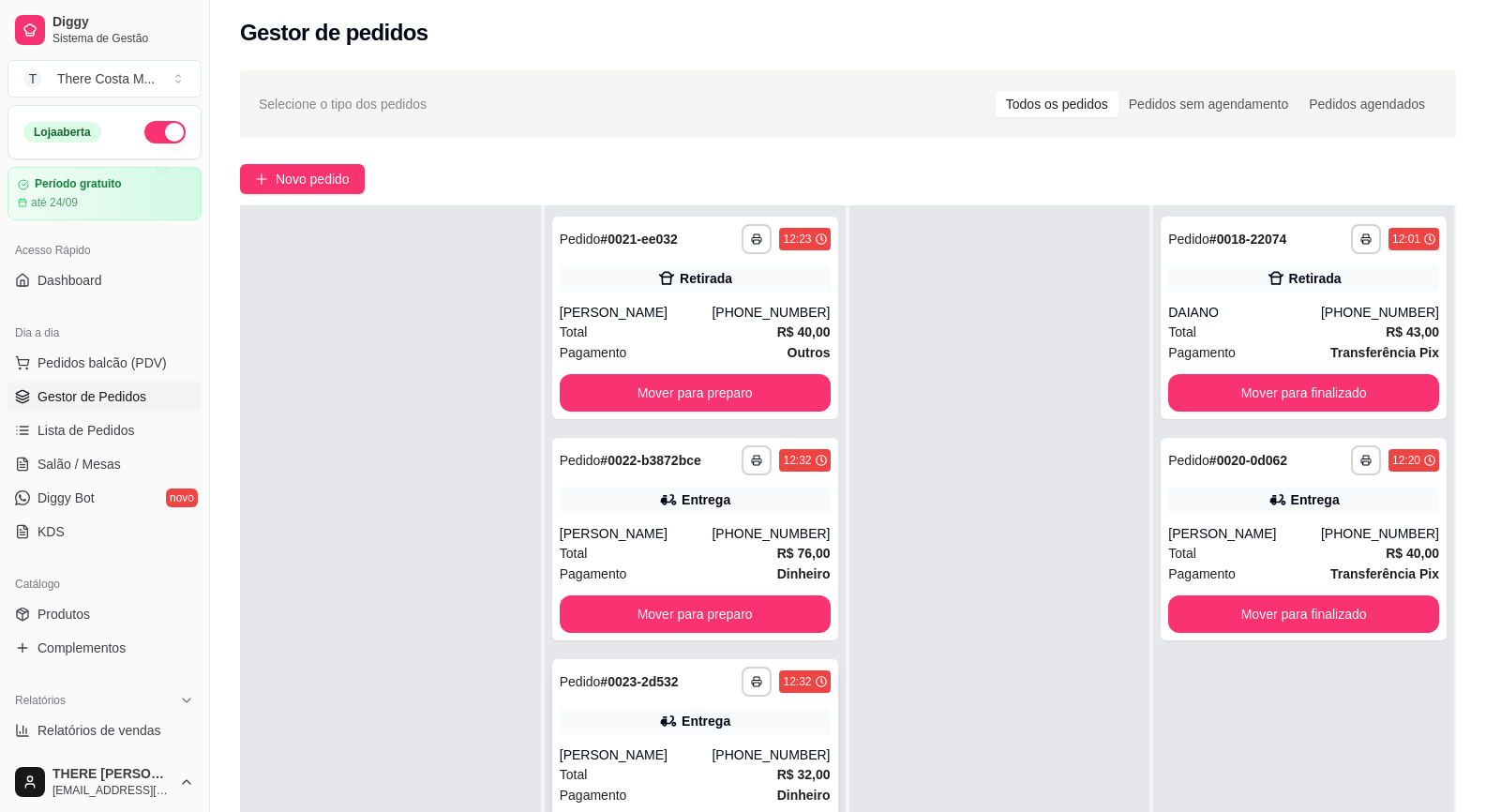
click at [626, 718] on div "Entrega" at bounding box center [696, 720] width 271 height 26
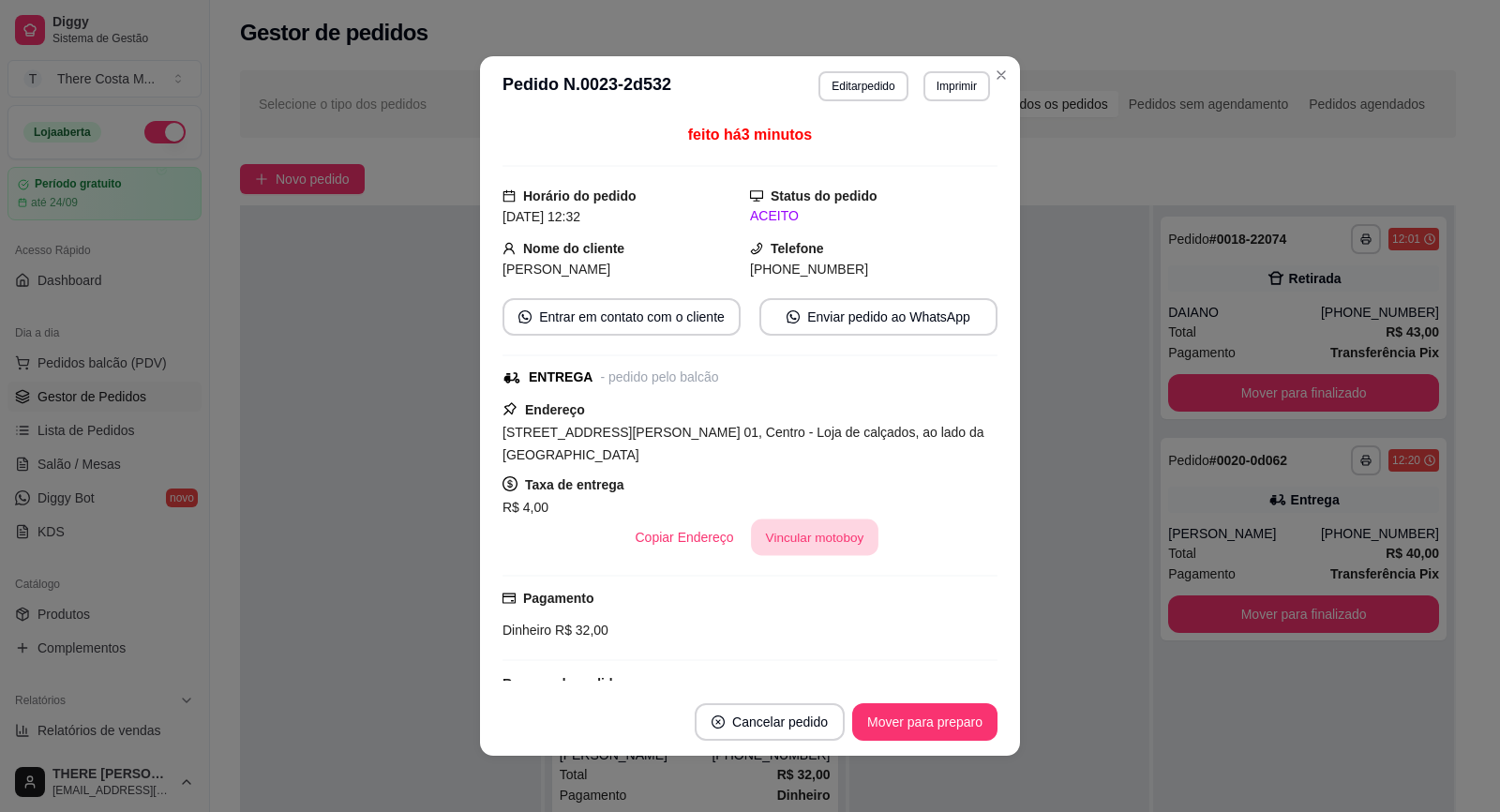
click at [801, 519] on button "Vincular motoboy" at bounding box center [815, 538] width 128 height 37
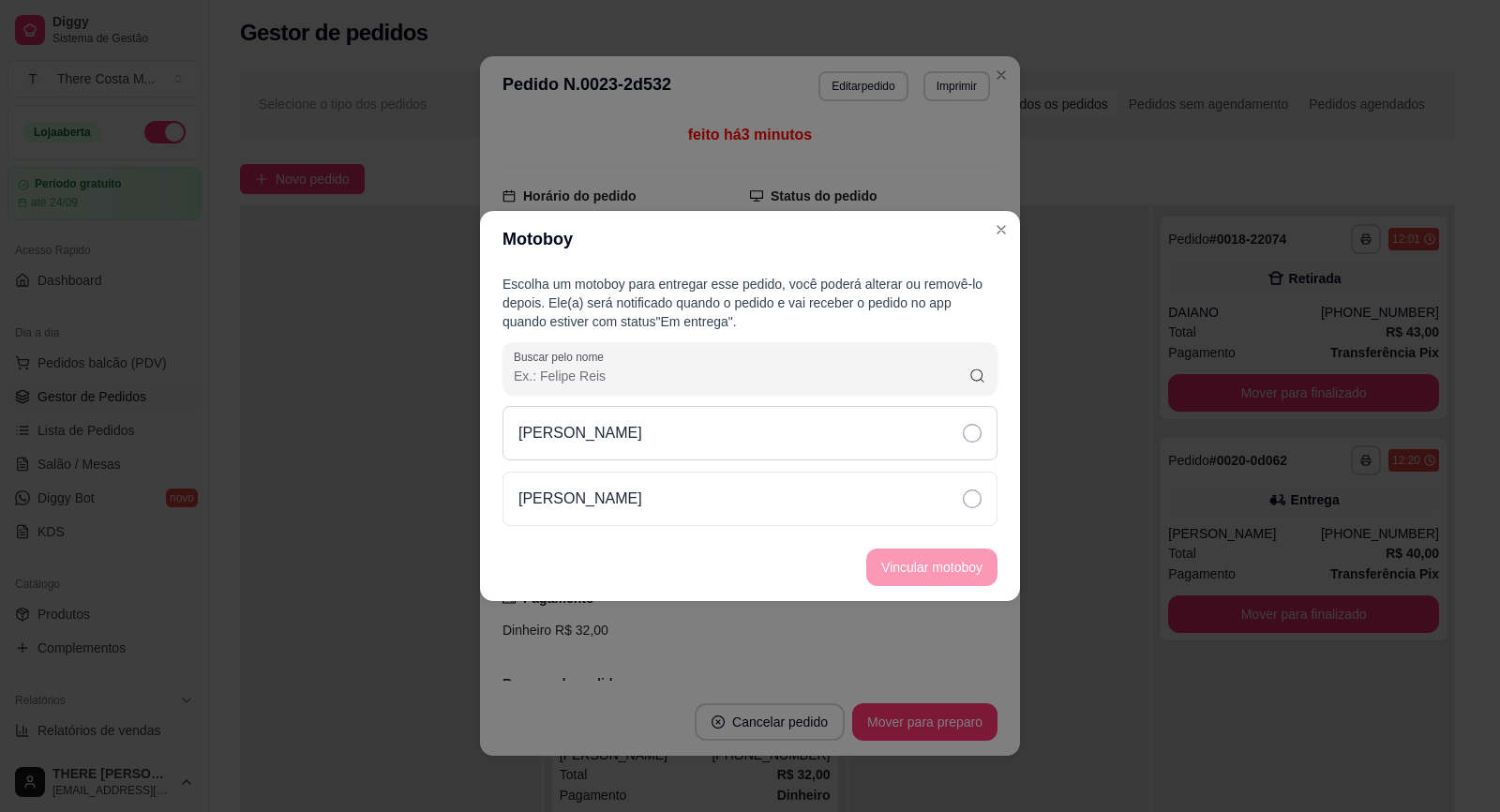
click at [908, 446] on div "[PERSON_NAME]" at bounding box center [750, 433] width 495 height 54
click at [944, 576] on button "Vincular motoboy" at bounding box center [932, 568] width 128 height 37
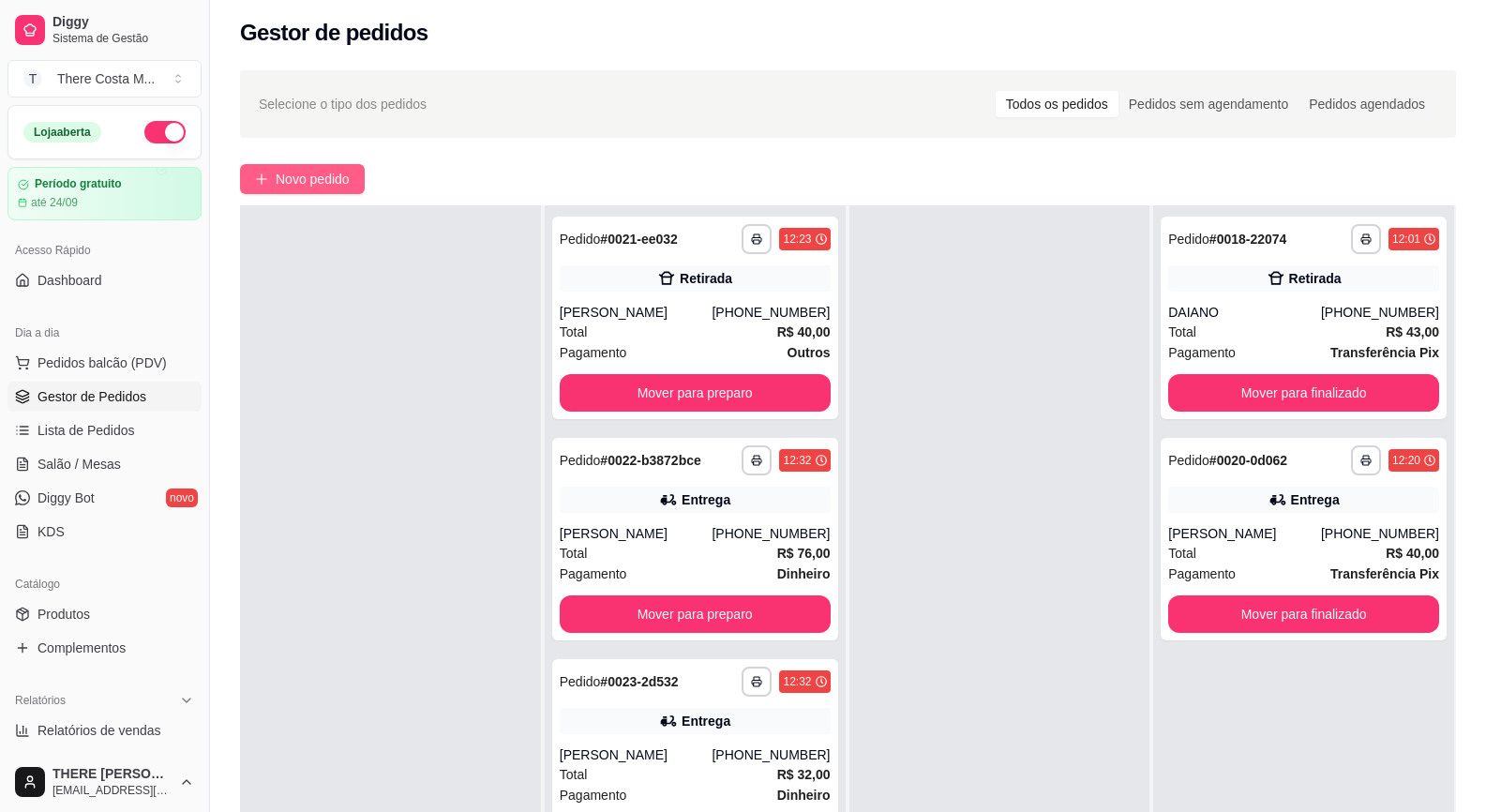
click at [350, 187] on span "Novo pedido" at bounding box center [312, 178] width 74 height 20
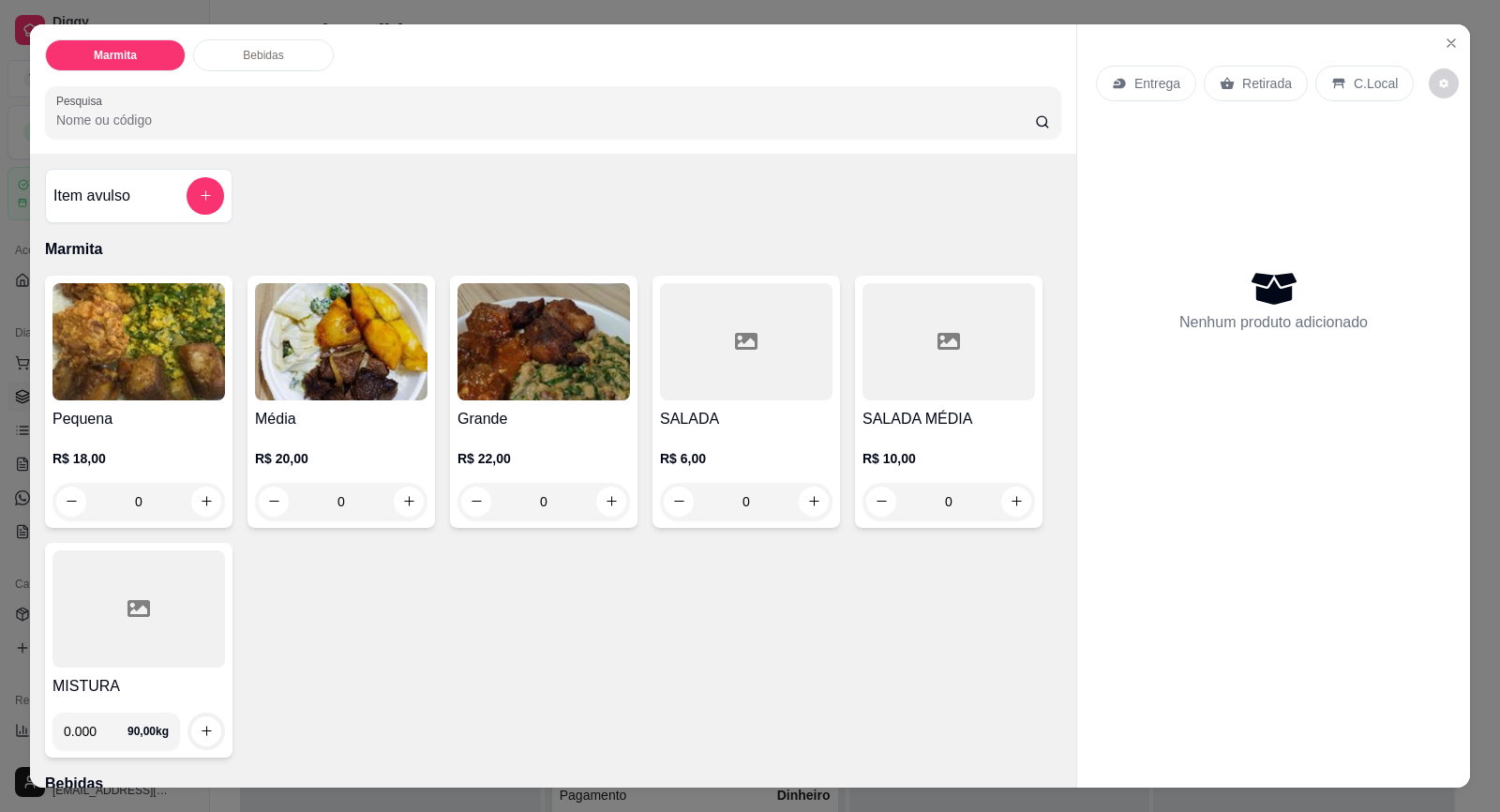
click at [1138, 67] on div "Entrega" at bounding box center [1146, 83] width 101 height 36
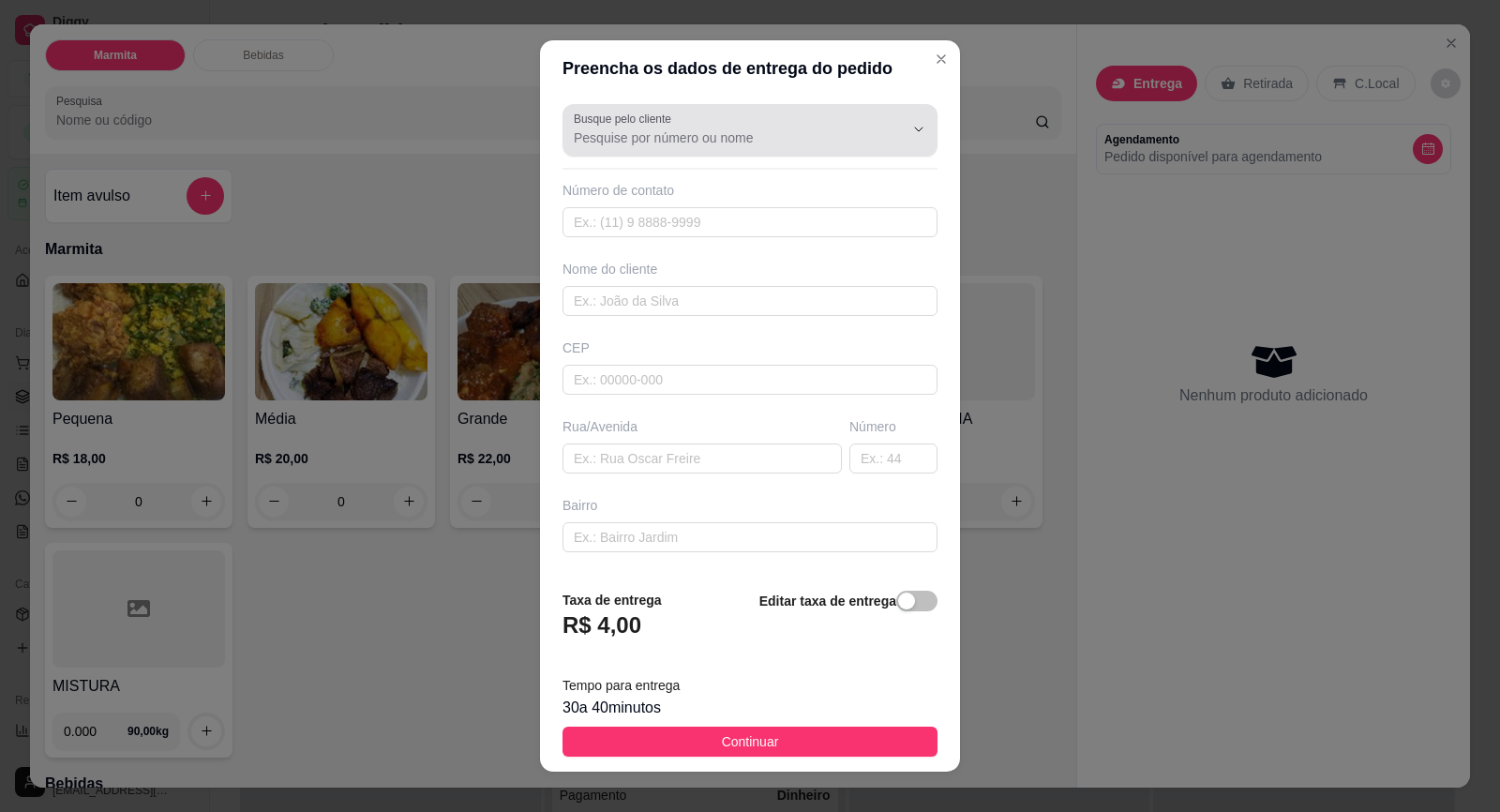
click at [685, 133] on input "Busque pelo cliente" at bounding box center [724, 138] width 300 height 18
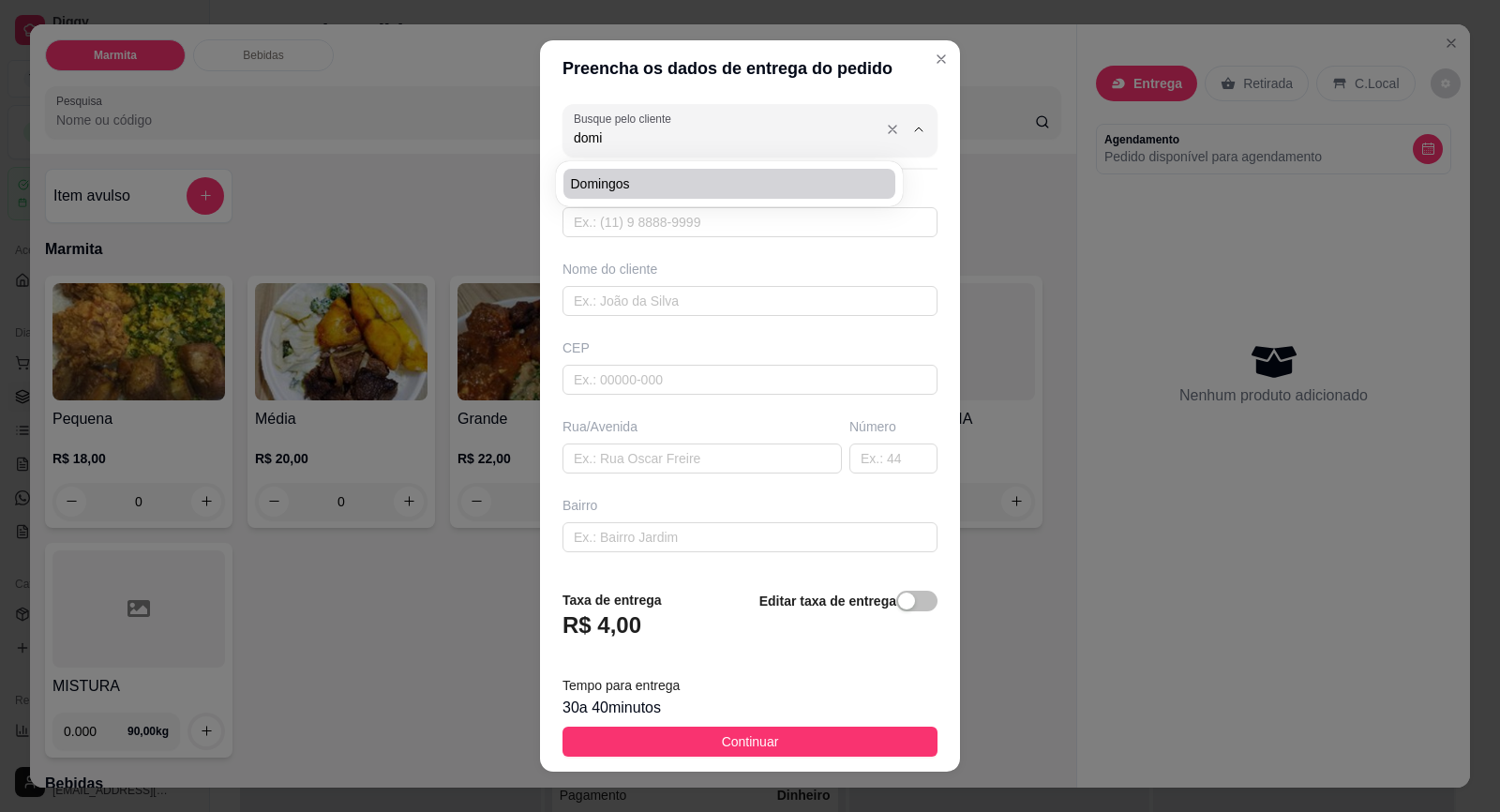
click at [610, 130] on input "domi" at bounding box center [724, 138] width 300 height 18
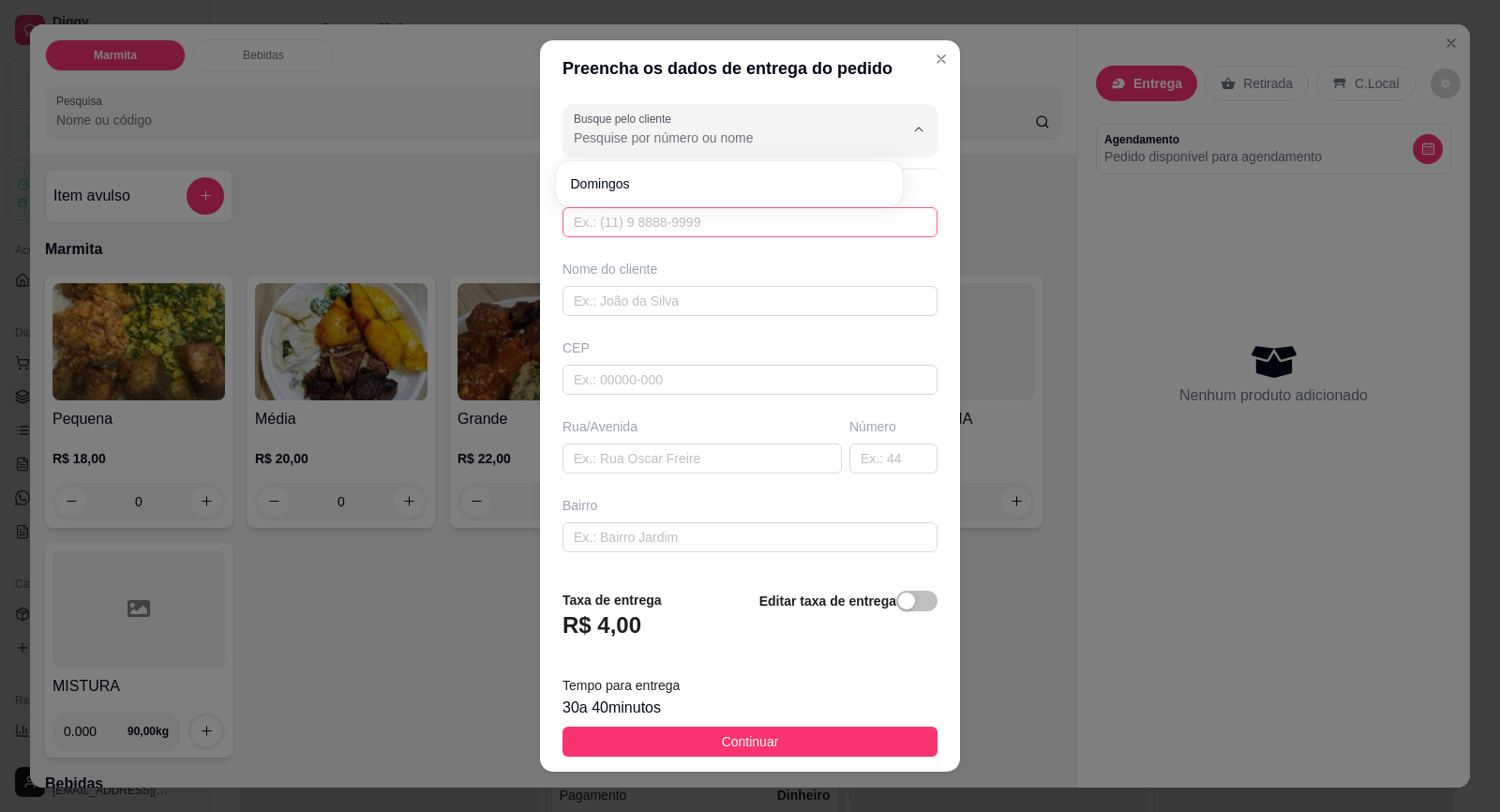
click at [679, 228] on body "**********" at bounding box center [742, 401] width 1485 height 812
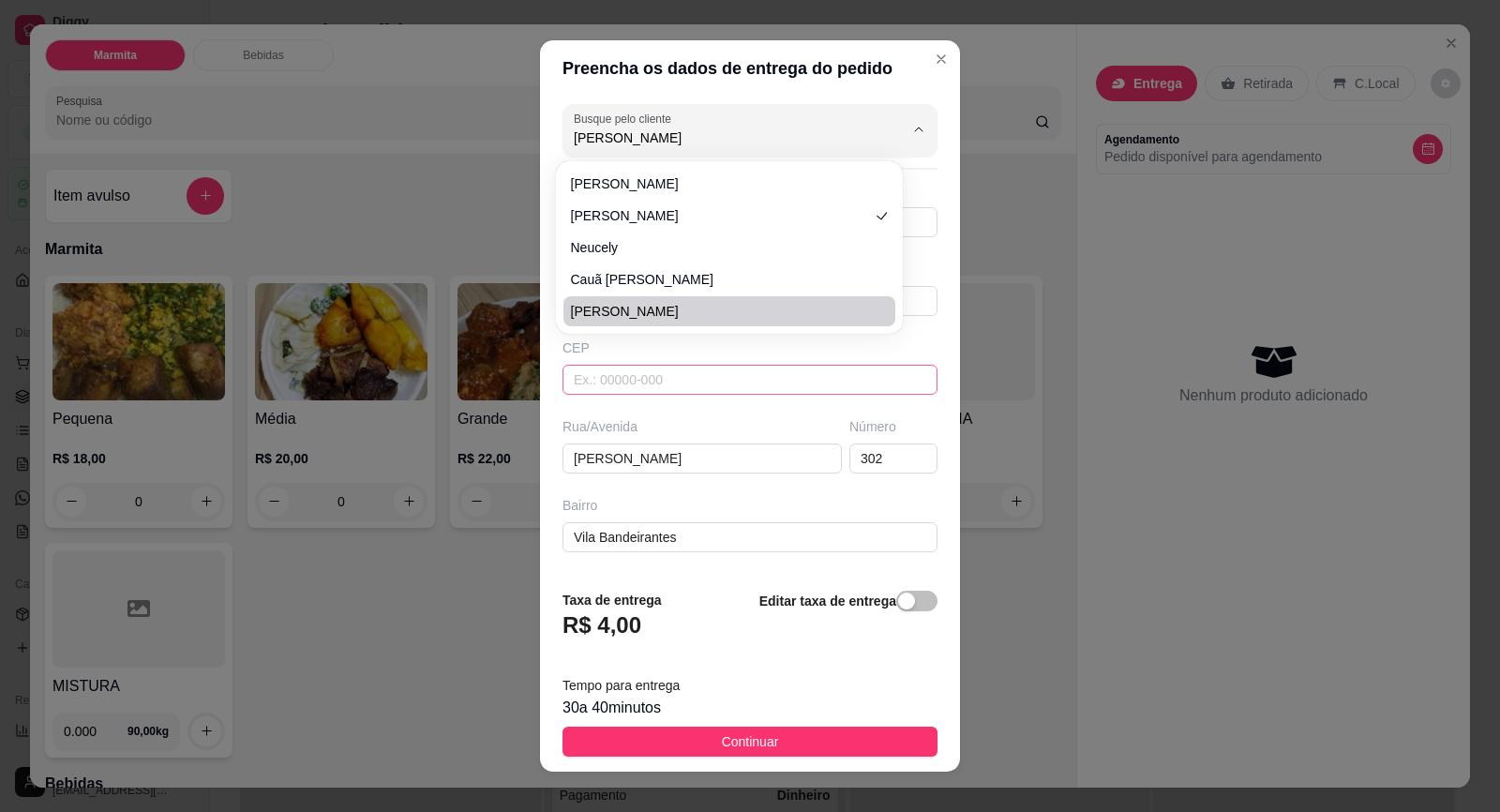
click at [617, 376] on input "text" at bounding box center [749, 379] width 375 height 30
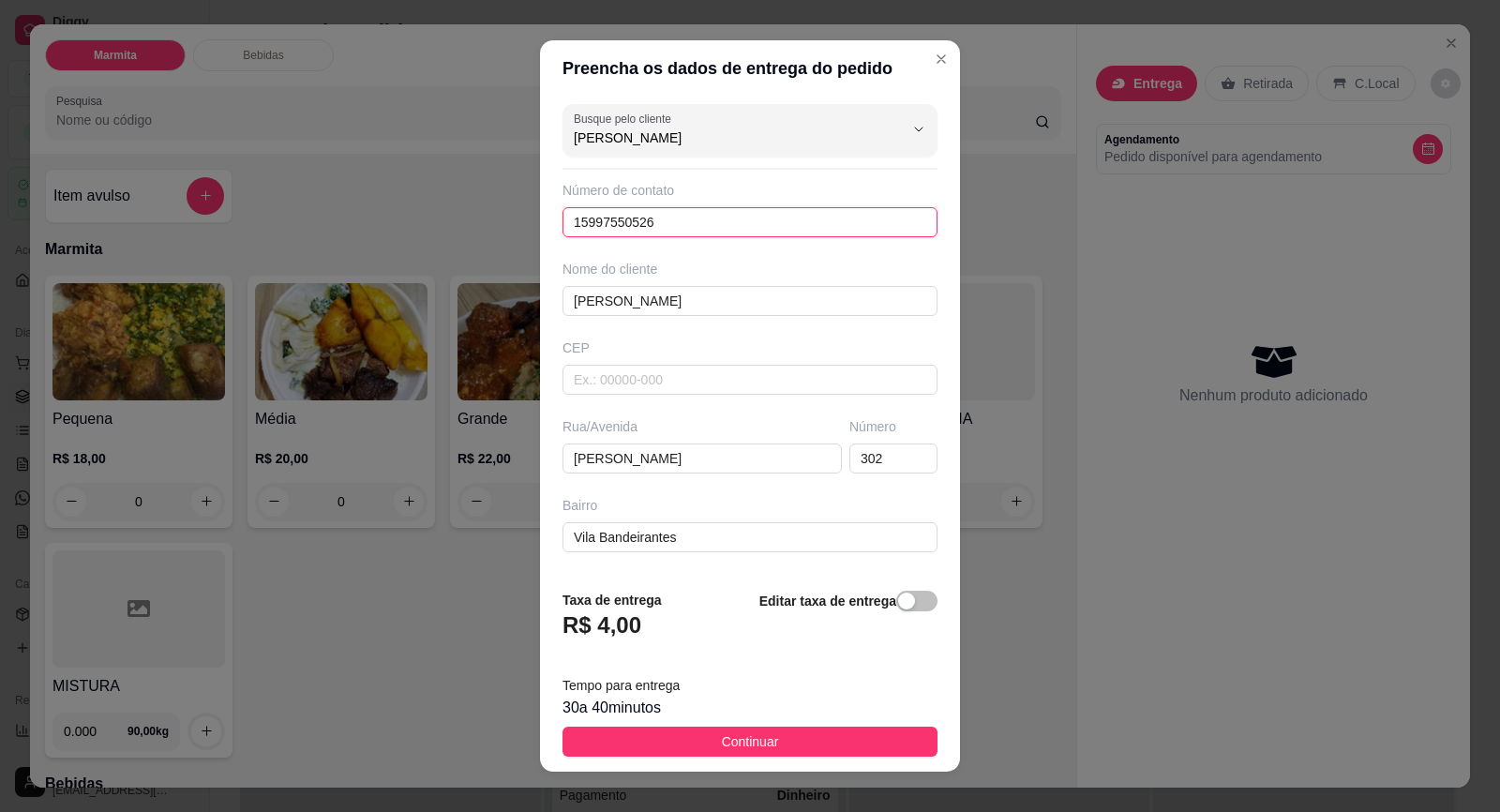
click at [658, 234] on input "15997550526" at bounding box center [749, 222] width 375 height 30
click at [674, 306] on input "Ramo" at bounding box center [749, 300] width 375 height 30
click at [657, 226] on input "text" at bounding box center [749, 222] width 375 height 30
paste input "[PHONE_NUMBER]"
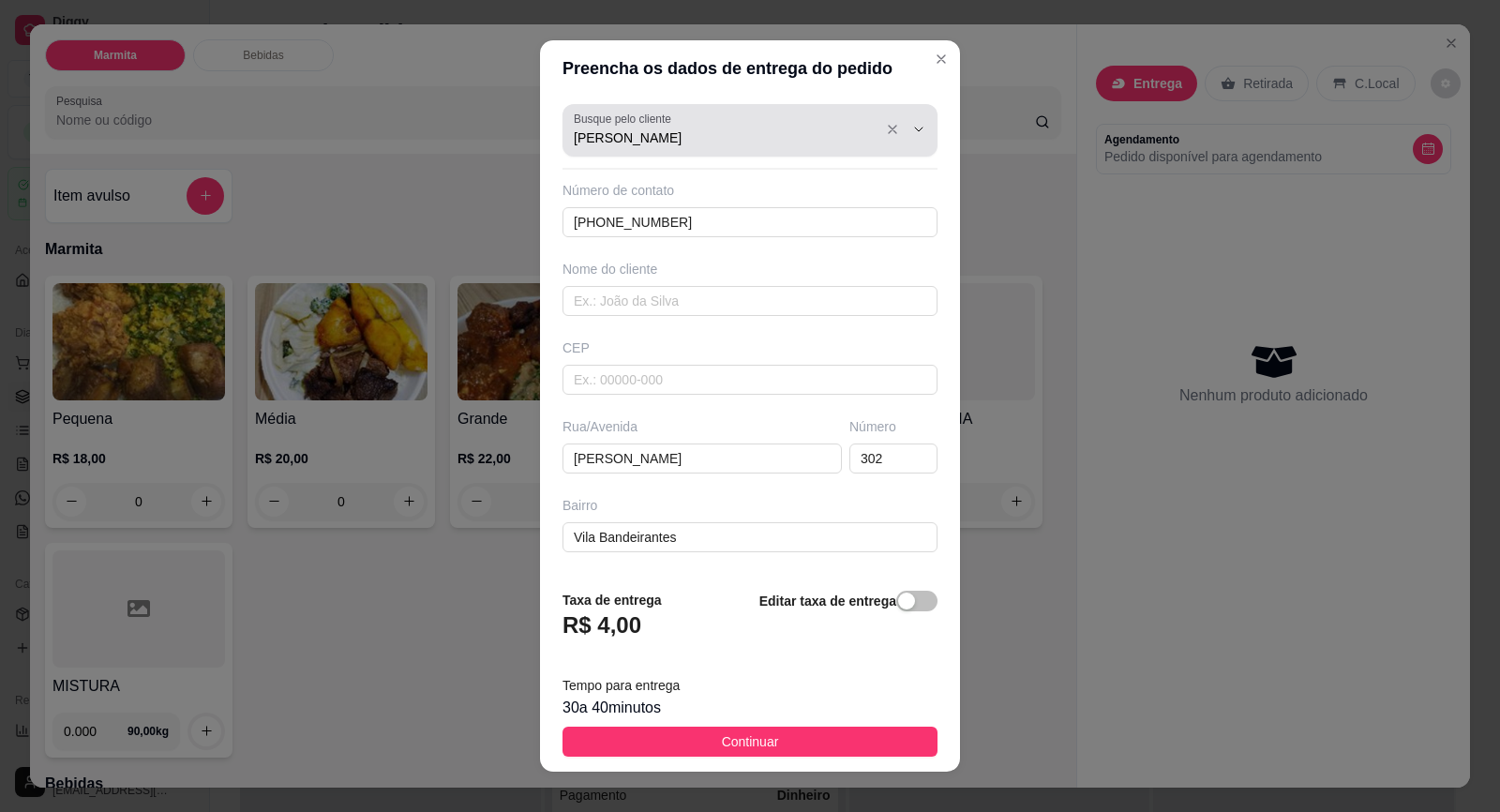
click at [701, 138] on input "[PERSON_NAME]" at bounding box center [724, 138] width 300 height 18
click at [878, 121] on button "Show suggestions" at bounding box center [892, 130] width 29 height 29
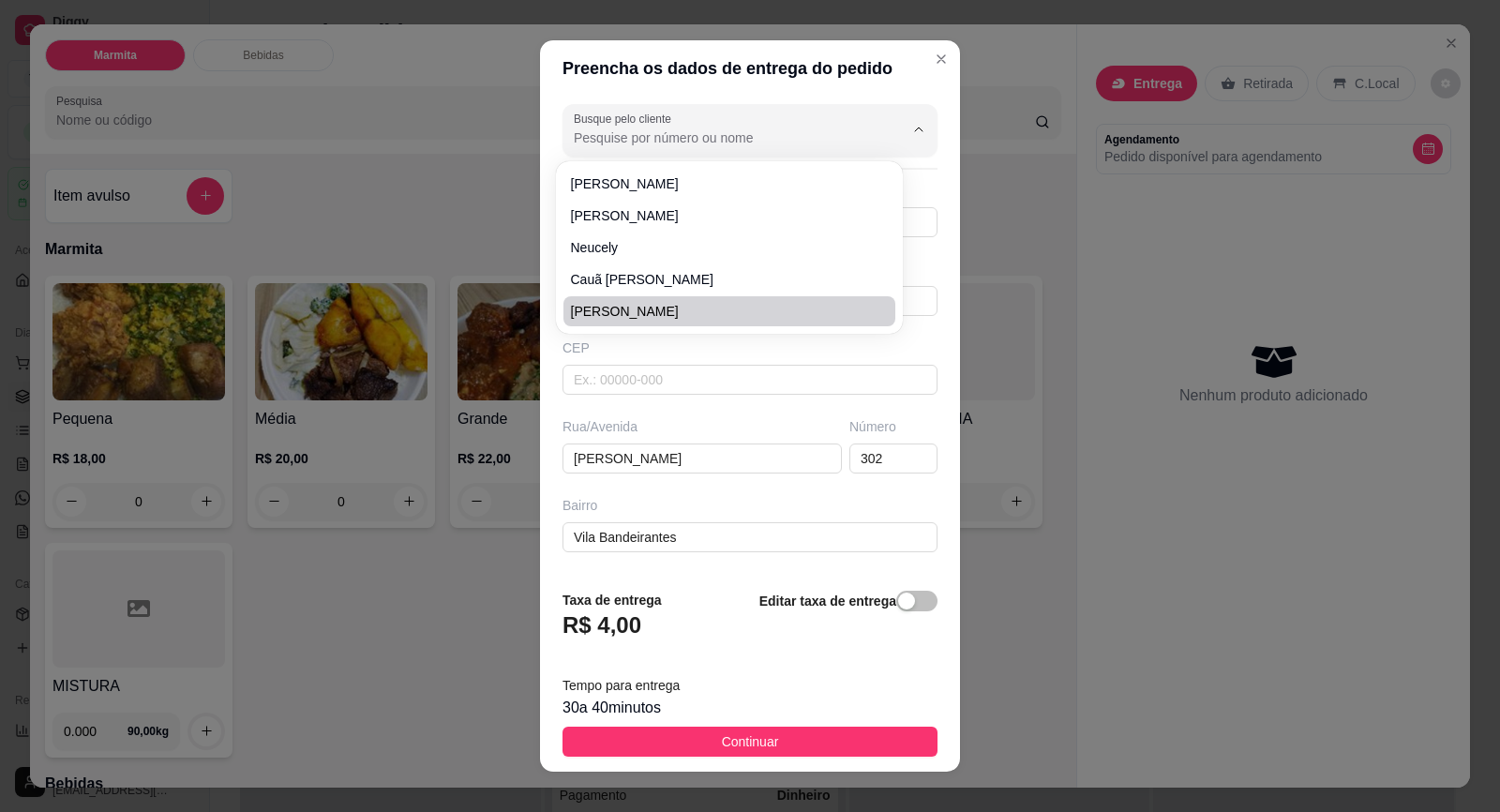
click at [633, 346] on div "CEP" at bounding box center [749, 347] width 375 height 18
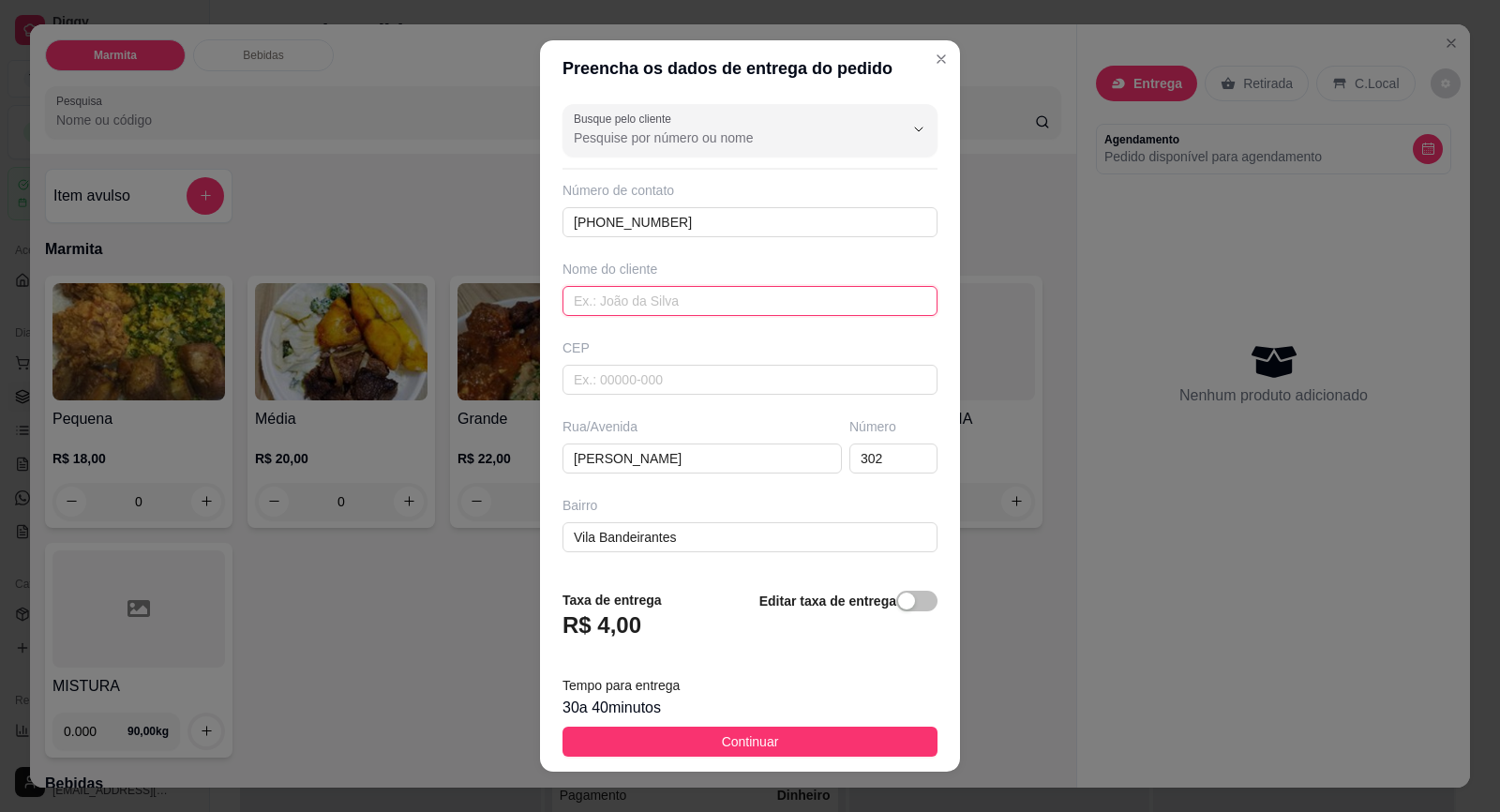
click at [672, 307] on input "text" at bounding box center [749, 300] width 375 height 30
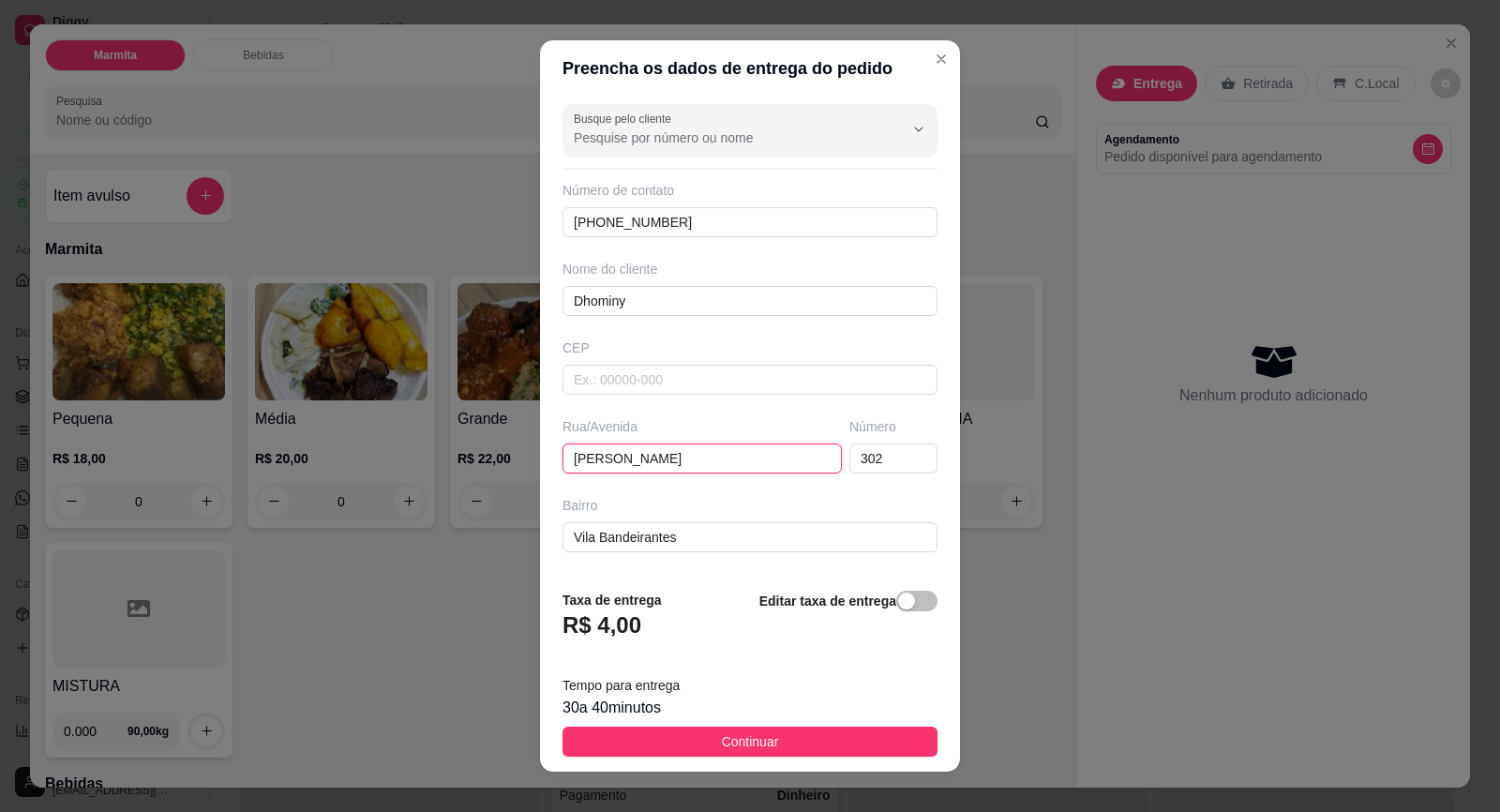
click at [733, 469] on input "[PERSON_NAME]" at bounding box center [702, 458] width 279 height 30
paste input "R [PERSON_NAME]"
click at [860, 449] on input "302" at bounding box center [893, 458] width 88 height 30
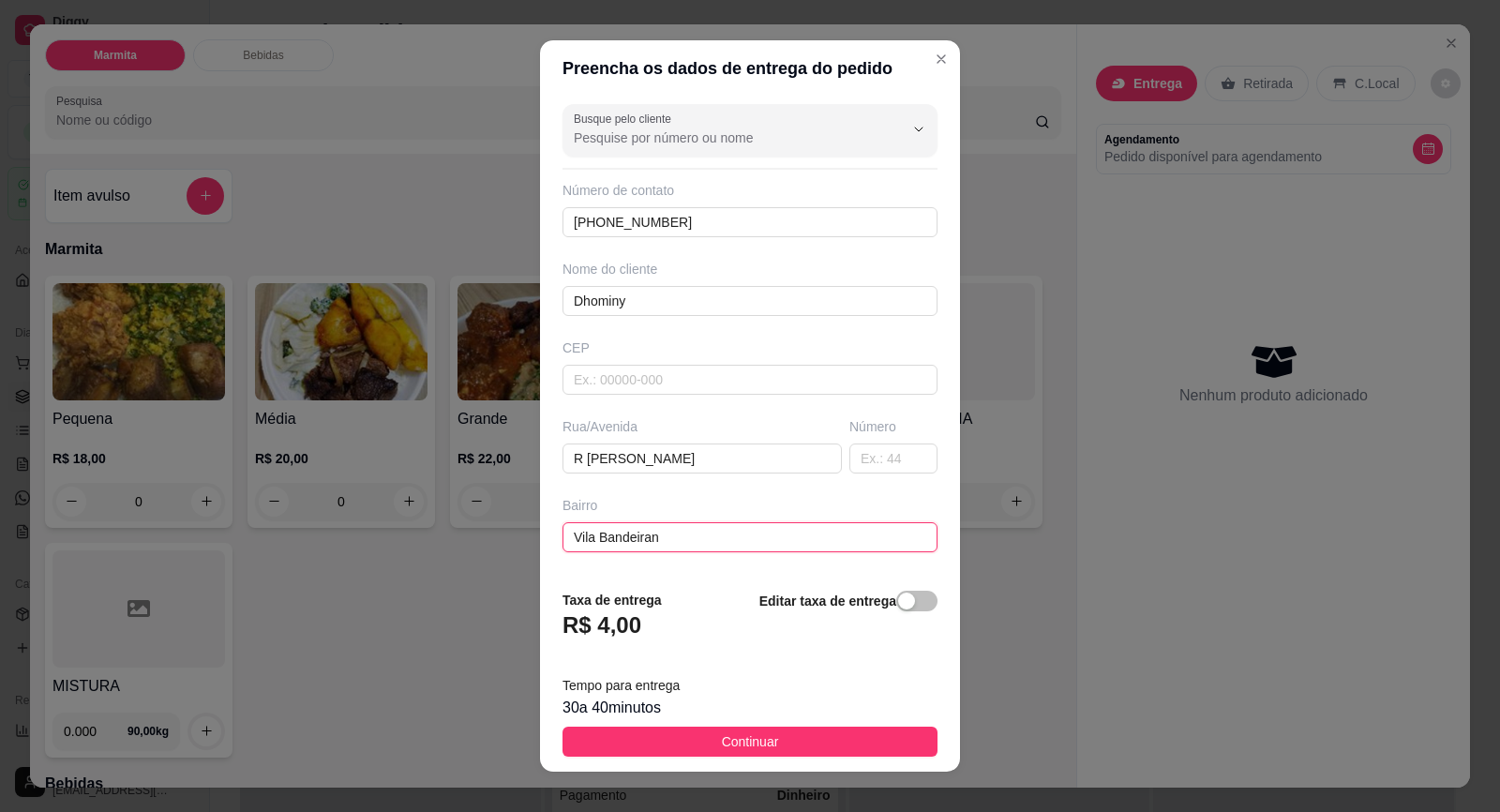
click at [781, 533] on input "Vila Bandeiran" at bounding box center [749, 537] width 375 height 30
click at [850, 447] on input "text" at bounding box center [893, 458] width 88 height 30
click at [799, 524] on input "text" at bounding box center [749, 537] width 375 height 30
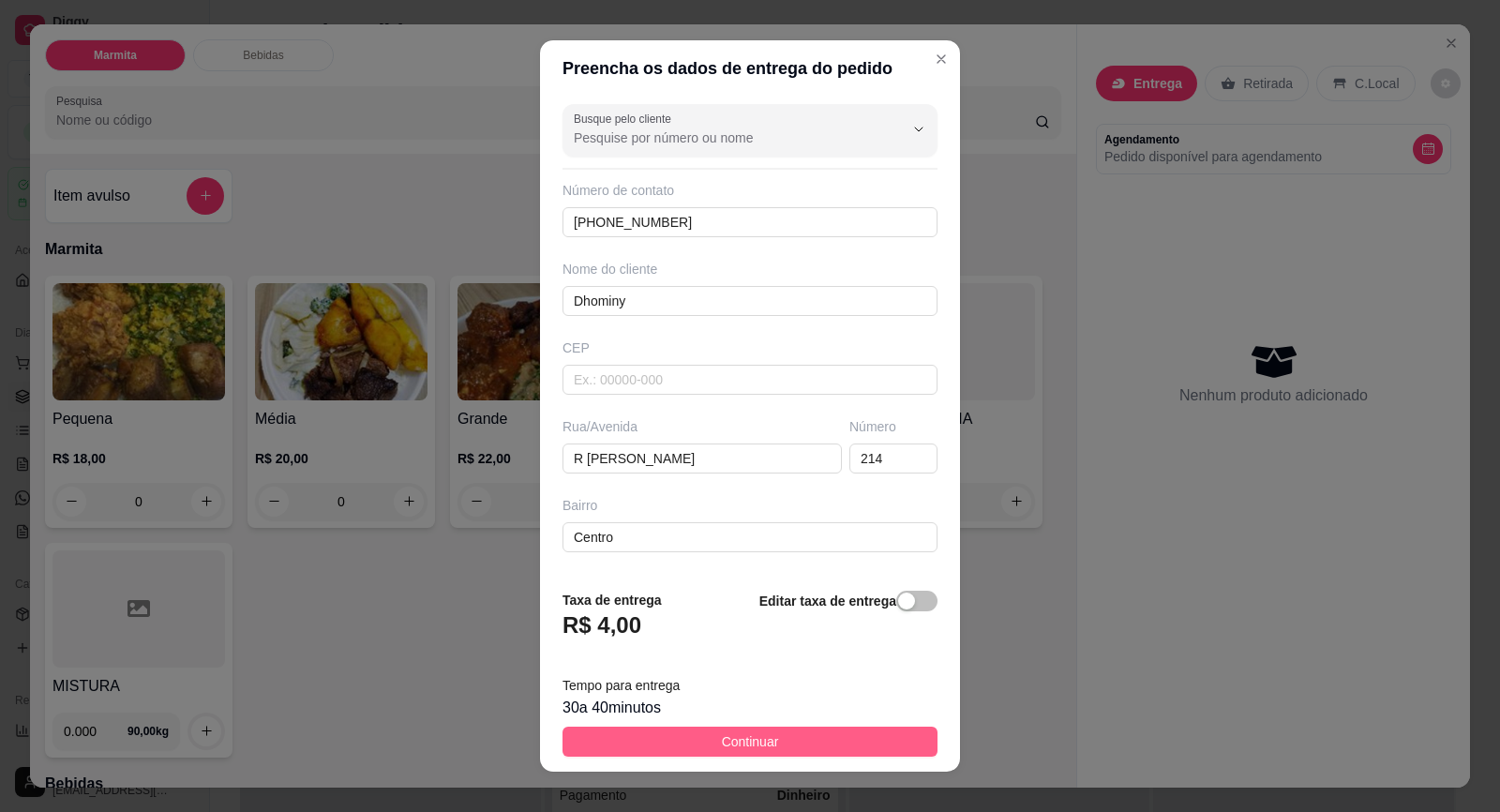
click at [785, 749] on button "Continuar" at bounding box center [749, 741] width 375 height 30
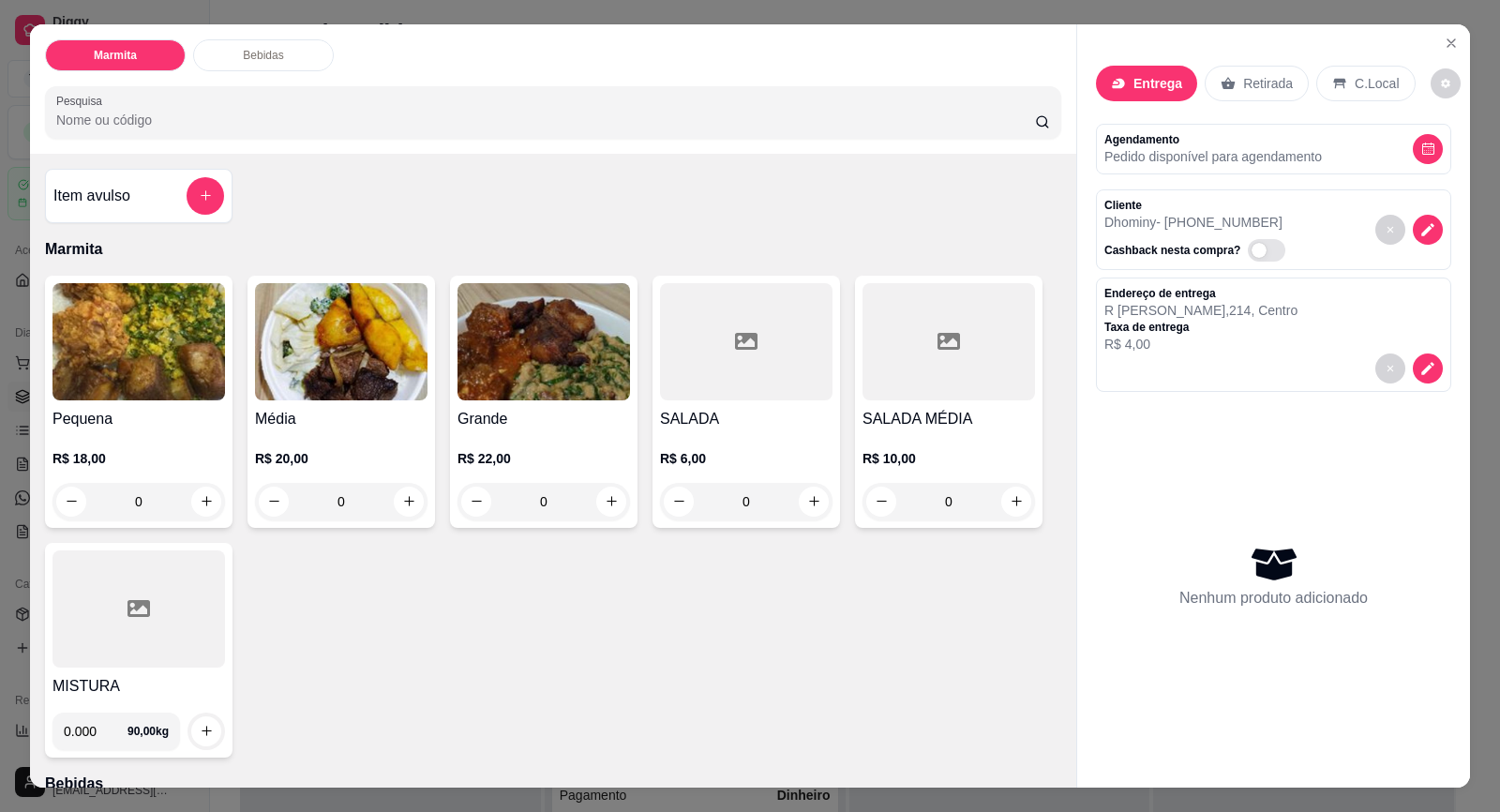
click at [153, 383] on img at bounding box center [139, 341] width 172 height 117
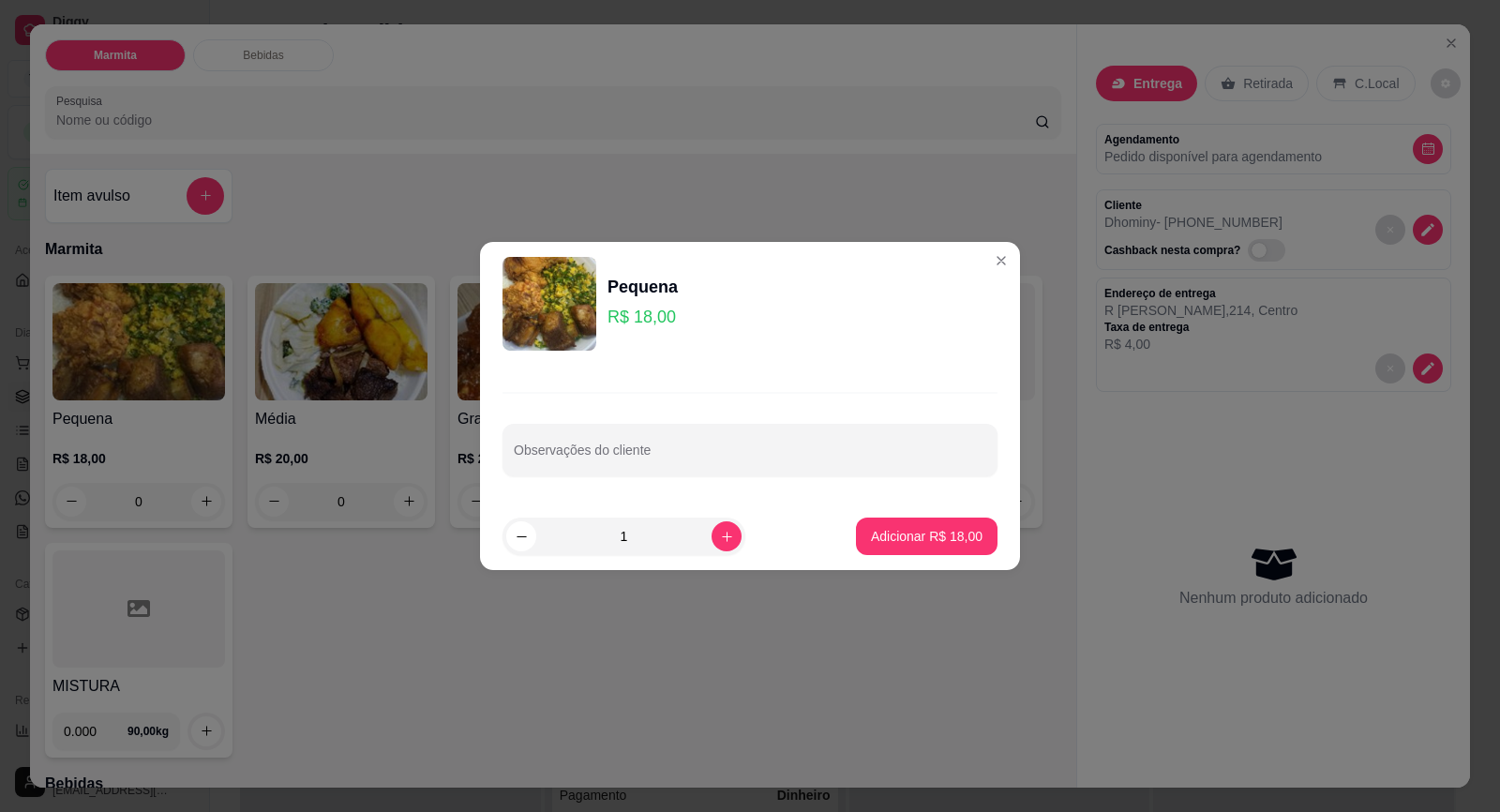
click at [586, 433] on div at bounding box center [750, 450] width 473 height 38
paste input "arroz feijão e strogonoff"
click at [872, 530] on p "Adicionar R$ 18,00" at bounding box center [926, 536] width 111 height 18
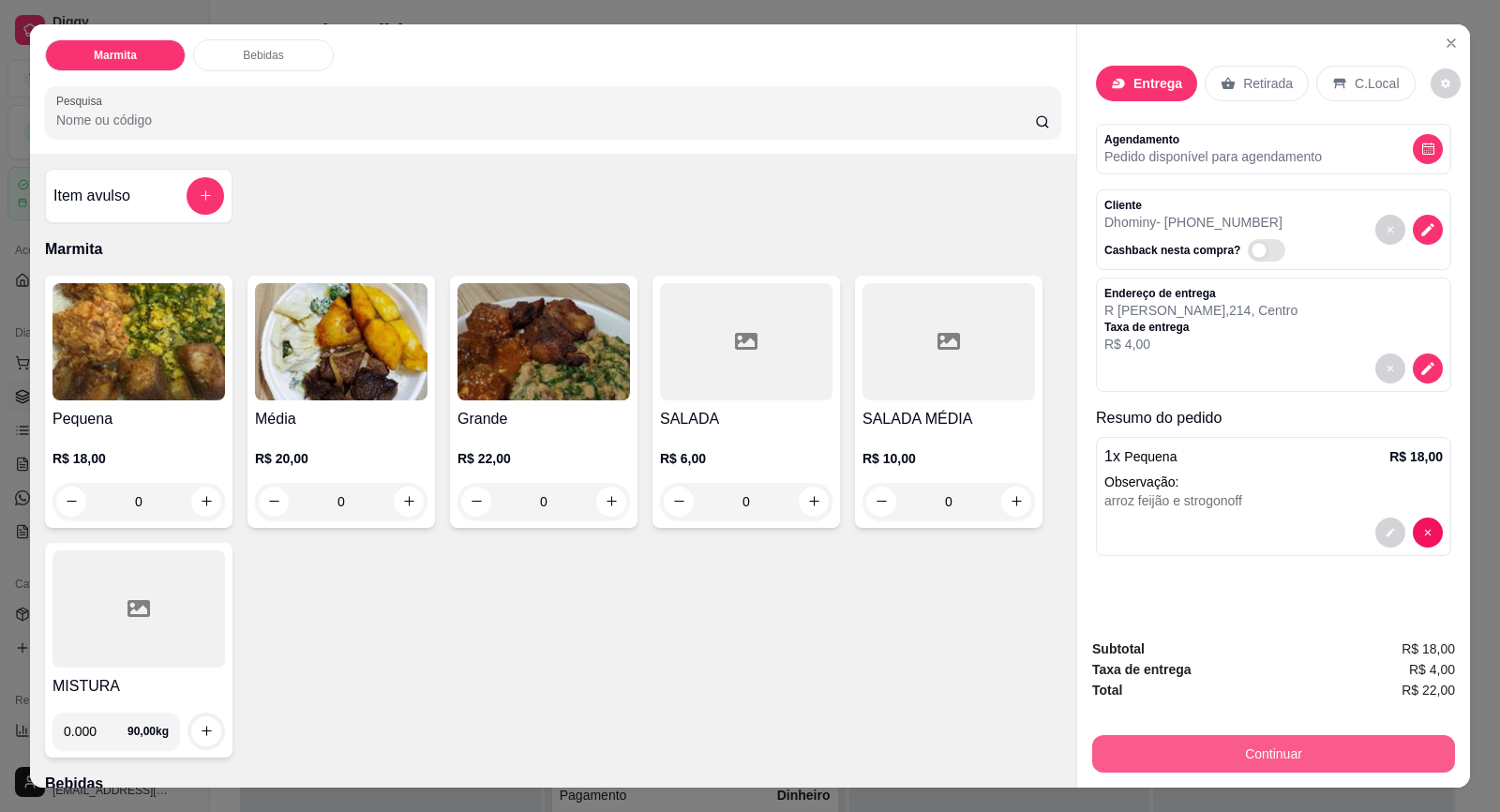
click at [1131, 739] on button "Continuar" at bounding box center [1273, 754] width 362 height 38
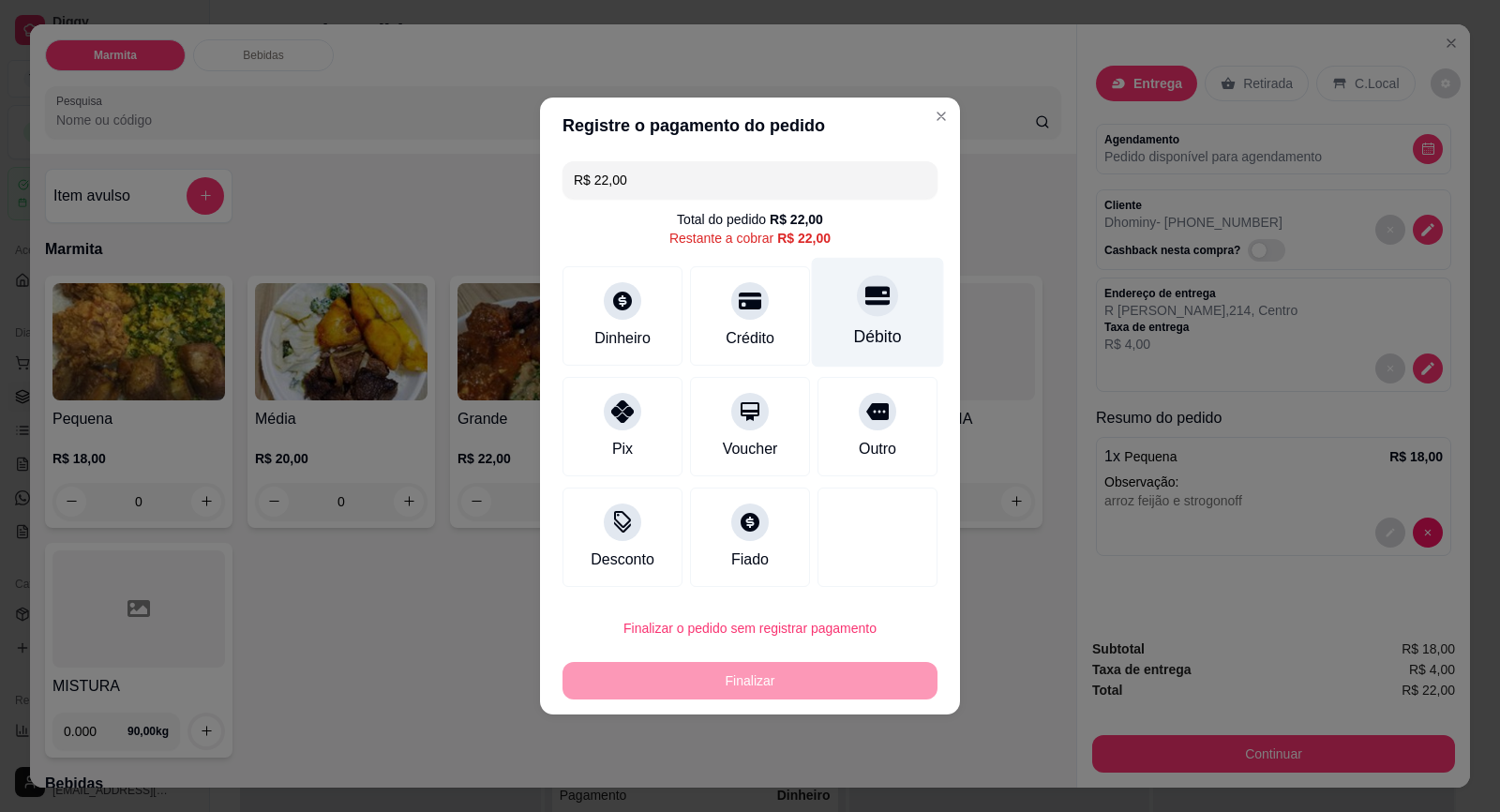
click at [903, 326] on div "Débito" at bounding box center [878, 312] width 132 height 109
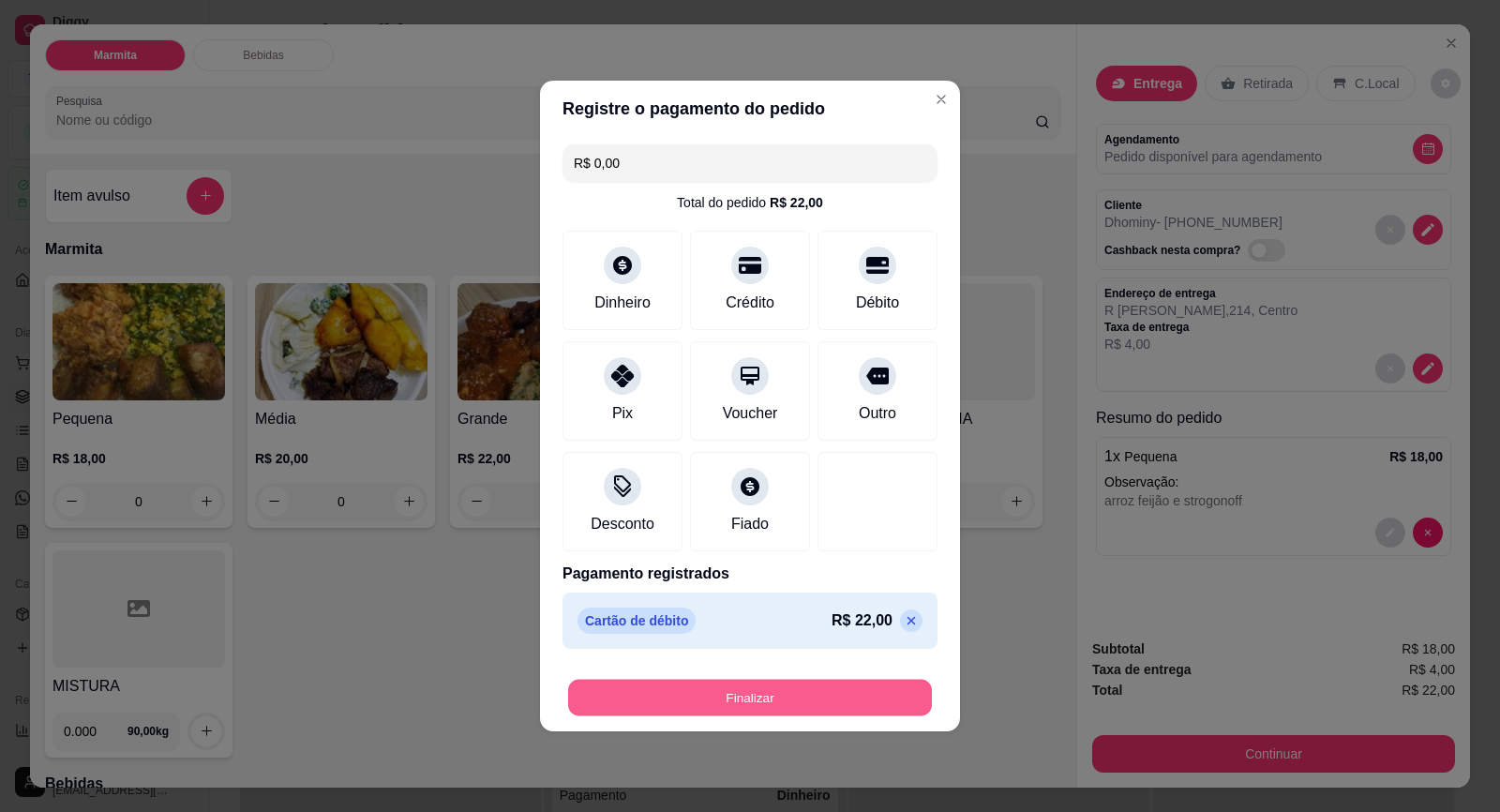
click at [806, 685] on button "Finalizar" at bounding box center [749, 698] width 363 height 37
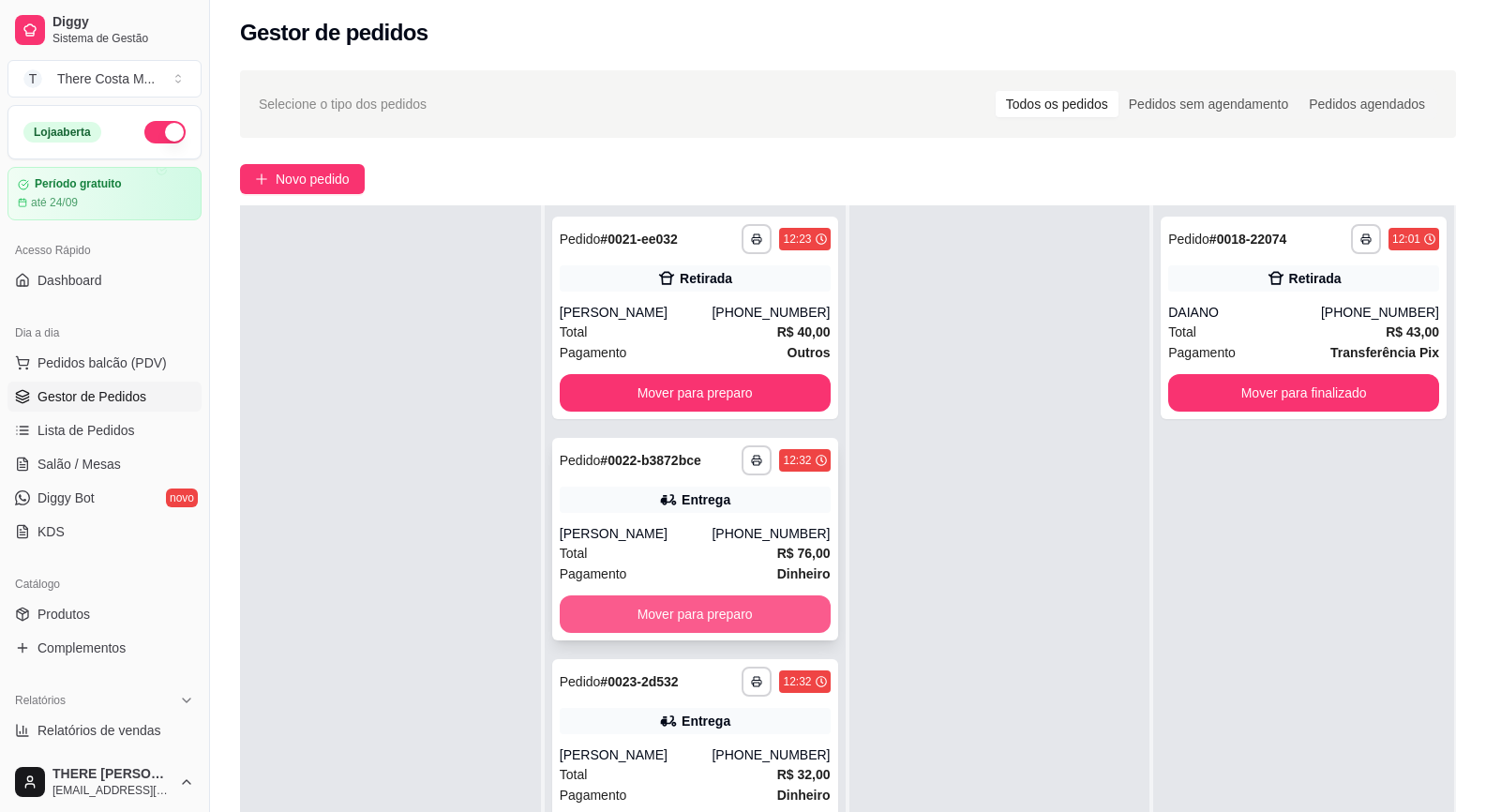
scroll to position [92, 0]
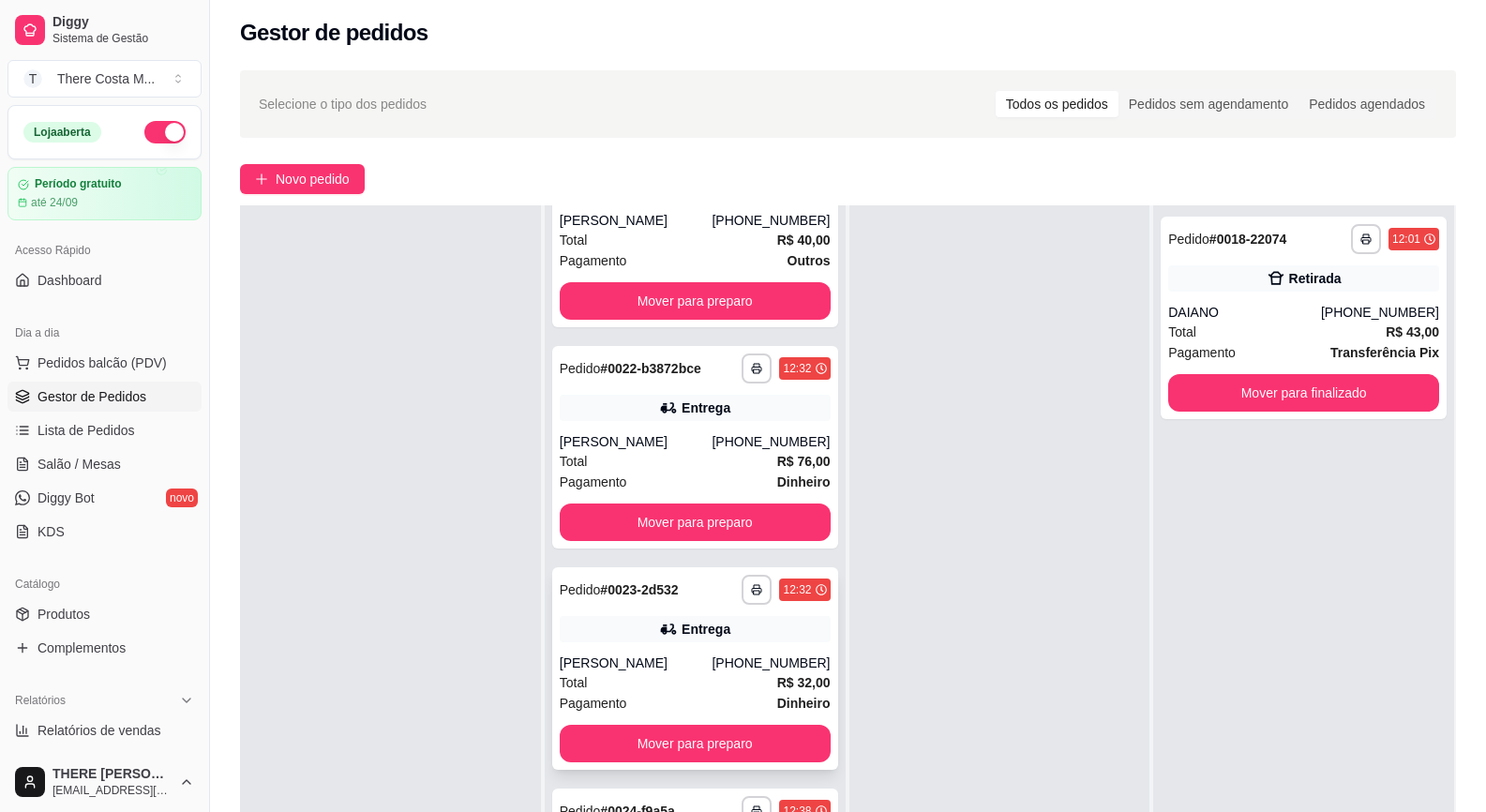
click at [702, 617] on div "Entrega" at bounding box center [696, 629] width 271 height 26
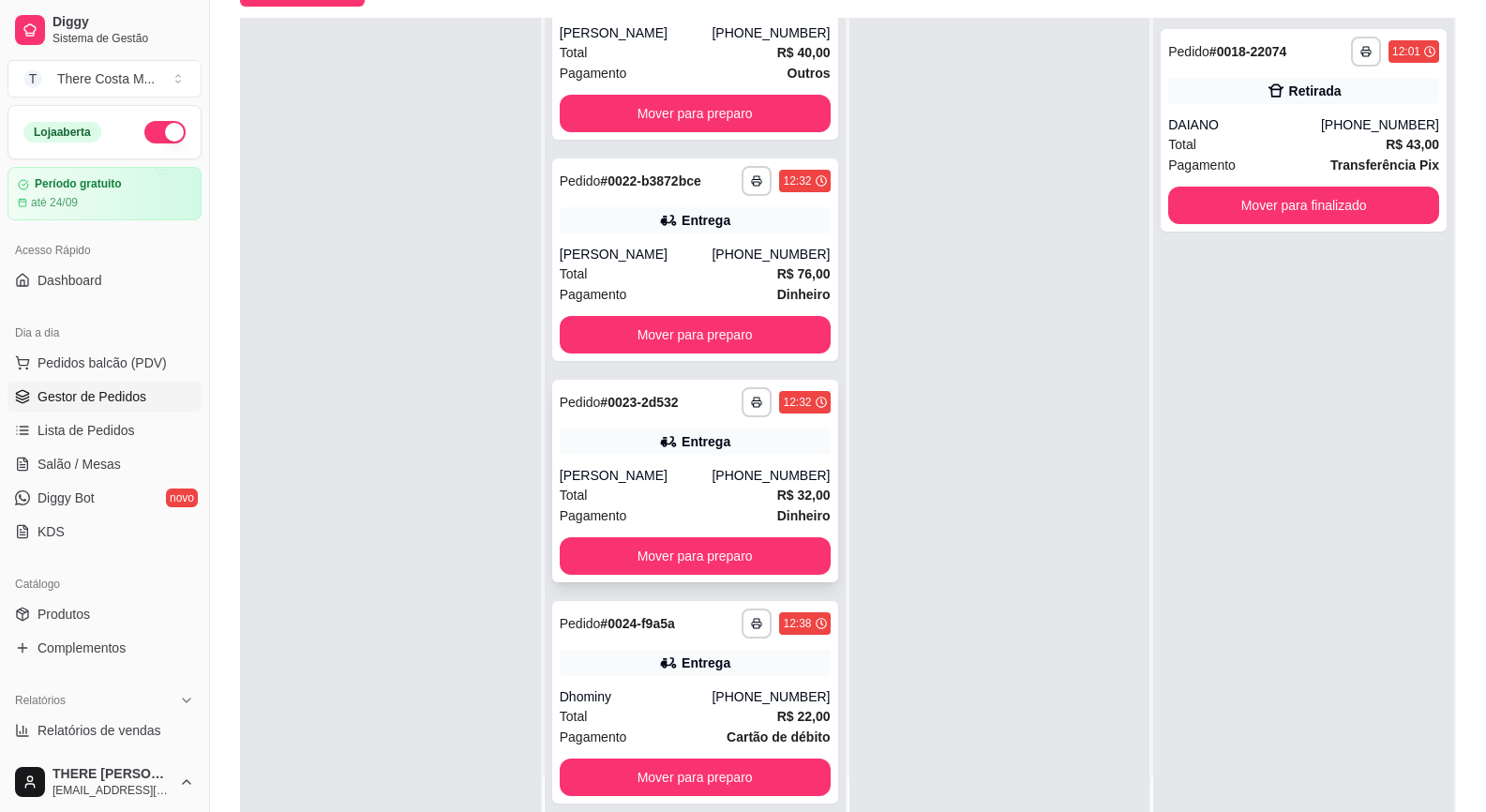
click at [697, 697] on div "Dhominy" at bounding box center [637, 696] width 153 height 18
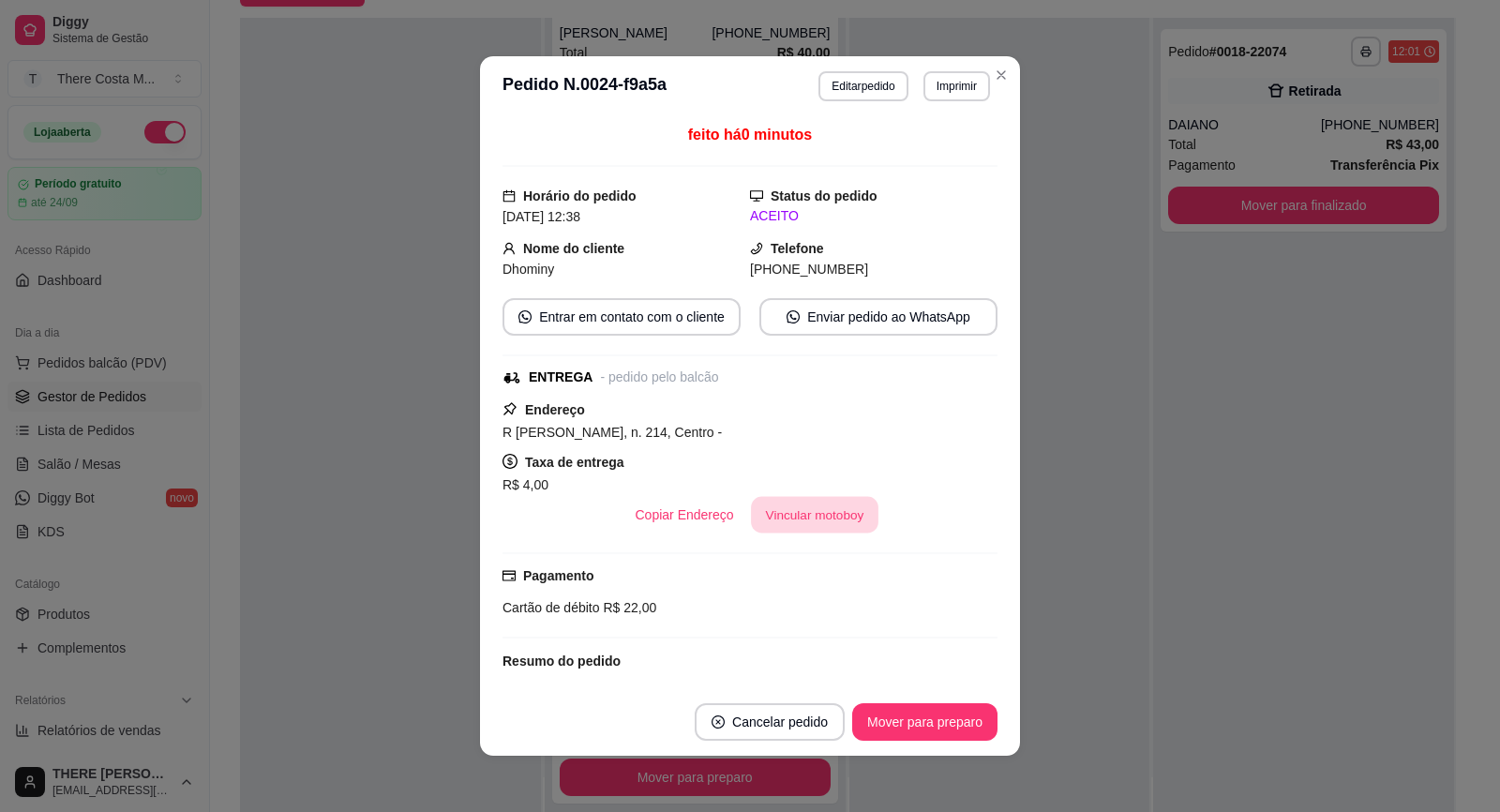
click at [830, 513] on button "Vincular motoboy" at bounding box center [815, 515] width 128 height 37
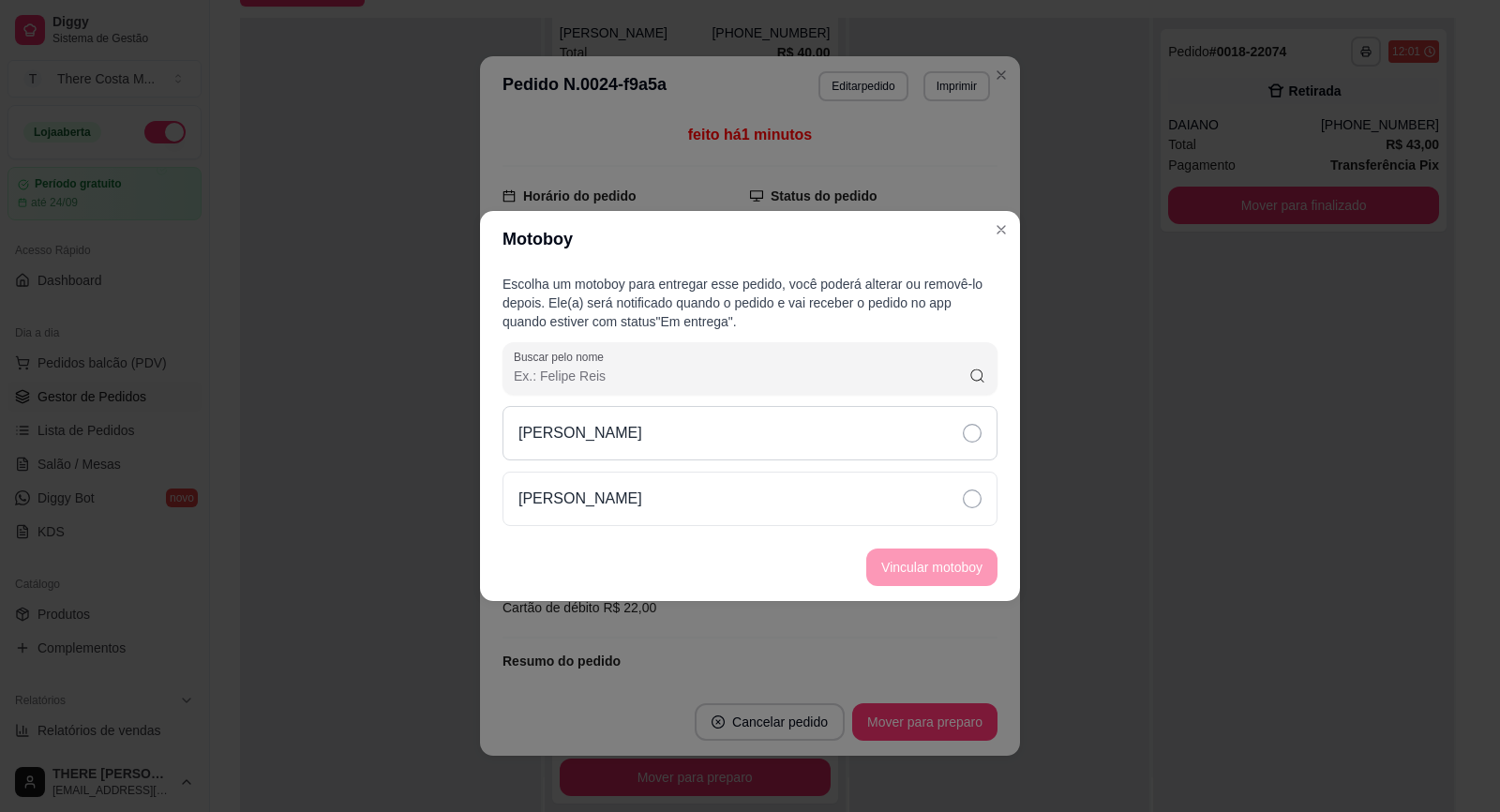
click at [940, 438] on div "[PERSON_NAME]" at bounding box center [750, 433] width 495 height 54
click at [917, 563] on button "Vincular motoboy" at bounding box center [931, 567] width 131 height 38
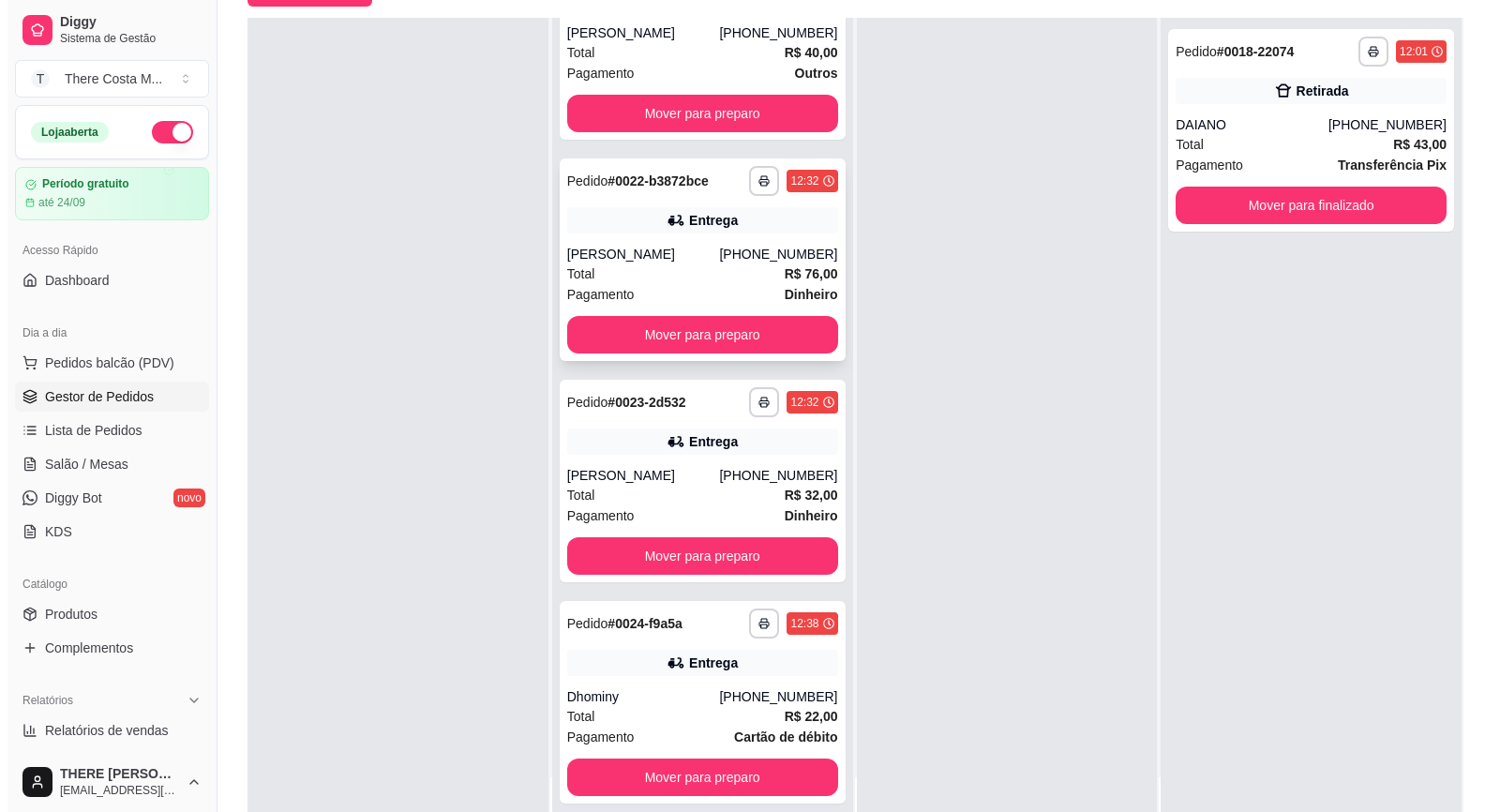
scroll to position [0, 0]
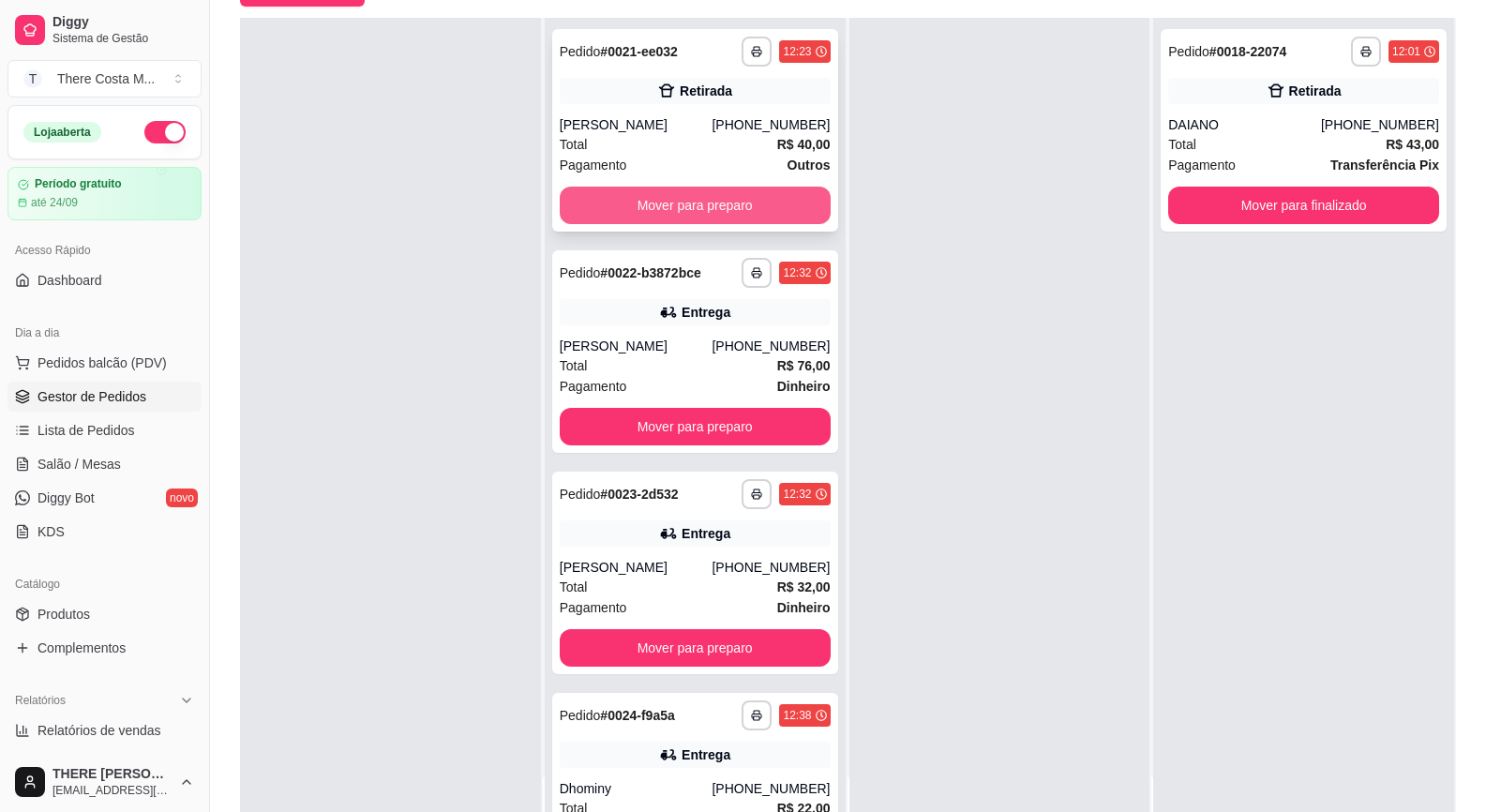
click at [662, 193] on button "Mover para preparo" at bounding box center [696, 205] width 271 height 38
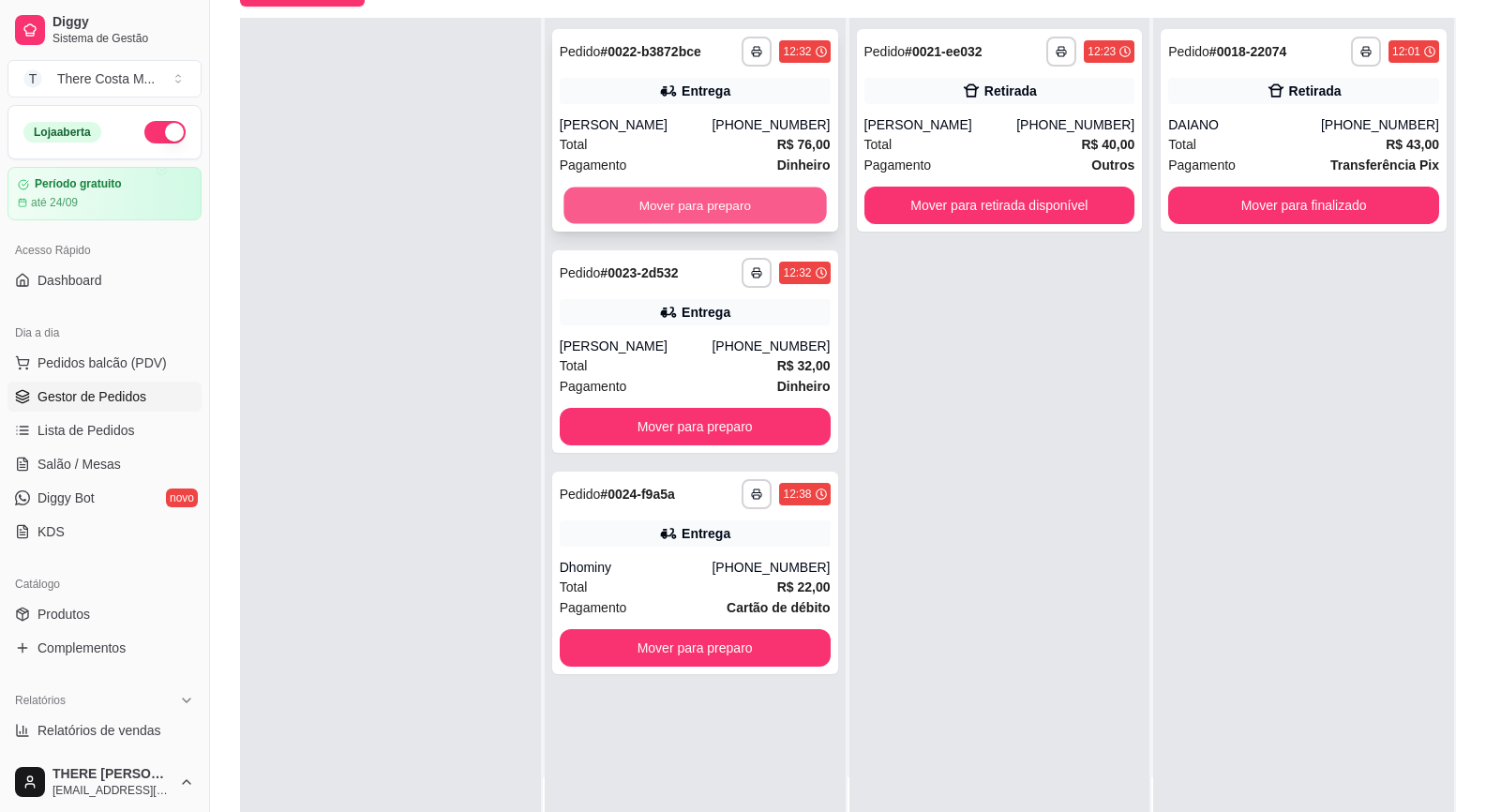
click at [661, 194] on button "Mover para preparo" at bounding box center [694, 205] width 263 height 37
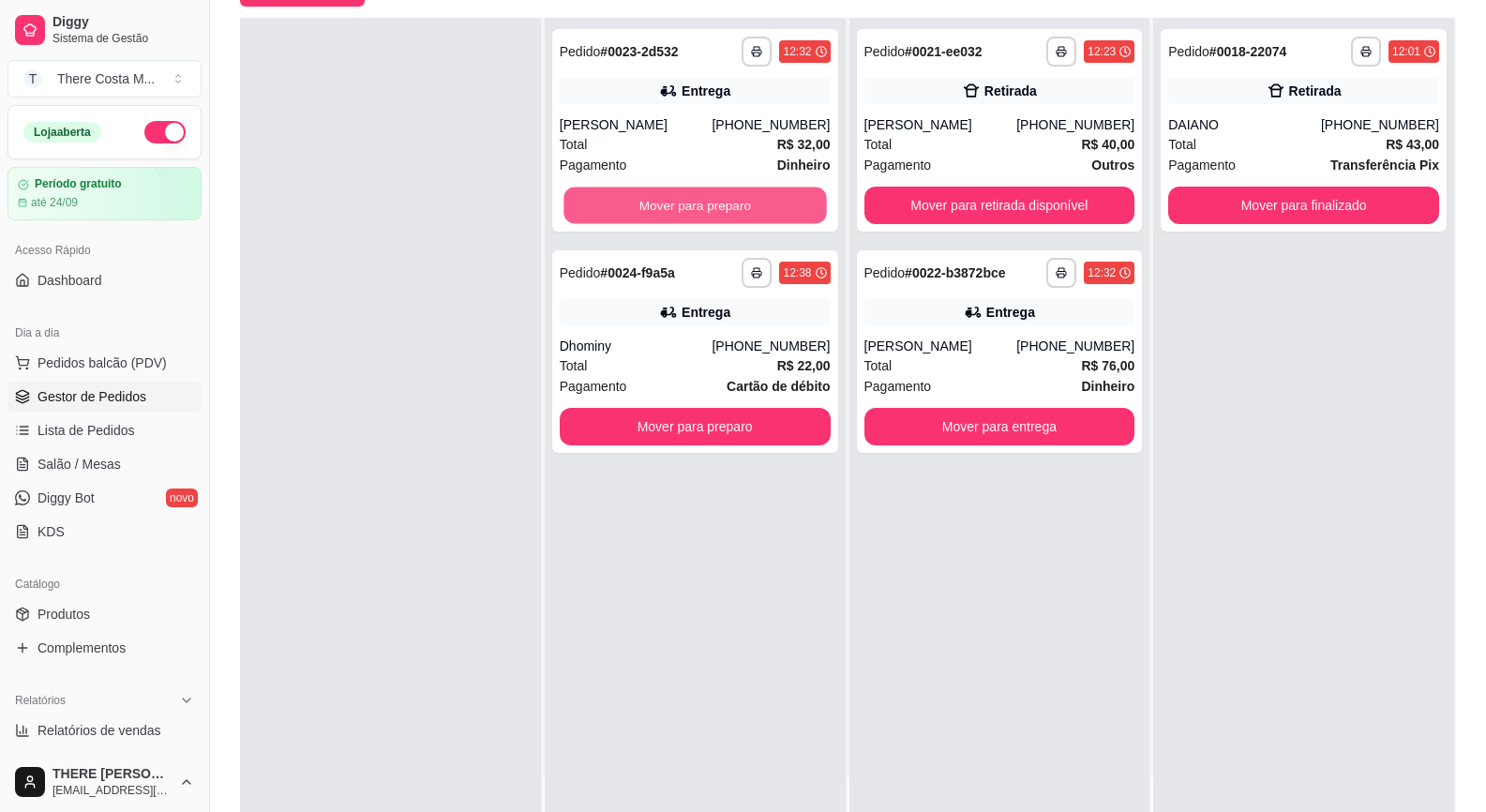
click at [662, 194] on button "Mover para preparo" at bounding box center [694, 205] width 263 height 37
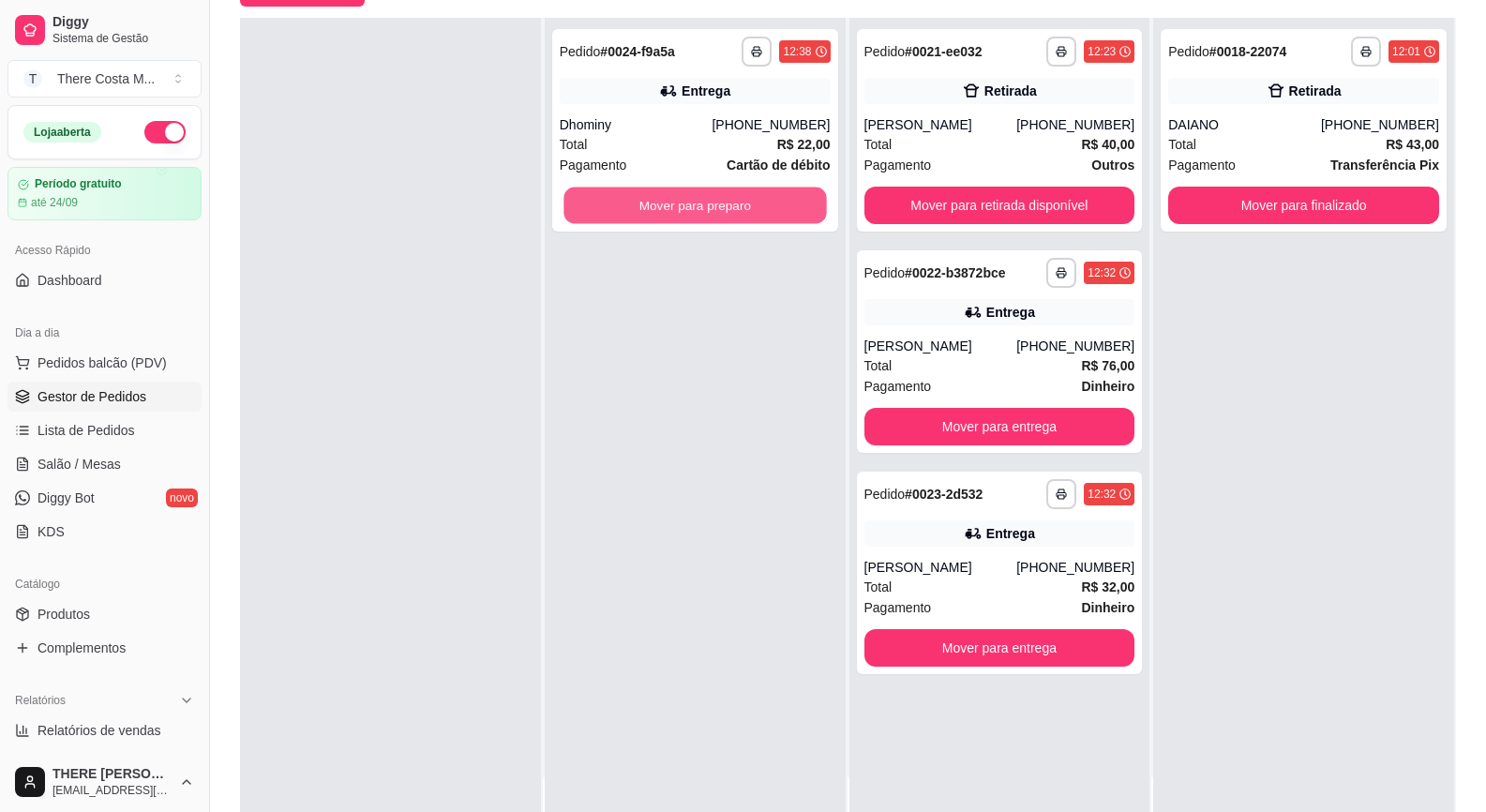
click at [662, 194] on button "Mover para preparo" at bounding box center [694, 205] width 263 height 37
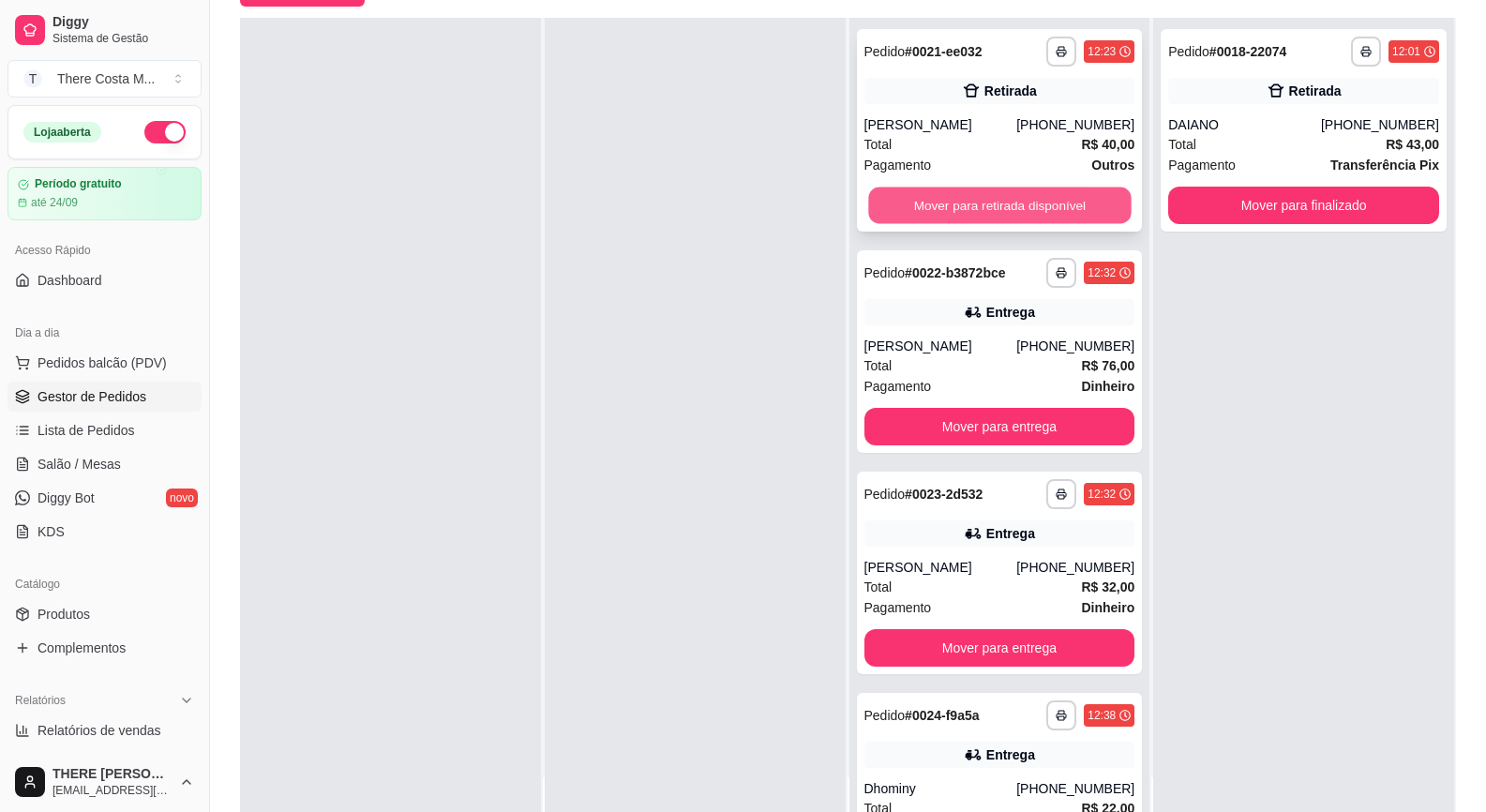
click at [1004, 193] on button "Mover para retirada disponível" at bounding box center [999, 205] width 263 height 37
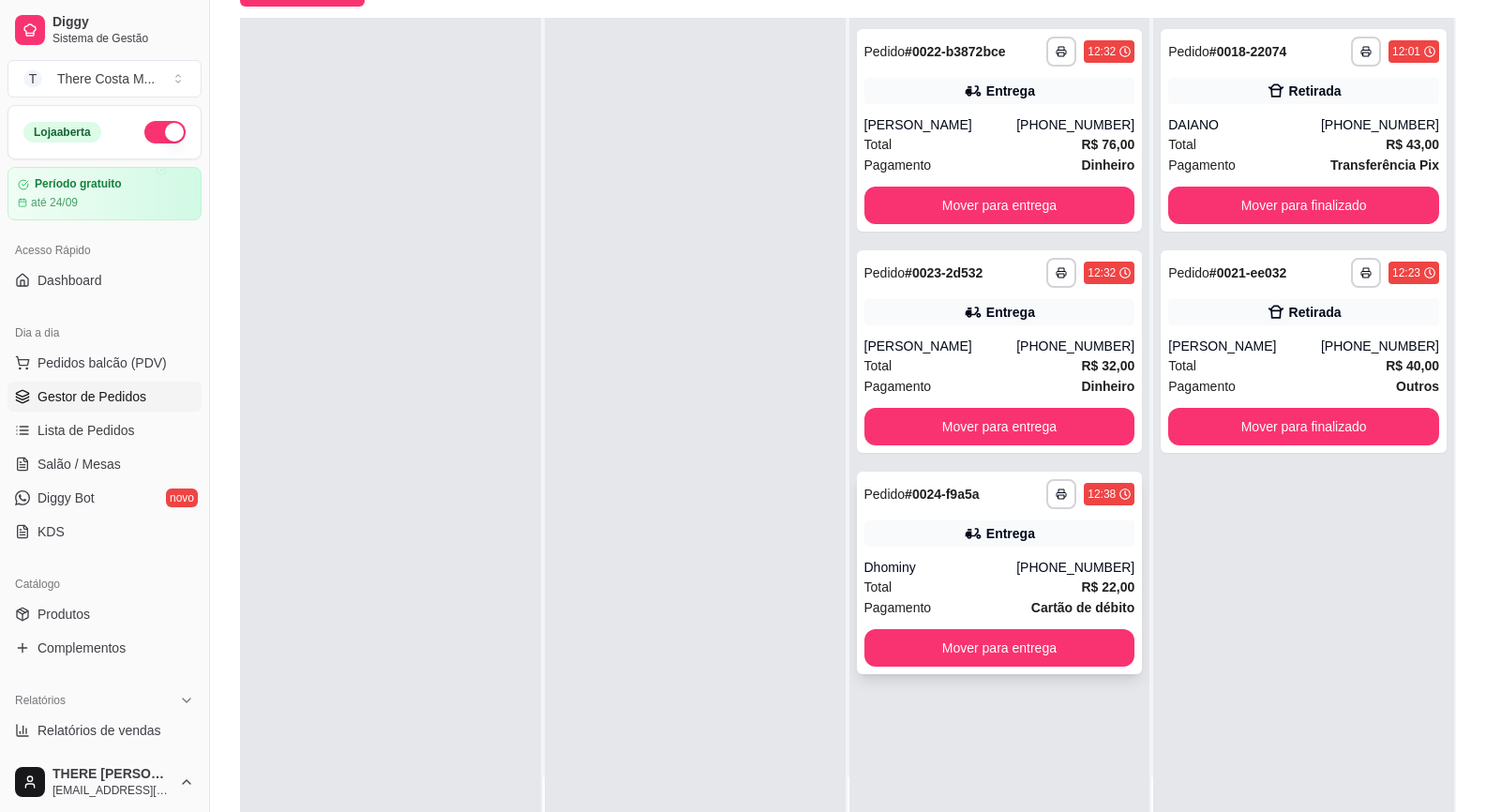
click at [921, 587] on div "Total R$ 22,00" at bounding box center [1000, 586] width 271 height 20
click at [916, 595] on div "Total R$ 22,00" at bounding box center [1000, 586] width 271 height 20
click at [993, 661] on button "Mover para entrega" at bounding box center [999, 648] width 263 height 37
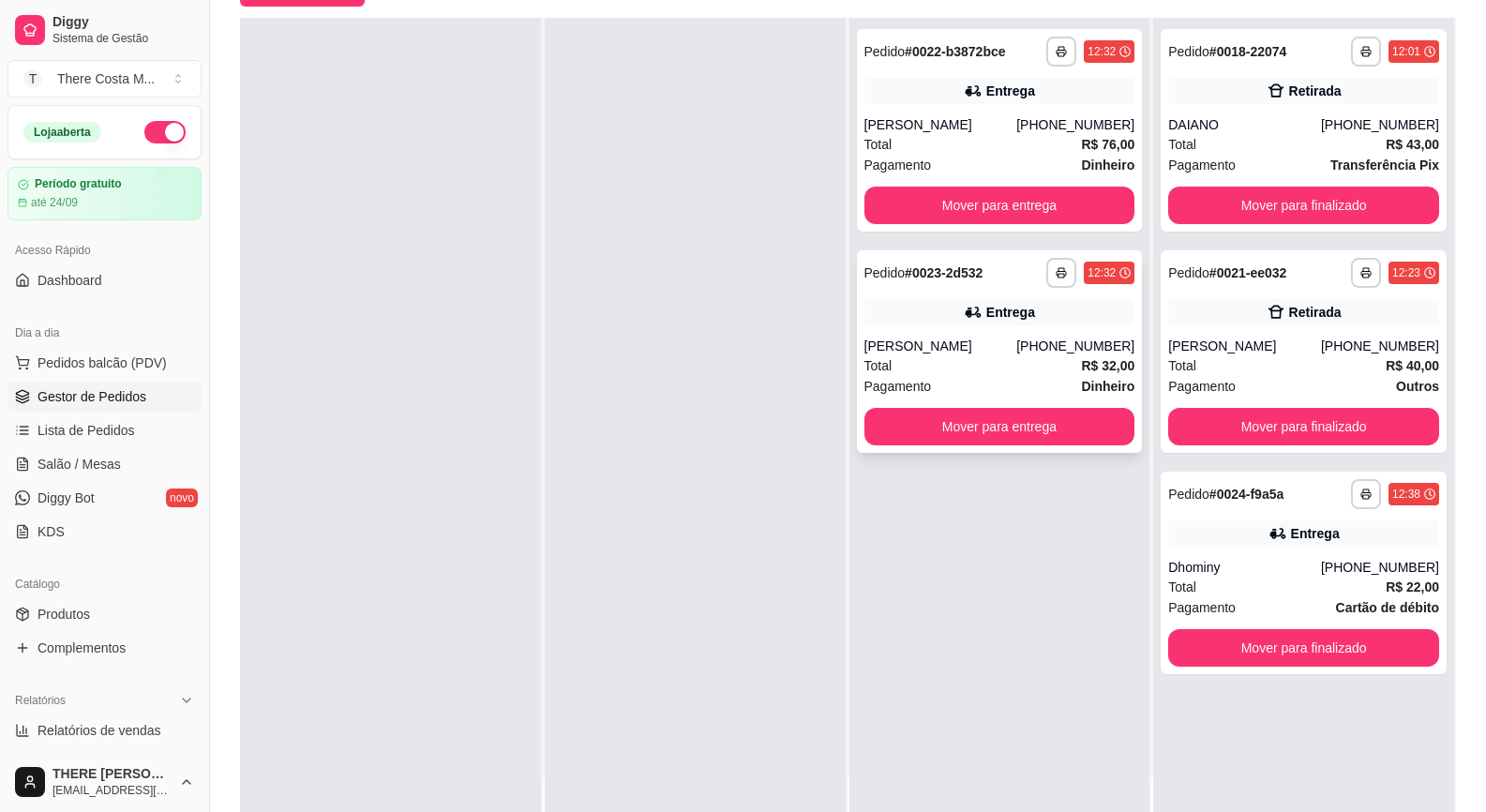
click at [955, 324] on div "Entrega" at bounding box center [1000, 312] width 271 height 26
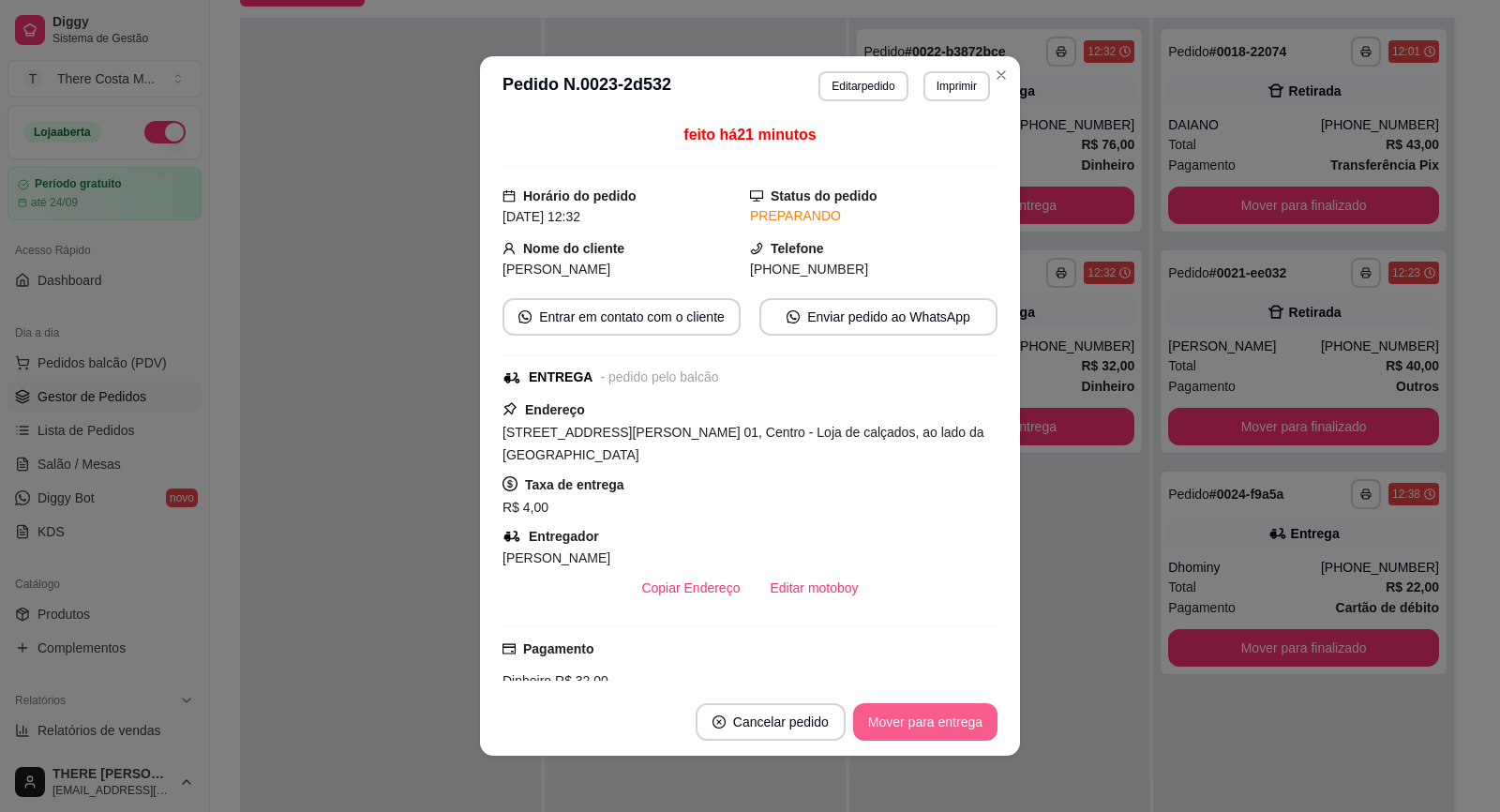
click at [908, 725] on button "Mover para entrega" at bounding box center [924, 722] width 144 height 38
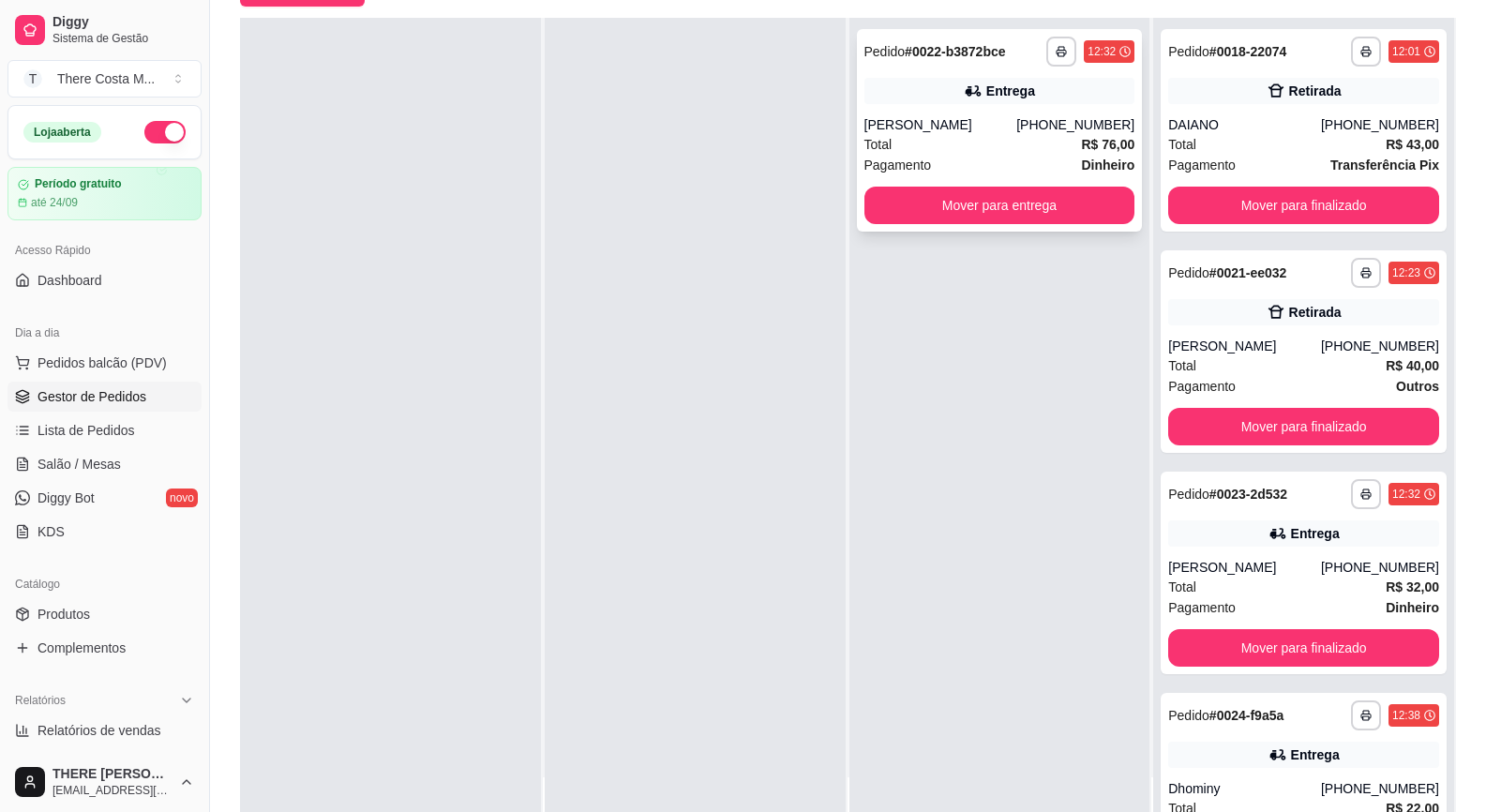
click at [1018, 130] on div "[PERSON_NAME]" at bounding box center [941, 124] width 153 height 18
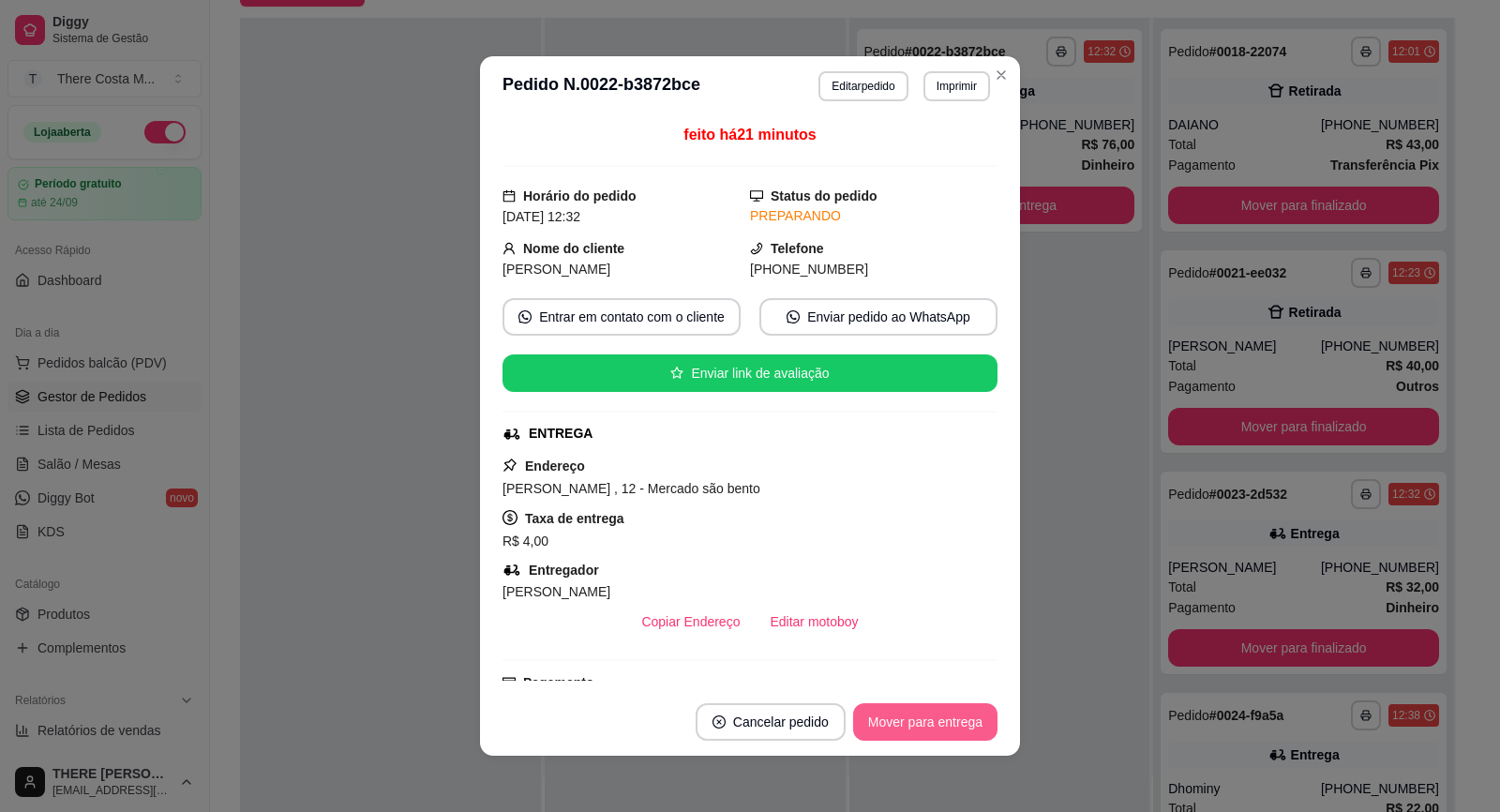
click at [904, 724] on button "Mover para entrega" at bounding box center [924, 722] width 144 height 38
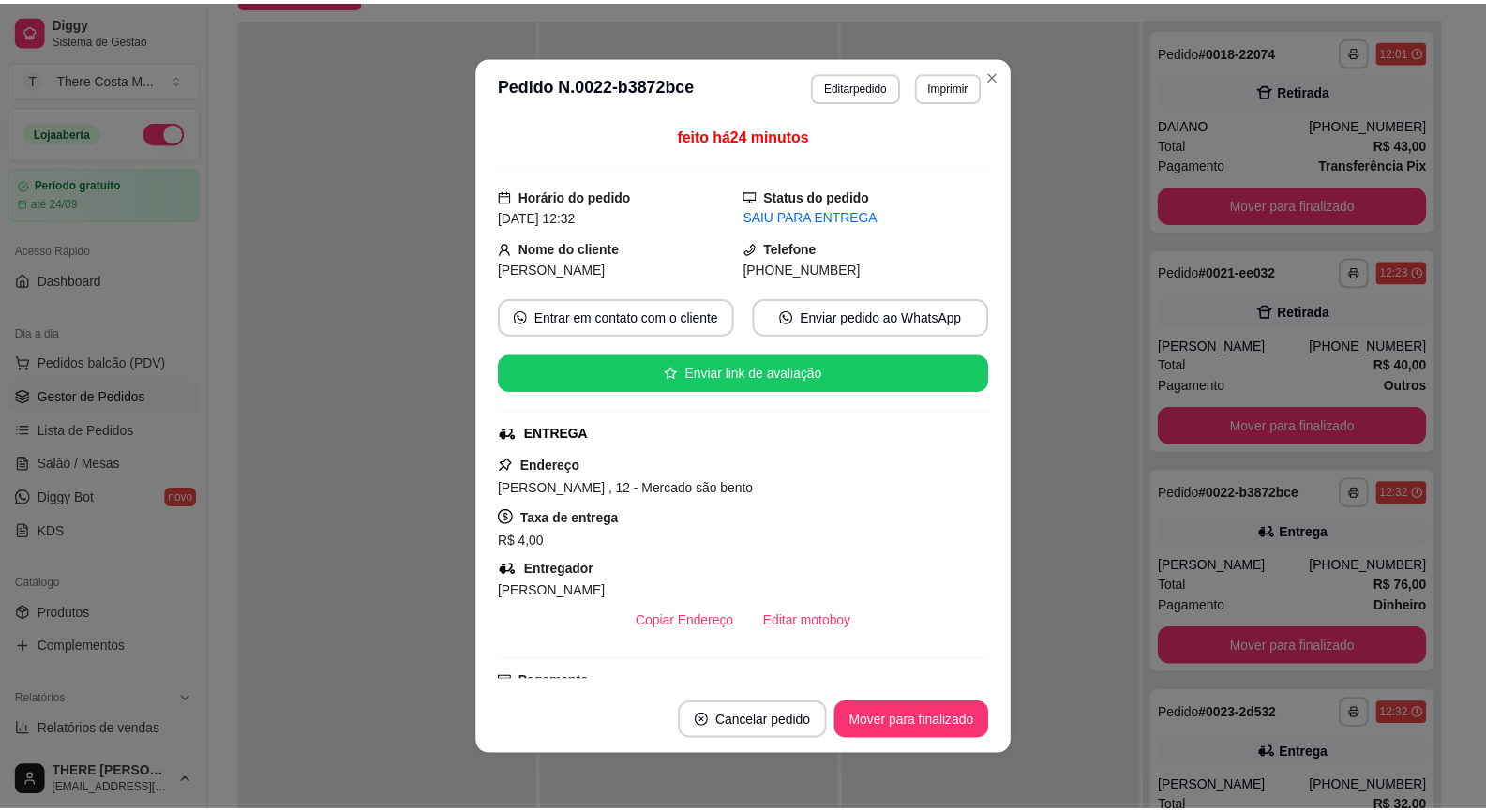
scroll to position [4, 0]
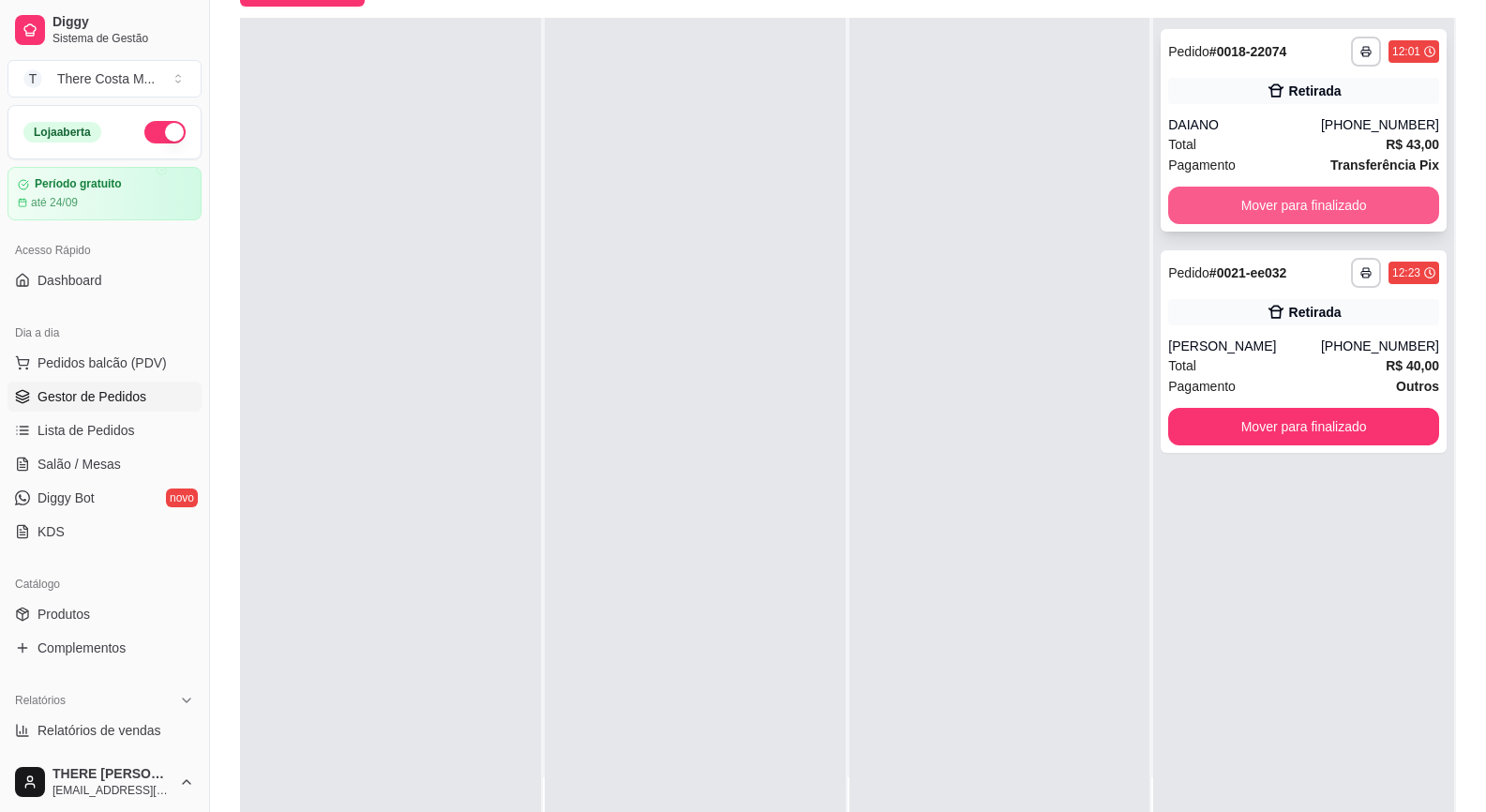
click at [1243, 206] on button "Mover para finalizado" at bounding box center [1304, 205] width 271 height 38
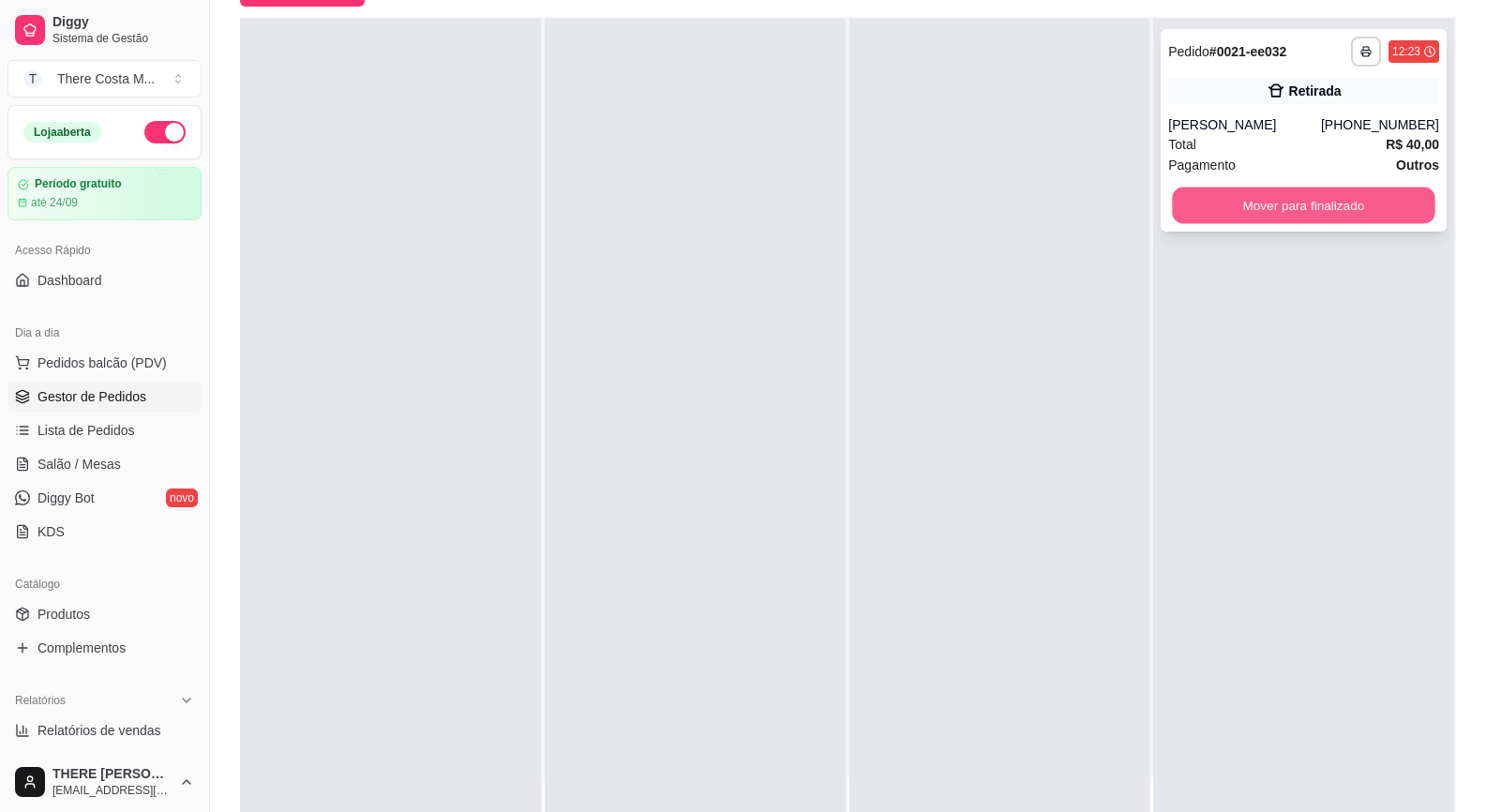
click at [1270, 211] on button "Mover para finalizado" at bounding box center [1304, 205] width 263 height 37
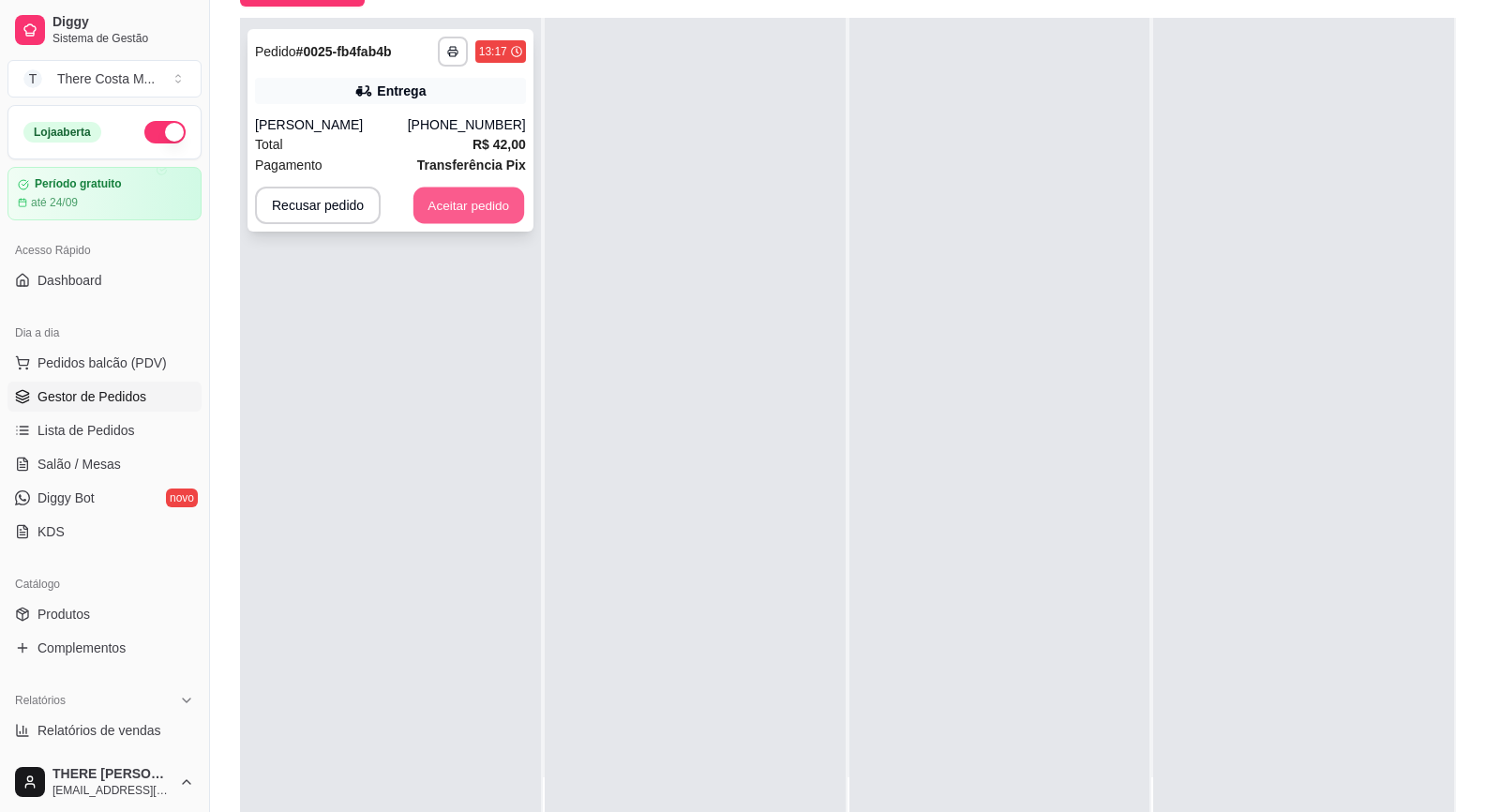
click at [506, 214] on button "Aceitar pedido" at bounding box center [469, 205] width 111 height 37
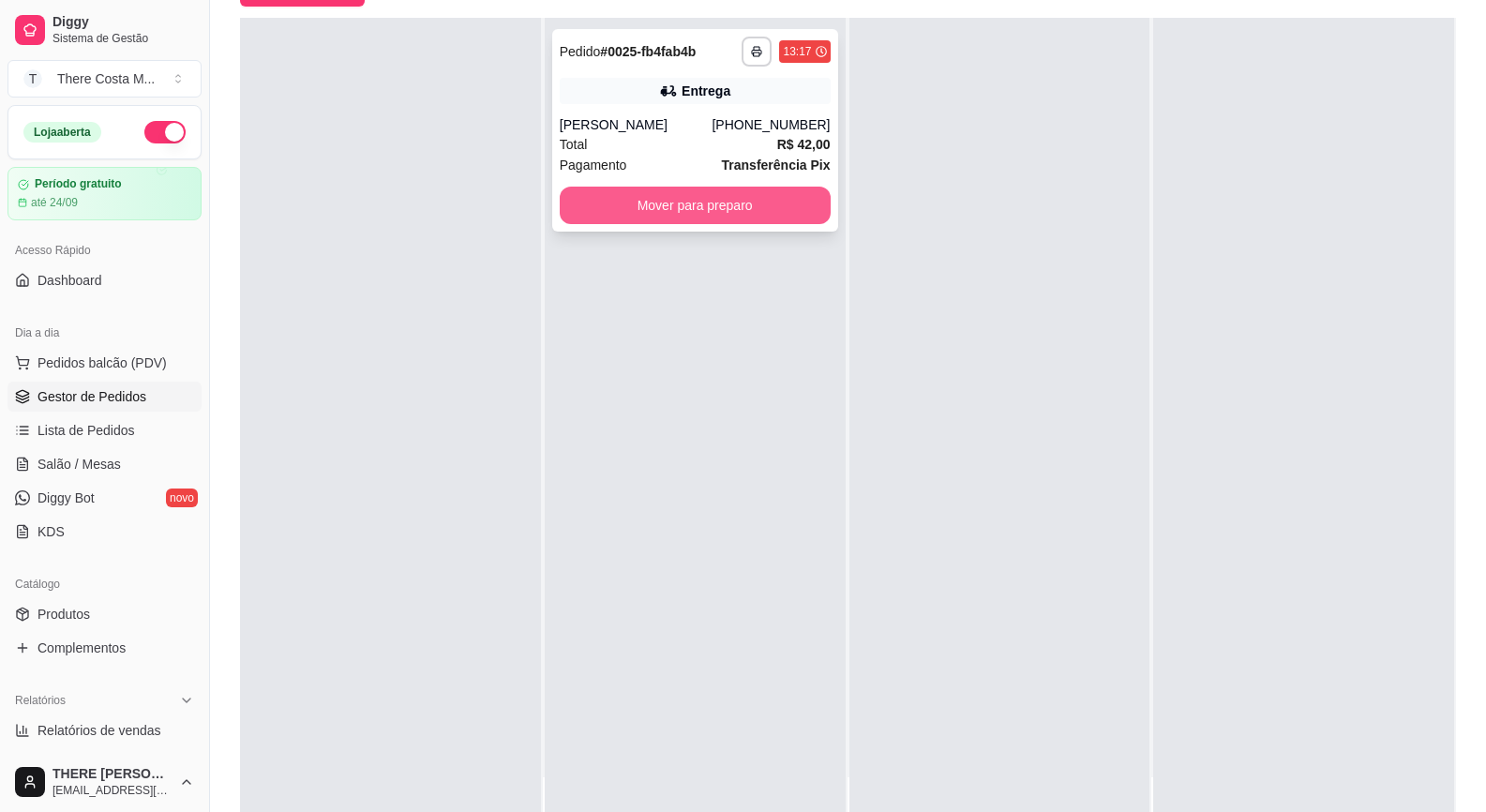
click at [790, 223] on button "Mover para preparo" at bounding box center [696, 205] width 271 height 38
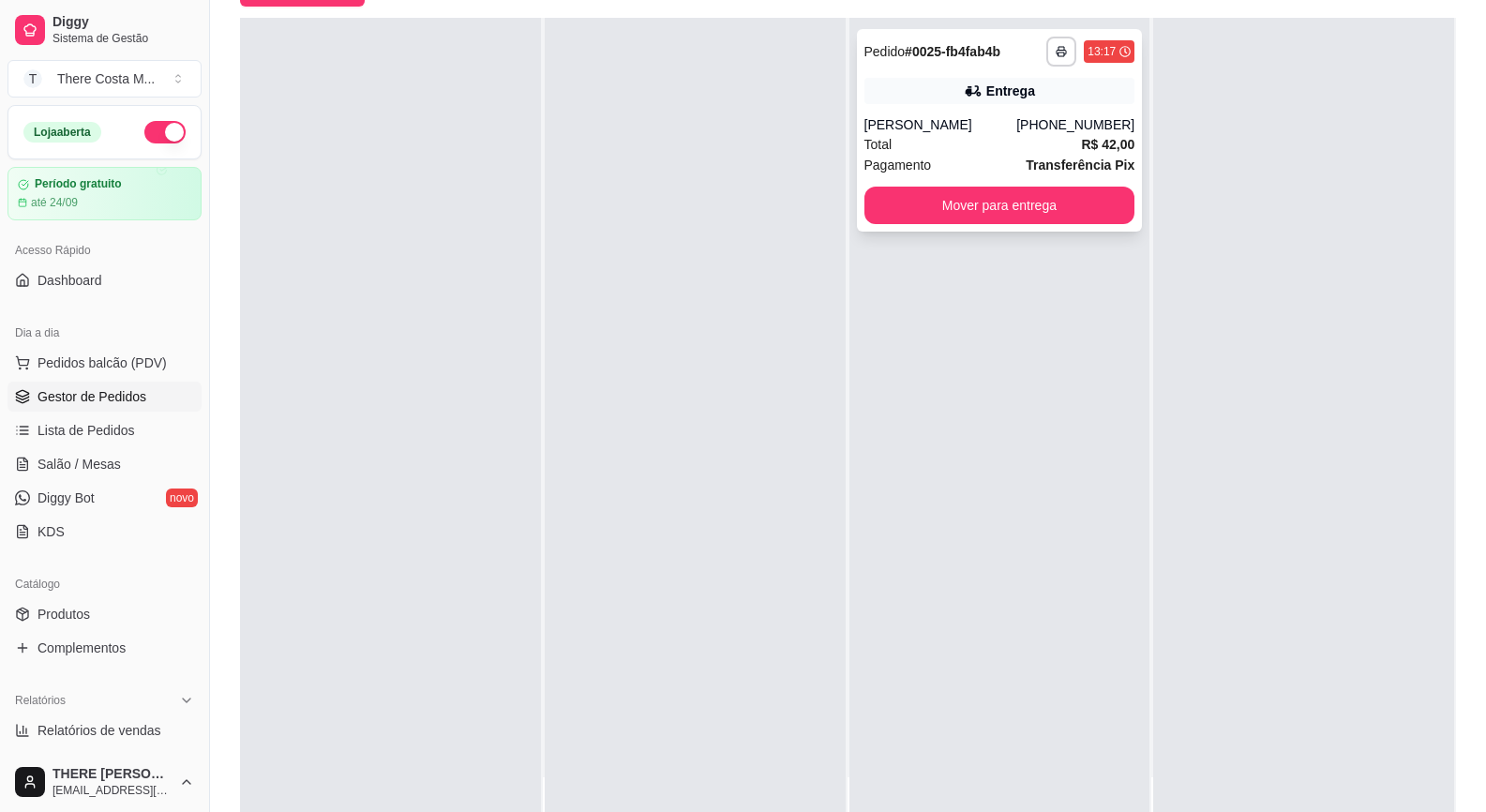
click at [1012, 124] on div "[PERSON_NAME]" at bounding box center [941, 124] width 153 height 18
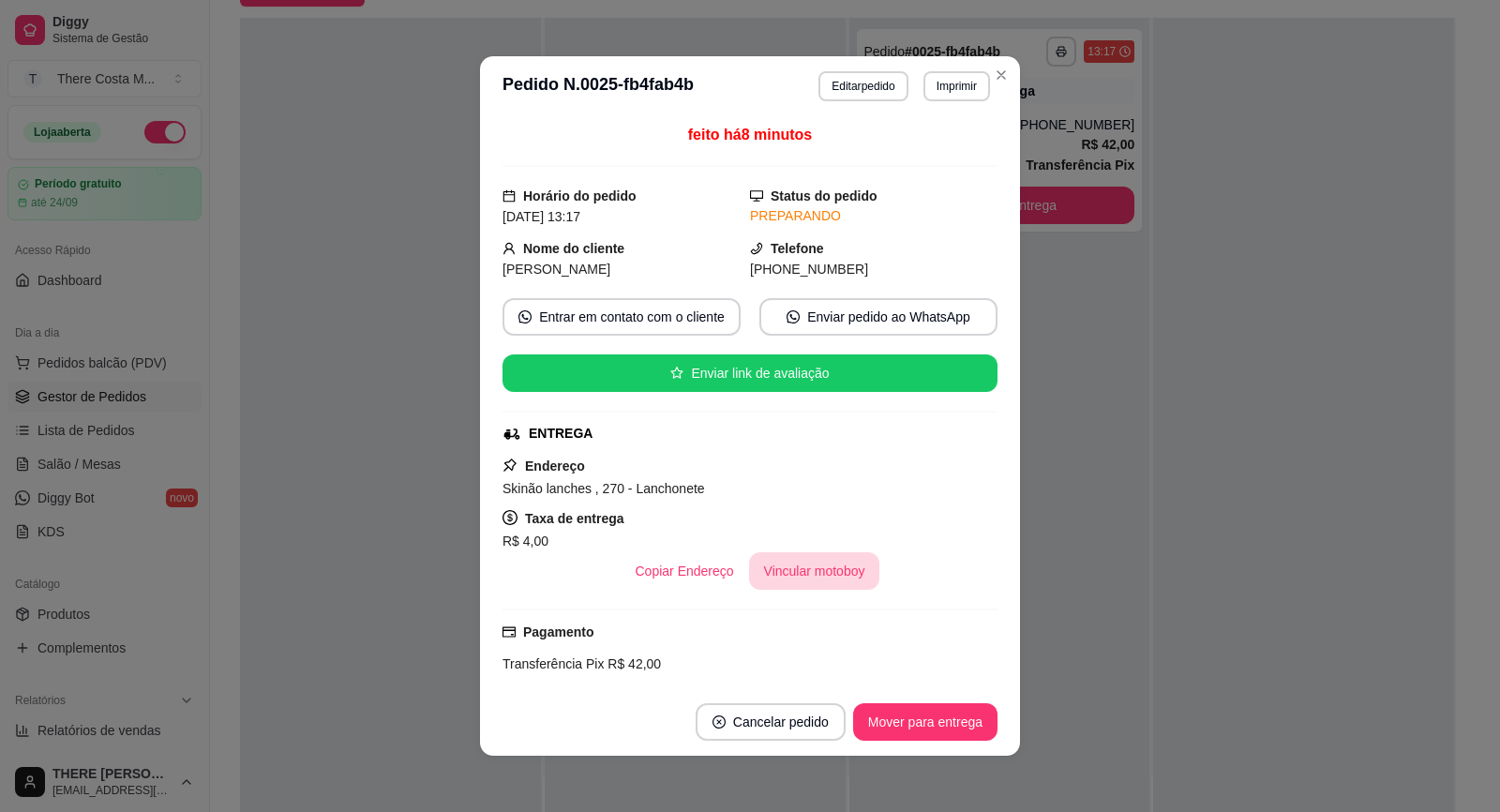
click at [822, 569] on button "Vincular motoboy" at bounding box center [814, 571] width 131 height 38
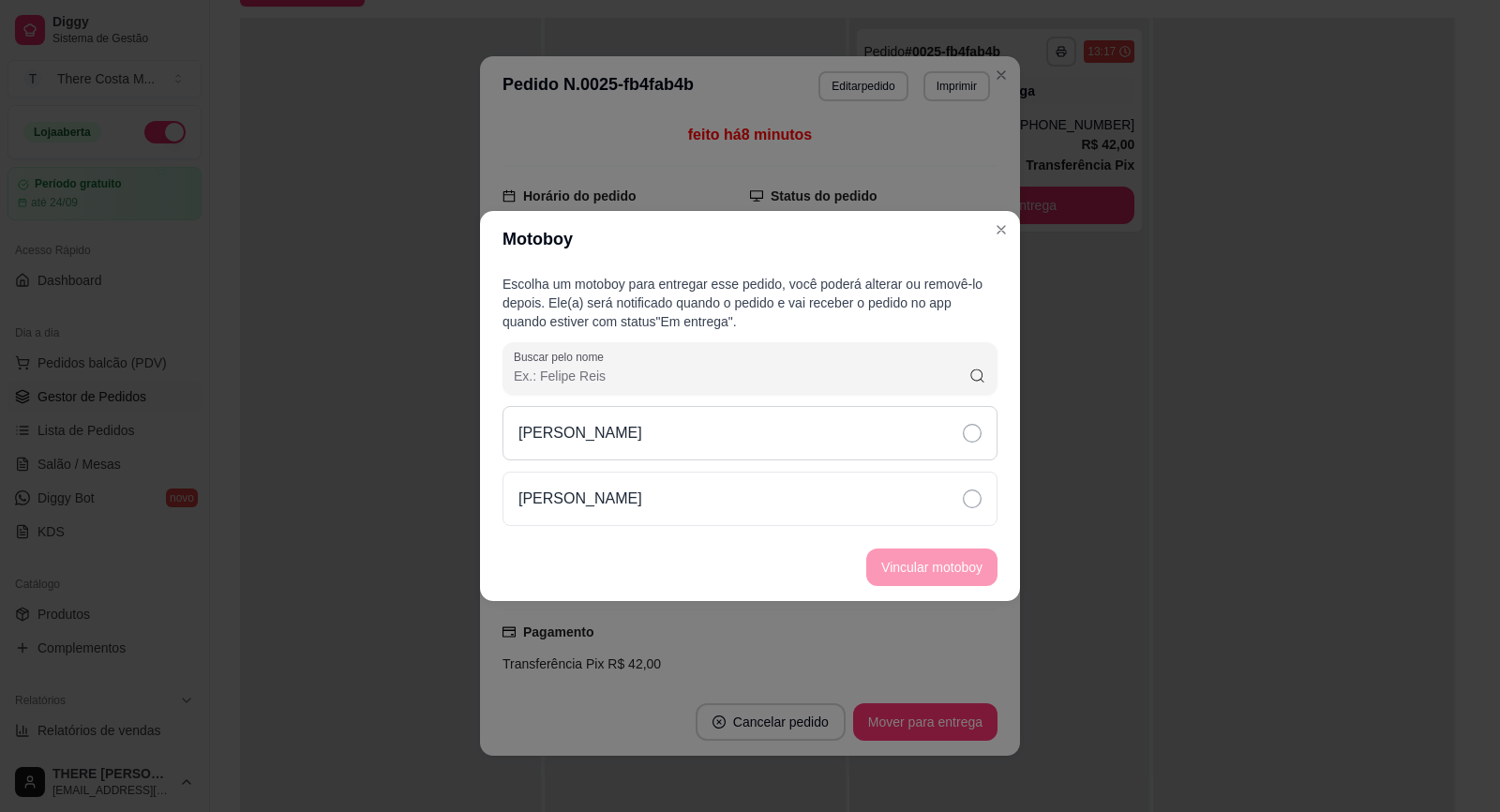
click at [793, 436] on div "[PERSON_NAME]" at bounding box center [750, 433] width 495 height 54
click at [937, 576] on button "Vincular motoboy" at bounding box center [931, 567] width 131 height 38
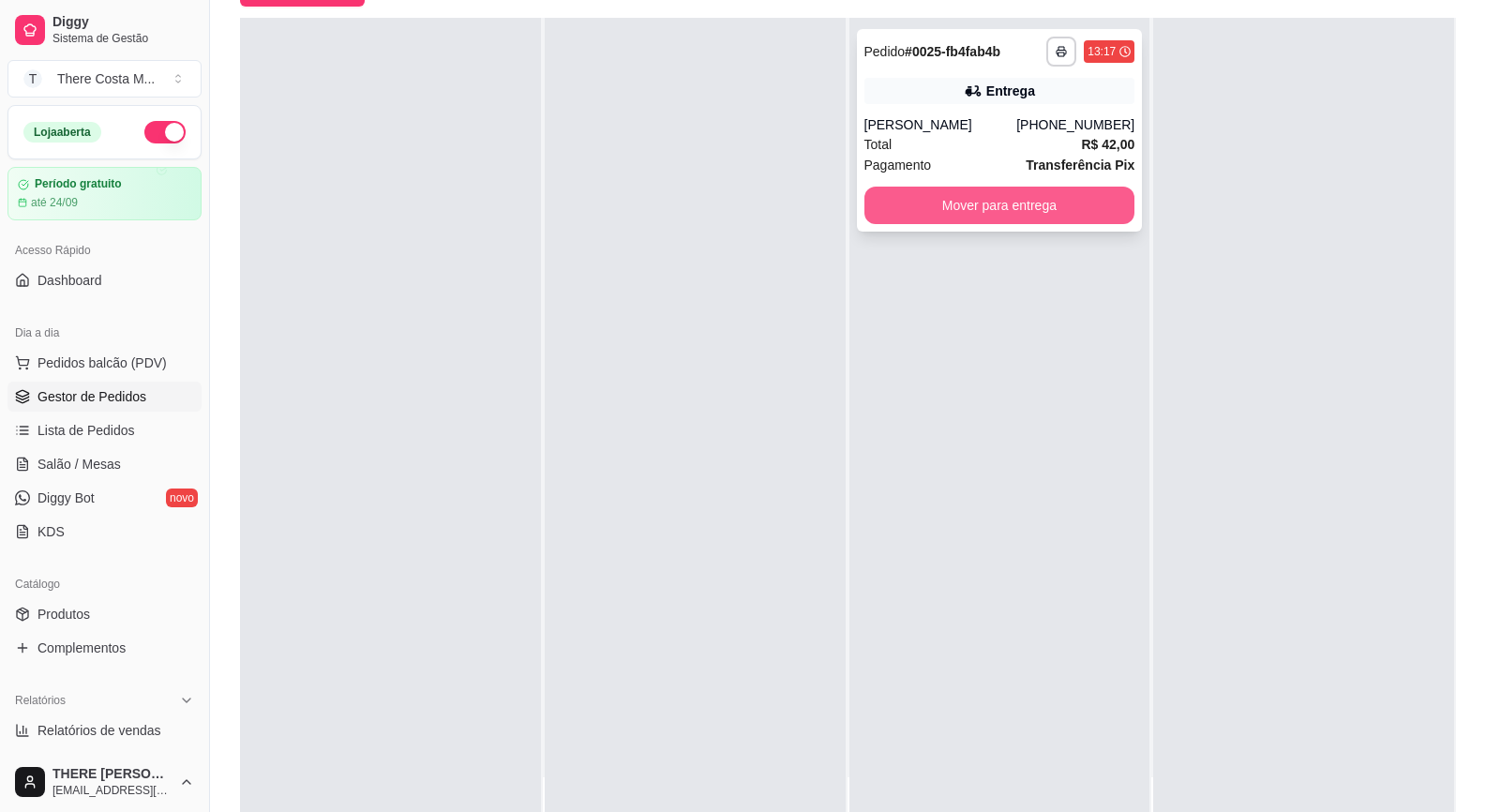
click at [987, 211] on button "Mover para entrega" at bounding box center [1000, 205] width 271 height 38
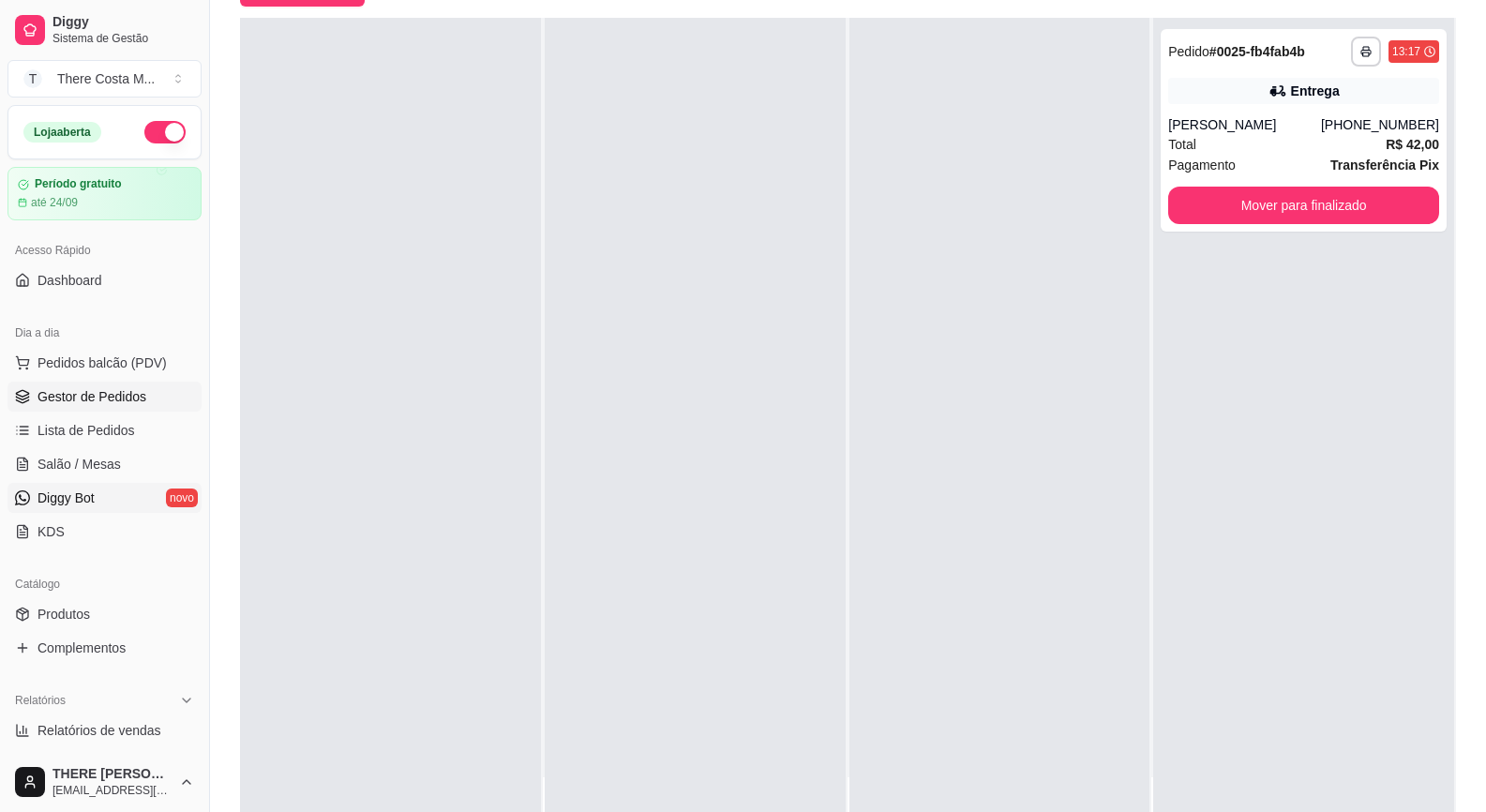
scroll to position [0, 0]
